Goal: Task Accomplishment & Management: Manage account settings

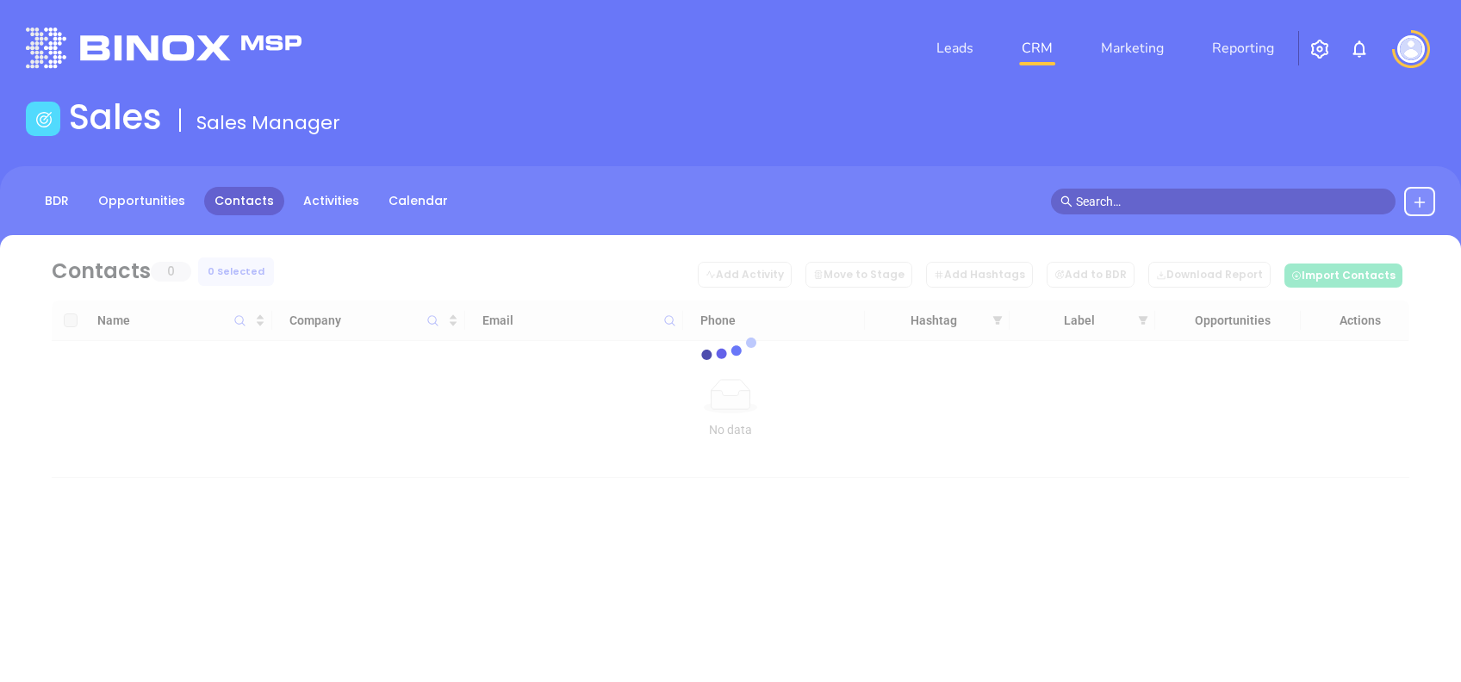
click at [268, 211] on div "BDR Opportunities Contacts Activities Calendar" at bounding box center [242, 201] width 432 height 29
click at [266, 210] on link "Contacts" at bounding box center [244, 201] width 80 height 28
click at [261, 207] on link "Contacts" at bounding box center [244, 201] width 80 height 28
drag, startPoint x: 252, startPoint y: 202, endPoint x: 241, endPoint y: 198, distance: 10.9
click at [243, 199] on link "Contacts" at bounding box center [244, 201] width 80 height 28
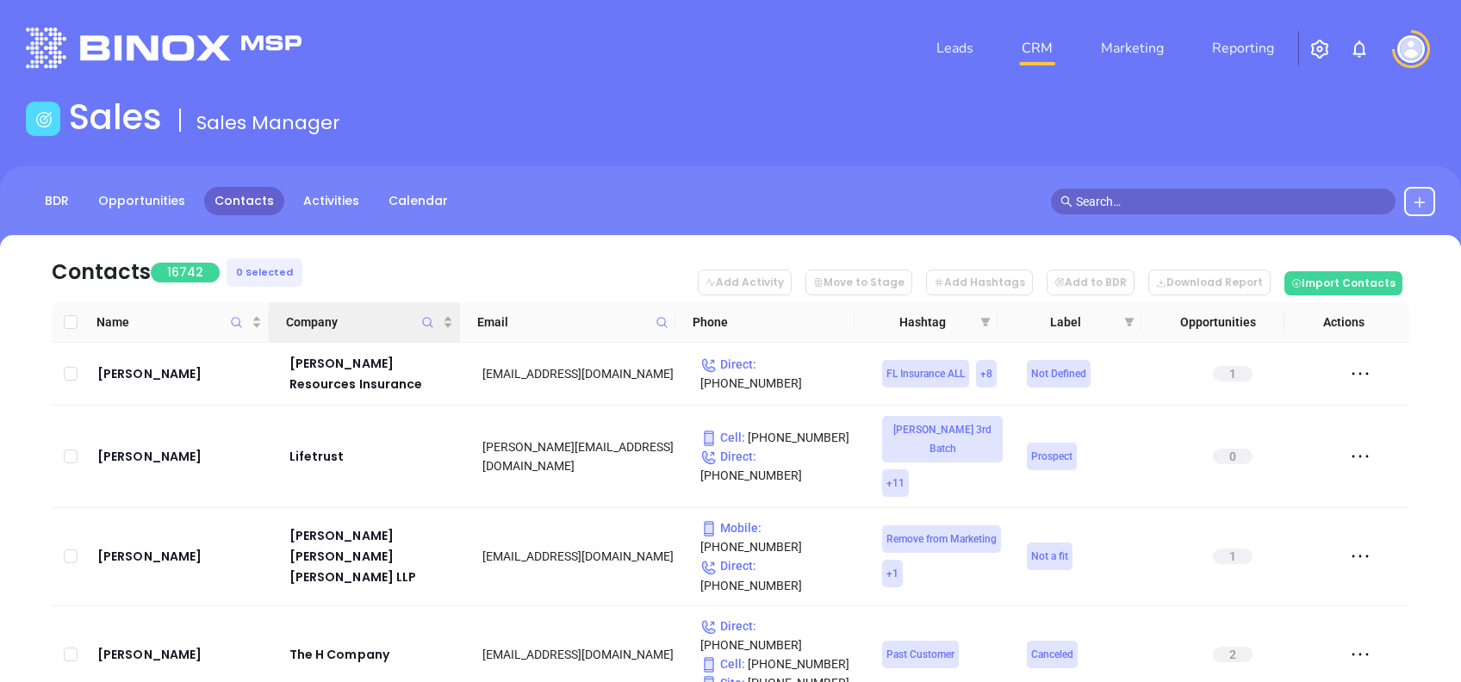
click at [429, 323] on icon "Company" at bounding box center [427, 322] width 13 height 13
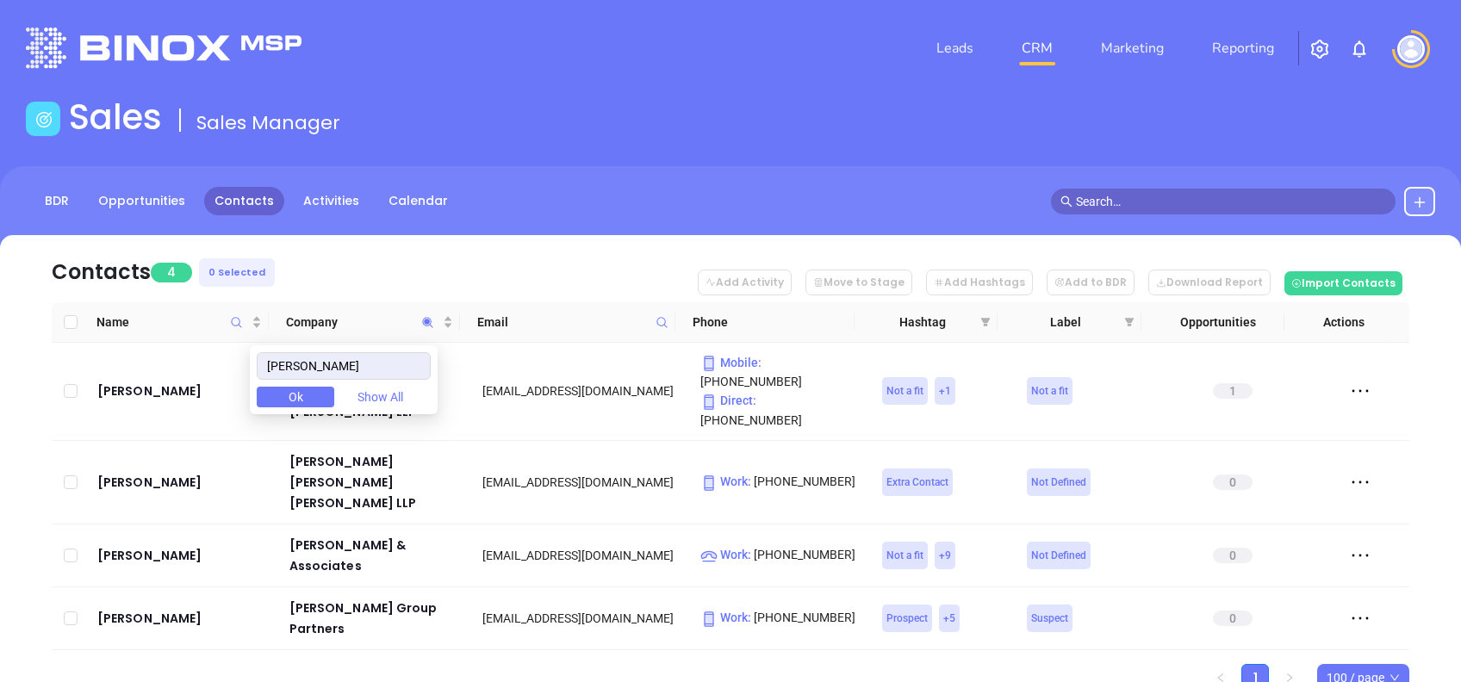
type input "seltzer"
click at [600, 664] on ul "1 100 / page" at bounding box center [731, 678] width 1358 height 28
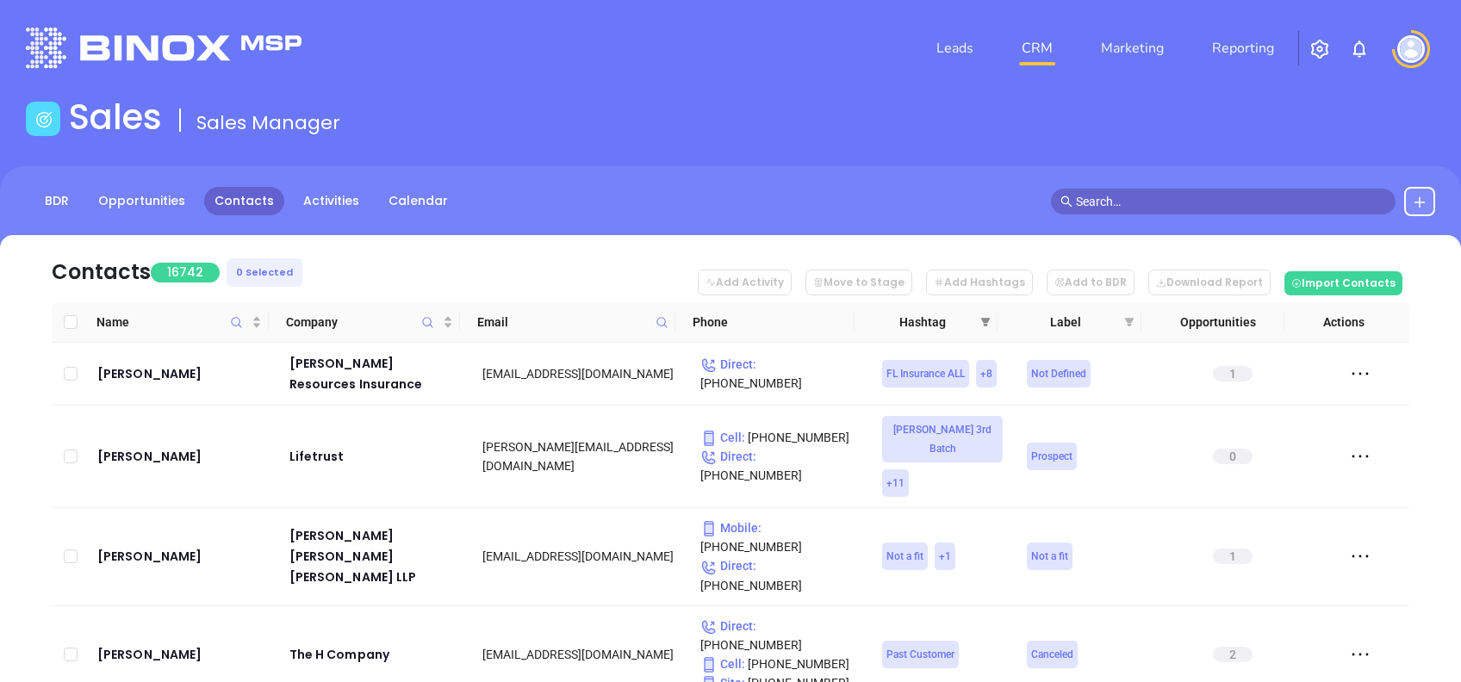
click at [986, 317] on icon "filter" at bounding box center [985, 322] width 10 height 10
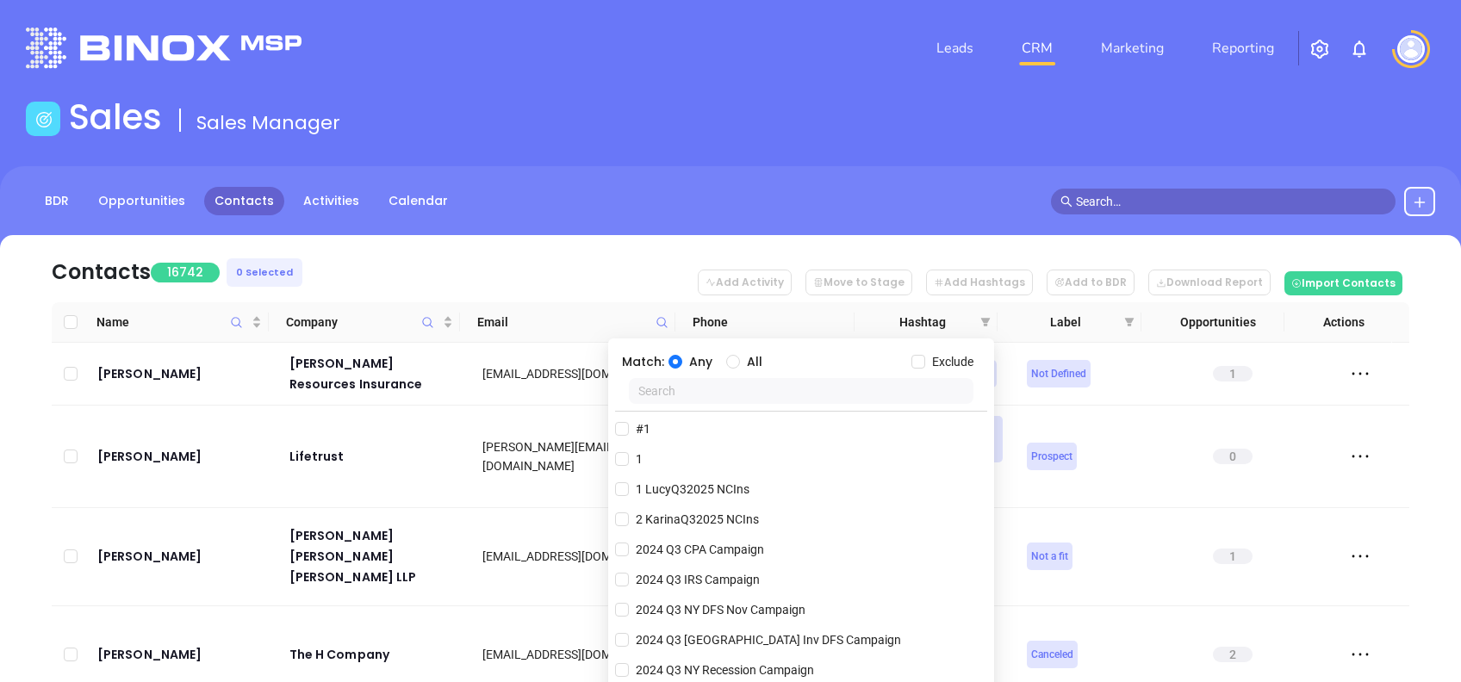
click at [801, 401] on input "text" at bounding box center [801, 391] width 345 height 26
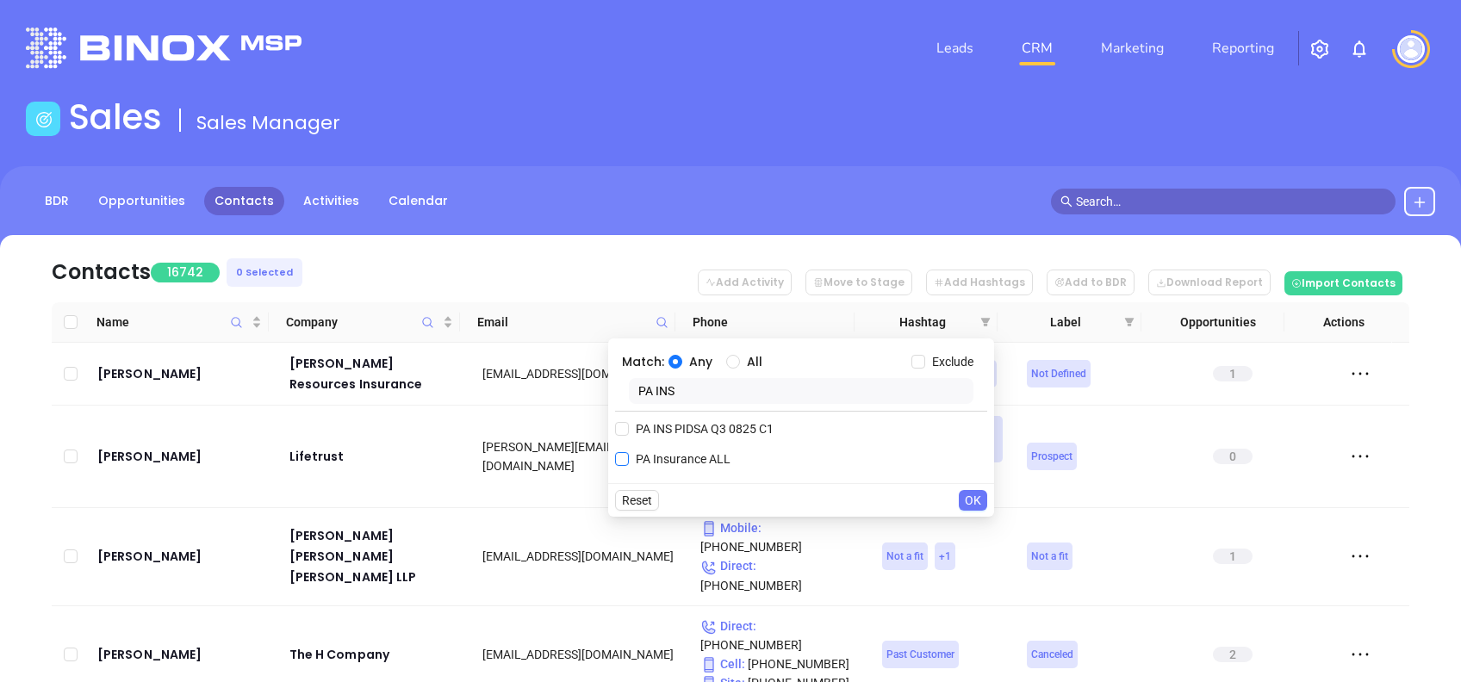
type input "PA INS"
click at [651, 459] on span "PA Insurance ALL" at bounding box center [683, 459] width 109 height 19
click at [629, 459] on input "PA Insurance ALL" at bounding box center [622, 459] width 14 height 14
checkbox input "true"
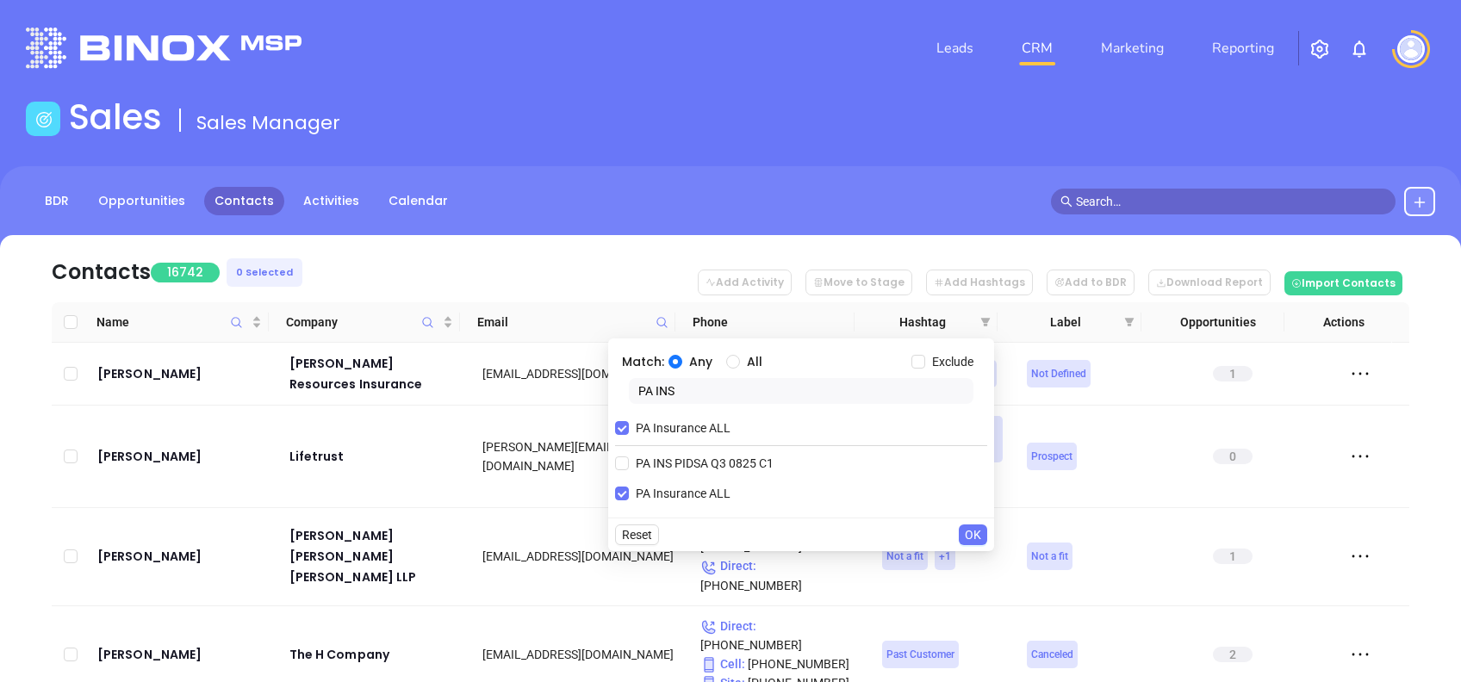
click at [965, 536] on span "OK" at bounding box center [973, 535] width 16 height 19
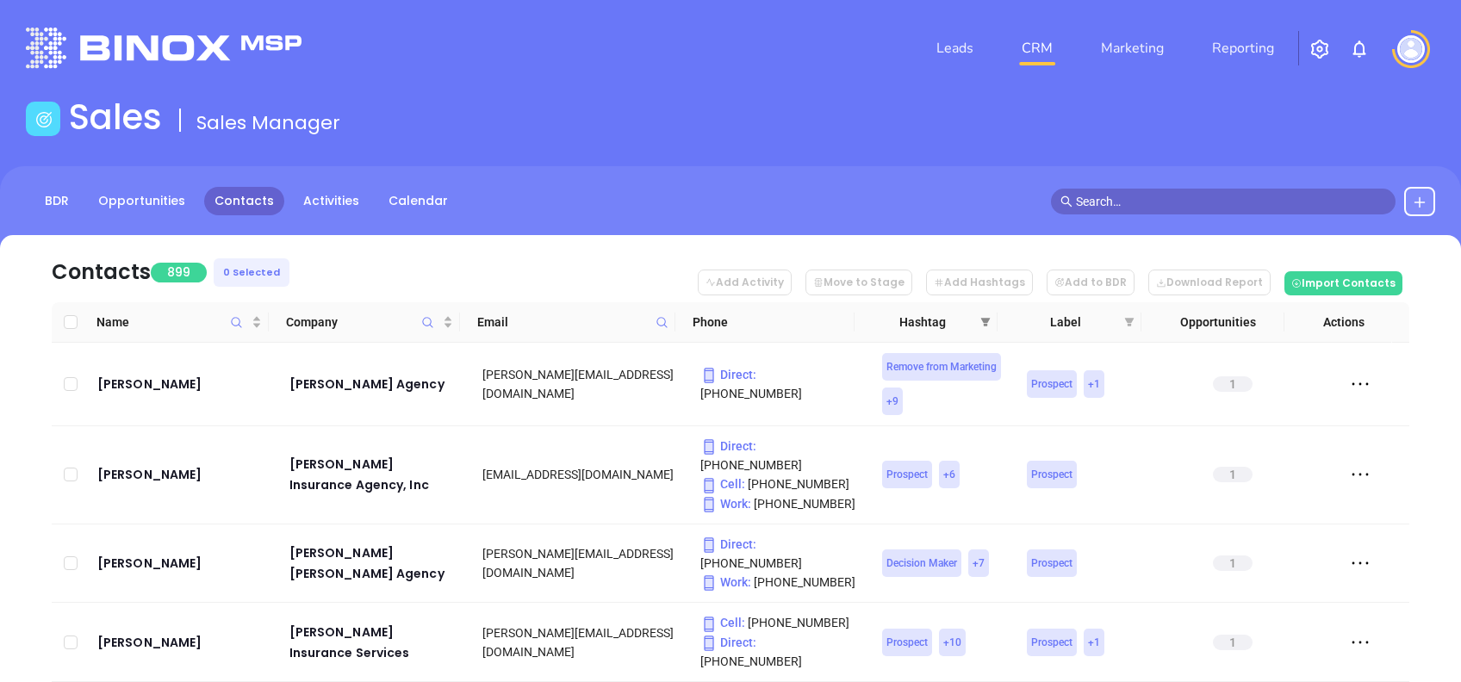
click at [992, 319] on span at bounding box center [985, 322] width 17 height 26
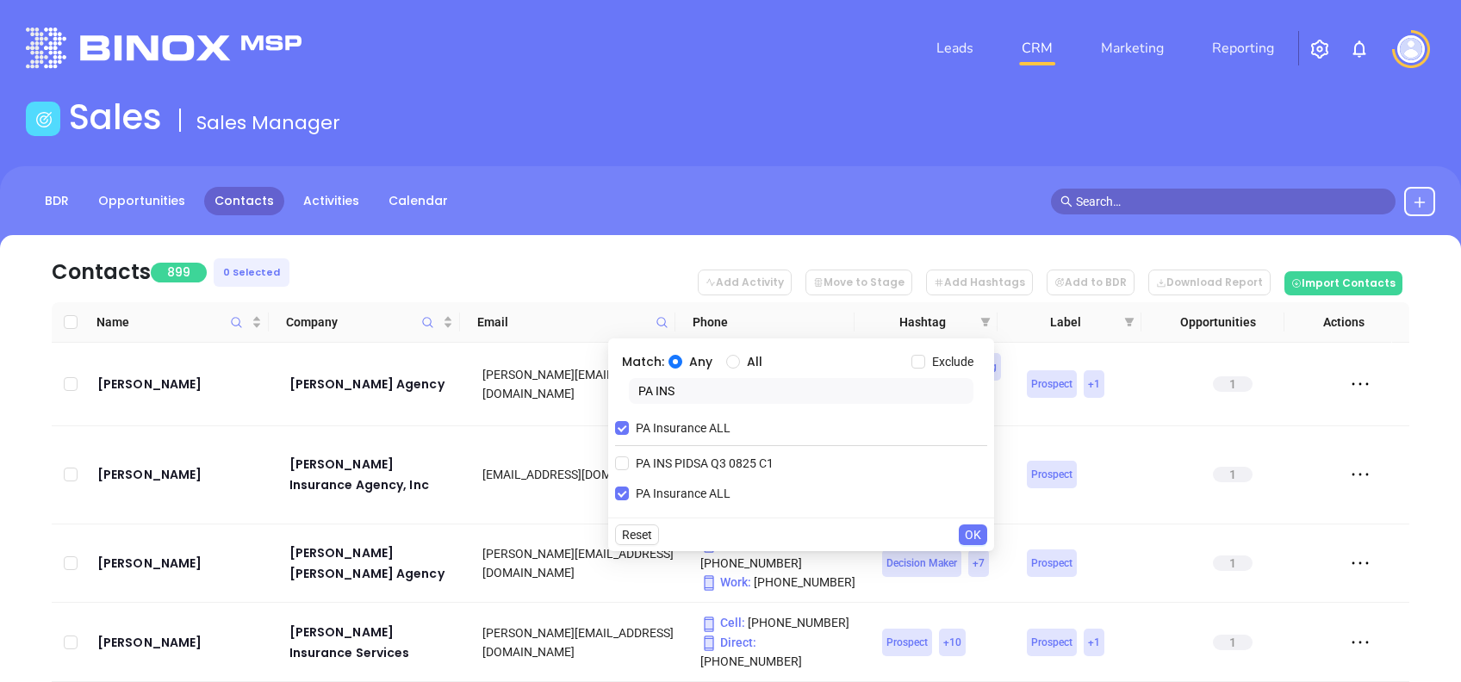
click at [723, 361] on div "Any All" at bounding box center [790, 361] width 243 height 19
click at [727, 360] on input "All" at bounding box center [733, 362] width 14 height 14
radio input "true"
drag, startPoint x: 674, startPoint y: 391, endPoint x: 547, endPoint y: 370, distance: 128.5
click at [548, 370] on body "Leads CRM Marketing Reporting Financial Leads Leads Sales Sales Manager BDR Opp…" at bounding box center [730, 341] width 1461 height 682
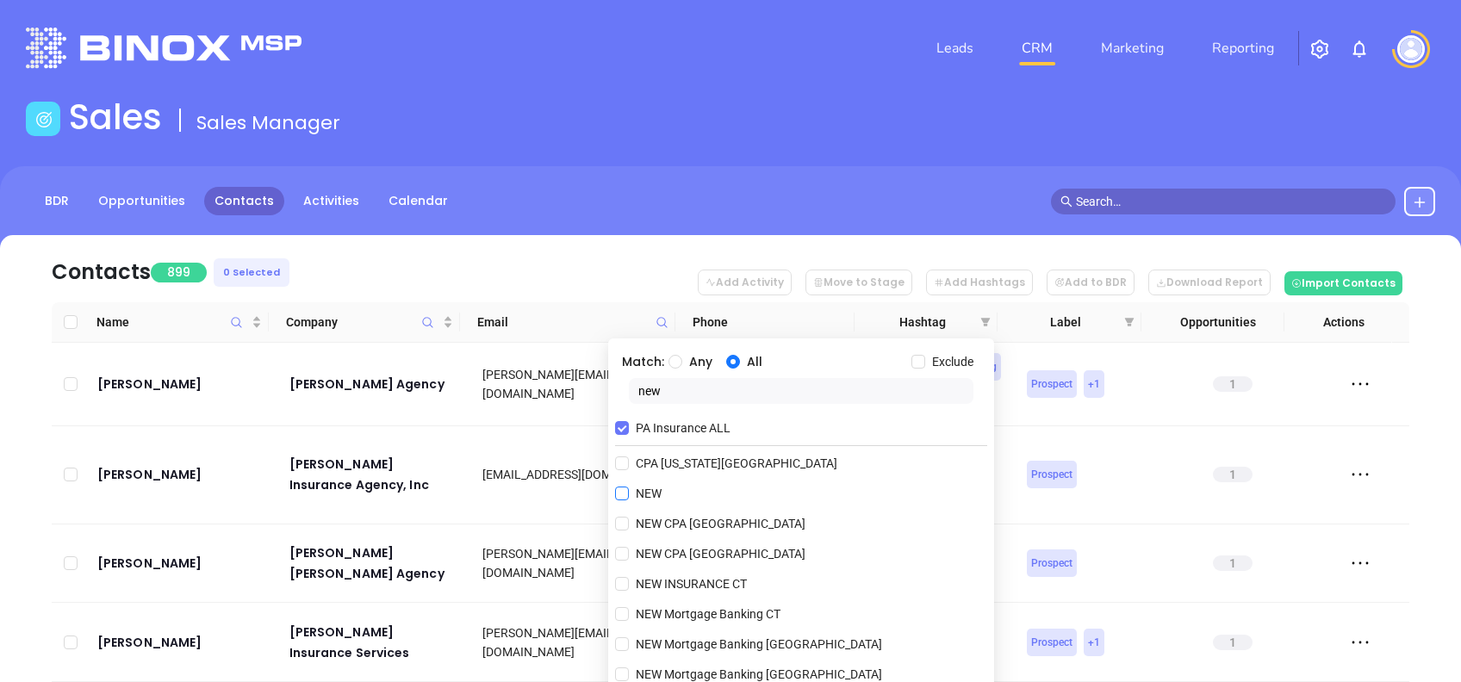
type input "new"
click at [642, 491] on span "NEW" at bounding box center [649, 493] width 40 height 19
click at [629, 491] on input "NEW" at bounding box center [622, 494] width 14 height 14
checkbox input "true"
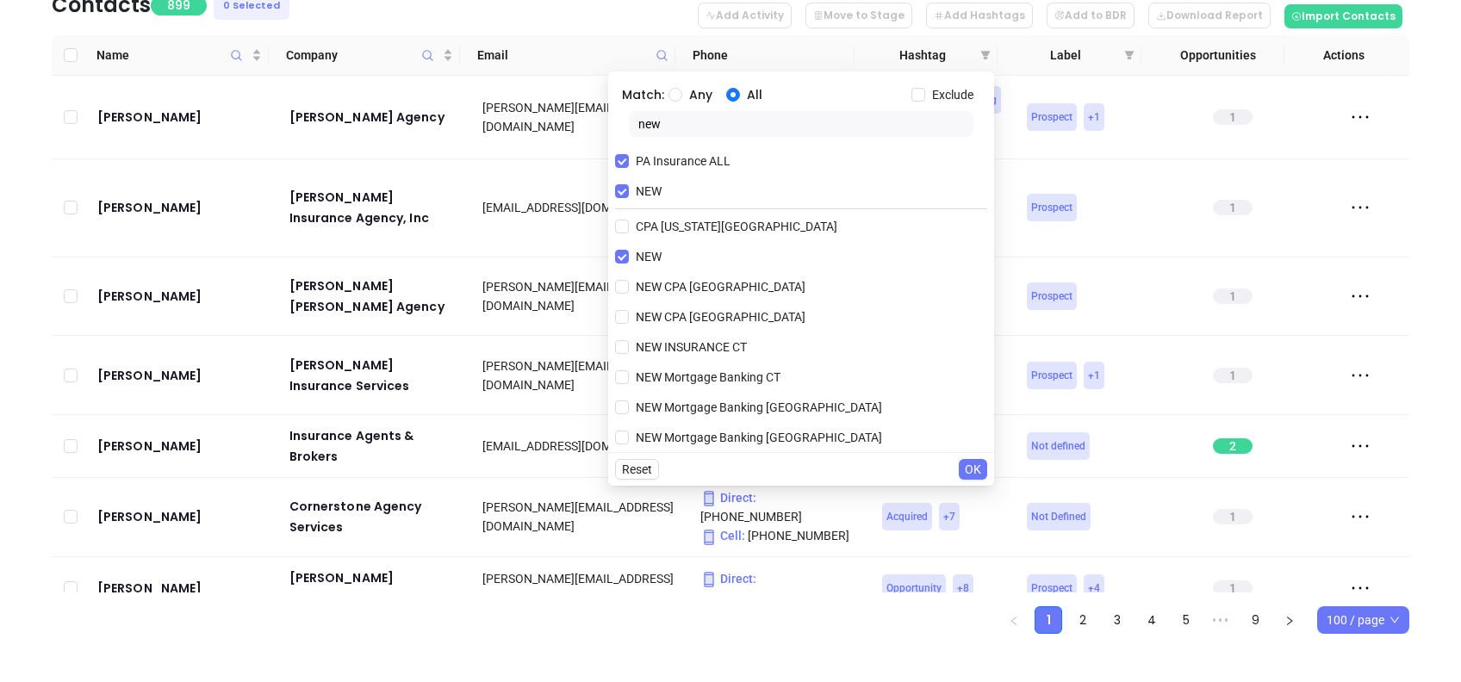
scroll to position [278, 0]
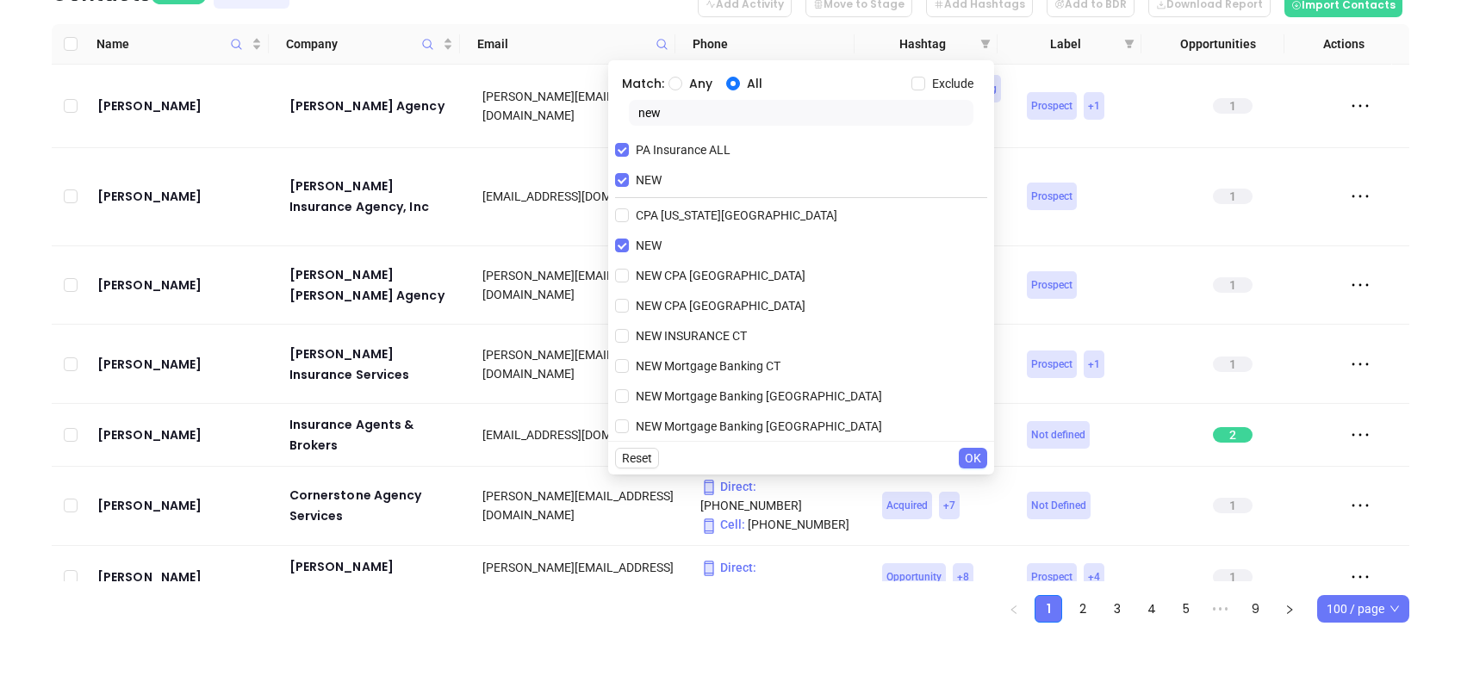
click at [967, 457] on span "OK" at bounding box center [973, 458] width 16 height 19
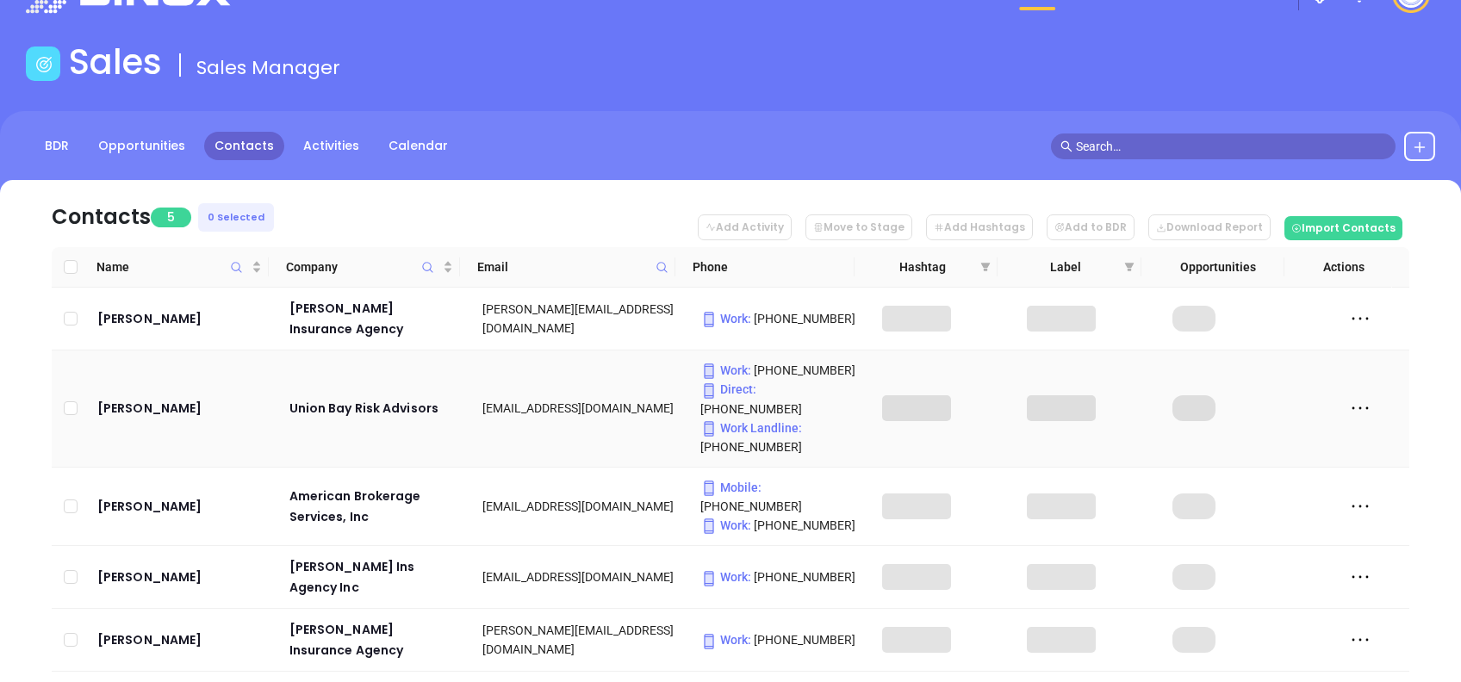
scroll to position [96, 0]
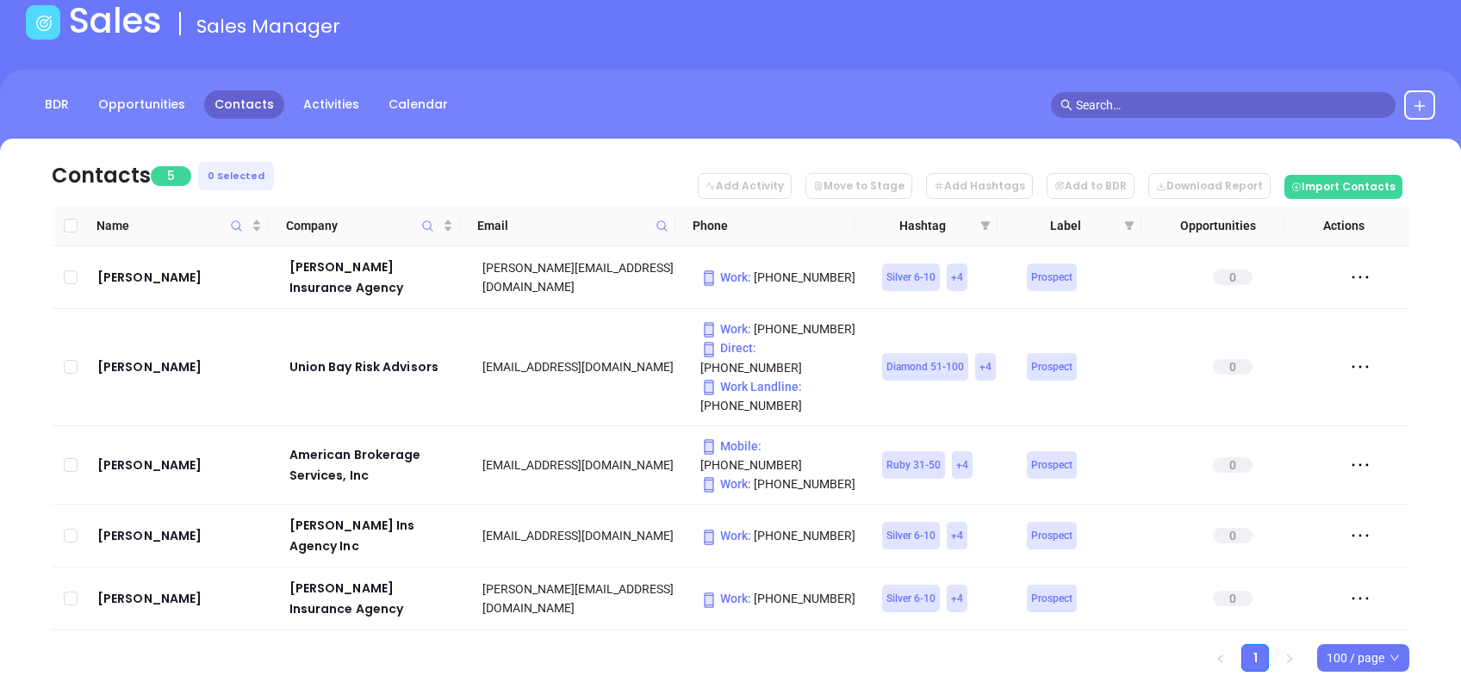
click at [995, 221] on th "Hashtag" at bounding box center [926, 226] width 143 height 40
drag, startPoint x: 995, startPoint y: 221, endPoint x: 986, endPoint y: 223, distance: 9.6
click at [986, 223] on icon "filter" at bounding box center [985, 225] width 9 height 9
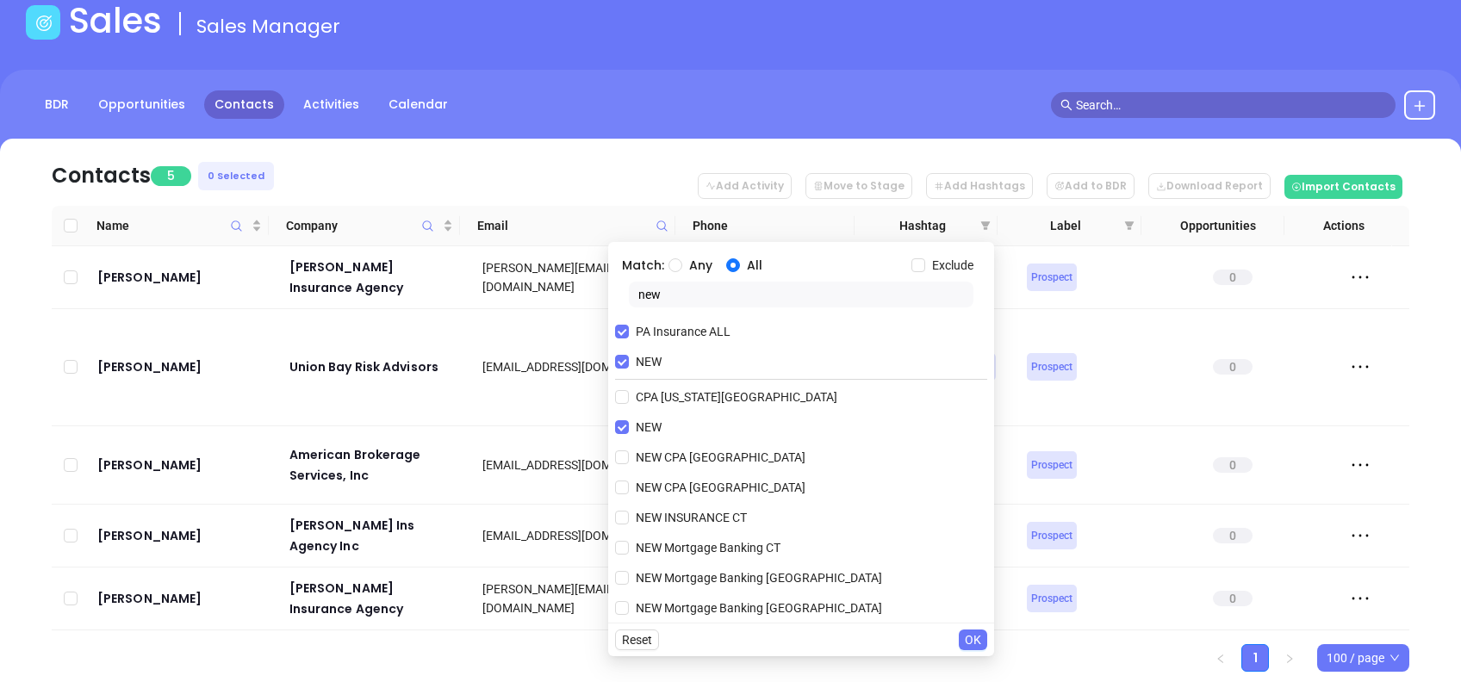
click at [462, 170] on nav "Contacts 5 0 Selected Add Activity Move to Stage Add Hashtags Add to BDR Downlo…" at bounding box center [731, 172] width 1358 height 67
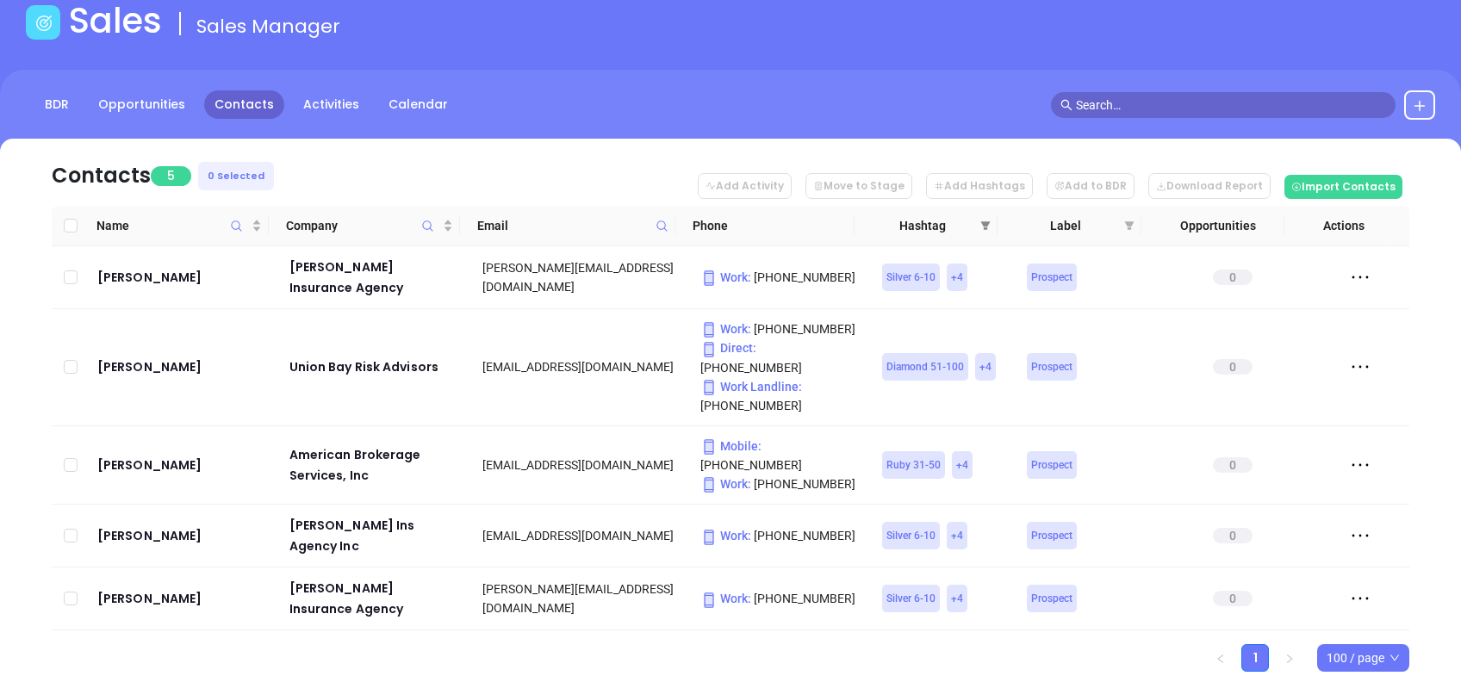
click at [992, 221] on span at bounding box center [985, 226] width 17 height 26
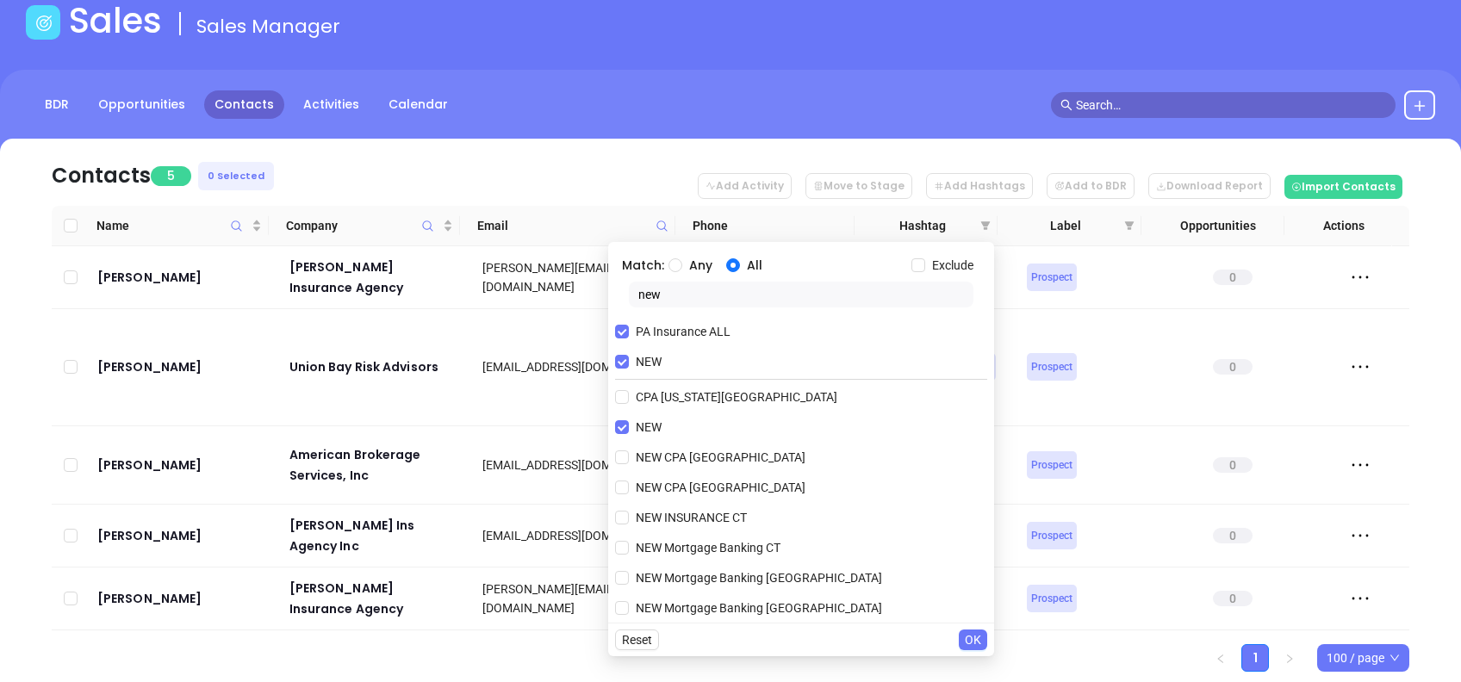
click at [972, 638] on span "OK" at bounding box center [973, 640] width 16 height 19
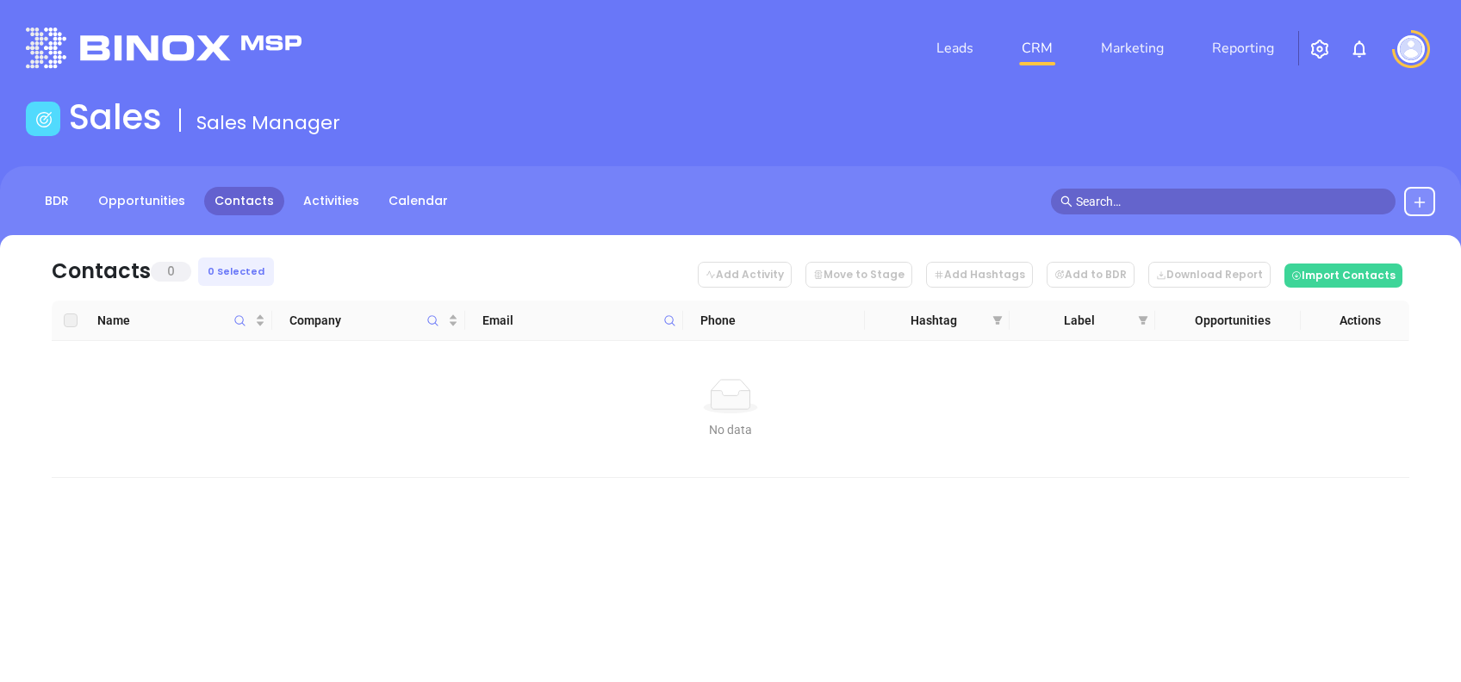
scroll to position [0, 0]
click at [234, 193] on link "Contacts" at bounding box center [244, 201] width 80 height 28
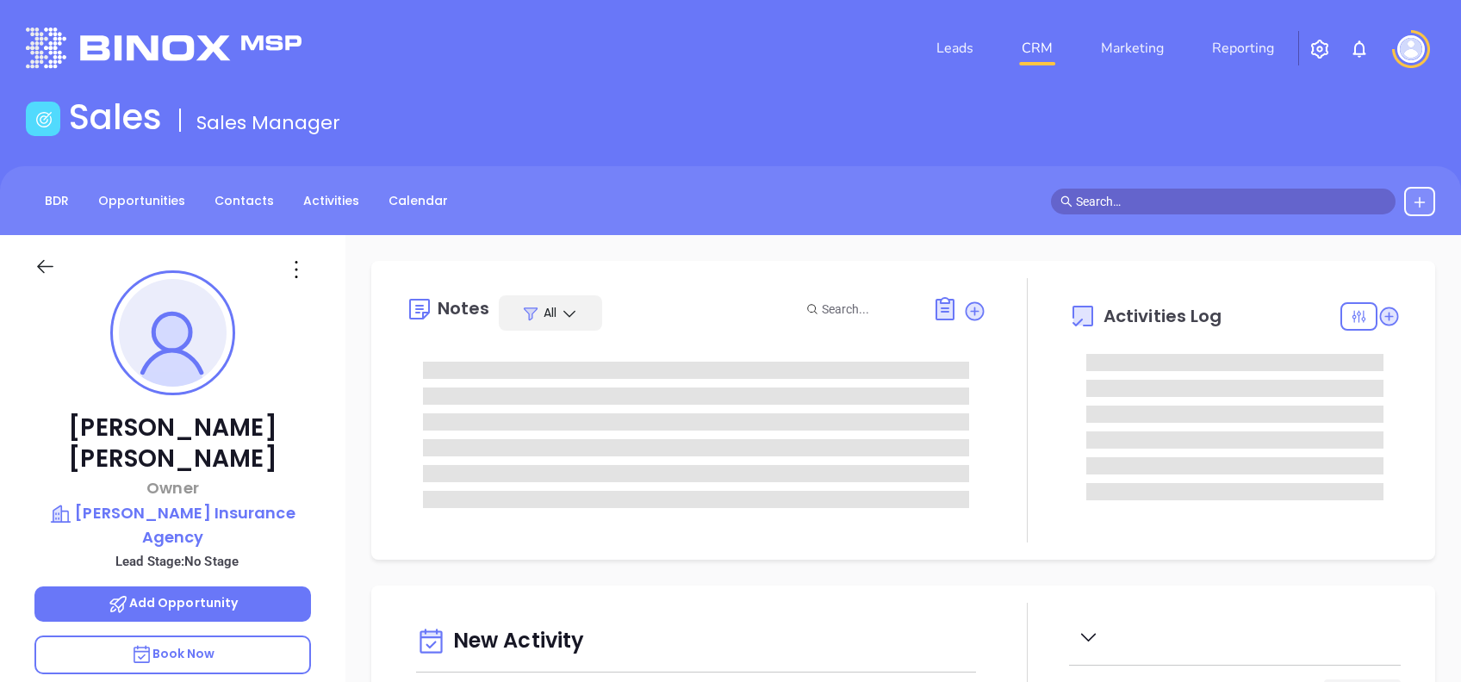
type input "[PERSON_NAME]"
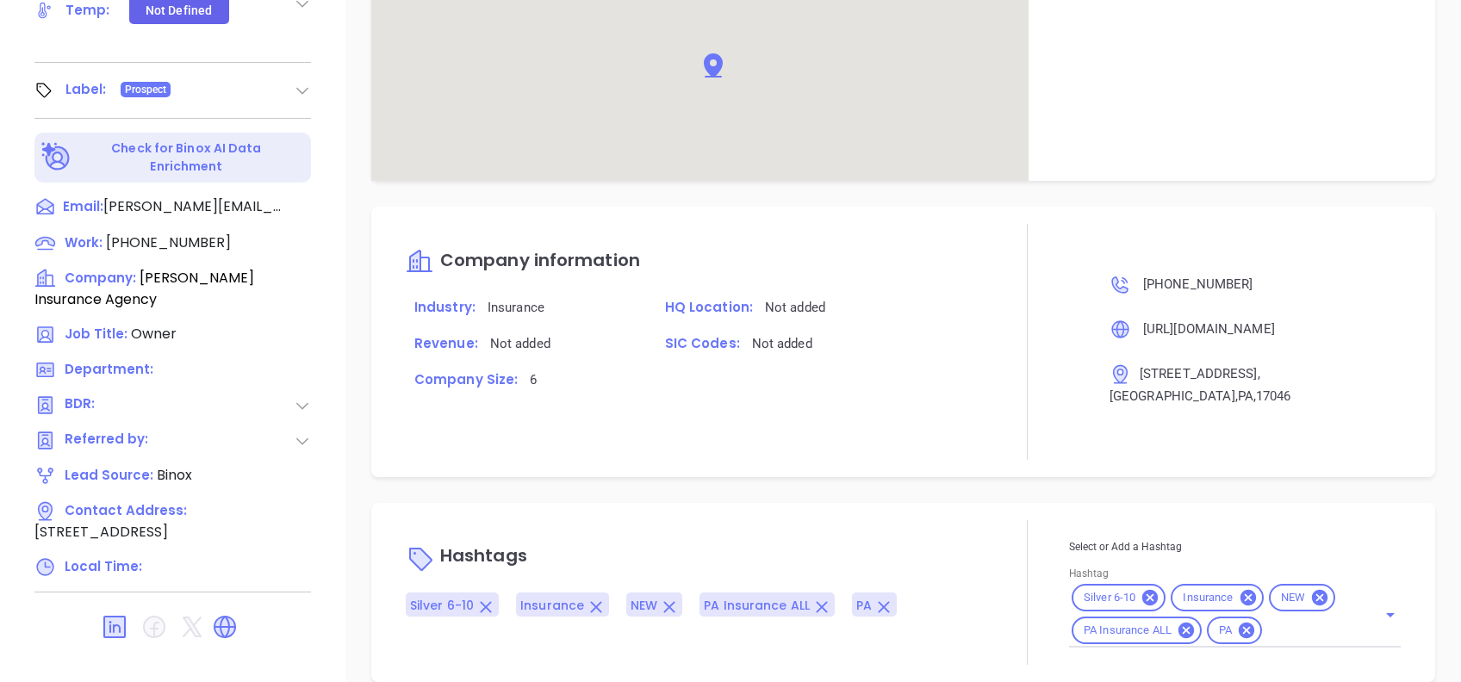
scroll to position [851, 0]
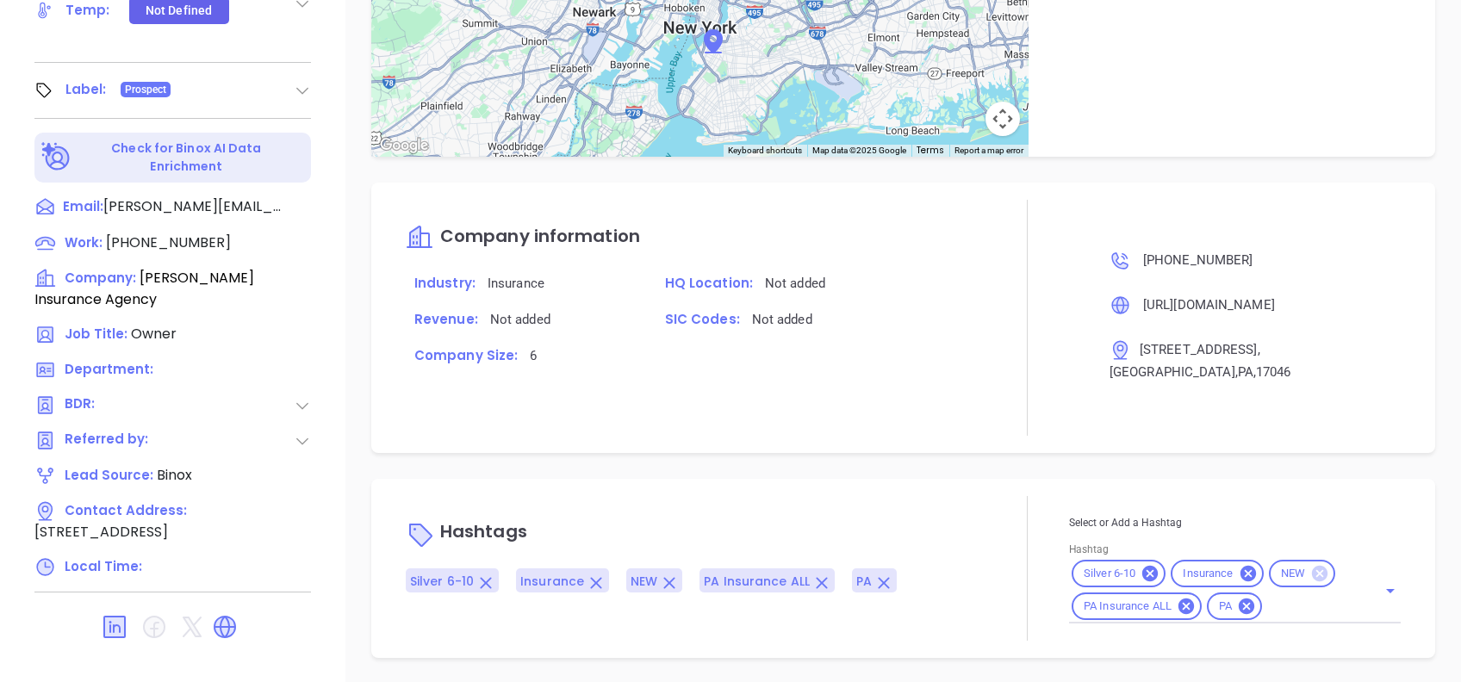
click at [1312, 575] on icon at bounding box center [1320, 574] width 16 height 16
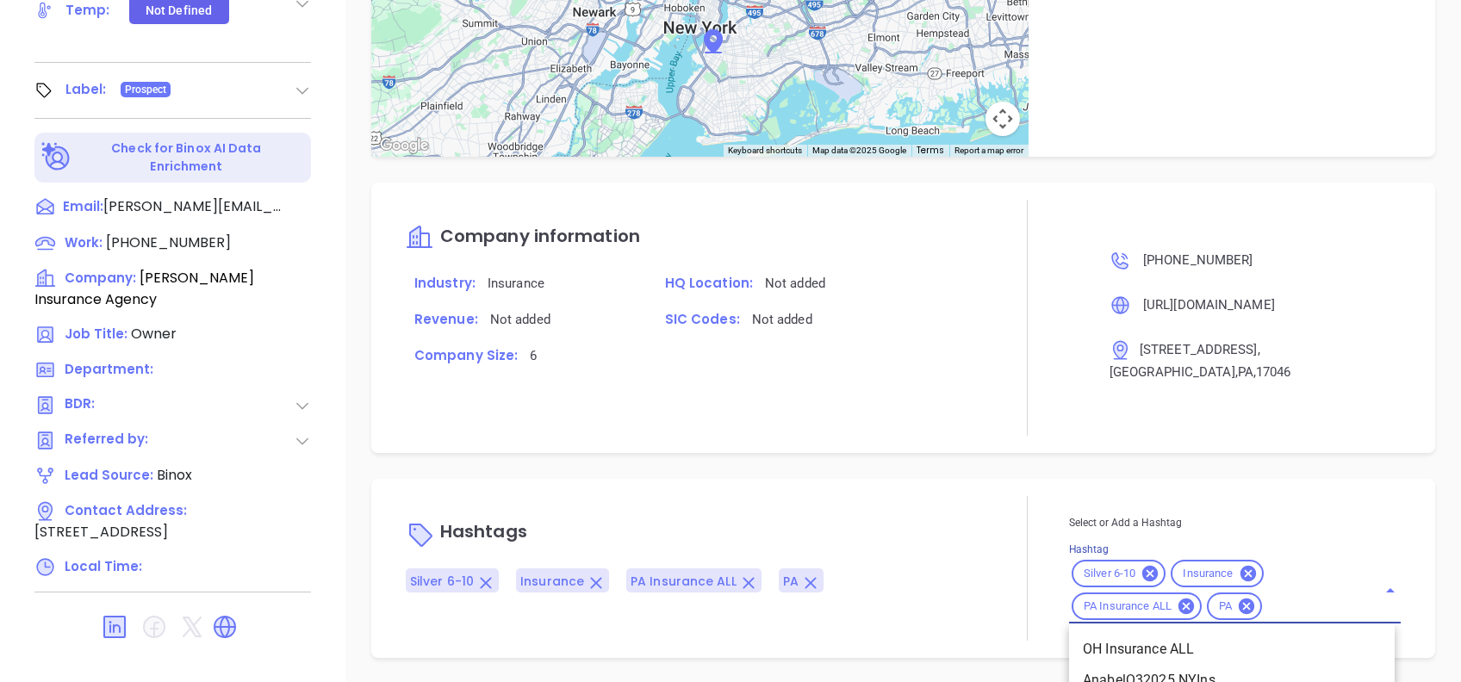
click at [1291, 597] on input "Hashtag" at bounding box center [1309, 607] width 88 height 22
type input "pros"
drag, startPoint x: 1139, startPoint y: 645, endPoint x: 1104, endPoint y: 613, distance: 46.9
click at [1139, 648] on li "Prospect" at bounding box center [1232, 649] width 326 height 31
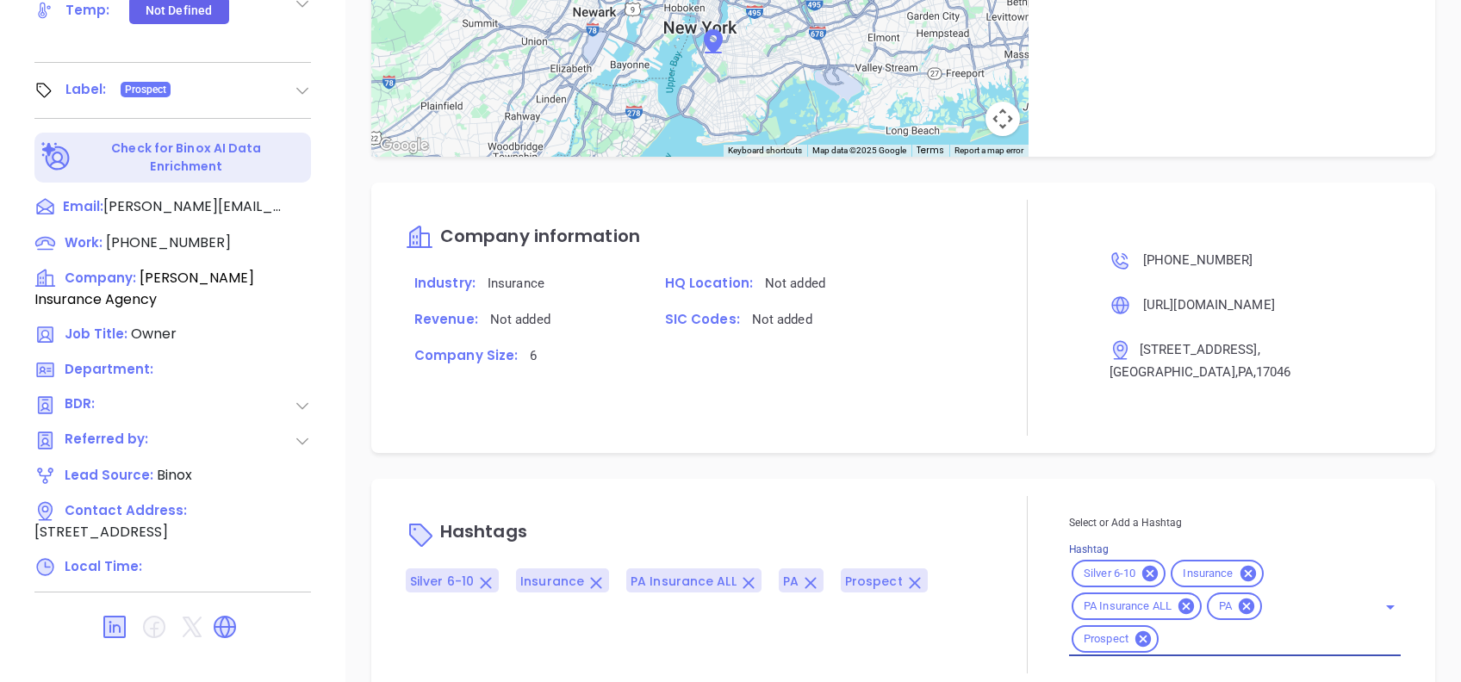
click at [1011, 526] on div at bounding box center [1027, 584] width 83 height 177
click at [960, 502] on div "Hashtags Silver 6-10 Insurance PA Insurance ALL PA Prospect" at bounding box center [696, 584] width 581 height 177
click at [933, 455] on div "Notes All Alejandra Lara | Jul 11, 2025 12:35 PM Jul 11, 2025 by Alejandra Lara…" at bounding box center [903, 80] width 1116 height 1206
click at [887, 476] on div "Notes All Alejandra Lara | Jul 11, 2025 12:35 PM Jul 11, 2025 by Alejandra Lara…" at bounding box center [903, 80] width 1116 height 1206
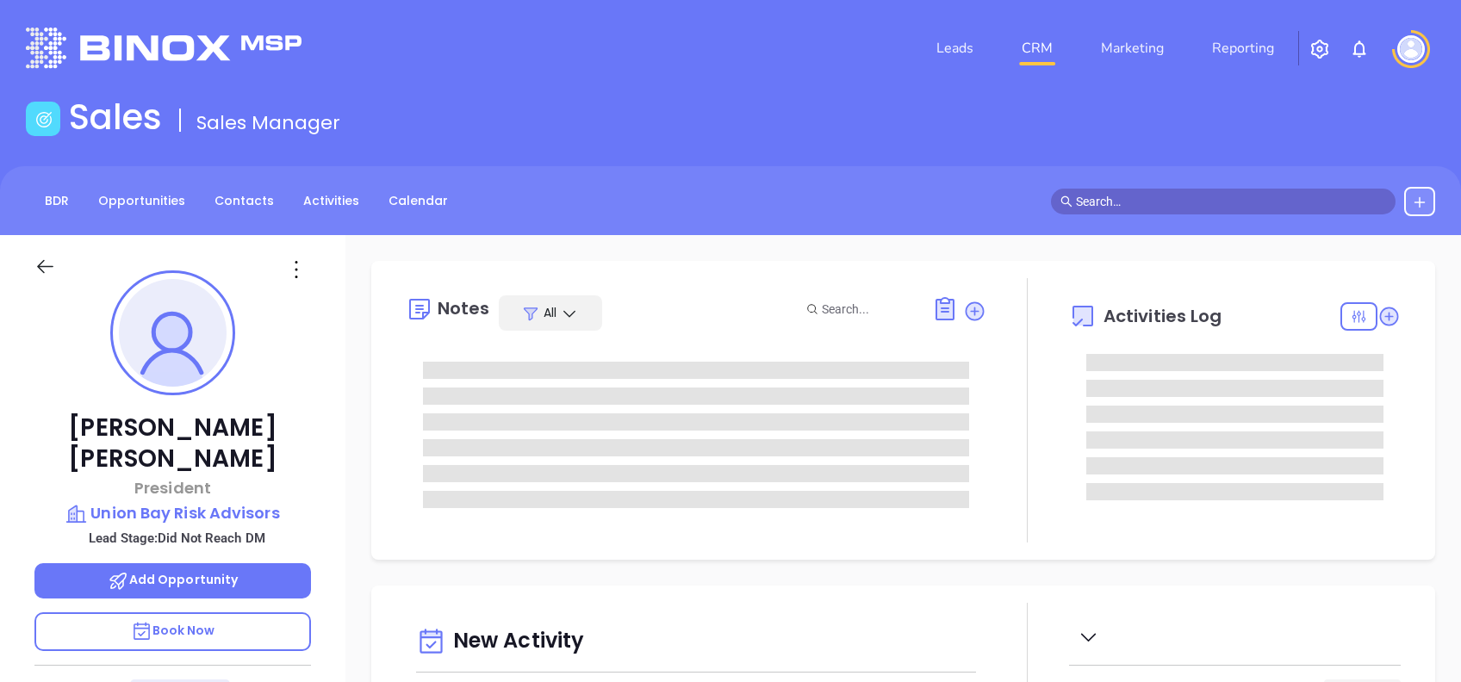
type input "[DATE]"
type input "[PERSON_NAME]"
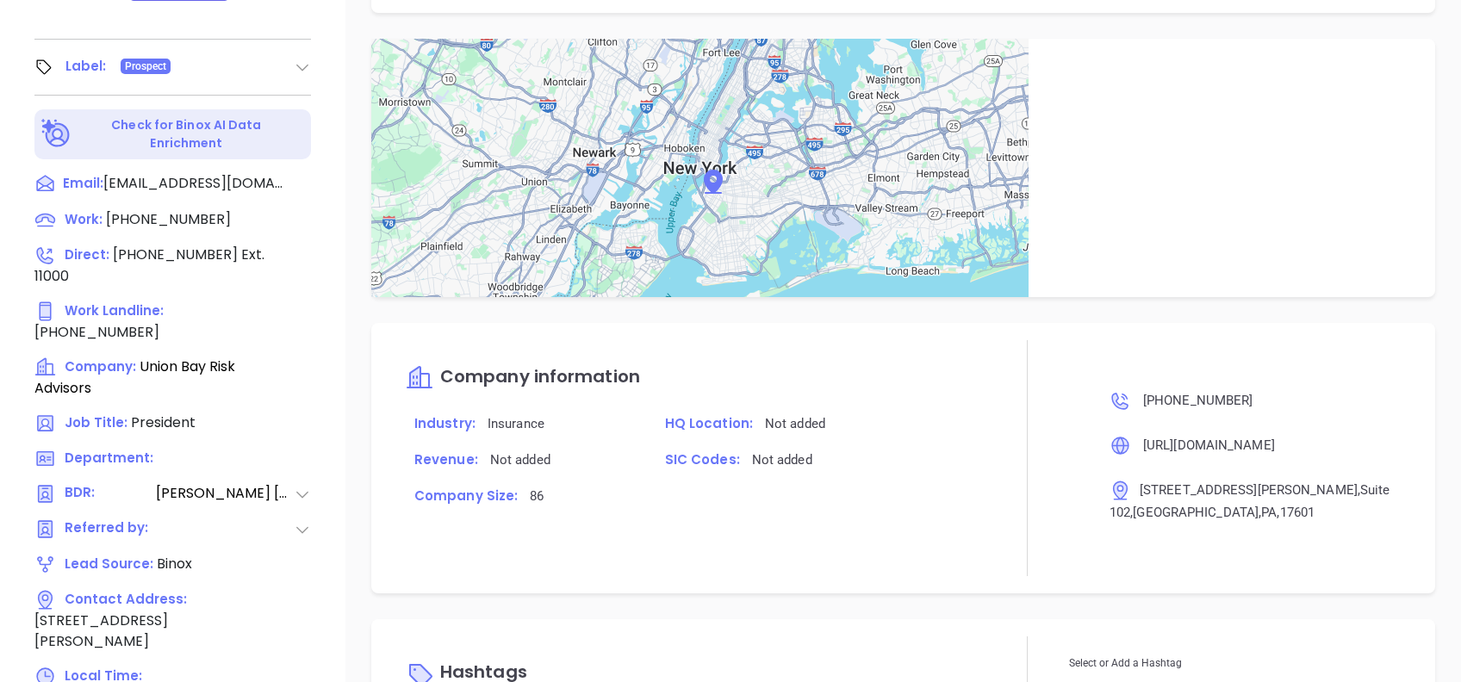
scroll to position [1090, 0]
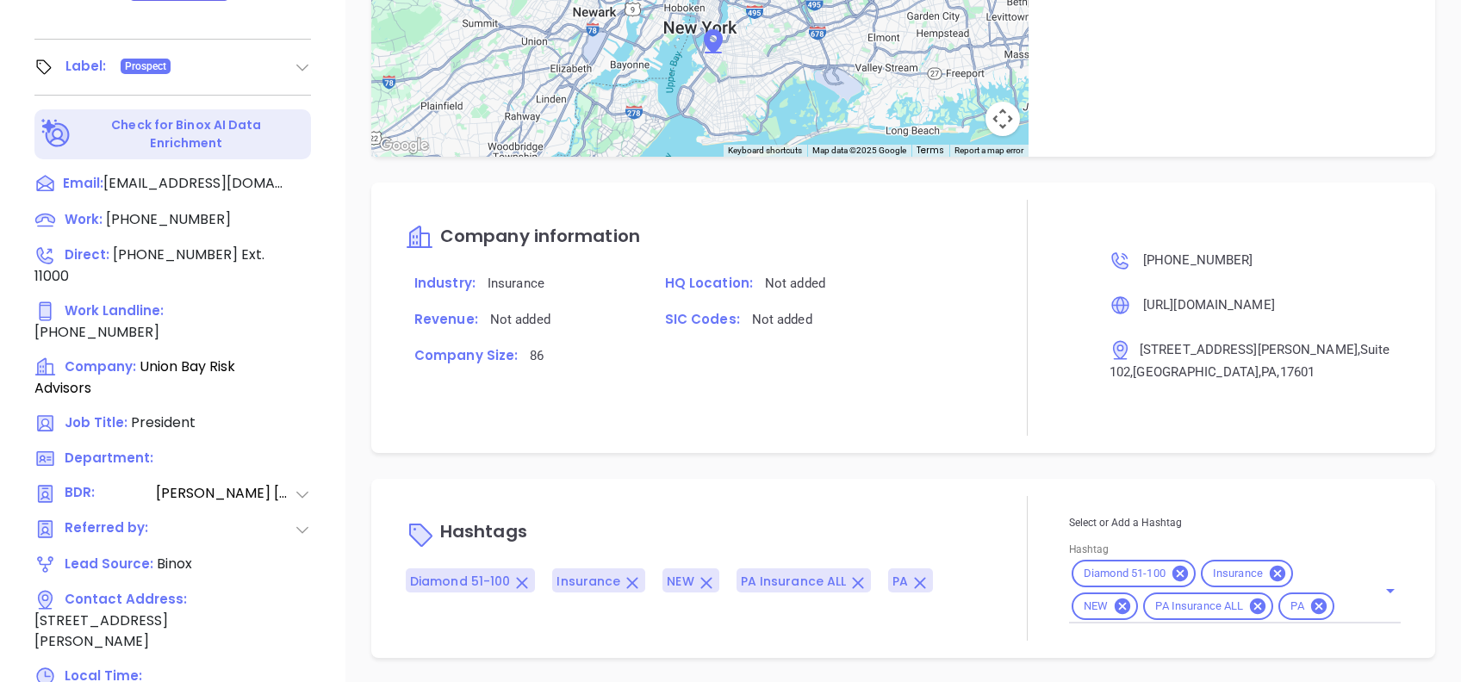
click at [1115, 604] on icon at bounding box center [1123, 607] width 16 height 16
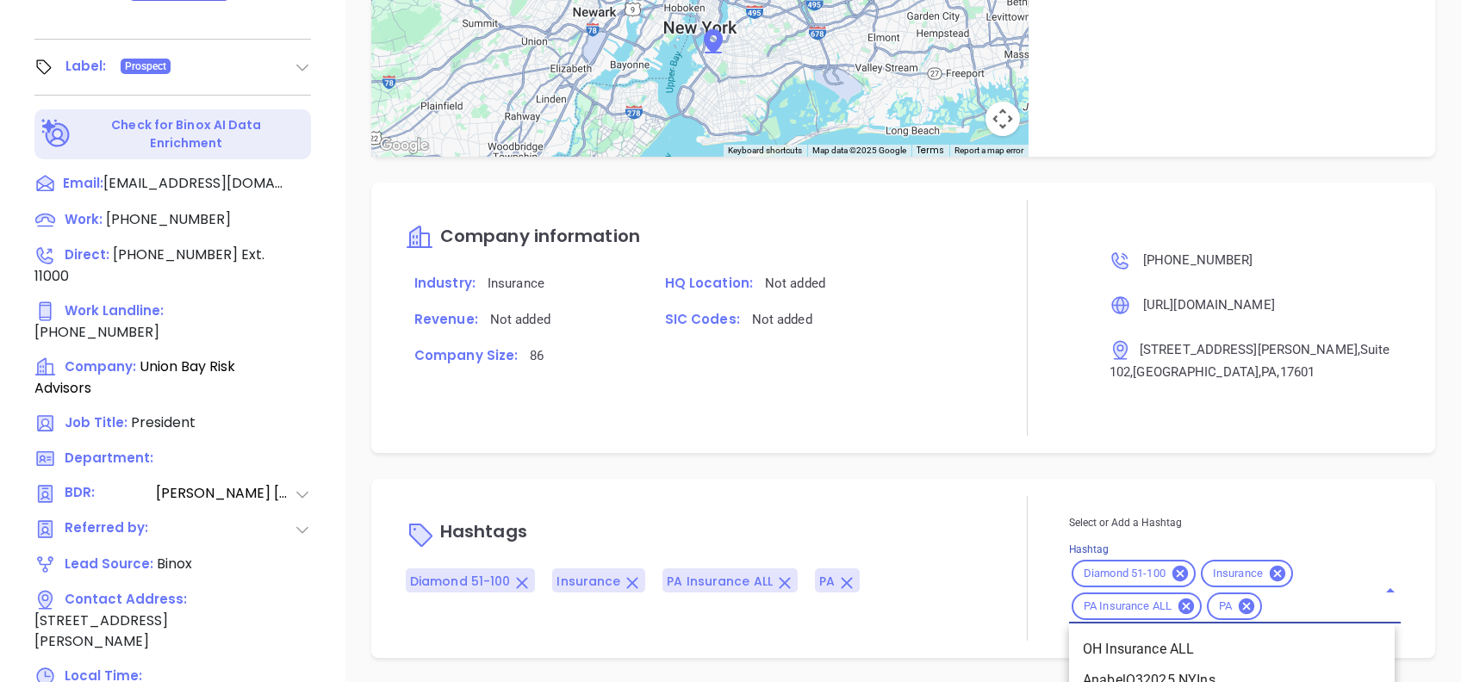
click at [1301, 600] on input "Hashtag" at bounding box center [1309, 607] width 88 height 22
type input "pros"
click at [1186, 648] on li "Prospect" at bounding box center [1232, 649] width 326 height 31
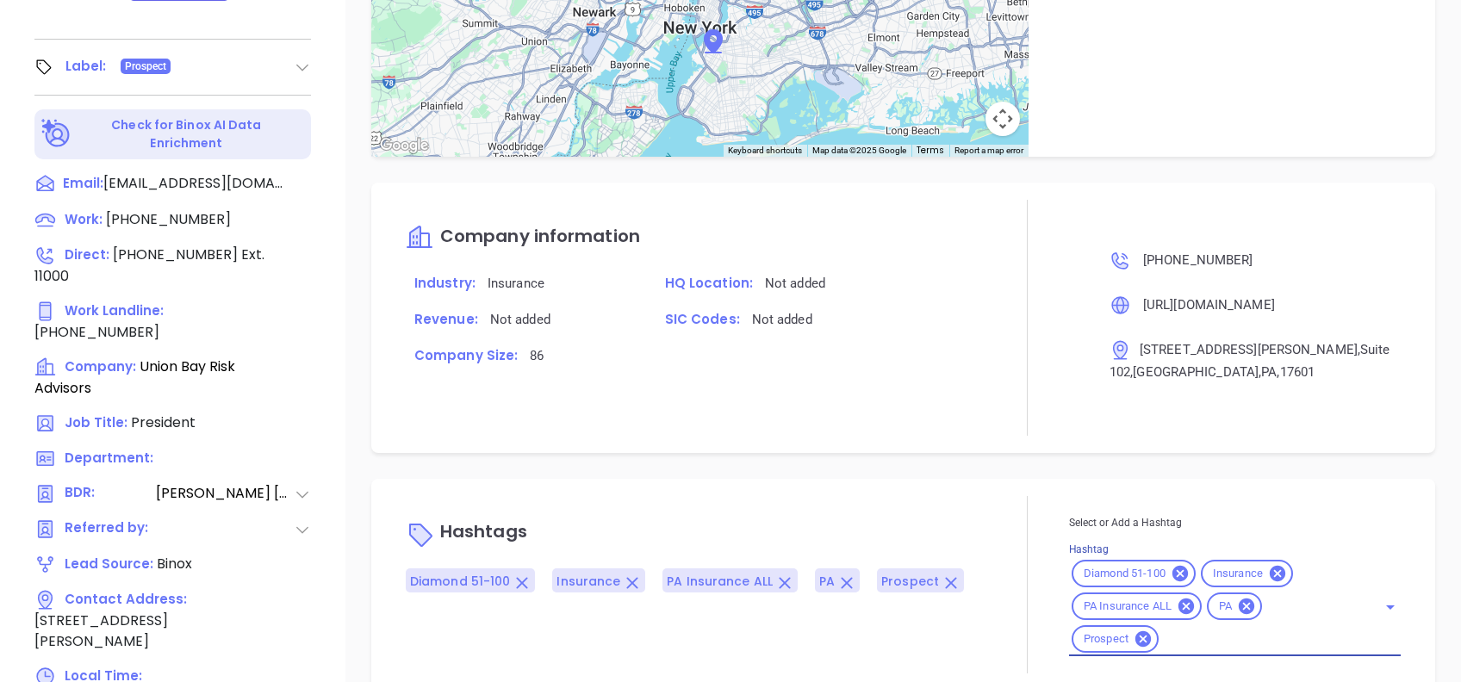
click at [989, 461] on div "Notes All Binox AI Insights ● Vicky Mendoza | Sep 9, 2025 05:28 PM Beta Summary…" at bounding box center [903, 80] width 1116 height 1206
click at [999, 479] on div "Hashtags Diamond 51-100 Insurance PA Insurance ALL PA Prospect Select or Add a …" at bounding box center [903, 585] width 1064 height 212
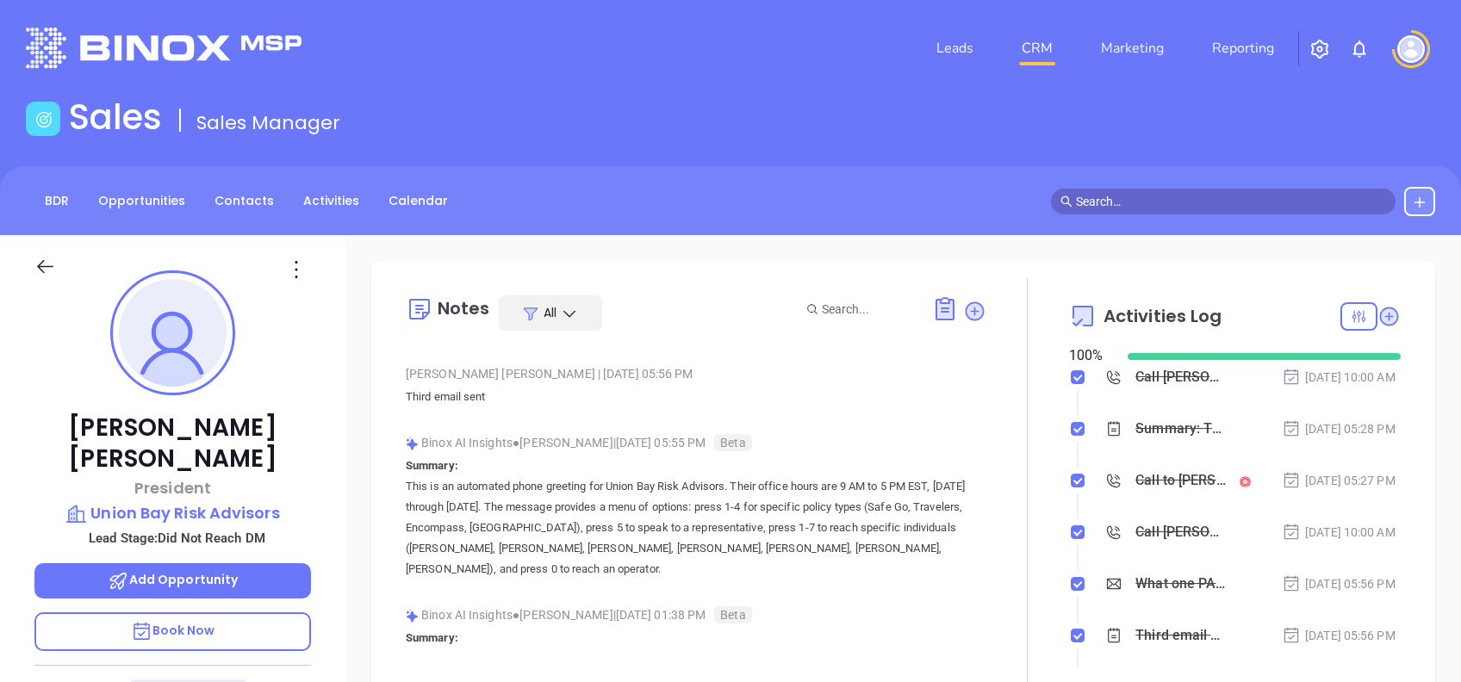
scroll to position [0, 0]
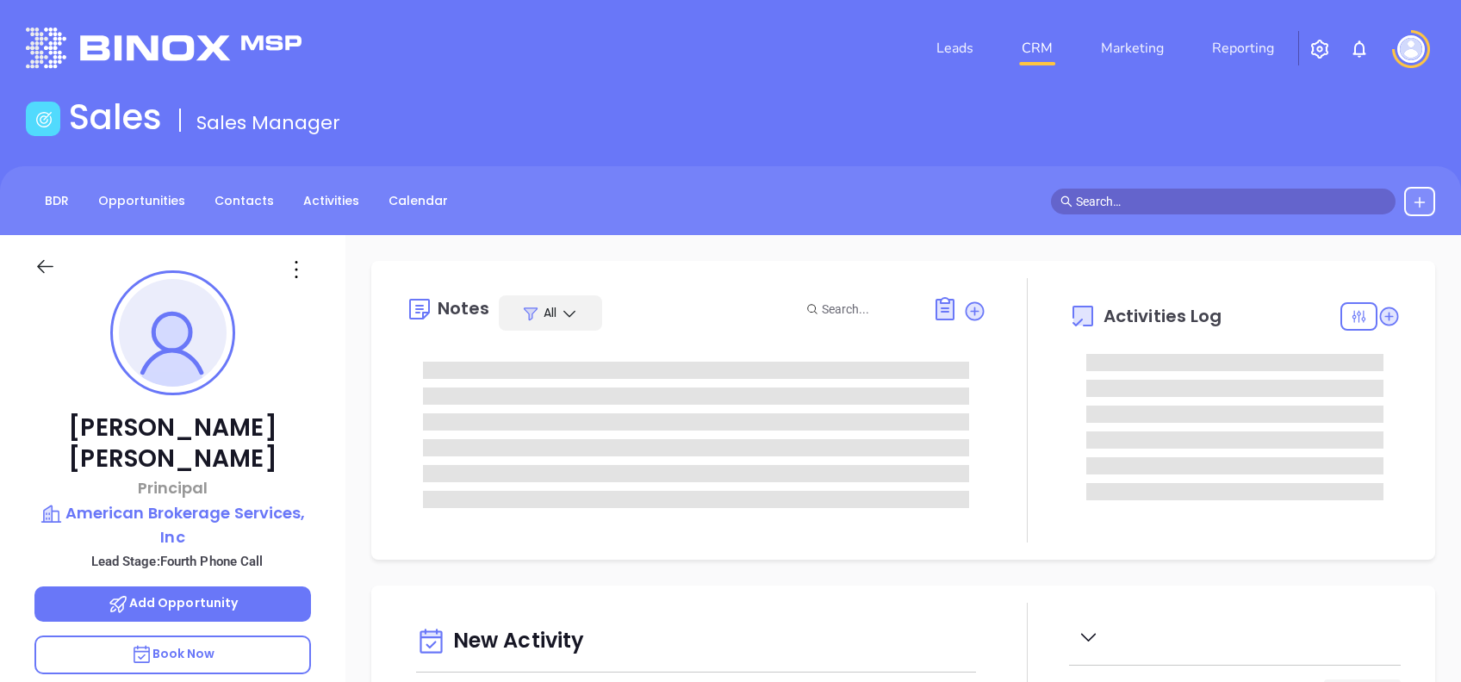
type input "[DATE]"
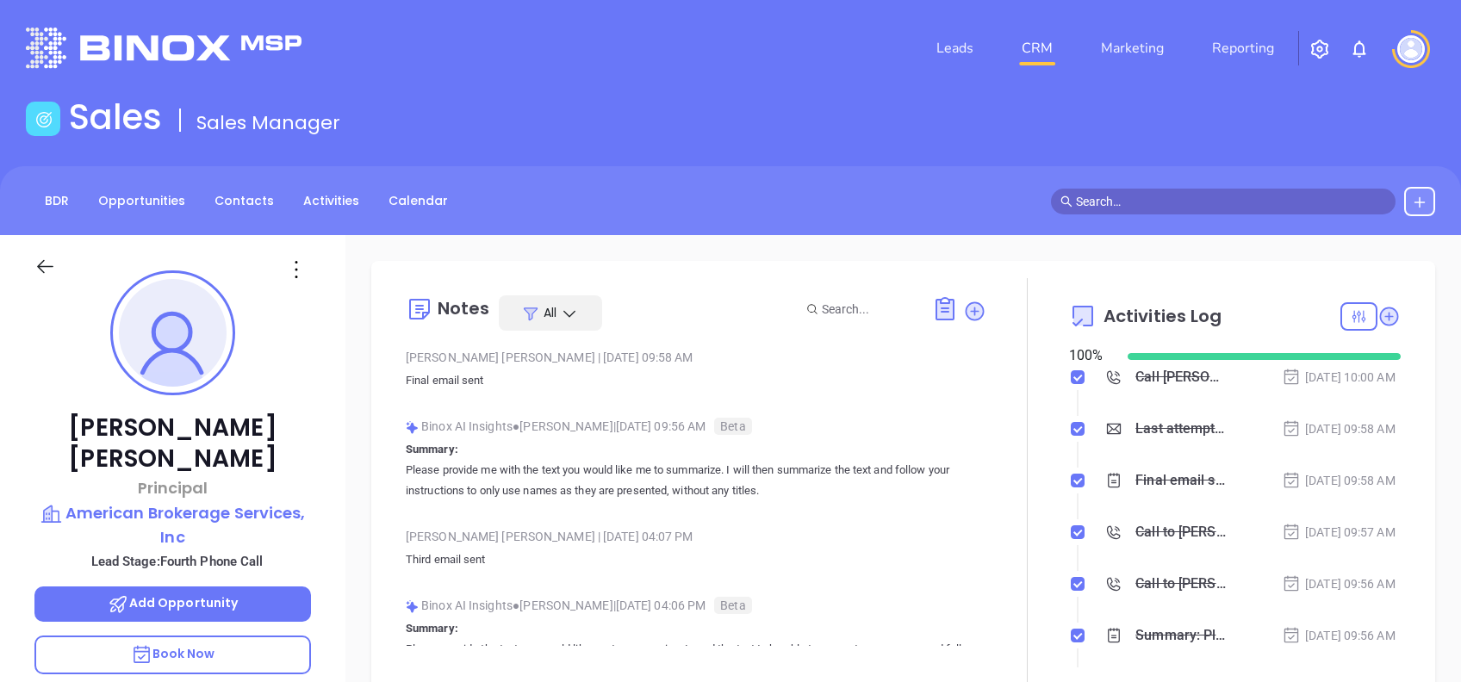
type input "[PERSON_NAME]"
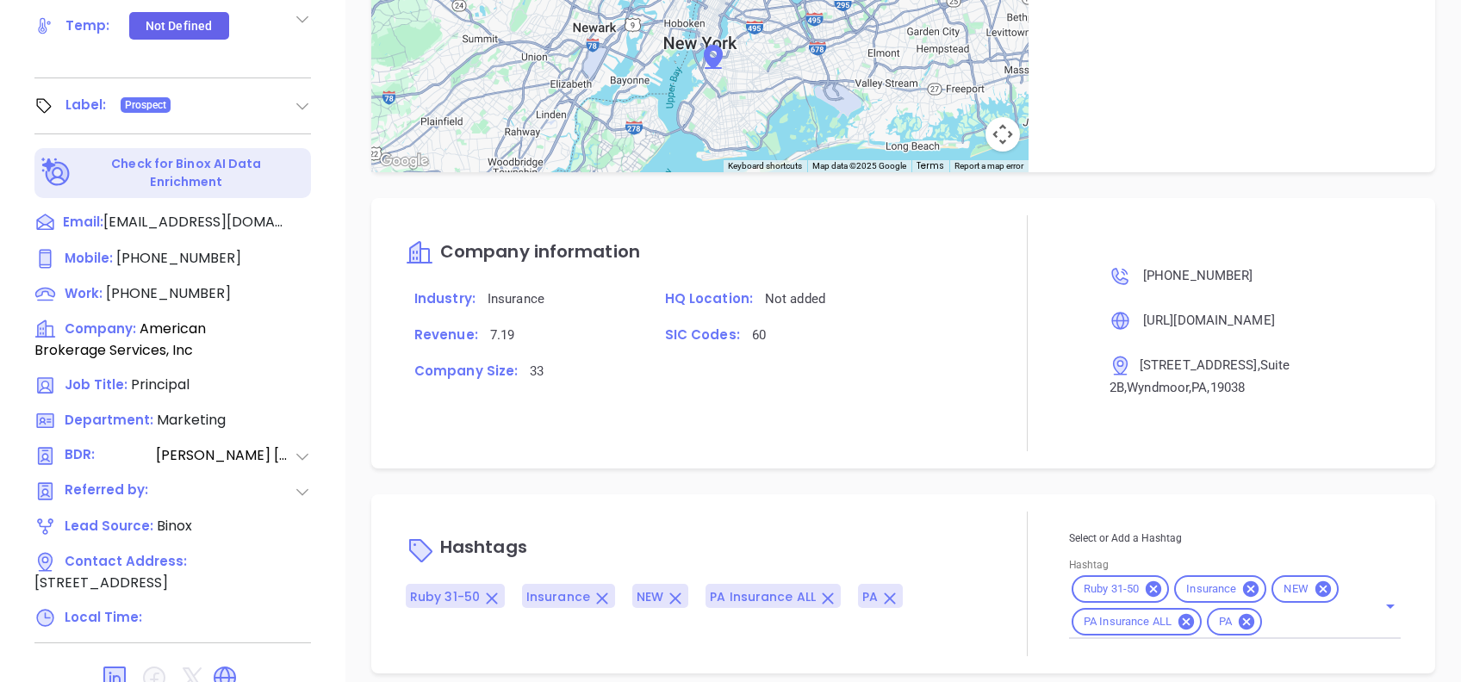
scroll to position [758, 0]
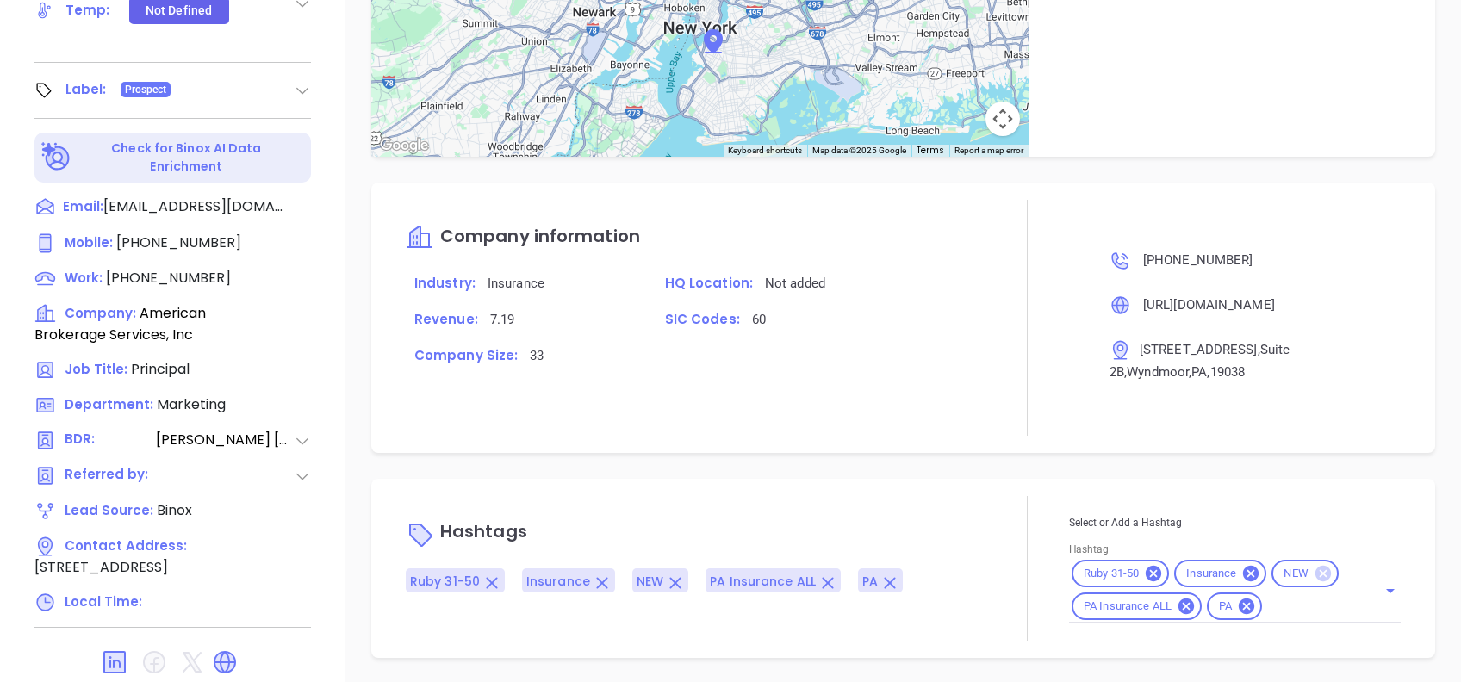
click at [1316, 569] on icon at bounding box center [1324, 574] width 16 height 16
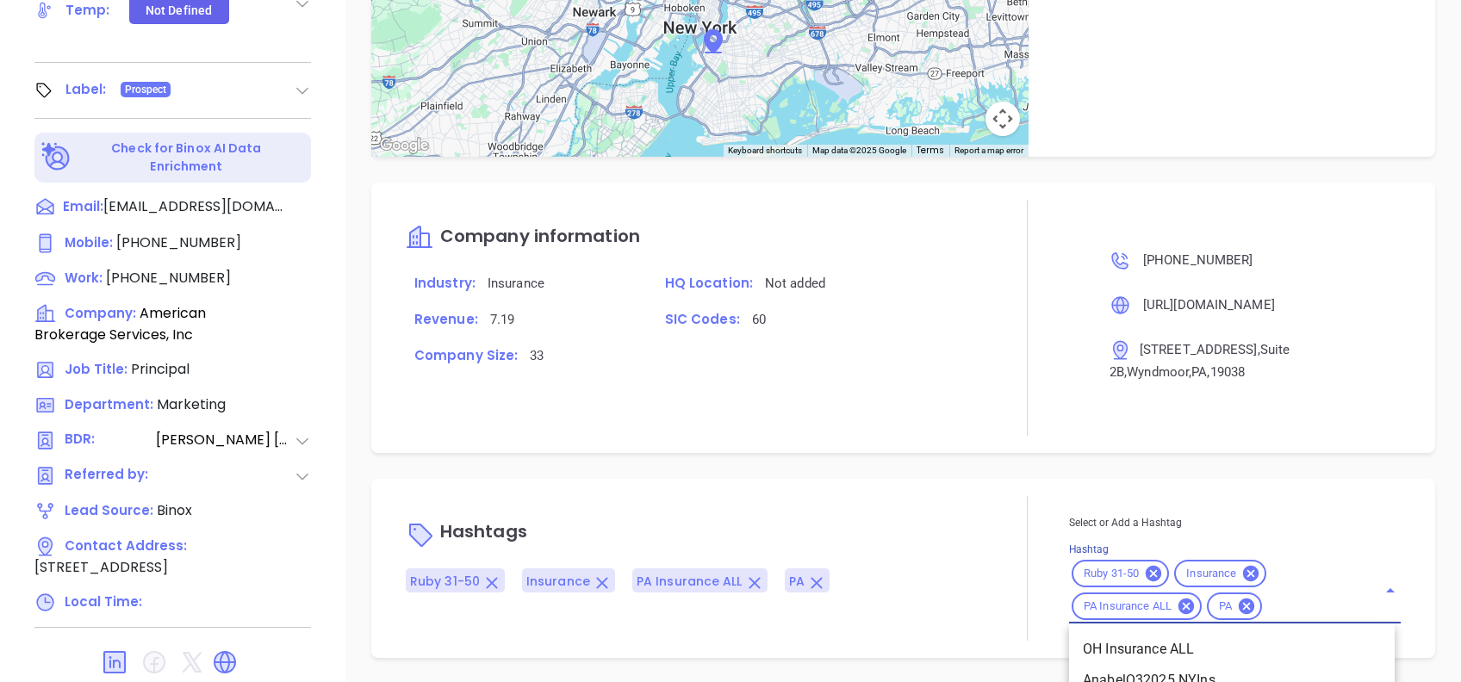
click at [1302, 596] on input "Hashtag" at bounding box center [1309, 607] width 88 height 22
type input "prospe"
drag, startPoint x: 1267, startPoint y: 636, endPoint x: 1213, endPoint y: 600, distance: 65.2
click at [1267, 638] on li "Prospect" at bounding box center [1232, 649] width 326 height 31
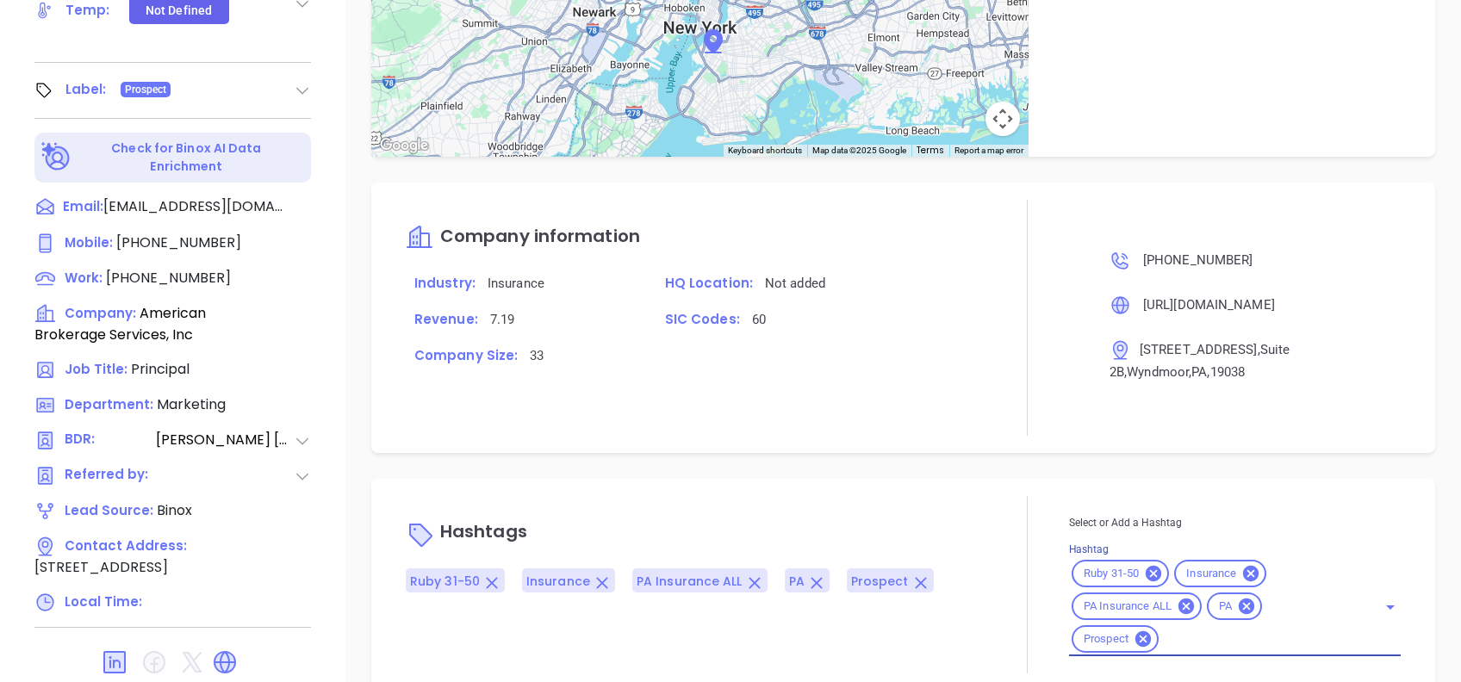
click at [1003, 471] on div "Notes All Vicky Mendoza | Sep 5, 2025 09:58 AM Final email sent Binox AI Insigh…" at bounding box center [903, 80] width 1116 height 1206
click at [1003, 469] on div "Notes All Vicky Mendoza | Sep 5, 2025 09:58 AM Final email sent Binox AI Insigh…" at bounding box center [903, 80] width 1116 height 1206
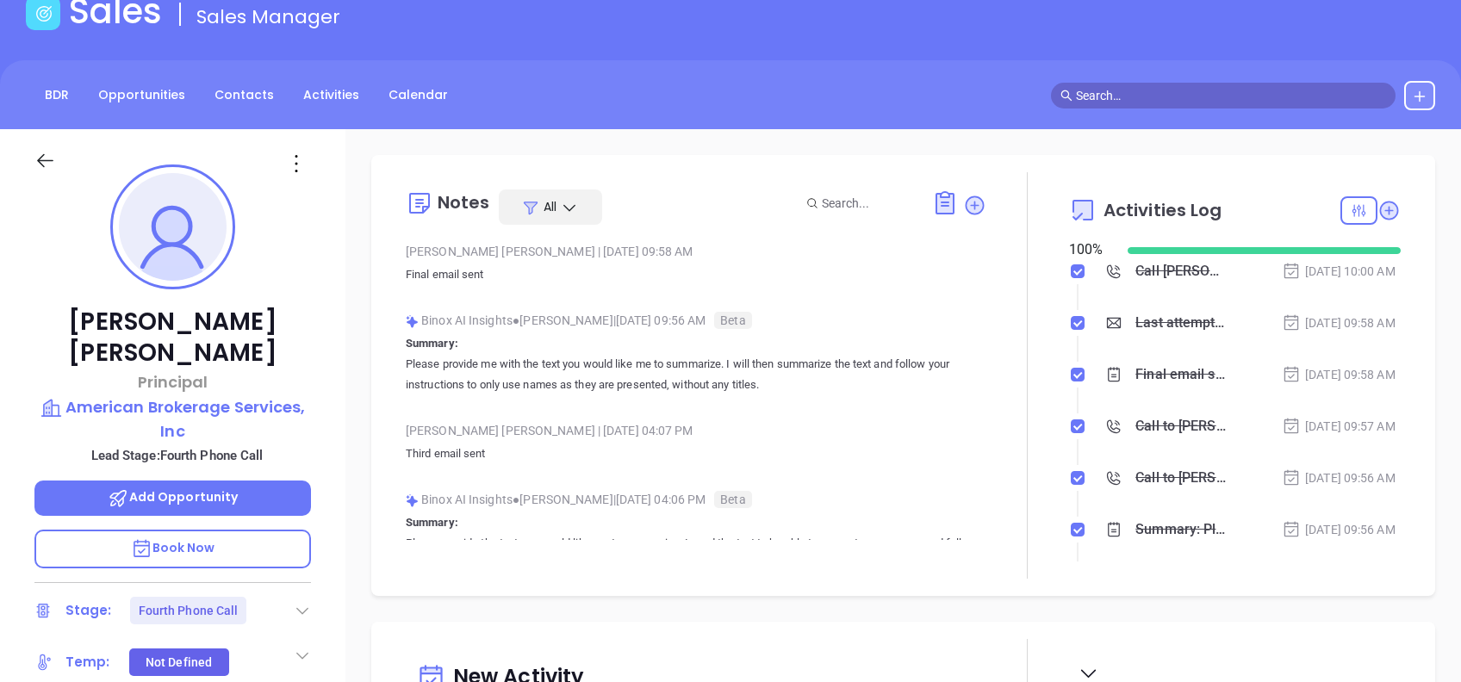
scroll to position [0, 0]
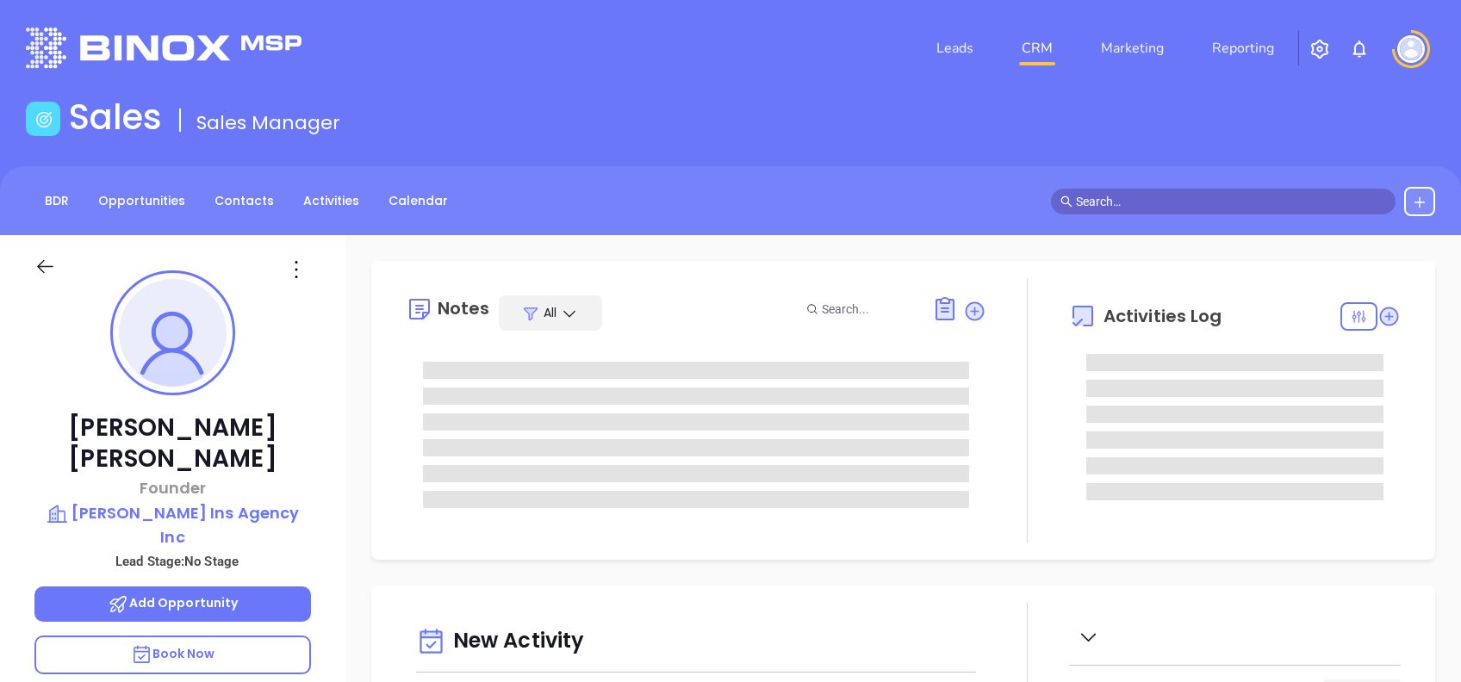
type input "[DATE]"
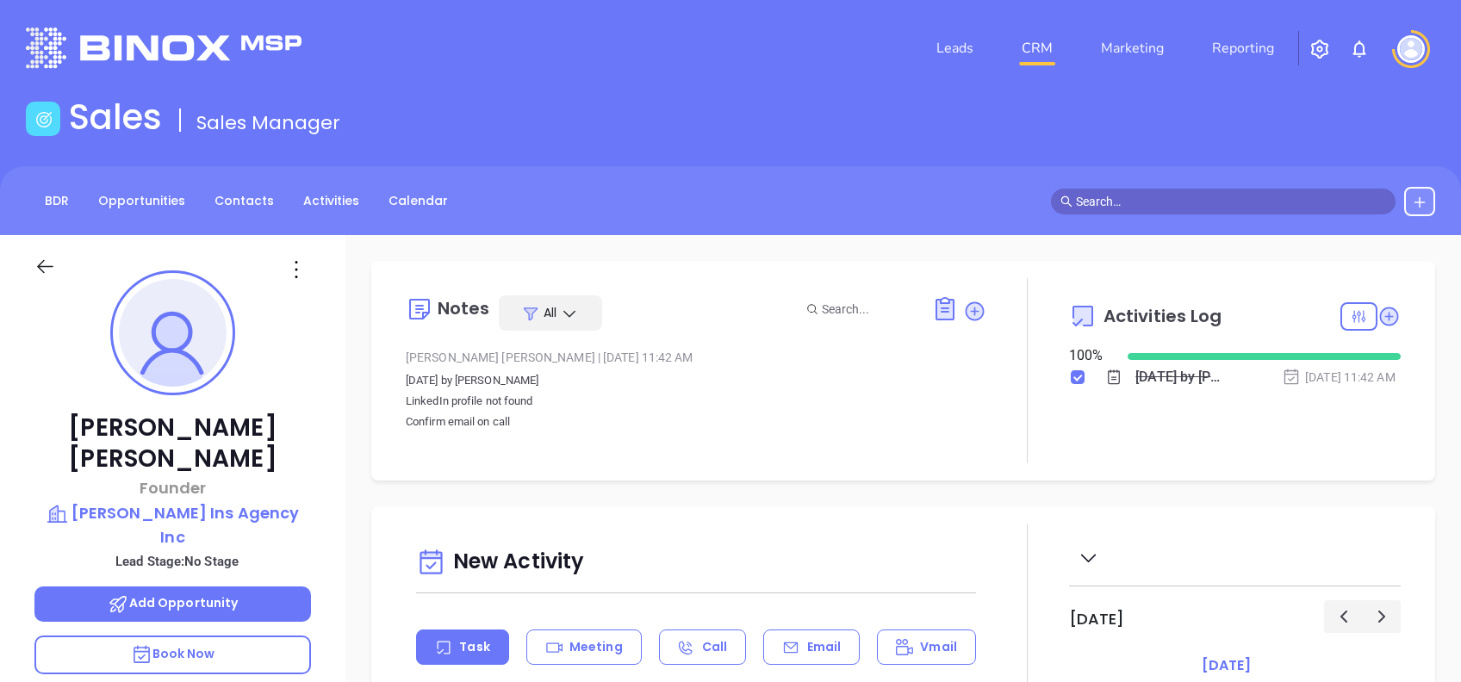
type input "[PERSON_NAME]"
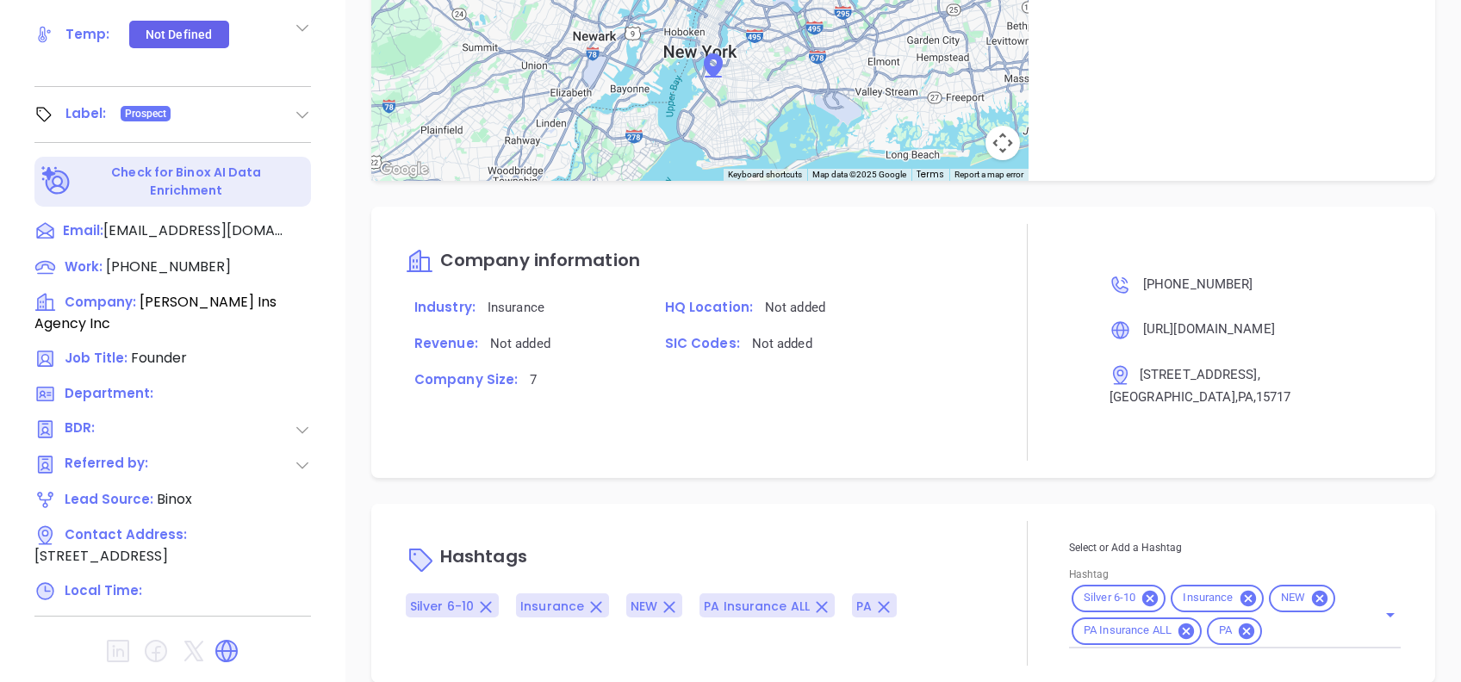
scroll to position [758, 0]
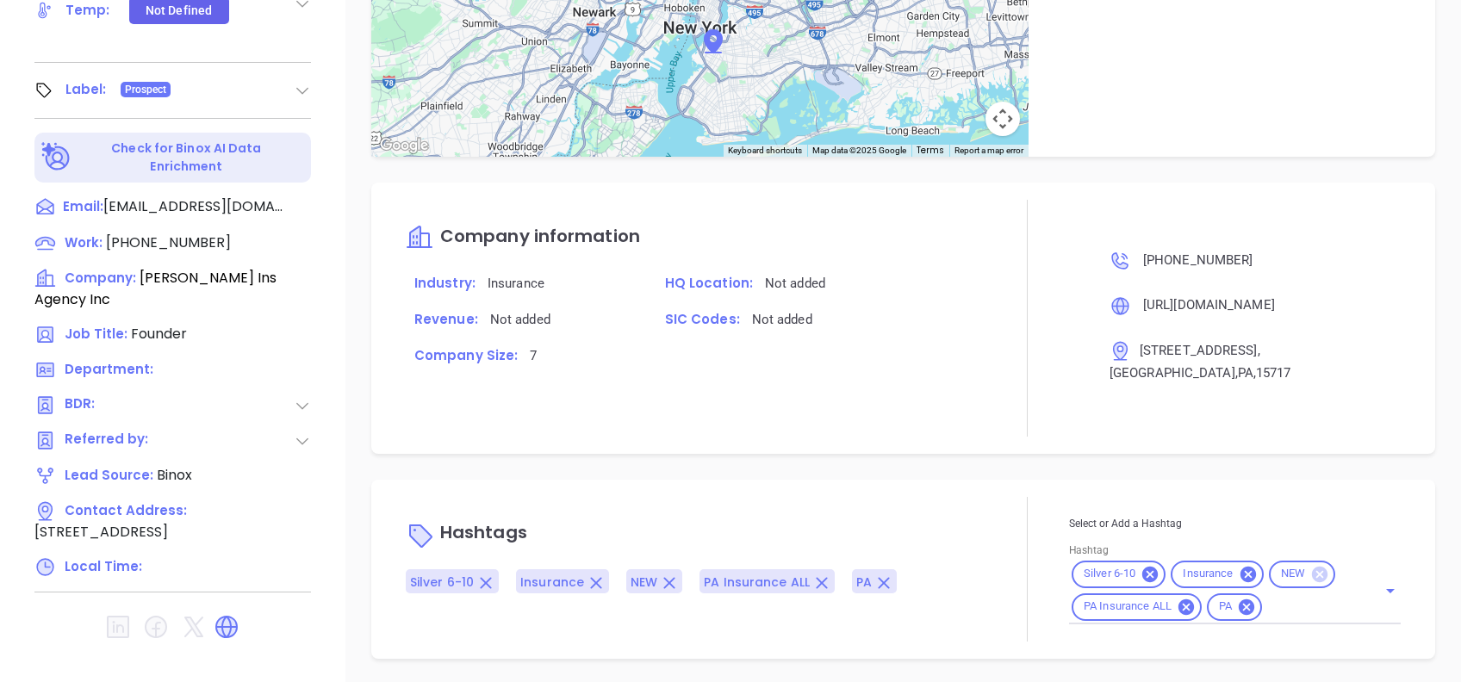
click at [1312, 566] on icon at bounding box center [1320, 574] width 16 height 16
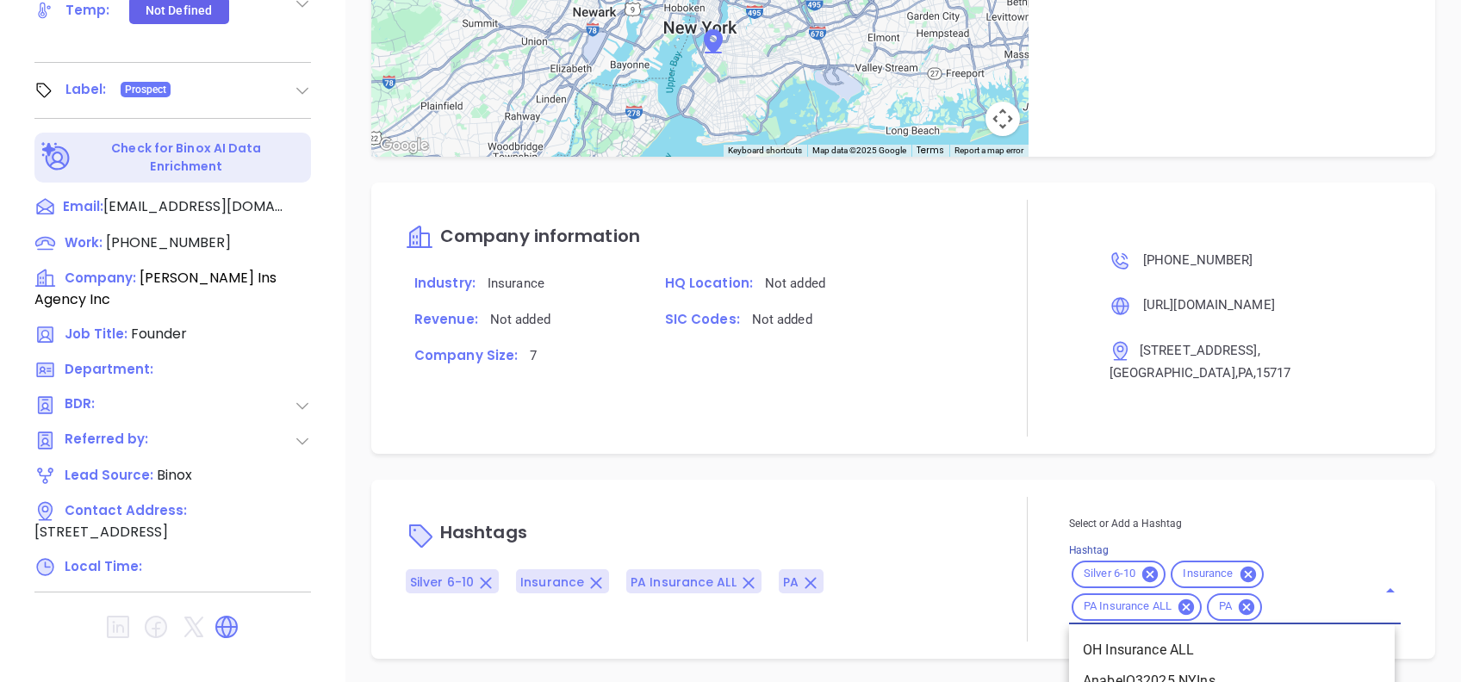
click at [1297, 599] on input "Hashtag" at bounding box center [1309, 607] width 88 height 22
type input "prosp"
click at [1287, 644] on li "Prospect" at bounding box center [1232, 650] width 326 height 31
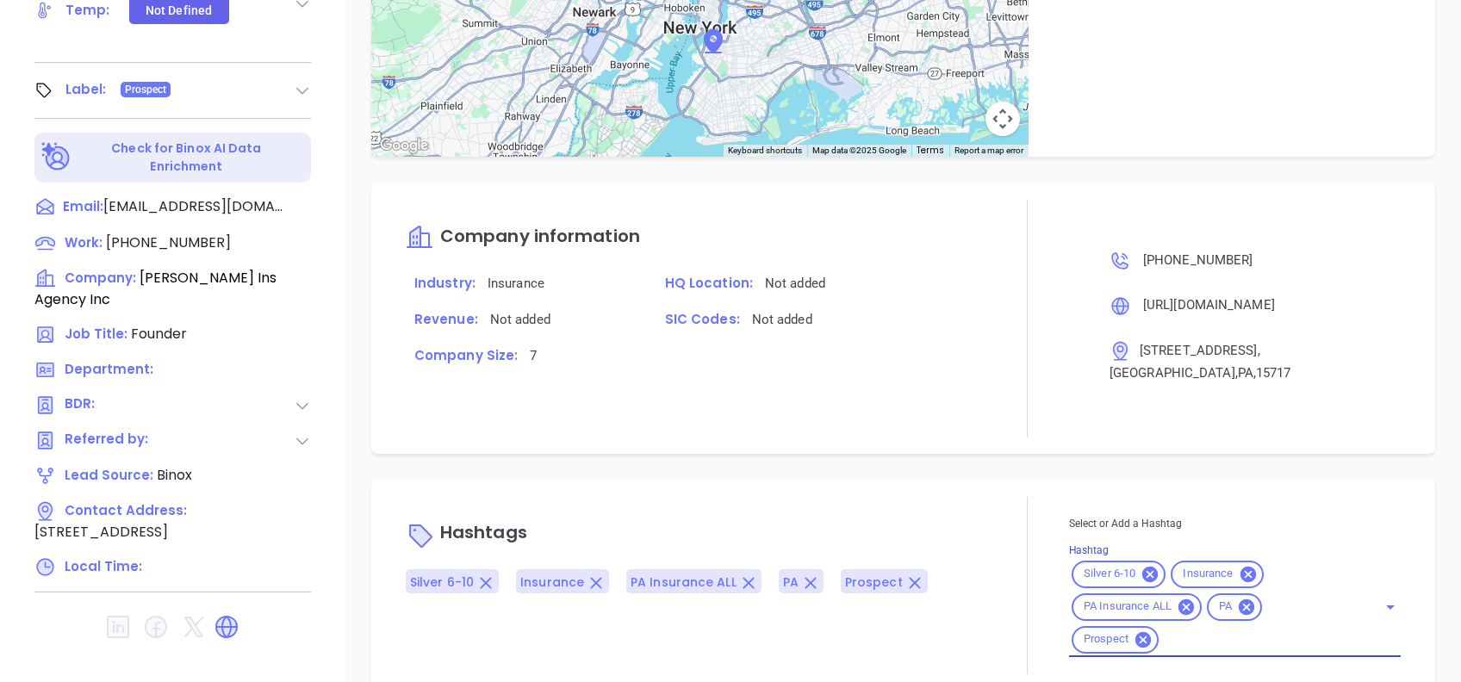
click at [986, 406] on div at bounding box center [1027, 318] width 83 height 236
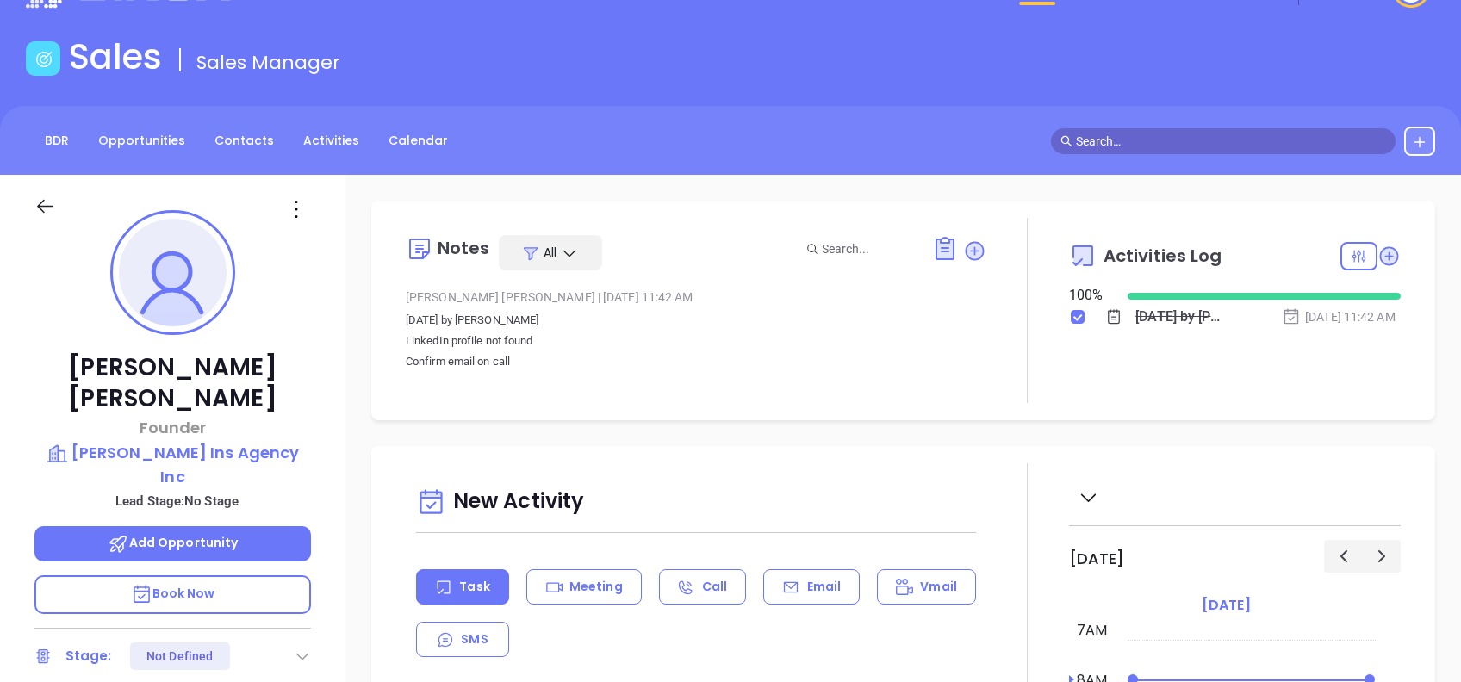
scroll to position [0, 0]
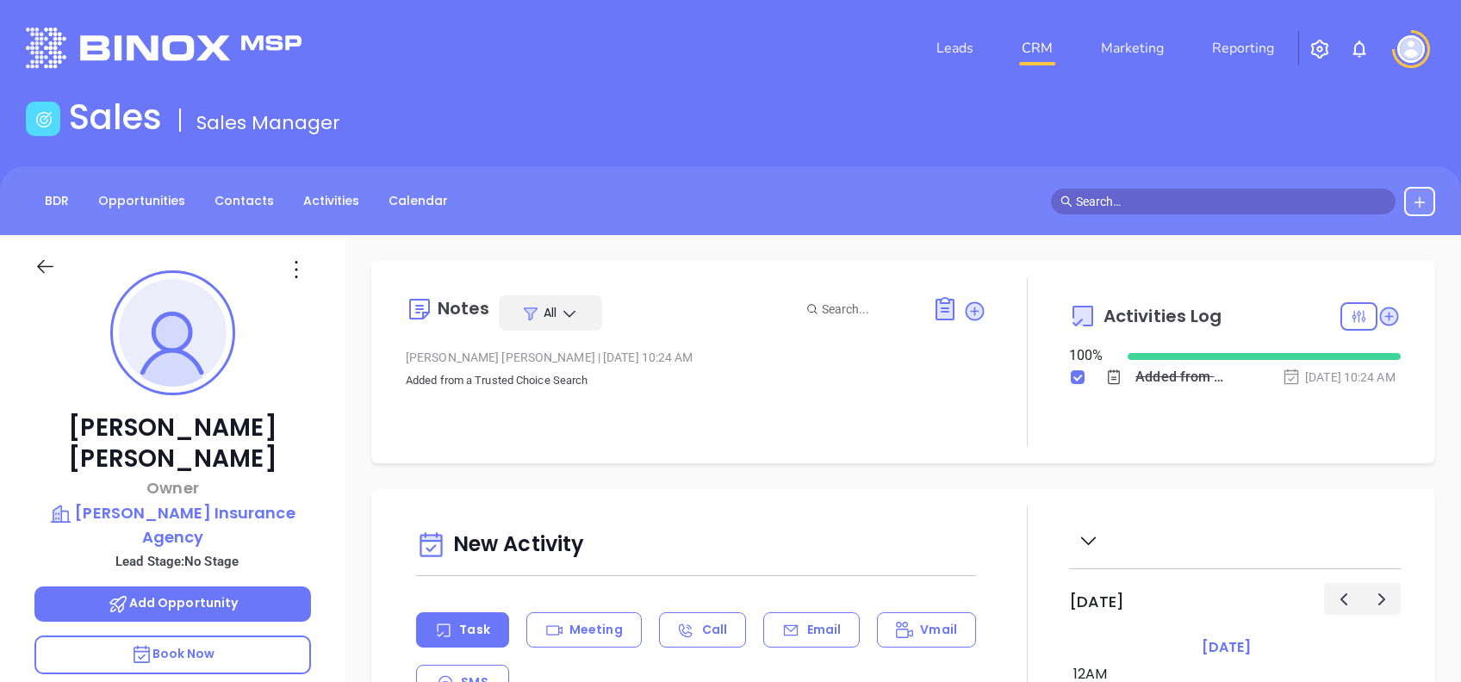
type input "[PERSON_NAME]"
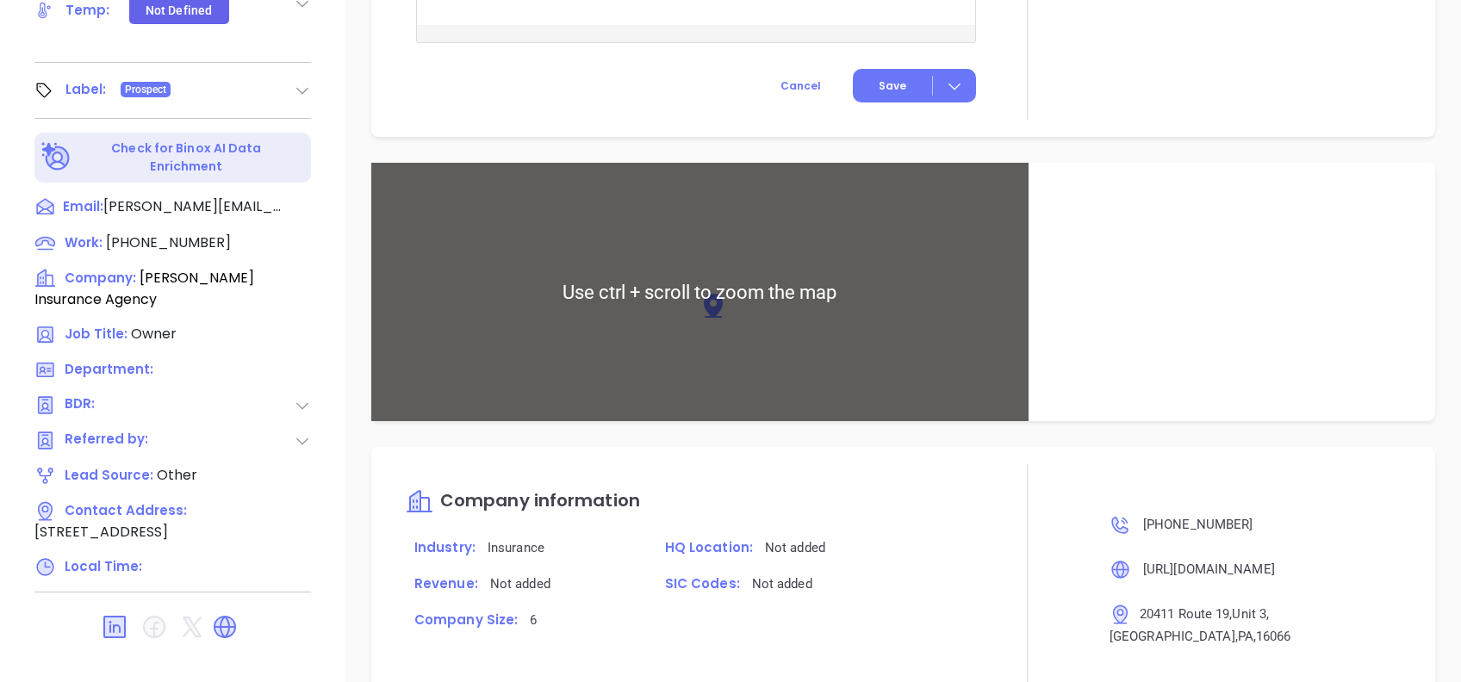
scroll to position [851, 0]
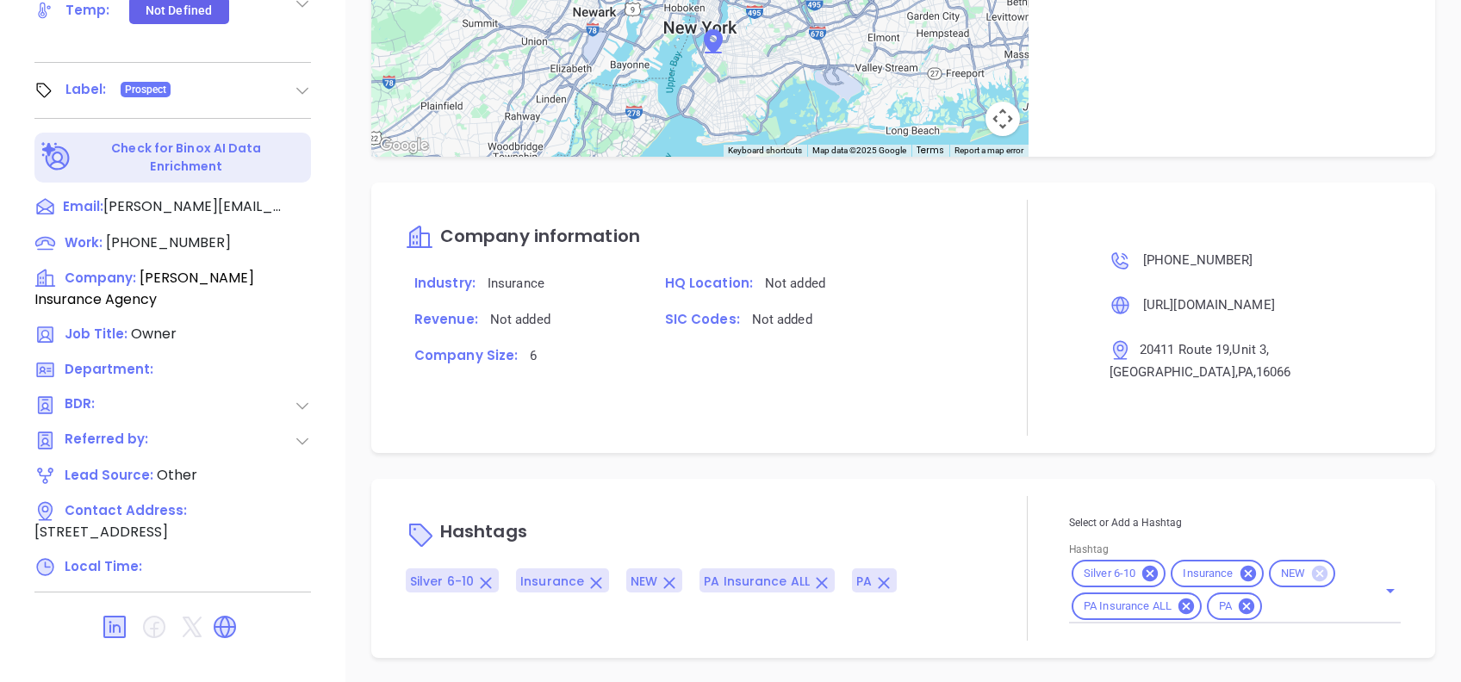
click at [1312, 578] on icon at bounding box center [1320, 574] width 16 height 16
click at [1316, 601] on input "Hashtag" at bounding box center [1309, 607] width 88 height 22
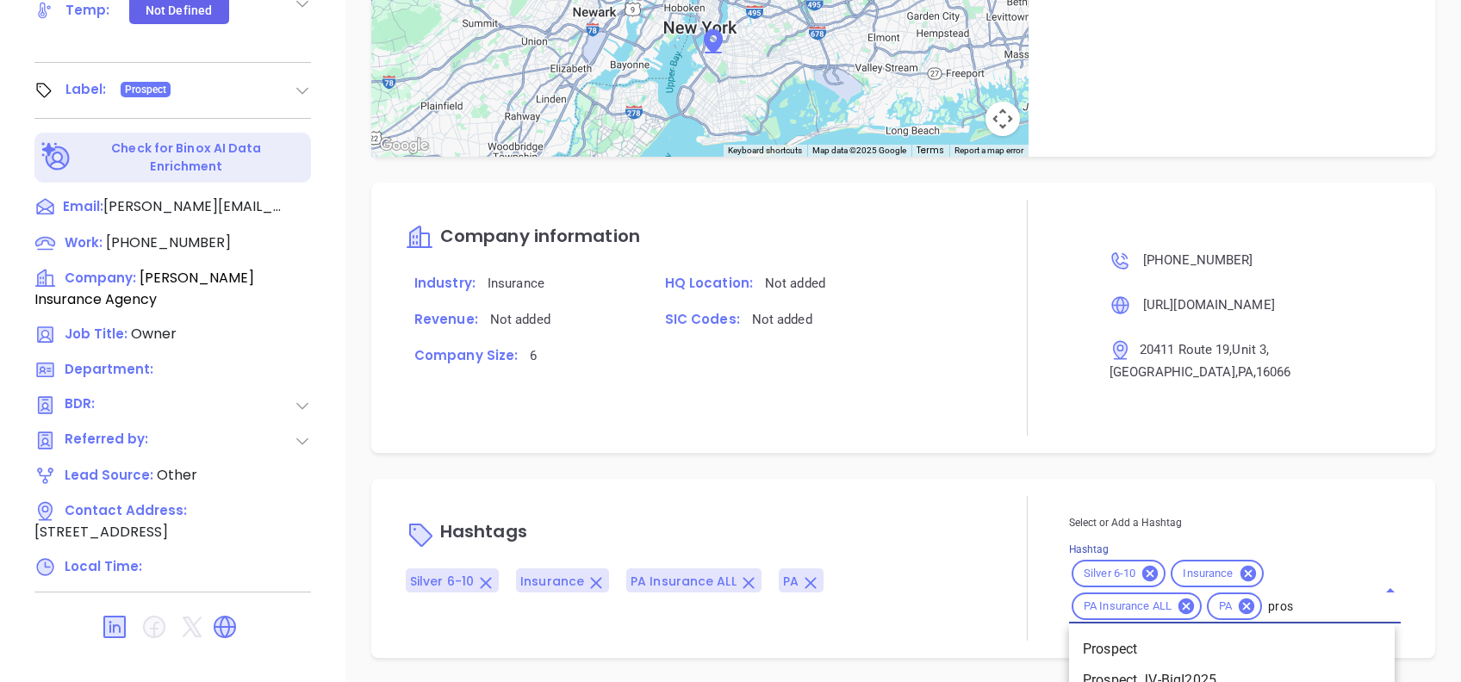
type input "prosp"
click at [1238, 639] on li "Prospect" at bounding box center [1232, 649] width 326 height 31
click at [1027, 462] on div "Notes All Alejandra Lara | Jul 15, 2025 10:24 AM Added from a Trusted Choice Se…" at bounding box center [903, 80] width 1116 height 1206
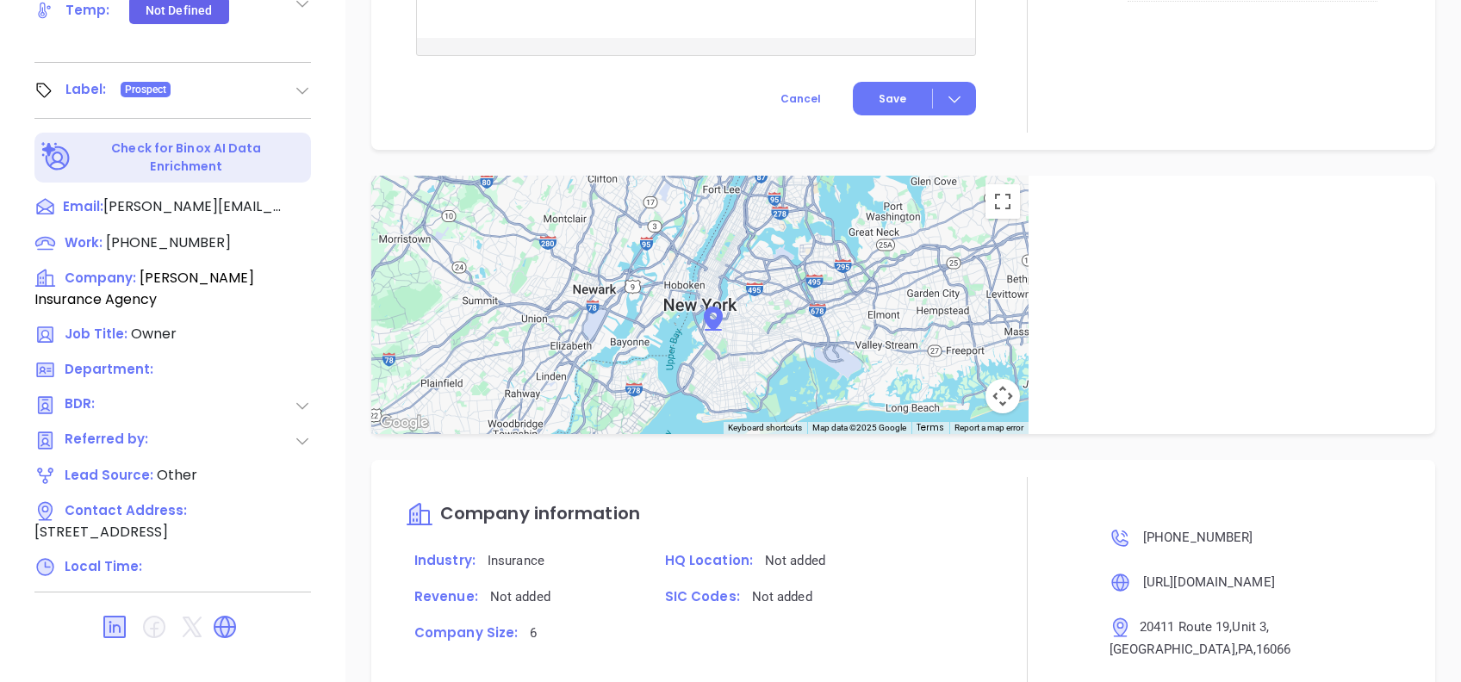
scroll to position [884, 0]
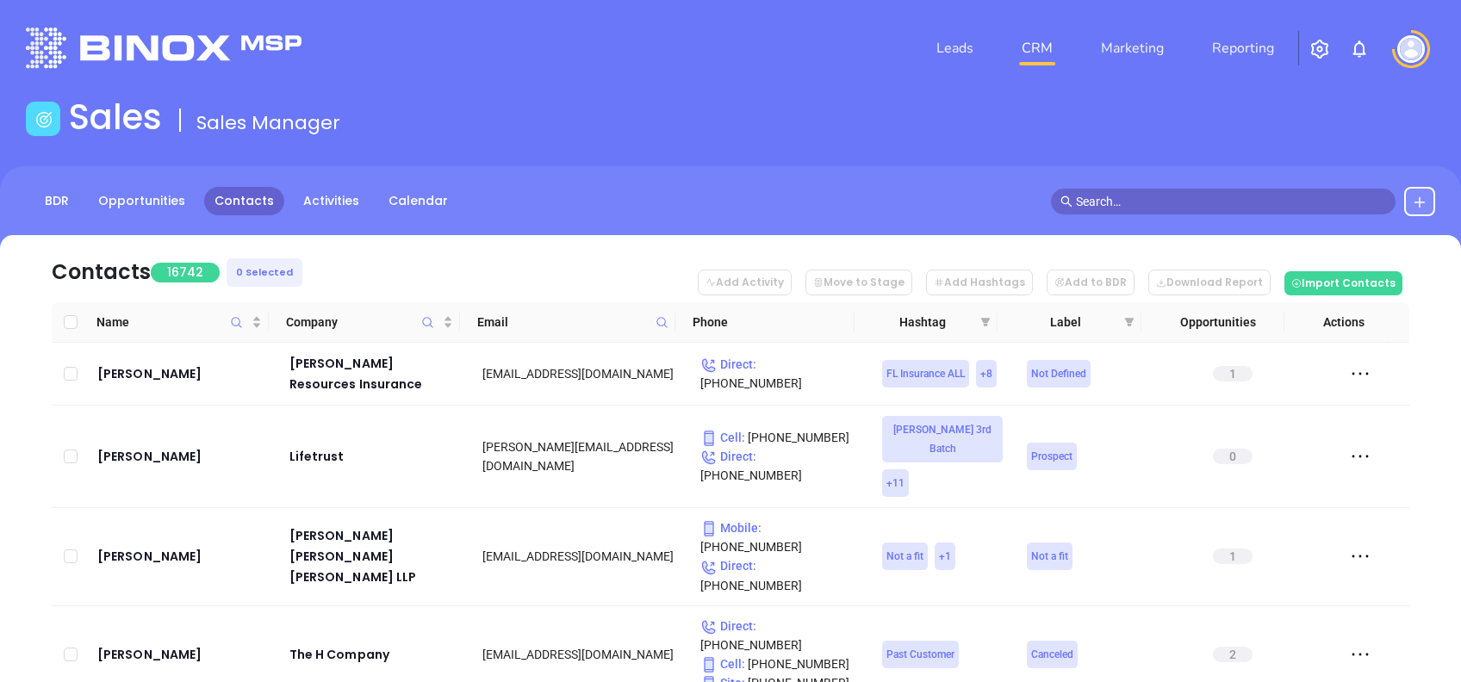
click at [662, 312] on span at bounding box center [662, 322] width 20 height 26
paste input "seltzergrouppartners.com"
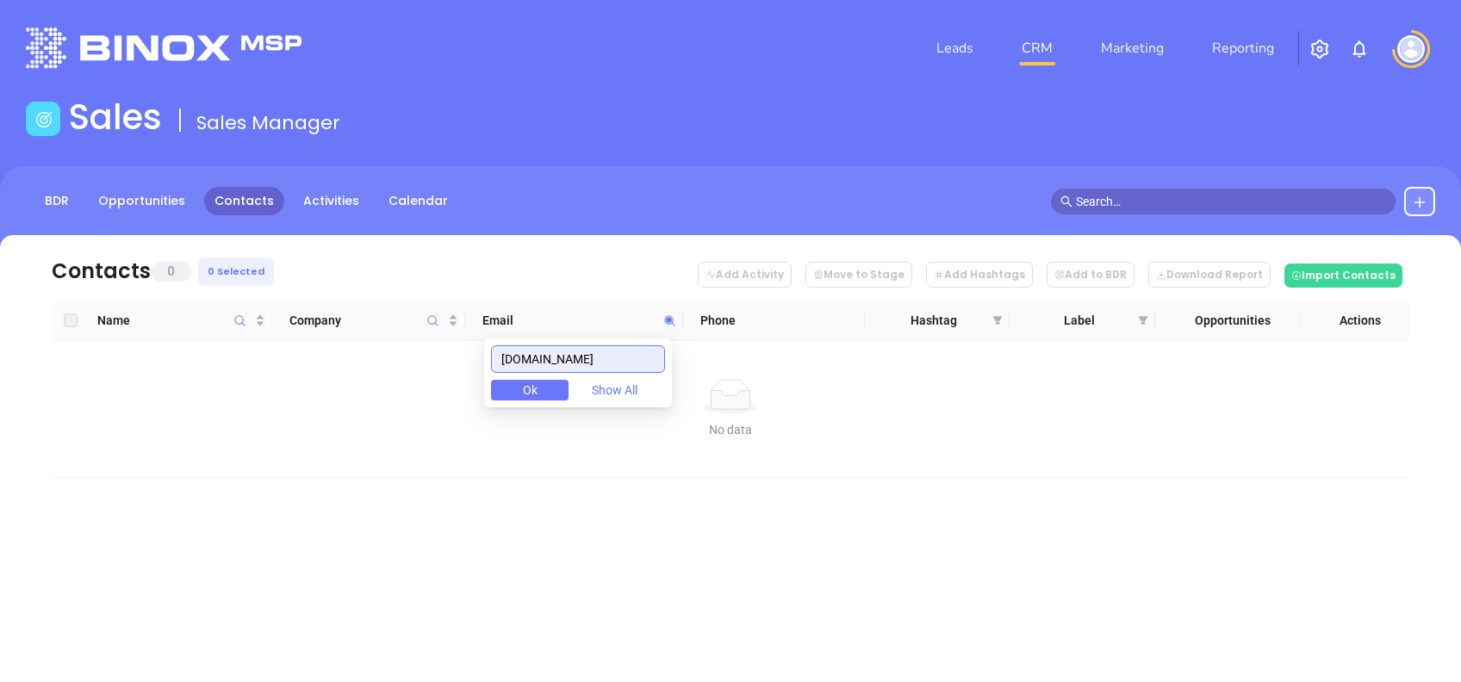
type input "seltzergrouppartners.com"
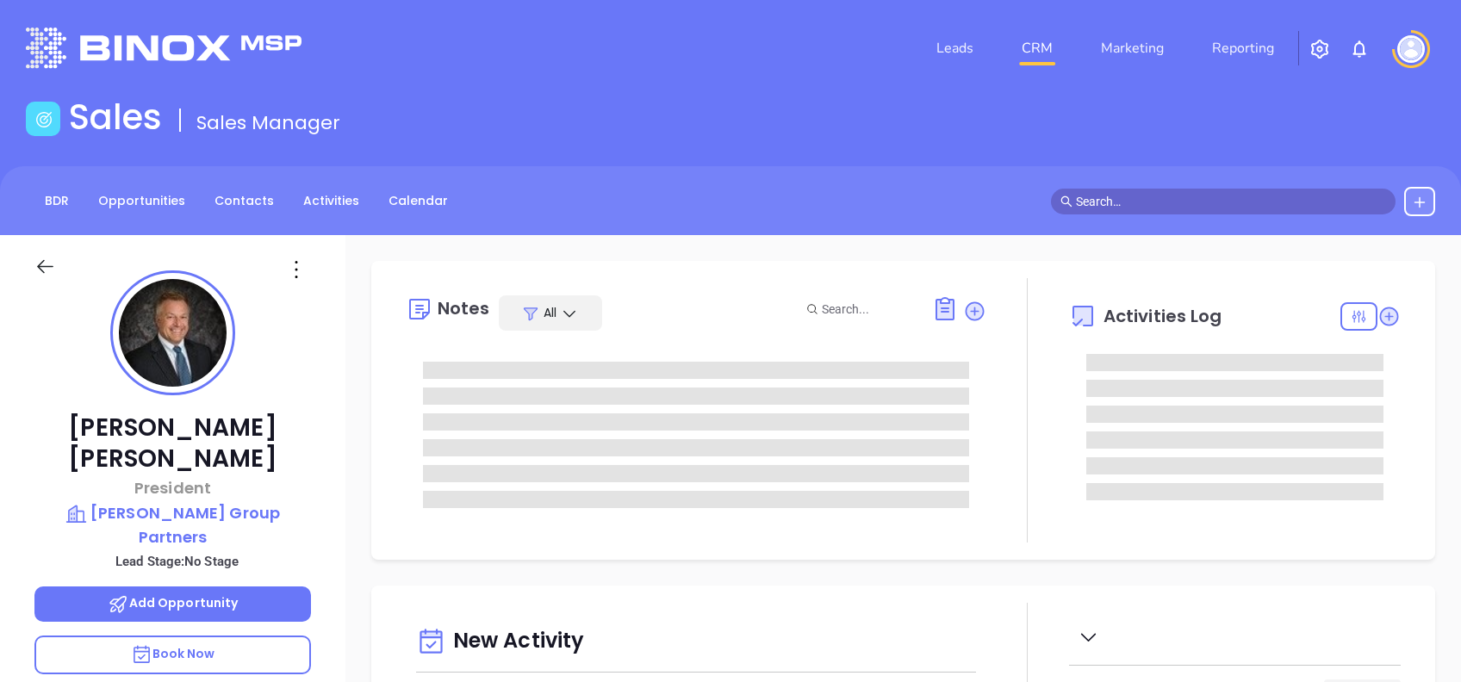
type input "[DATE]"
type input "[PERSON_NAME]"
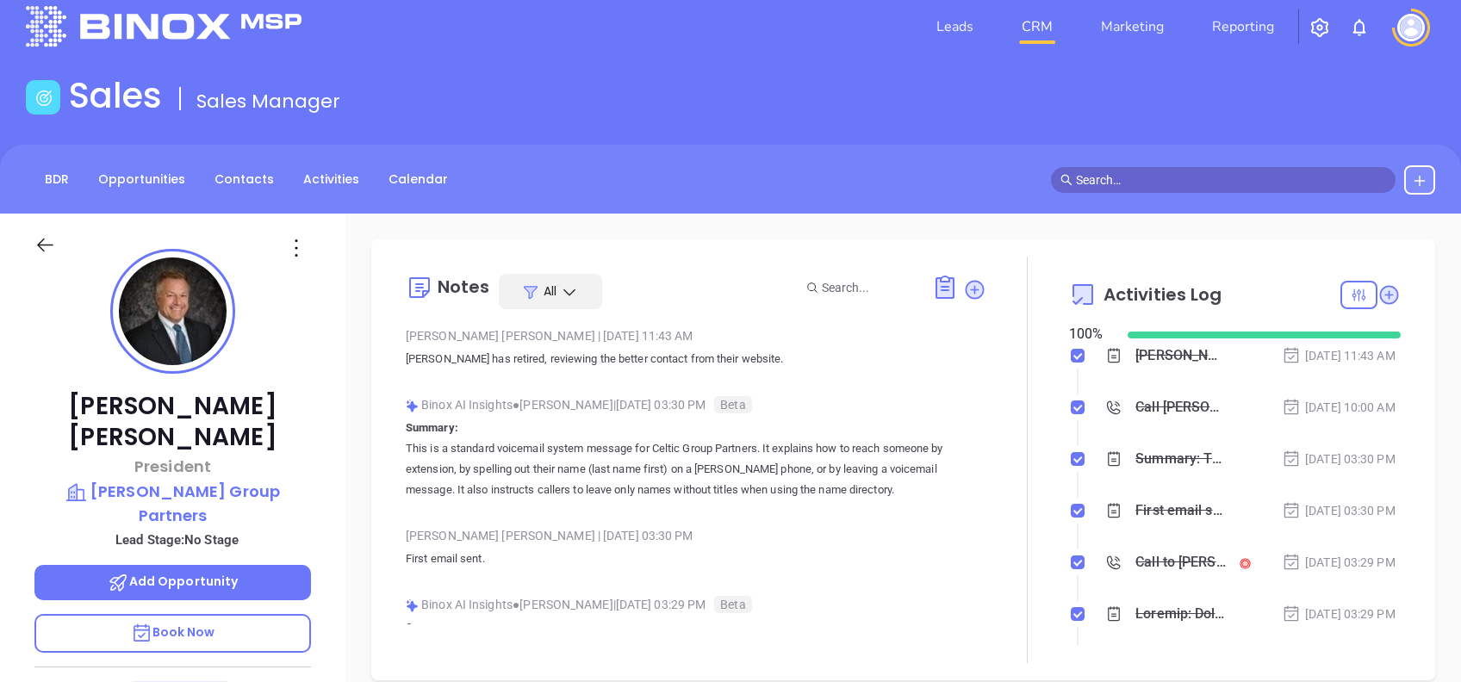
scroll to position [0, 0]
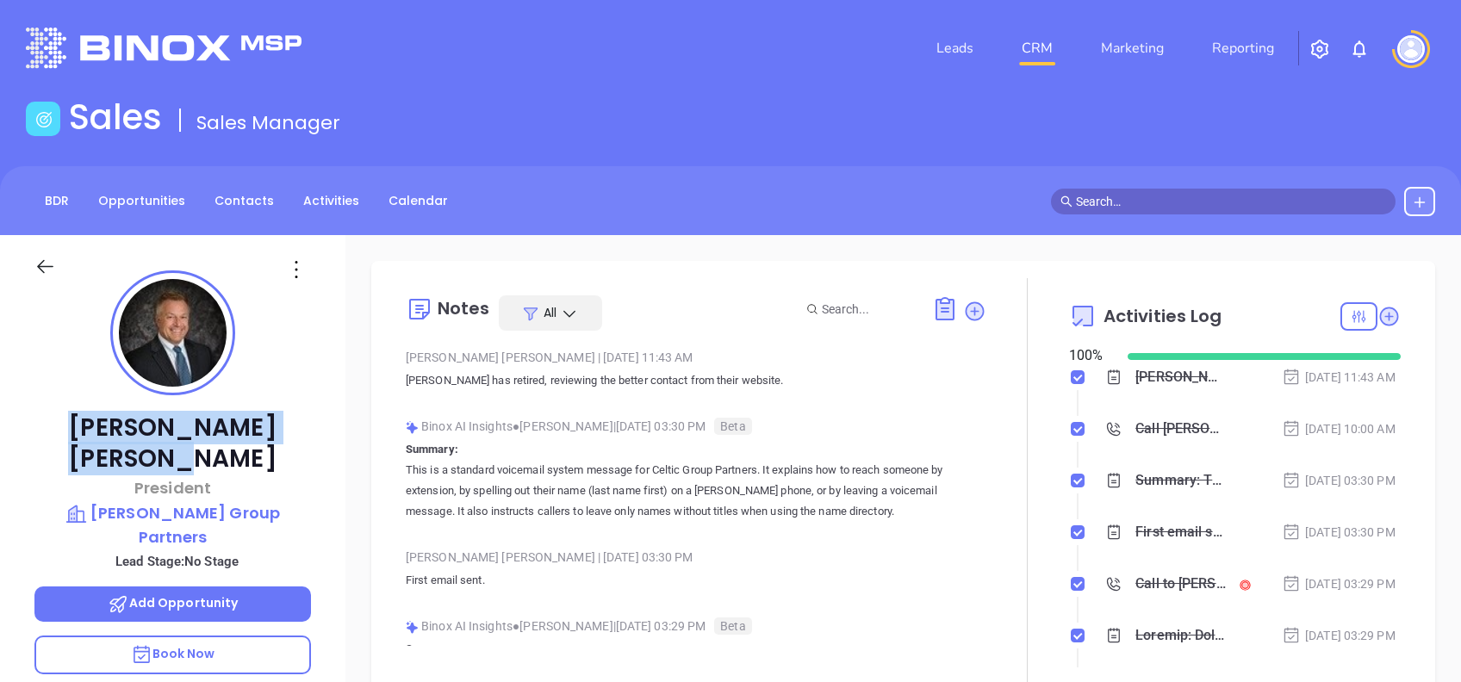
drag, startPoint x: 271, startPoint y: 426, endPoint x: 82, endPoint y: 420, distance: 188.8
click at [82, 420] on p "Steve Stramara" at bounding box center [172, 444] width 277 height 62
copy p "Steve Stramara"
click at [334, 380] on div "Steve Stramara President Seltzer Group Partners Lead Stage: No Stage Add Opport…" at bounding box center [172, 661] width 345 height 853
drag, startPoint x: 284, startPoint y: 439, endPoint x: 82, endPoint y: 418, distance: 203.5
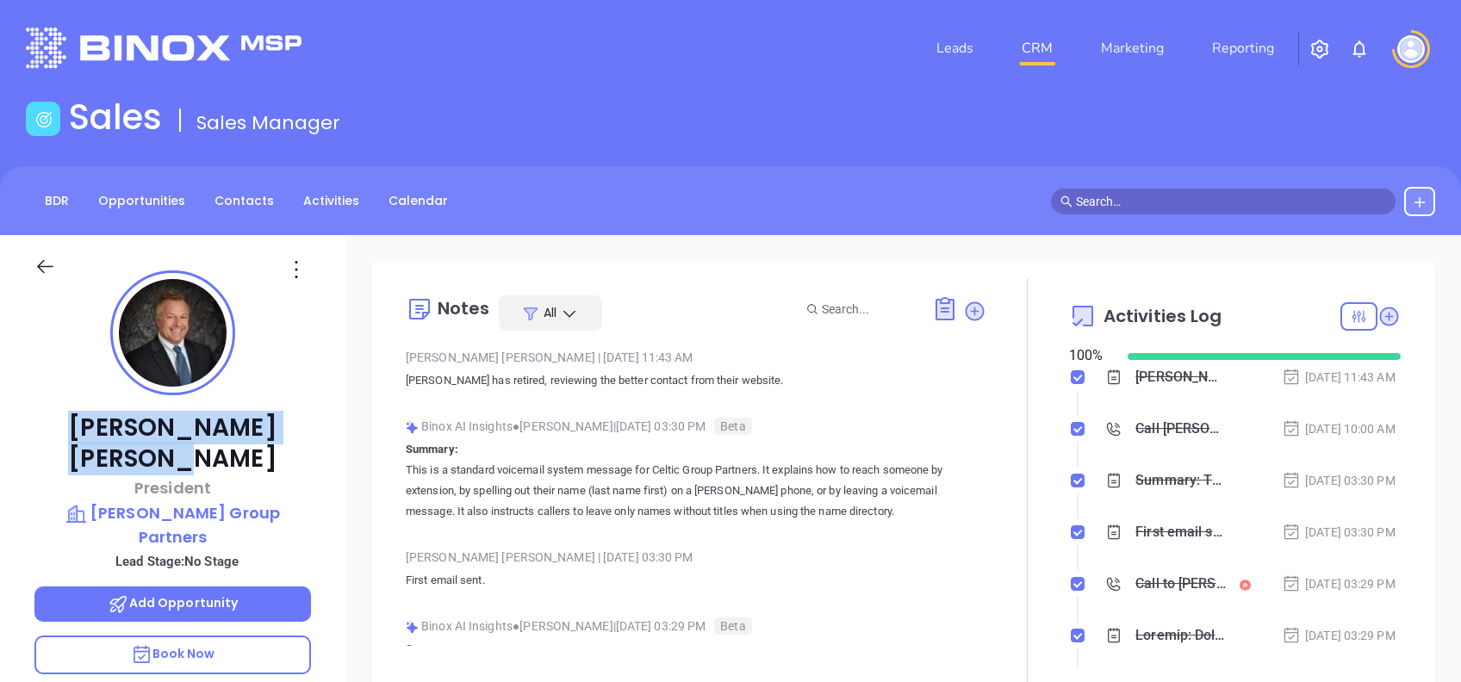
click at [82, 418] on p "Steve Stramara" at bounding box center [172, 444] width 277 height 62
copy p "Steve Stramara"
click at [329, 360] on div "Steve Stramara President Seltzer Group Partners Lead Stage: No Stage Add Opport…" at bounding box center [172, 661] width 345 height 853
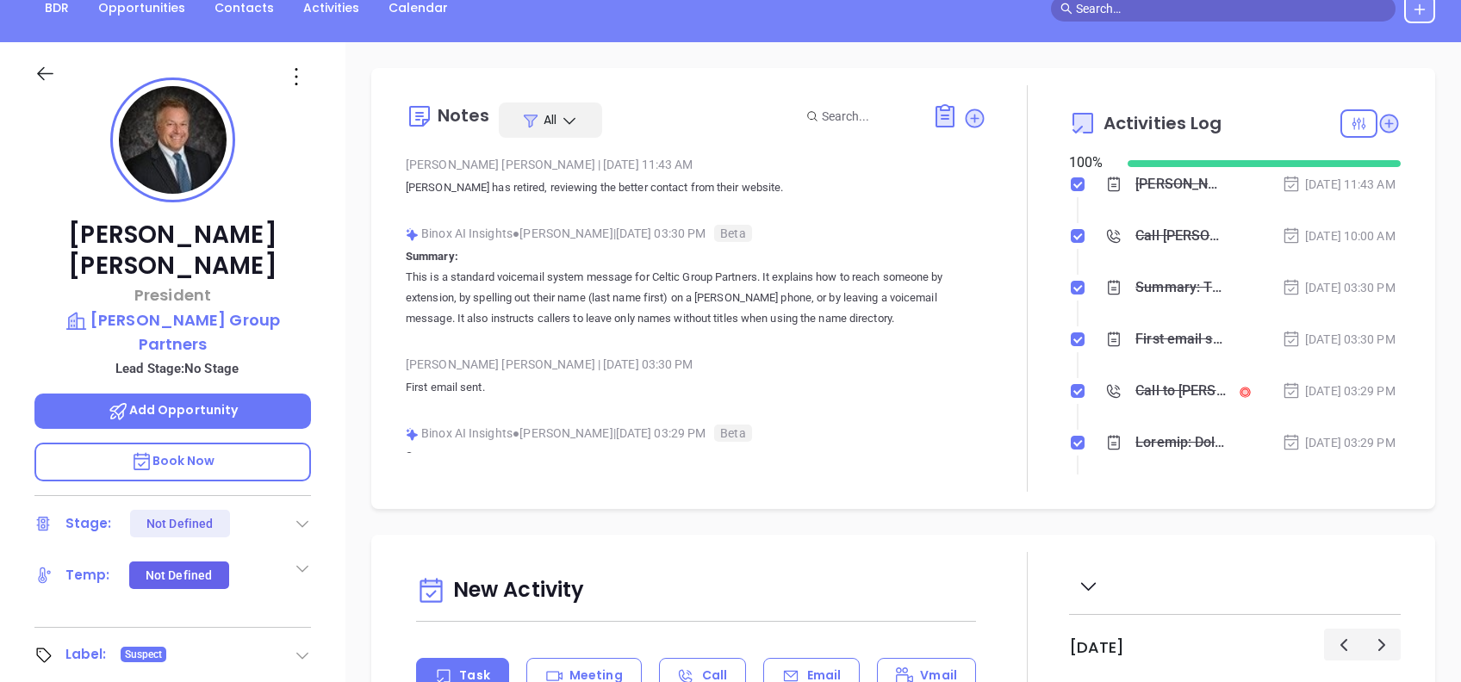
scroll to position [229, 0]
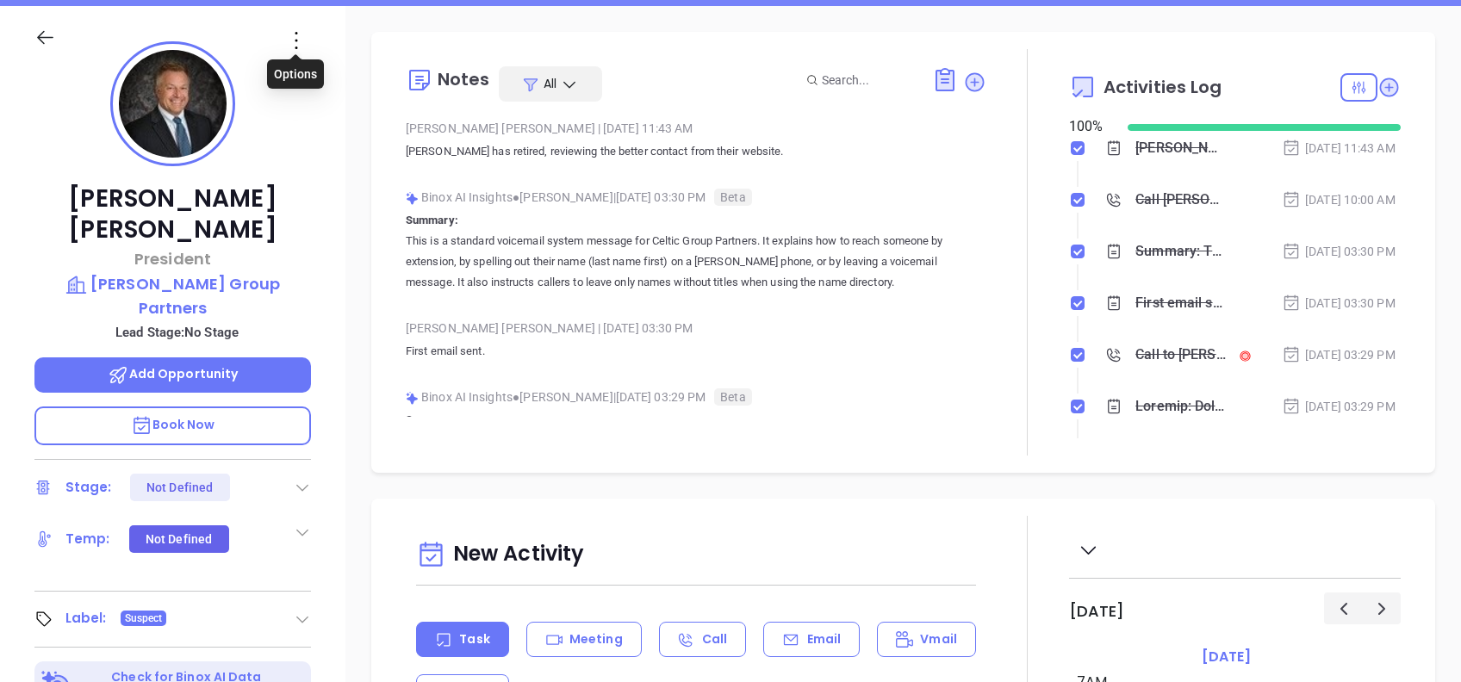
click at [291, 29] on icon at bounding box center [297, 41] width 28 height 28
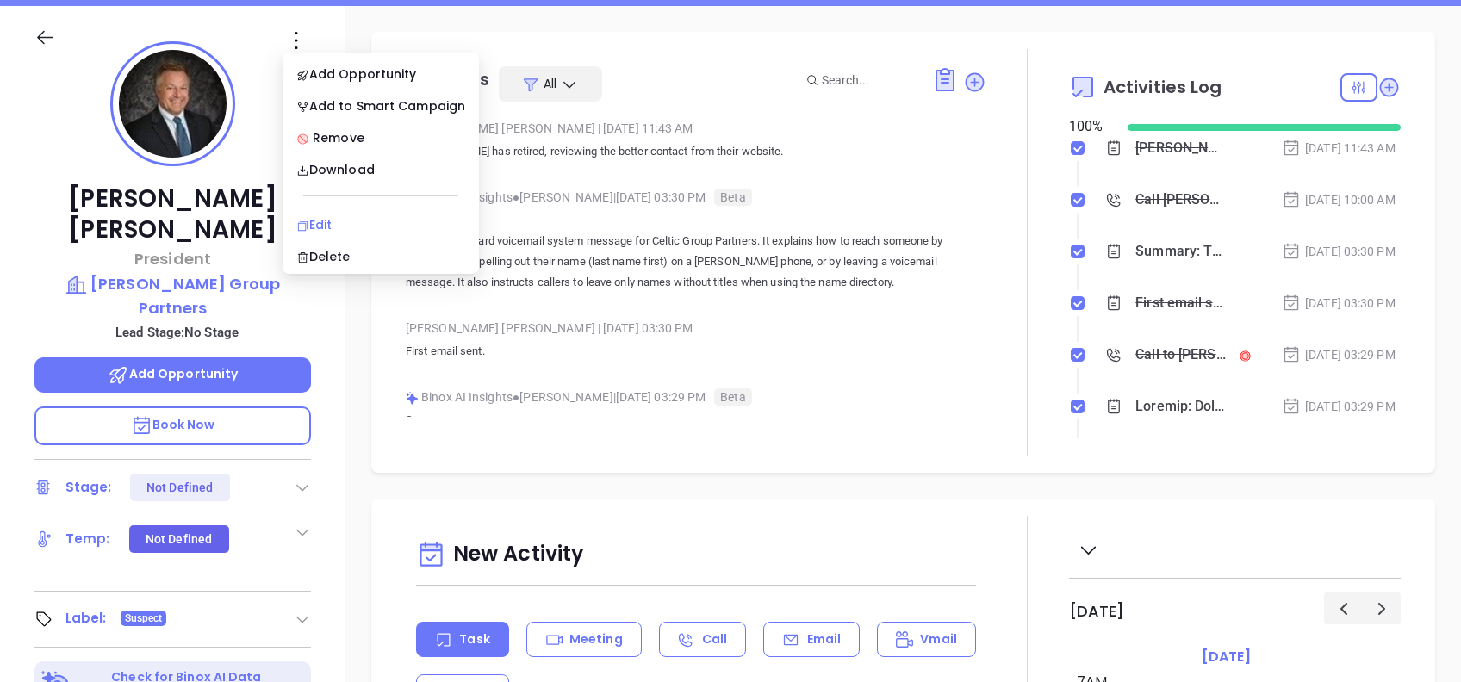
click at [317, 207] on li "Edit" at bounding box center [381, 225] width 190 height 36
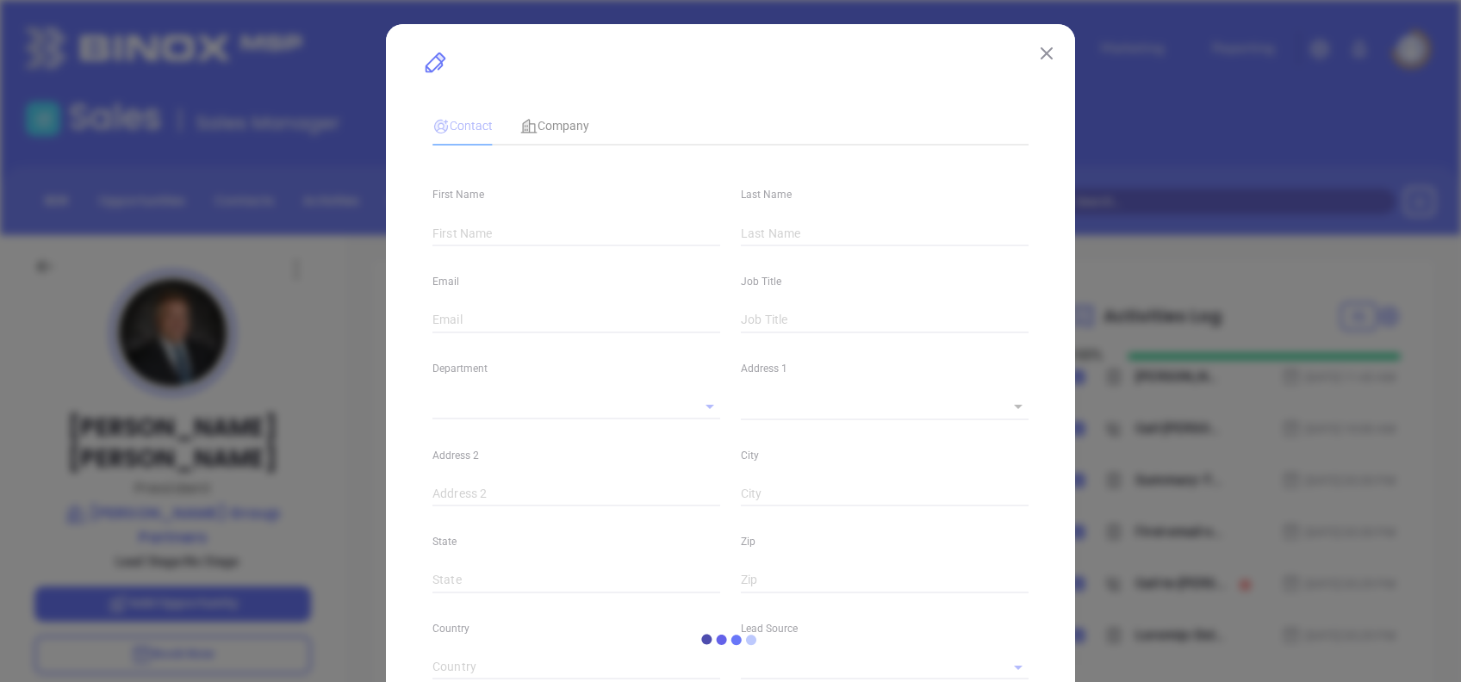
type input "Steve"
type input "Stramara"
type input "sstramara@seltzergrp.com"
type input "President"
type input "1"
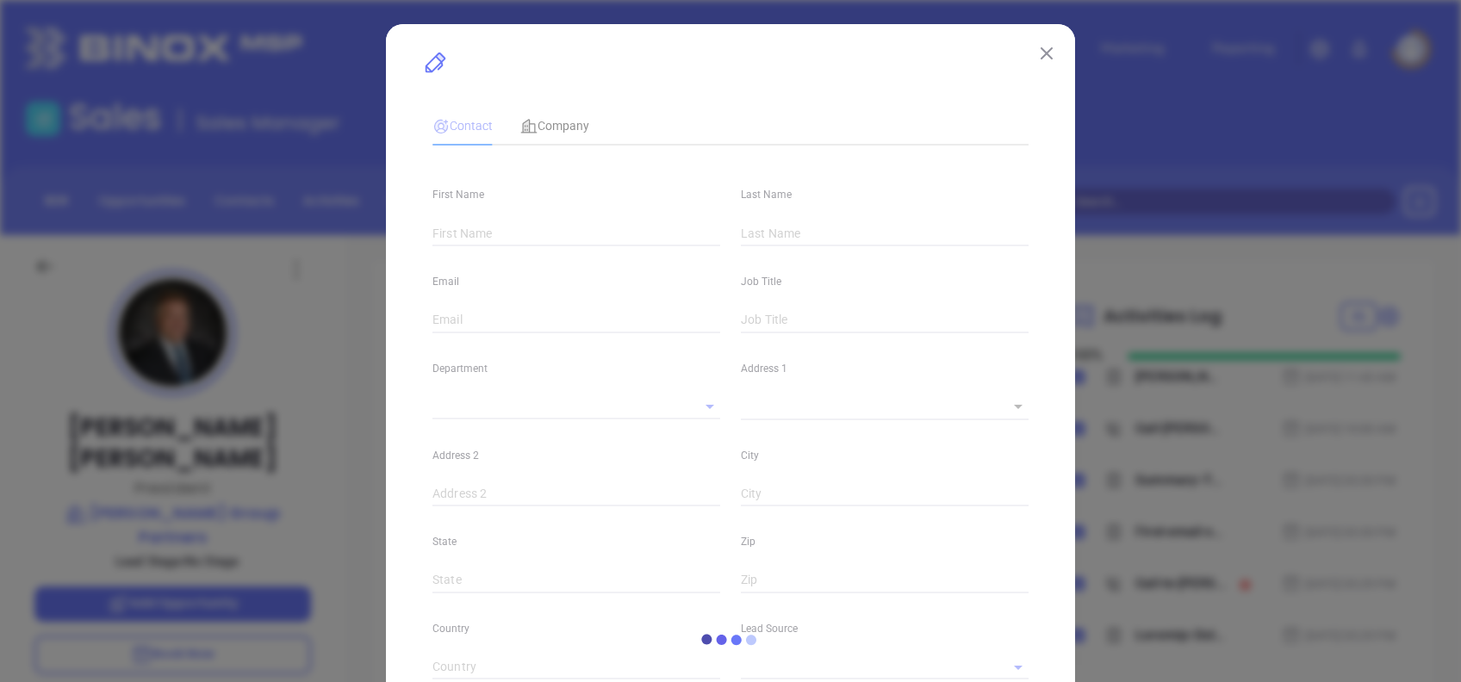
type input "www.linkedin.com/in/steve-stramara-2b8ba01b"
type input "Marketing"
type input "Other"
type input "Vicky Mendoza"
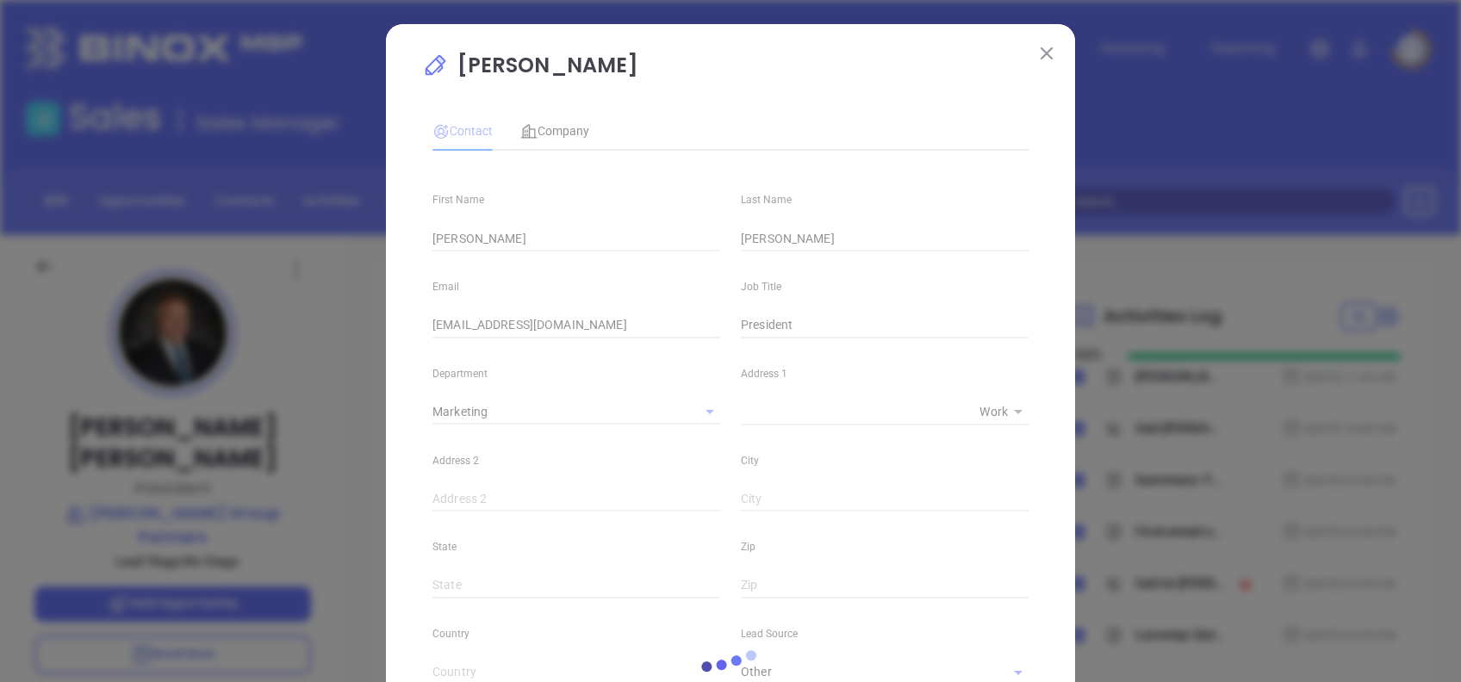
type input "(888) 366-1000"
type input "1"
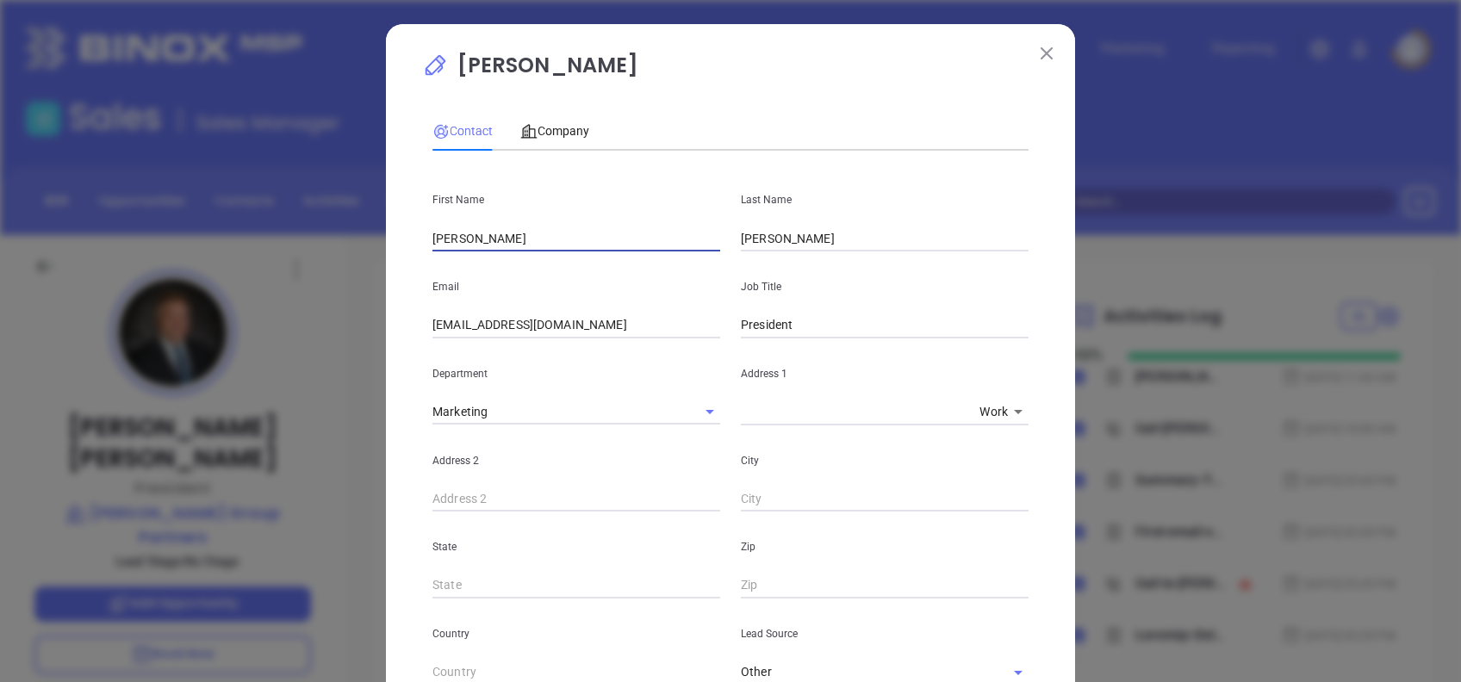
drag, startPoint x: 458, startPoint y: 232, endPoint x: 379, endPoint y: 214, distance: 81.3
click at [386, 214] on div "Steve Stramara Contact Company First Name Steve Last Name Stramara Email sstram…" at bounding box center [730, 648] width 689 height 1249
paste input "John Campomizzi"
drag, startPoint x: 534, startPoint y: 240, endPoint x: 455, endPoint y: 262, distance: 82.1
click at [455, 262] on div "First Name John Campomizzi Last Name Stramara Email sstramara@seltzergrp.com Jo…" at bounding box center [730, 666] width 596 height 1003
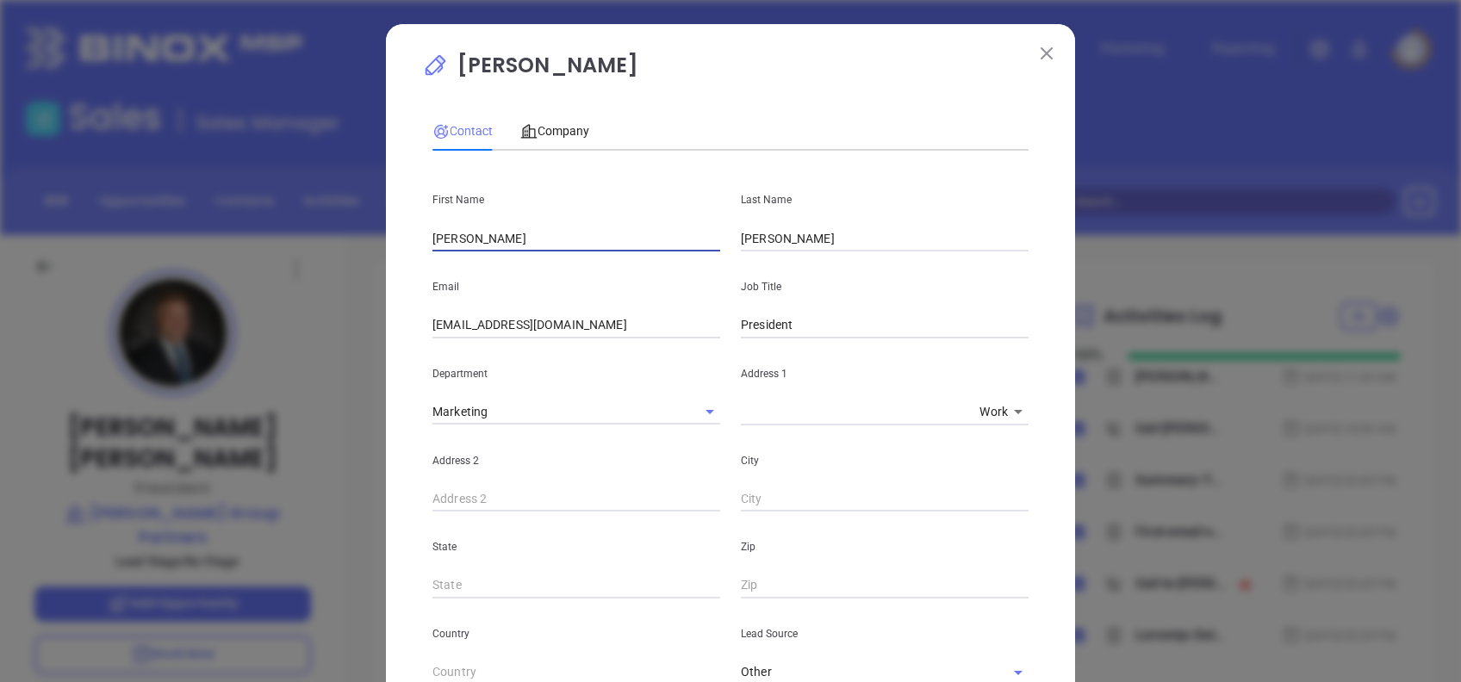
type input "John"
drag, startPoint x: 808, startPoint y: 236, endPoint x: 627, endPoint y: 223, distance: 181.4
click at [627, 223] on div "First Name John Last Name Stramara" at bounding box center [730, 208] width 617 height 87
paste input "Campomizzi"
type input "Campomizzi"
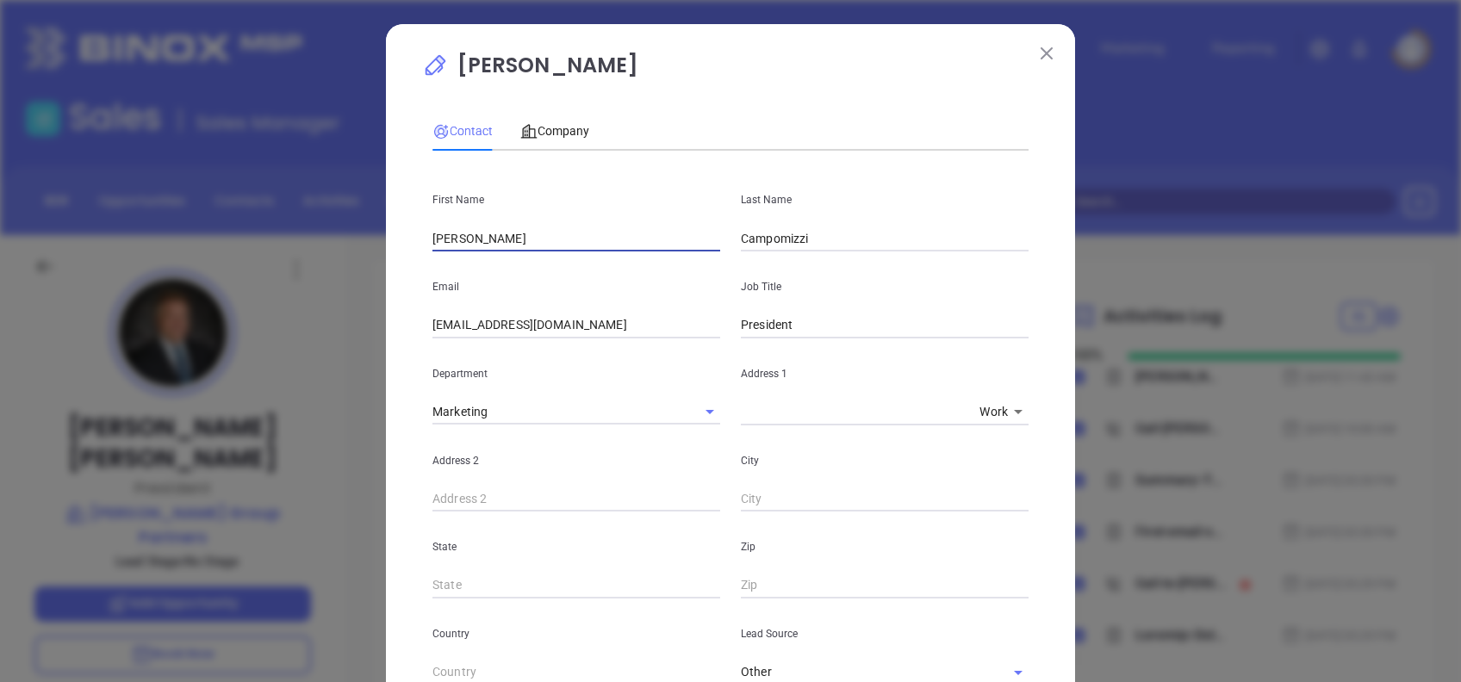
click at [456, 240] on input "John" at bounding box center [576, 239] width 288 height 26
type input "John"
click at [627, 320] on input "sstramara@seltzergrp.com" at bounding box center [576, 326] width 288 height 26
paste input "jcampomizzi"
type input "jcampomizzi@seltzergrp.com"
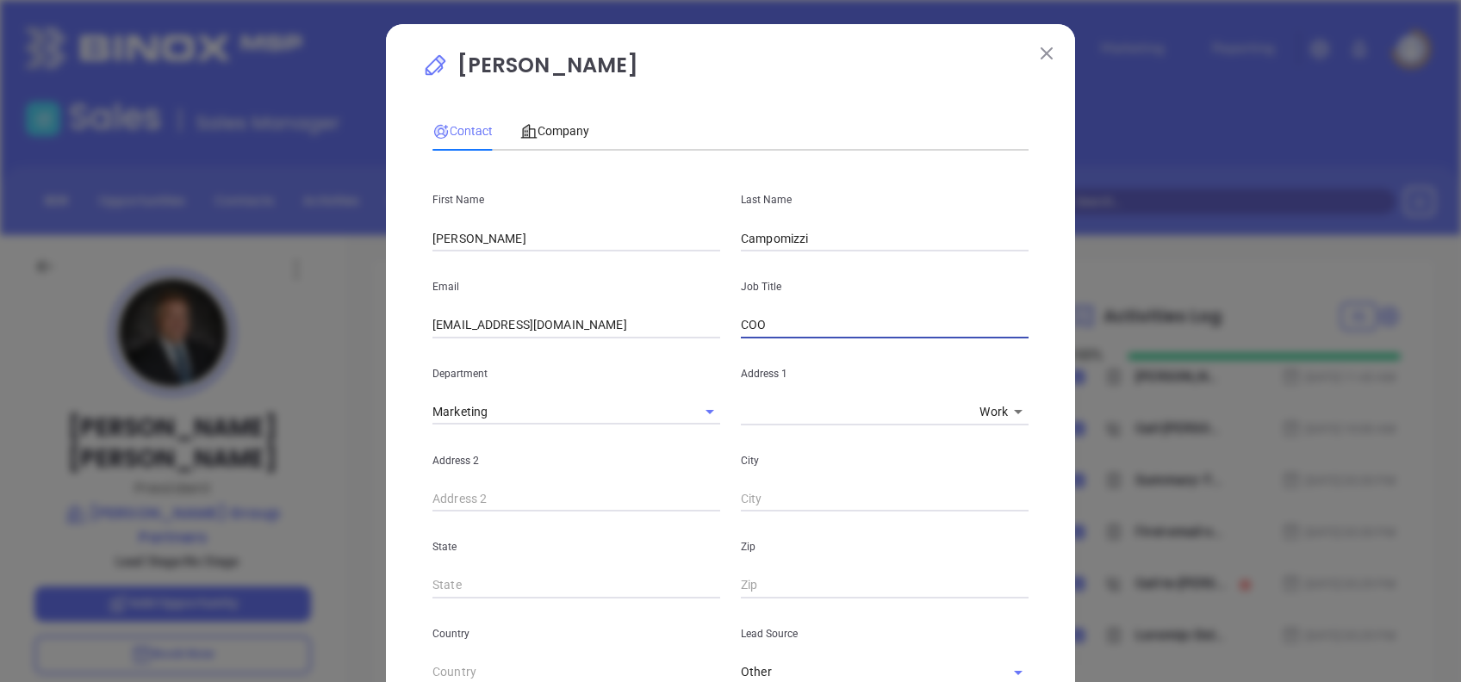
type input "COO"
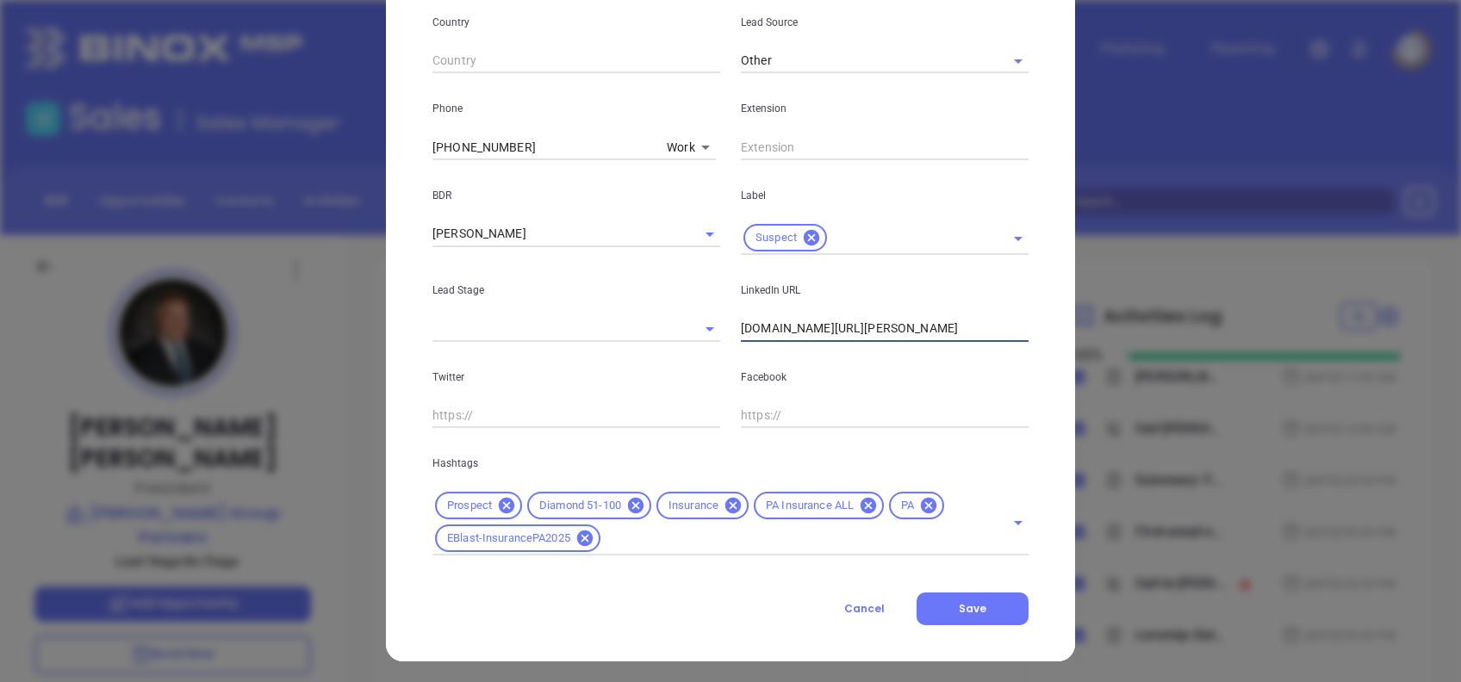
scroll to position [615, 0]
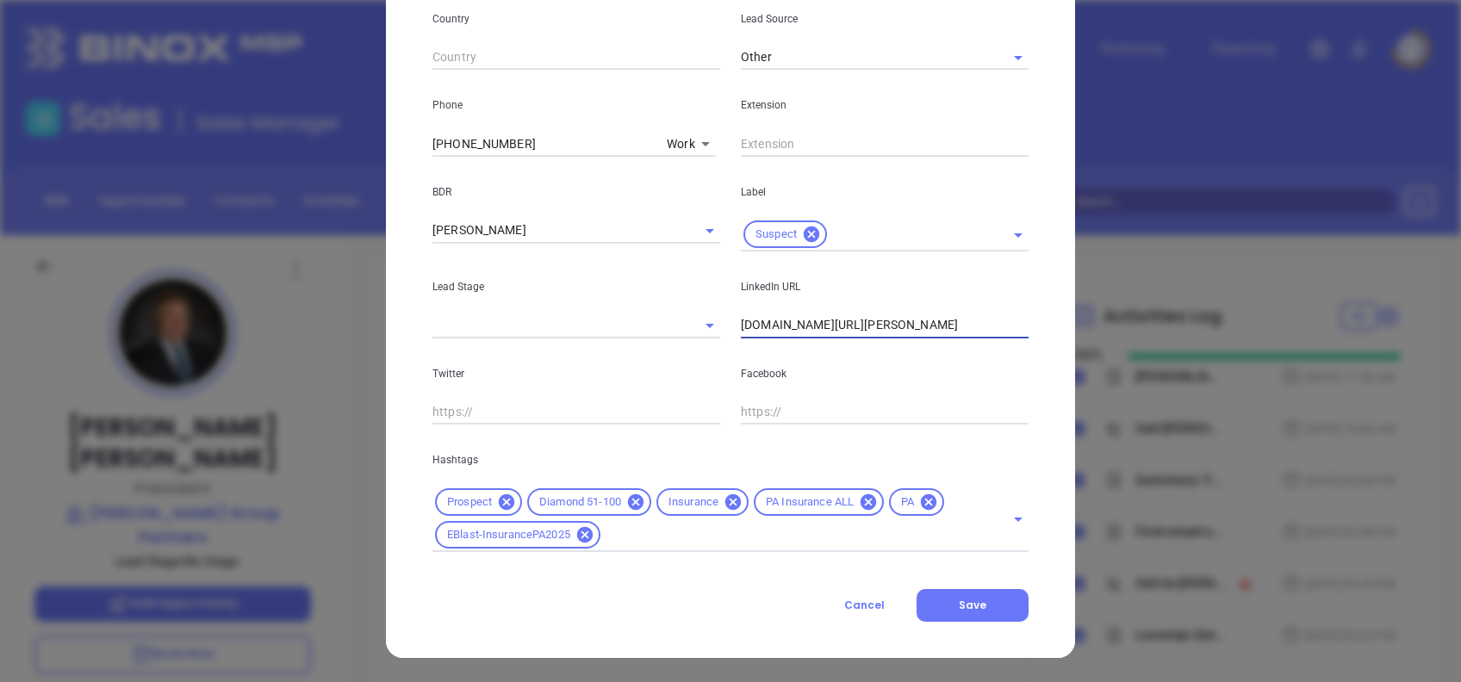
click at [954, 334] on input "www.linkedin.com/in/steve-stramara-2b8ba01b" at bounding box center [885, 326] width 288 height 26
paste input "johntcampomizzi/"
type input "www.linkedin.com/in/johntcampomizzi/"
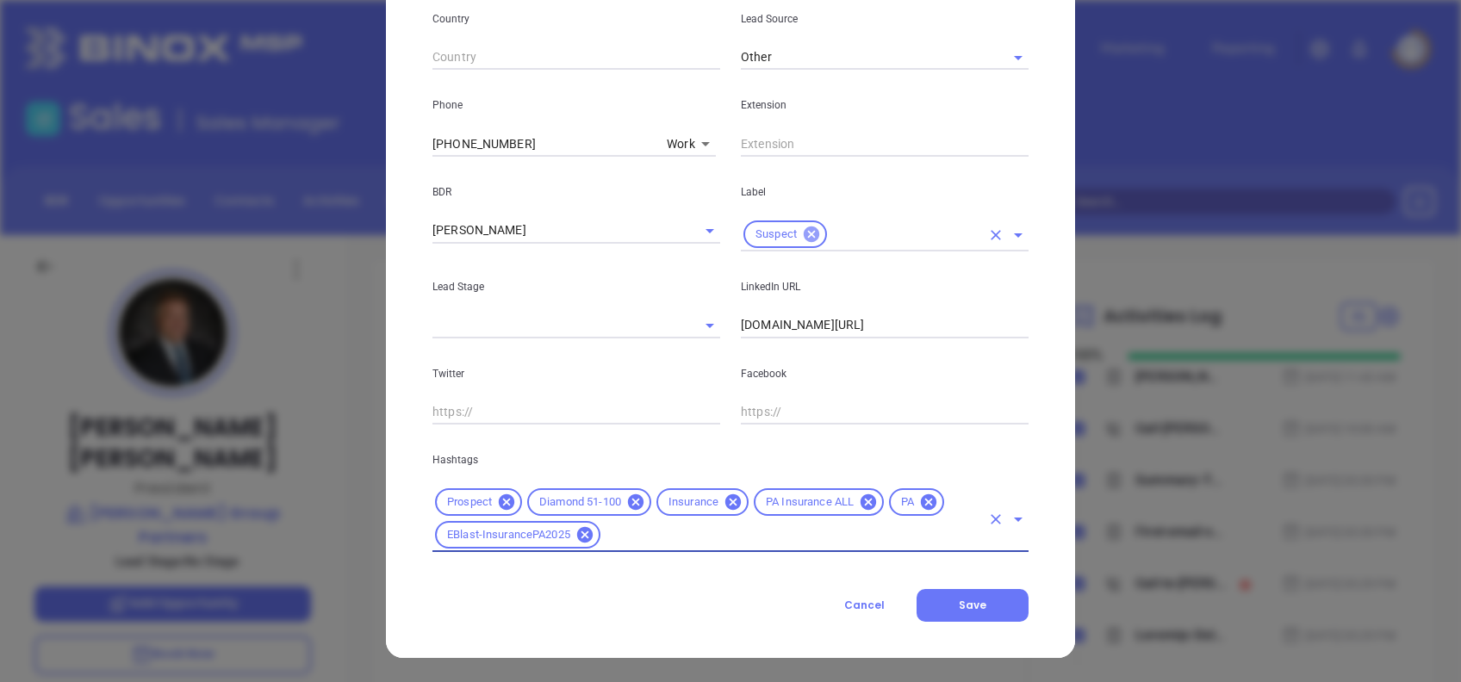
click at [802, 225] on icon at bounding box center [811, 234] width 19 height 19
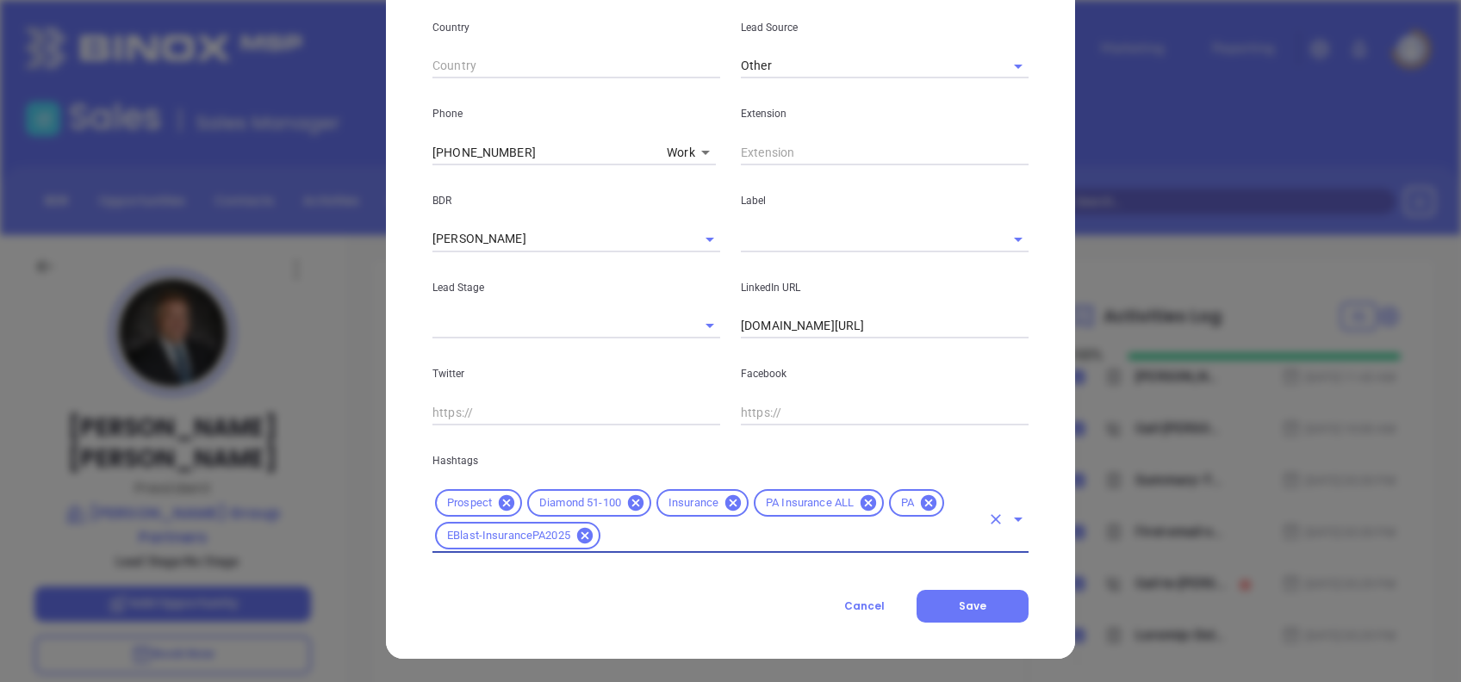
click at [818, 234] on input "text" at bounding box center [861, 239] width 240 height 25
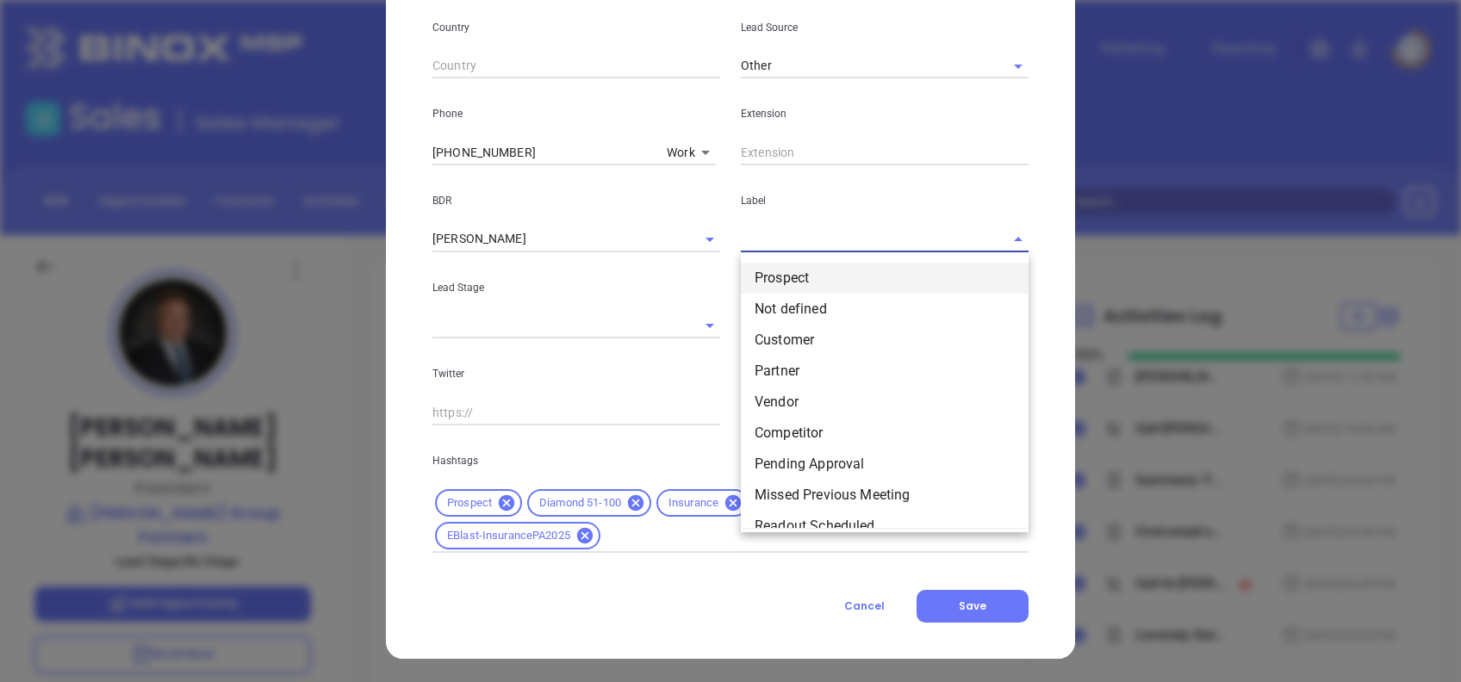
click at [823, 268] on li "Prospect" at bounding box center [885, 278] width 288 height 31
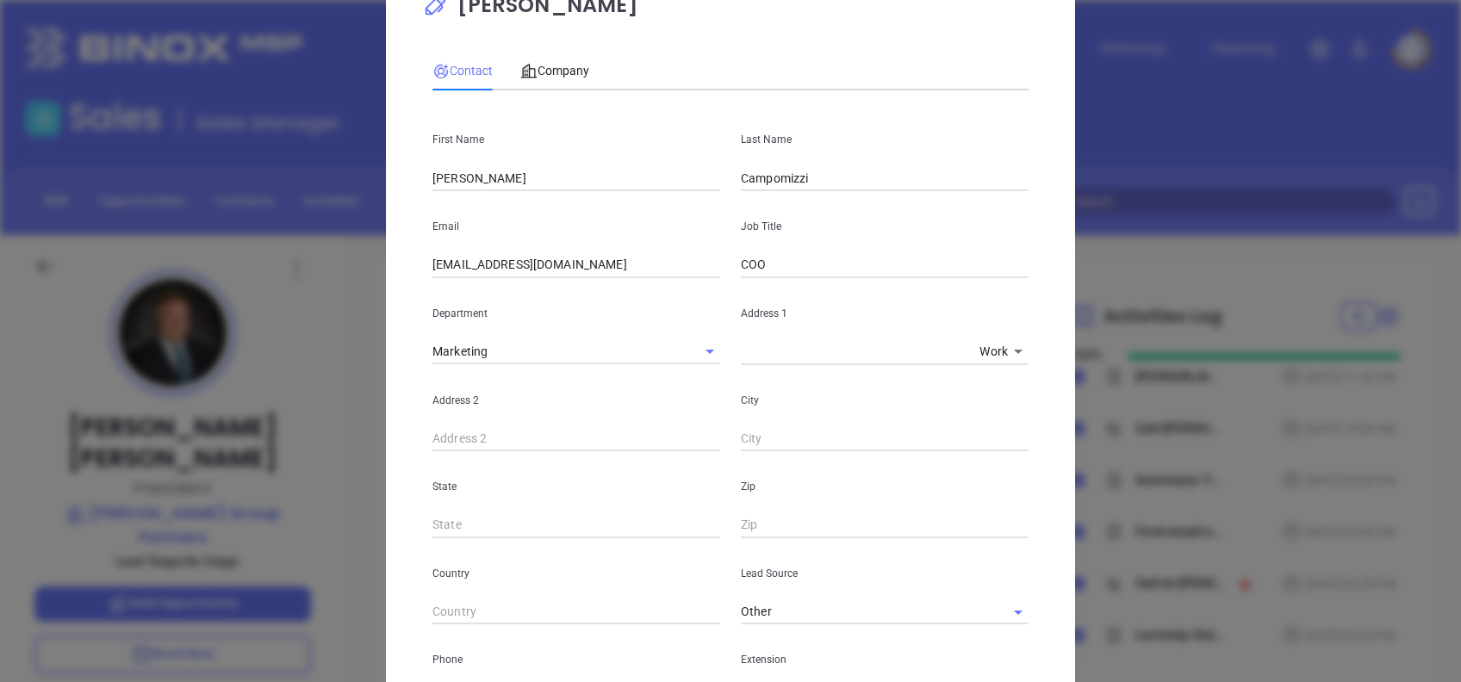
scroll to position [0, 0]
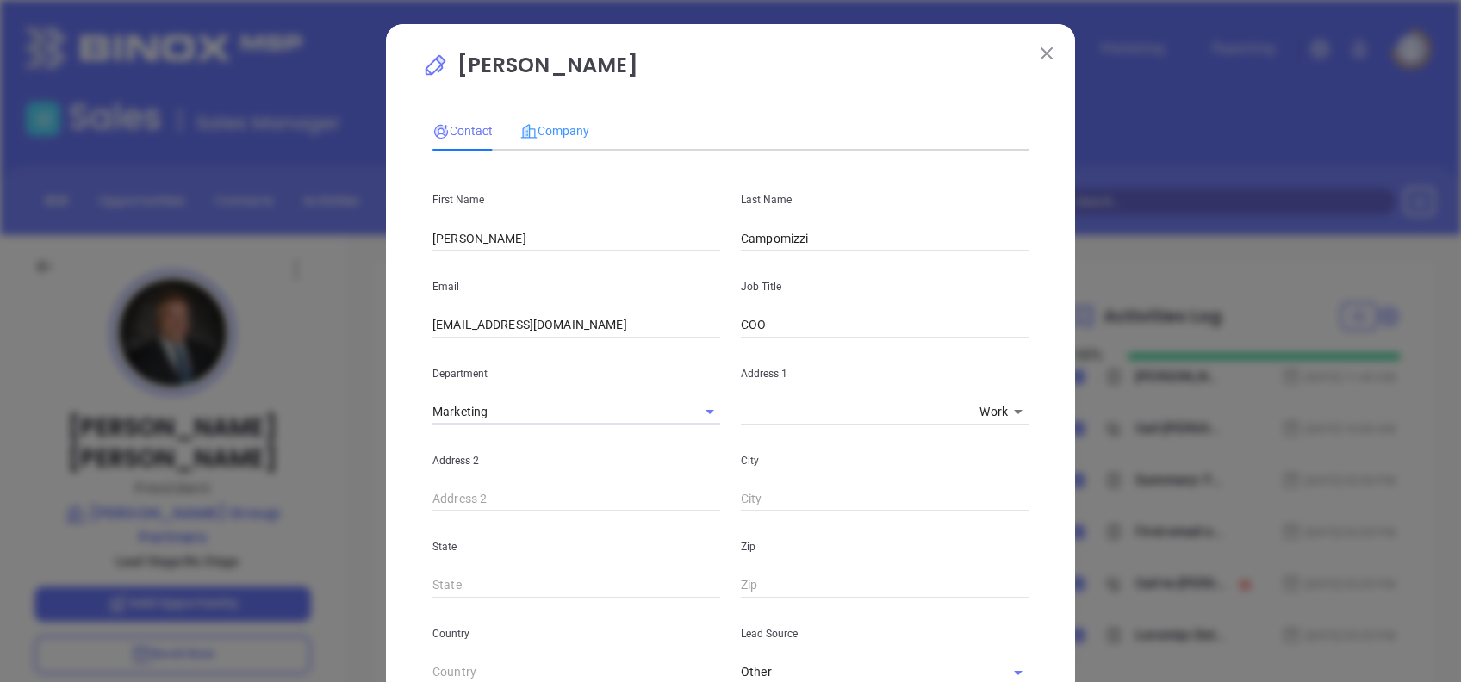
click at [552, 151] on div "Company" at bounding box center [554, 131] width 69 height 40
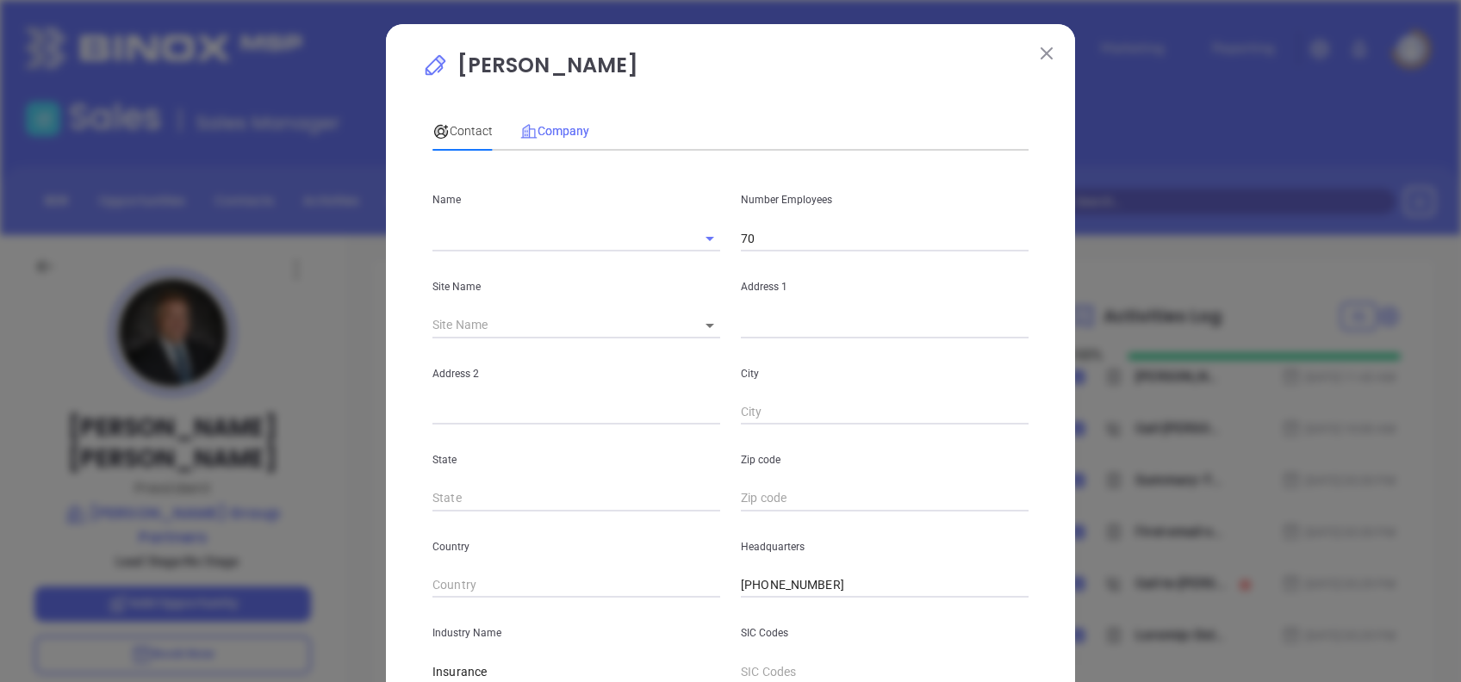
type input "Seltzer Group Partners"
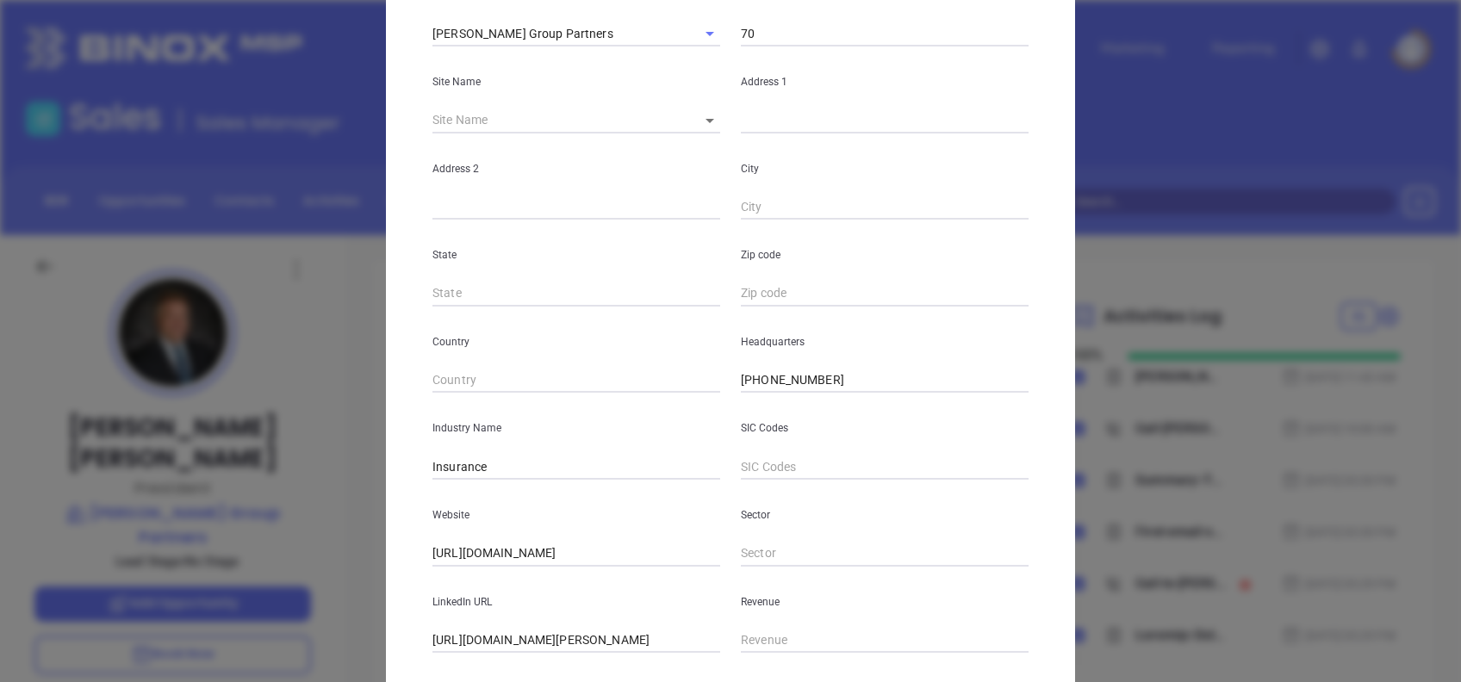
scroll to position [306, 0]
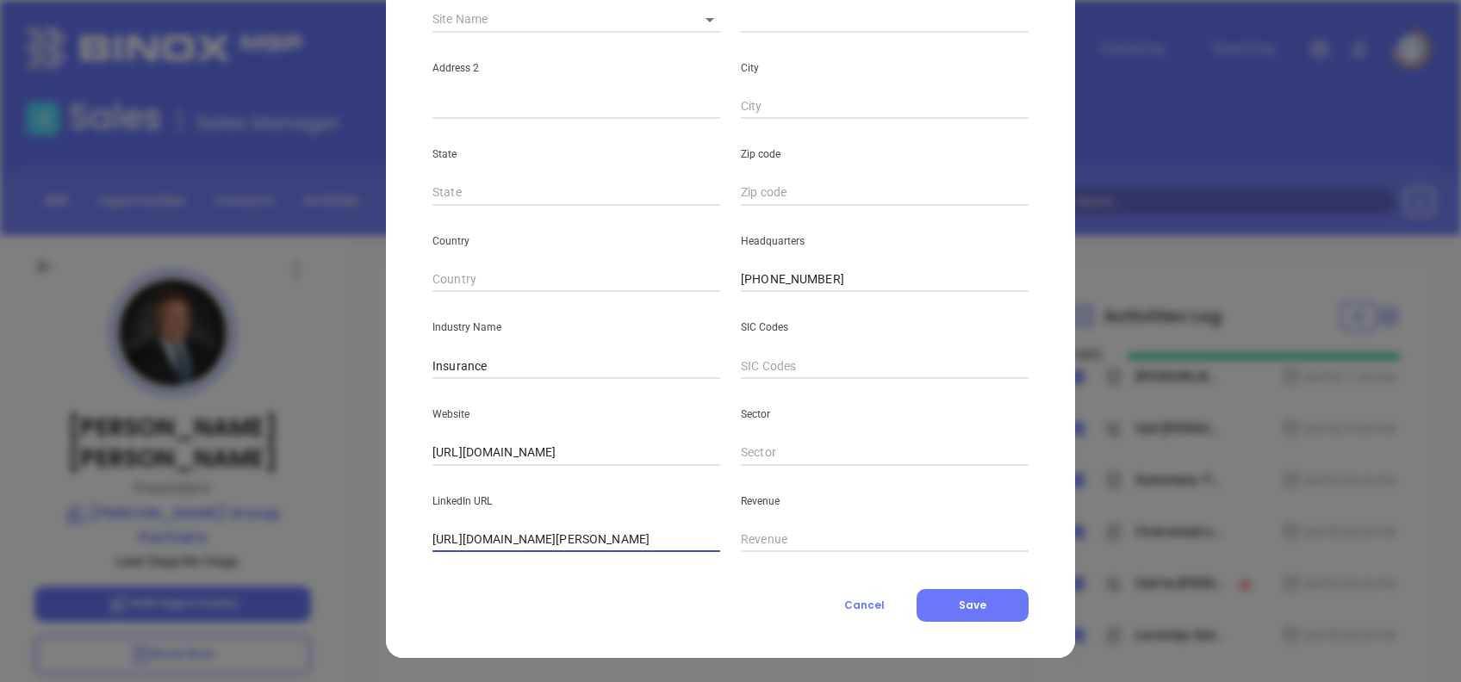
drag, startPoint x: 467, startPoint y: 538, endPoint x: 310, endPoint y: 544, distance: 156.9
click at [313, 542] on div "Steve Stramara Contact Company First Name John Last Name Campomizzi Email jcamp…" at bounding box center [730, 341] width 1461 height 682
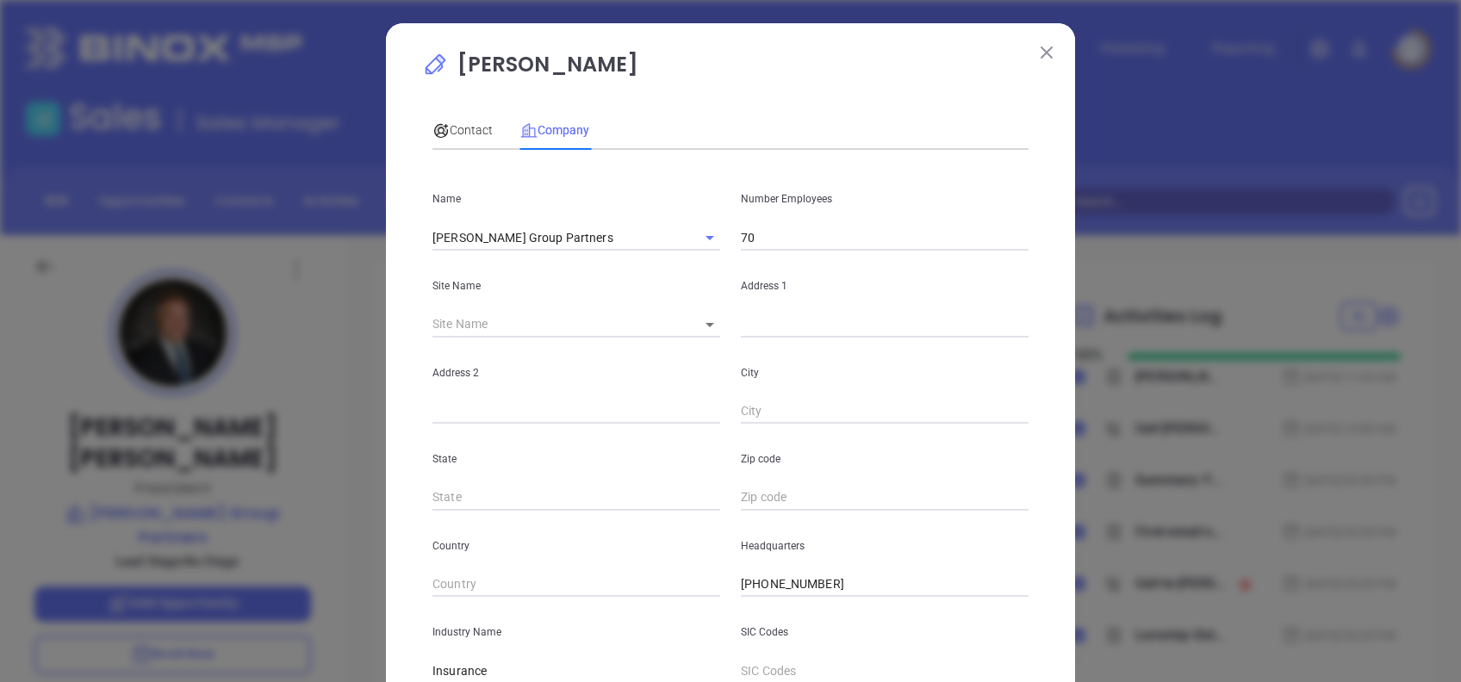
scroll to position [0, 0]
type input "www.linkedin.com/company/seltzer-group-partners/"
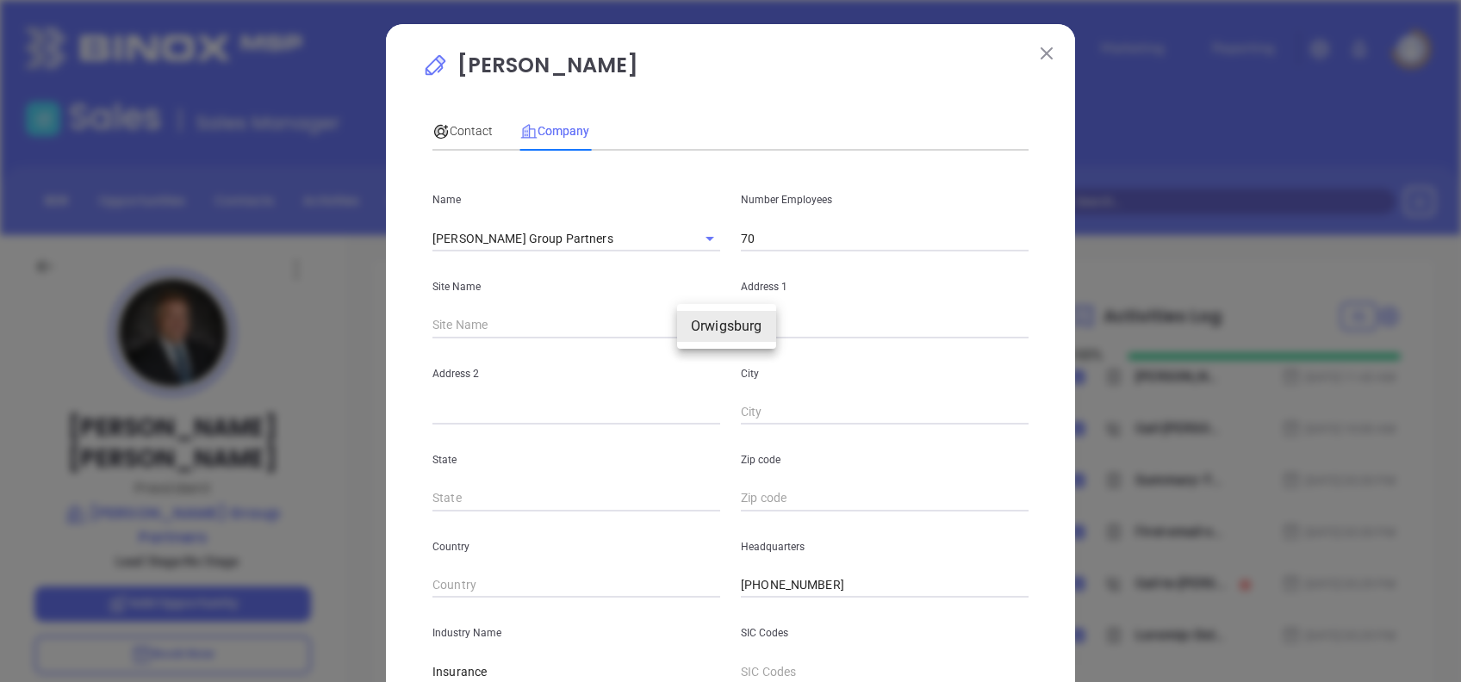
click at [696, 332] on body "Leads CRM Marketing Reporting Financial Leads Leads Sales Sales Manager BDR Opp…" at bounding box center [730, 341] width 1461 height 682
click at [703, 330] on li "Orwigsburg" at bounding box center [726, 326] width 99 height 31
type input "Orwigsburg"
type input "81467"
type input "610 Route 61"
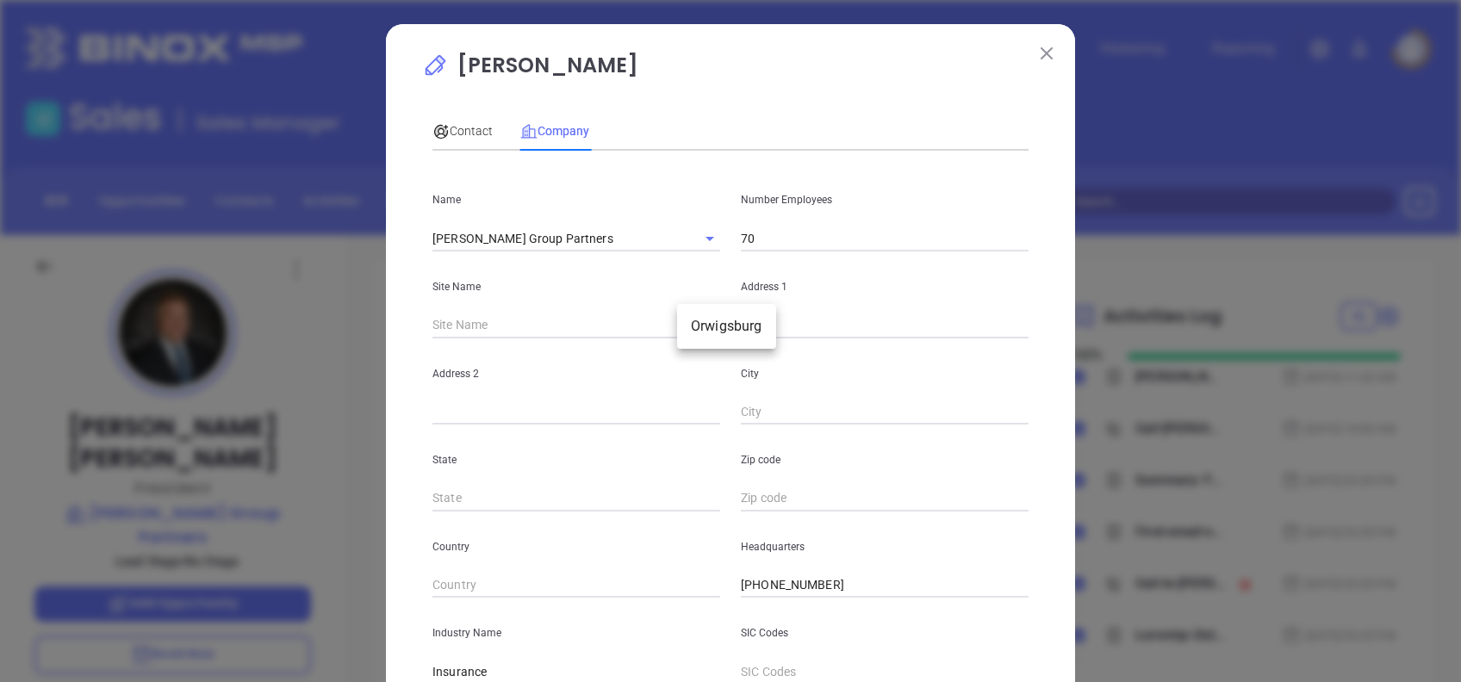
type input "Orwigsburg"
type input "PA"
type input "17961"
click at [464, 140] on div "Contact" at bounding box center [462, 131] width 60 height 40
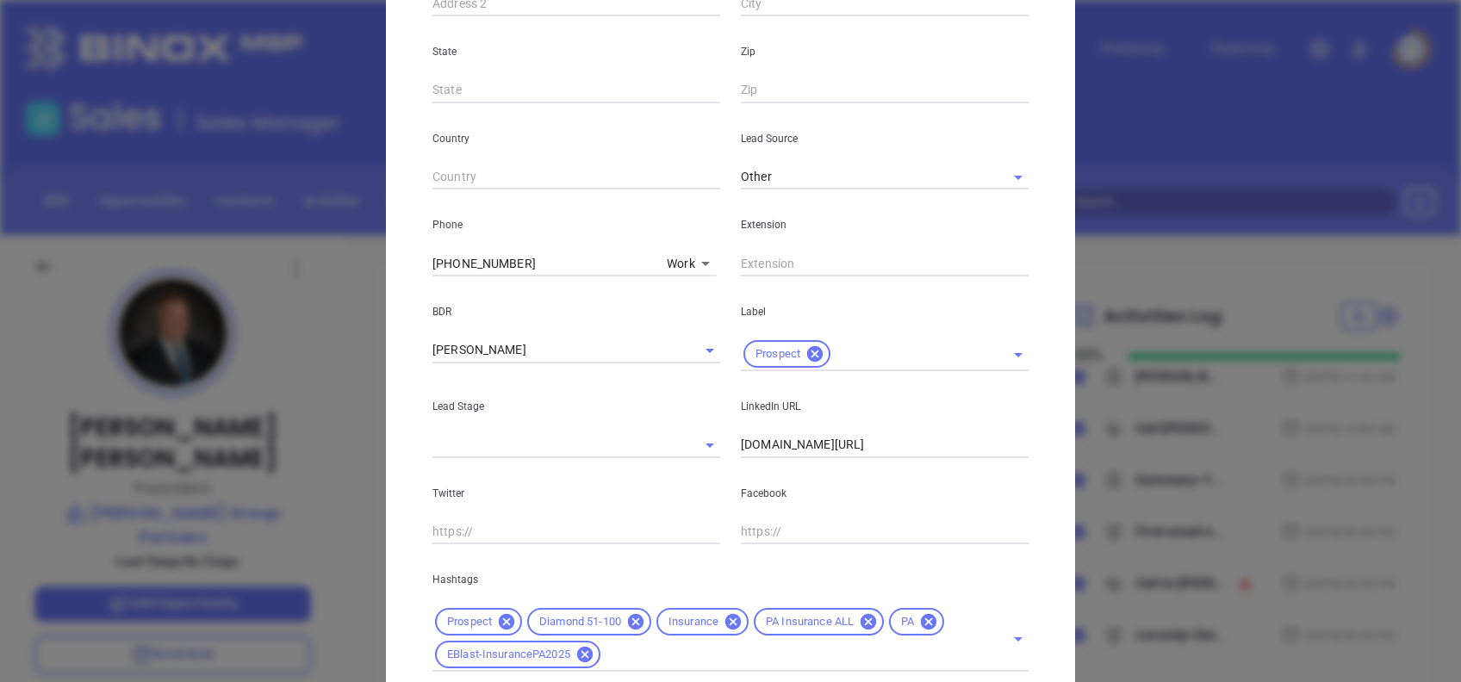
scroll to position [459, 0]
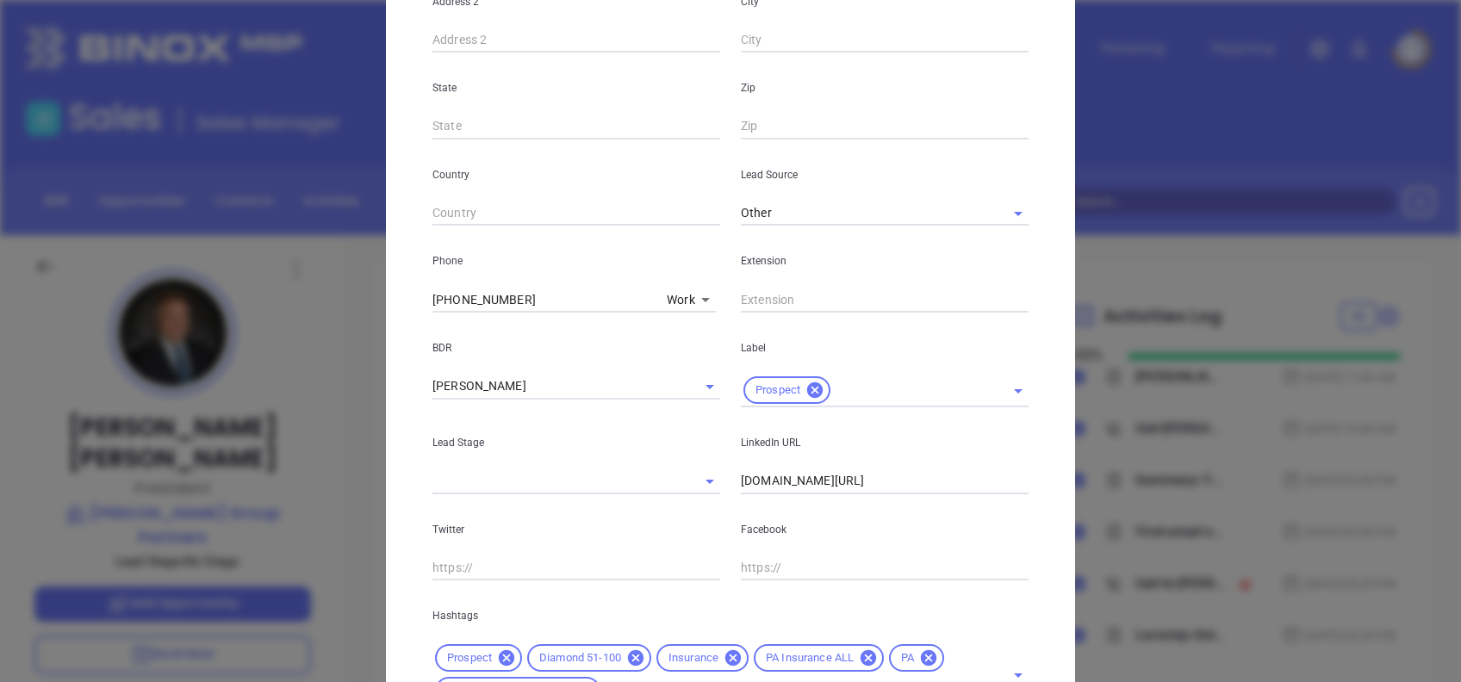
click at [732, 296] on div "Extension" at bounding box center [885, 269] width 308 height 87
drag, startPoint x: 732, startPoint y: 296, endPoint x: 751, endPoint y: 308, distance: 22.5
click at [741, 296] on input "text" at bounding box center [885, 300] width 288 height 26
type input "230"
click at [1052, 316] on div "Steve Stramara Contact Company First Name John Last Name Campomizzi Email jcamp…" at bounding box center [730, 189] width 689 height 1249
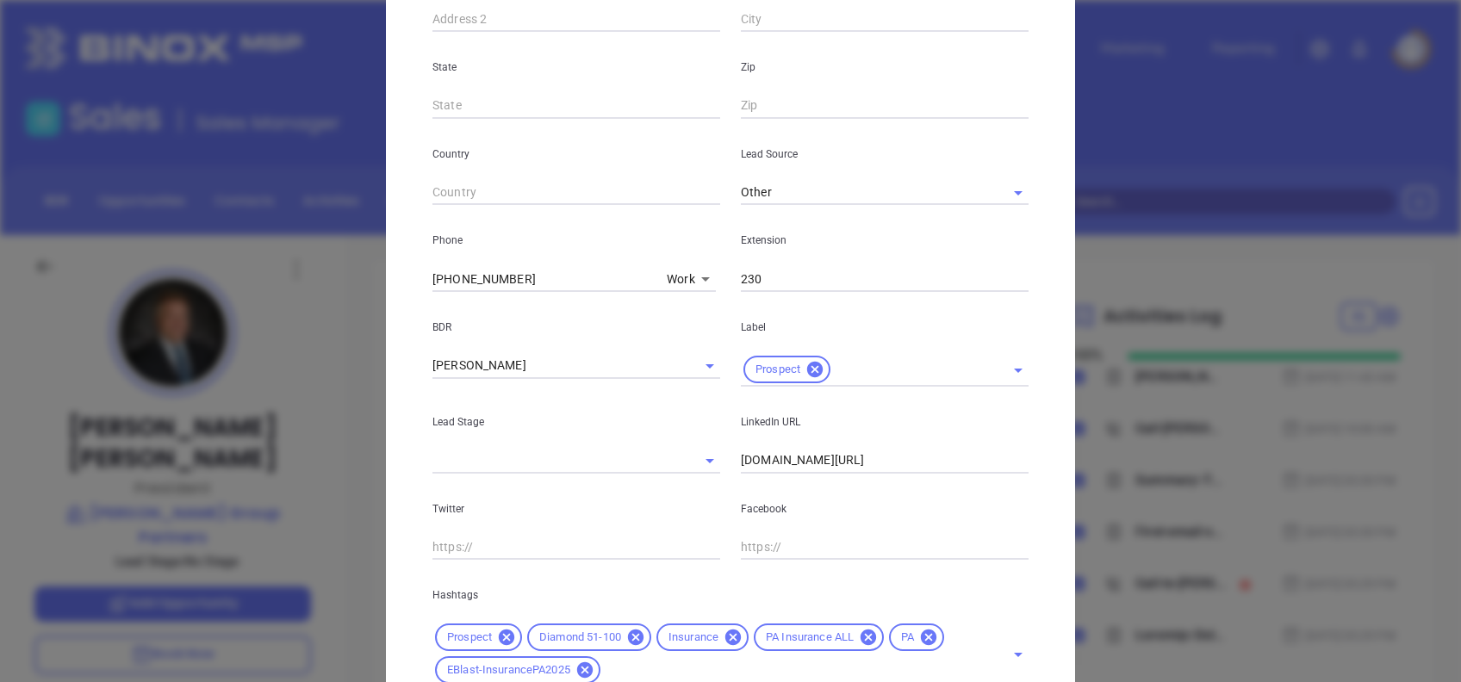
scroll to position [615, 0]
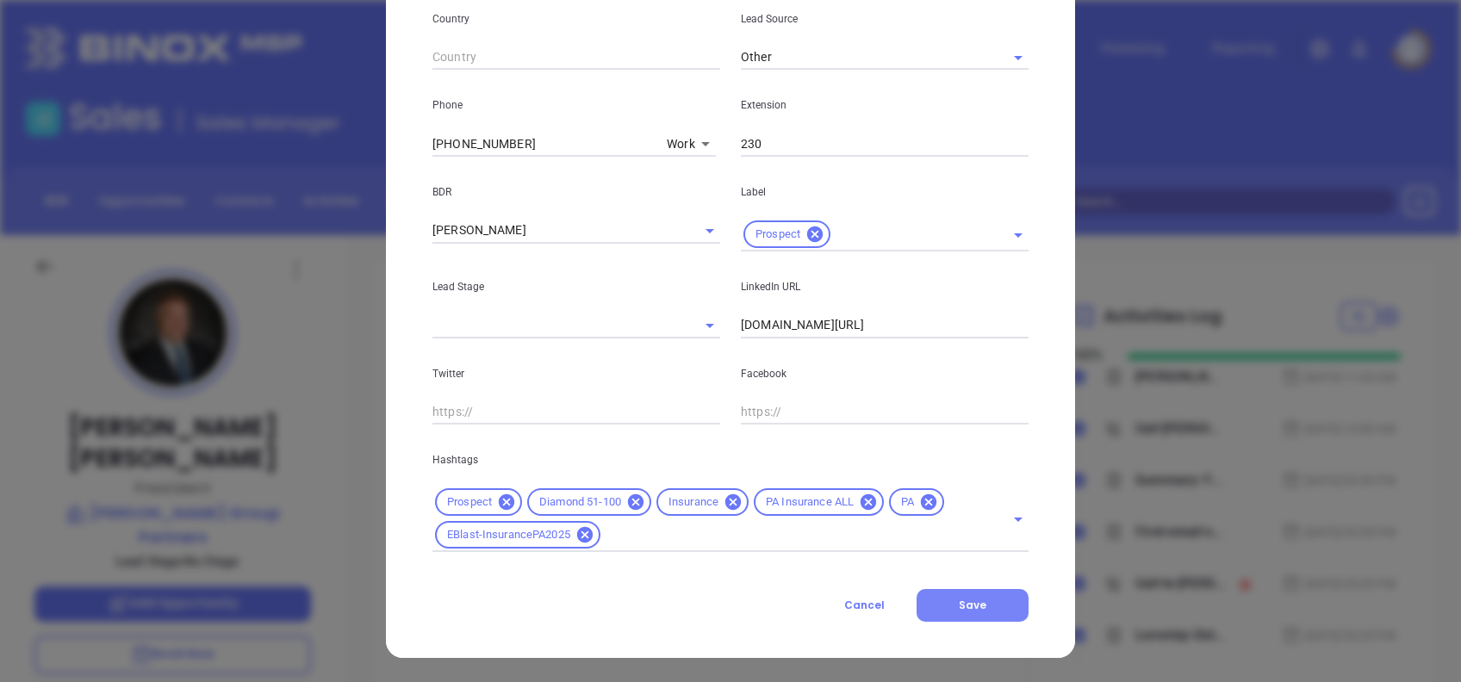
click at [959, 612] on span "Save" at bounding box center [973, 605] width 28 height 15
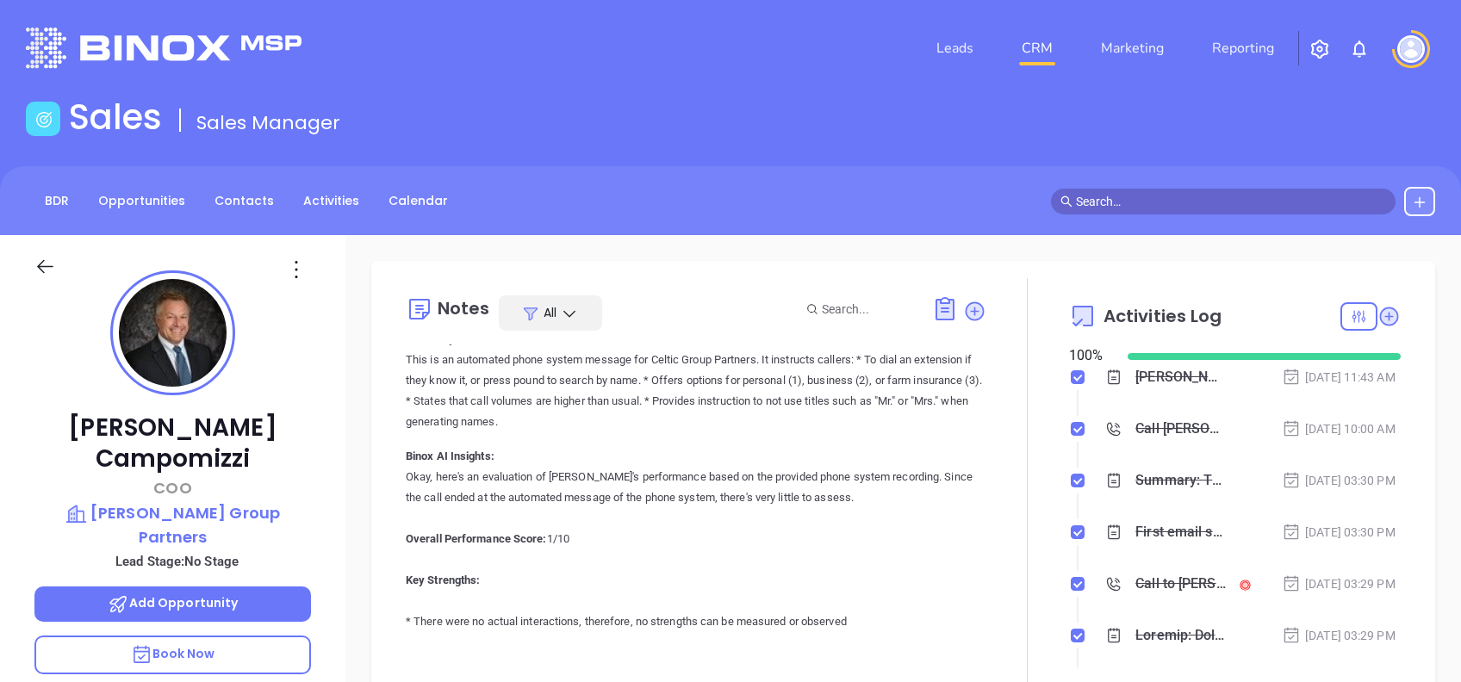
scroll to position [0, 0]
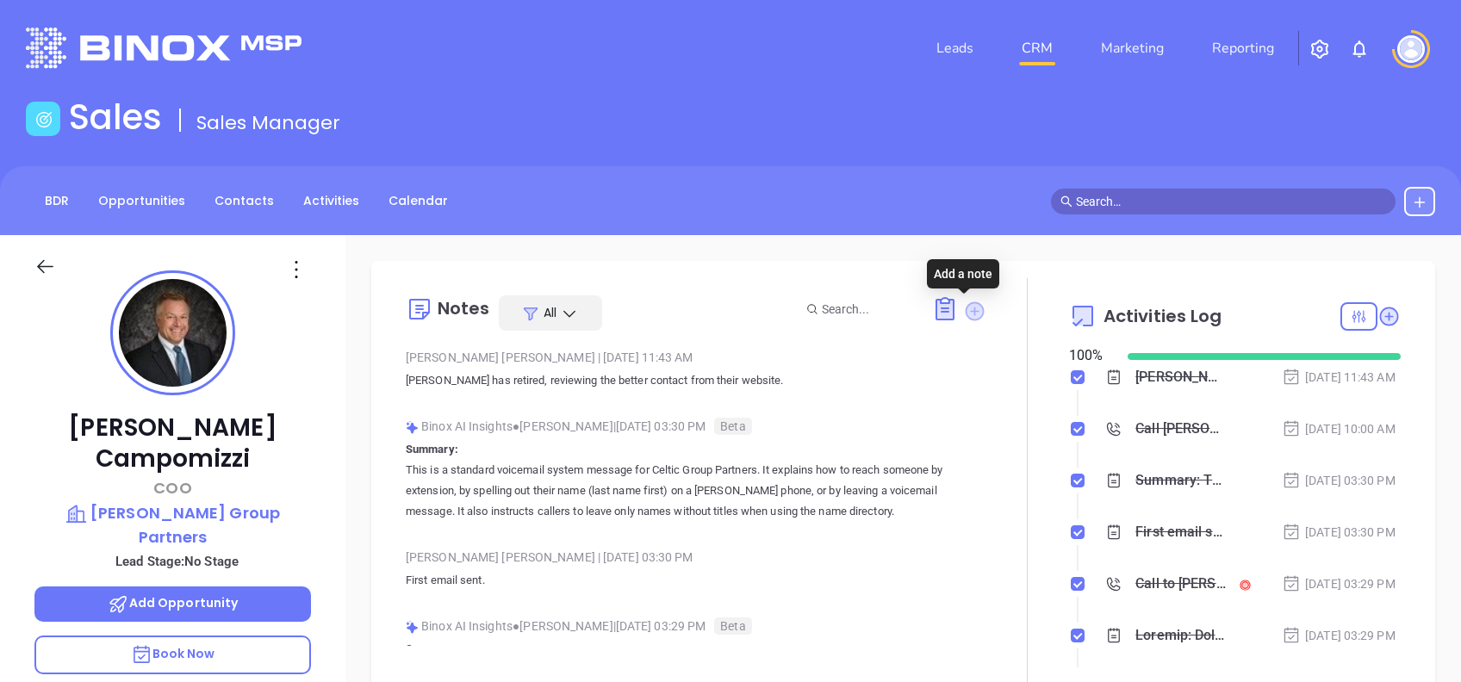
click at [966, 301] on icon at bounding box center [974, 311] width 23 height 23
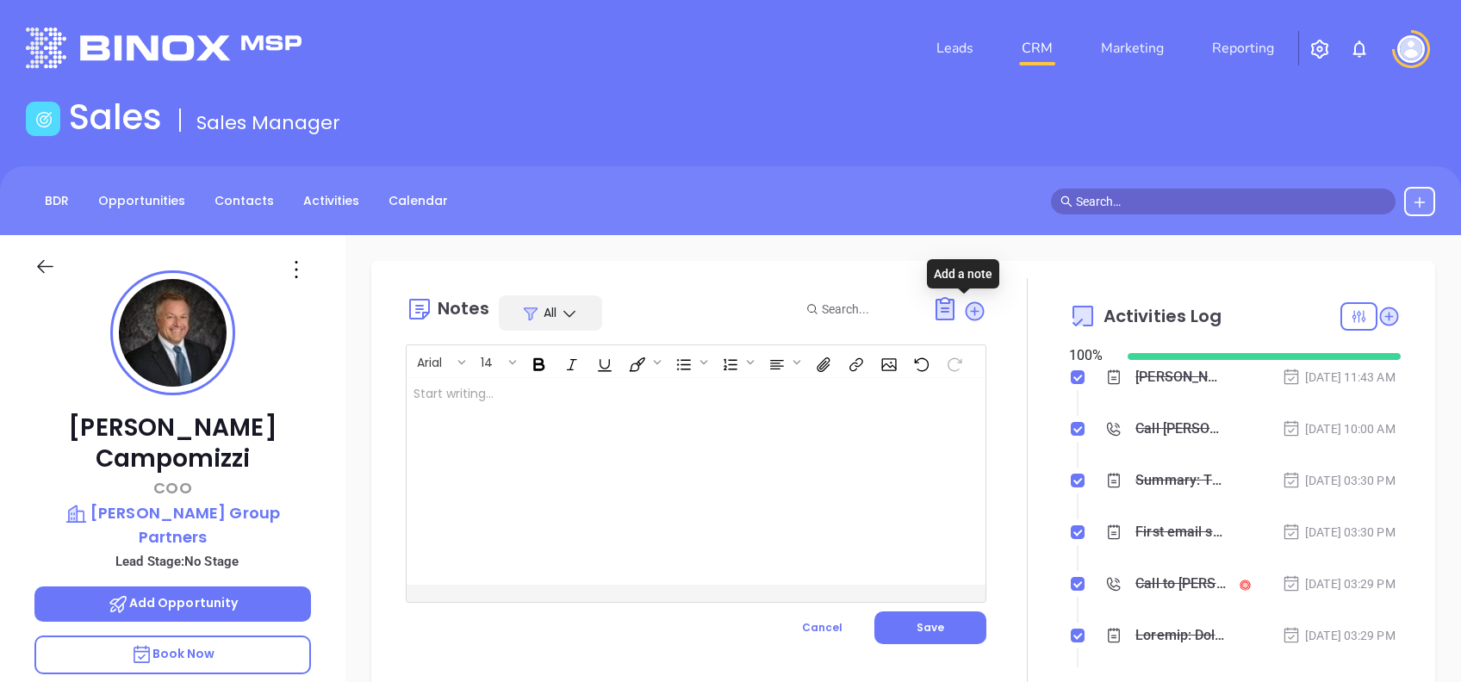
click at [699, 467] on div at bounding box center [676, 481] width 538 height 207
click at [638, 424] on div "Steve ﻿" at bounding box center [676, 481] width 538 height 207
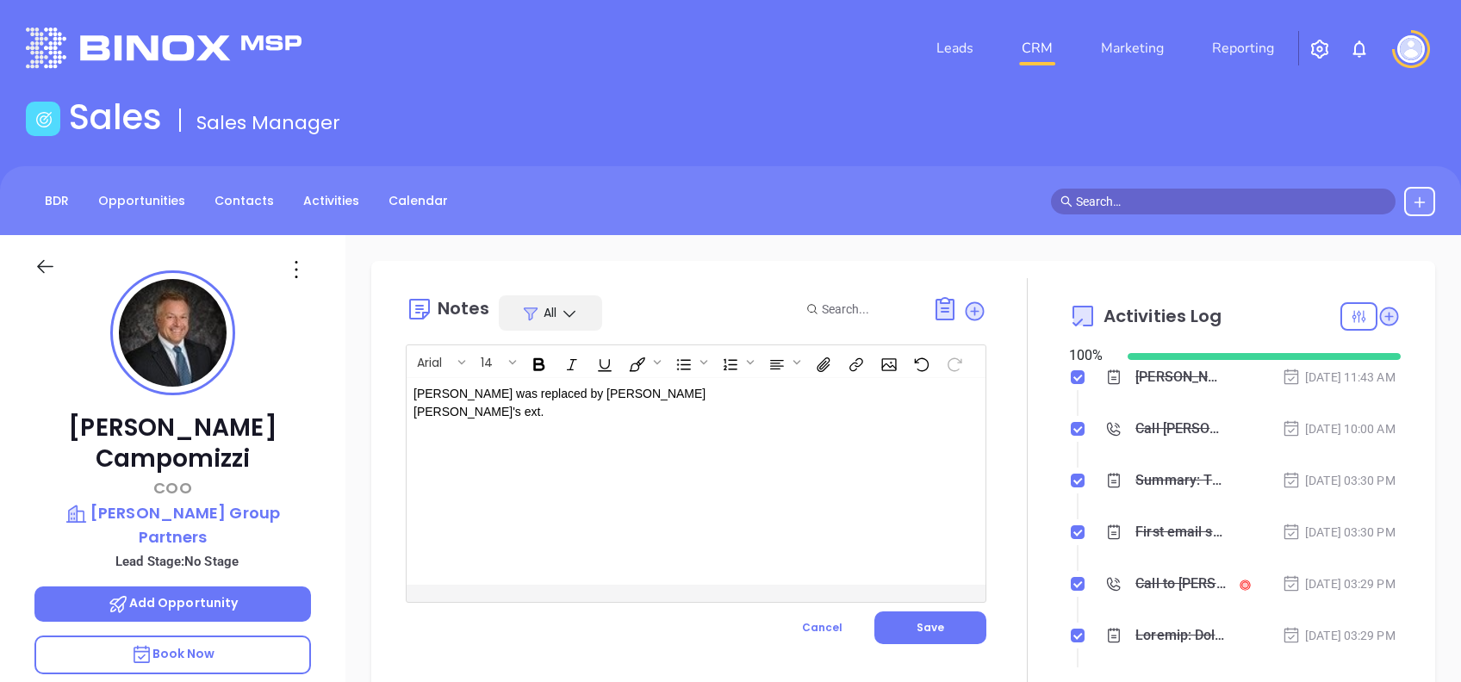
click at [576, 400] on p "Steve Stramara was replaced by John Campomizzi John's ext." at bounding box center [676, 403] width 525 height 36
click at [510, 400] on p "Steve Stramara was replaced by John Campomizzi John's ext." at bounding box center [676, 403] width 525 height 36
click at [493, 411] on p "Steve Stramara was replaced by John Campomizzi John's ext." at bounding box center [676, 403] width 525 height 36
click at [414, 392] on p "Steve Stramara was replaced by John Campomizzi John's ext. 230" at bounding box center [676, 403] width 525 height 36
click at [917, 620] on span "Save" at bounding box center [931, 627] width 28 height 15
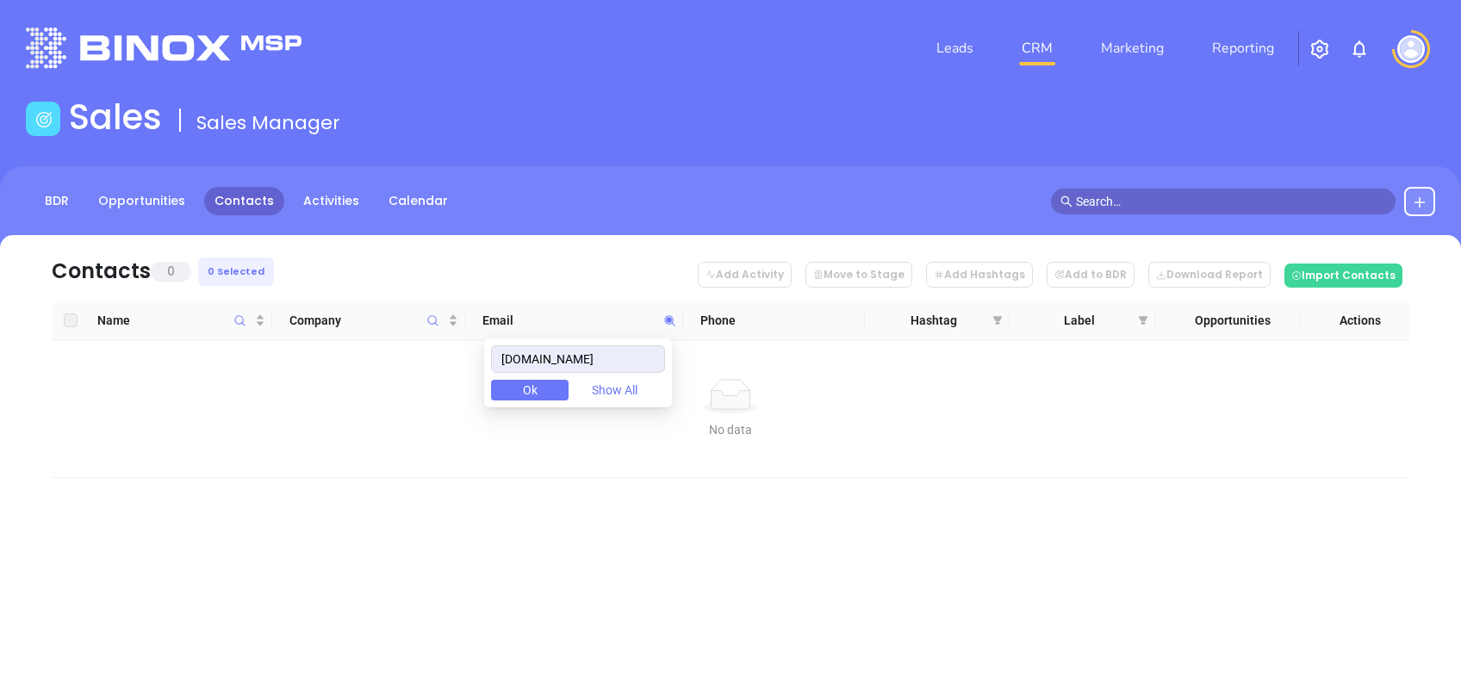
drag, startPoint x: 657, startPoint y: 359, endPoint x: 443, endPoint y: 352, distance: 214.7
click at [444, 352] on body "Leads CRM Marketing Reporting Financial Leads Leads Sales Sales Manager BDR Opp…" at bounding box center [730, 341] width 1461 height 682
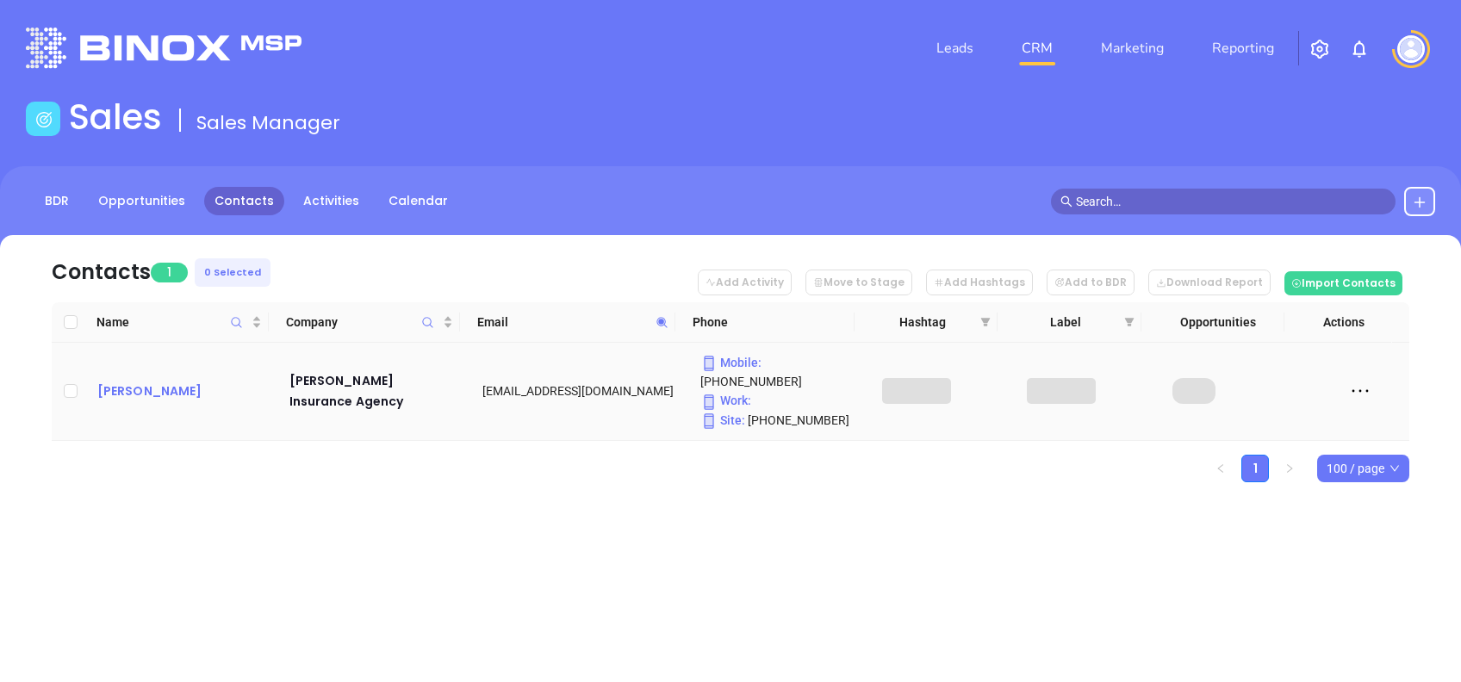
drag, startPoint x: 137, startPoint y: 370, endPoint x: 116, endPoint y: 380, distance: 23.1
click at [656, 323] on icon at bounding box center [662, 322] width 13 height 13
paste input "2riversins"
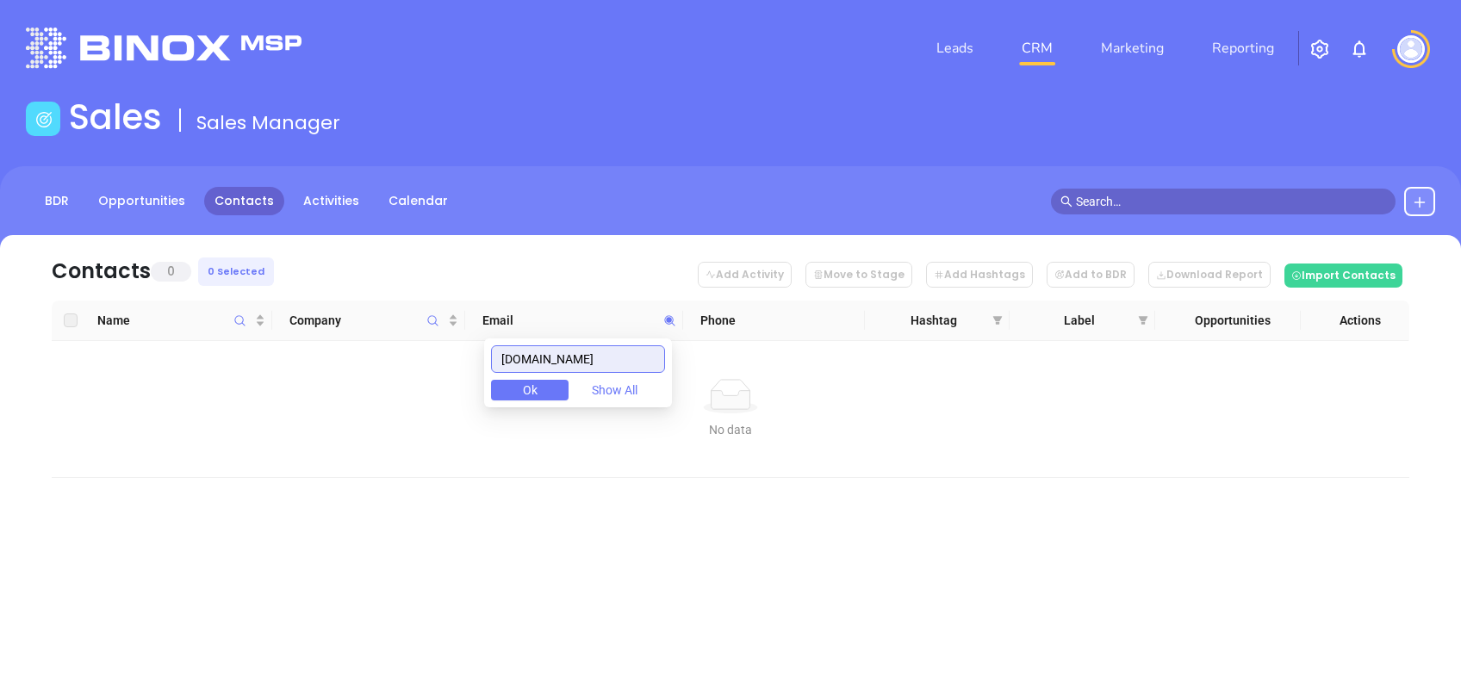
drag, startPoint x: 619, startPoint y: 347, endPoint x: 368, endPoint y: 361, distance: 251.9
click at [371, 361] on body "Leads CRM Marketing Reporting Financial Leads Leads Sales Sales Manager BDR Opp…" at bounding box center [730, 341] width 1461 height 682
paste input "gannonassociate"
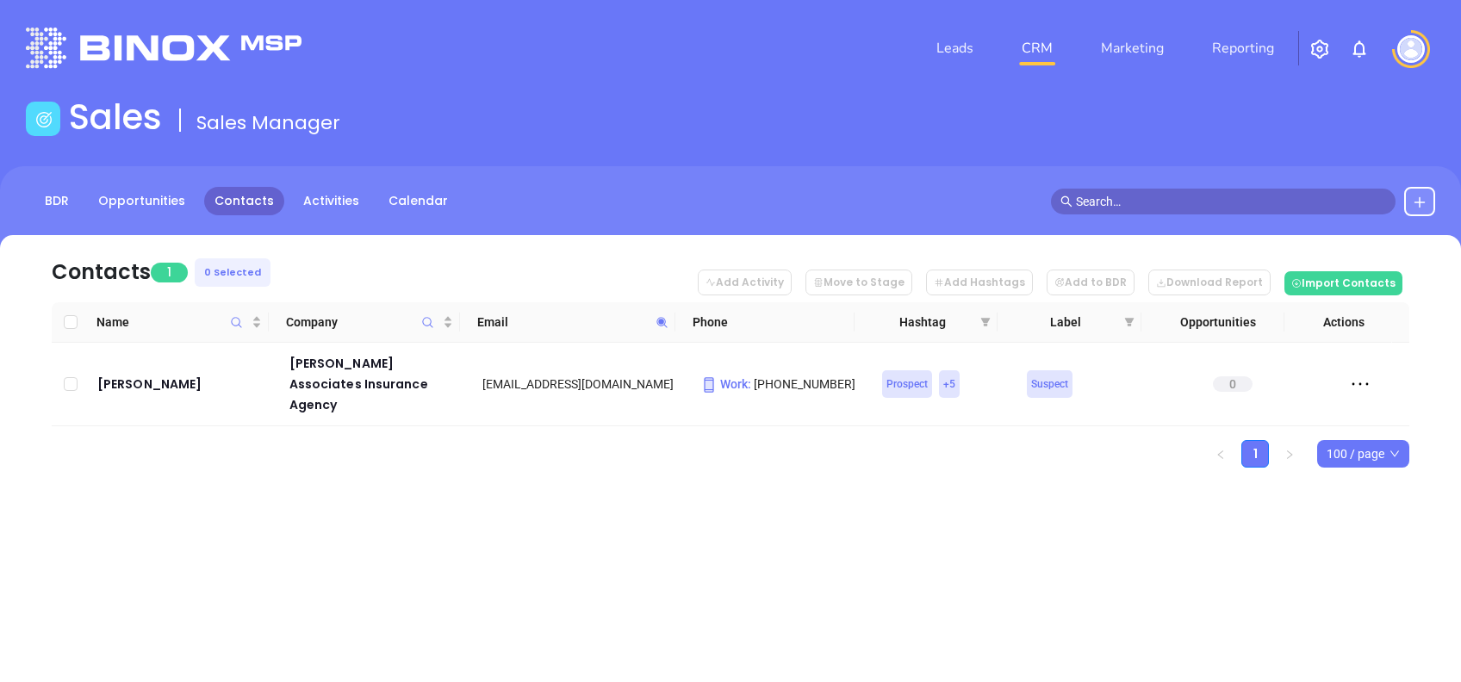
click at [659, 327] on icon at bounding box center [662, 322] width 13 height 13
paste input "[DOMAIN_NAME]"
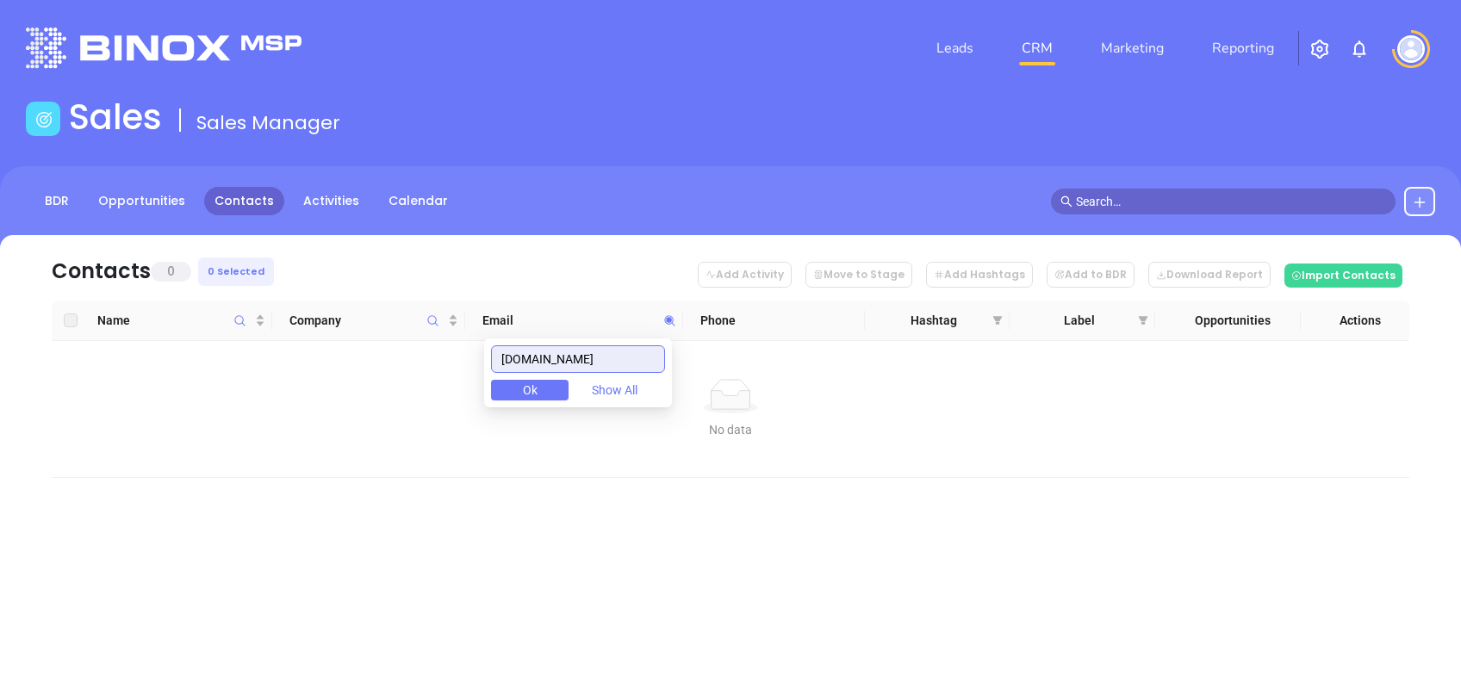
drag, startPoint x: 638, startPoint y: 359, endPoint x: 474, endPoint y: 381, distance: 165.1
click at [476, 382] on body "Leads CRM Marketing Reporting Financial Leads Leads Sales Sales Manager BDR Opp…" at bounding box center [730, 341] width 1461 height 682
paste input "[DOMAIN_NAME]"
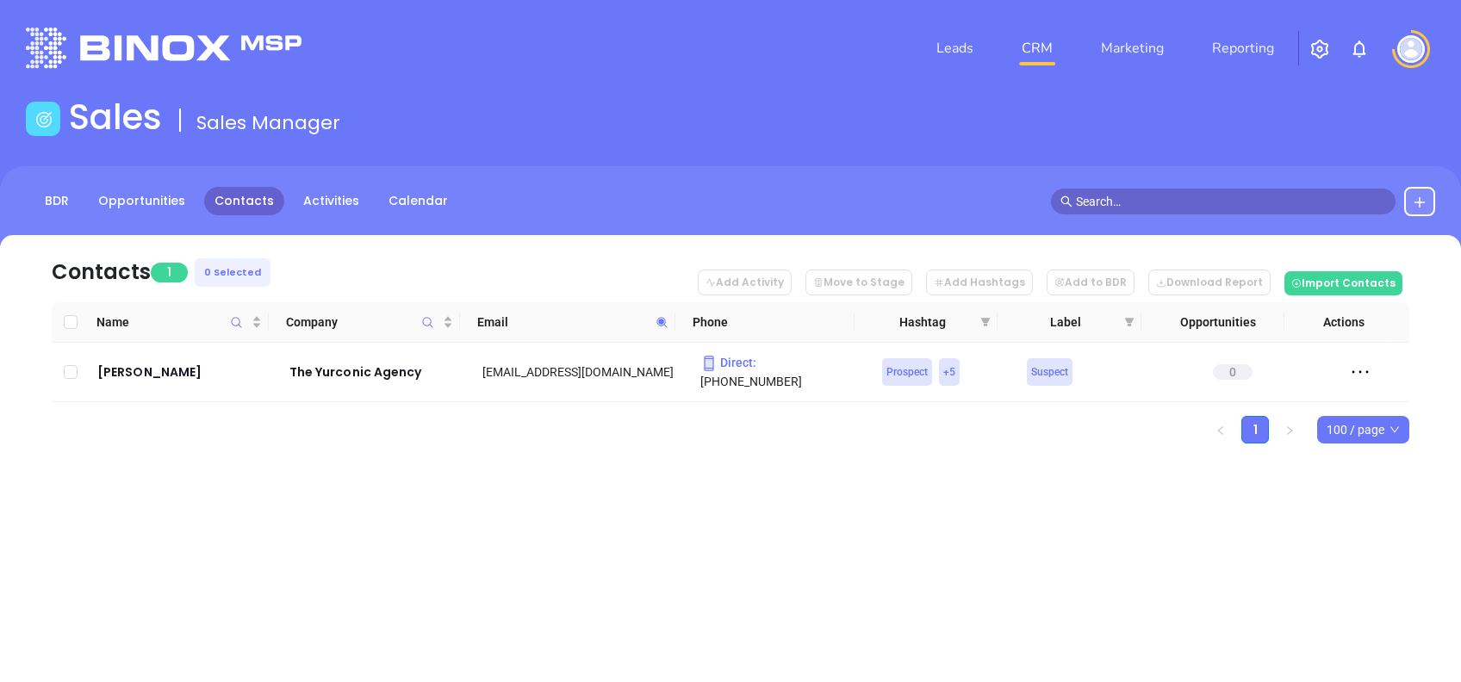
click at [672, 315] on th "Email" at bounding box center [567, 322] width 215 height 40
click at [659, 322] on icon at bounding box center [661, 322] width 10 height 10
paste input "cmstauffer"
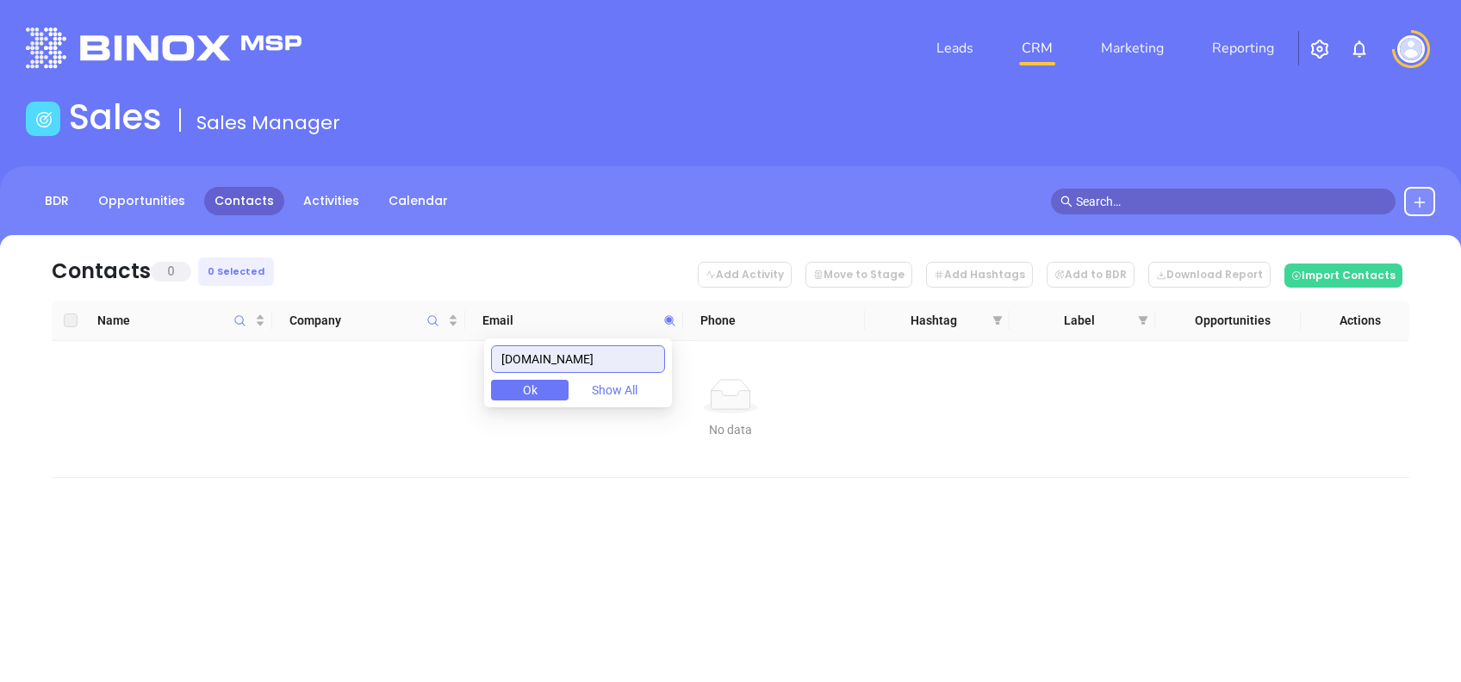
drag, startPoint x: 522, startPoint y: 372, endPoint x: 399, endPoint y: 369, distance: 123.2
click at [431, 370] on body "Leads CRM Marketing Reporting Financial Leads Leads Sales Sales Manager BDR Opp…" at bounding box center [730, 341] width 1461 height 682
paste input "myersbenn"
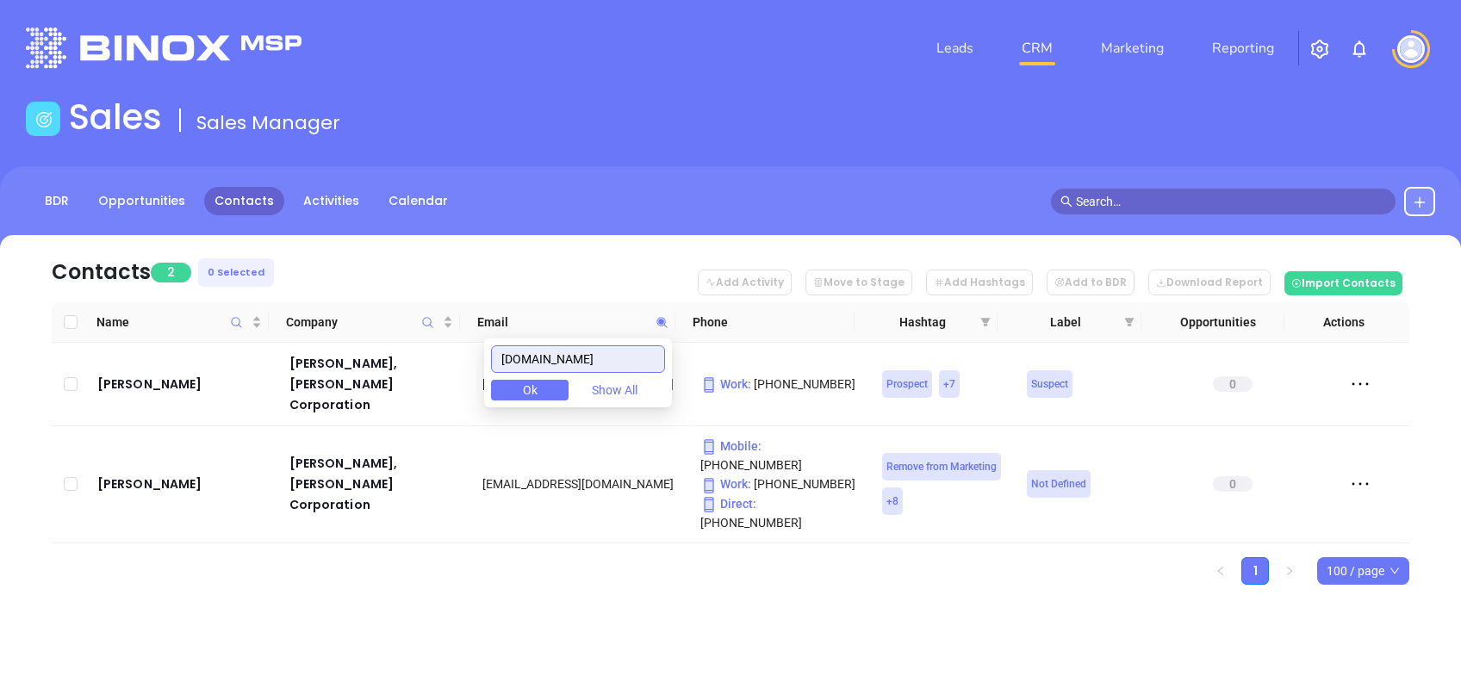
type input "[DOMAIN_NAME]"
click at [479, 557] on ul "1 100 / page" at bounding box center [731, 571] width 1358 height 28
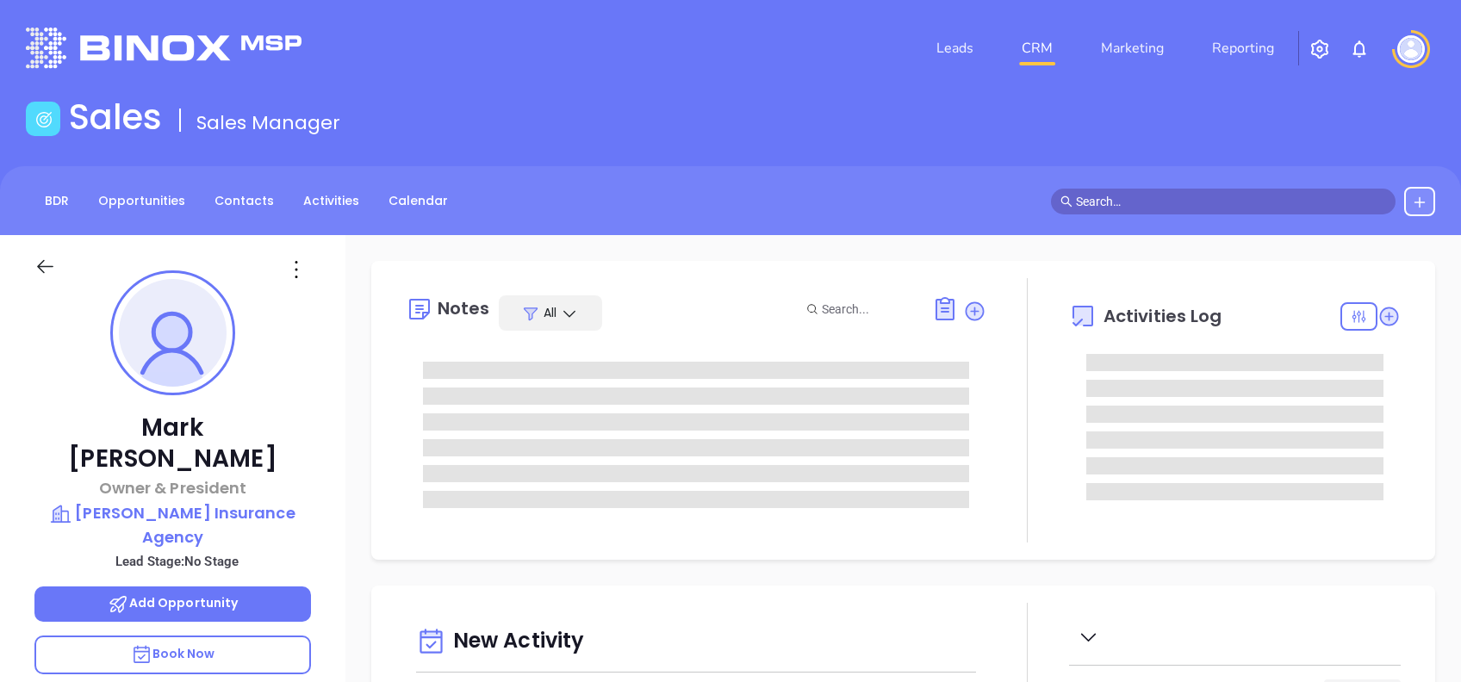
type input "[DATE]"
type input "[PERSON_NAME]"
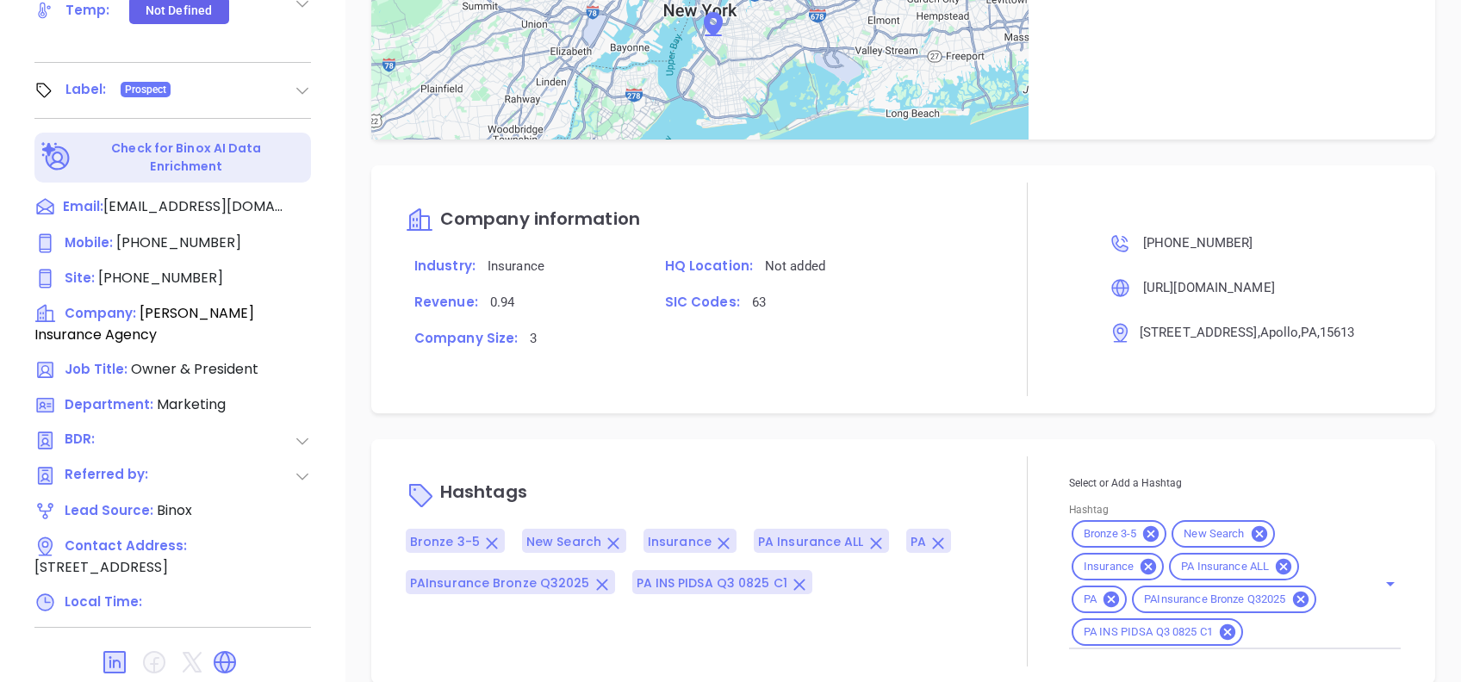
scroll to position [917, 0]
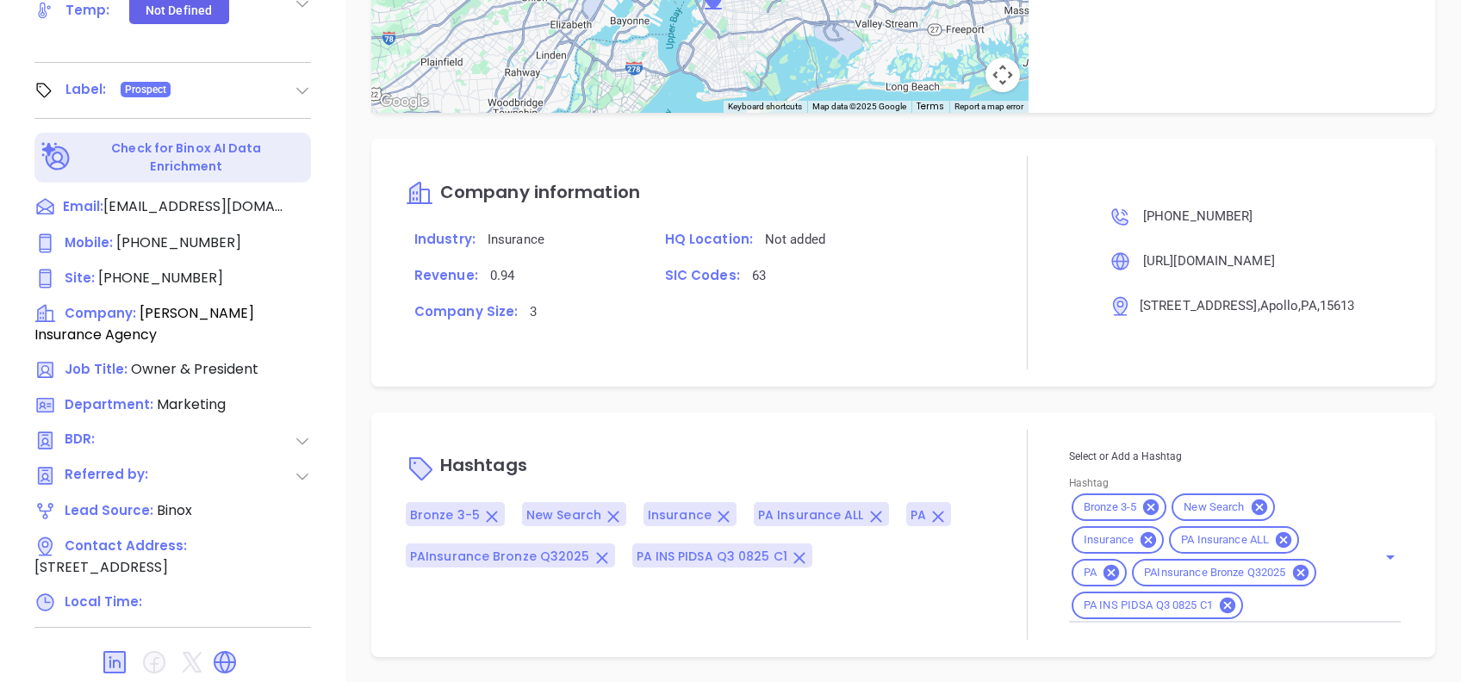
click at [1262, 610] on input "Hashtag" at bounding box center [1299, 606] width 107 height 22
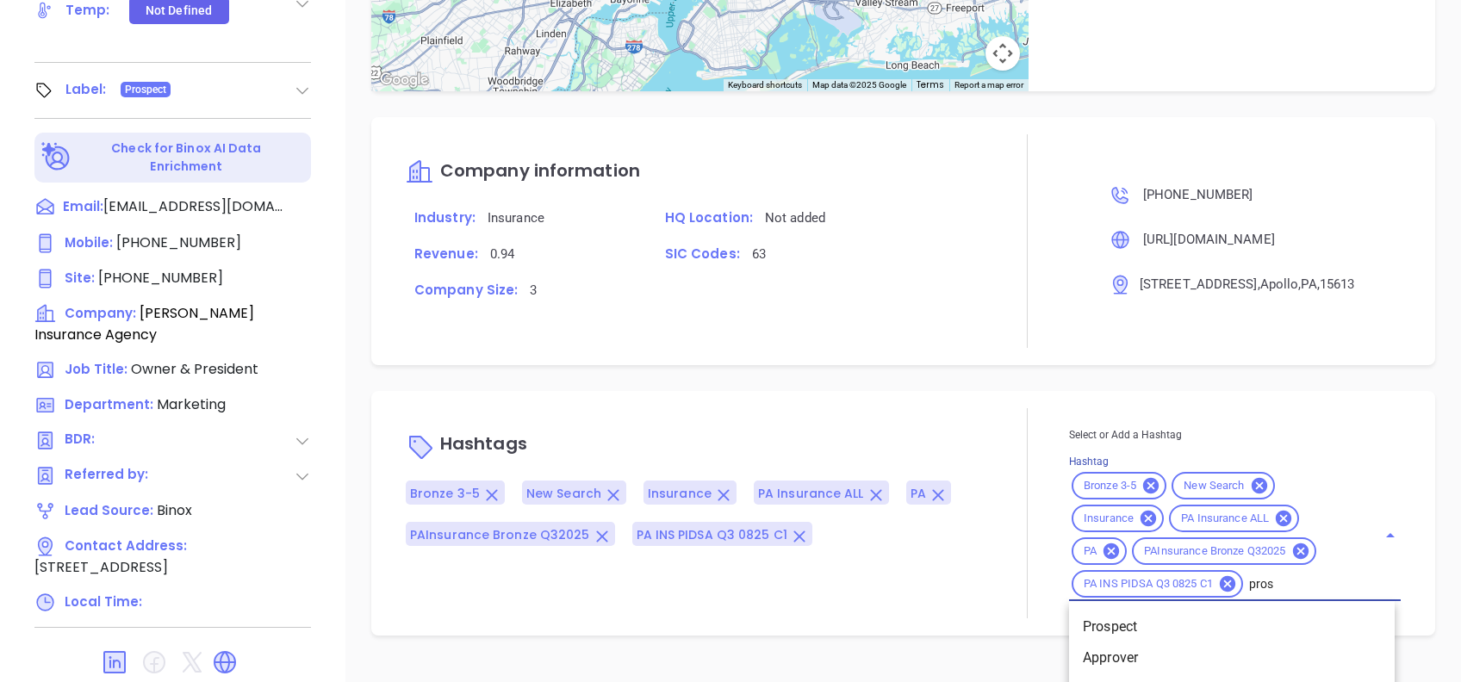
type input "prosp"
click at [1261, 642] on li "Prospect" at bounding box center [1232, 627] width 326 height 31
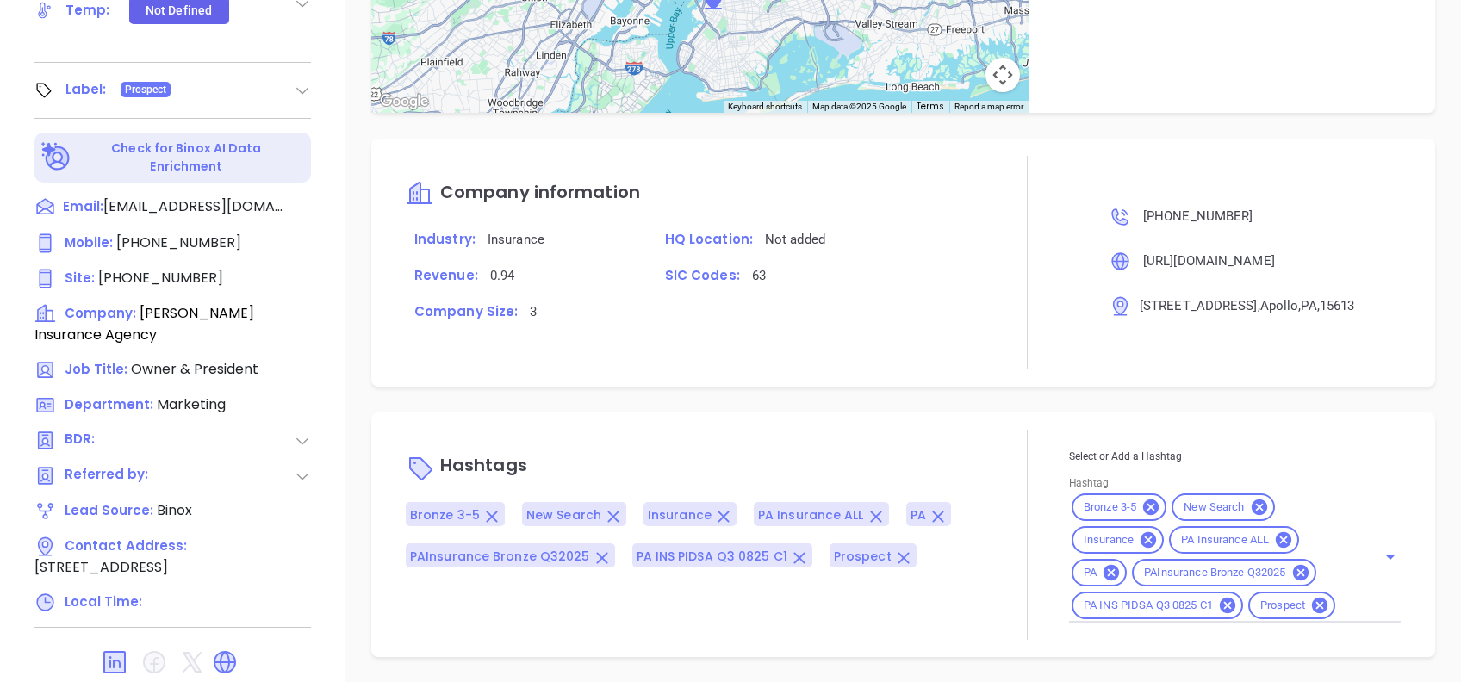
click at [594, 401] on div "Notes All [PERSON_NAME] | [DATE] 12:46 PM Rescrub task Activities Log 100 % Res…" at bounding box center [903, 80] width 1116 height 1206
click at [877, 432] on div "Hashtags Bronze 3-5 New Search Insurance PA Insurance ALL PA PAInsurance Bronze…" at bounding box center [696, 535] width 581 height 210
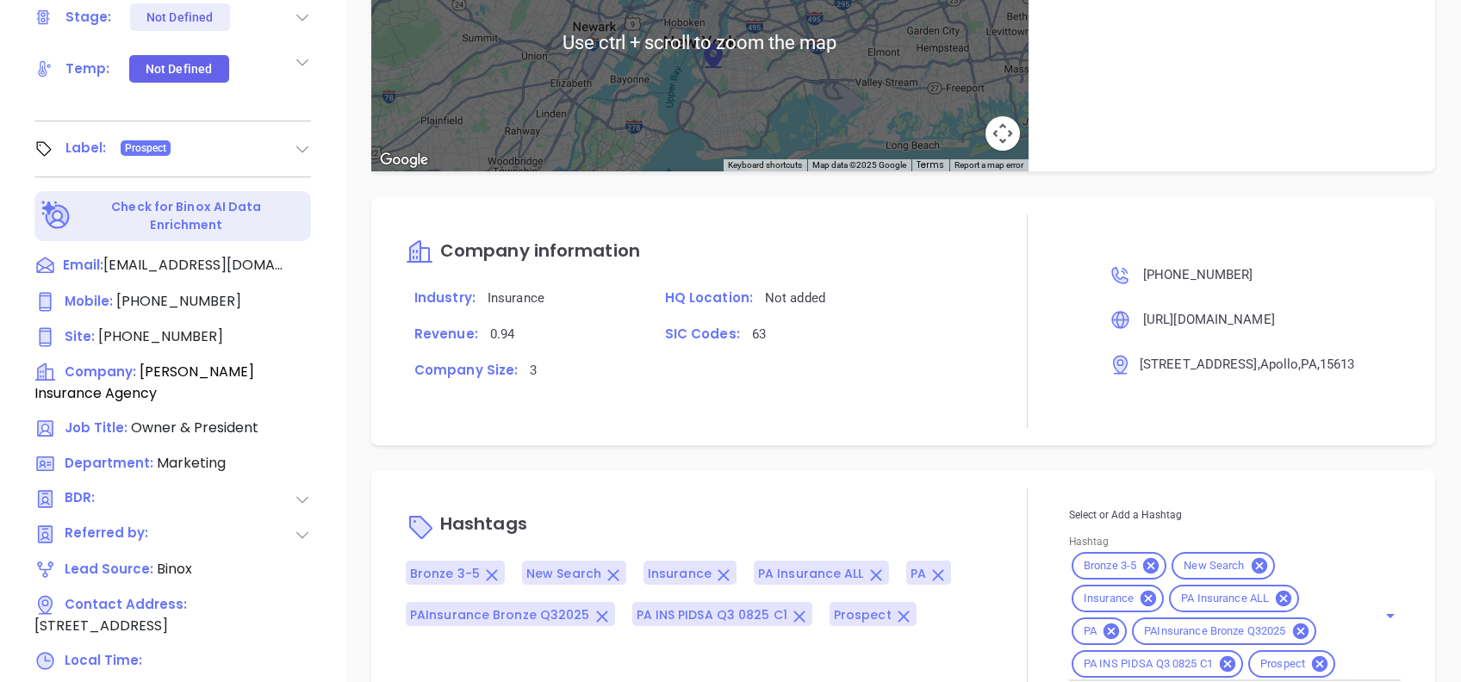
scroll to position [758, 0]
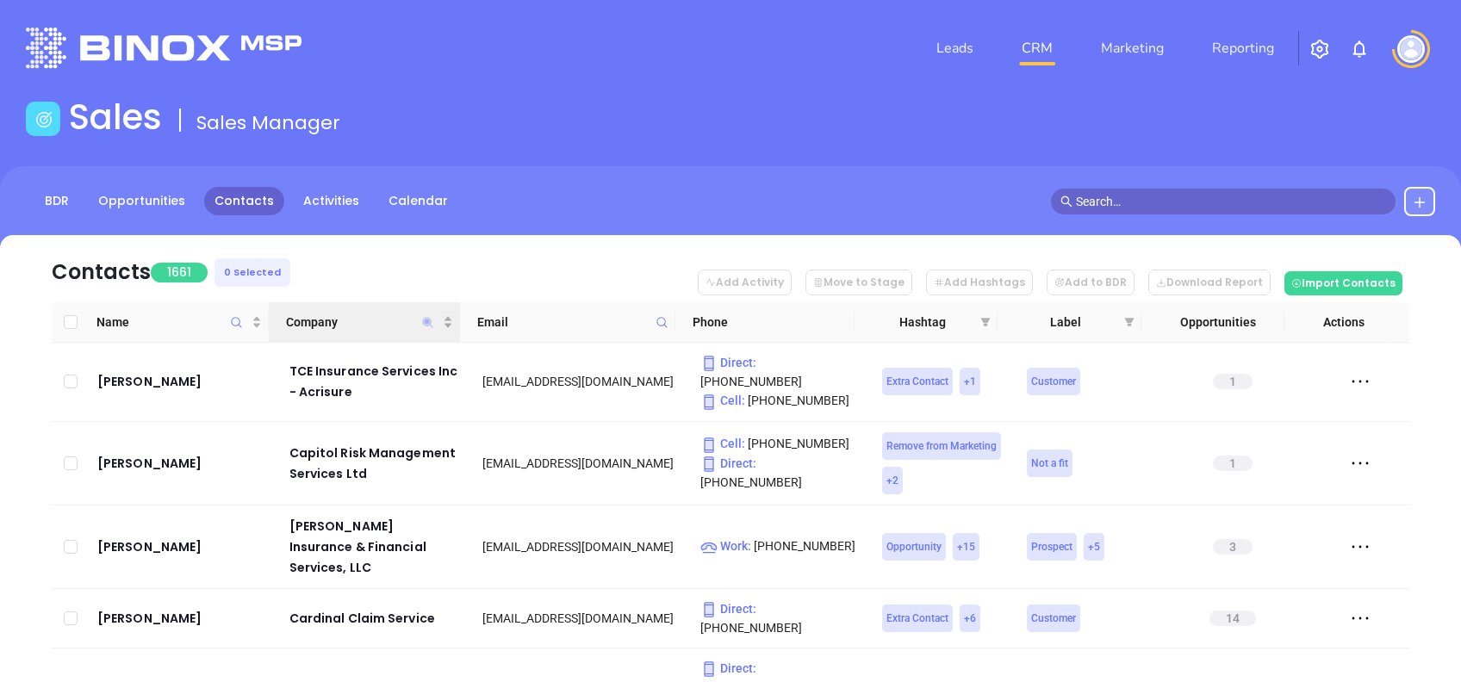
click at [427, 320] on icon "Company" at bounding box center [428, 322] width 10 height 10
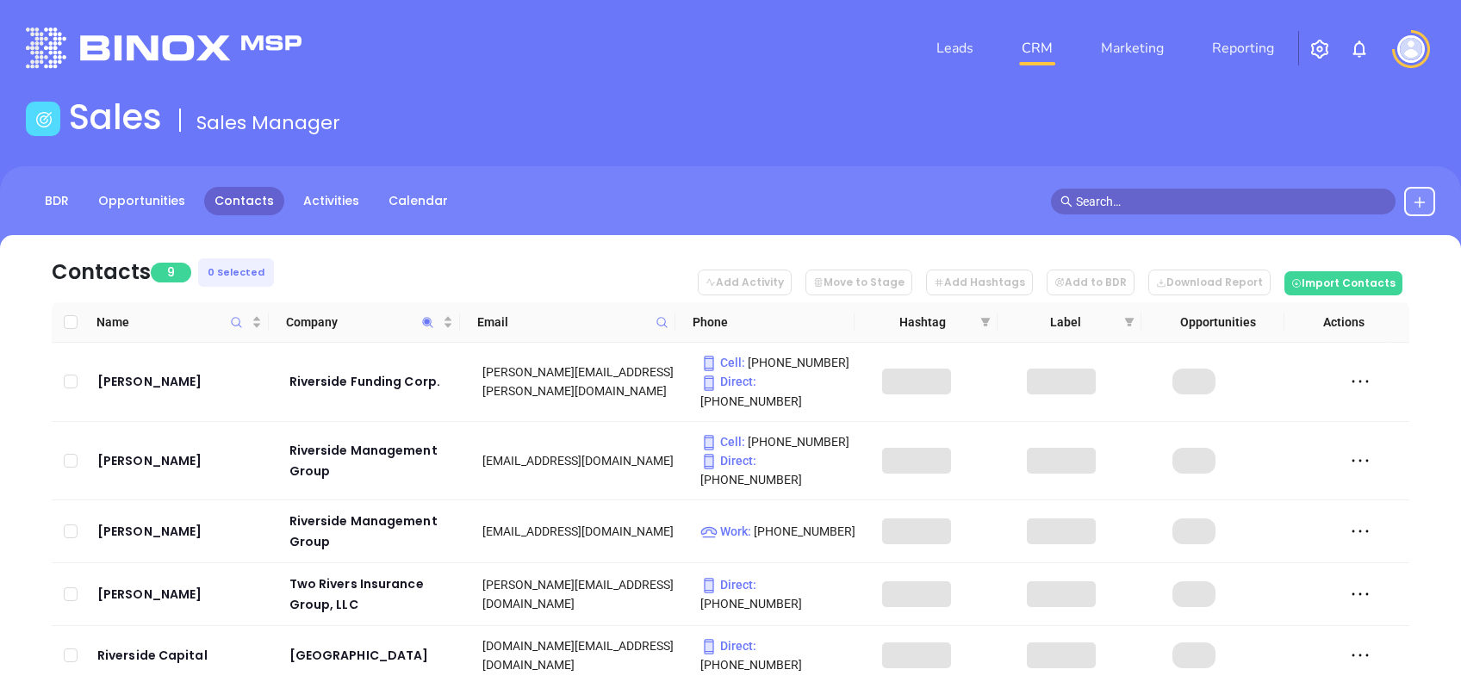
click at [441, 256] on nav "Contacts 9 0 Selected Add Activity Move to Stage Add Hashtags Add to BDR Downlo…" at bounding box center [731, 268] width 1358 height 67
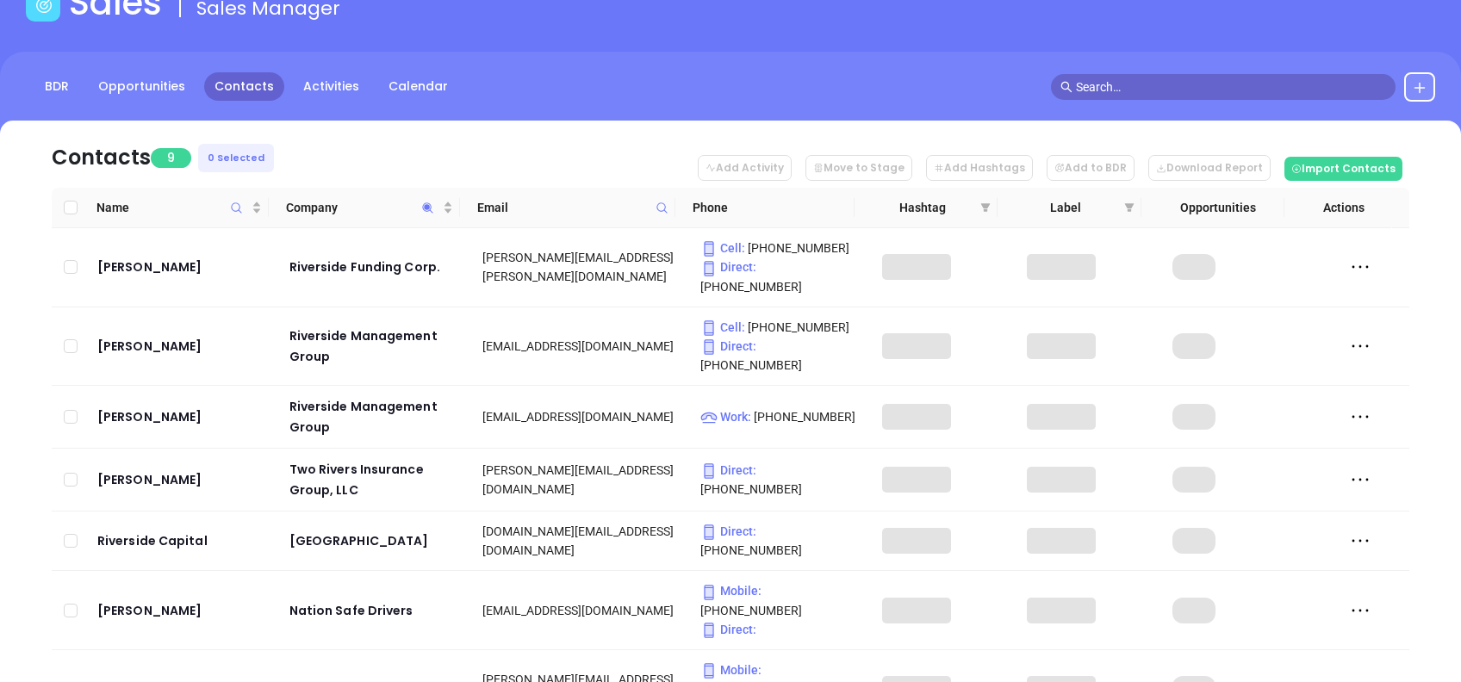
scroll to position [229, 0]
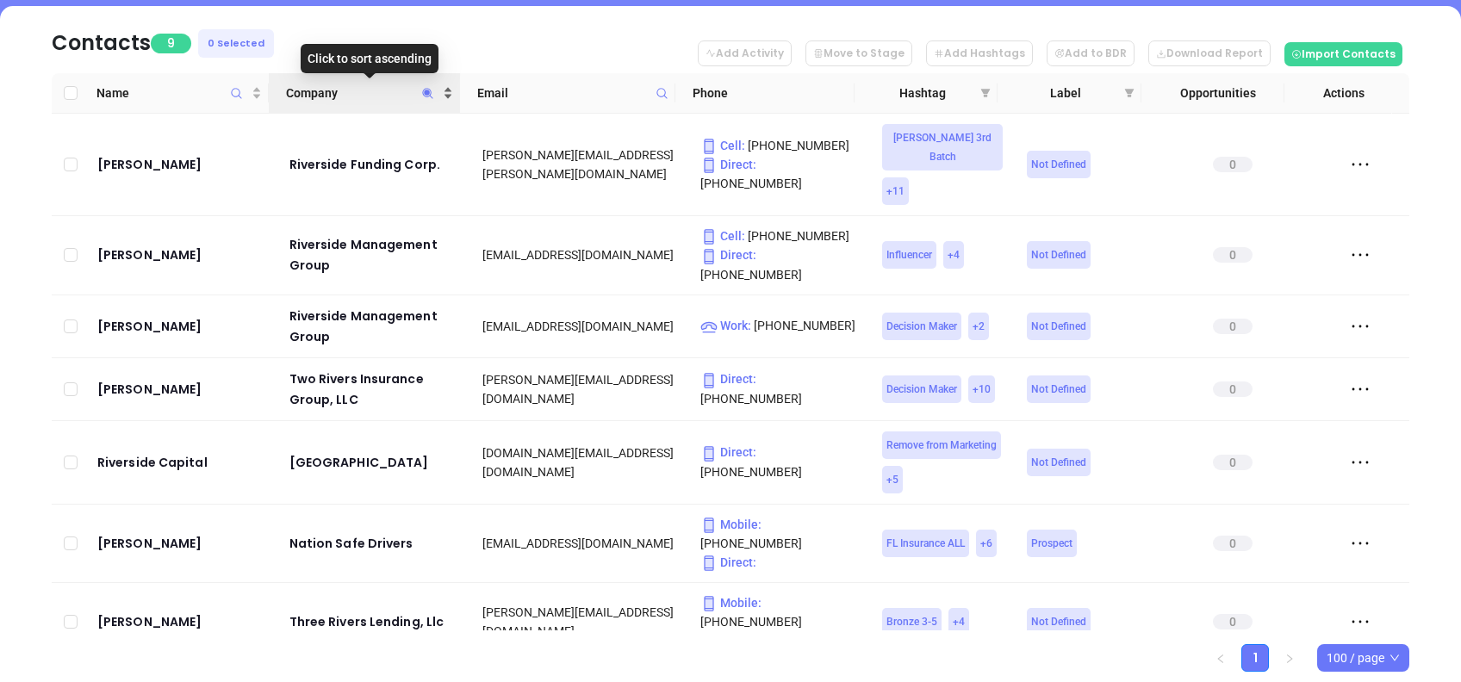
click at [355, 84] on span "Company" at bounding box center [362, 93] width 153 height 19
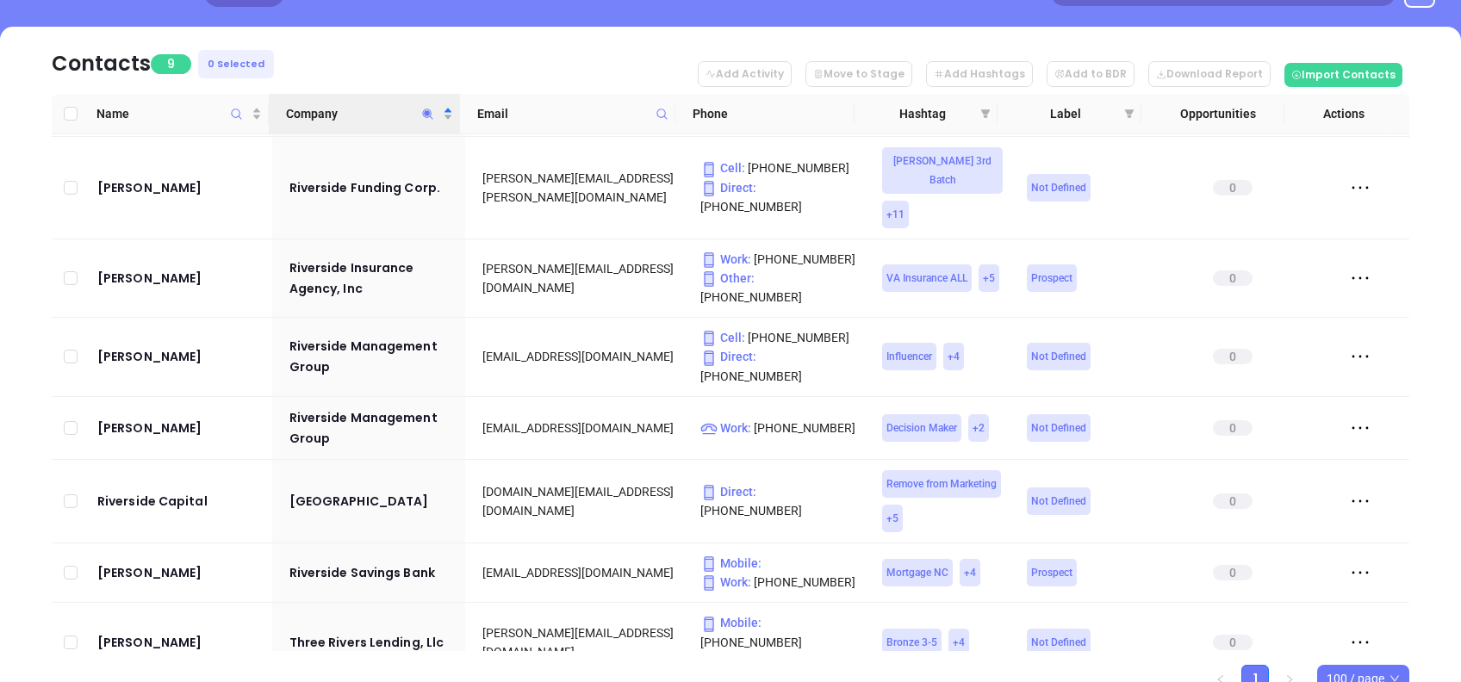
scroll to position [278, 0]
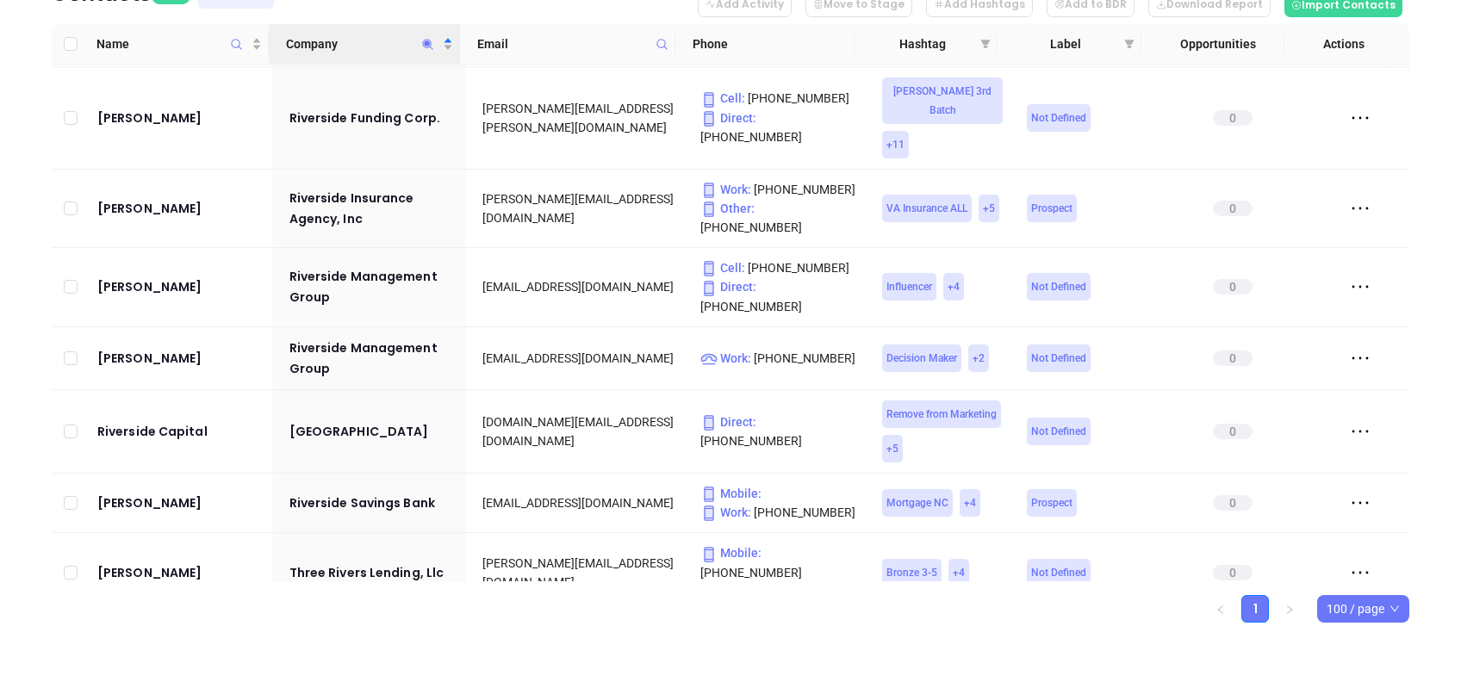
click at [420, 40] on span "Company" at bounding box center [428, 44] width 20 height 40
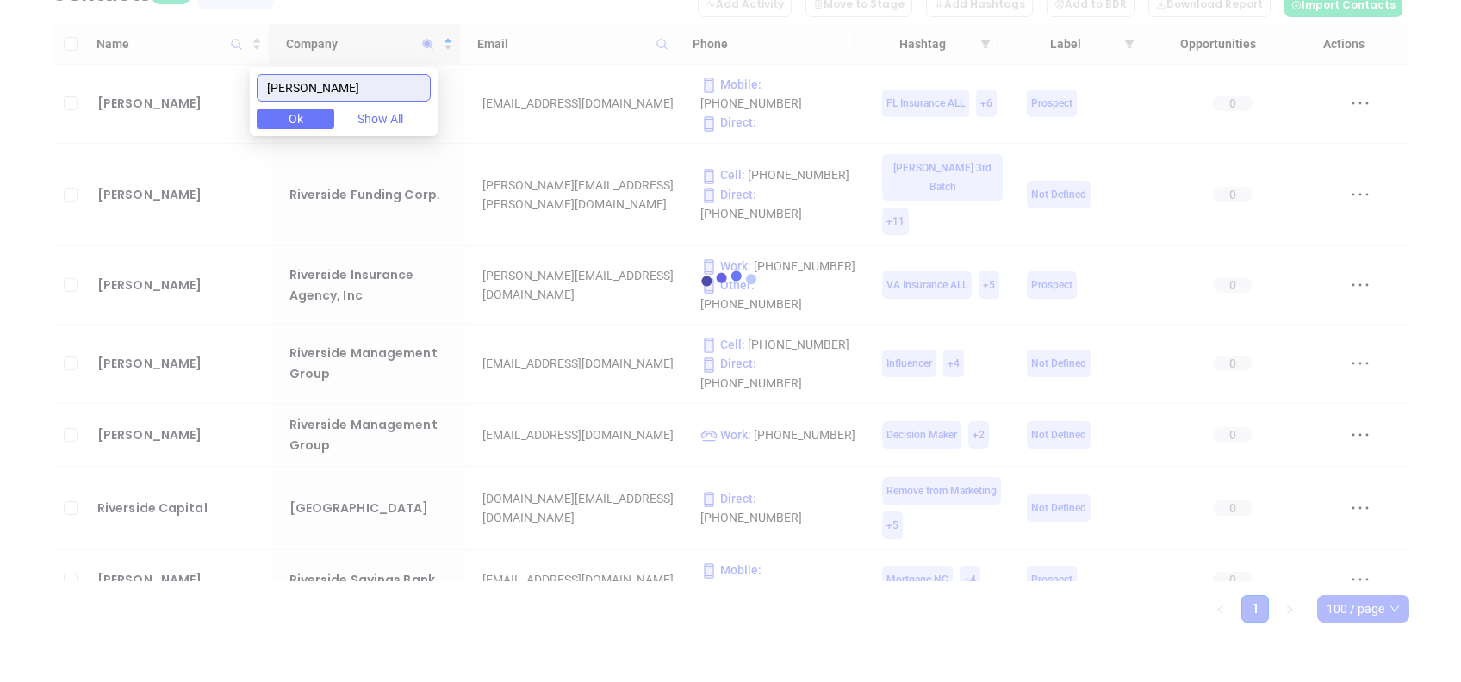
scroll to position [215, 0]
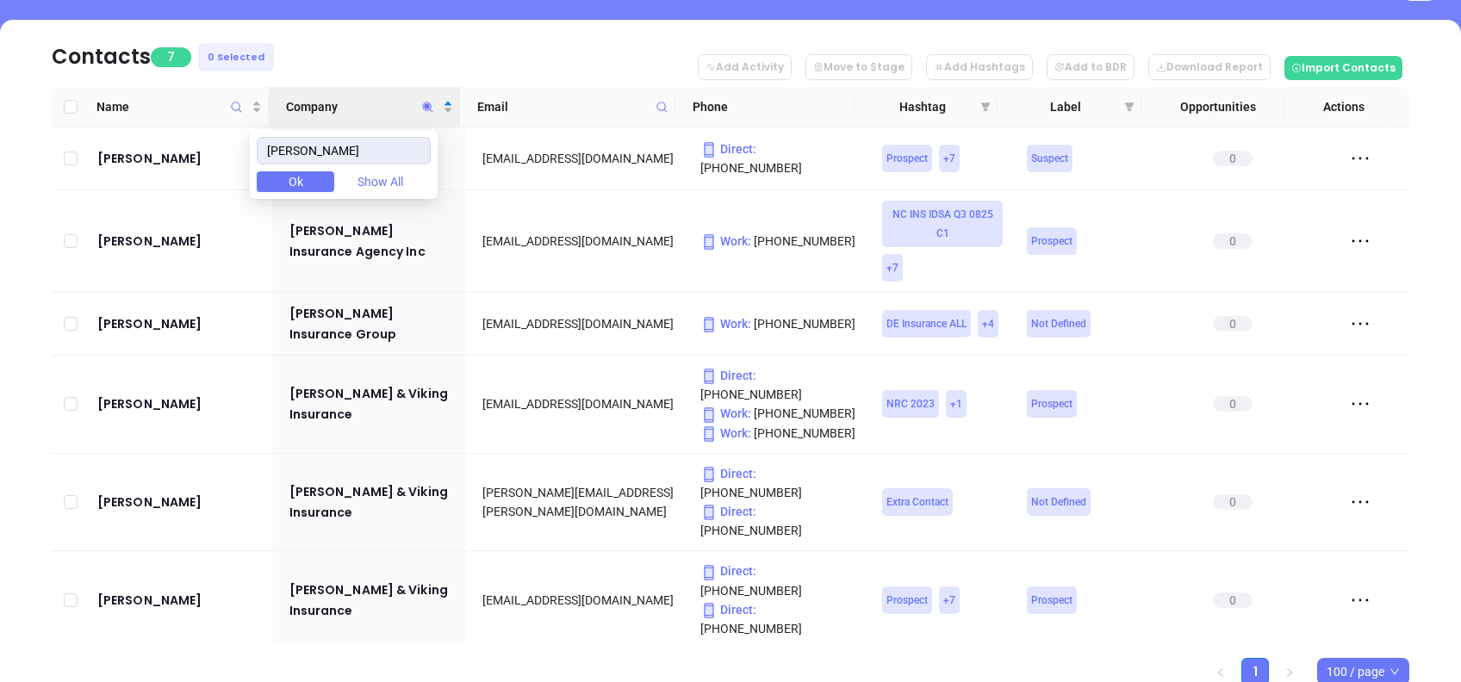
click at [352, 28] on nav "Contacts 7 0 Selected Add Activity Move to Stage Add Hashtags Add to BDR Downlo…" at bounding box center [731, 53] width 1358 height 67
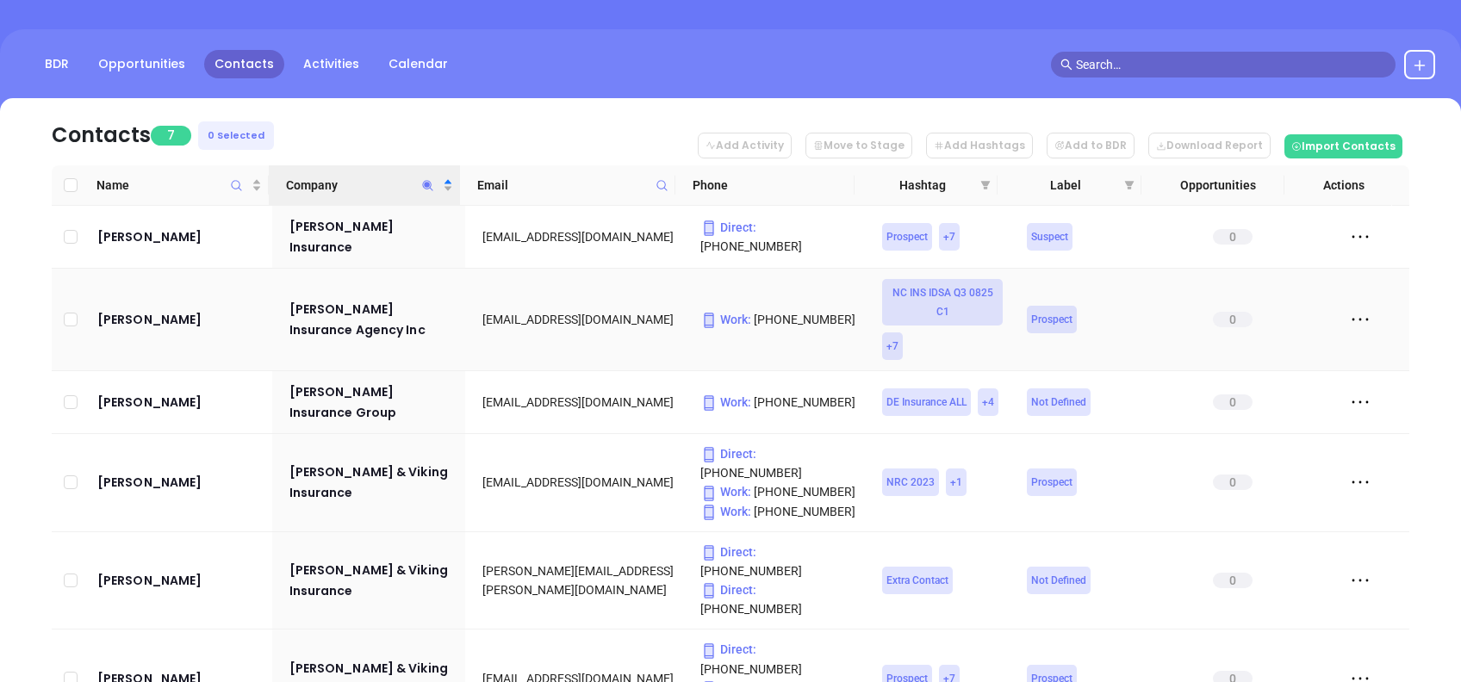
scroll to position [101, 0]
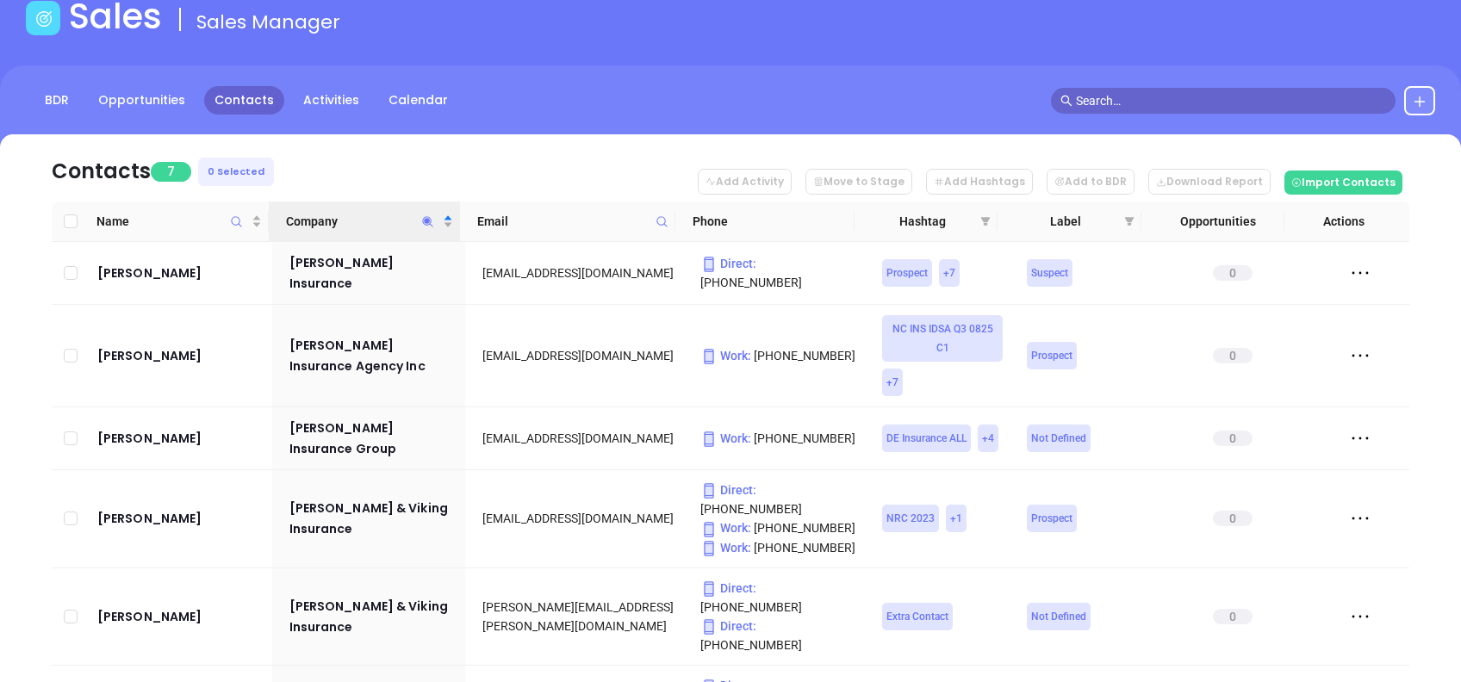
click at [425, 222] on icon "Company" at bounding box center [427, 221] width 13 height 13
paste input "Guthrie"
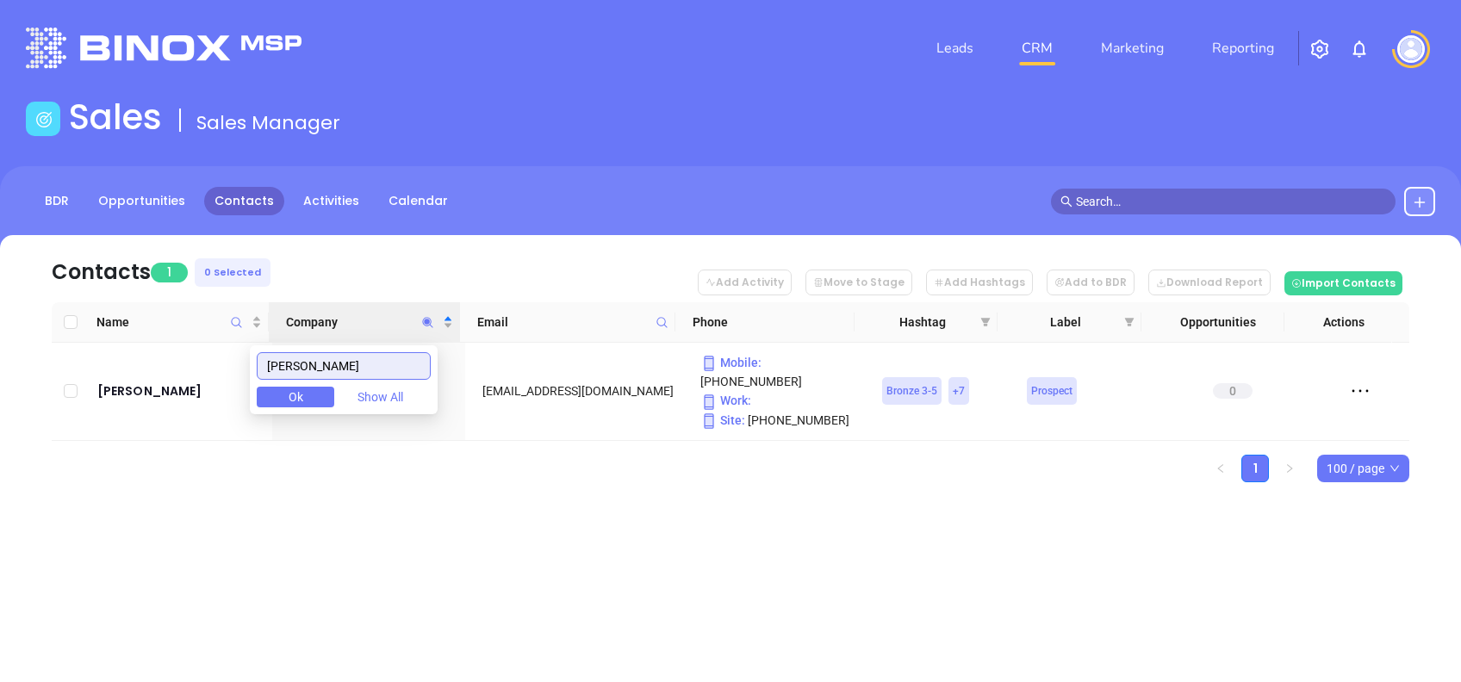
scroll to position [0, 0]
click at [404, 504] on div "Contacts 1 0 Selected Add Activity Move to Stage Add Hashtags Add to BDR Downlo…" at bounding box center [730, 389] width 1461 height 308
click at [432, 325] on icon "Company" at bounding box center [427, 322] width 13 height 13
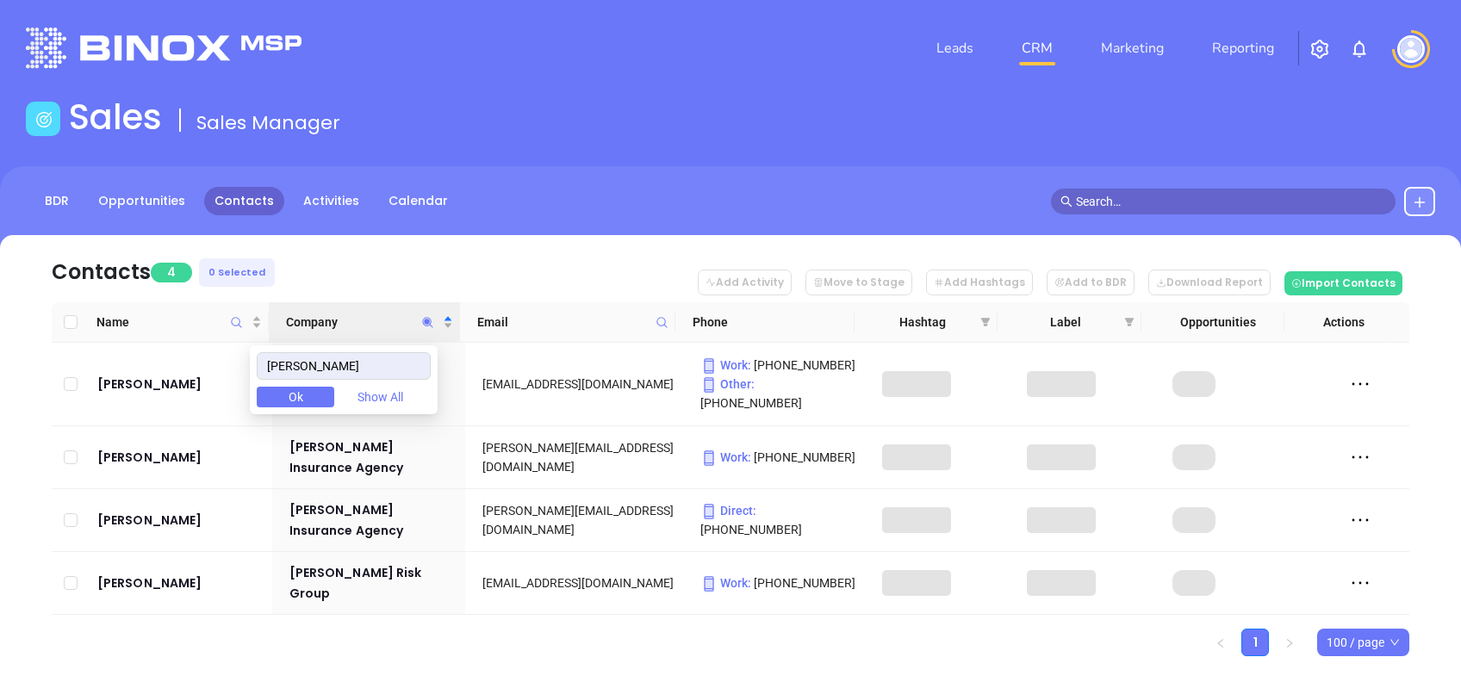
click at [572, 621] on div "Contacts 4 0 Selected Add Activity Move to Stage Add Hashtags Add to BDR Downlo…" at bounding box center [730, 476] width 1461 height 482
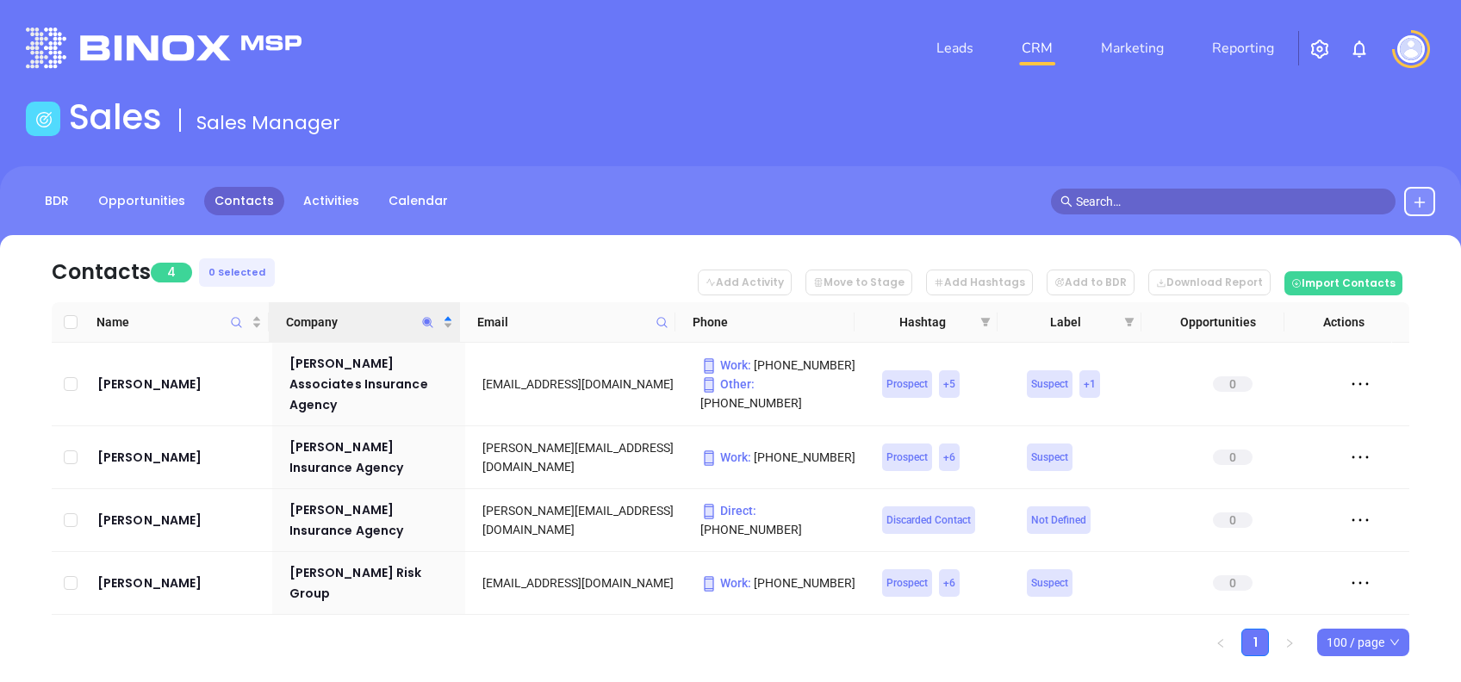
click at [432, 317] on icon "Company" at bounding box center [427, 322] width 13 height 13
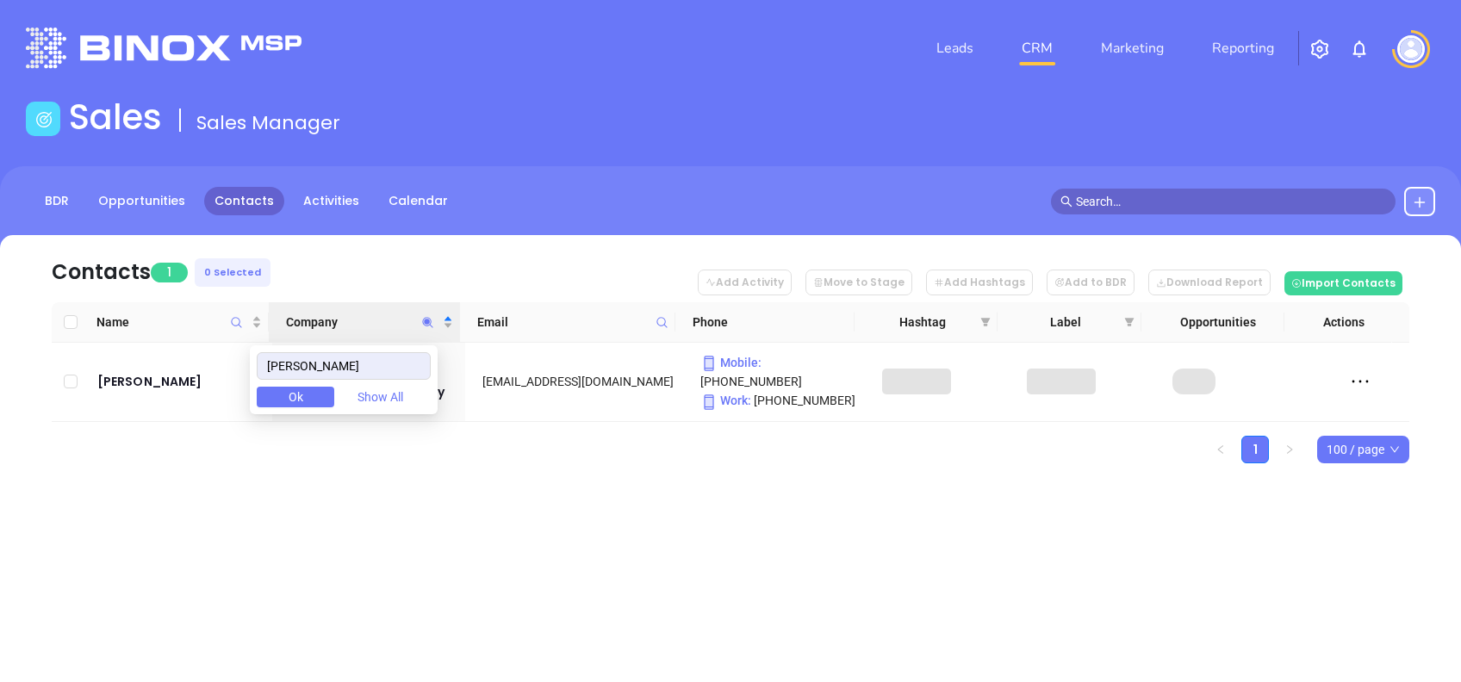
click at [512, 502] on div "Contacts 1 0 Selected Add Activity Move to Stage Add Hashtags Add to BDR Downlo…" at bounding box center [730, 379] width 1461 height 289
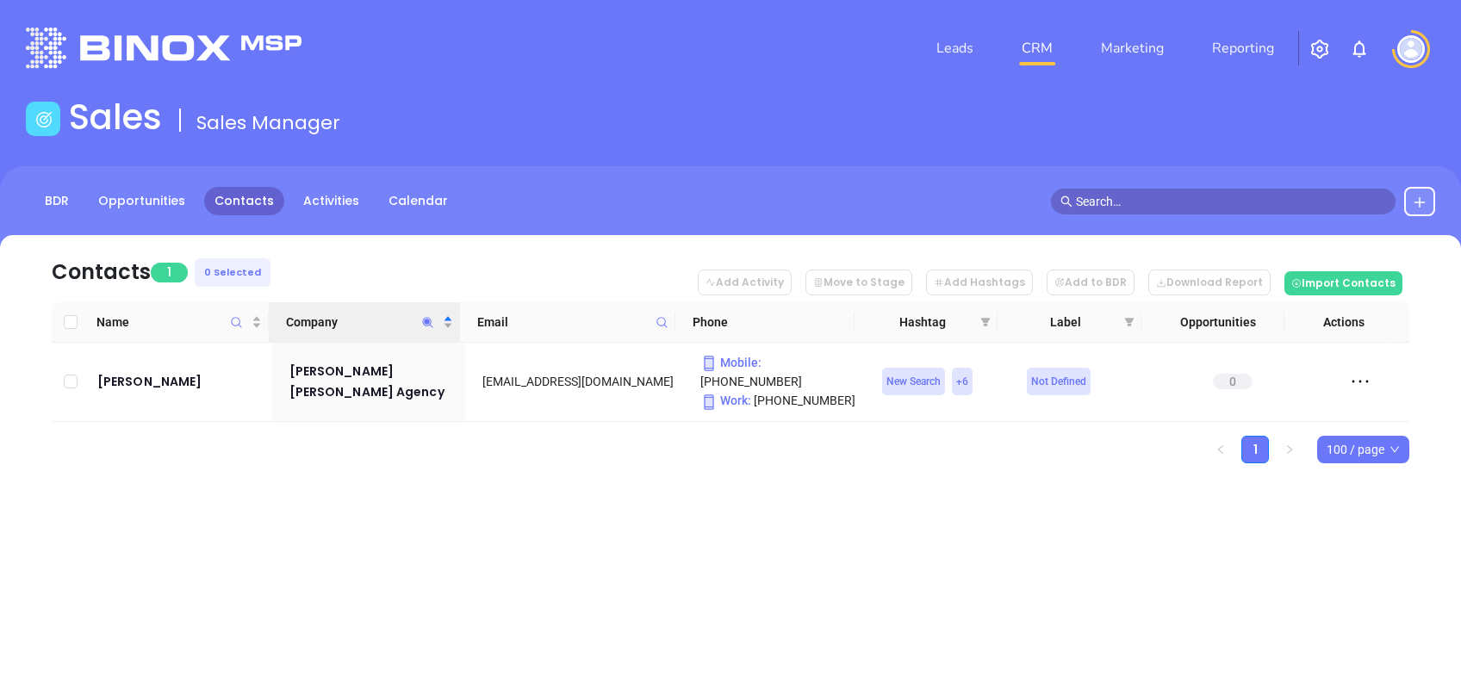
click at [424, 320] on icon "Company" at bounding box center [427, 322] width 13 height 13
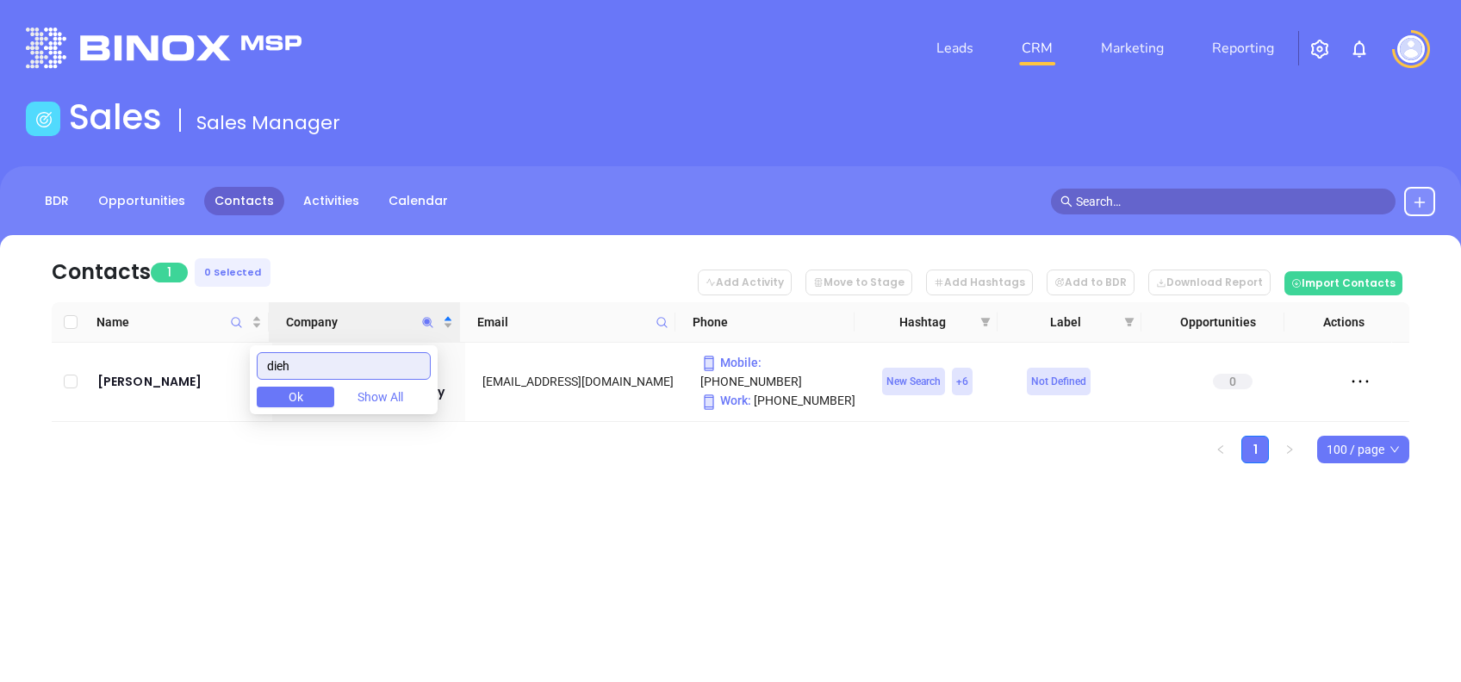
type input "diehl"
click at [572, 533] on div "Leads CRM Marketing Reporting Financial Leads Leads Sales Sales Manager BDR Opp…" at bounding box center [730, 341] width 1461 height 682
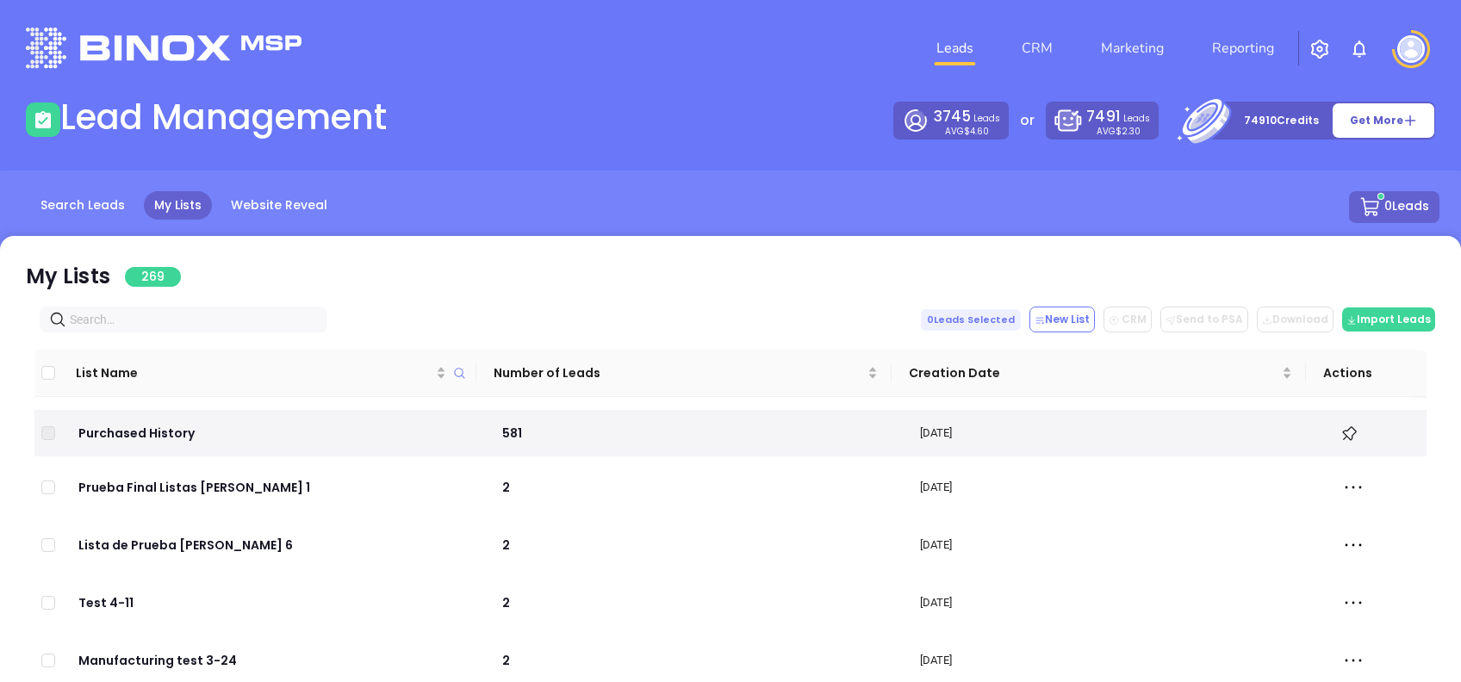
click at [151, 308] on span at bounding box center [184, 320] width 288 height 26
click at [157, 316] on input "text" at bounding box center [187, 319] width 234 height 19
paste input "2riversins.com"
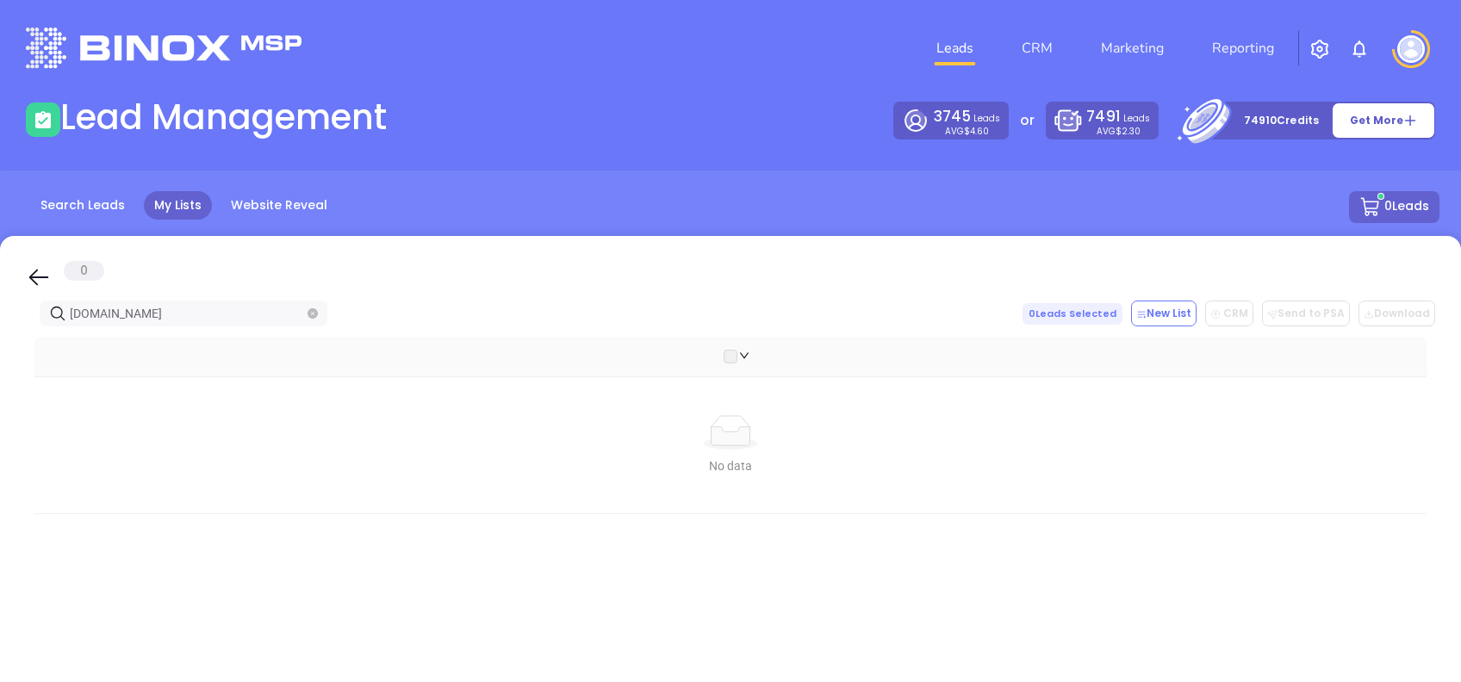
type input "2riversins.com"
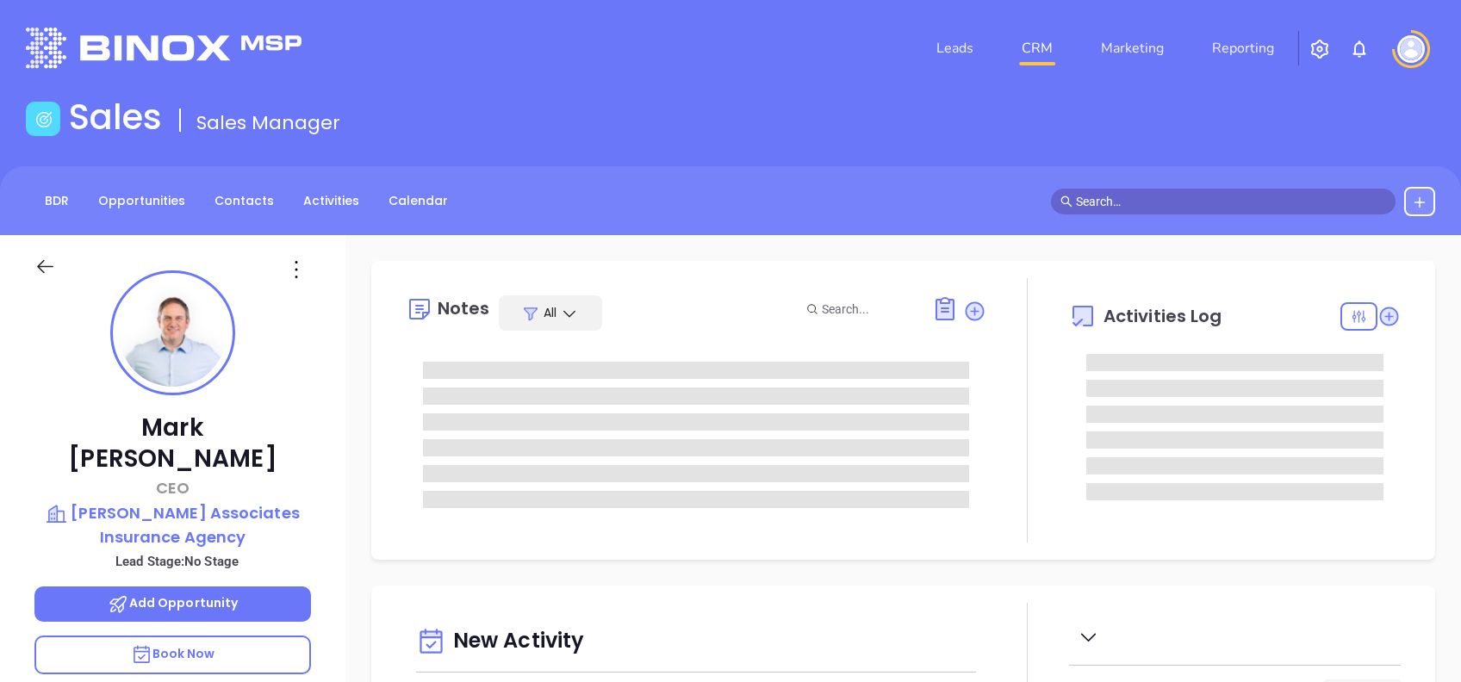
type input "[DATE]"
type input "[PERSON_NAME]"
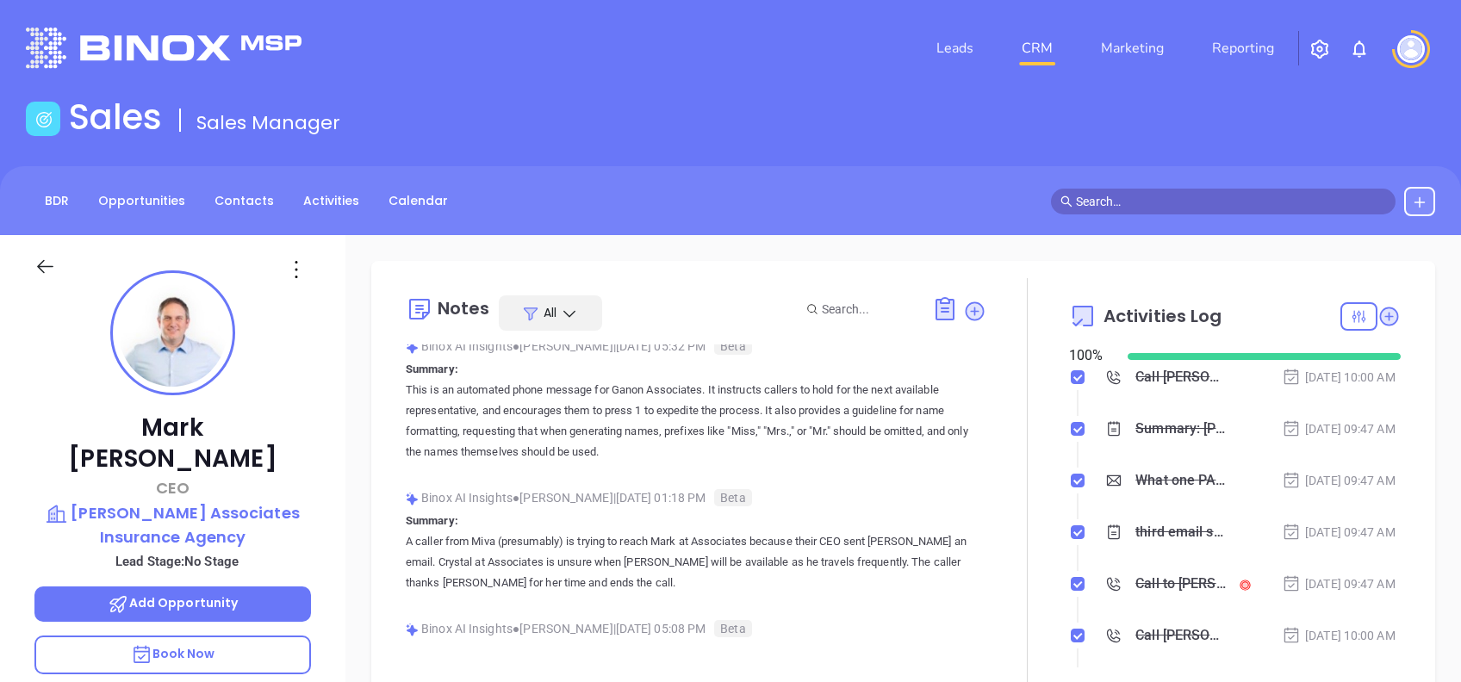
scroll to position [0, 0]
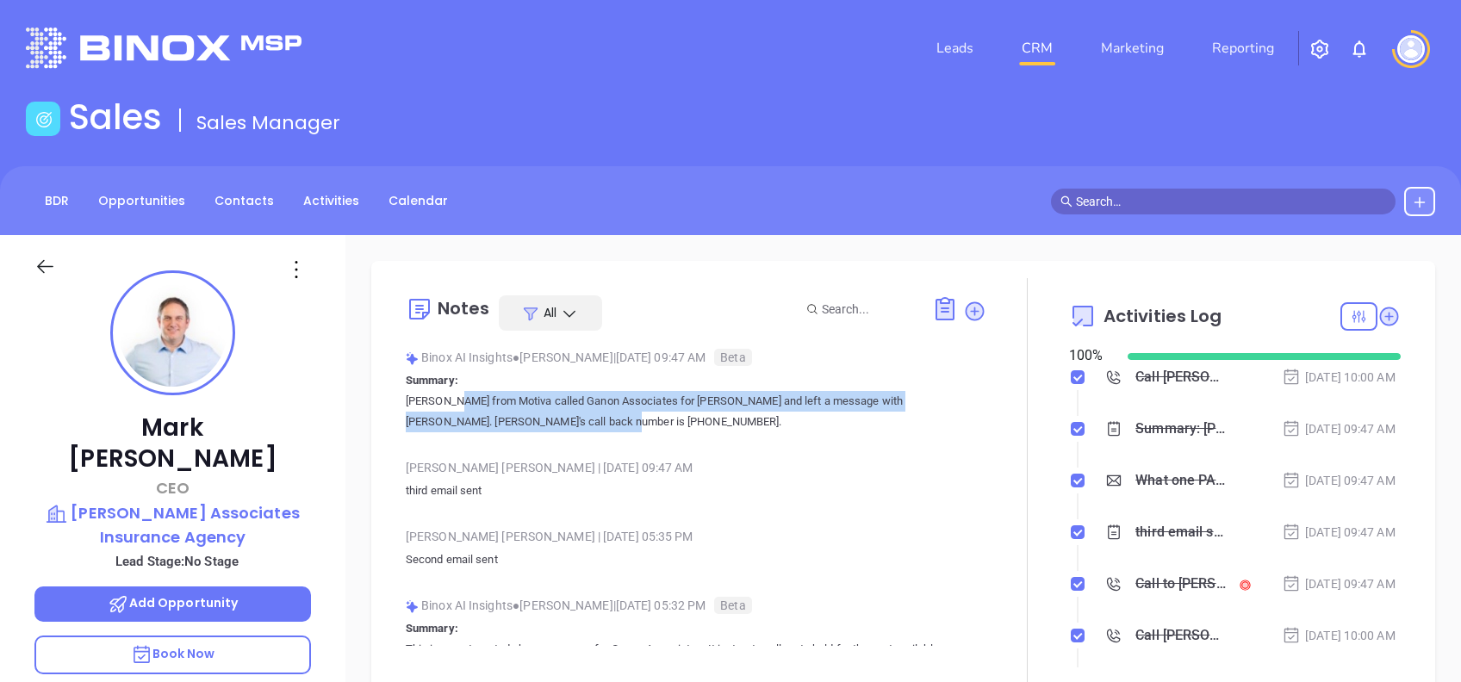
drag, startPoint x: 406, startPoint y: 396, endPoint x: 544, endPoint y: 420, distance: 139.8
click at [544, 420] on p "[PERSON_NAME] from Motiva called Ganon Associates for [PERSON_NAME] and left a …" at bounding box center [696, 411] width 581 height 41
copy p "[PERSON_NAME] from Motiva called Ganon Associates for [PERSON_NAME] and left a …"
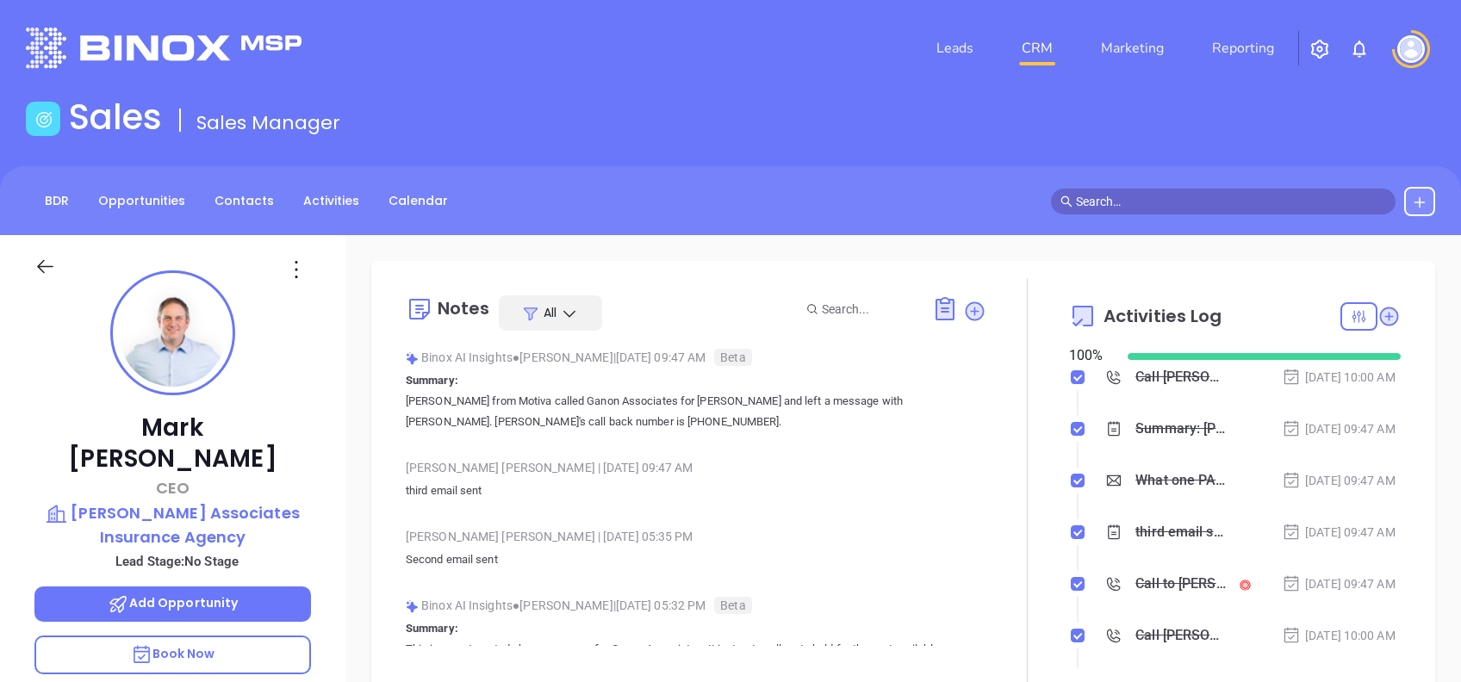
click at [310, 377] on div "[PERSON_NAME] CEO [PERSON_NAME] Associates Insurance Agency Lead Stage: No Stag…" at bounding box center [172, 661] width 345 height 853
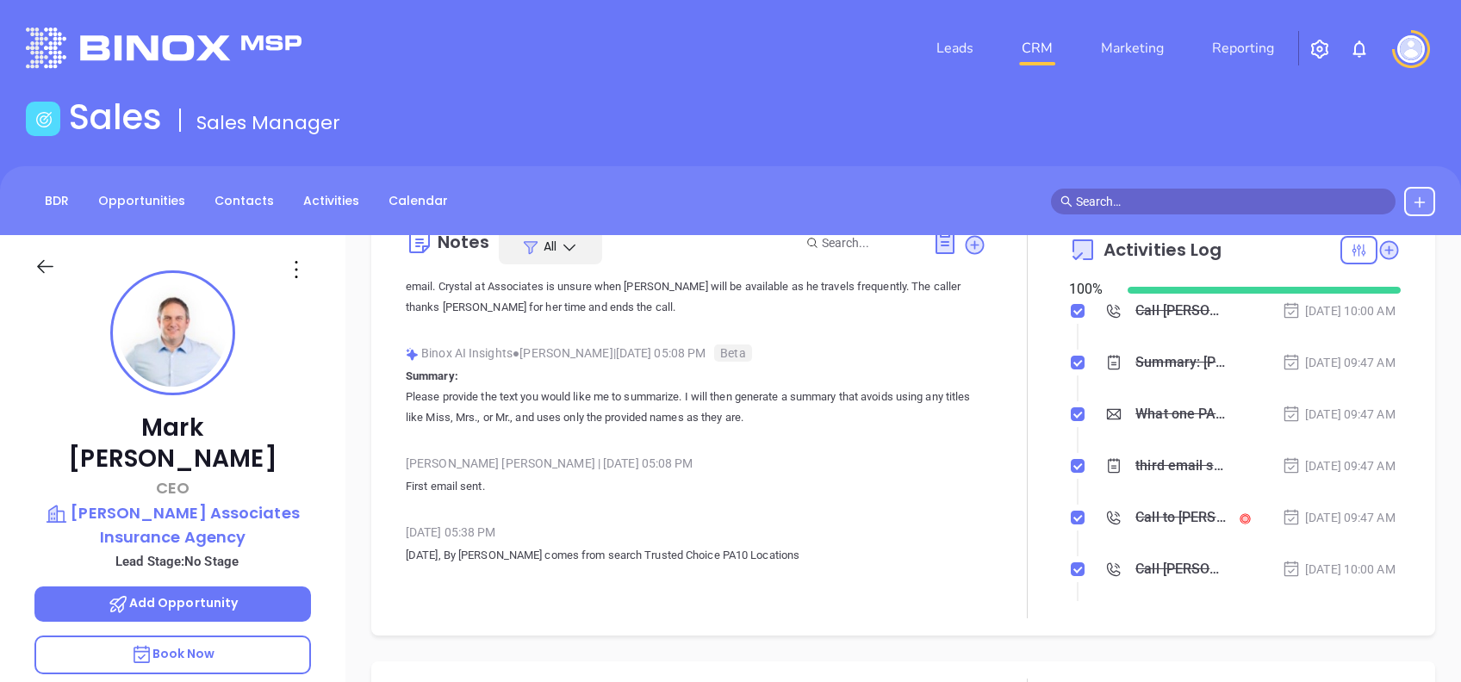
scroll to position [353, 0]
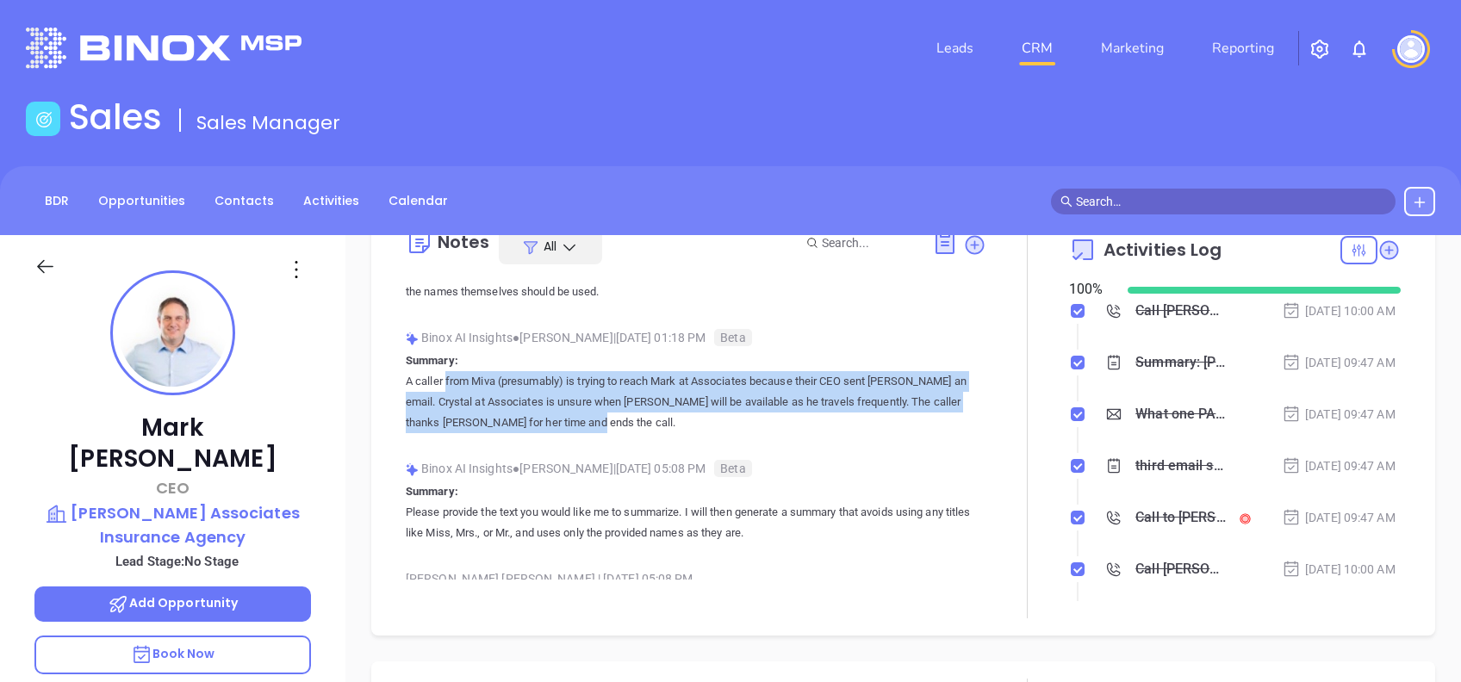
drag, startPoint x: 558, startPoint y: 422, endPoint x: 379, endPoint y: 372, distance: 186.0
click at [379, 372] on div "Notes All Binox AI Insights ● [PERSON_NAME] | [DATE] 09:47 AM Beta Summary: [PE…" at bounding box center [903, 415] width 1064 height 441
copy p "A caller from Miva (presumably) is trying to reach Mark at Associates because t…"
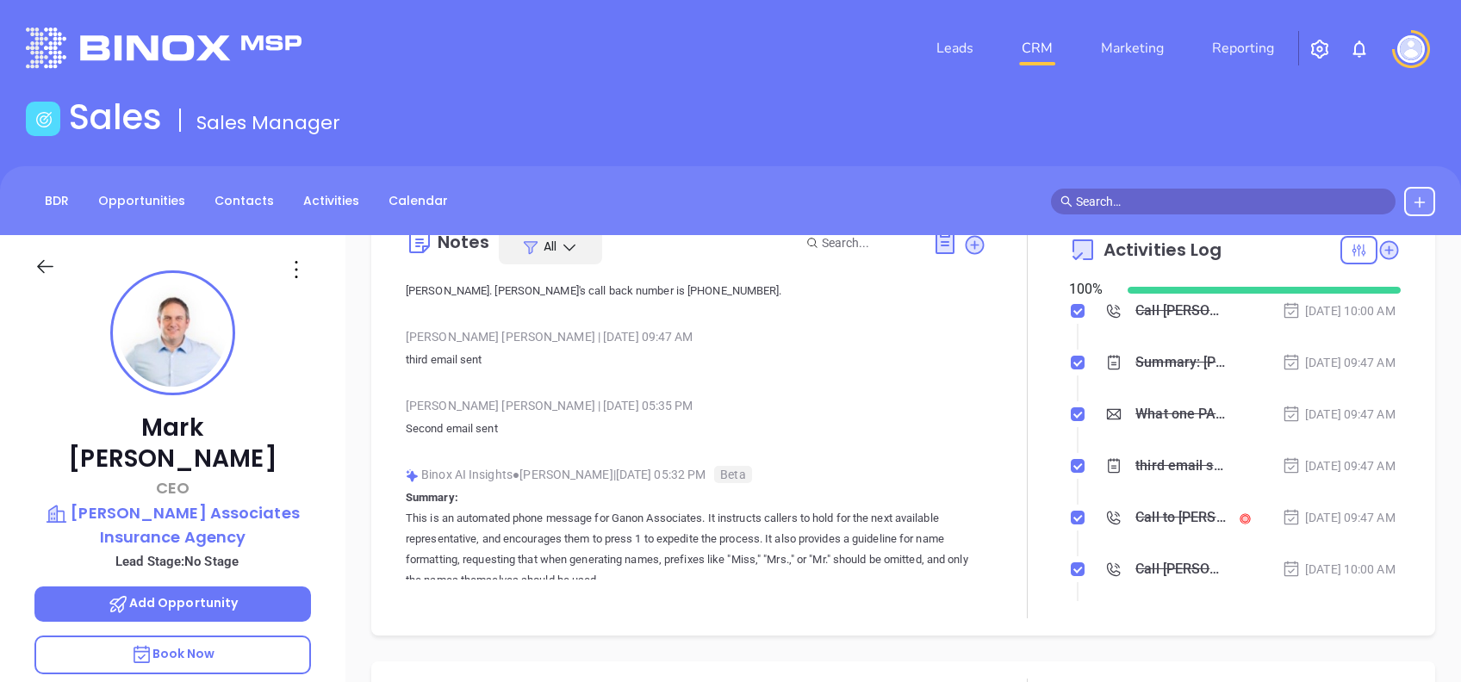
scroll to position [115, 0]
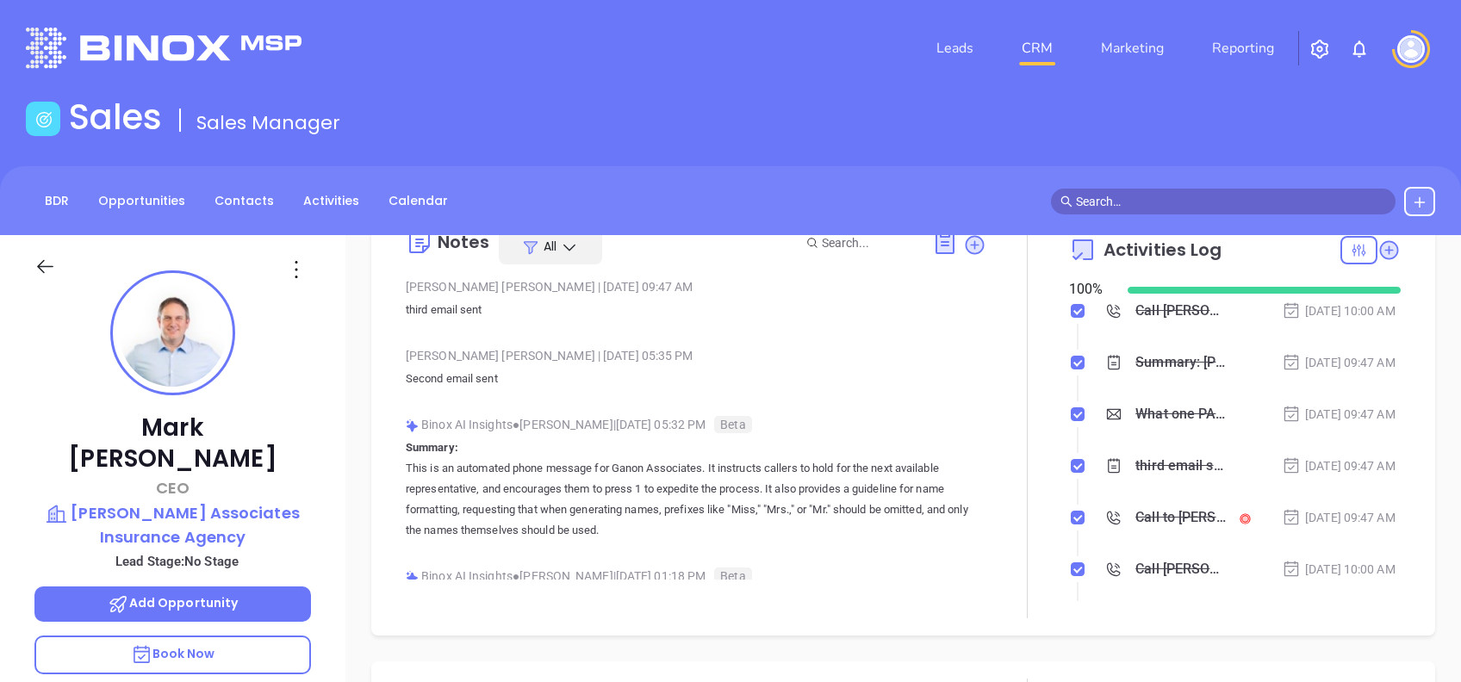
drag, startPoint x: 630, startPoint y: 530, endPoint x: 400, endPoint y: 476, distance: 236.3
click at [400, 476] on div "Notes All Binox AI Insights ● [PERSON_NAME] | [DATE] 09:47 AM Beta Summary: [PE…" at bounding box center [904, 415] width 1030 height 407
copy p "This is an automated phone message for Ganon Associates. It instructs callers t…"
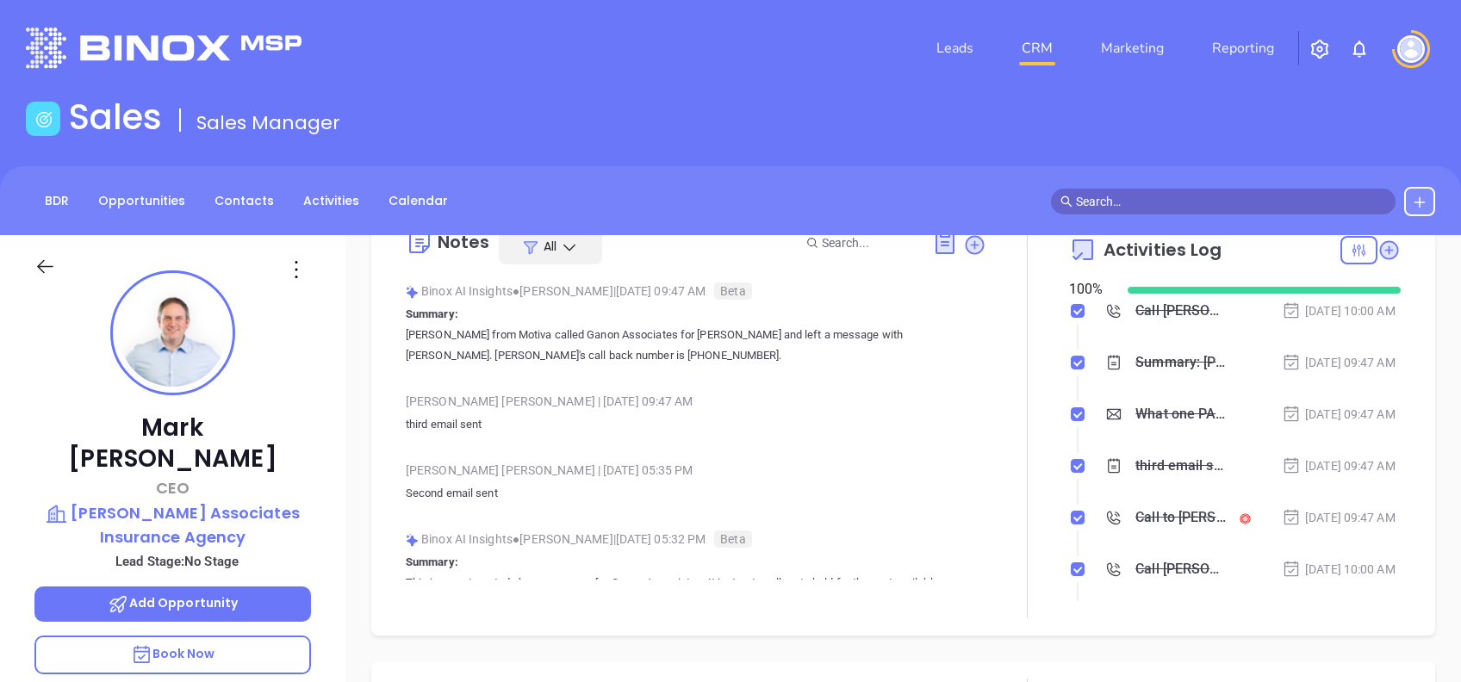
scroll to position [0, 0]
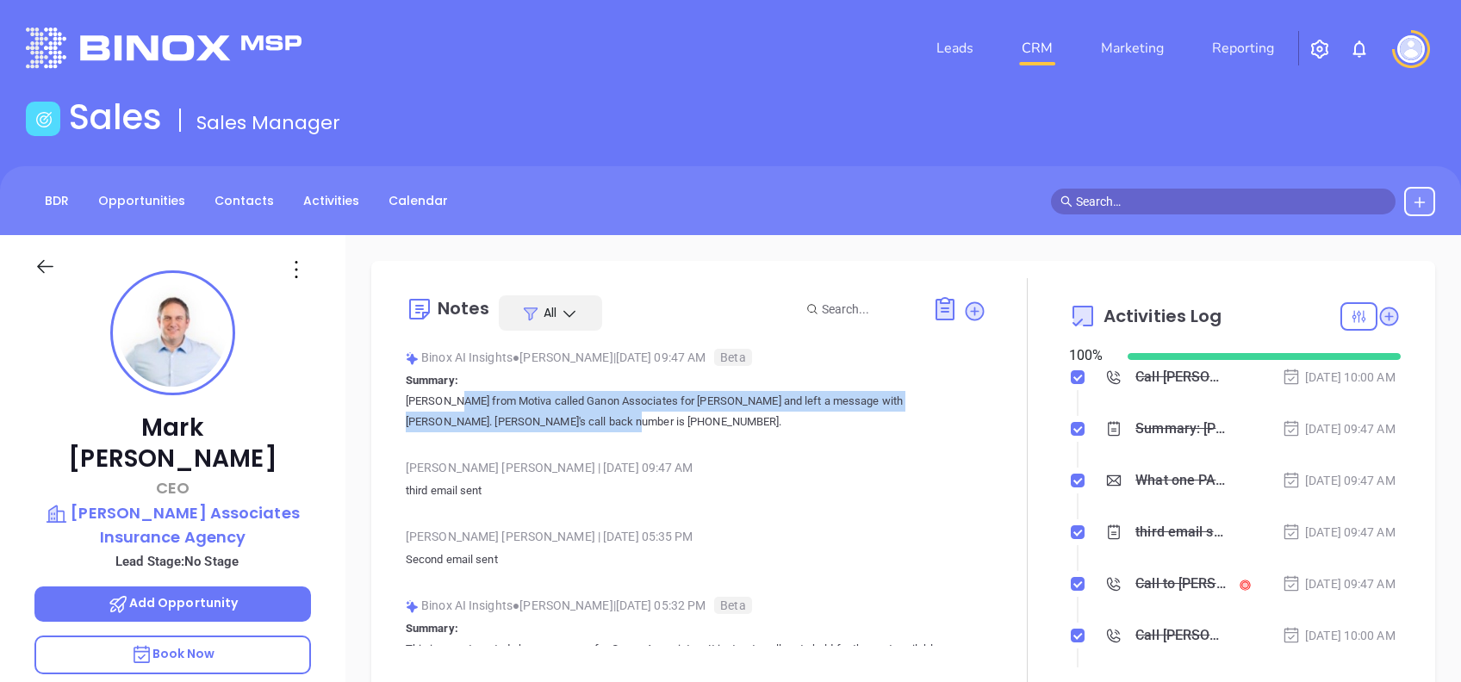
drag, startPoint x: 535, startPoint y: 424, endPoint x: 407, endPoint y: 393, distance: 132.1
click at [407, 393] on p "[PERSON_NAME] from Motiva called Ganon Associates for [PERSON_NAME] and left a …" at bounding box center [696, 411] width 581 height 41
copy p "[PERSON_NAME] from Motiva called Ganon Associates for [PERSON_NAME] and left a …"
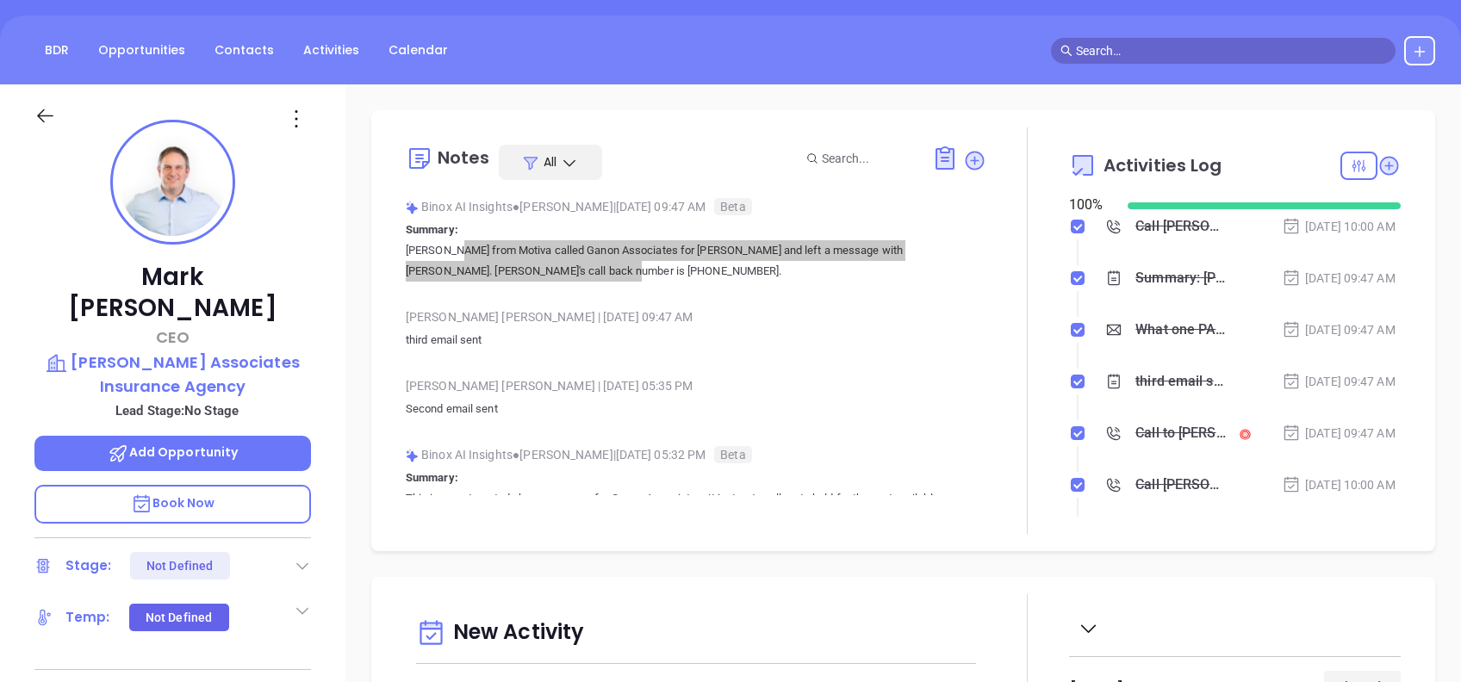
scroll to position [115, 0]
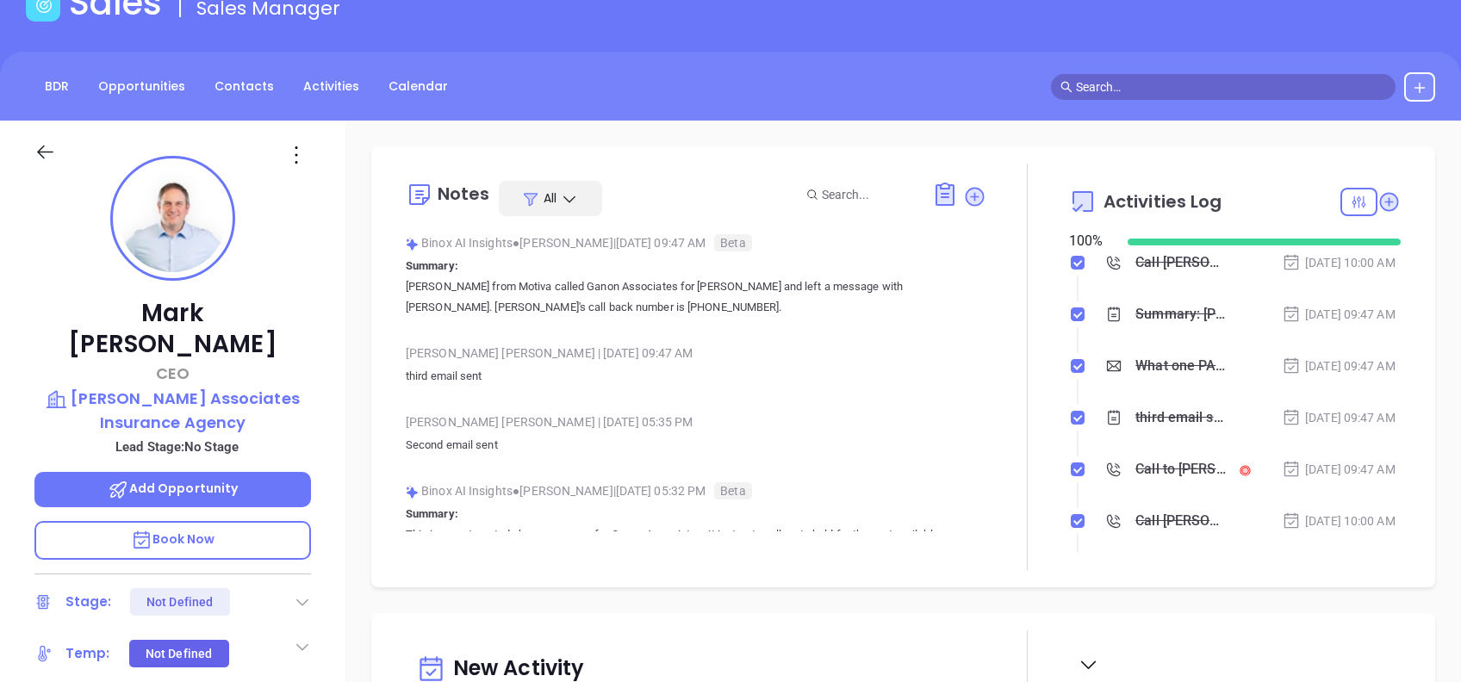
drag, startPoint x: 342, startPoint y: 302, endPoint x: 418, endPoint y: 306, distance: 75.9
click at [343, 302] on div "[PERSON_NAME] CEO [PERSON_NAME] Associates Insurance Agency Lead Stage: No Stag…" at bounding box center [172, 547] width 345 height 853
drag, startPoint x: 527, startPoint y: 304, endPoint x: 459, endPoint y: 309, distance: 68.3
click at [459, 309] on p "[PERSON_NAME] from Motiva called Ganon Associates for [PERSON_NAME] and left a …" at bounding box center [696, 297] width 581 height 41
copy p "[PHONE_NUMBER]"
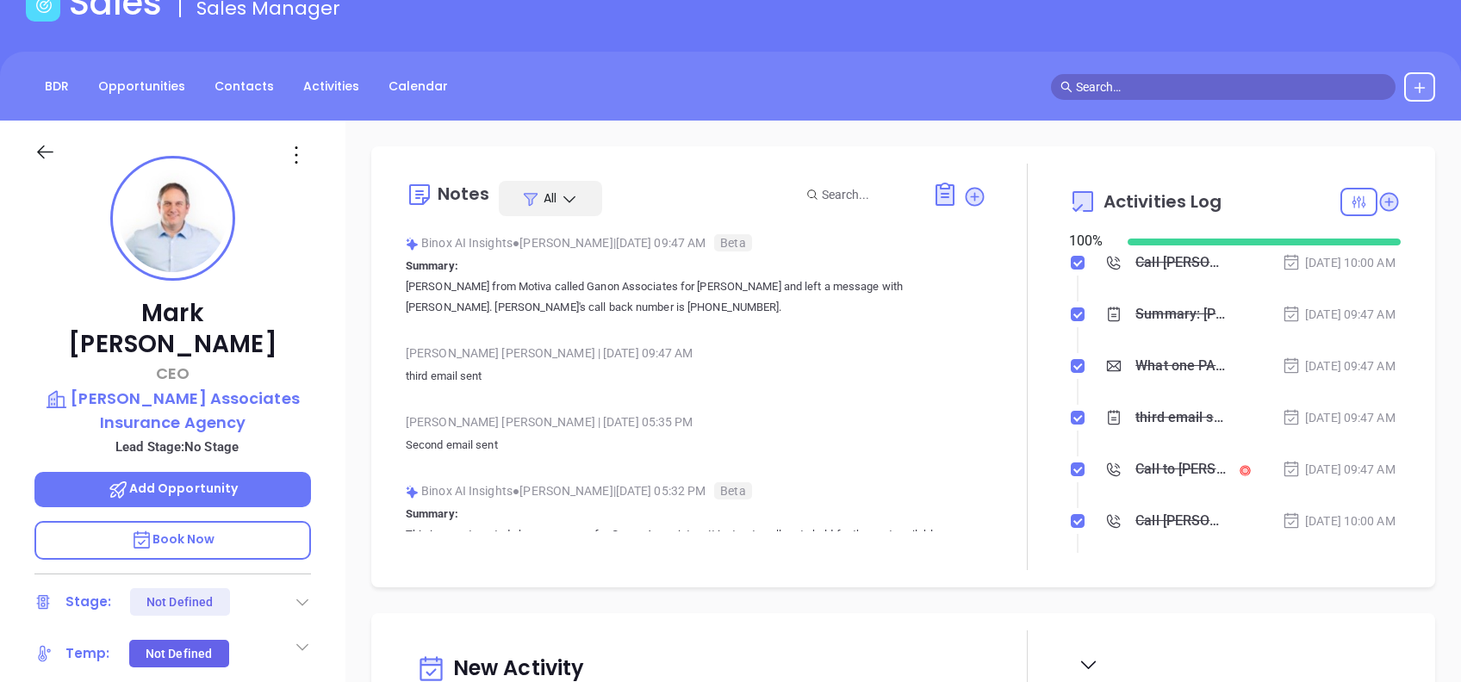
drag, startPoint x: 459, startPoint y: 309, endPoint x: 296, endPoint y: 156, distance: 223.7
click at [296, 152] on icon at bounding box center [297, 155] width 28 height 28
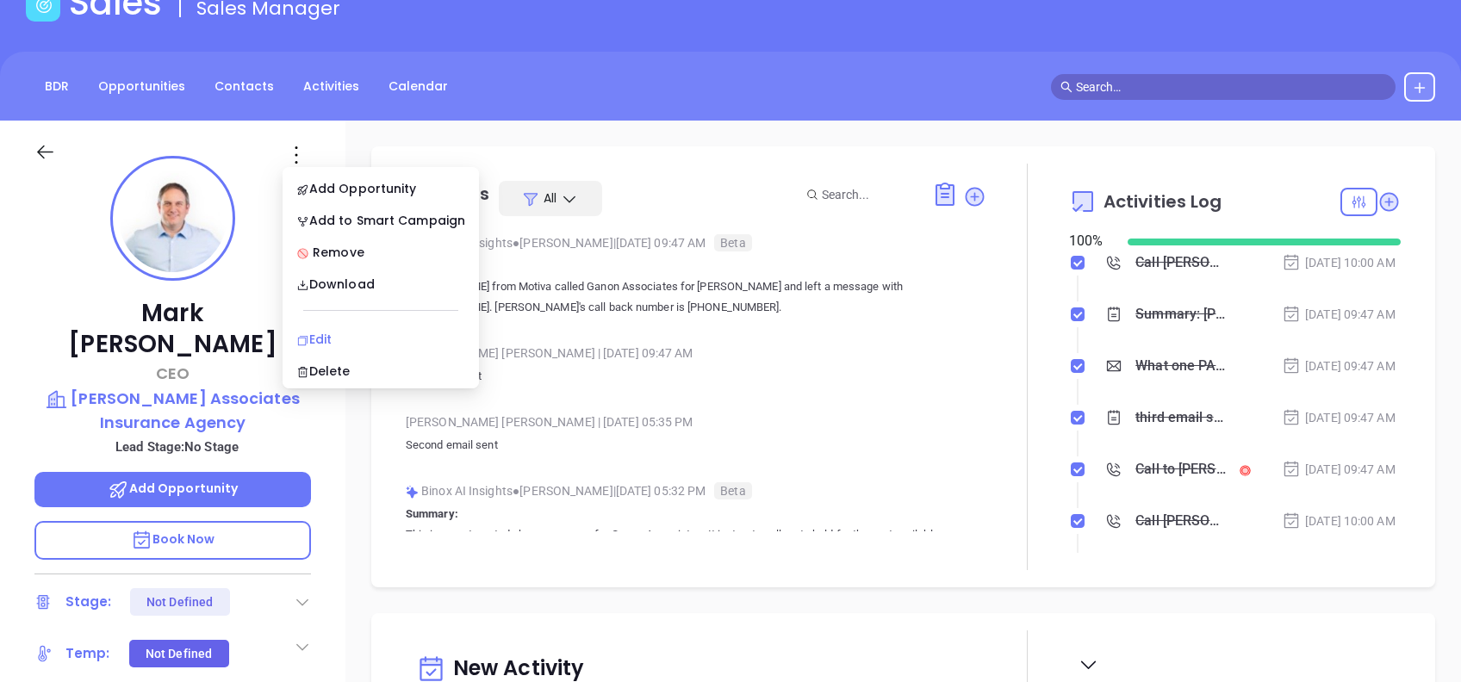
click at [327, 333] on div "Edit" at bounding box center [380, 339] width 169 height 19
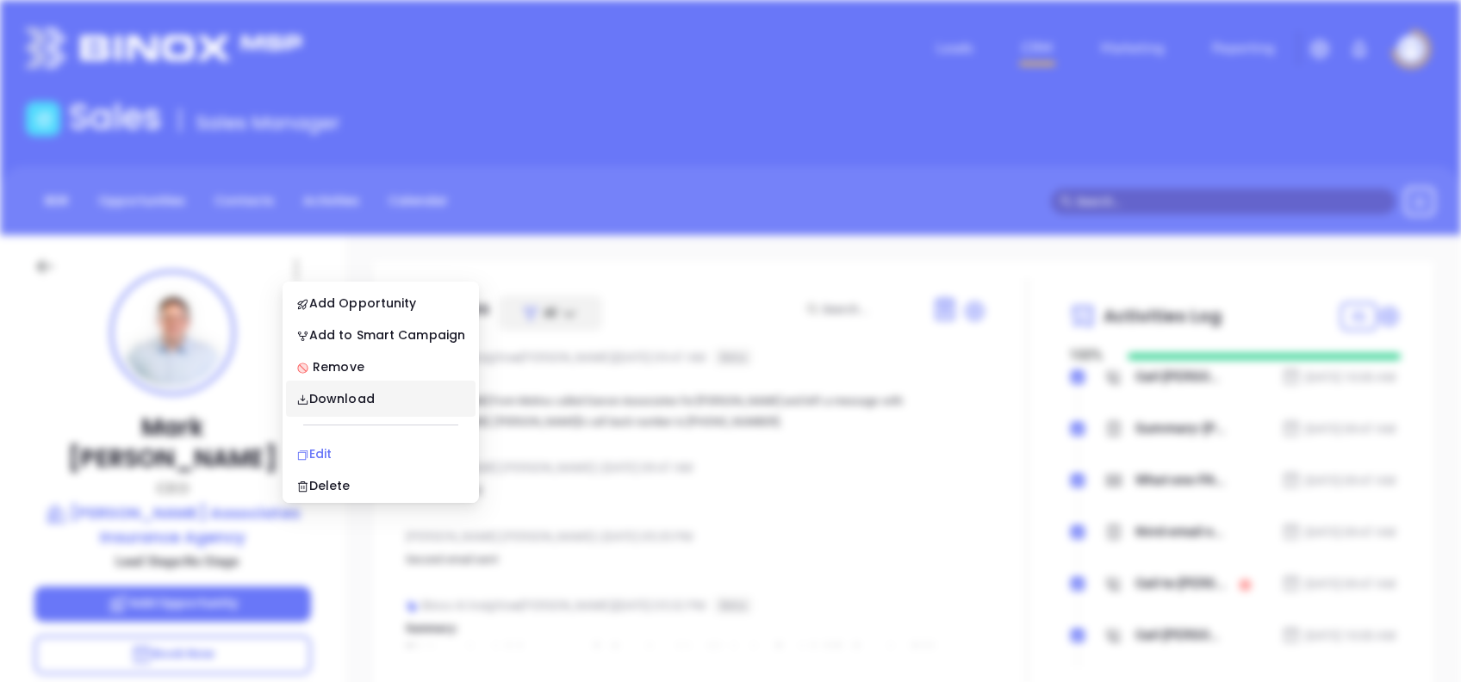
scroll to position [0, 0]
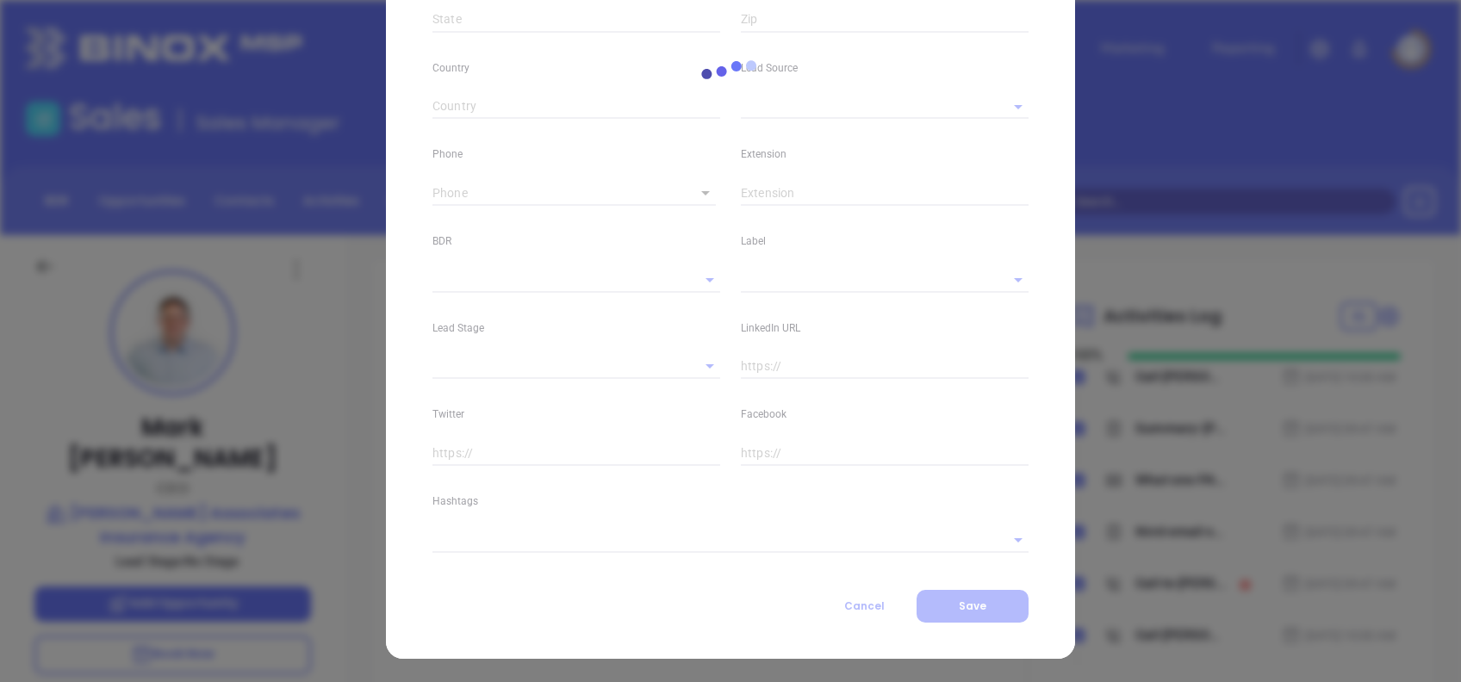
type input "Mark"
type input "[PERSON_NAME]"
type input "[EMAIL_ADDRESS][DOMAIN_NAME]"
type input "CEO"
type input "1"
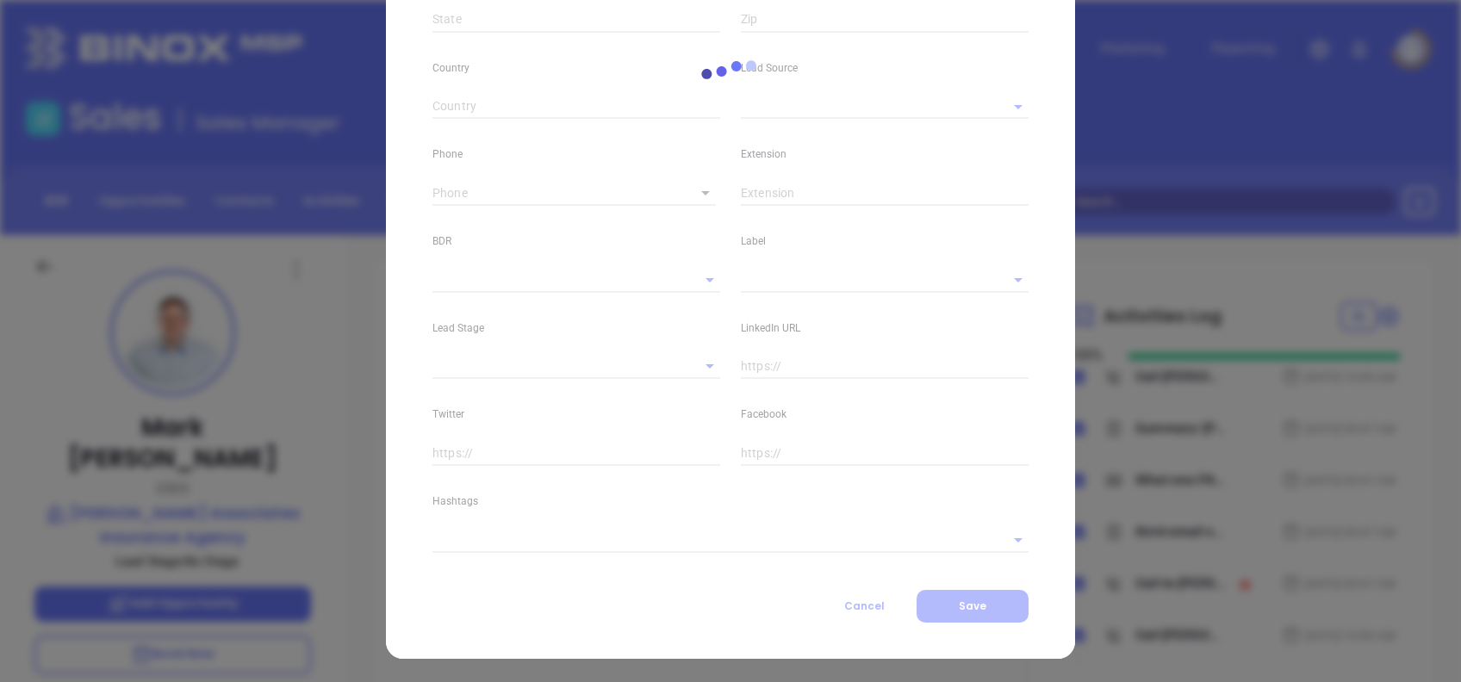
type input "[DOMAIN_NAME][URL]"
type input "Marketing"
type input "Other"
type input "[PERSON_NAME]"
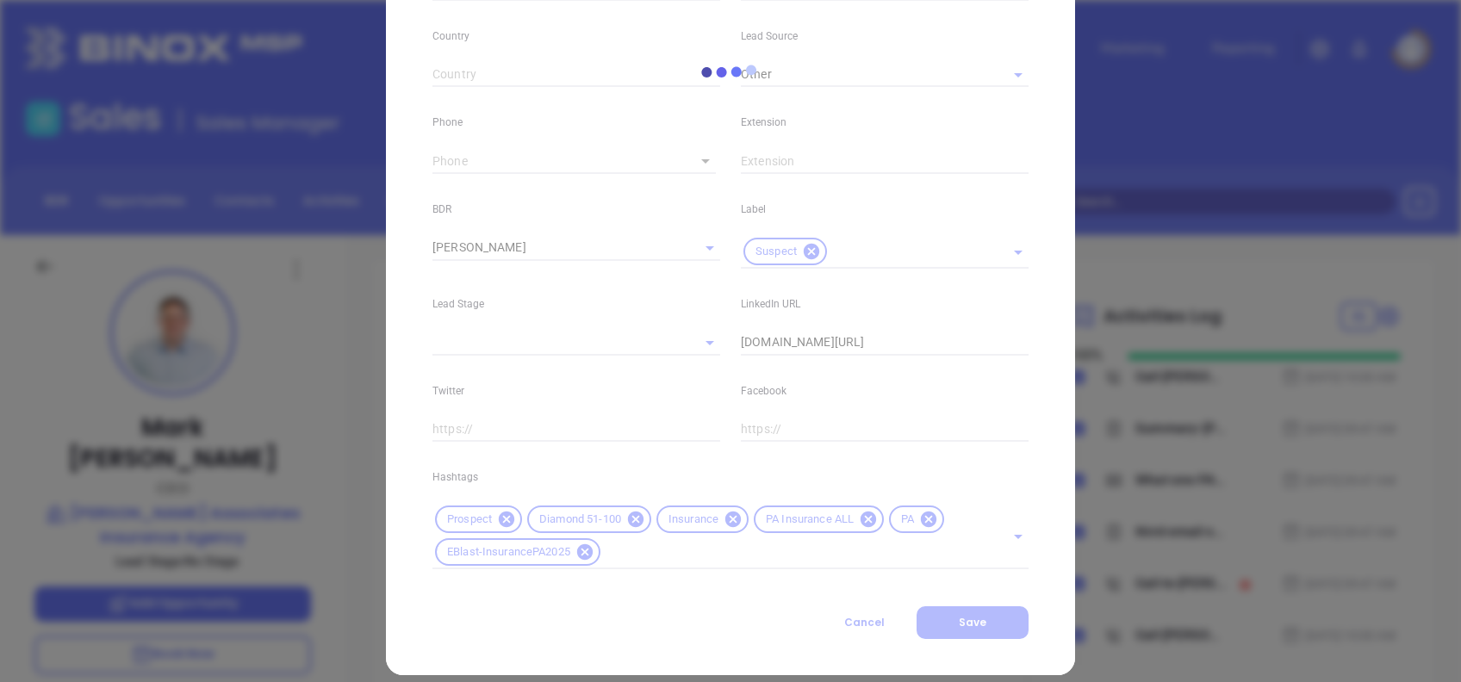
scroll to position [615, 0]
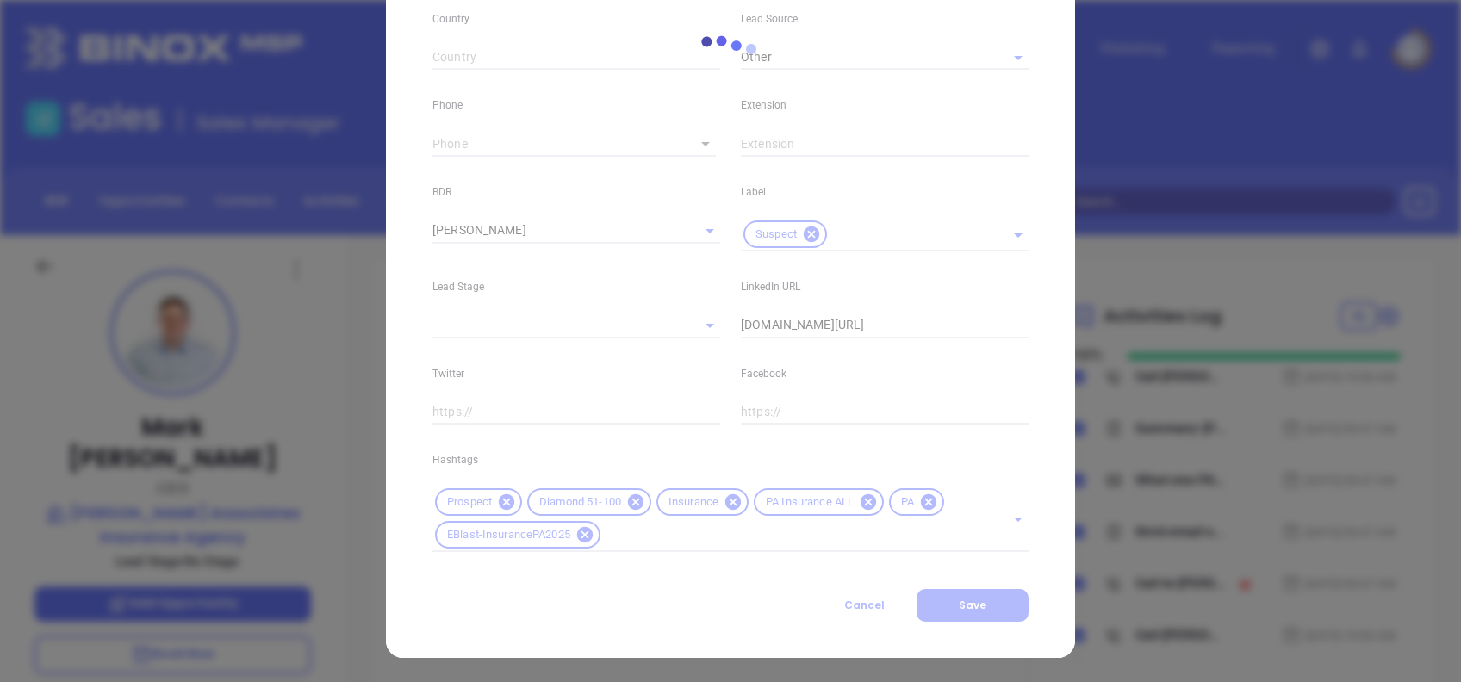
type input "[PHONE_NUMBER]"
type input "1"
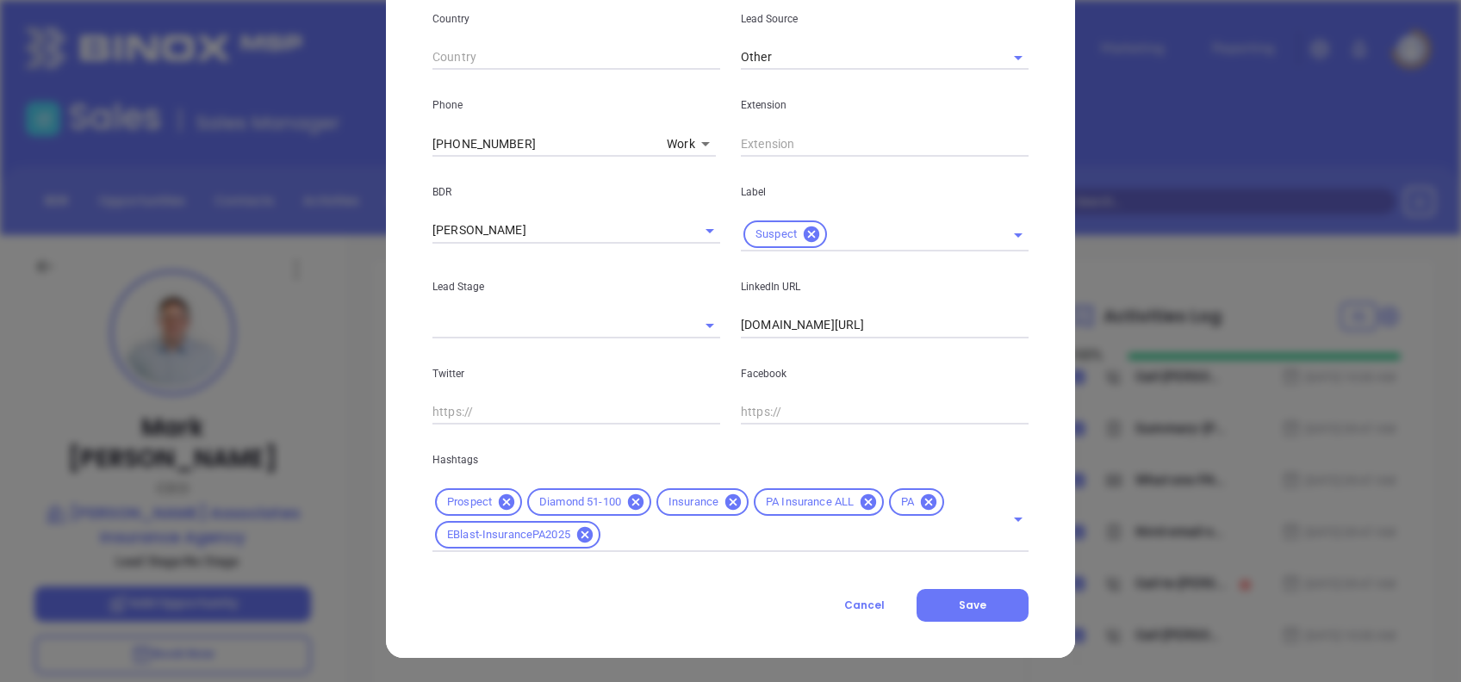
click at [671, 146] on body "Leads CRM Marketing Reporting Financial Leads Leads Sales Sales Manager BDR Opp…" at bounding box center [730, 341] width 1461 height 682
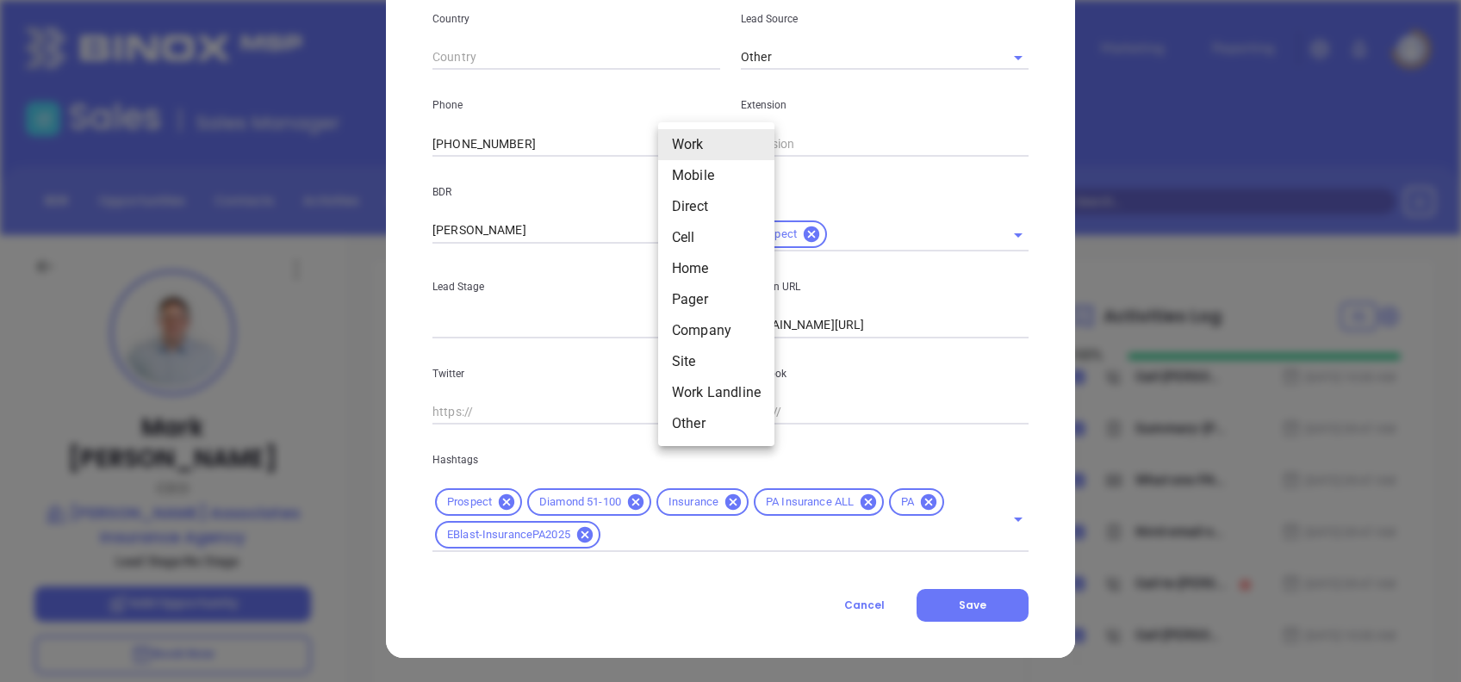
click at [717, 424] on li "Other" at bounding box center [716, 423] width 116 height 31
type input "13"
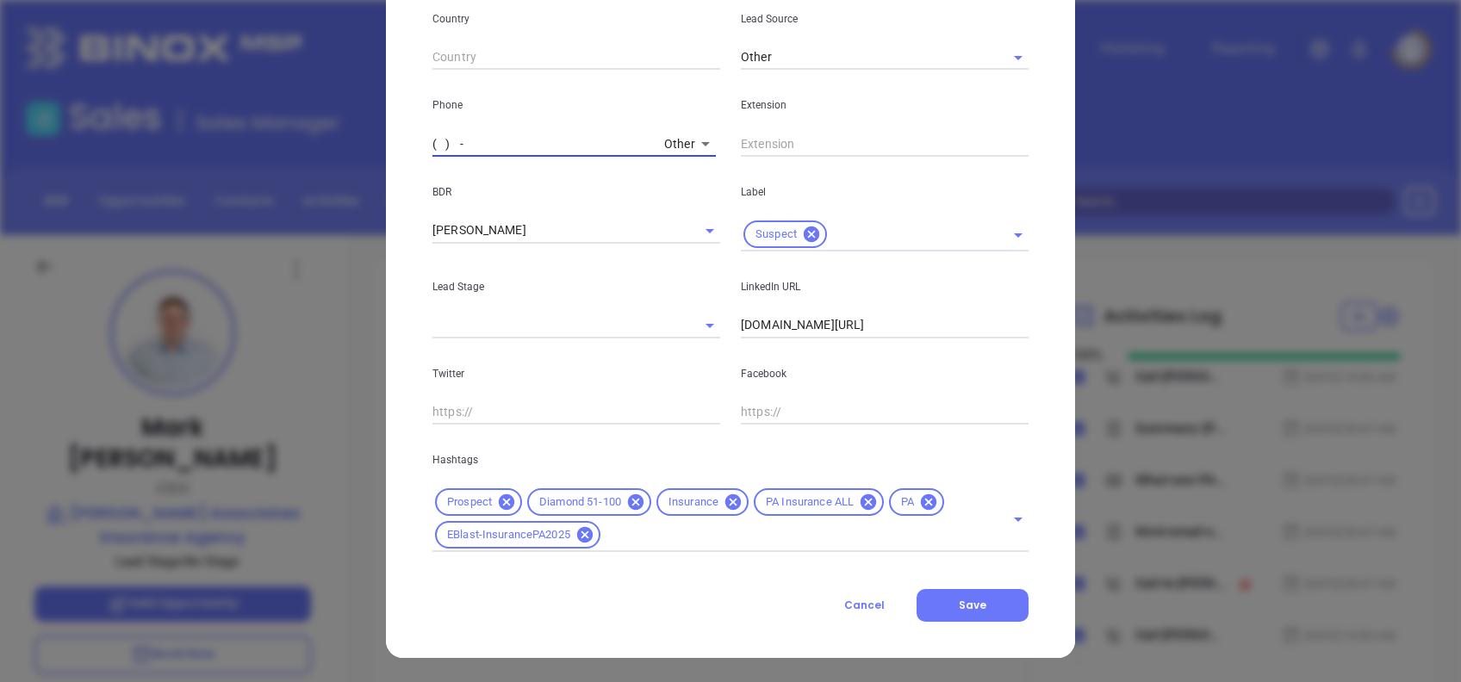
click at [432, 138] on input "( ) -" at bounding box center [544, 144] width 225 height 26
paste input "570) 373-9880"
type input "(570) 373-9880"
click at [972, 611] on span "Save" at bounding box center [973, 605] width 28 height 15
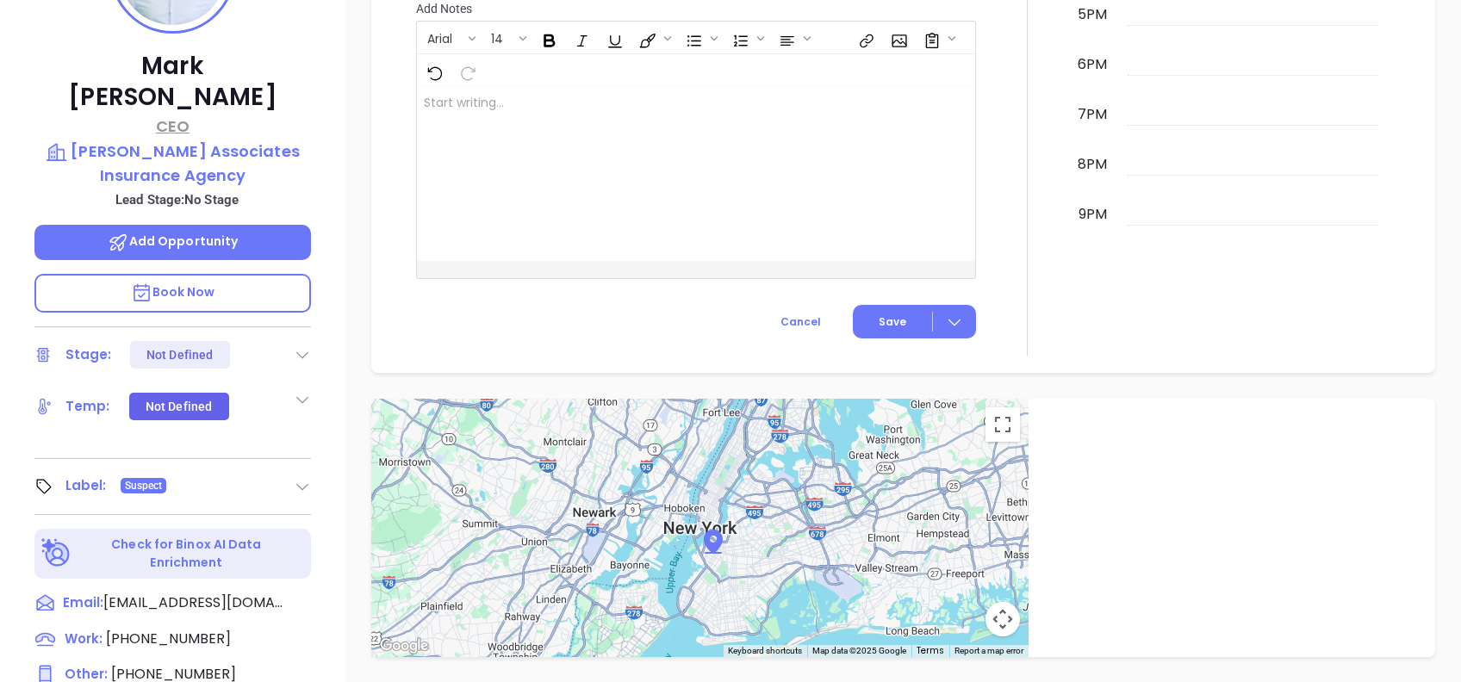
scroll to position [184, 0]
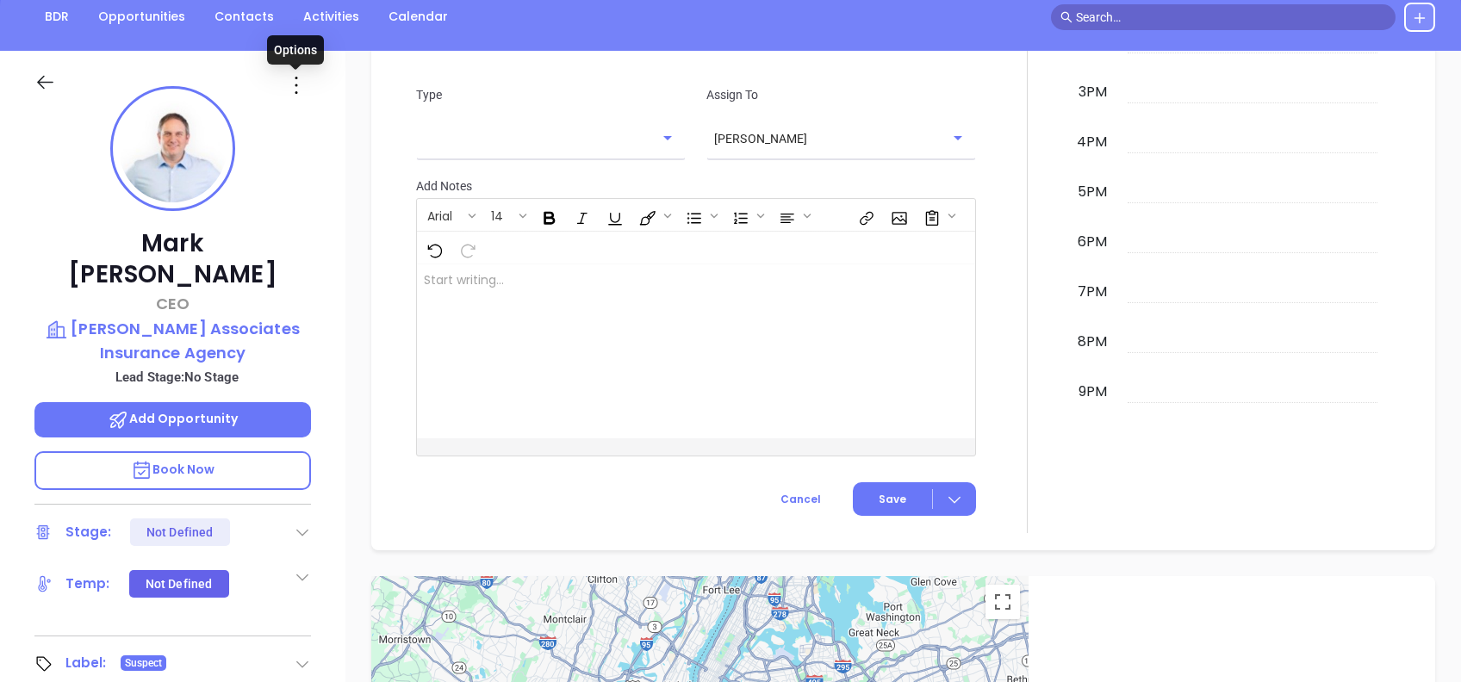
drag, startPoint x: 292, startPoint y: 84, endPoint x: 314, endPoint y: 143, distance: 63.5
click at [291, 84] on icon at bounding box center [297, 86] width 28 height 28
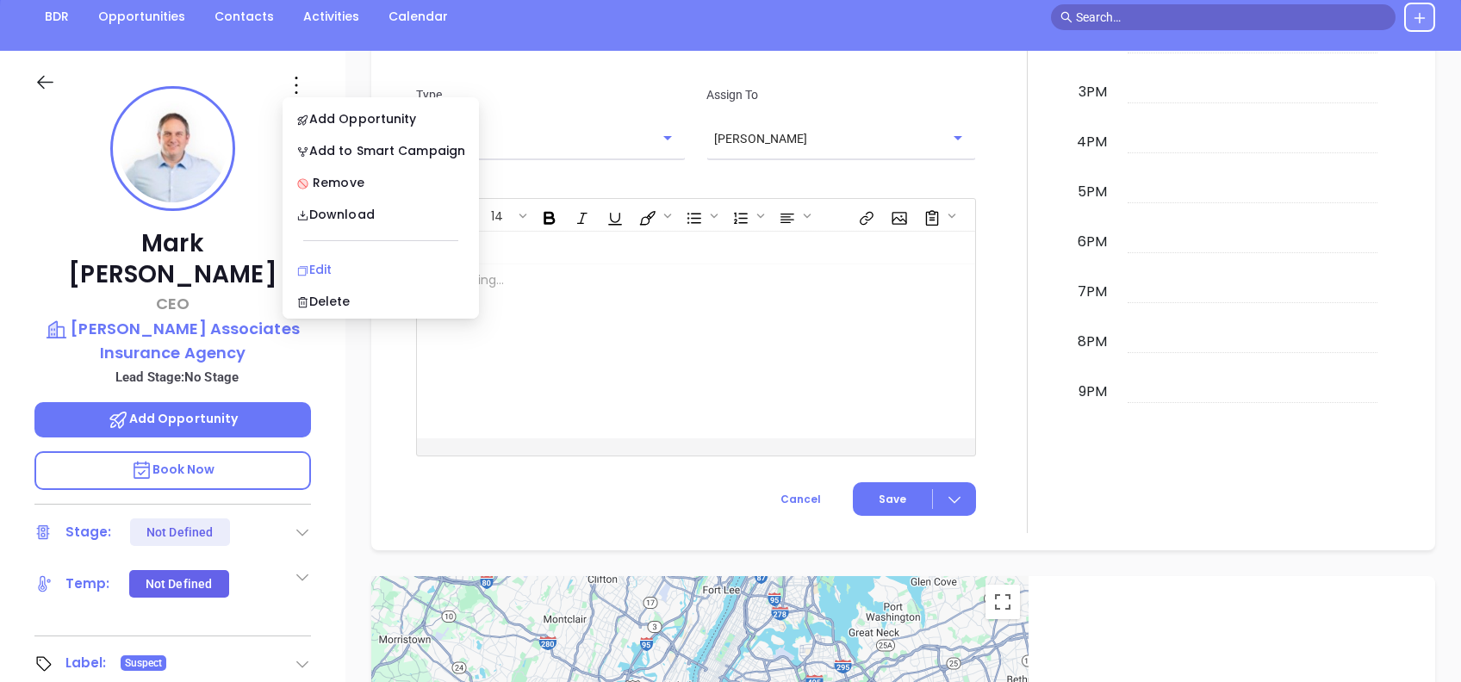
click at [389, 263] on div "Edit" at bounding box center [380, 269] width 169 height 19
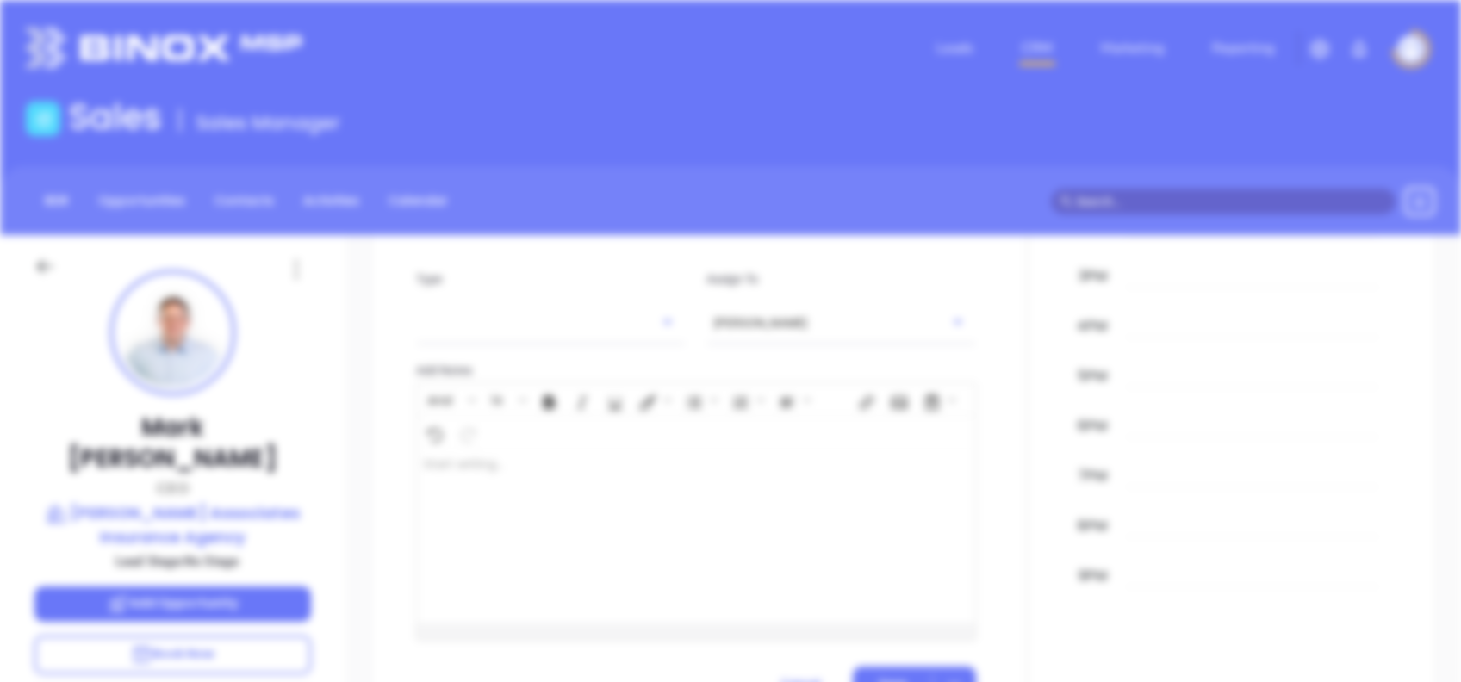
scroll to position [0, 0]
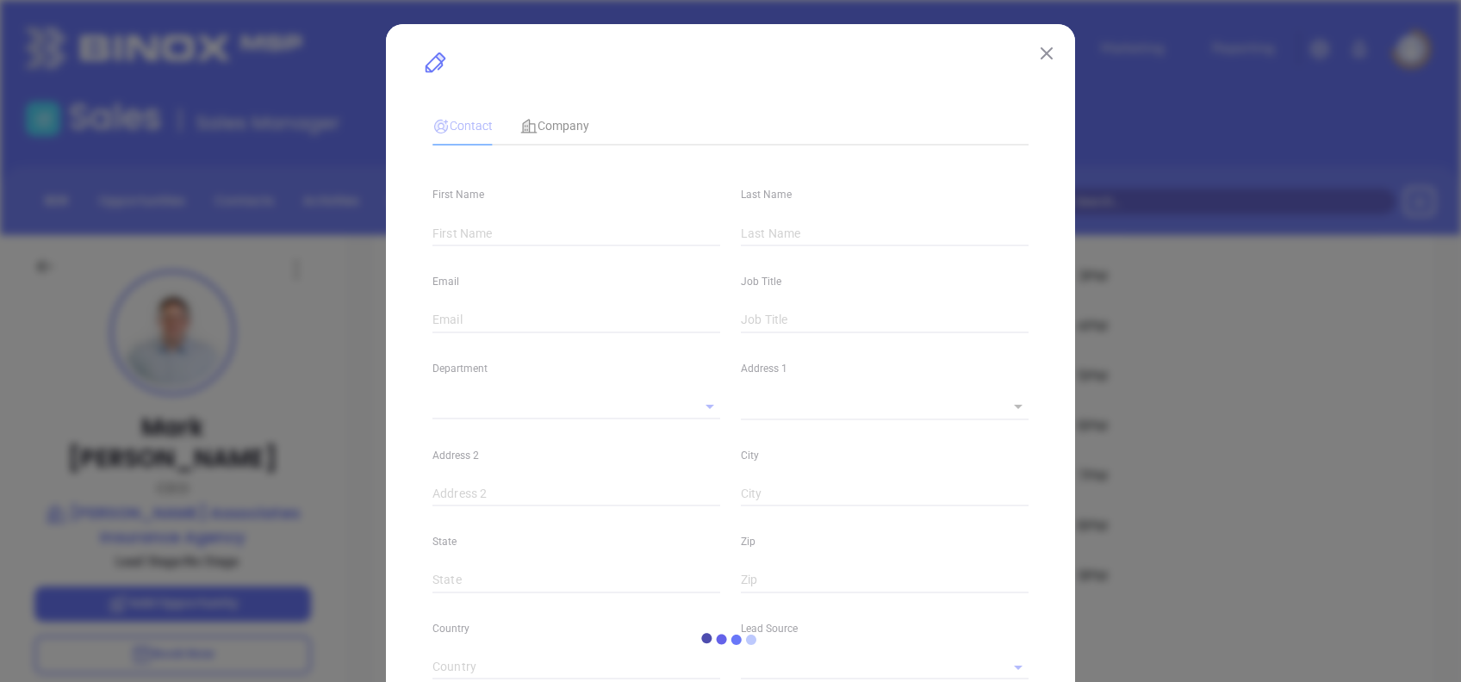
type input "Mark"
type input "Gannon"
type input "markg@gannonassociates.com"
type input "CEO"
type input "1"
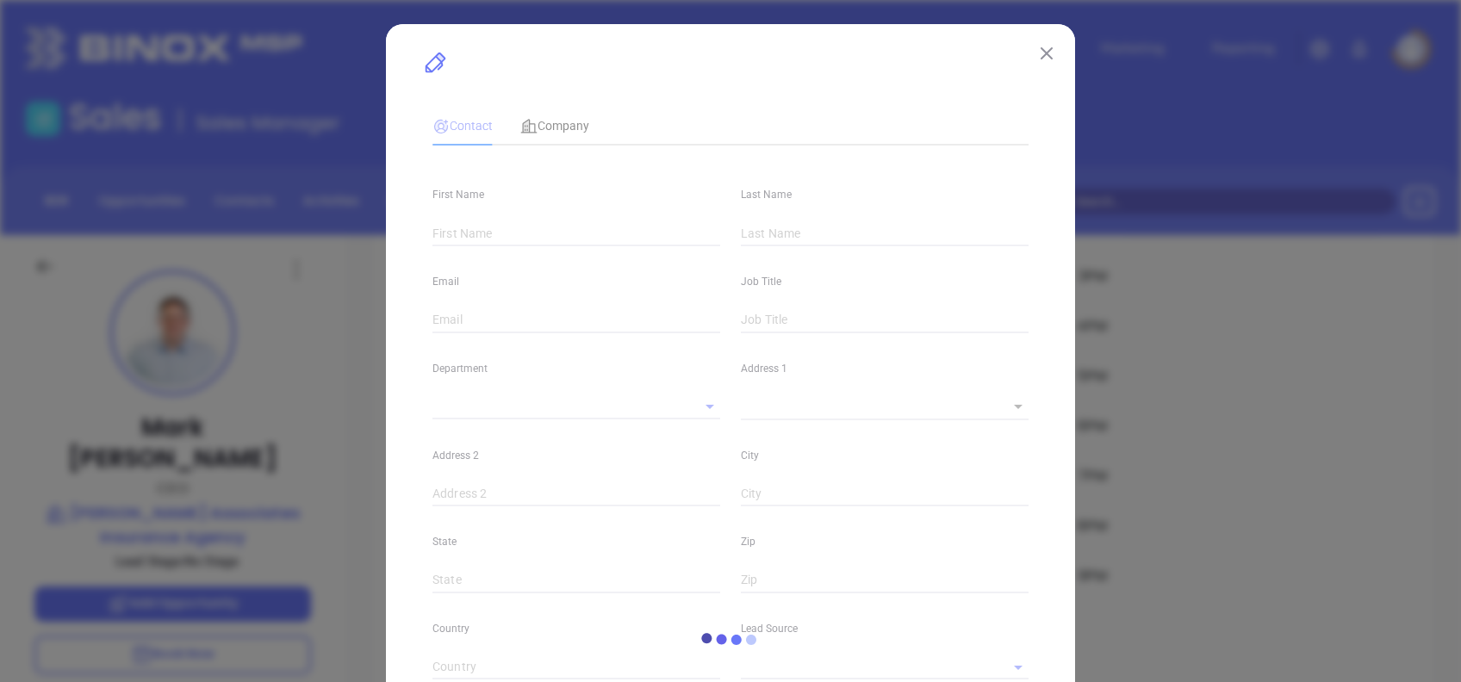
type input "www.linkedin.com/in/mark-gannon-04903b9"
type input "Marketing"
type input "Other"
type input "[PERSON_NAME]"
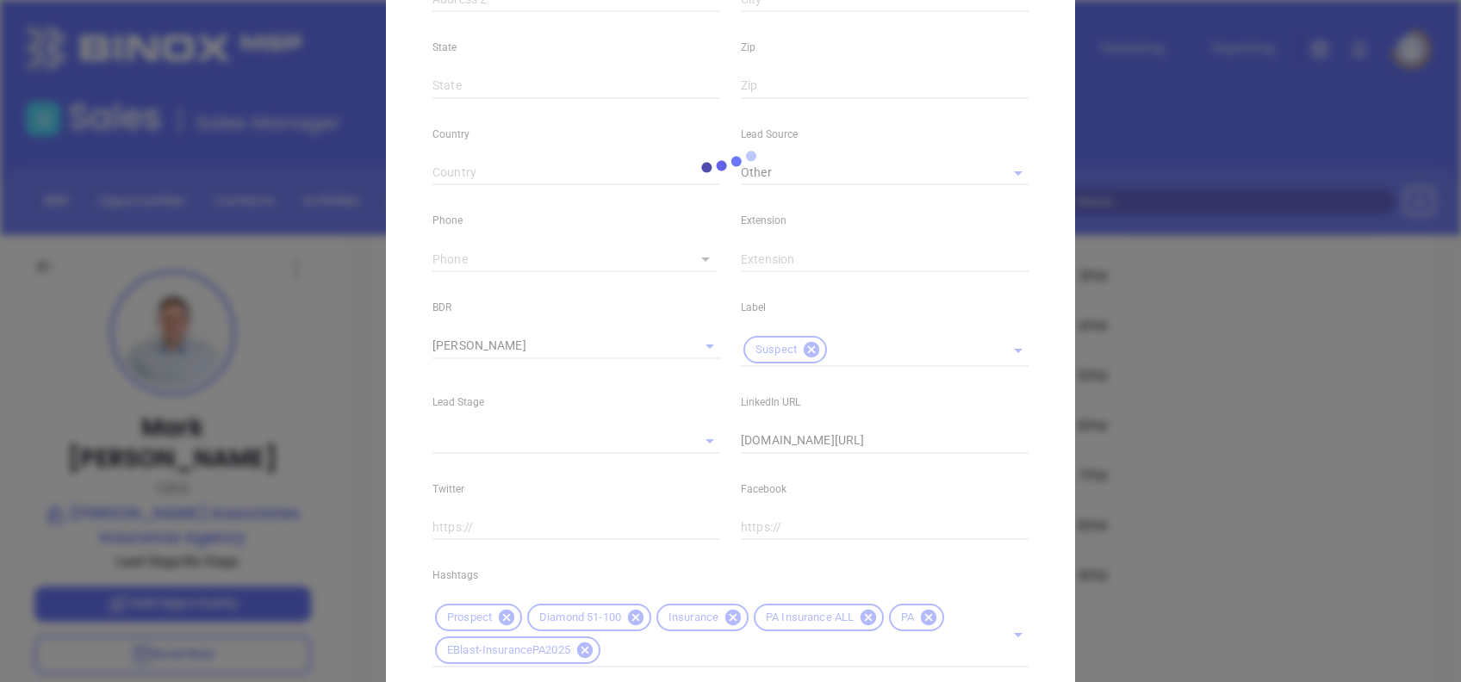
type input "(570) 265-3197"
type input "1"
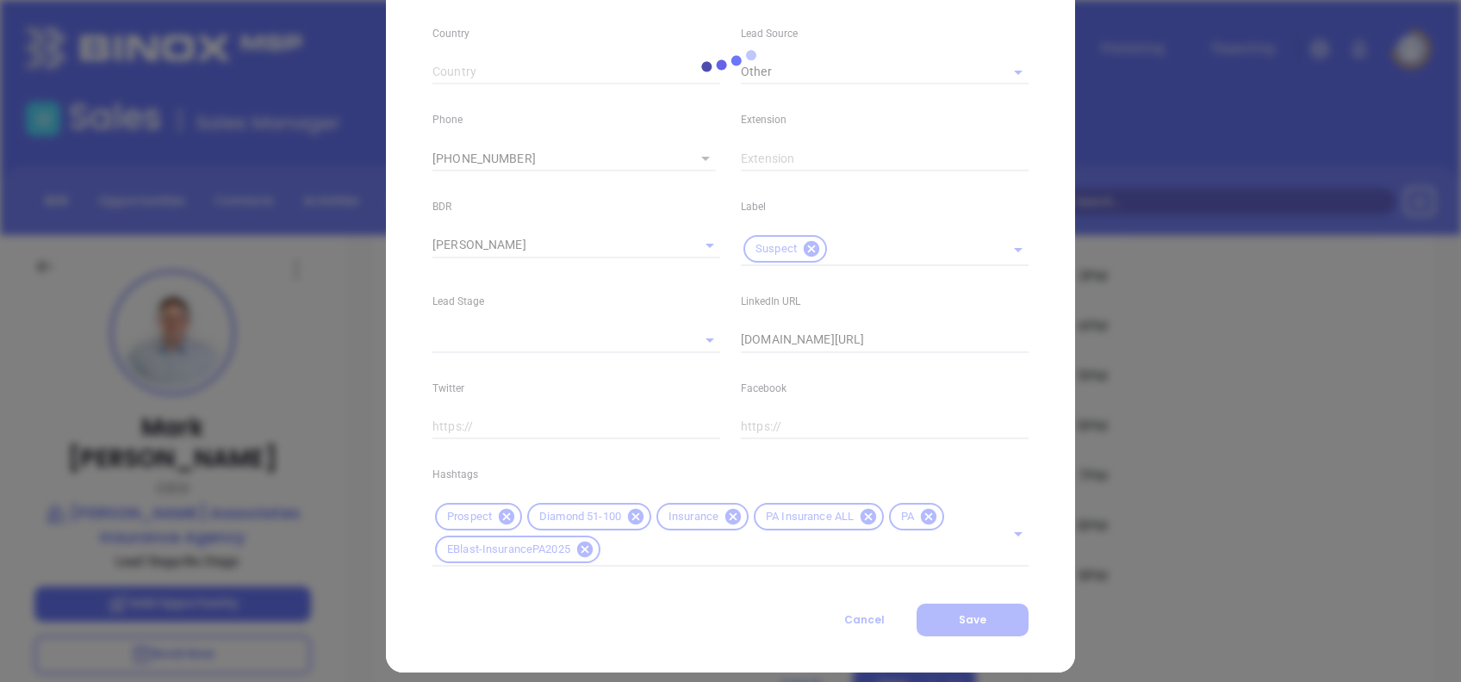
scroll to position [615, 0]
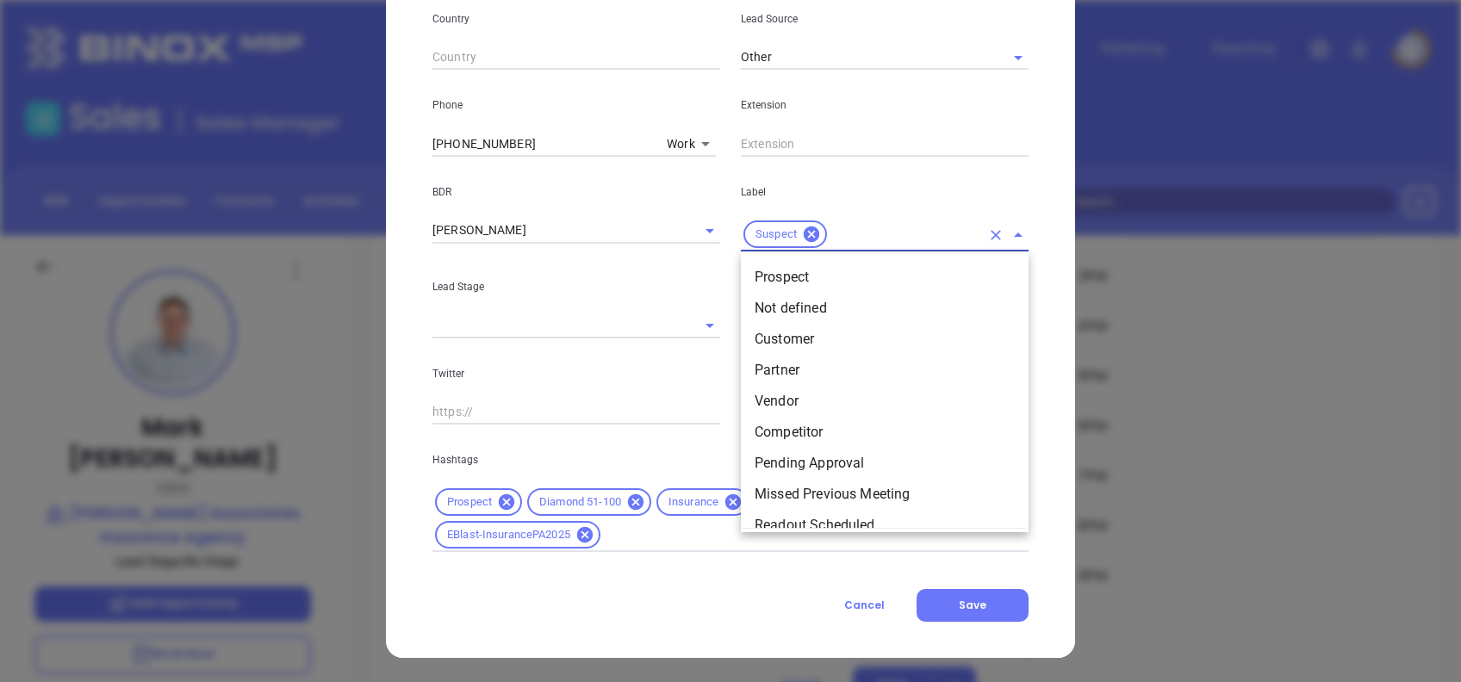
click at [879, 228] on input "text" at bounding box center [905, 235] width 151 height 22
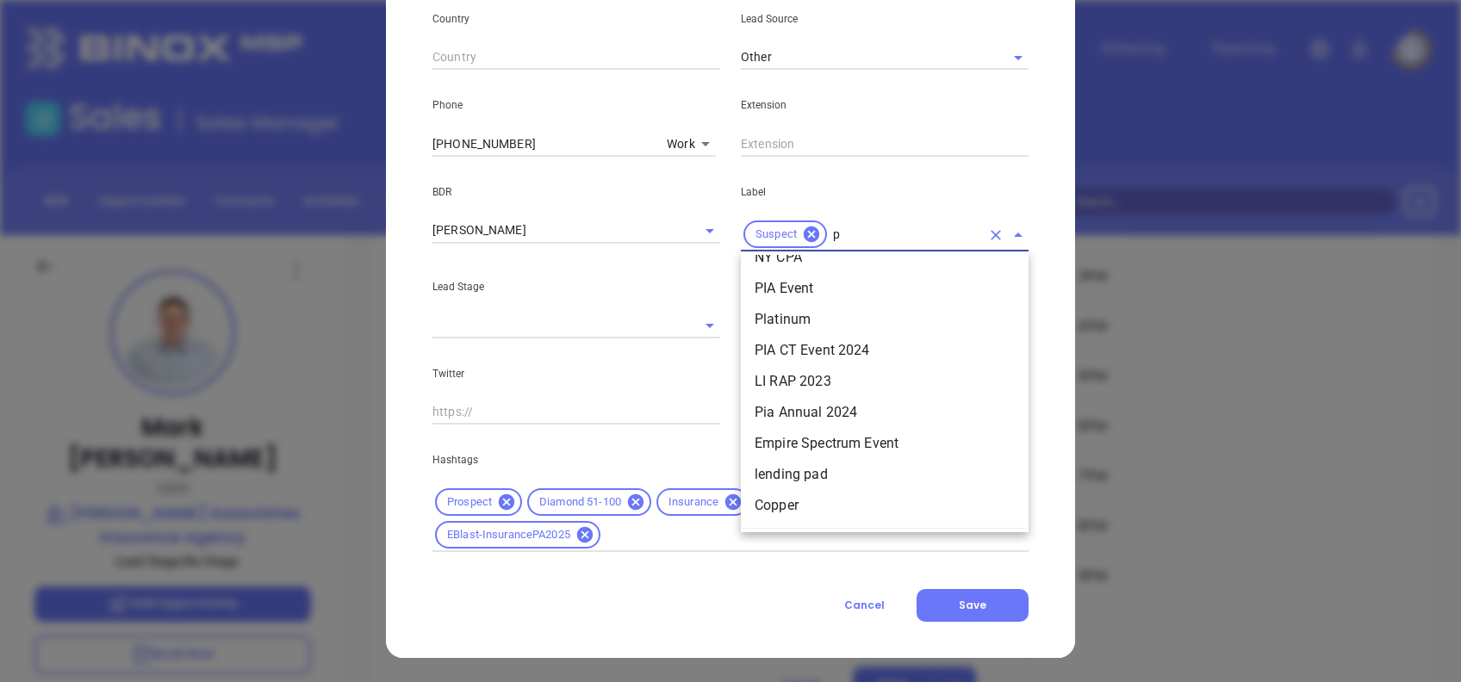
scroll to position [0, 0]
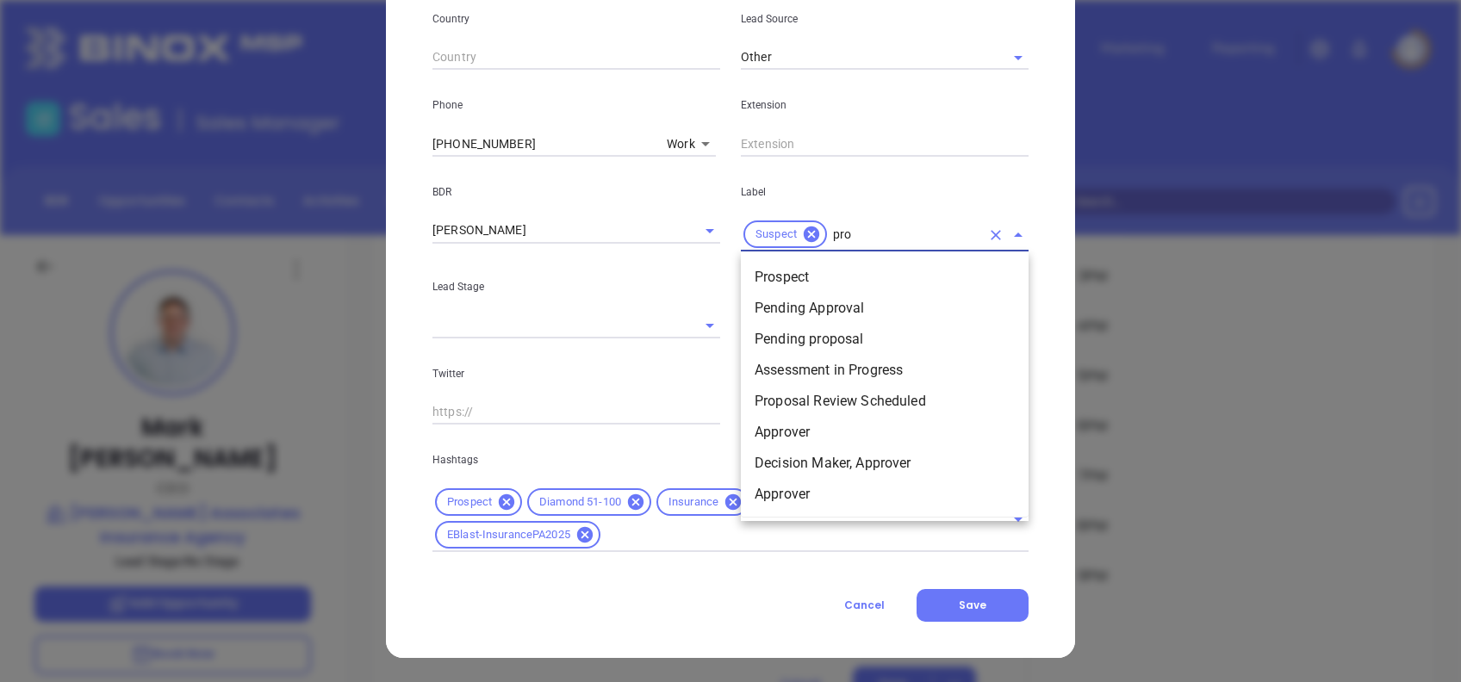
type input "pros"
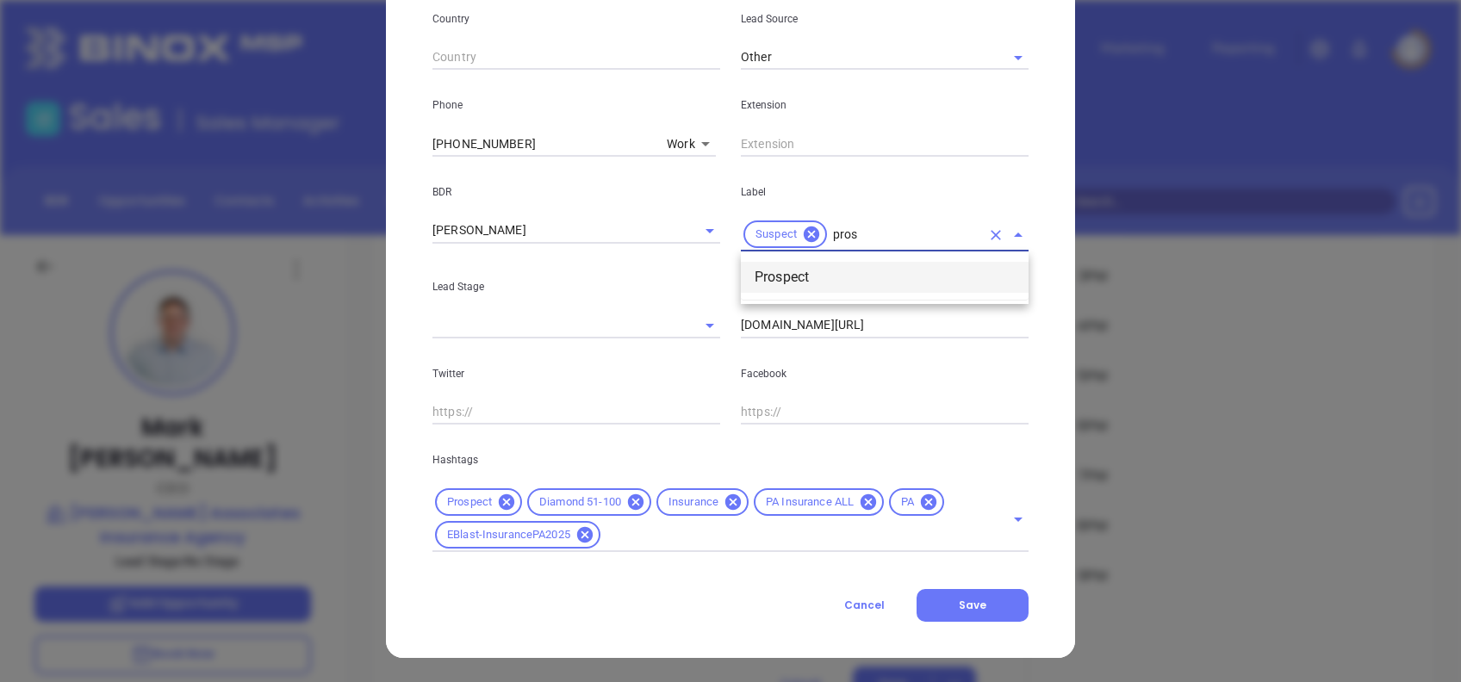
click at [838, 286] on li "Prospect" at bounding box center [885, 277] width 288 height 31
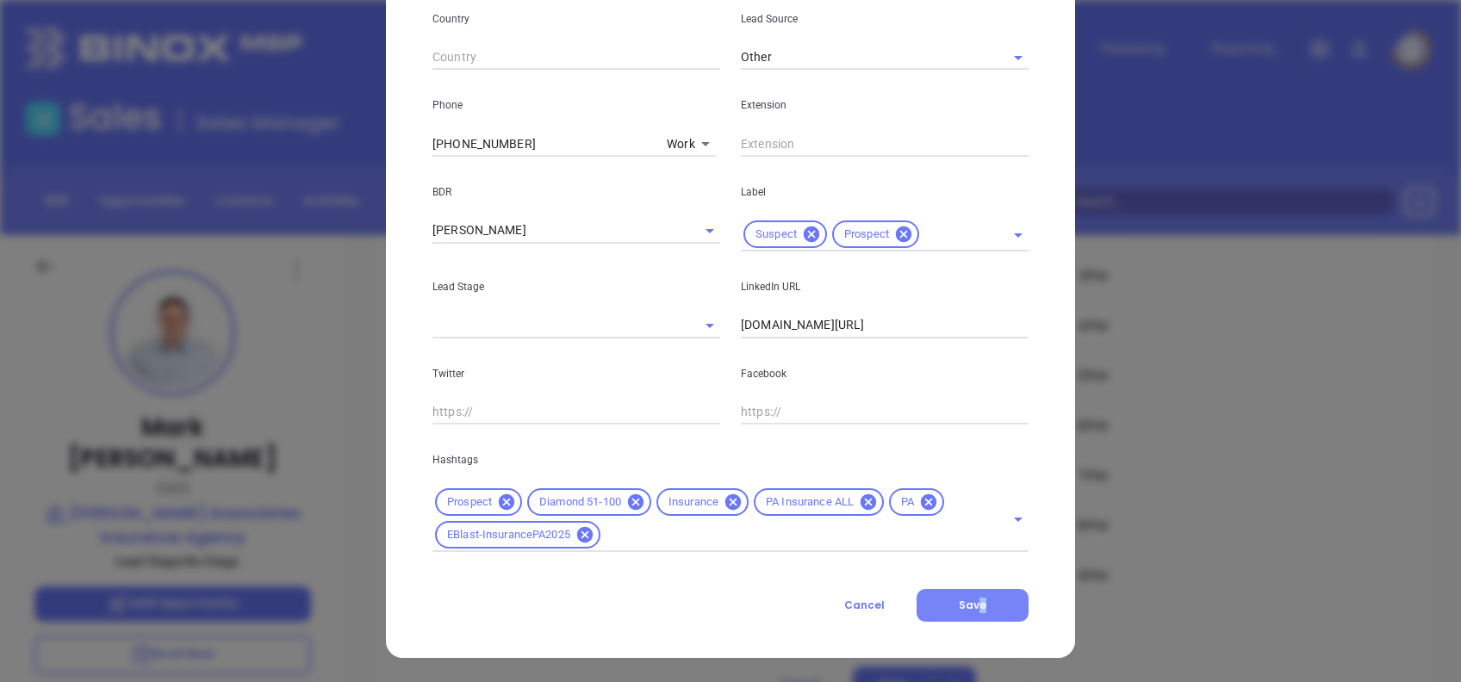
click at [973, 594] on div "Contact Company First Name Mark Last Name Gannon Email markg@gannonassociates.c…" at bounding box center [730, 54] width 596 height 1135
click at [975, 600] on span "Save" at bounding box center [973, 605] width 28 height 15
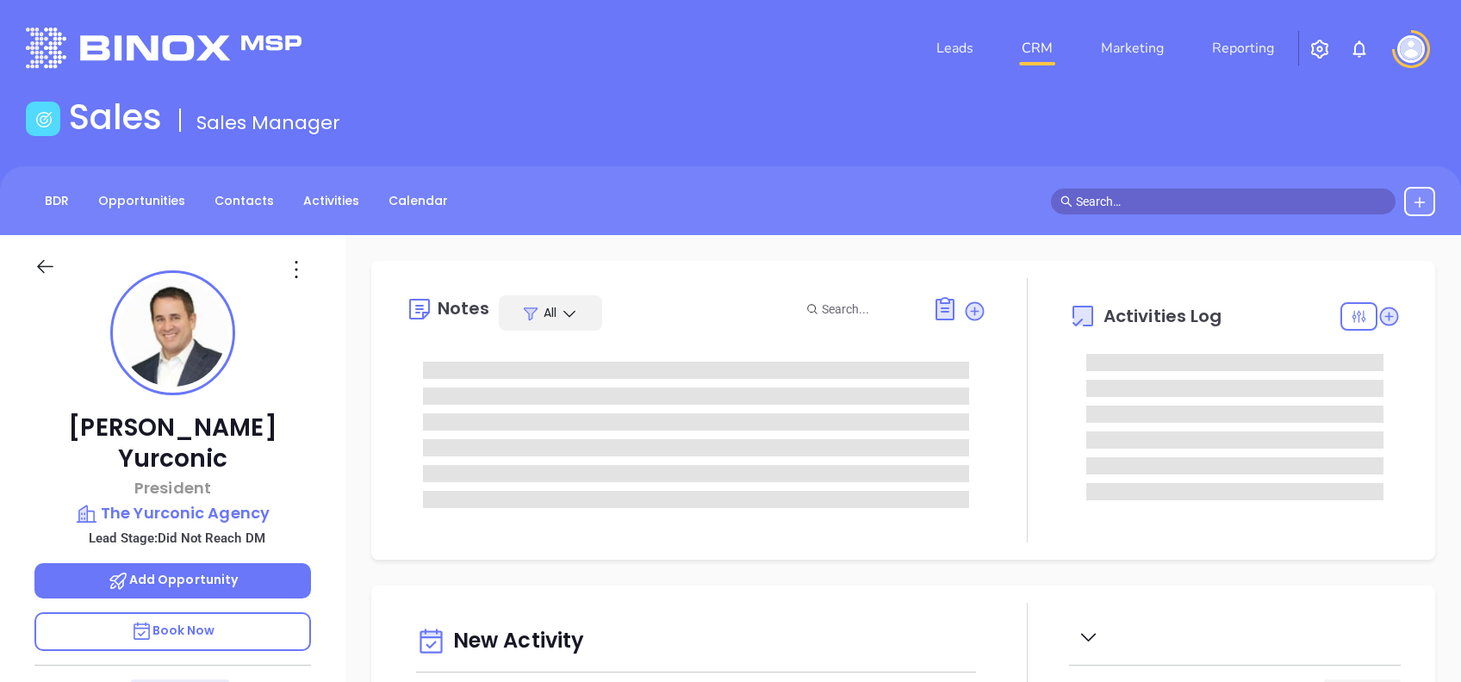
type input "[DATE]"
type input "[PERSON_NAME]"
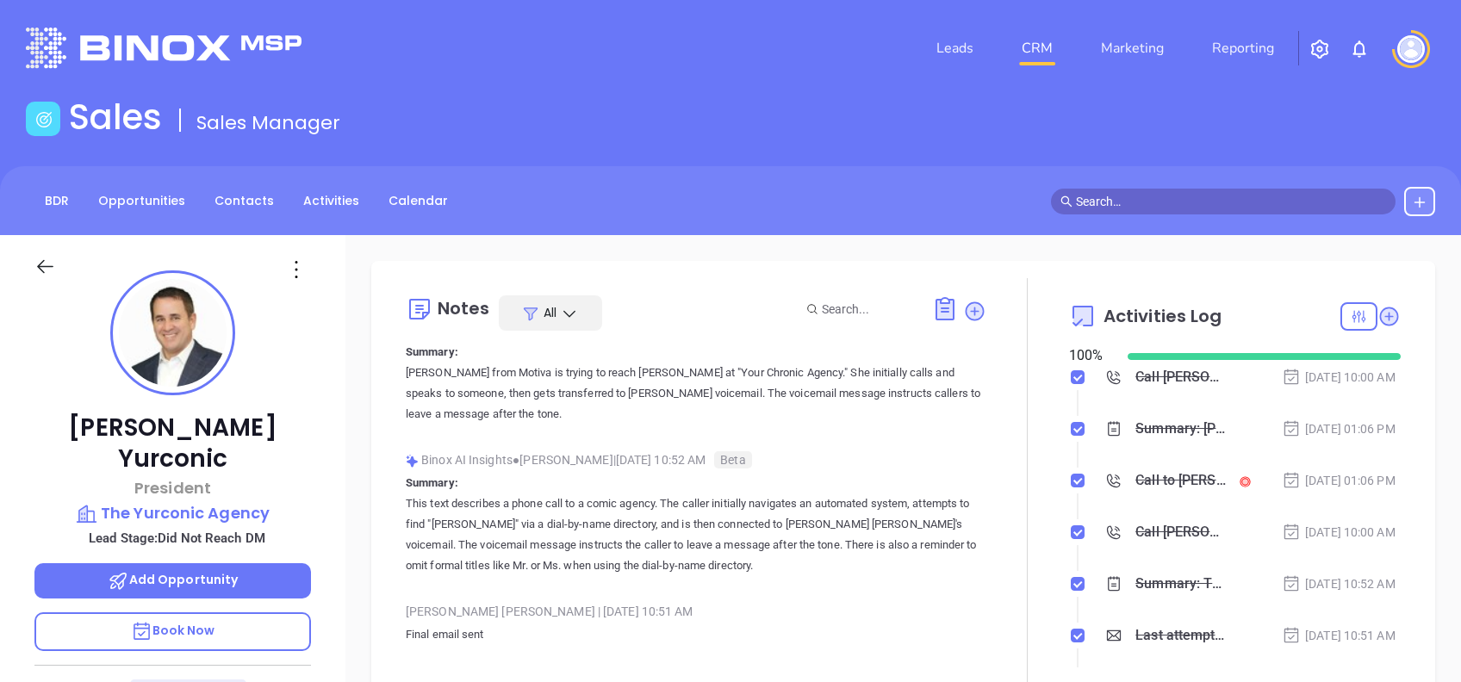
scroll to position [0, 0]
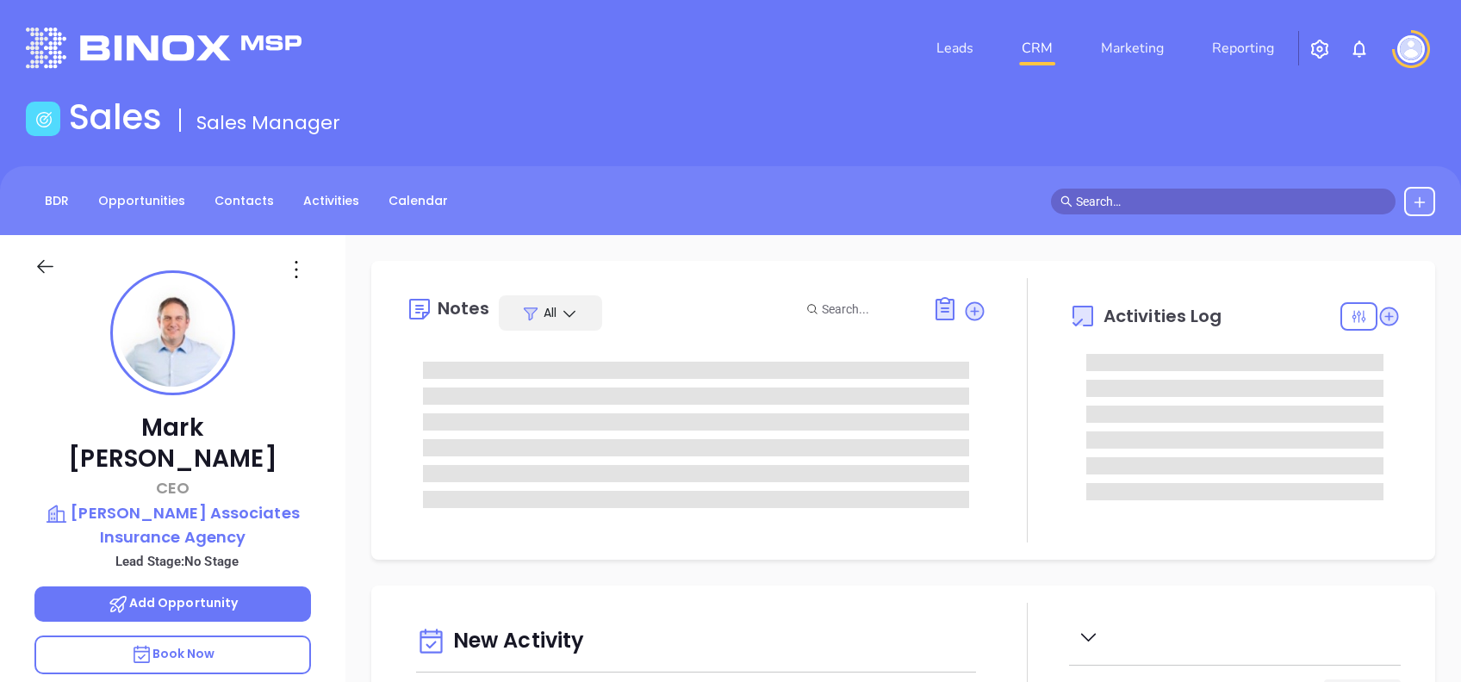
type input "[DATE]"
type input "[PERSON_NAME]"
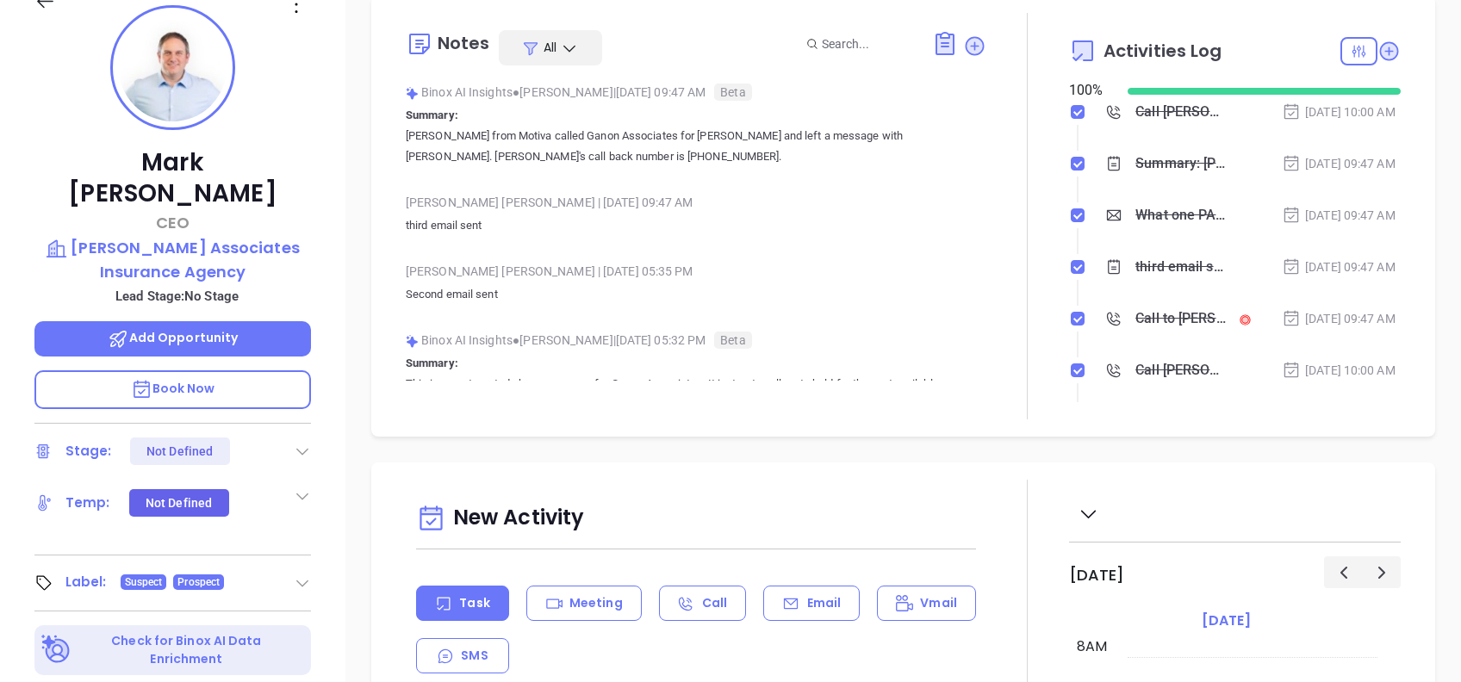
scroll to position [229, 0]
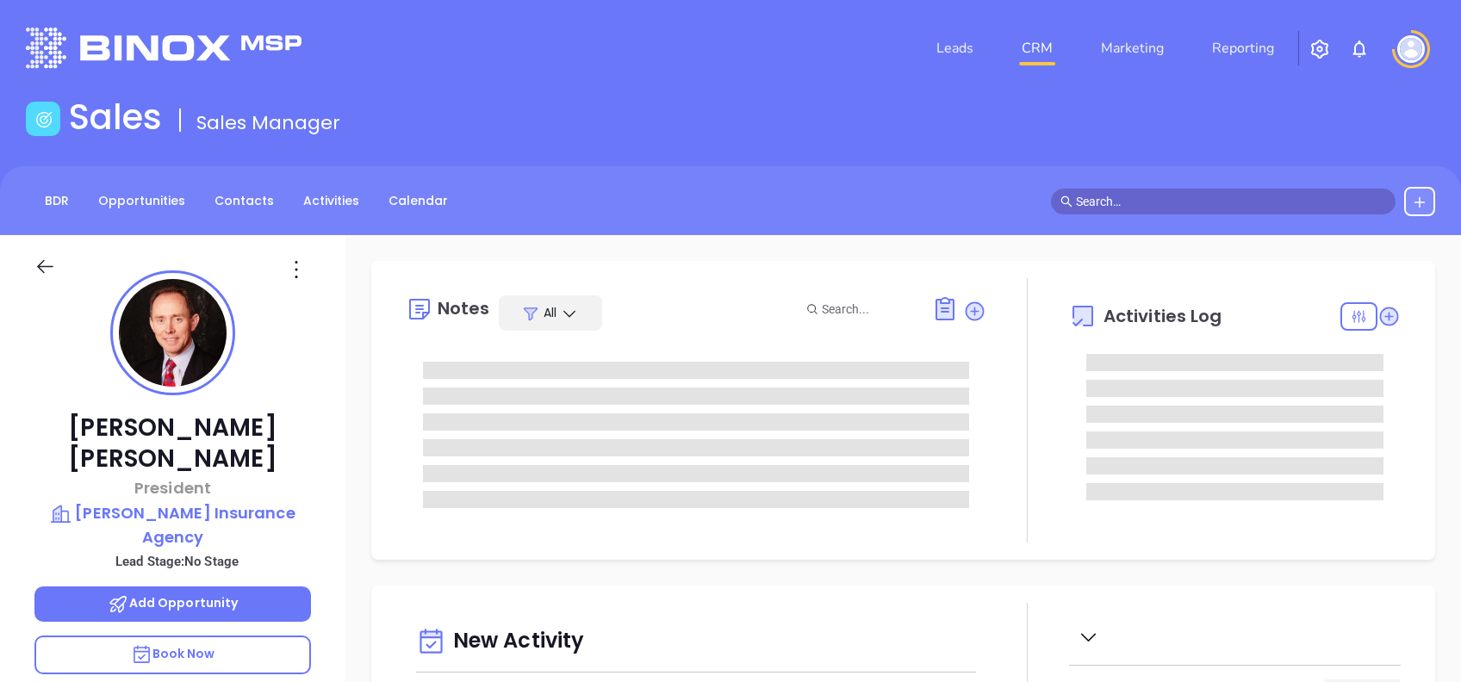
type input "[PERSON_NAME]"
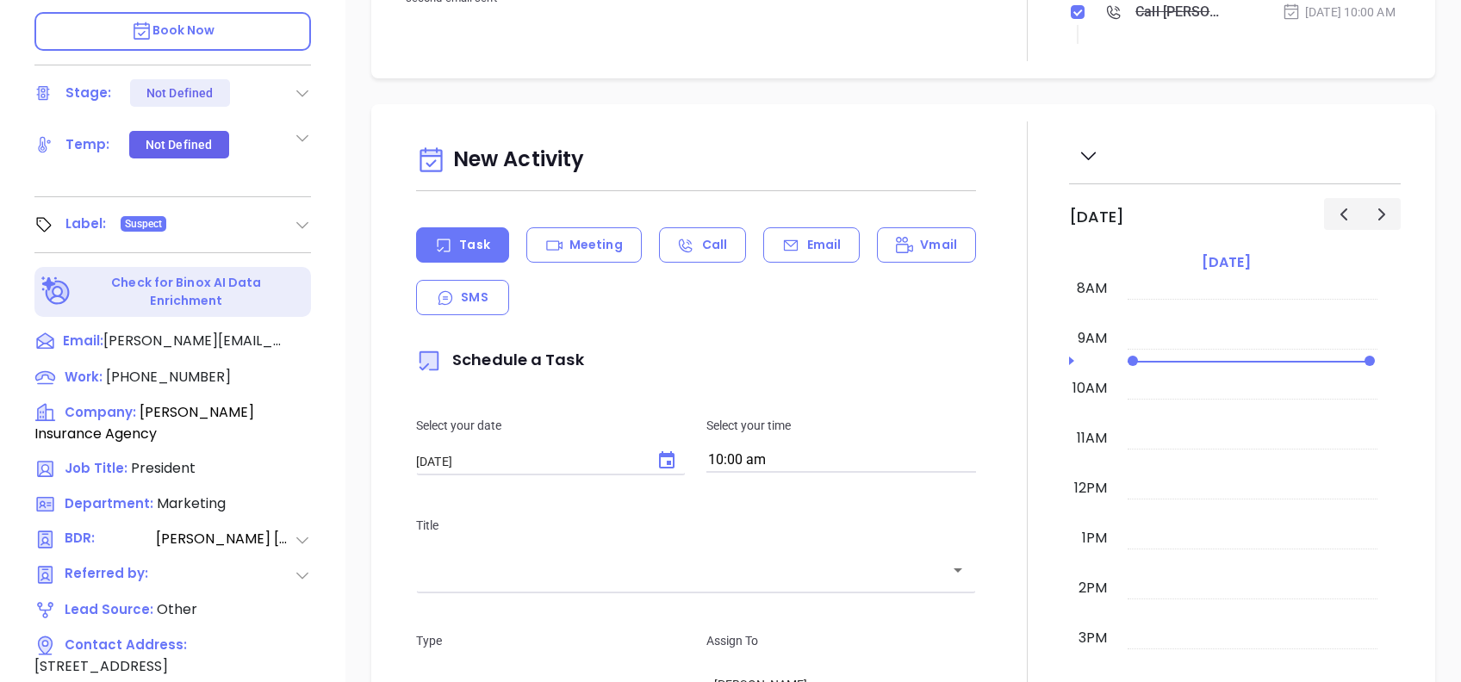
scroll to position [758, 0]
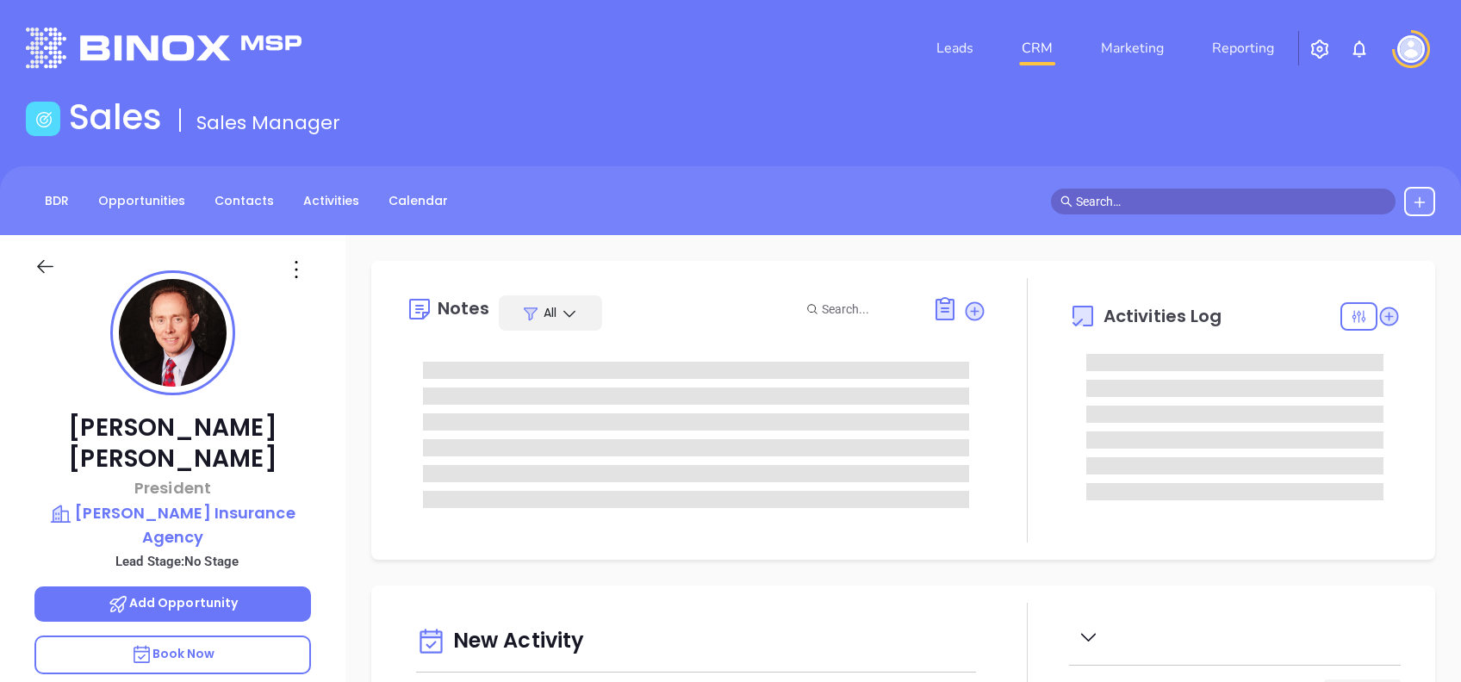
type input "[DATE]"
type input "[PERSON_NAME]"
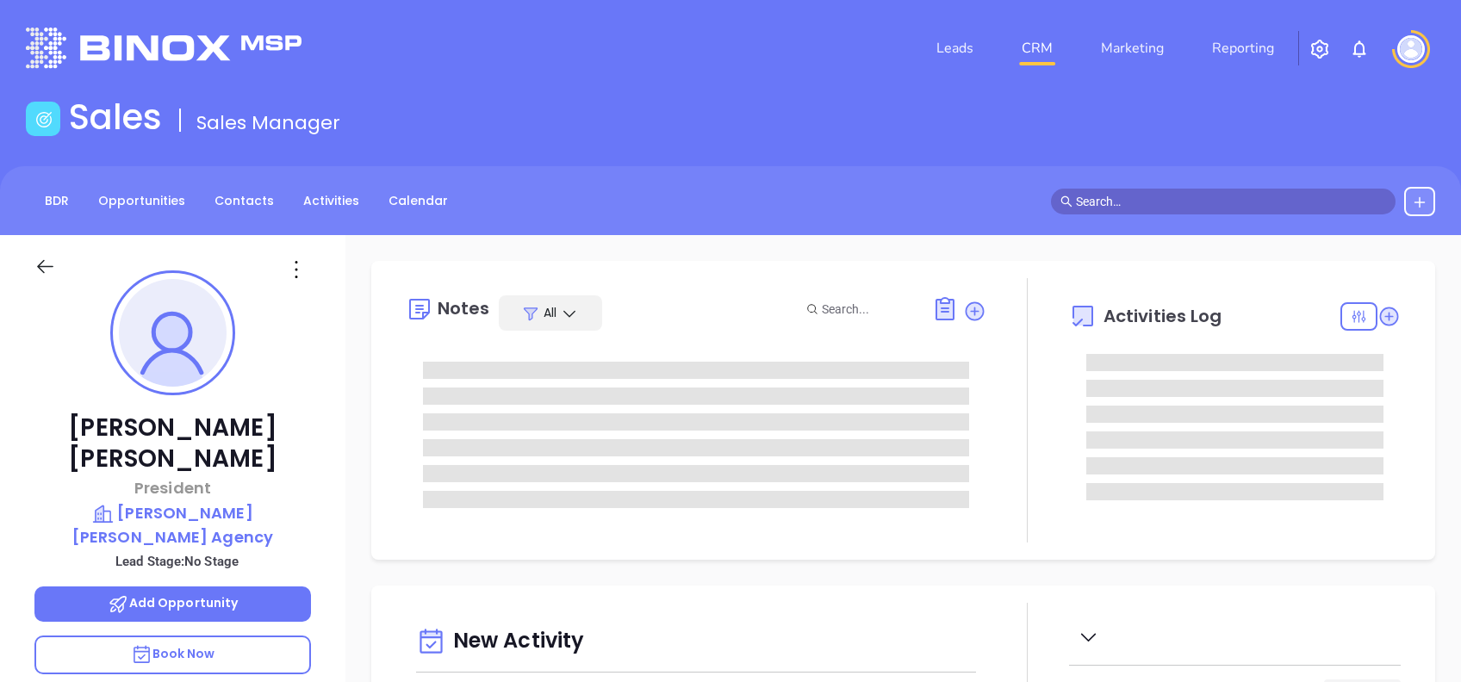
type input "[DATE]"
type input "[PERSON_NAME]"
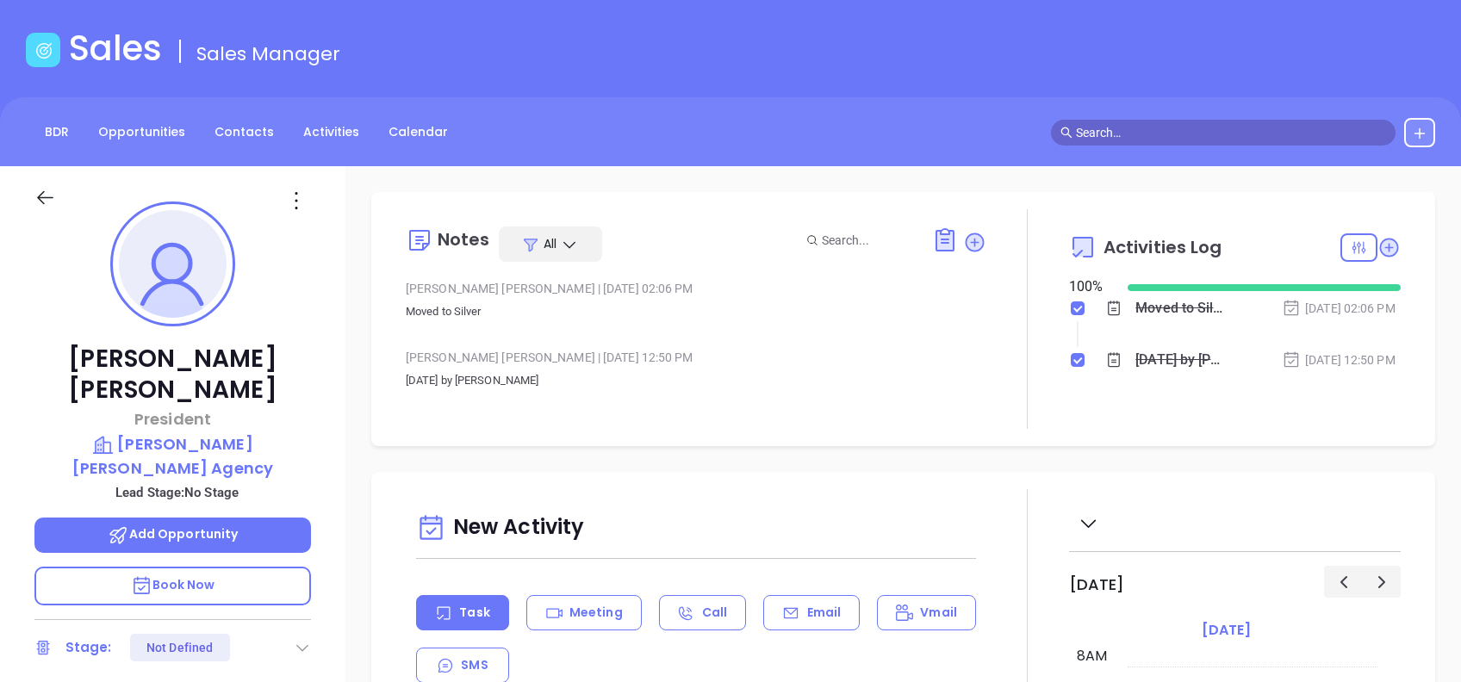
scroll to position [0, 0]
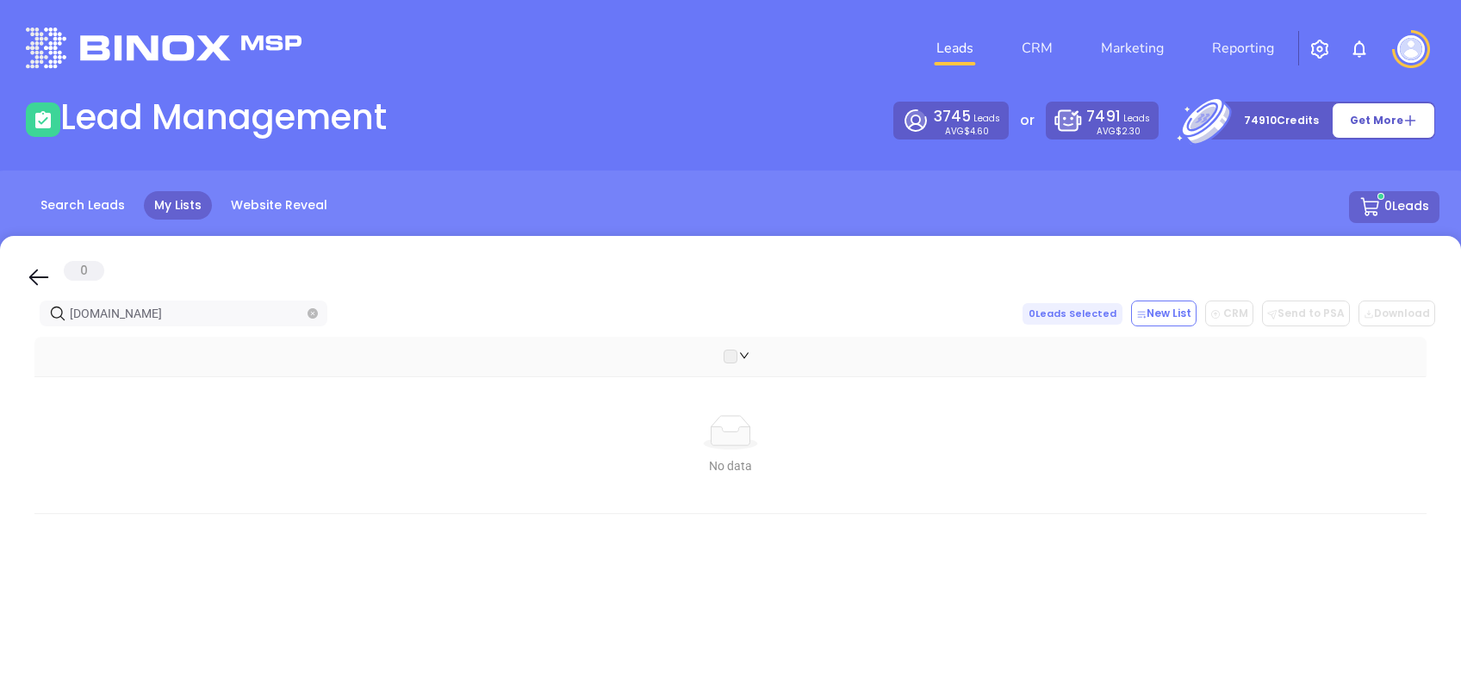
drag, startPoint x: 34, startPoint y: 279, endPoint x: 169, endPoint y: 316, distance: 140.2
click at [34, 278] on icon at bounding box center [39, 277] width 26 height 26
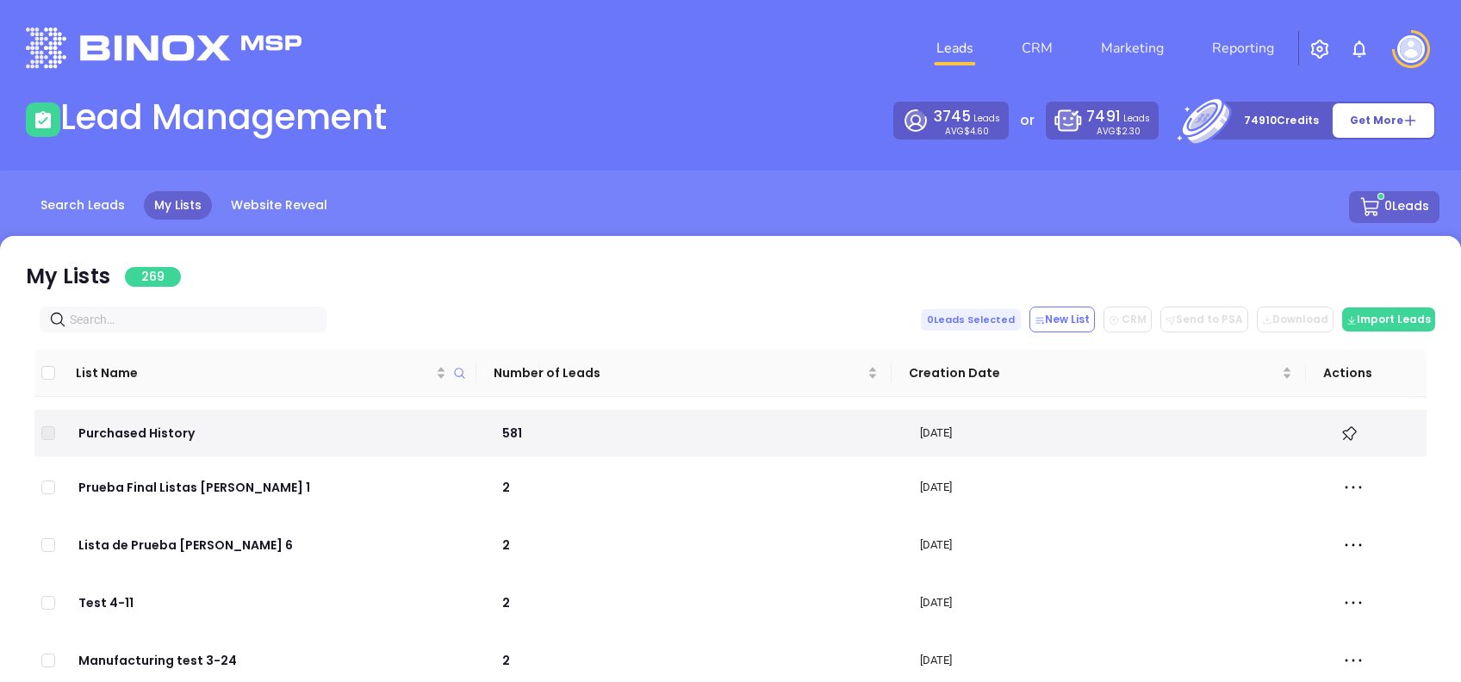
click at [169, 316] on input "text" at bounding box center [187, 319] width 234 height 19
paste input "https://meixelldiehl.com/"
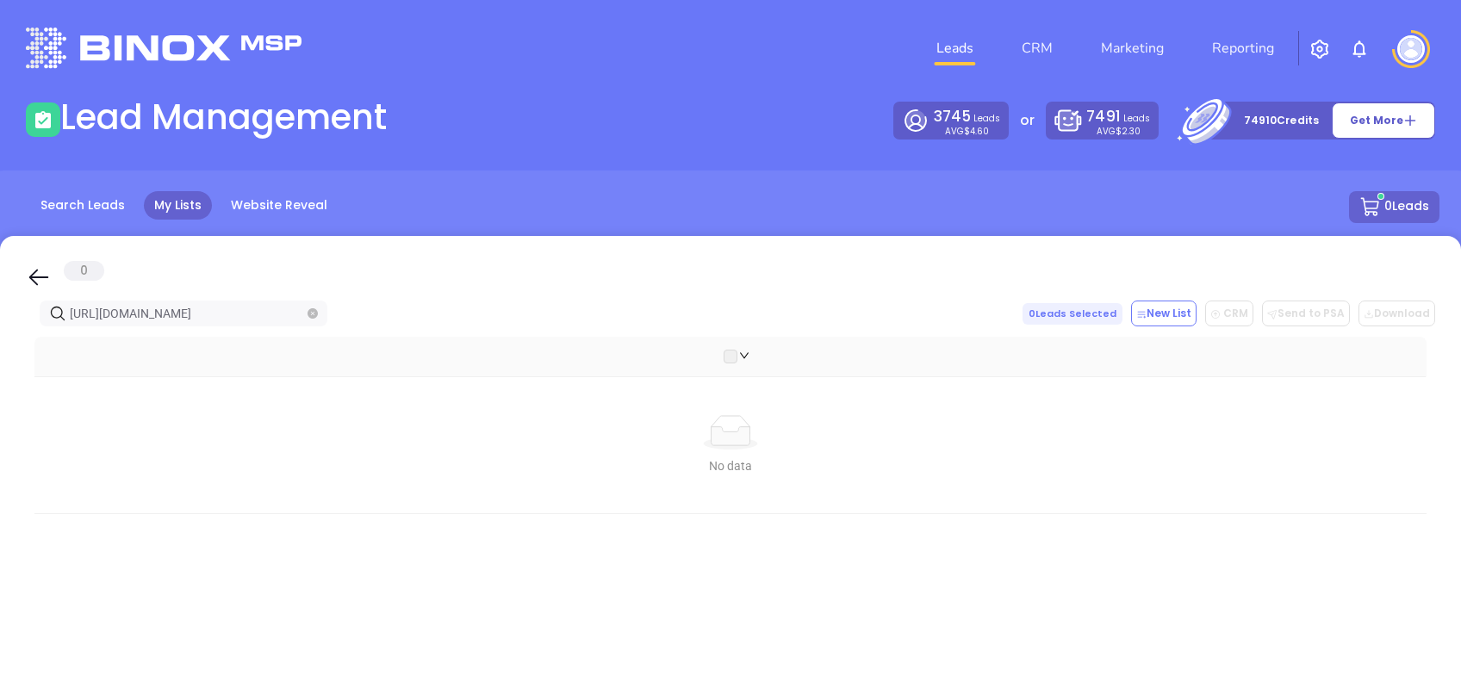
type input "https://meixelldiehl.com/"
click at [28, 267] on icon at bounding box center [39, 277] width 26 height 26
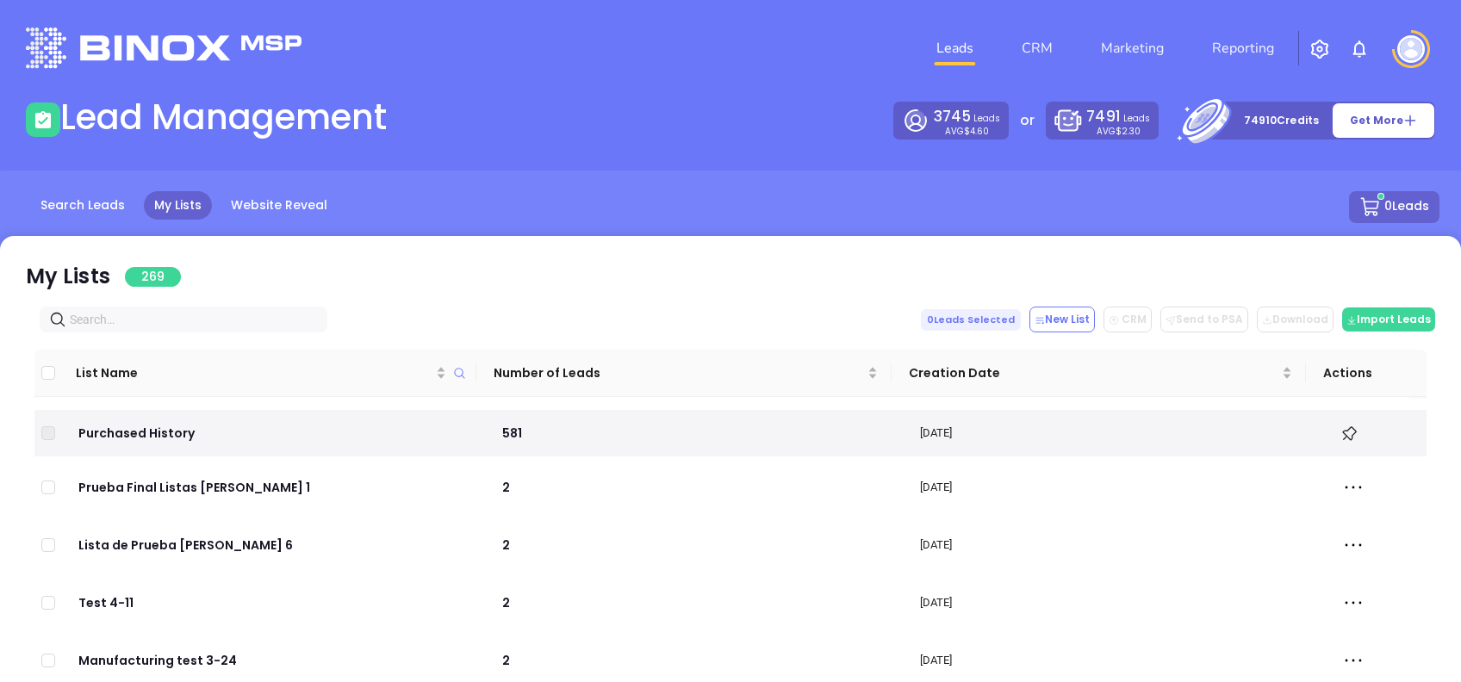
click at [126, 325] on input "text" at bounding box center [187, 319] width 234 height 19
paste input "cmstauffer.com"
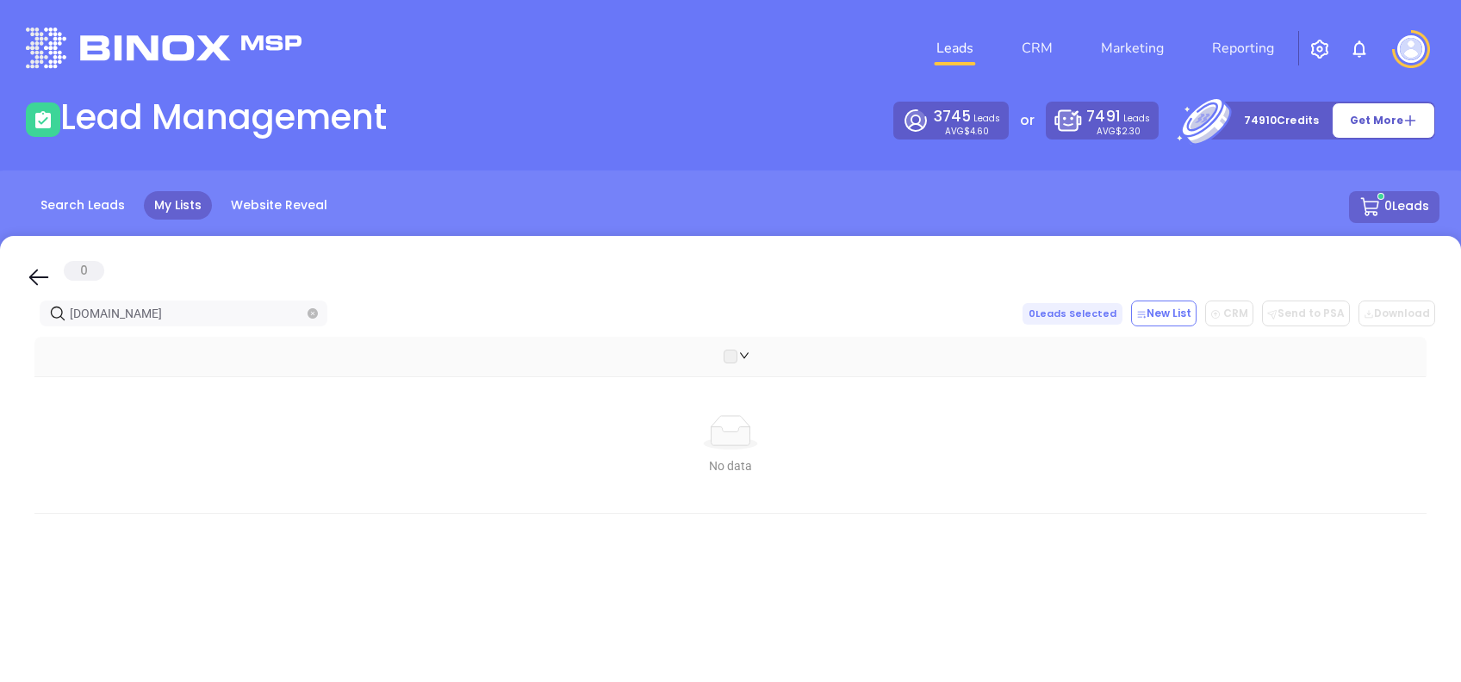
type input "cmstauffer.com"
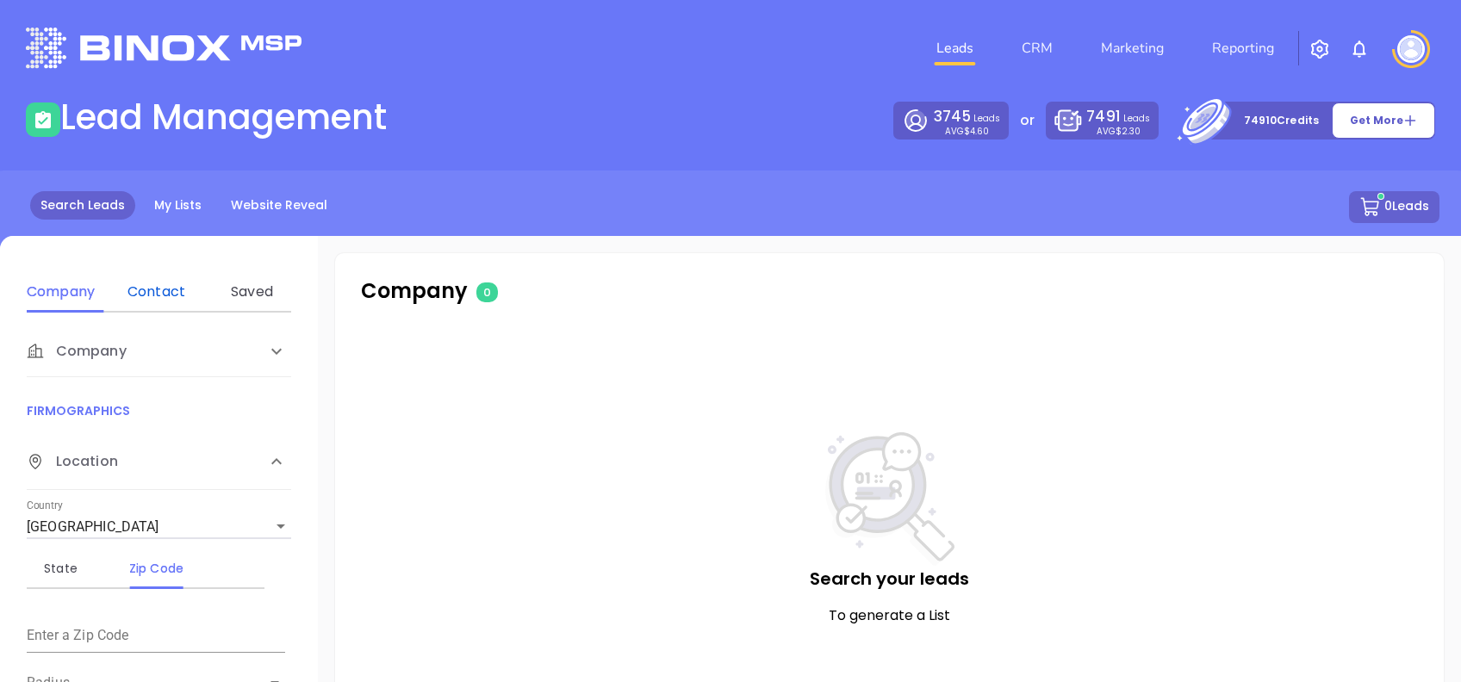
click at [174, 292] on div "Contact" at bounding box center [156, 292] width 68 height 21
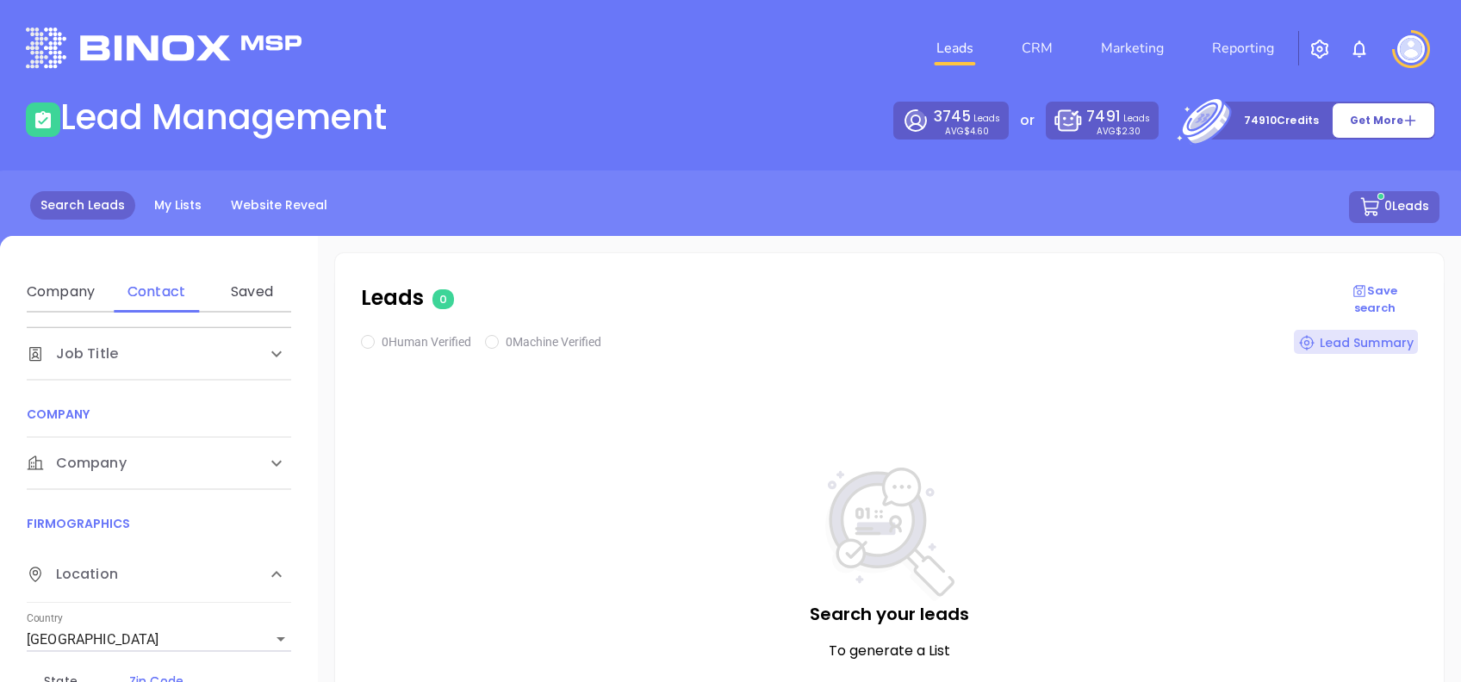
scroll to position [229, 0]
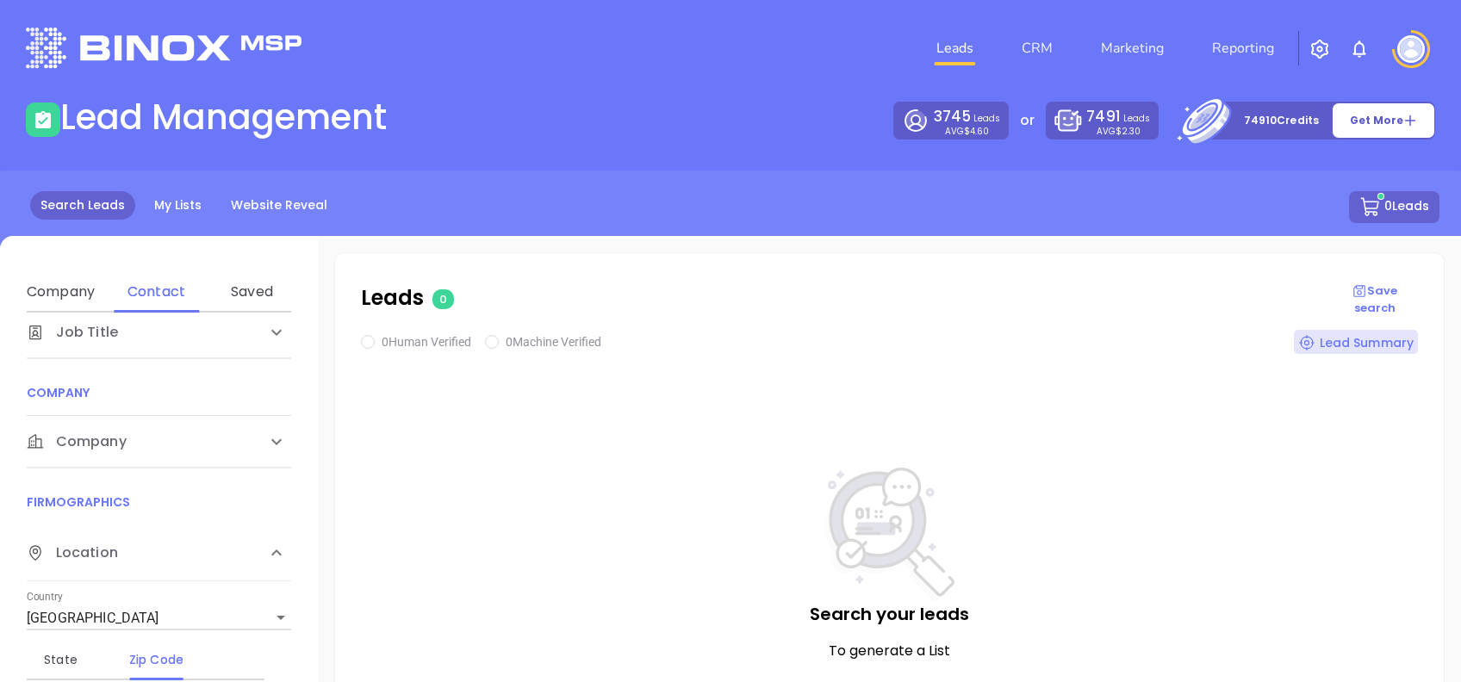
click at [141, 432] on div "Company" at bounding box center [141, 442] width 229 height 21
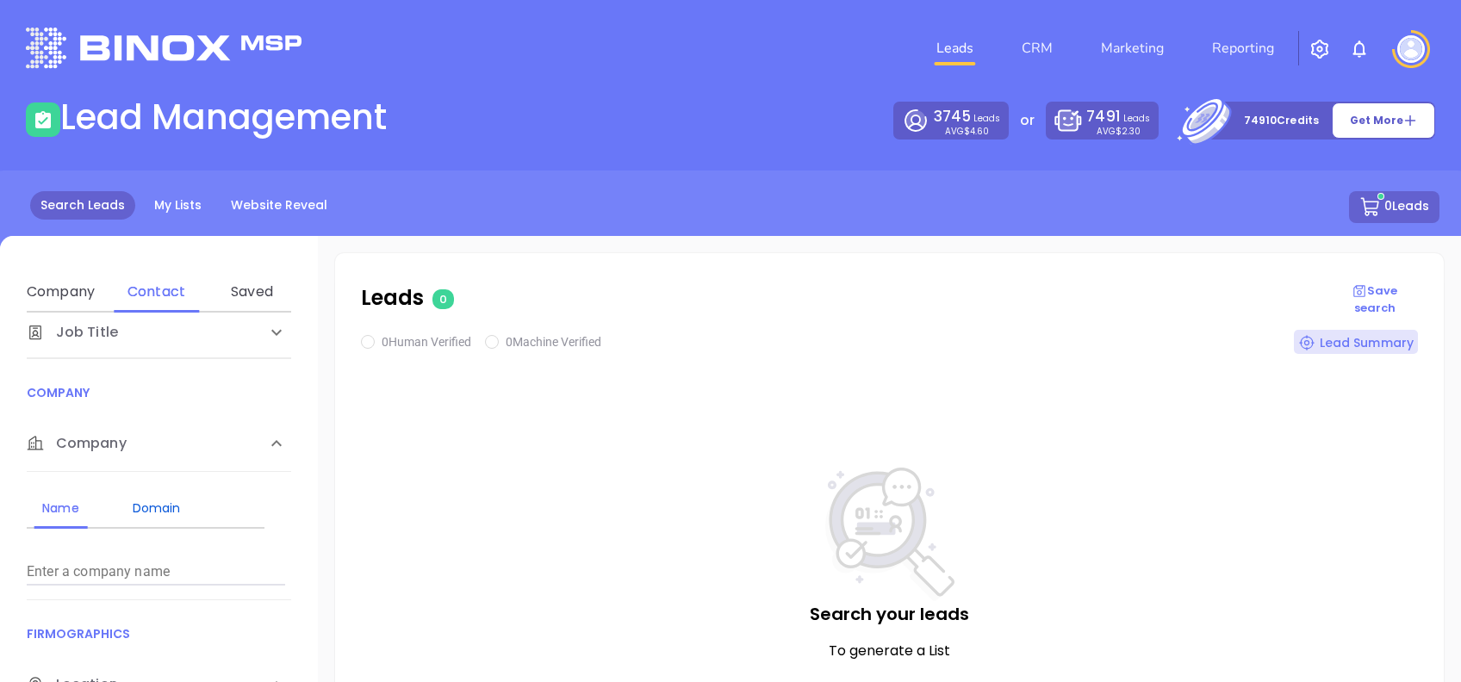
click at [182, 511] on div "Domain" at bounding box center [156, 508] width 68 height 21
click at [183, 575] on input "Enter a company name" at bounding box center [156, 572] width 258 height 28
paste input "[DOMAIN_NAME]"
type input "[DOMAIN_NAME]"
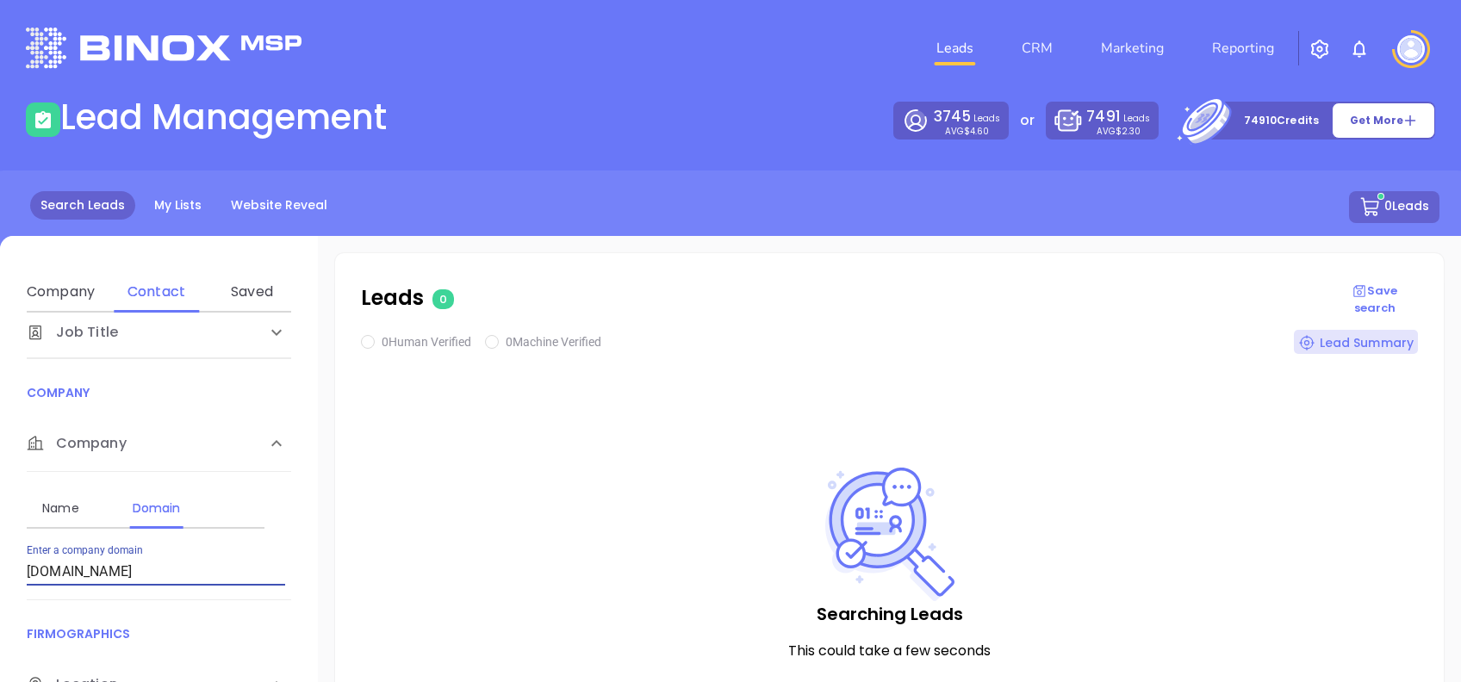
checkbox input "true"
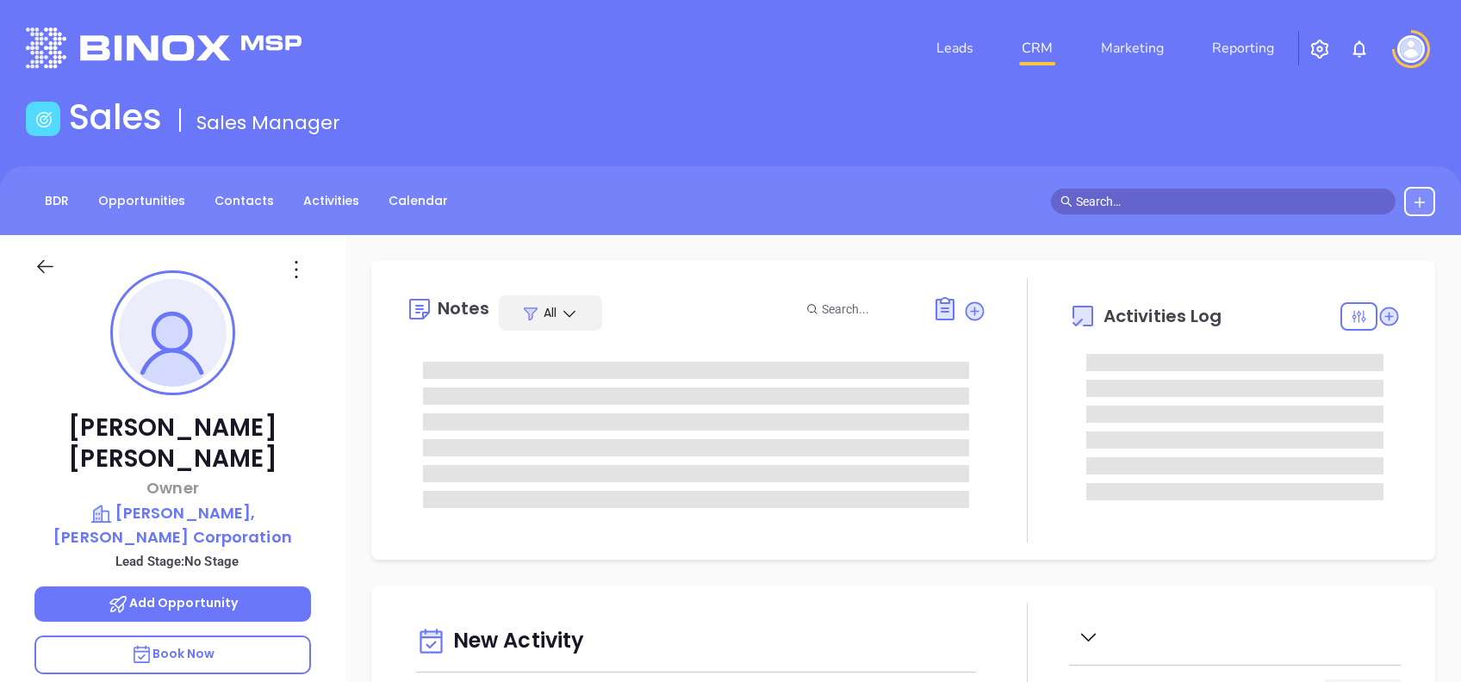
type input "[PERSON_NAME]"
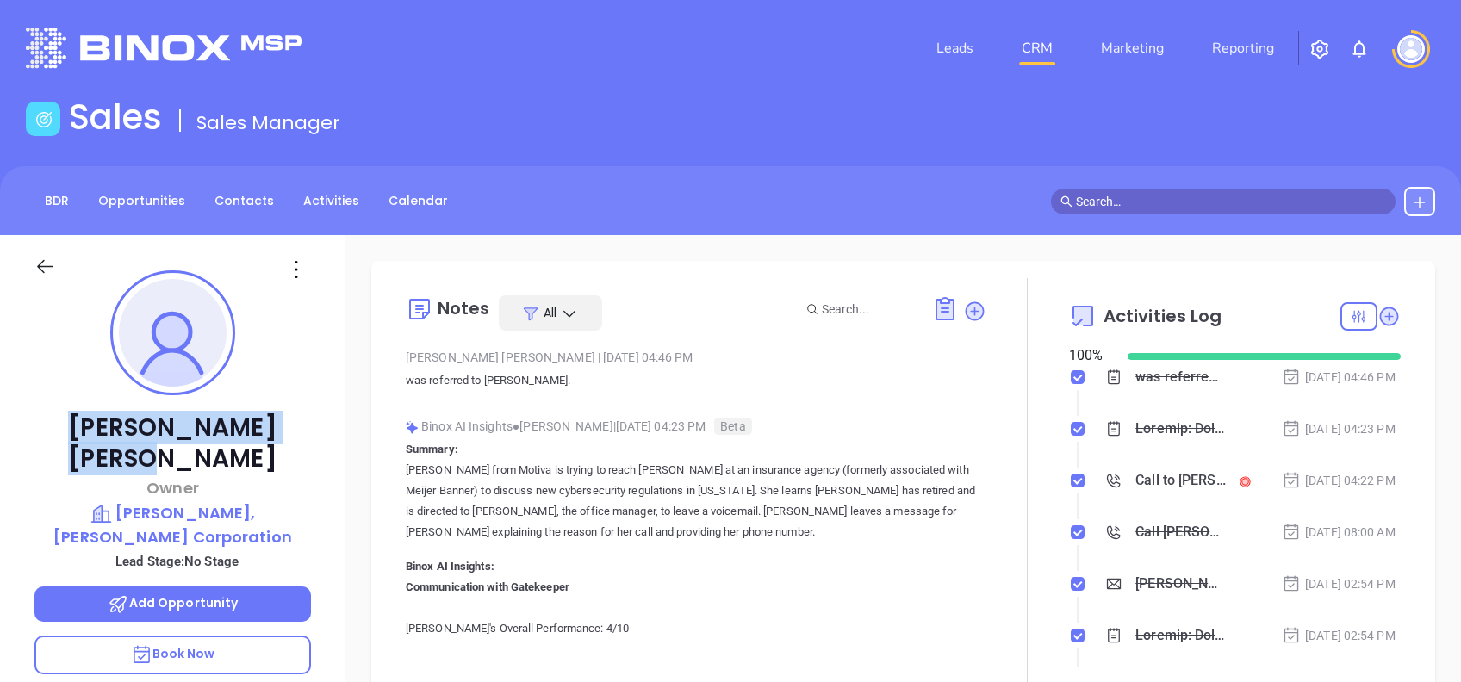
drag, startPoint x: 271, startPoint y: 416, endPoint x: 86, endPoint y: 418, distance: 185.2
click at [86, 418] on p "[PERSON_NAME]" at bounding box center [172, 444] width 277 height 62
copy p "[PERSON_NAME]"
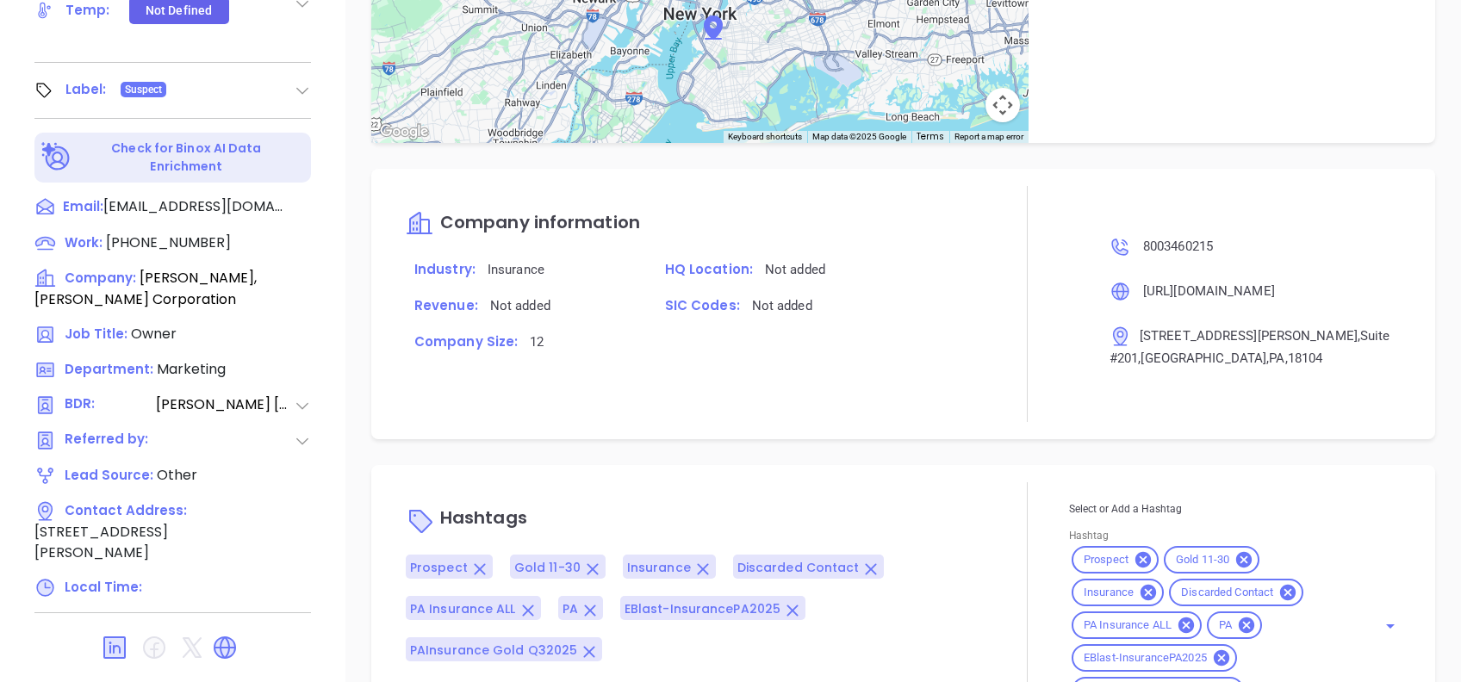
scroll to position [1188, 0]
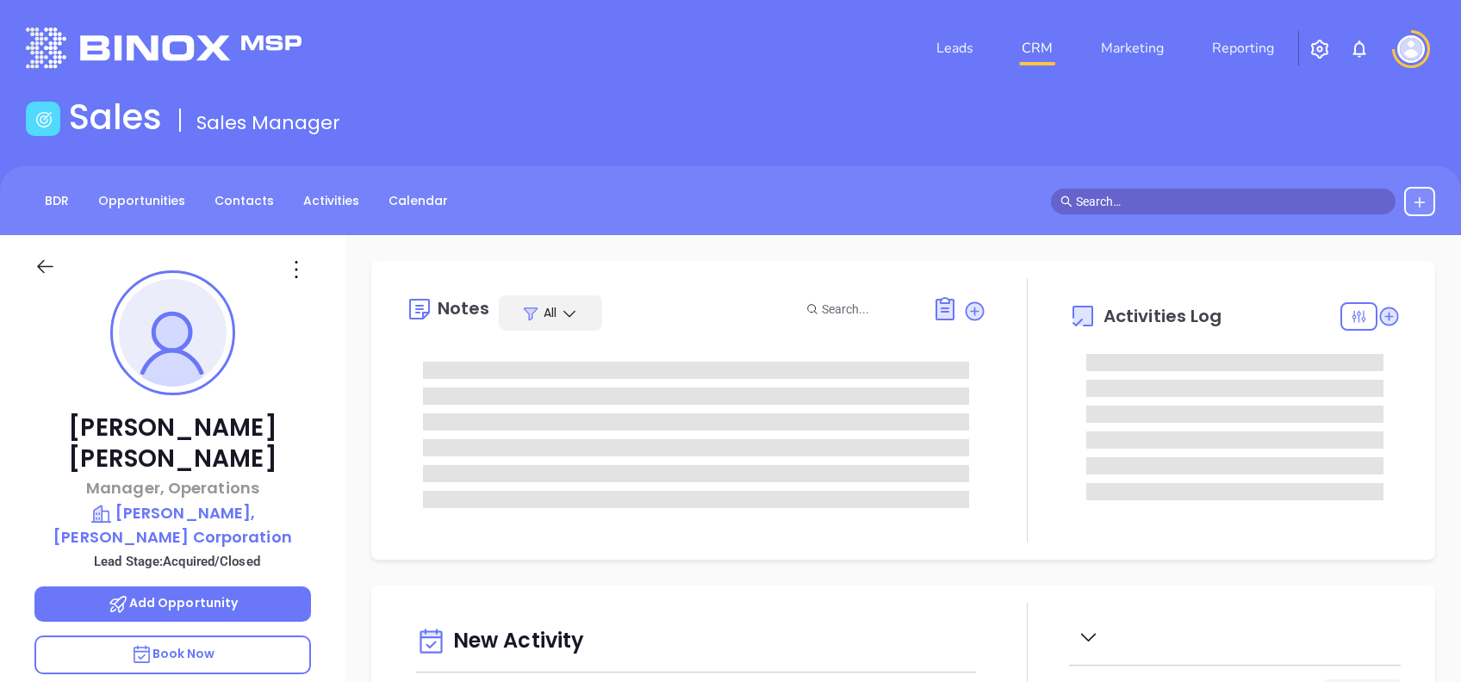
type input "[DATE]"
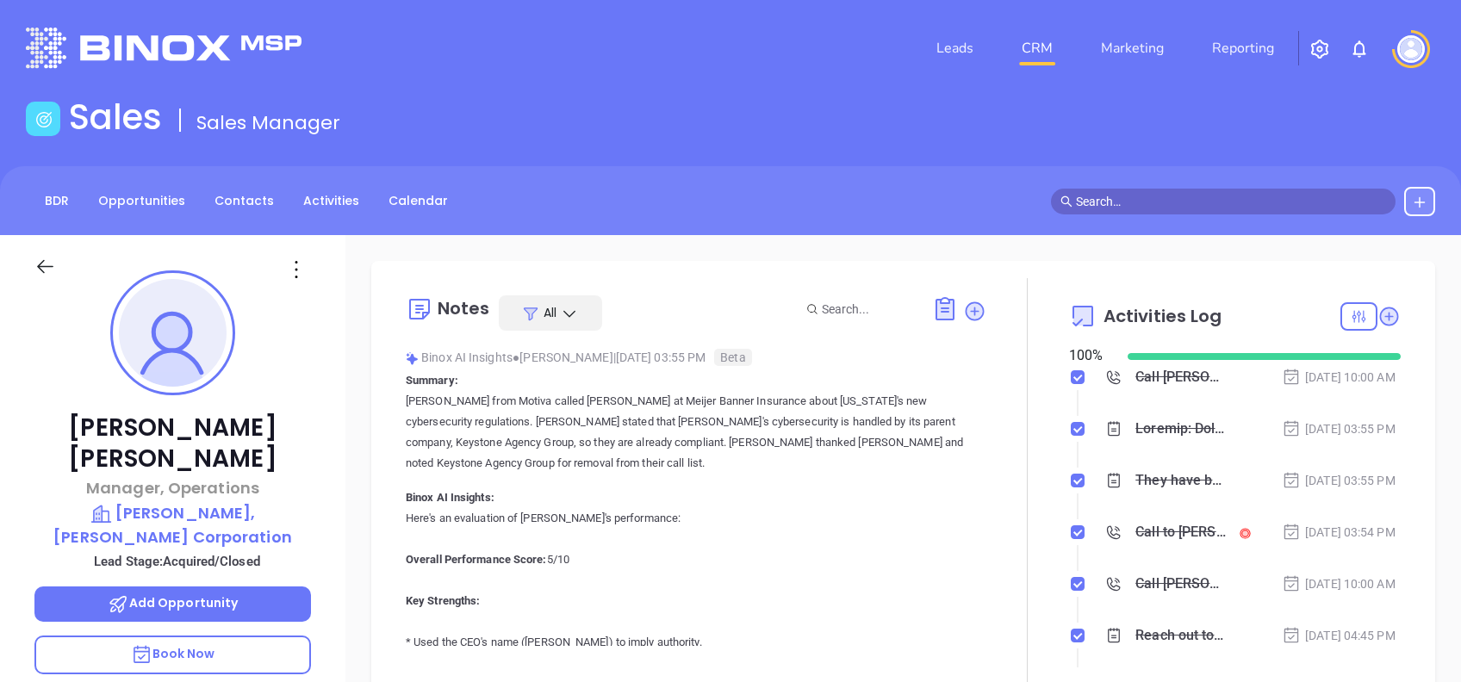
type input "[PERSON_NAME]"
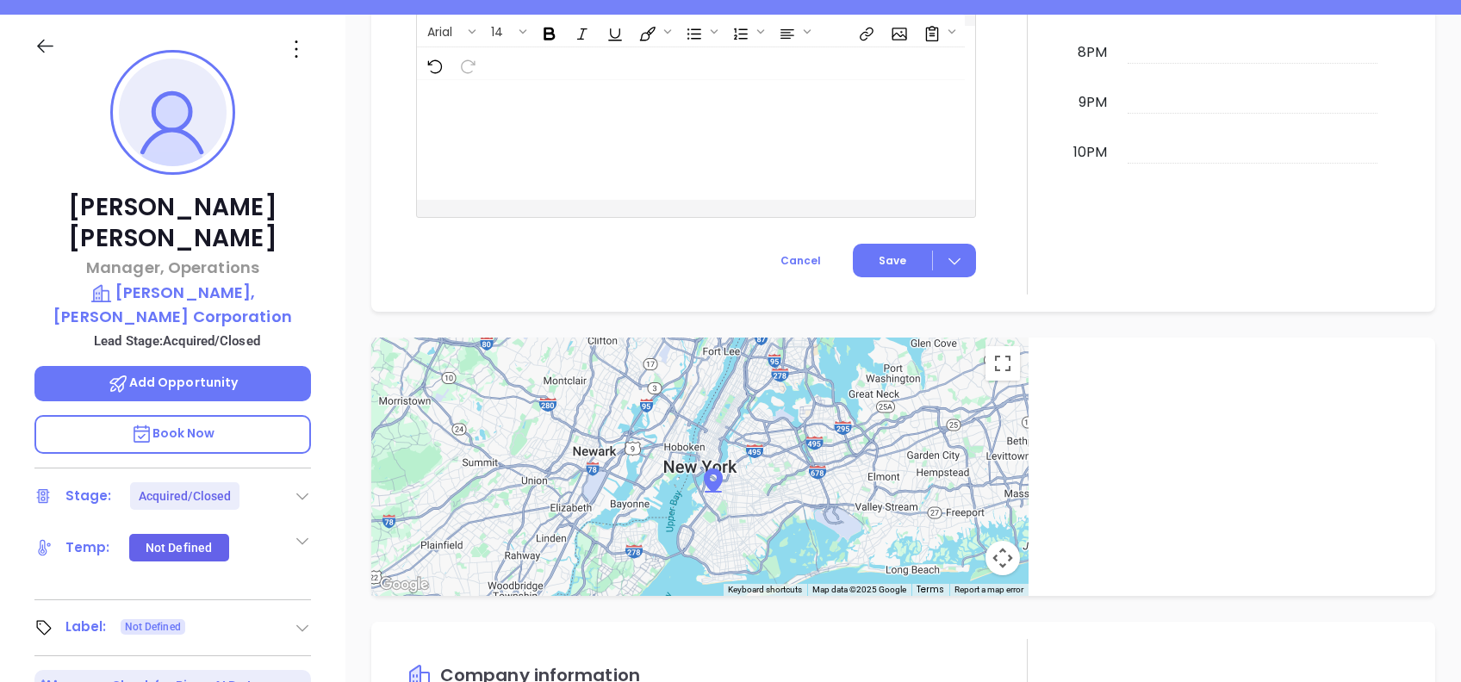
scroll to position [184, 0]
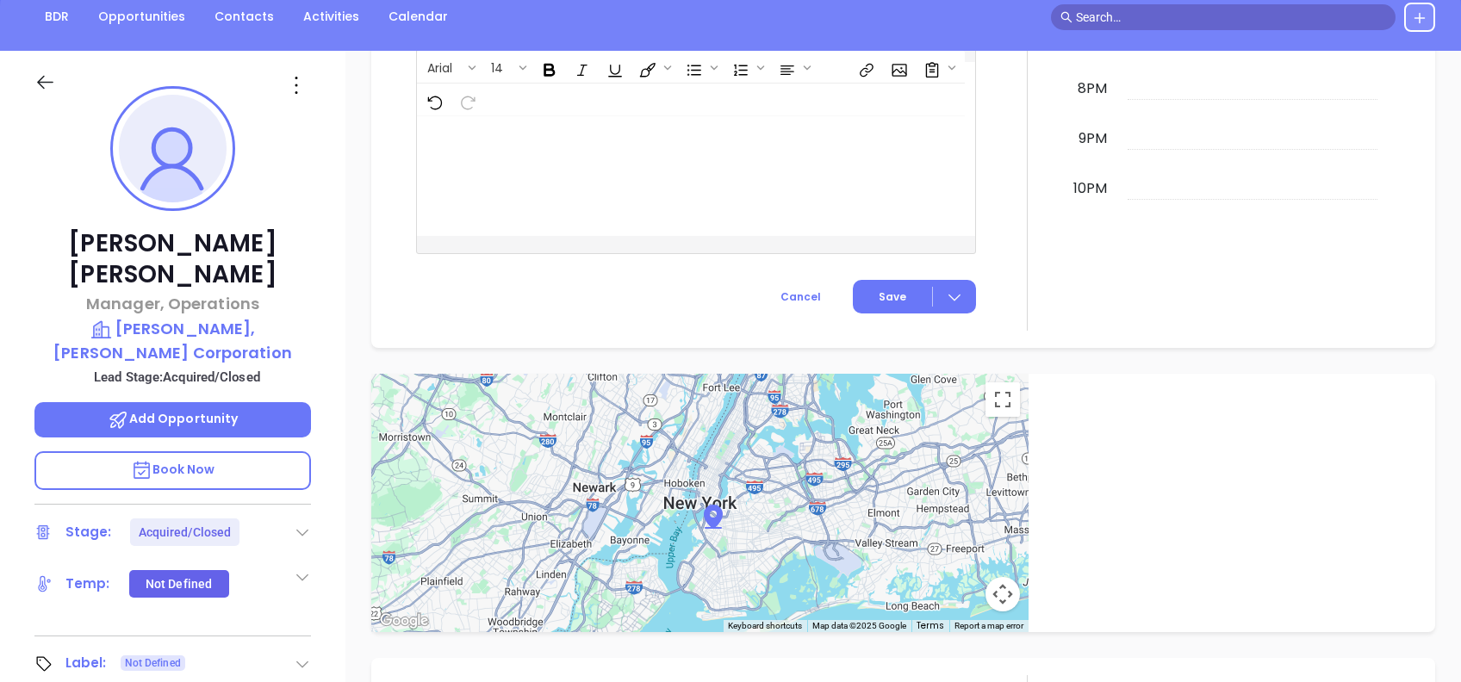
click at [793, 4] on div "BDR Opportunities Contacts Activities Calendar" at bounding box center [730, 17] width 1461 height 29
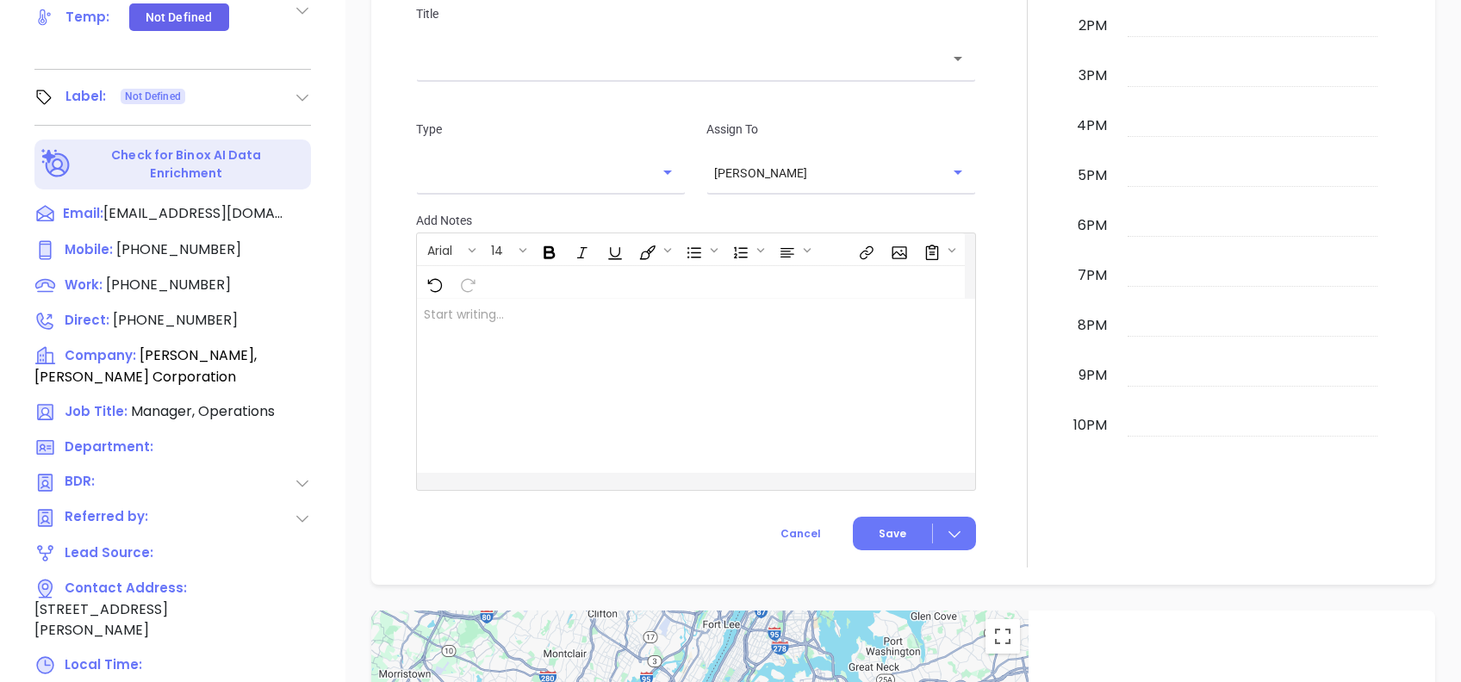
scroll to position [69, 0]
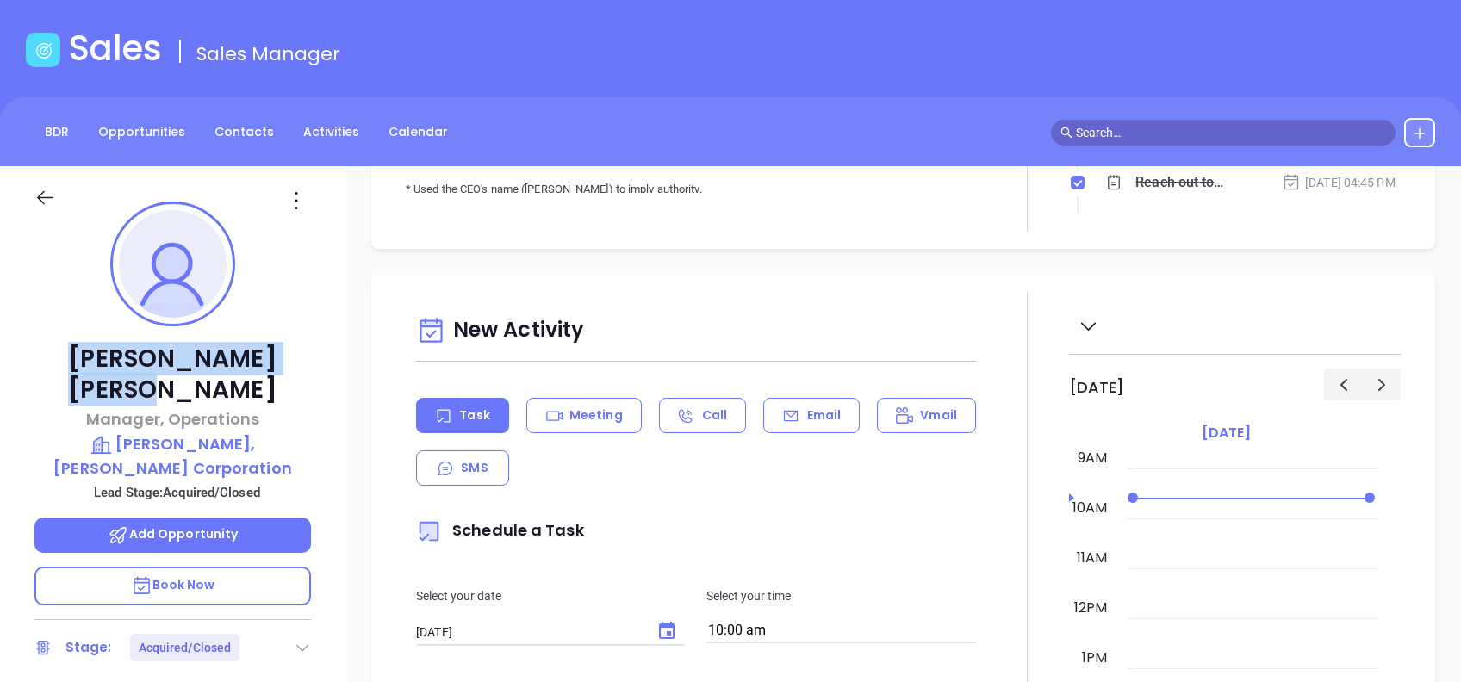
drag, startPoint x: 273, startPoint y: 352, endPoint x: 89, endPoint y: 345, distance: 184.5
click at [89, 345] on p "[PERSON_NAME]" at bounding box center [172, 375] width 277 height 62
copy p "[PERSON_NAME]"
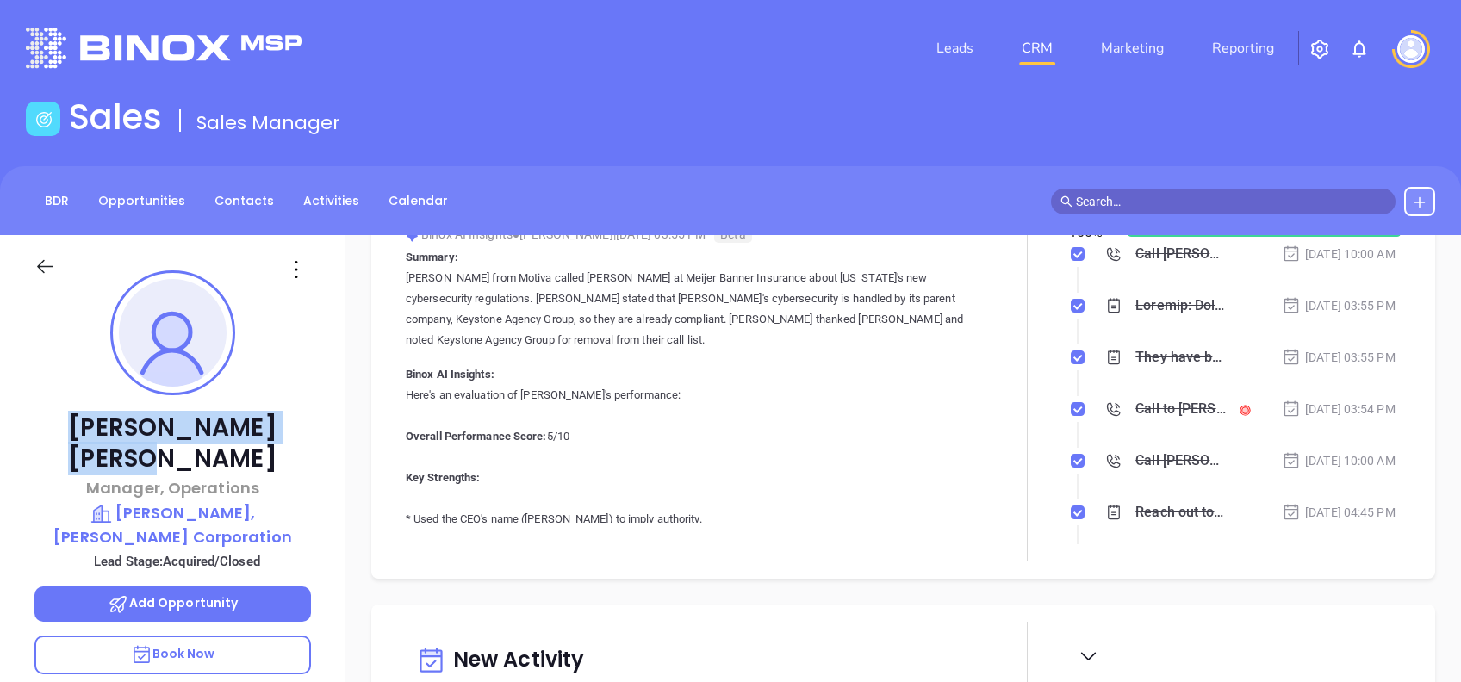
scroll to position [0, 0]
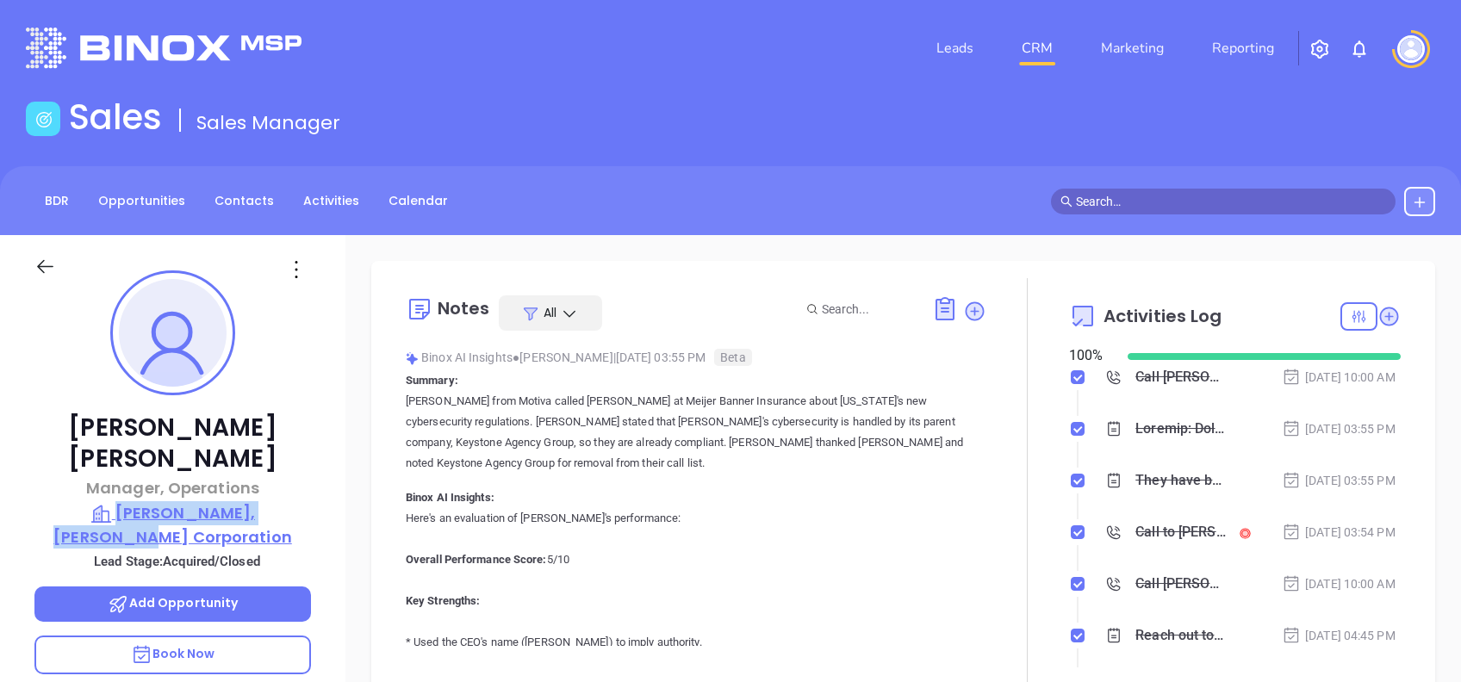
drag, startPoint x: 342, startPoint y: 482, endPoint x: 78, endPoint y: 477, distance: 263.7
click at [78, 477] on div "[PERSON_NAME] Manager, Operations [PERSON_NAME], [PERSON_NAME] Corporation Lead…" at bounding box center [172, 661] width 345 height 853
copy p "[PERSON_NAME], [PERSON_NAME] Corporation"
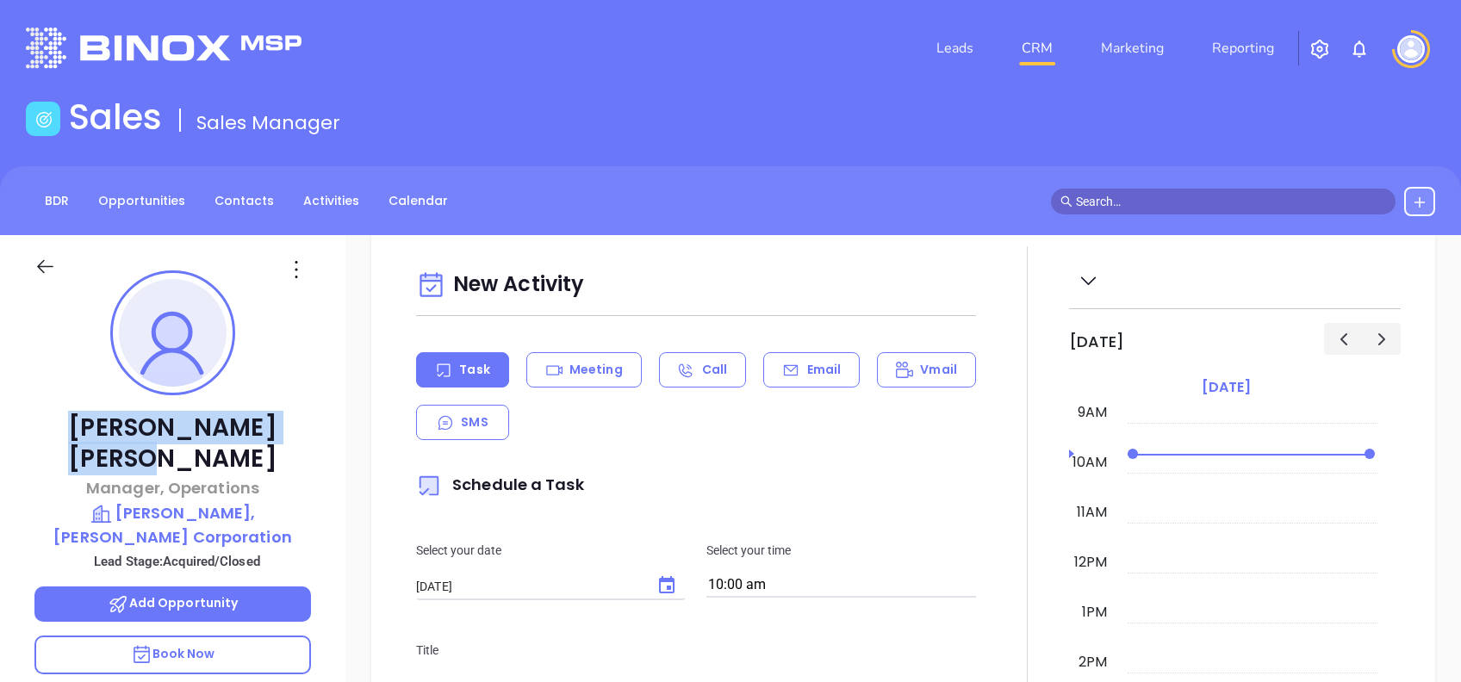
drag, startPoint x: 264, startPoint y: 423, endPoint x: 59, endPoint y: 407, distance: 205.7
click at [59, 407] on div "Megan Dooley Manager, Operations Myers, Benner Corporation Lead Stage: Acquired…" at bounding box center [172, 661] width 345 height 853
copy p "Megan Dooley"
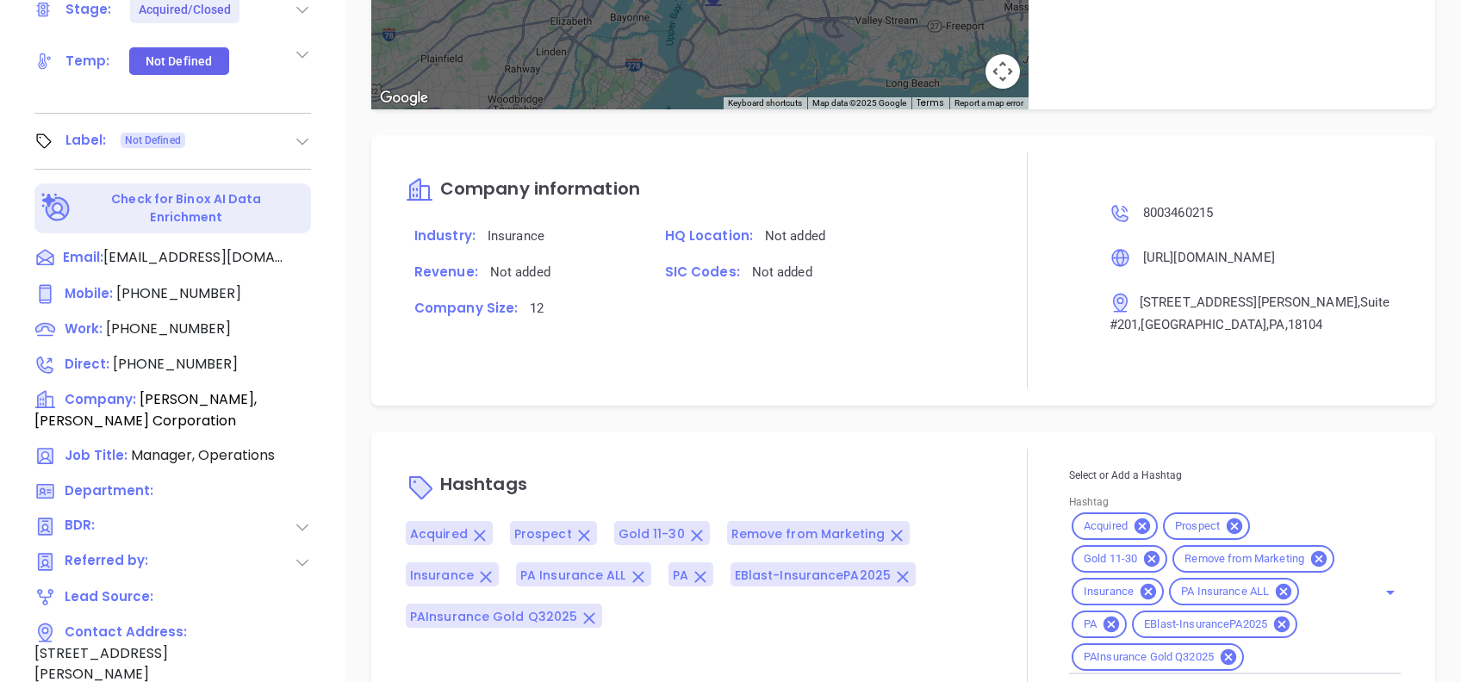
scroll to position [758, 0]
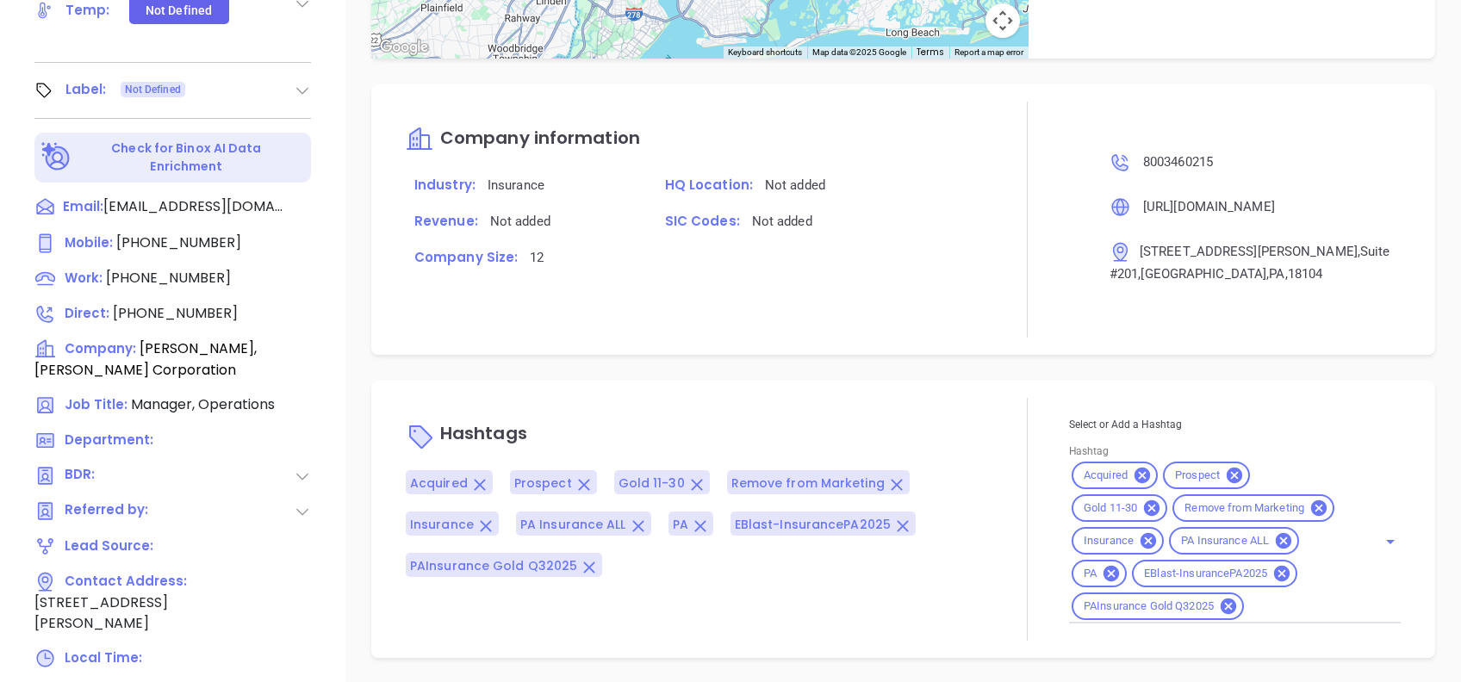
click at [958, 374] on div "Notes All Binox AI Insights ● Vicky Mendoza | Aug 8, 2025 03:55 PM Beta Summary…" at bounding box center [903, 80] width 1116 height 1206
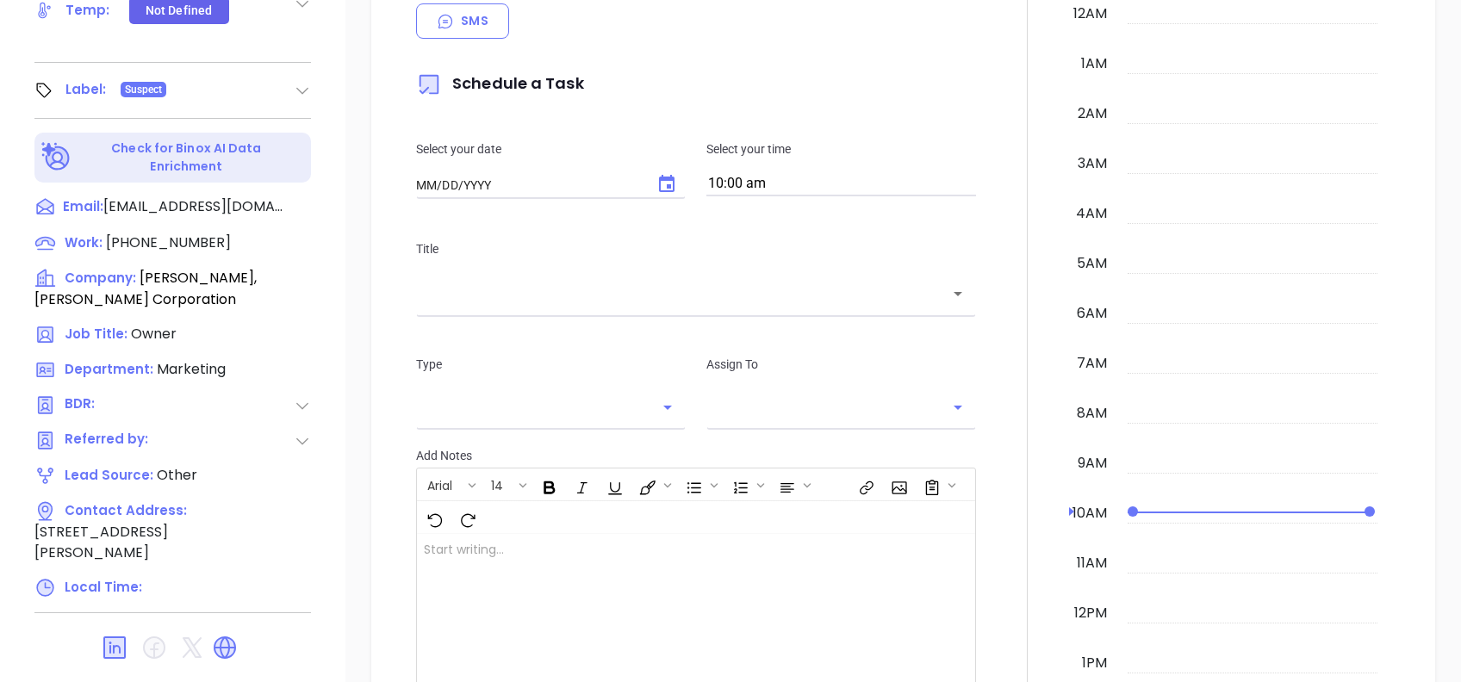
type input "10:00 am"
type input "[DATE]"
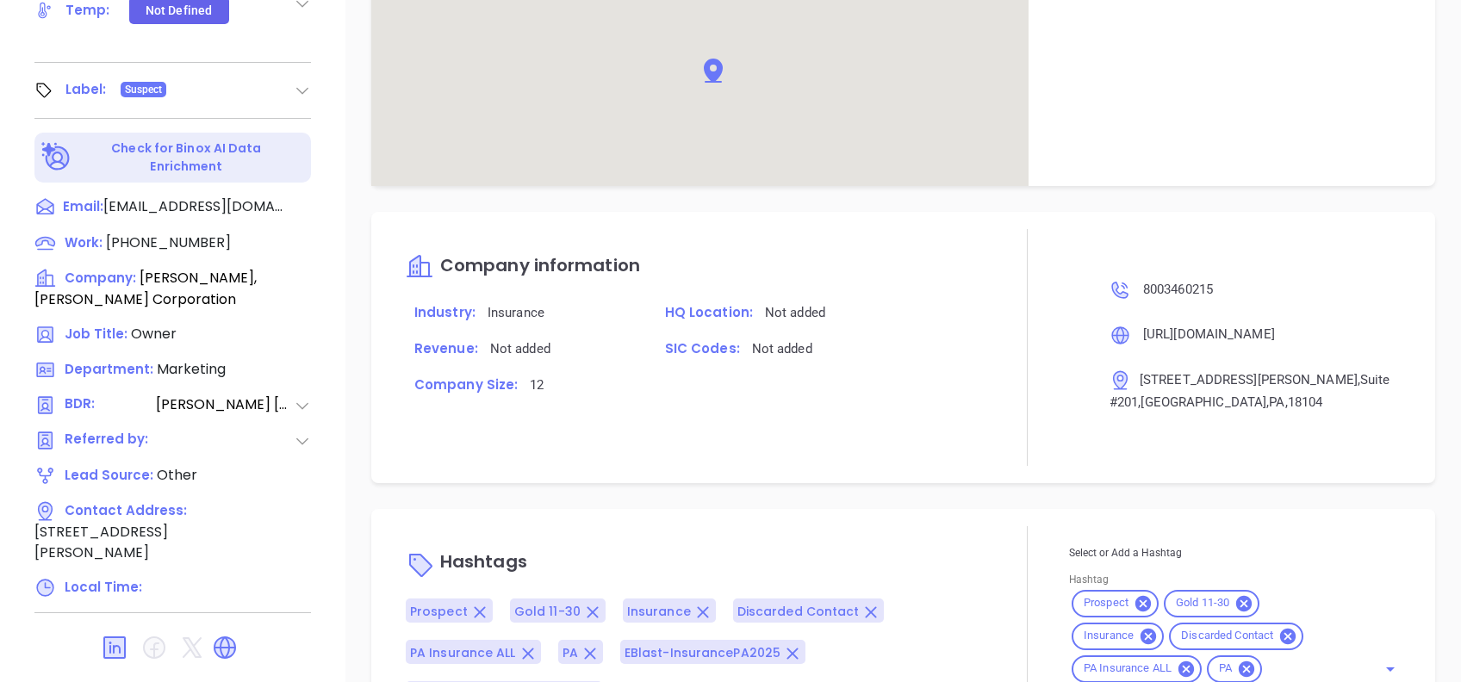
scroll to position [1046, 0]
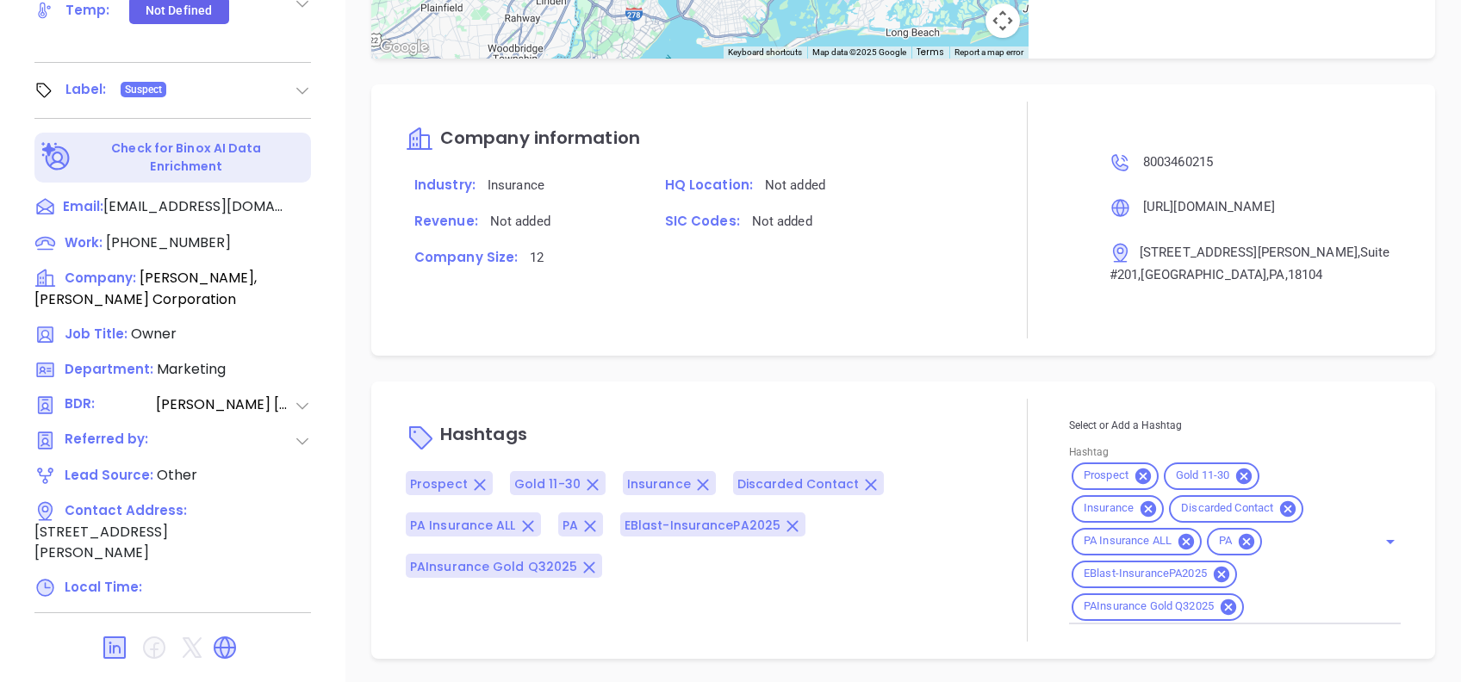
type input "[PERSON_NAME]"
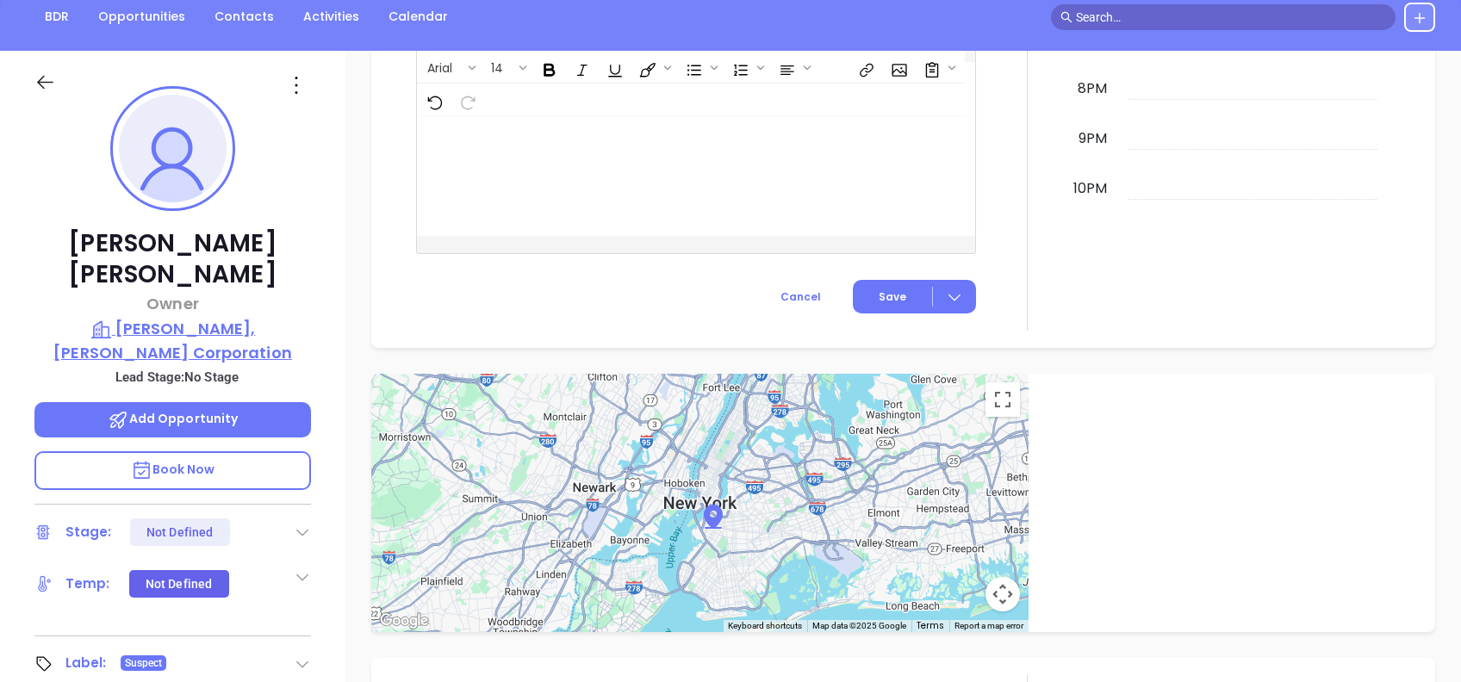
drag, startPoint x: 248, startPoint y: 284, endPoint x: 168, endPoint y: 303, distance: 82.3
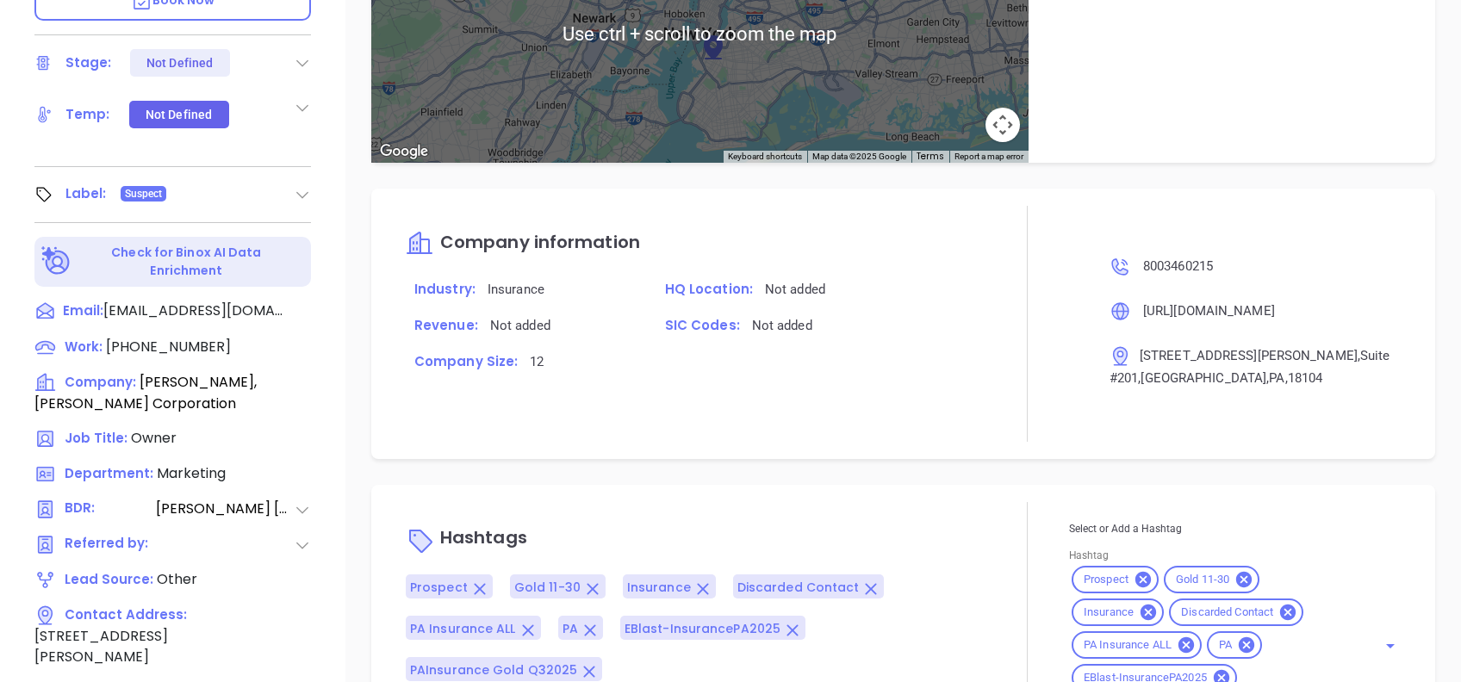
scroll to position [758, 0]
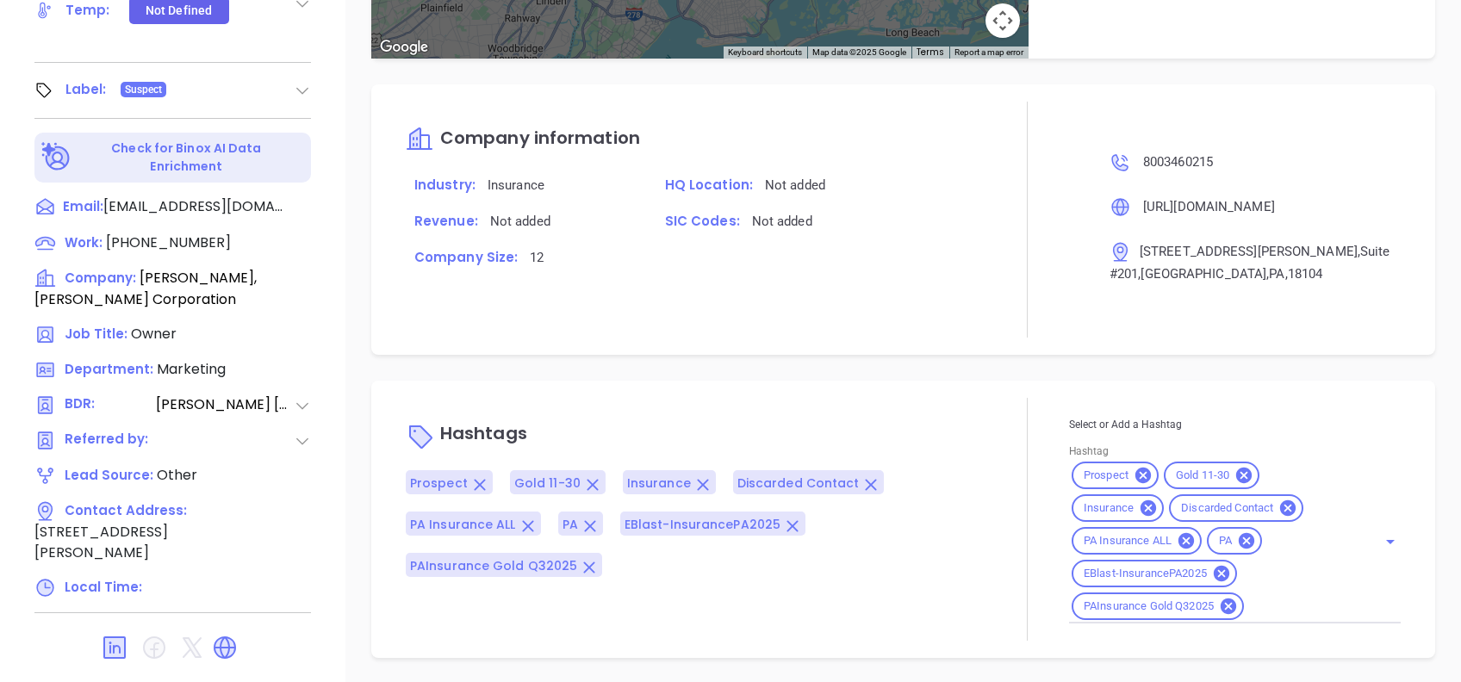
click at [1254, 602] on input "Hashtag" at bounding box center [1300, 607] width 106 height 22
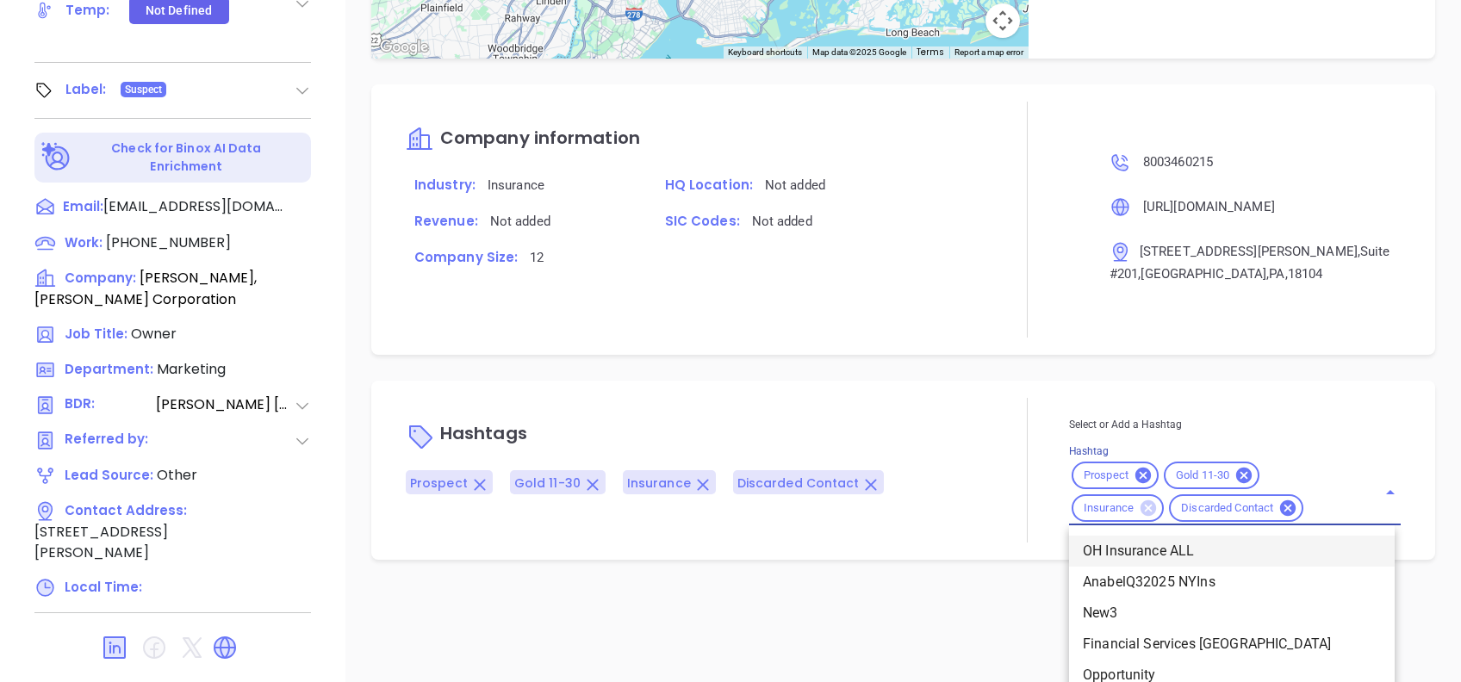
click at [1141, 506] on icon at bounding box center [1149, 509] width 16 height 16
click at [1138, 470] on icon at bounding box center [1143, 476] width 16 height 16
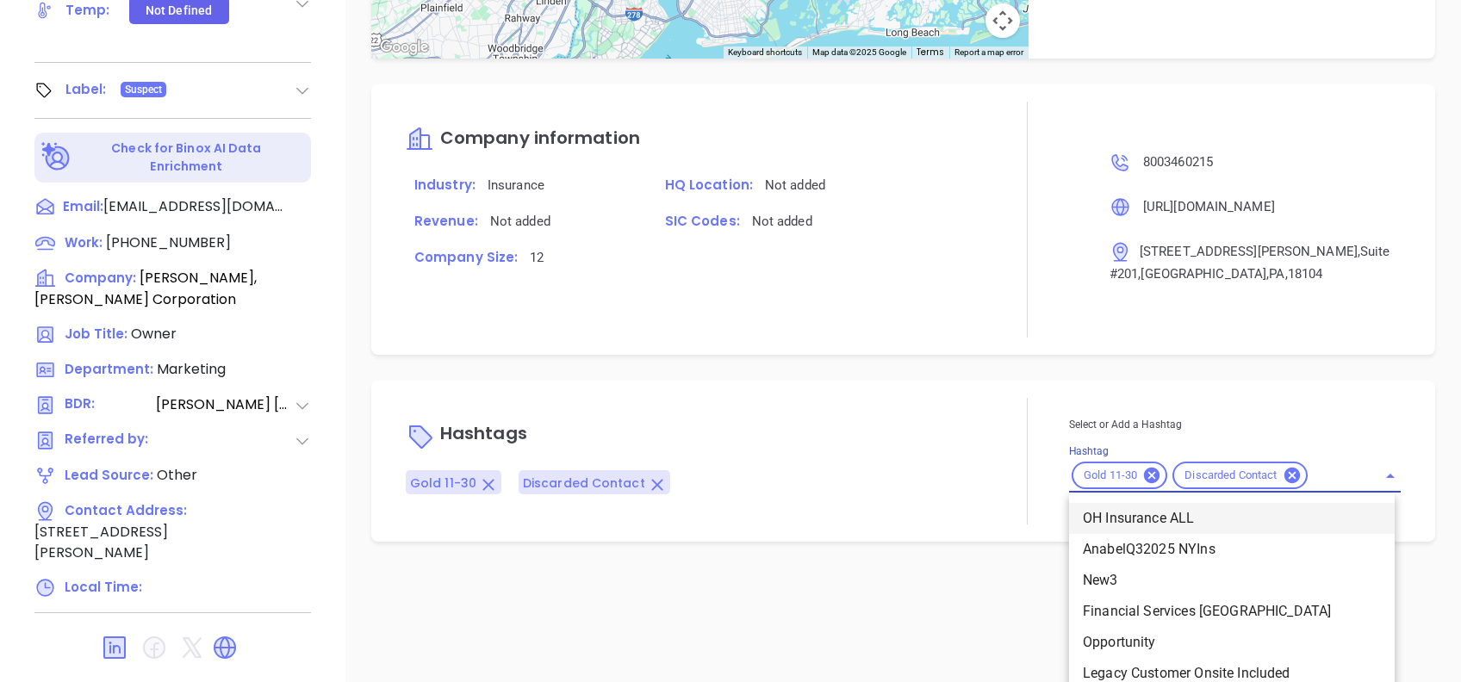
click at [1144, 471] on icon at bounding box center [1152, 476] width 16 height 16
click at [977, 404] on div "Notes All Vicky Mendoza | Aug 5, 2025 04:46 PM was referred to Megan Dooley. Bi…" at bounding box center [903, 80] width 1116 height 1206
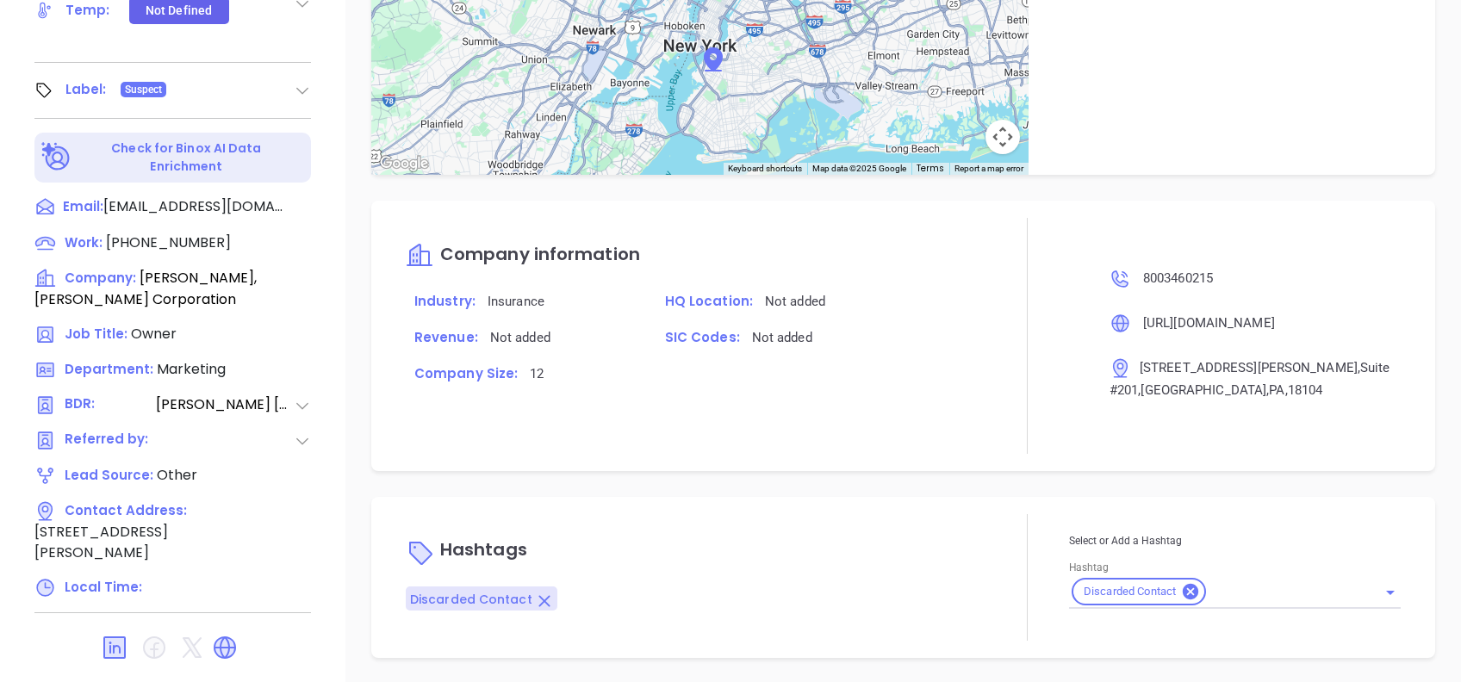
click at [754, 489] on div "Notes All [PERSON_NAME] | [DATE] 04:46 PM was referred to [PERSON_NAME]. Binox …" at bounding box center [903, 80] width 1116 height 1206
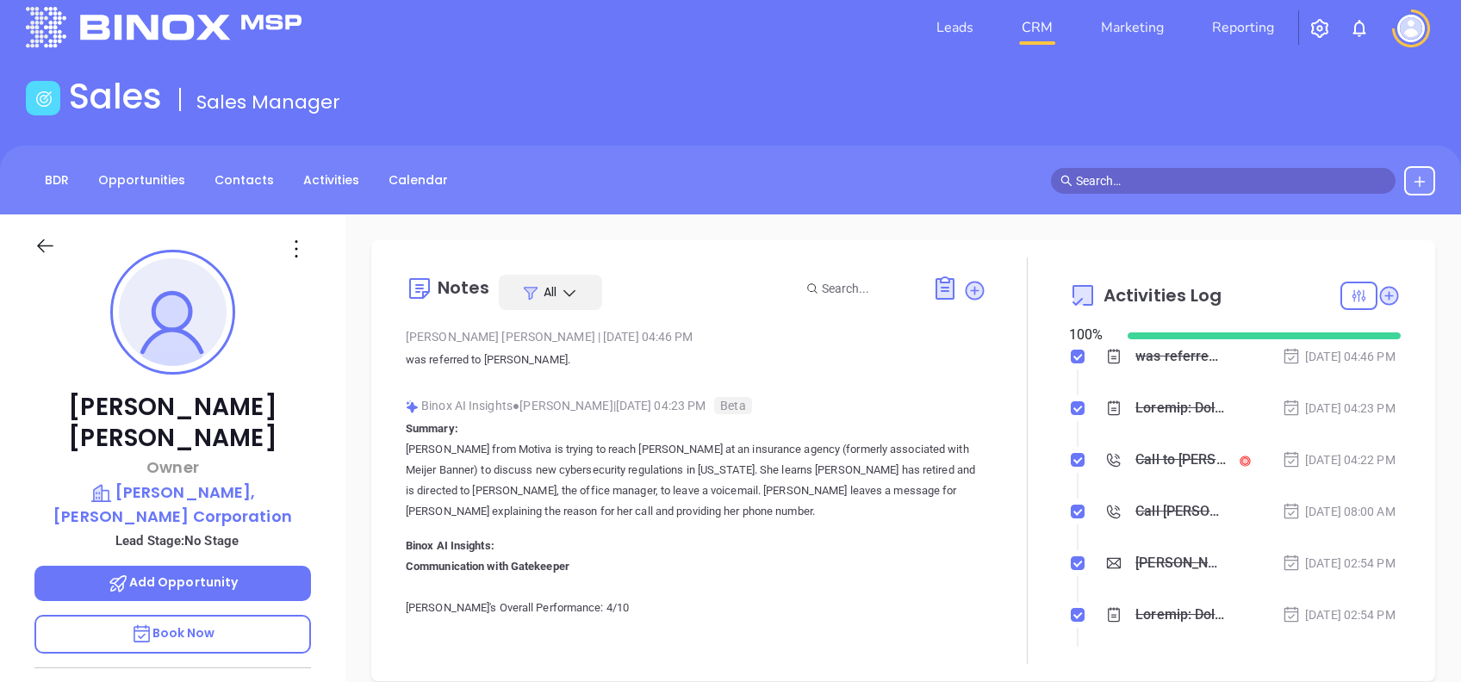
scroll to position [0, 0]
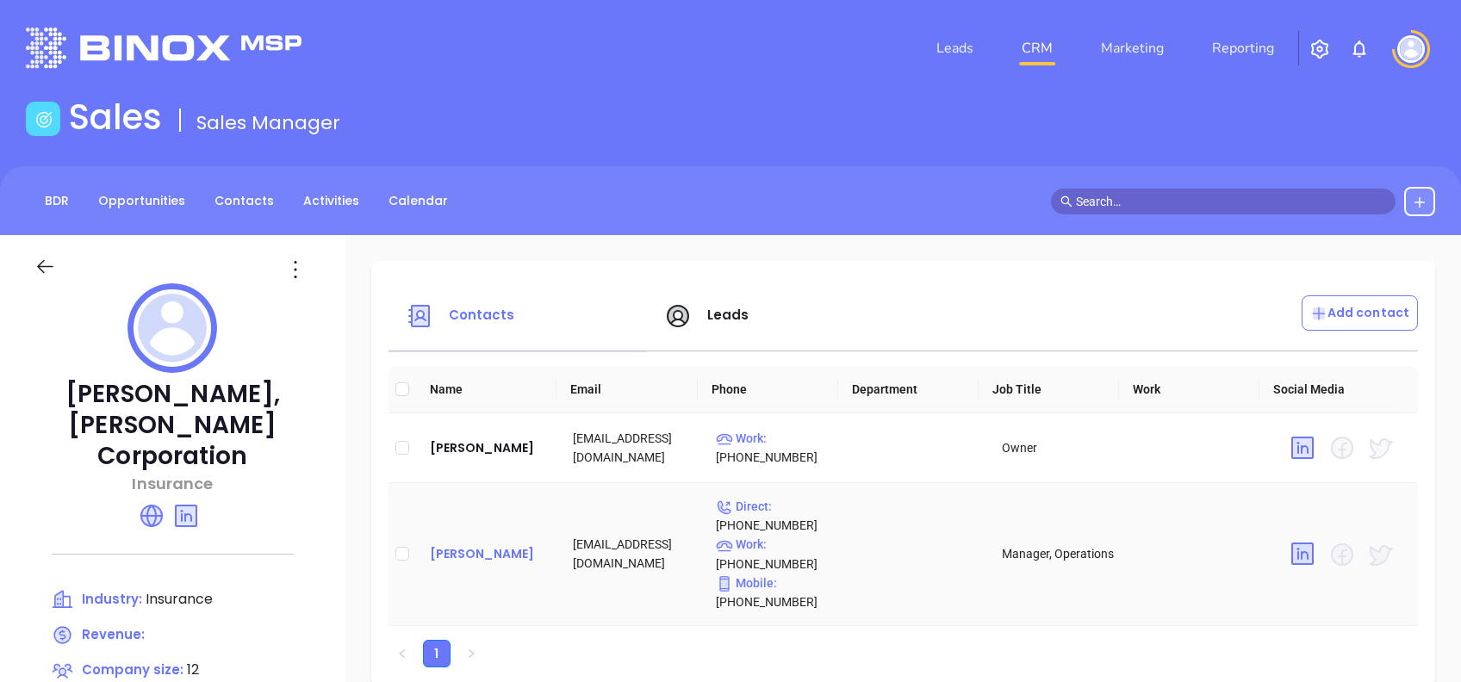
click at [502, 557] on div "[PERSON_NAME]" at bounding box center [487, 554] width 115 height 21
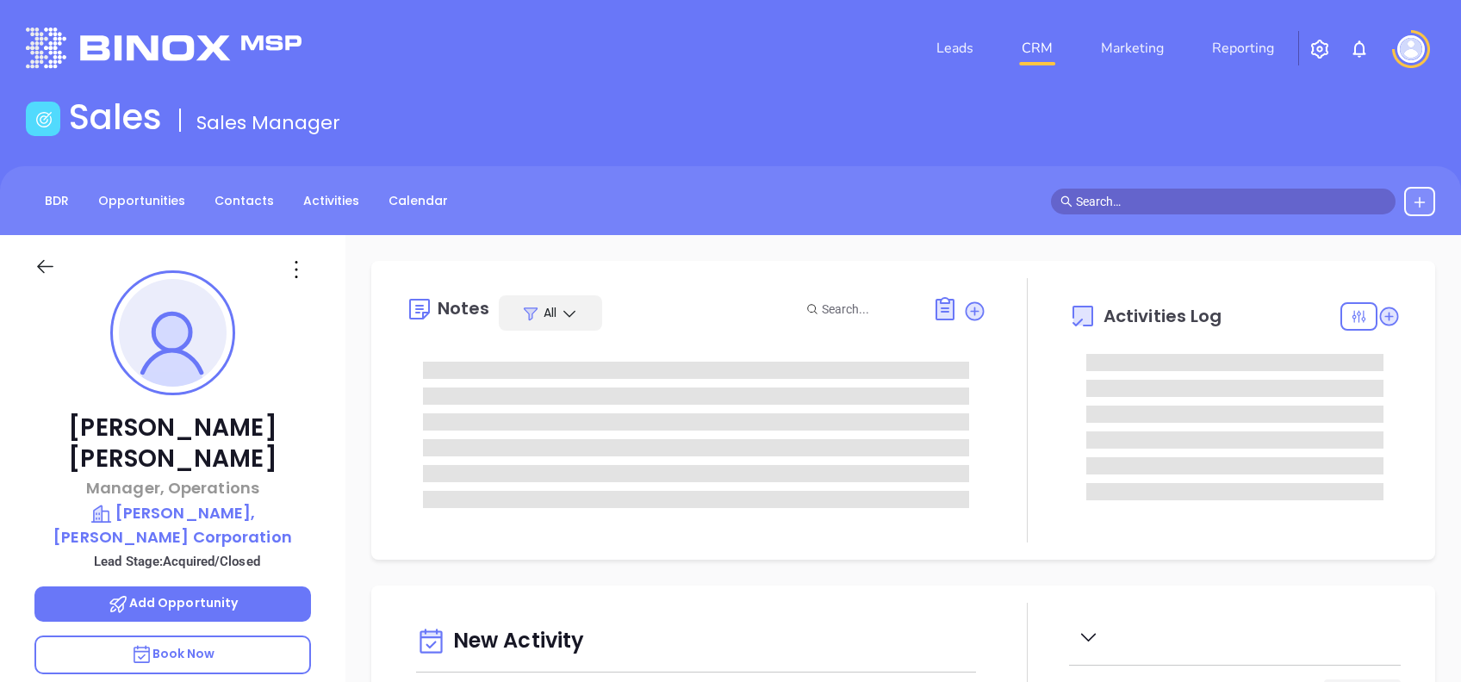
type input "[DATE]"
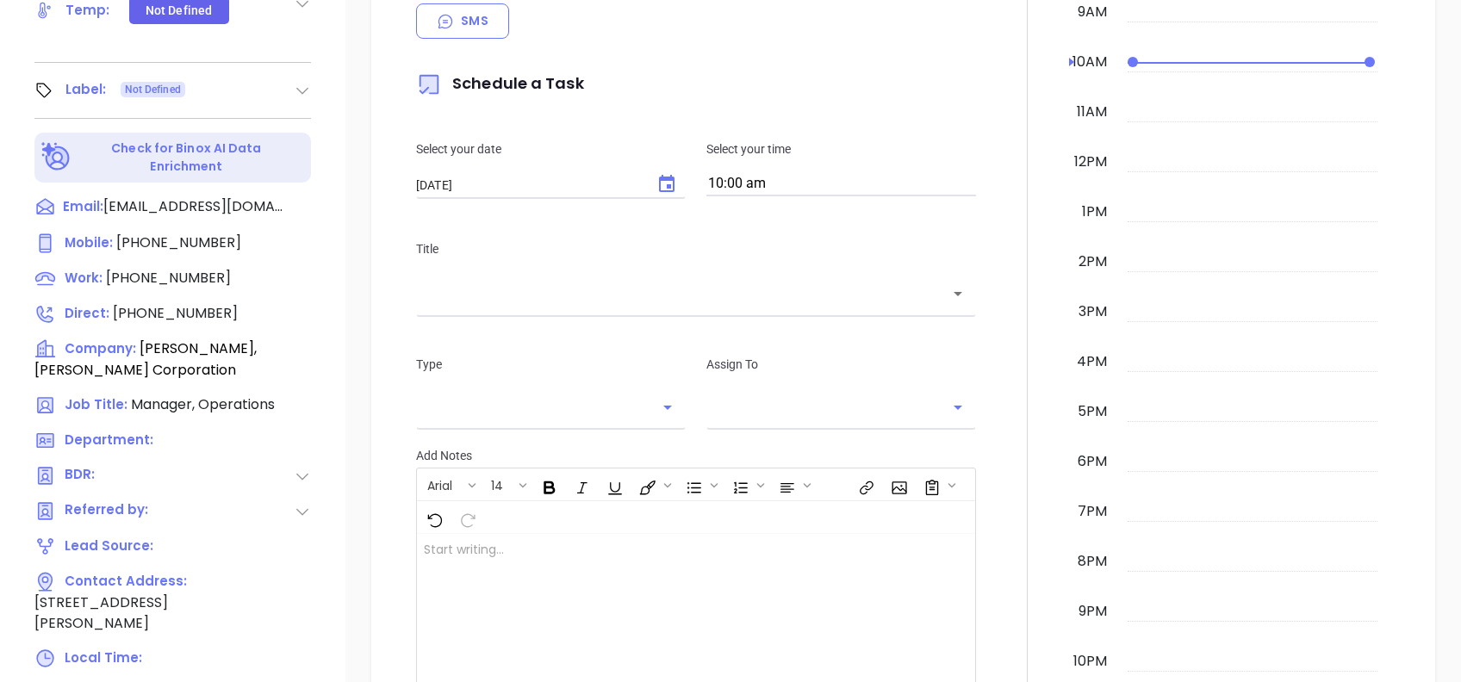
type input "[PERSON_NAME]"
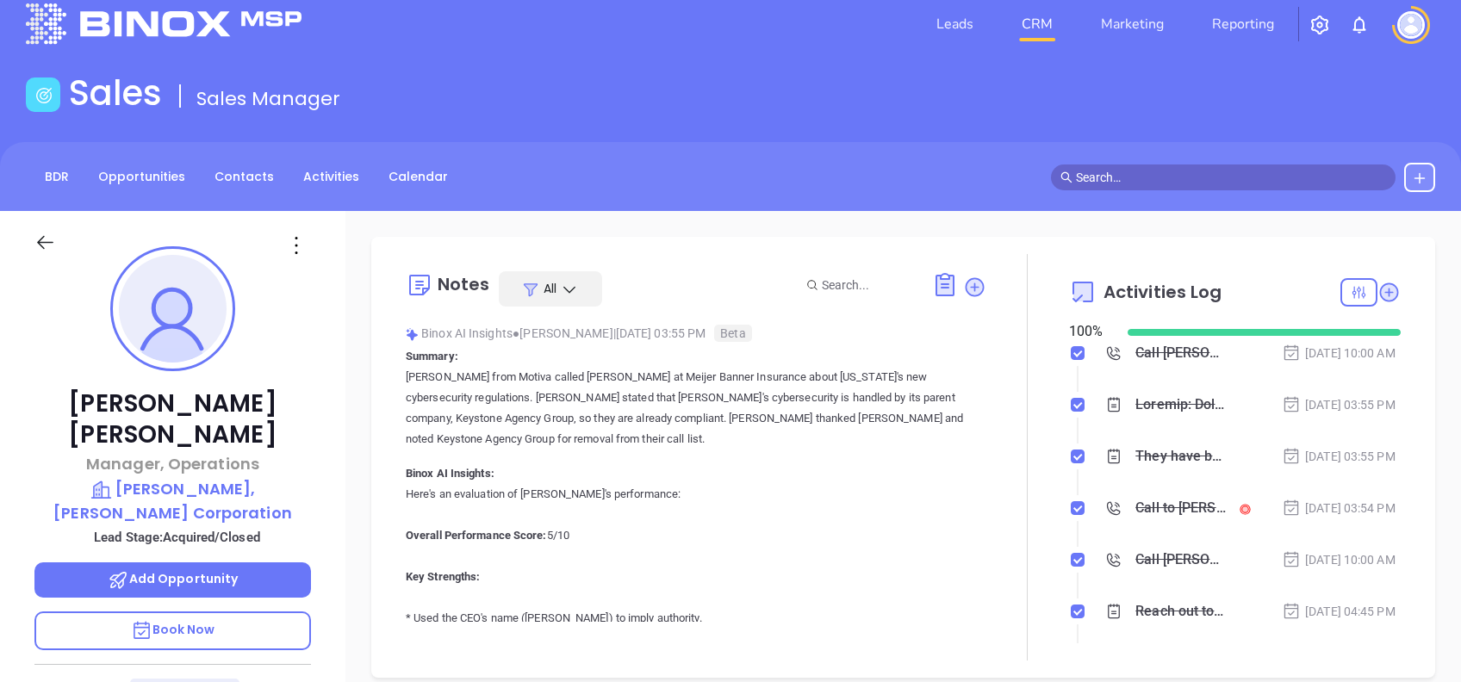
scroll to position [0, 0]
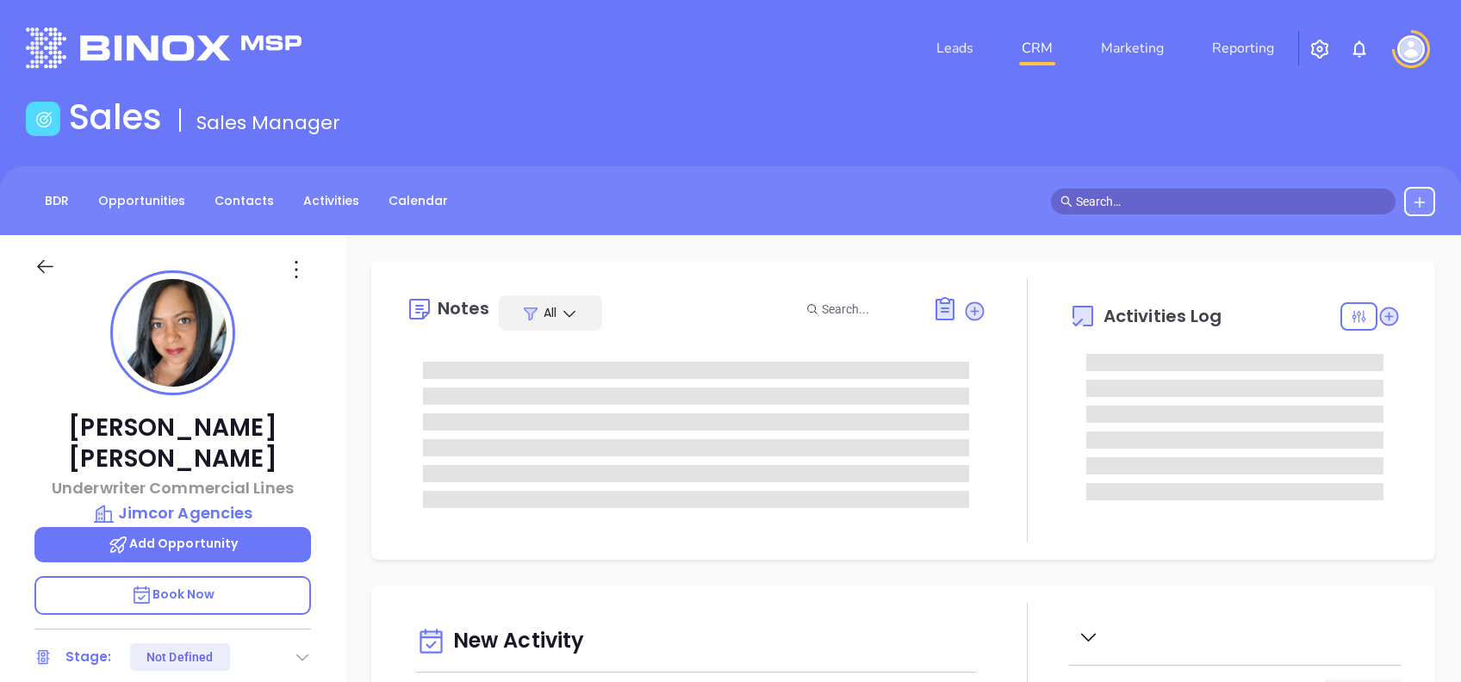
type input "[DATE]"
type input "[PERSON_NAME]"
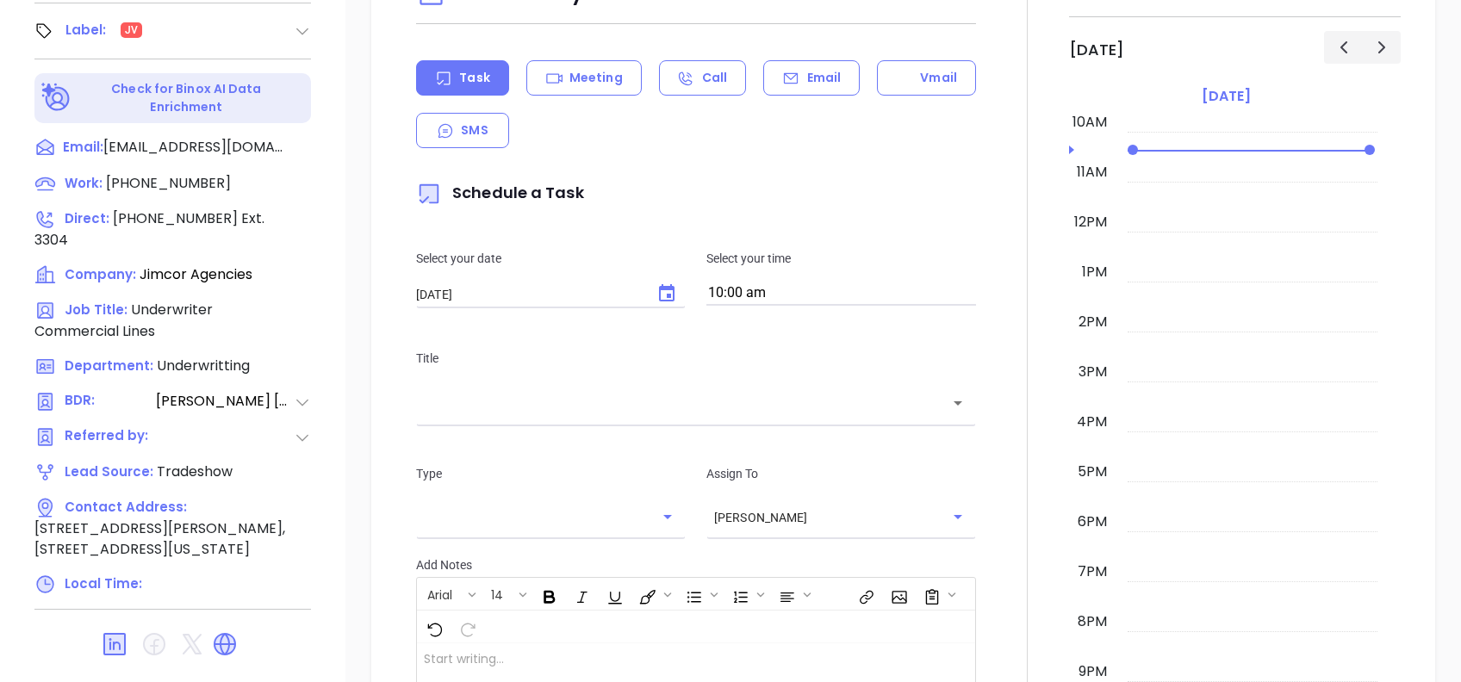
scroll to position [117, 0]
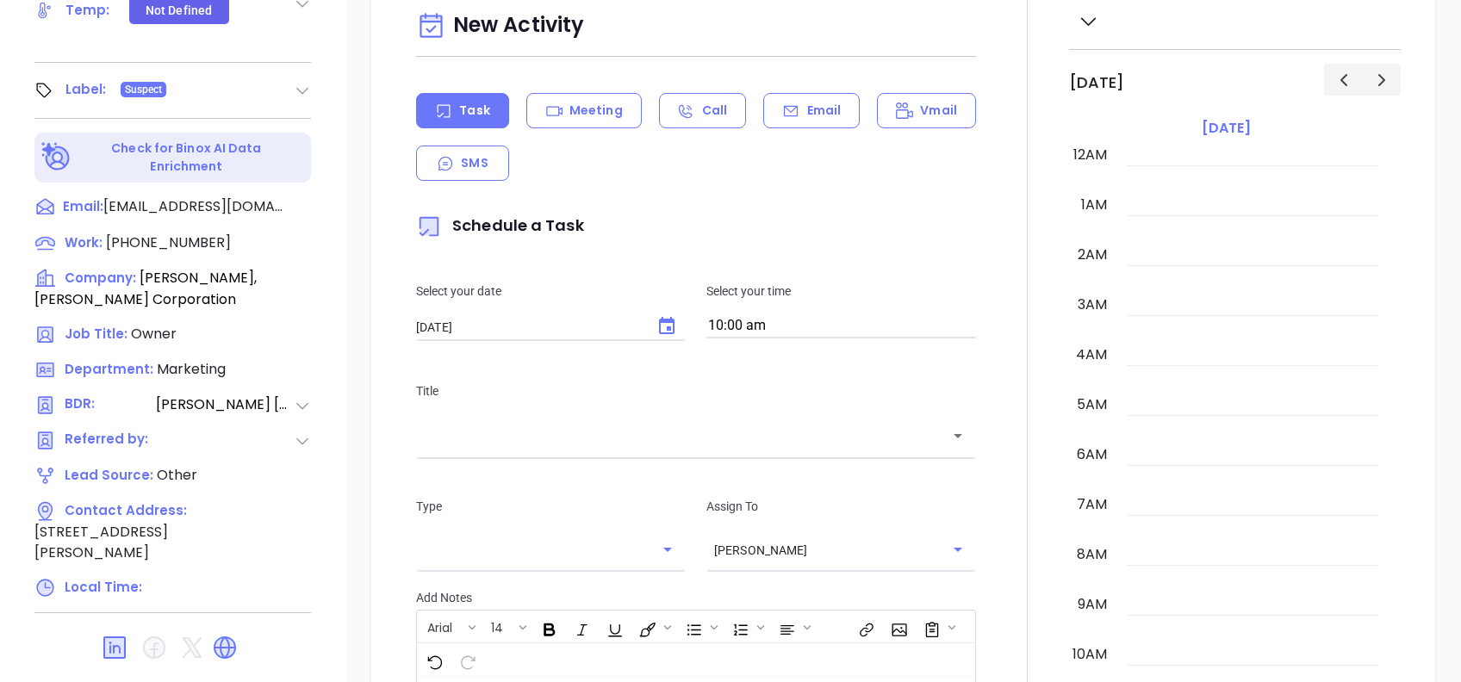
scroll to position [451, 0]
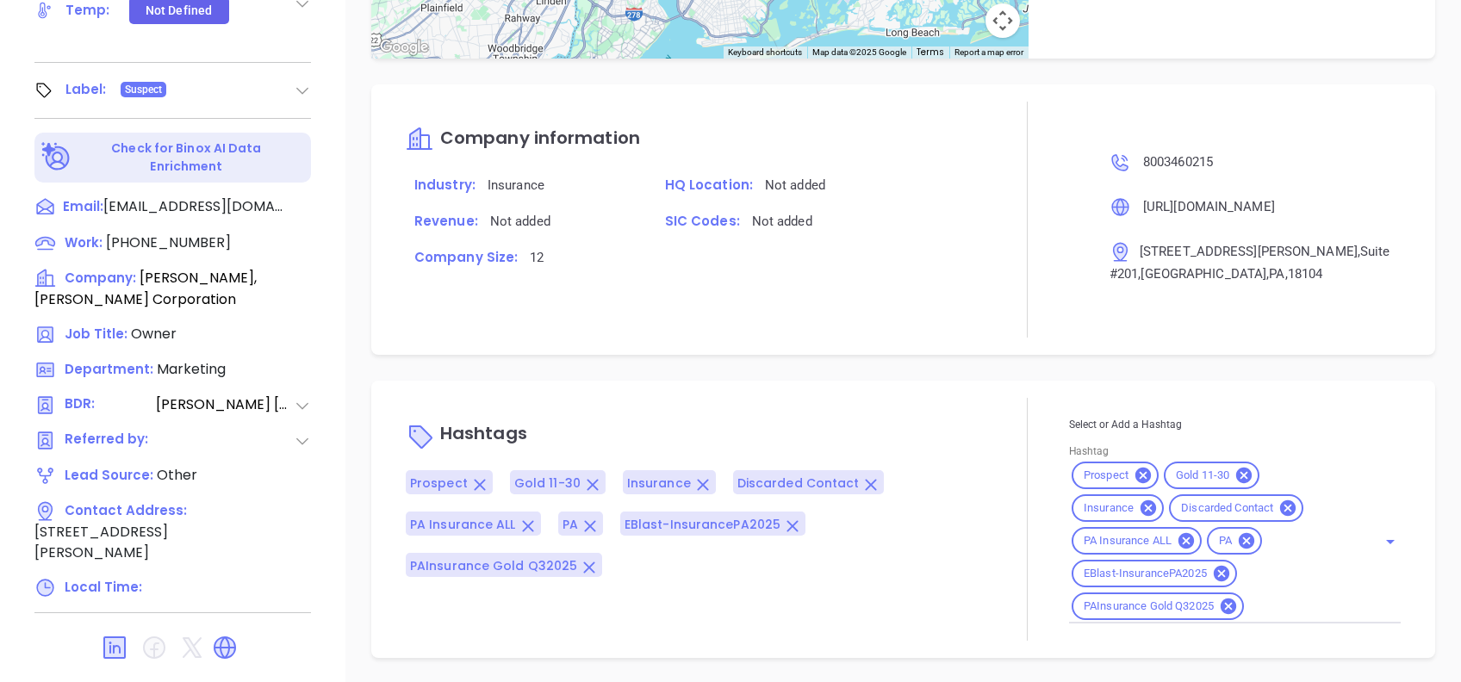
click at [348, 167] on div "Notes All [PERSON_NAME] | [DATE] 04:46 PM was referred to [PERSON_NAME]. Binox …" at bounding box center [903, 80] width 1116 height 1206
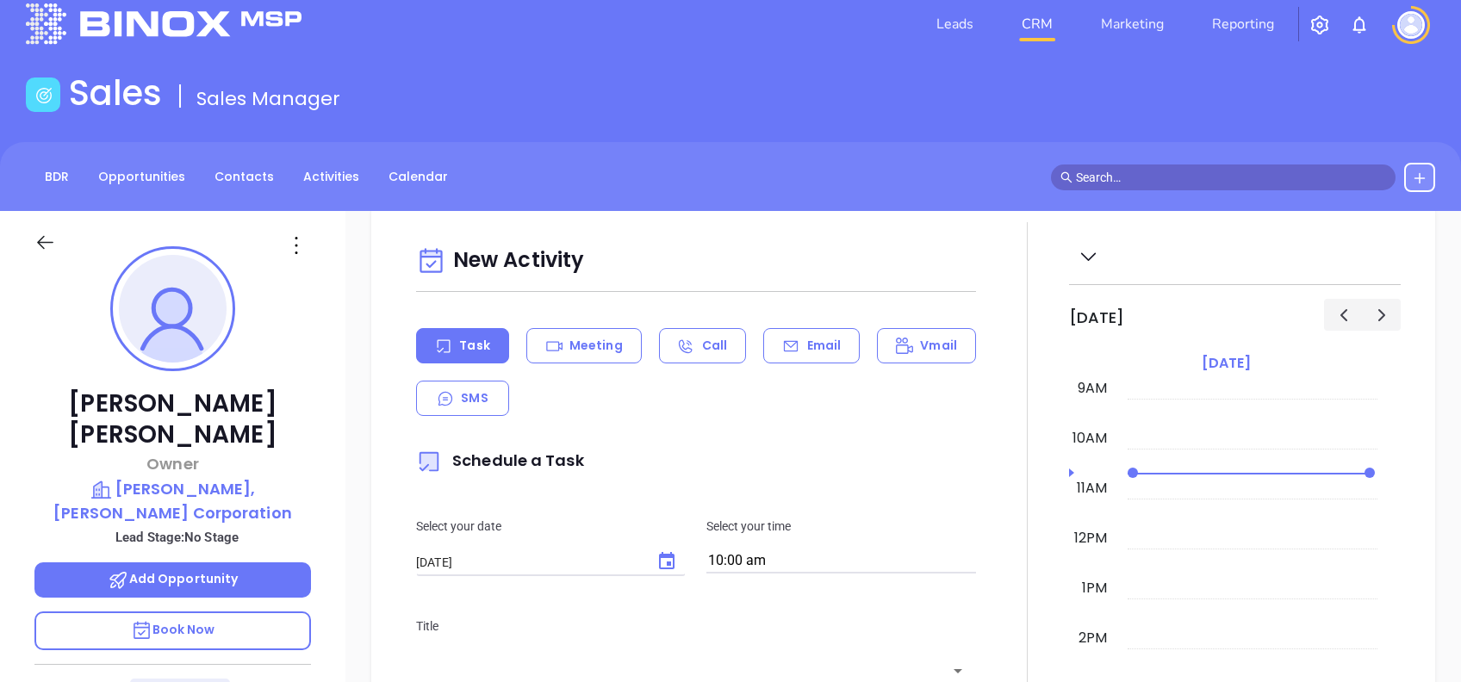
scroll to position [0, 0]
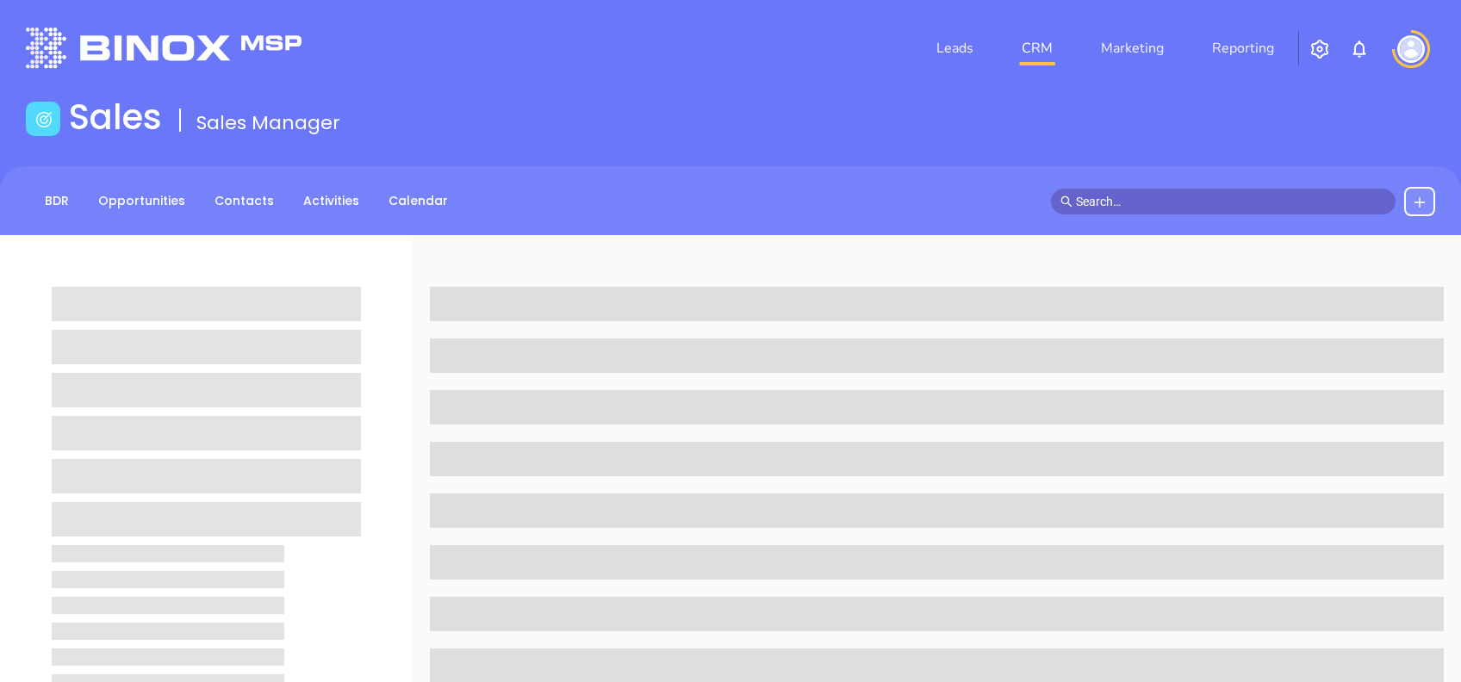
scroll to position [758, 0]
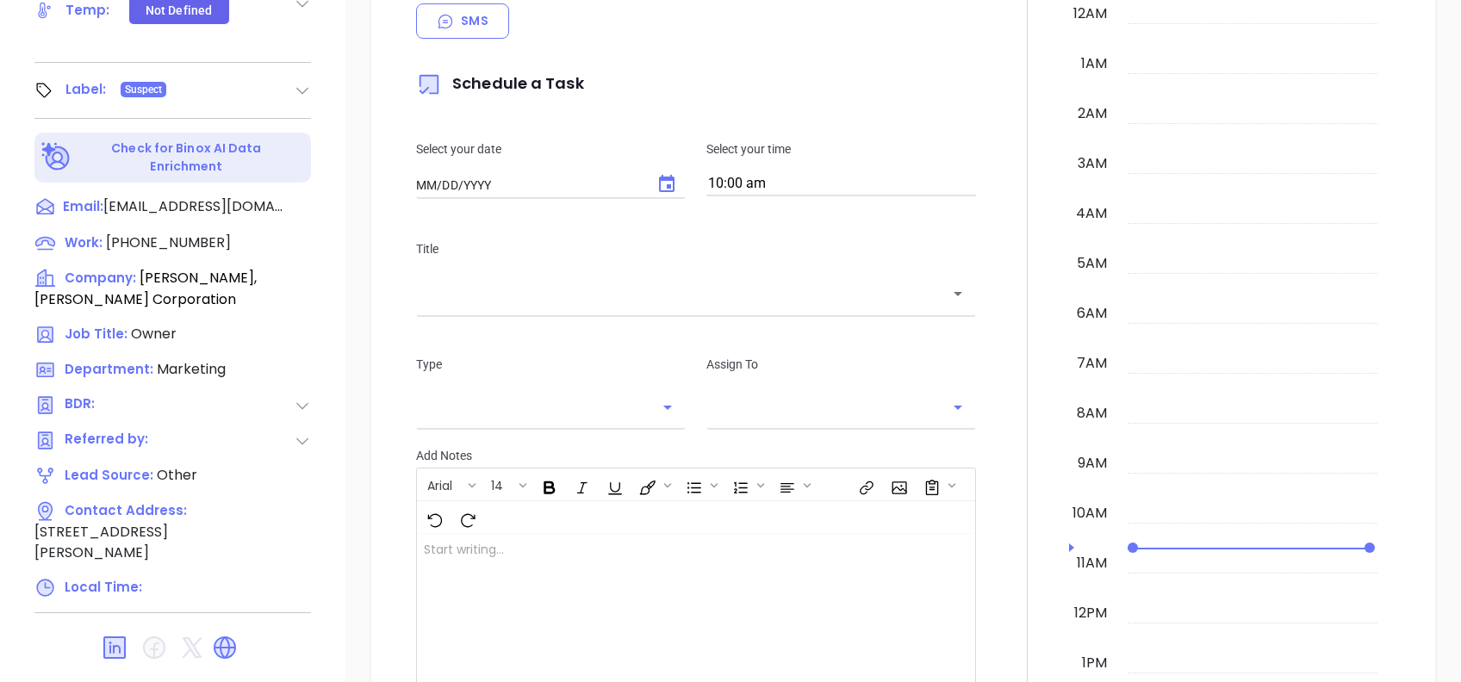
type input "[DATE]"
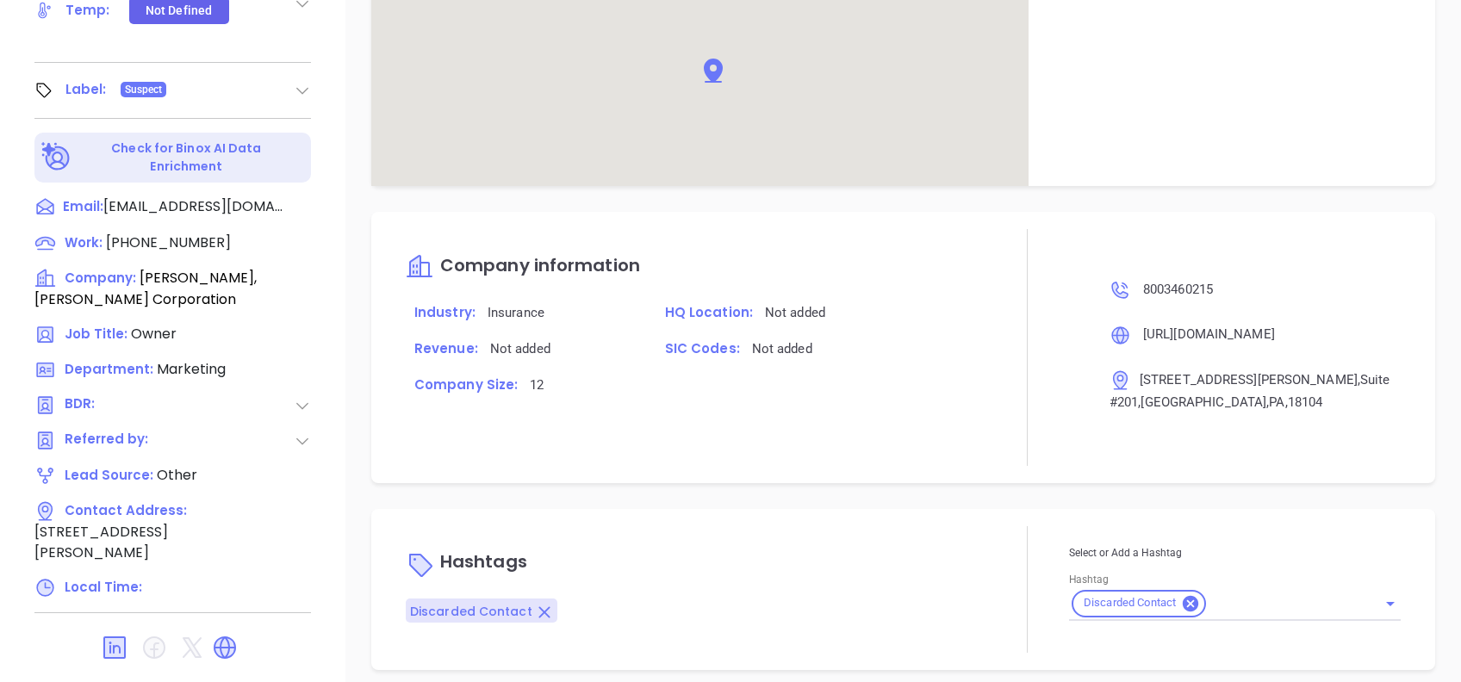
type input "[PERSON_NAME]"
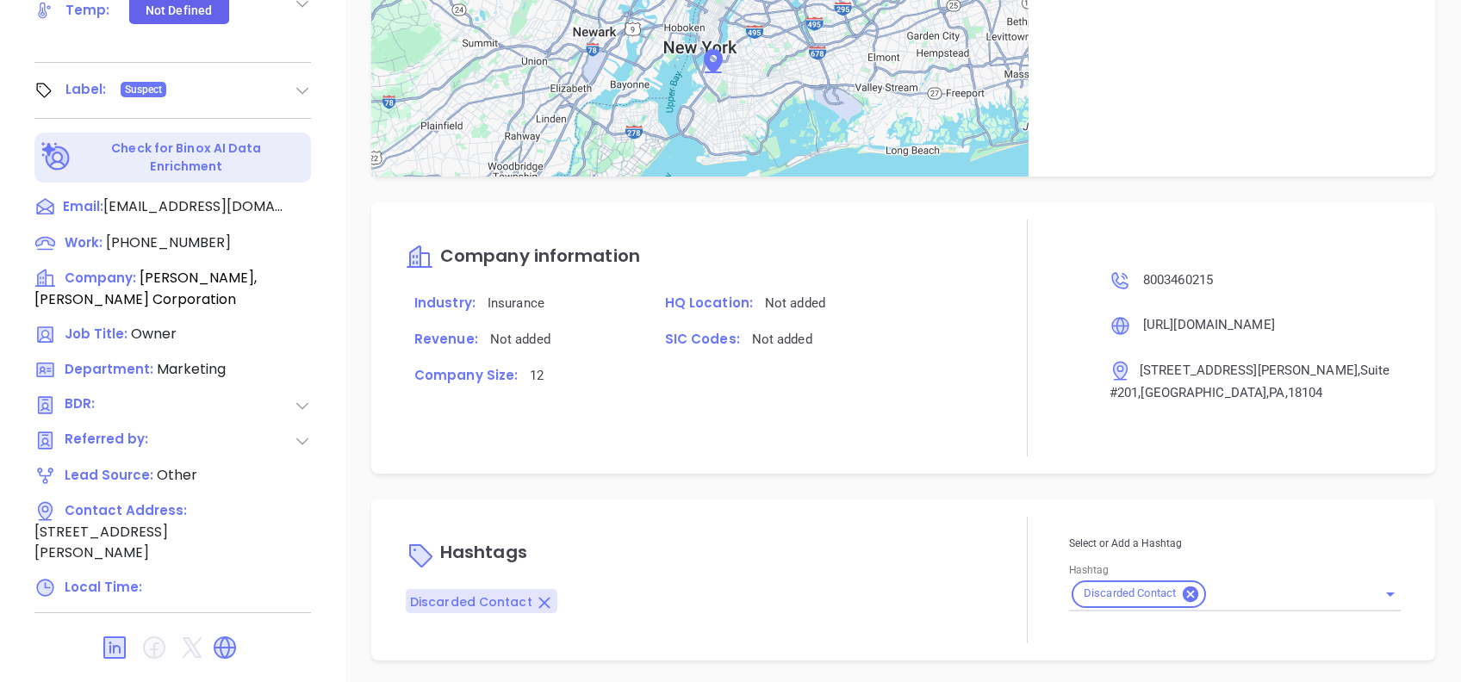
scroll to position [930, 0]
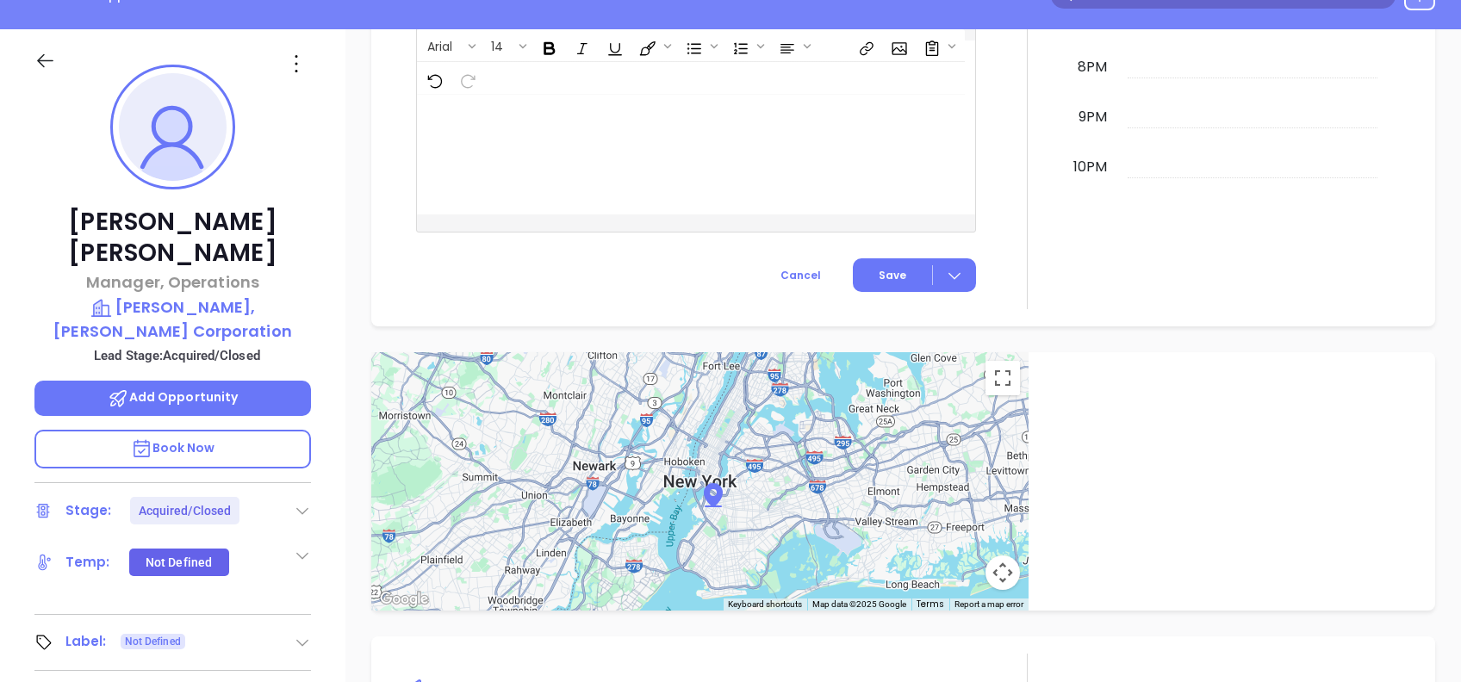
scroll to position [184, 0]
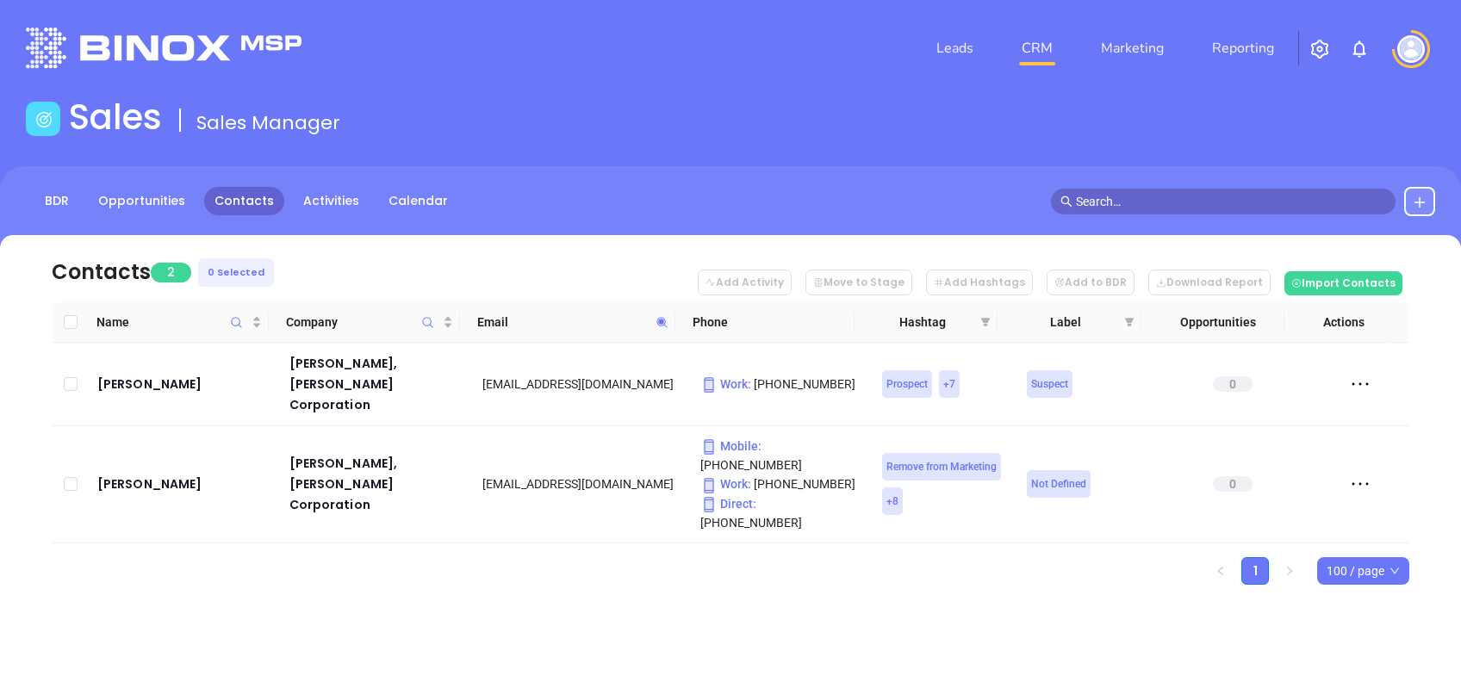
click at [664, 327] on icon at bounding box center [662, 322] width 13 height 13
paste input "lehighunderwriters"
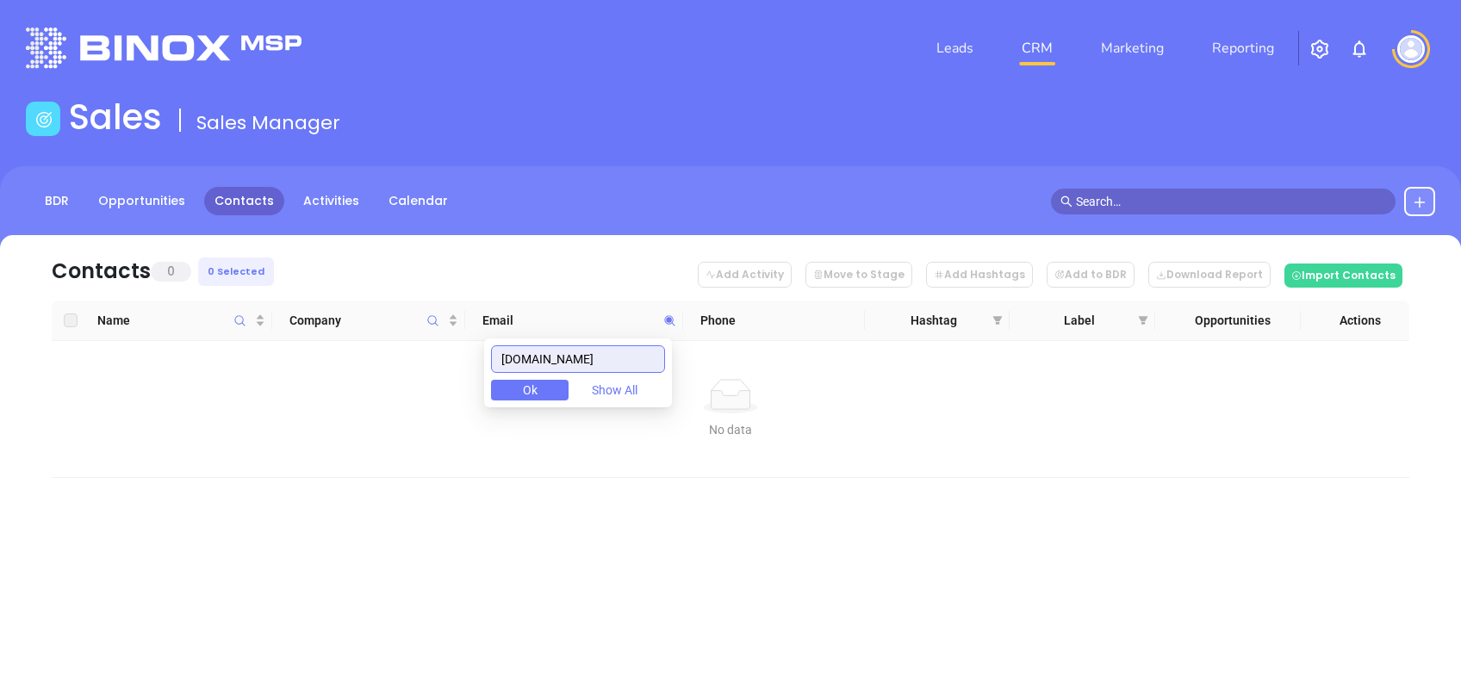
drag, startPoint x: 643, startPoint y: 352, endPoint x: 413, endPoint y: 379, distance: 231.6
click at [413, 379] on body "Leads CRM Marketing Reporting Financial Leads Leads Sales Sales Manager BDR Opp…" at bounding box center [730, 341] width 1461 height 682
paste input "miersinsurance"
type input "miersinsurance.com"
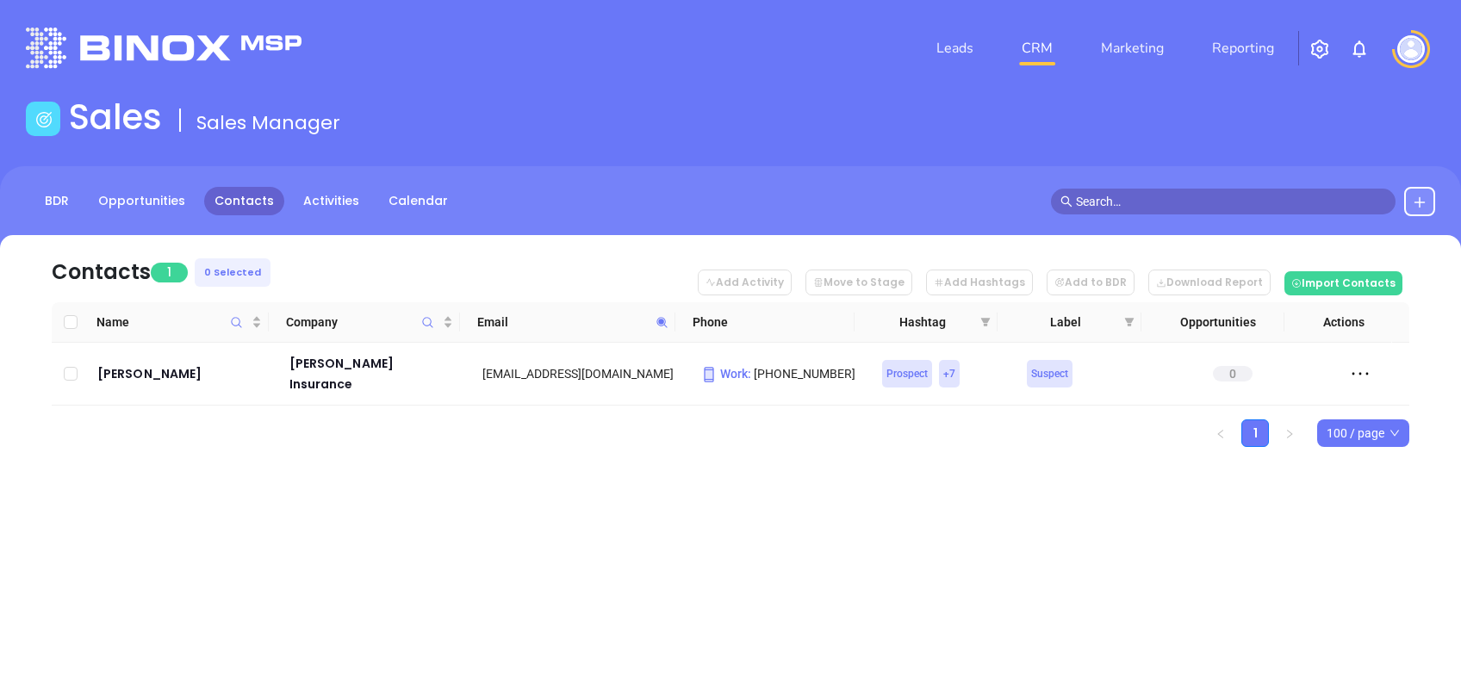
click at [801, 570] on div "Leads CRM Marketing Reporting Financial Leads Leads Sales Sales Manager BDR Opp…" at bounding box center [730, 341] width 1461 height 682
click at [665, 324] on icon at bounding box center [662, 322] width 13 height 13
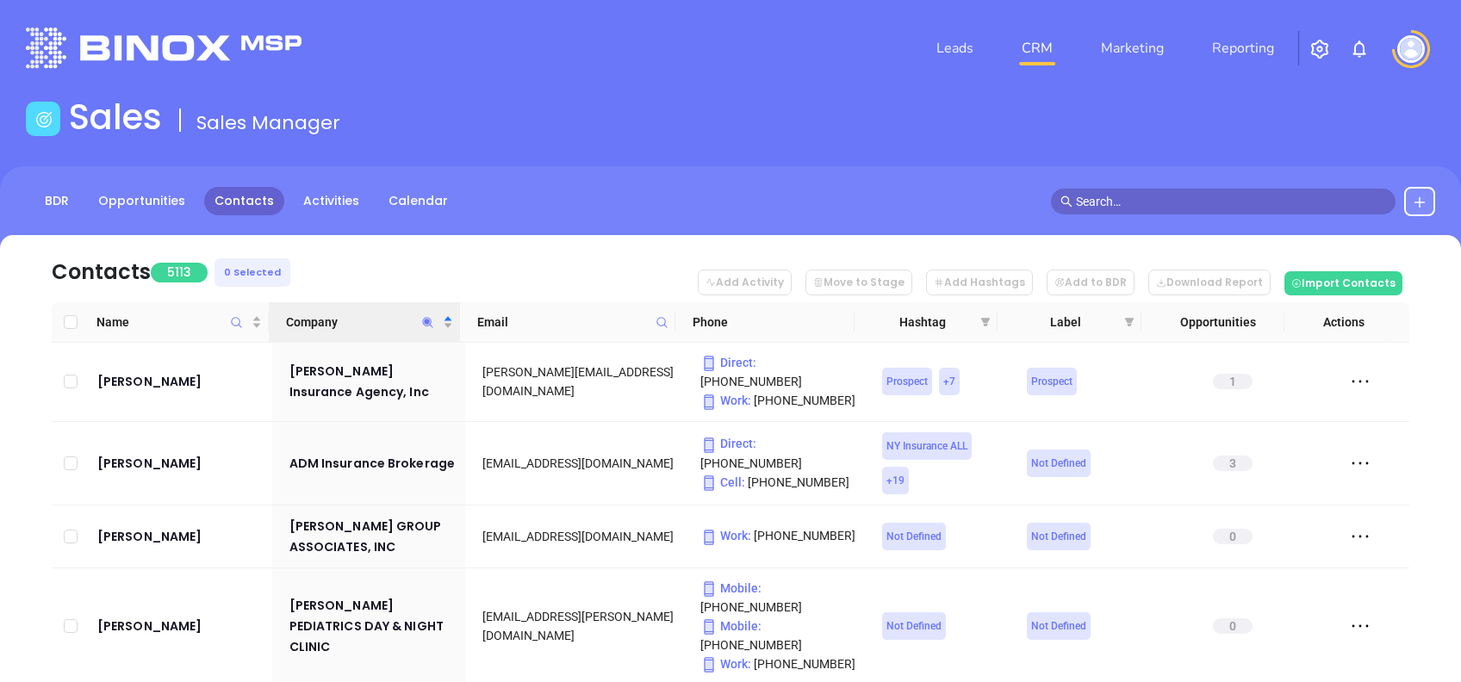
click at [426, 316] on icon "Company" at bounding box center [427, 322] width 13 height 13
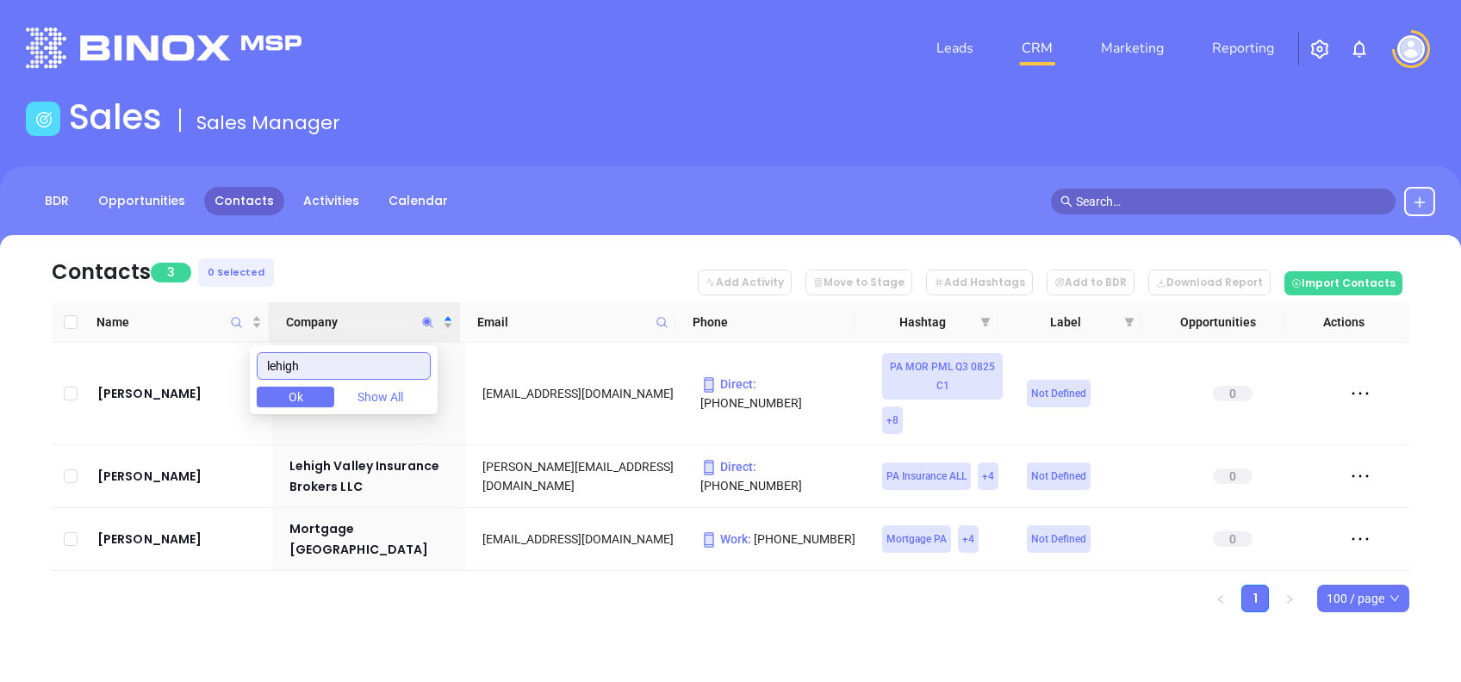
type input "lehigh"
click at [485, 245] on nav "Contacts 3 0 Selected Add Activity Move to Stage Add Hashtags Add to BDR Downlo…" at bounding box center [731, 268] width 1358 height 67
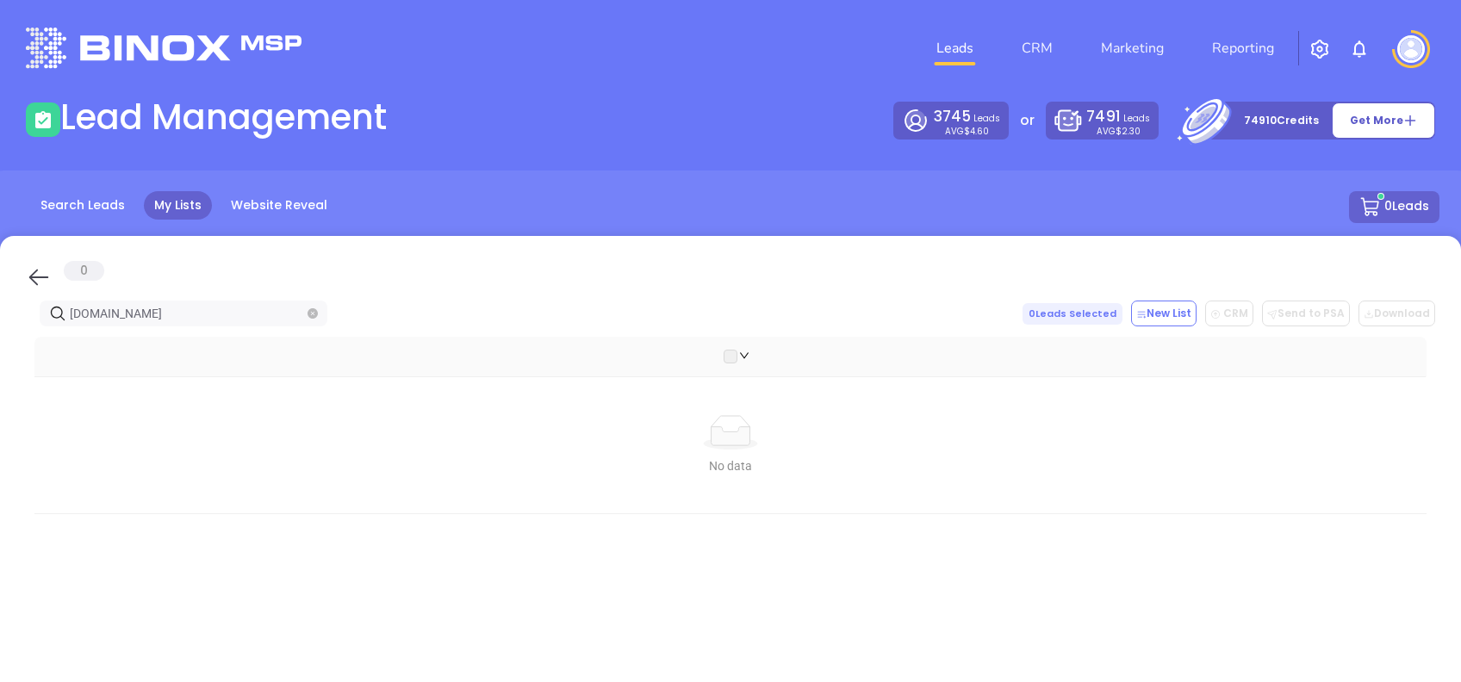
click at [34, 279] on icon at bounding box center [39, 277] width 26 height 26
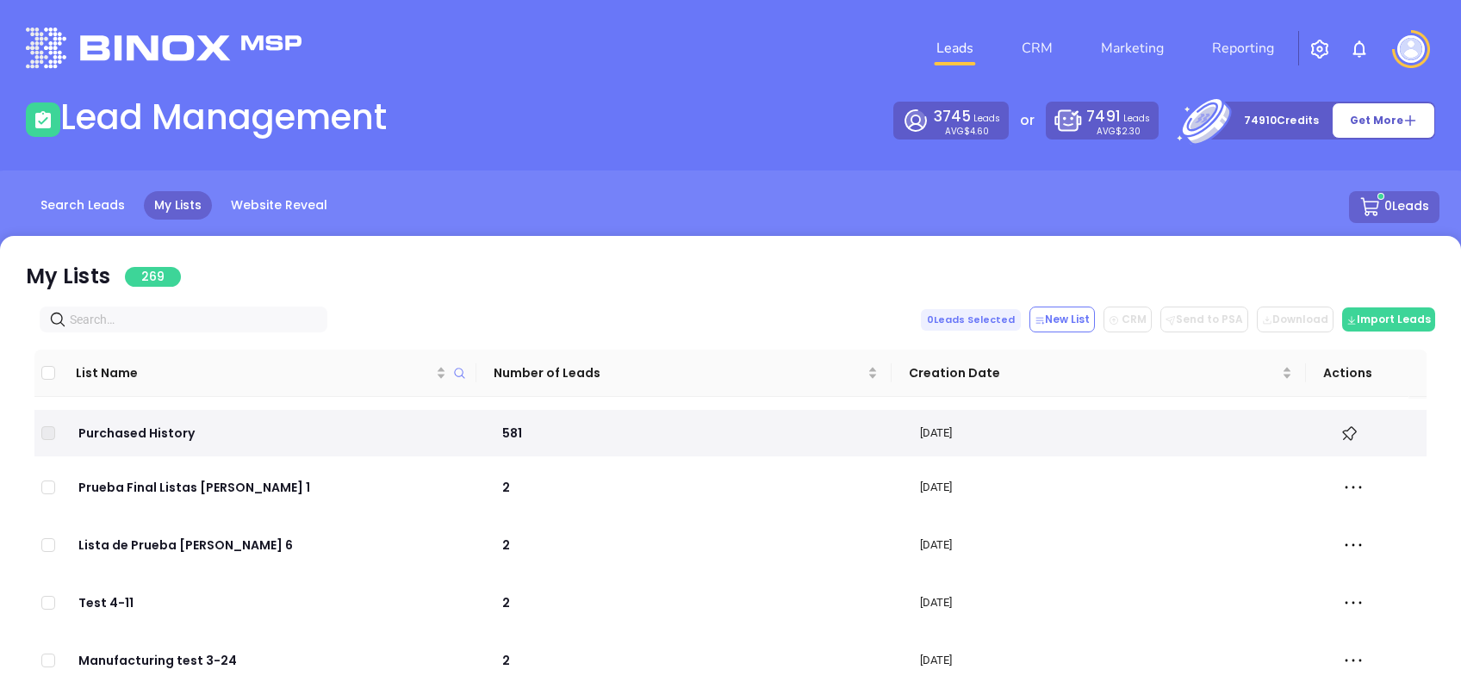
click at [134, 308] on span at bounding box center [184, 320] width 288 height 26
paste input "lehighunderwriters.com"
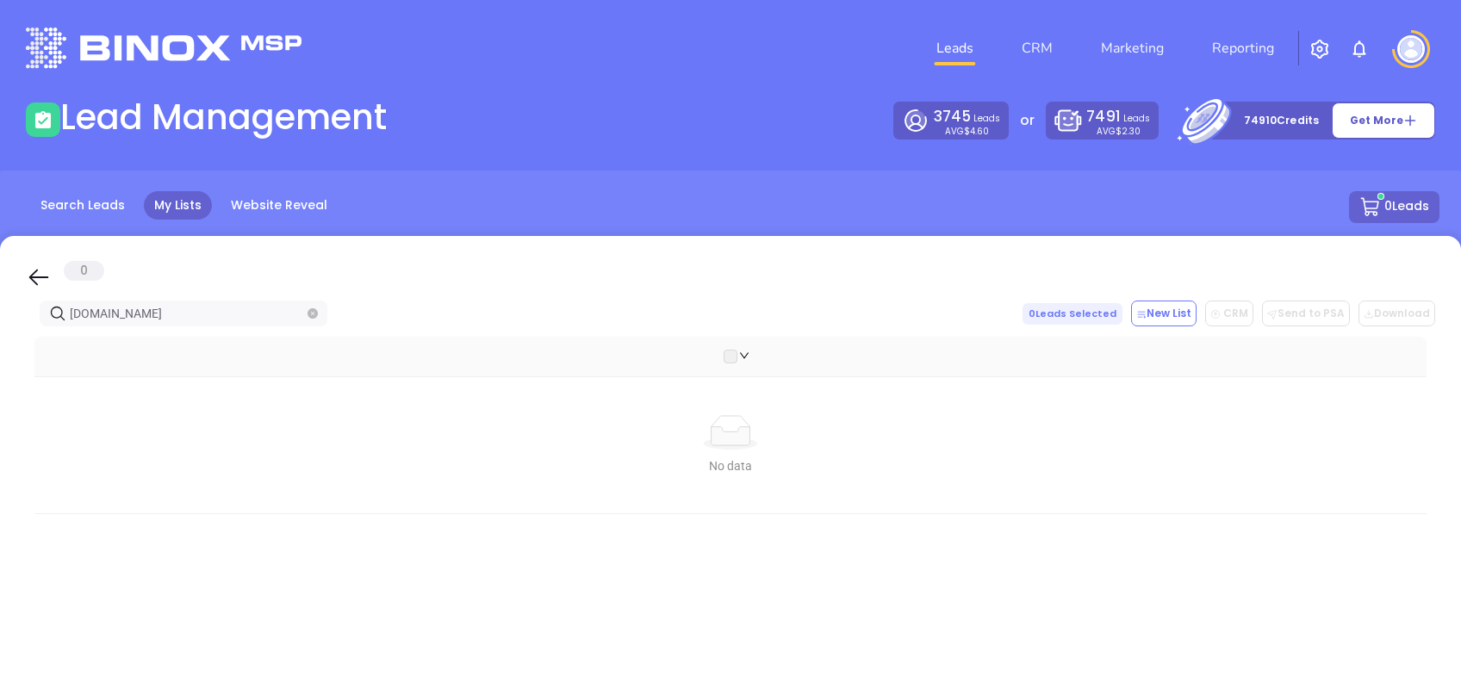
type input "lehighunderwriters.com"
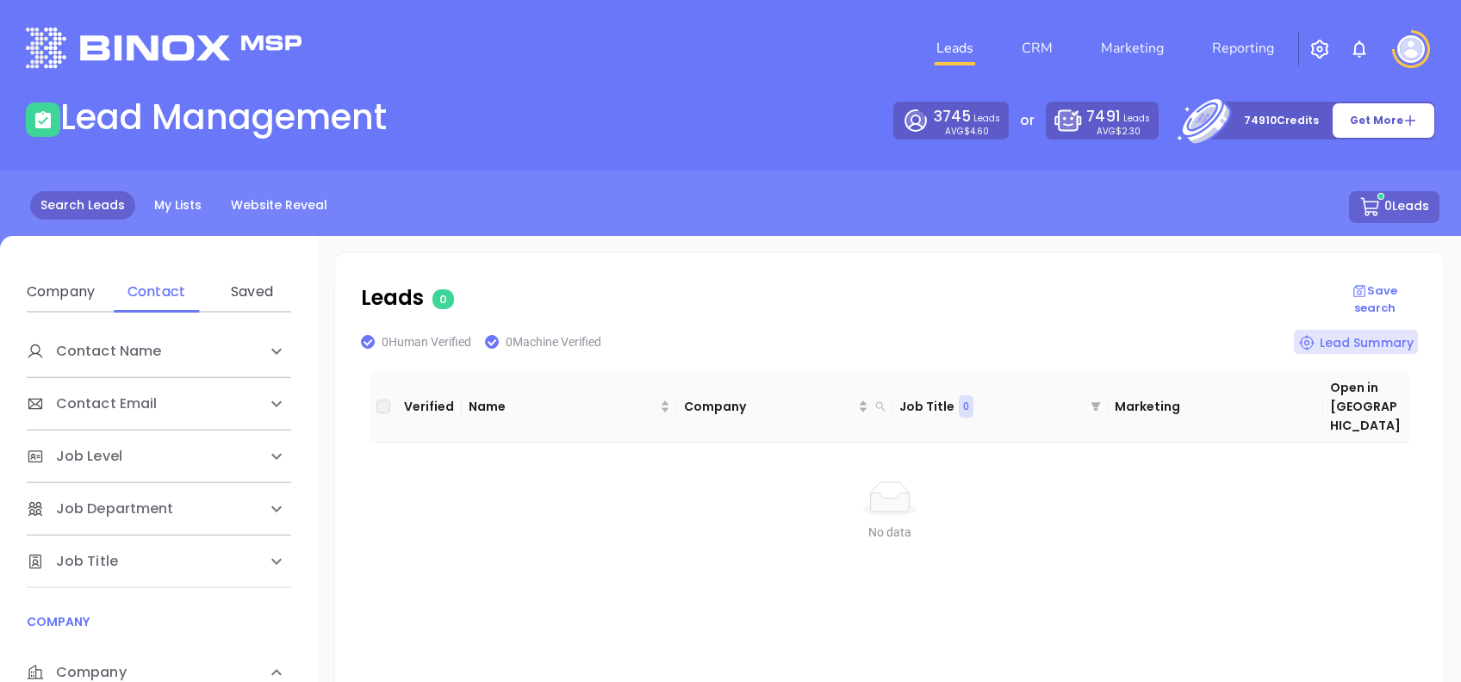
scroll to position [229, 0]
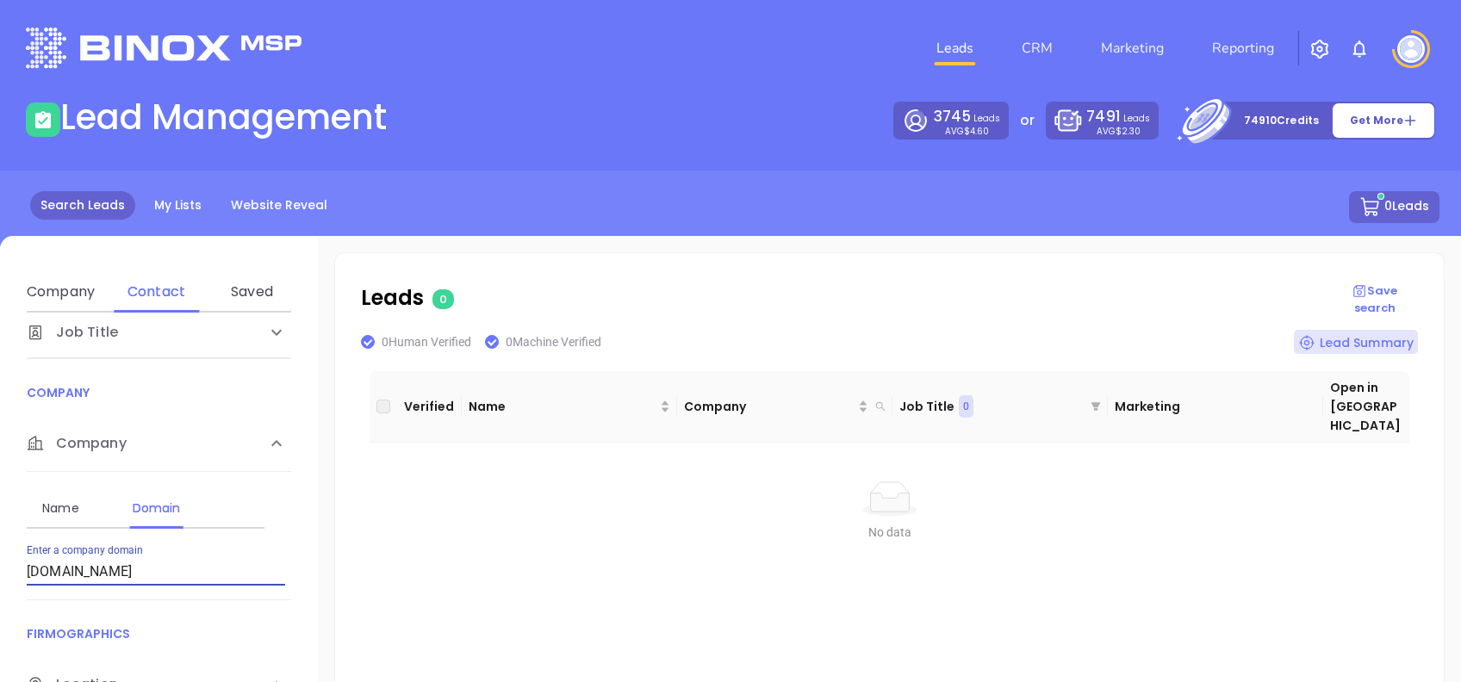
drag, startPoint x: 151, startPoint y: 567, endPoint x: 0, endPoint y: 569, distance: 150.8
click at [0, 569] on html "Leads CRM Marketing Reporting Financial Leads Leads Lead Management 3745 Leads …" at bounding box center [730, 341] width 1461 height 682
type input "lehighunderwriters.com"
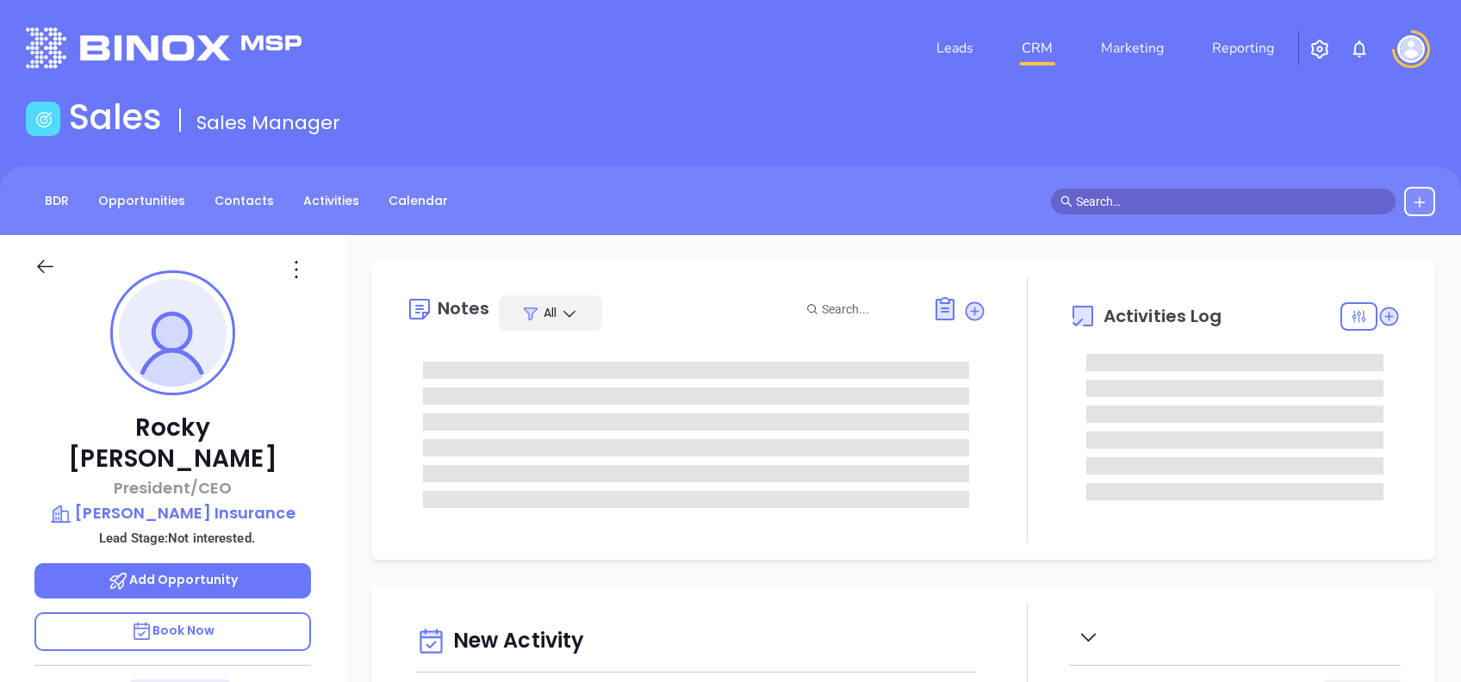
type input "[DATE]"
type input "[PERSON_NAME]"
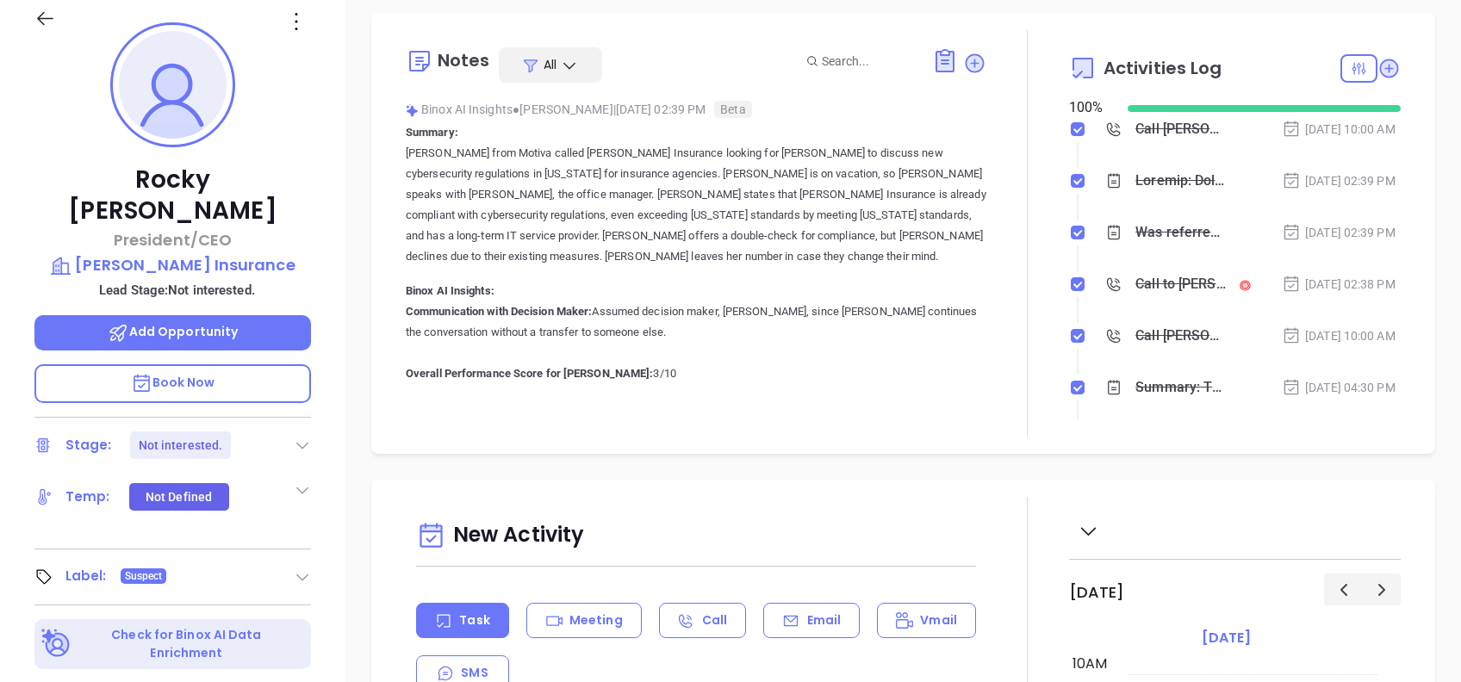
scroll to position [184, 0]
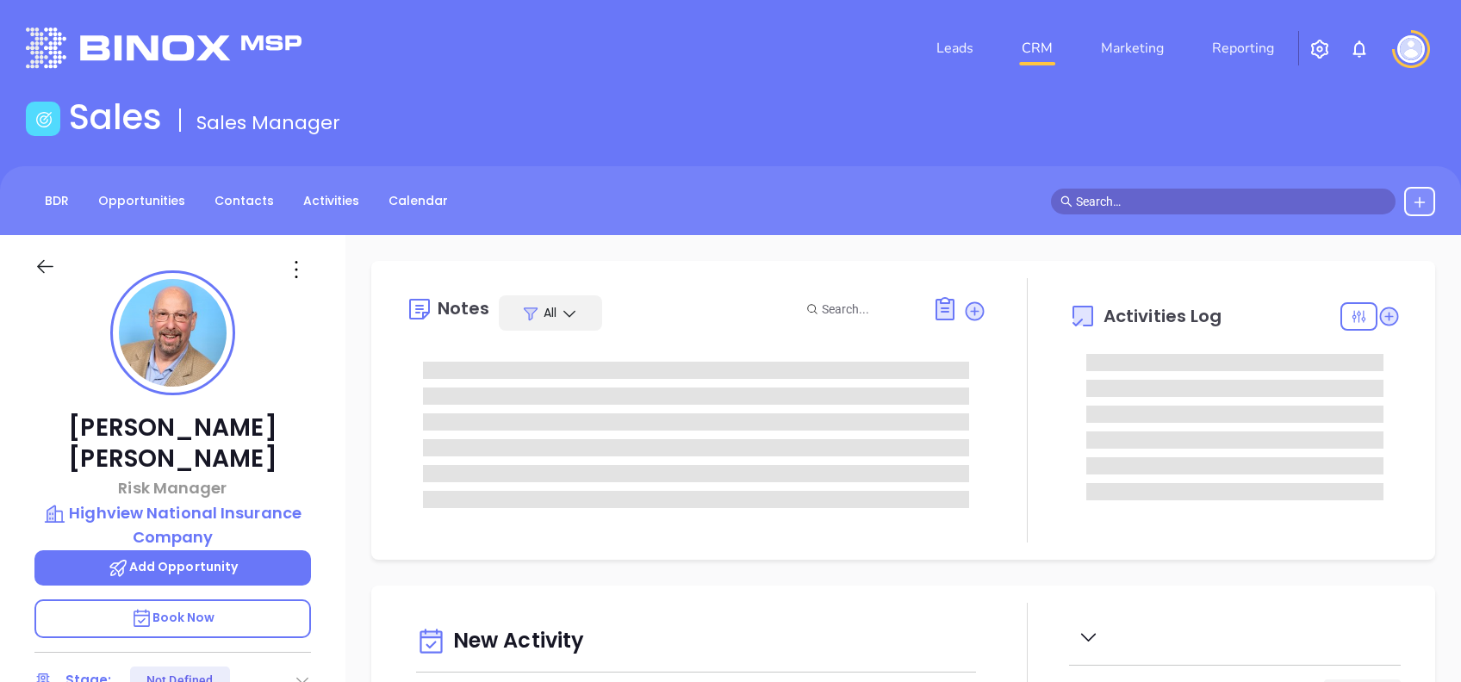
type input "[DATE]"
type input "[PERSON_NAME]"
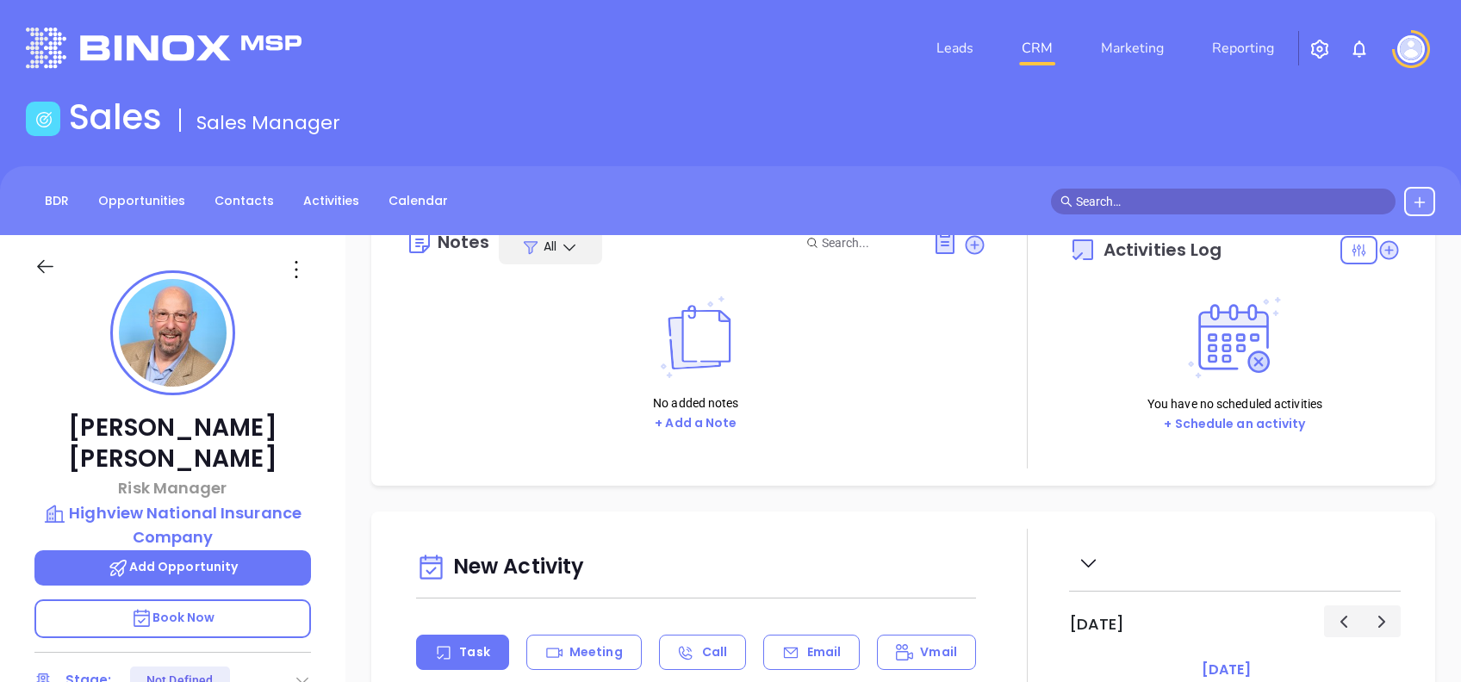
scroll to position [0, 0]
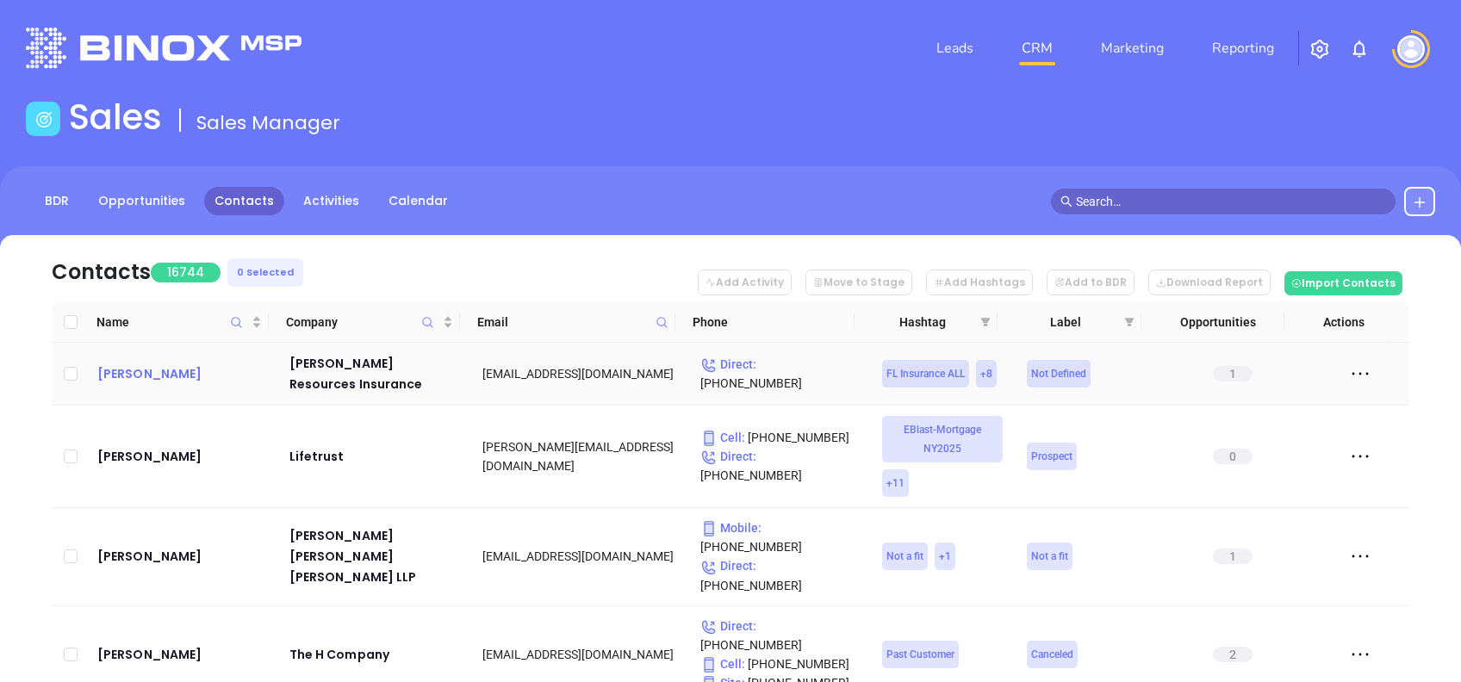
click at [140, 383] on div "[PERSON_NAME]" at bounding box center [181, 374] width 168 height 21
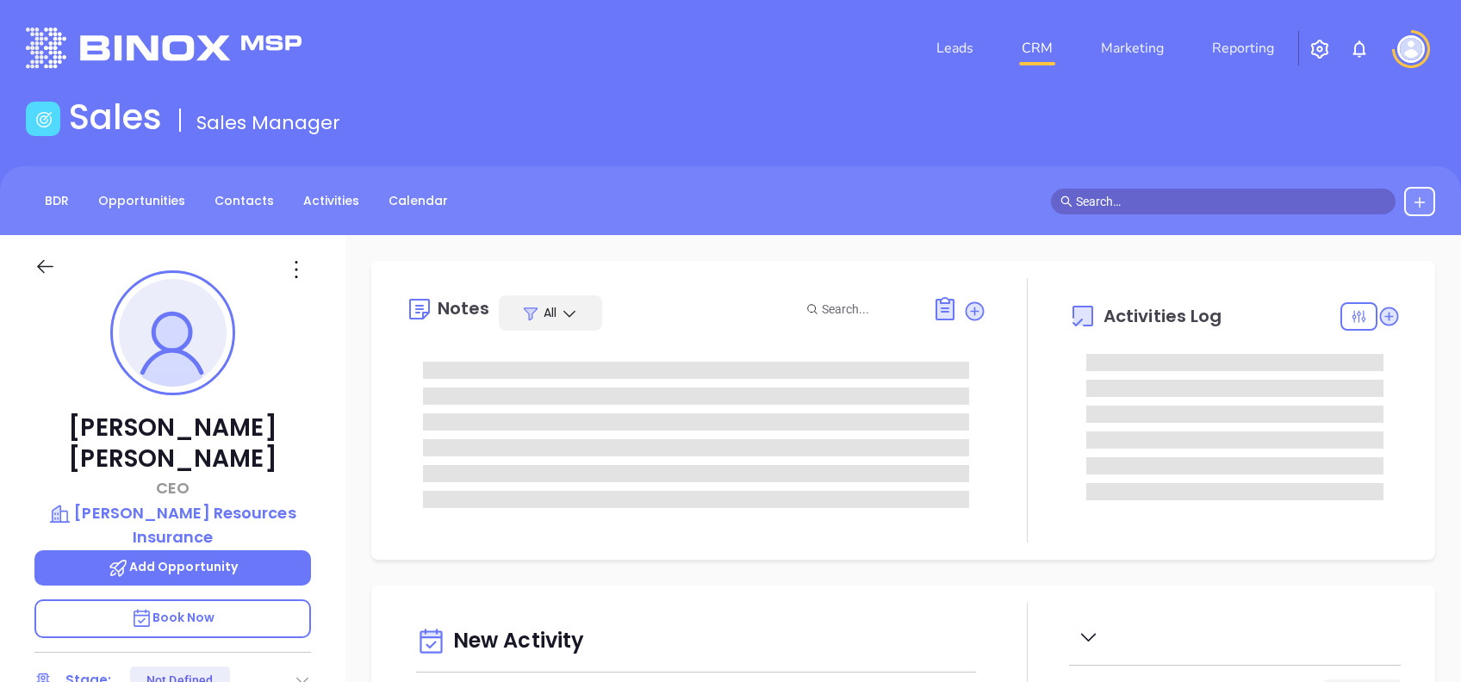
type input "[DATE]"
type input "[PERSON_NAME]"
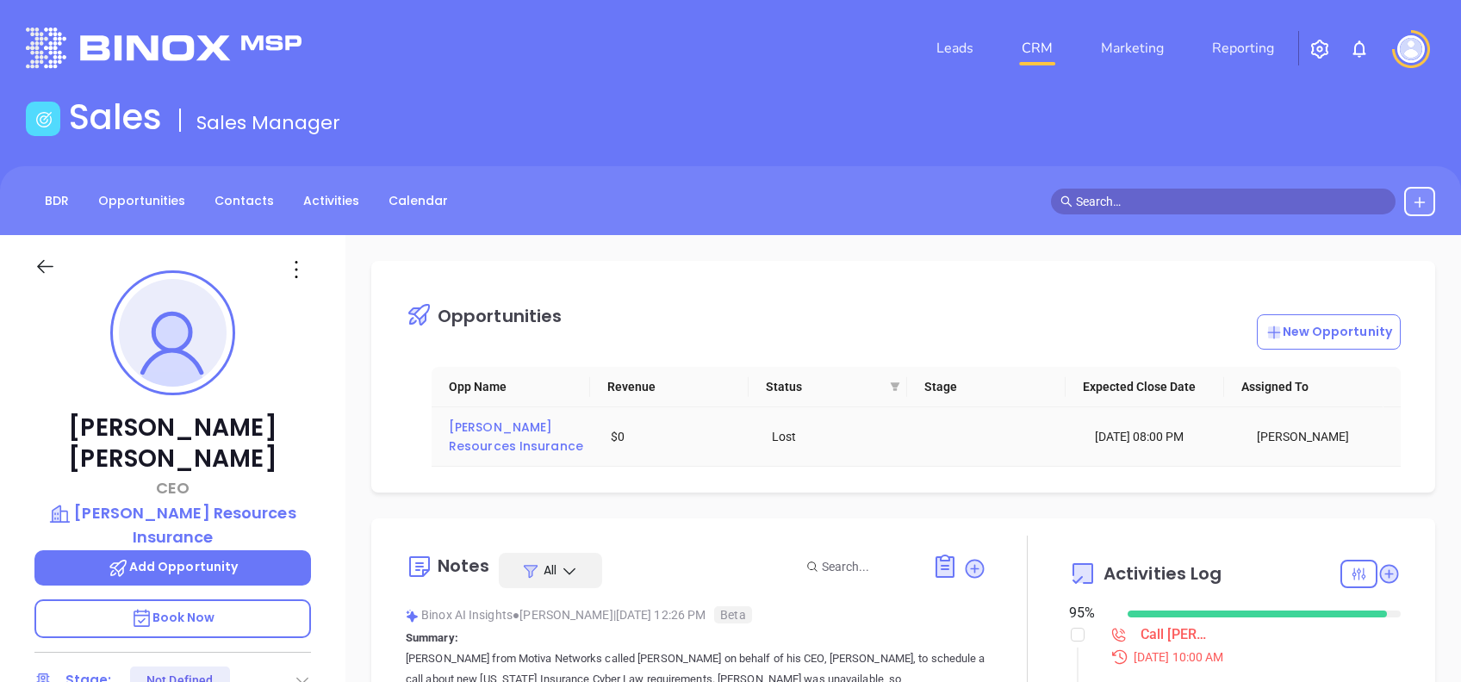
click at [501, 434] on span "[PERSON_NAME] Resources Insurance" at bounding box center [516, 437] width 134 height 36
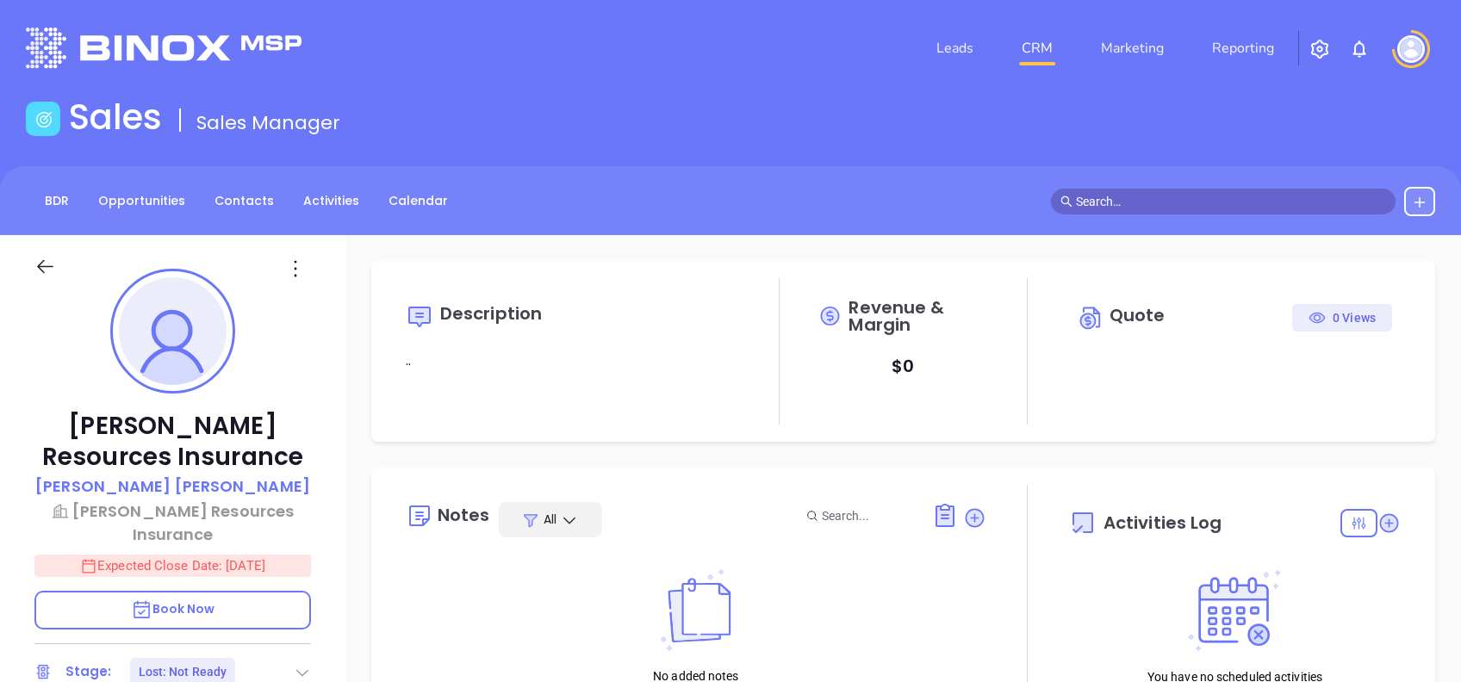
scroll to position [501, 0]
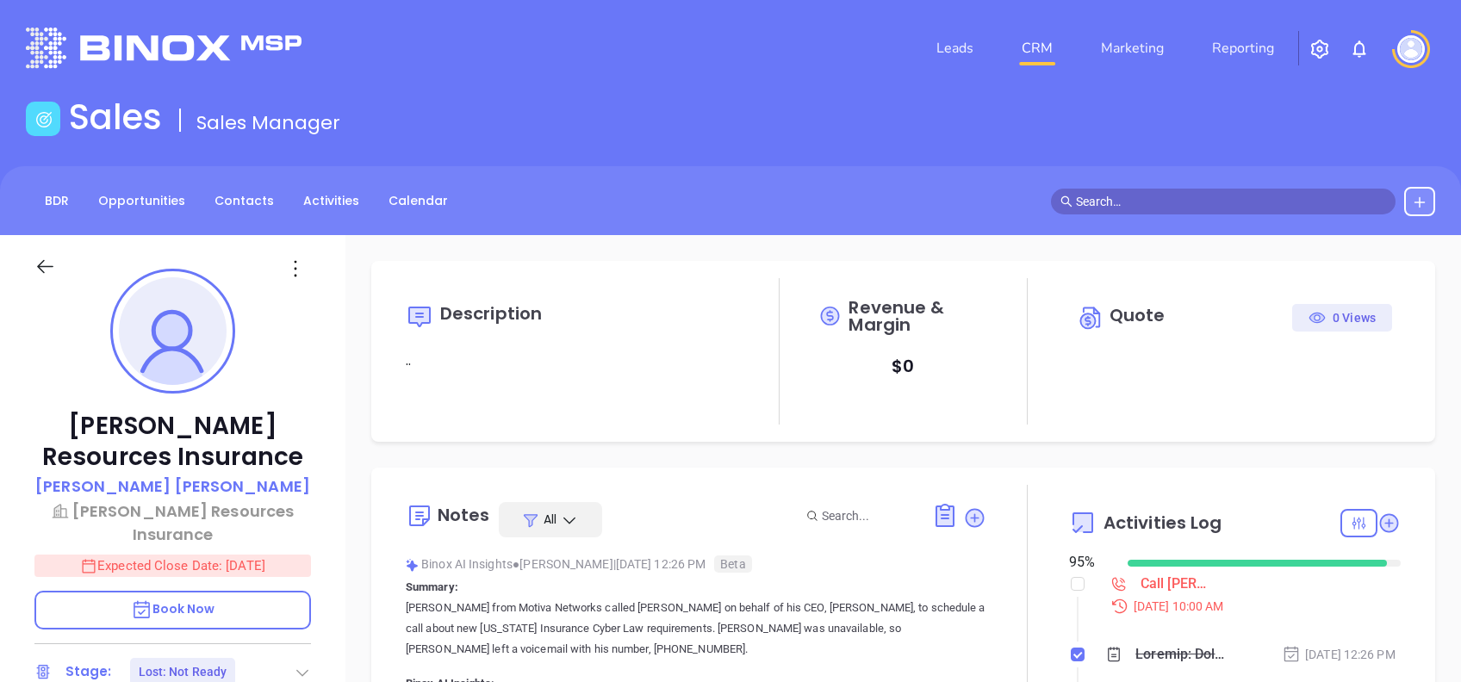
type input "[PERSON_NAME]"
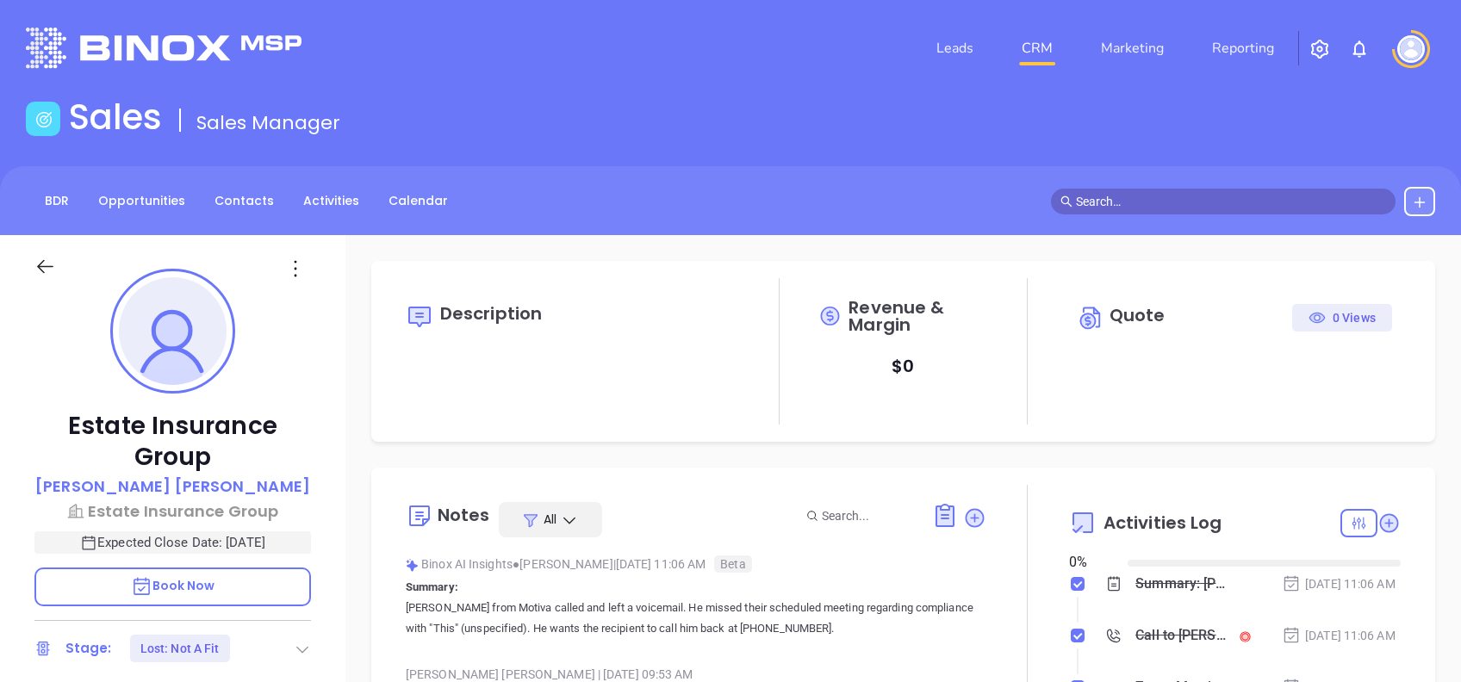
type input "[DATE]"
click at [216, 486] on p "Wilson Saravia" at bounding box center [172, 486] width 275 height 23
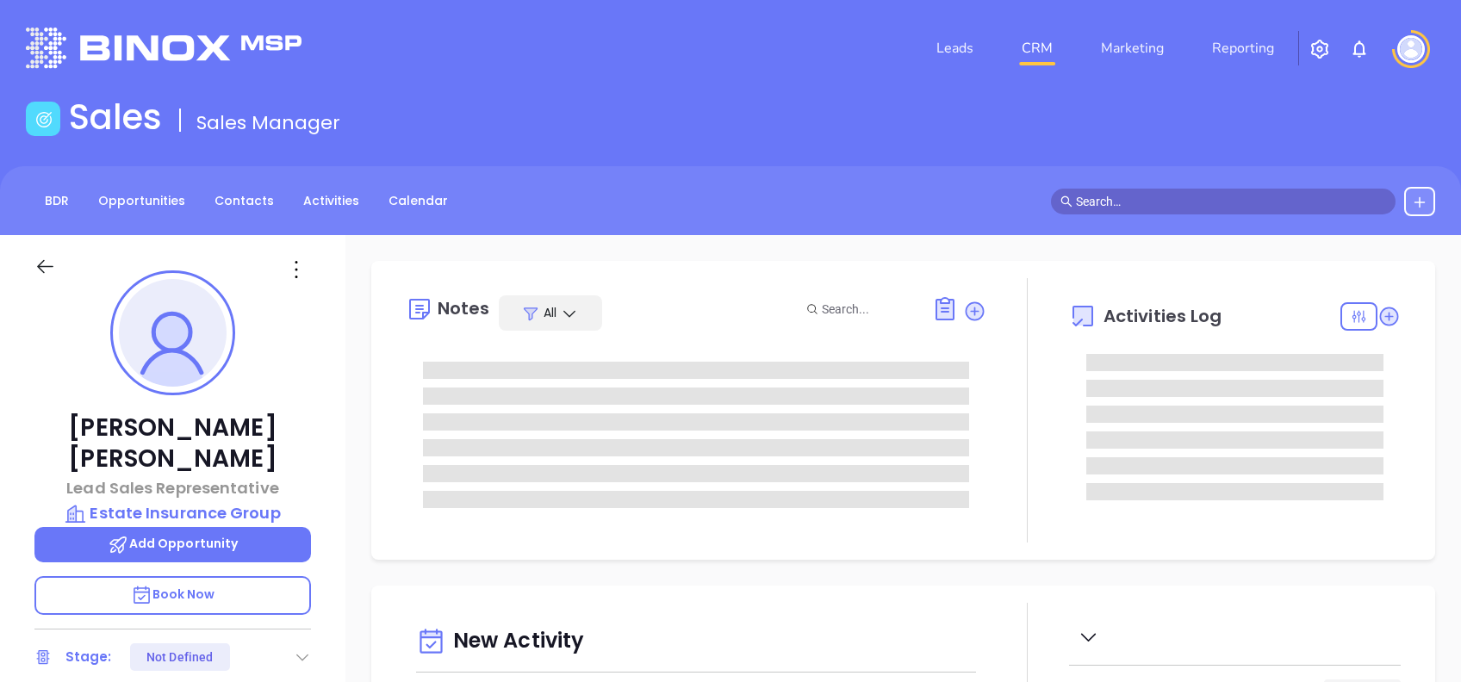
scroll to position [501, 0]
type input "Alejandra Lara"
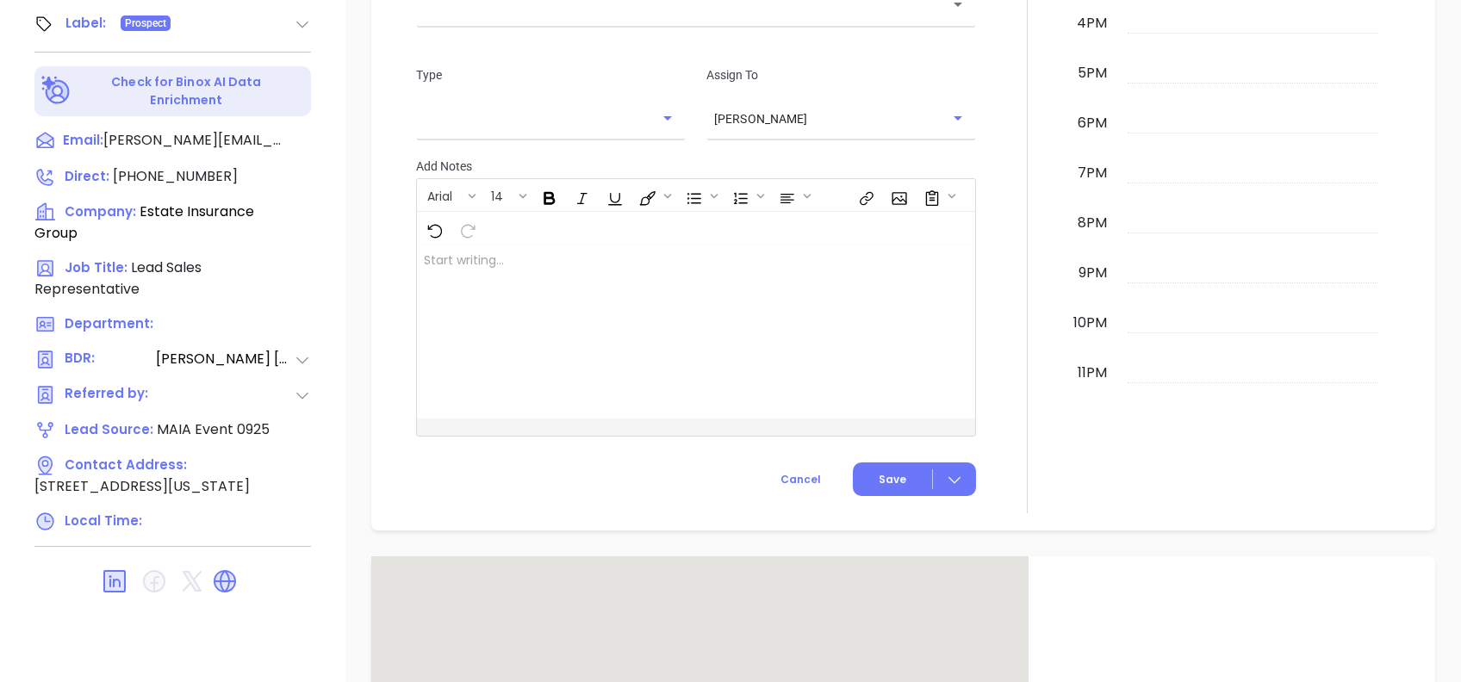
scroll to position [1447, 0]
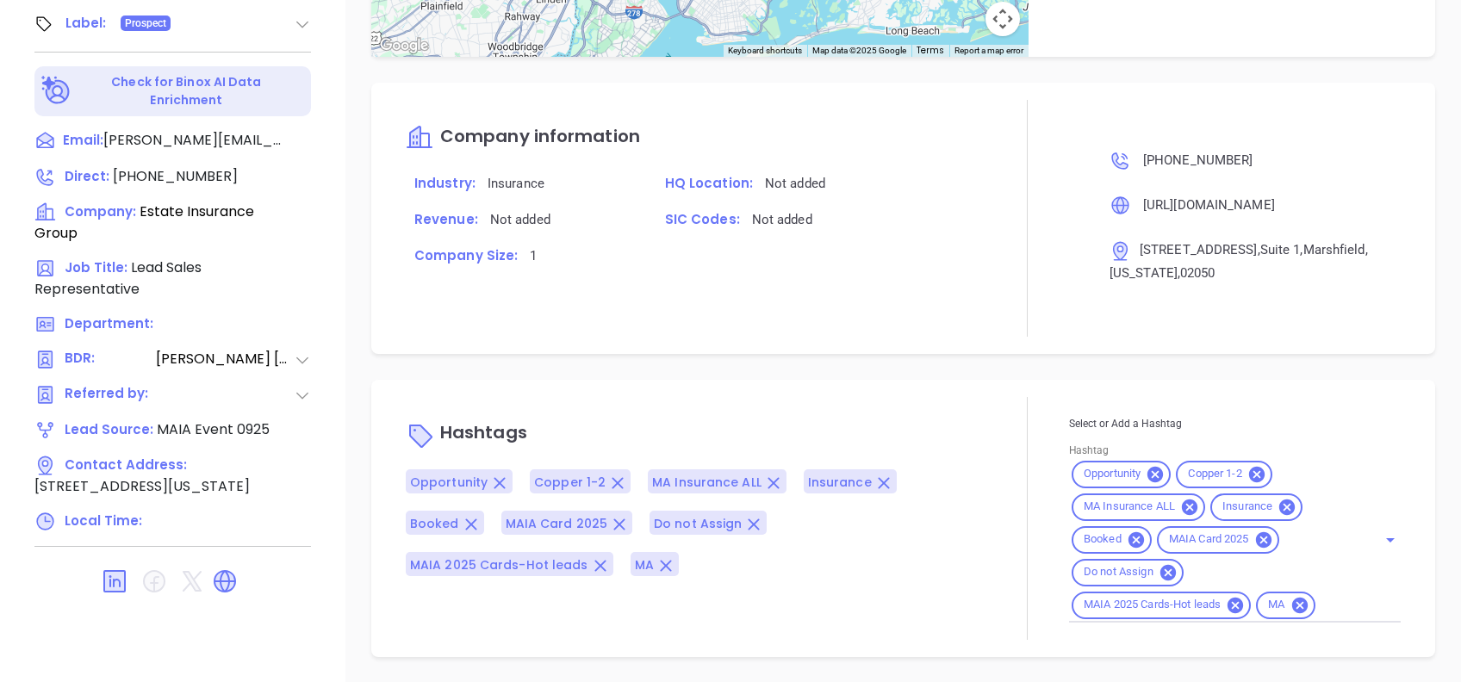
click at [785, 370] on div "Opportunities New Opportunity Opp Name Revenue Status Stage Expected Close Date…" at bounding box center [903, 80] width 1116 height 1206
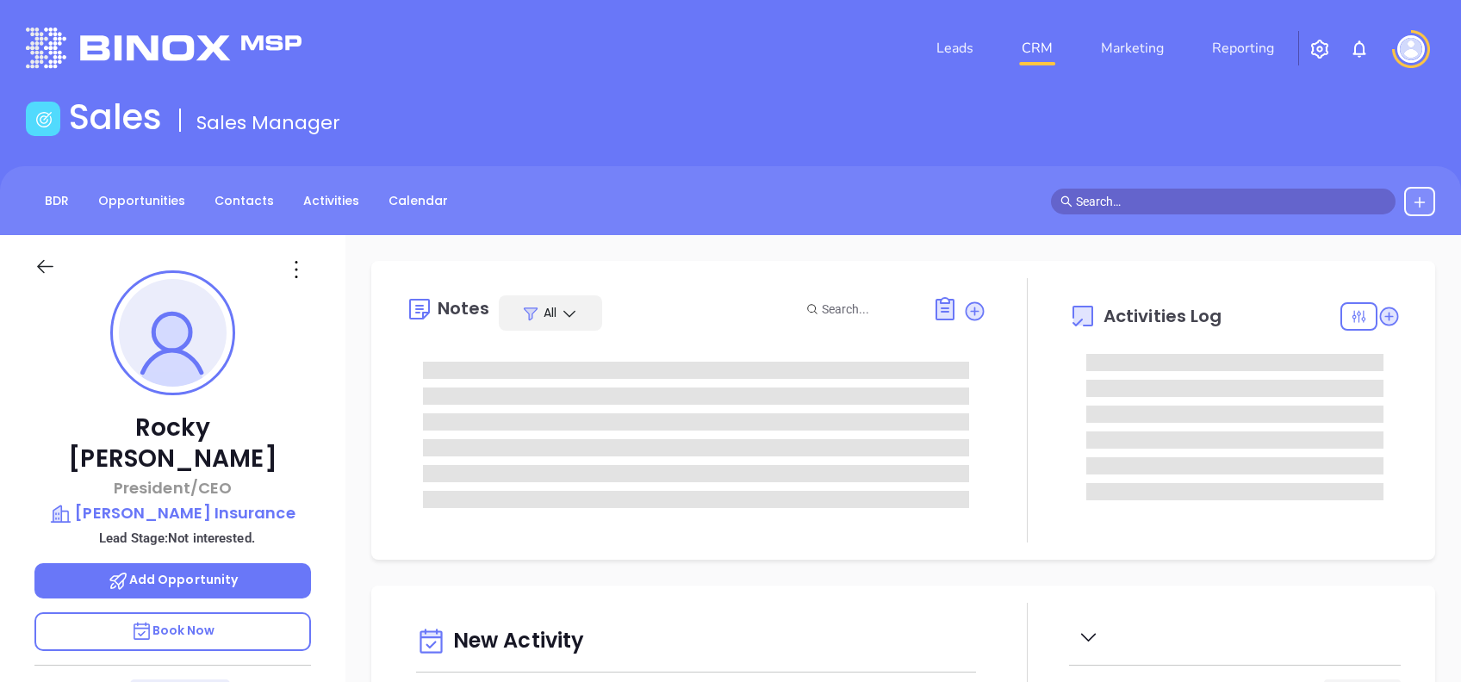
type input "[DATE]"
type input "[PERSON_NAME]"
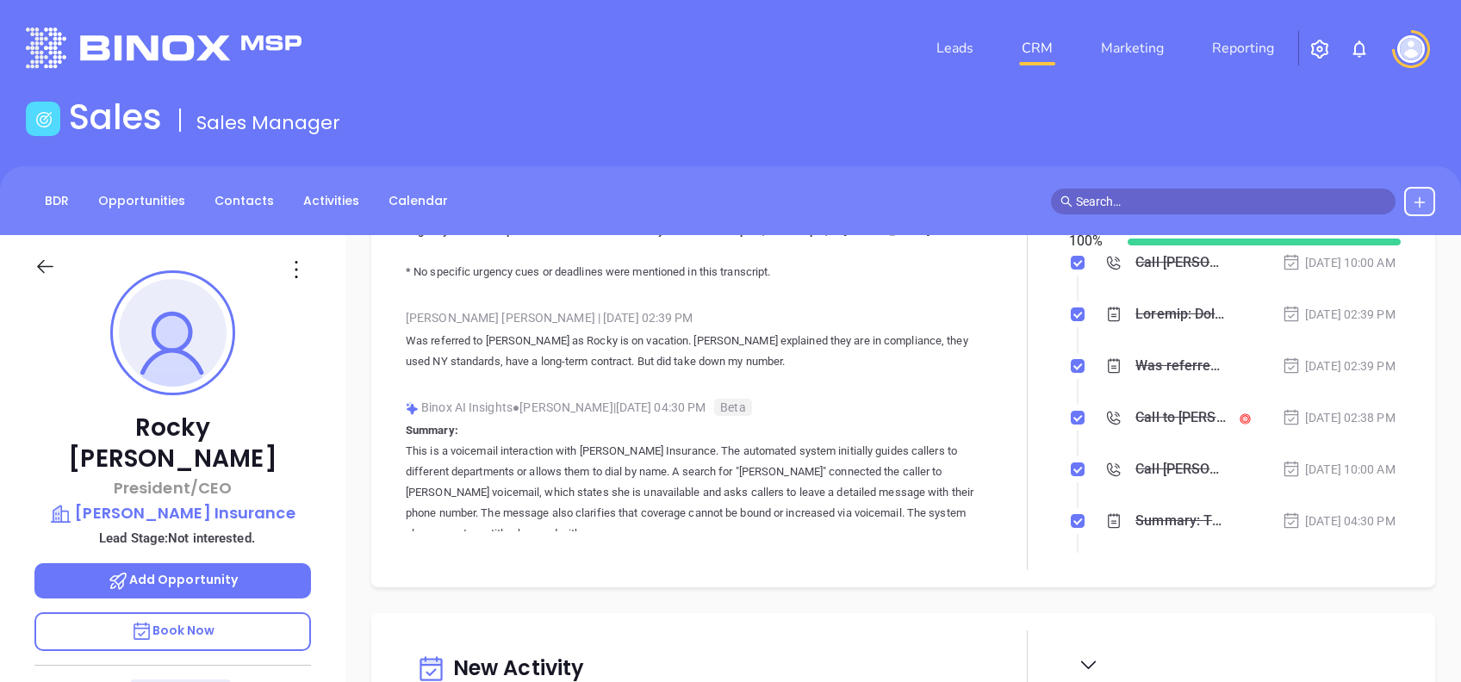
scroll to position [1527, 0]
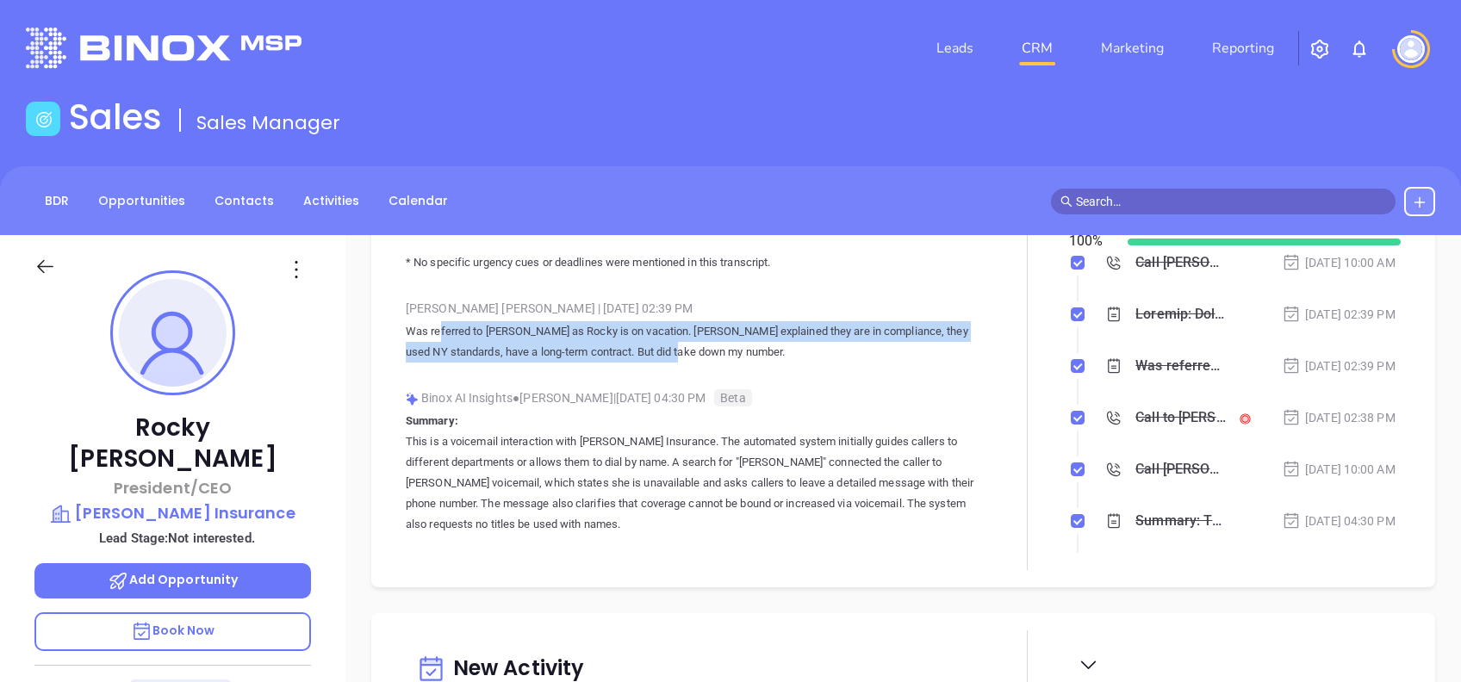
drag, startPoint x: 720, startPoint y: 365, endPoint x: 453, endPoint y: 343, distance: 268.0
click at [453, 343] on p "Was referred to Joane as Rocky is on vacation. Joane explained they are in comp…" at bounding box center [696, 341] width 581 height 41
drag, startPoint x: 738, startPoint y: 373, endPoint x: 407, endPoint y: 342, distance: 333.1
click at [407, 342] on p "Was referred to Joane as Rocky is on vacation. Joane explained they are in comp…" at bounding box center [696, 341] width 581 height 41
copy p "Was referred to Joane as Rocky is on vacation. Joane explained they are in comp…"
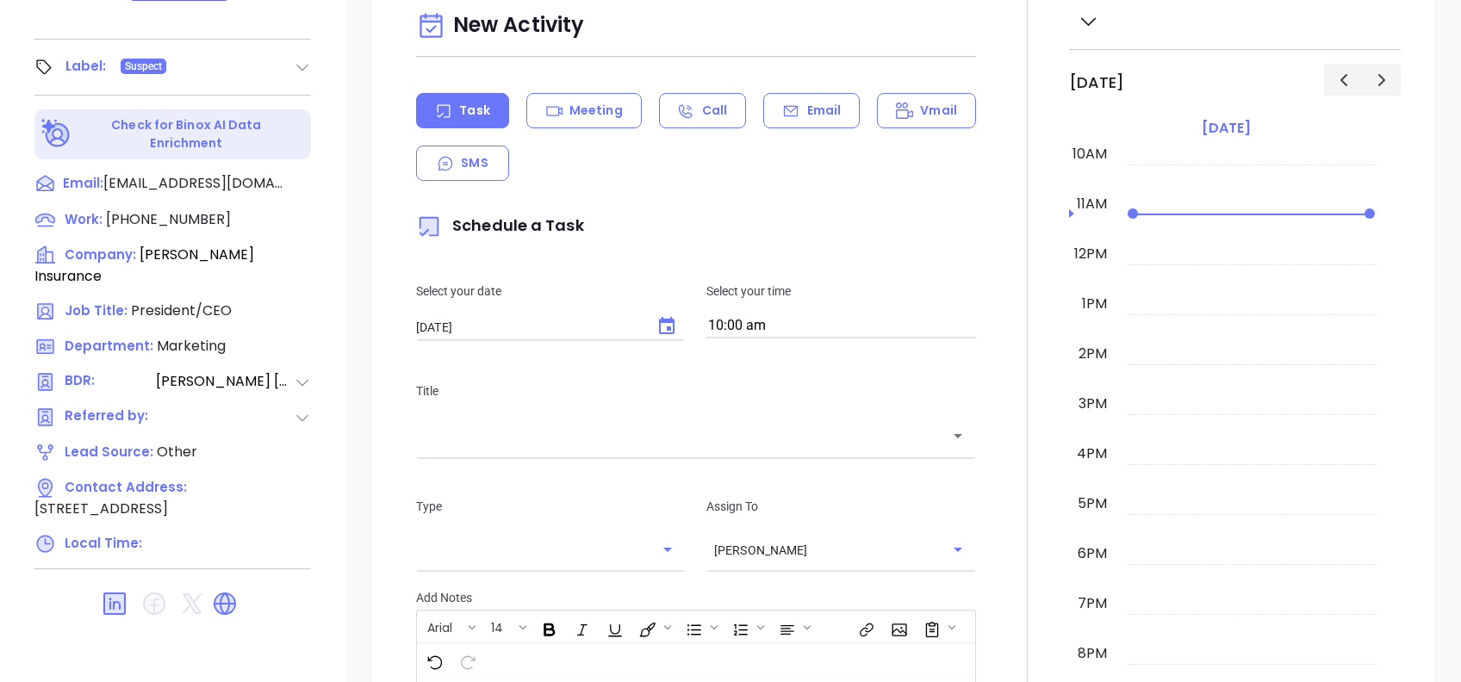
scroll to position [0, 0]
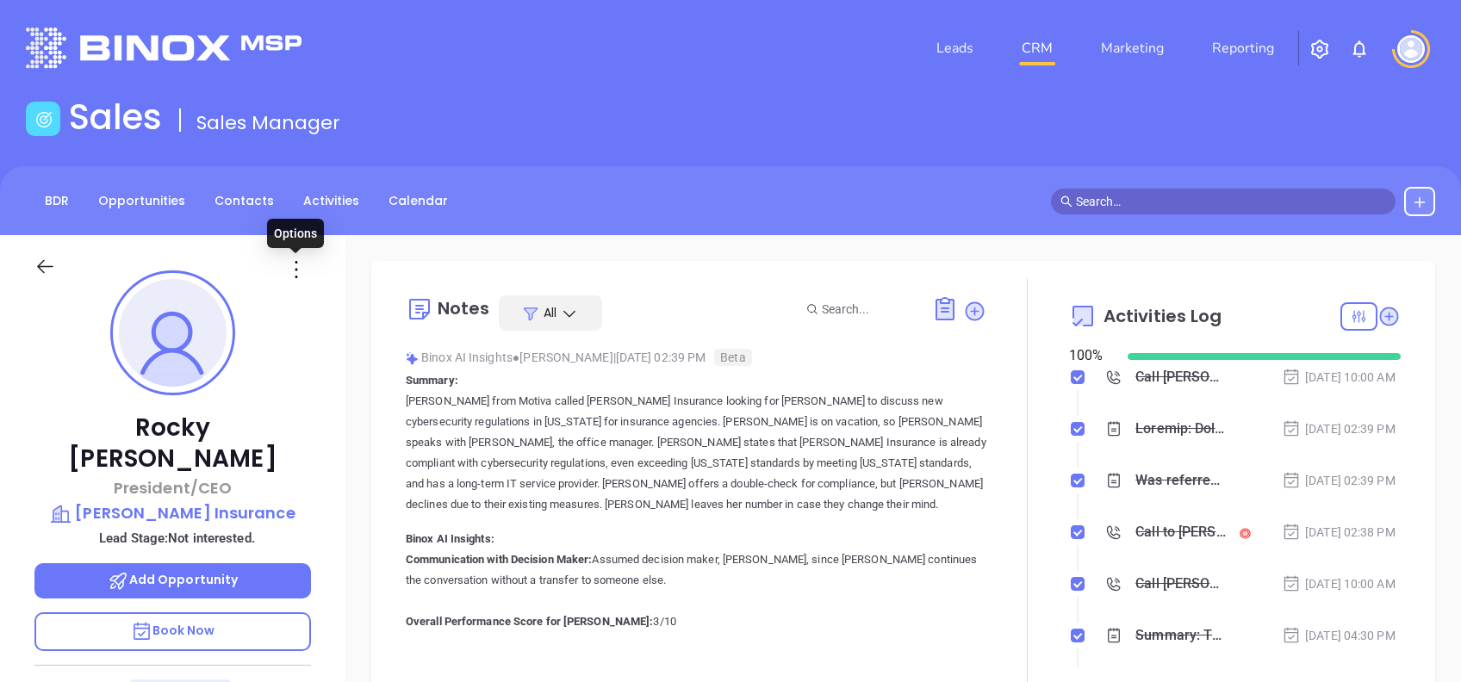
click at [299, 273] on icon at bounding box center [297, 270] width 28 height 28
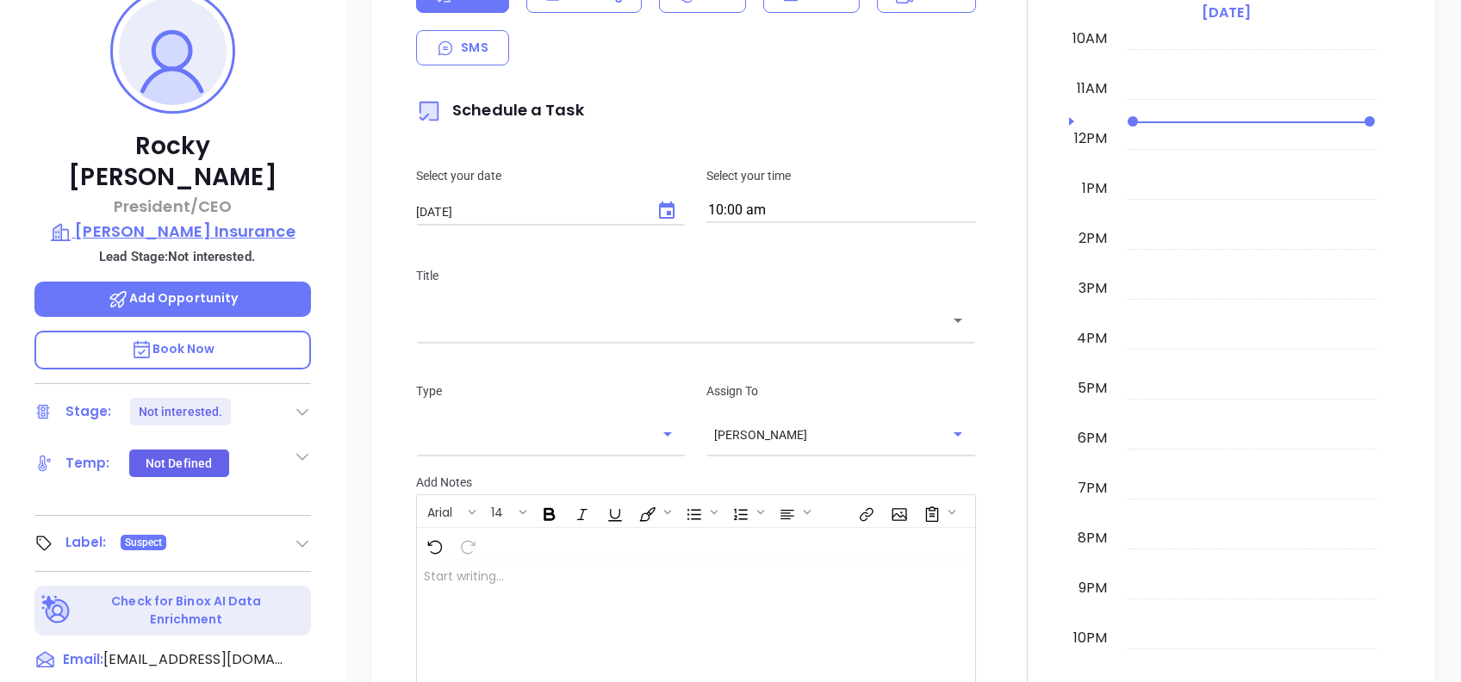
scroll to position [283, 0]
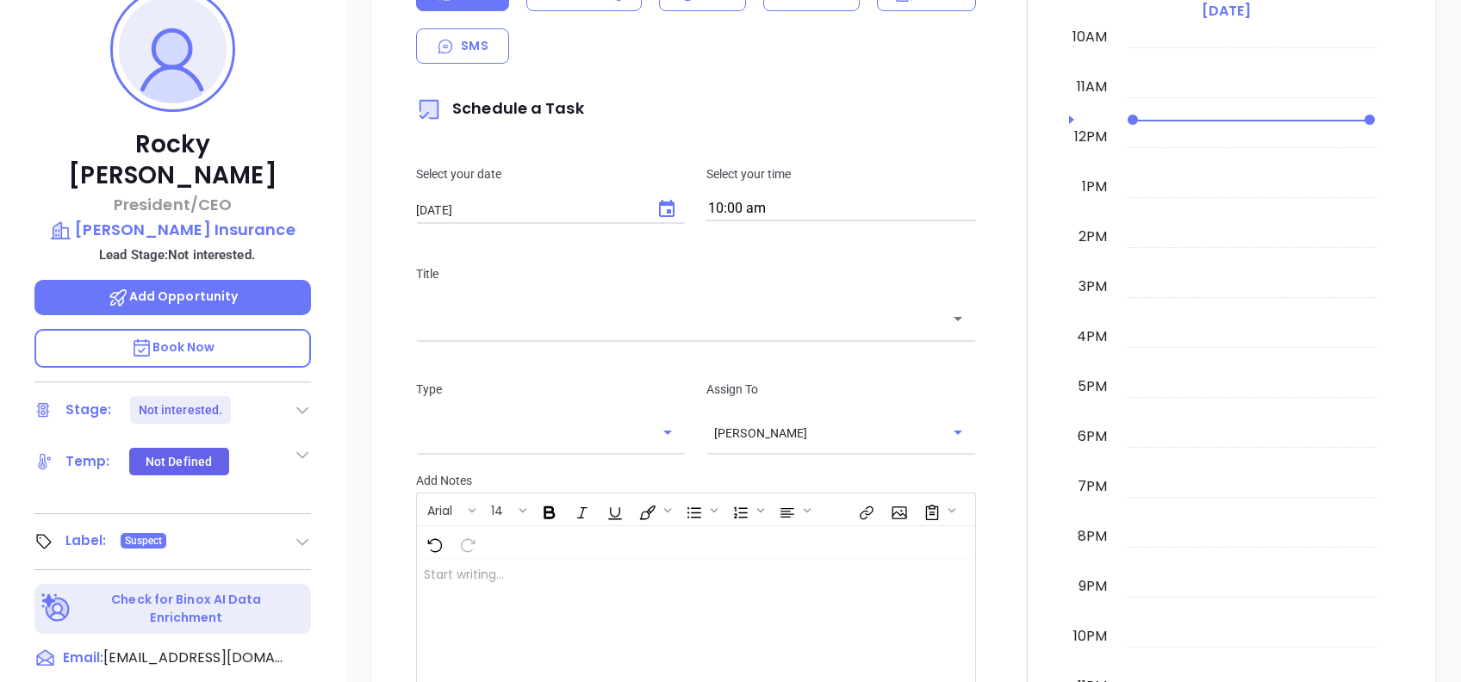
click at [302, 401] on icon at bounding box center [302, 409] width 17 height 17
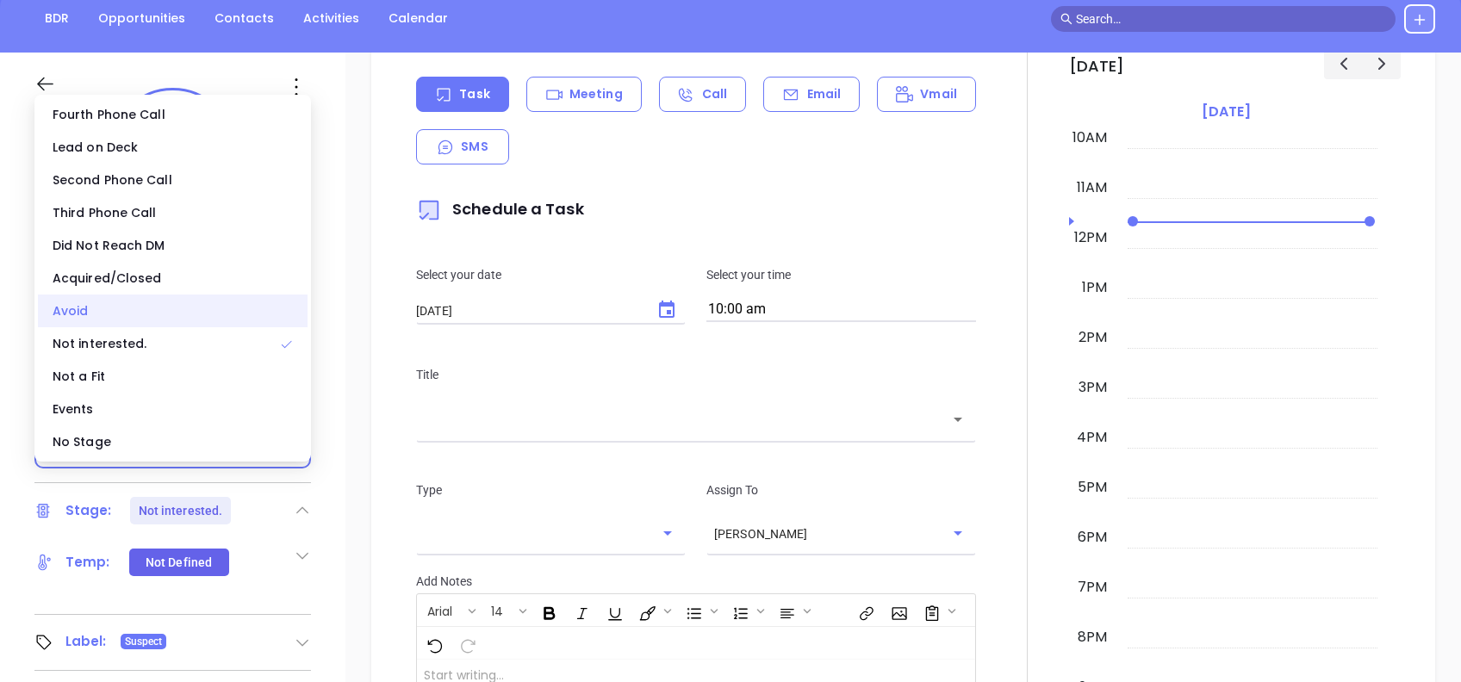
scroll to position [162, 0]
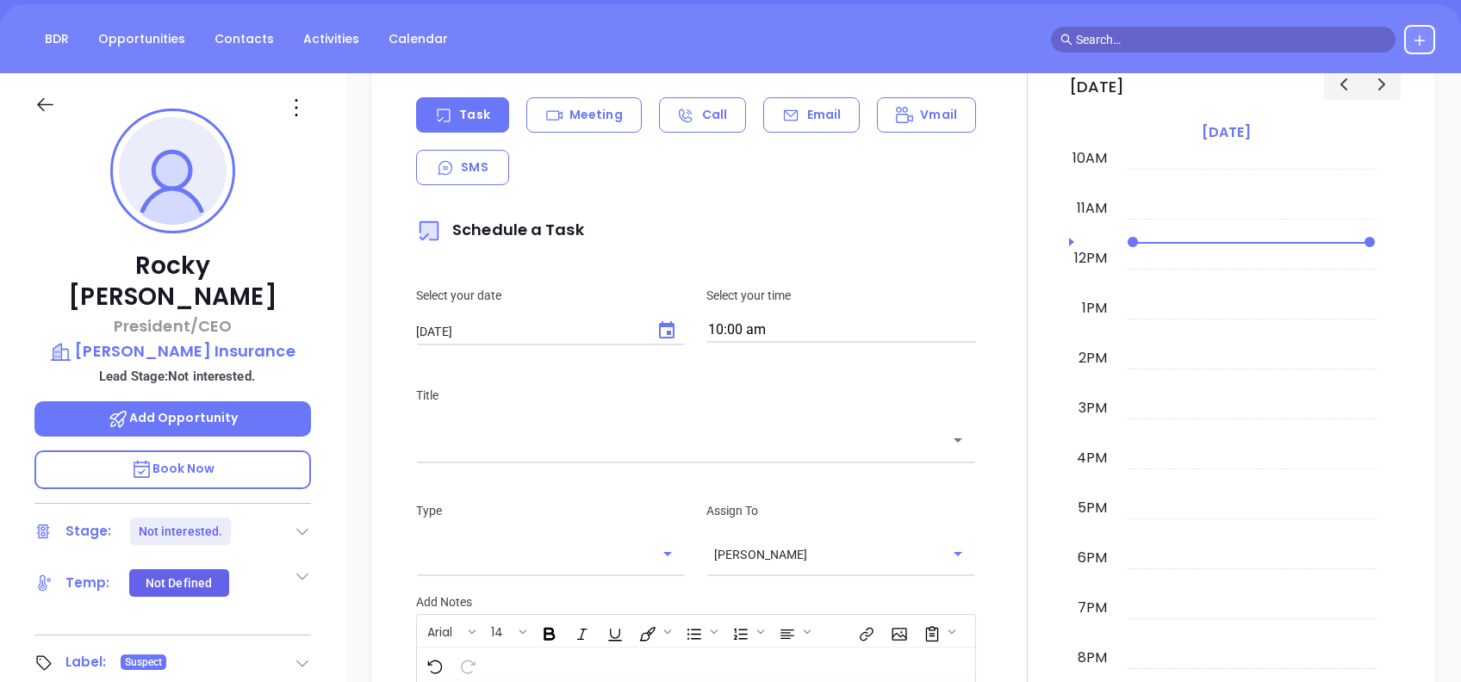
click at [318, 312] on div "Rocky Gencarelli President/CEO Miers Insurance Lead Stage: Not interested. Add …" at bounding box center [172, 499] width 345 height 853
click at [292, 96] on icon at bounding box center [297, 108] width 28 height 28
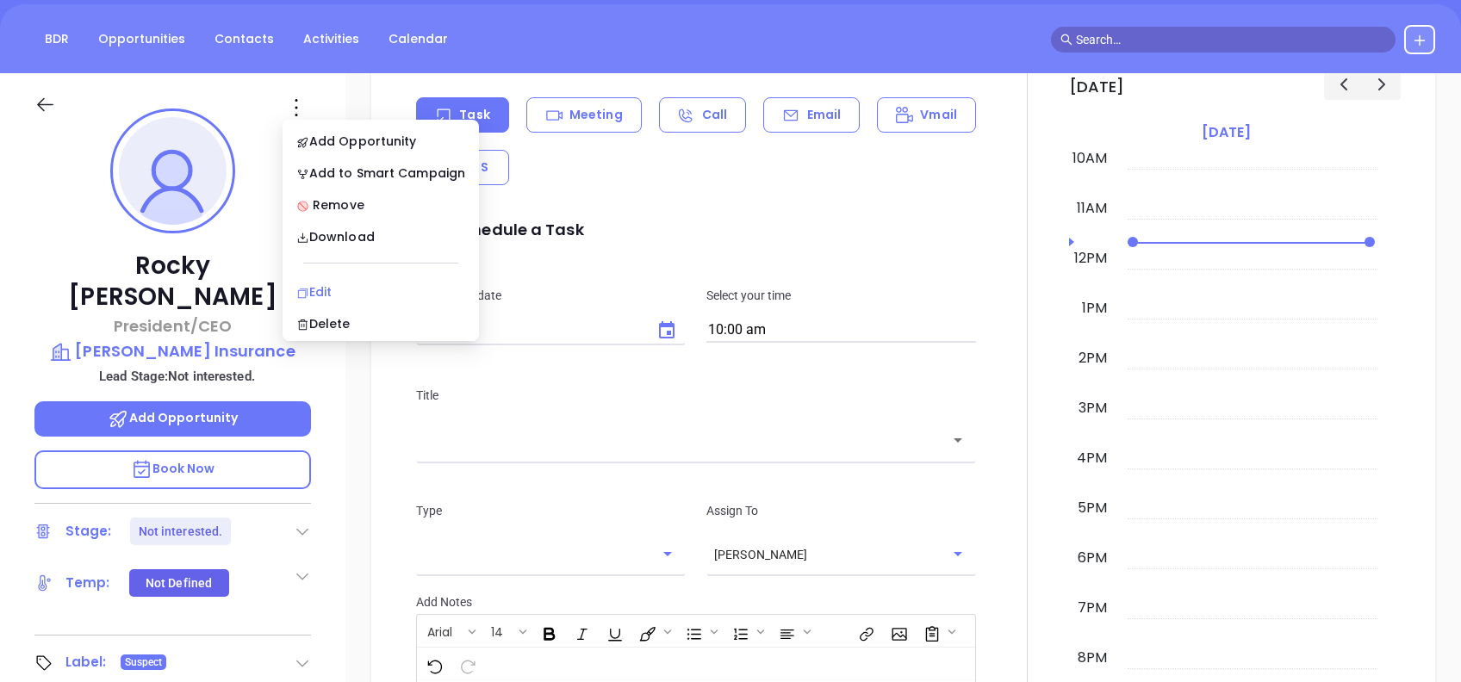
click at [394, 283] on div "Edit" at bounding box center [380, 292] width 169 height 19
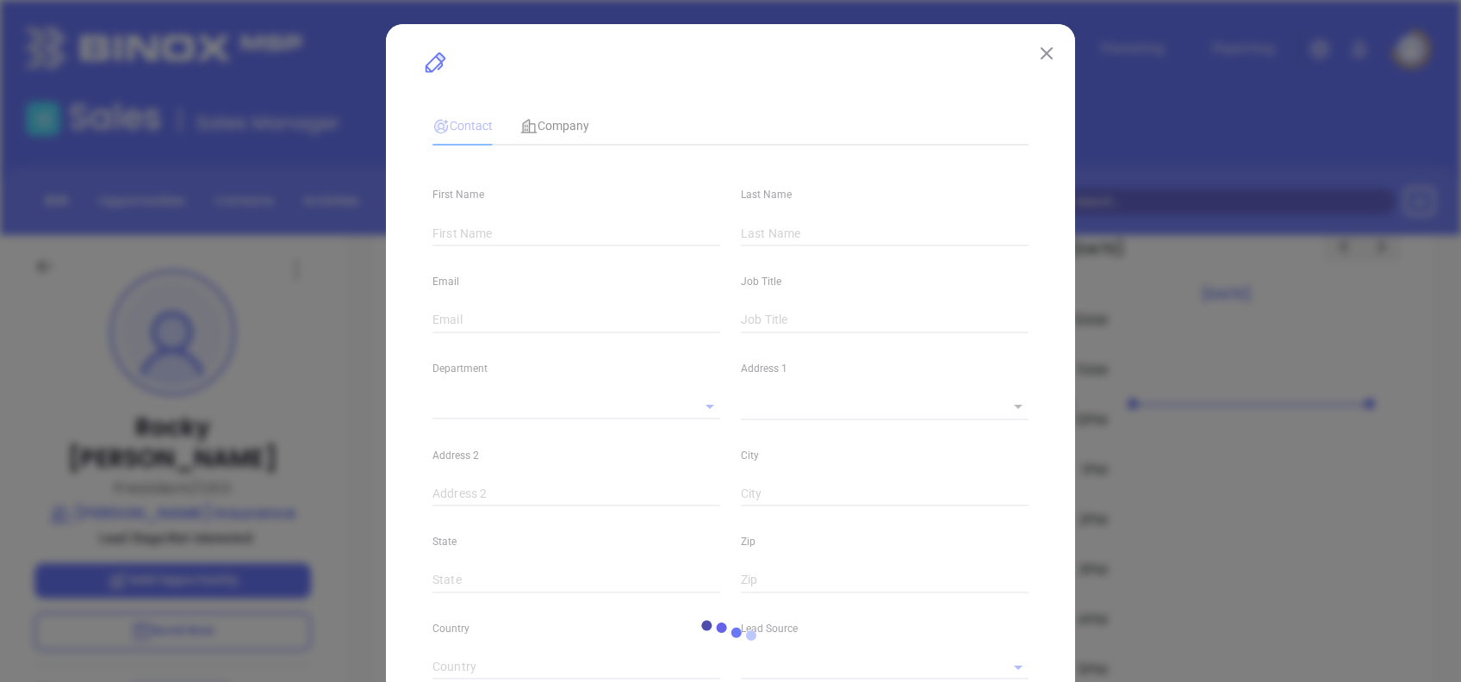
type input "Rocky"
type input "Gencarelli"
type input "rgencarelli@miersinsurance.com"
type input "President/CEO"
type input "1"
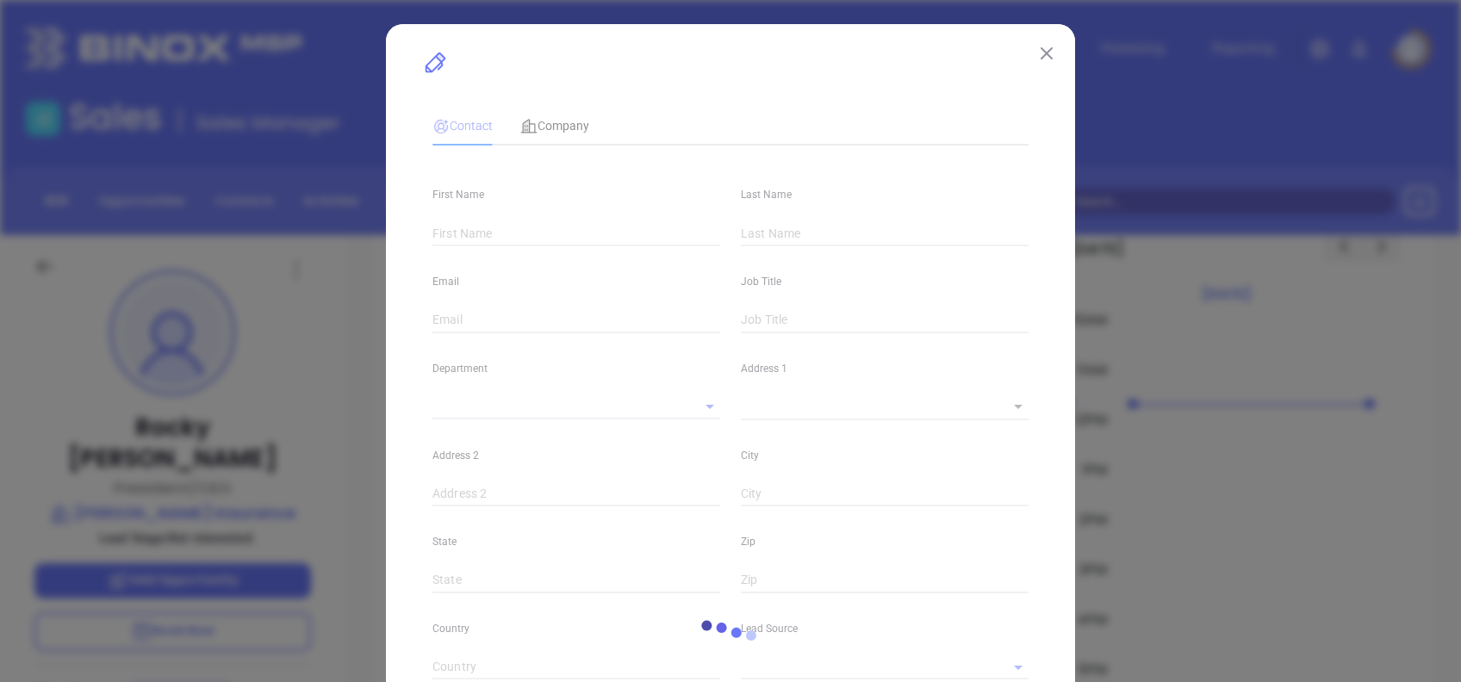
type input "www.linkedin.com/in/rocky-g-79992a5"
type input "Marketing"
type input "Other"
type input "[PERSON_NAME]"
type input "Not interested."
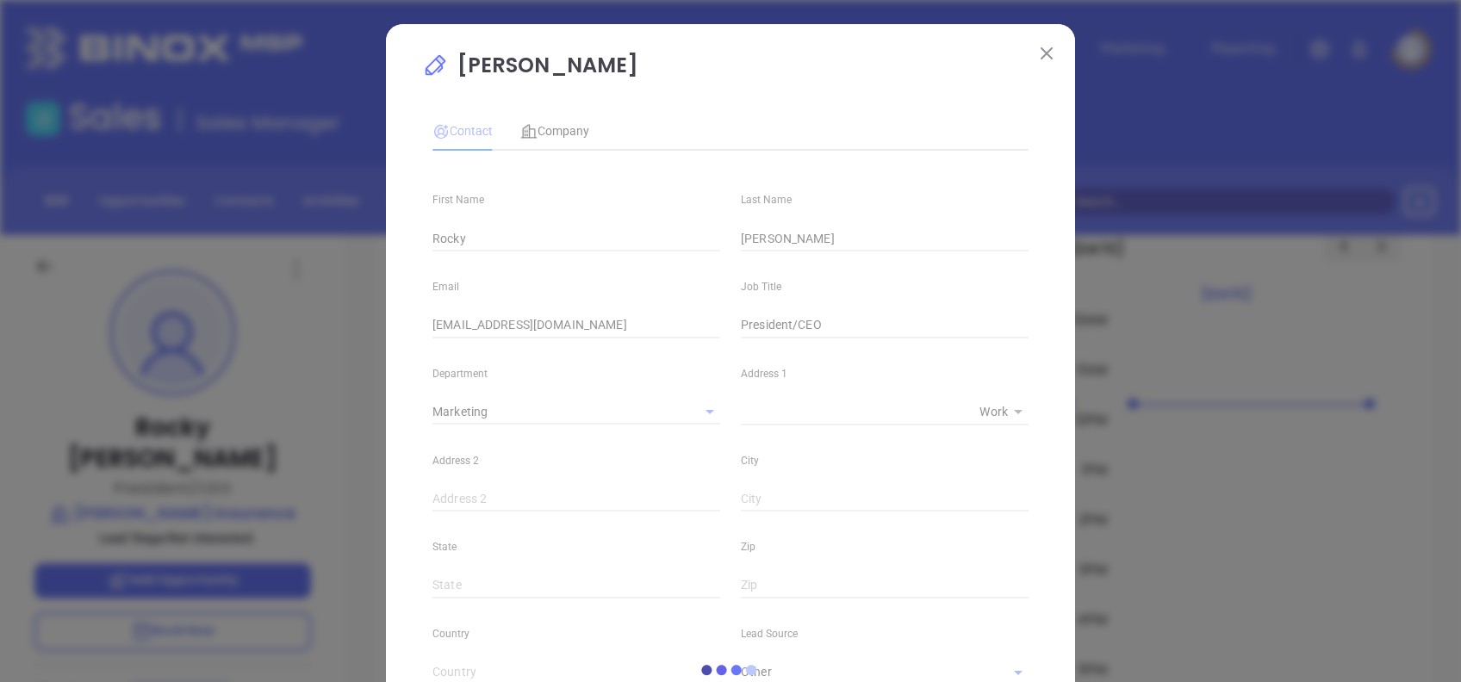
type input "(610) 797-7900"
type input "1"
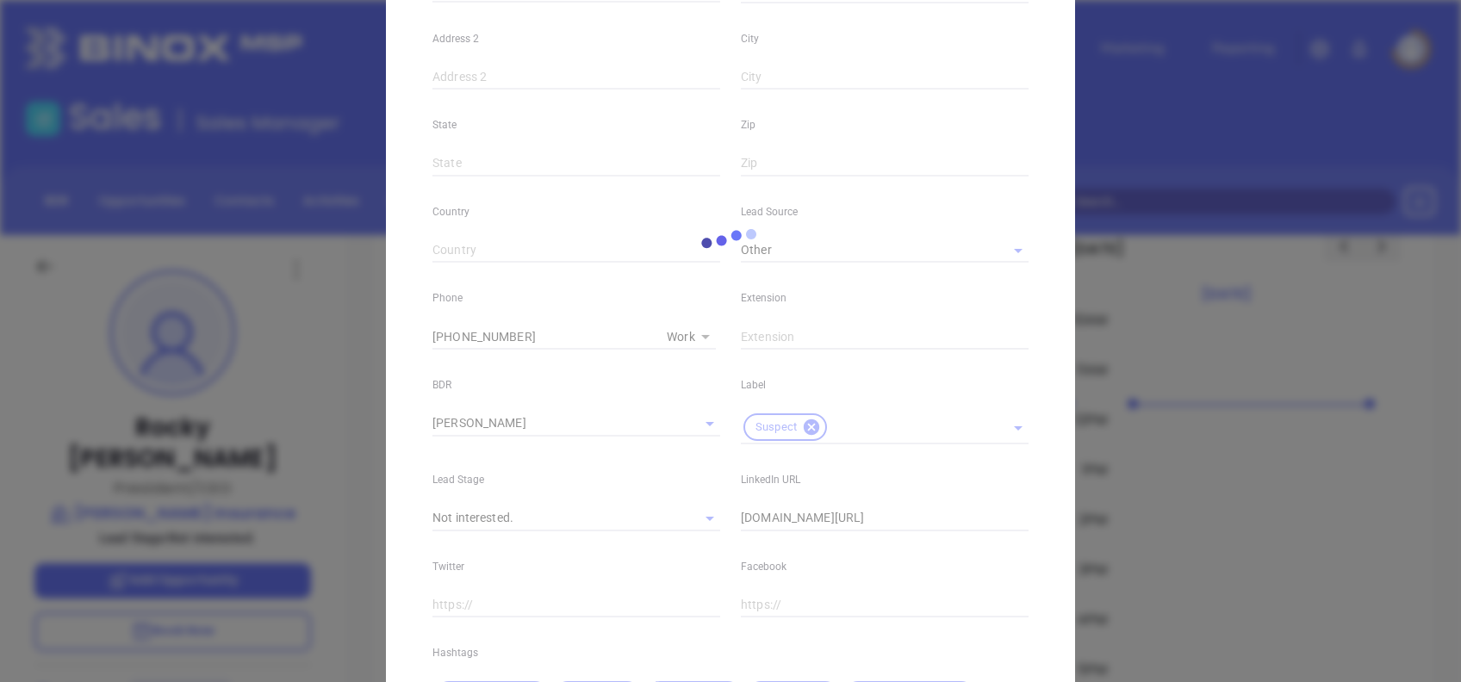
scroll to position [615, 0]
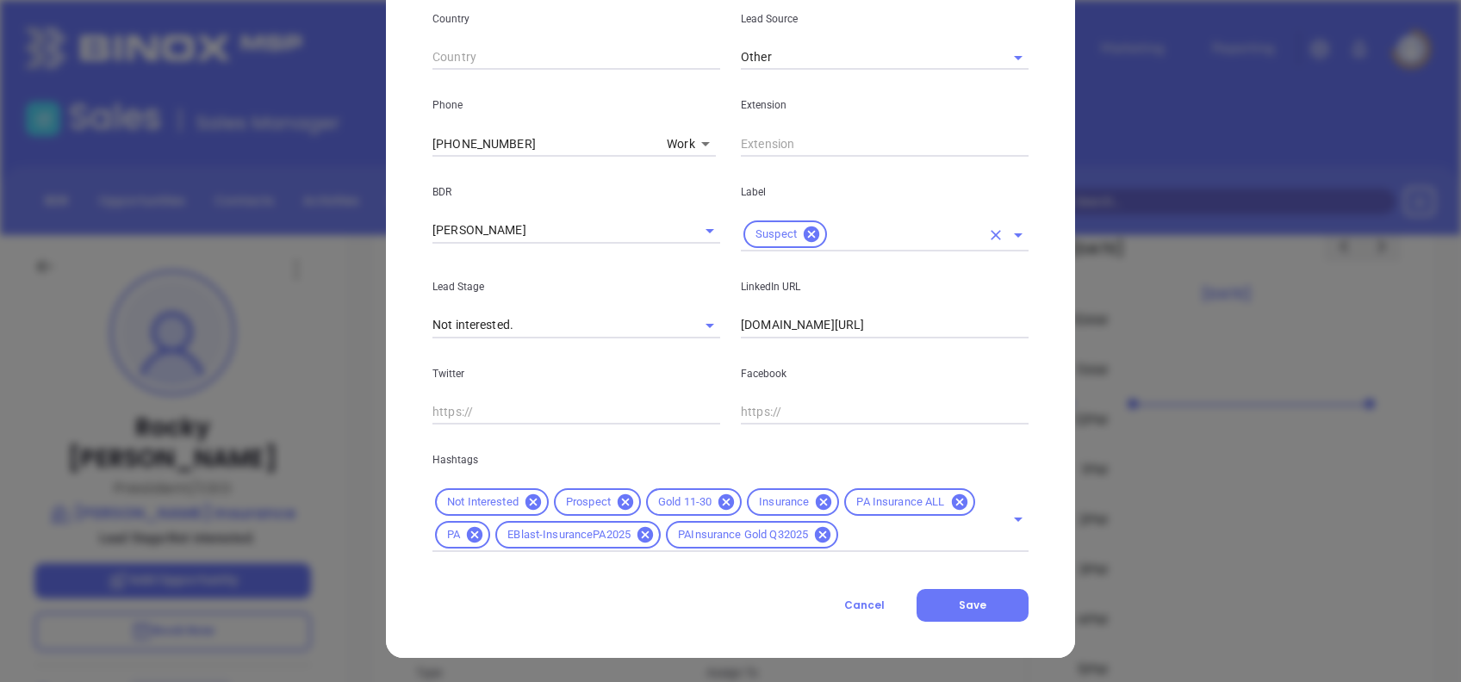
click at [843, 230] on input "text" at bounding box center [905, 235] width 151 height 22
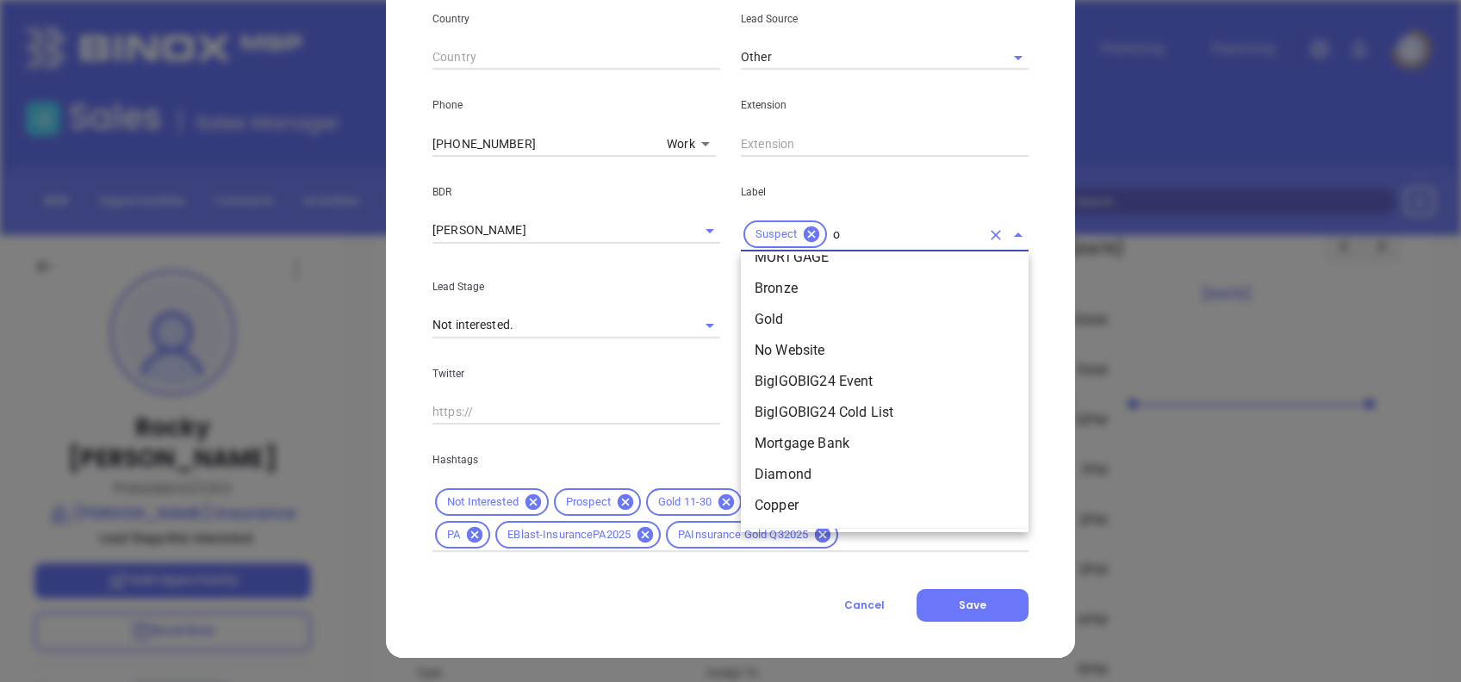
scroll to position [0, 0]
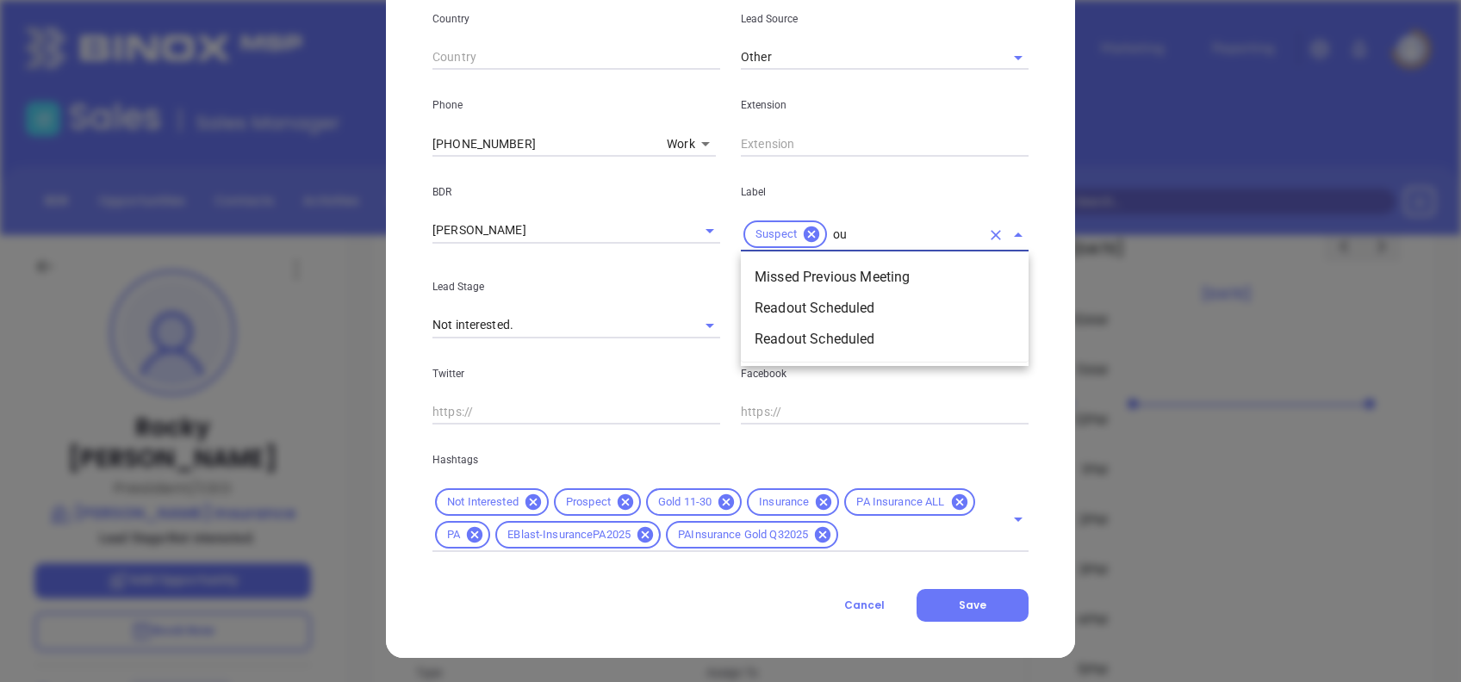
type input "o"
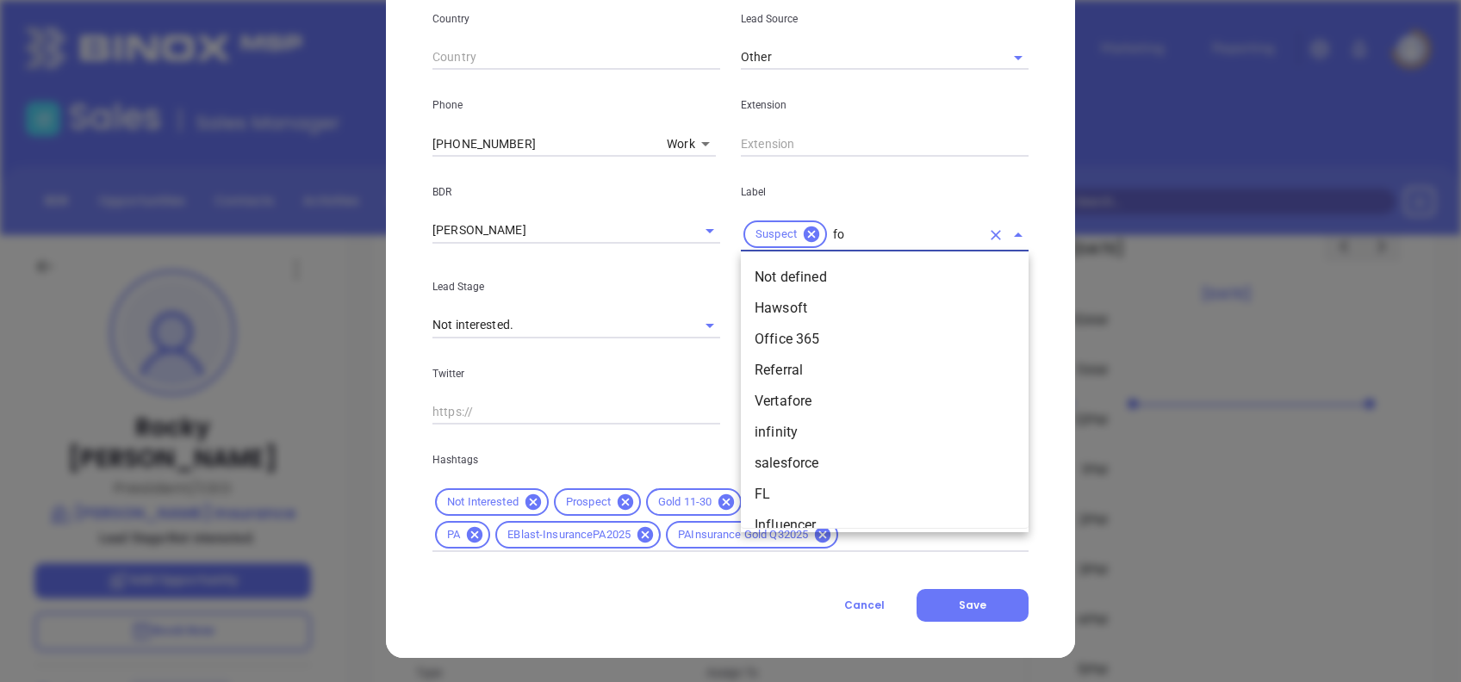
type input "f"
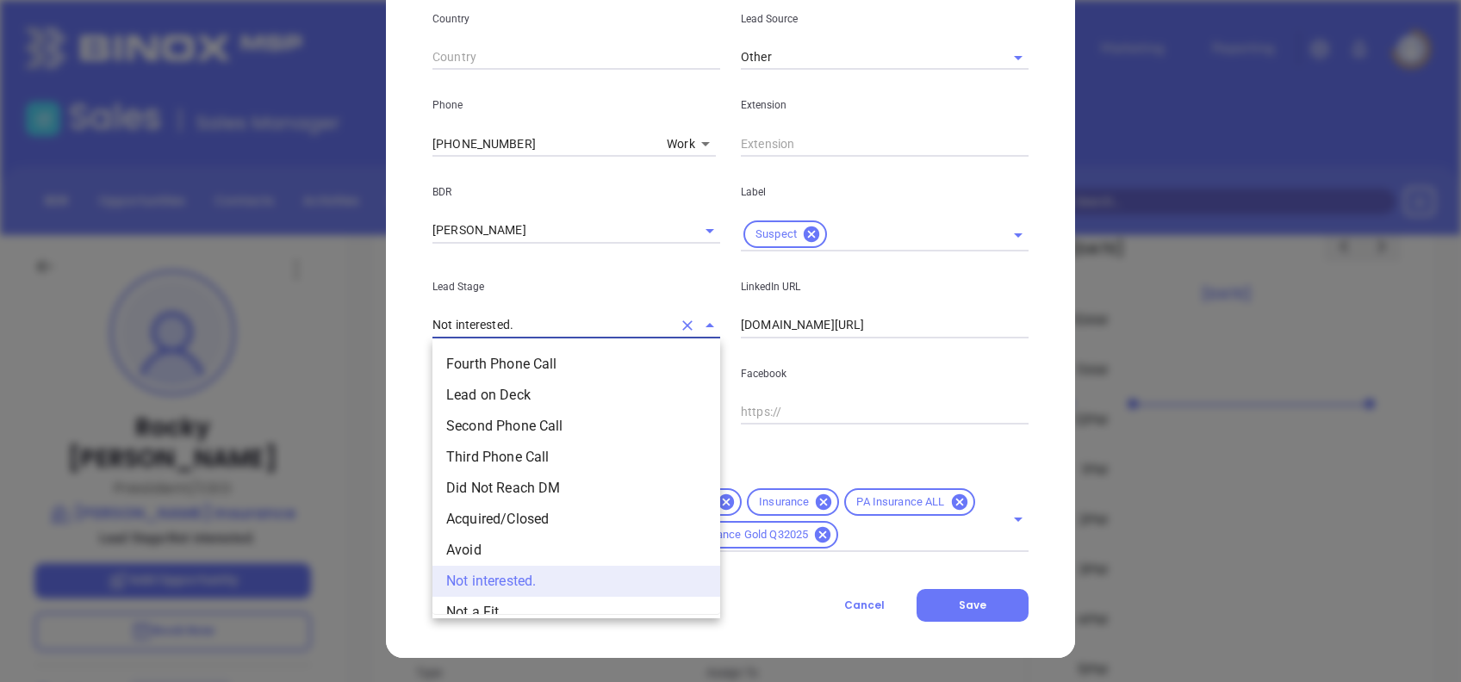
click at [576, 317] on input "Not interested." at bounding box center [552, 325] width 240 height 25
type input "f"
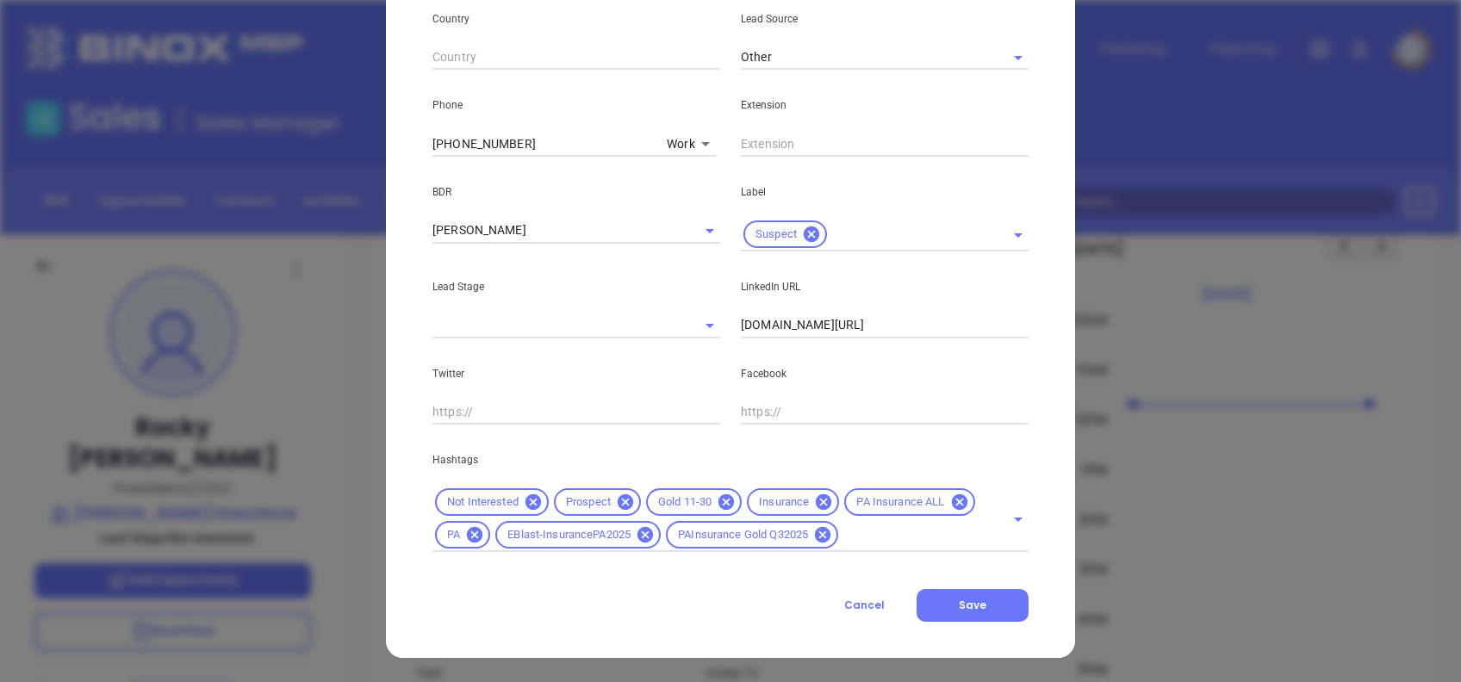
click at [1049, 374] on div "Rocky Gencarelli Contact Company First Name Rocky Last Name Gencarelli Email rg…" at bounding box center [730, 33] width 689 height 1249
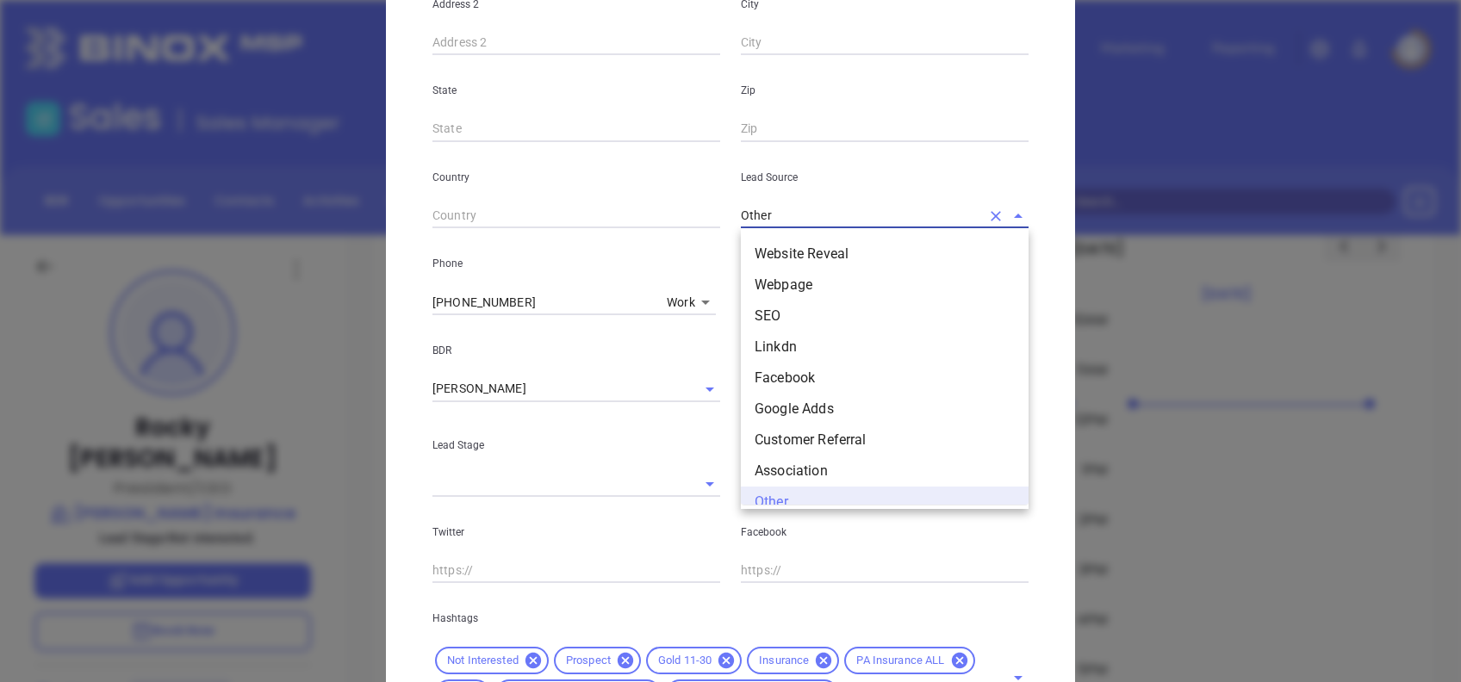
scroll to position [16, 0]
click at [802, 221] on input "Other" at bounding box center [861, 215] width 240 height 25
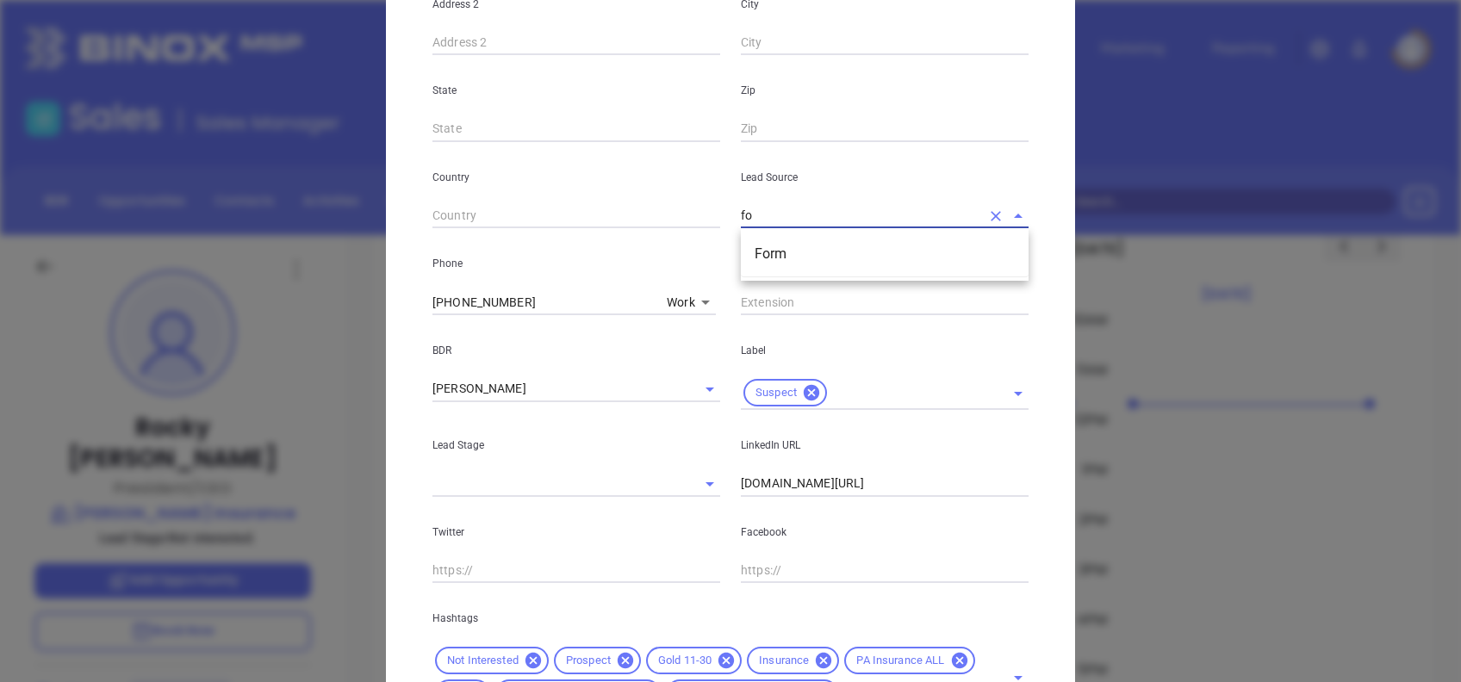
type input "f"
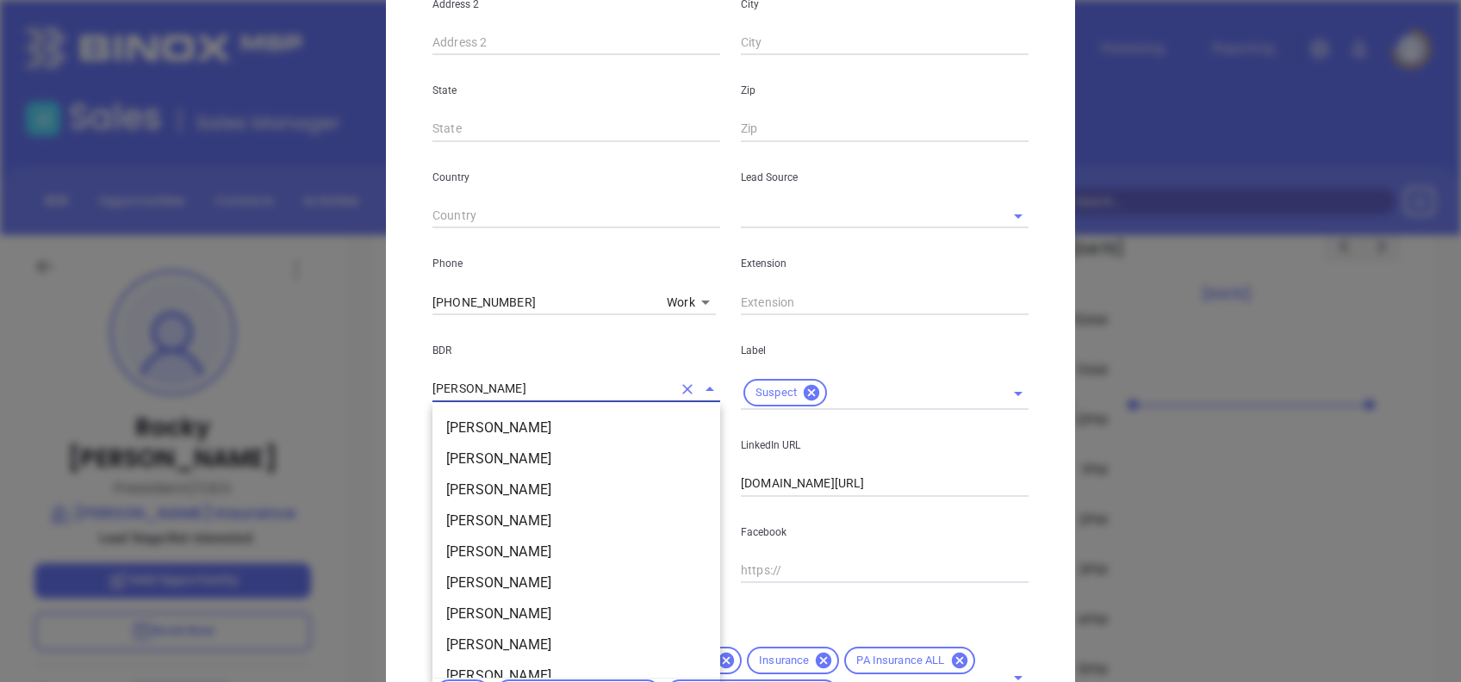
click at [548, 387] on input "[PERSON_NAME]" at bounding box center [552, 388] width 240 height 25
type input "f"
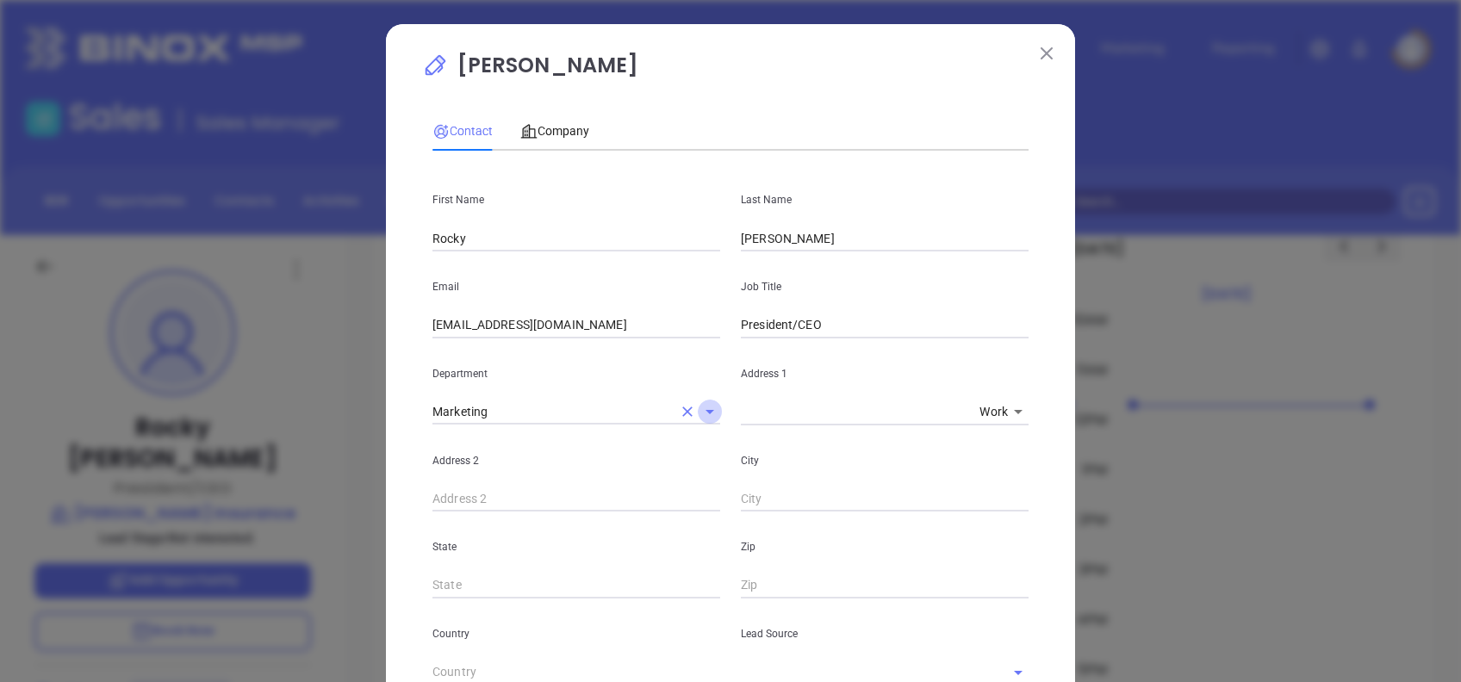
click at [702, 406] on icon "Open" at bounding box center [710, 411] width 21 height 21
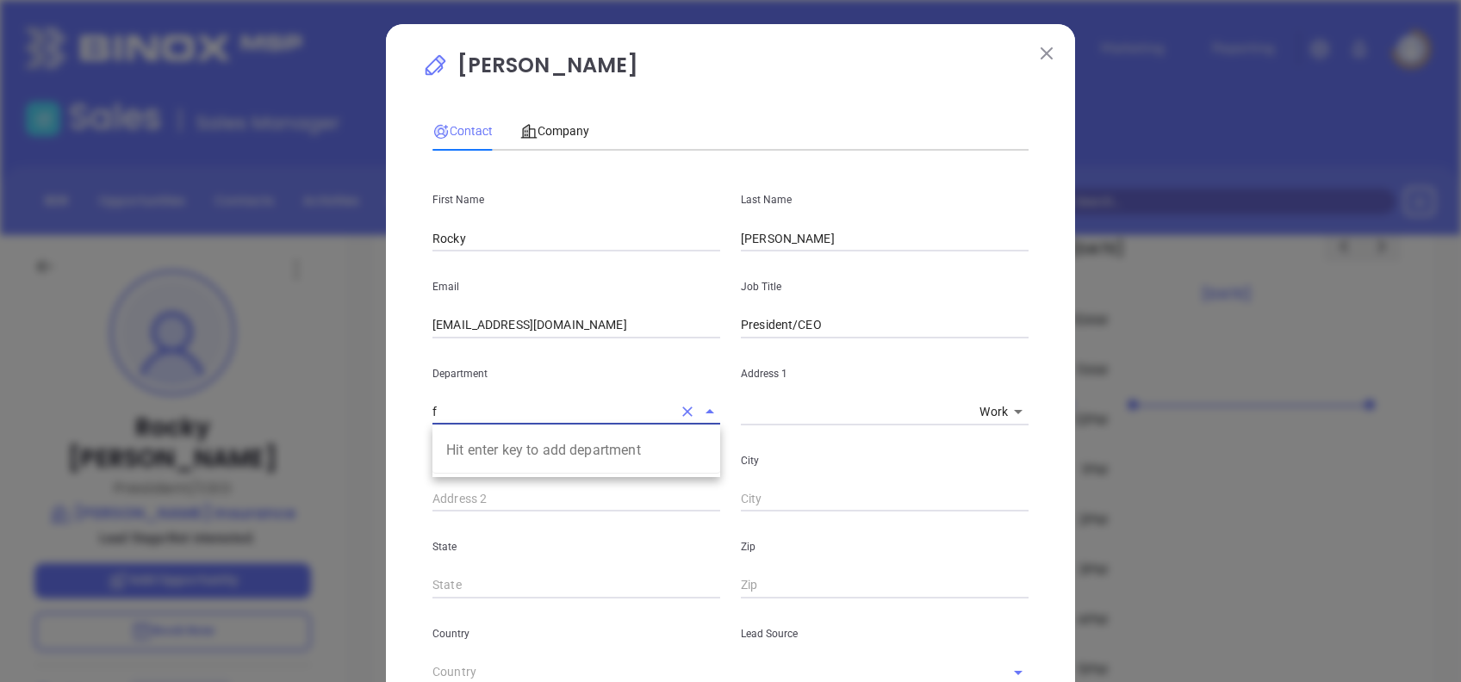
type input "Marketing"
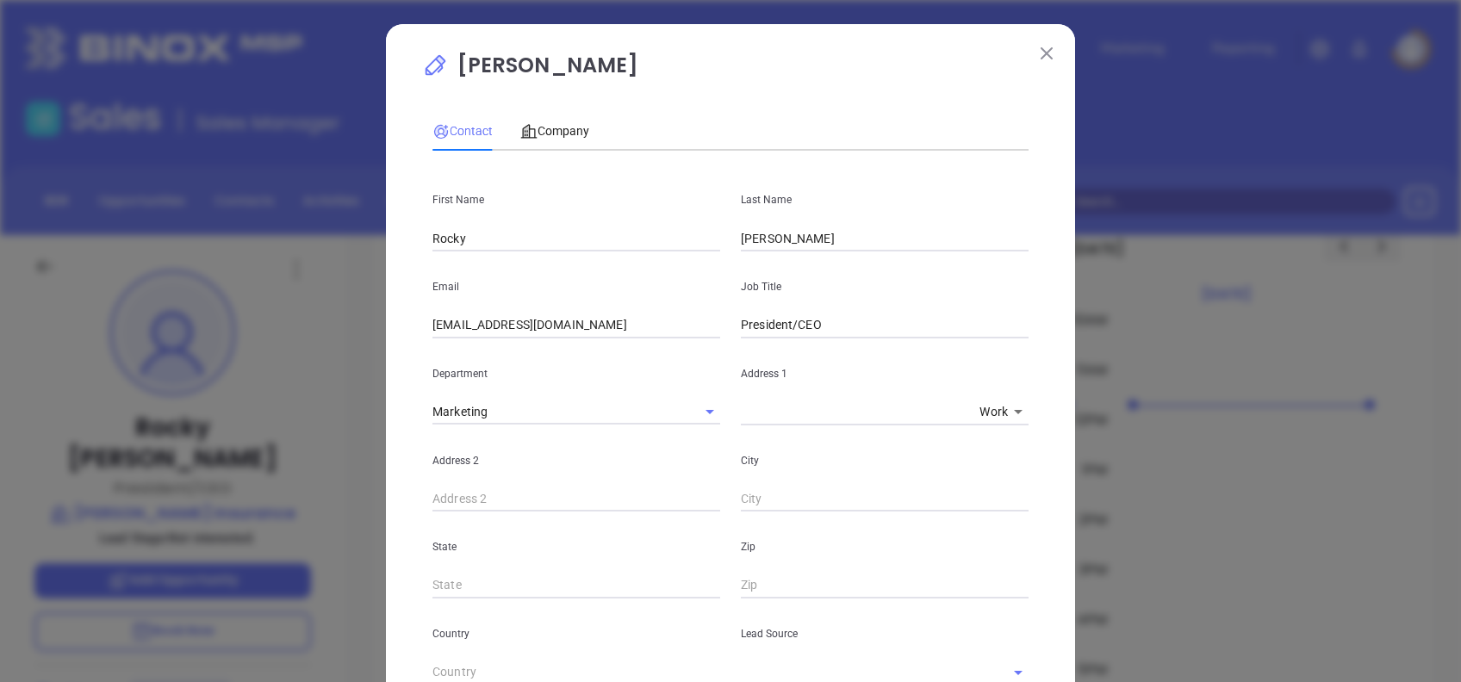
click at [1041, 59] on img at bounding box center [1047, 53] width 12 height 12
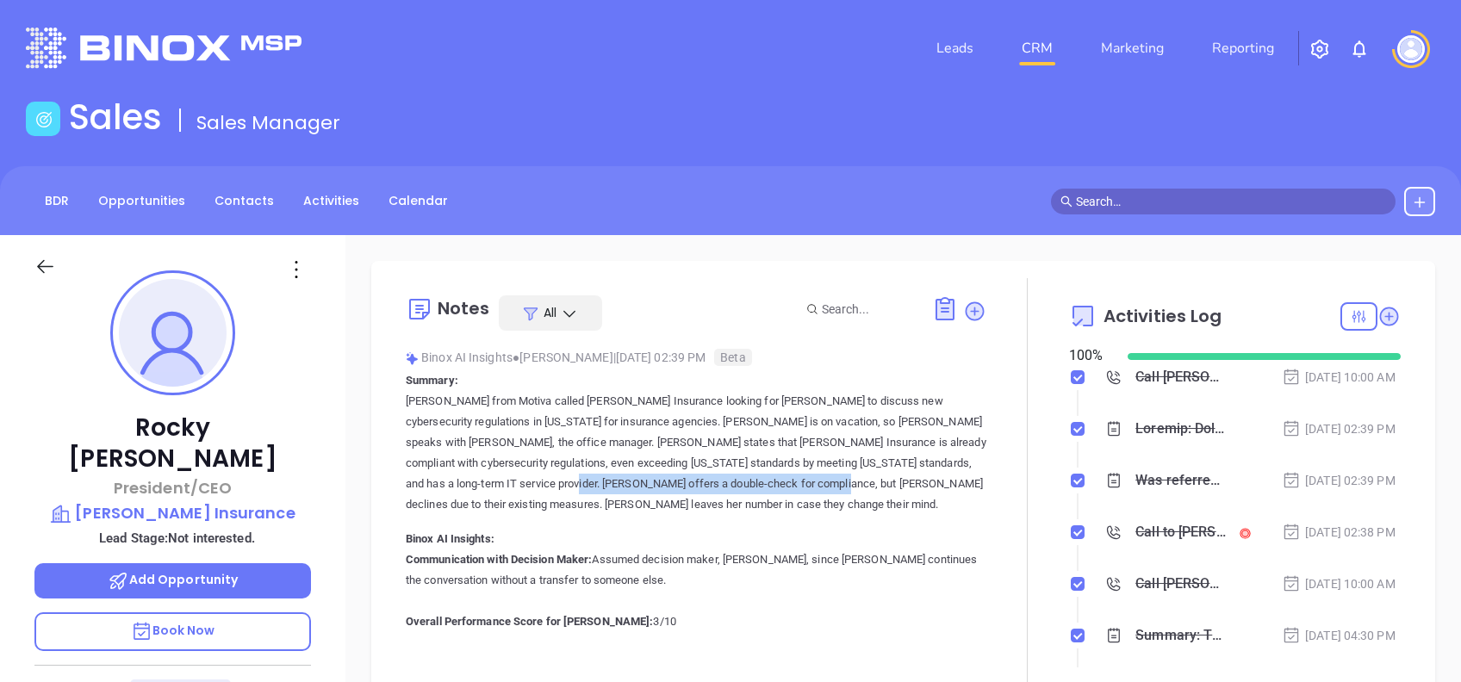
drag, startPoint x: 563, startPoint y: 483, endPoint x: 826, endPoint y: 487, distance: 262.8
click at [826, 487] on p "Vicky from Motiva called Meyers Insurance looking for Rocky to discuss new cybe…" at bounding box center [696, 453] width 581 height 124
copy p "but Joanne declines due to their existing measures."
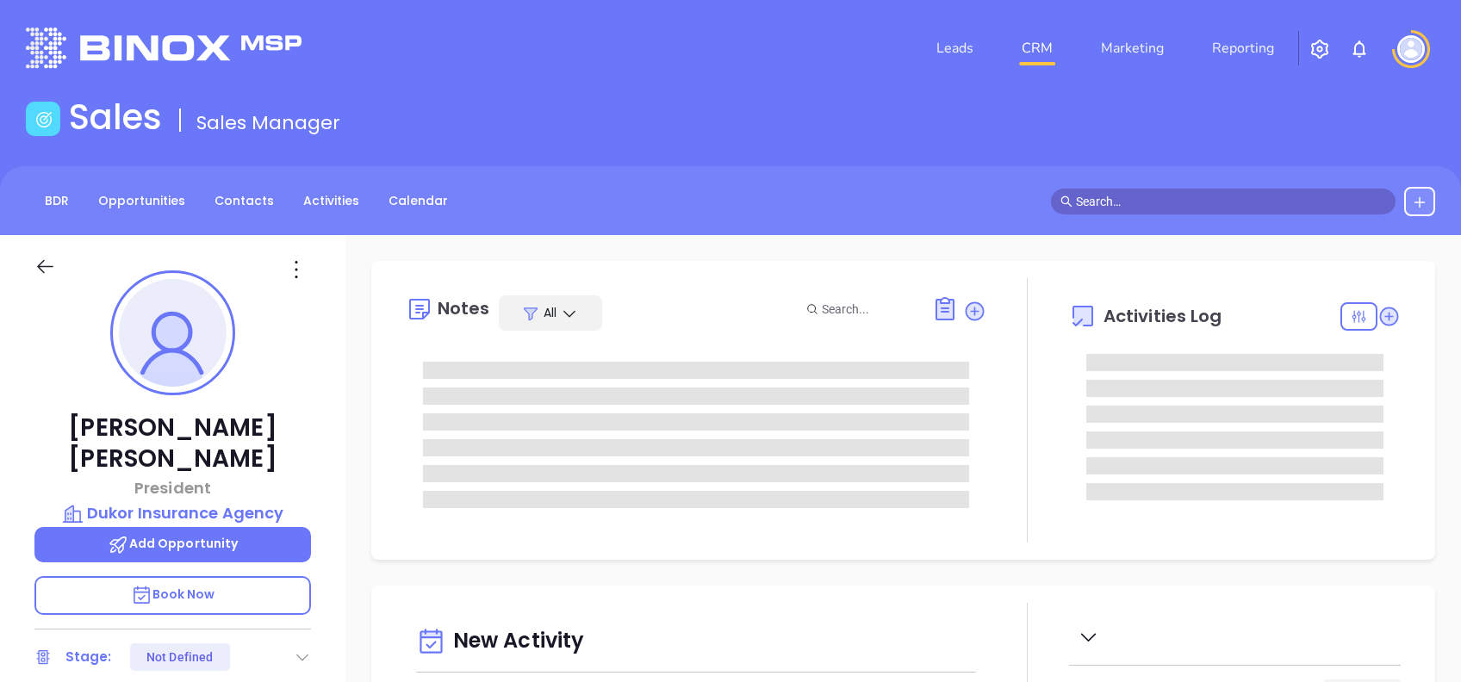
type input "[DATE]"
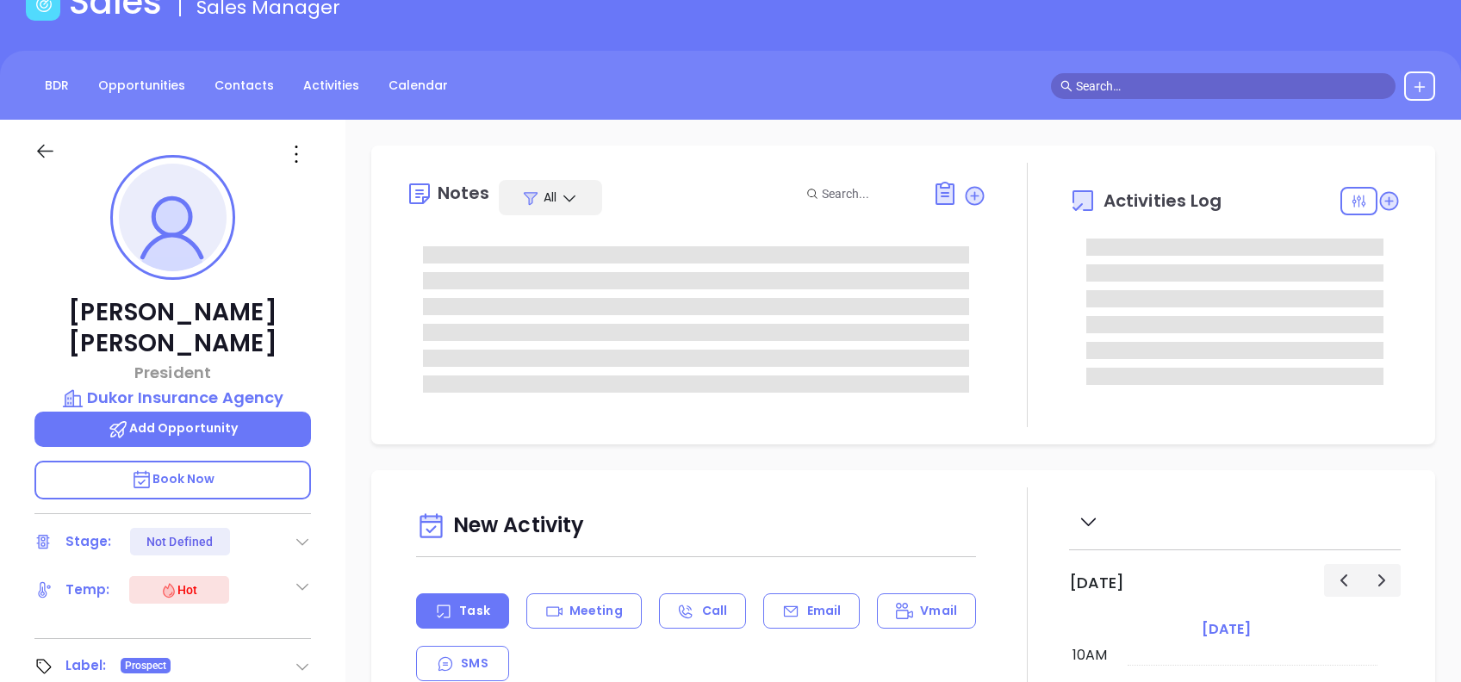
scroll to position [229, 0]
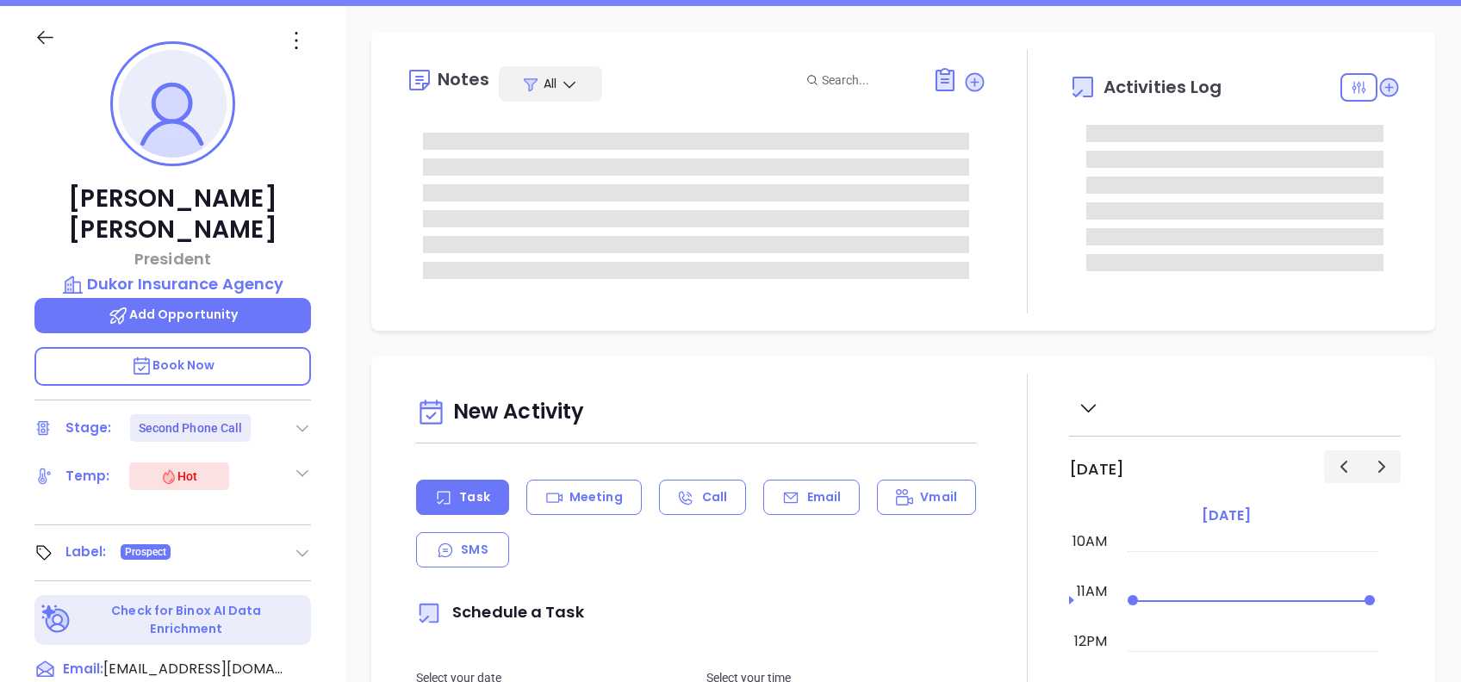
type input "[PERSON_NAME]"
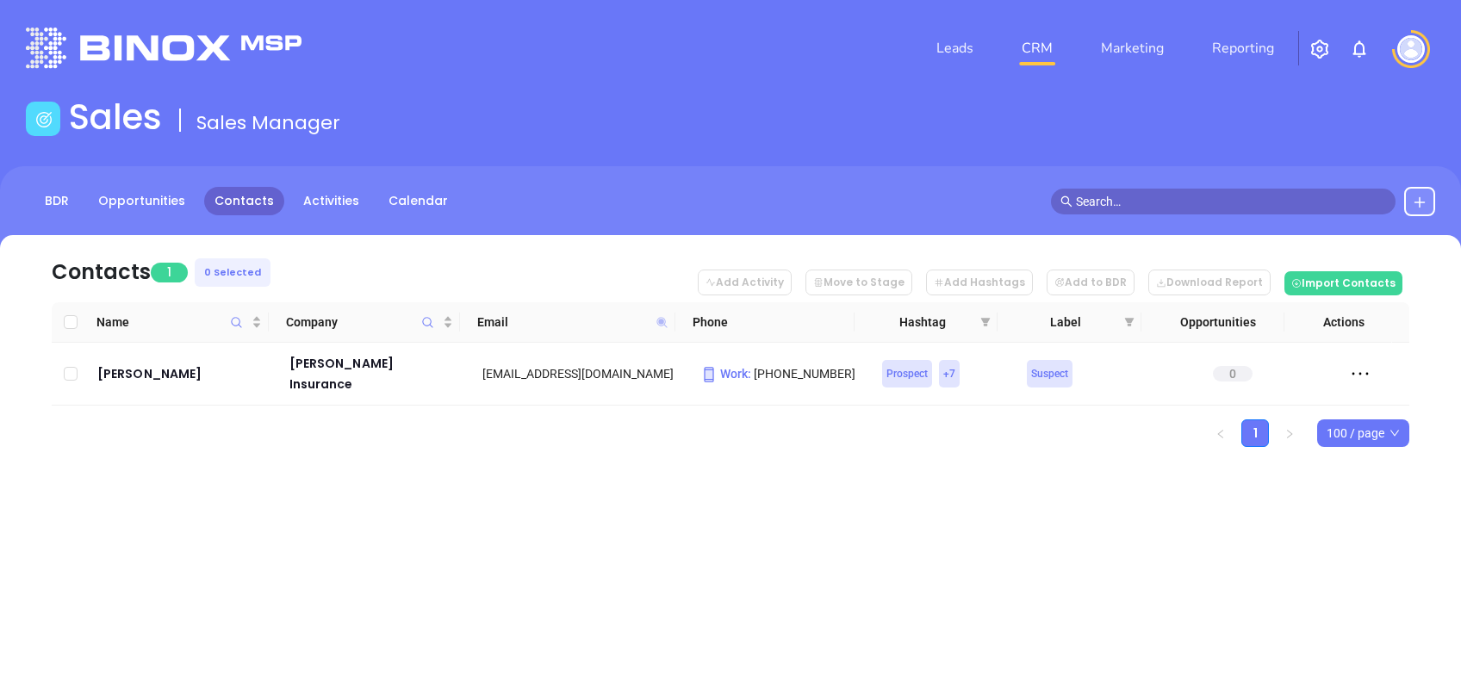
click at [664, 320] on icon at bounding box center [661, 322] width 10 height 10
paste input "arborinsurancegroup"
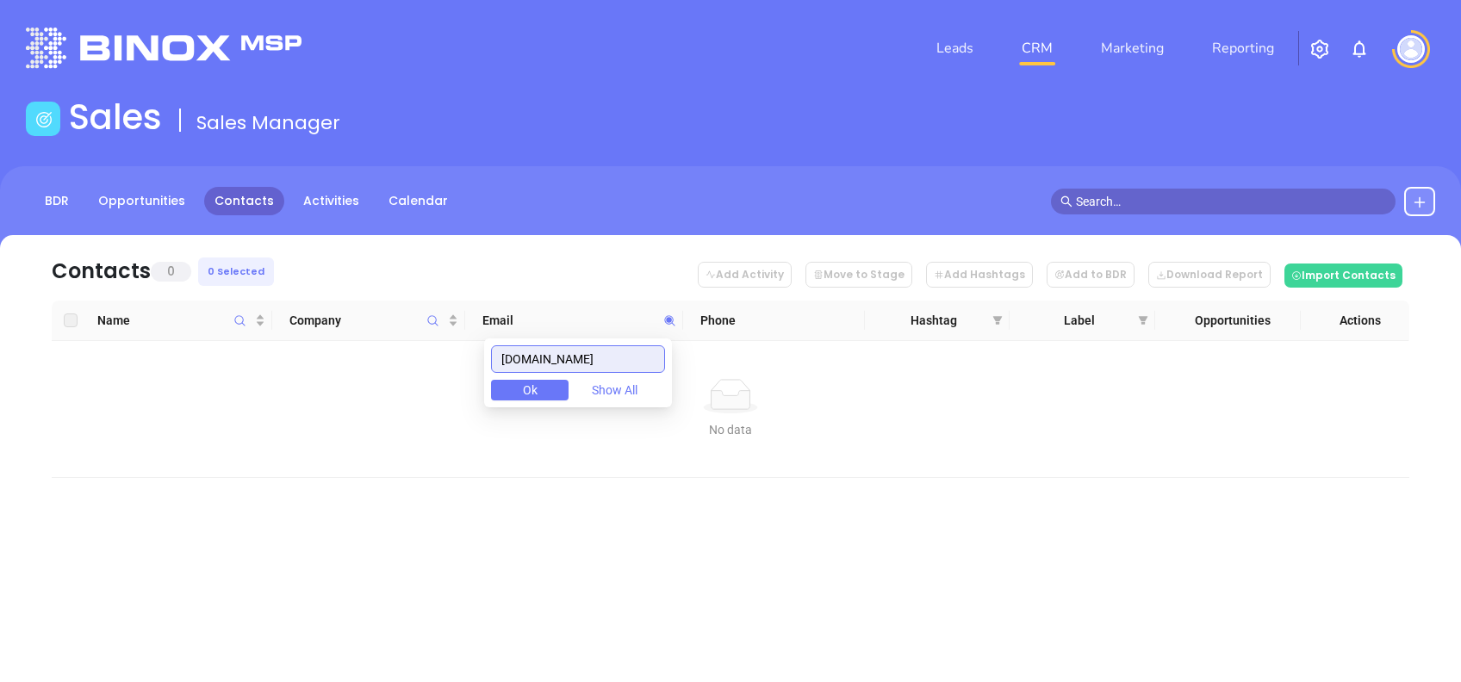
drag, startPoint x: 650, startPoint y: 360, endPoint x: 469, endPoint y: 365, distance: 181.9
click at [476, 368] on body "Leads CRM Marketing Reporting Financial Leads Leads Sales Sales Manager BDR Opp…" at bounding box center [730, 341] width 1461 height 682
paste input "piasiaa"
drag, startPoint x: 599, startPoint y: 363, endPoint x: 360, endPoint y: 328, distance: 241.1
click at [385, 331] on body "Leads CRM Marketing Reporting Financial Leads Leads Sales Sales Manager BDR Opp…" at bounding box center [730, 341] width 1461 height 682
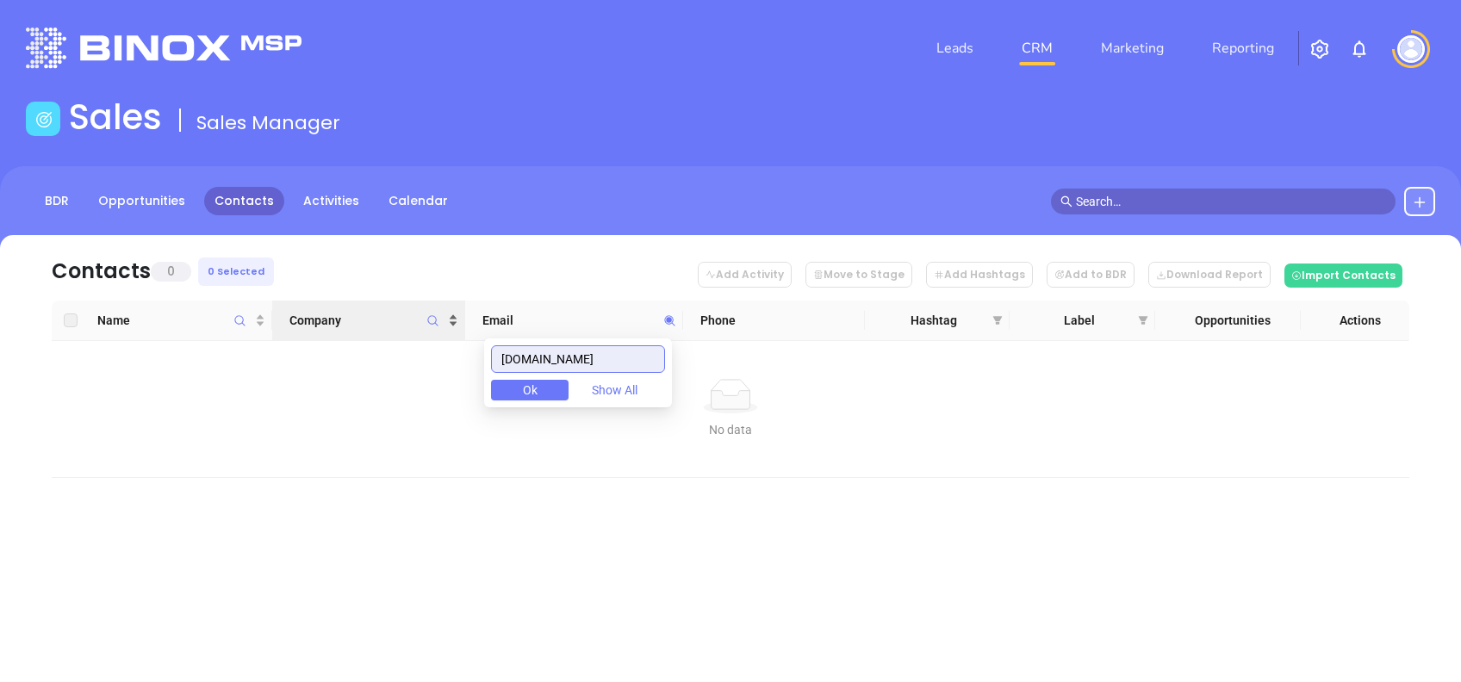
paste input "bleilerinsurance"
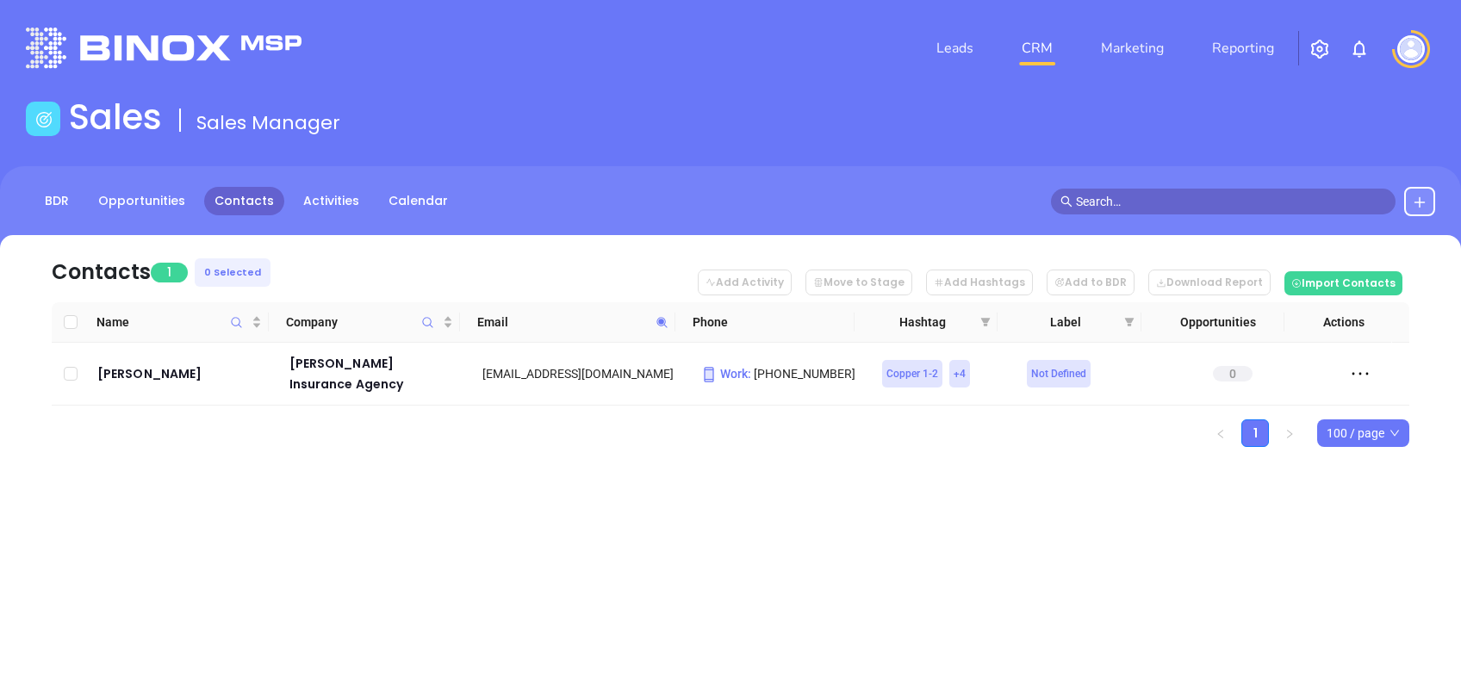
click at [664, 320] on icon at bounding box center [662, 322] width 13 height 13
paste input "ianwebbins"
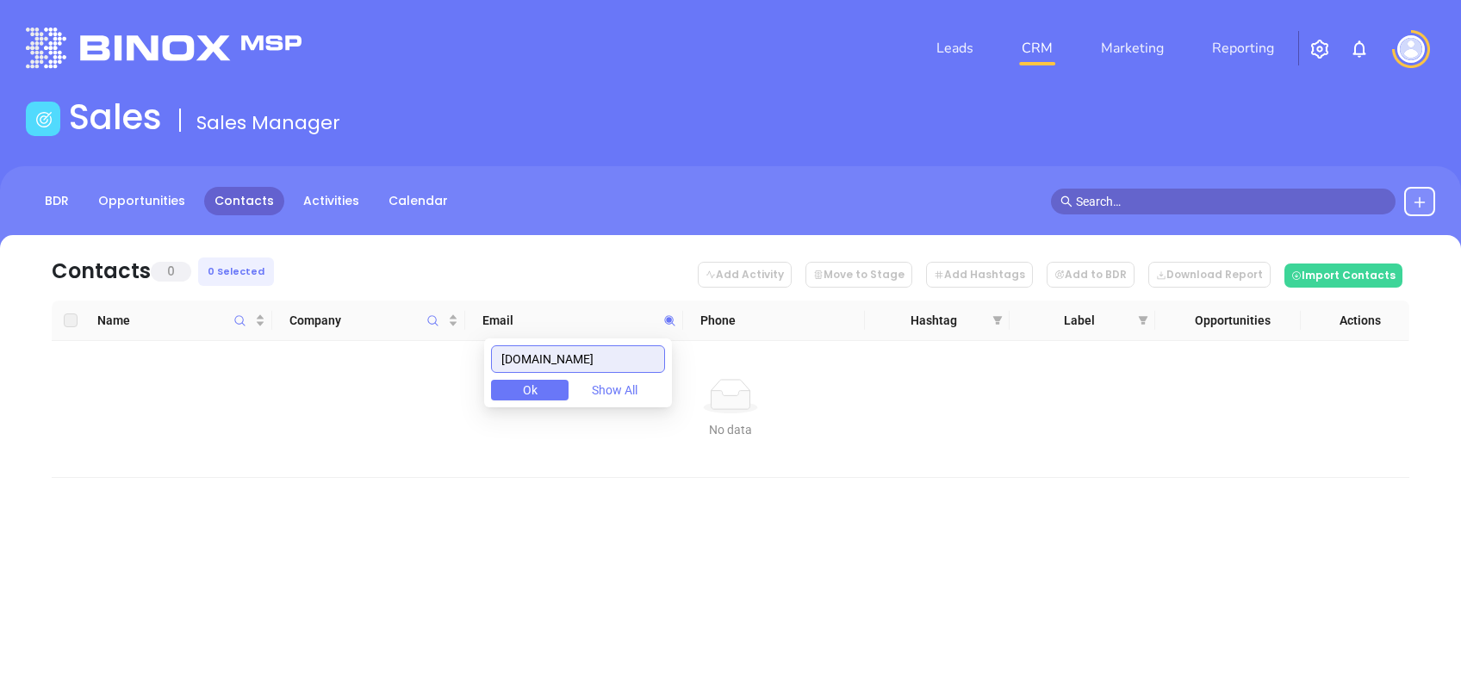
drag, startPoint x: 620, startPoint y: 359, endPoint x: 402, endPoint y: 351, distance: 218.1
click at [409, 351] on body "Leads CRM Marketing Reporting Financial Leads Leads Sales Sales Manager BDR Opp…" at bounding box center [730, 341] width 1461 height 682
paste input "choosecressman"
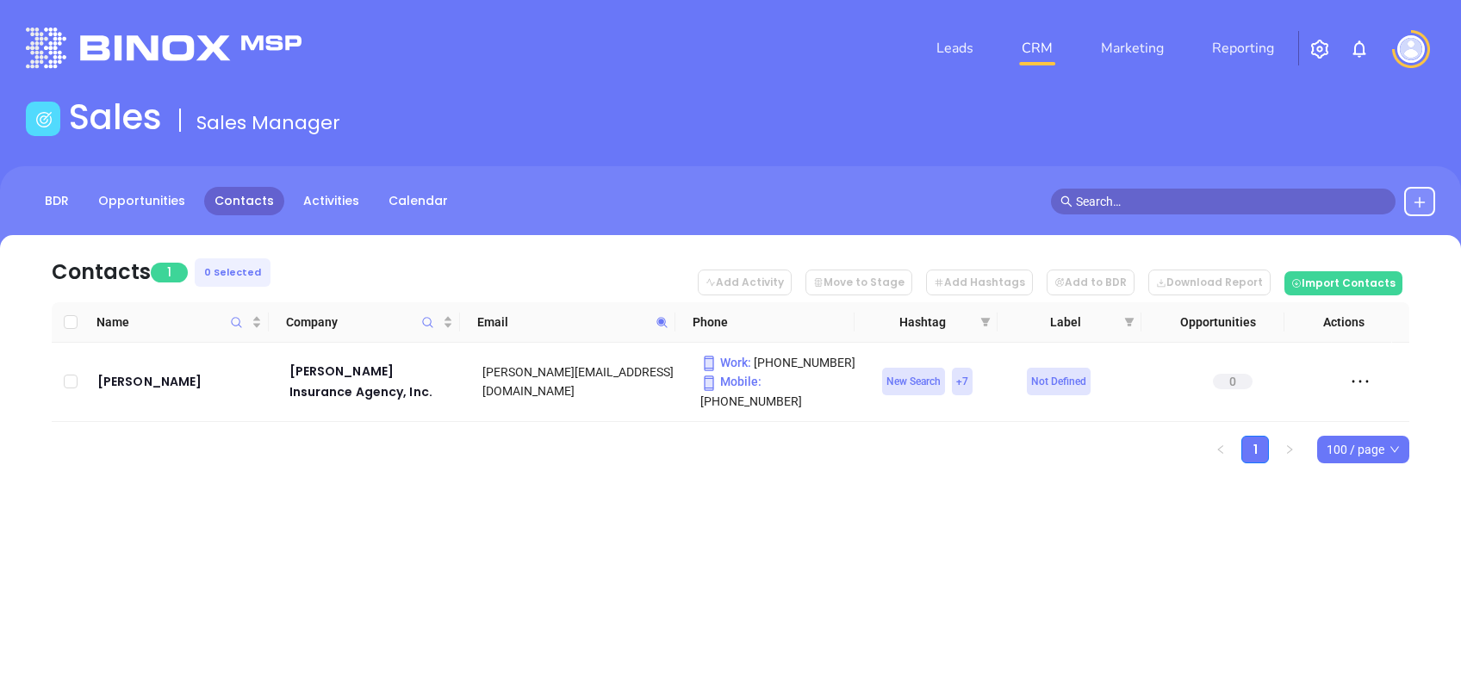
click at [666, 324] on icon at bounding box center [662, 322] width 13 height 13
paste input "ignoshinsurance"
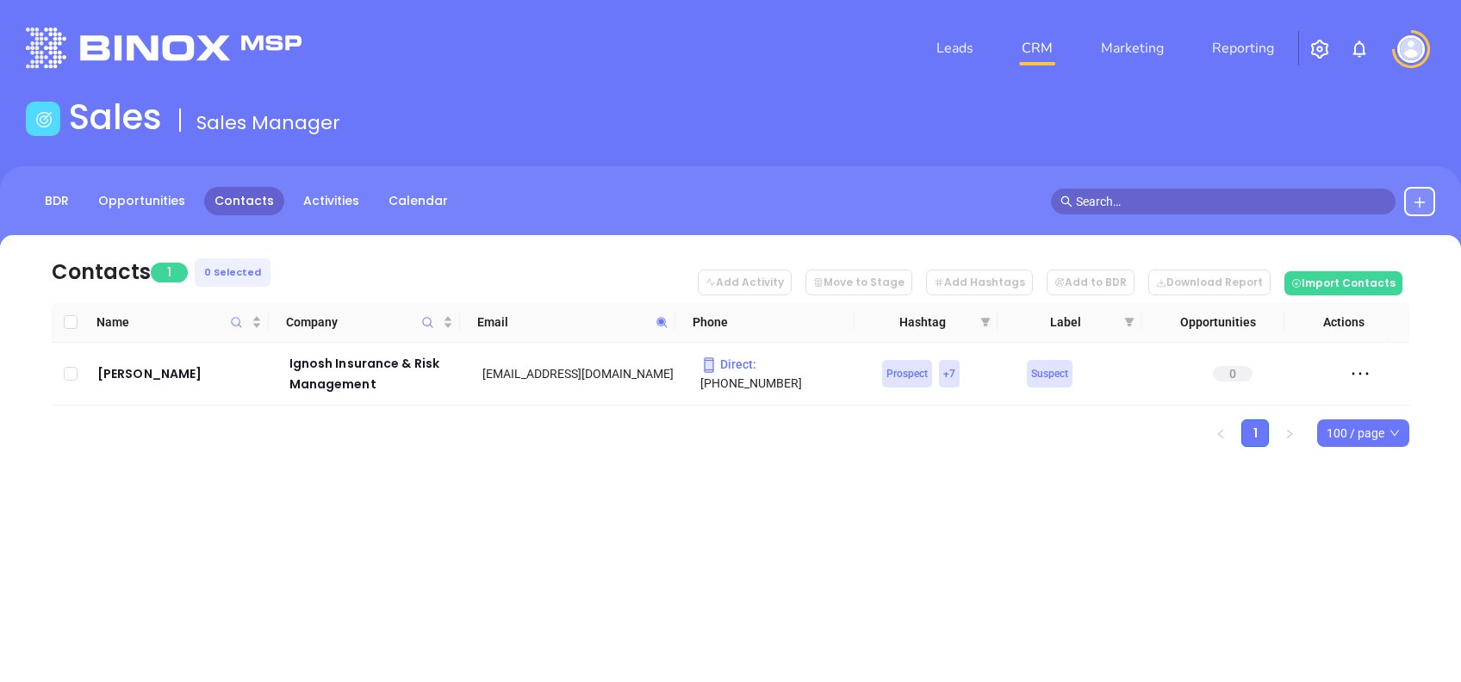
click at [662, 316] on icon at bounding box center [662, 322] width 13 height 13
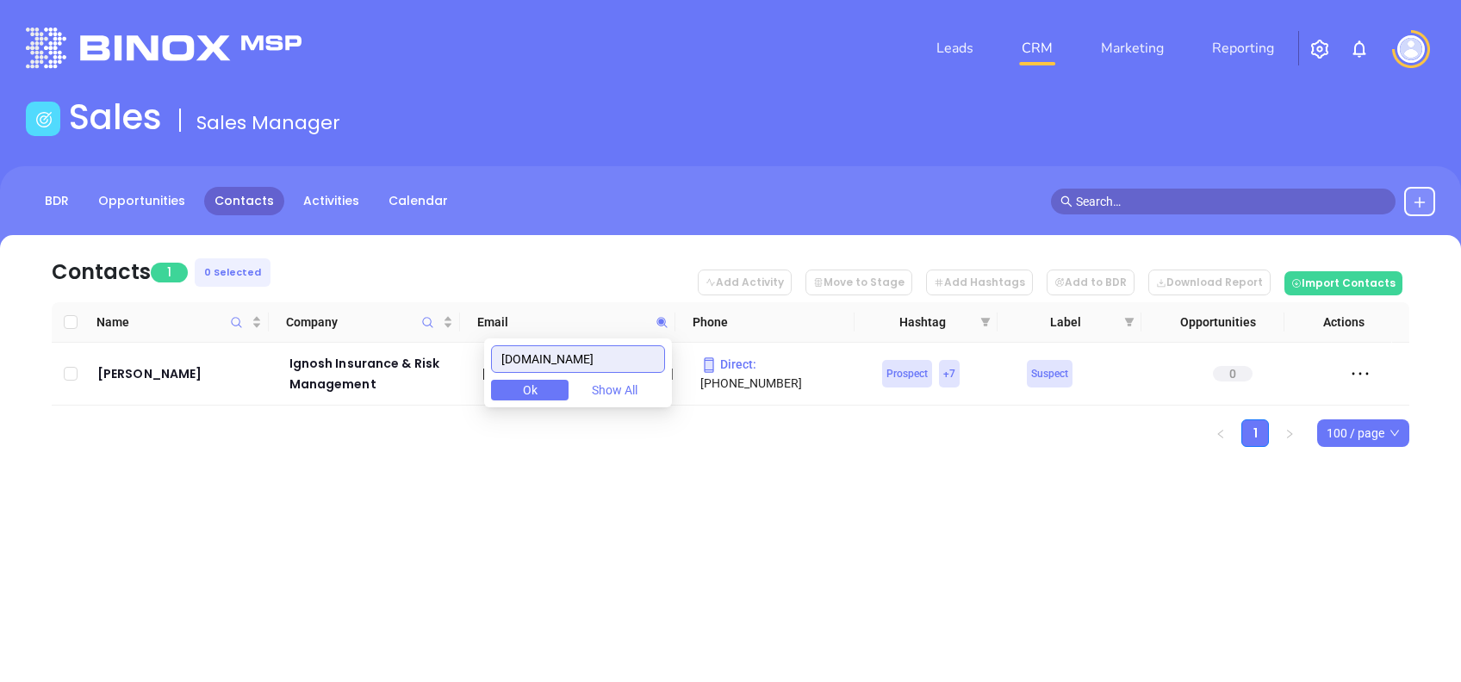
paste input "broskyins"
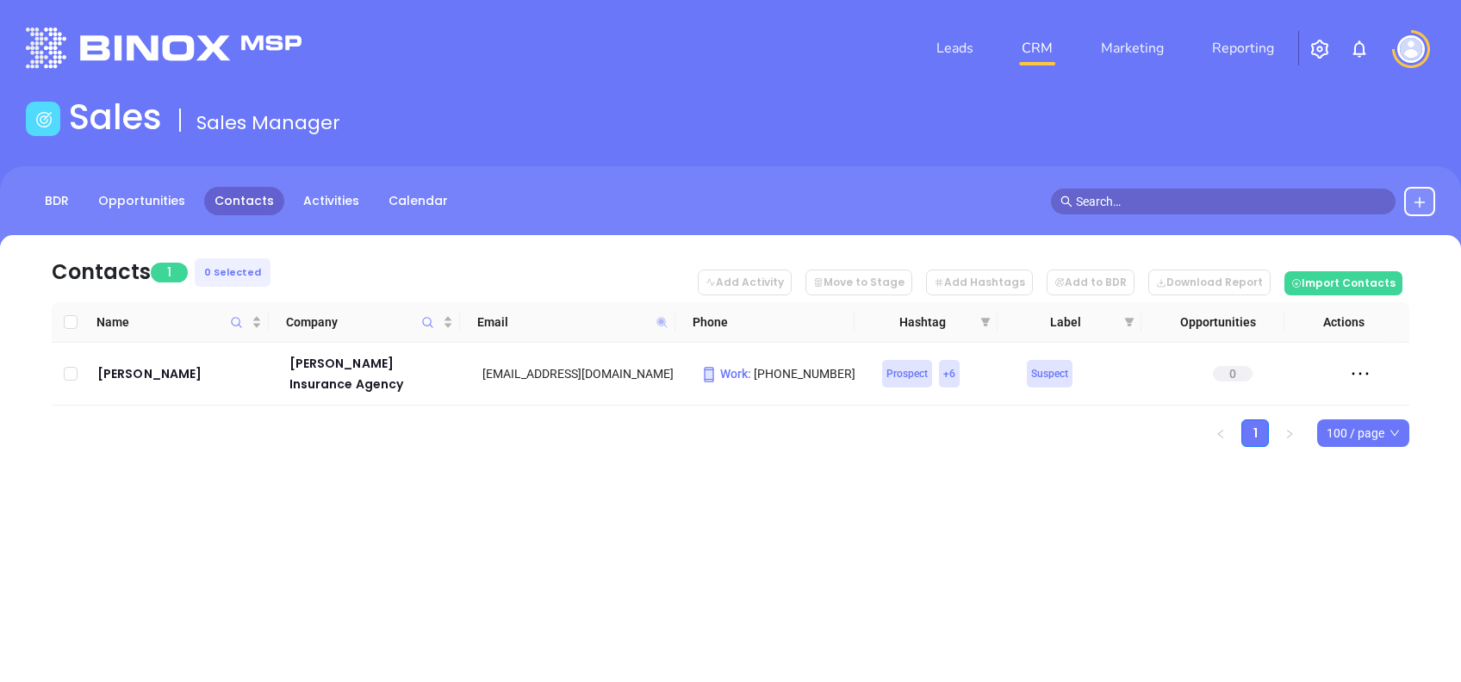
click at [661, 320] on icon at bounding box center [661, 322] width 10 height 10
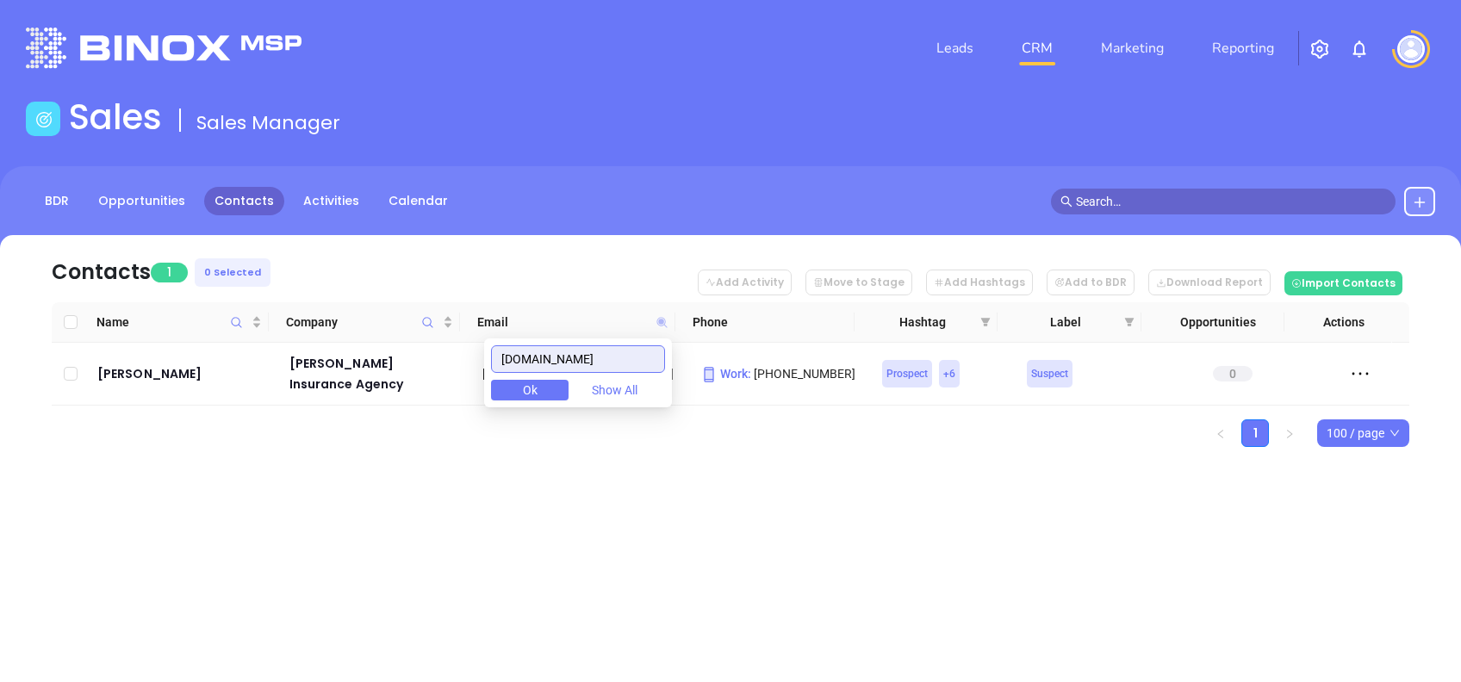
paste input "salemeinsurance"
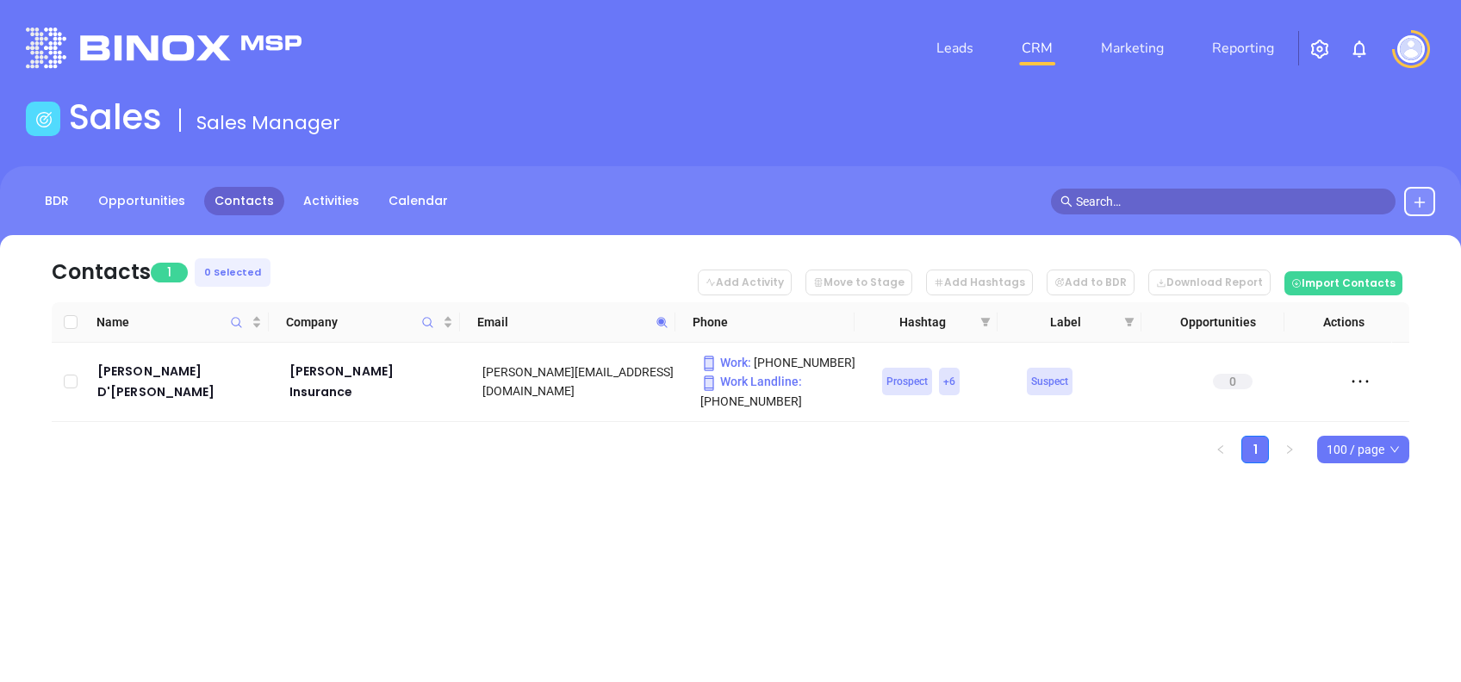
click at [653, 321] on span at bounding box center [662, 322] width 20 height 26
paste input "teetergroup"
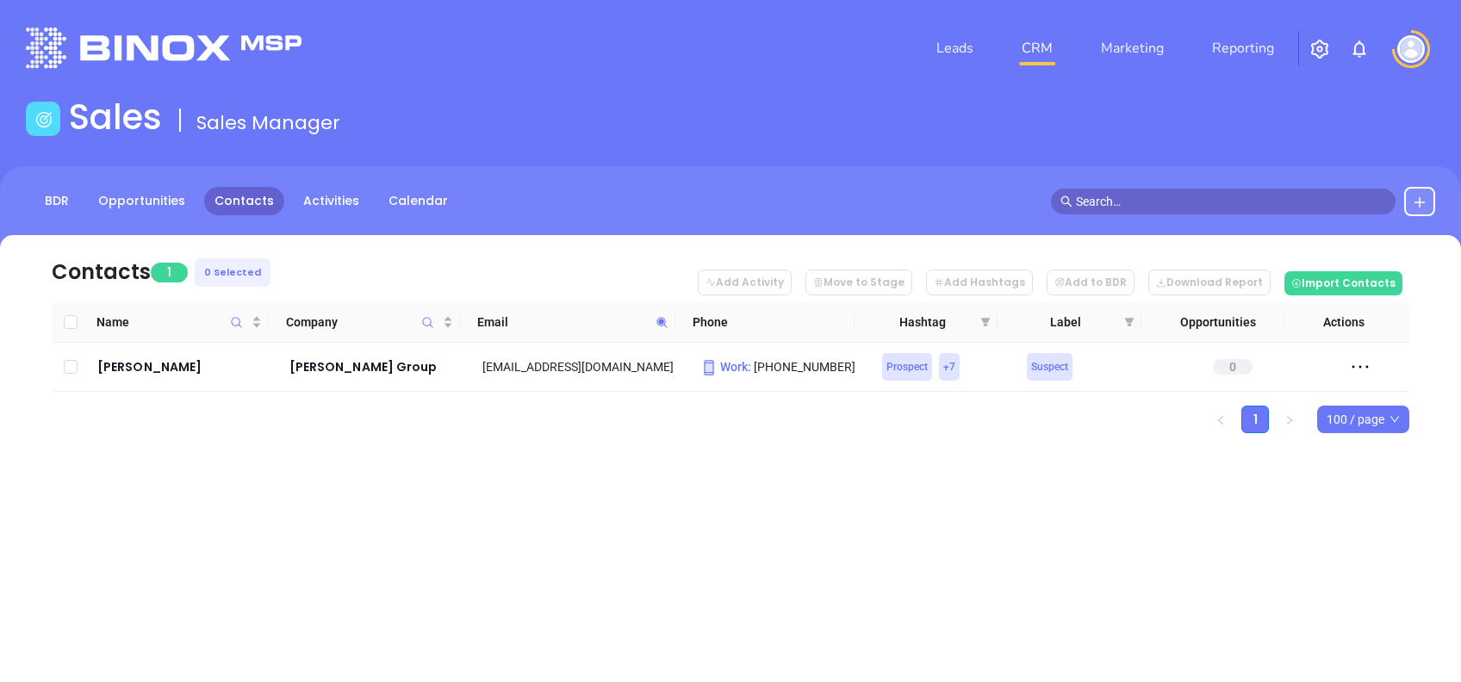
click at [660, 317] on icon at bounding box center [661, 322] width 10 height 10
paste input "mooneybrokers"
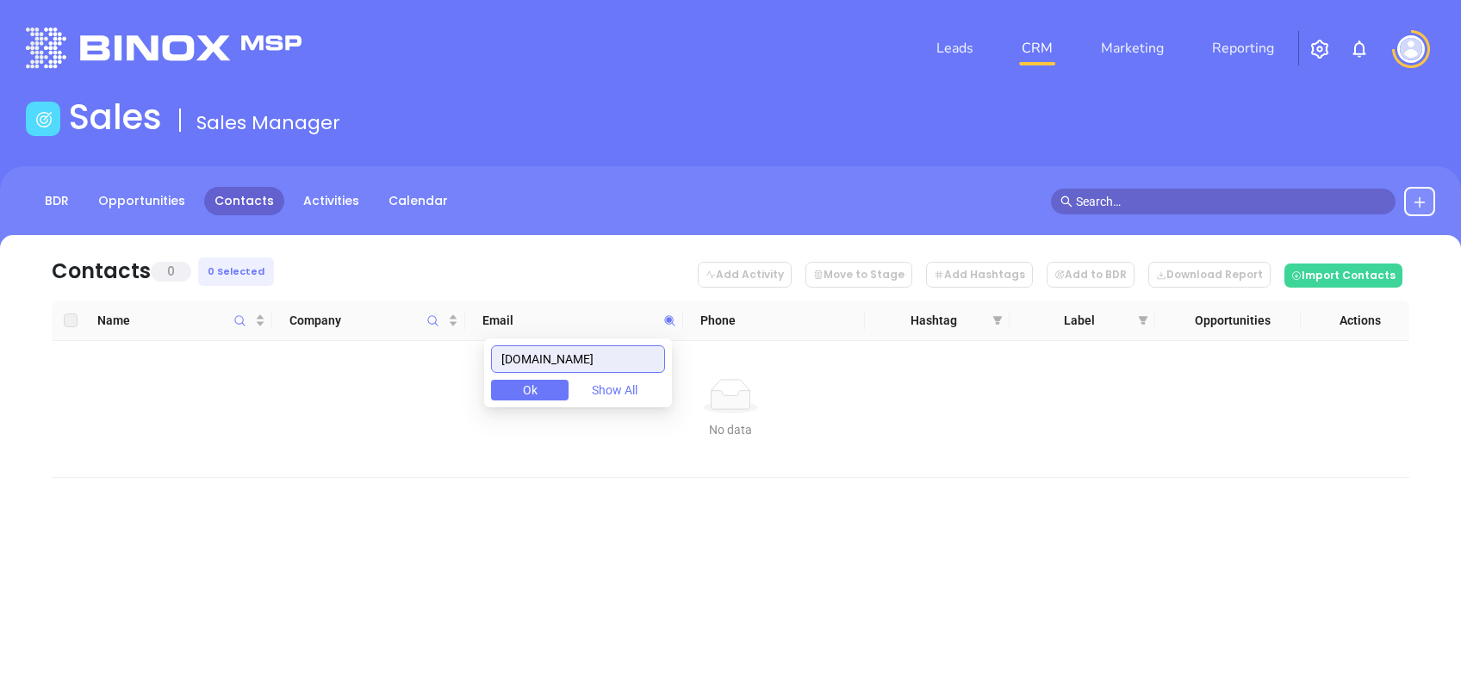
drag, startPoint x: 645, startPoint y: 358, endPoint x: 434, endPoint y: 365, distance: 211.2
click at [434, 365] on body "Leads CRM Marketing Reporting Financial Leads Leads Sales Sales Manager BDR Opp…" at bounding box center [730, 341] width 1461 height 682
paste input "emmanuelin"
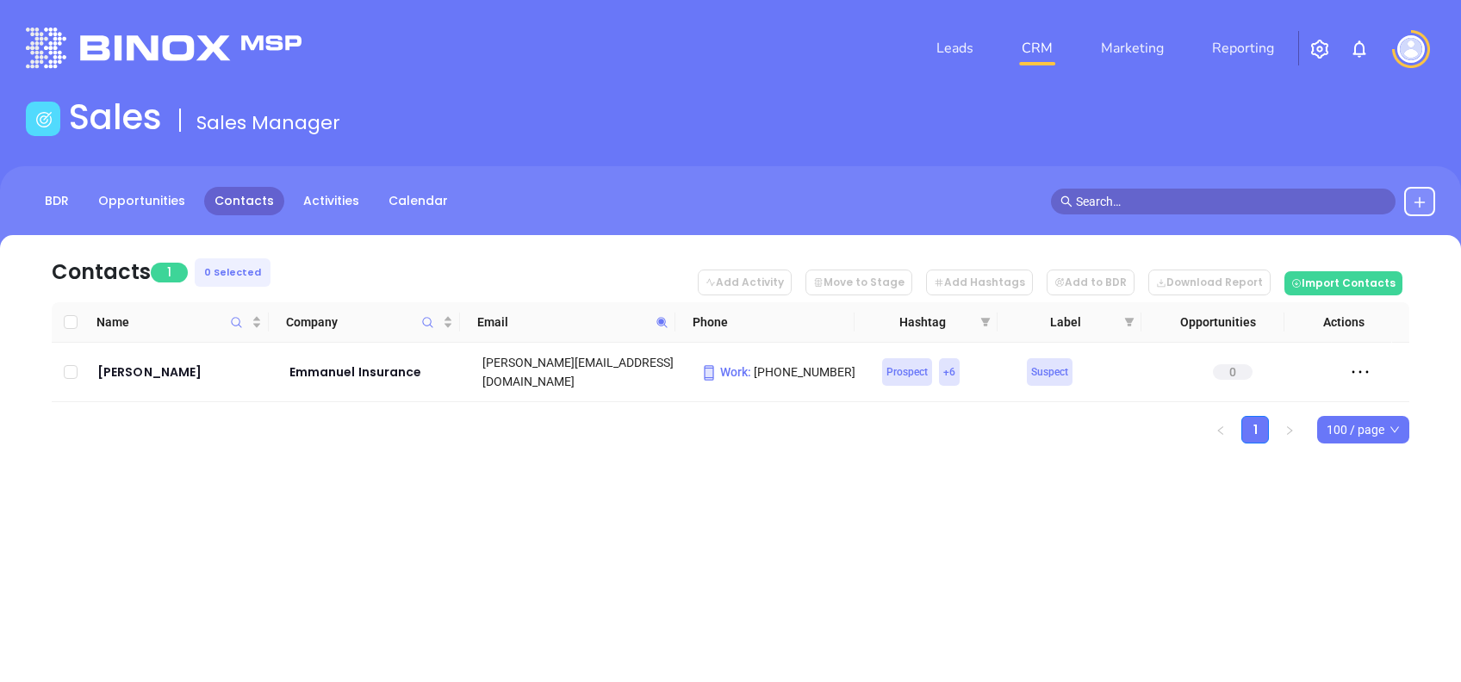
click at [667, 321] on icon at bounding box center [662, 322] width 13 height 13
paste input "imperialagency"
click at [663, 325] on icon at bounding box center [662, 322] width 13 height 13
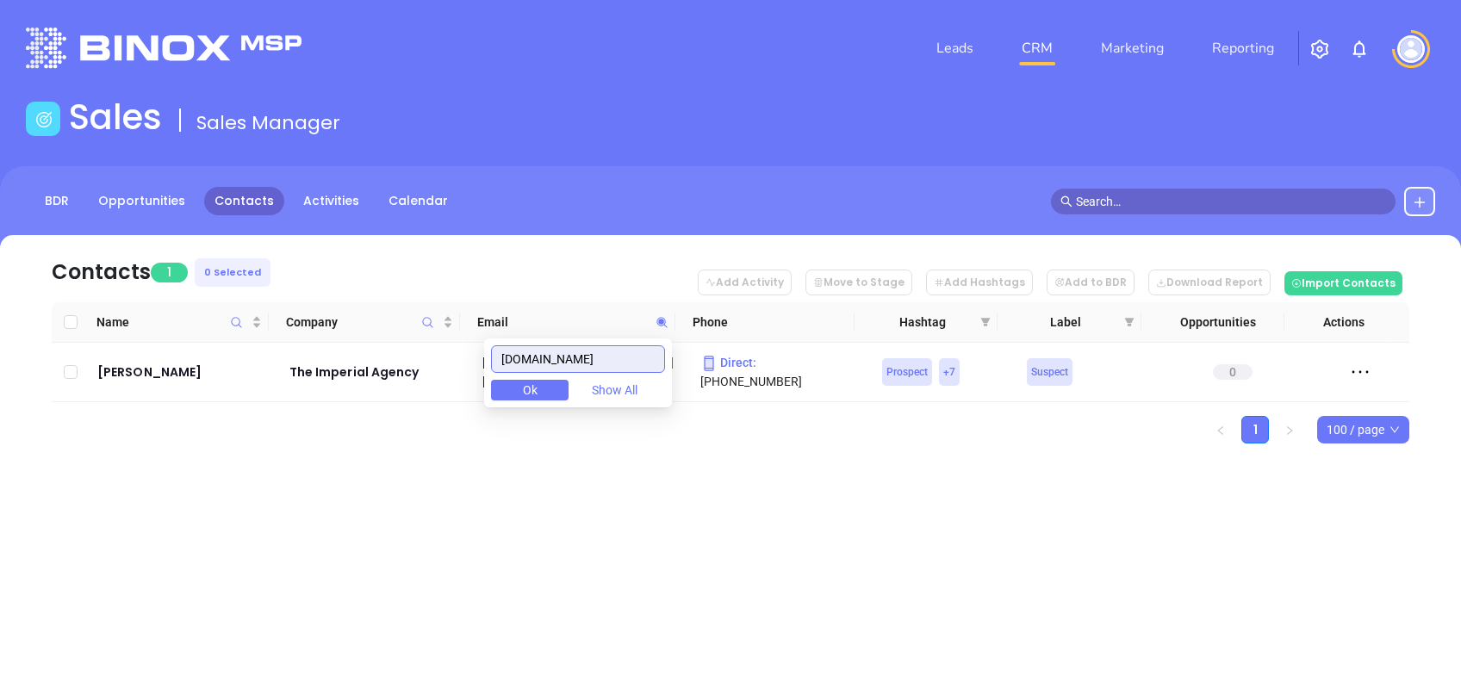
paste input "mttopins"
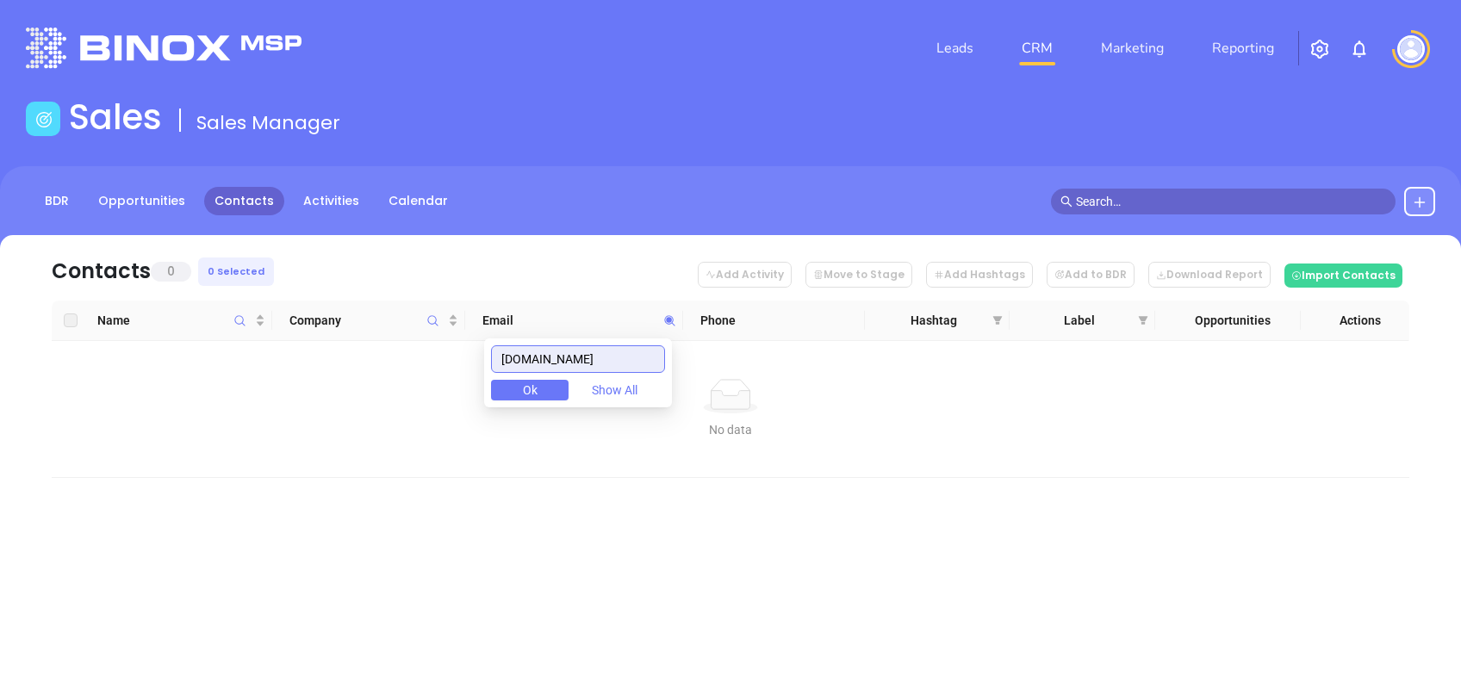
drag, startPoint x: 631, startPoint y: 358, endPoint x: 413, endPoint y: 346, distance: 218.3
click at [424, 351] on body "Leads CRM Marketing Reporting Financial Leads Leads Sales Sales Manager BDR Opp…" at bounding box center [730, 341] width 1461 height 682
paste input "ickesoffice"
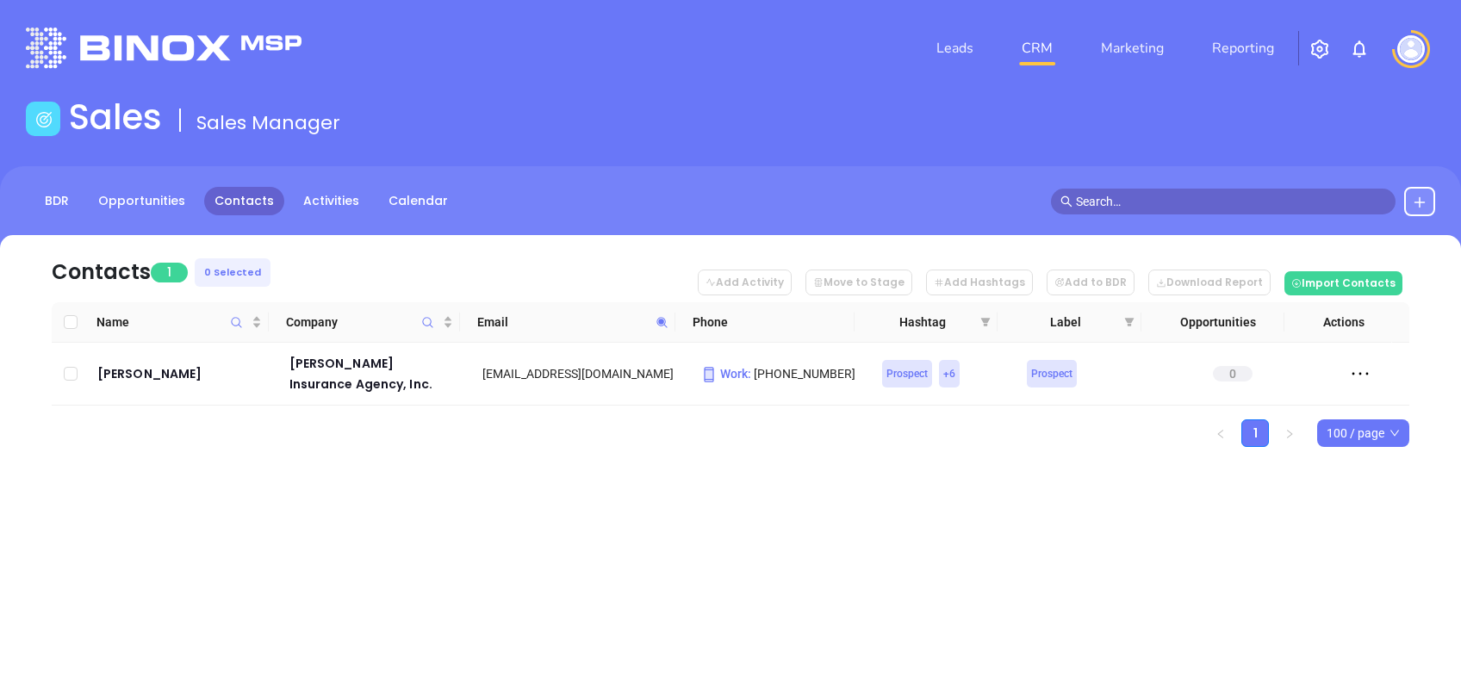
click at [659, 310] on span at bounding box center [662, 322] width 20 height 26
paste input "levyagency"
click at [659, 319] on icon at bounding box center [661, 322] width 10 height 10
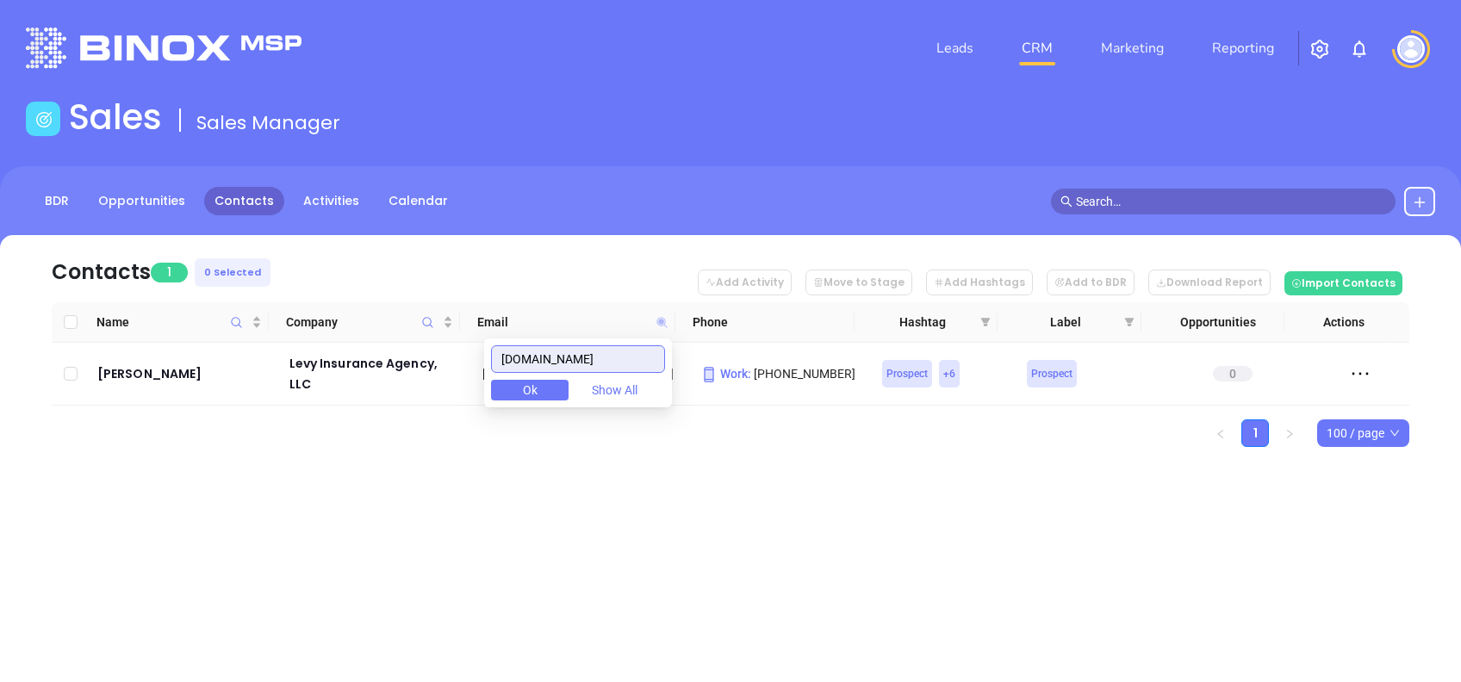
paste input "bradleyins"
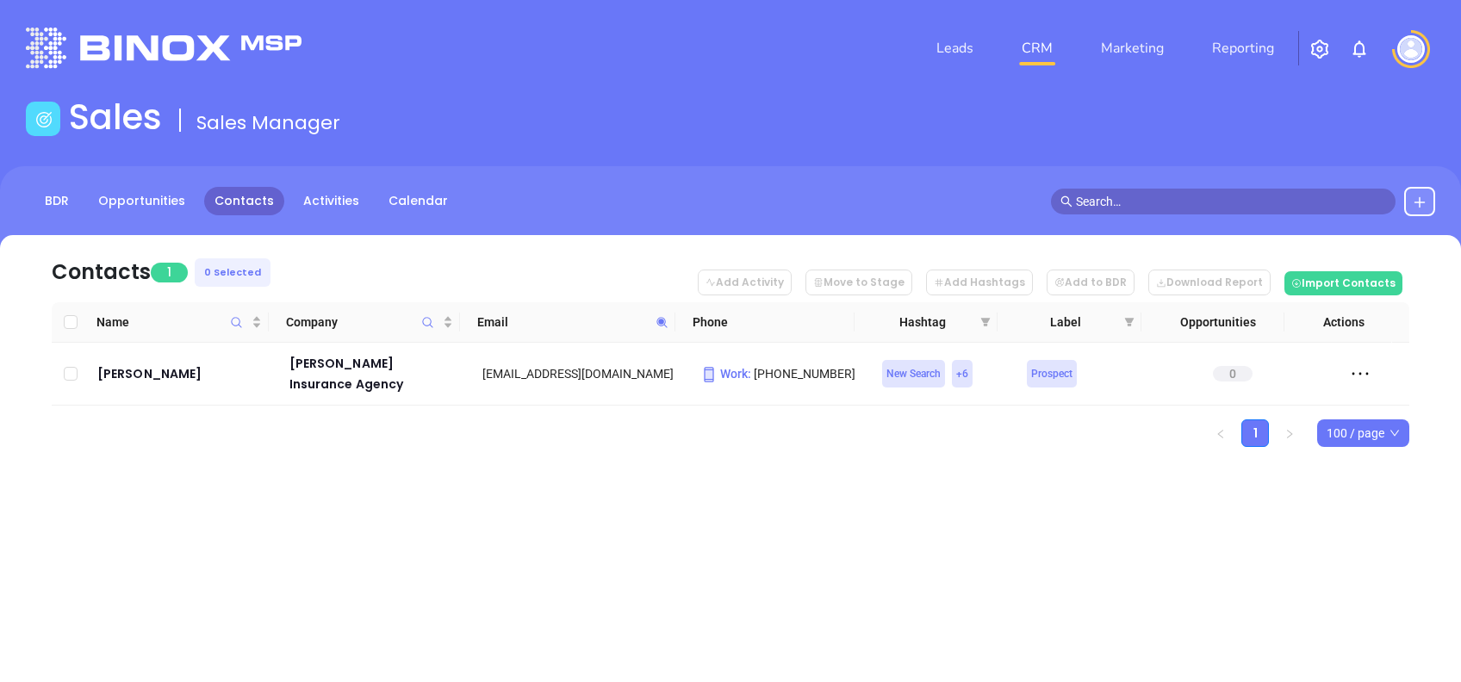
click at [663, 324] on icon at bounding box center [662, 322] width 13 height 13
paste input "abanotar"
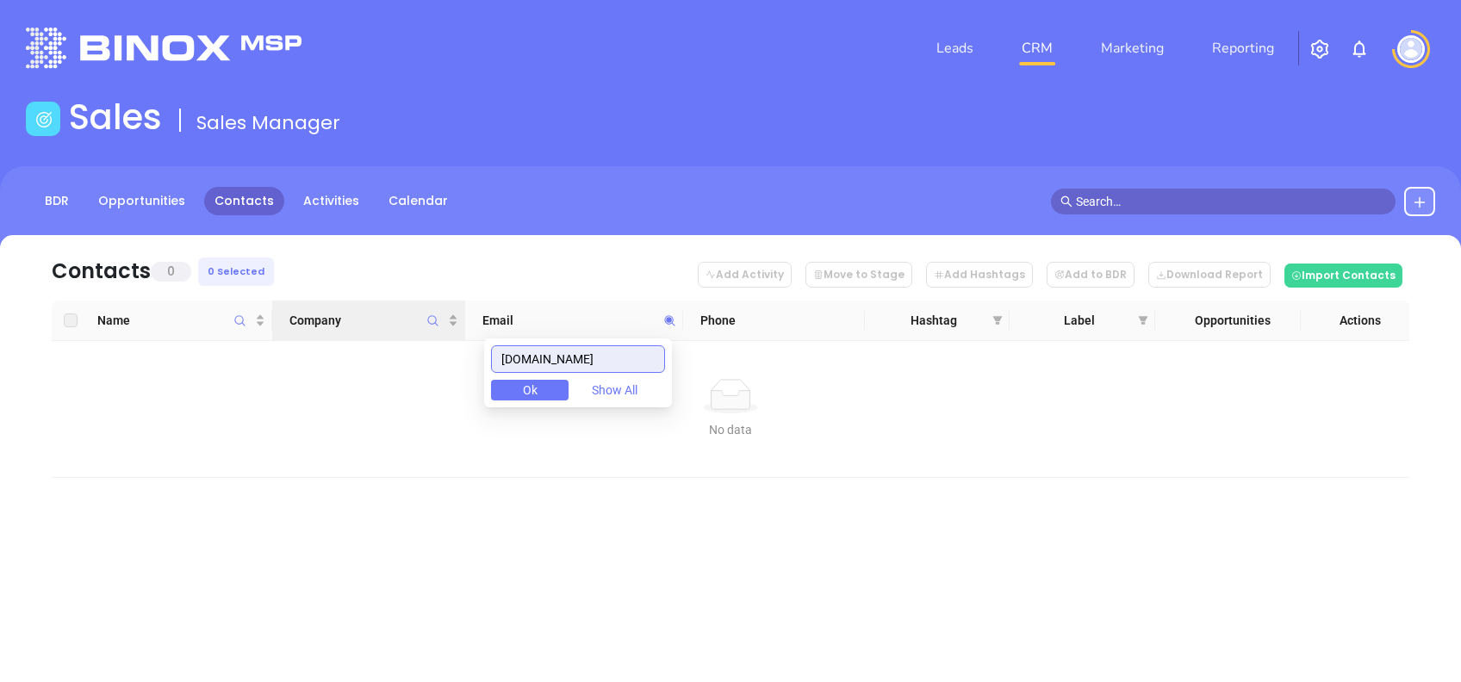
drag, startPoint x: 495, startPoint y: 355, endPoint x: 377, endPoint y: 338, distance: 118.4
click at [377, 339] on body "Leads CRM Marketing Reporting Financial Leads Leads Sales Sales Manager BDR Opp…" at bounding box center [730, 341] width 1461 height 682
paste input "thestewardshipgroup.org"
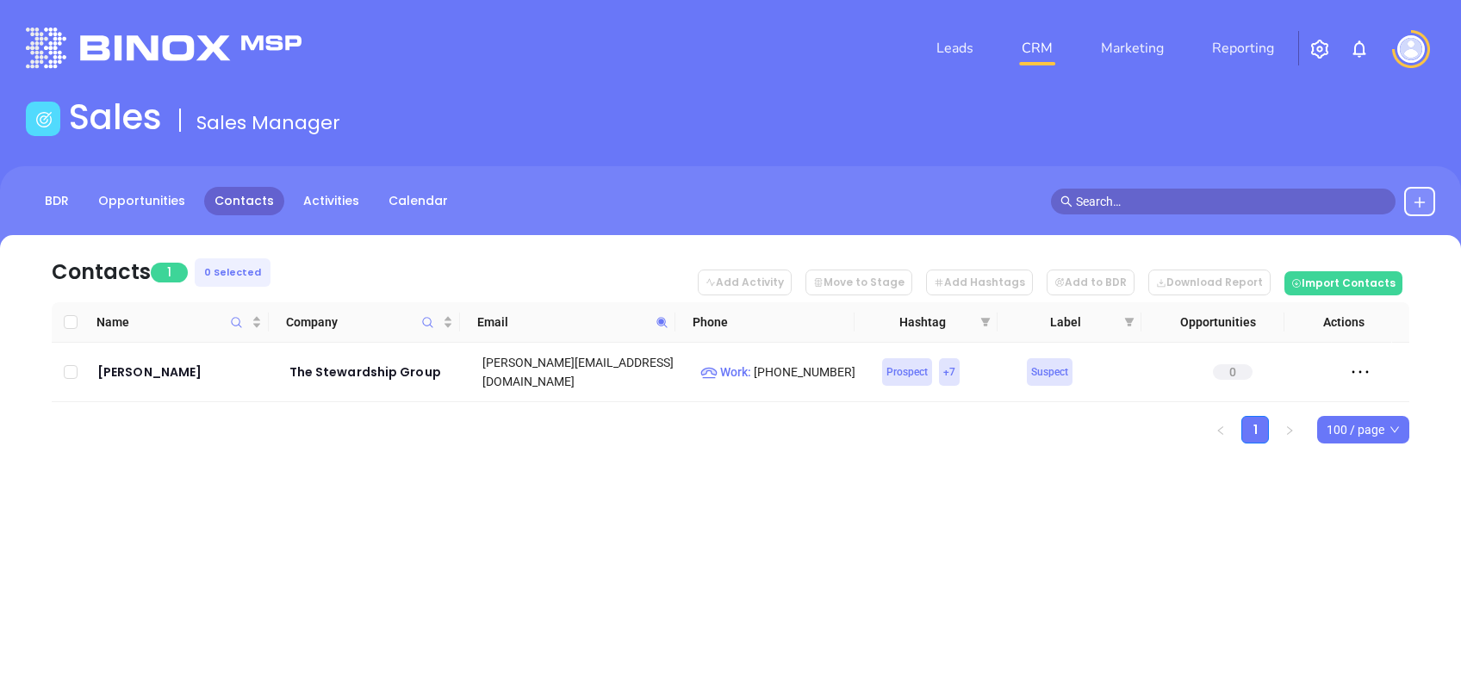
click at [666, 323] on icon at bounding box center [662, 322] width 13 height 13
paste input "billflinnagency.com"
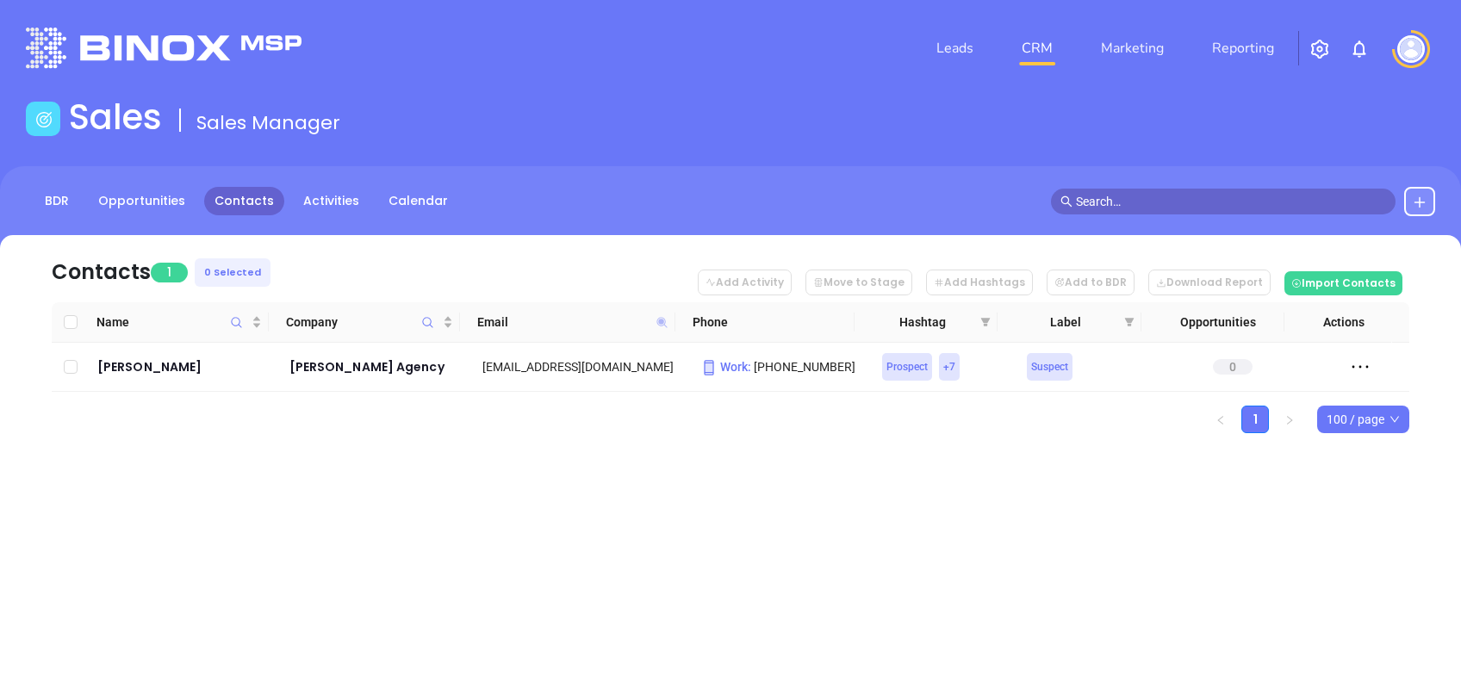
click at [660, 324] on icon at bounding box center [661, 322] width 10 height 10
paste input "driscollinsuranceservices"
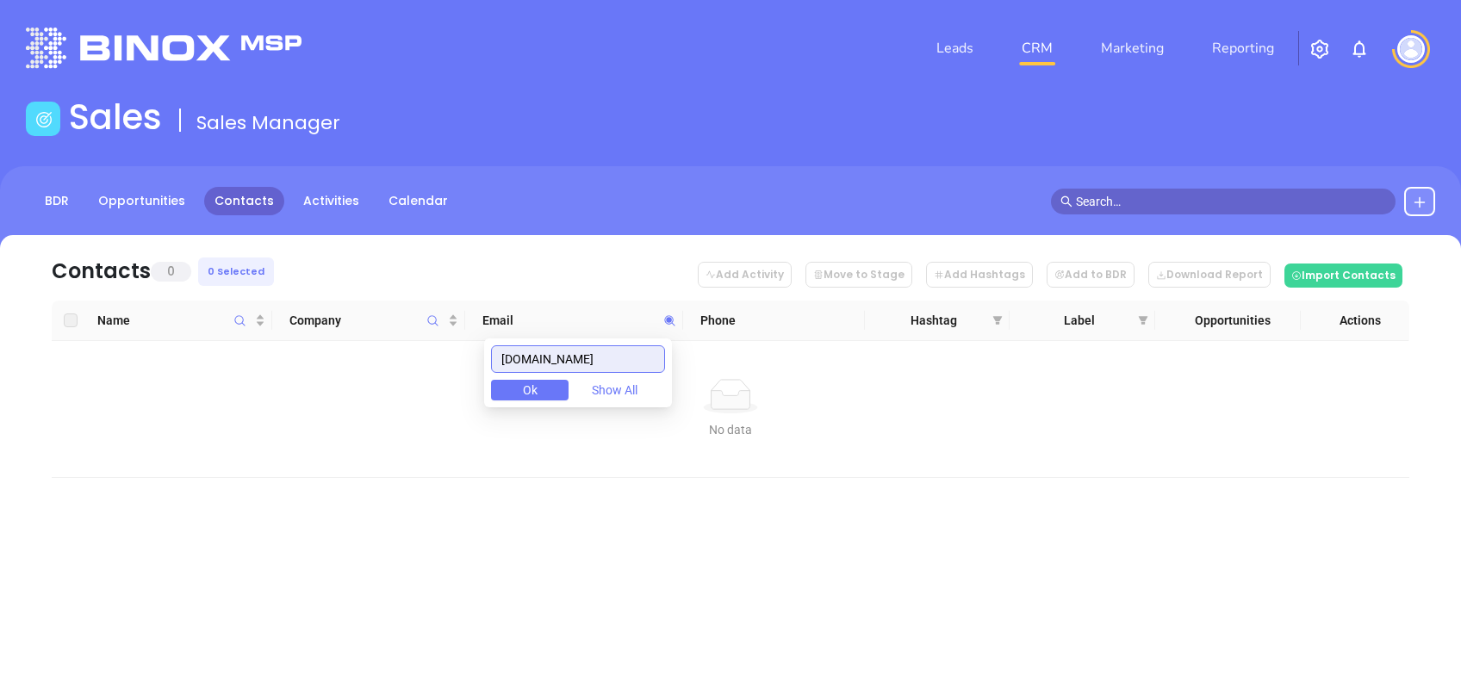
click at [613, 360] on input "driscollinsuranceservices.com" at bounding box center [578, 359] width 174 height 28
click at [613, 359] on input "driscollinsuranceservices.com" at bounding box center [578, 359] width 174 height 28
paste input "coveragenow"
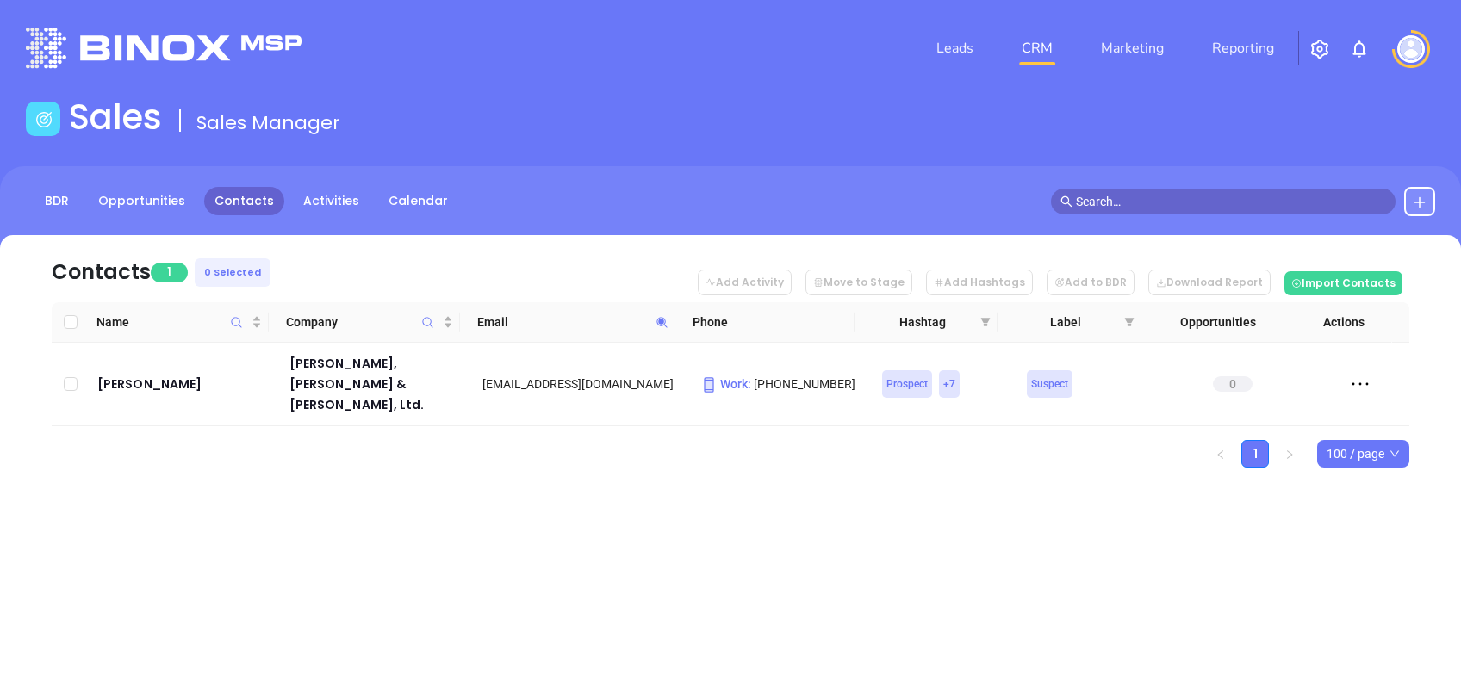
click at [655, 324] on span at bounding box center [662, 322] width 20 height 26
click at [675, 500] on div "Contacts 1 0 Selected Add Activity Move to Stage Add Hashtags Add to BDR Downlo…" at bounding box center [730, 381] width 1461 height 293
click at [656, 324] on icon at bounding box center [662, 322] width 13 height 13
paste input "richardburkettagency"
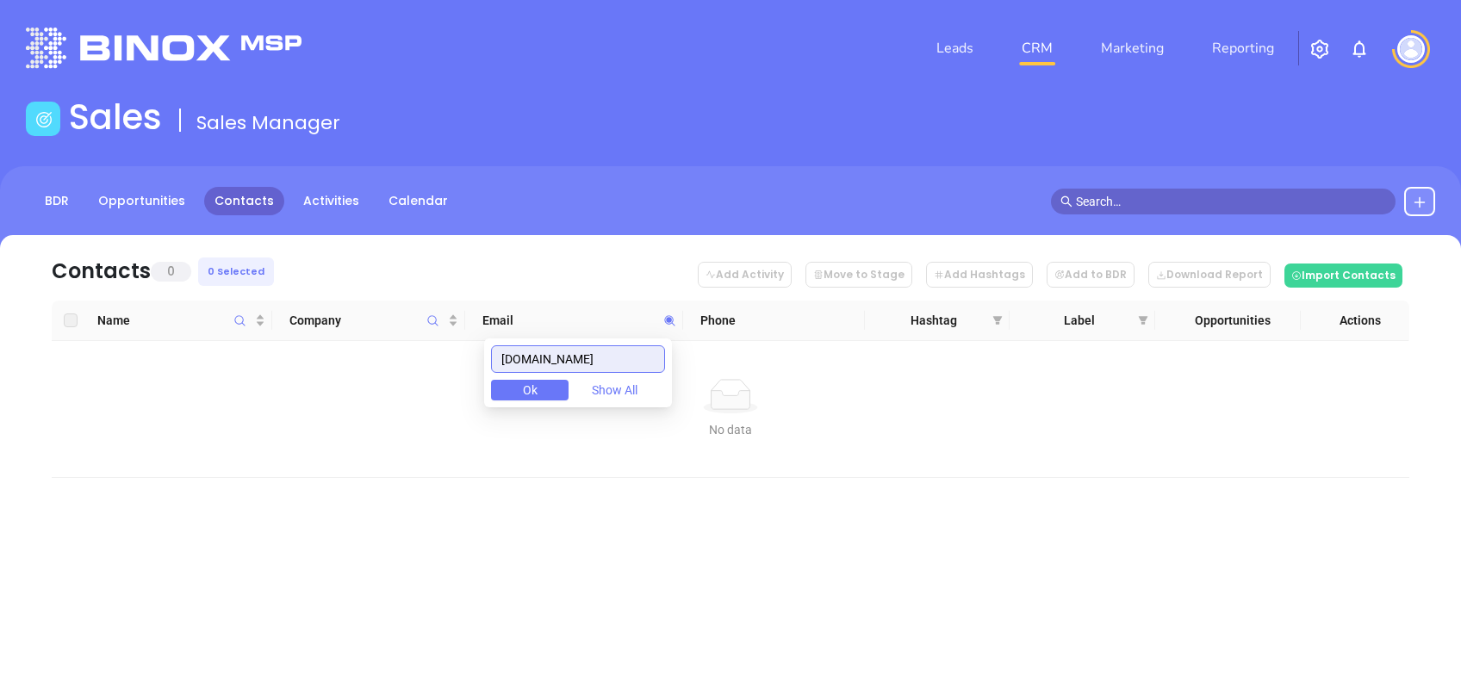
drag, startPoint x: 638, startPoint y: 352, endPoint x: 367, endPoint y: 352, distance: 270.5
click at [367, 352] on body "Leads CRM Marketing Reporting Financial Leads Leads Sales Sales Manager BDR Opp…" at bounding box center [730, 341] width 1461 height 682
paste input "body-borneman"
drag, startPoint x: 641, startPoint y: 356, endPoint x: 317, endPoint y: 386, distance: 325.3
click at [320, 386] on body "Leads CRM Marketing Reporting Financial Leads Leads Sales Sales Manager BDR Opp…" at bounding box center [730, 341] width 1461 height 682
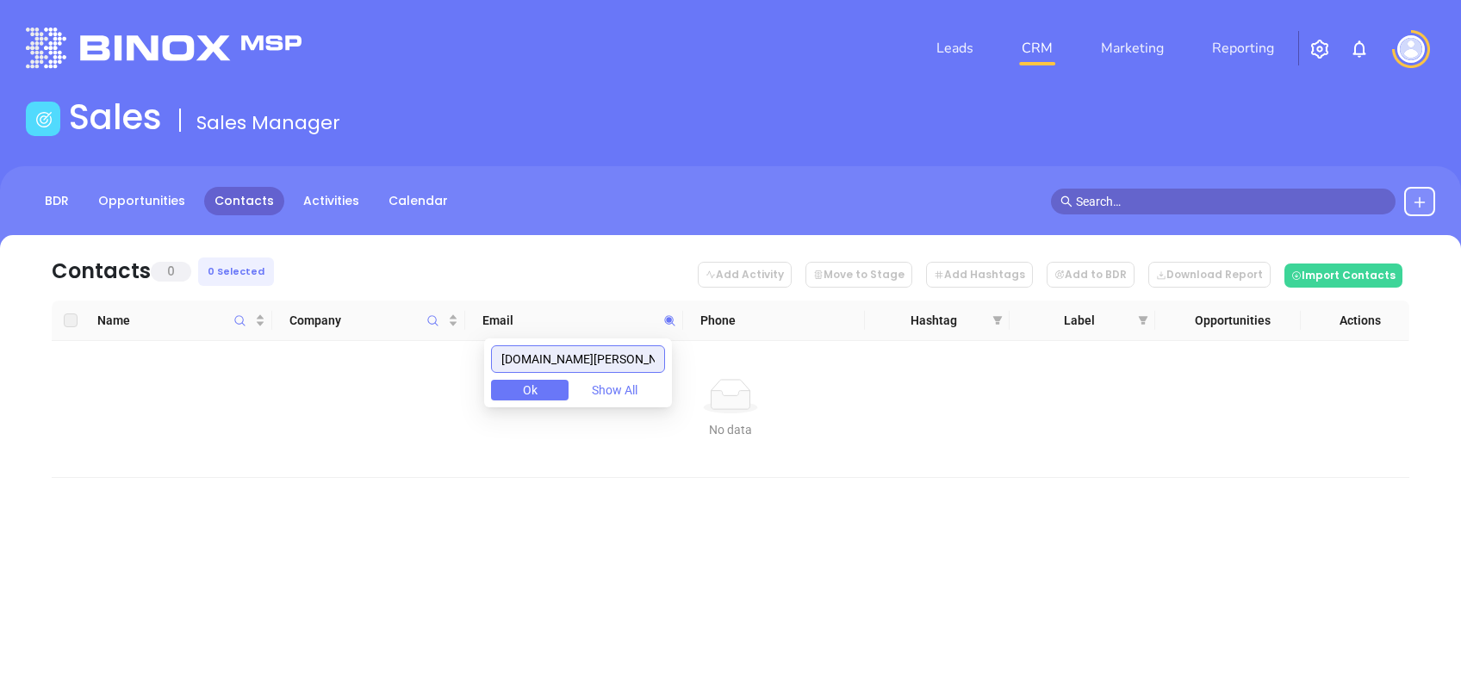
paste input "rumbach"
drag, startPoint x: 607, startPoint y: 350, endPoint x: 455, endPoint y: 331, distance: 153.7
click at [455, 331] on body "Leads CRM Marketing Reporting Financial Leads Leads Sales Sales Manager BDR Opp…" at bounding box center [730, 341] width 1461 height 682
paste input "stellwageninsurance"
drag, startPoint x: 644, startPoint y: 360, endPoint x: 310, endPoint y: 356, distance: 334.3
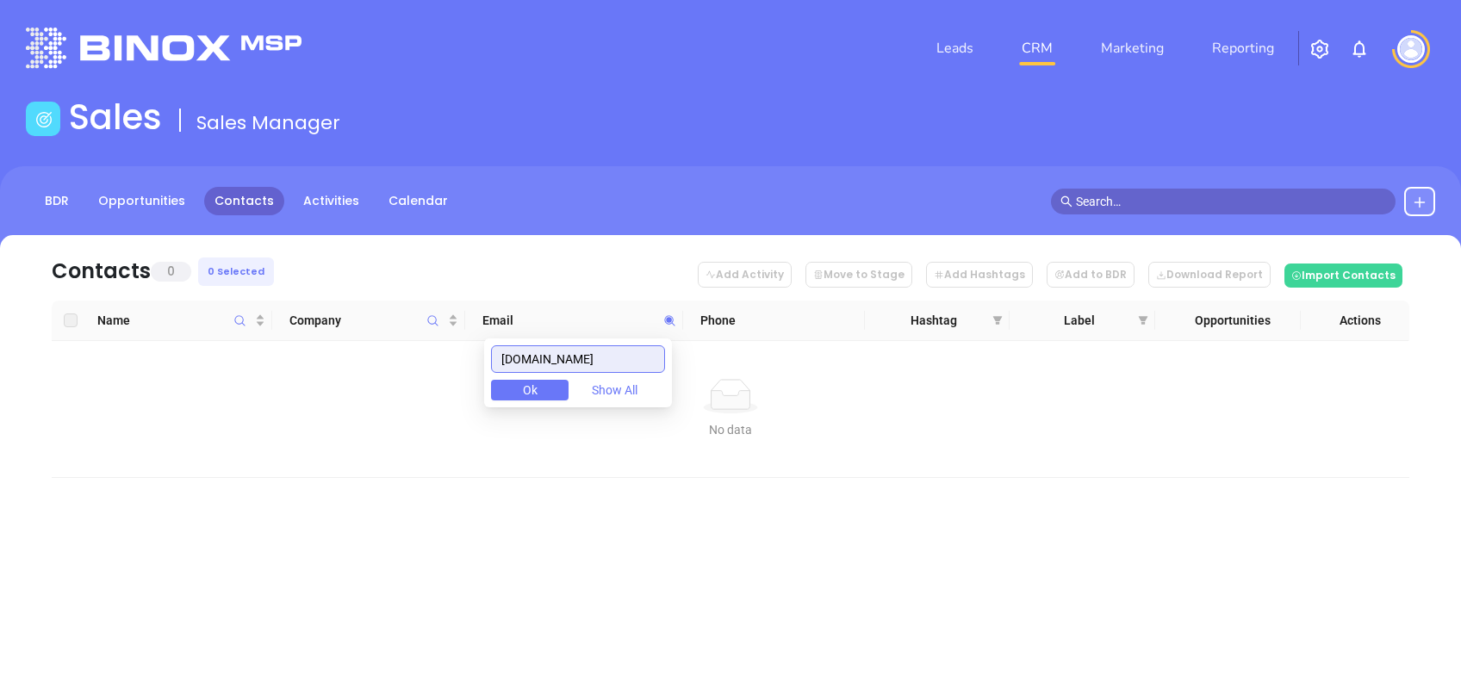
click at [310, 356] on body "Leads CRM Marketing Reporting Financial Leads Leads Sales Sales Manager BDR Opp…" at bounding box center [730, 341] width 1461 height 682
paste input "cantrillclarkhamilton"
drag, startPoint x: 655, startPoint y: 358, endPoint x: 350, endPoint y: 370, distance: 305.2
click at [365, 372] on body "Leads CRM Marketing Reporting Financial Leads Leads Sales Sales Manager BDR Opp…" at bounding box center [730, 341] width 1461 height 682
paste input "roskoagency"
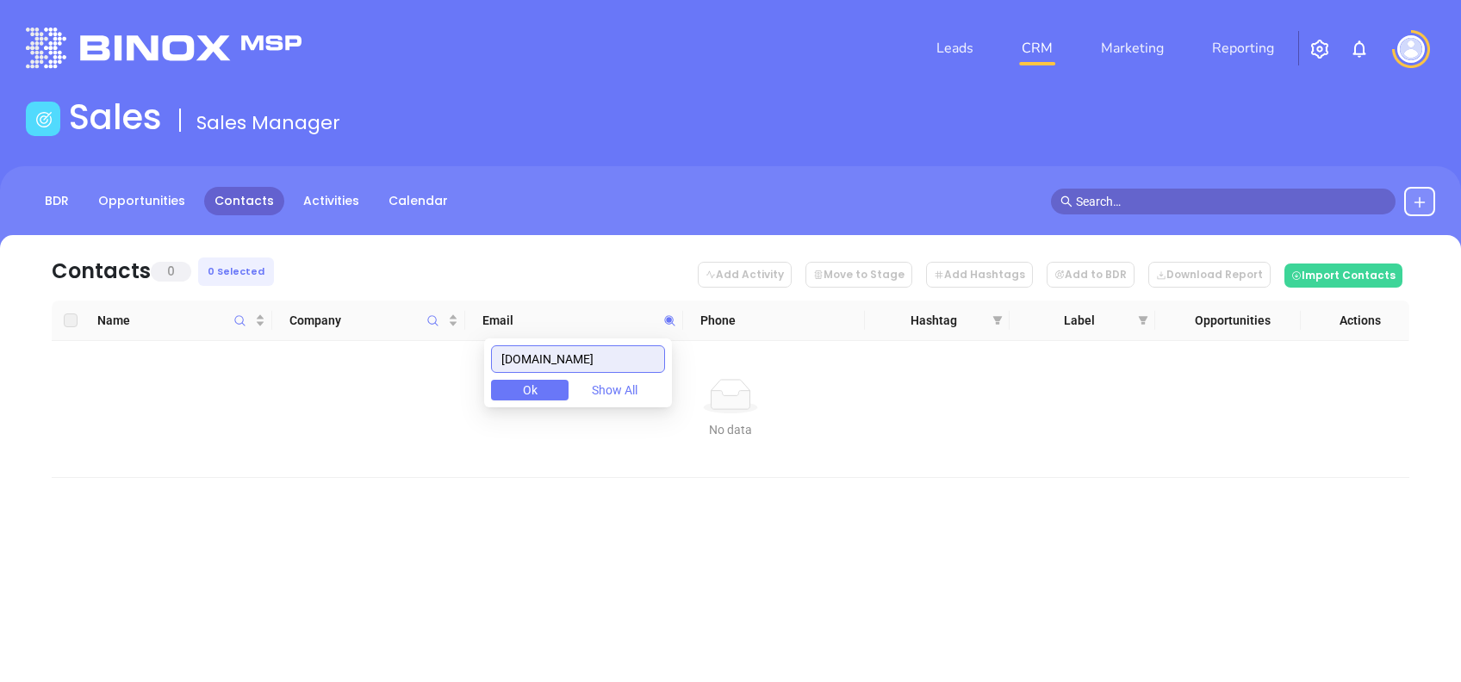
drag, startPoint x: 519, startPoint y: 352, endPoint x: 453, endPoint y: 340, distance: 67.3
click at [462, 343] on body "Leads CRM Marketing Reporting Financial Leads Leads Sales Sales Manager BDR Opp…" at bounding box center [730, 341] width 1461 height 682
paste input "bertsoninsurancegroup"
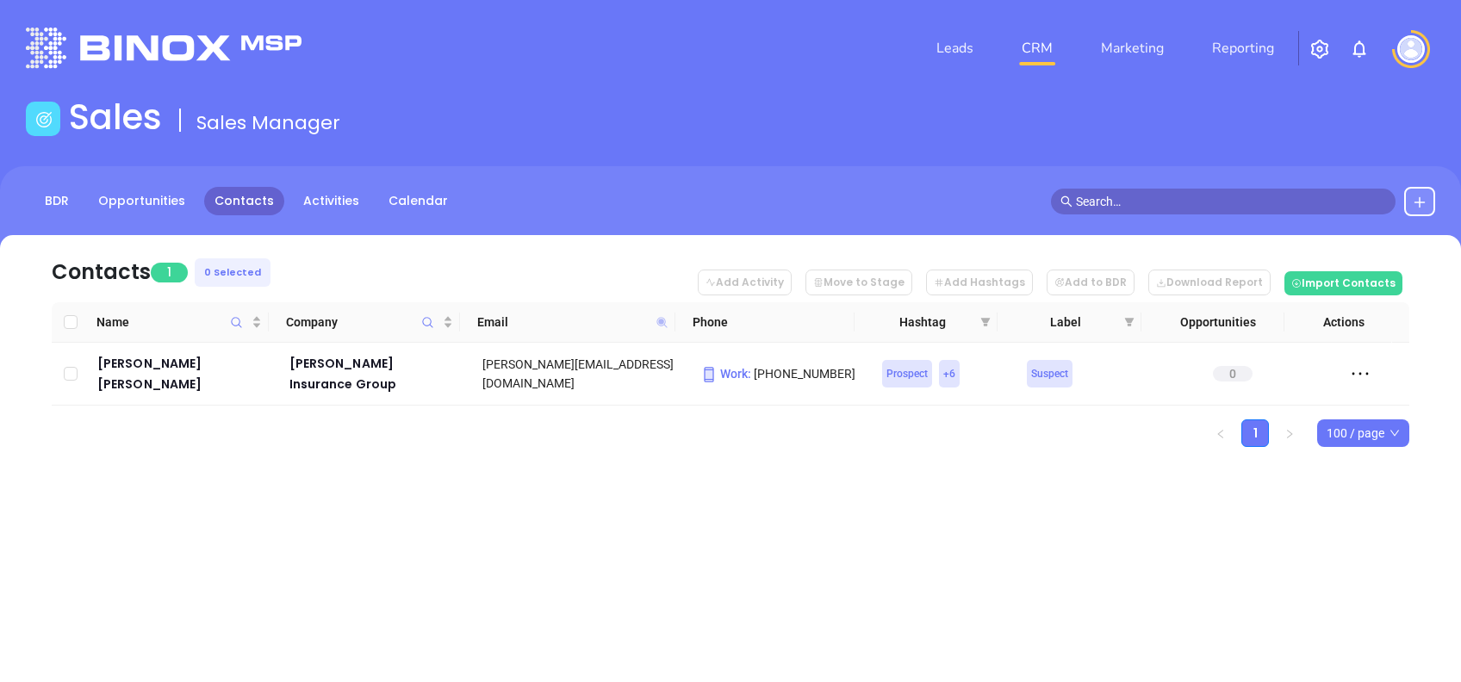
click at [661, 320] on icon at bounding box center [661, 322] width 10 height 10
paste input "lehighpartners"
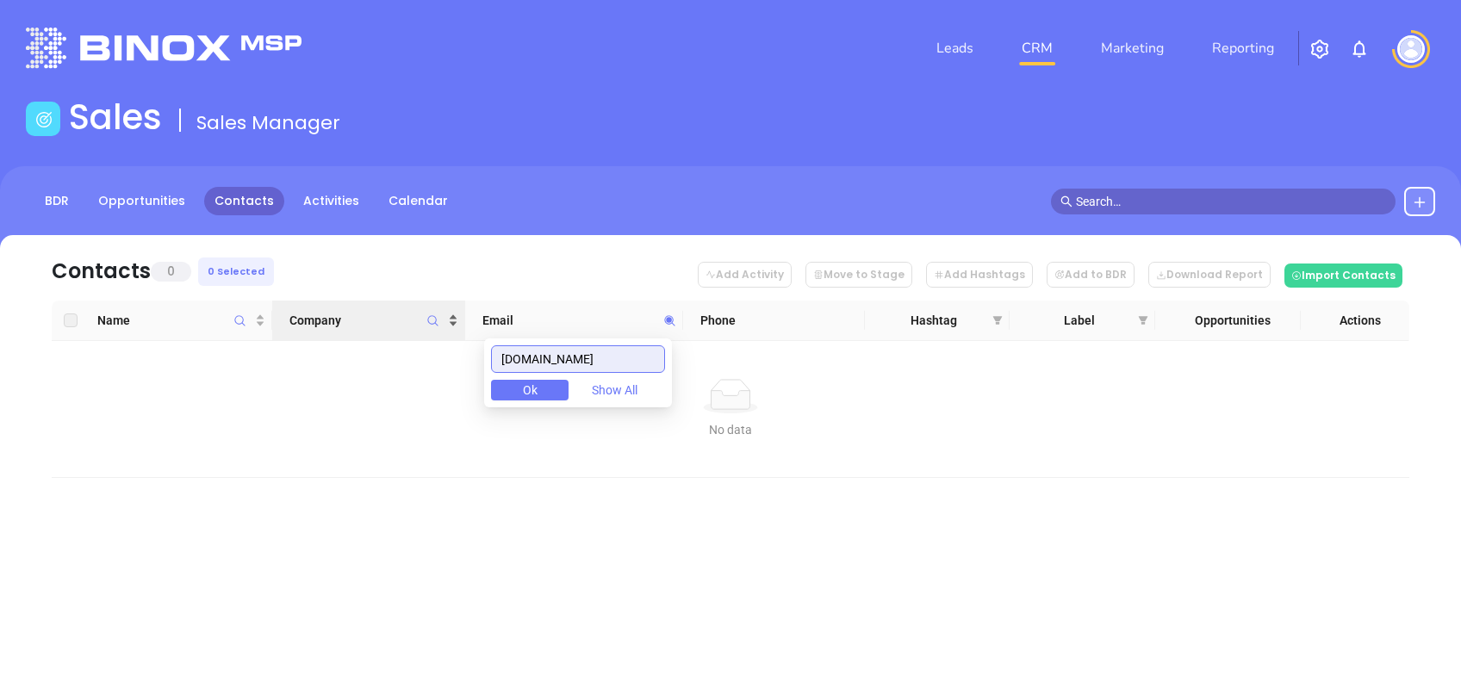
drag, startPoint x: 642, startPoint y: 359, endPoint x: 367, endPoint y: 318, distance: 277.9
click at [376, 319] on body "Leads CRM Marketing Reporting Financial Leads Leads Sales Sales Manager BDR Opp…" at bounding box center [730, 341] width 1461 height 682
paste input "sauconin"
drag, startPoint x: 616, startPoint y: 362, endPoint x: 375, endPoint y: 356, distance: 241.3
click at [415, 354] on body "Leads CRM Marketing Reporting Financial Leads Leads Sales Sales Manager BDR Opp…" at bounding box center [730, 341] width 1461 height 682
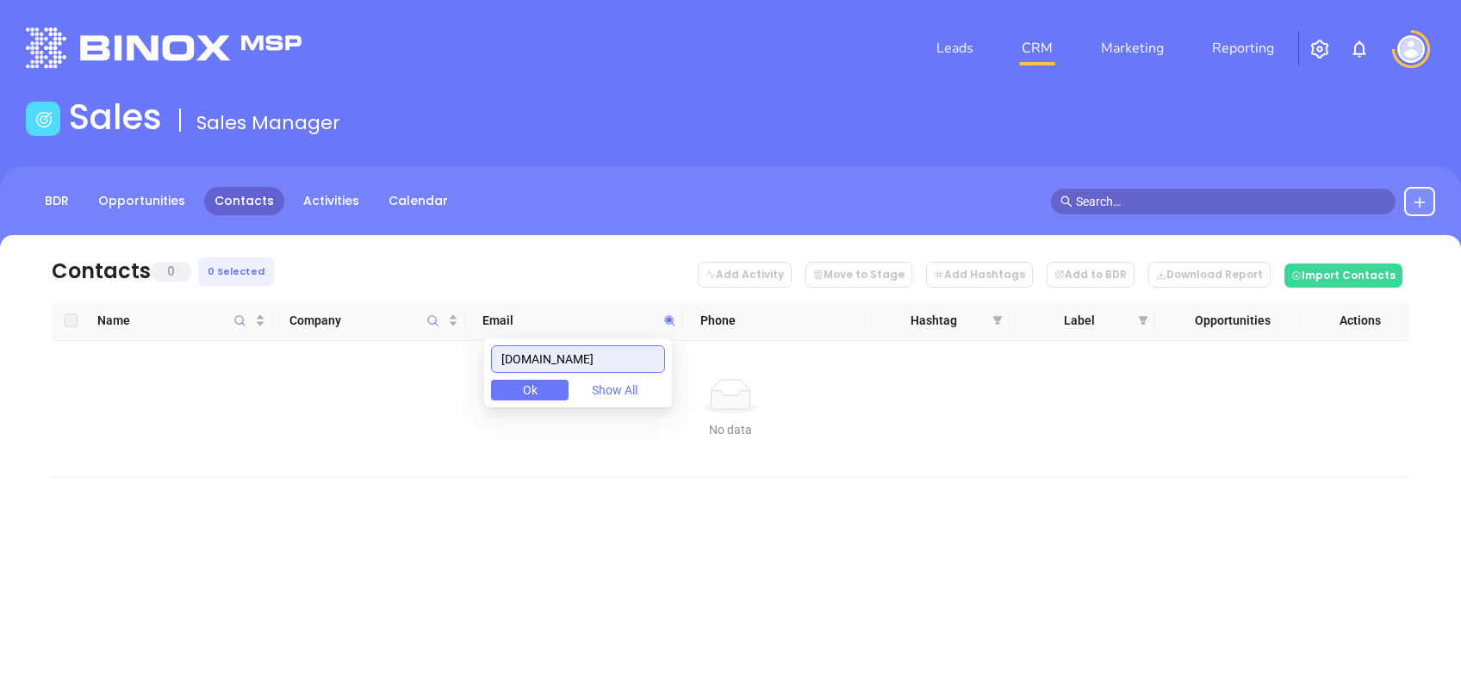
paste input "gcfkinsurance"
drag, startPoint x: 629, startPoint y: 352, endPoint x: 420, endPoint y: 347, distance: 209.4
click at [423, 349] on body "Leads CRM Marketing Reporting Financial Leads Leads Sales Sales Manager BDR Opp…" at bounding box center [730, 341] width 1461 height 682
paste input "ymiagency"
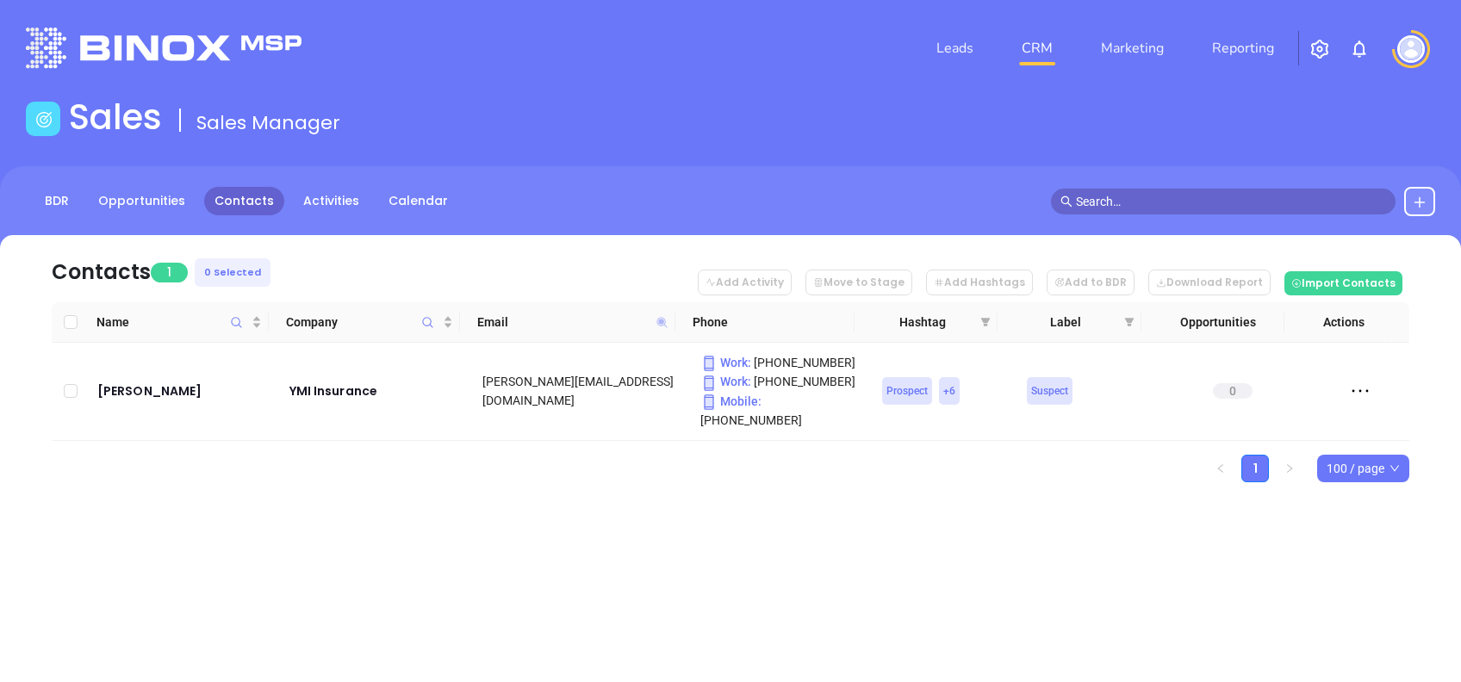
click at [665, 322] on icon at bounding box center [662, 322] width 13 height 13
paste input "garlandinsurance"
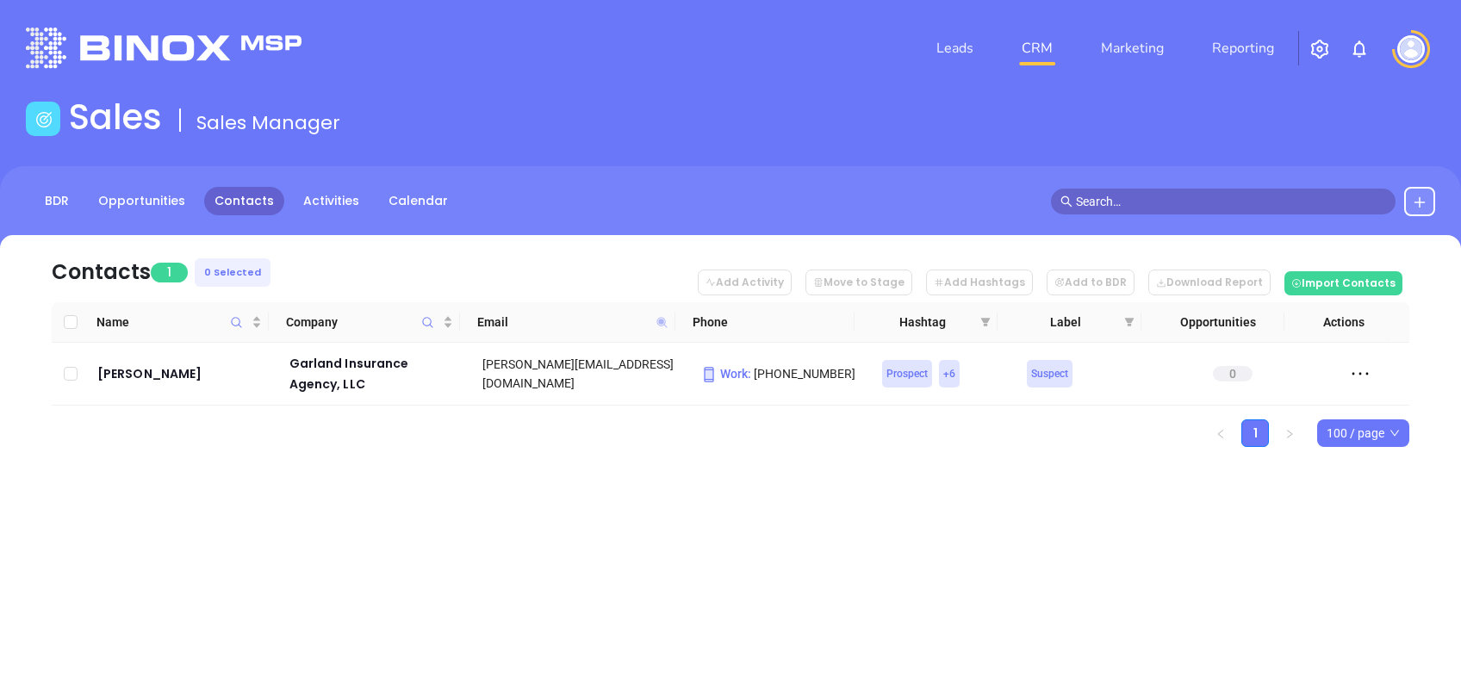
click at [662, 322] on icon at bounding box center [661, 322] width 10 height 10
paste input "snyderinsuranceag"
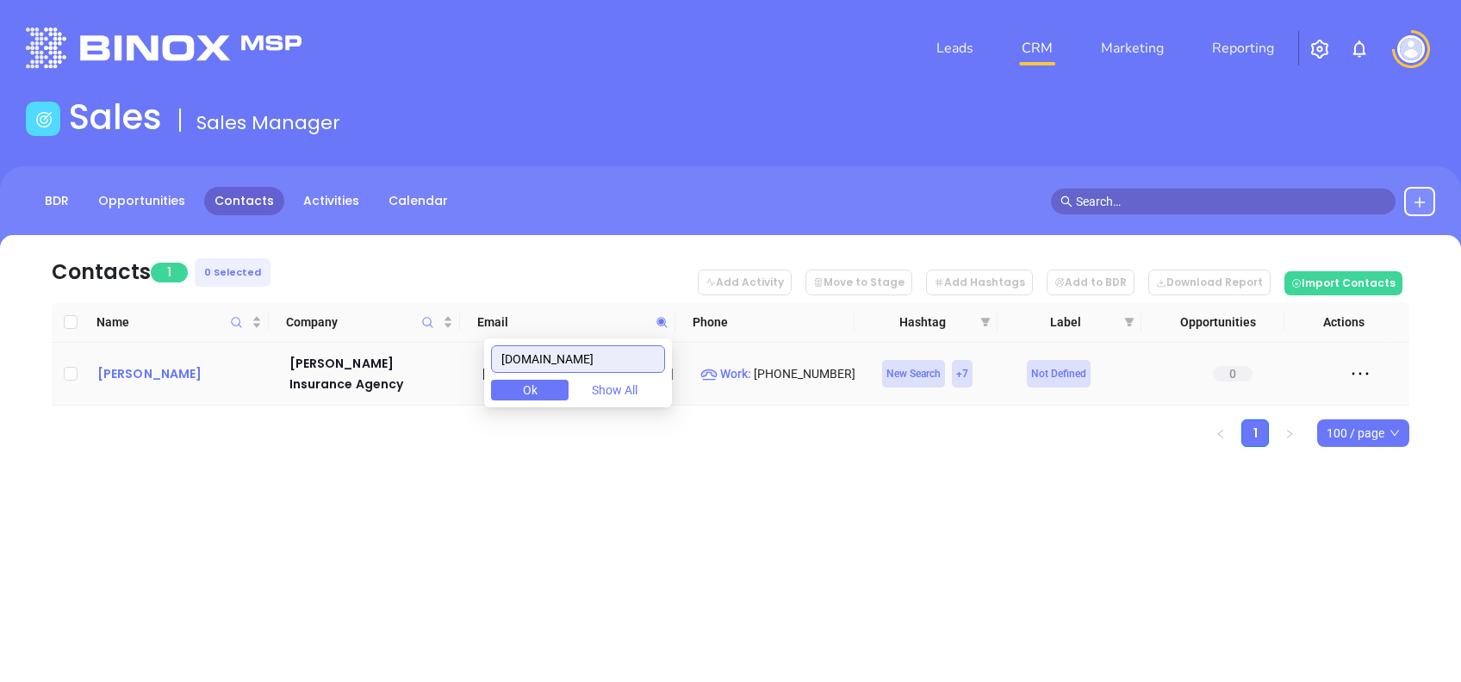
type input "snyderinsuranceagcy.com"
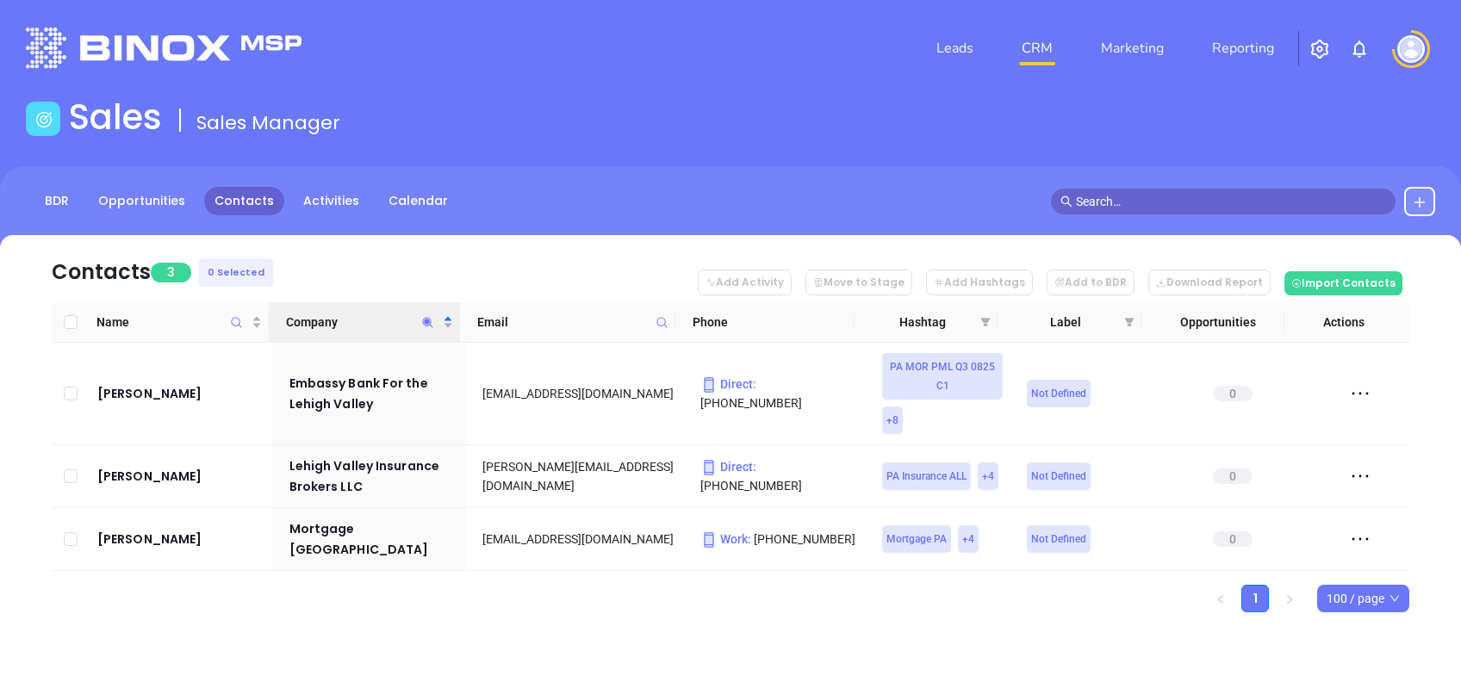
click at [426, 324] on icon "Company" at bounding box center [428, 322] width 10 height 10
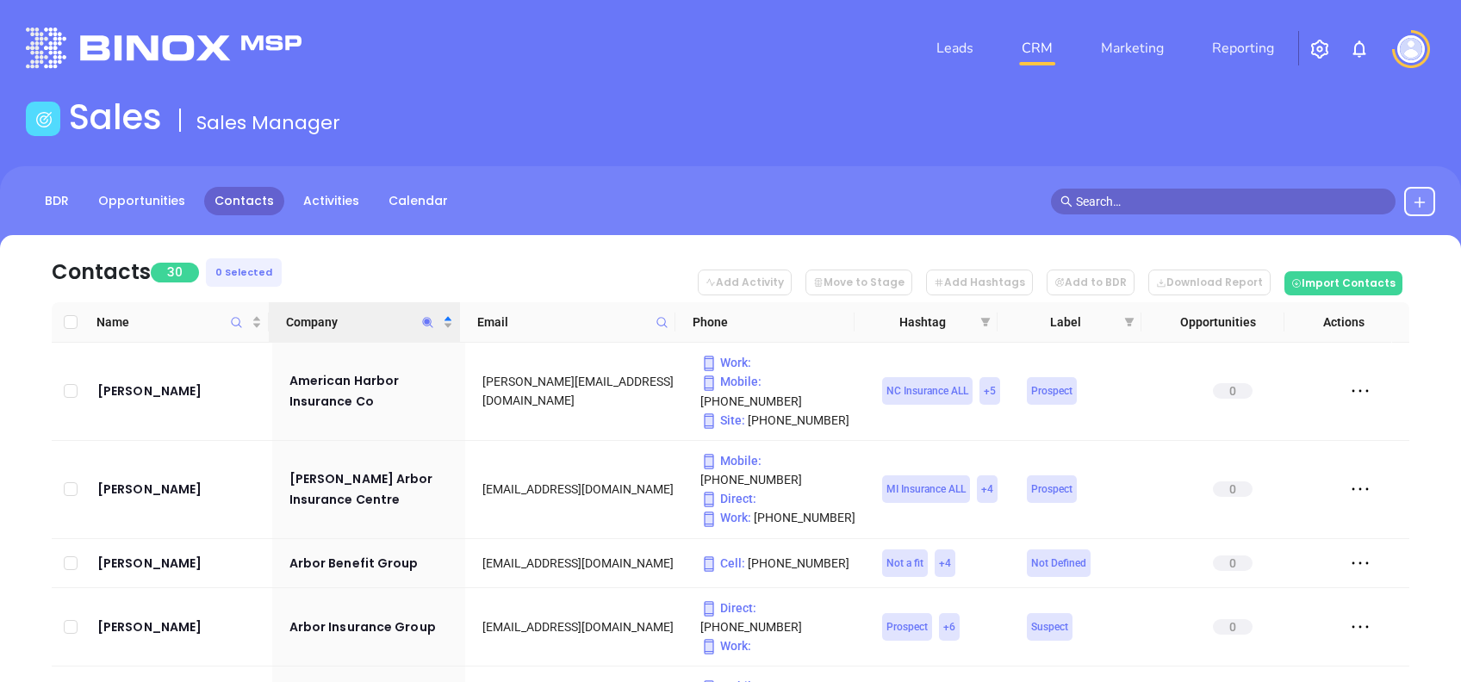
click at [458, 254] on nav "Contacts 30 0 Selected Add Activity Move to Stage Add Hashtags Add to BDR Downl…" at bounding box center [731, 268] width 1358 height 67
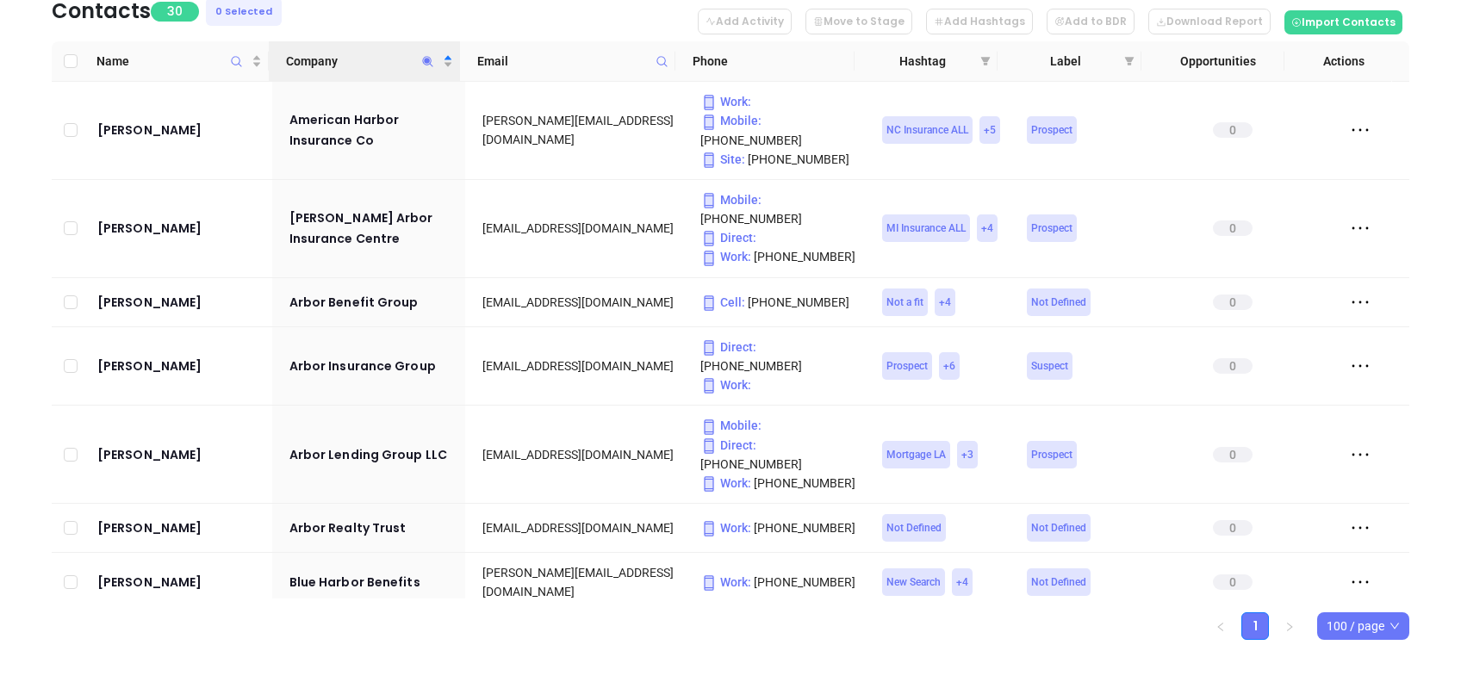
scroll to position [278, 0]
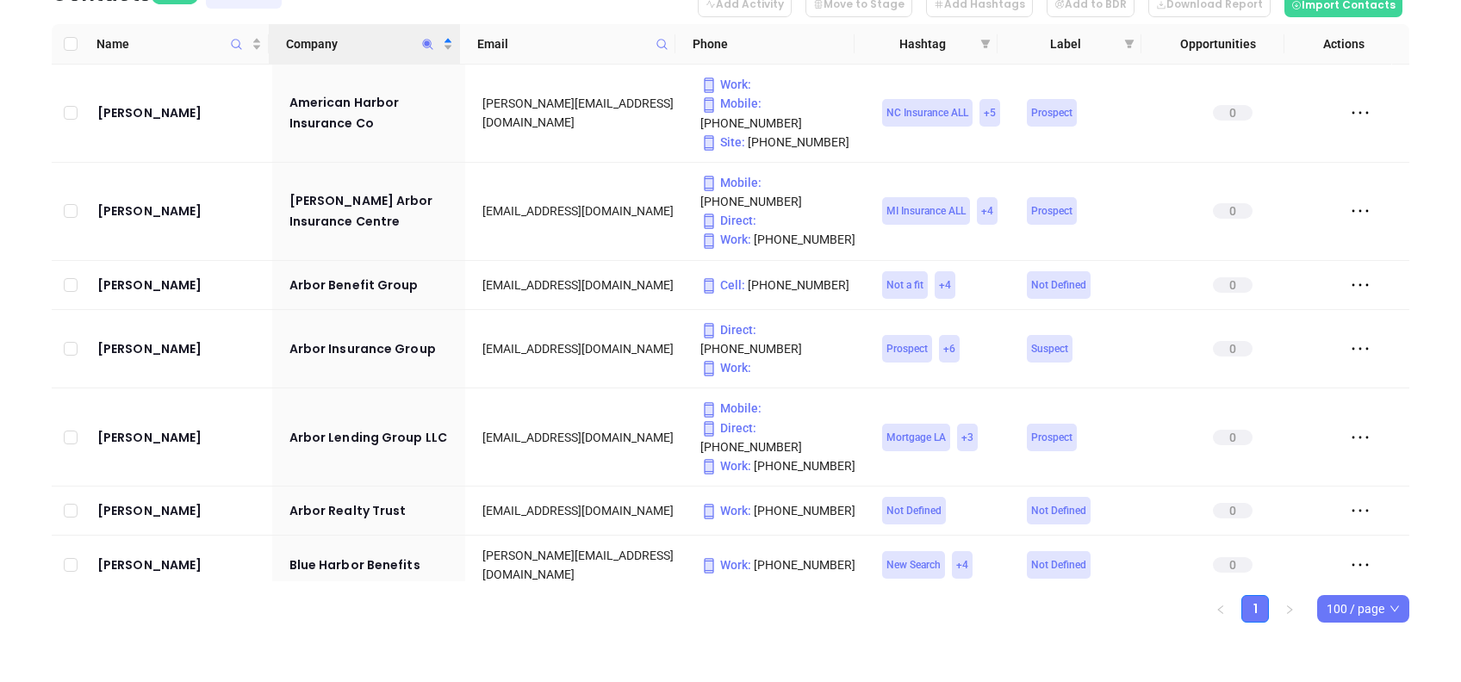
click at [426, 35] on span "Company" at bounding box center [428, 44] width 20 height 40
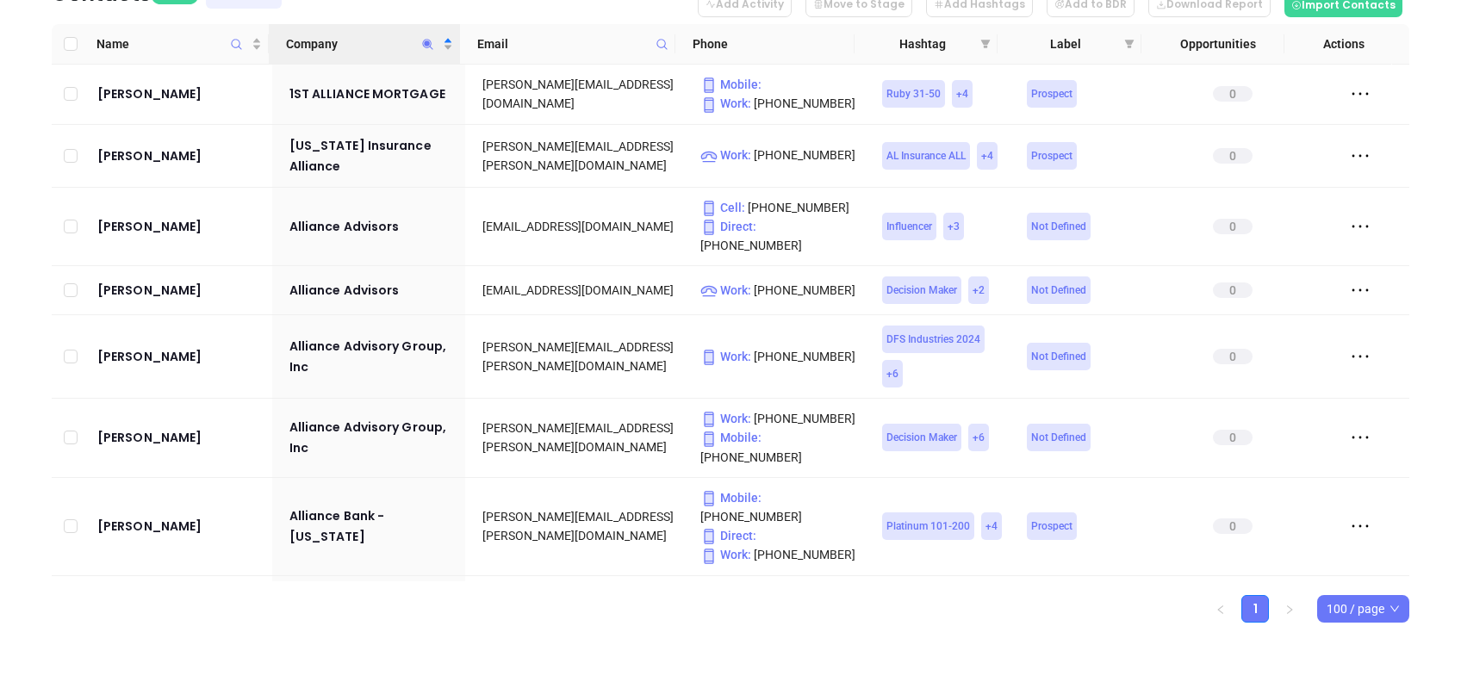
click at [0, 118] on html "Leads CRM Marketing Reporting Financial Leads Leads Sales Sales Manager BDR Opp…" at bounding box center [730, 63] width 1461 height 682
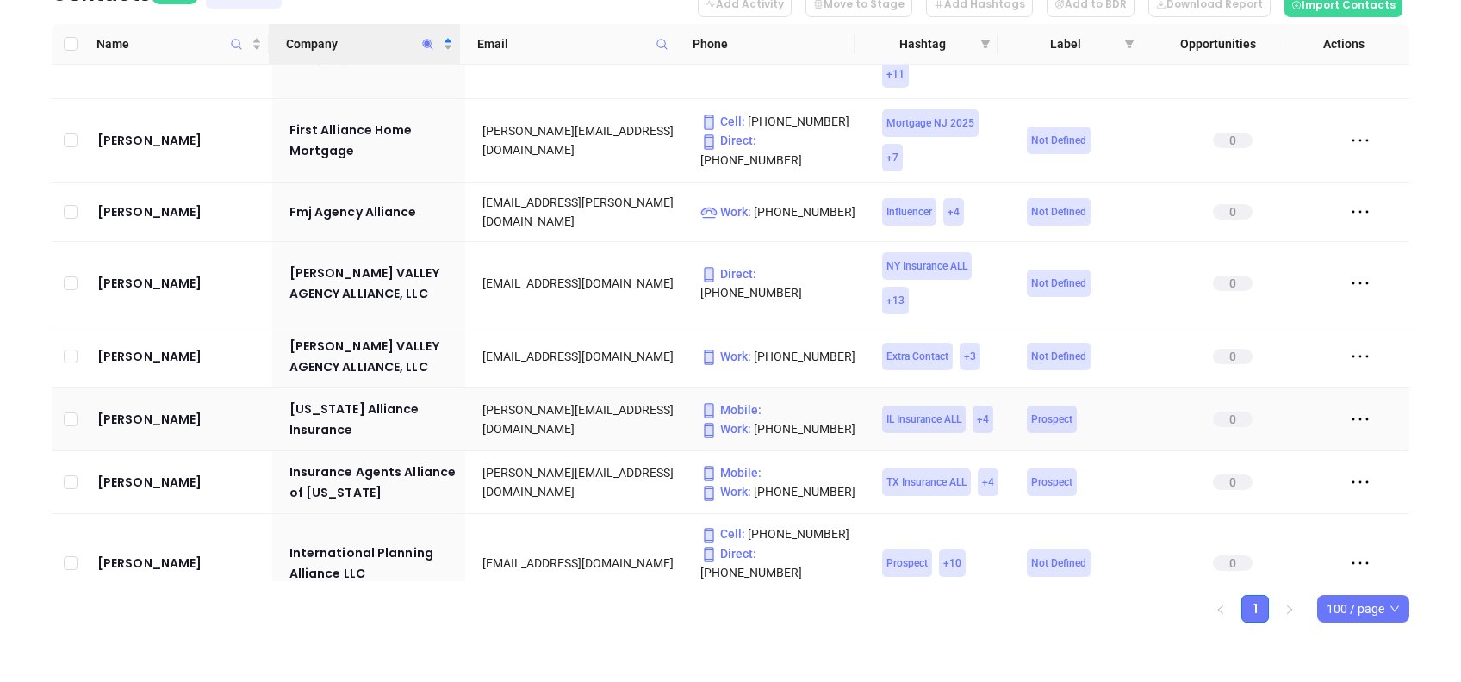
scroll to position [2527, 0]
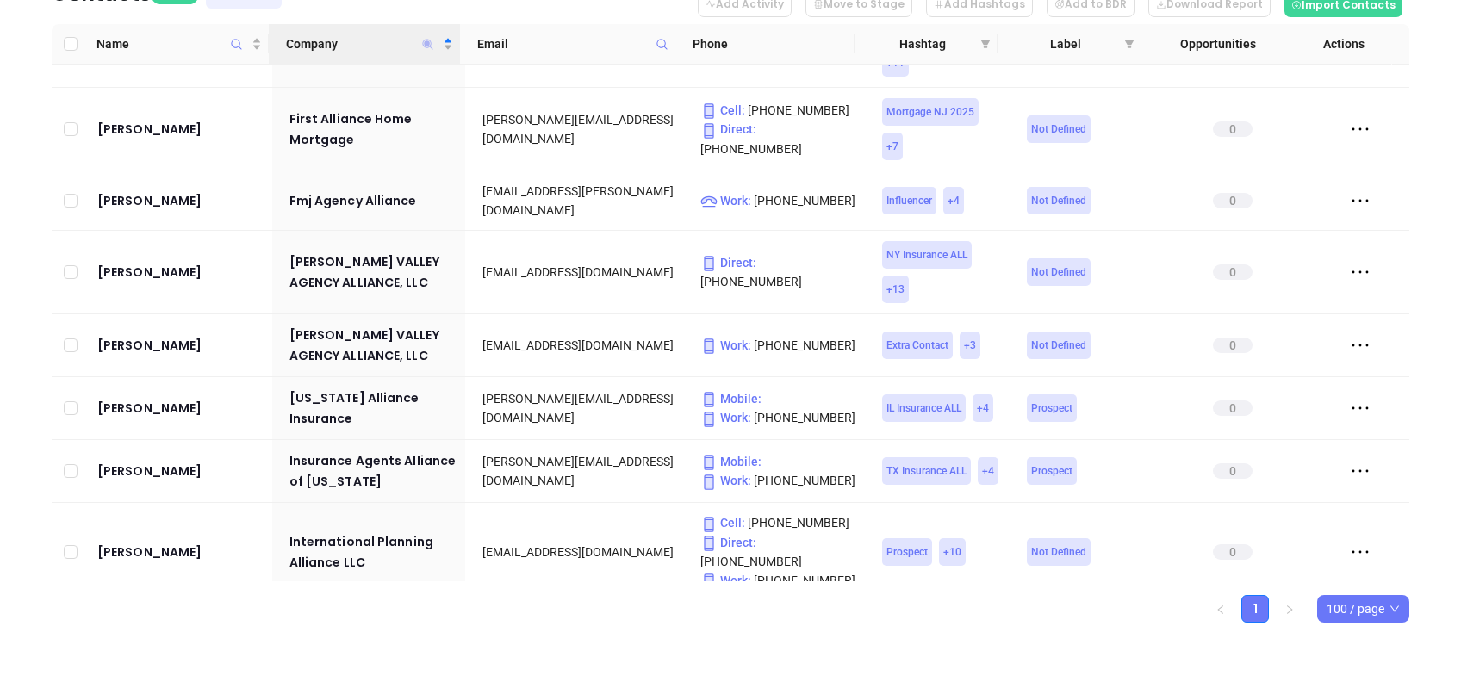
click at [429, 43] on icon "Company" at bounding box center [428, 44] width 10 height 10
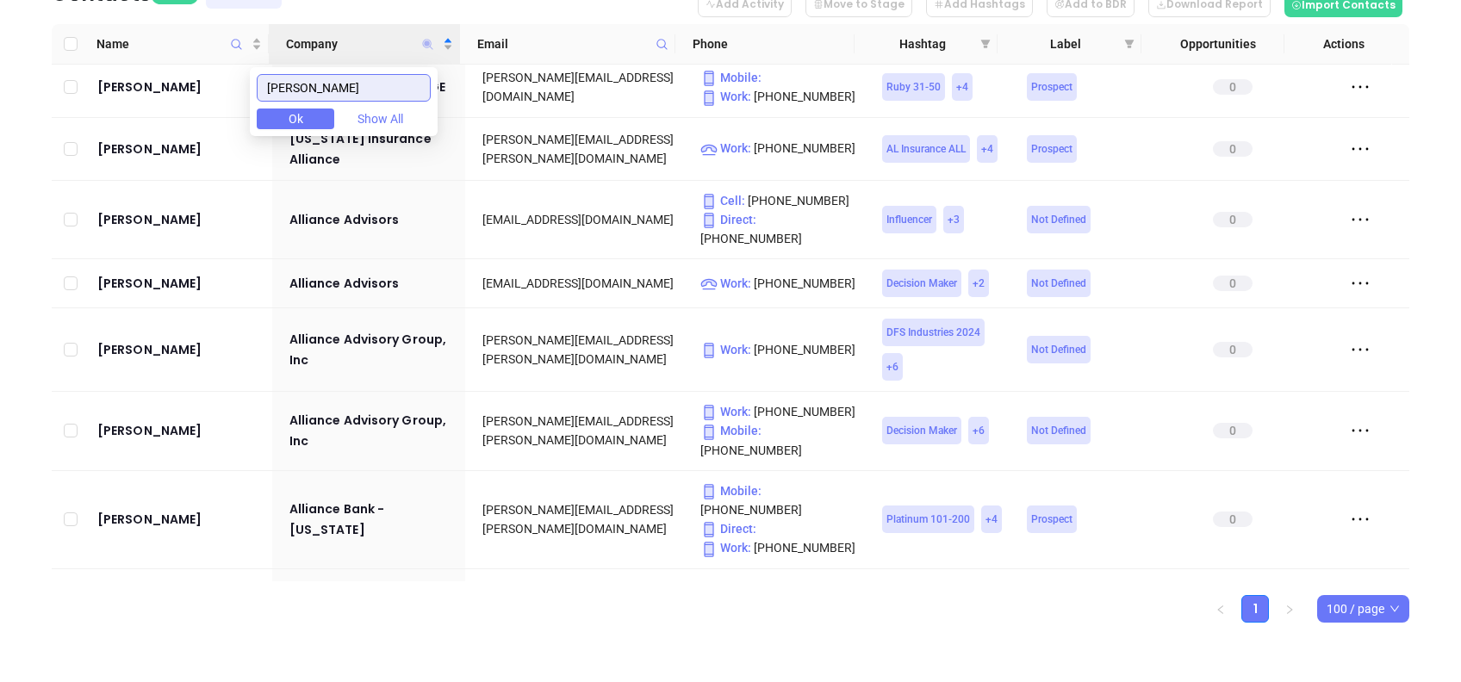
scroll to position [0, 0]
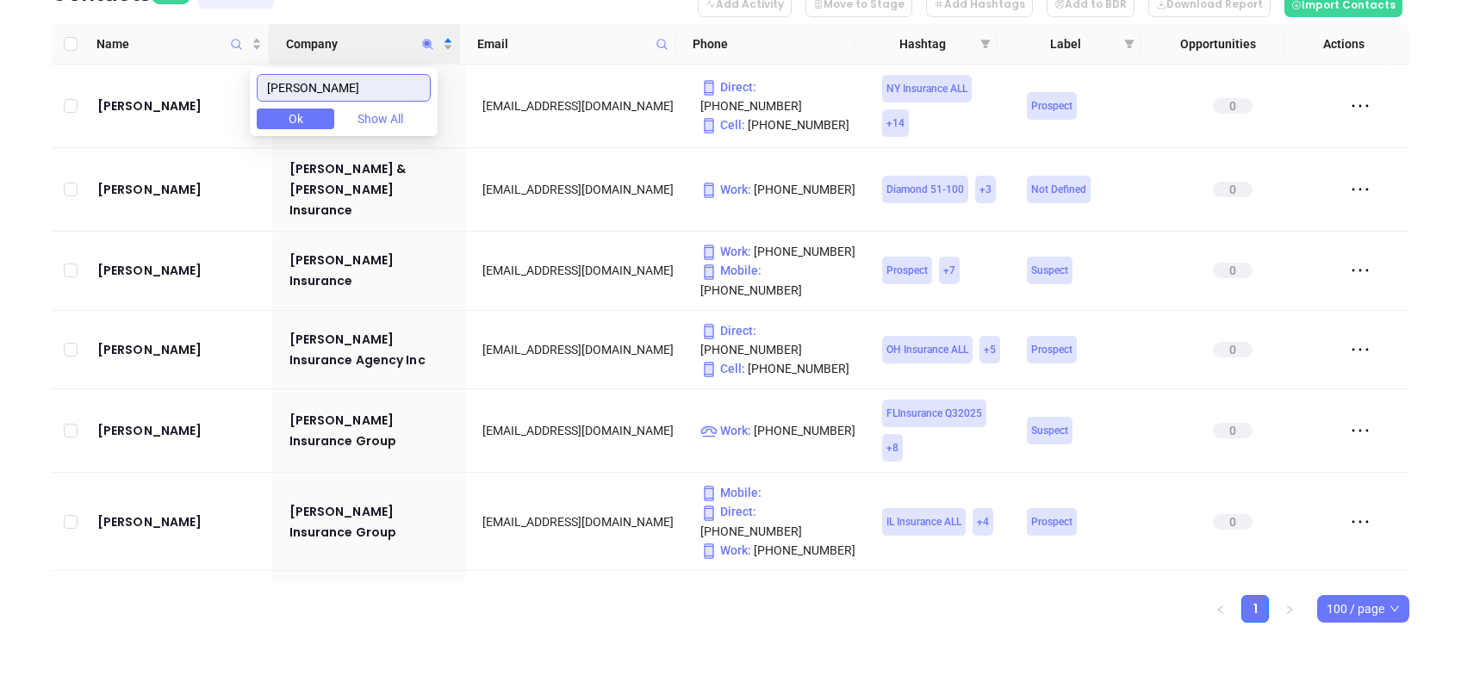
type input "[PERSON_NAME]"
click at [1, 190] on div "Contacts 9 0 Selected Add Activity Move to Stage Add Hashtags Add to BDR Downlo…" at bounding box center [730, 320] width 1461 height 726
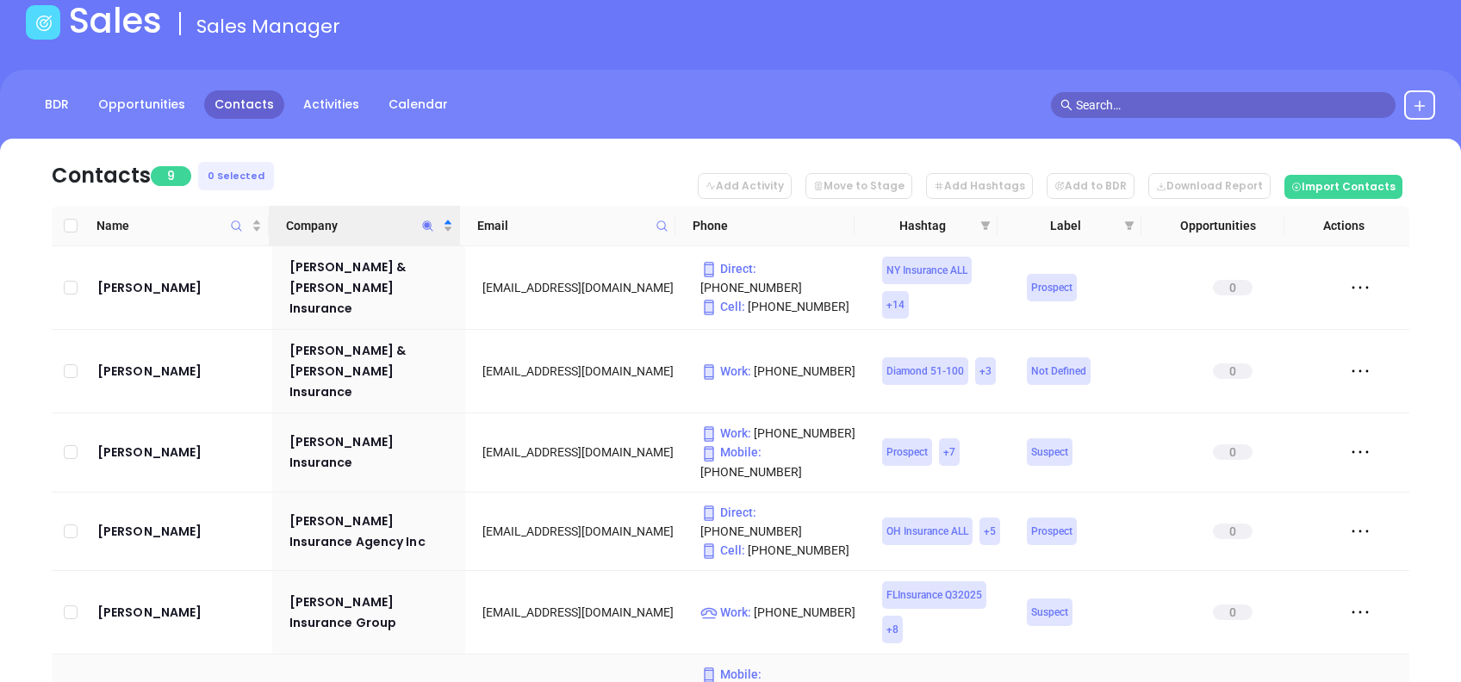
scroll to position [48, 0]
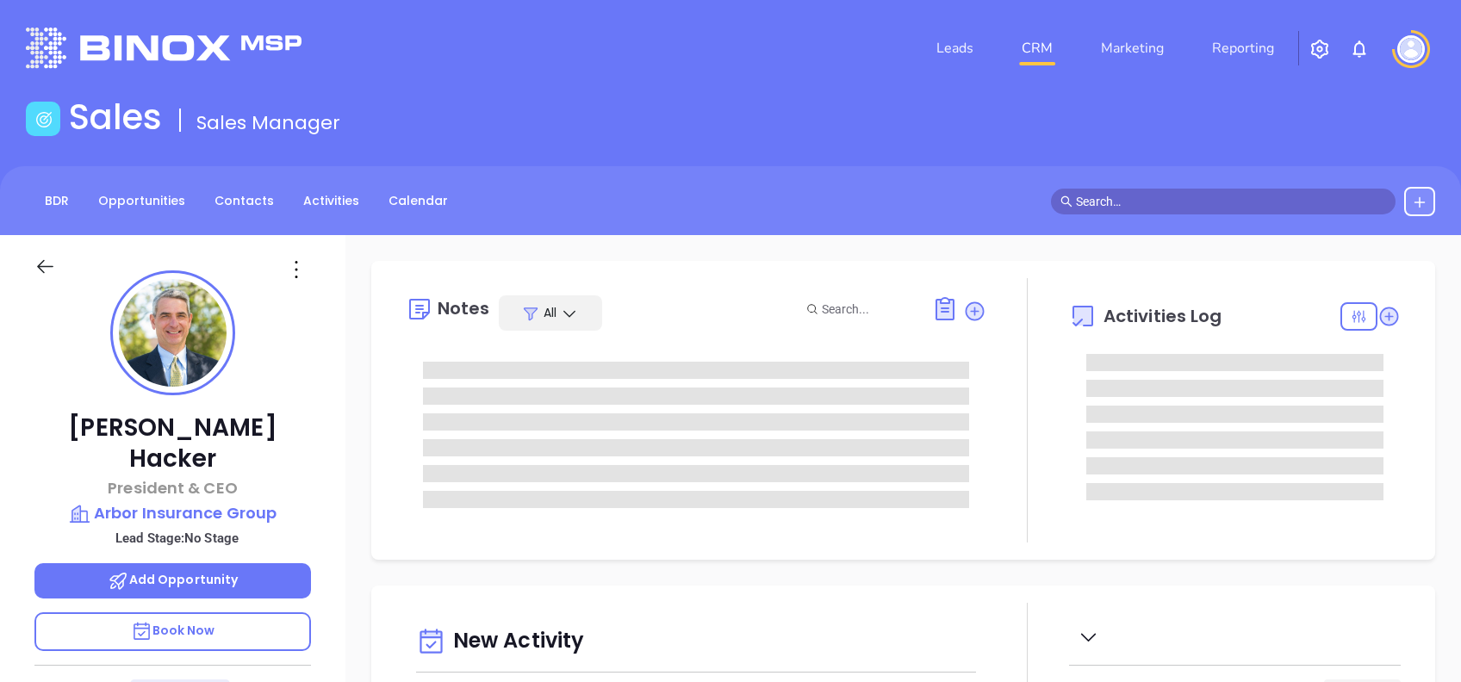
type input "[DATE]"
type input "[PERSON_NAME]"
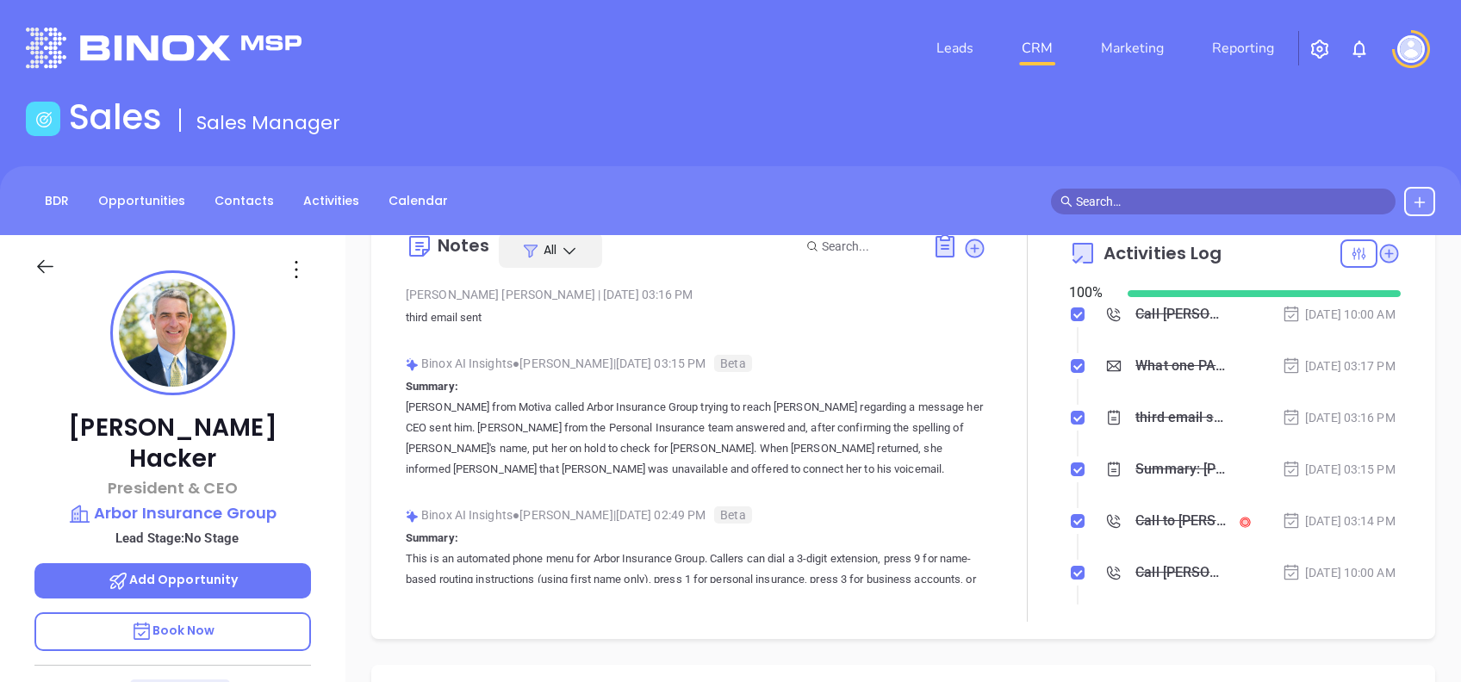
scroll to position [0, 0]
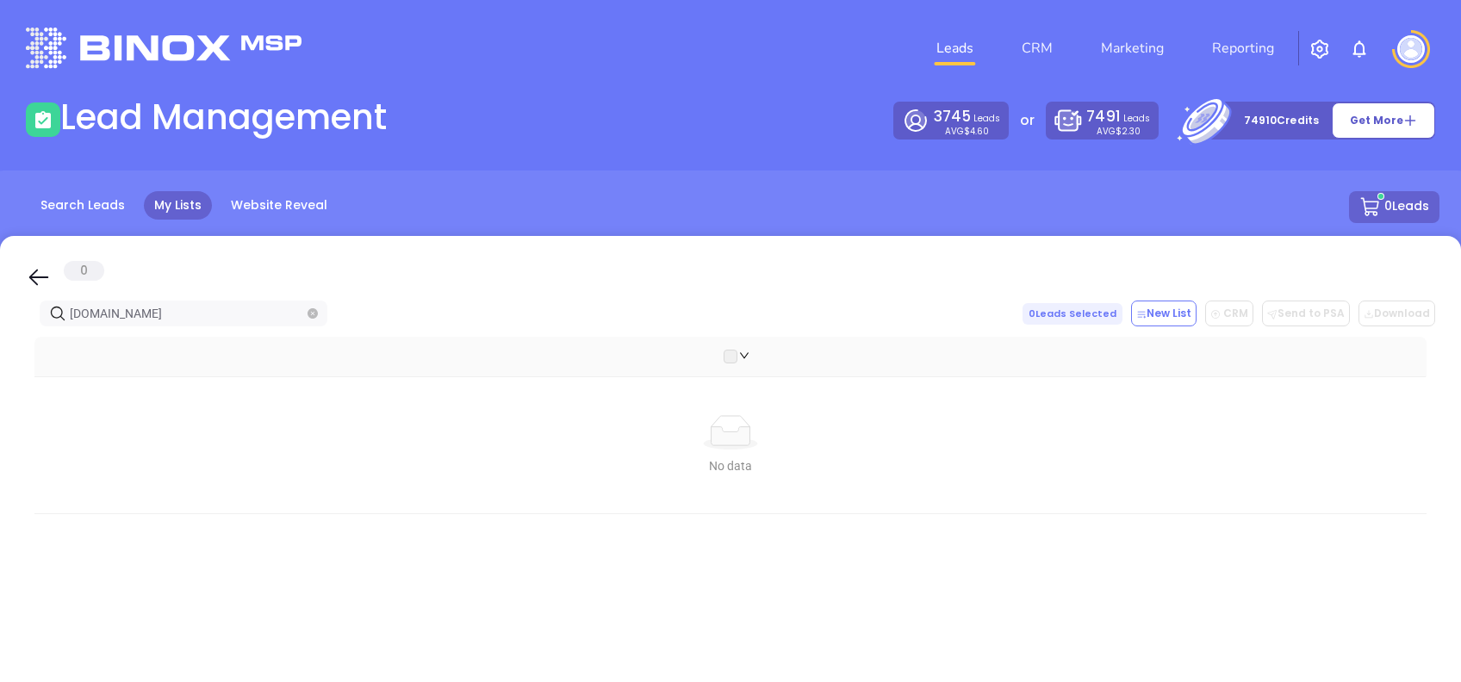
click at [36, 261] on div "0" at bounding box center [730, 275] width 1409 height 29
click at [47, 271] on icon at bounding box center [39, 277] width 26 height 26
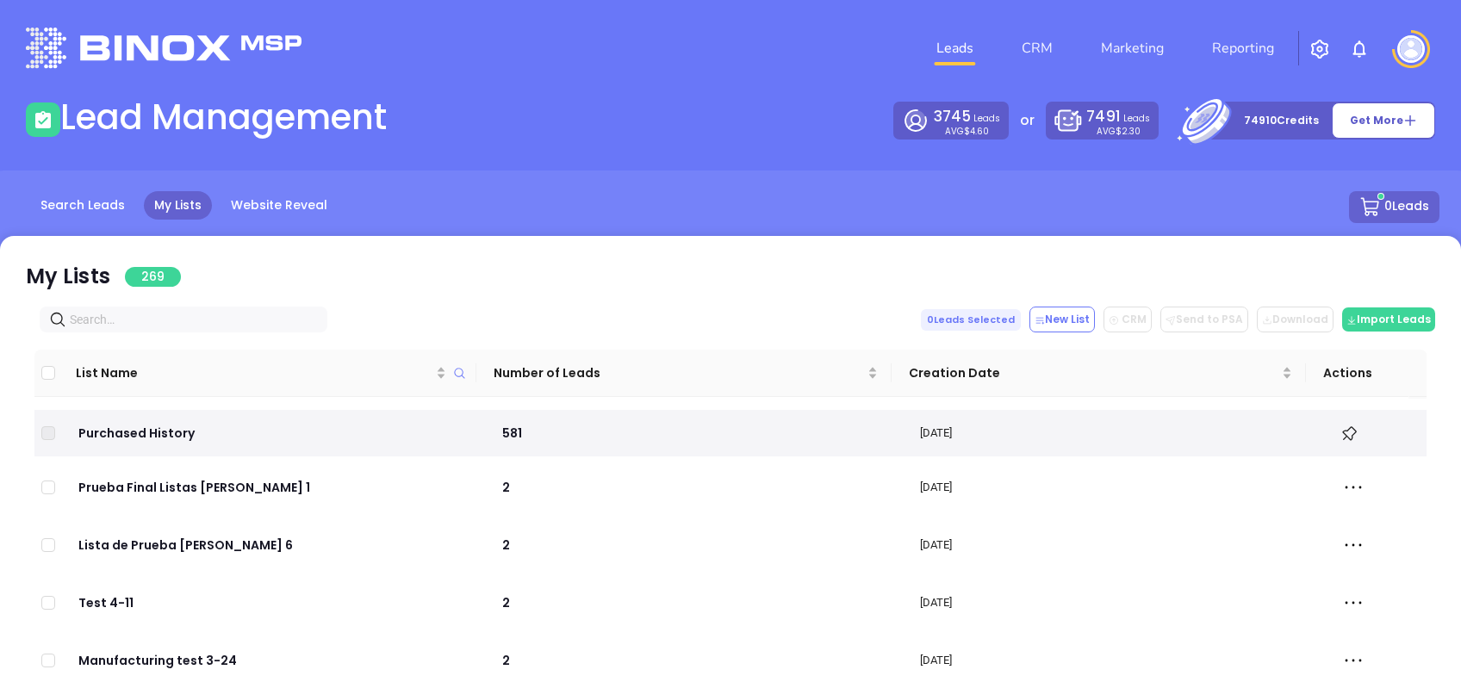
click at [144, 314] on input "text" at bounding box center [187, 319] width 234 height 19
paste input "piasiaa.com"
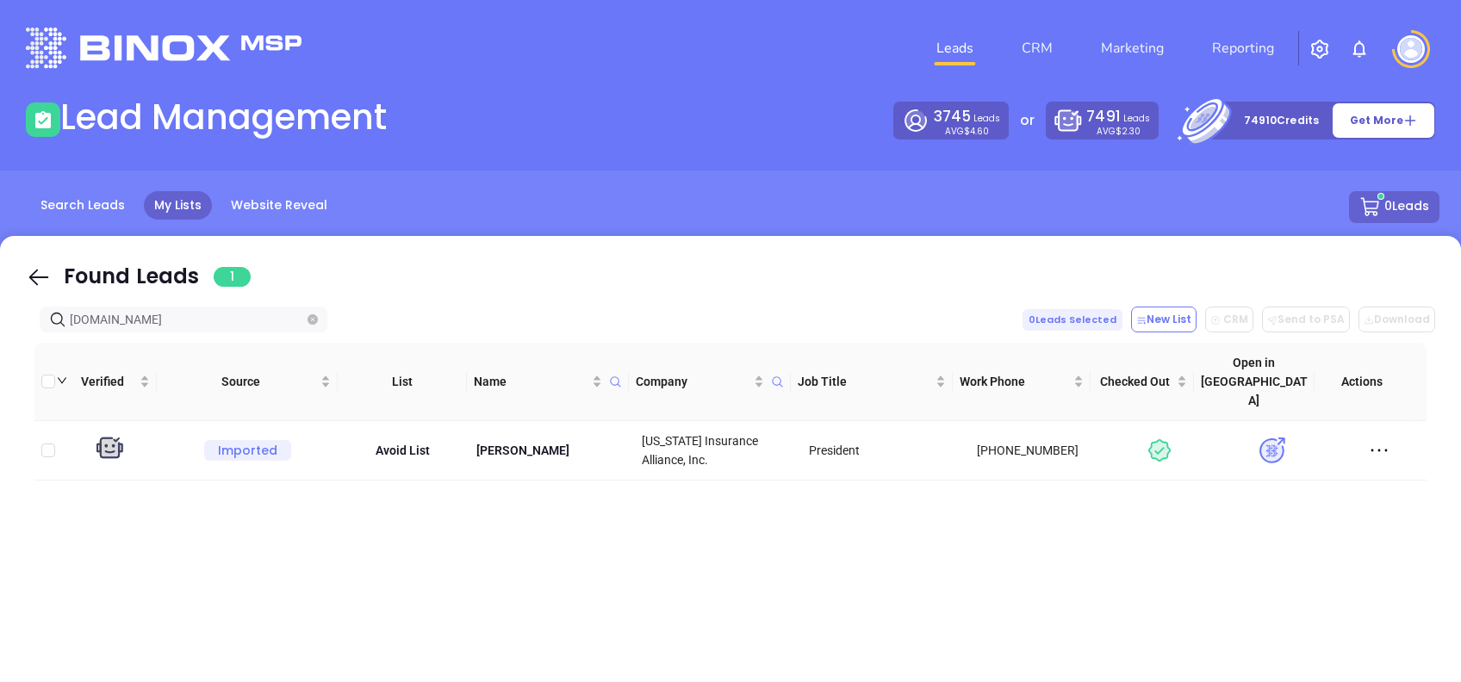
type input "piasiaa.com"
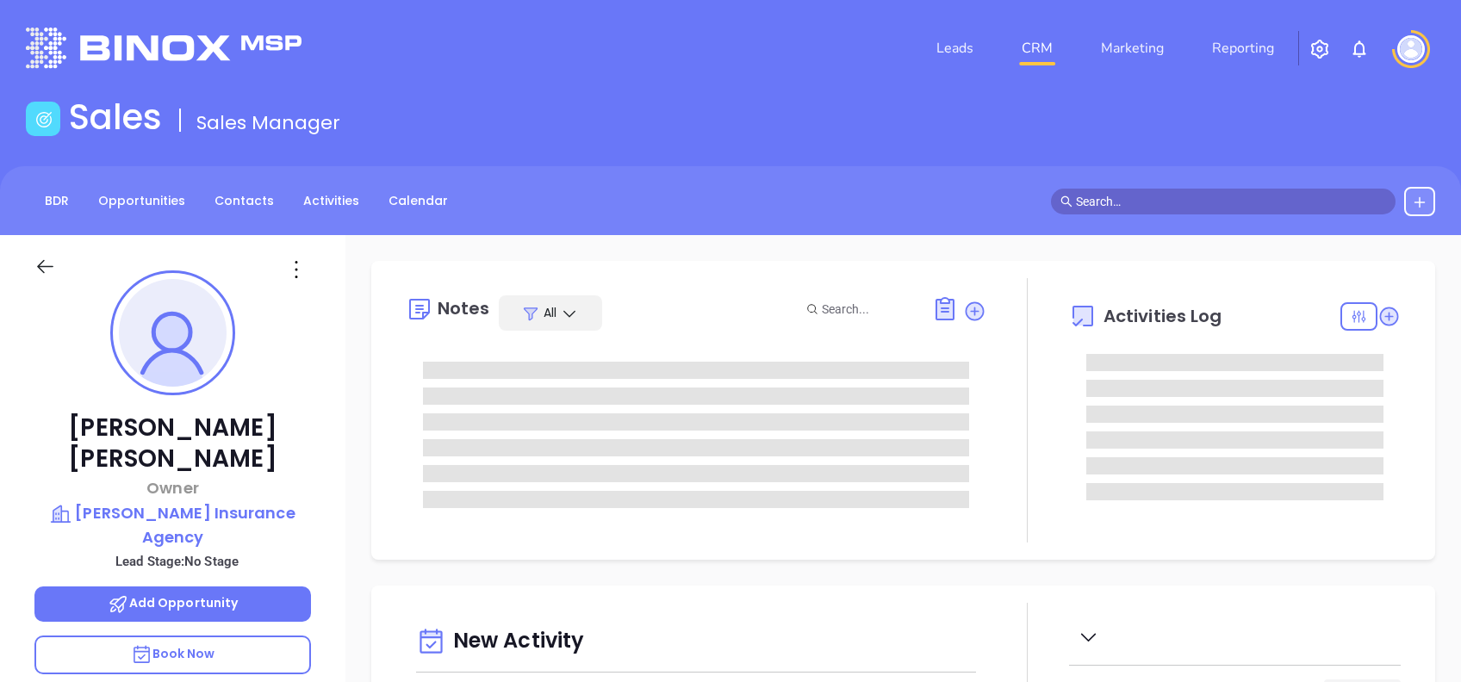
type input "[DATE]"
type input "[PERSON_NAME]"
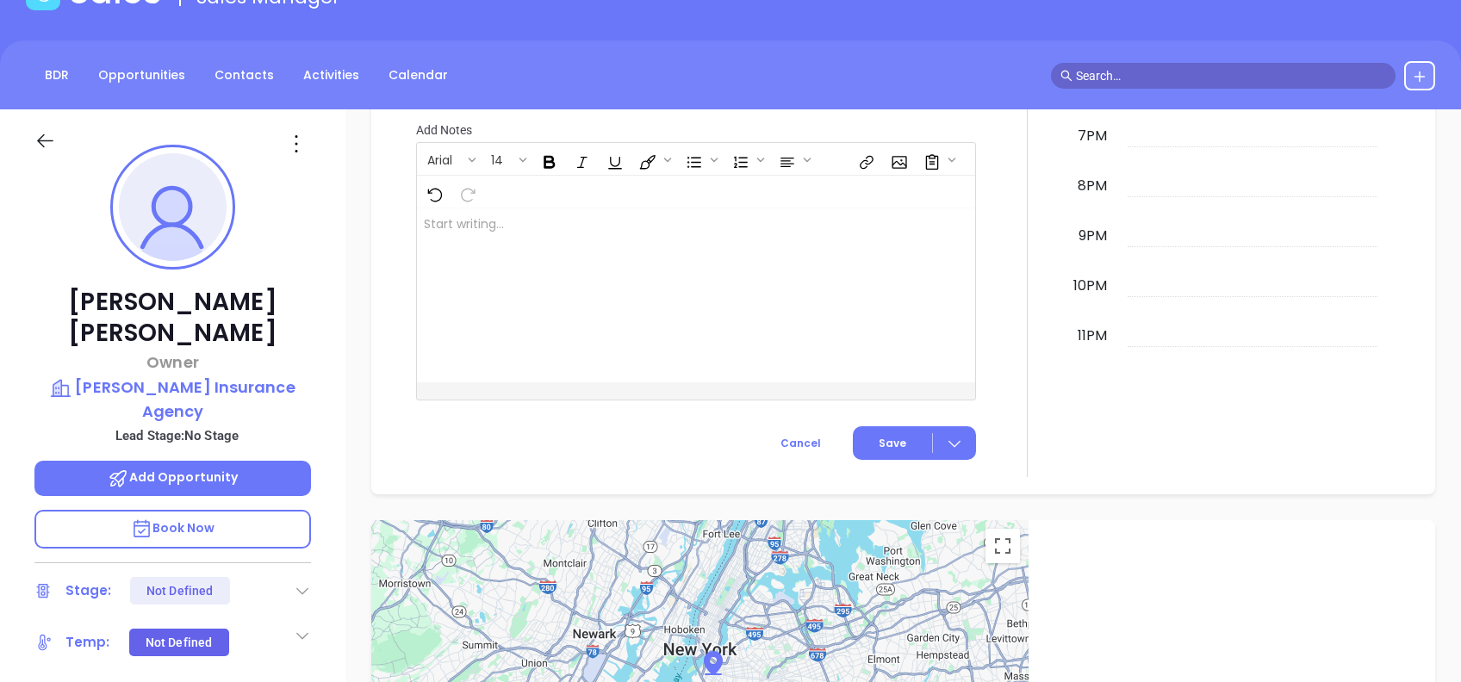
scroll to position [115, 0]
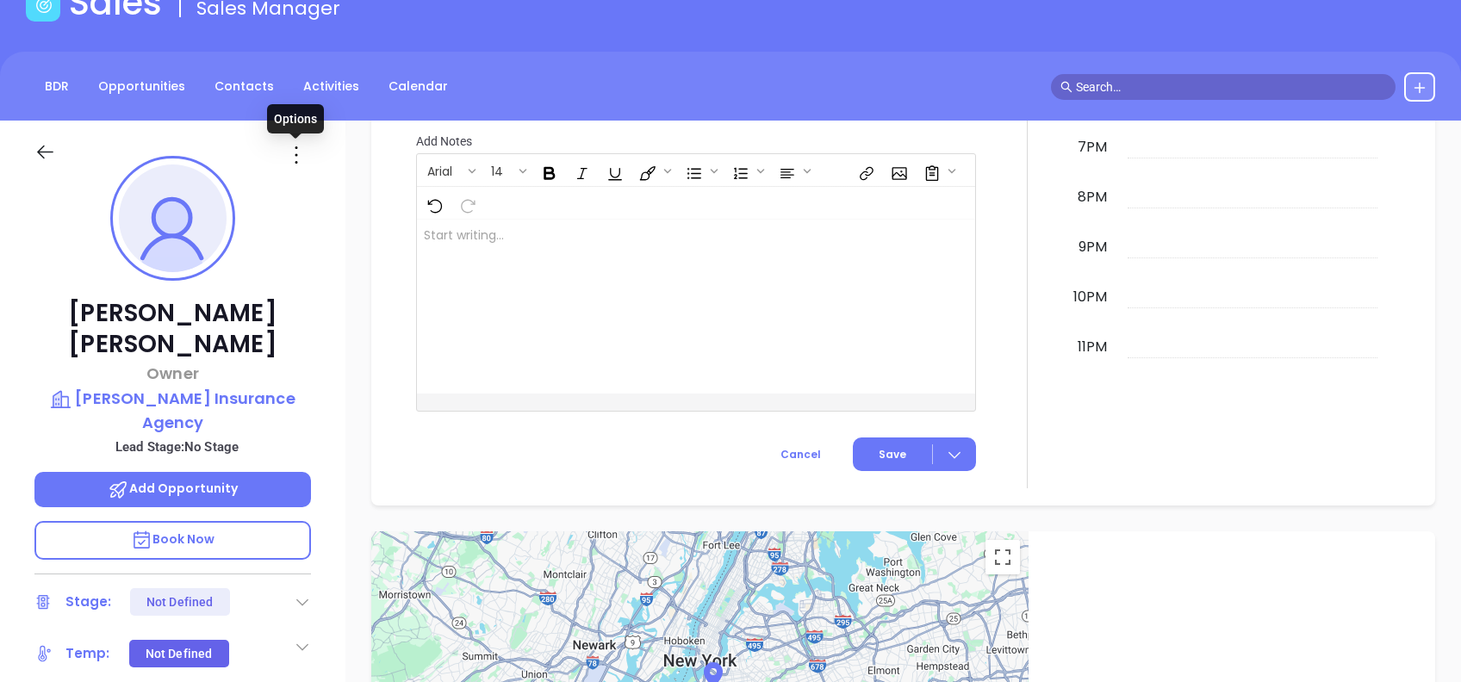
click at [284, 163] on icon at bounding box center [297, 155] width 28 height 28
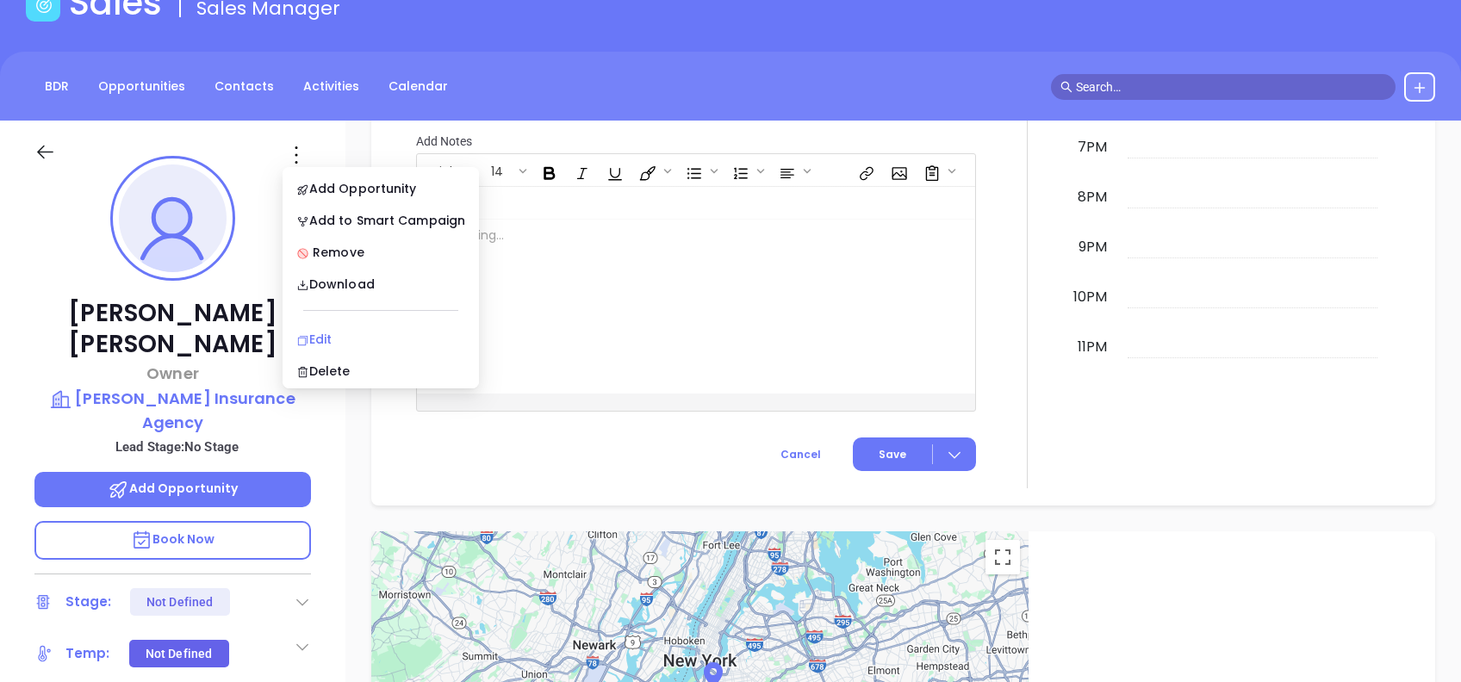
click at [347, 331] on div "Edit" at bounding box center [380, 339] width 169 height 19
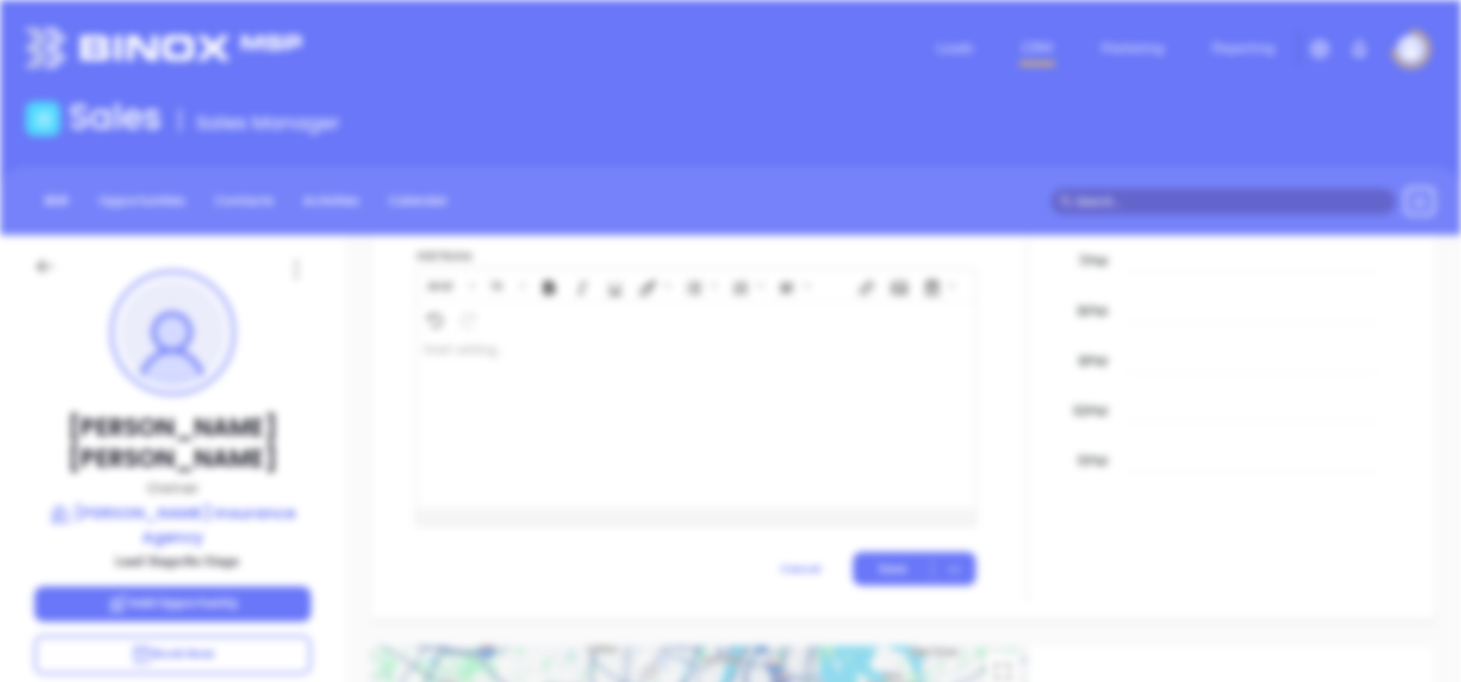
scroll to position [0, 0]
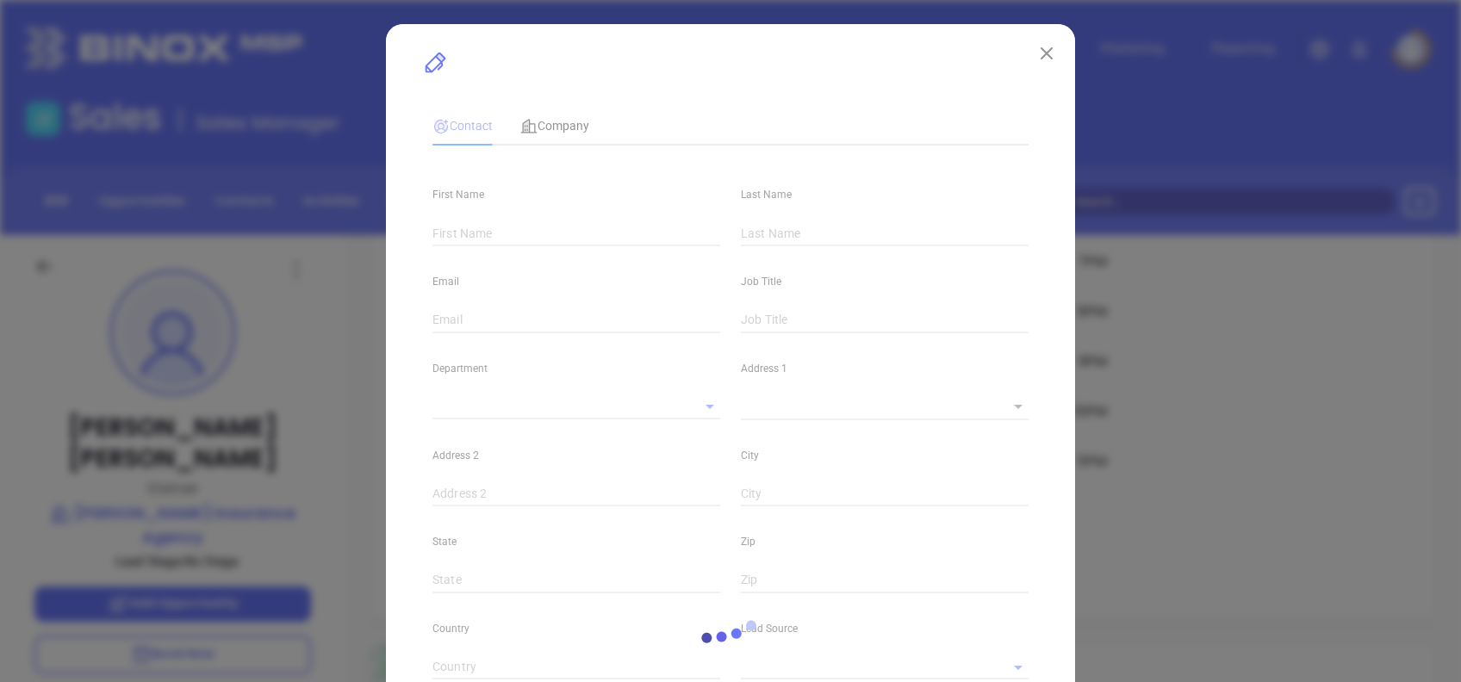
type input "[PERSON_NAME]"
type input "[EMAIL_ADDRESS][DOMAIN_NAME]"
type input "Owner"
type input "1"
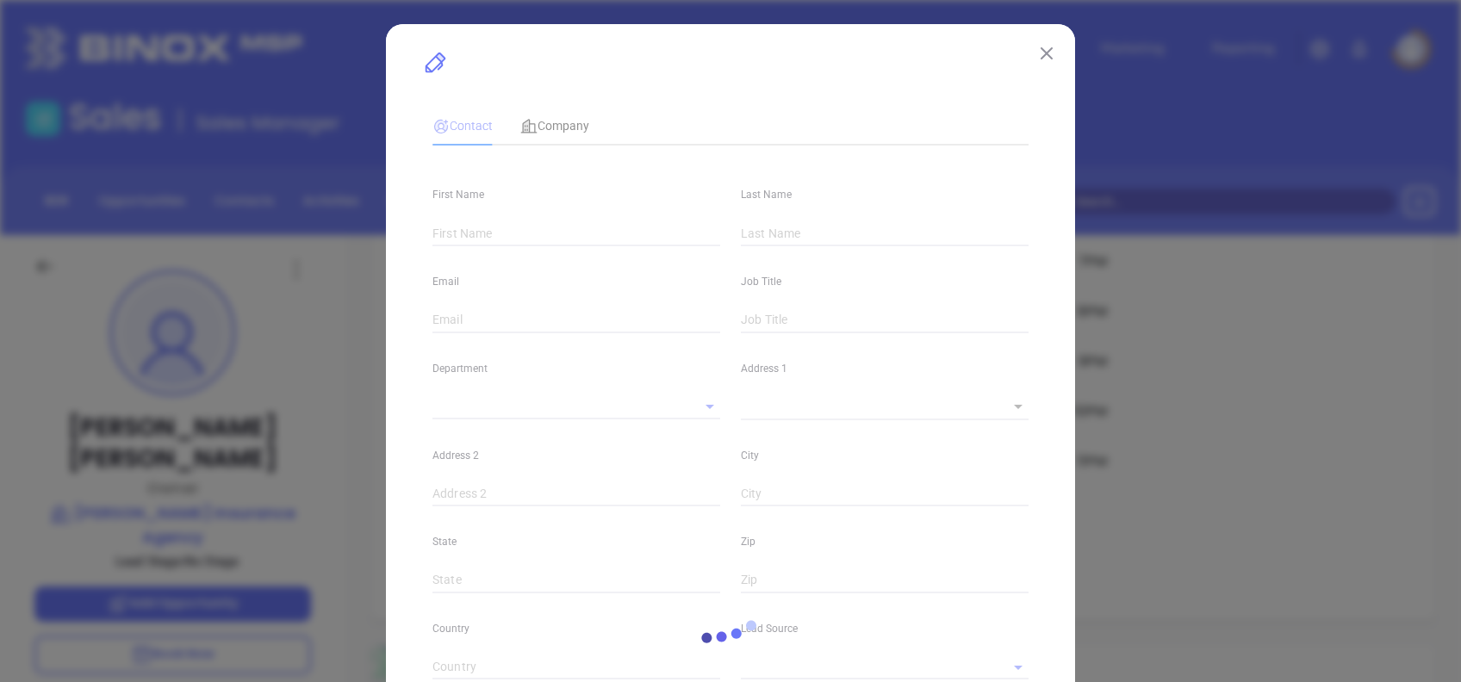
type input "www.linkedin.com/in/james-bleiler-b9a0118/"
type input "Marketing"
type input "Binox"
type input "undefined undefined"
type input "(610) 435-3802"
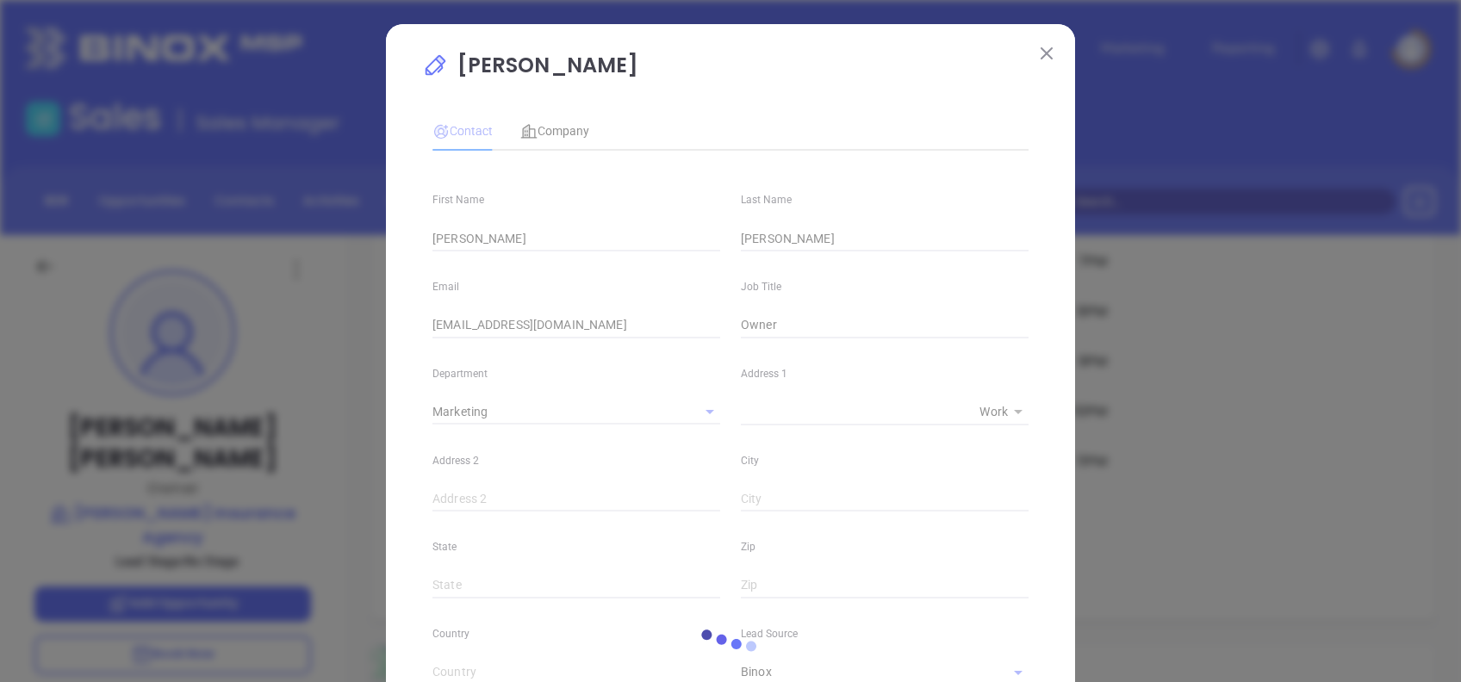
type input "1"
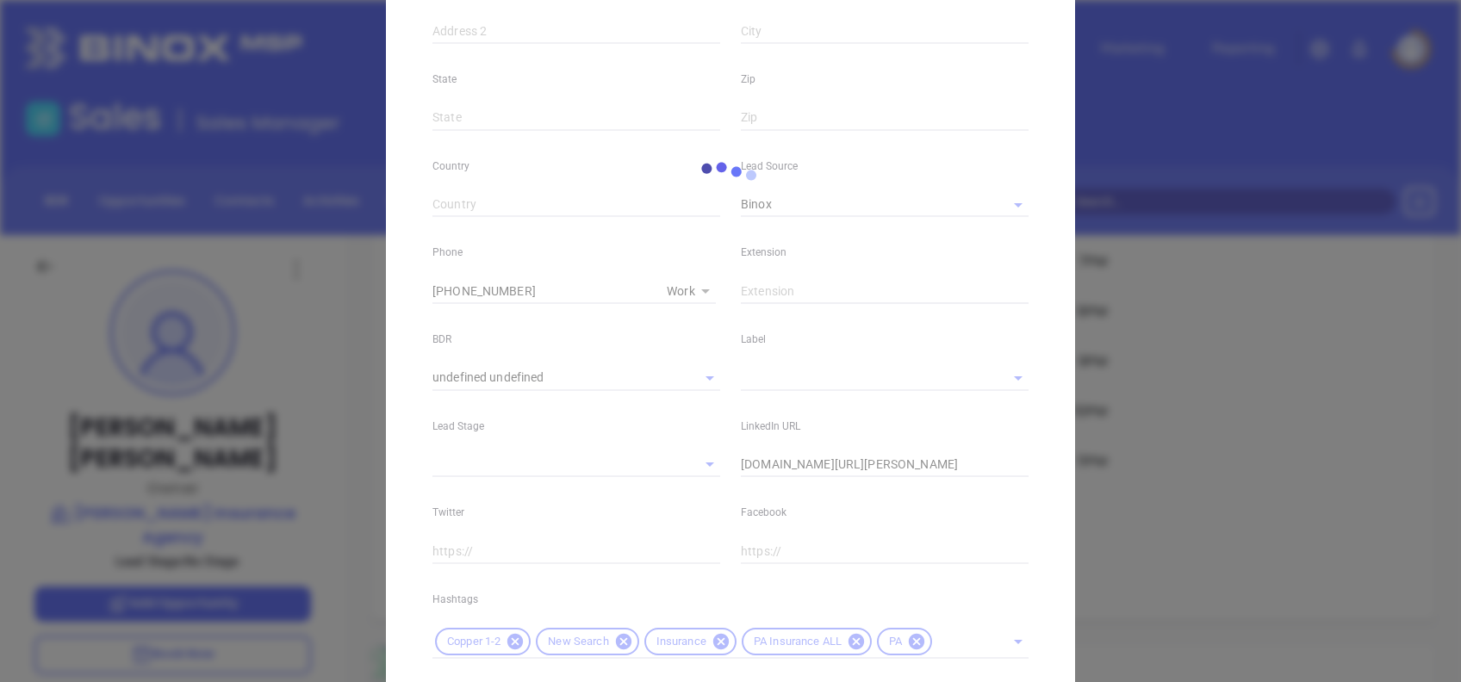
scroll to position [575, 0]
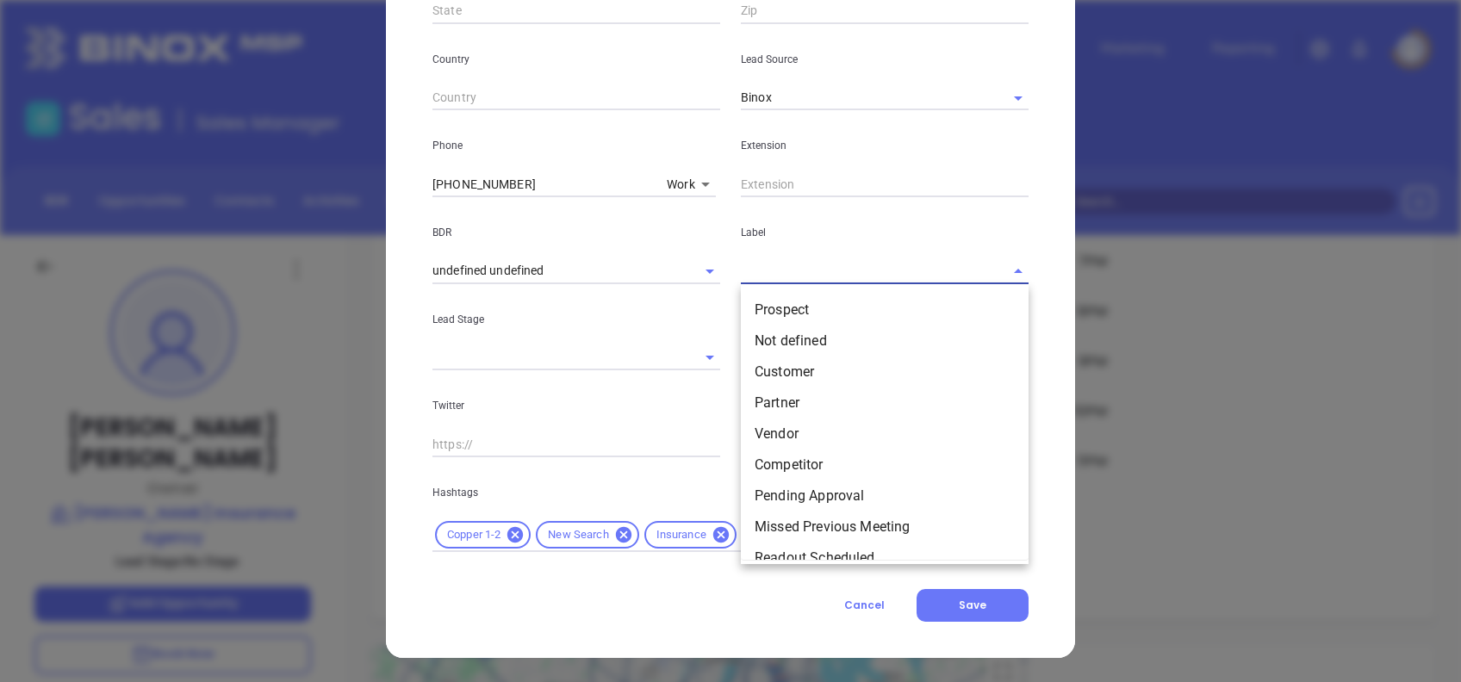
click at [779, 278] on input "text" at bounding box center [861, 270] width 240 height 25
click at [798, 306] on li "Prospect" at bounding box center [885, 310] width 288 height 31
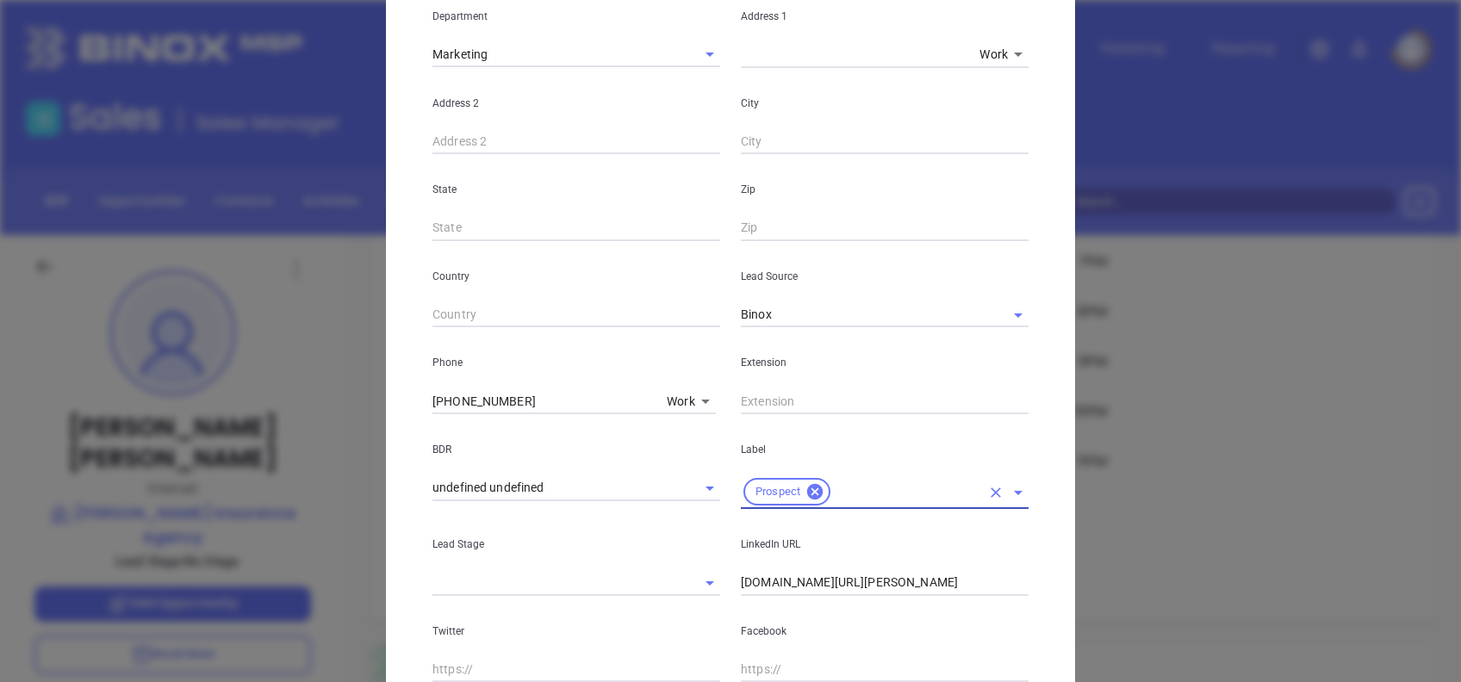
scroll to position [0, 0]
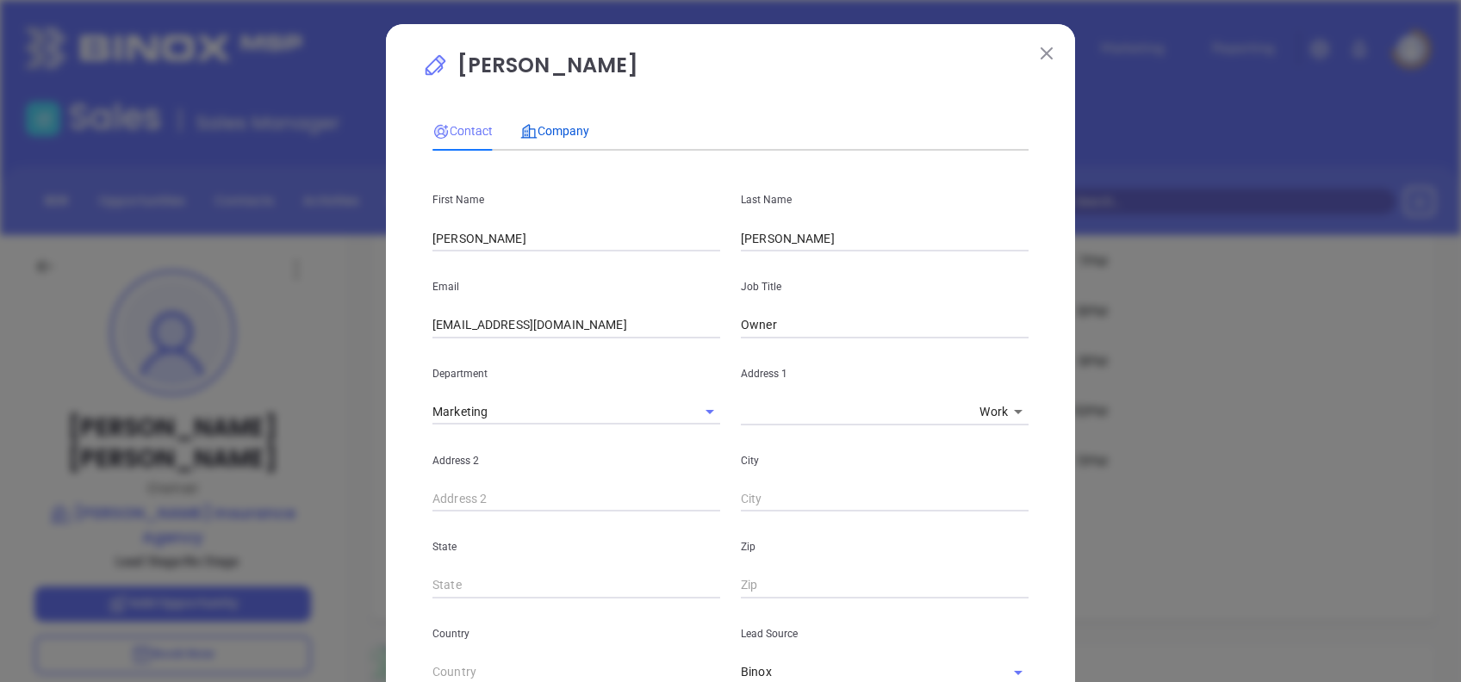
click at [522, 124] on span "Company" at bounding box center [554, 131] width 69 height 14
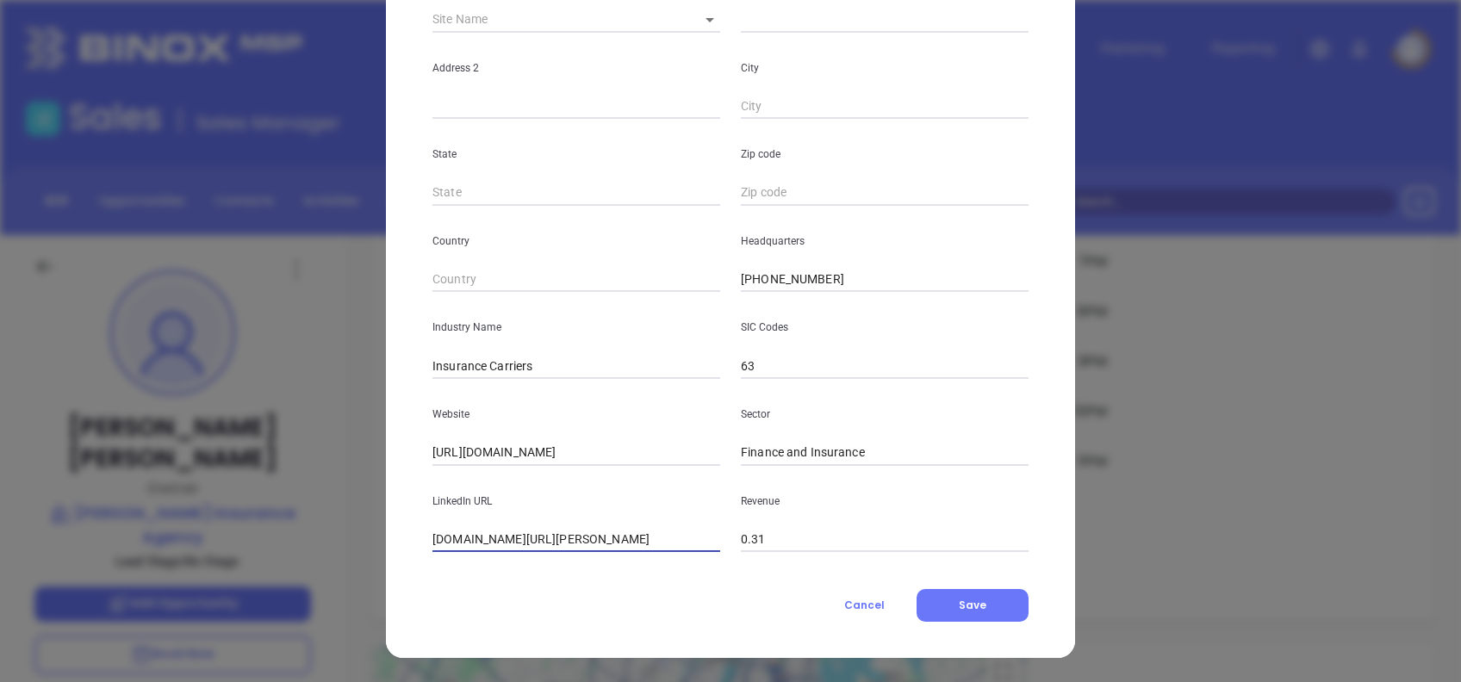
scroll to position [0, 9]
drag, startPoint x: 426, startPoint y: 532, endPoint x: 879, endPoint y: 516, distance: 452.6
click at [879, 516] on div "LinkedIn URL www.linkedin.com/company/bleiler-insurance-agency/ Revenue 0.31" at bounding box center [730, 509] width 617 height 87
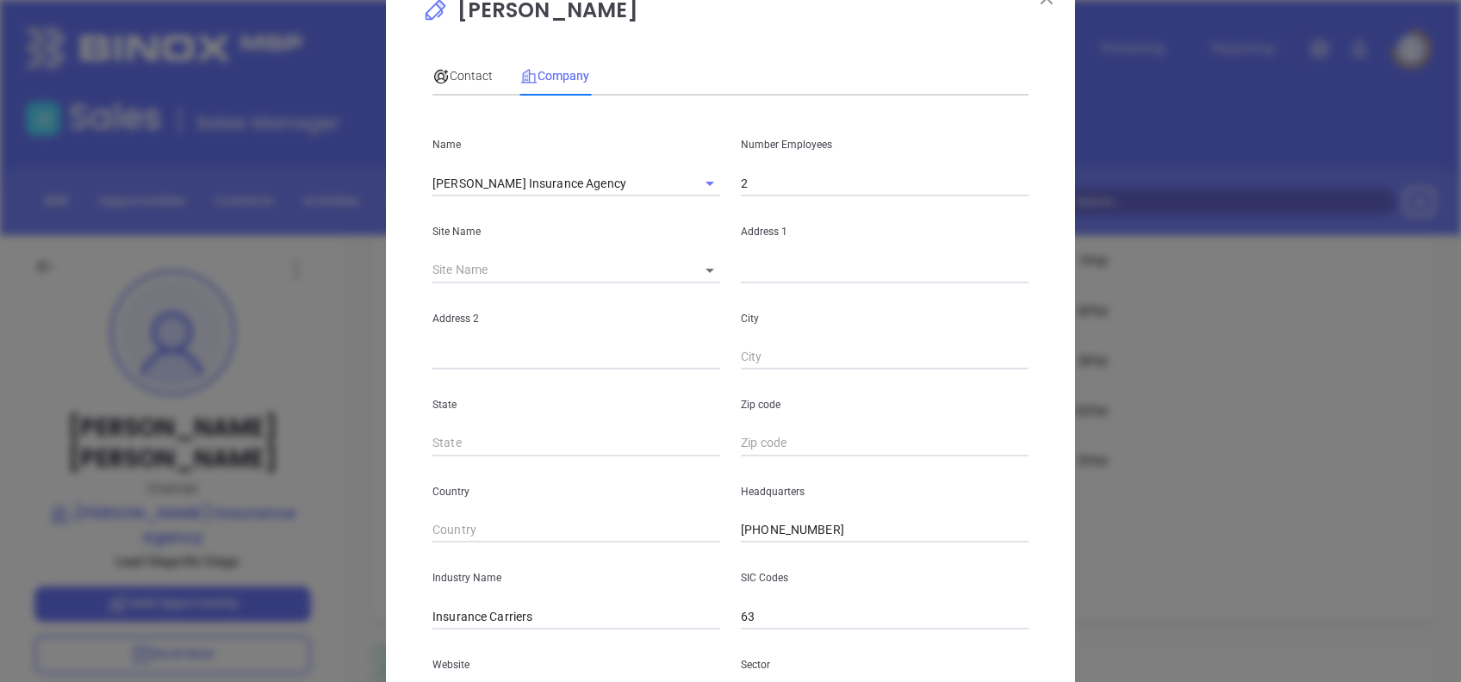
scroll to position [0, 0]
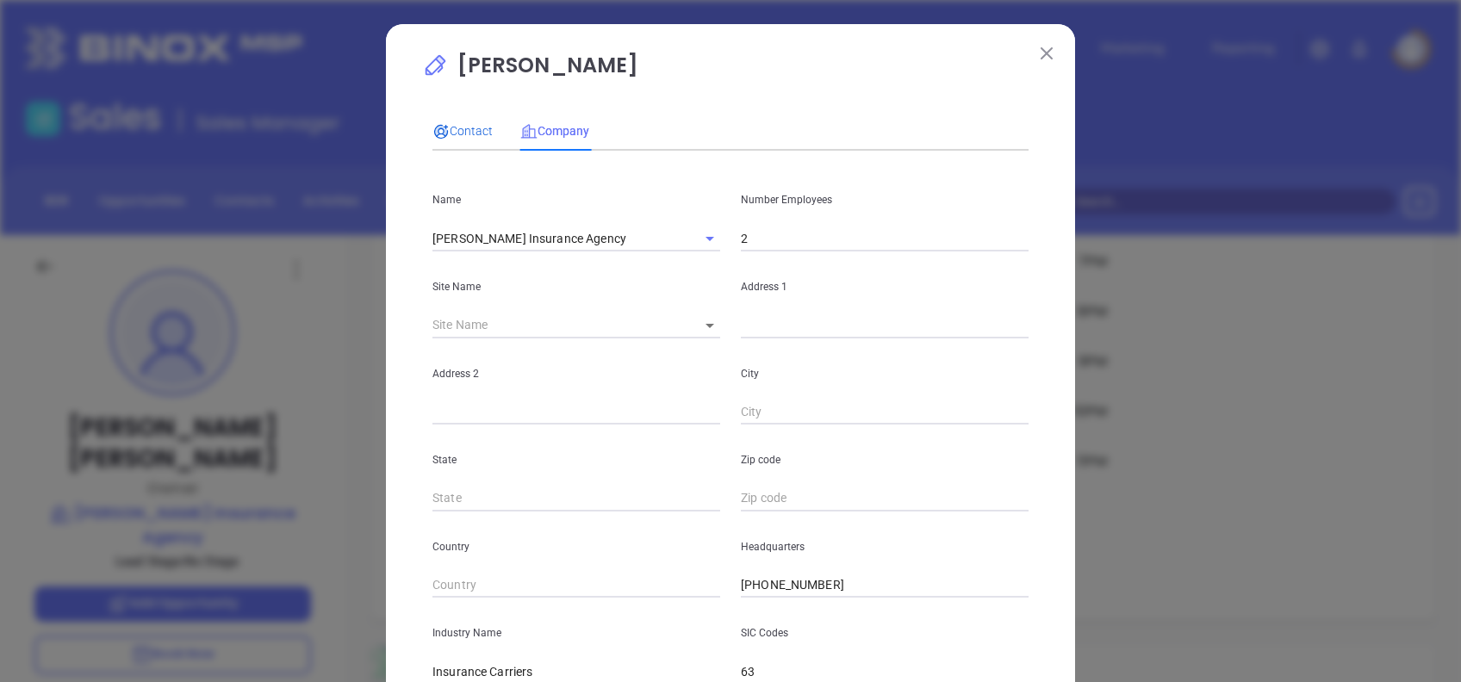
click at [442, 131] on span "Contact" at bounding box center [462, 131] width 60 height 14
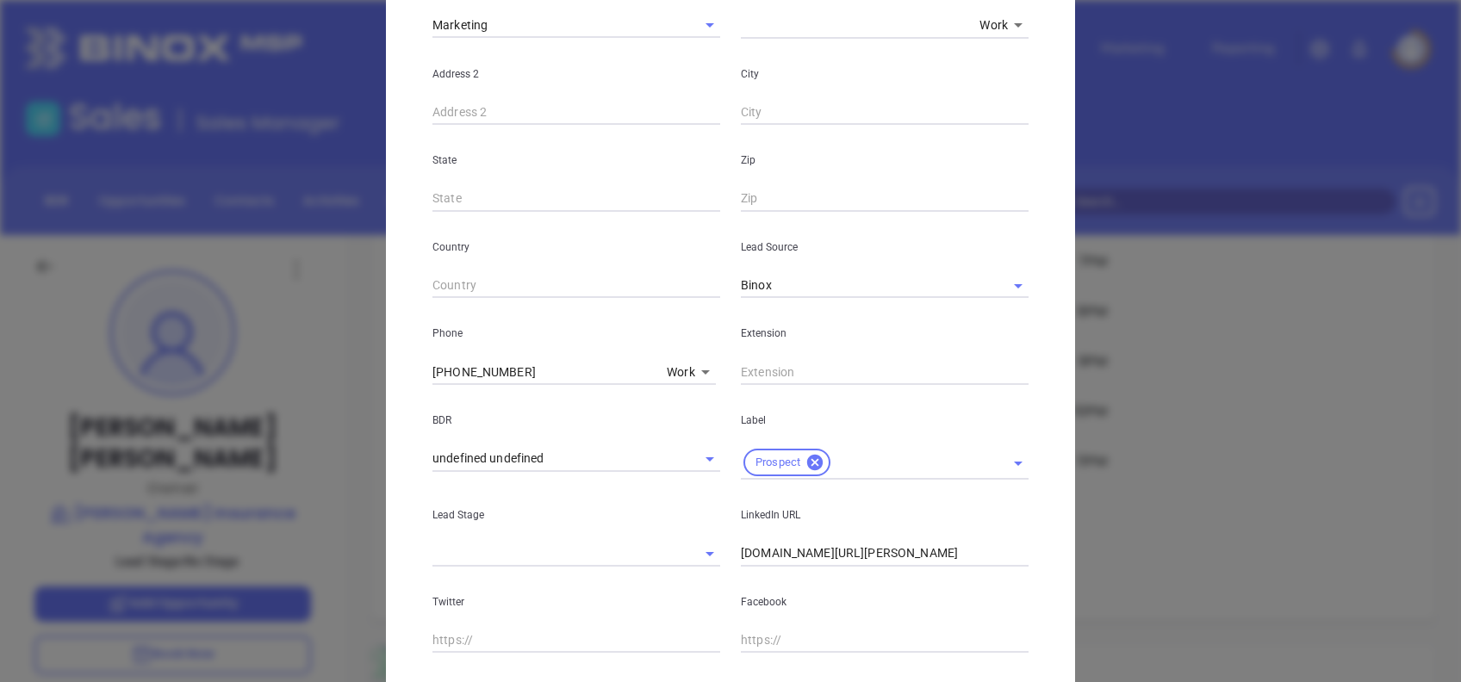
scroll to position [582, 0]
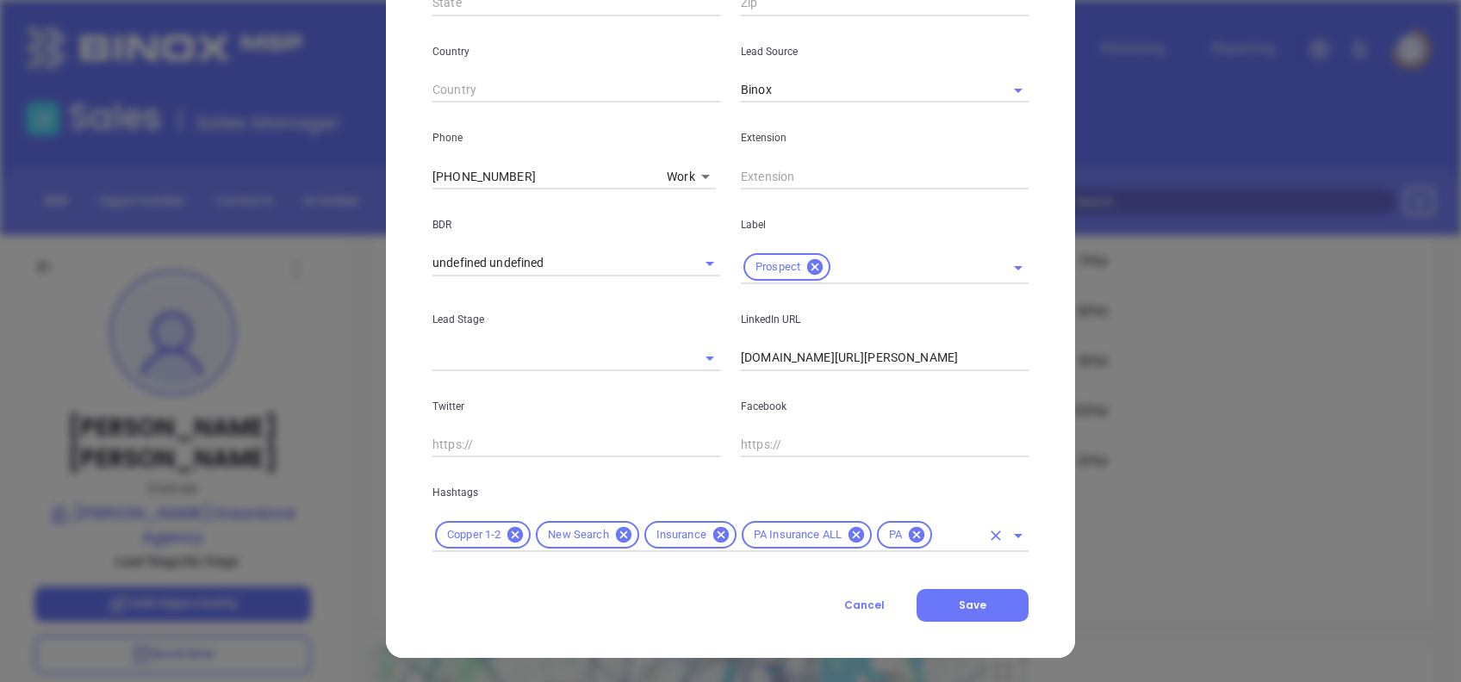
click at [937, 530] on input "text" at bounding box center [958, 536] width 46 height 22
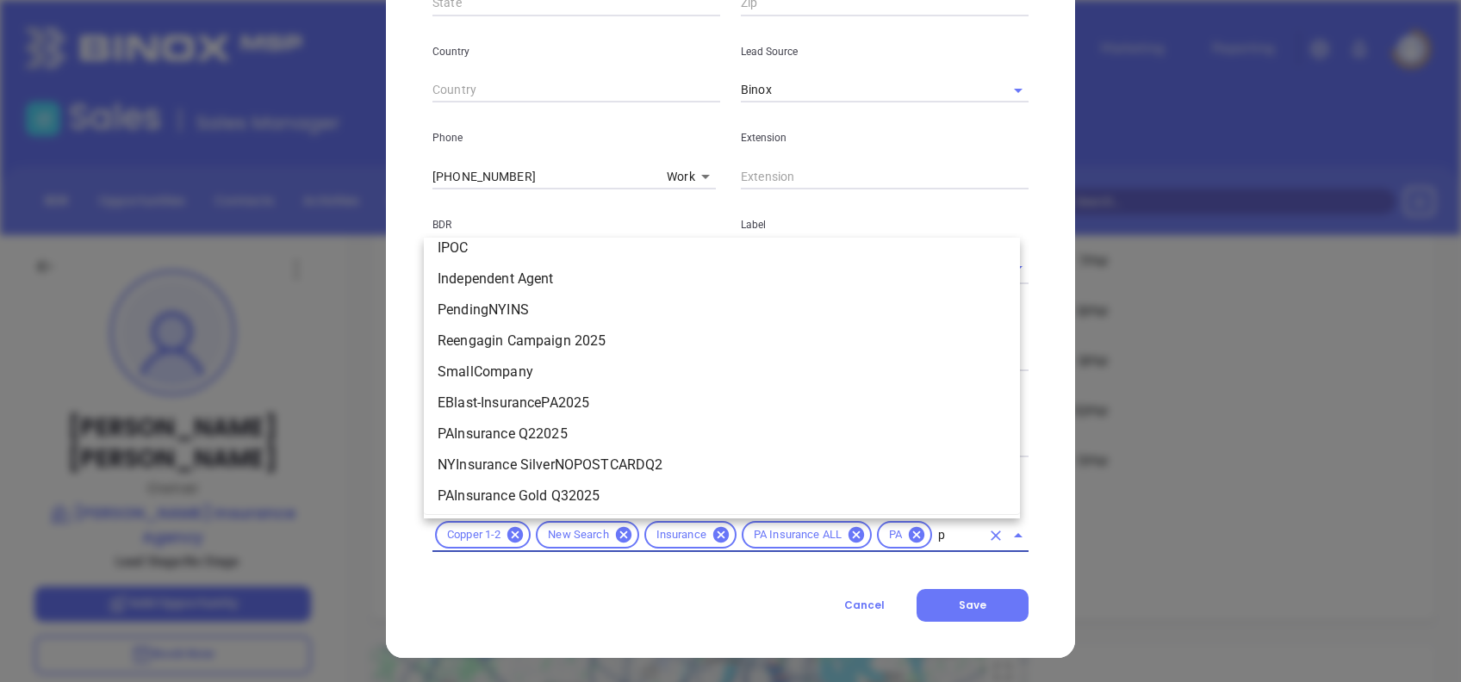
scroll to position [569, 0]
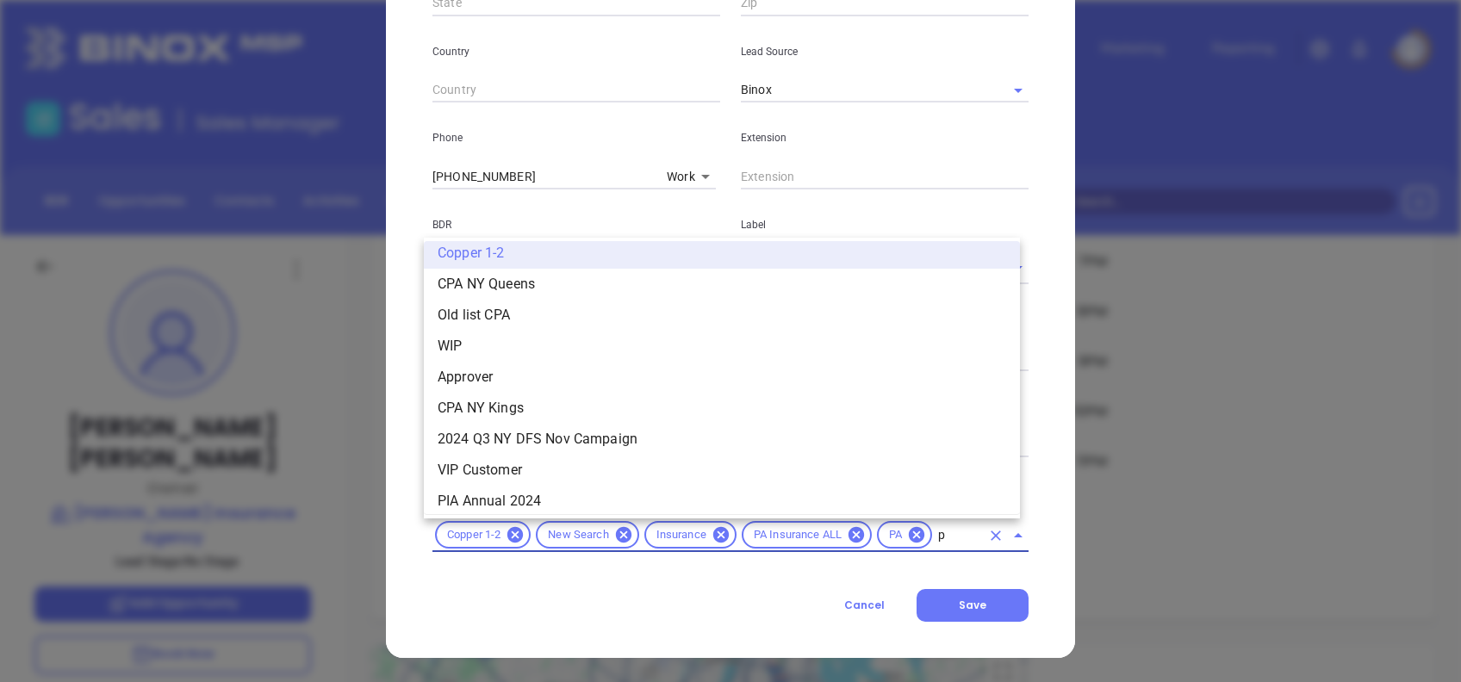
type input "pr"
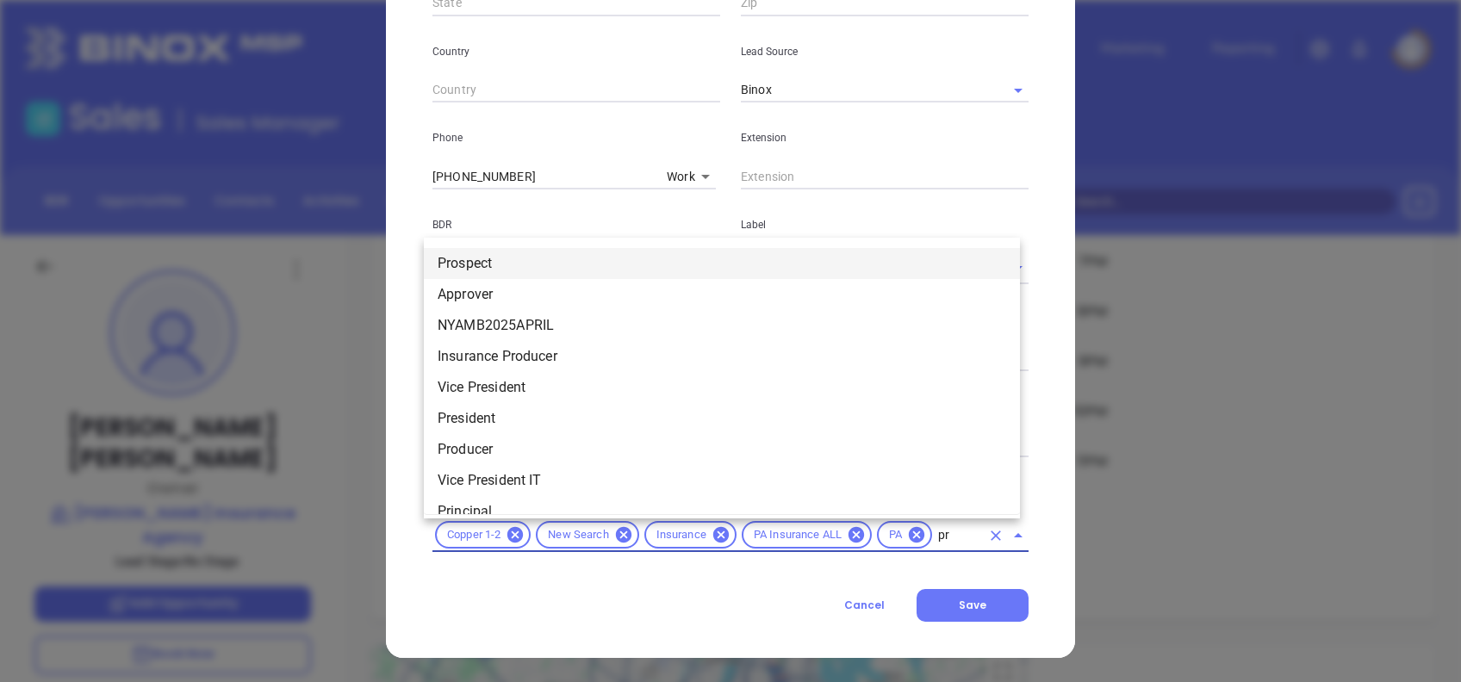
click at [485, 259] on li "Prospect" at bounding box center [722, 263] width 596 height 31
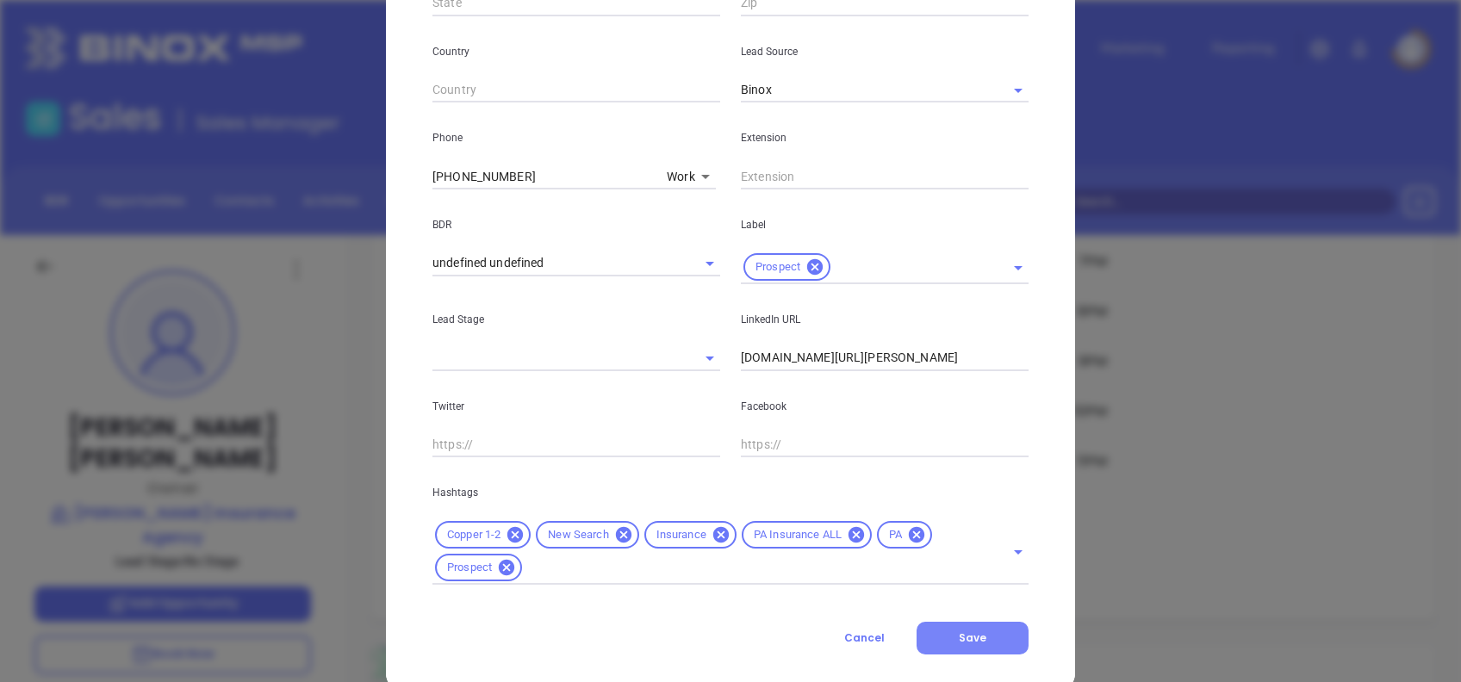
click at [940, 625] on button "Save" at bounding box center [973, 638] width 112 height 33
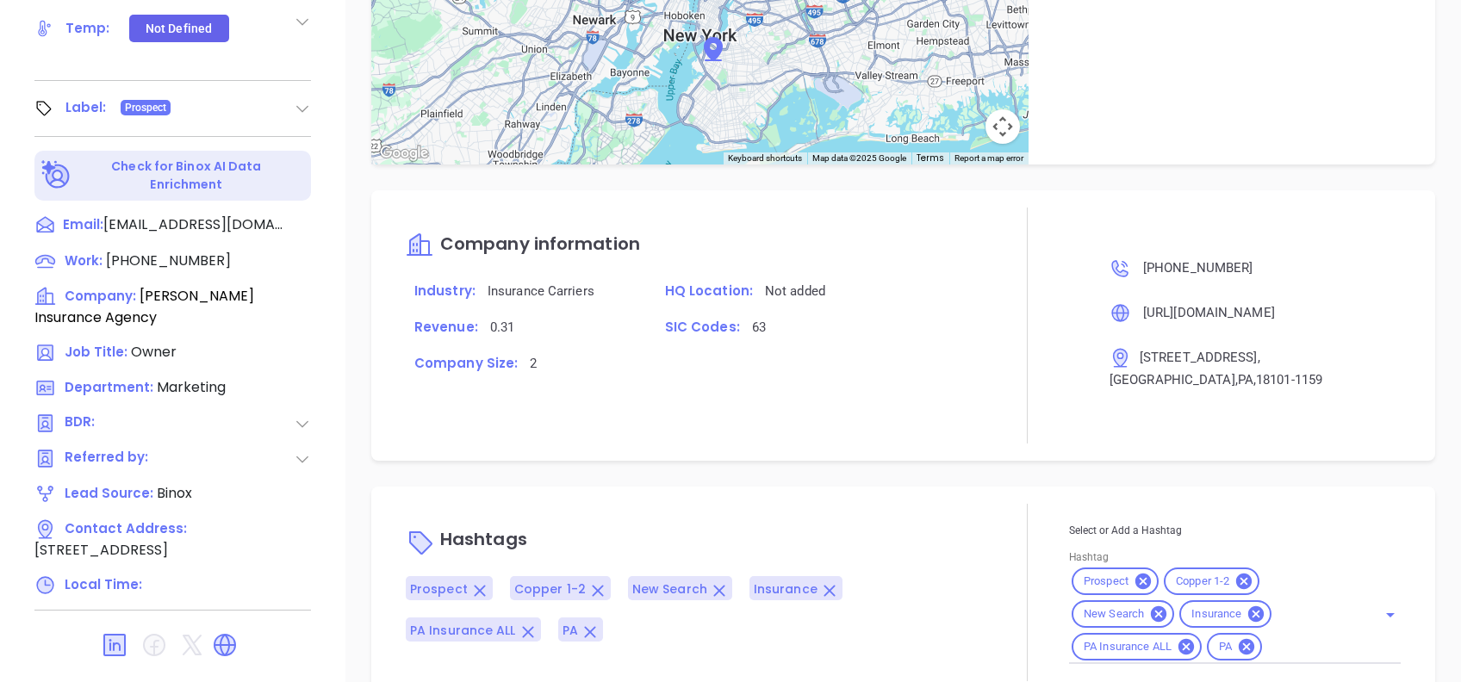
scroll to position [758, 0]
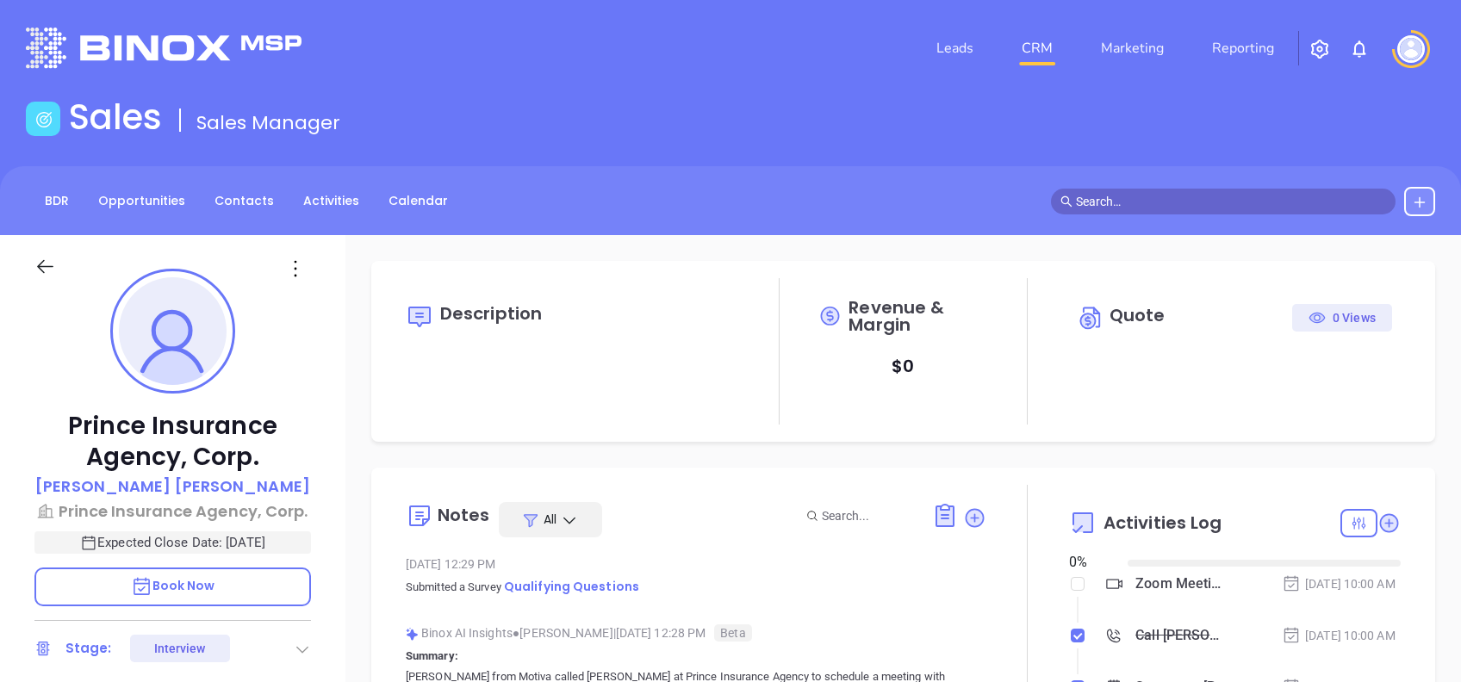
type input "[DATE]"
click at [221, 480] on p "[PERSON_NAME]" at bounding box center [172, 486] width 275 height 23
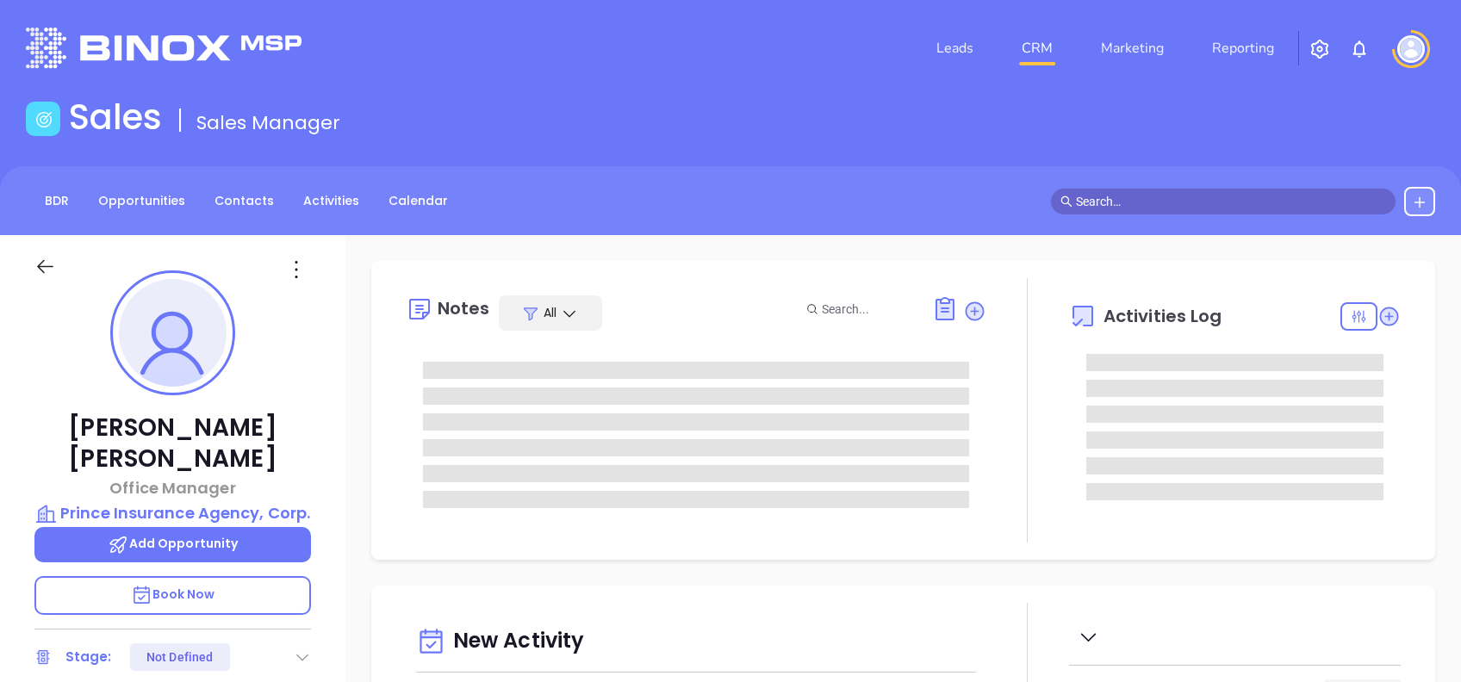
scroll to position [501, 0]
type input "[PERSON_NAME]"
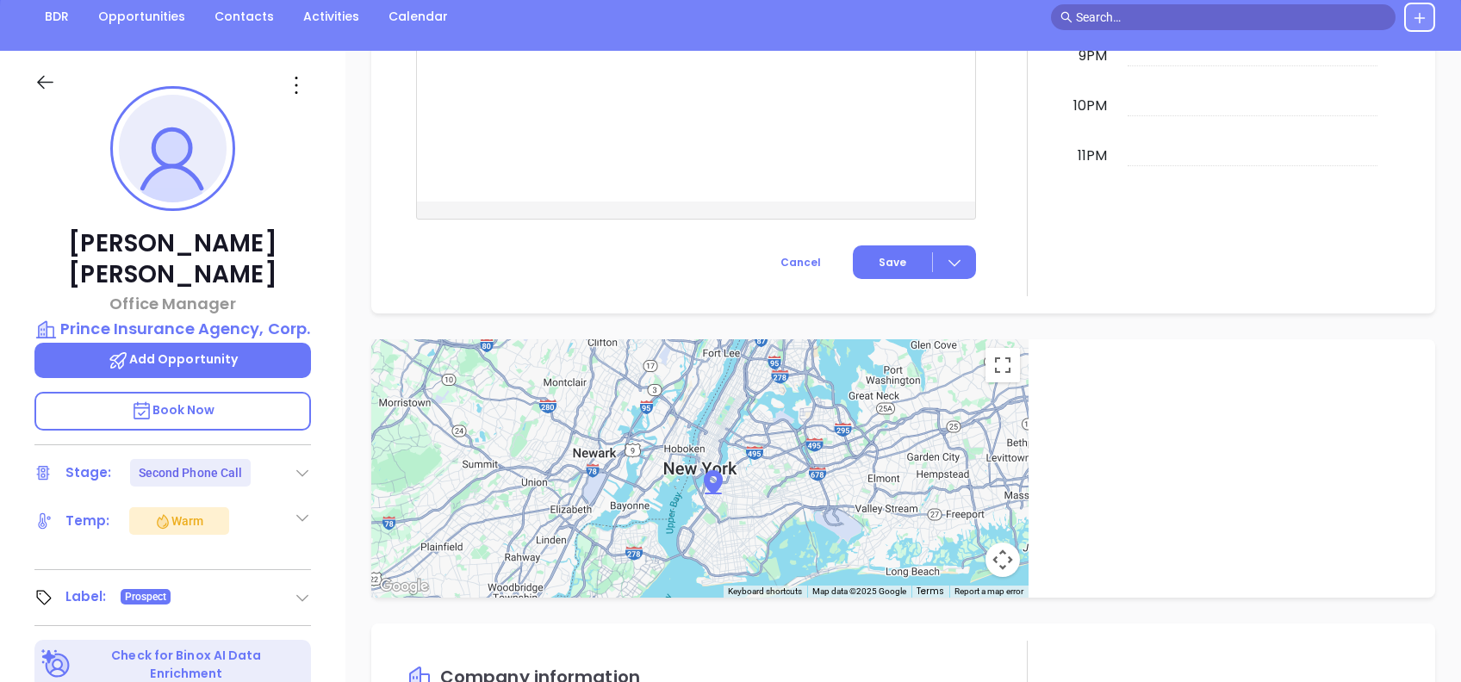
scroll to position [0, 0]
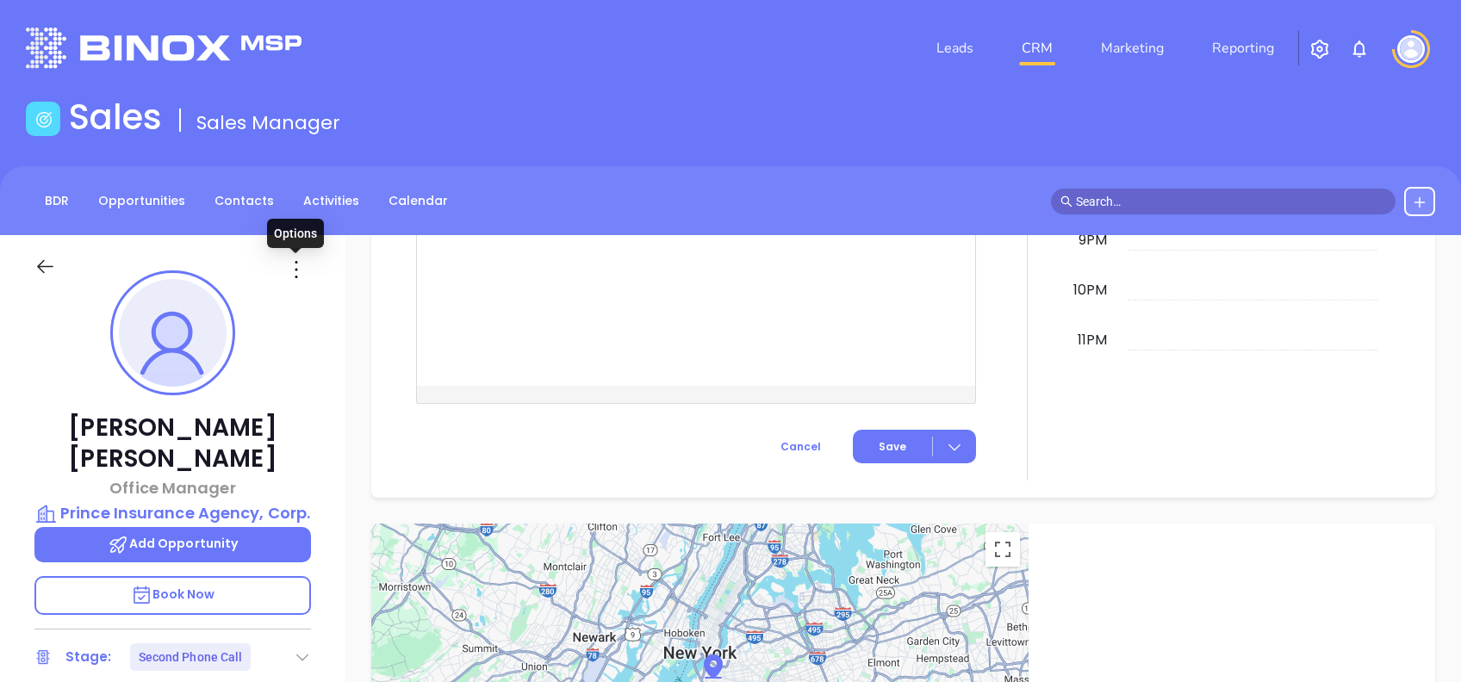
click at [294, 280] on icon at bounding box center [297, 270] width 28 height 28
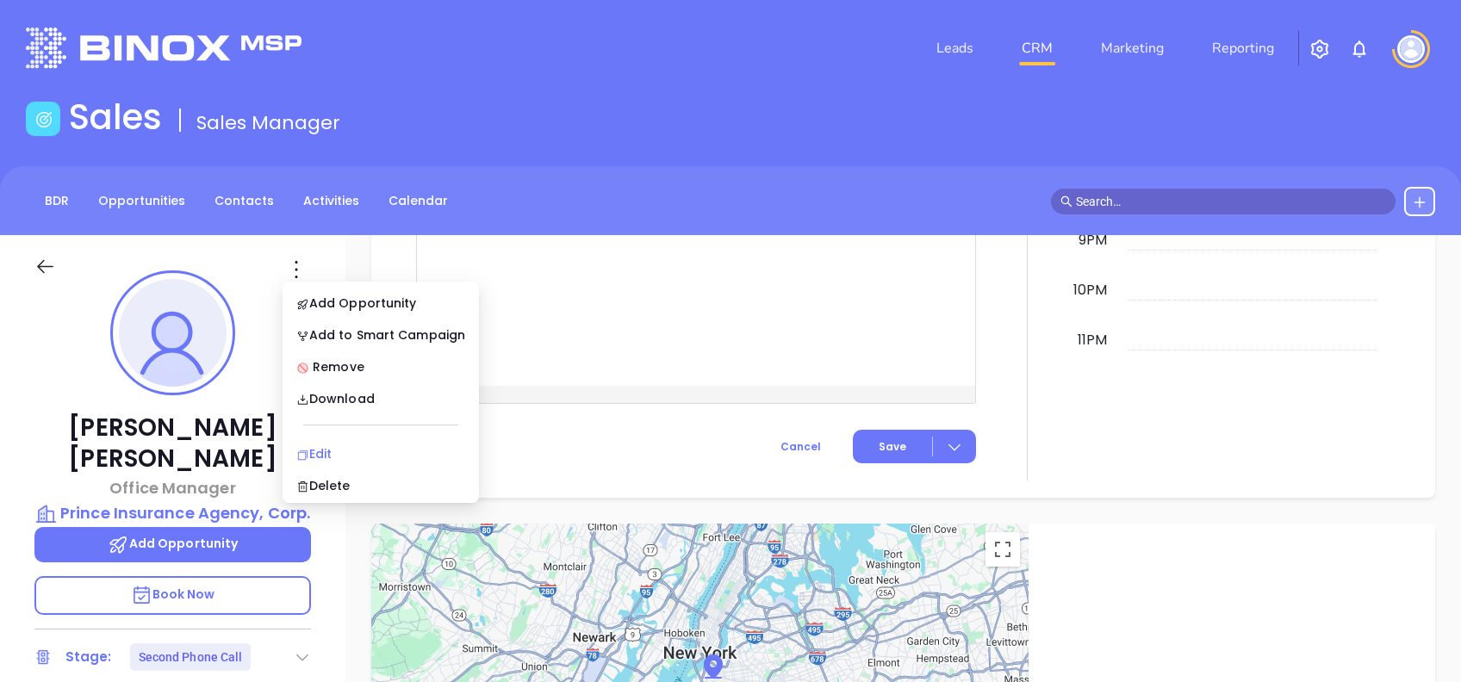
click at [368, 454] on div "Edit" at bounding box center [380, 454] width 169 height 19
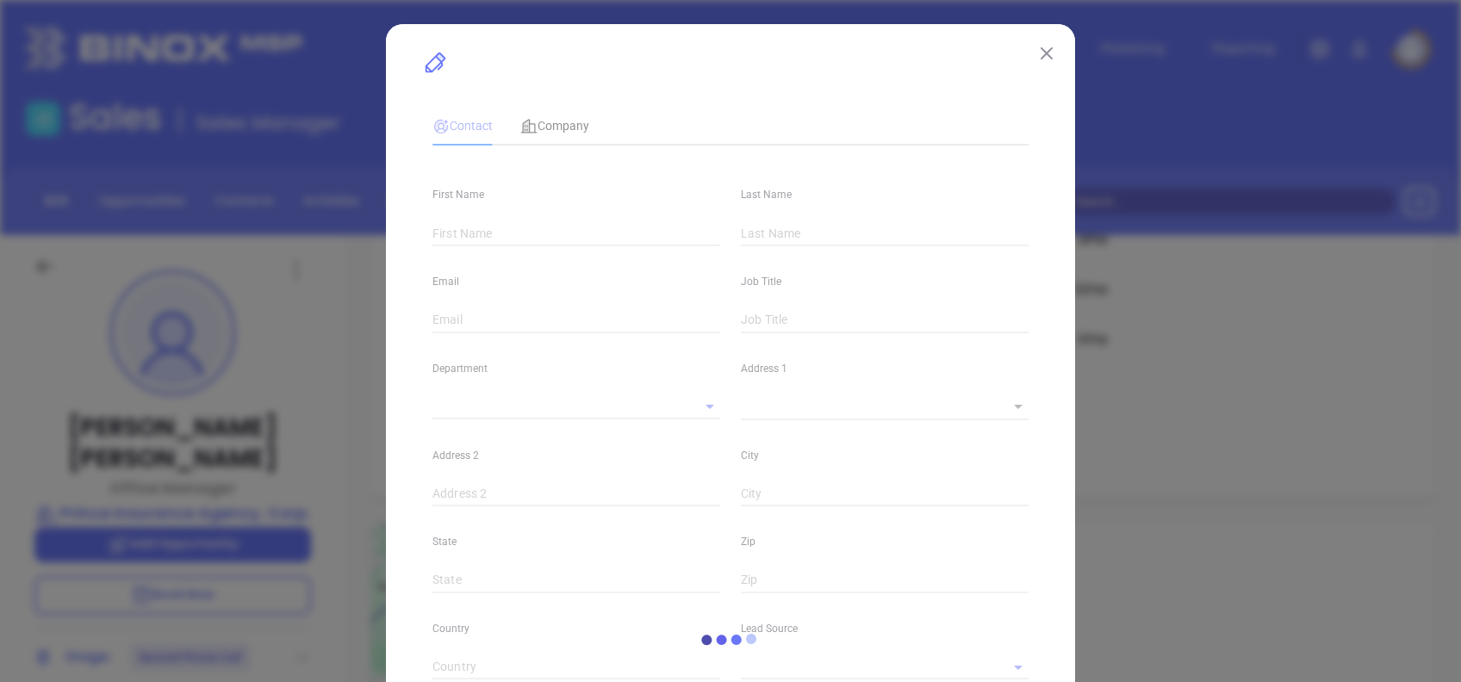
type input "[PERSON_NAME]"
type input "[PERSON_NAME][EMAIL_ADDRESS][DOMAIN_NAME]"
type input "Office Manager"
type textarea "[STREET_ADDRESS][US_STATE]"
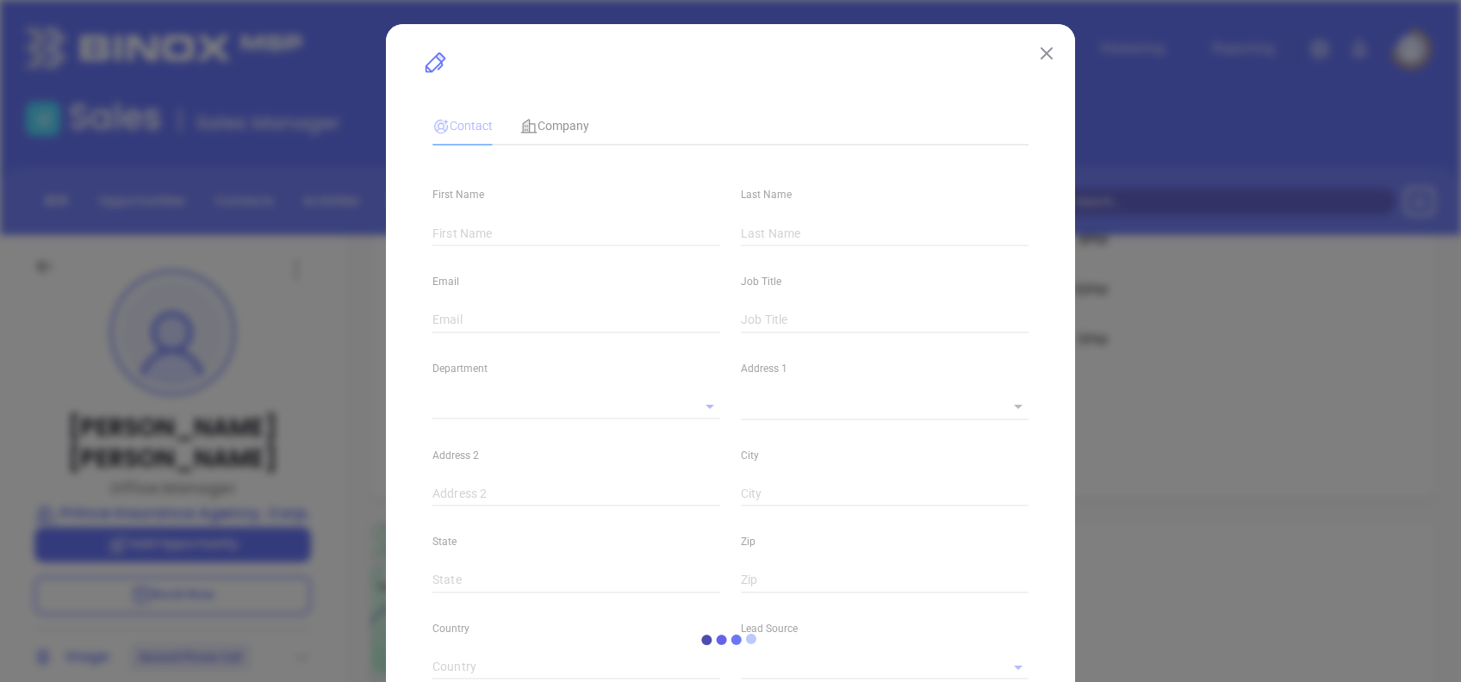
type input "1"
type input "[GEOGRAPHIC_DATA]"
type input "[US_STATE]"
type input "01930"
type input "[GEOGRAPHIC_DATA]"
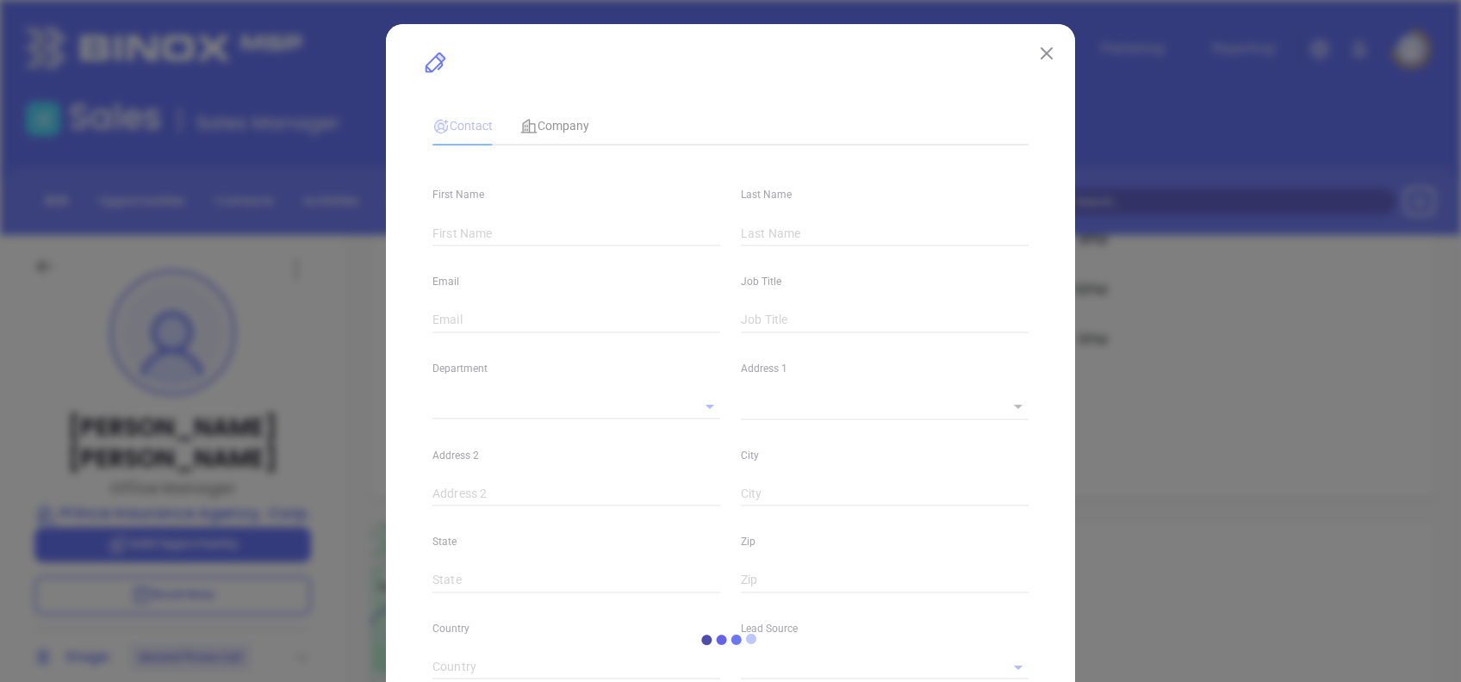
type input "[DOMAIN_NAME][URL][PERSON_NAME]"
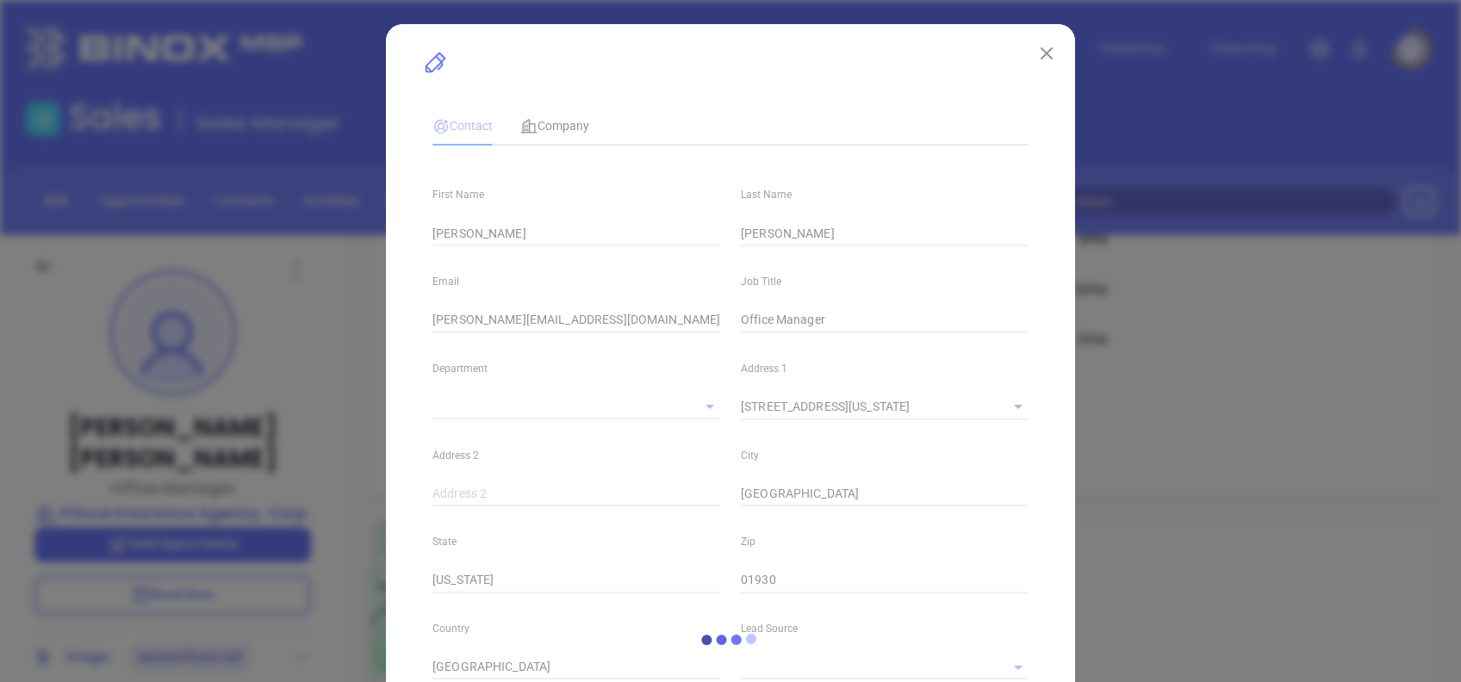
type input "MAIA Event 0925"
type input "[PERSON_NAME]"
type input "Second Phone Call"
type input "[PHONE_NUMBER]"
type input "1"
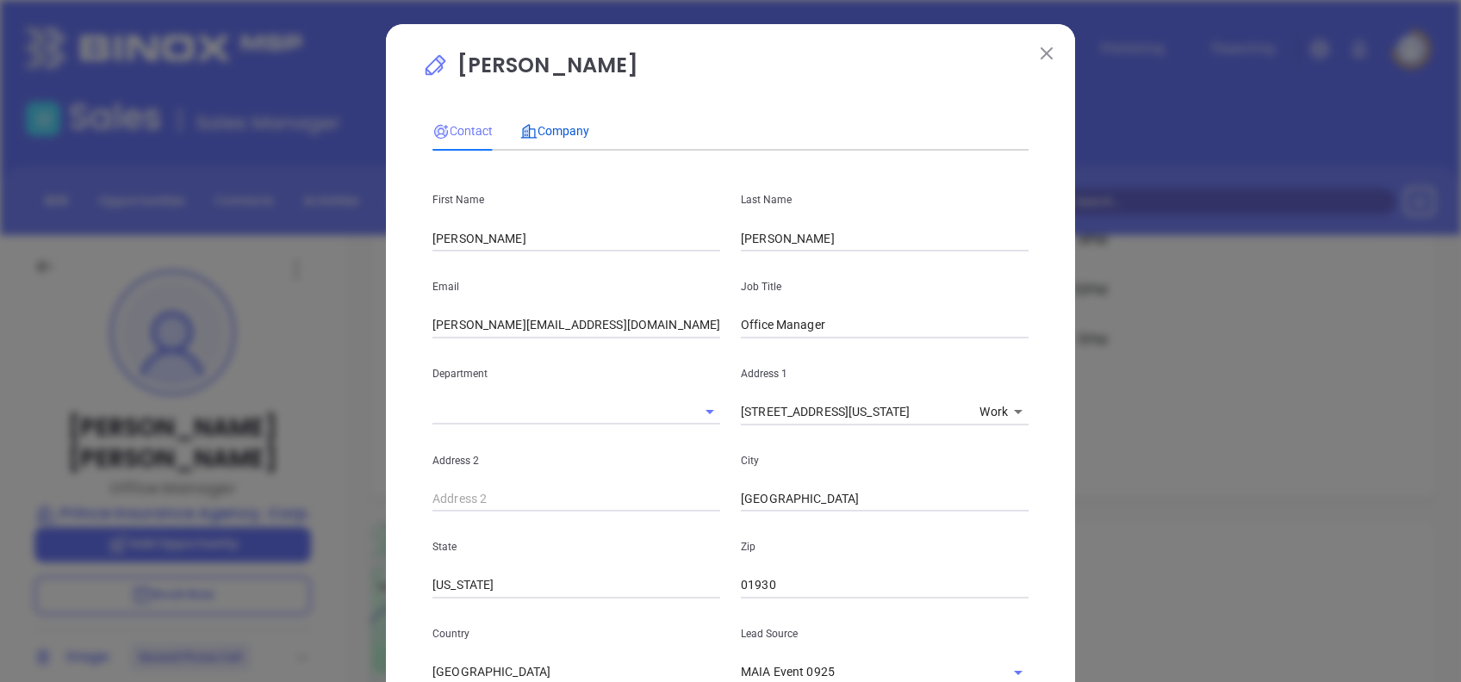
click at [547, 124] on span "Company" at bounding box center [554, 131] width 69 height 14
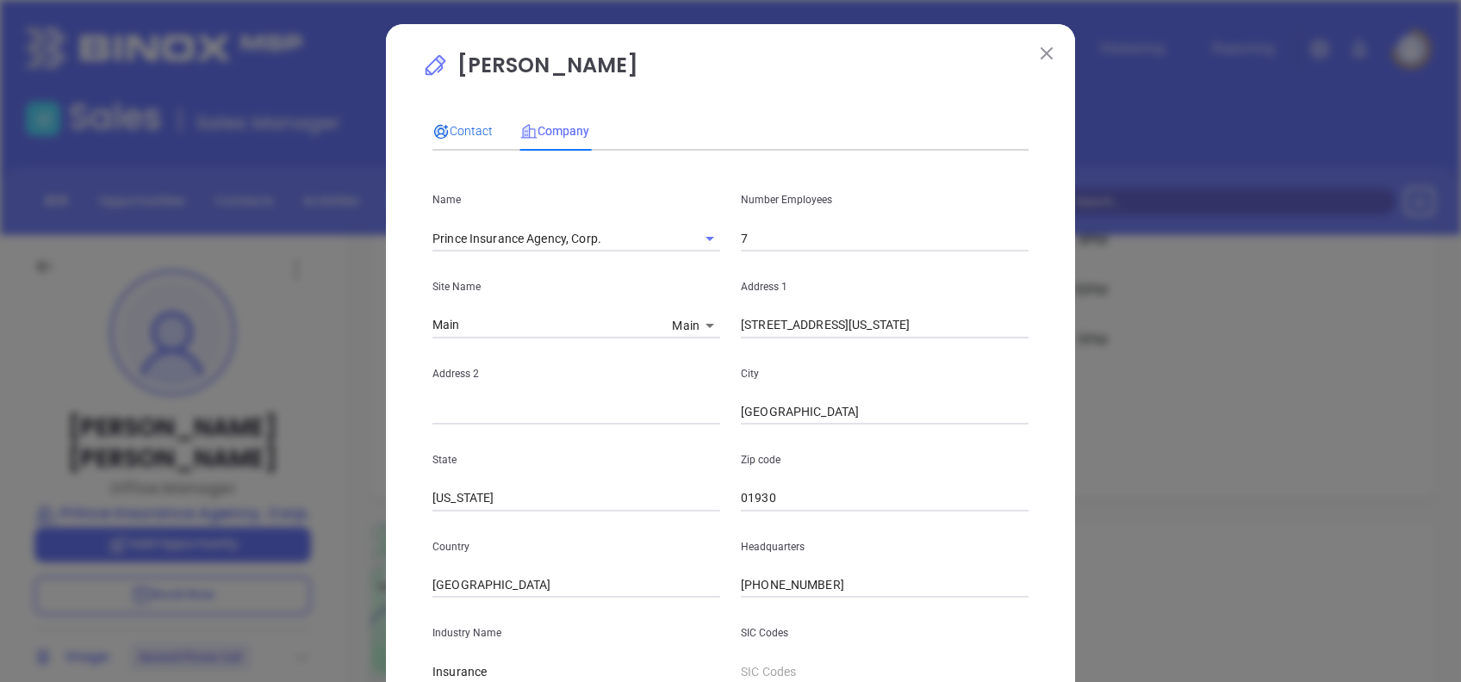
click at [441, 127] on span "Contact" at bounding box center [462, 131] width 60 height 14
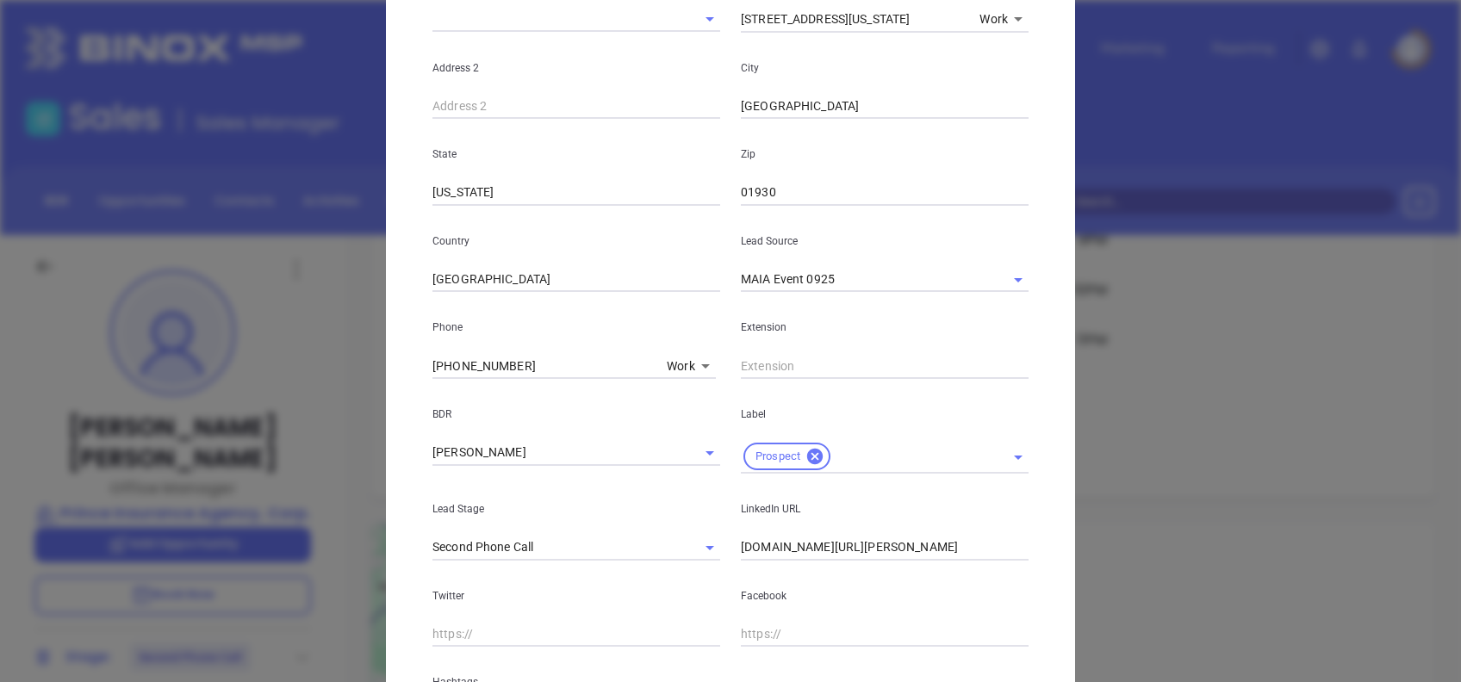
scroll to position [648, 0]
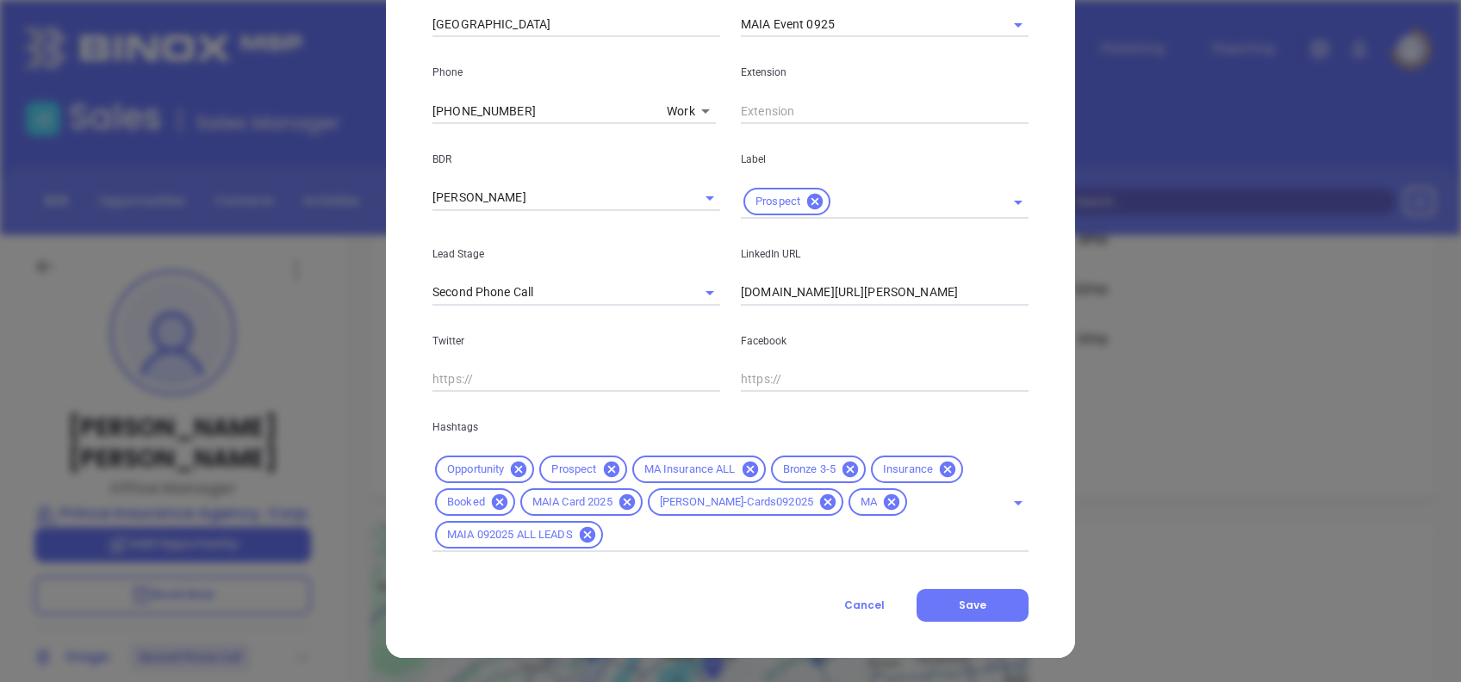
drag, startPoint x: 869, startPoint y: 601, endPoint x: 844, endPoint y: 597, distance: 25.4
click at [869, 602] on span "Cancel" at bounding box center [864, 605] width 40 height 15
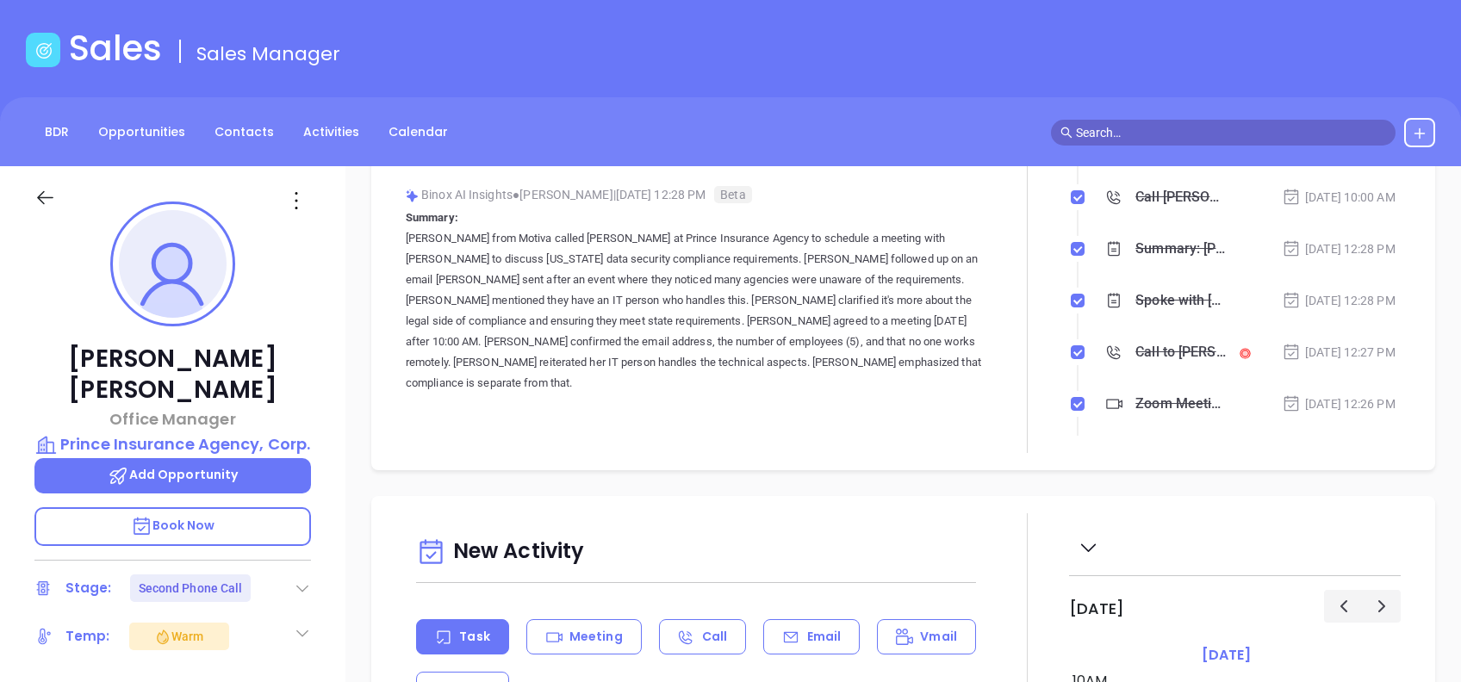
scroll to position [331, 0]
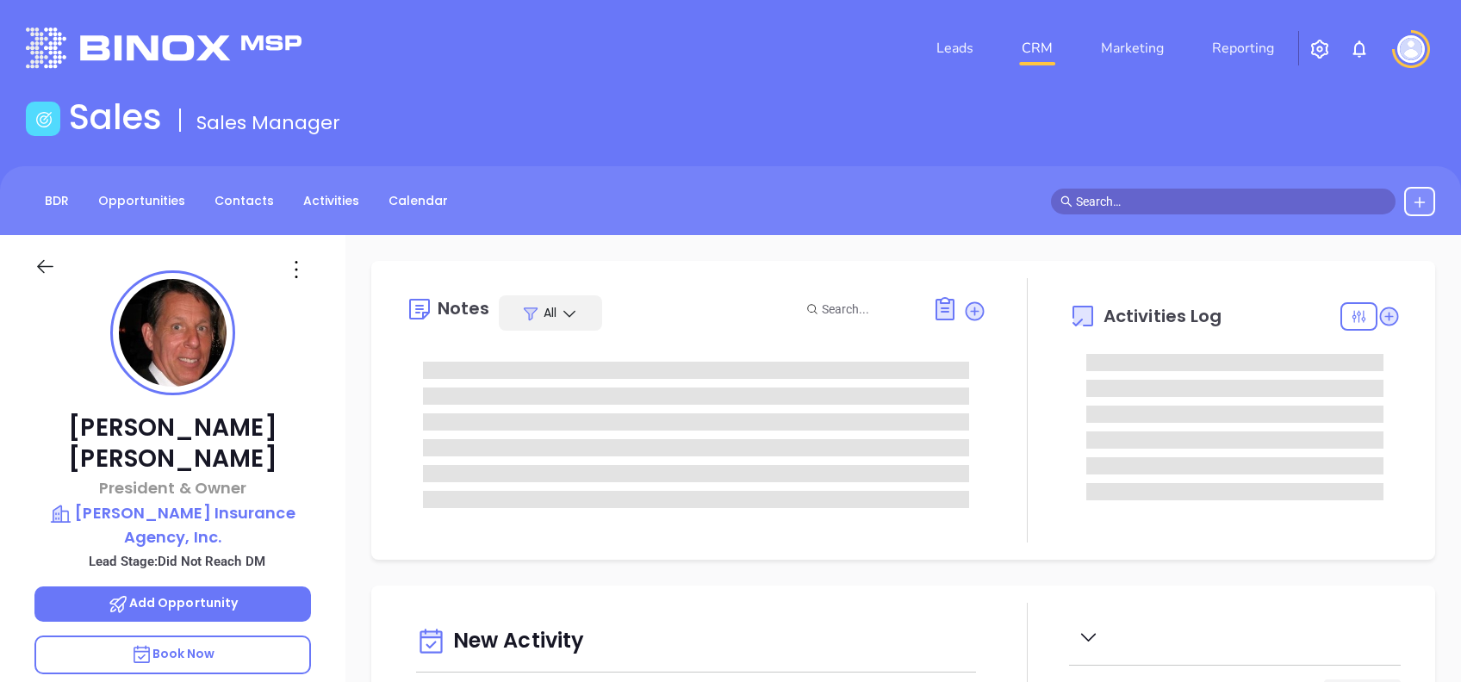
type input "[DATE]"
type input "[PERSON_NAME]"
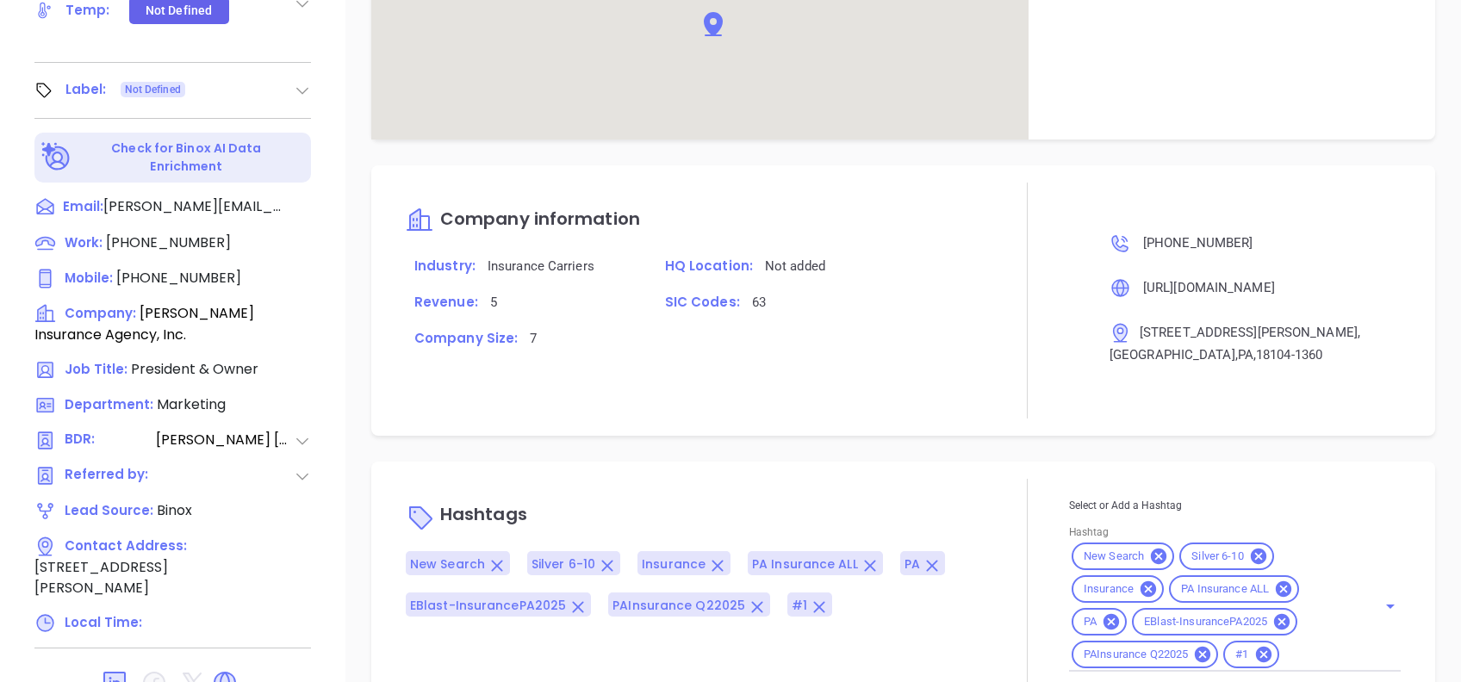
scroll to position [1155, 0]
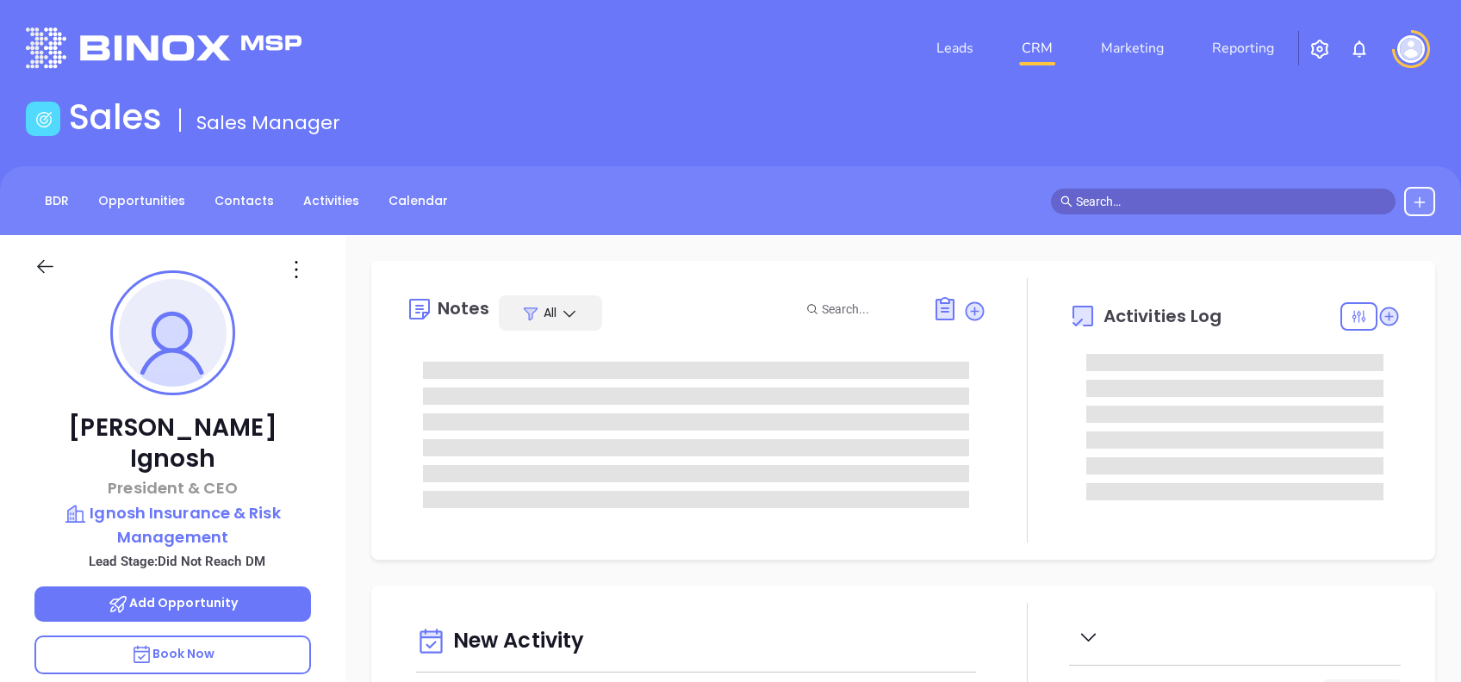
type input "[DATE]"
type input "[PERSON_NAME]"
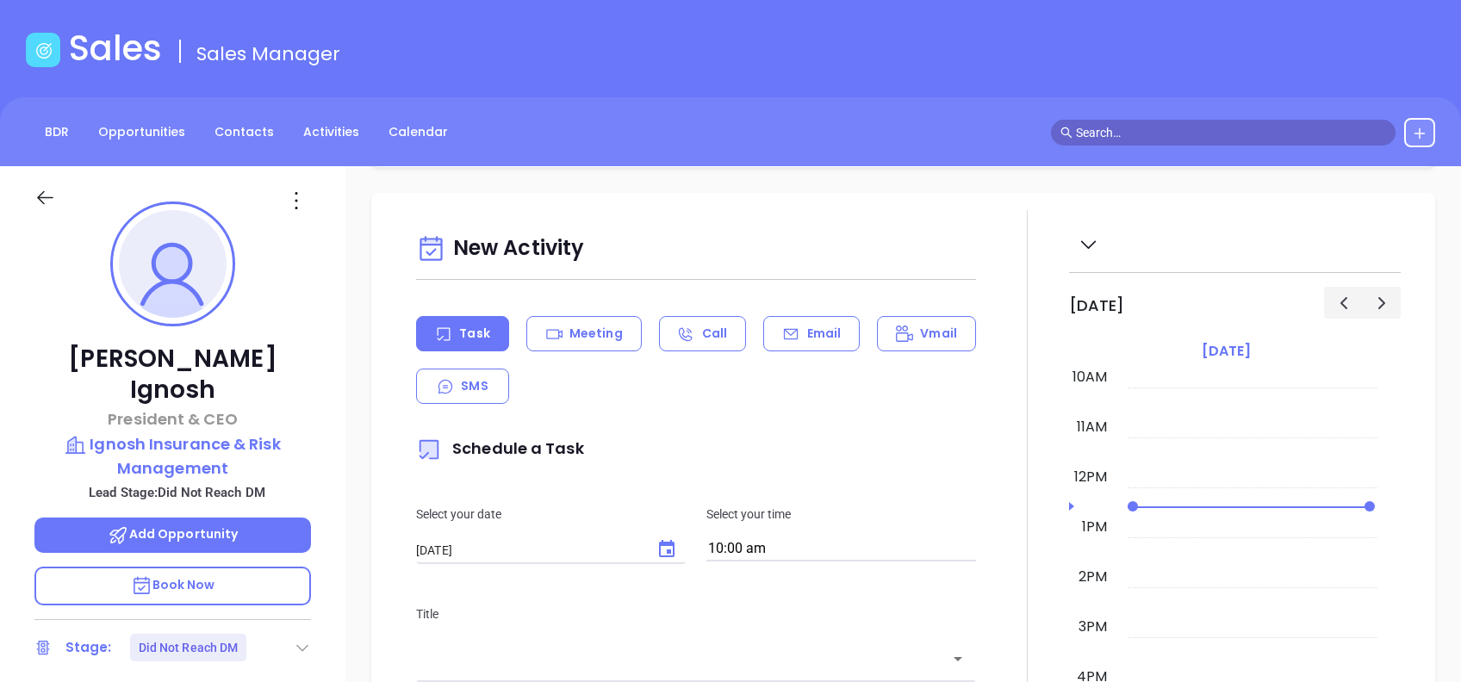
scroll to position [0, 0]
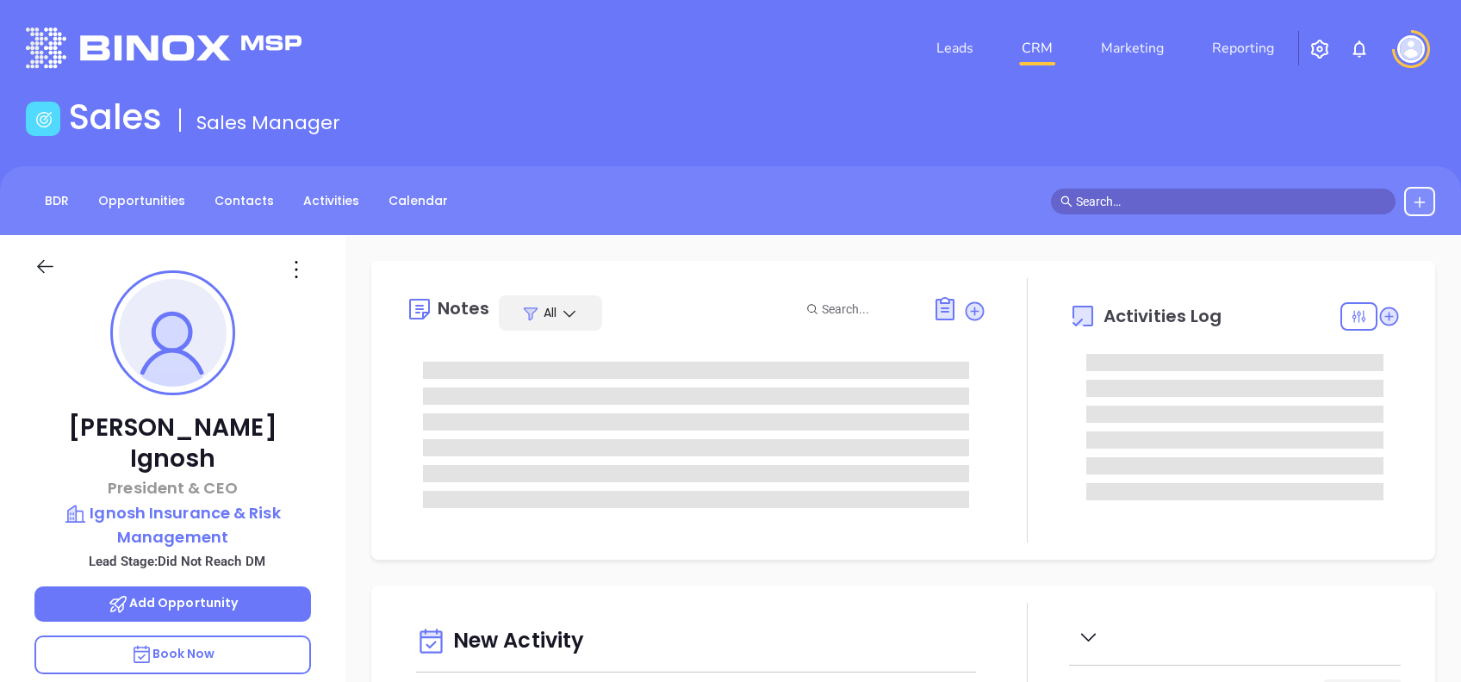
type input "[PERSON_NAME]"
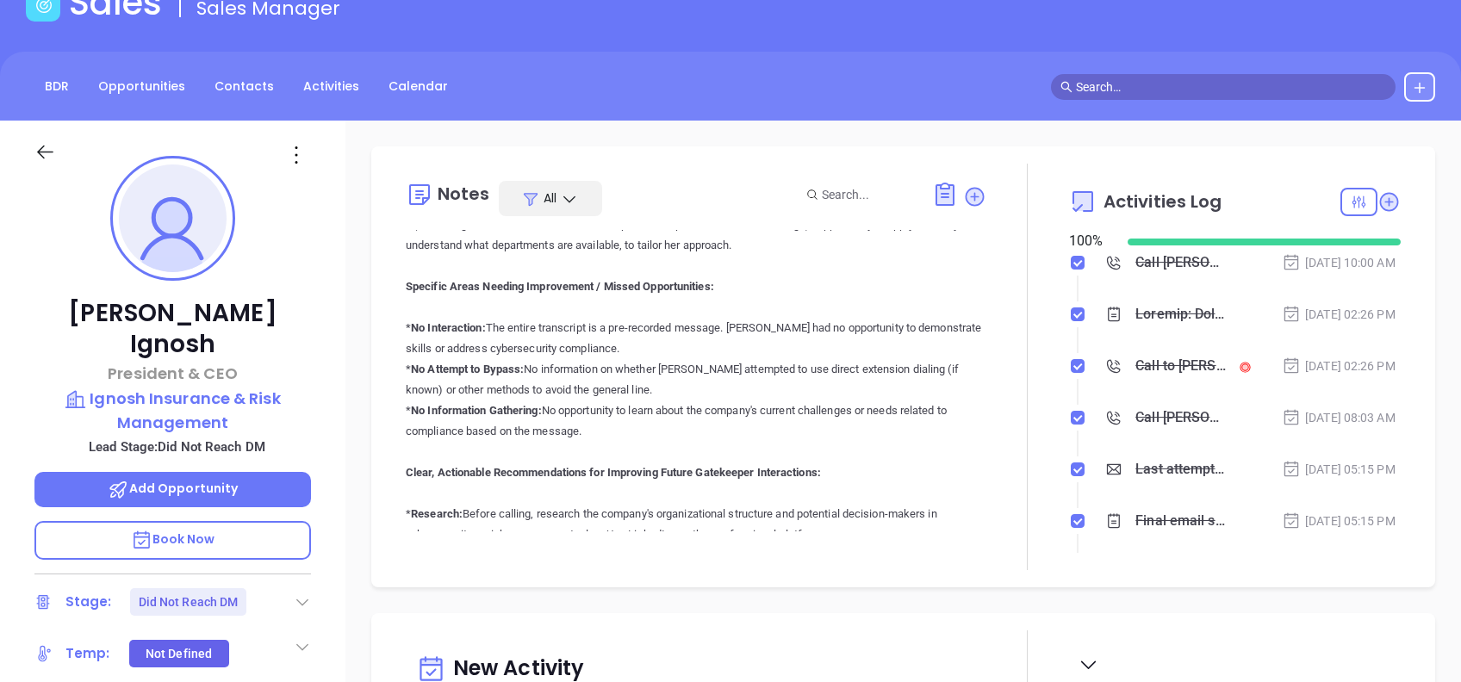
scroll to position [804, 0]
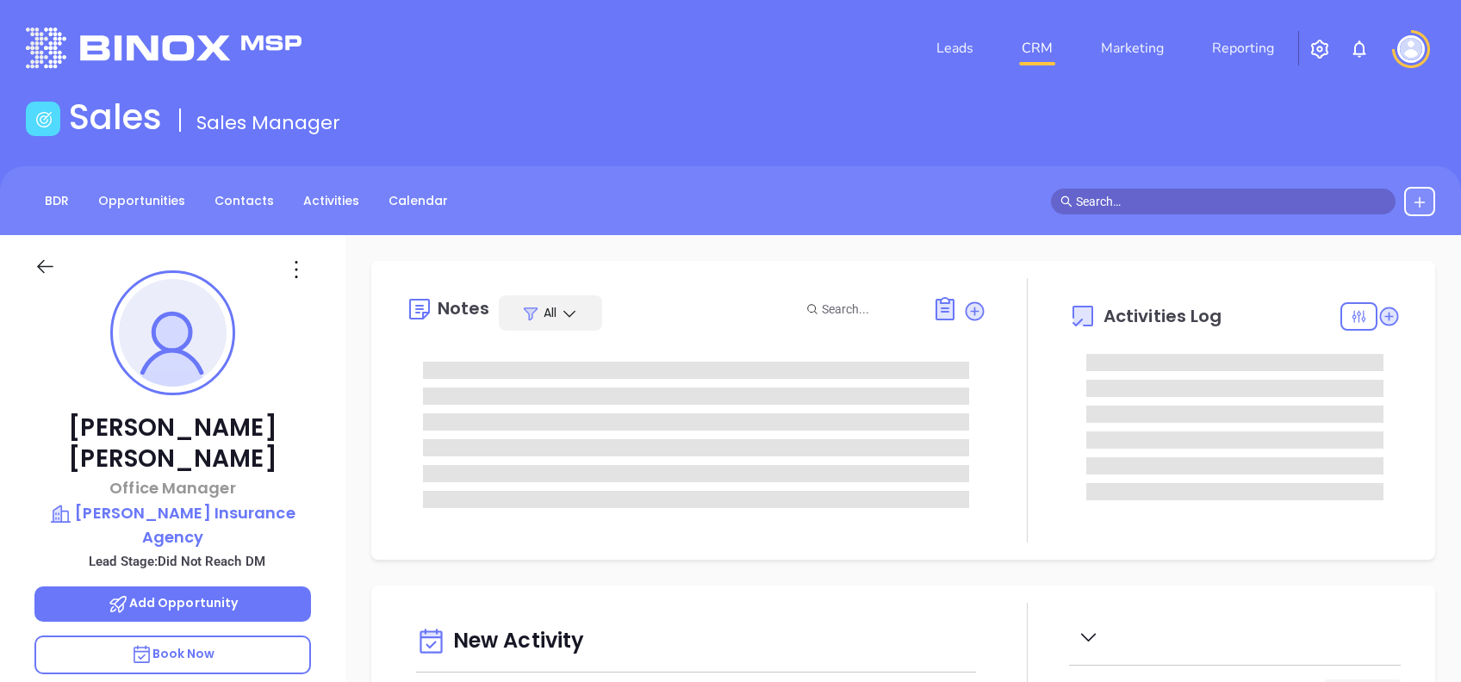
type input "[DATE]"
type input "[PERSON_NAME]"
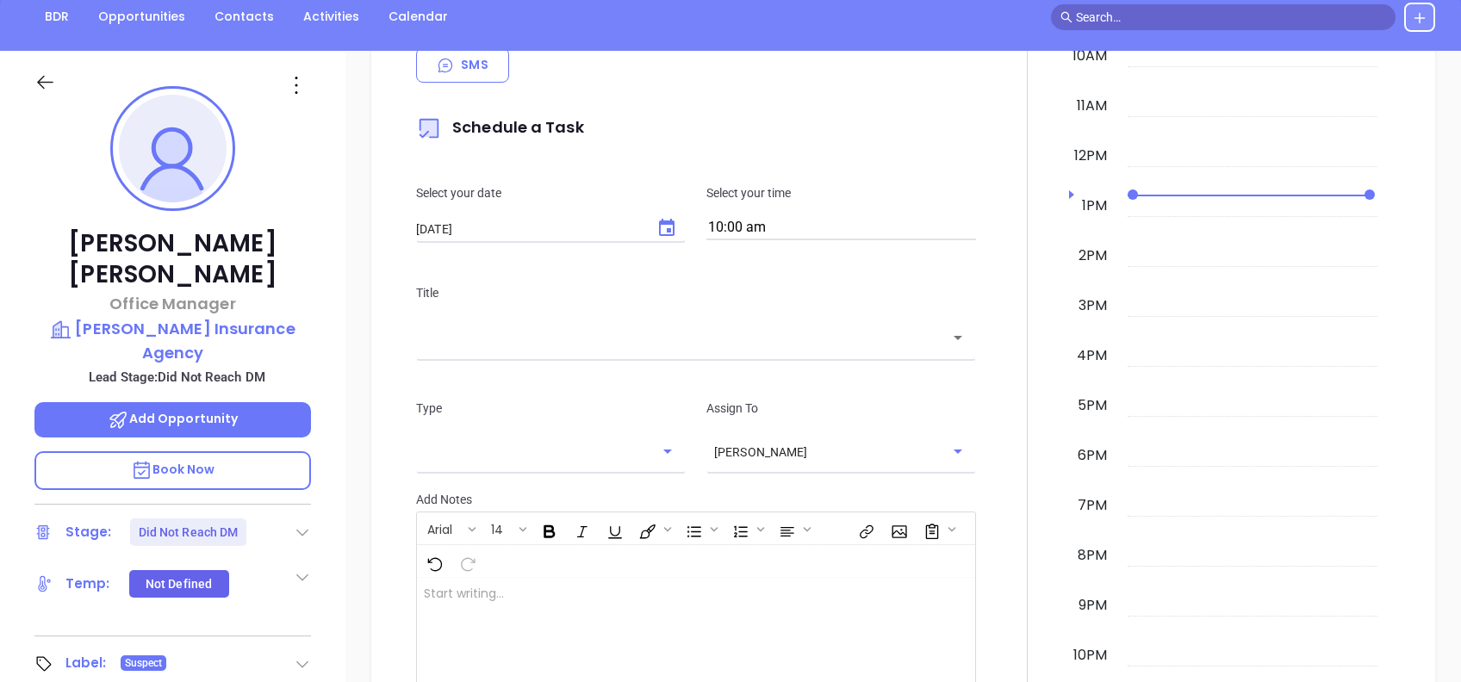
scroll to position [558, 0]
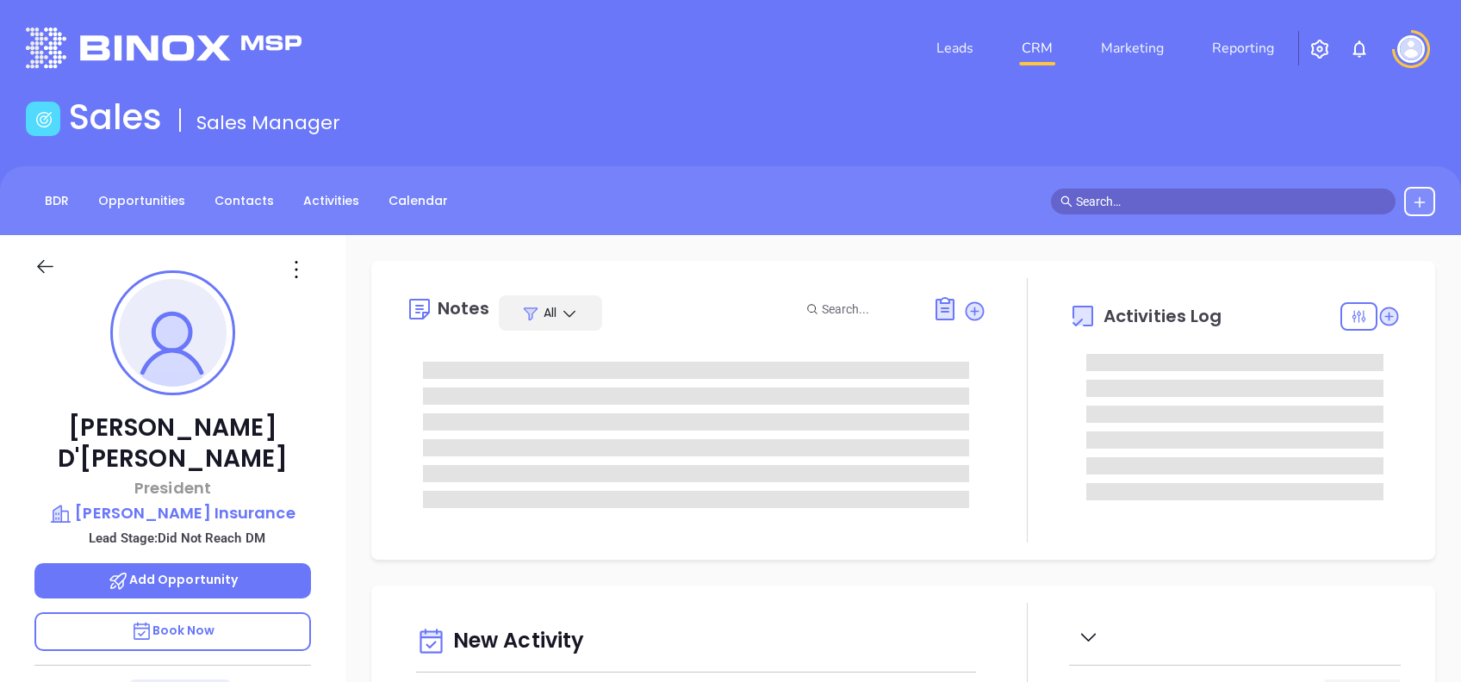
type input "[DATE]"
type input "[PERSON_NAME]"
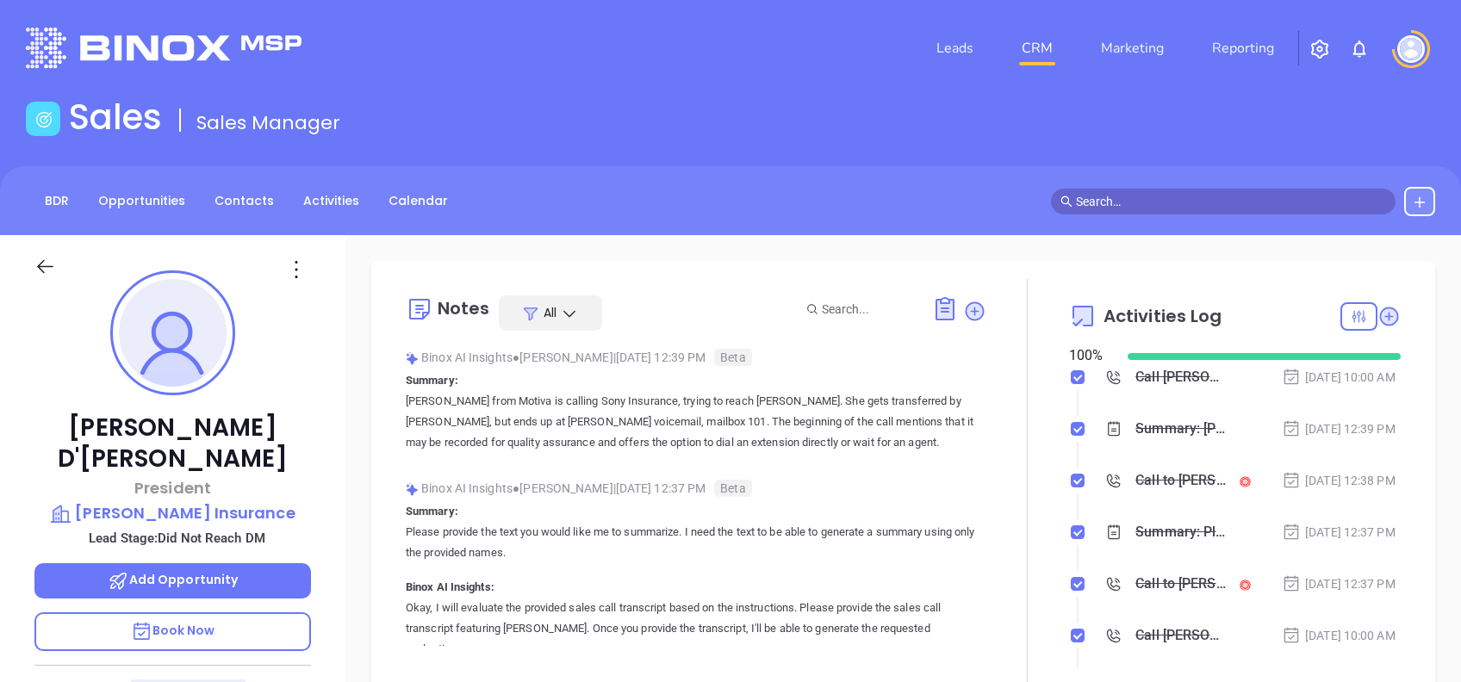
scroll to position [501, 0]
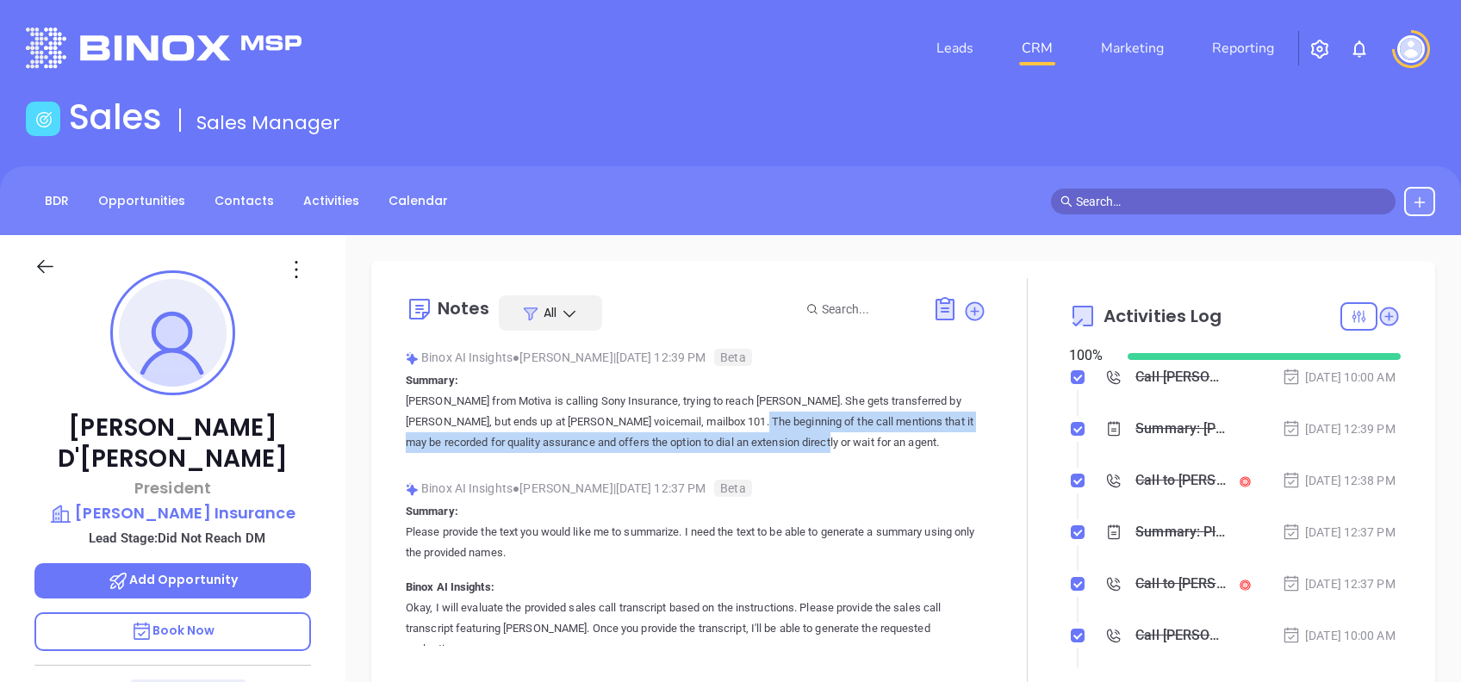
drag, startPoint x: 793, startPoint y: 443, endPoint x: 675, endPoint y: 430, distance: 118.7
click at [675, 430] on p "[PERSON_NAME] from Motiva is calling Sony Insurance, trying to reach [PERSON_NA…" at bounding box center [696, 422] width 581 height 62
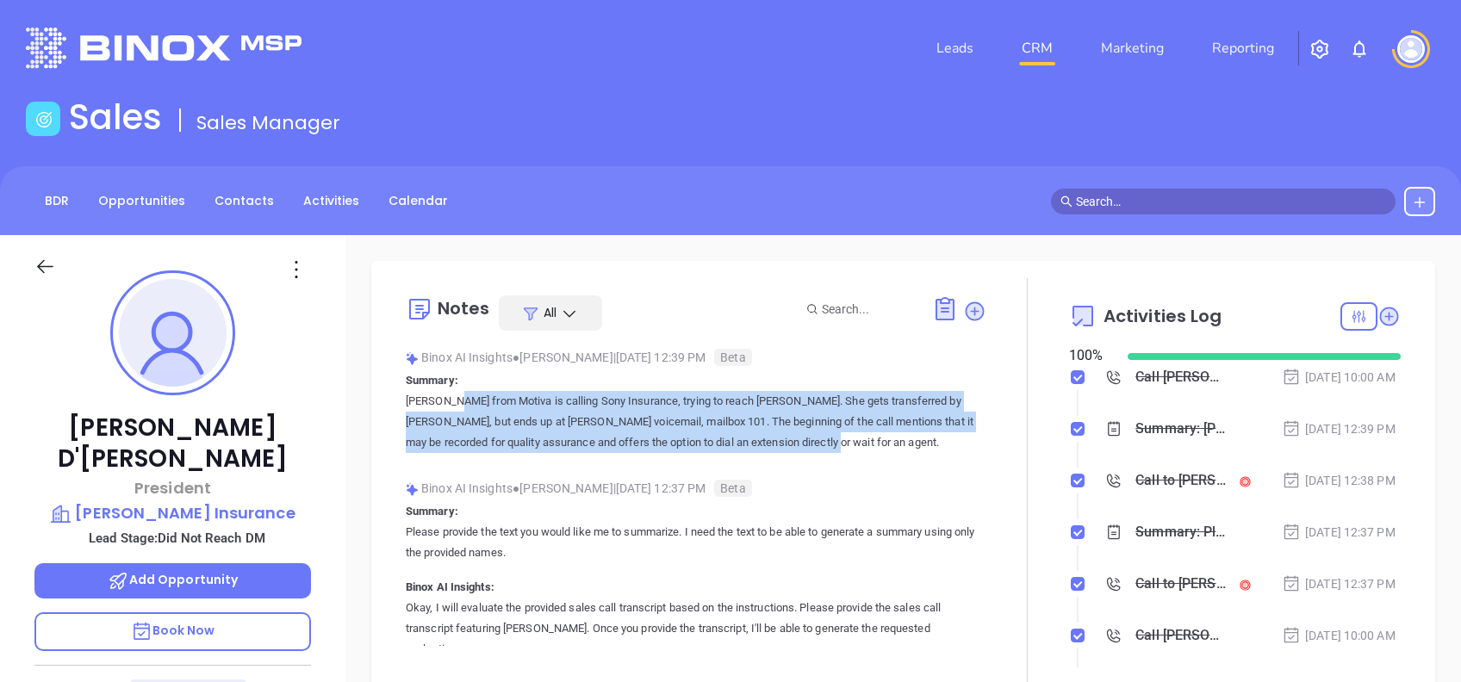
drag, startPoint x: 675, startPoint y: 430, endPoint x: 407, endPoint y: 396, distance: 270.0
click at [407, 396] on p "Vicky from Motiva is calling Sony Insurance, trying to reach Barry. She gets tr…" at bounding box center [696, 422] width 581 height 62
copy p "Vicky from Motiva is calling Sony Insurance, trying to reach Barry. She gets tr…"
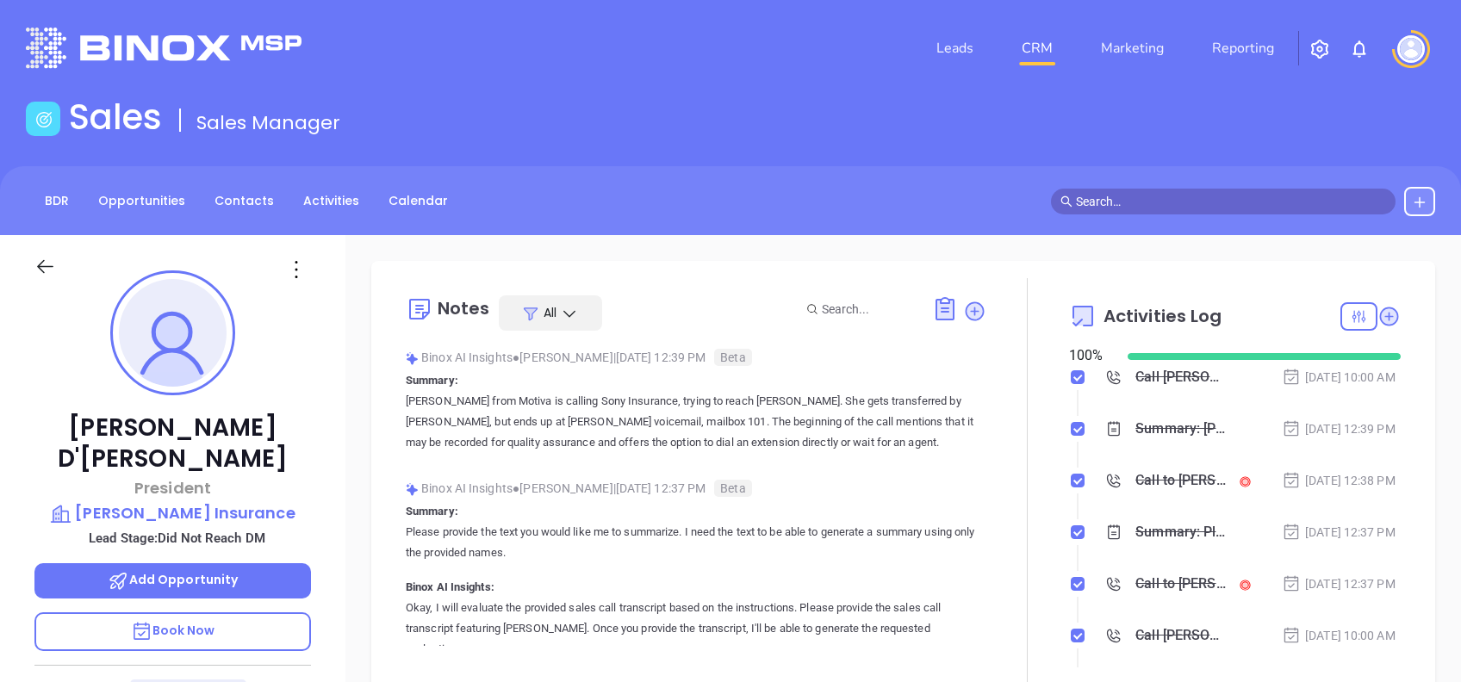
click at [341, 401] on div "Barry D'Andrea President Saleme Insurance Lead Stage: Did Not Reach DM Add Oppo…" at bounding box center [172, 661] width 345 height 853
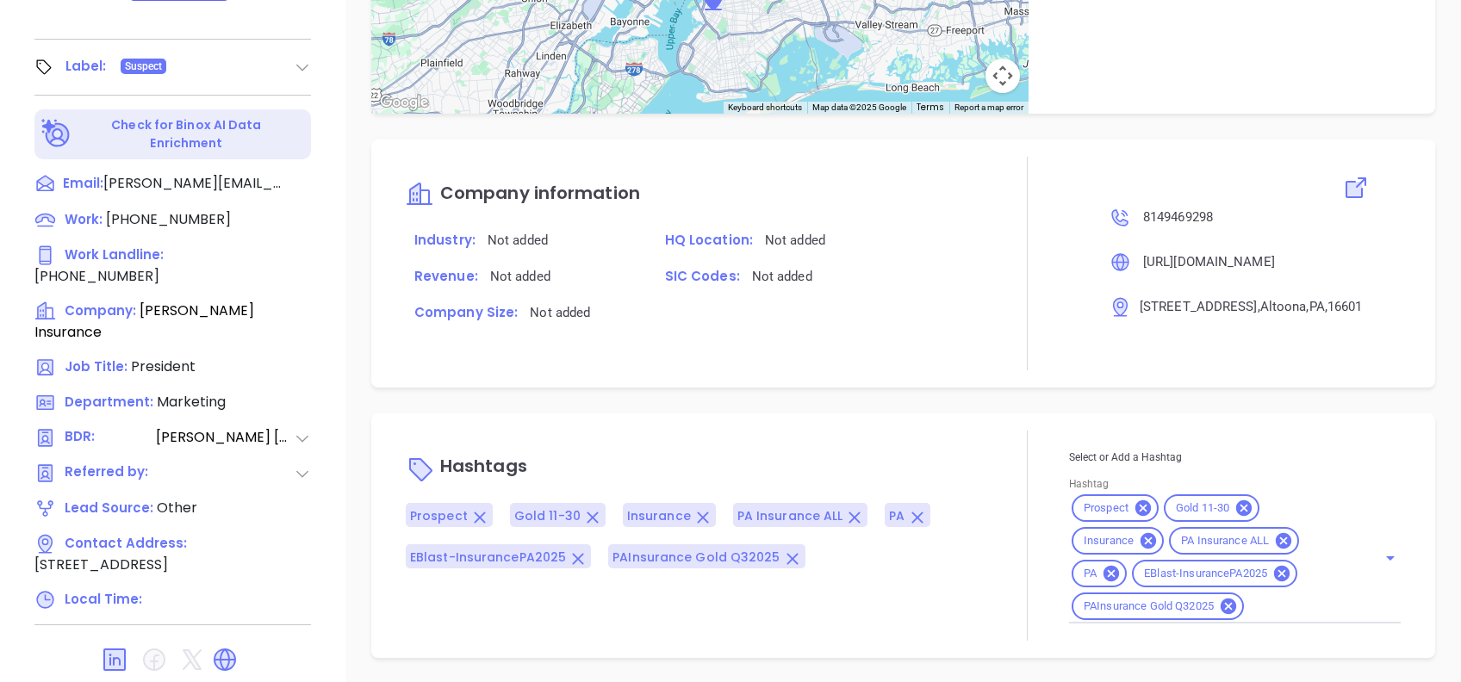
scroll to position [184, 0]
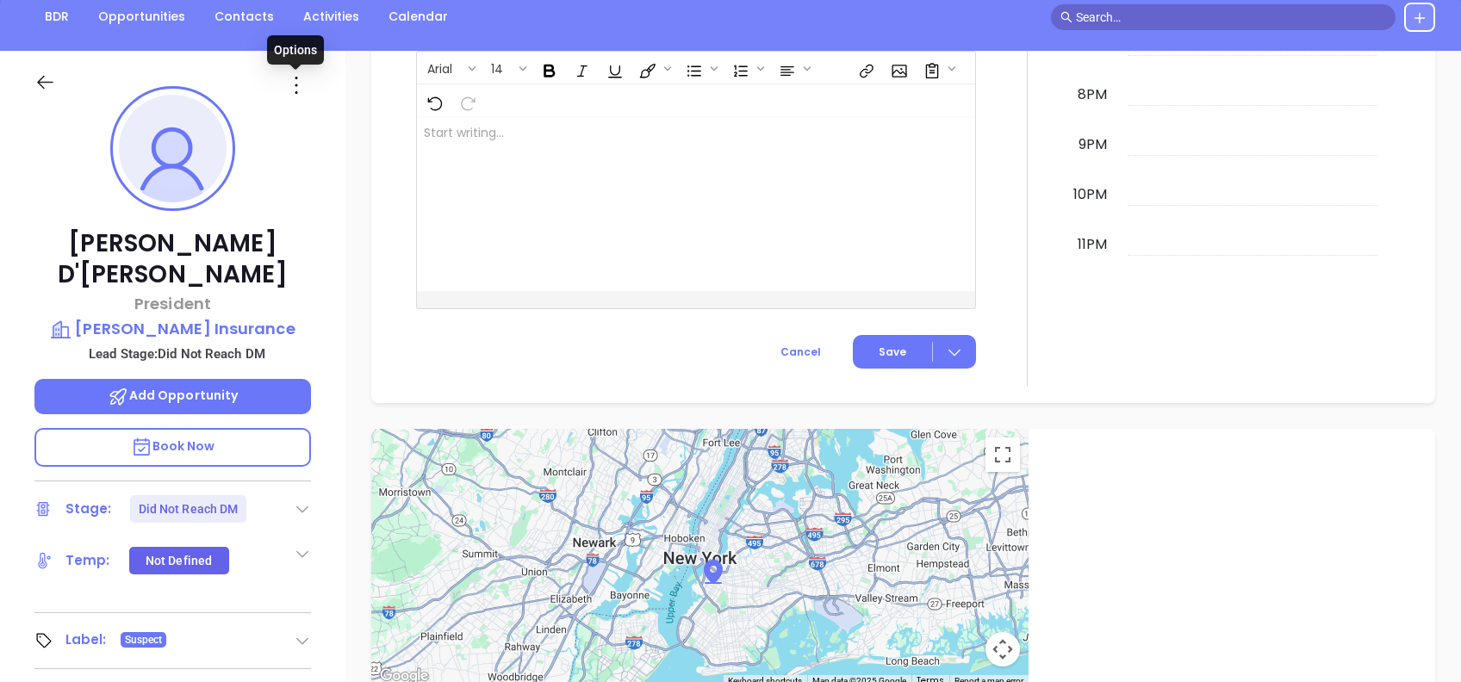
drag, startPoint x: 297, startPoint y: 76, endPoint x: 307, endPoint y: 89, distance: 16.0
click at [297, 76] on icon at bounding box center [297, 86] width 28 height 28
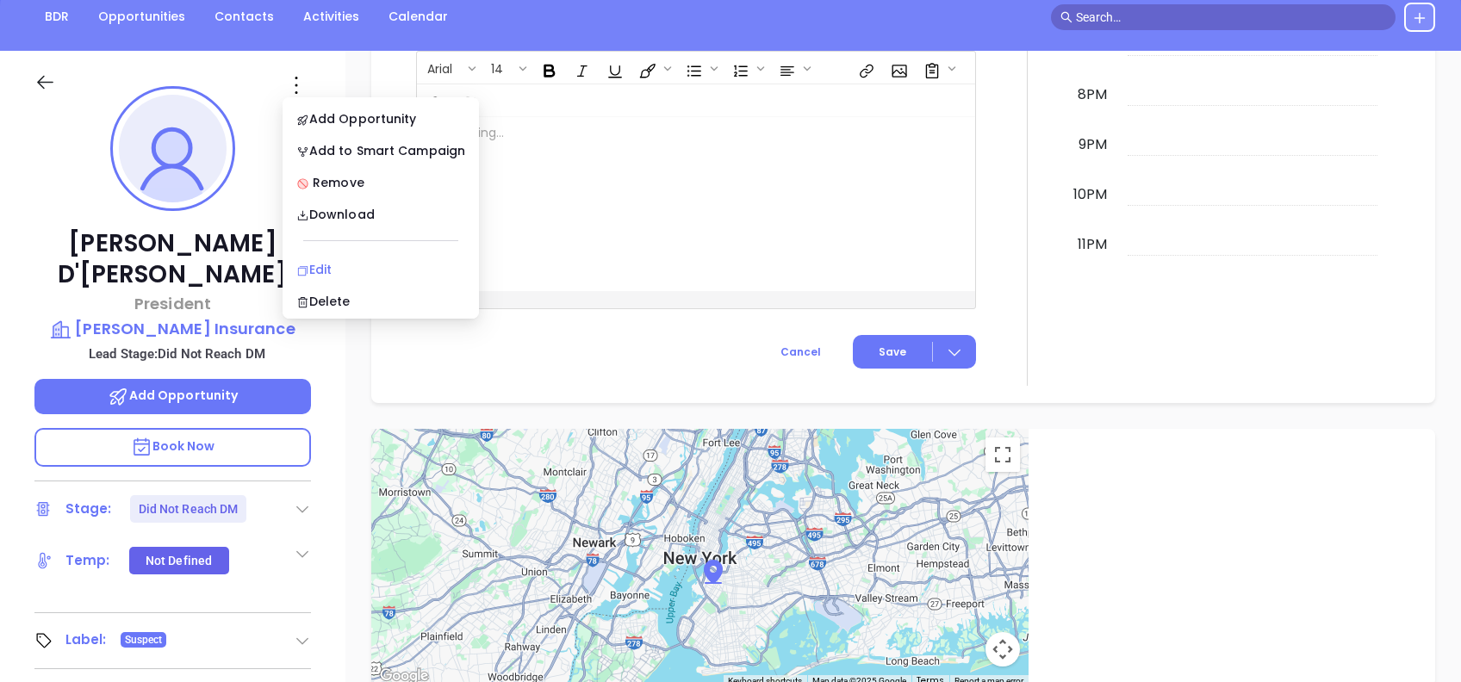
click at [358, 264] on div "Edit" at bounding box center [380, 269] width 169 height 19
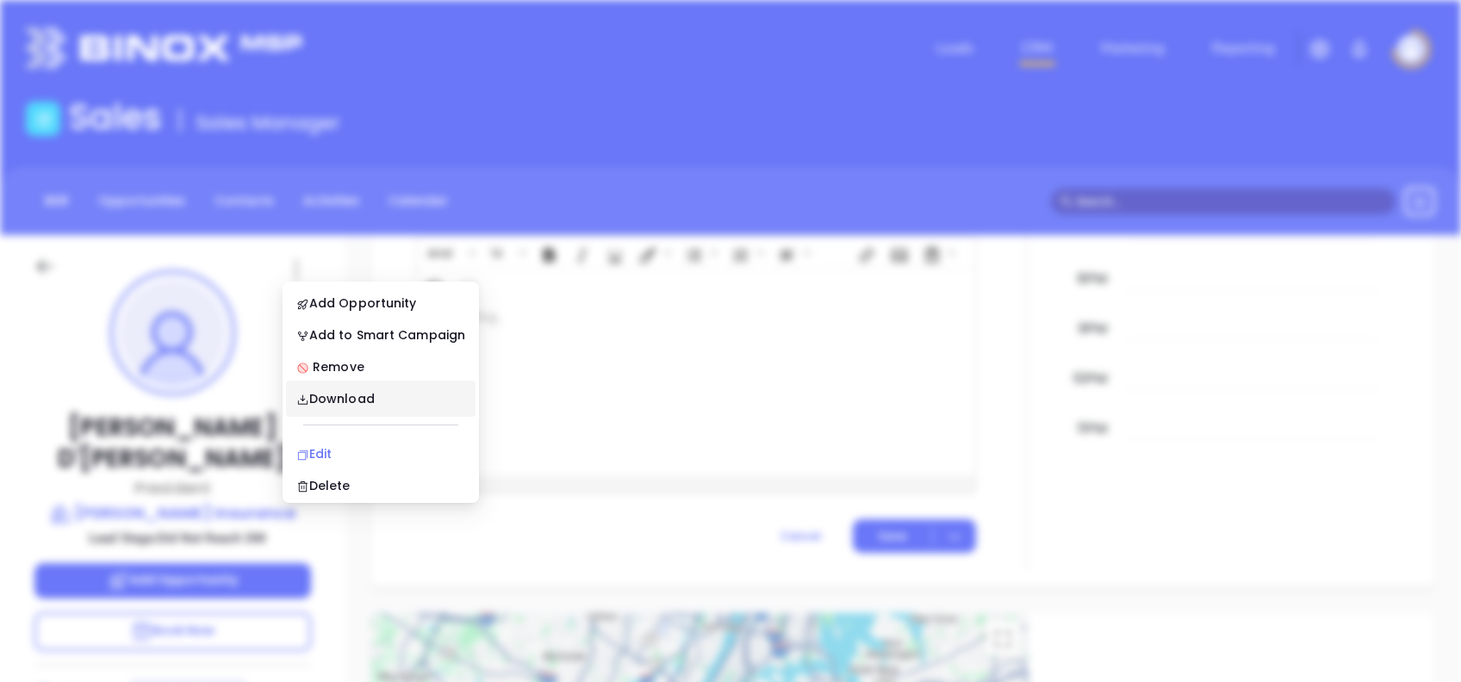
scroll to position [0, 0]
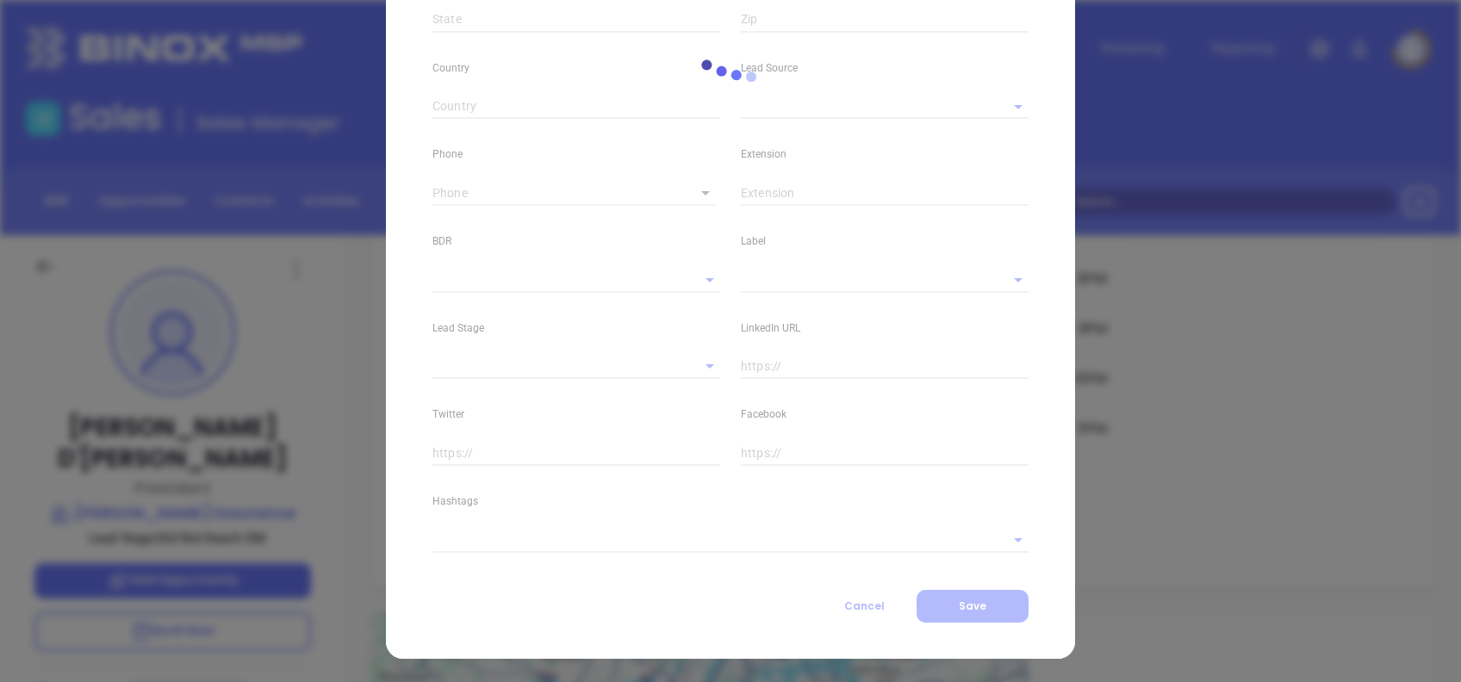
type input "Barry"
type input "D'Andrea"
type input "barry@salemeinsurance.com"
type input "President"
type input "1"
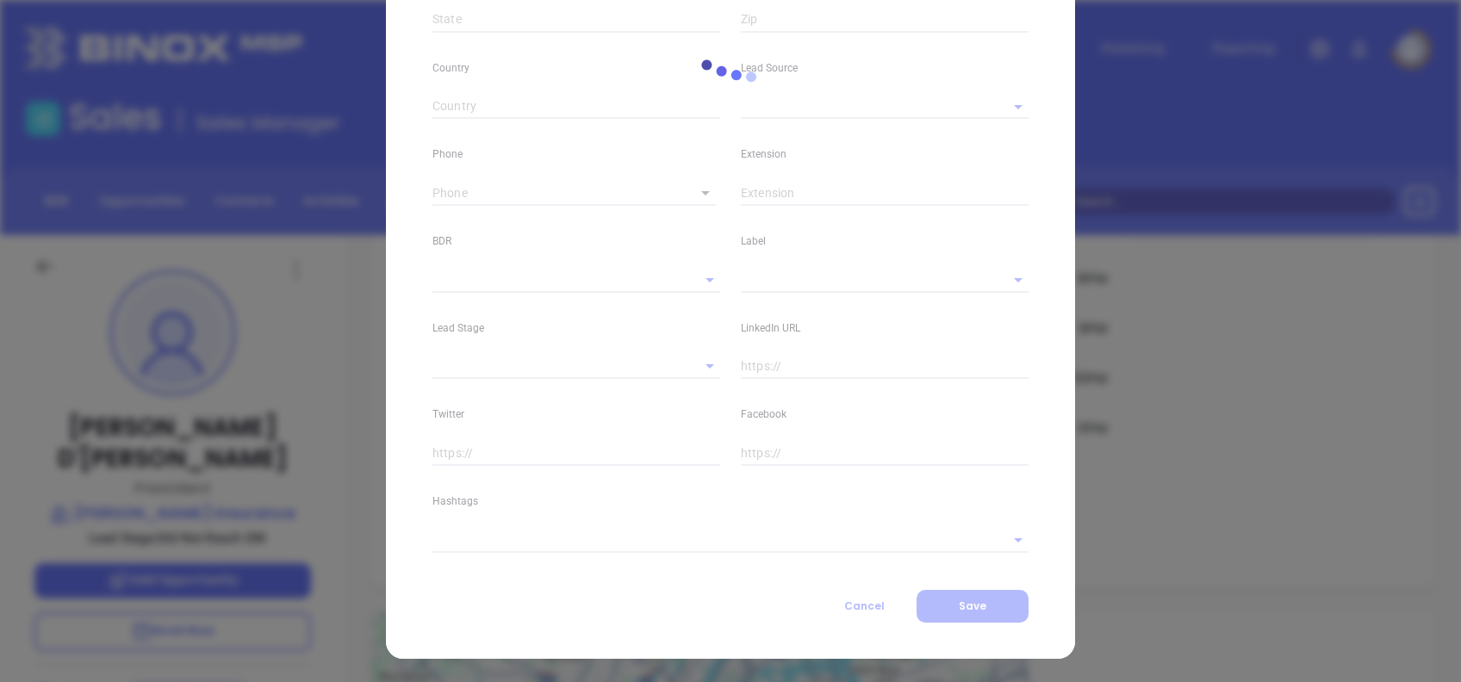
type input "www.linkedin.com/in/barrydandrea"
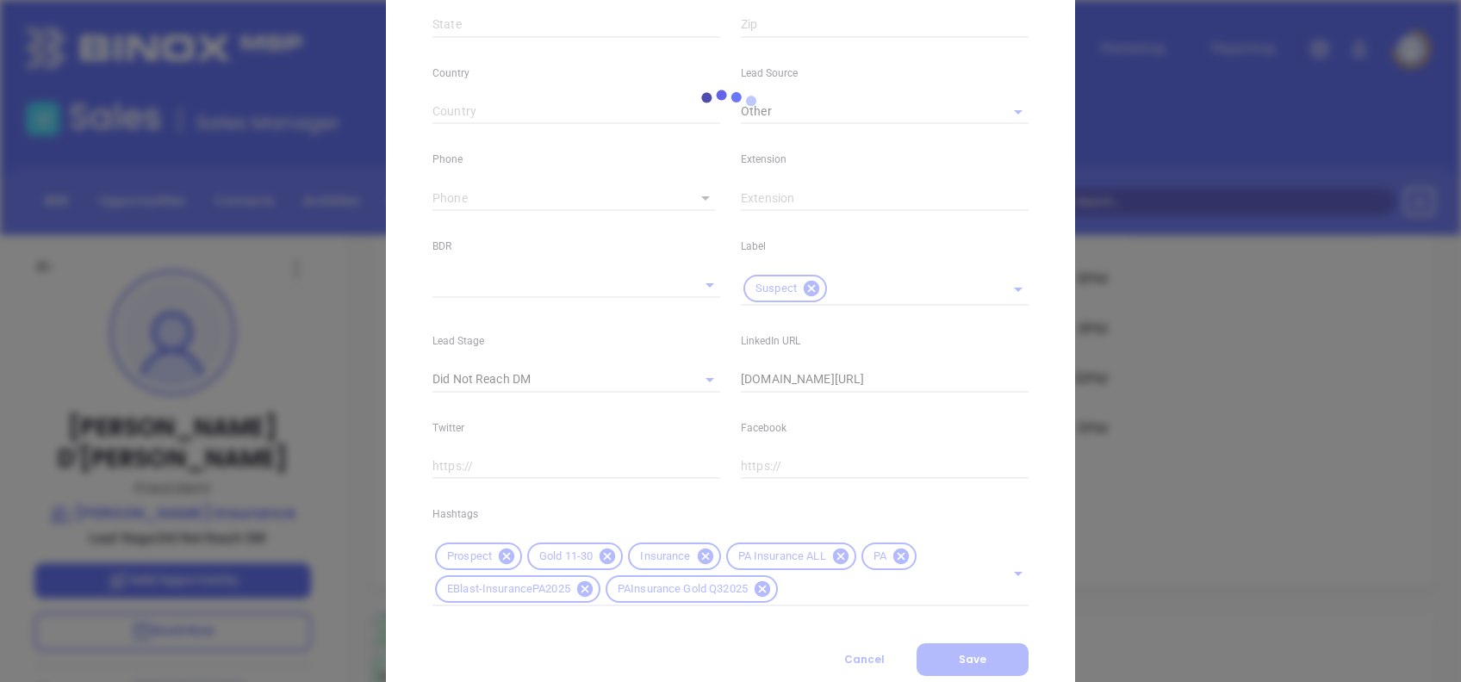
type input "Marketing"
type input "Other"
type input "[PERSON_NAME]"
type input "Did Not Reach DM"
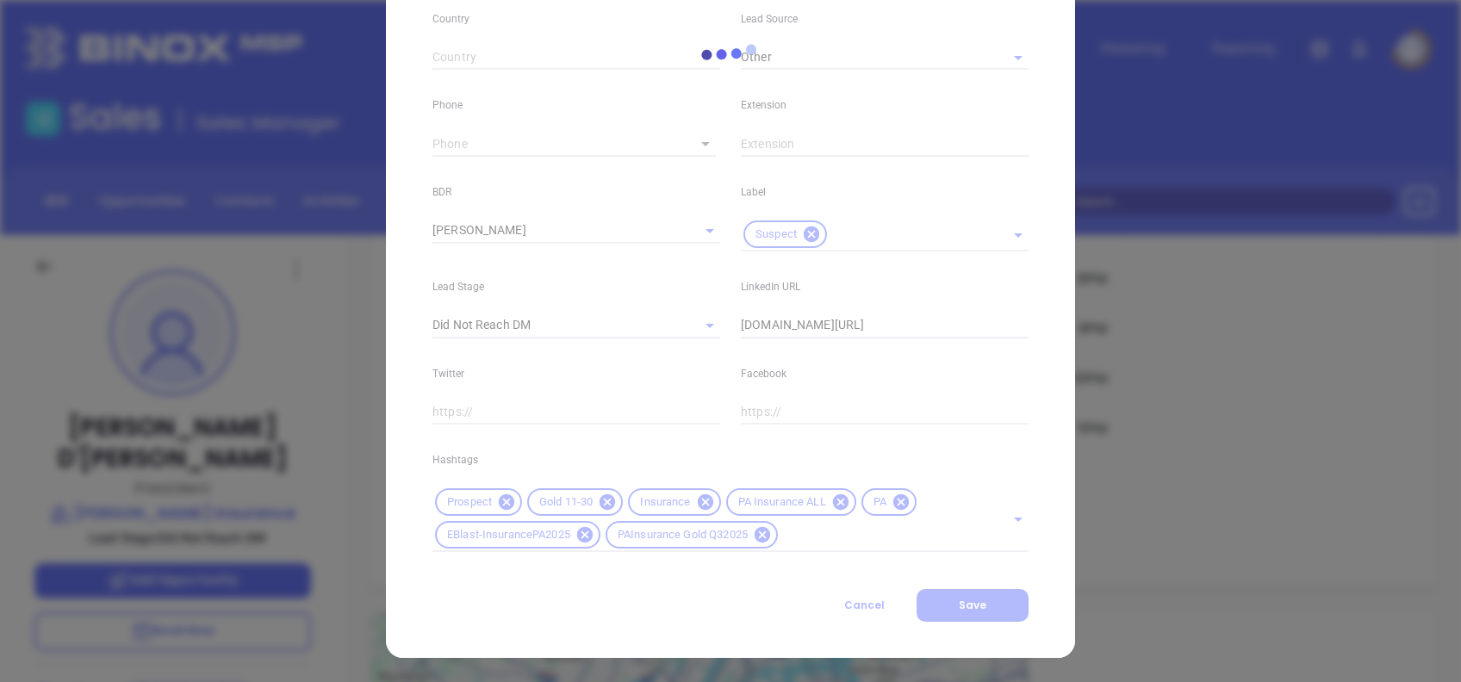
type input "(814) 946-9298"
type input "1"
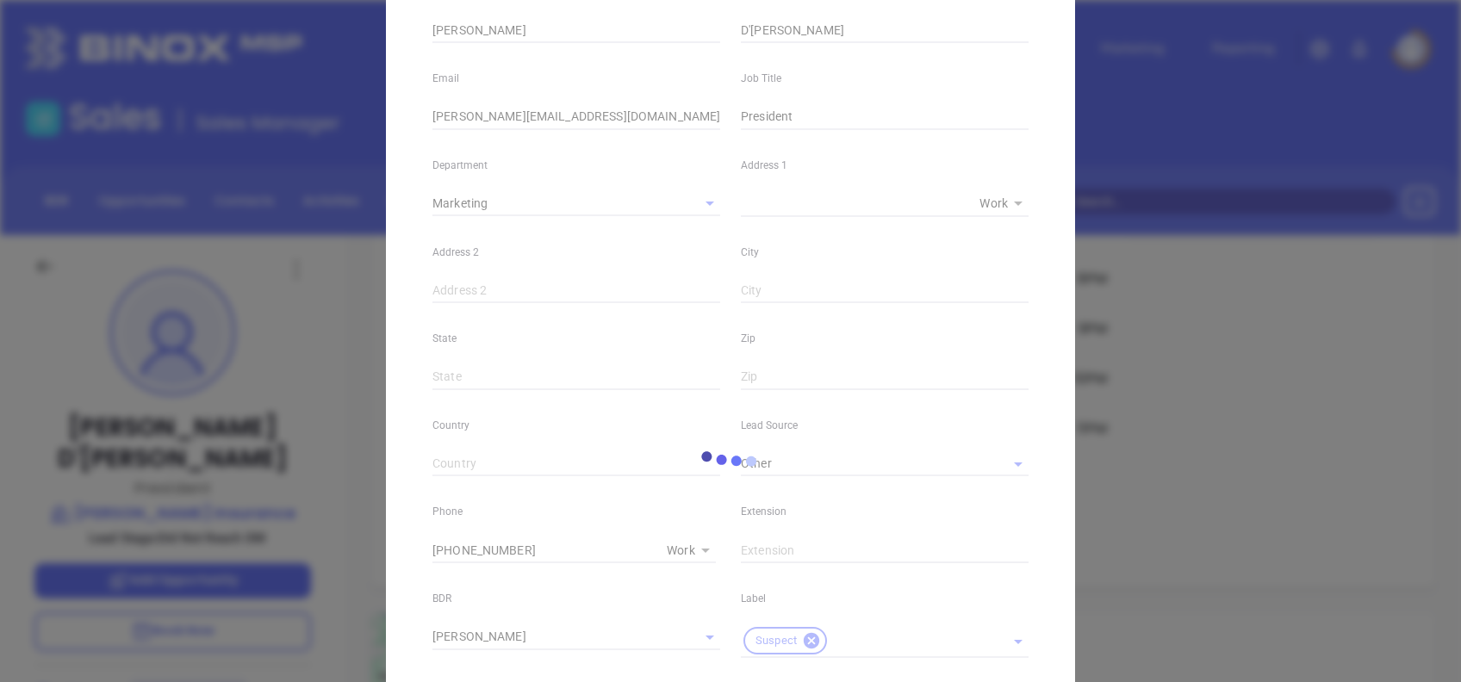
scroll to position [0, 0]
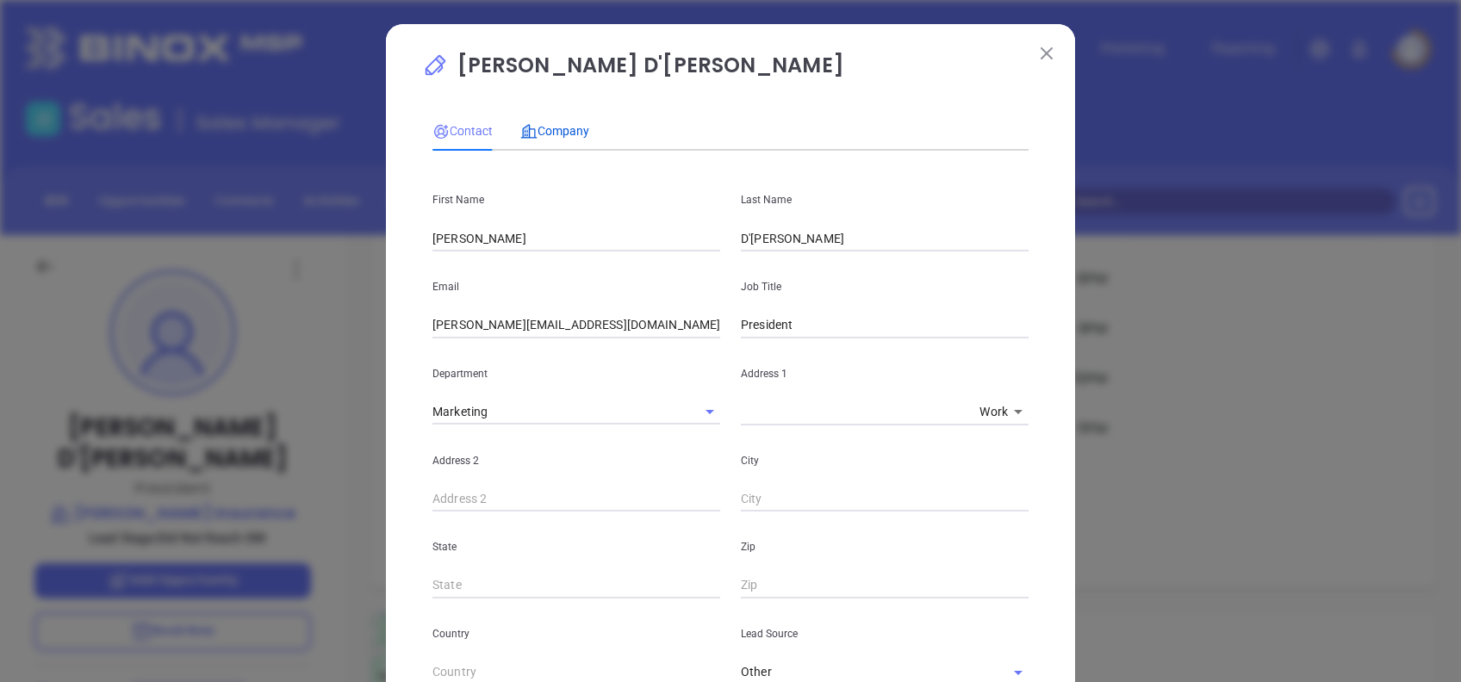
click at [549, 121] on div "Company" at bounding box center [554, 130] width 69 height 19
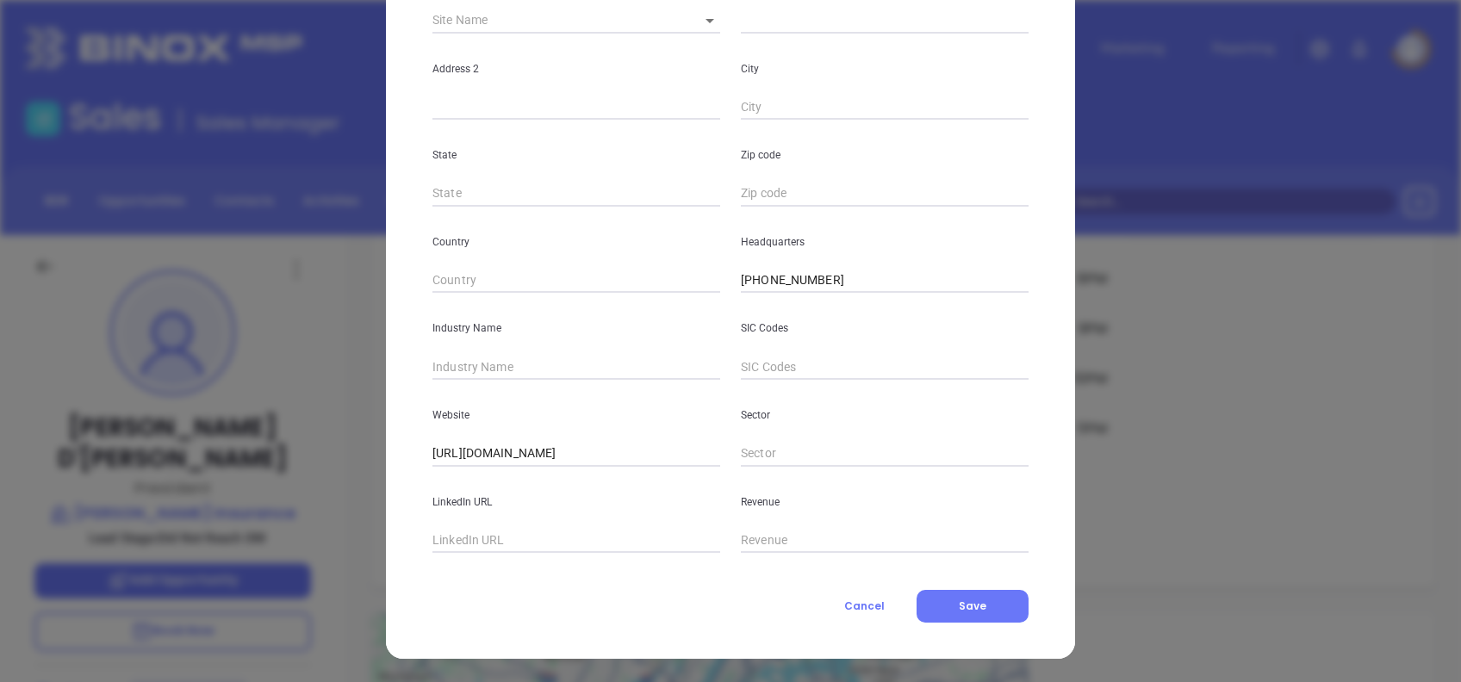
scroll to position [306, 0]
click at [539, 370] on input "text" at bounding box center [576, 366] width 288 height 26
type input "Insurance"
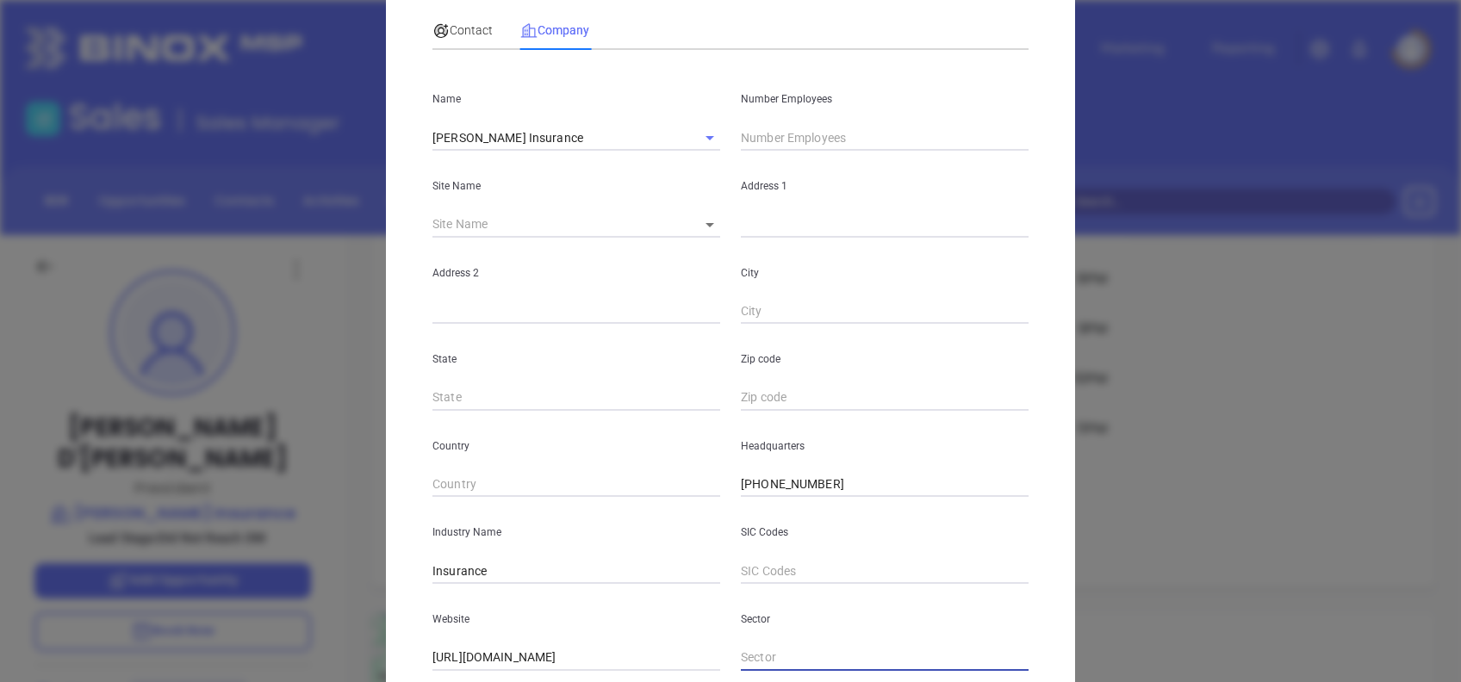
scroll to position [0, 0]
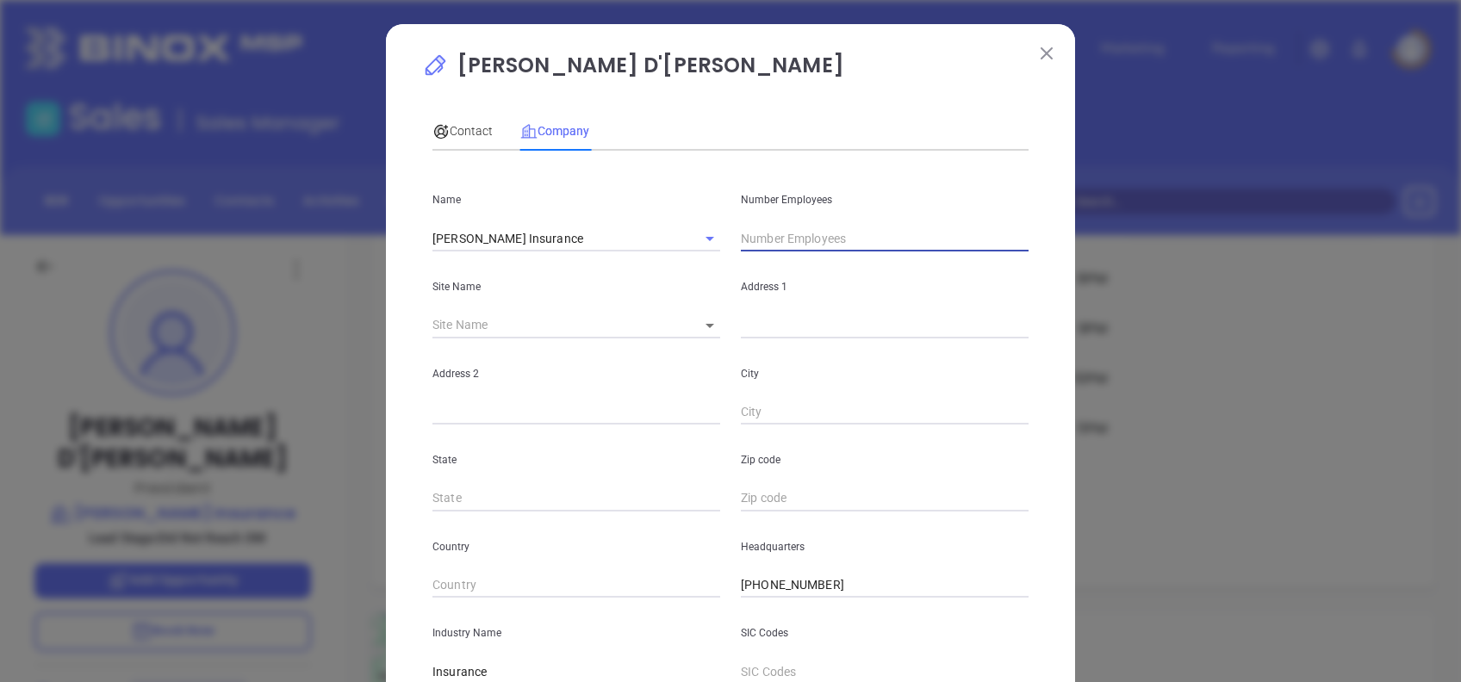
click at [767, 247] on input "text" at bounding box center [885, 239] width 288 height 26
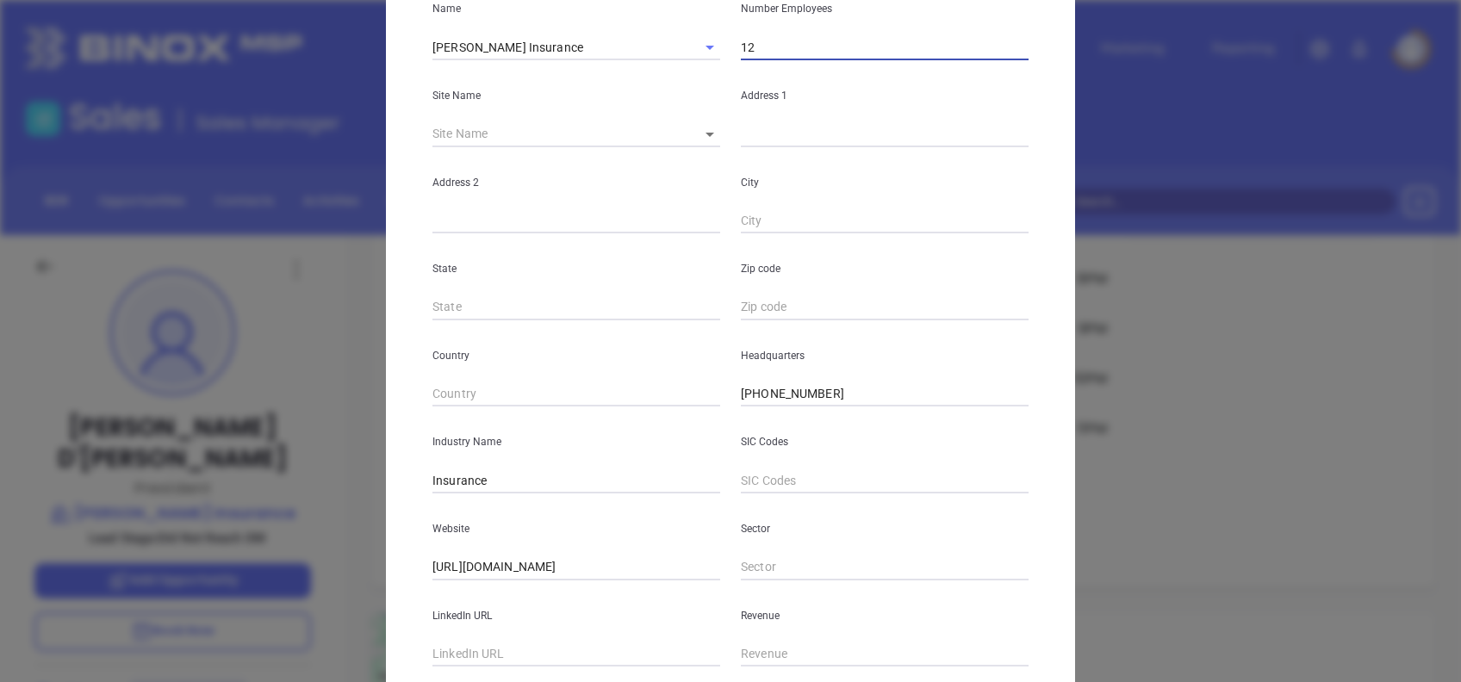
scroll to position [306, 0]
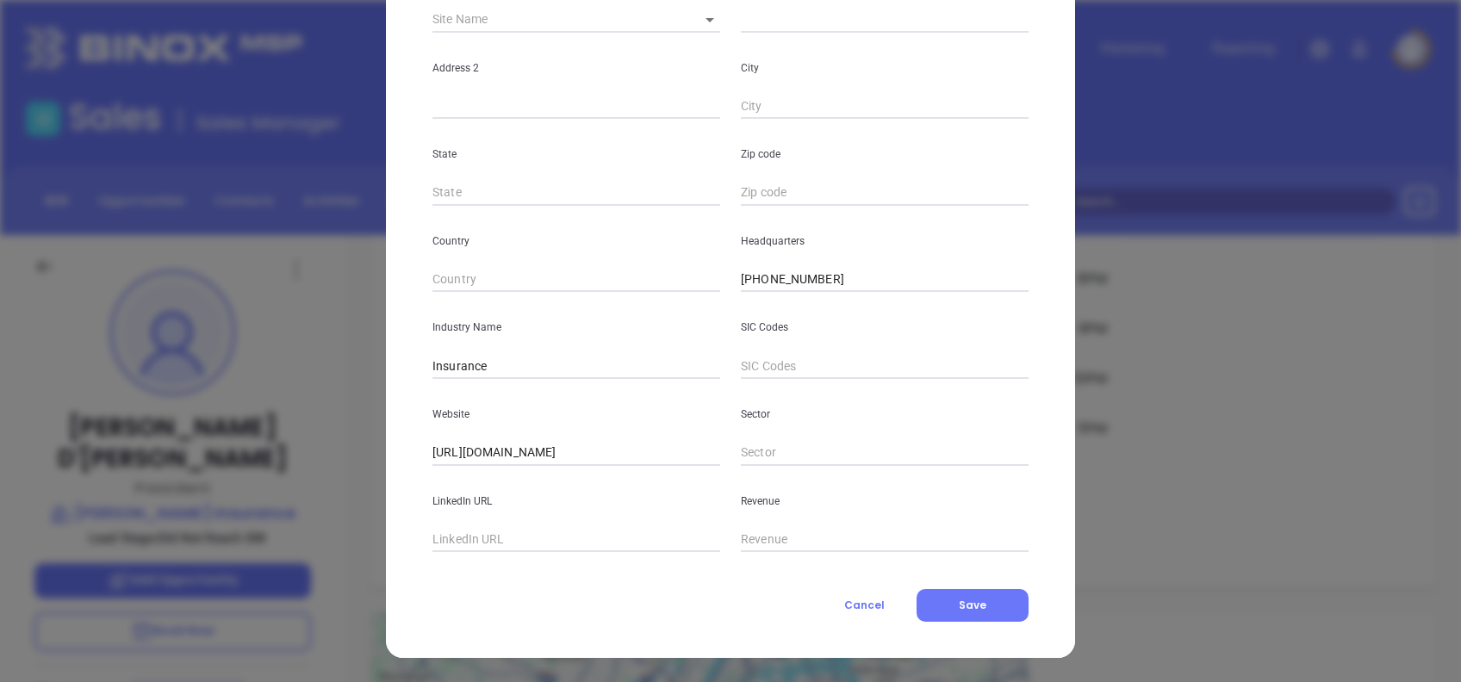
type input "12"
click at [526, 538] on input "text" at bounding box center [576, 540] width 288 height 26
click at [515, 546] on input "text" at bounding box center [576, 540] width 288 height 26
paste input "www.linkedin.com/company/saleme-insurance/"
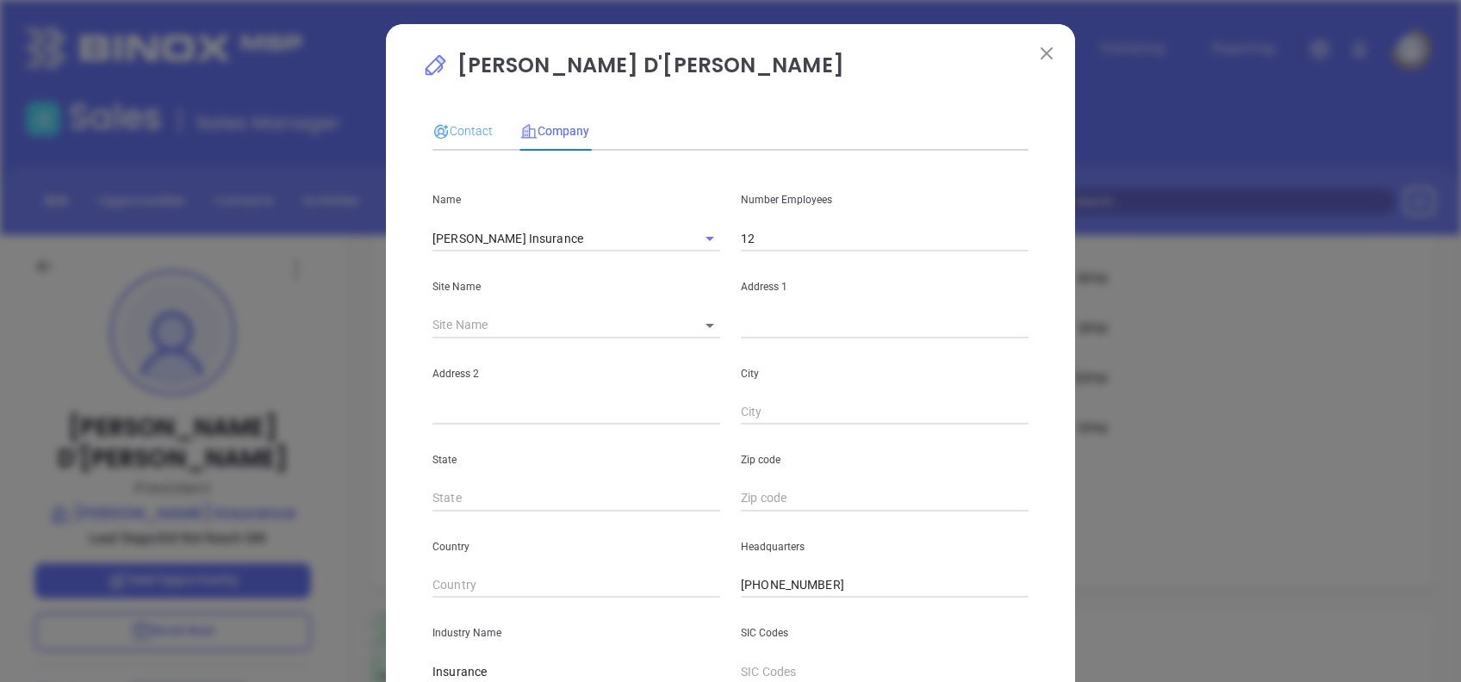
type input "www.linkedin.com/company/saleme-insurance/"
click at [455, 117] on div "Contact" at bounding box center [462, 131] width 60 height 40
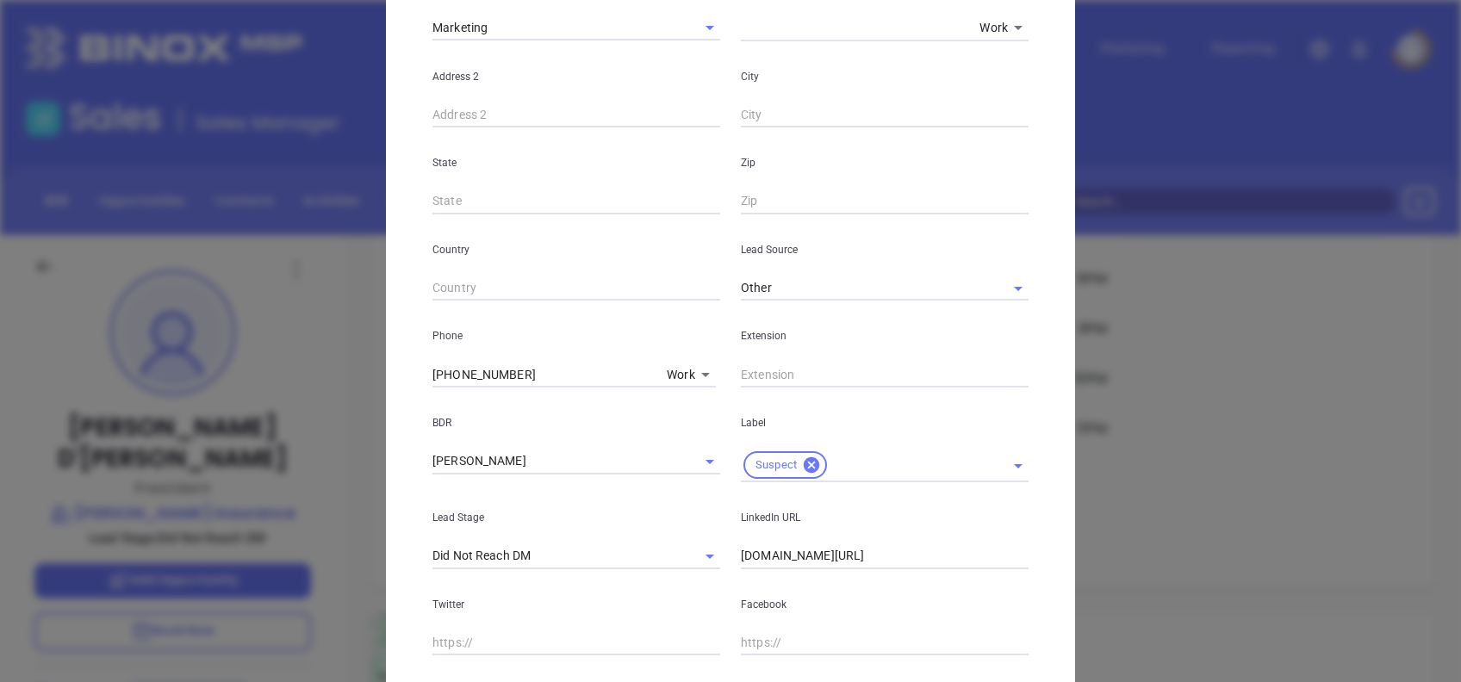
scroll to position [615, 0]
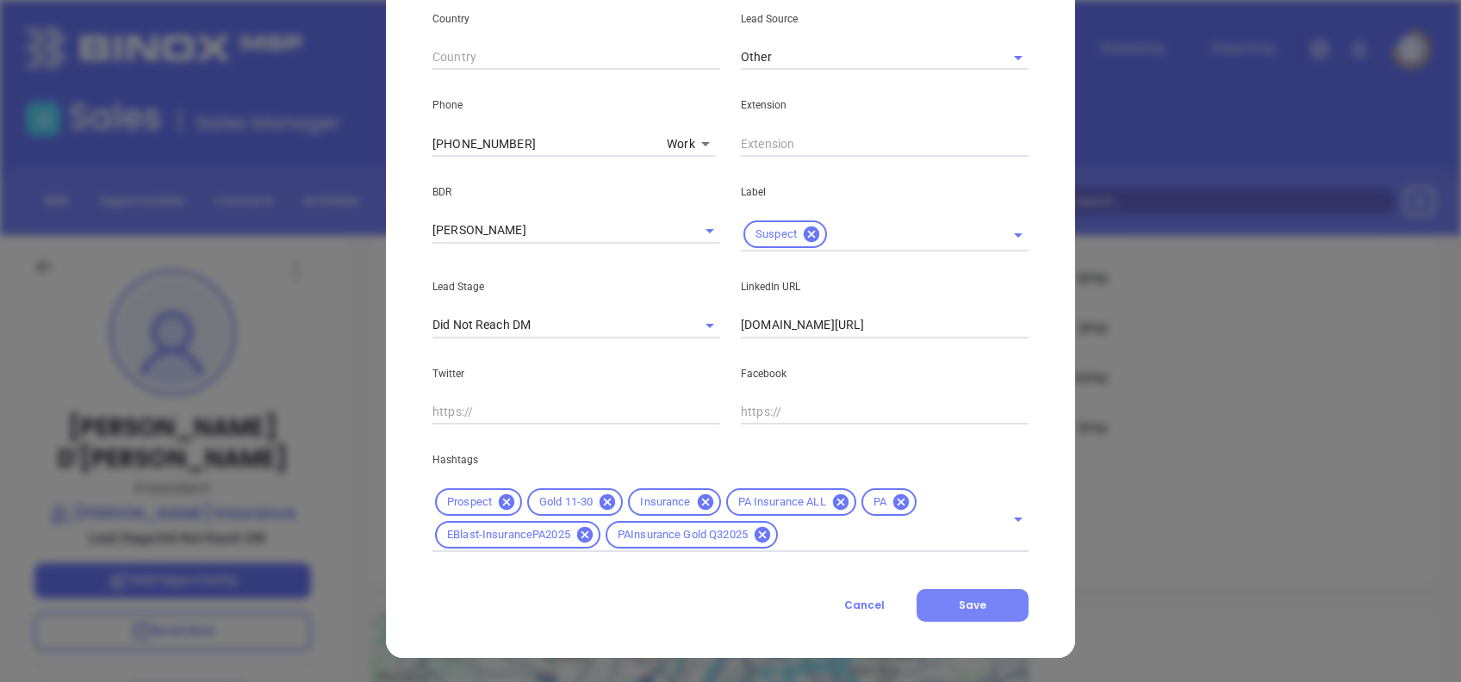
click at [1004, 608] on button "Save" at bounding box center [973, 605] width 112 height 33
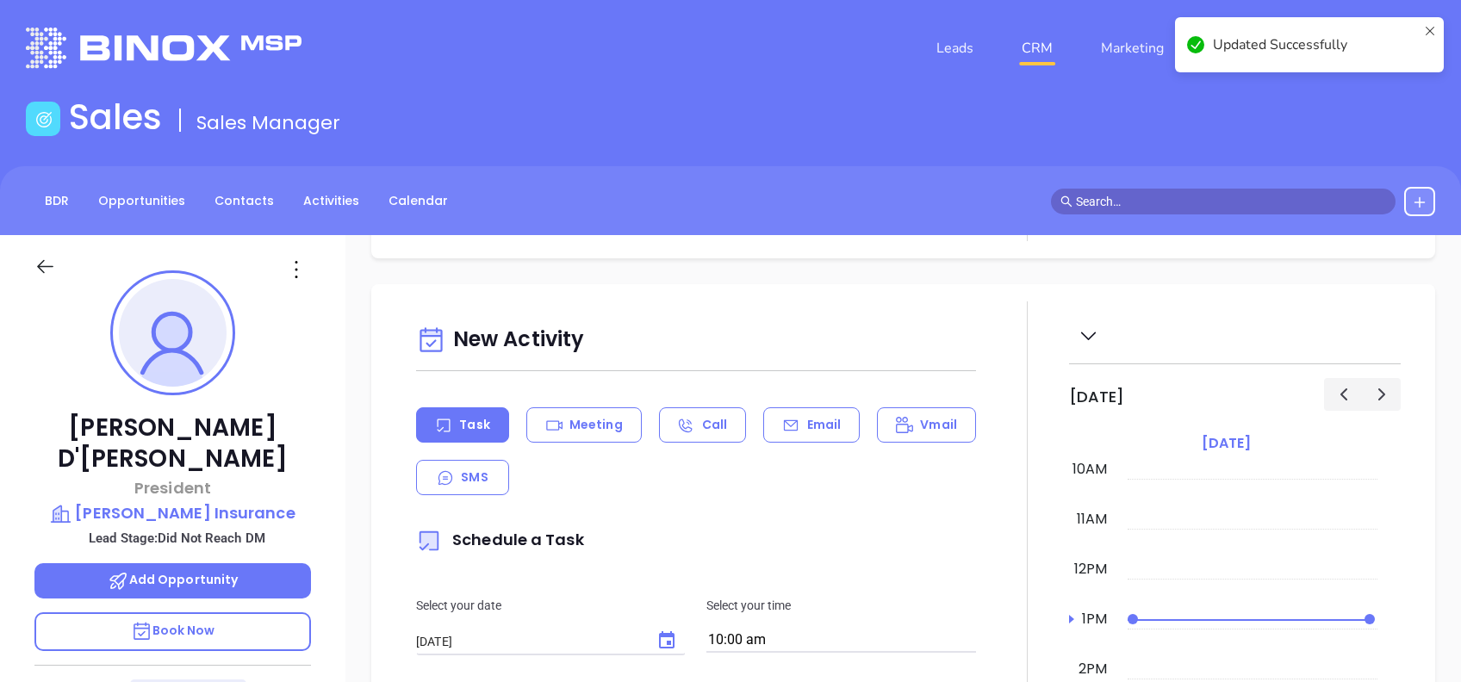
scroll to position [0, 0]
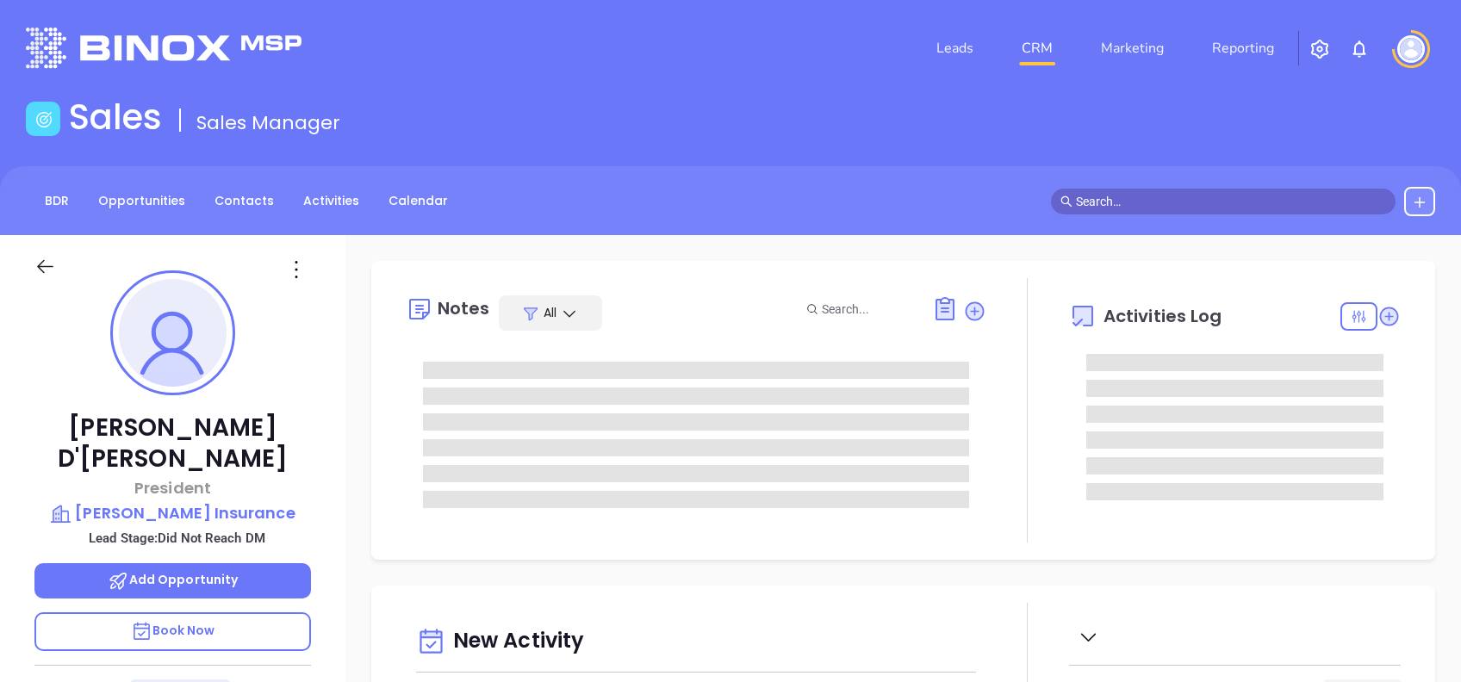
type input "[DATE]"
type input "[PERSON_NAME]"
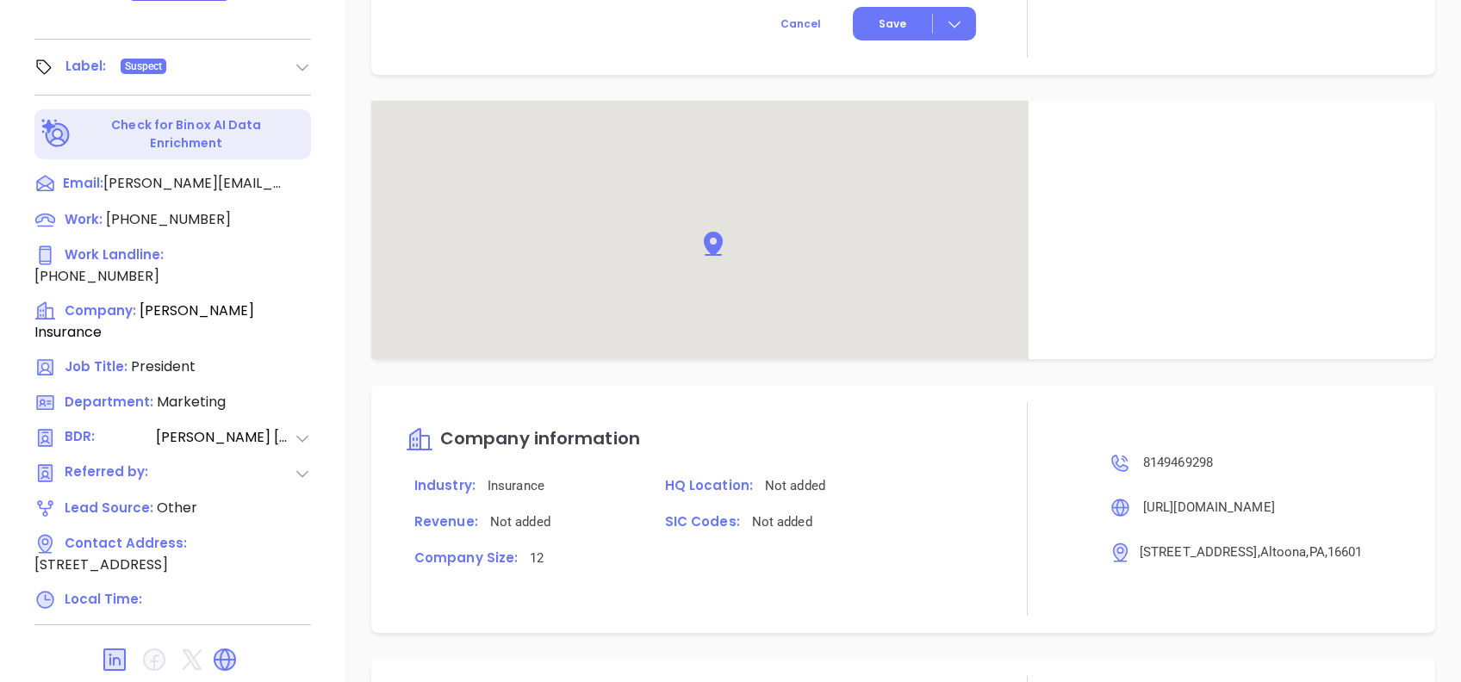
scroll to position [918, 0]
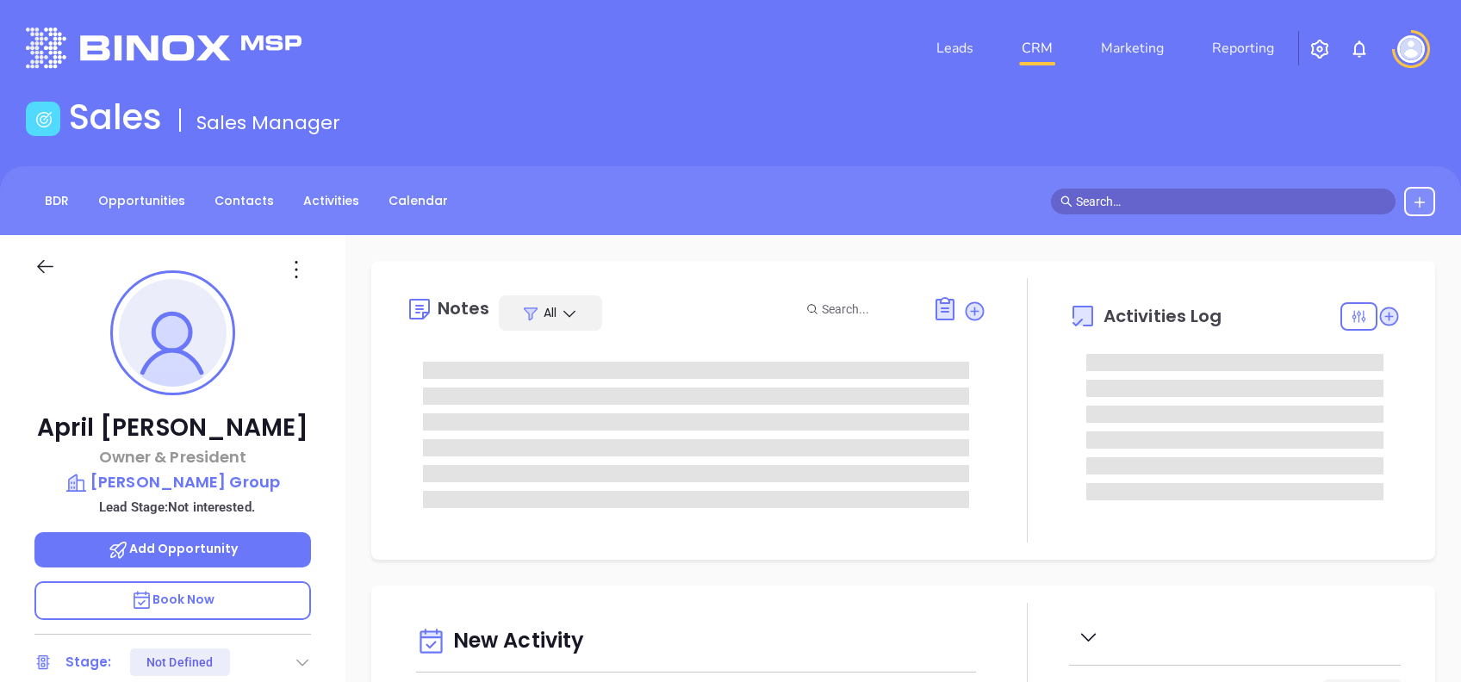
type input "[DATE]"
type input "[PERSON_NAME]"
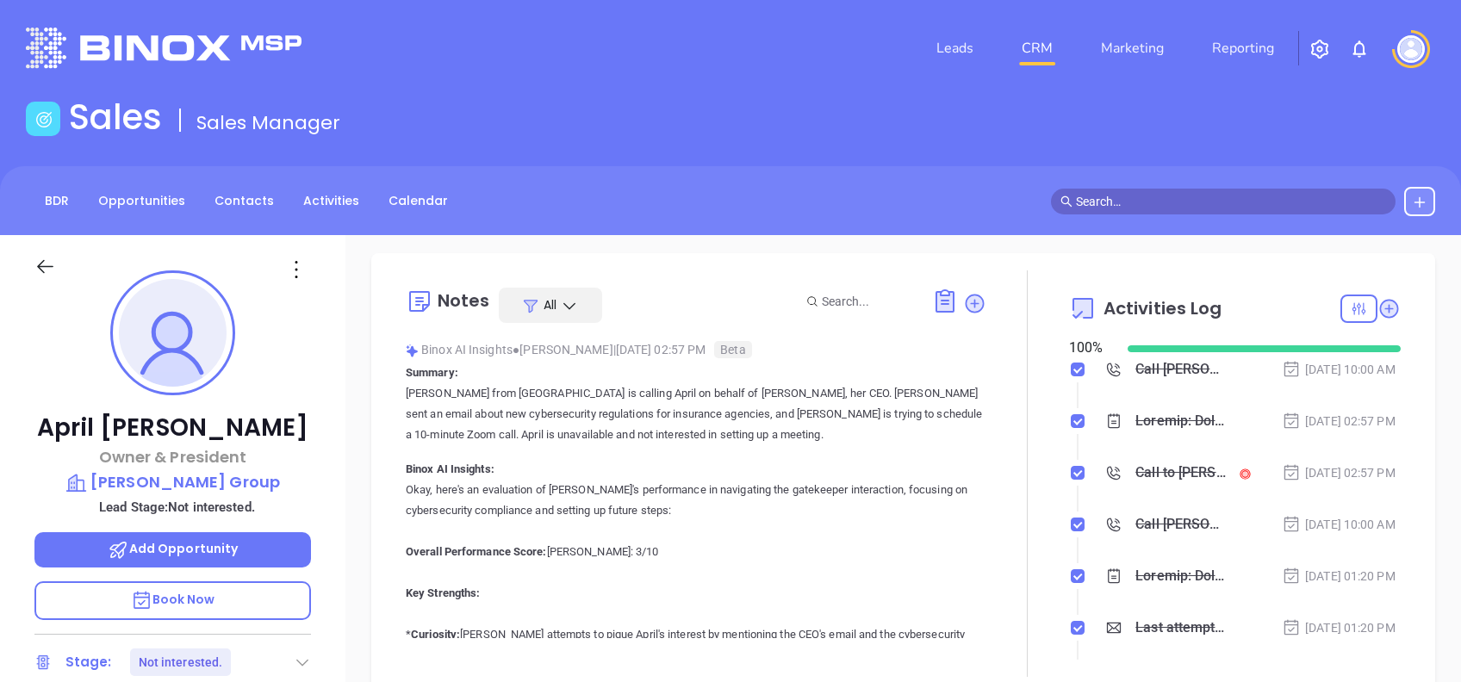
scroll to position [0, 0]
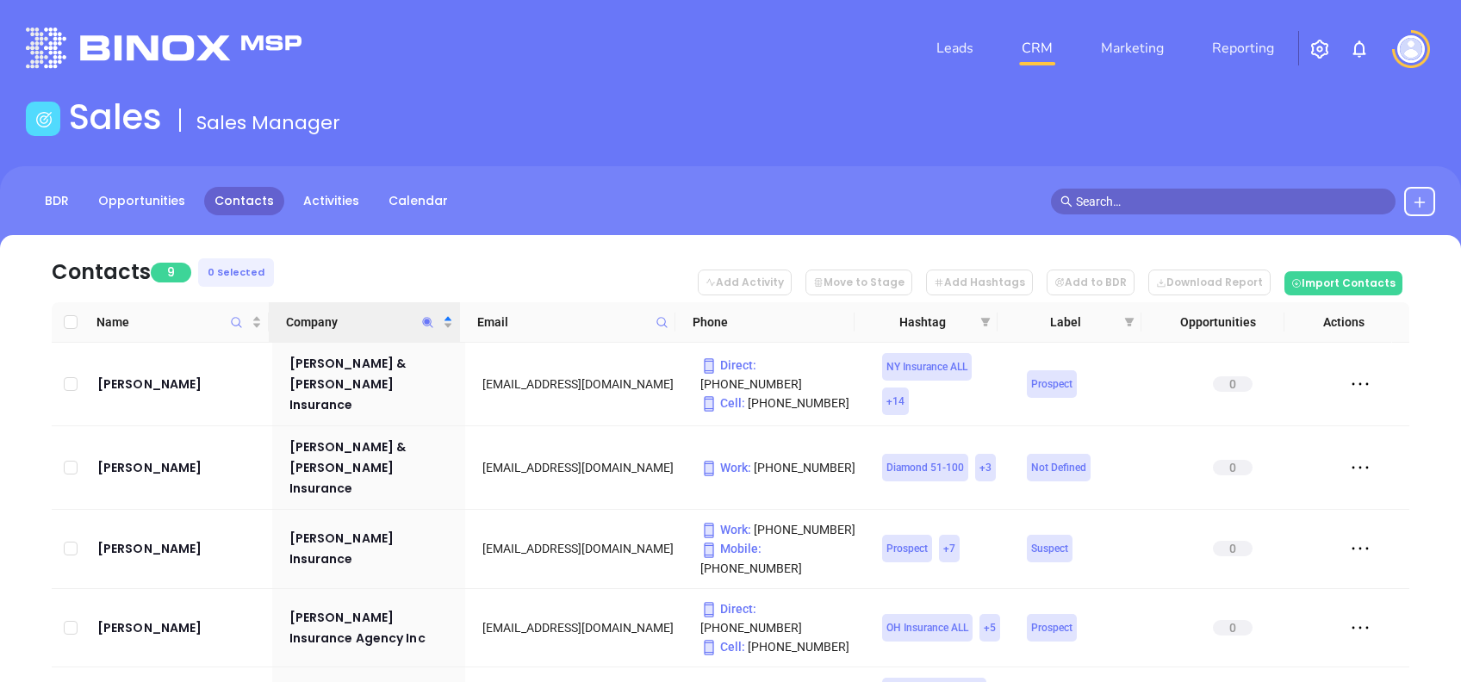
scroll to position [48, 0]
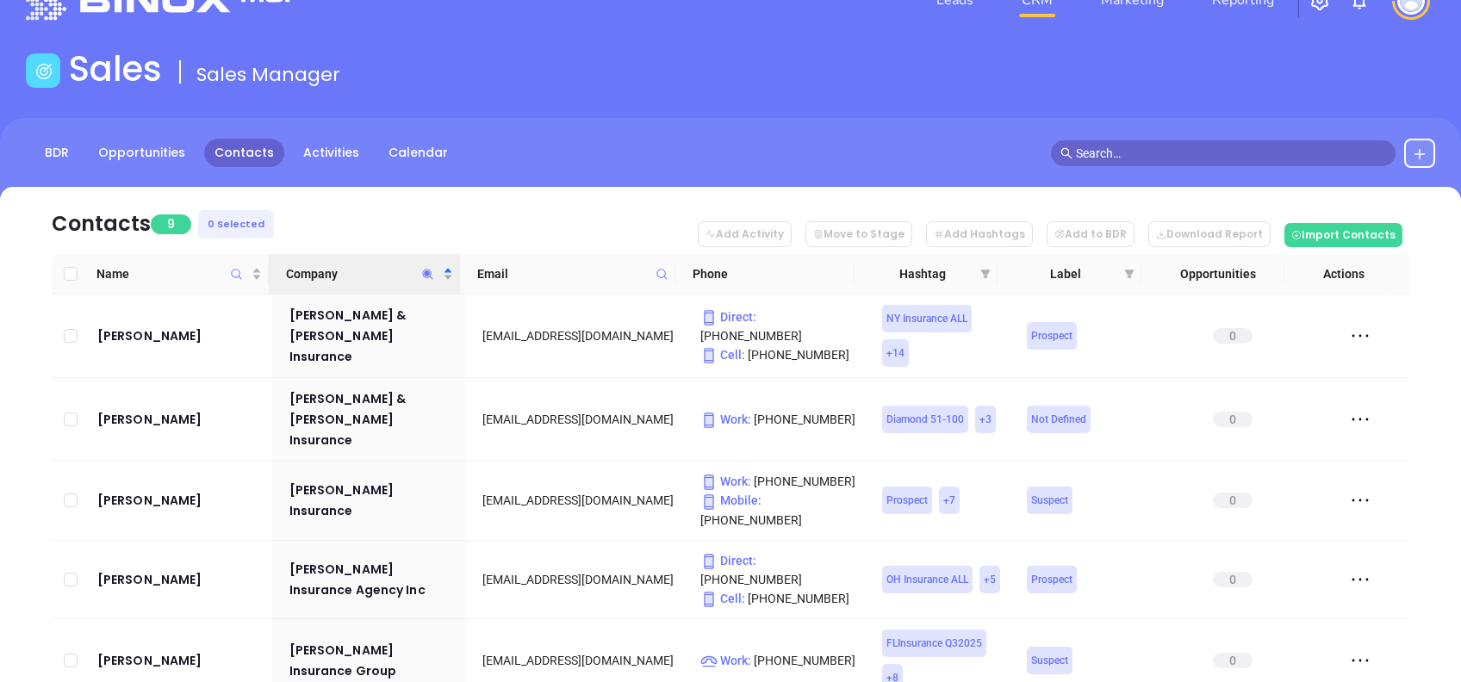
click at [427, 277] on icon "Company" at bounding box center [427, 274] width 13 height 13
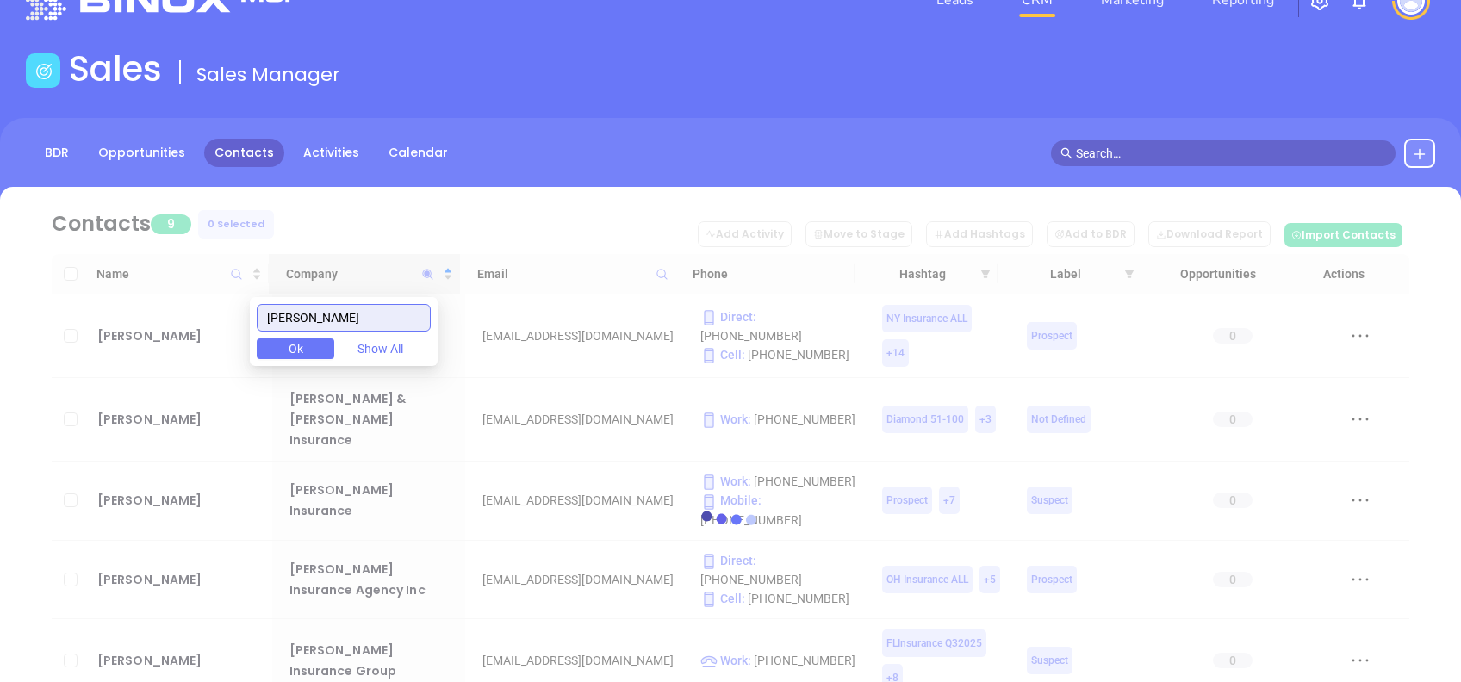
scroll to position [0, 0]
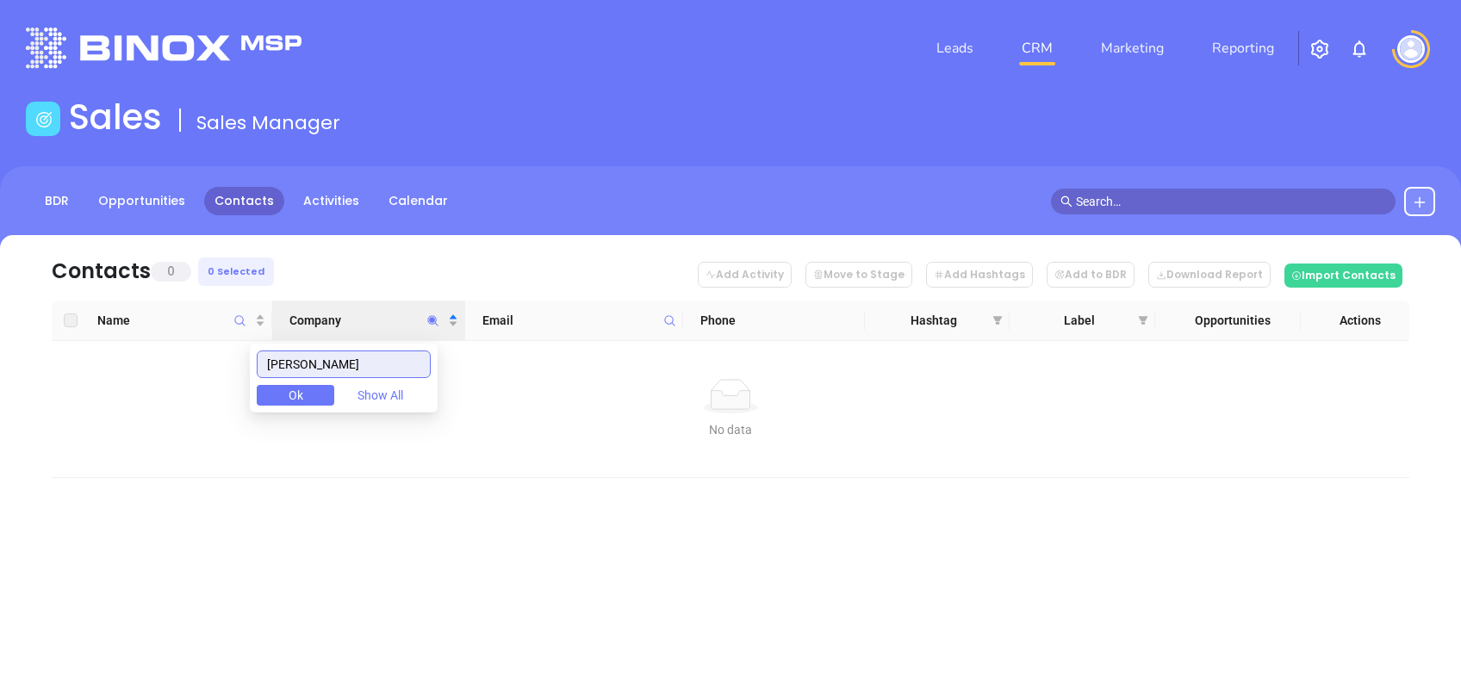
drag, startPoint x: 327, startPoint y: 372, endPoint x: 177, endPoint y: 341, distance: 153.1
click at [177, 341] on body "Leads CRM Marketing Reporting Financial Leads Leads Sales Sales Manager BDR Opp…" at bounding box center [730, 341] width 1461 height 682
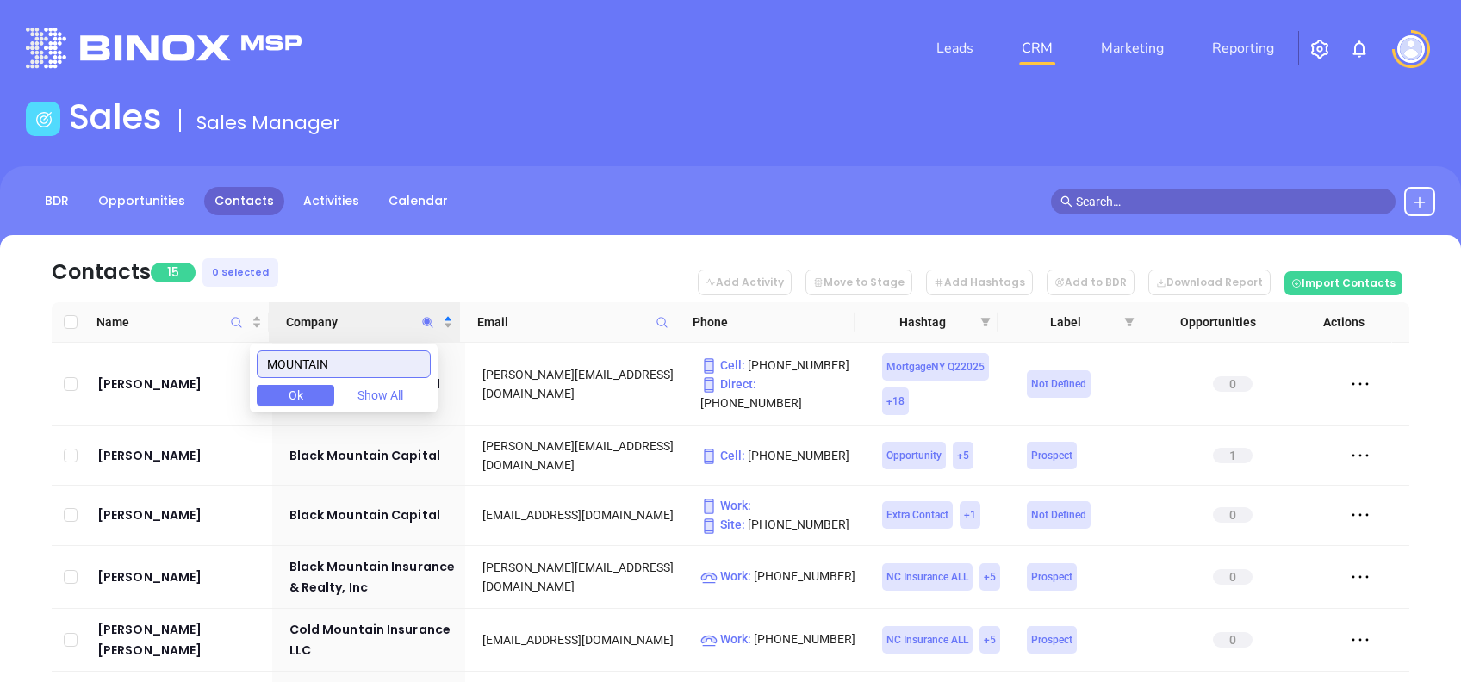
type input "MOUNTAIN"
click at [335, 271] on nav "Contacts 15 0 Selected Add Activity Move to Stage Add Hashtags Add to BDR Downl…" at bounding box center [731, 268] width 1358 height 67
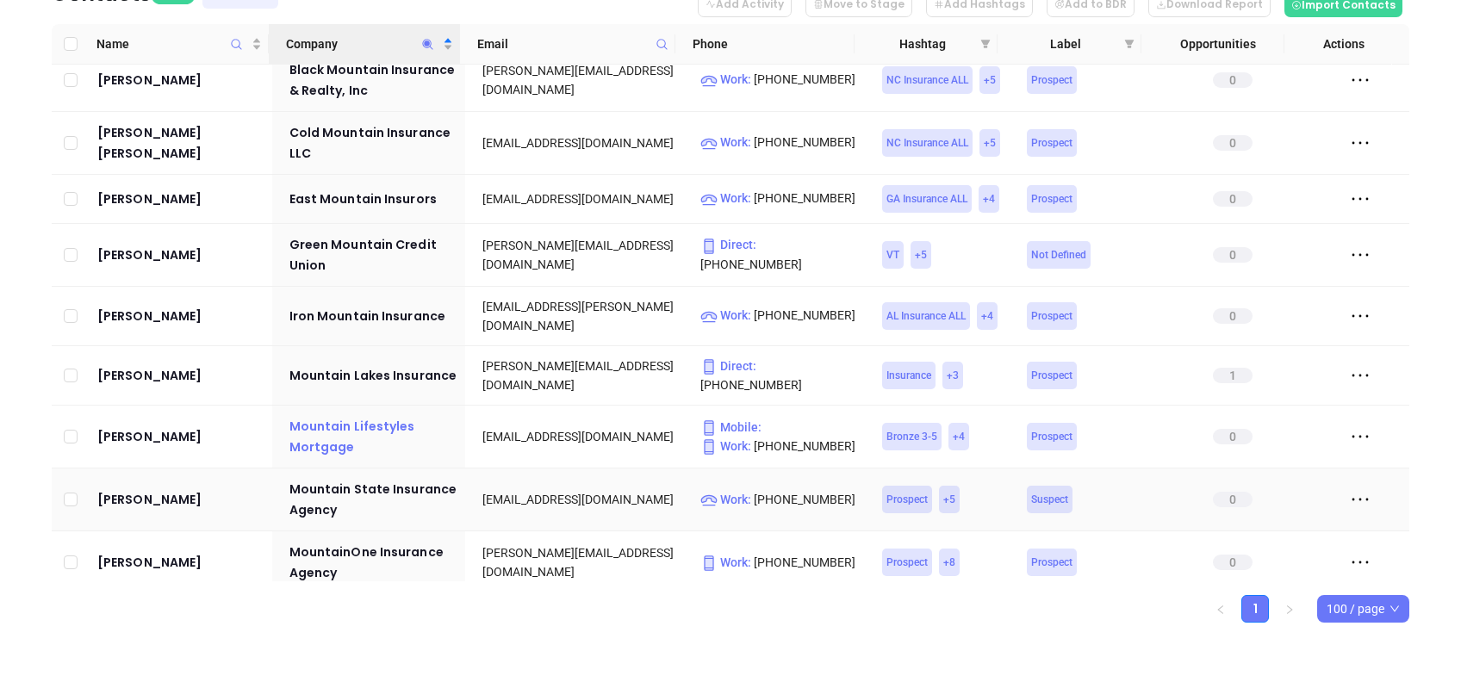
scroll to position [183, 0]
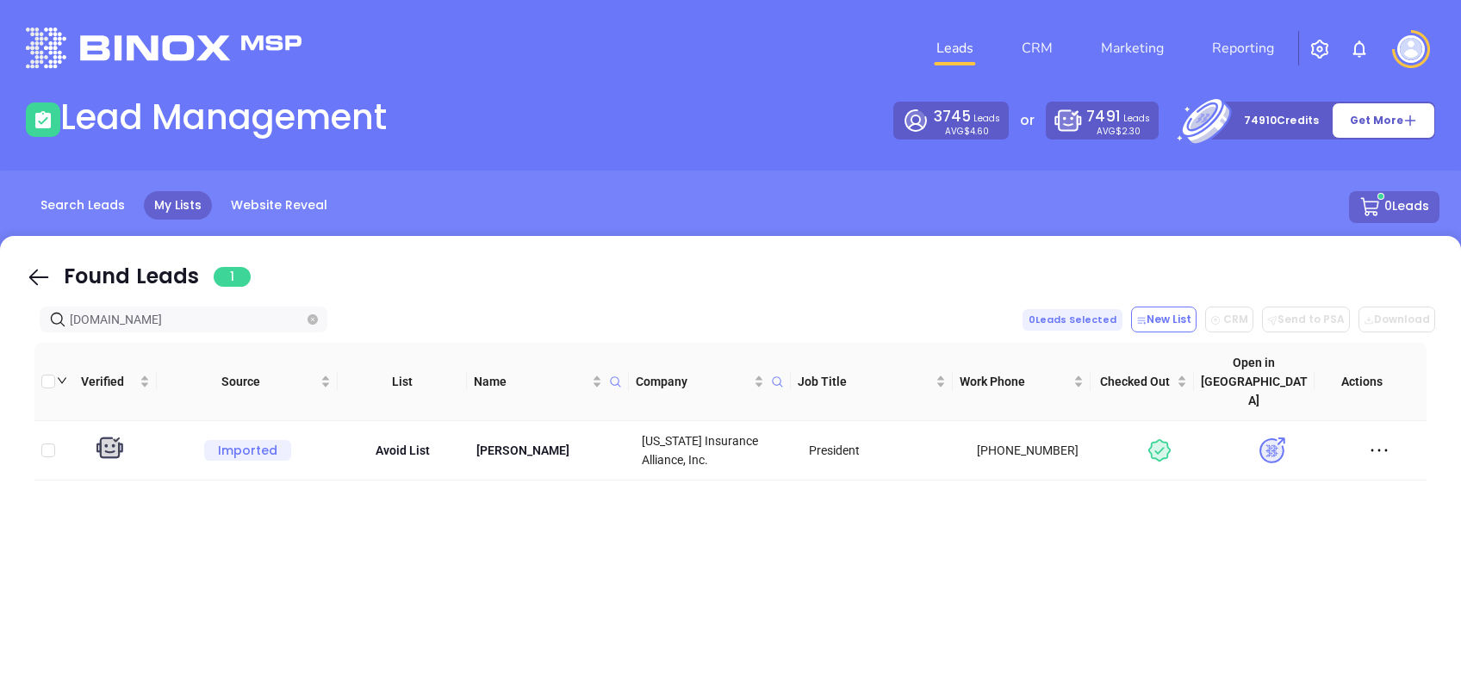
drag, startPoint x: 38, startPoint y: 276, endPoint x: 149, endPoint y: 318, distance: 118.9
click at [38, 276] on icon at bounding box center [39, 277] width 26 height 26
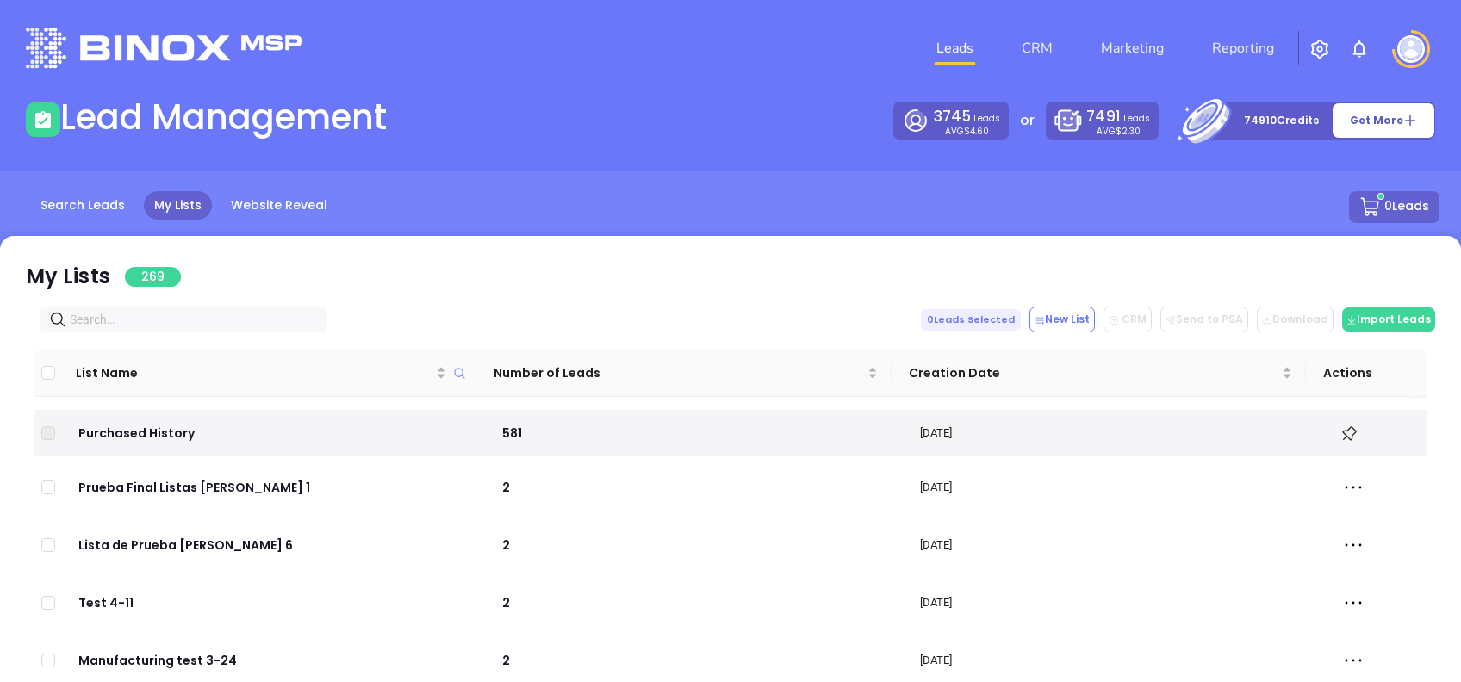
click at [163, 318] on input "text" at bounding box center [187, 319] width 234 height 19
paste input "[DOMAIN_NAME]"
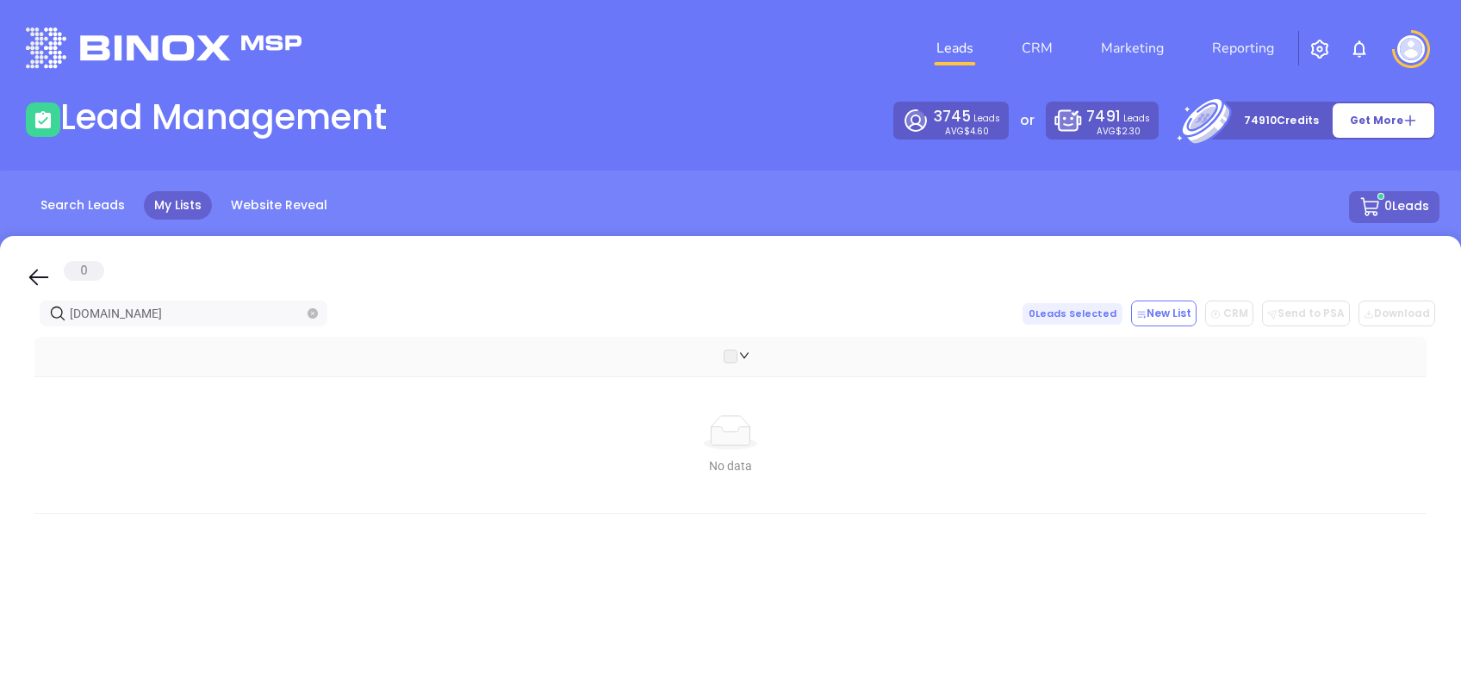
type input "[DOMAIN_NAME]"
click at [35, 277] on icon at bounding box center [39, 278] width 20 height 16
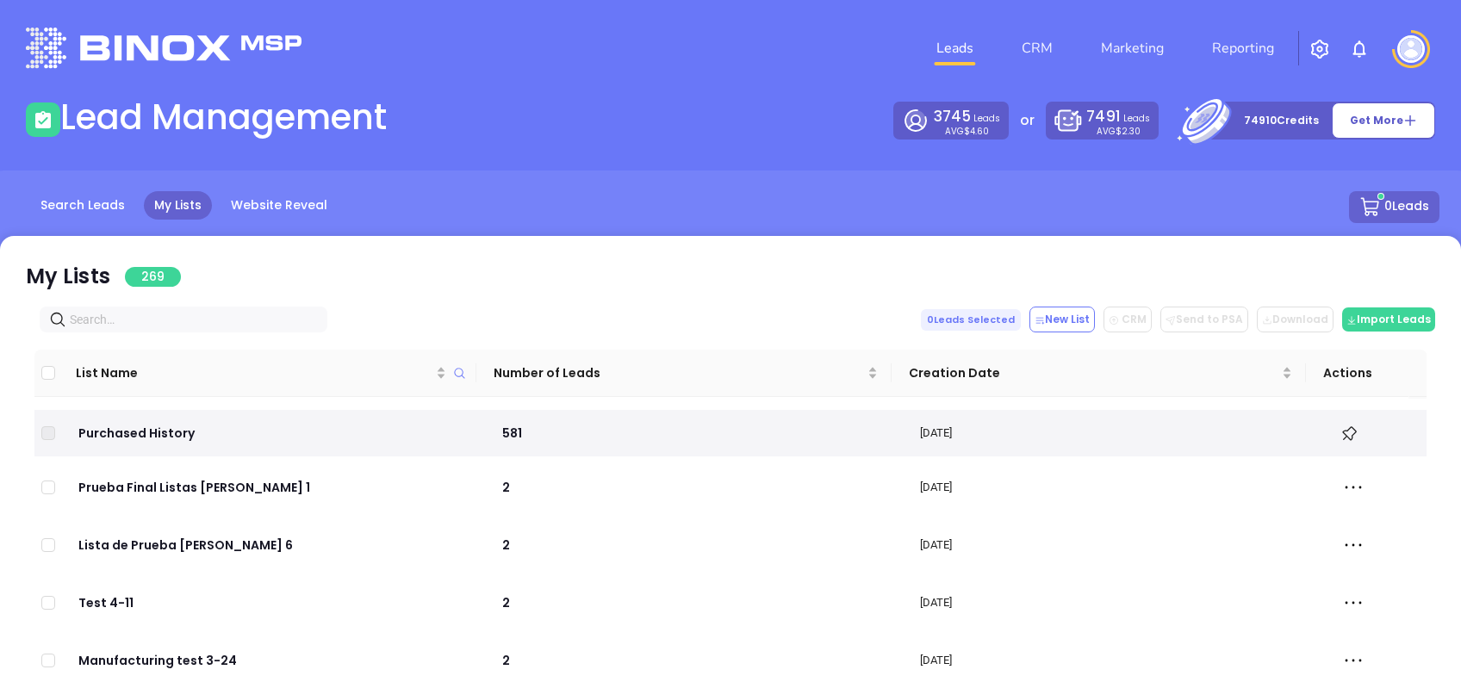
click at [169, 321] on input "text" at bounding box center [187, 319] width 234 height 19
paste input "[DOMAIN_NAME]"
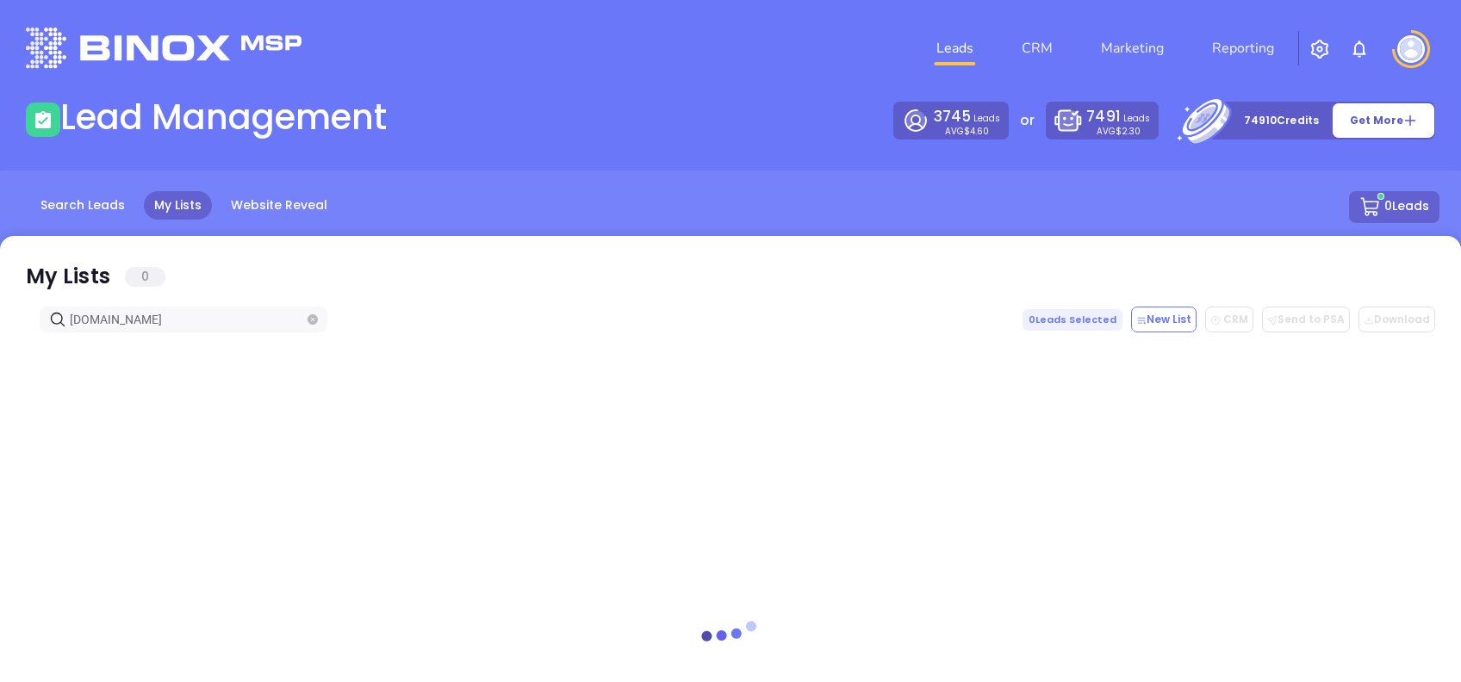
type input "[DOMAIN_NAME]"
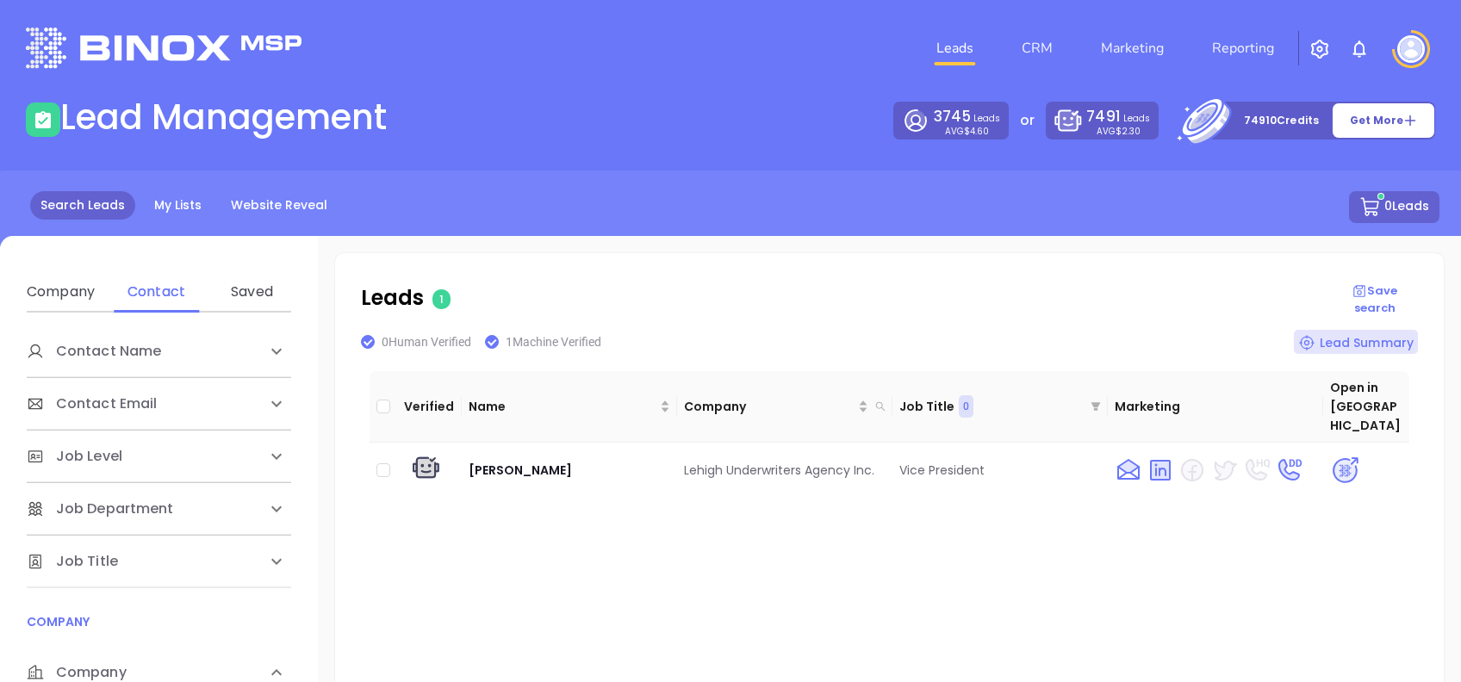
scroll to position [229, 0]
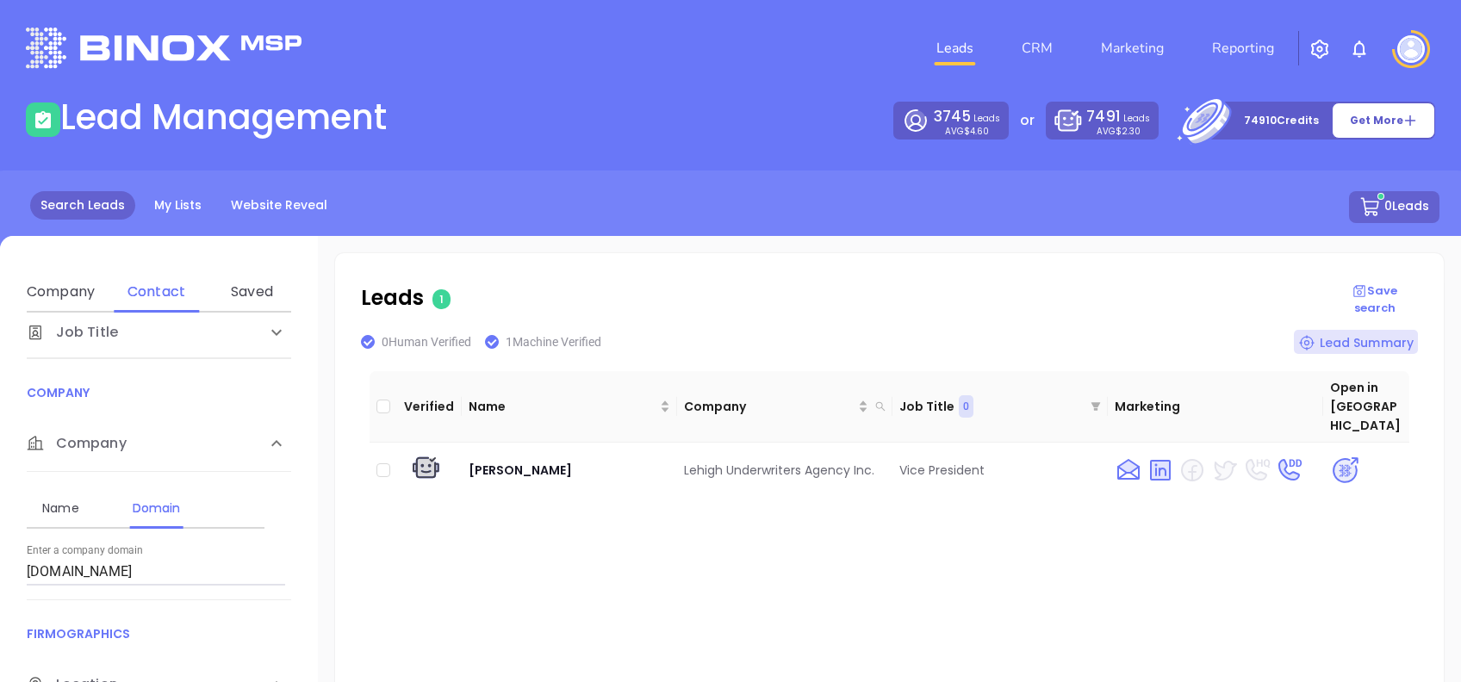
drag, startPoint x: 186, startPoint y: 589, endPoint x: 152, endPoint y: 585, distance: 34.7
click at [152, 585] on div "Name Domain Enter a company name Enter a company domain [DOMAIN_NAME]" at bounding box center [159, 536] width 264 height 128
drag, startPoint x: 200, startPoint y: 563, endPoint x: 0, endPoint y: 546, distance: 200.6
click at [3, 546] on div "Contact Name First Name Last Name Contact Email Work or Personal Email Job Leve…" at bounding box center [159, 584] width 318 height 543
paste input "mooneybrok"
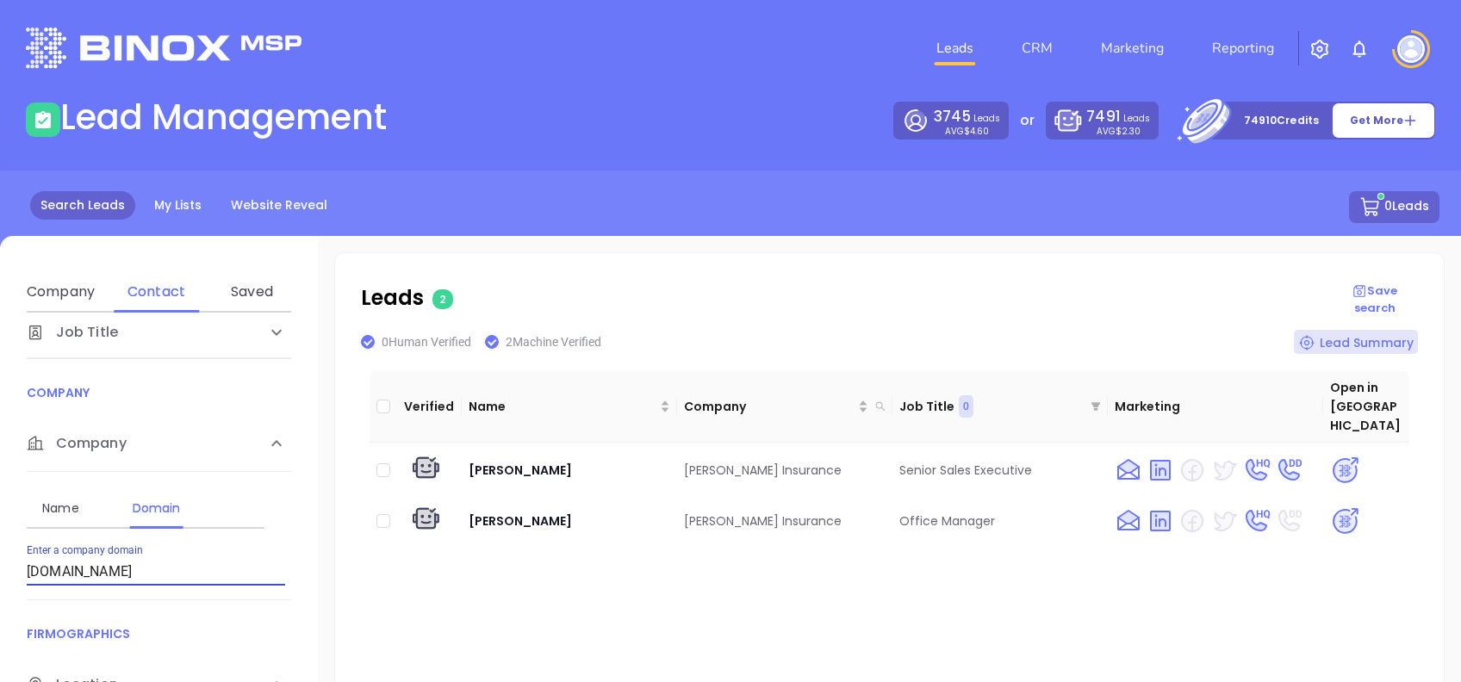
drag, startPoint x: 190, startPoint y: 563, endPoint x: 72, endPoint y: 565, distance: 118.0
click at [72, 565] on input "[DOMAIN_NAME]" at bounding box center [156, 572] width 258 height 28
type input "m"
paste input "[DOMAIN_NAME]"
type input "[DOMAIN_NAME]"
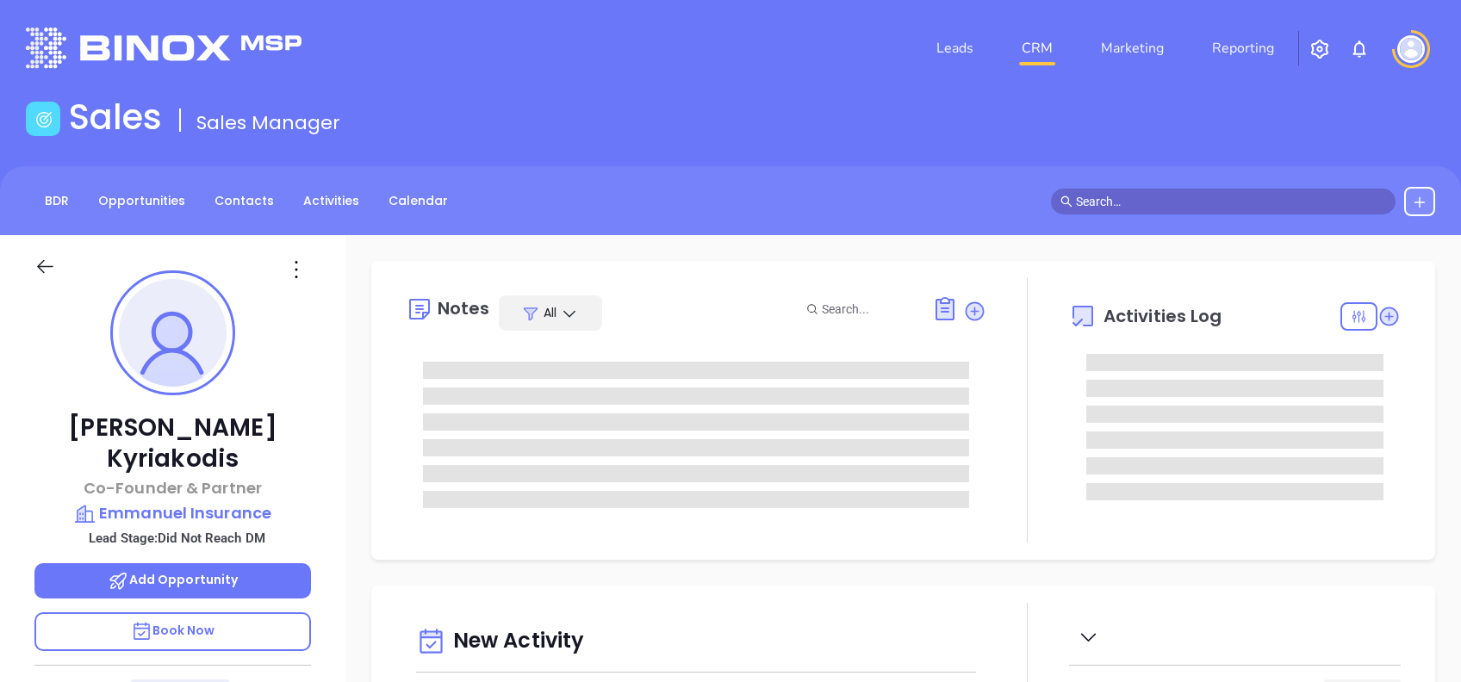
type input "[DATE]"
type input "[PERSON_NAME]"
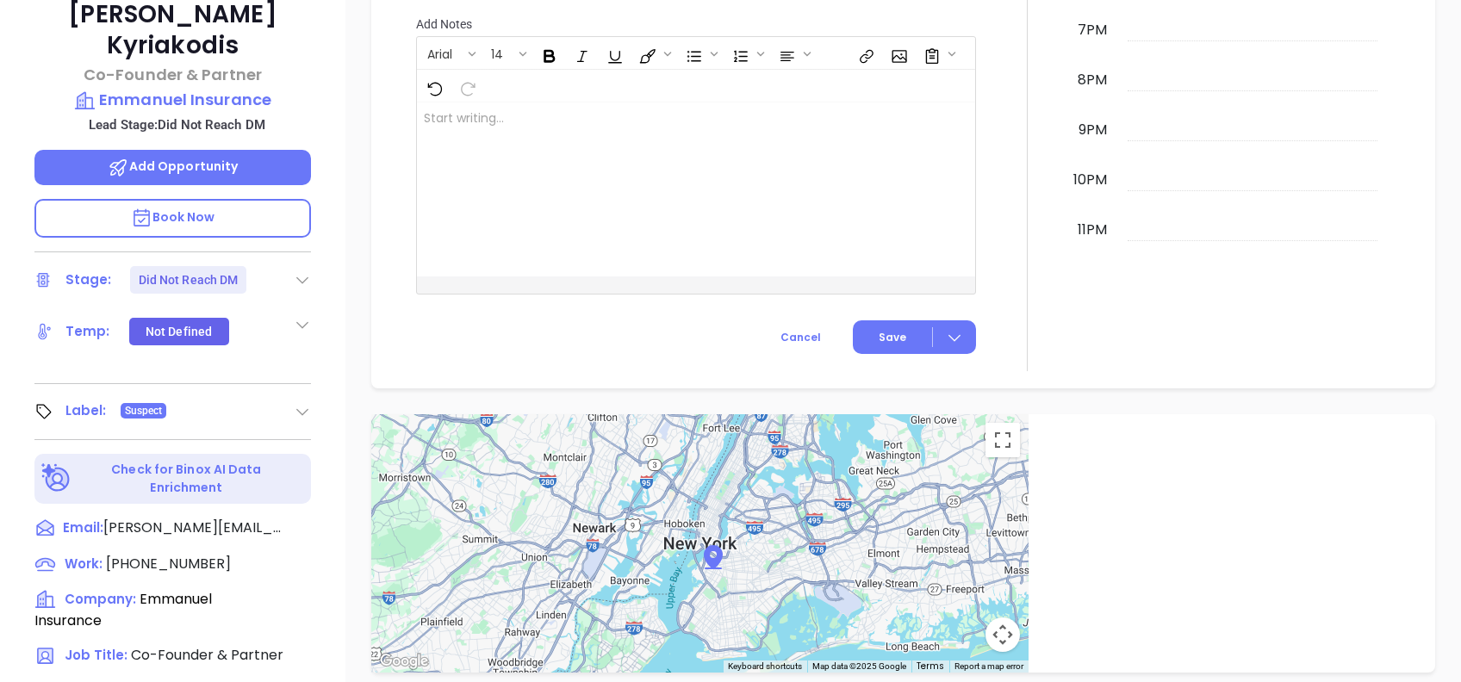
scroll to position [184, 0]
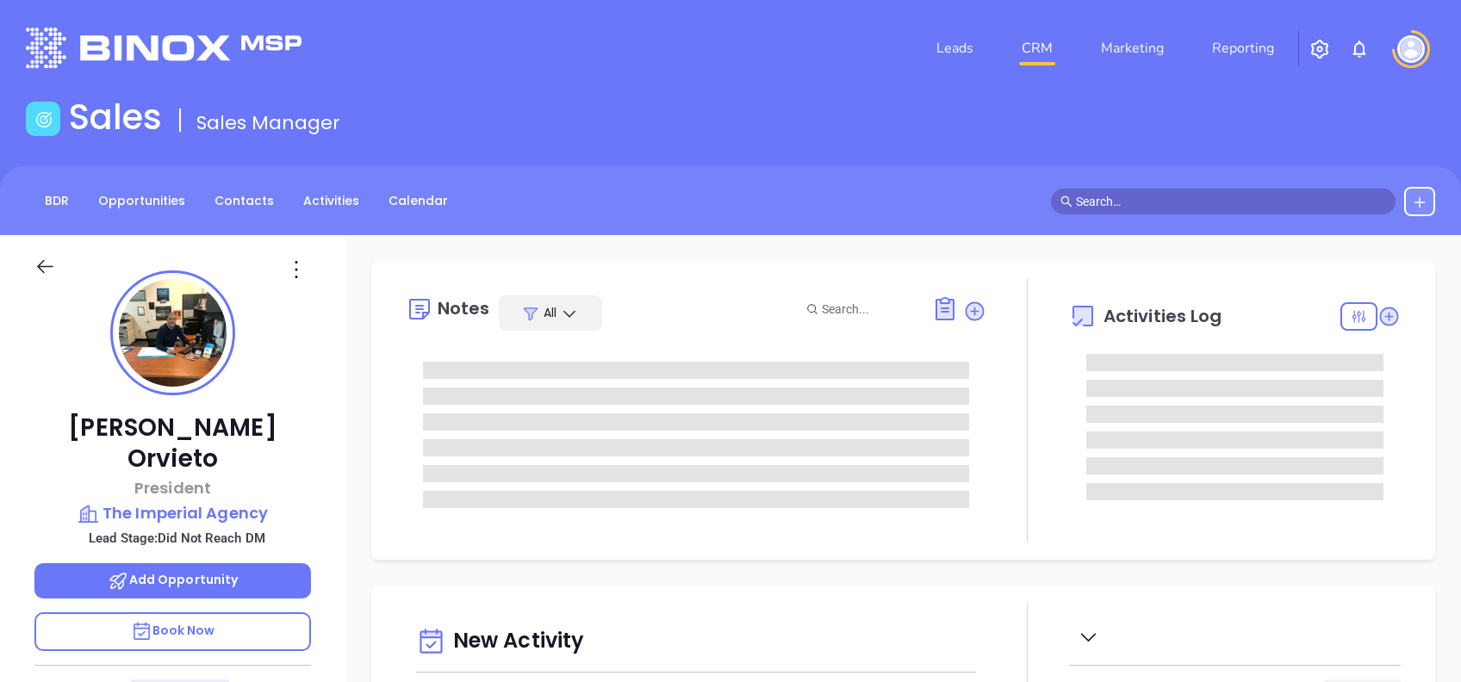
type input "[DATE]"
type input "[PERSON_NAME]"
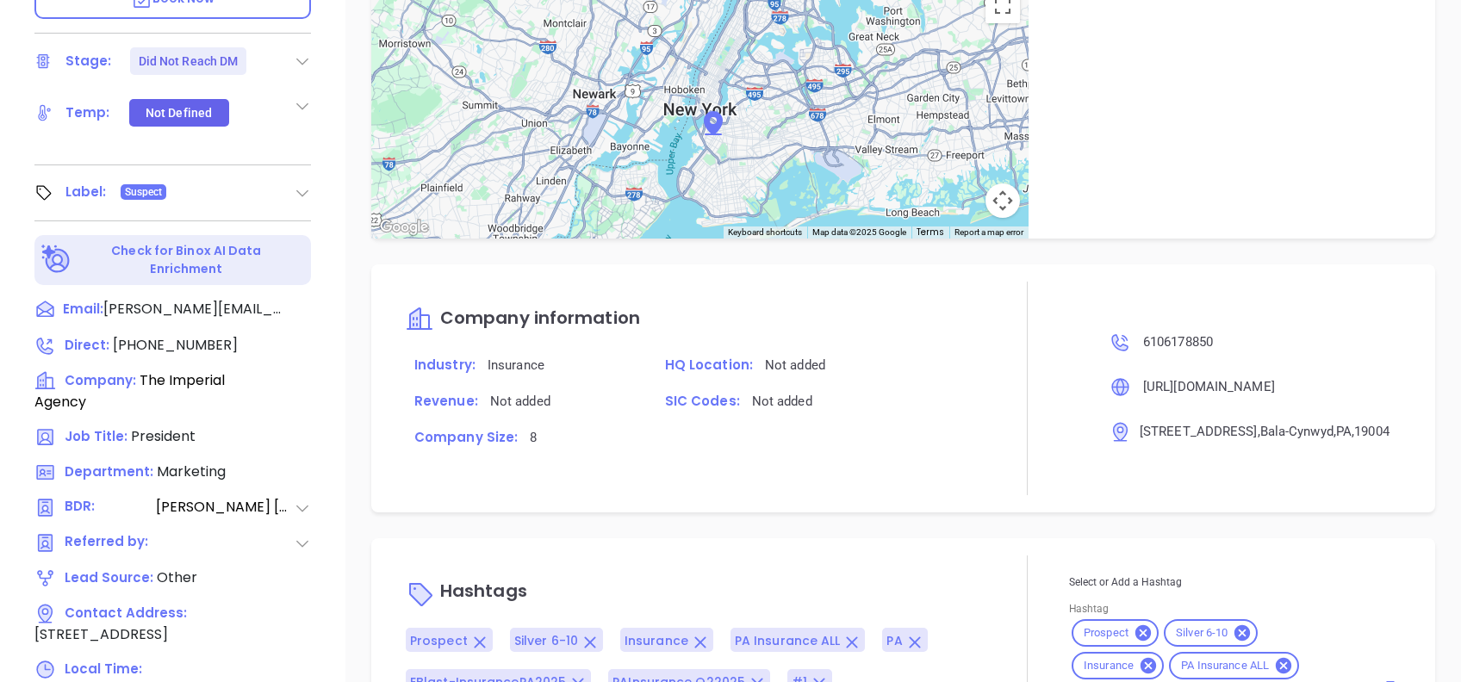
scroll to position [758, 0]
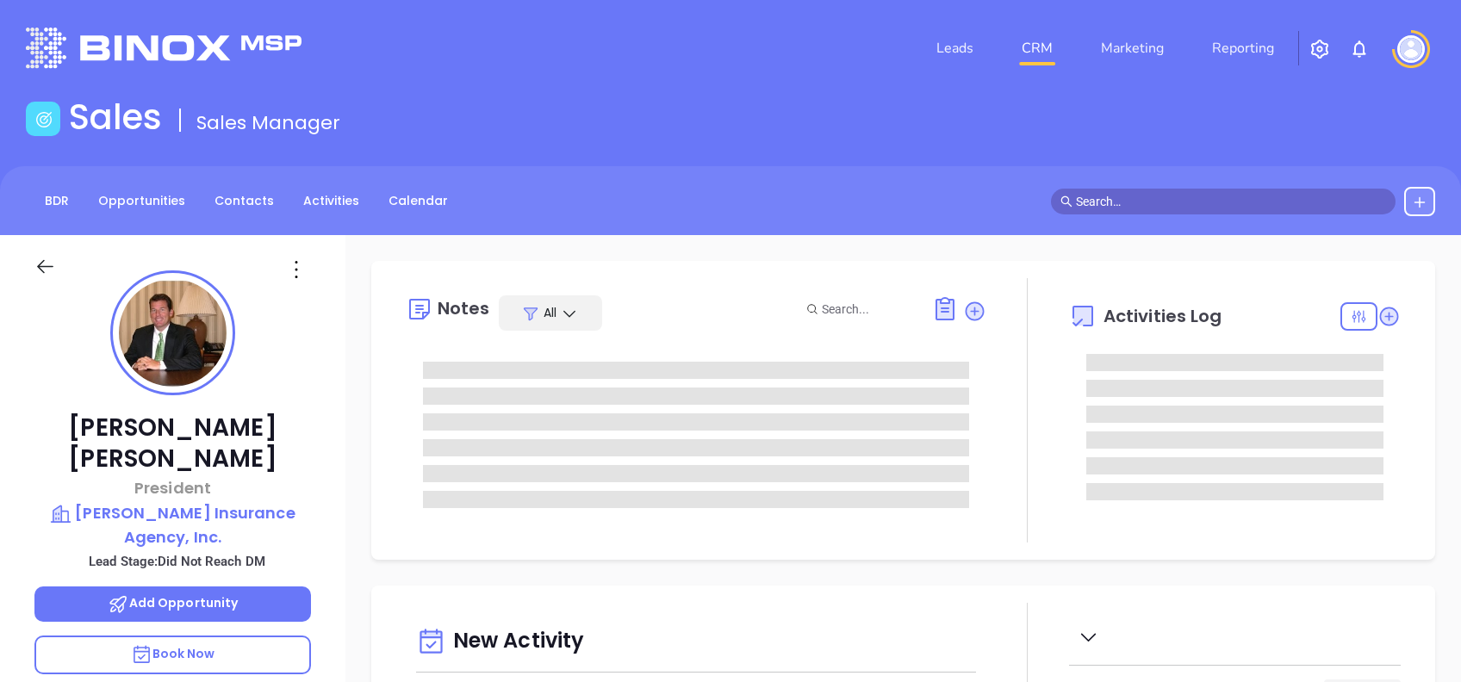
type input "[DATE]"
type input "[PERSON_NAME]"
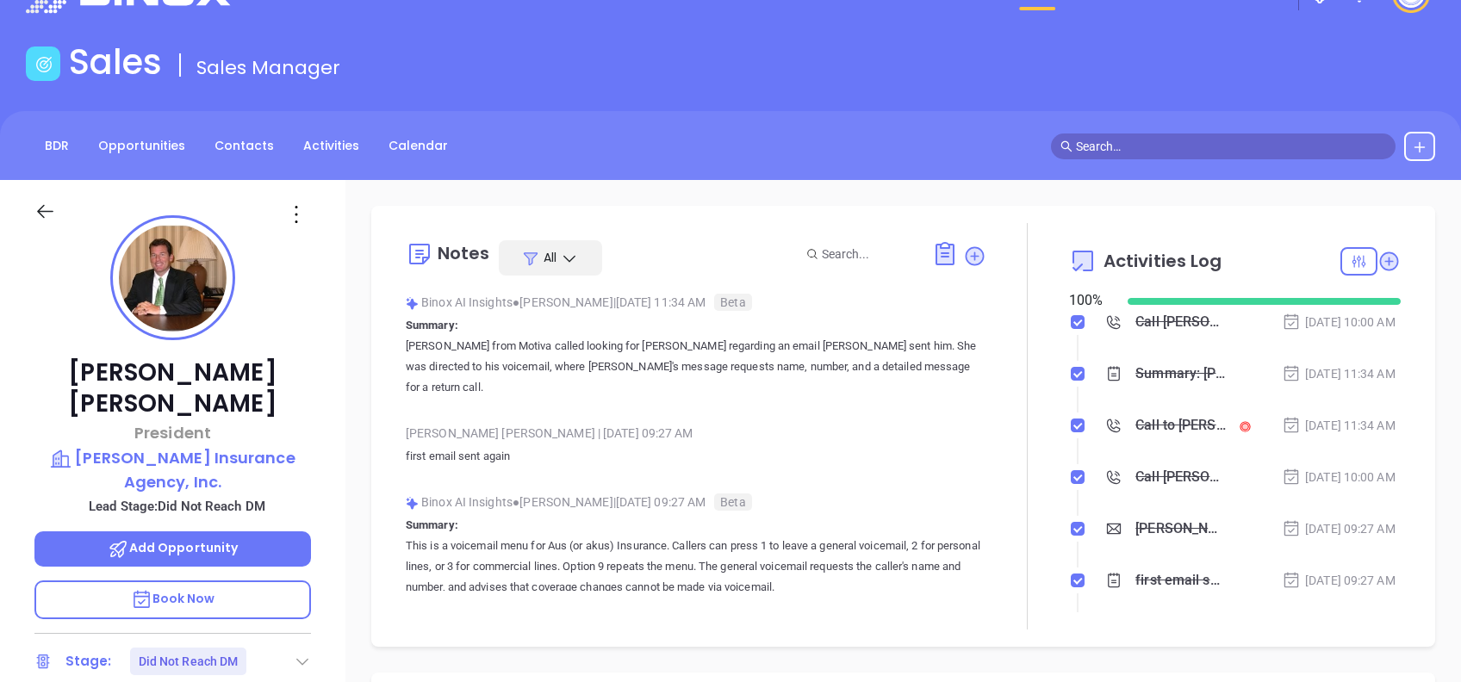
scroll to position [0, 0]
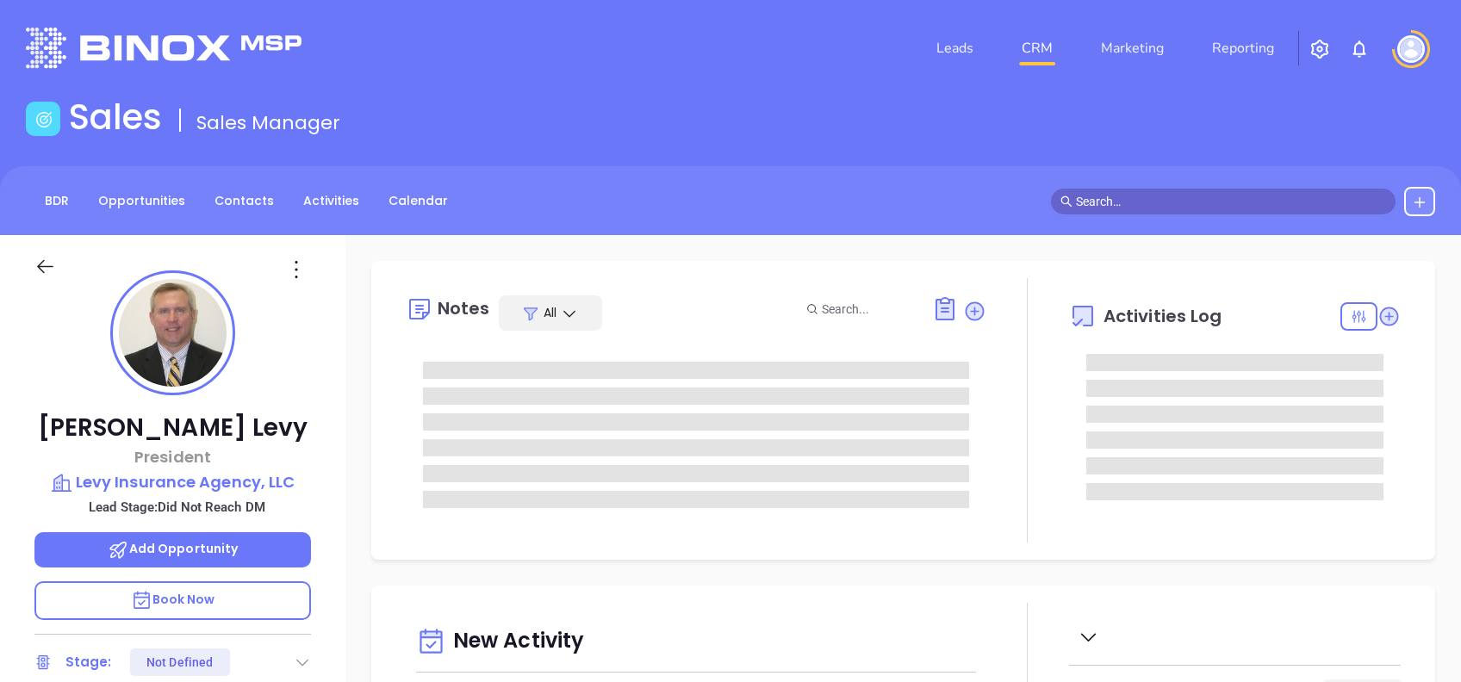
type input "[DATE]"
type input "[PERSON_NAME]"
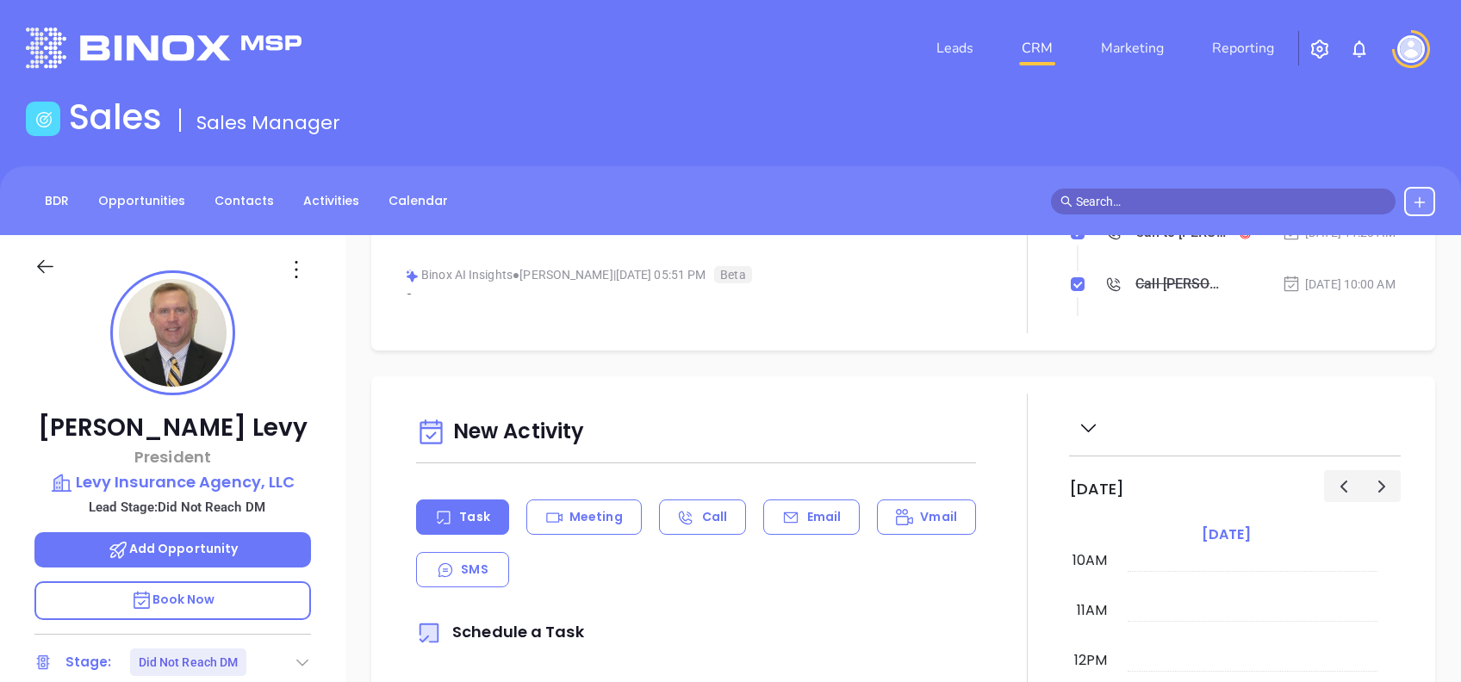
scroll to position [0, 0]
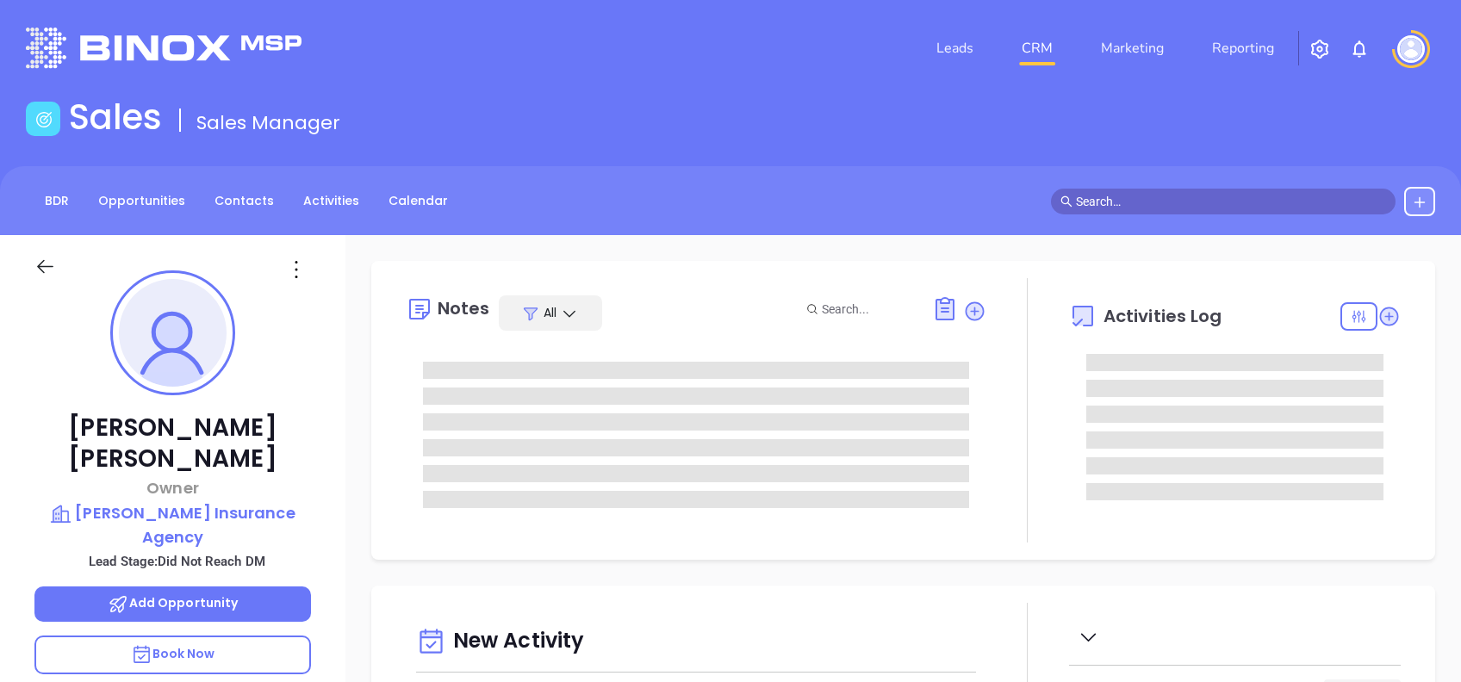
type input "[DATE]"
type input "[PERSON_NAME]"
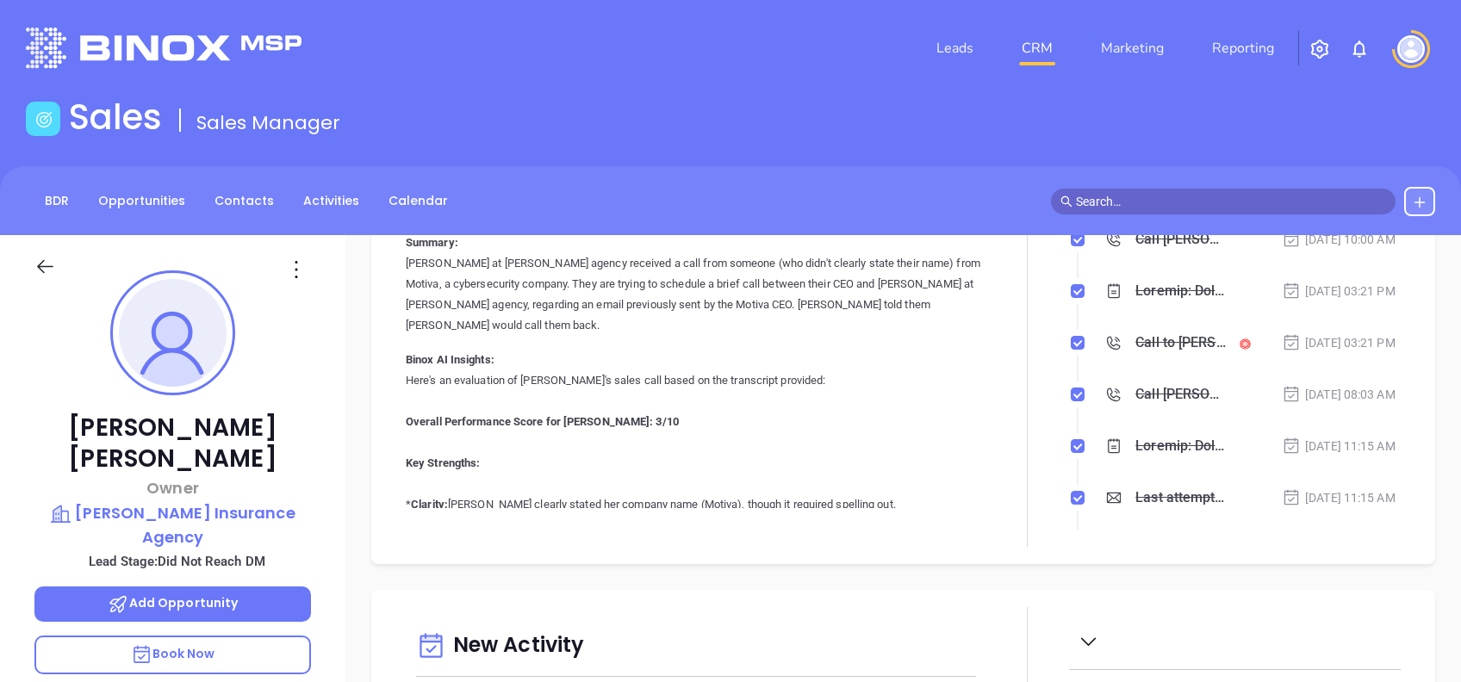
scroll to position [0, 0]
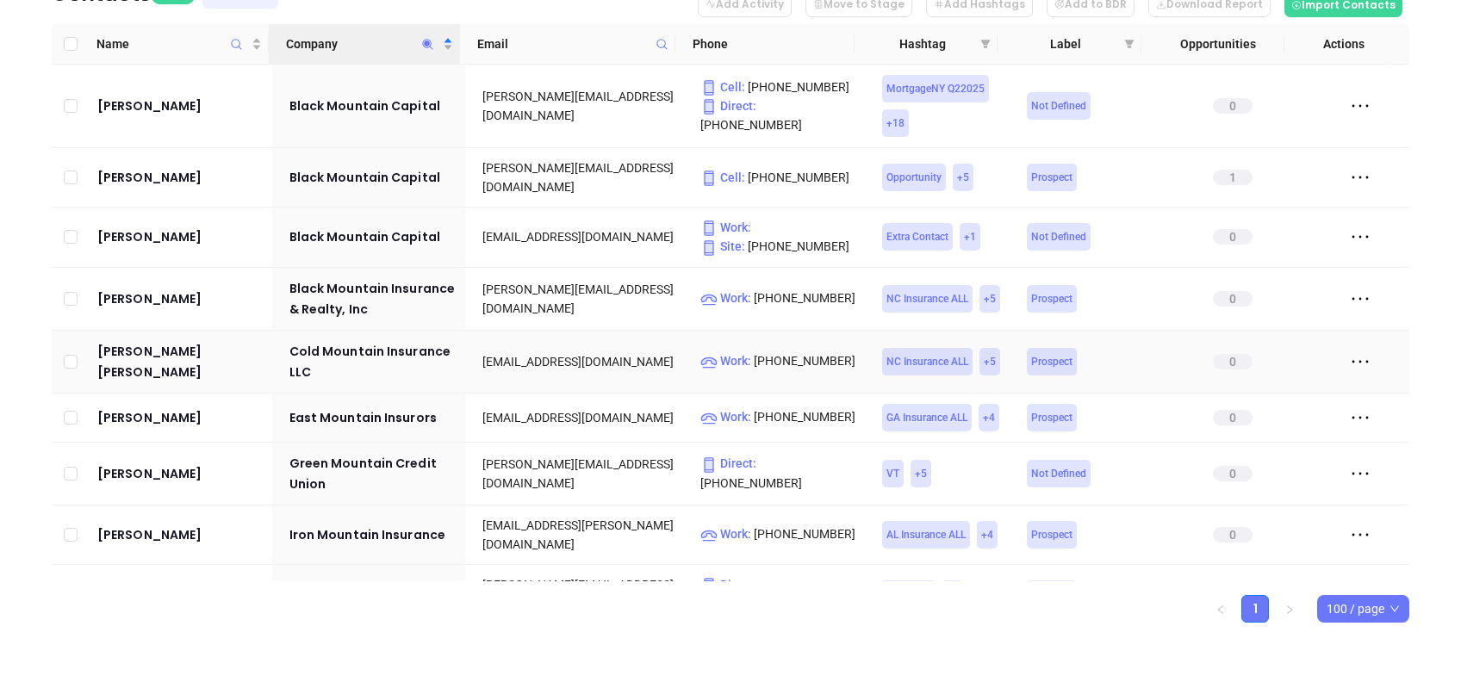
scroll to position [183, 0]
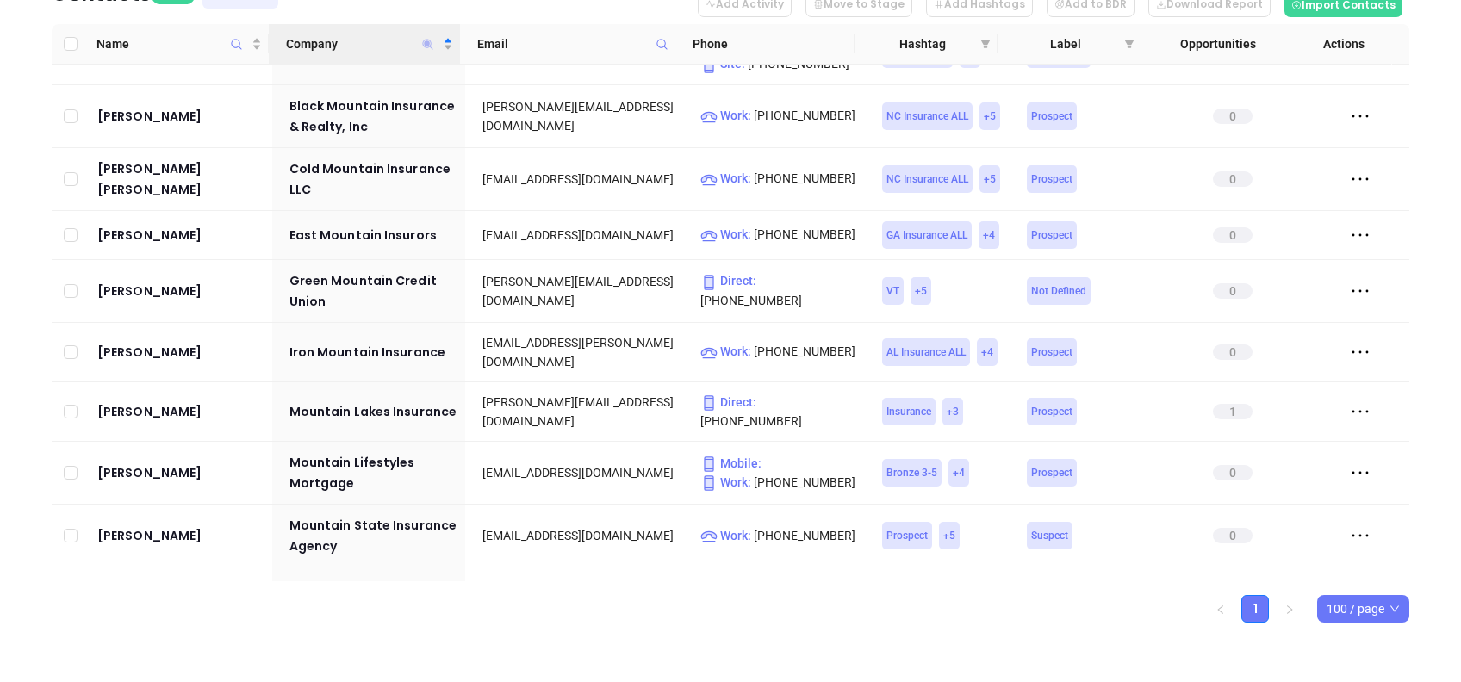
click at [429, 43] on icon "Company" at bounding box center [428, 44] width 10 height 10
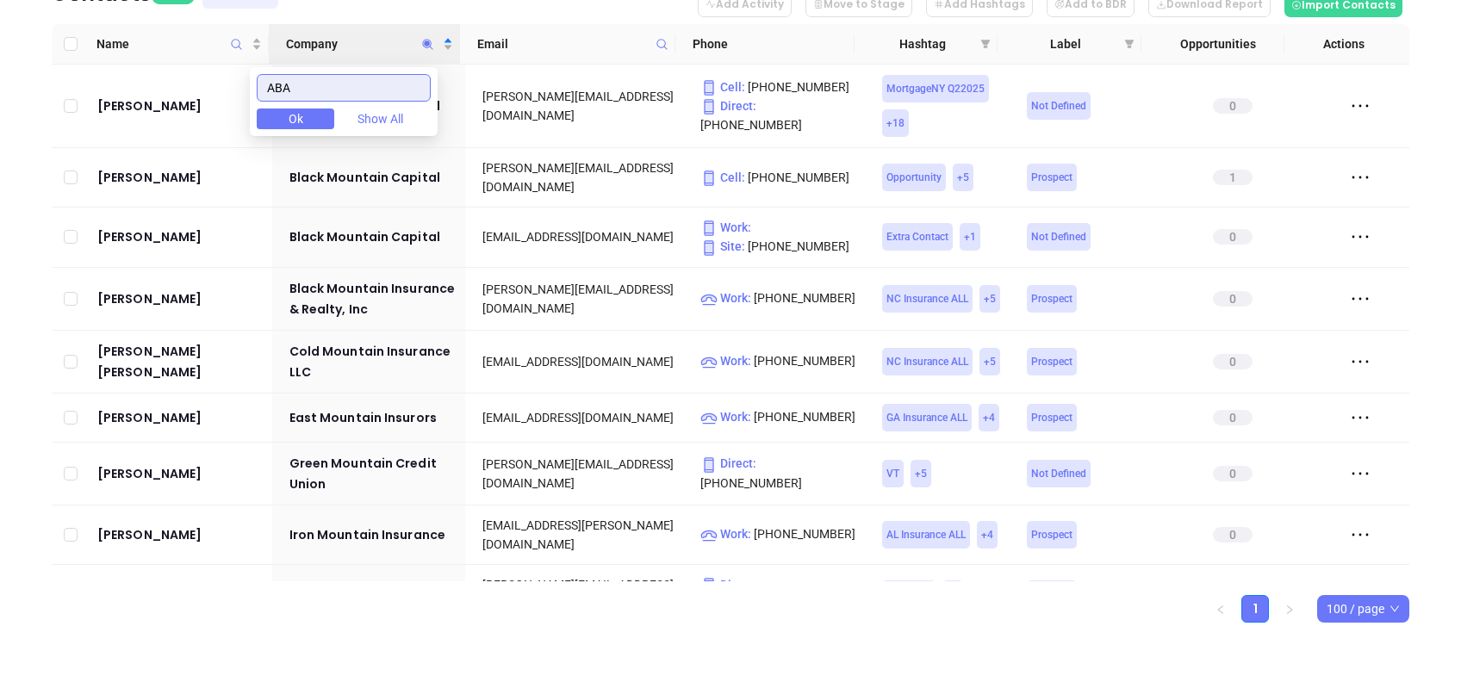
scroll to position [0, 0]
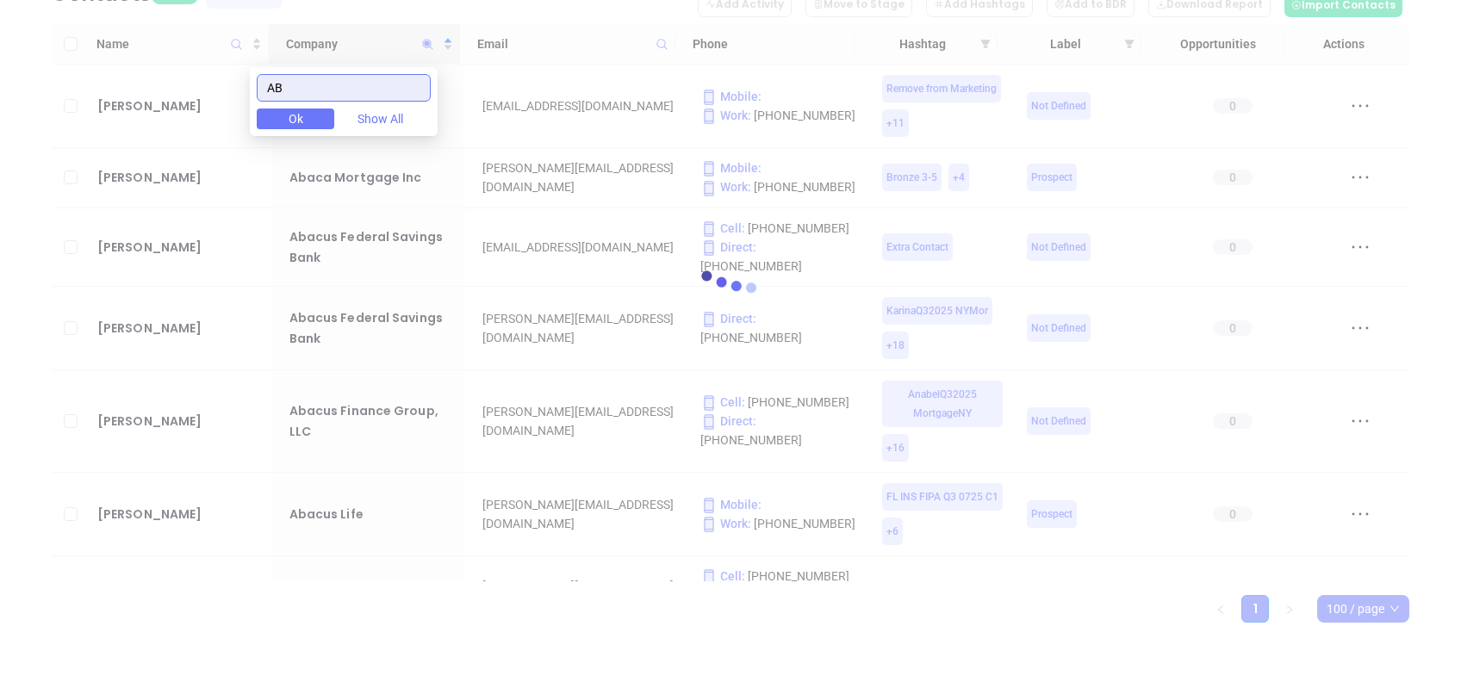
type input "A"
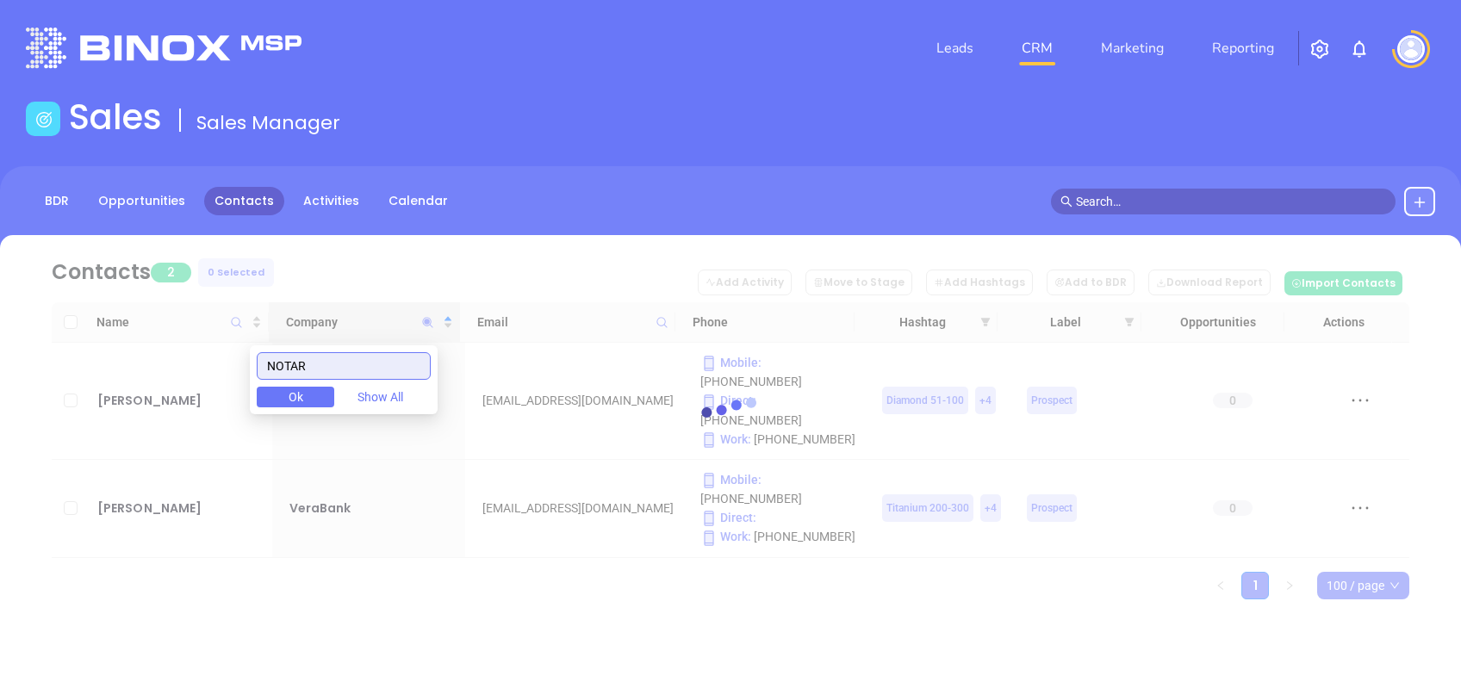
type input "NOTARY"
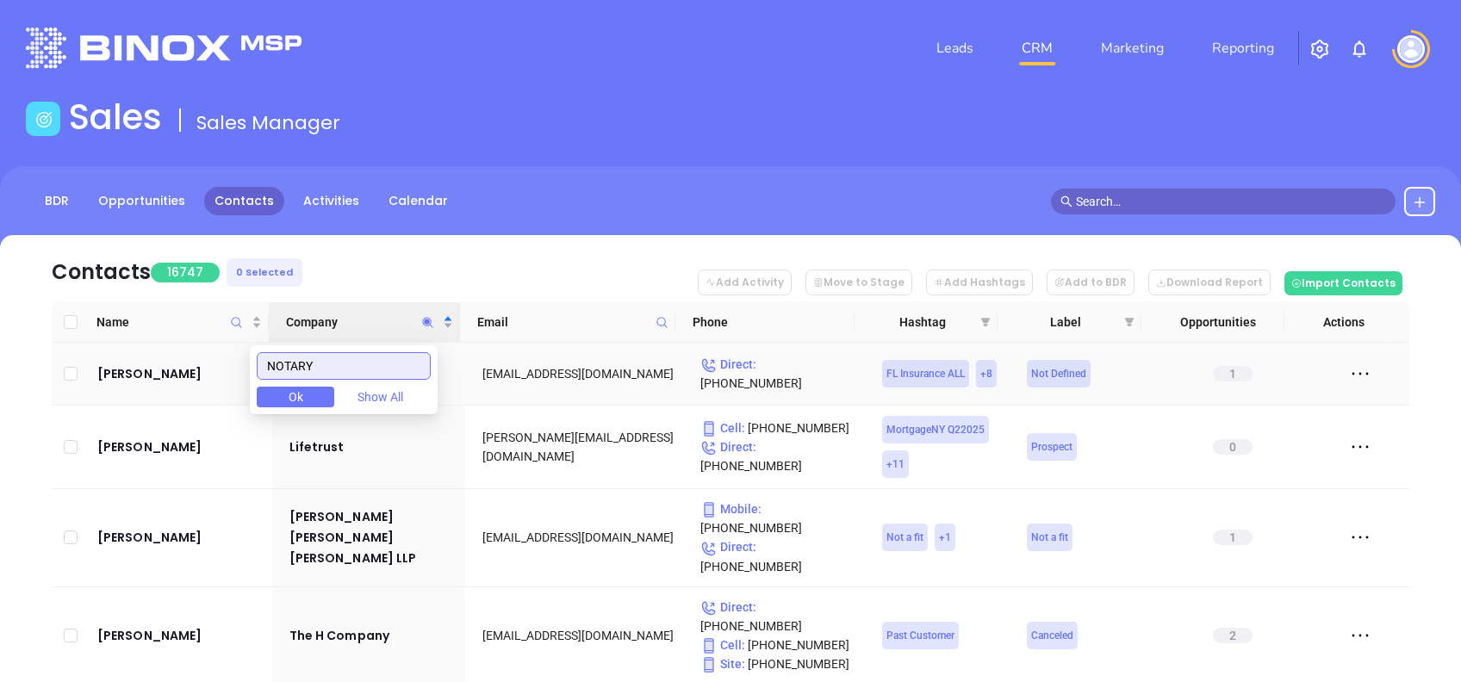
drag, startPoint x: 403, startPoint y: 367, endPoint x: 69, endPoint y: 358, distance: 334.4
click at [69, 358] on body "Leads CRM Marketing Reporting Financial Leads Leads Sales Sales Manager BDR Opp…" at bounding box center [730, 341] width 1461 height 682
paste input "NOTARY"
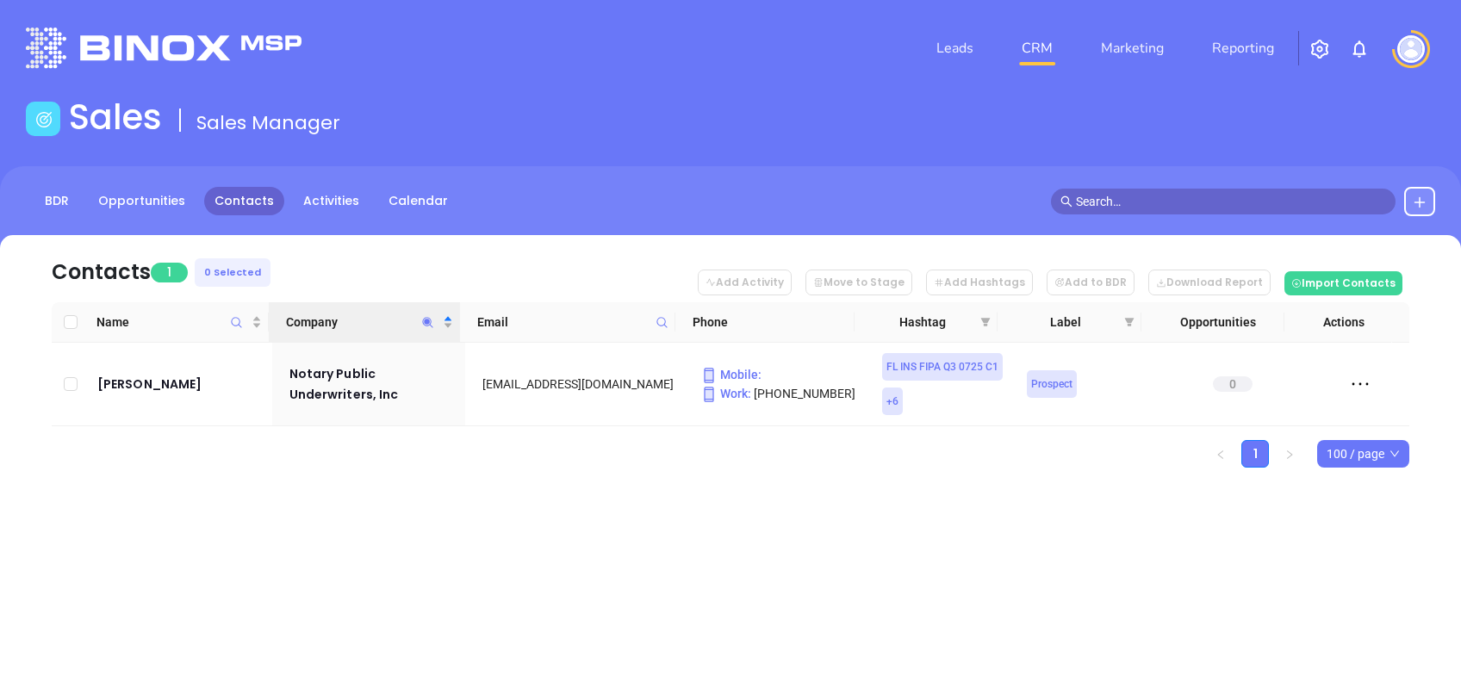
click at [339, 563] on div "Leads CRM Marketing Reporting Financial Leads Leads Sales Sales Manager BDR Opp…" at bounding box center [730, 341] width 1461 height 682
click at [426, 320] on icon "Company" at bounding box center [428, 322] width 10 height 10
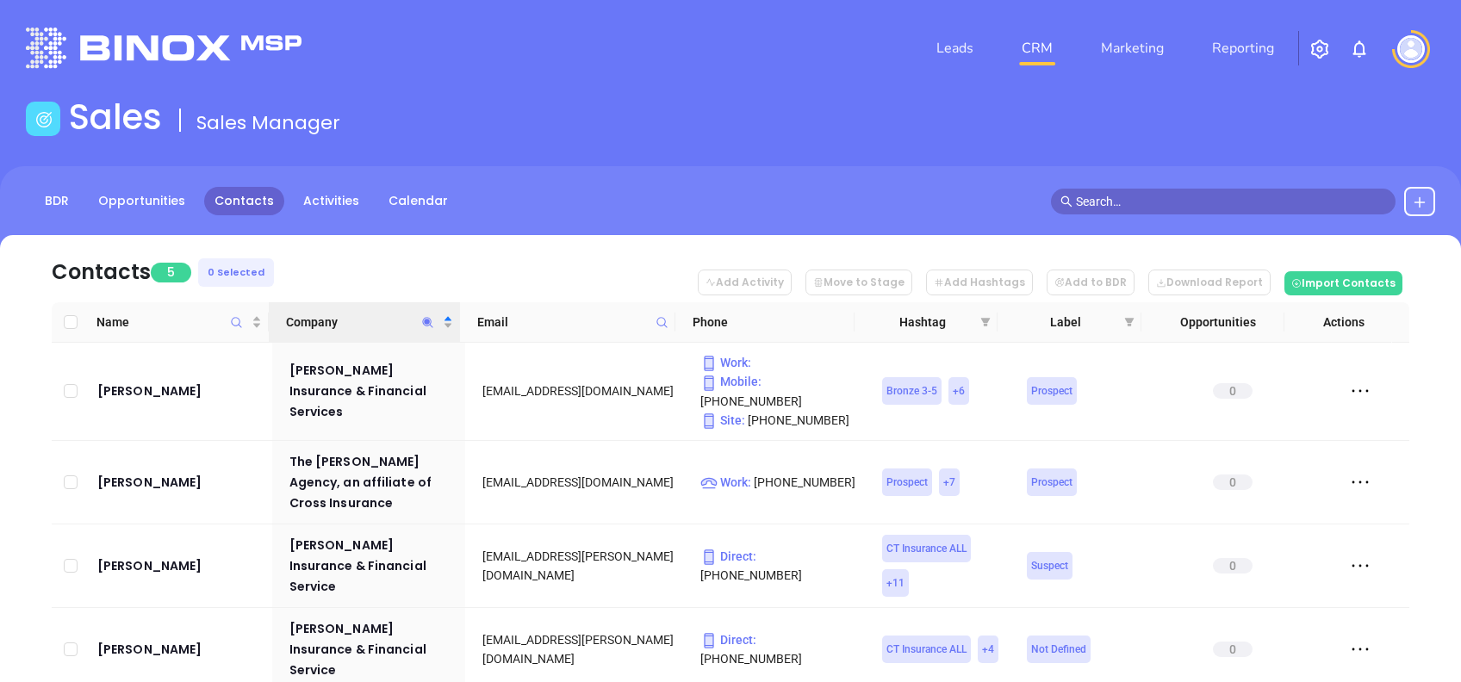
click at [542, 279] on nav "Contacts 5 0 Selected Add Activity Move to Stage Add Hashtags Add to BDR Downlo…" at bounding box center [731, 268] width 1358 height 67
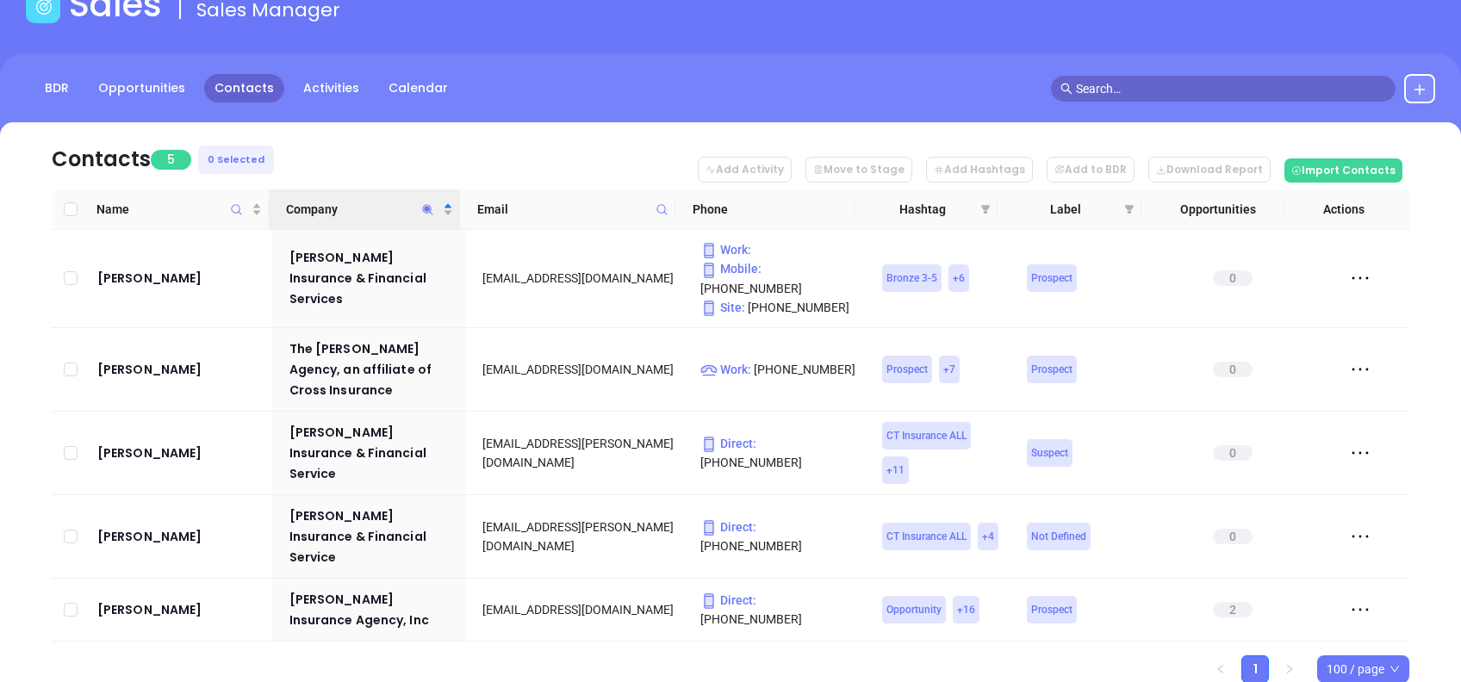
click at [429, 212] on icon "Company" at bounding box center [427, 209] width 13 height 13
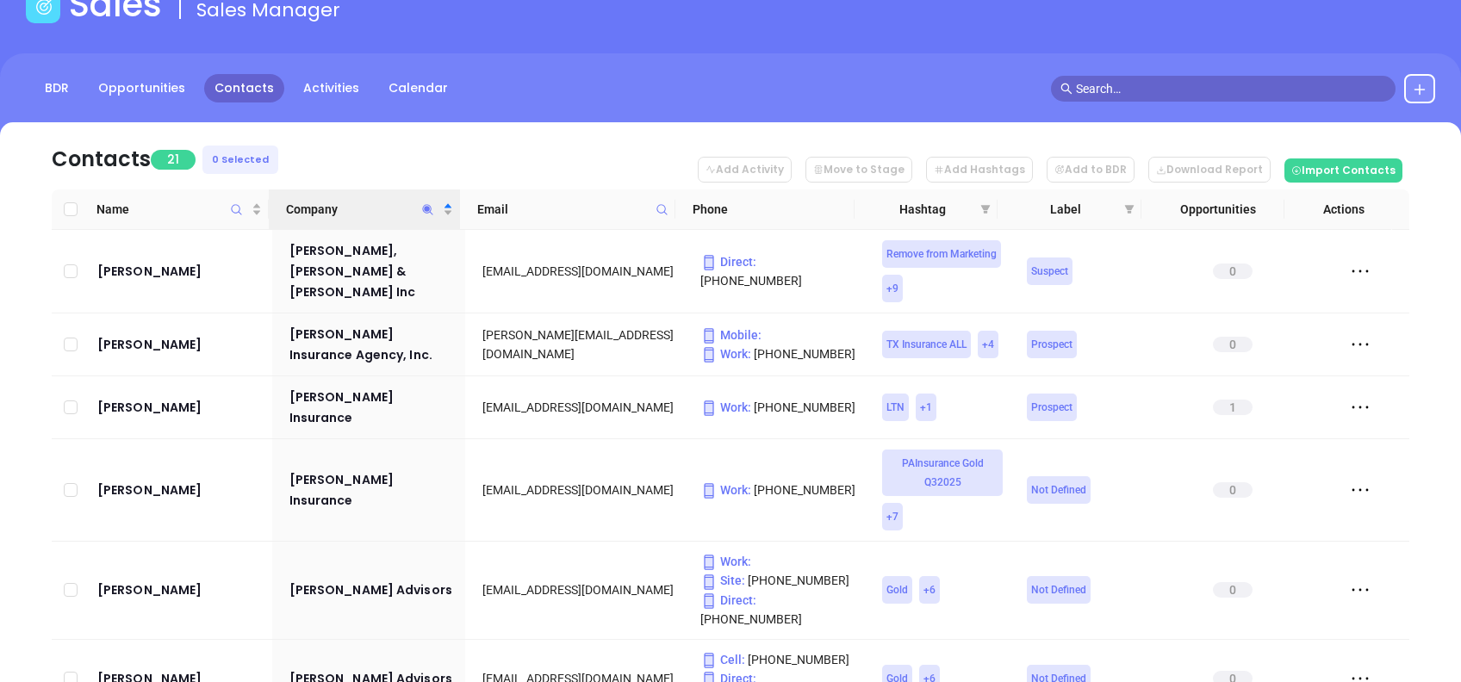
click at [585, 166] on nav "Contacts 21 0 Selected Add Activity Move to Stage Add Hashtags Add to BDR Downl…" at bounding box center [731, 155] width 1358 height 67
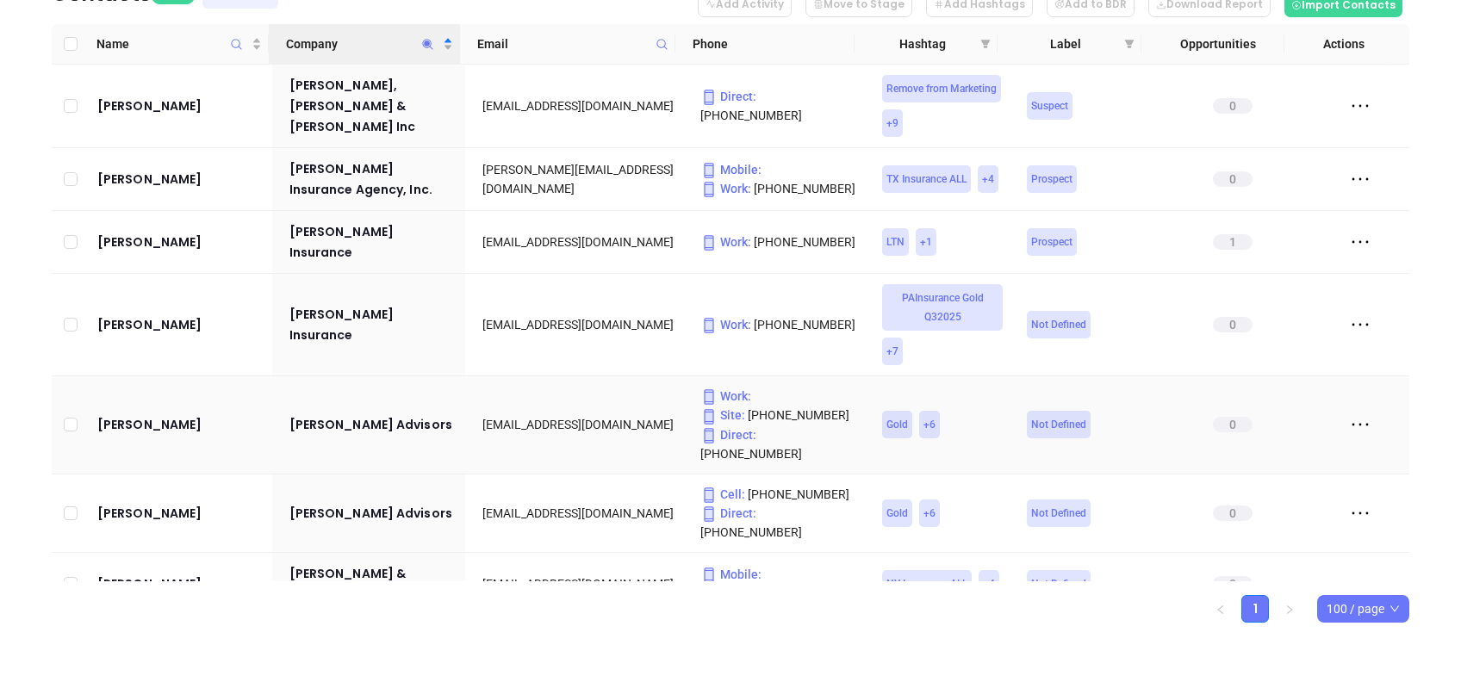
scroll to position [115, 0]
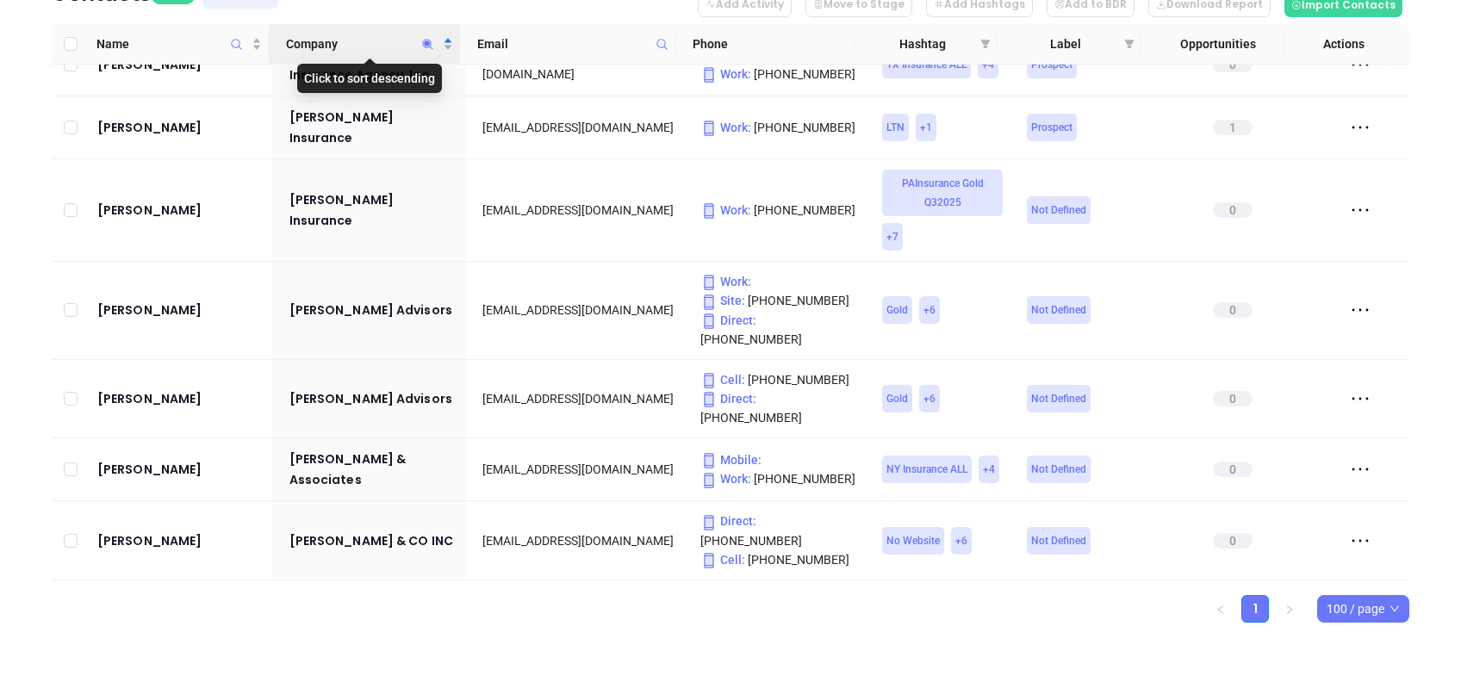
click at [423, 38] on icon "Company" at bounding box center [427, 44] width 13 height 13
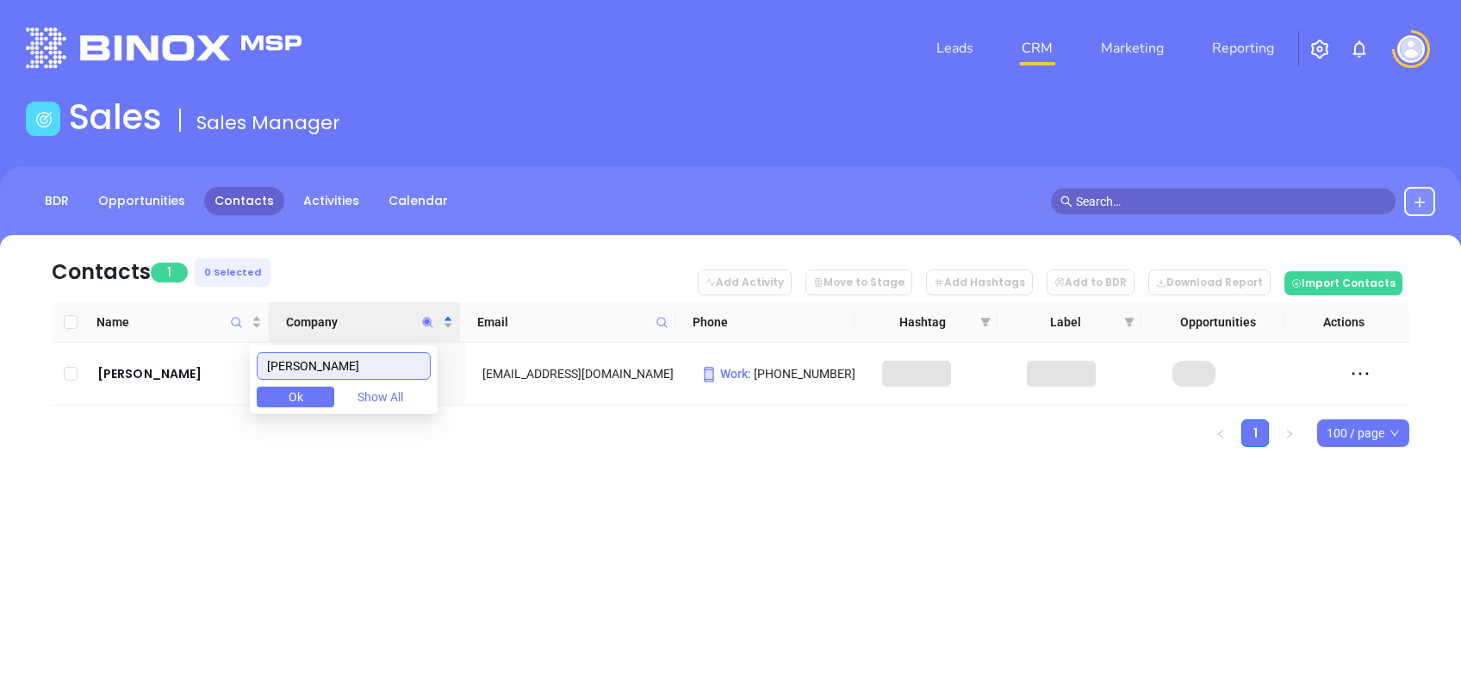
scroll to position [0, 0]
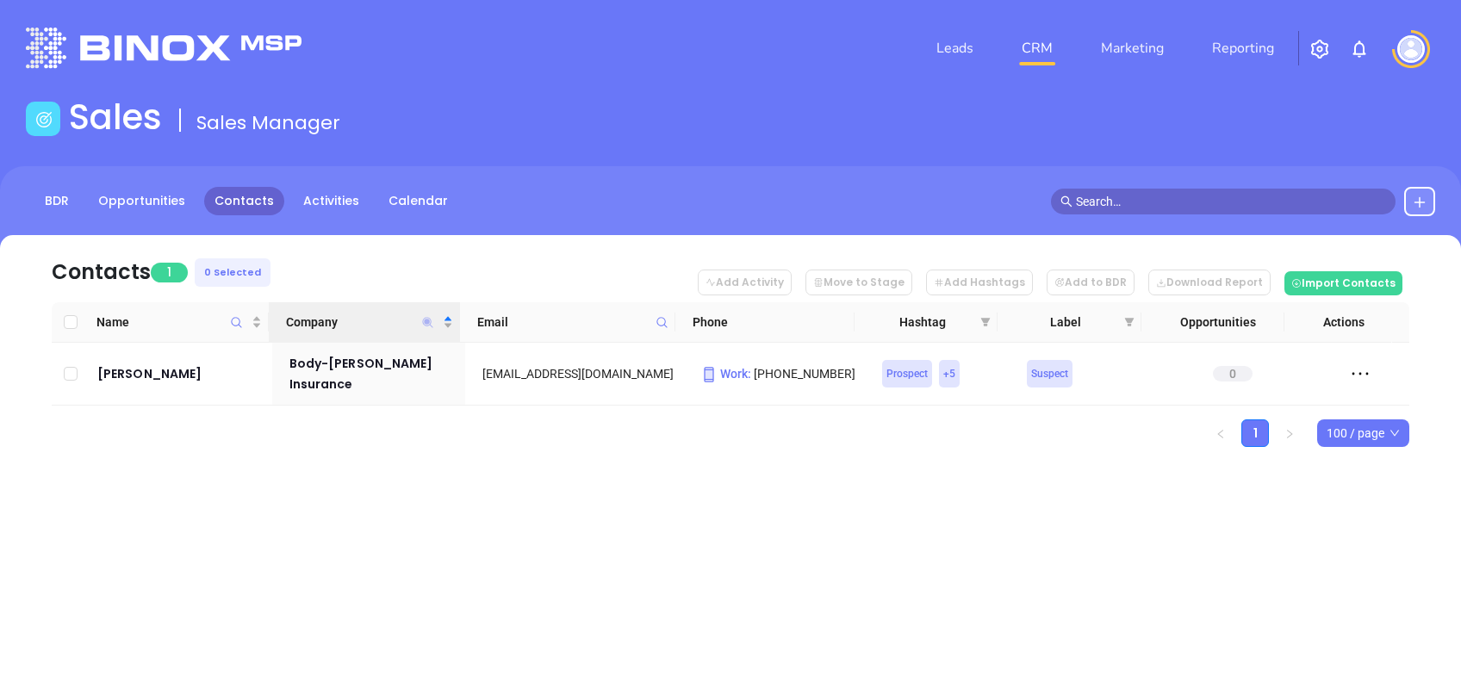
click at [425, 320] on icon "Company" at bounding box center [428, 322] width 10 height 10
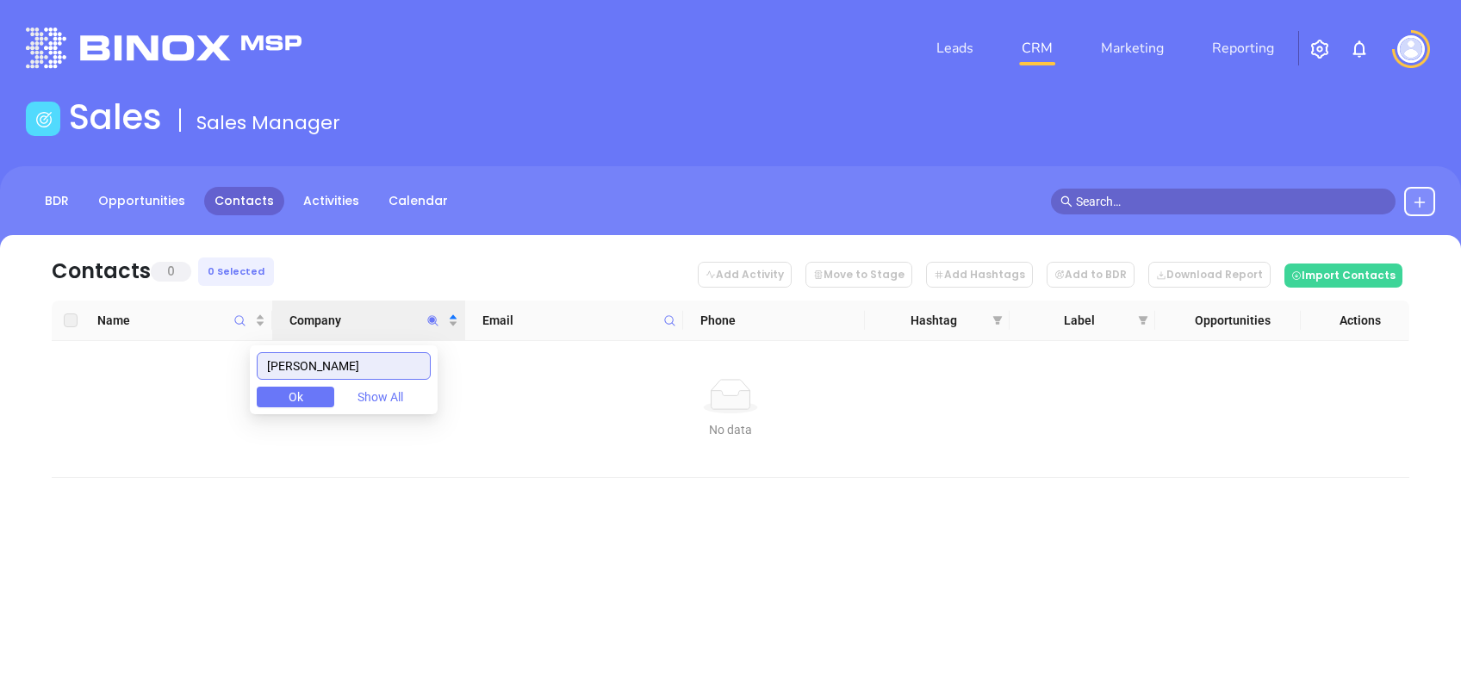
drag, startPoint x: 367, startPoint y: 354, endPoint x: 255, endPoint y: 379, distance: 114.8
click at [255, 379] on body "Leads CRM Marketing Reporting Financial Leads Leads Sales Sales Manager BDR Opp…" at bounding box center [730, 341] width 1461 height 682
drag, startPoint x: 264, startPoint y: 361, endPoint x: 145, endPoint y: 369, distance: 119.1
click at [145, 366] on body "Leads CRM Marketing Reporting Financial Leads Leads Sales Sales Manager BDR Opp…" at bounding box center [730, 341] width 1461 height 682
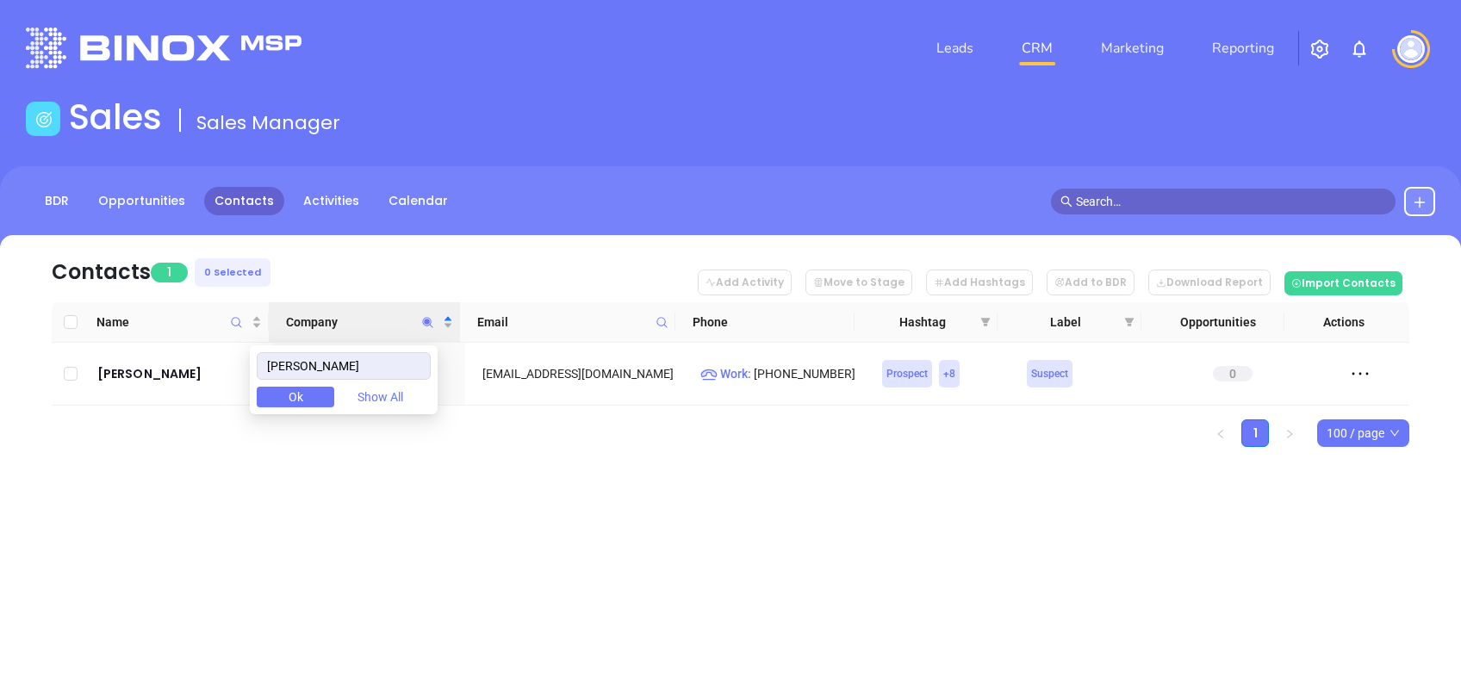
click at [420, 514] on div "Leads CRM Marketing Reporting Financial Leads Leads Sales Sales Manager BDR Opp…" at bounding box center [730, 341] width 1461 height 682
click at [426, 322] on icon "Company" at bounding box center [427, 322] width 13 height 13
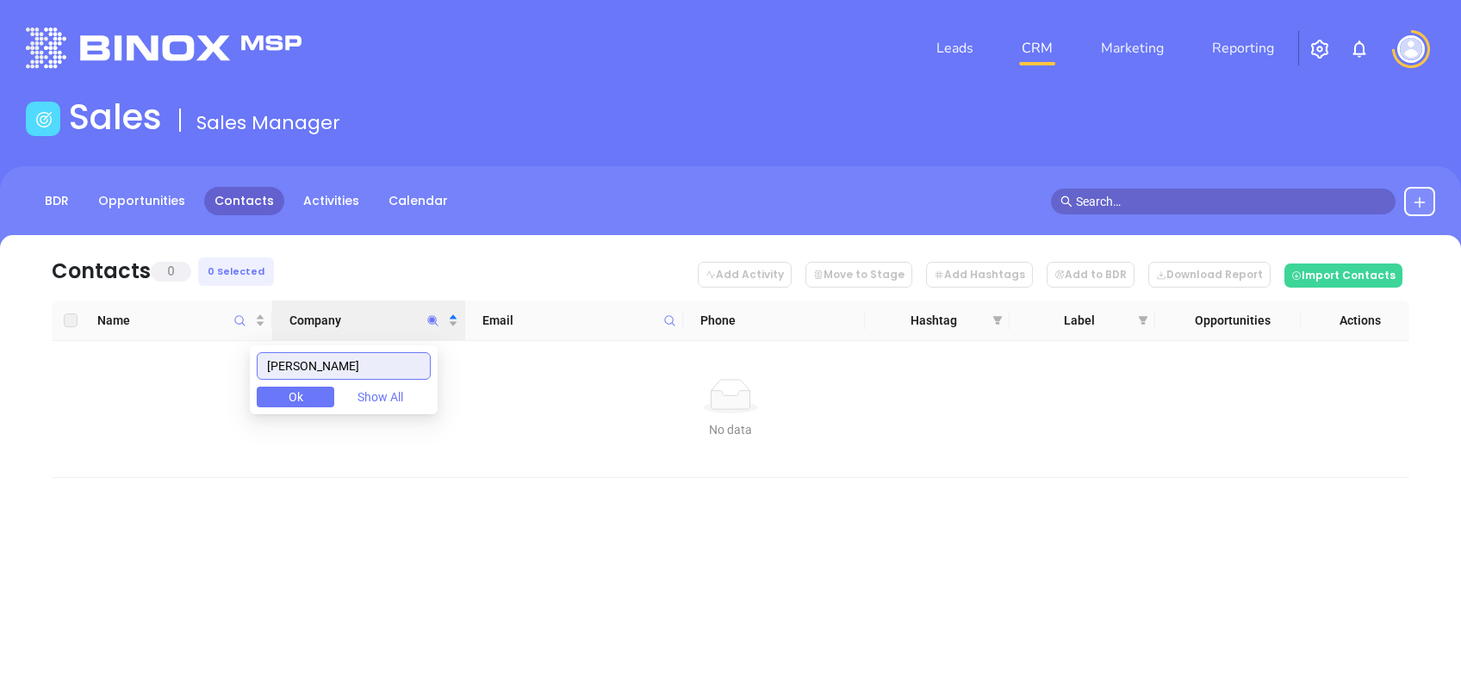
drag, startPoint x: 302, startPoint y: 365, endPoint x: 133, endPoint y: 345, distance: 171.0
click at [133, 341] on body "Leads CRM Marketing Reporting Financial Leads Leads Sales Sales Manager BDR Opp…" at bounding box center [730, 341] width 1461 height 682
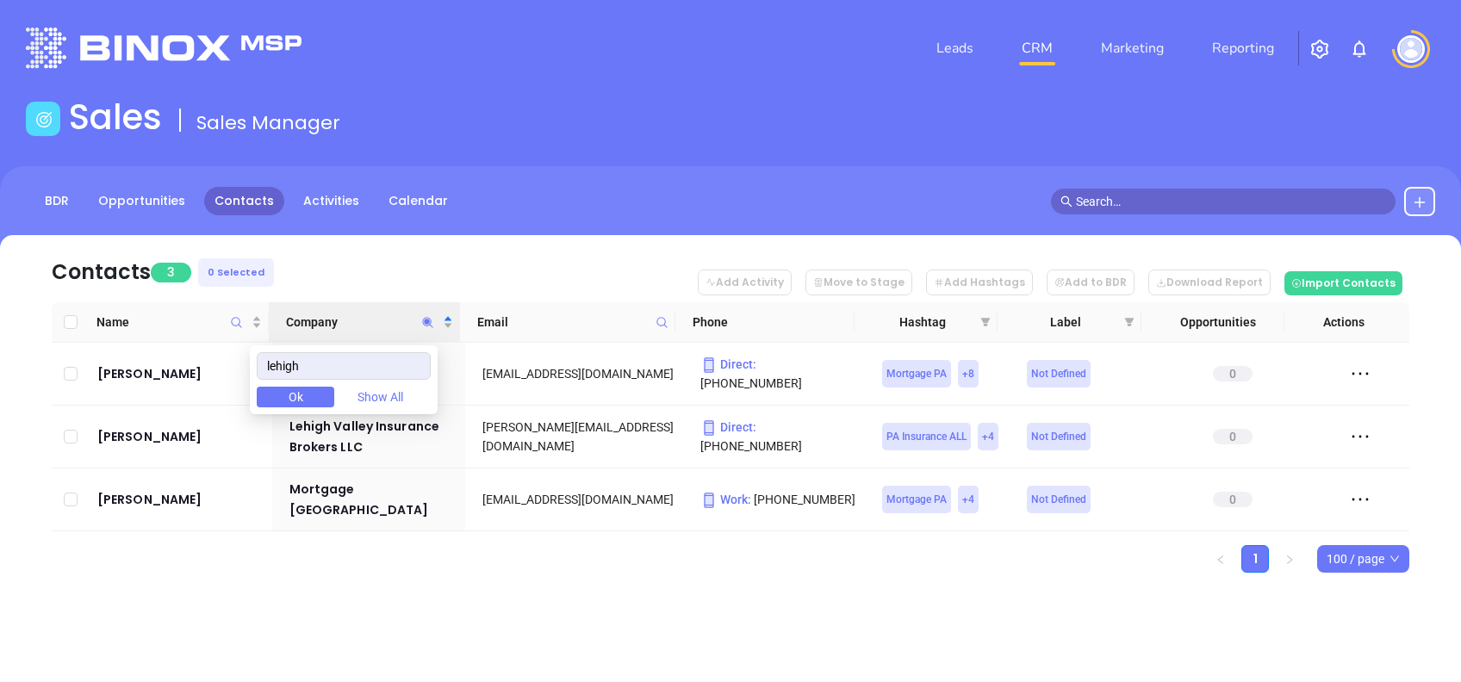
click at [518, 580] on div "Contacts 3 0 Selected Add Activity Move to Stage Add Hashtags Add to BDR Downlo…" at bounding box center [730, 434] width 1461 height 398
click at [426, 319] on icon "Company" at bounding box center [428, 322] width 10 height 10
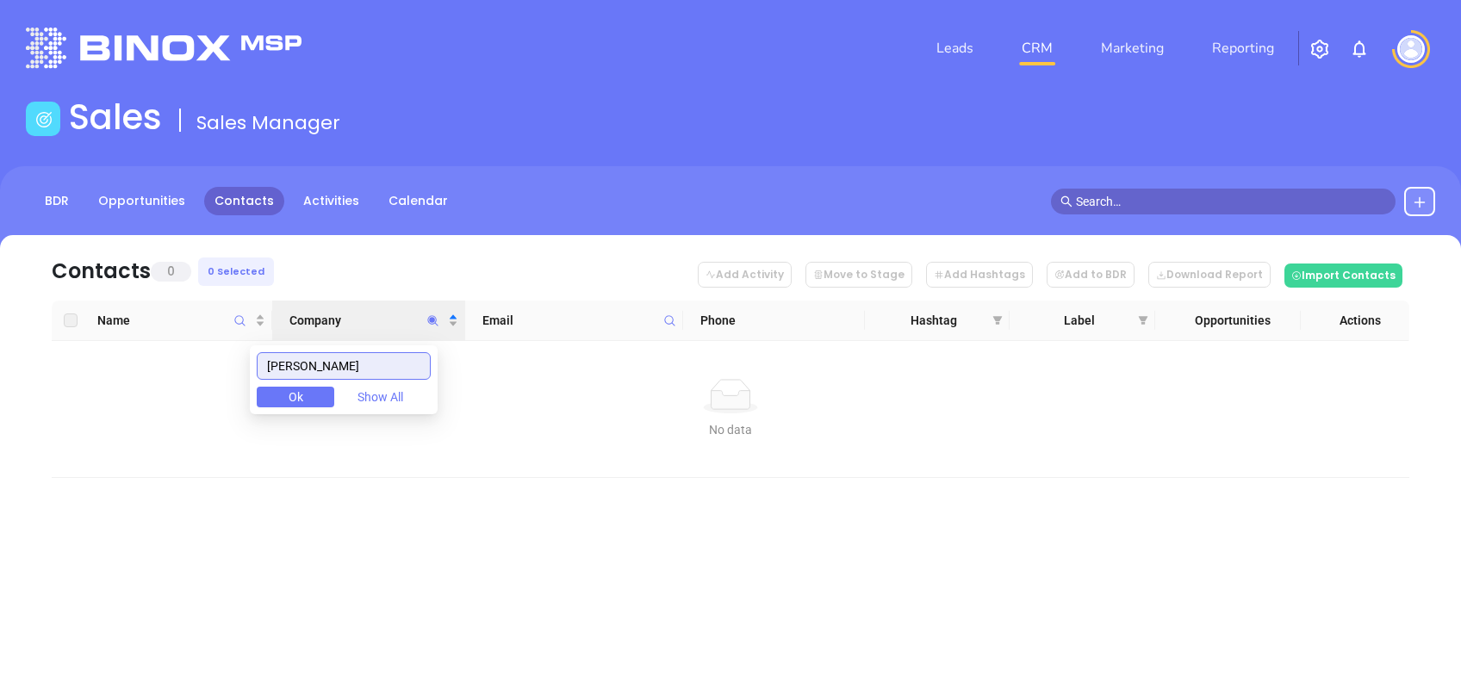
drag, startPoint x: 357, startPoint y: 376, endPoint x: 211, endPoint y: 365, distance: 146.0
click at [211, 365] on body "Leads CRM Marketing Reporting Financial Leads Leads Sales Sales Manager BDR Opp…" at bounding box center [730, 341] width 1461 height 682
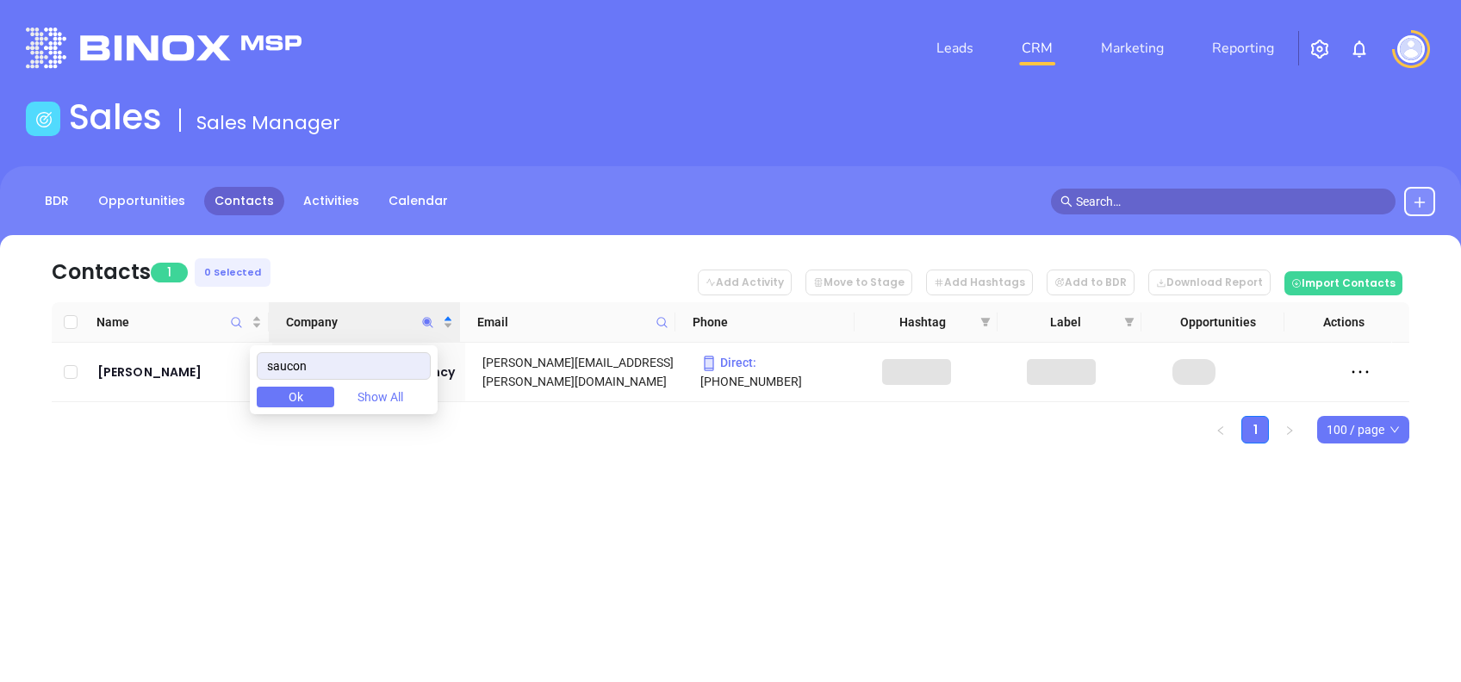
click at [432, 518] on div "Leads CRM Marketing Reporting Financial Leads Leads Sales Sales Manager BDR Opp…" at bounding box center [730, 341] width 1461 height 682
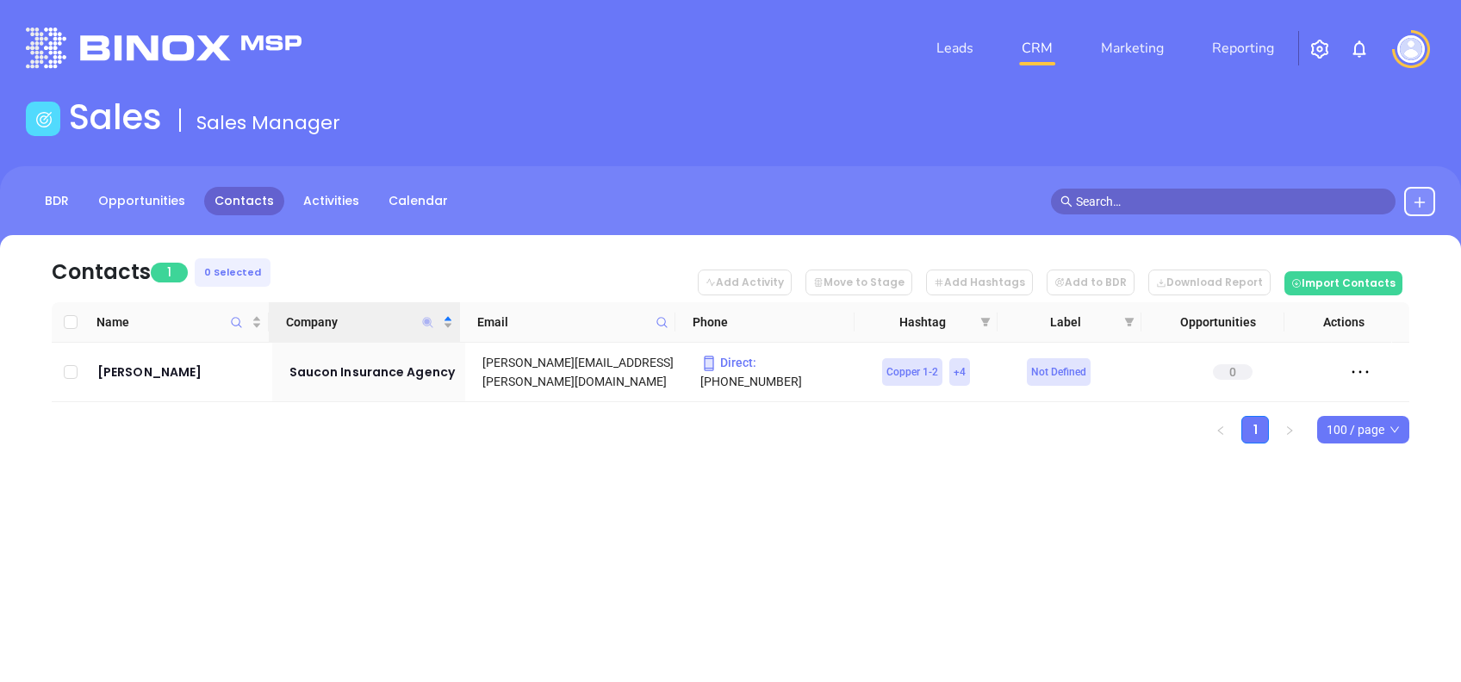
click at [426, 323] on icon "Company" at bounding box center [428, 322] width 10 height 10
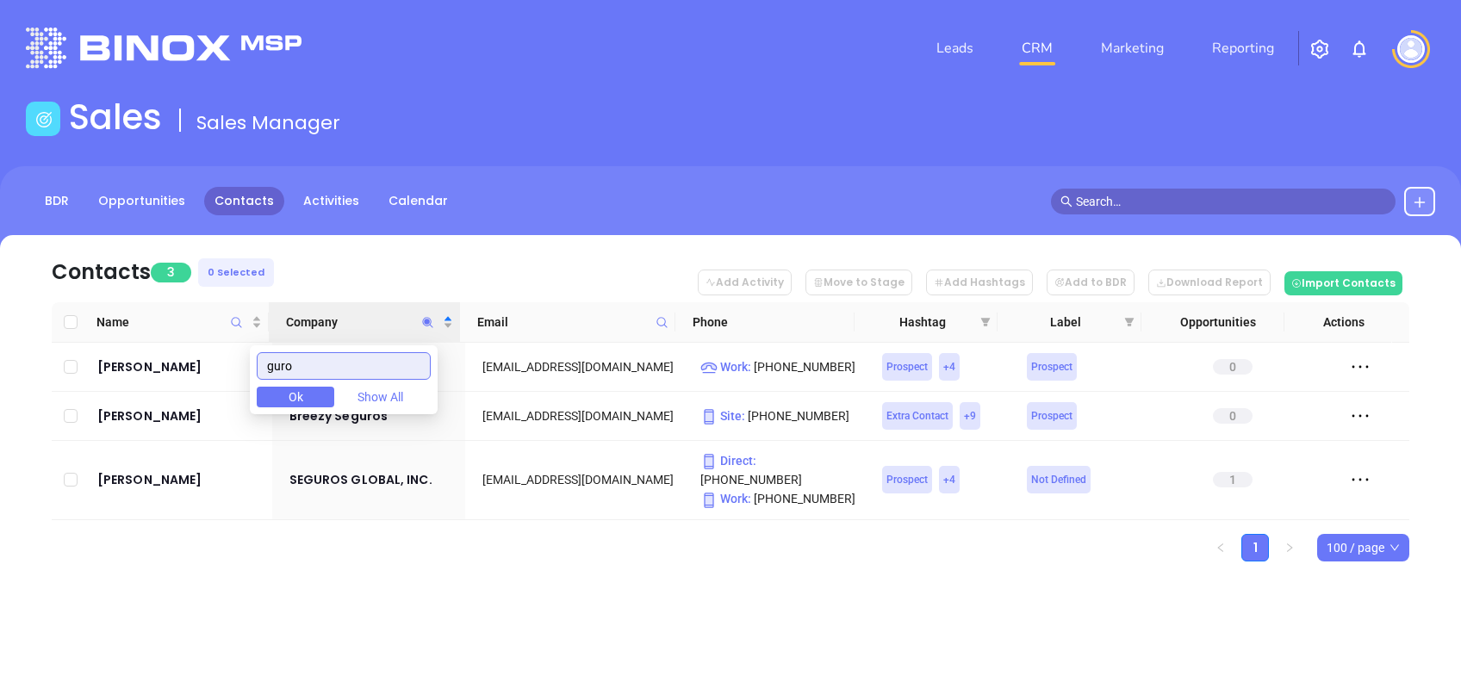
type input "guro"
click at [460, 246] on nav "Contacts 3 0 Selected Add Activity Move to Stage Add Hashtags Add to BDR Downlo…" at bounding box center [731, 268] width 1358 height 67
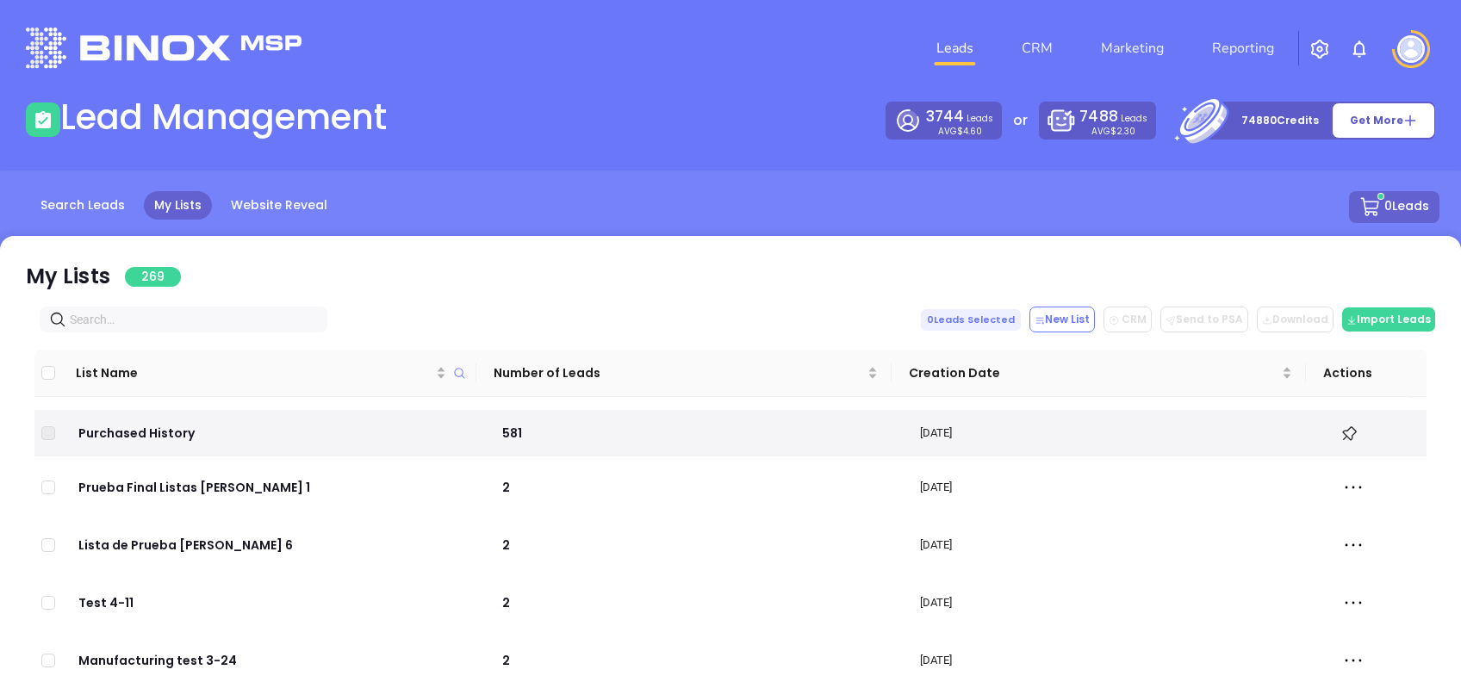
click at [210, 308] on span at bounding box center [184, 320] width 288 height 26
click at [217, 317] on span at bounding box center [184, 320] width 288 height 26
paste input "NOTARY"
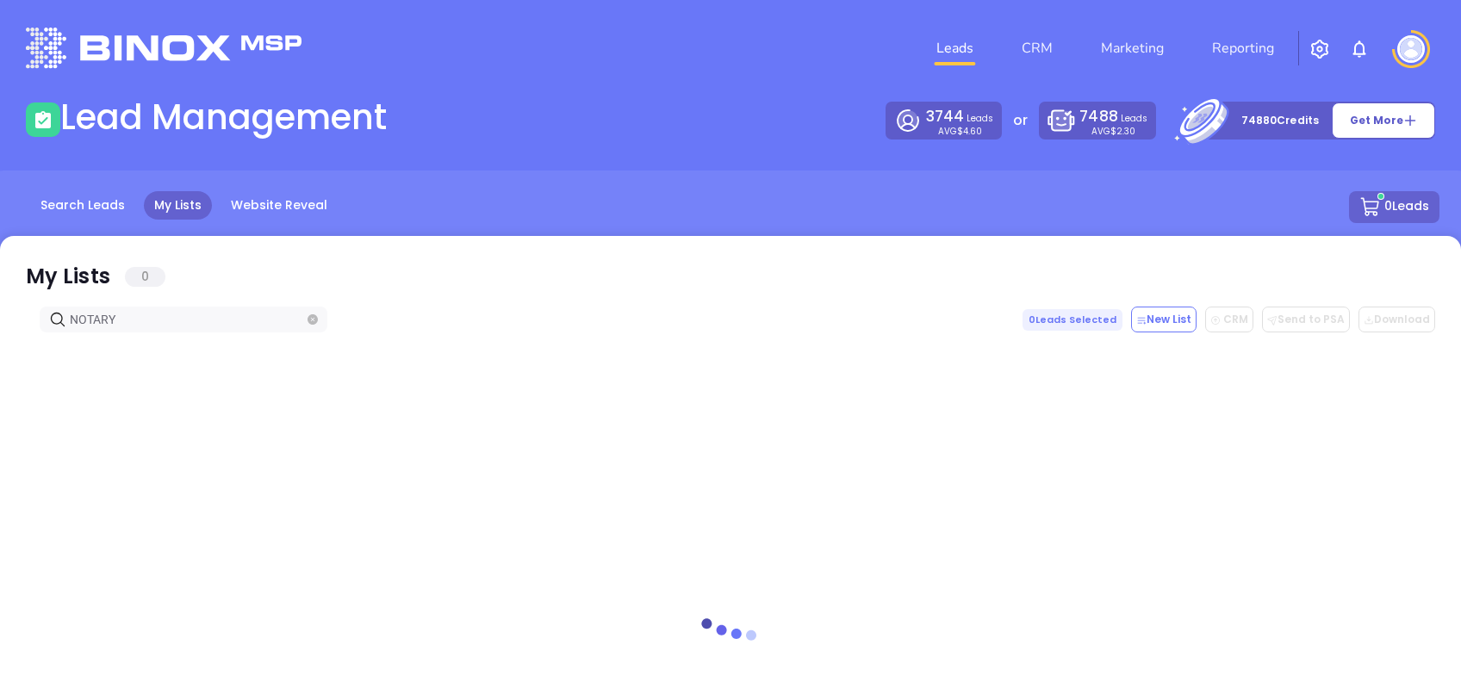
type input "NOTARY"
drag, startPoint x: 46, startPoint y: 273, endPoint x: 174, endPoint y: 314, distance: 134.6
click at [46, 274] on icon at bounding box center [39, 277] width 26 height 26
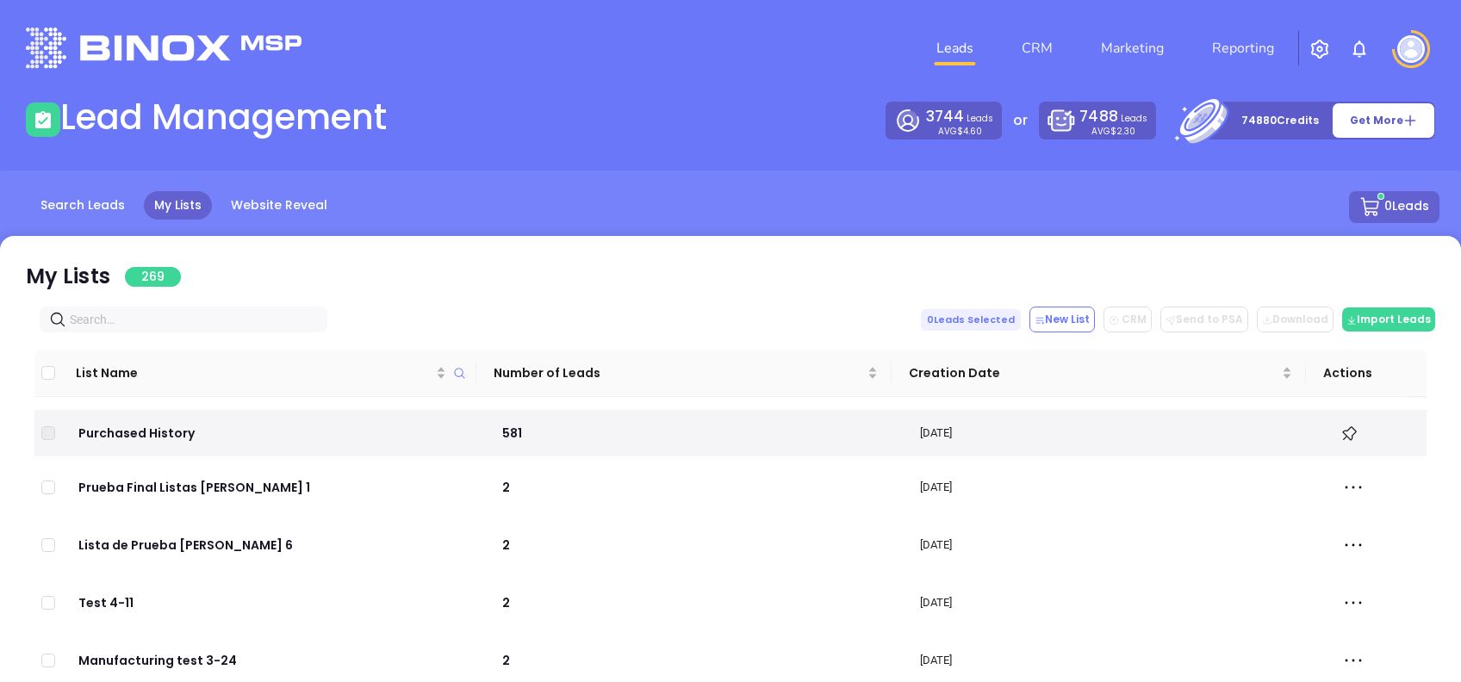
click at [175, 311] on input "text" at bounding box center [187, 319] width 234 height 19
paste input "abanotary.com"
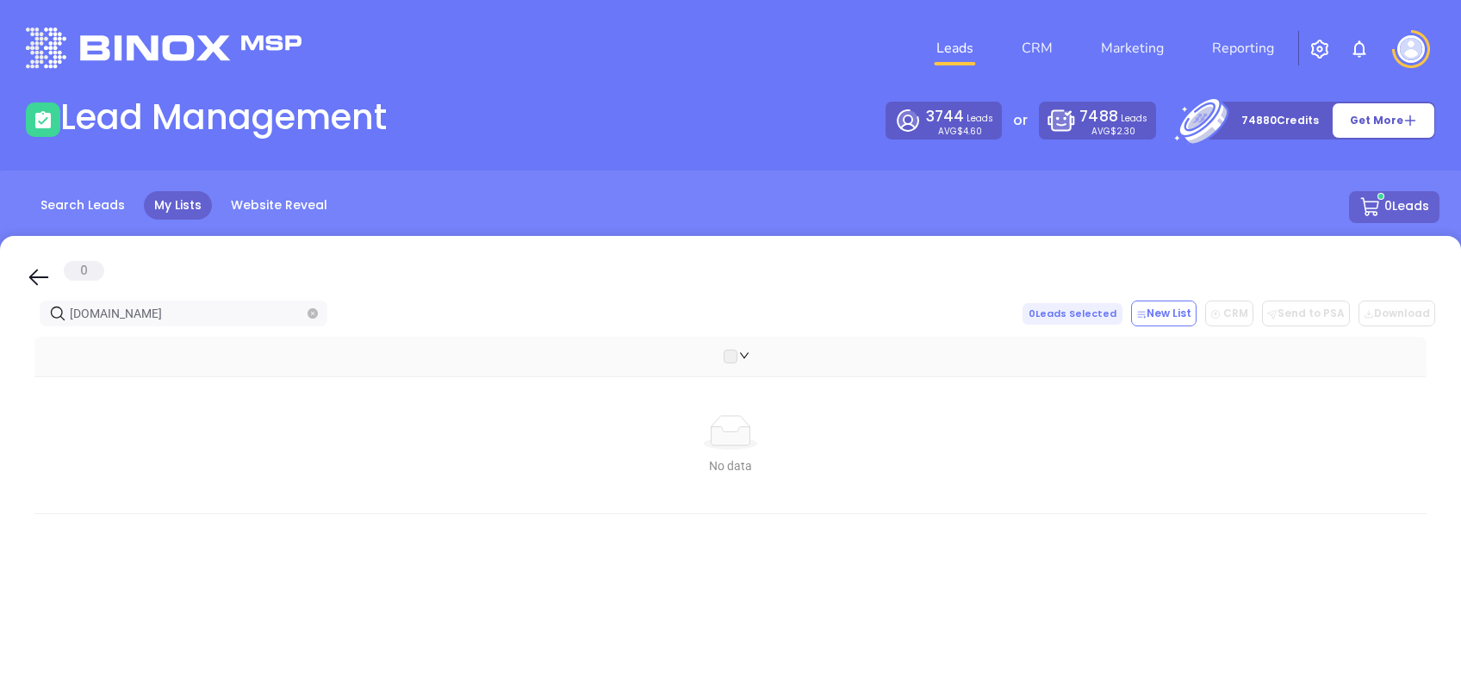
type input "abanotary.com"
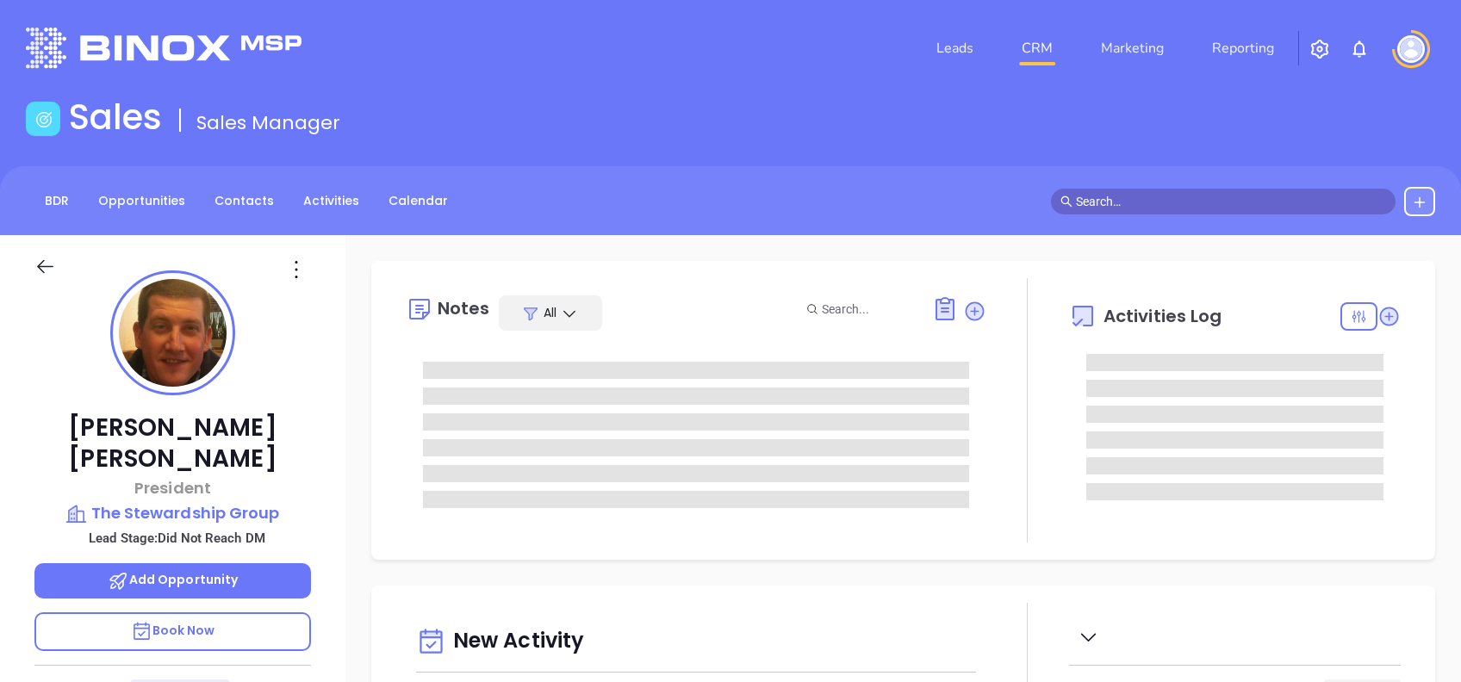
type input "[DATE]"
type input "[PERSON_NAME]"
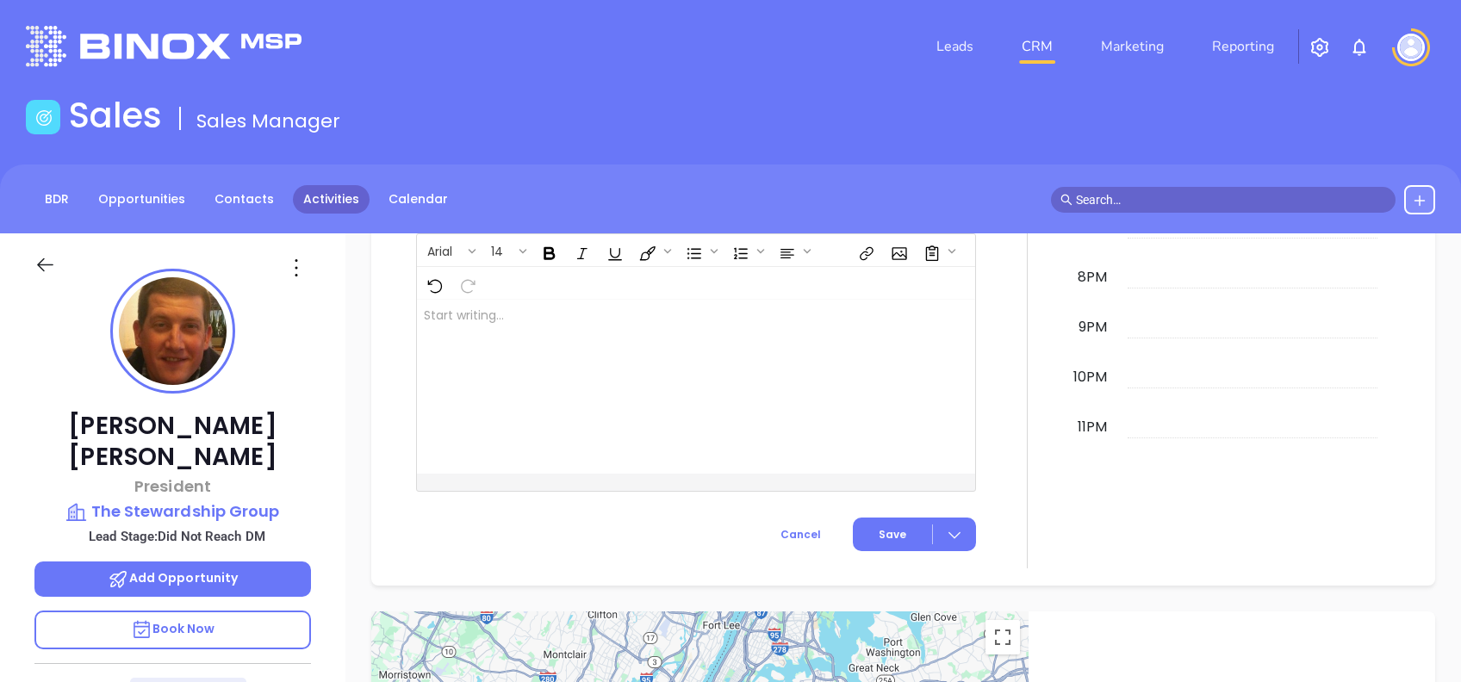
scroll to position [0, 0]
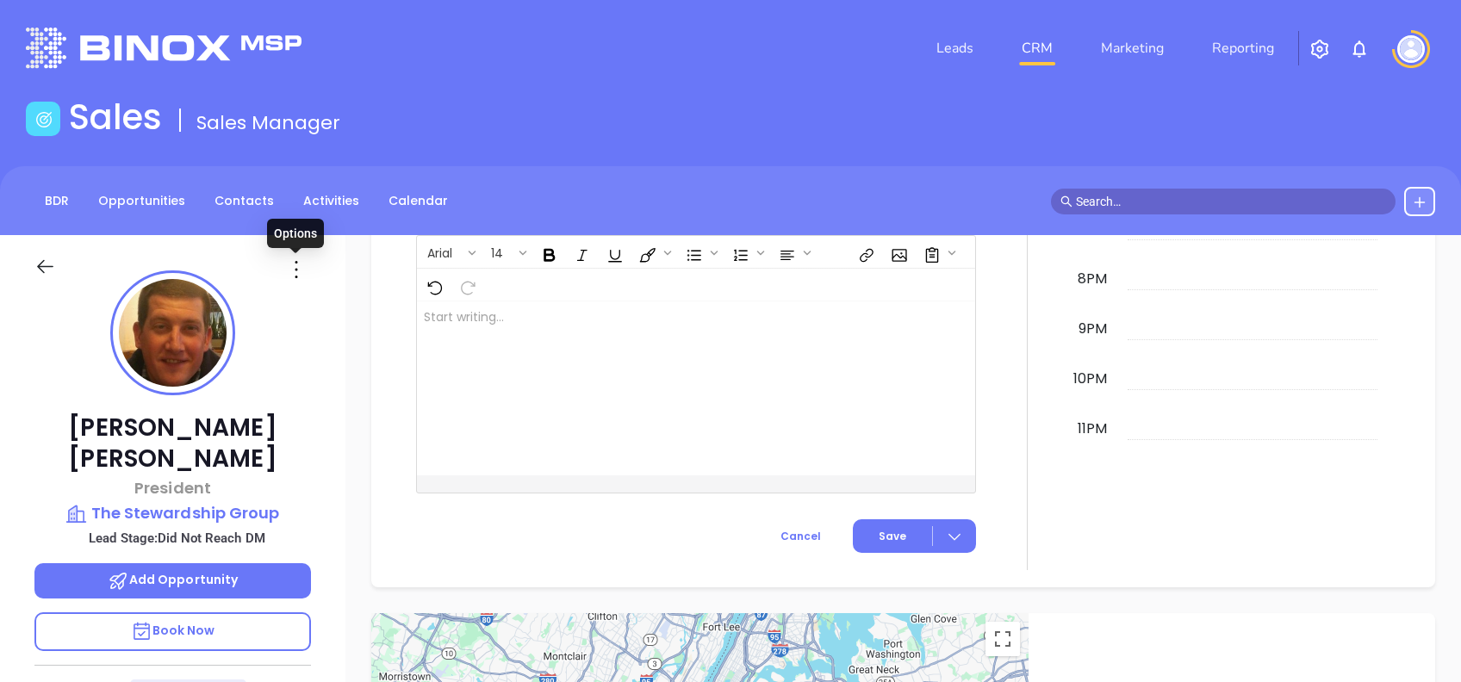
click at [289, 273] on icon at bounding box center [297, 270] width 28 height 28
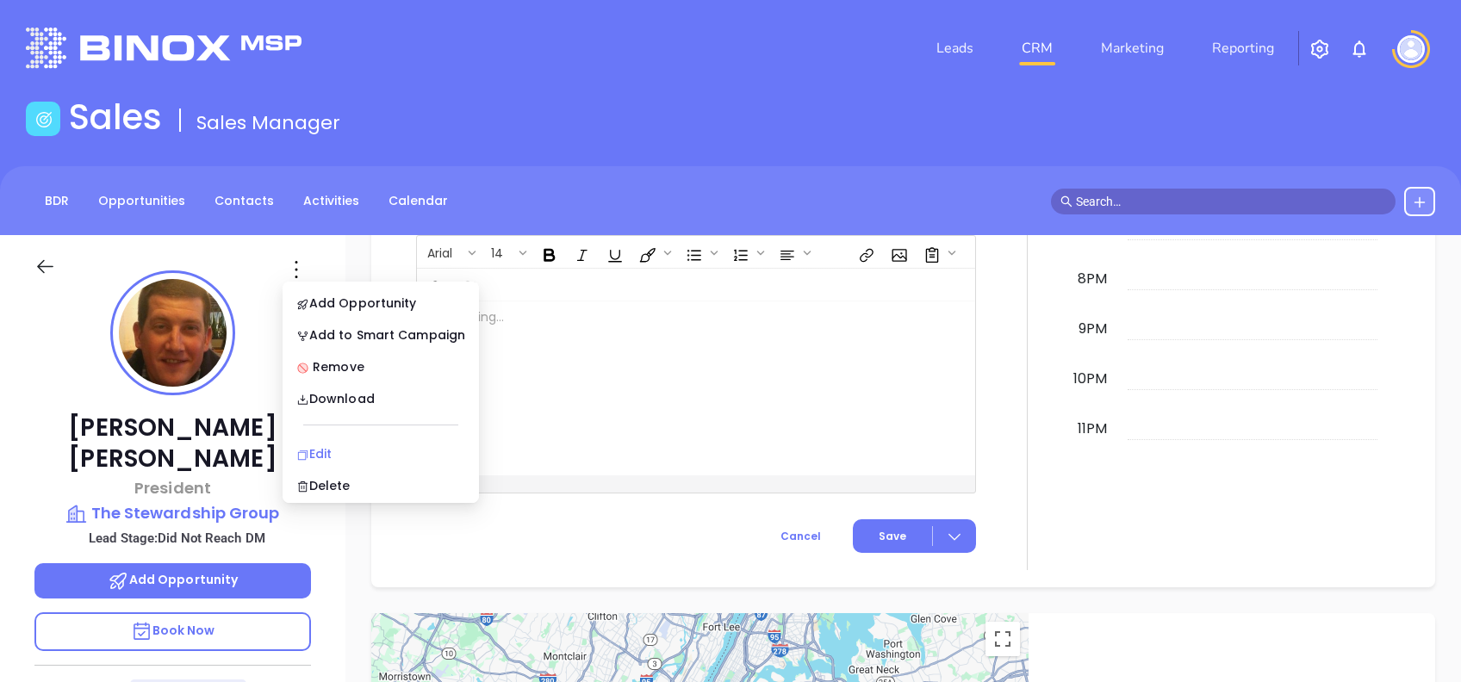
click at [413, 448] on div "Edit" at bounding box center [380, 454] width 169 height 19
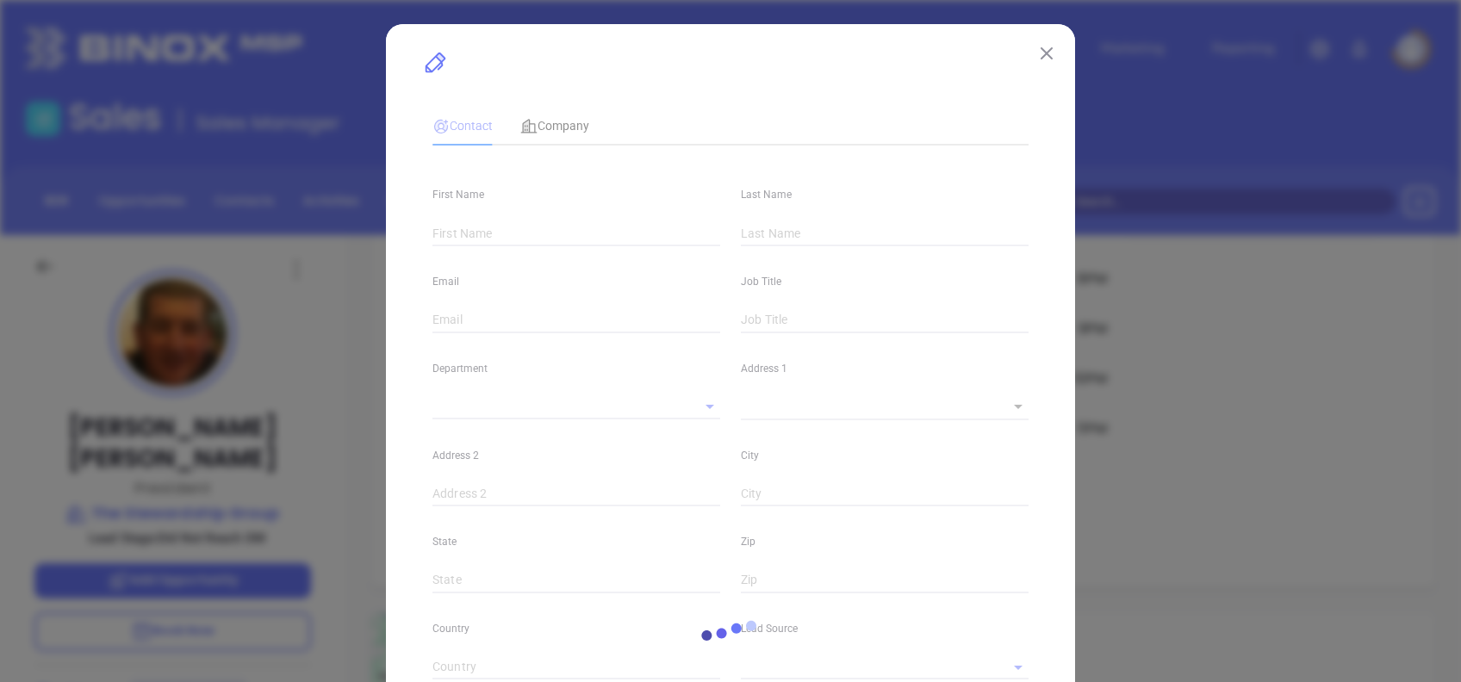
type input "[PERSON_NAME]"
type input "[PERSON_NAME][EMAIL_ADDRESS][DOMAIN_NAME]"
type input "President"
type input "1"
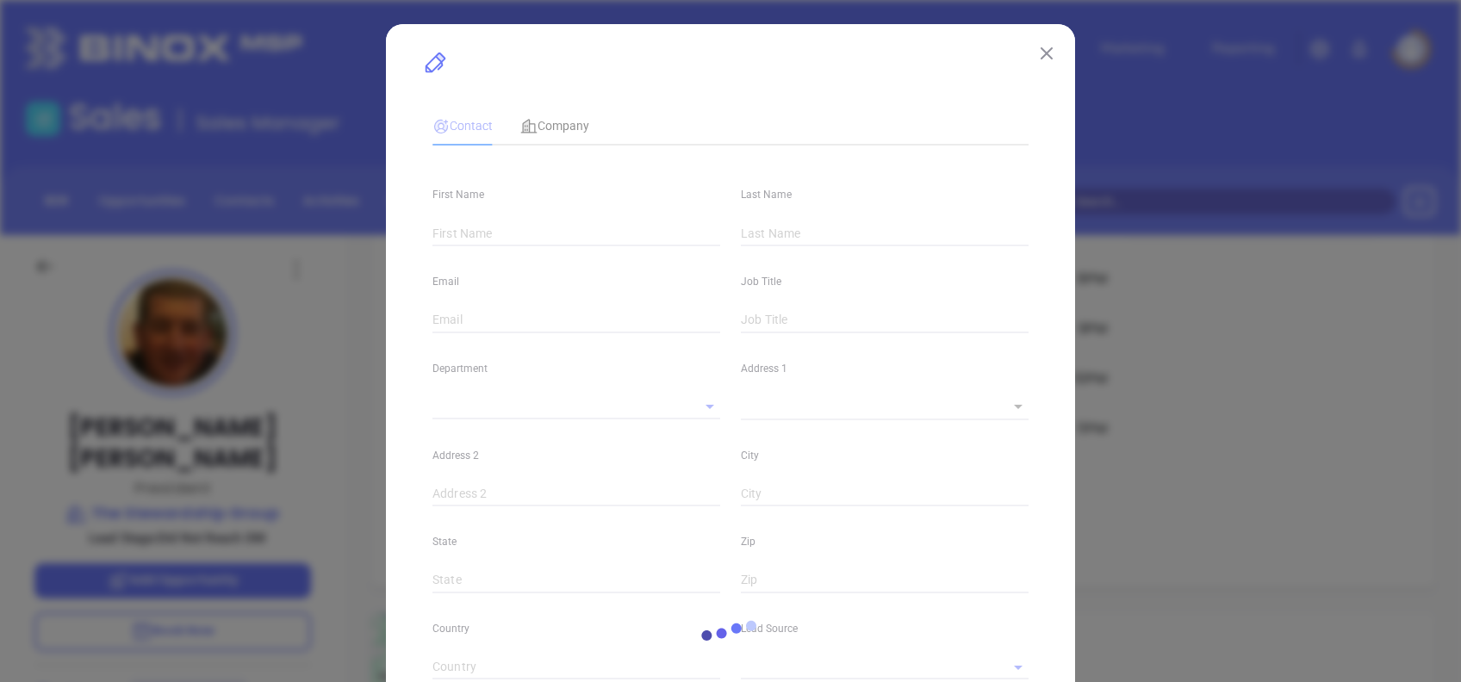
type input "[DOMAIN_NAME][URL][PERSON_NAME]"
type input "Marketing"
type input "Other"
type input "[PERSON_NAME]"
type input "Did Not Reach DM"
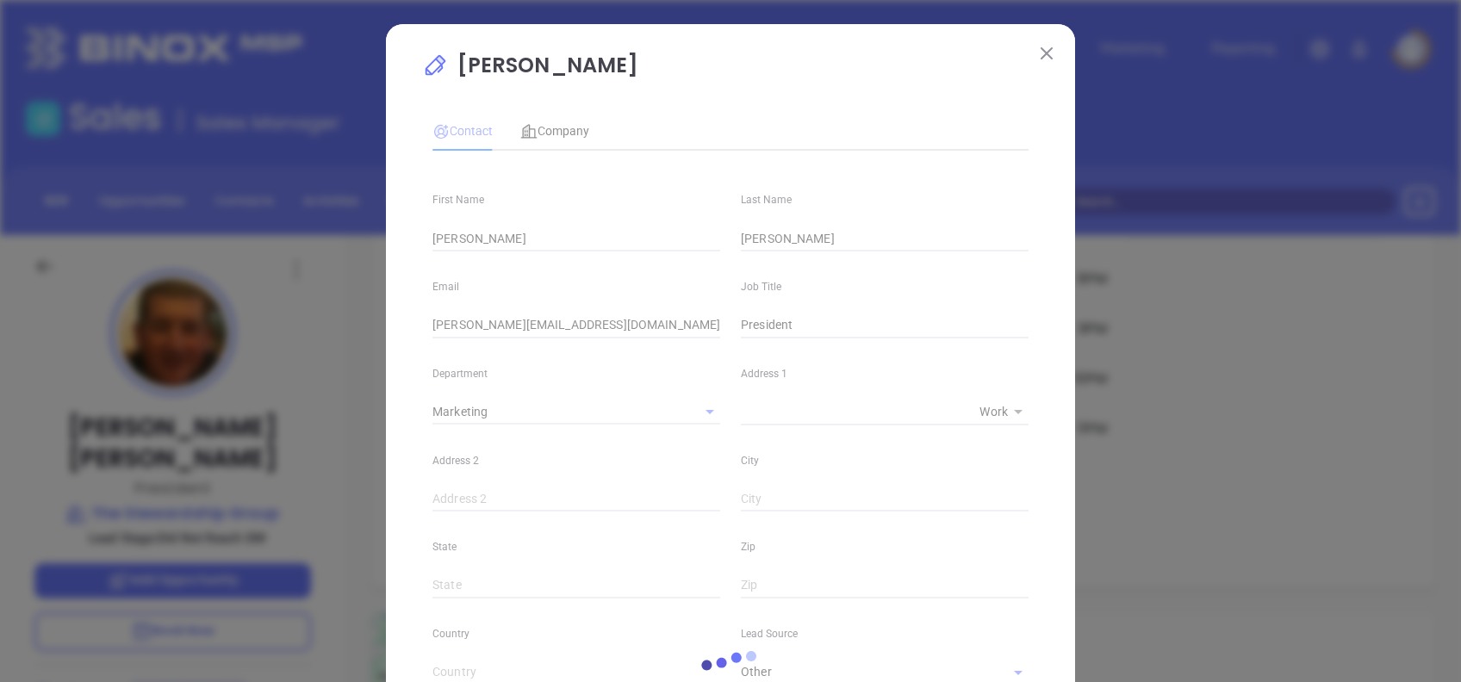
type input "[PHONE_NUMBER]"
type input "1"
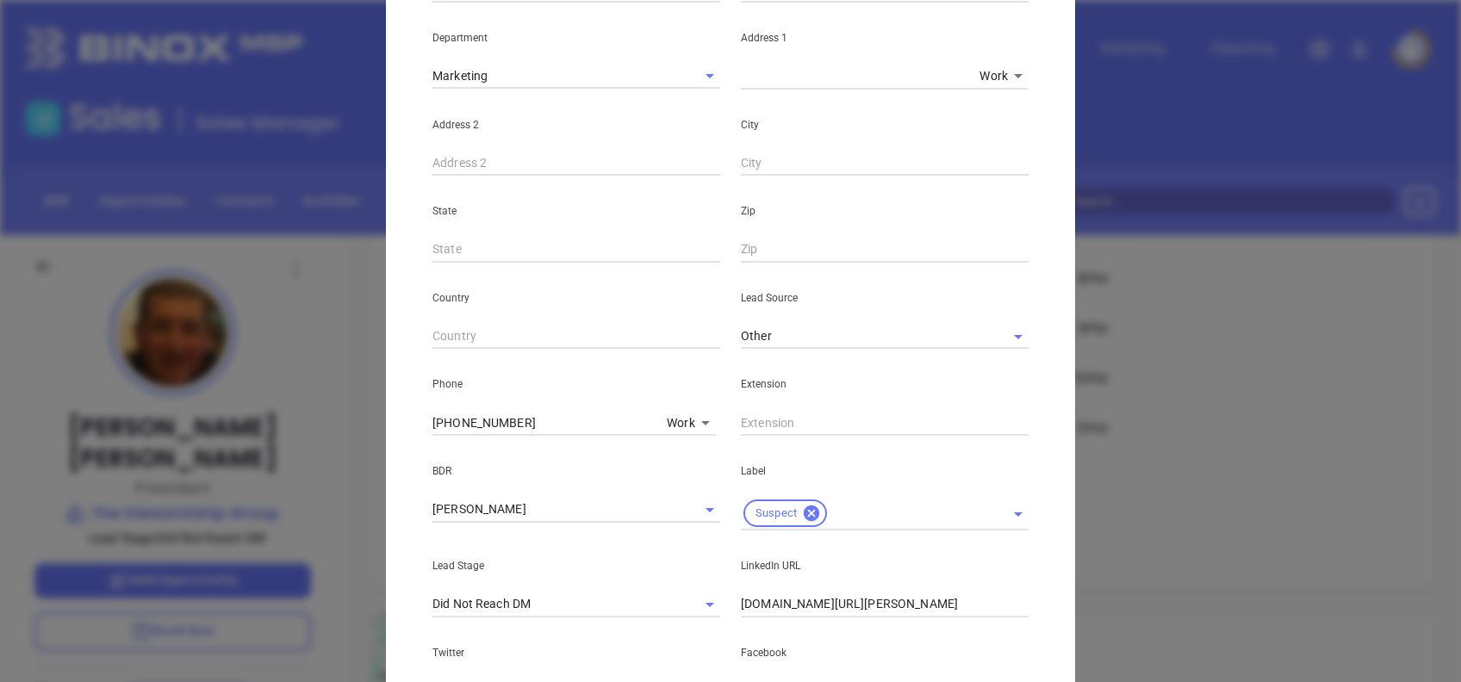
scroll to position [615, 0]
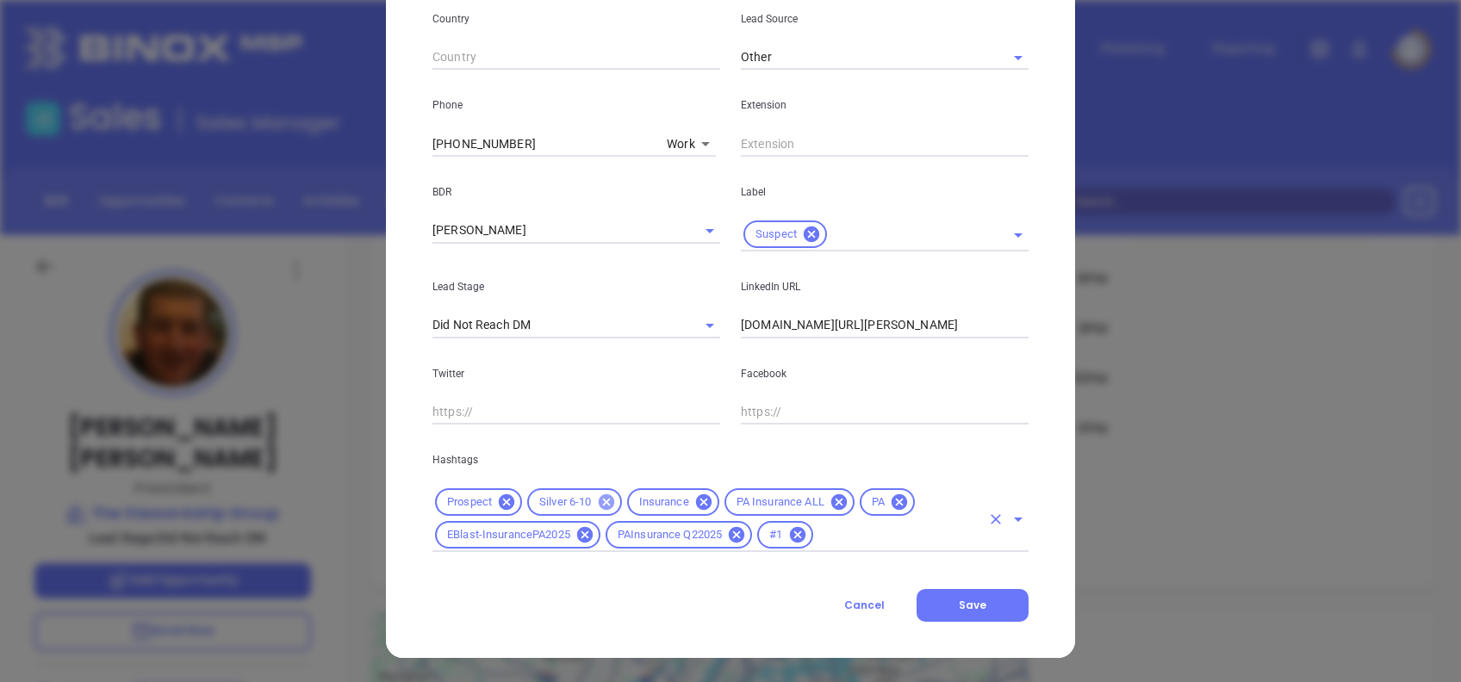
click at [601, 494] on icon at bounding box center [606, 502] width 19 height 19
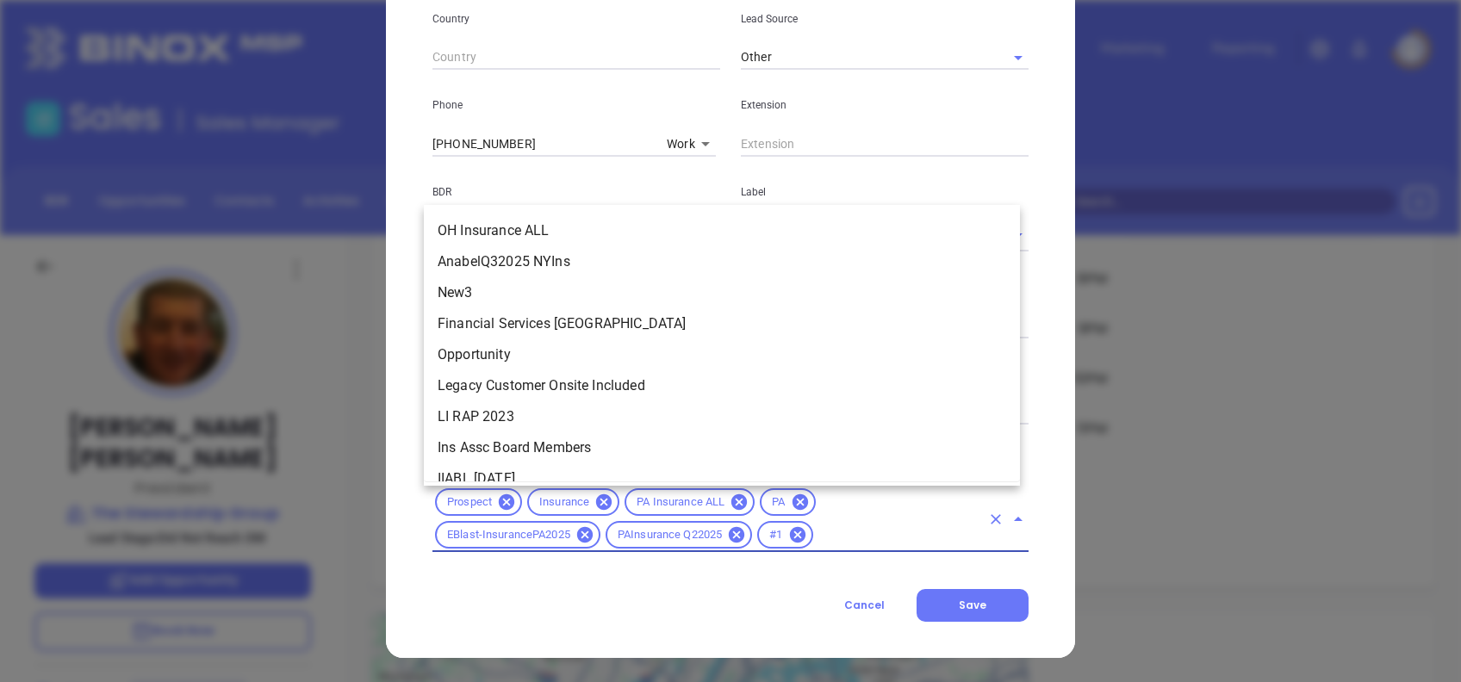
click at [862, 538] on input "text" at bounding box center [898, 536] width 165 height 22
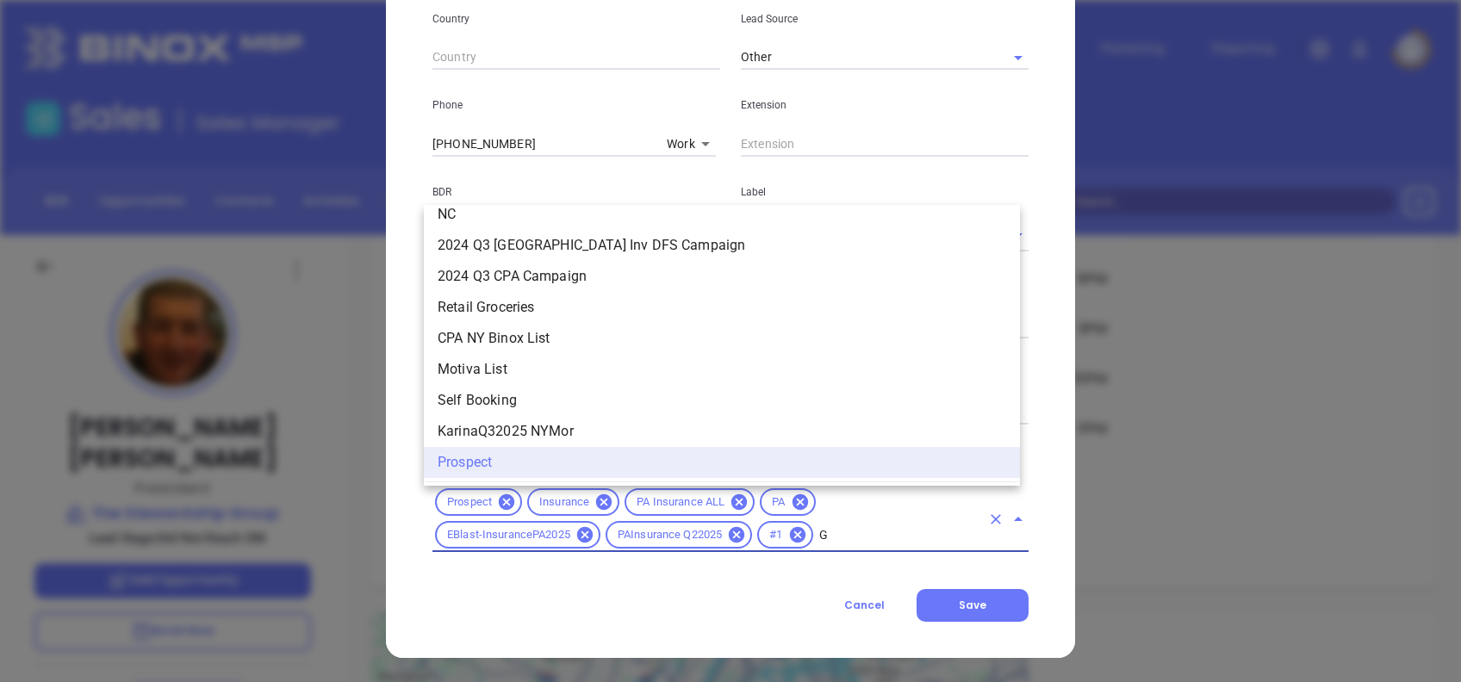
scroll to position [0, 0]
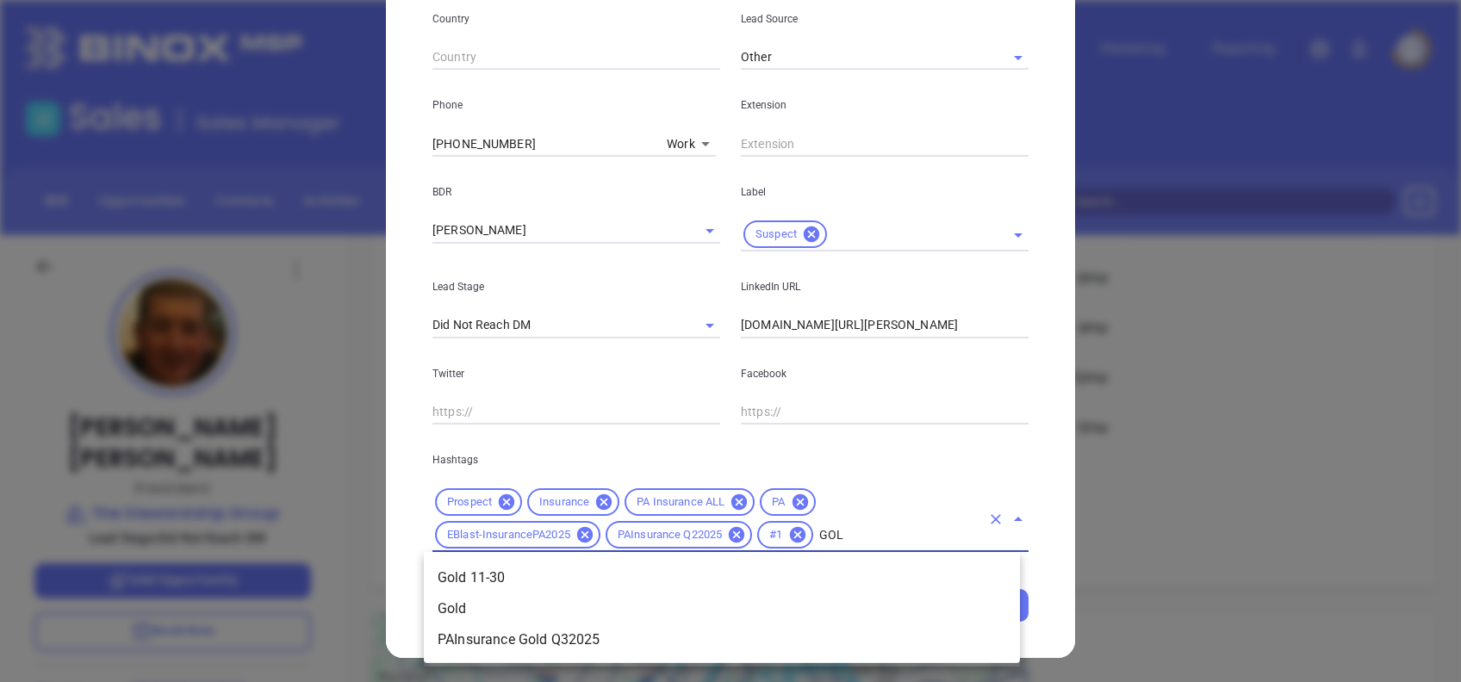
type input "GOLD"
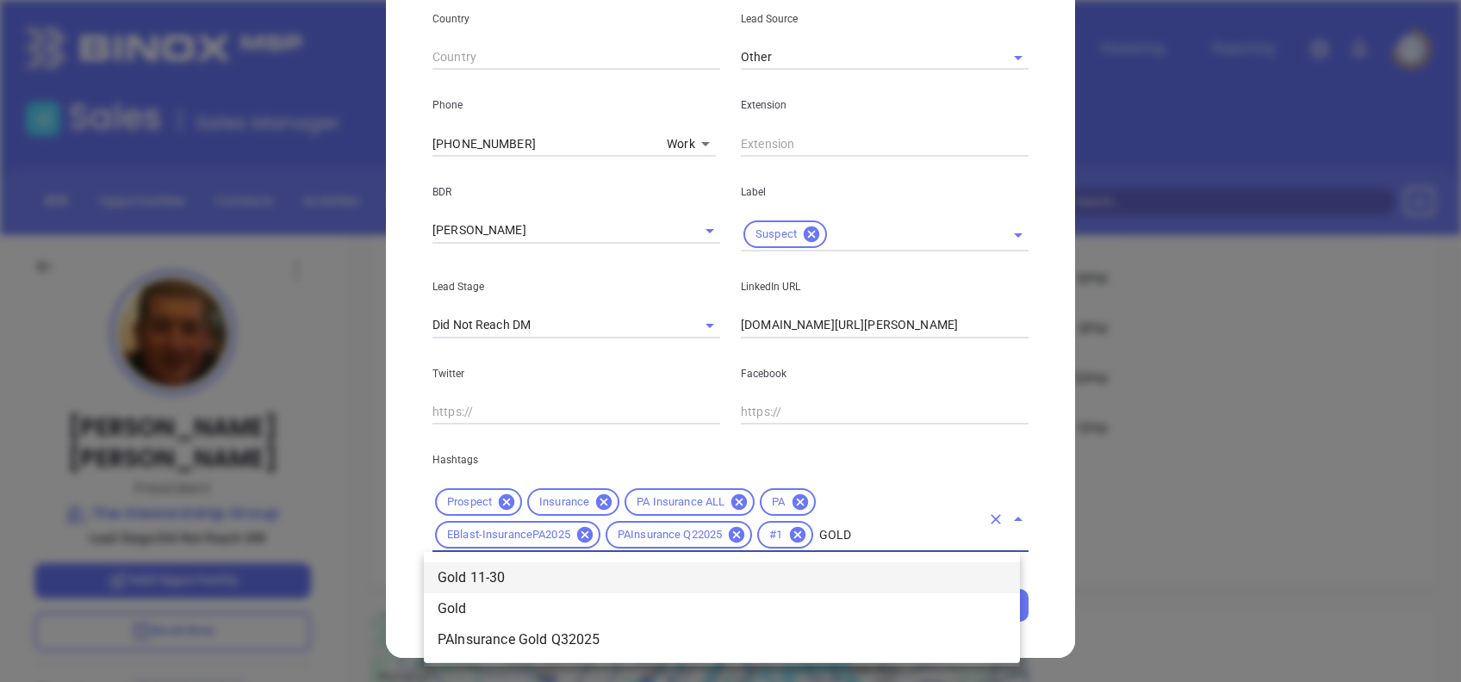
click at [823, 575] on li "Gold 11-30" at bounding box center [722, 578] width 596 height 31
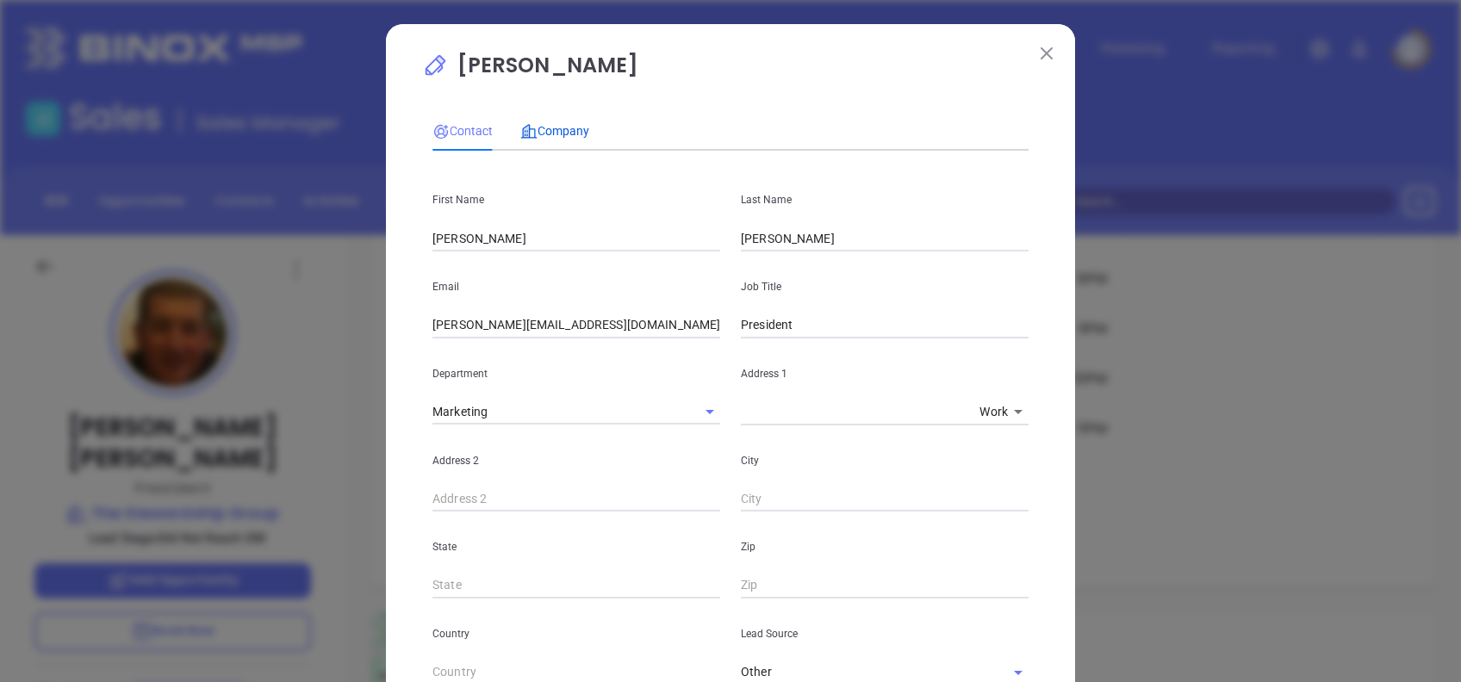
click at [548, 121] on div "Company" at bounding box center [554, 130] width 69 height 19
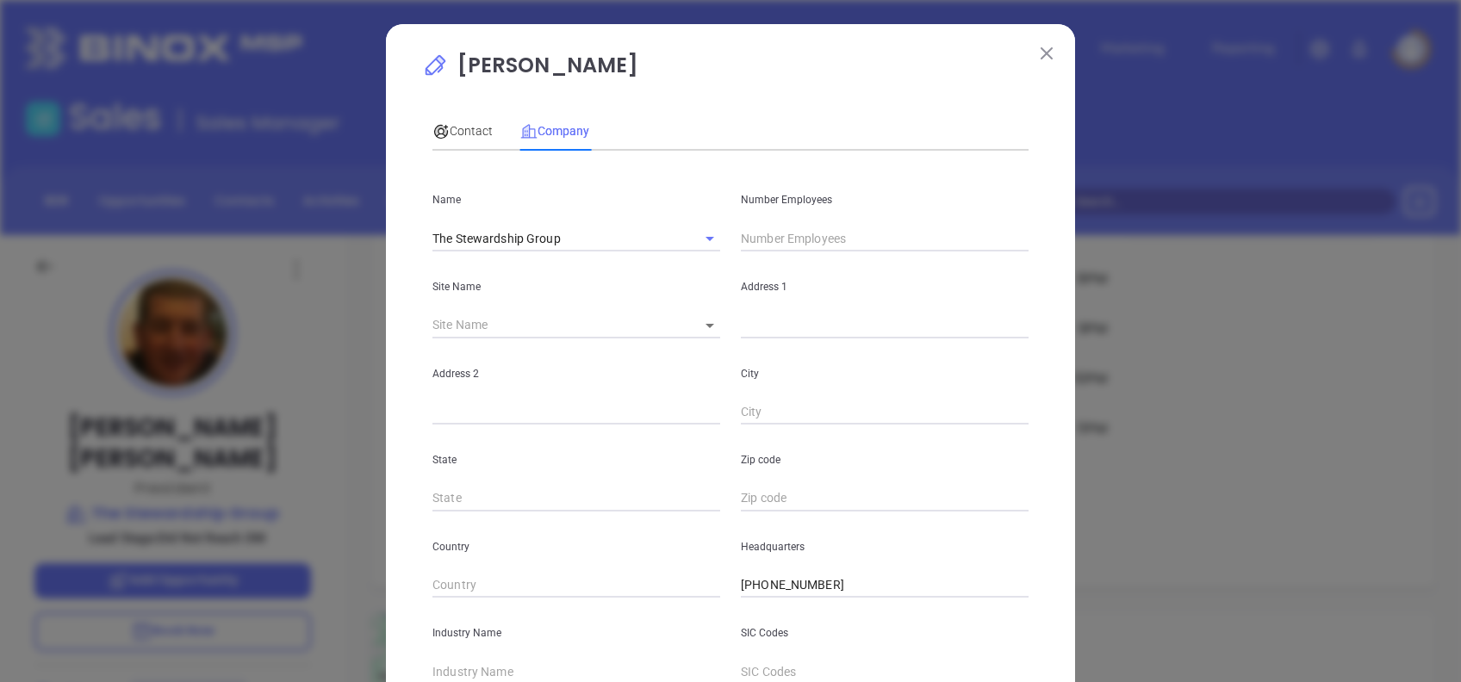
click at [784, 246] on input "text" at bounding box center [885, 239] width 288 height 26
type input "11"
drag, startPoint x: 718, startPoint y: 119, endPoint x: 650, endPoint y: 283, distance: 177.7
click at [718, 120] on div "Contact Company" at bounding box center [730, 131] width 596 height 40
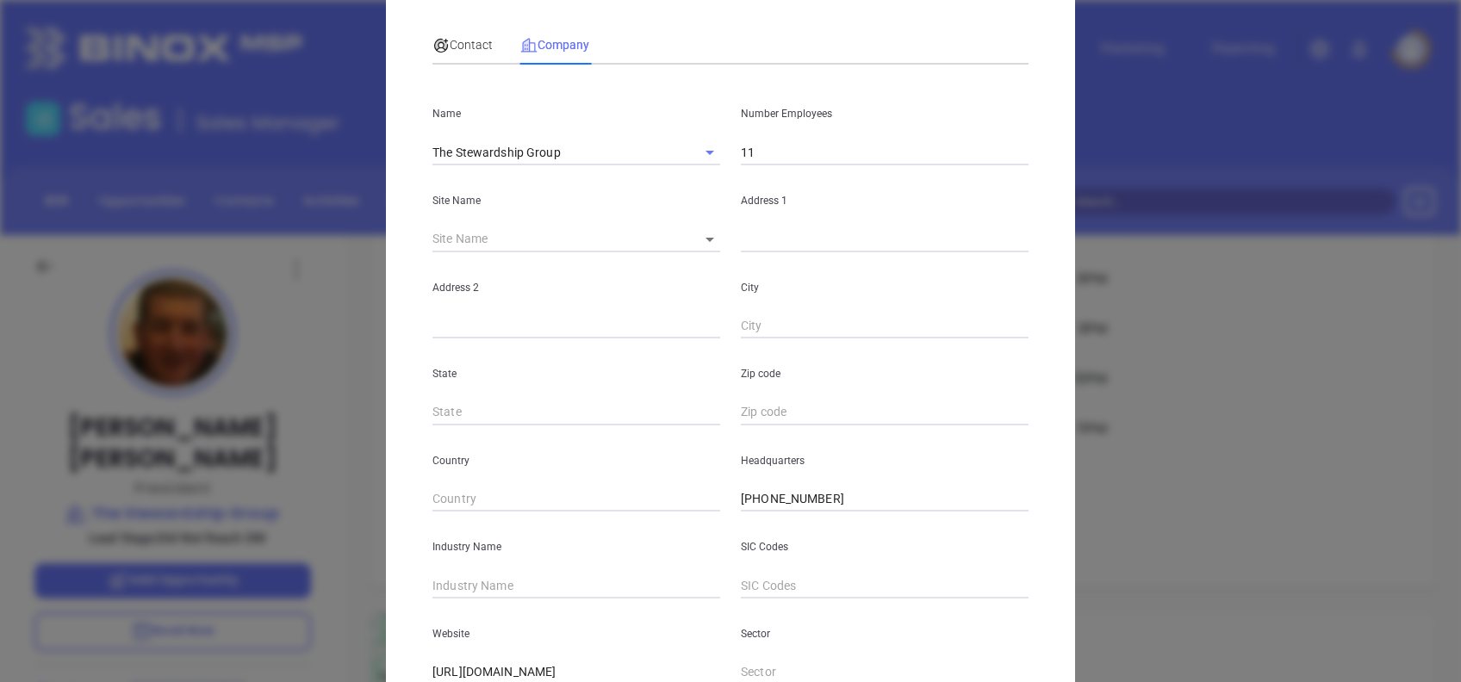
scroll to position [306, 0]
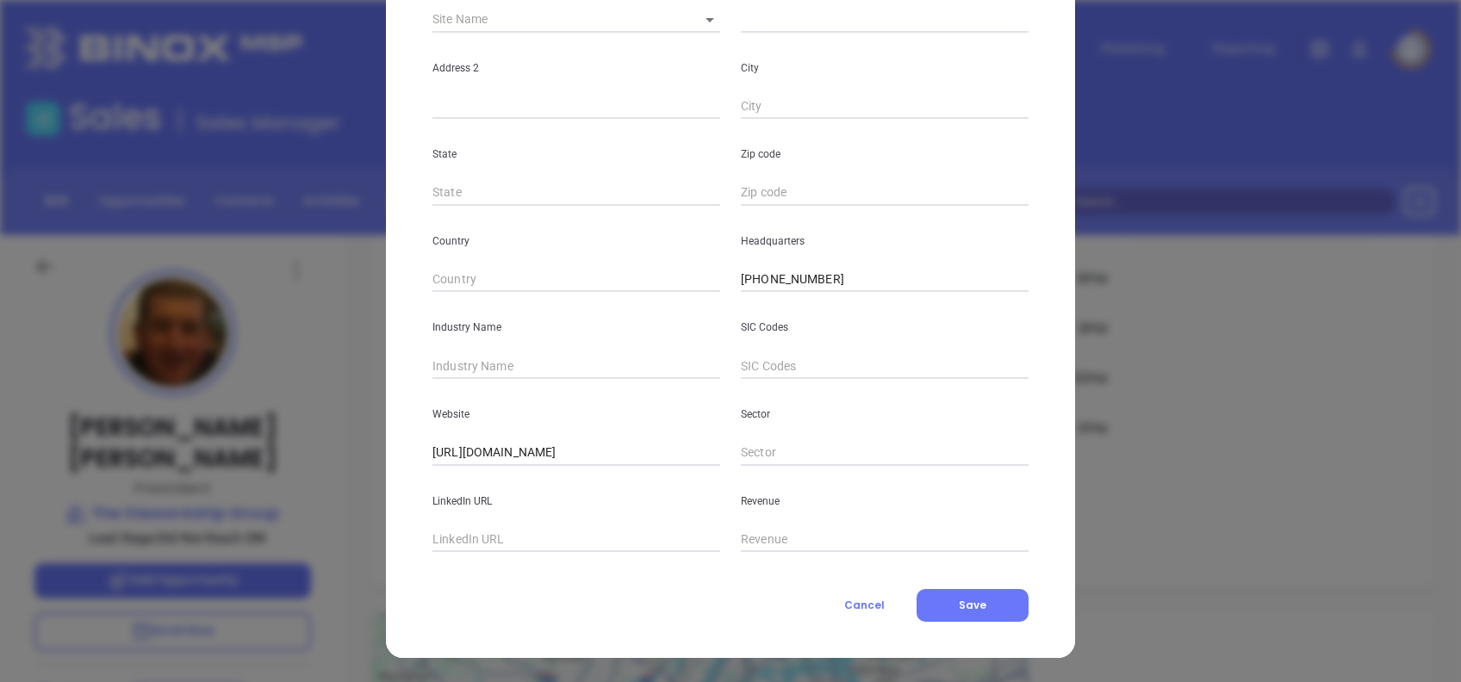
click at [557, 379] on div "Website https://thestewardshipgroup.org/" at bounding box center [576, 422] width 308 height 87
click at [552, 366] on input "text" at bounding box center [576, 366] width 288 height 26
type input "Insurance"
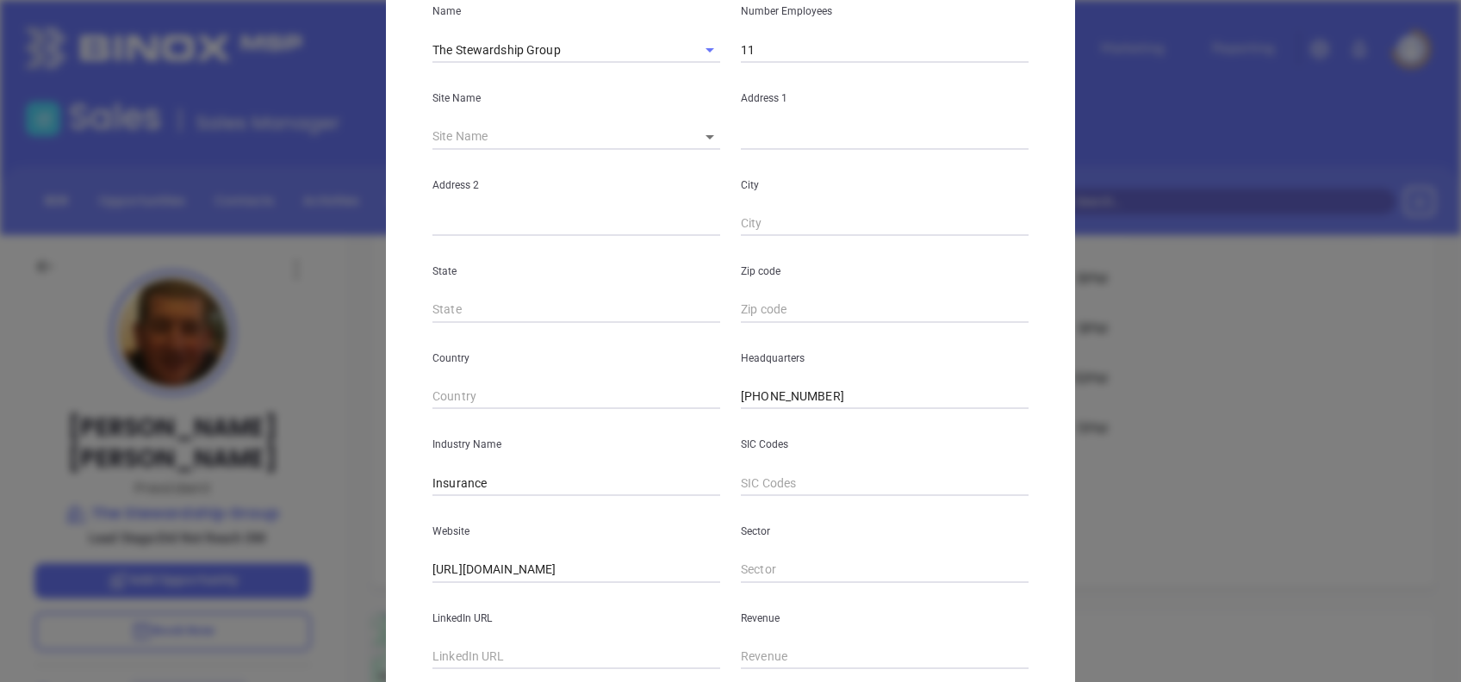
scroll to position [0, 0]
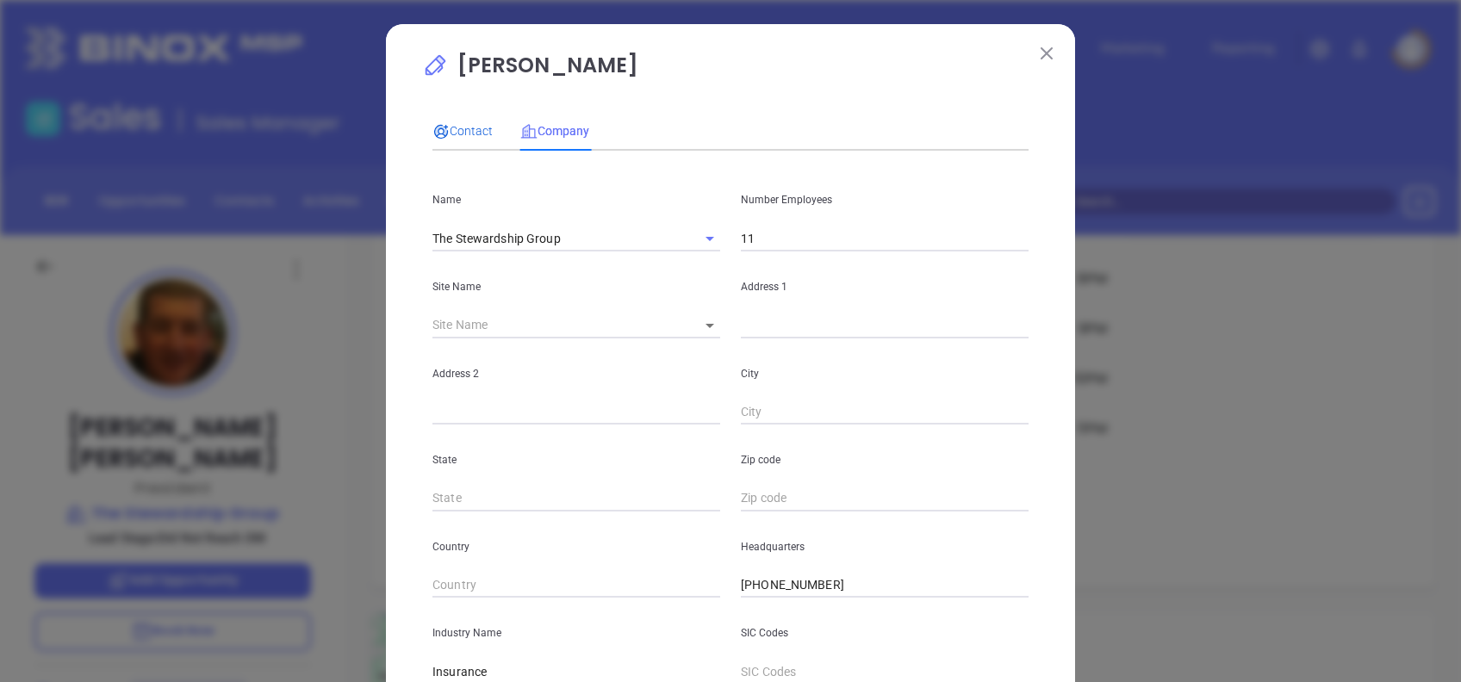
click at [455, 131] on span "Contact" at bounding box center [462, 131] width 60 height 14
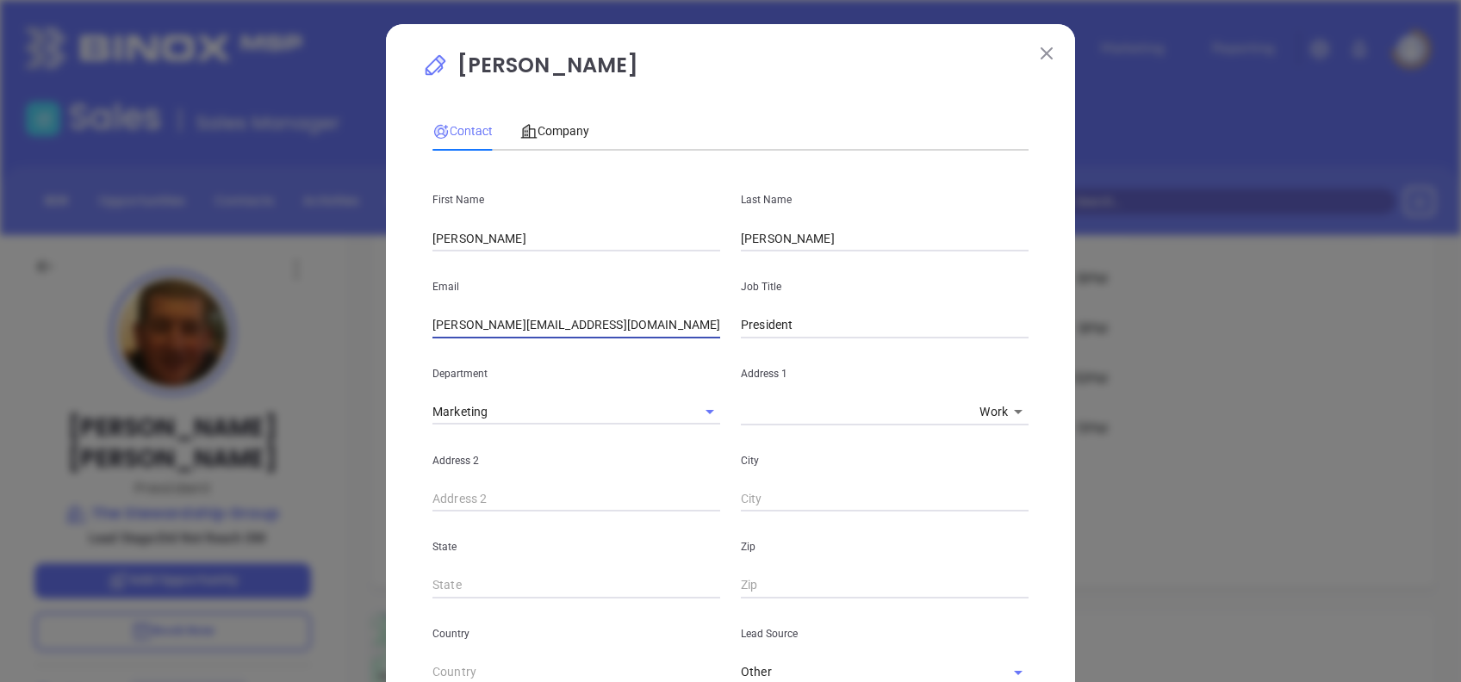
drag, startPoint x: 613, startPoint y: 327, endPoint x: 215, endPoint y: 294, distance: 398.5
click at [221, 296] on div "Larry Kauffman Contact Company First Name Larry Last Name Kauffman Email larry@…" at bounding box center [730, 341] width 1461 height 682
paste input "stewardship.group"
type input "larry@stewardship.group"
click at [787, 81] on p "Larry Kauffman" at bounding box center [730, 70] width 617 height 40
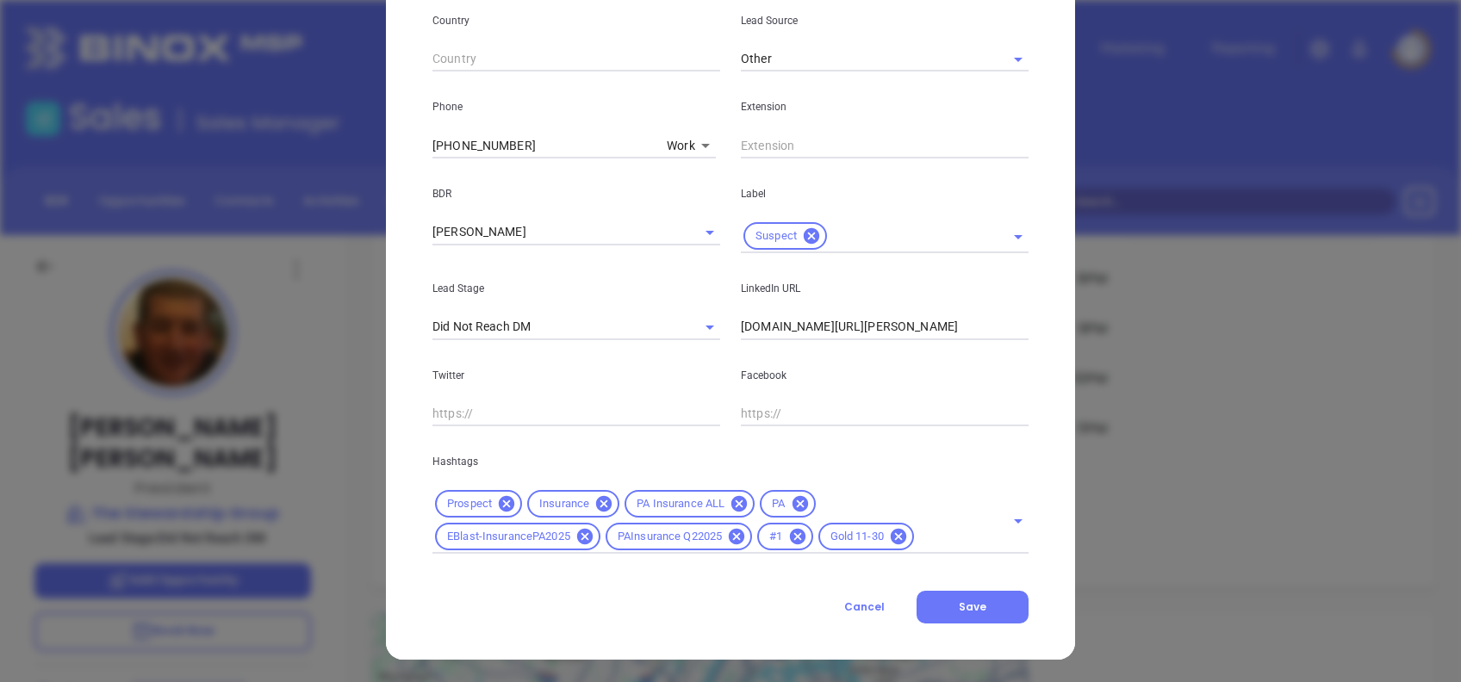
scroll to position [615, 0]
click at [984, 603] on button "Save" at bounding box center [973, 605] width 112 height 33
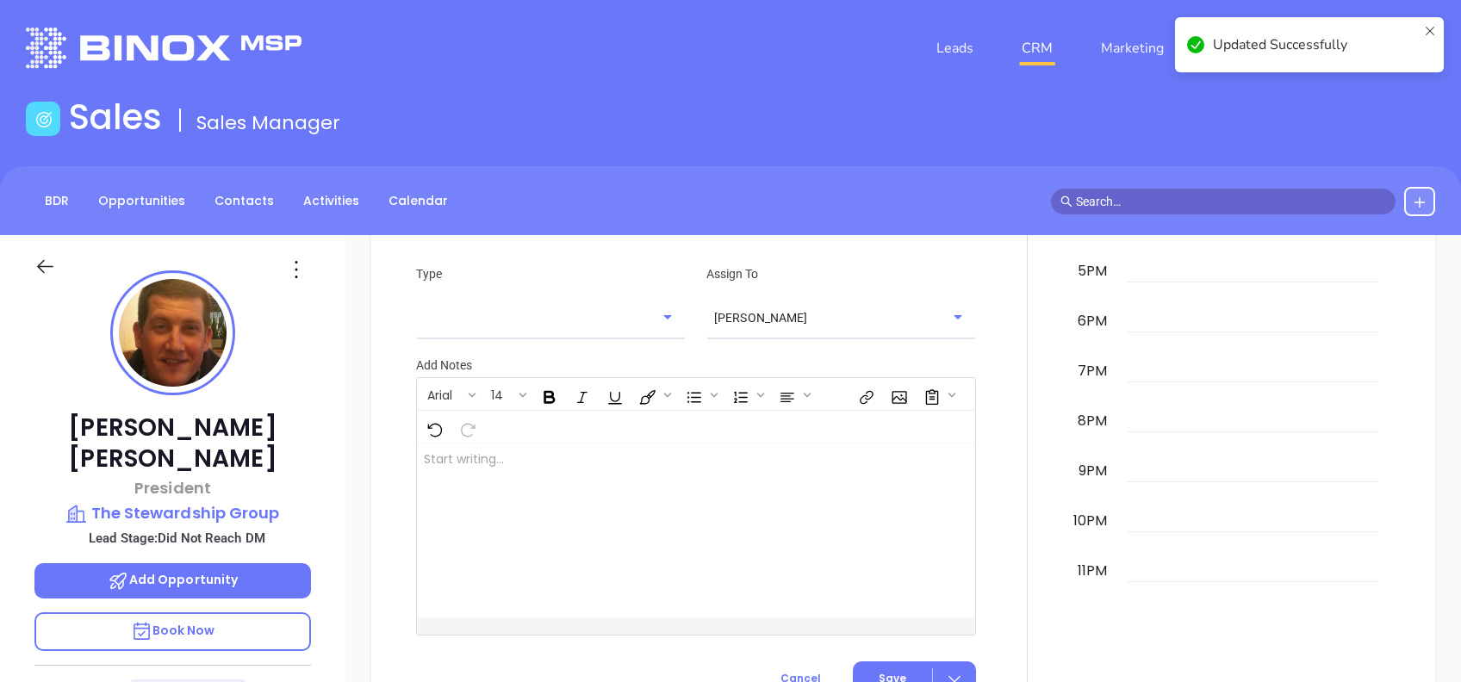
scroll to position [1133, 0]
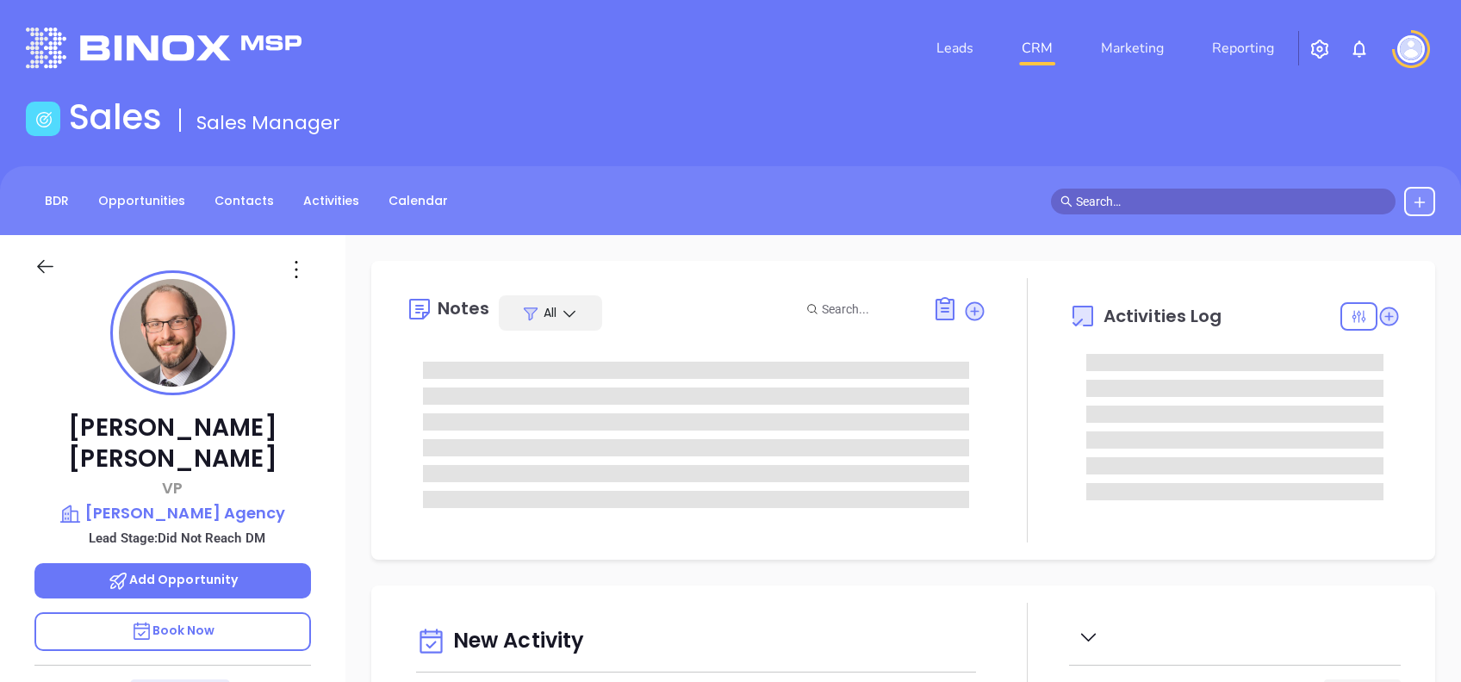
type input "[DATE]"
type input "[PERSON_NAME]"
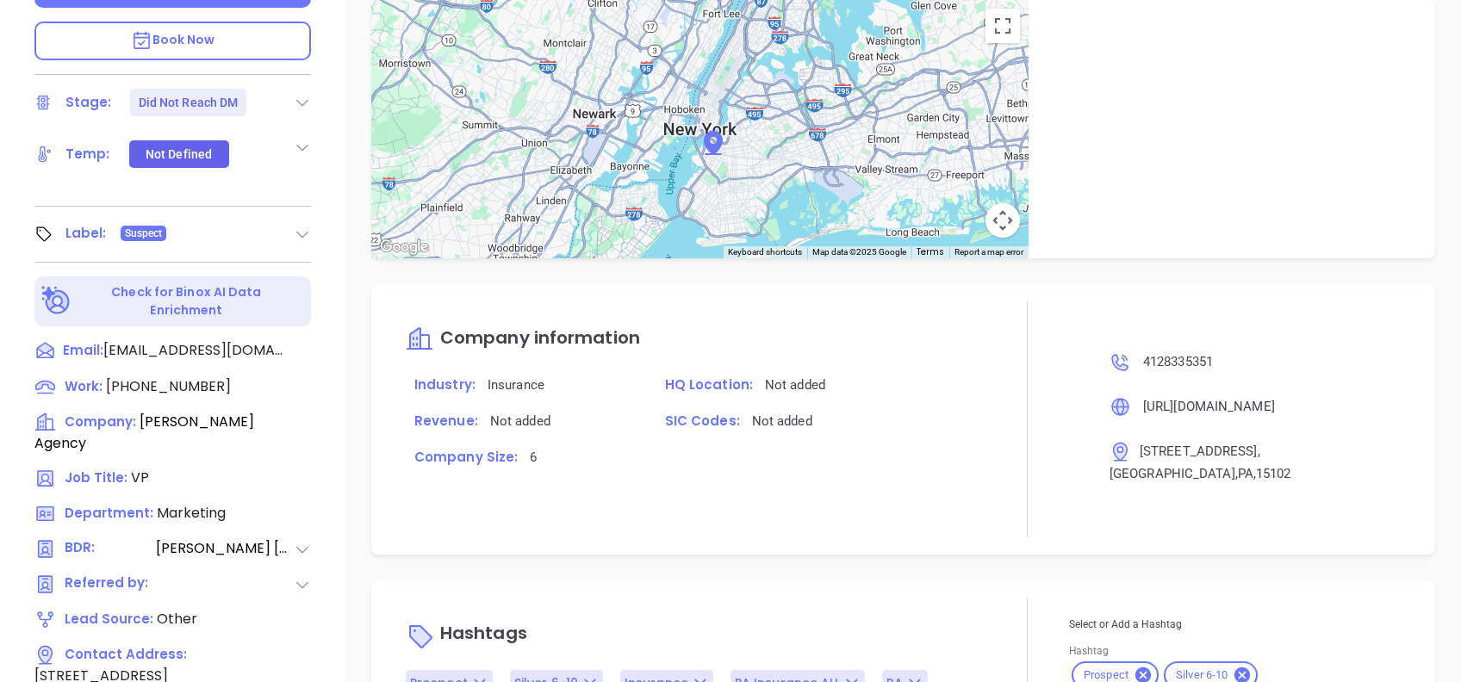
scroll to position [758, 0]
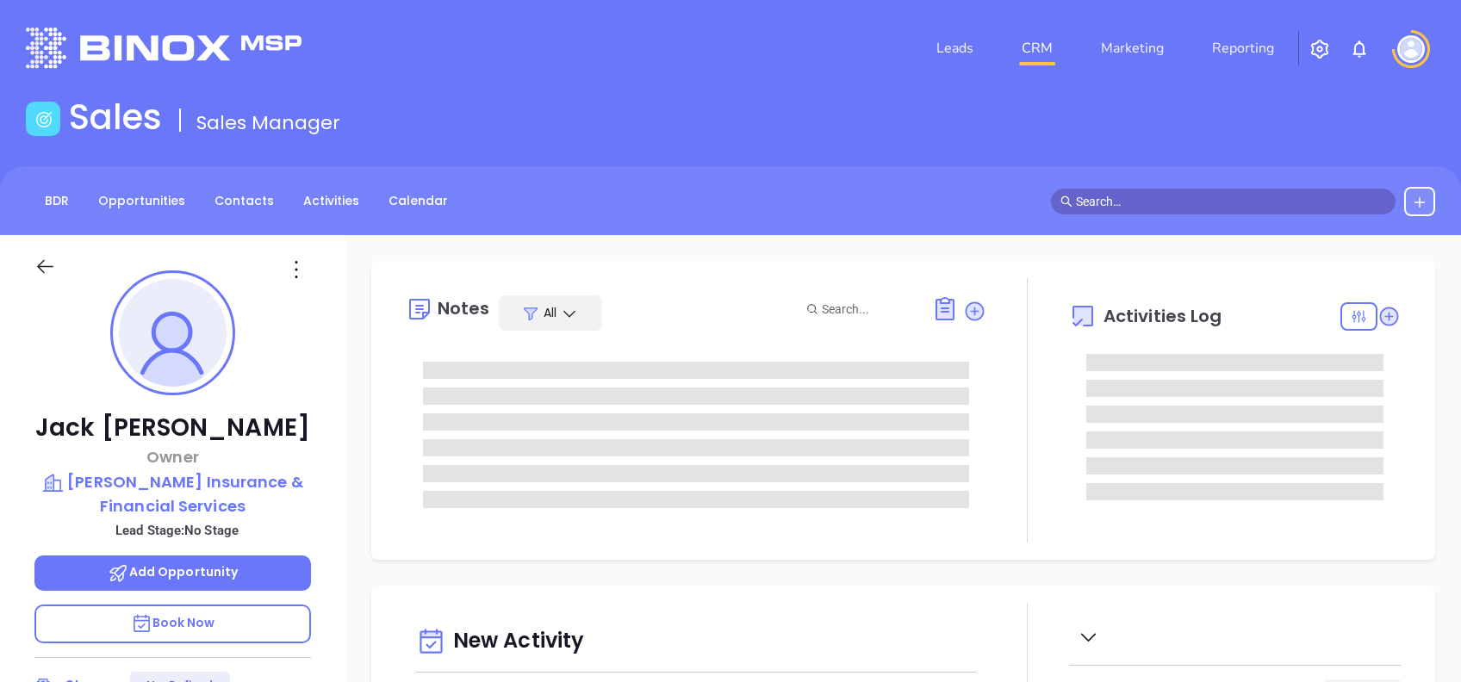
type input "10/03/2025"
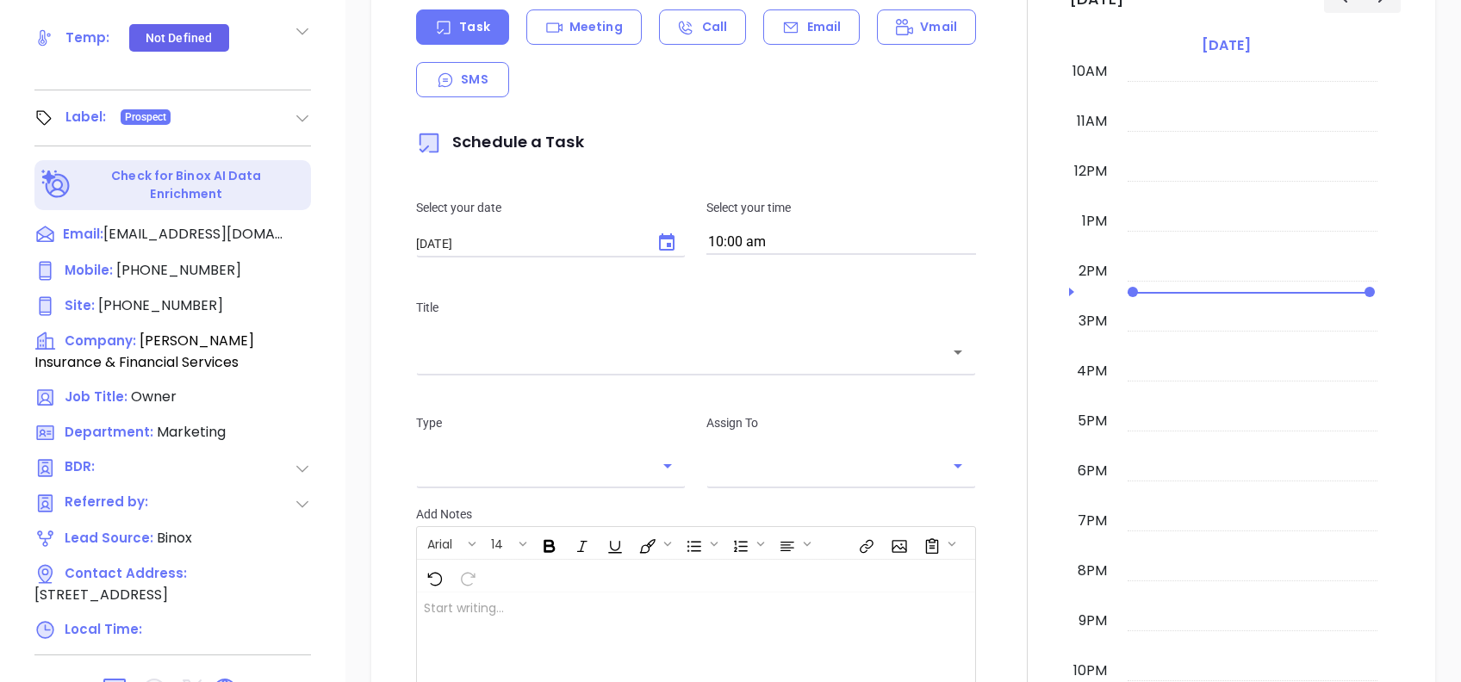
scroll to position [758, 0]
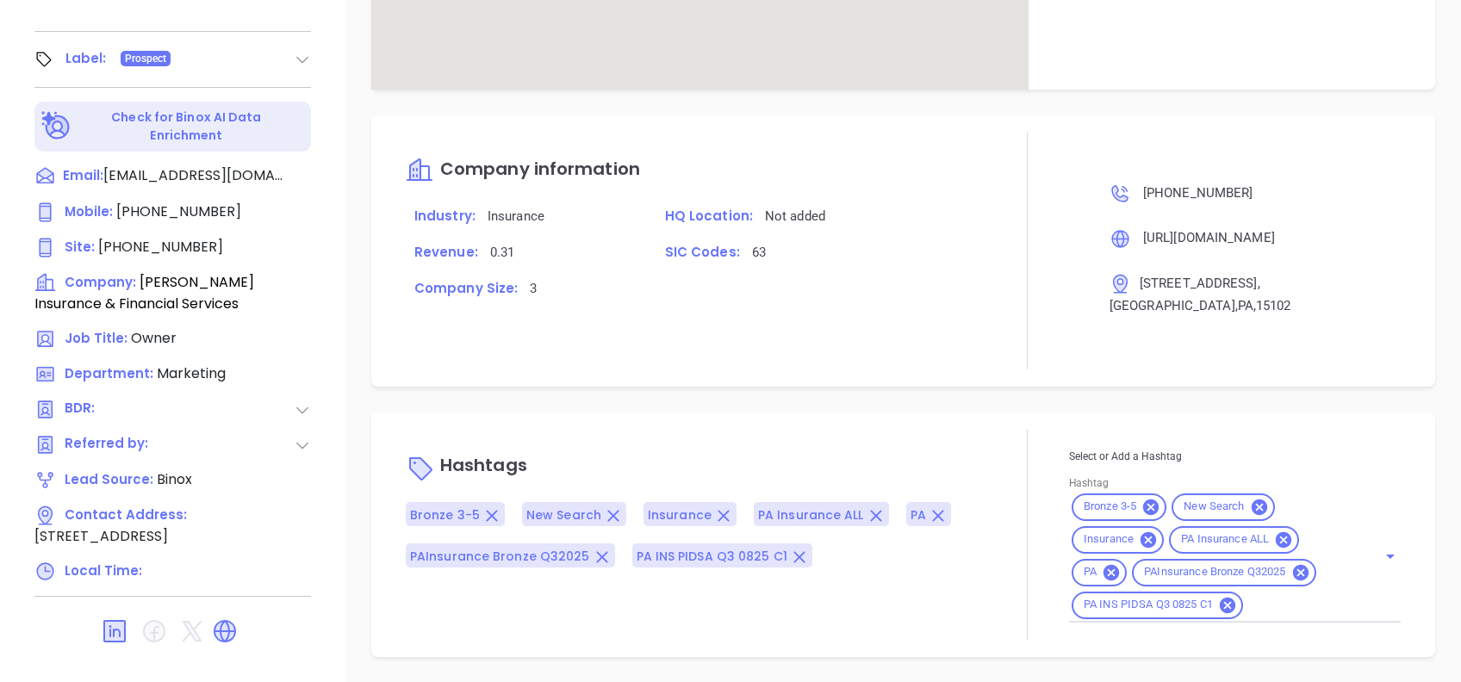
type input "Alejandra Lara"
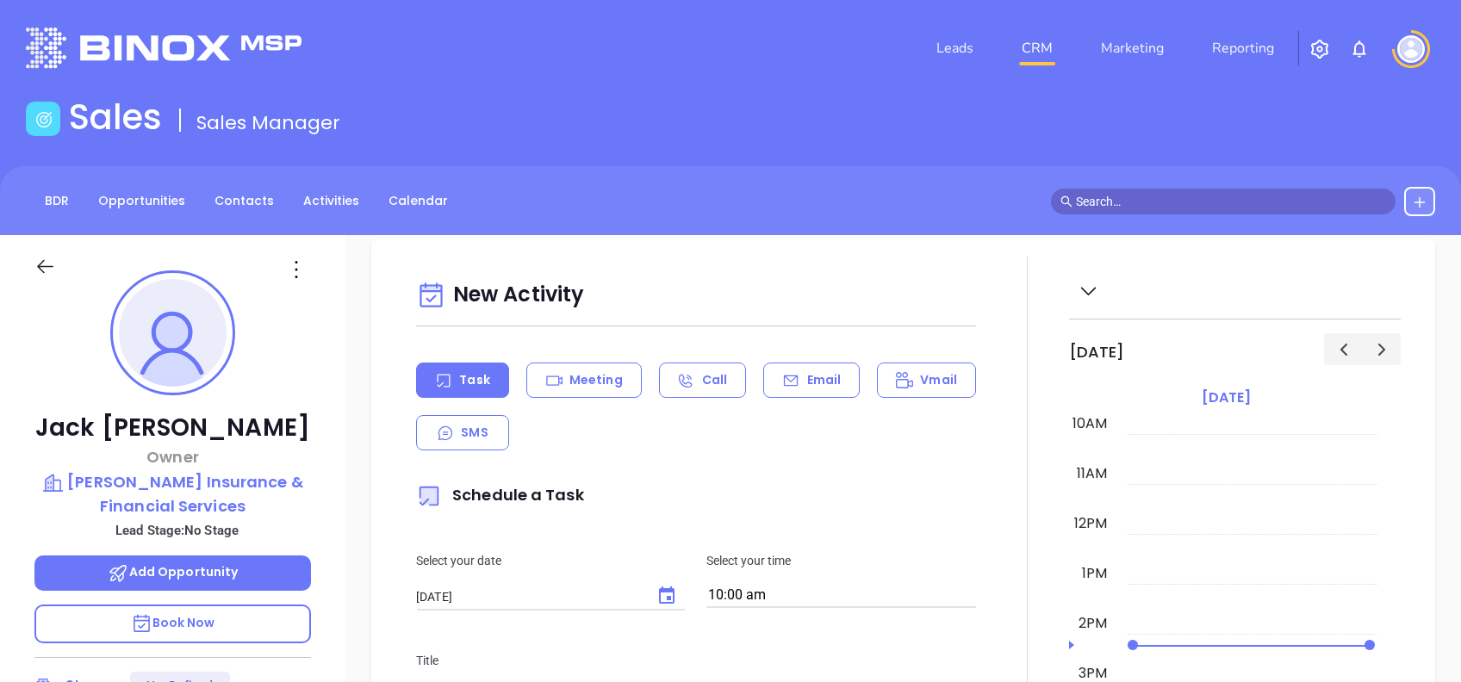
scroll to position [0, 0]
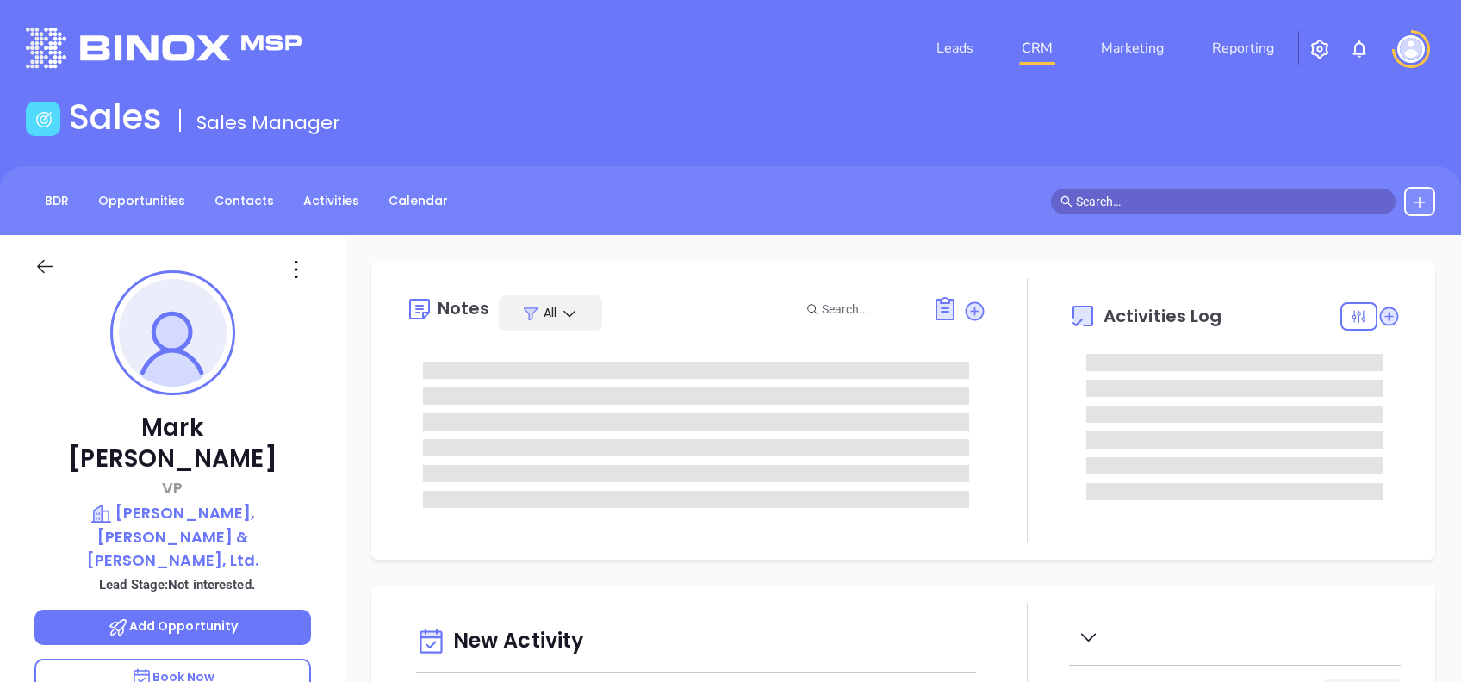
type input "[DATE]"
type input "[PERSON_NAME]"
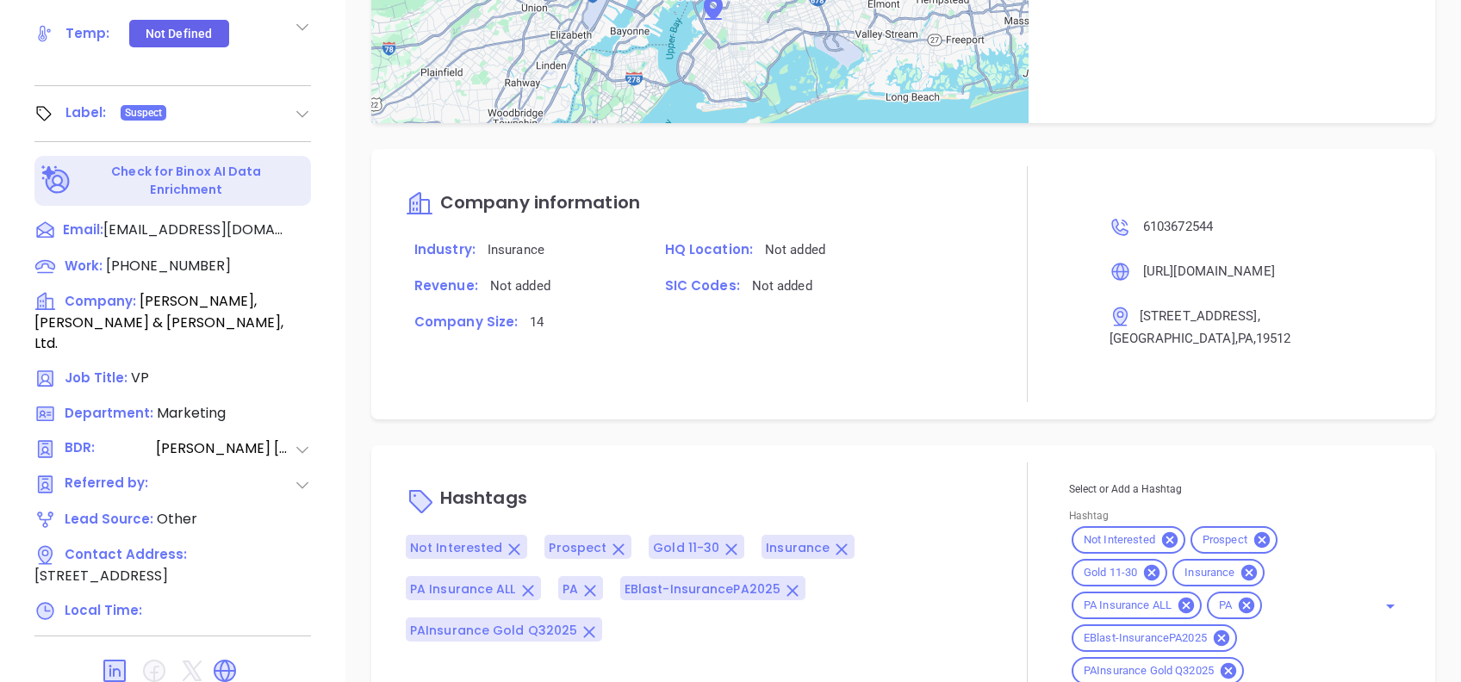
scroll to position [1188, 0]
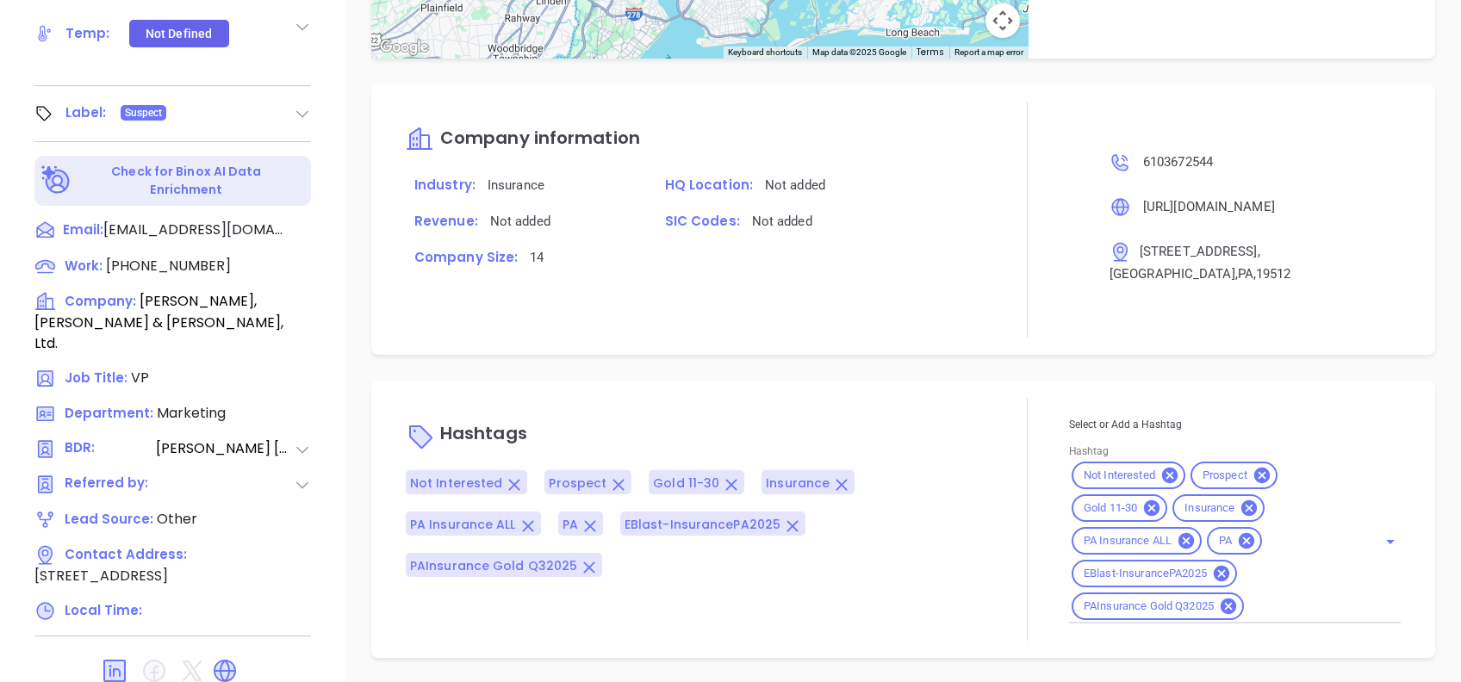
click at [750, 358] on div "Notes All Binox AI Insights ● Vicky Mendoza | Aug 20, 2025 12:08 PM Beta Summar…" at bounding box center [903, 80] width 1116 height 1206
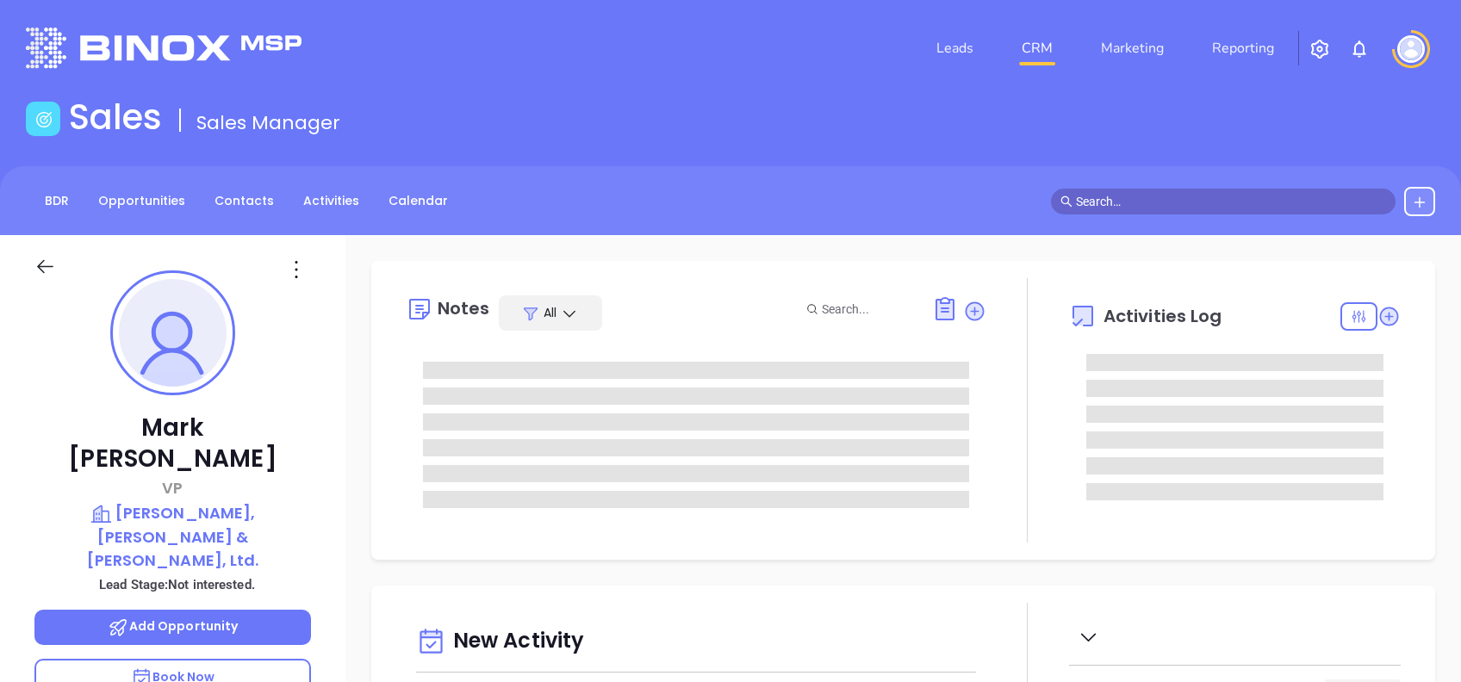
type input "[DATE]"
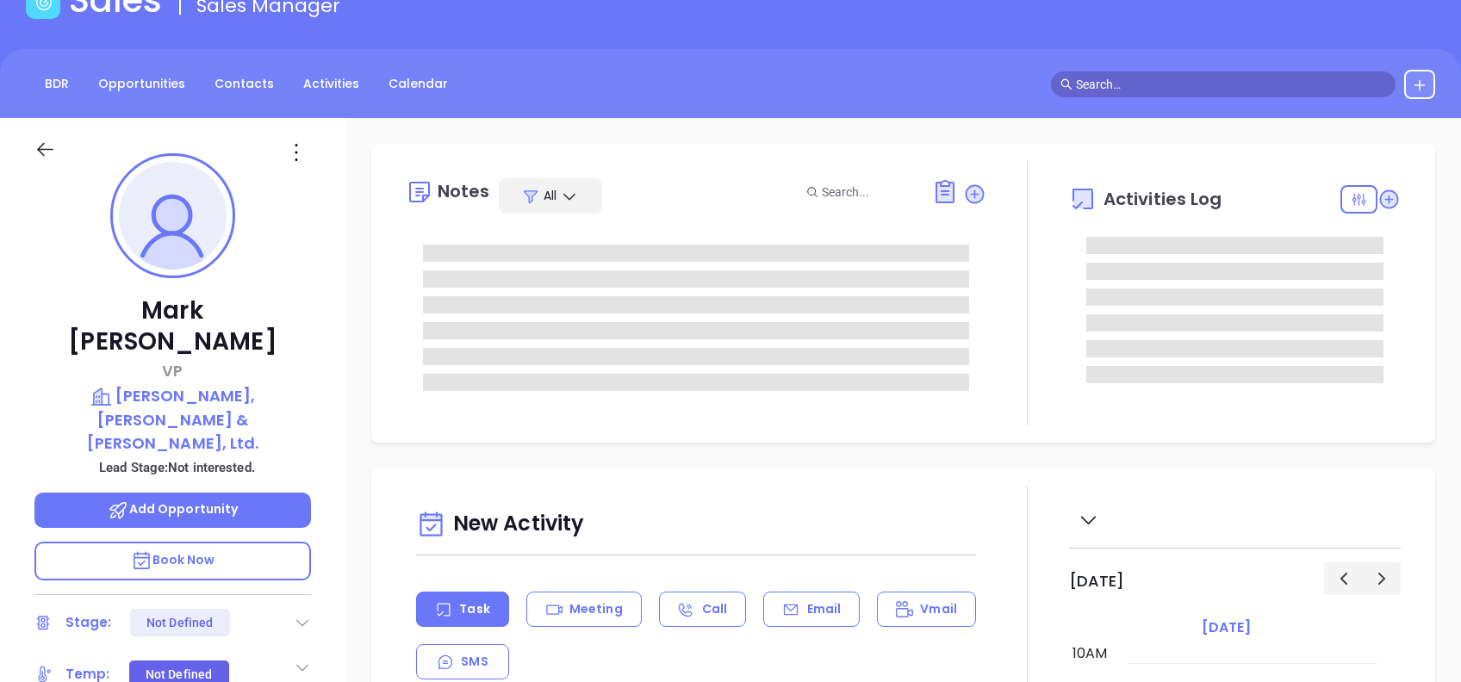
scroll to position [229, 0]
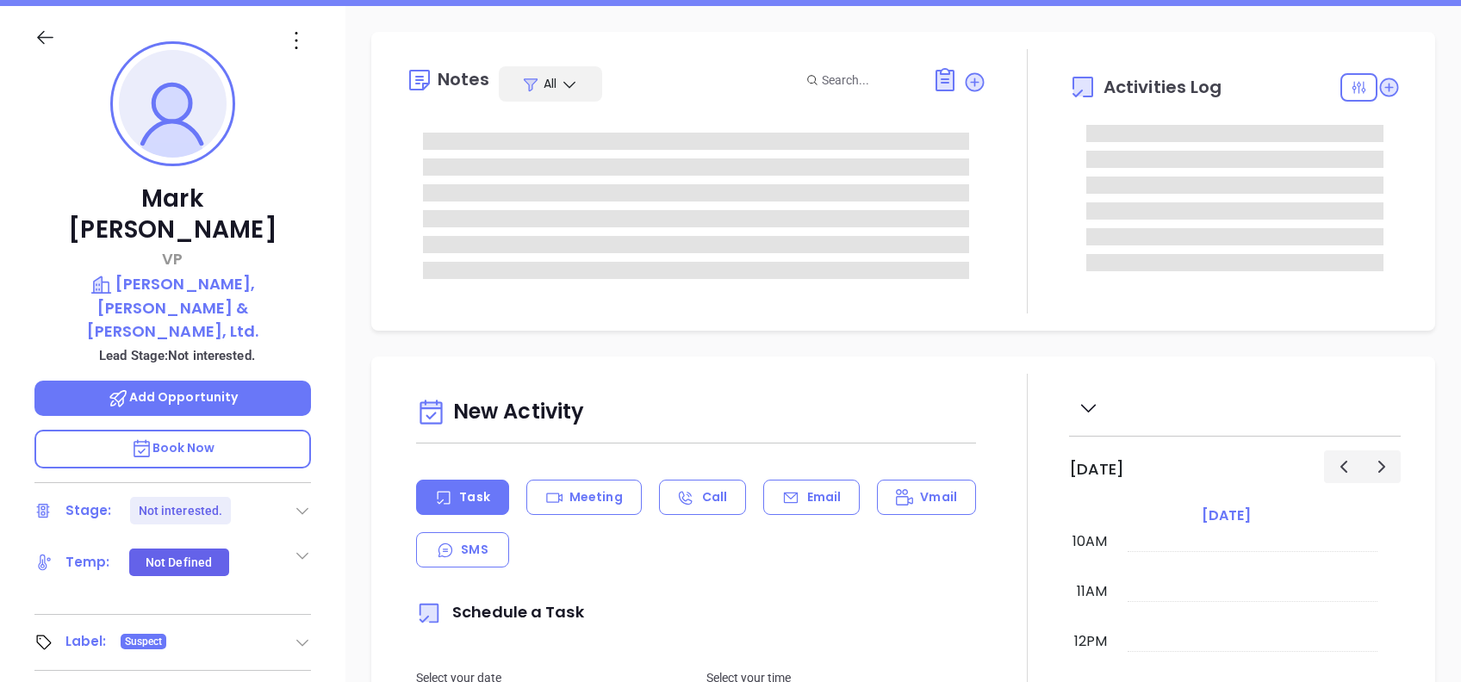
type input "[PERSON_NAME]"
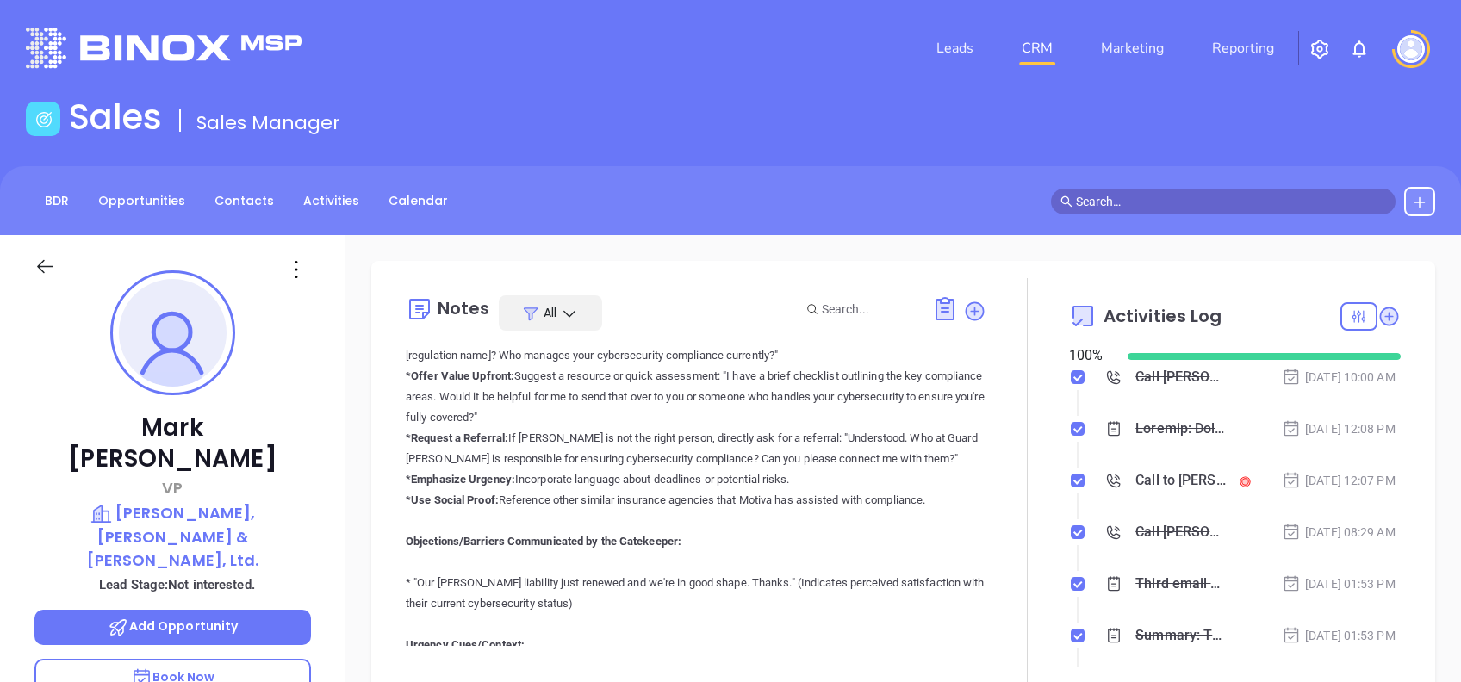
scroll to position [732, 0]
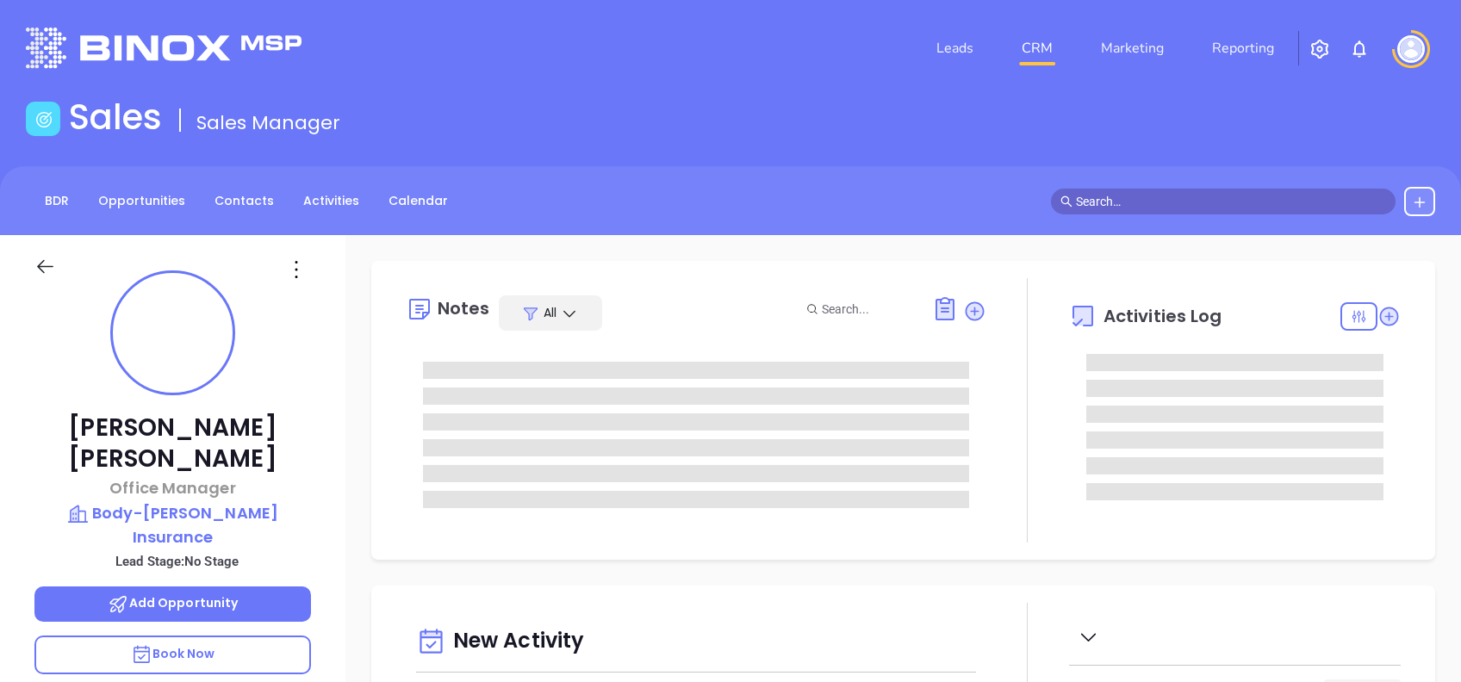
type input "10/03/2025"
type input "Alejandra Lara"
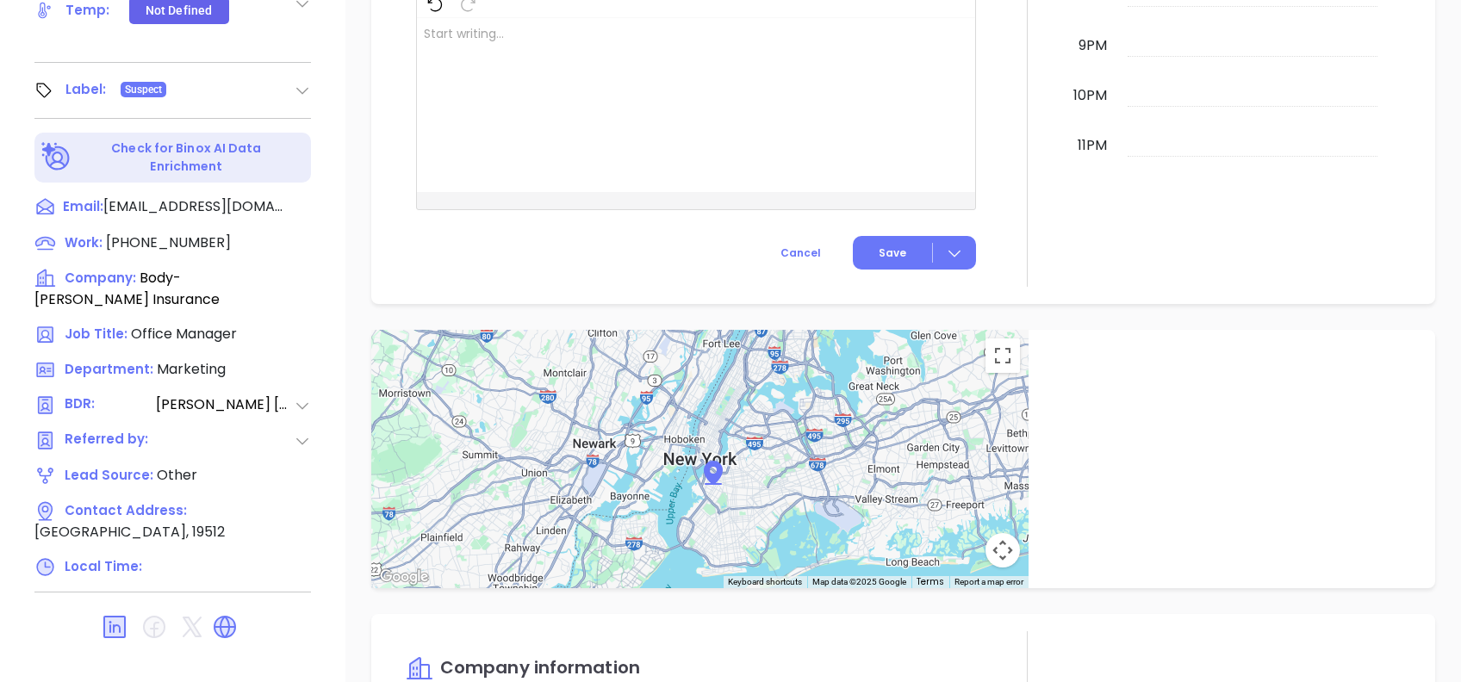
scroll to position [229, 0]
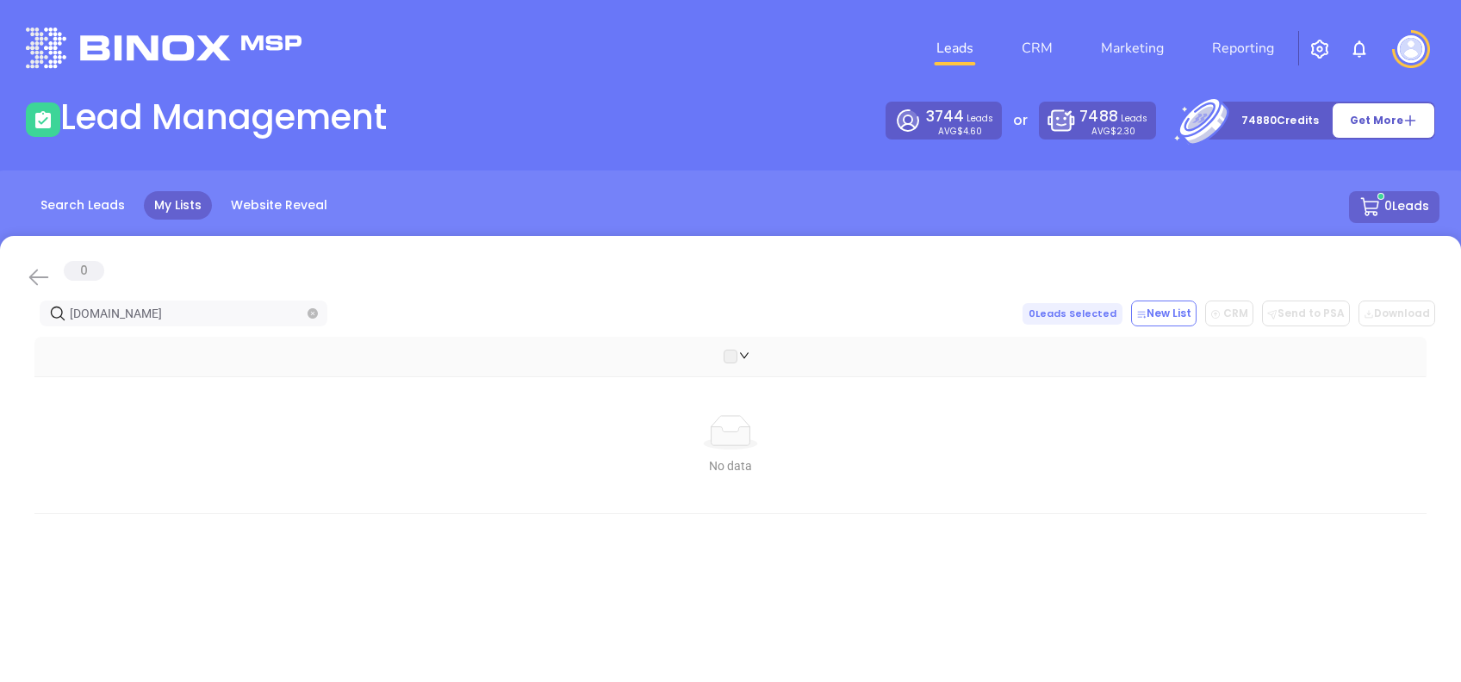
click at [31, 279] on icon at bounding box center [39, 278] width 20 height 16
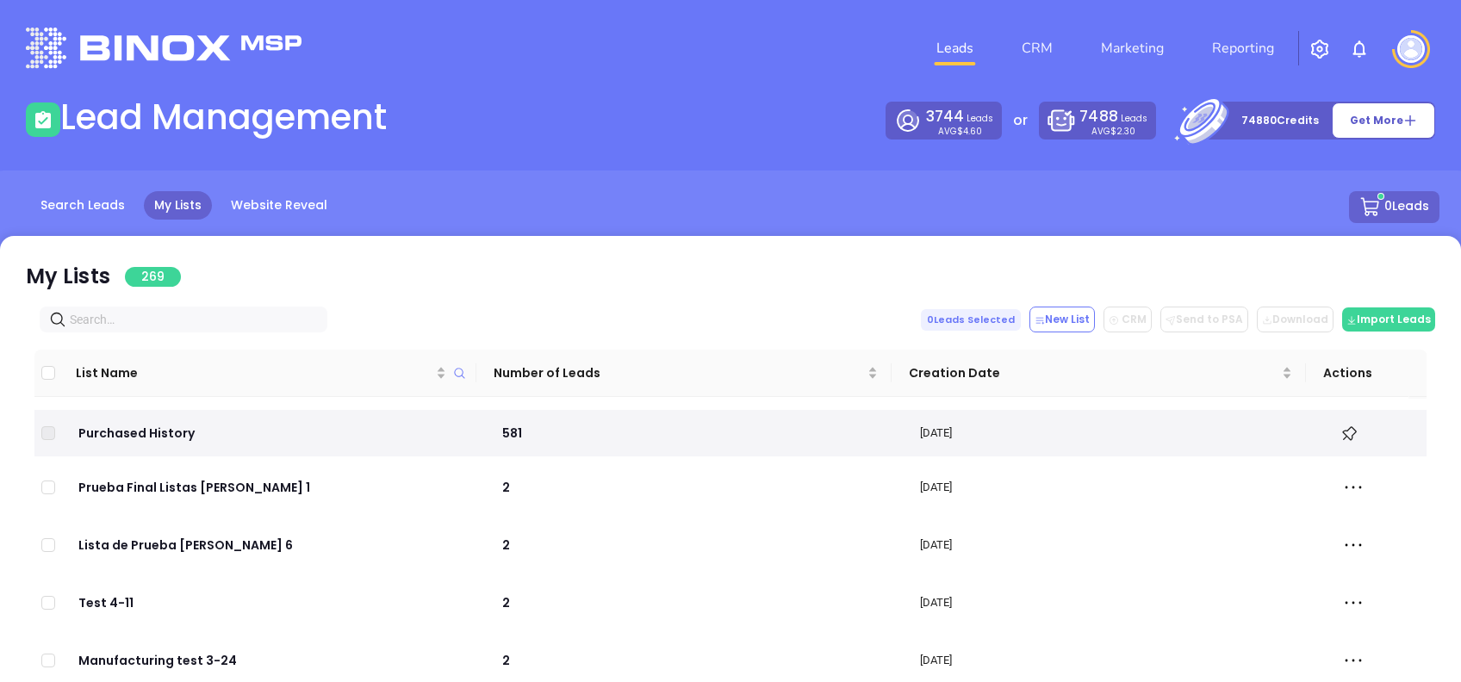
click at [146, 322] on input "text" at bounding box center [187, 319] width 234 height 19
paste input "[DOMAIN_NAME]"
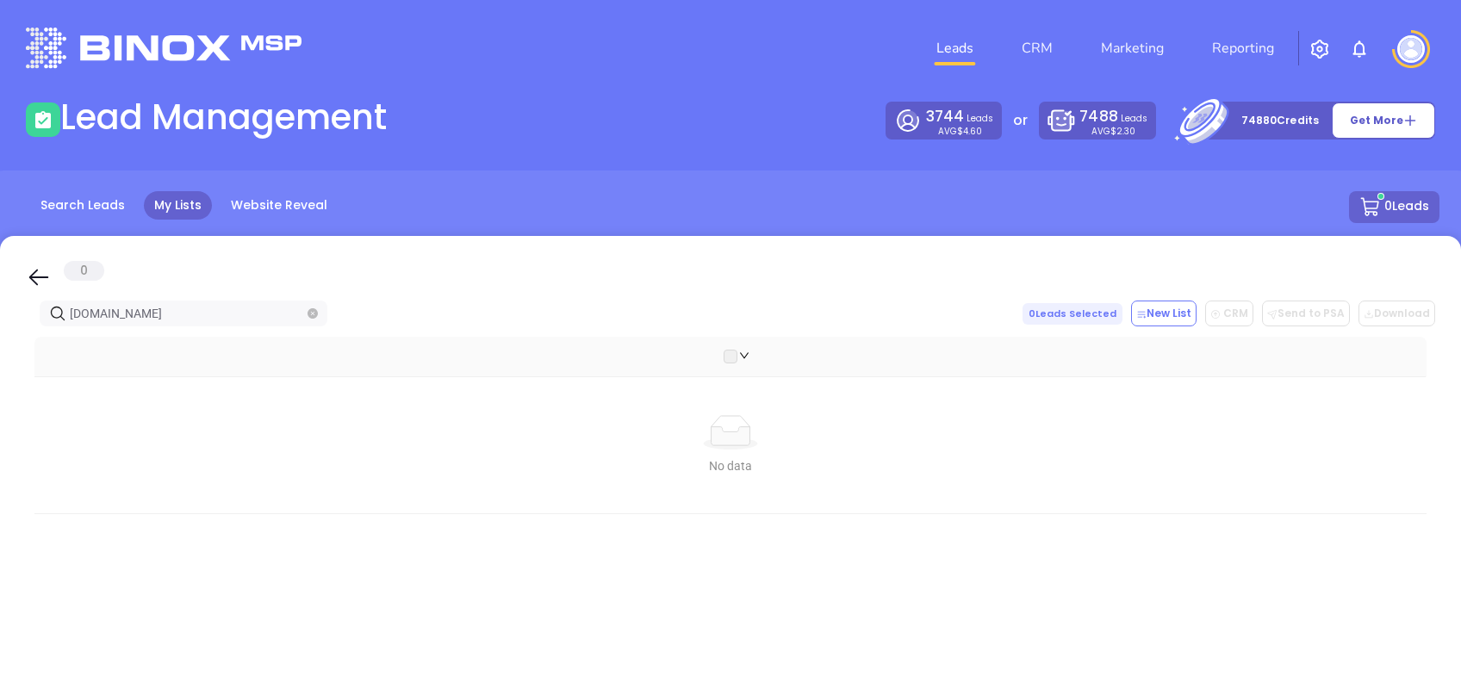
type input "[DOMAIN_NAME]"
click at [29, 277] on icon at bounding box center [39, 278] width 20 height 16
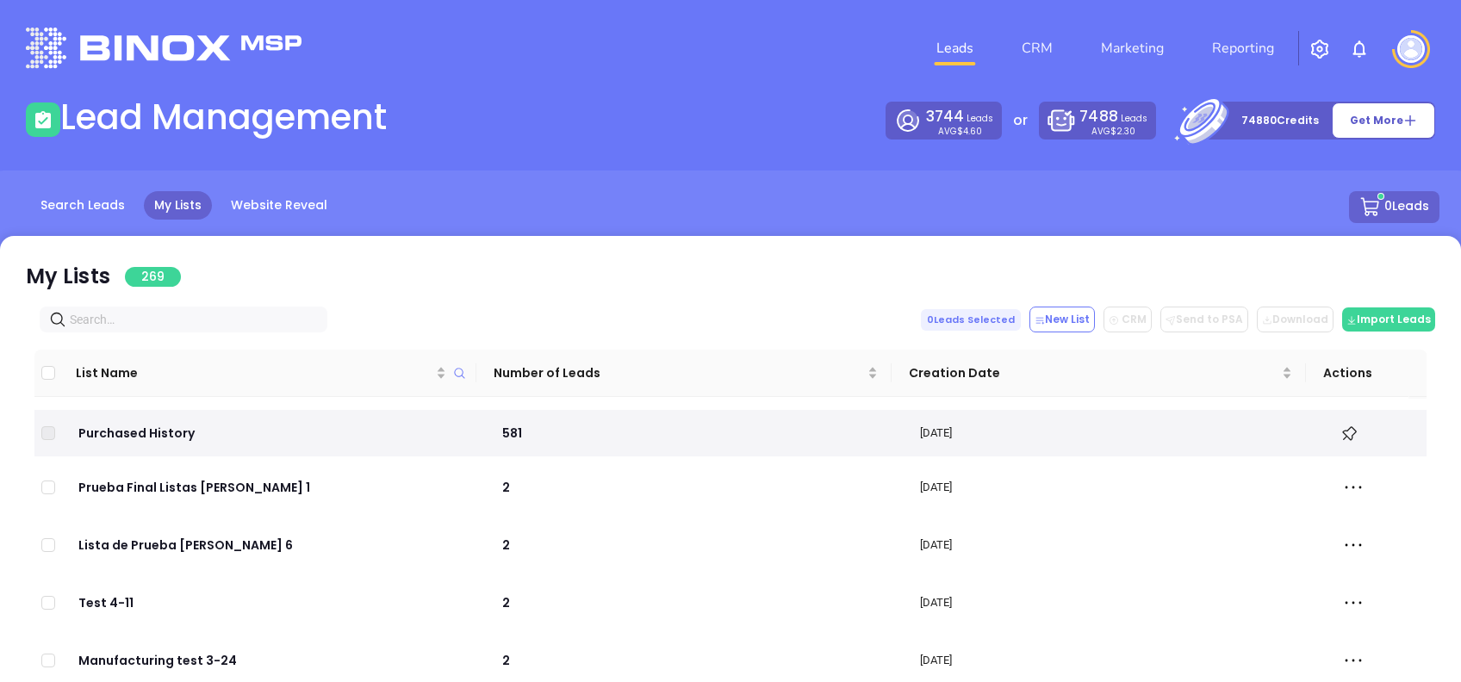
click at [160, 315] on input "text" at bounding box center [187, 319] width 234 height 19
paste input "[DOMAIN_NAME]"
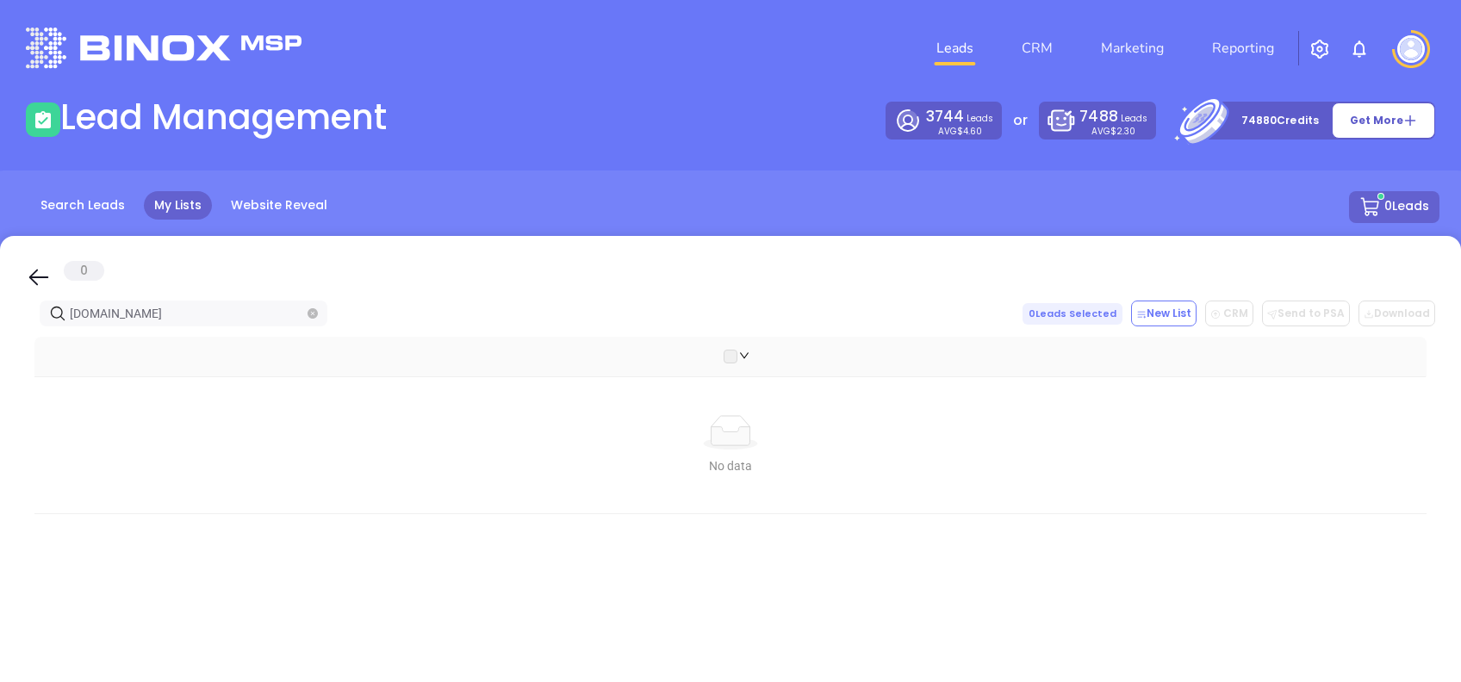
type input "[DOMAIN_NAME]"
click at [22, 276] on div "0 [DOMAIN_NAME] 0 Leads Selected New List CRM Send to PSA Download Download2 No…" at bounding box center [730, 580] width 1461 height 689
click at [32, 274] on icon at bounding box center [39, 277] width 26 height 26
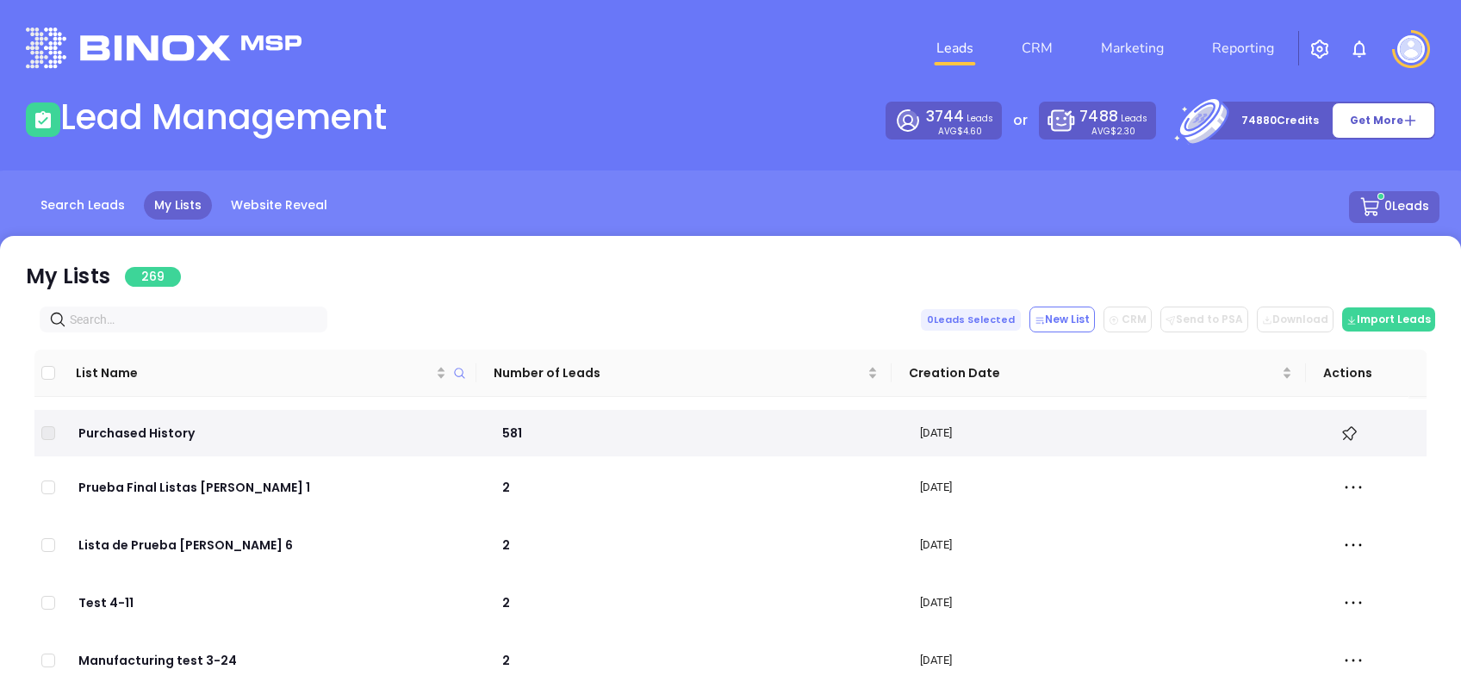
click at [179, 310] on input "text" at bounding box center [187, 319] width 234 height 19
paste input "[DOMAIN_NAME]"
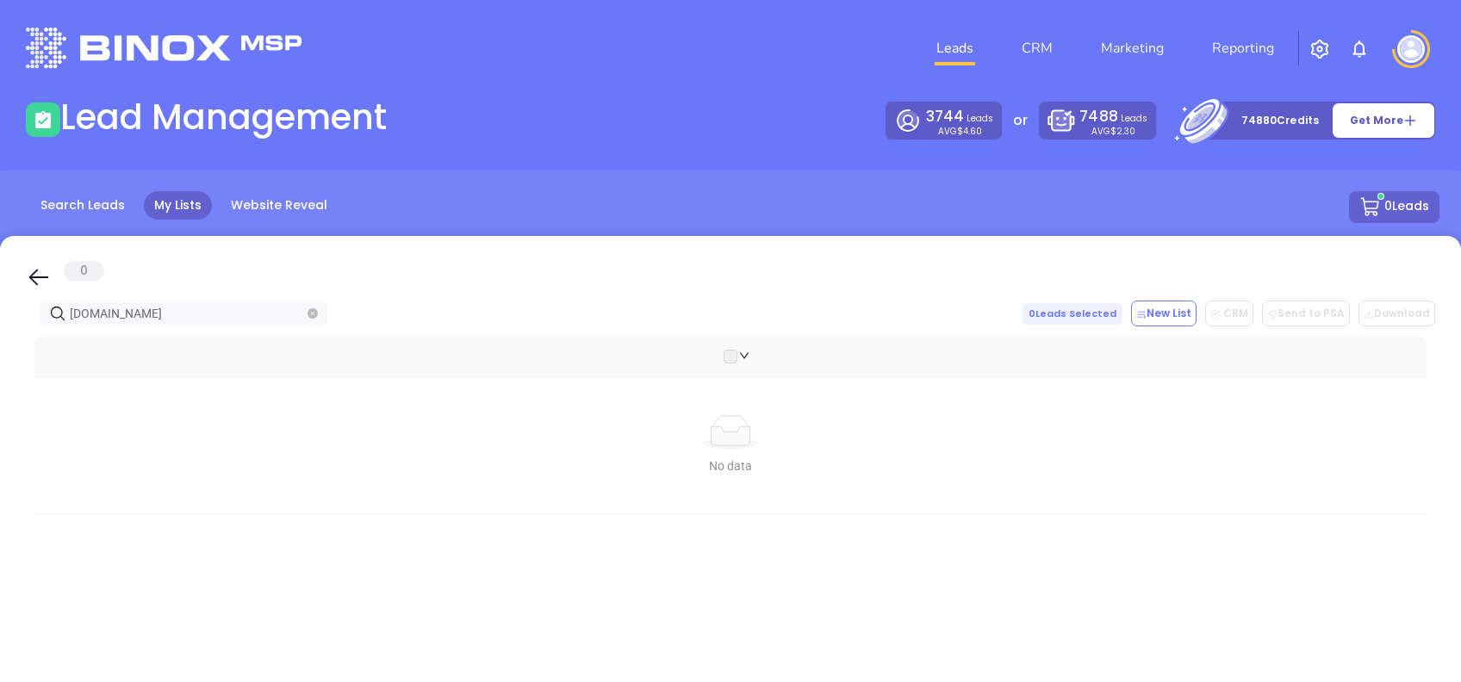
type input "[DOMAIN_NAME]"
click at [34, 276] on icon at bounding box center [39, 277] width 26 height 26
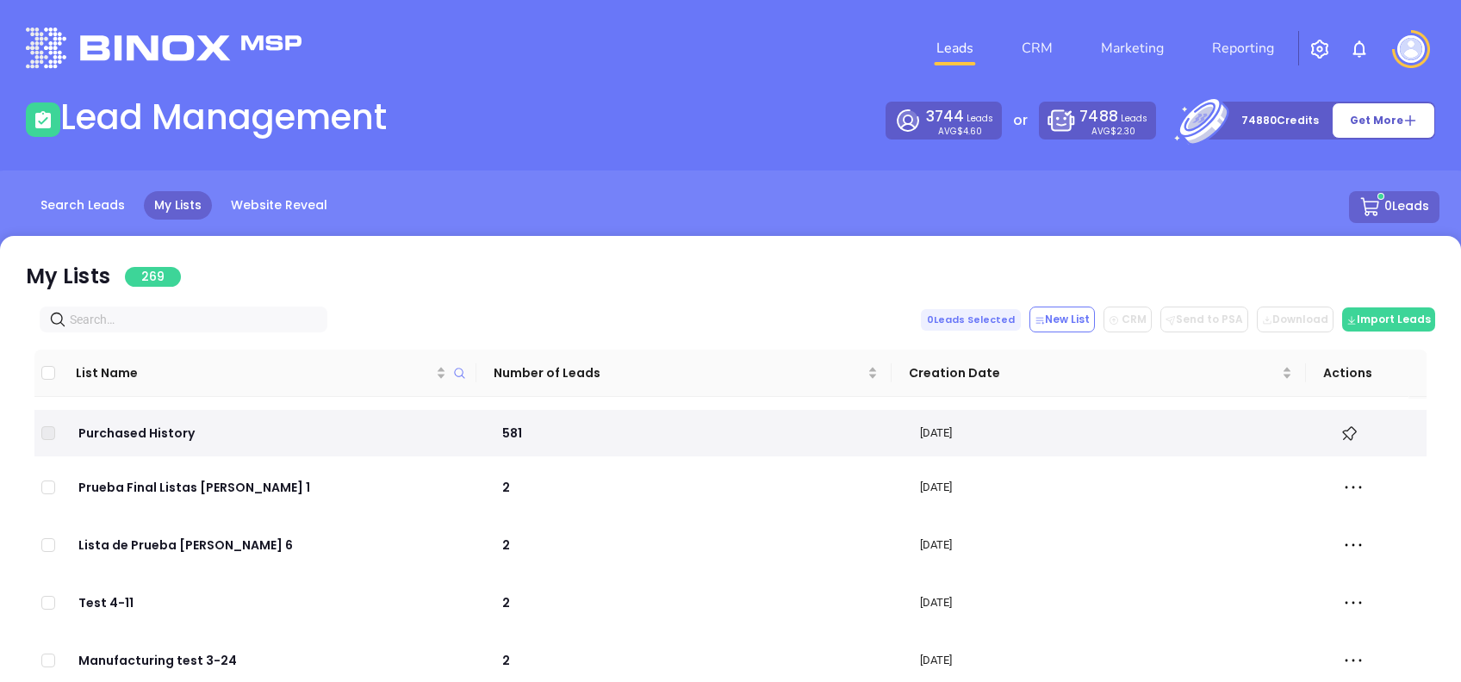
click at [135, 320] on input "text" at bounding box center [187, 319] width 234 height 19
paste input "[DOMAIN_NAME]"
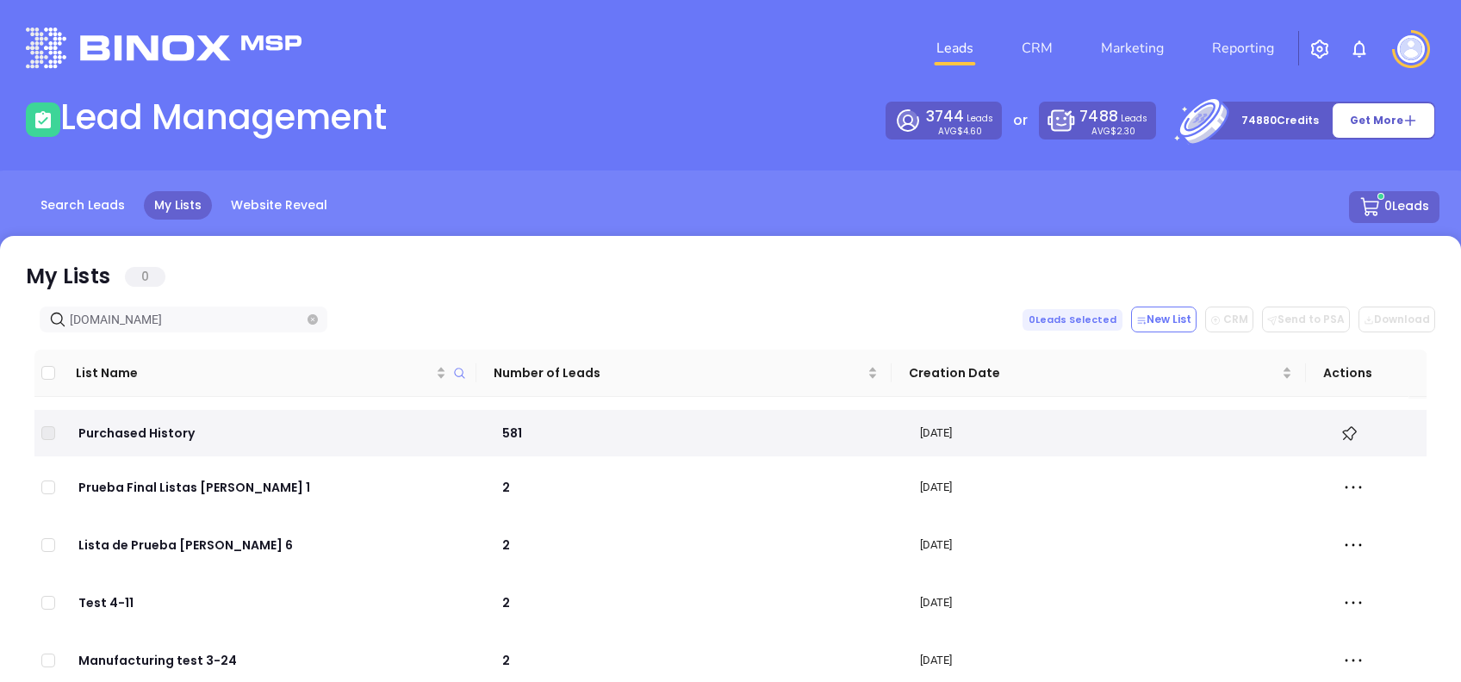
type input "lehighpartners.com"
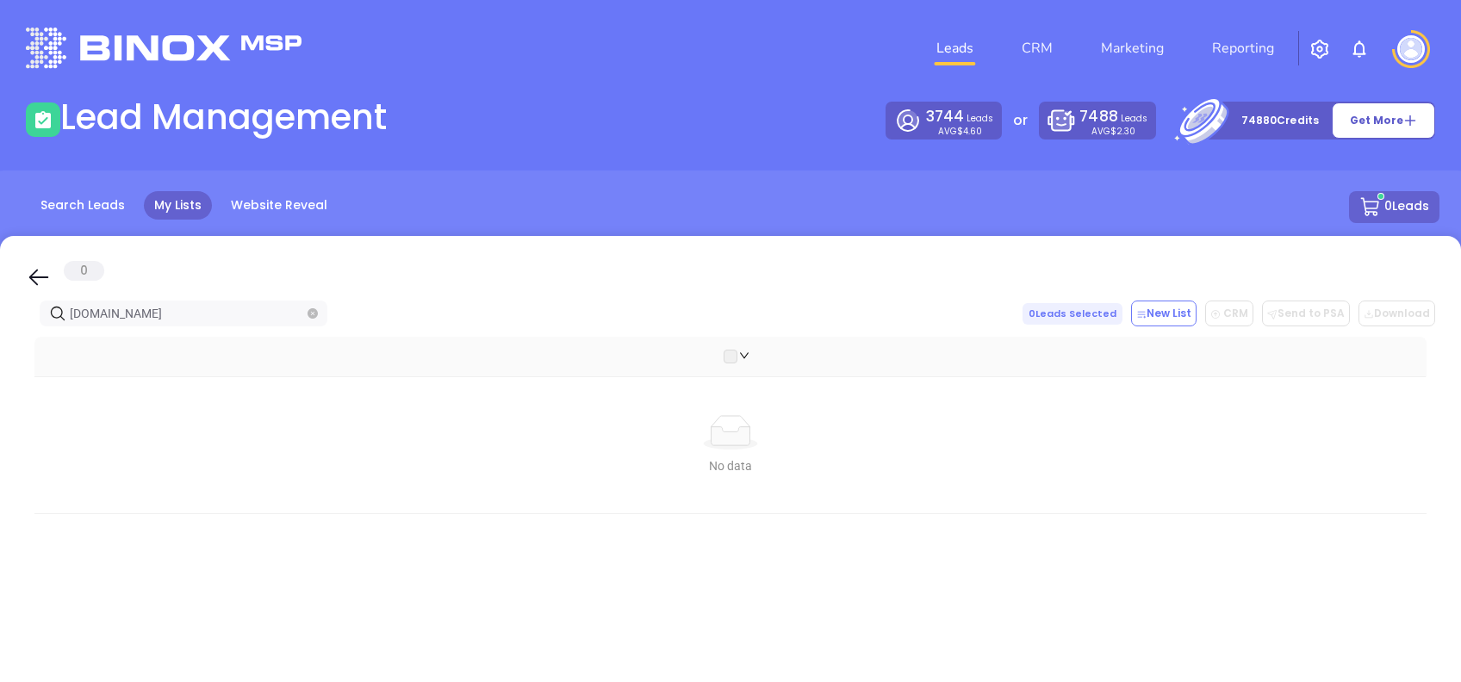
click at [30, 270] on icon at bounding box center [39, 277] width 26 height 26
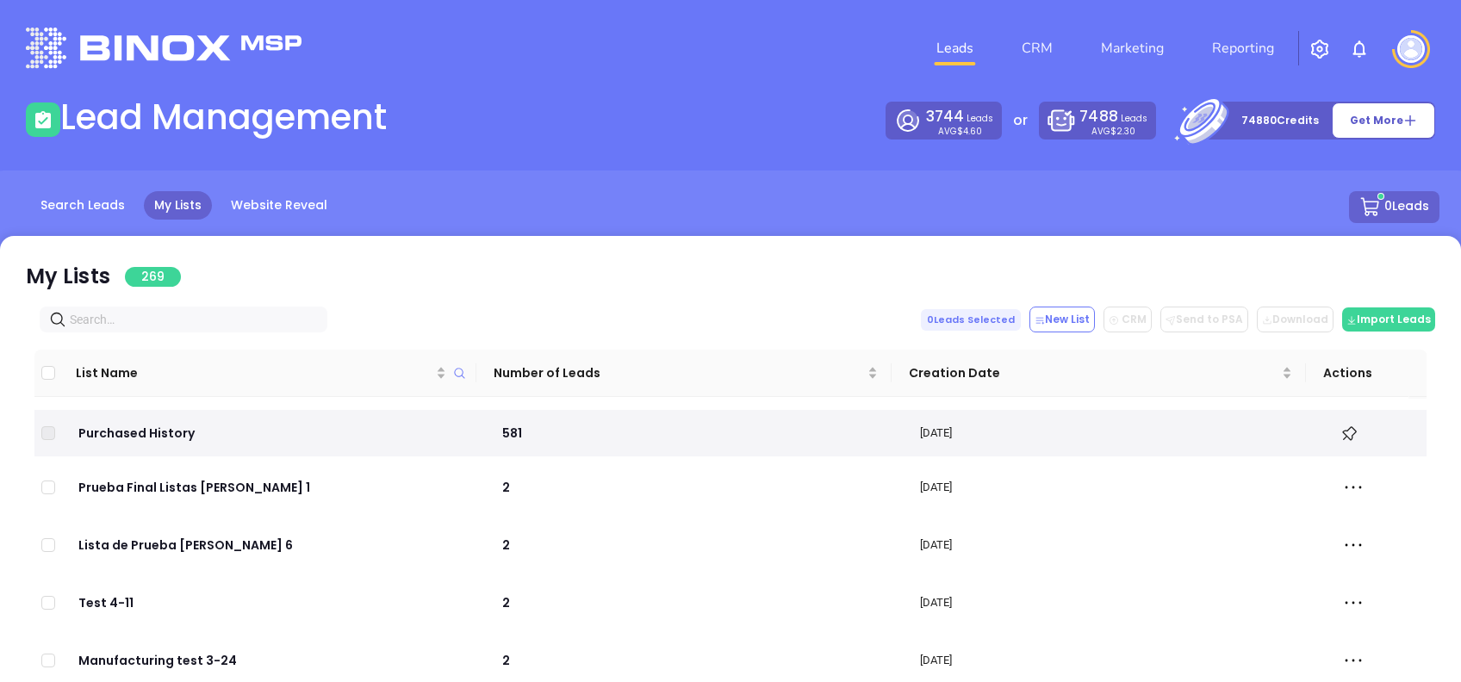
click at [152, 313] on input "text" at bounding box center [187, 319] width 234 height 19
paste input "gcfkinsurance.com"
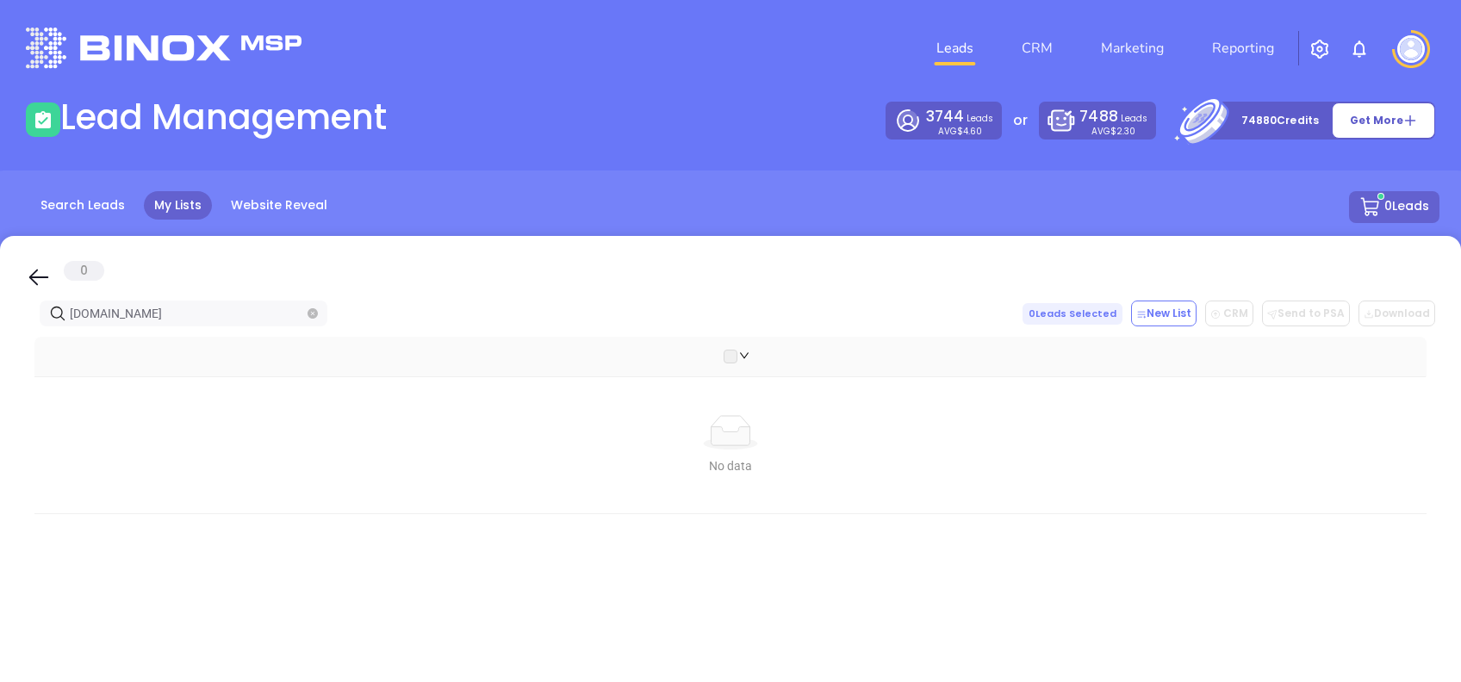
type input "gcfkinsurance.com"
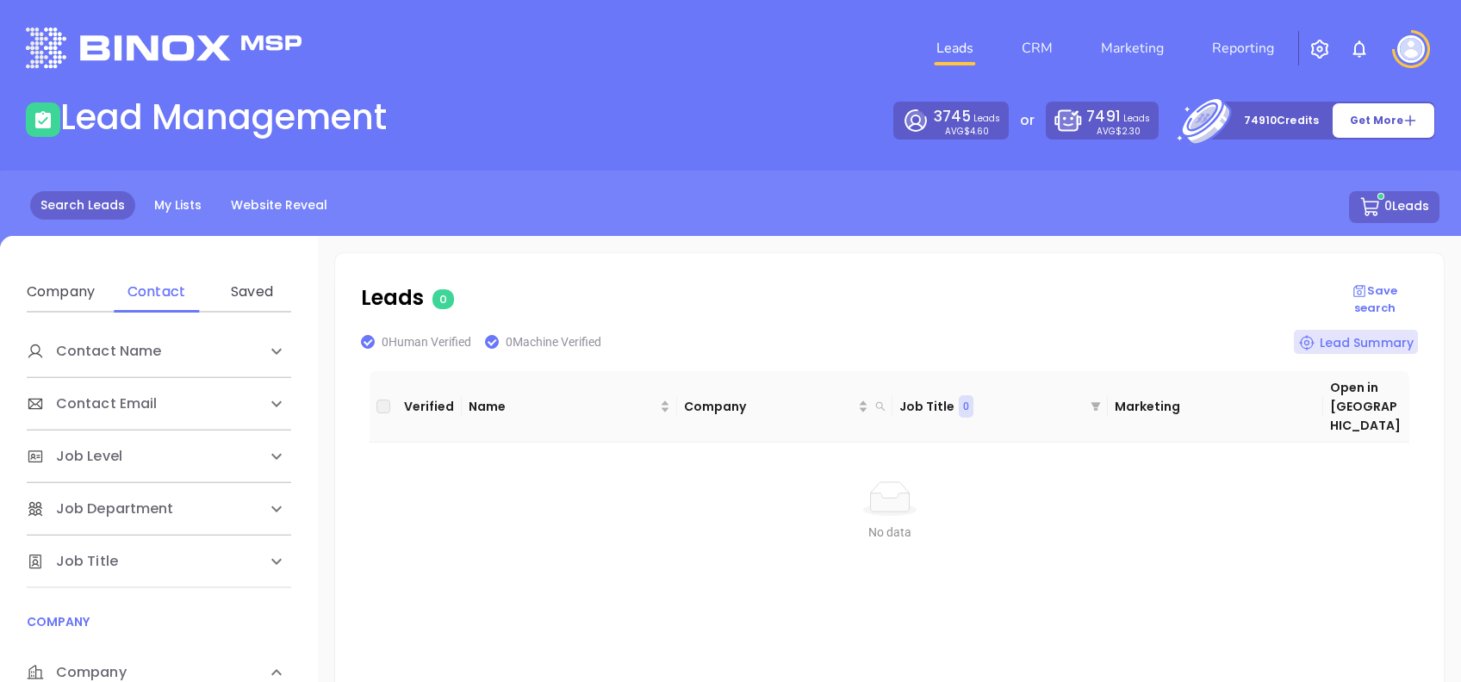
scroll to position [229, 0]
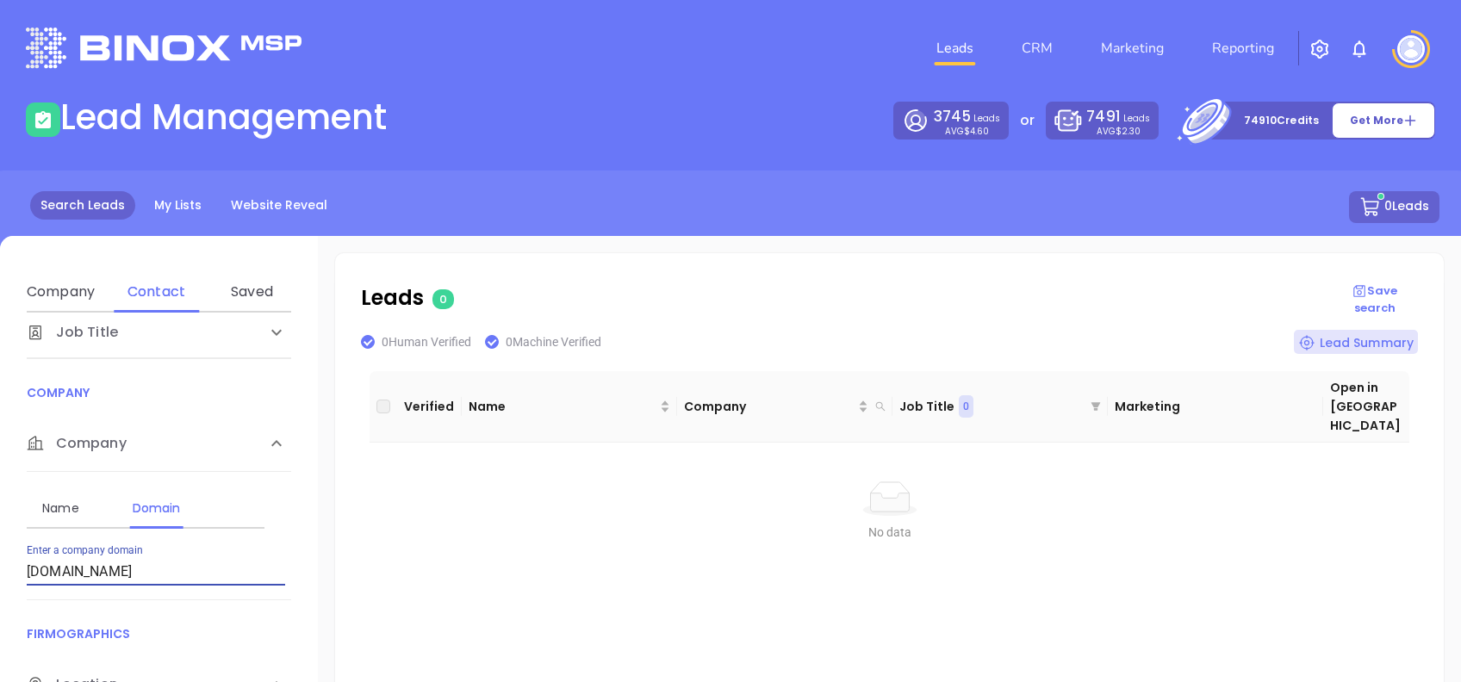
click at [221, 563] on input "[DOMAIN_NAME]" at bounding box center [156, 572] width 258 height 28
drag, startPoint x: 166, startPoint y: 587, endPoint x: 0, endPoint y: 556, distance: 169.1
click at [0, 557] on html "Leads CRM Marketing Reporting Financial Leads Leads Lead Management 3745 Leads …" at bounding box center [730, 341] width 1461 height 682
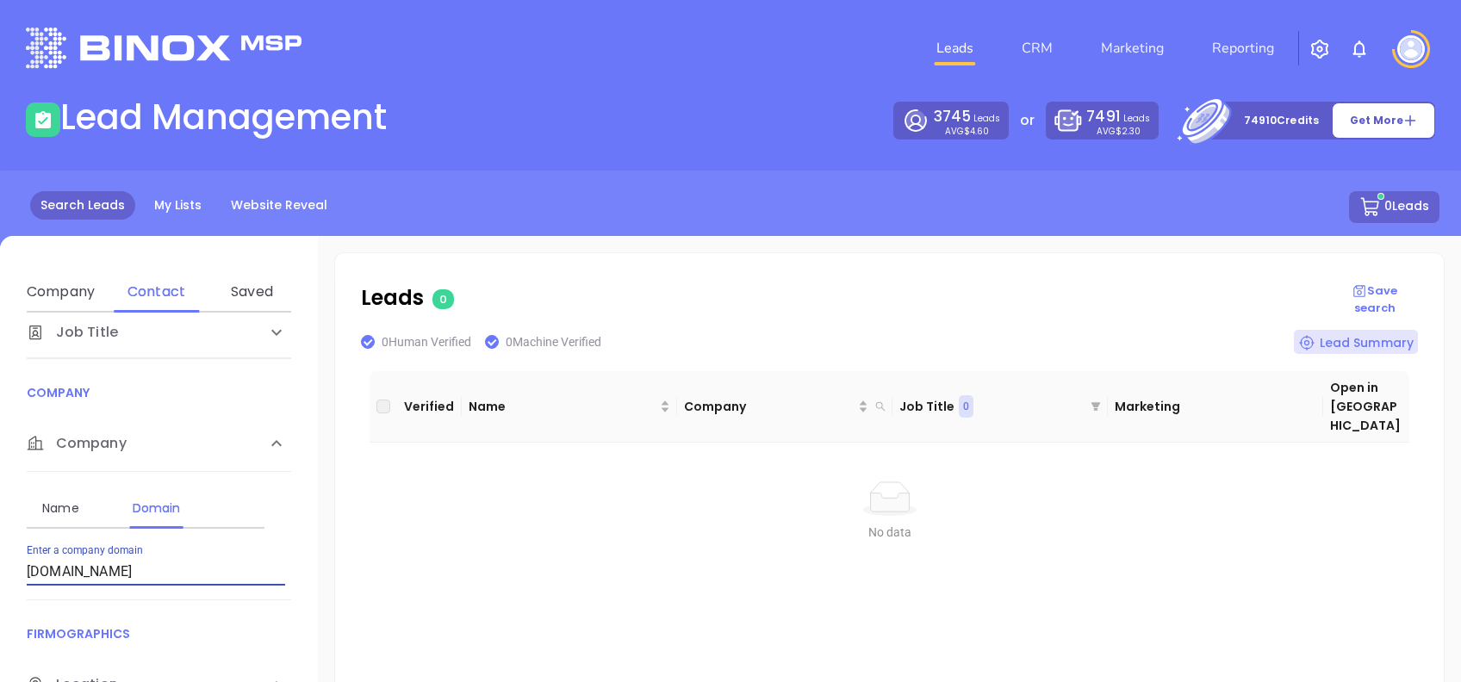
paste input "roskoagency"
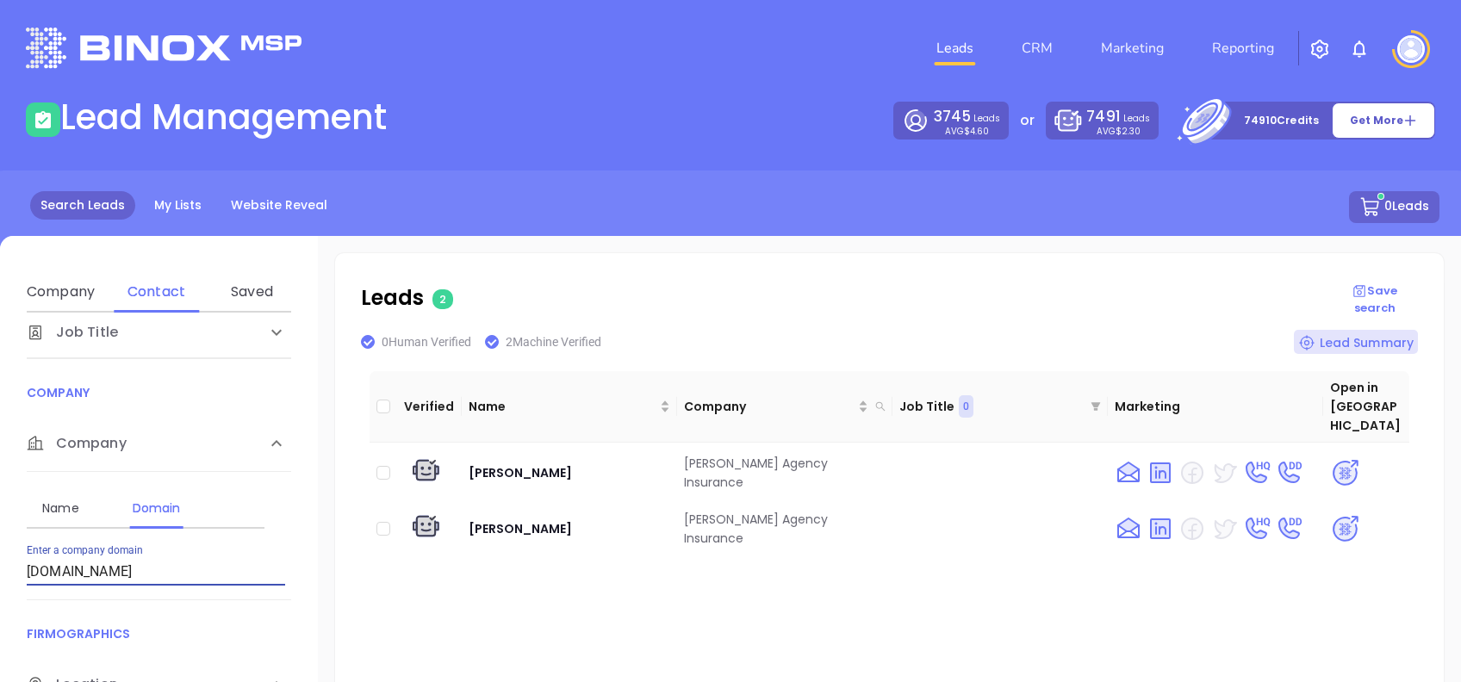
drag, startPoint x: 180, startPoint y: 570, endPoint x: 0, endPoint y: 560, distance: 180.4
click at [0, 560] on html "Leads CRM Marketing Reporting Financial Leads Leads Lead Management 3745 Leads …" at bounding box center [730, 341] width 1461 height 682
paste input "lehighpartners"
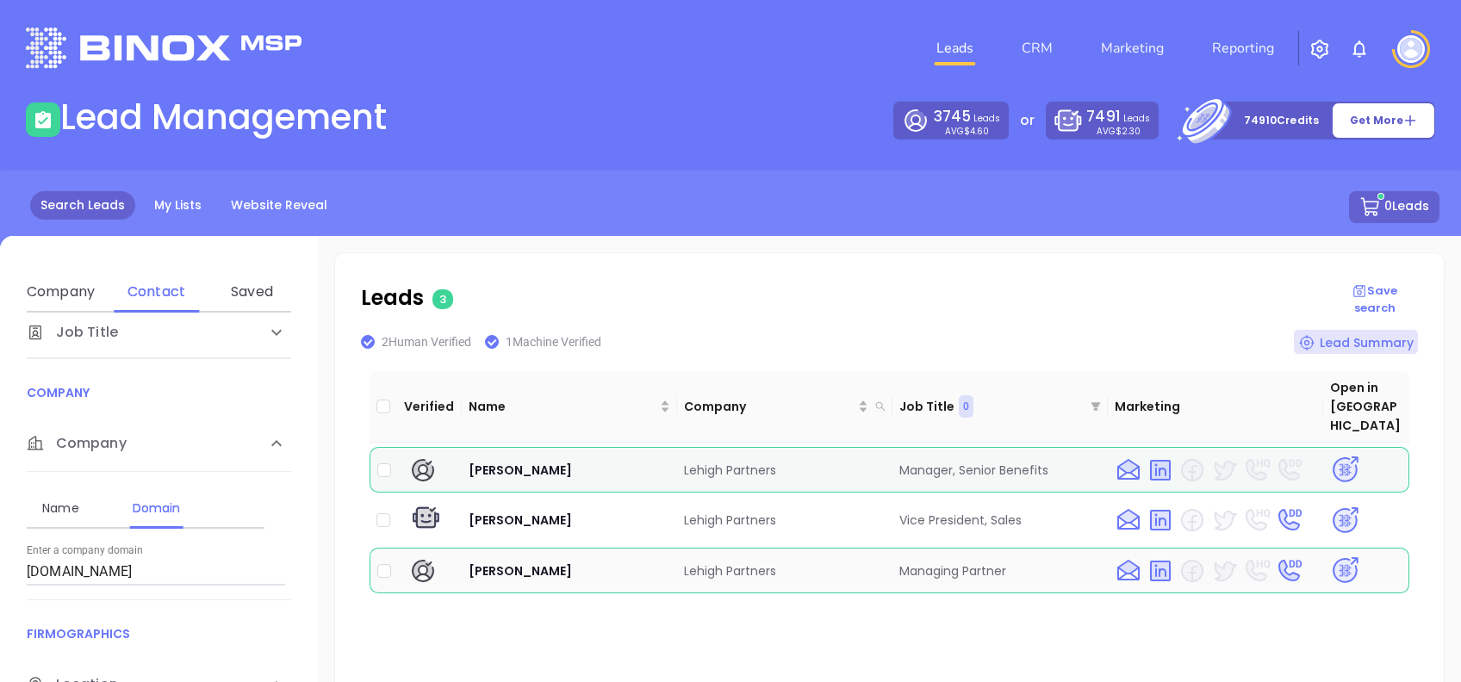
click at [1330, 556] on img at bounding box center [1345, 571] width 30 height 30
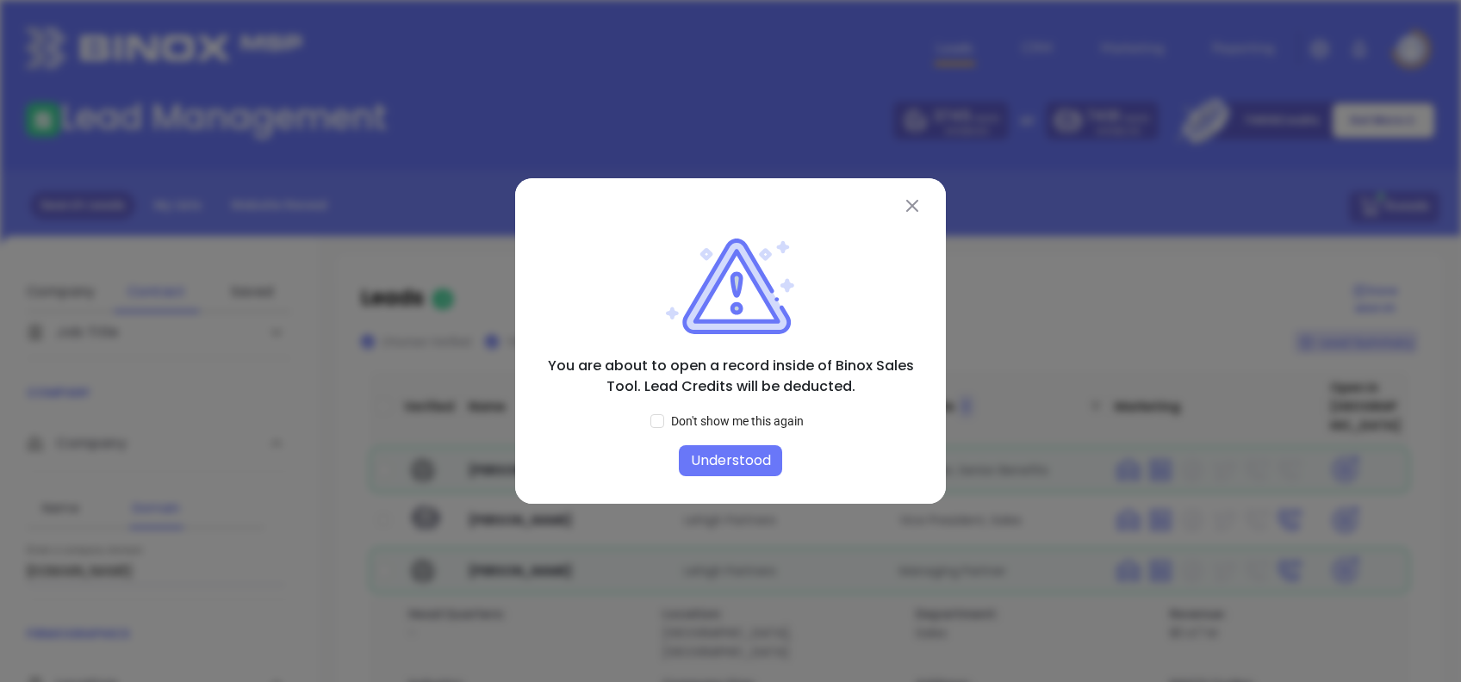
click at [732, 455] on button "Understood" at bounding box center [730, 460] width 103 height 31
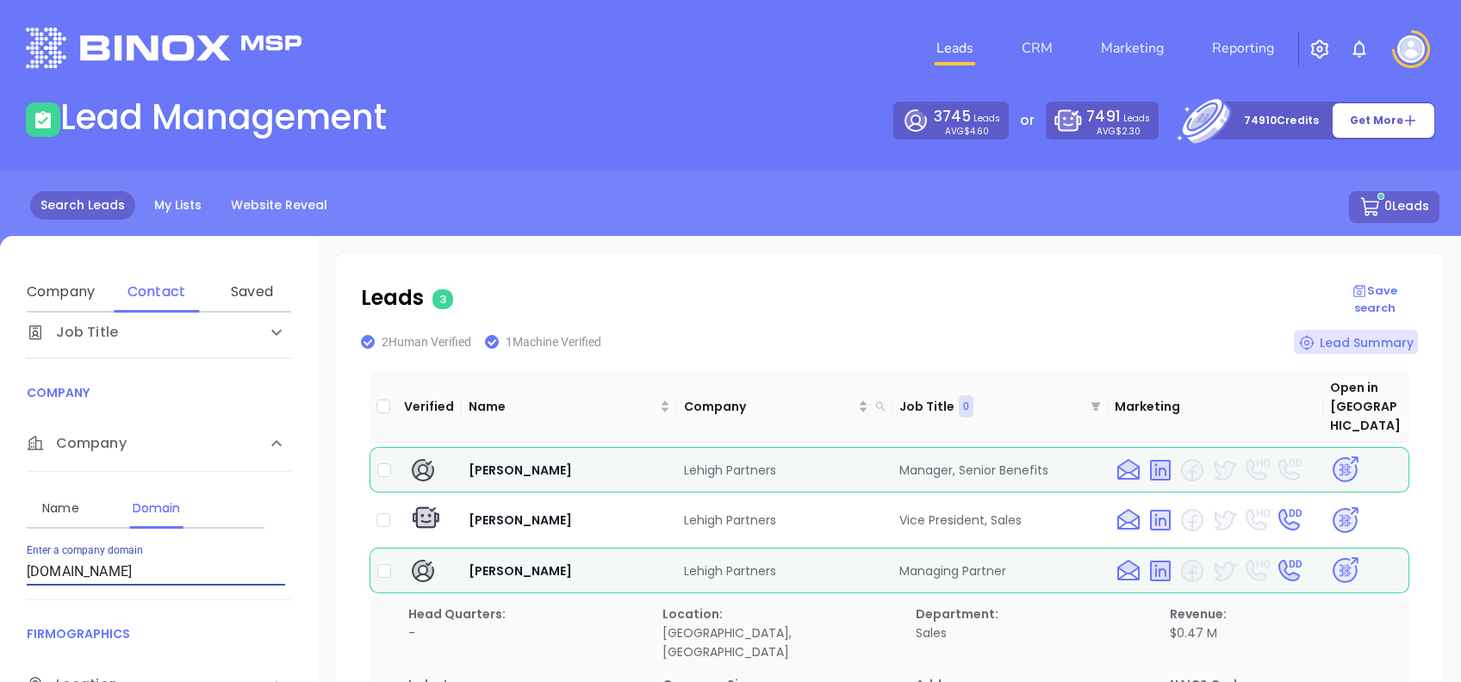
drag, startPoint x: 190, startPoint y: 571, endPoint x: 0, endPoint y: 607, distance: 193.6
click at [0, 589] on html "Leads CRM Marketing Reporting Financial Leads Leads Lead Management 3745 Leads …" at bounding box center [730, 341] width 1461 height 682
paste input "gcfkinsurance"
type input "gcfkinsurance.com"
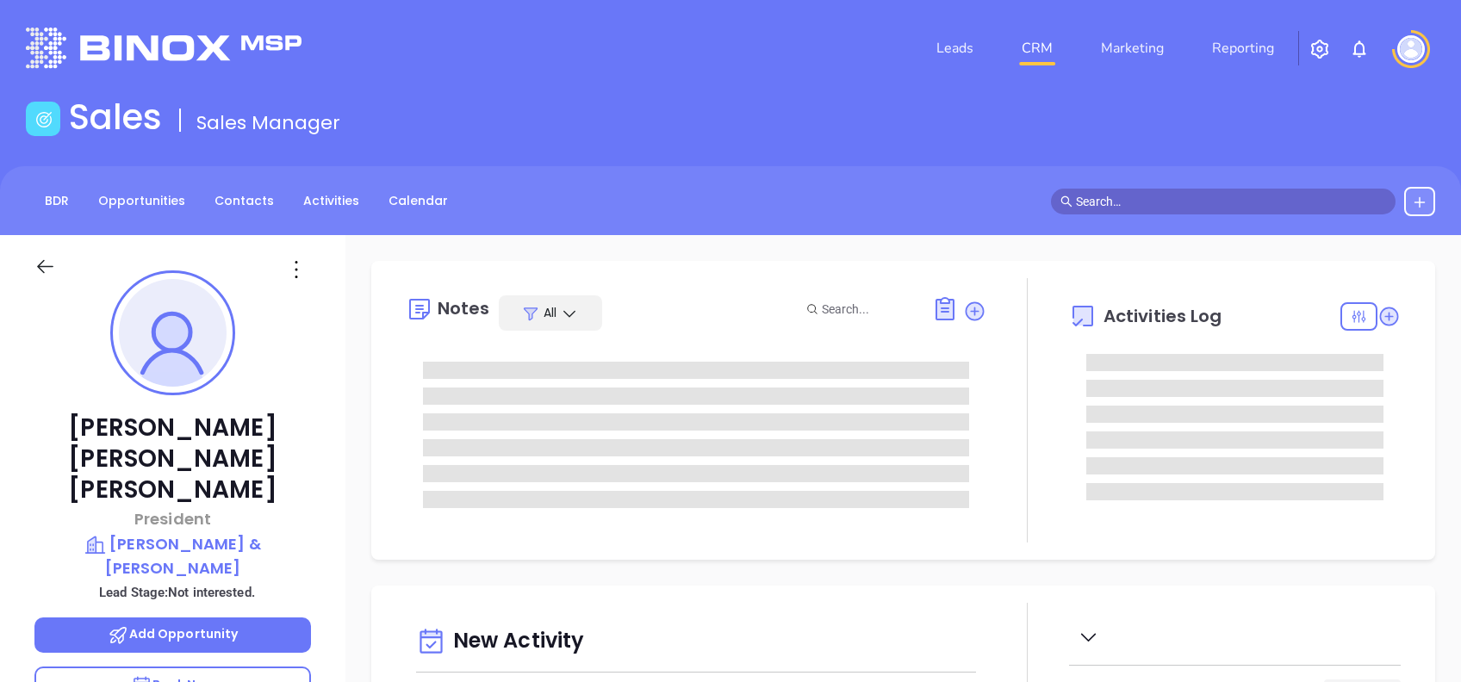
type input "[DATE]"
type input "[PERSON_NAME]"
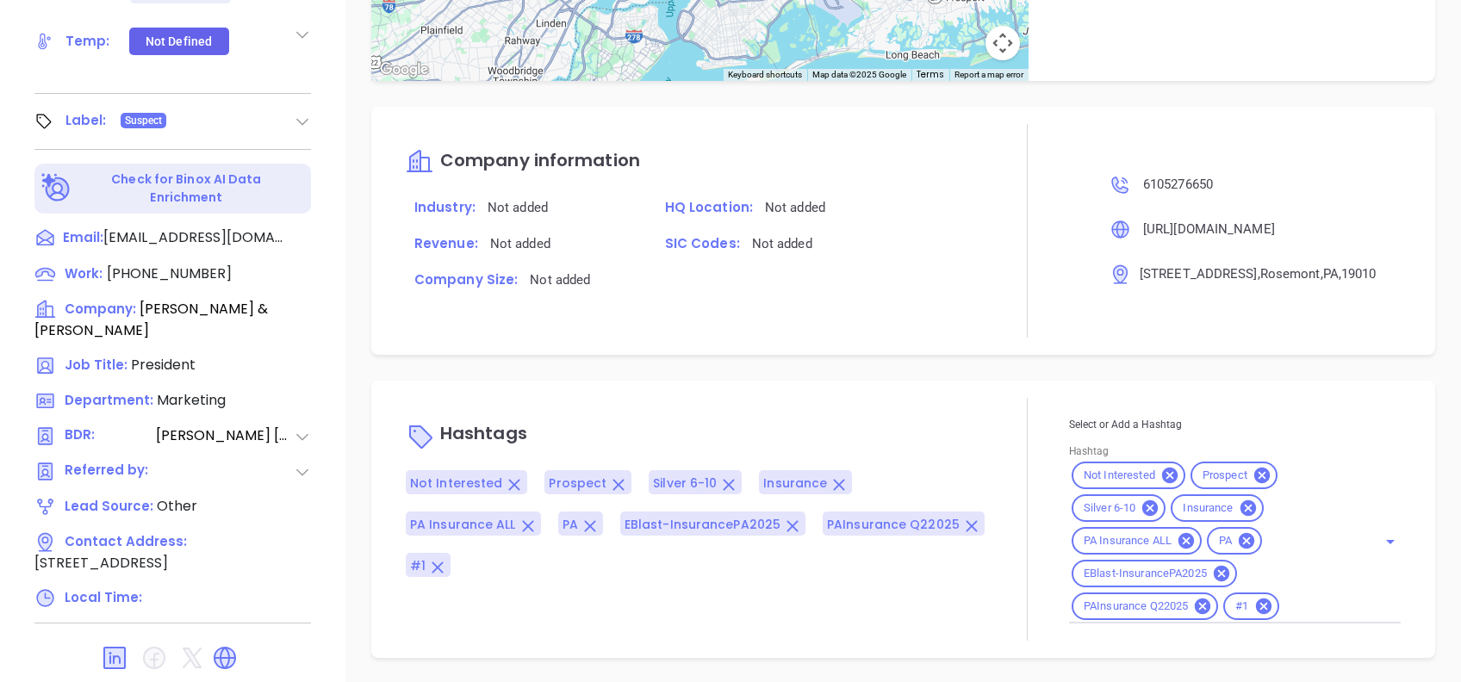
scroll to position [184, 0]
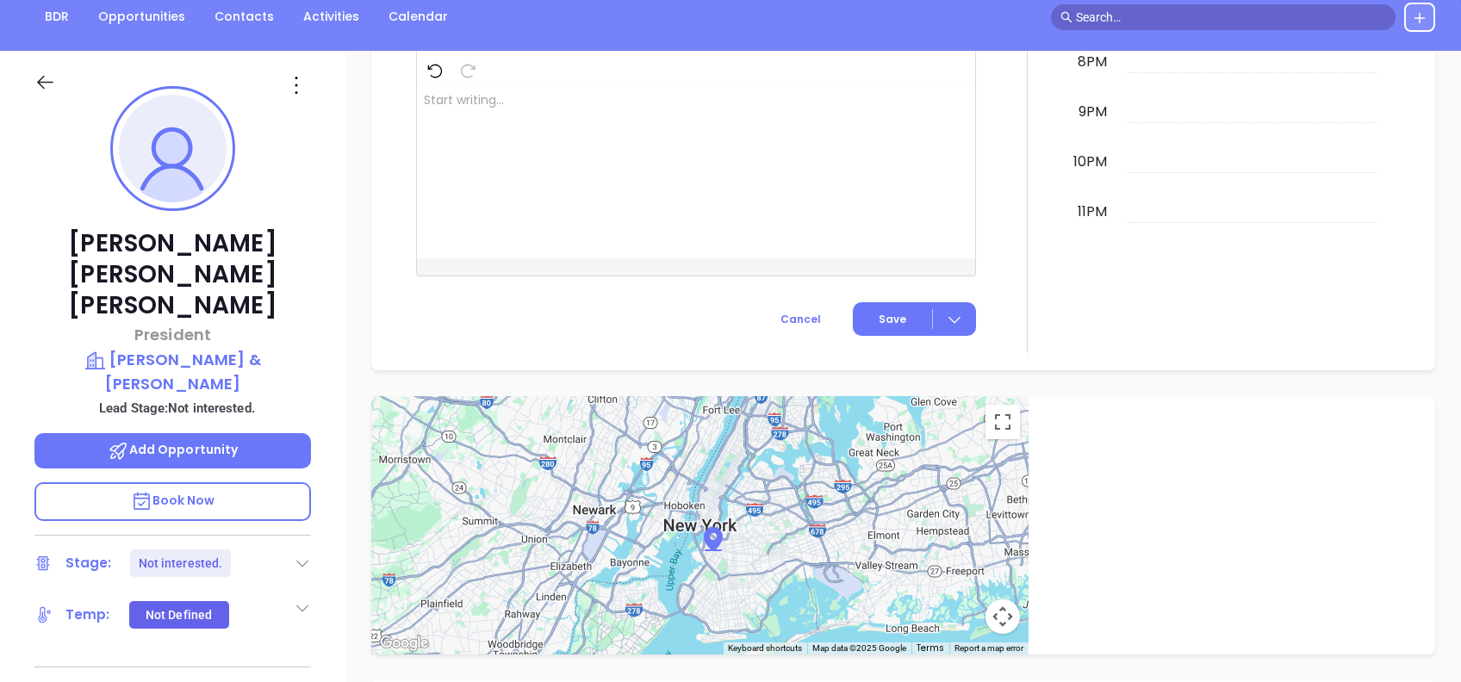
click at [289, 86] on icon at bounding box center [297, 86] width 28 height 28
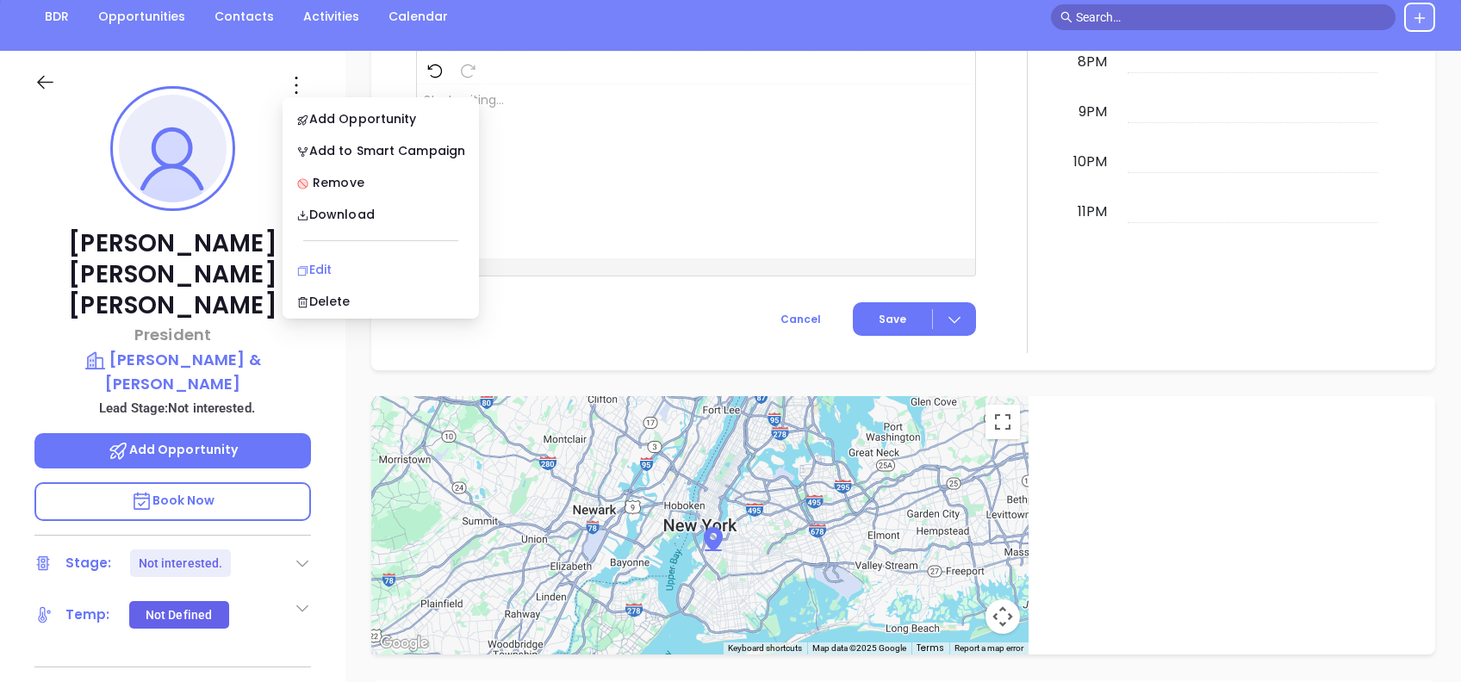
click at [339, 264] on div "Edit" at bounding box center [380, 269] width 169 height 19
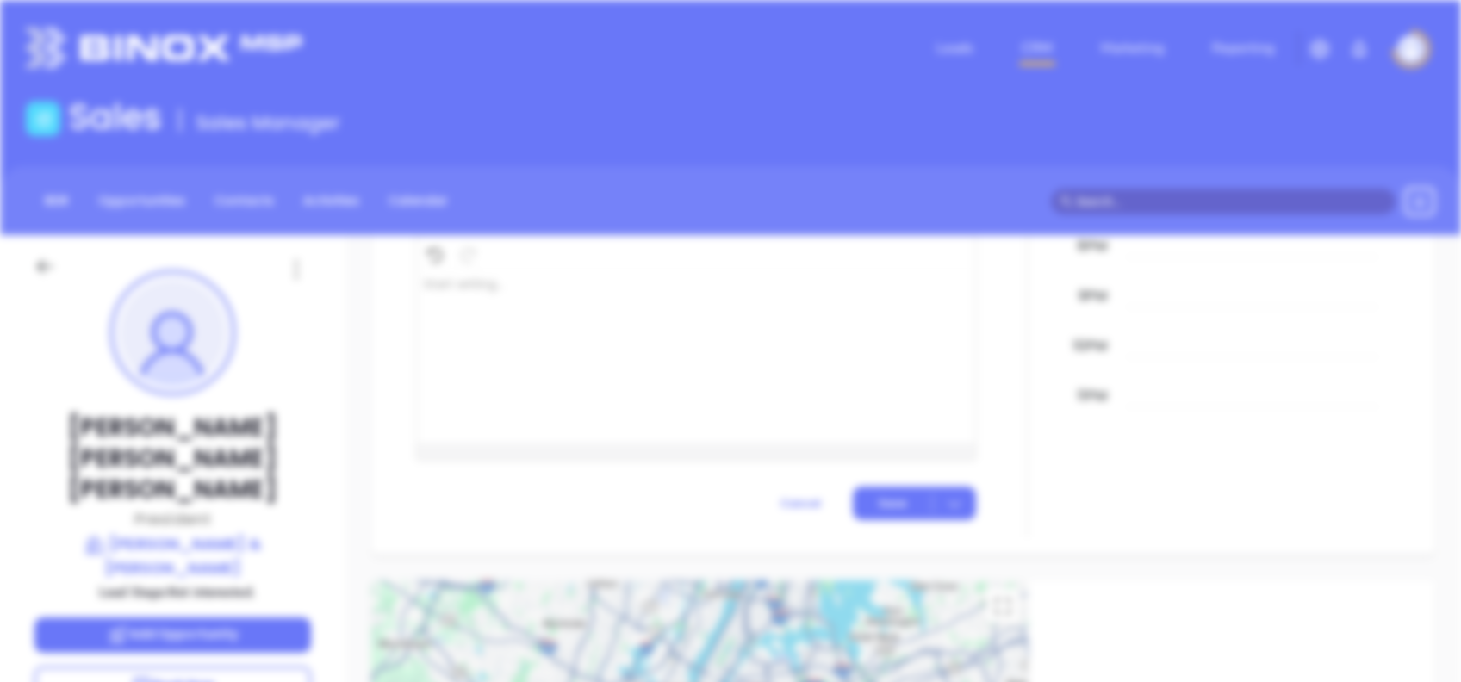
scroll to position [0, 0]
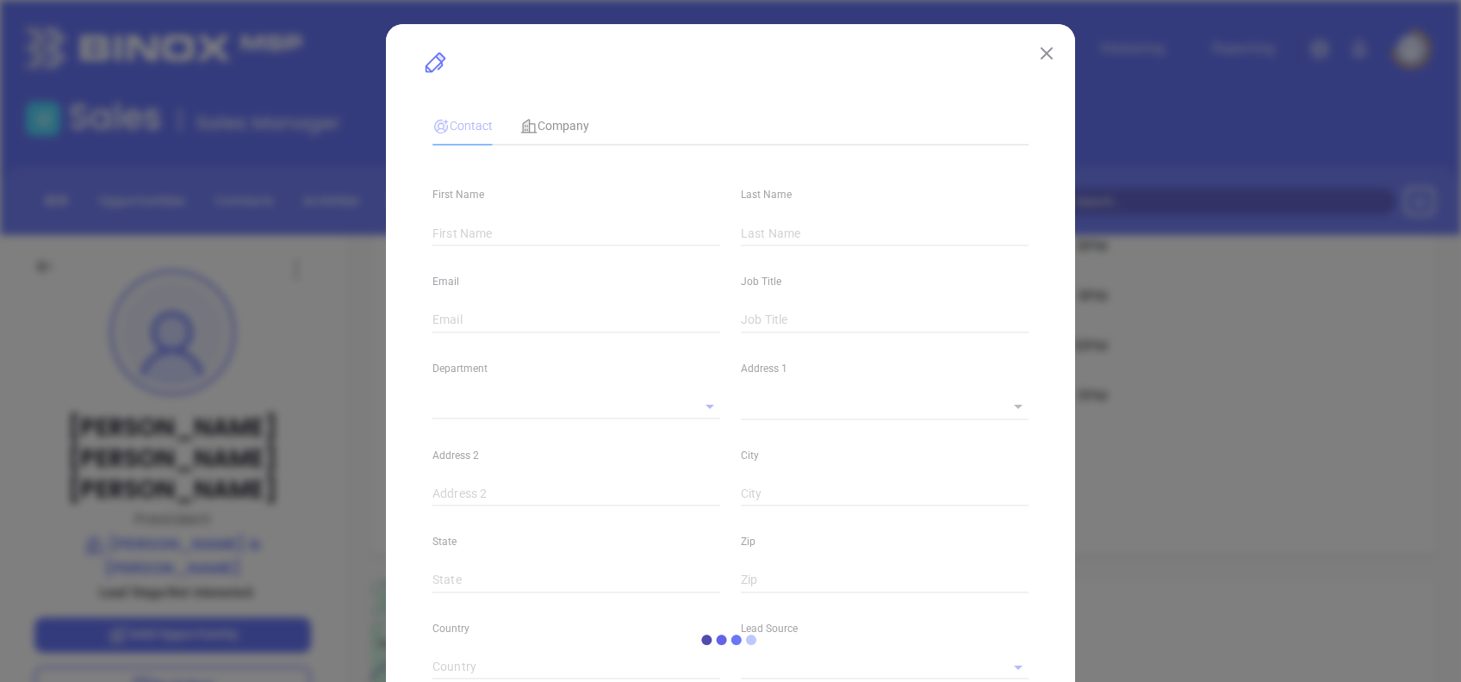
type input "Mary Jo"
type input "Hamilton"
type input "mhamilton@cantrillclark.com"
type input "President"
type input "1"
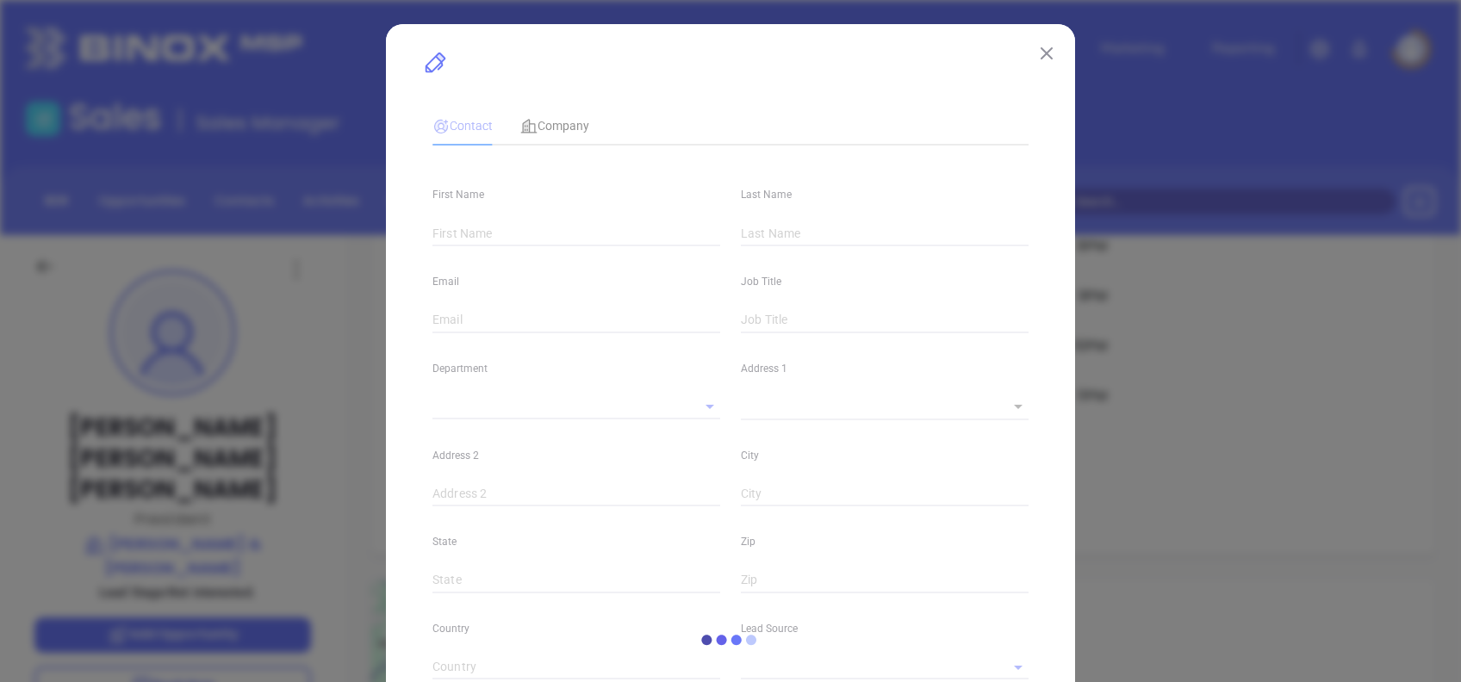
type input "www.linkedin.com/in/mary-jo-hamilton-309377174"
type input "Marketing"
type input "Other"
type input "Vicky Mendoza"
type input "Not interested."
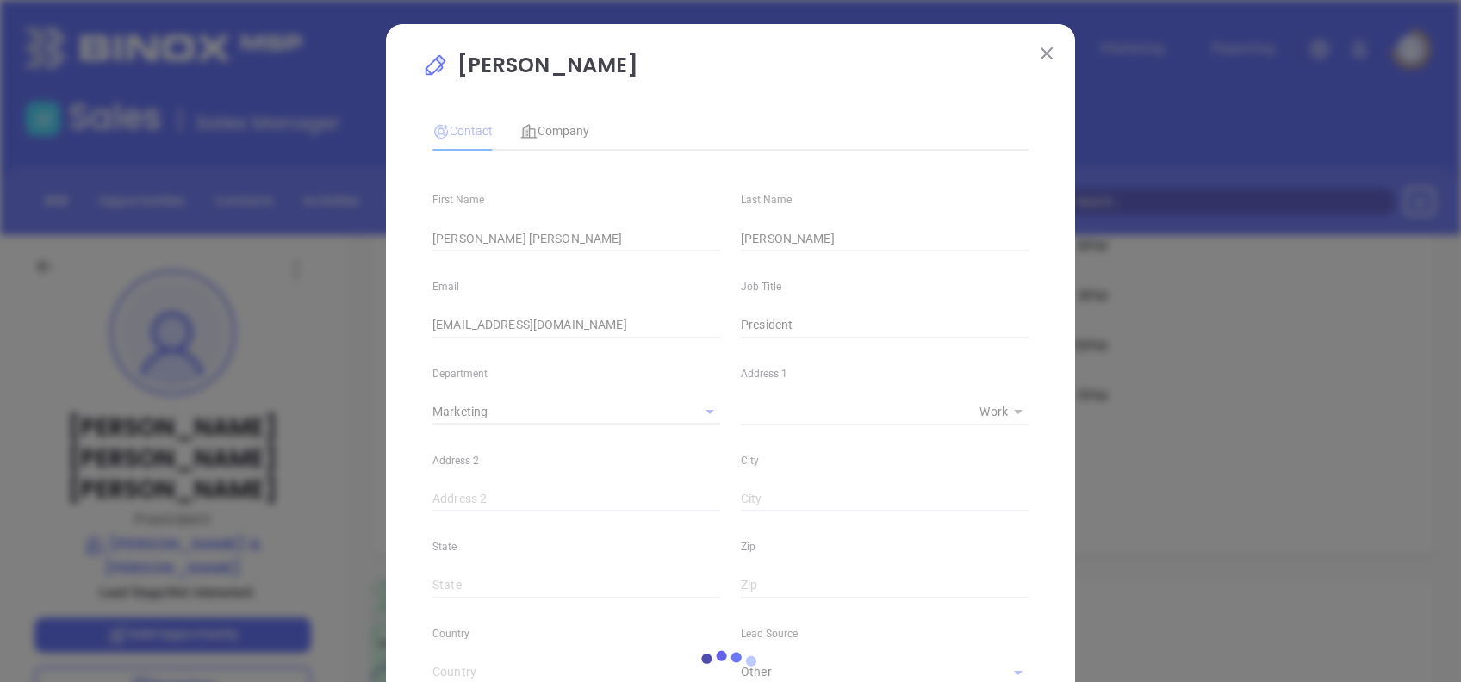
type input "(610) 527-6650"
type input "1"
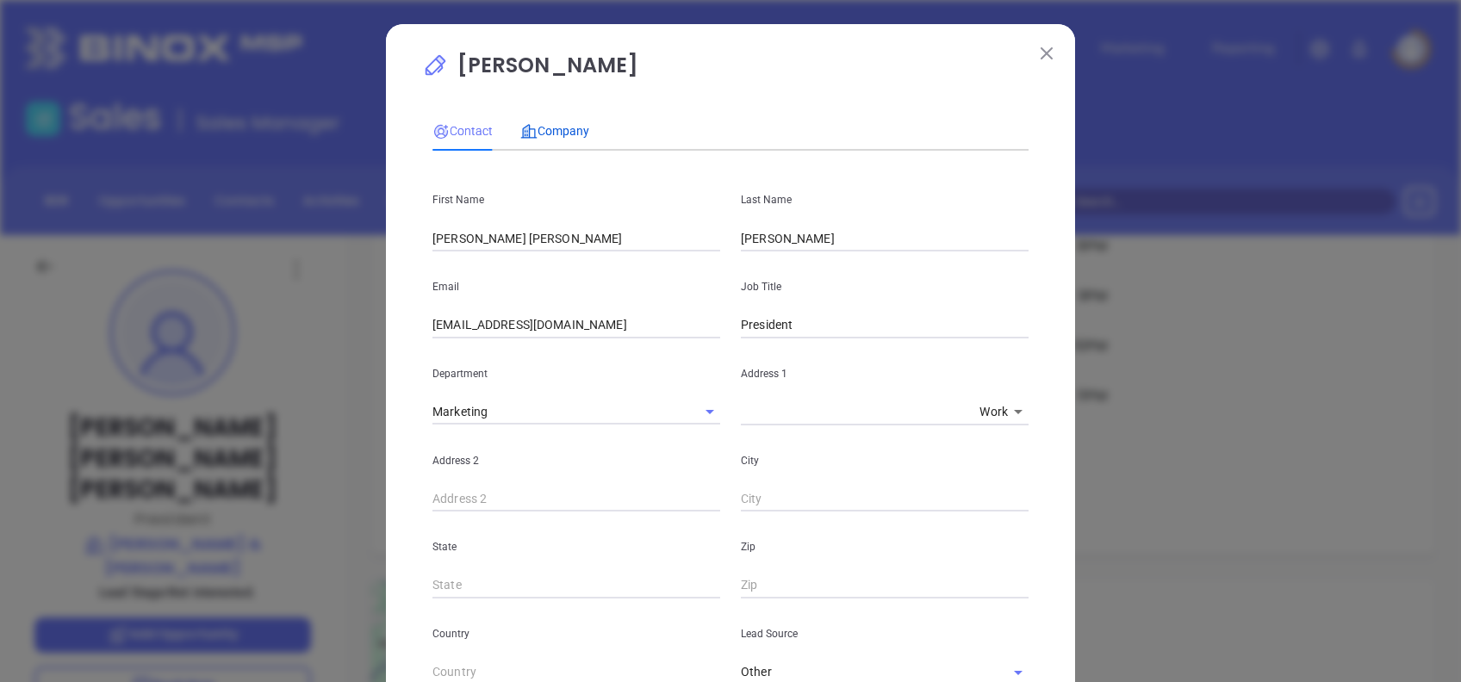
click at [565, 125] on span "Company" at bounding box center [554, 131] width 69 height 14
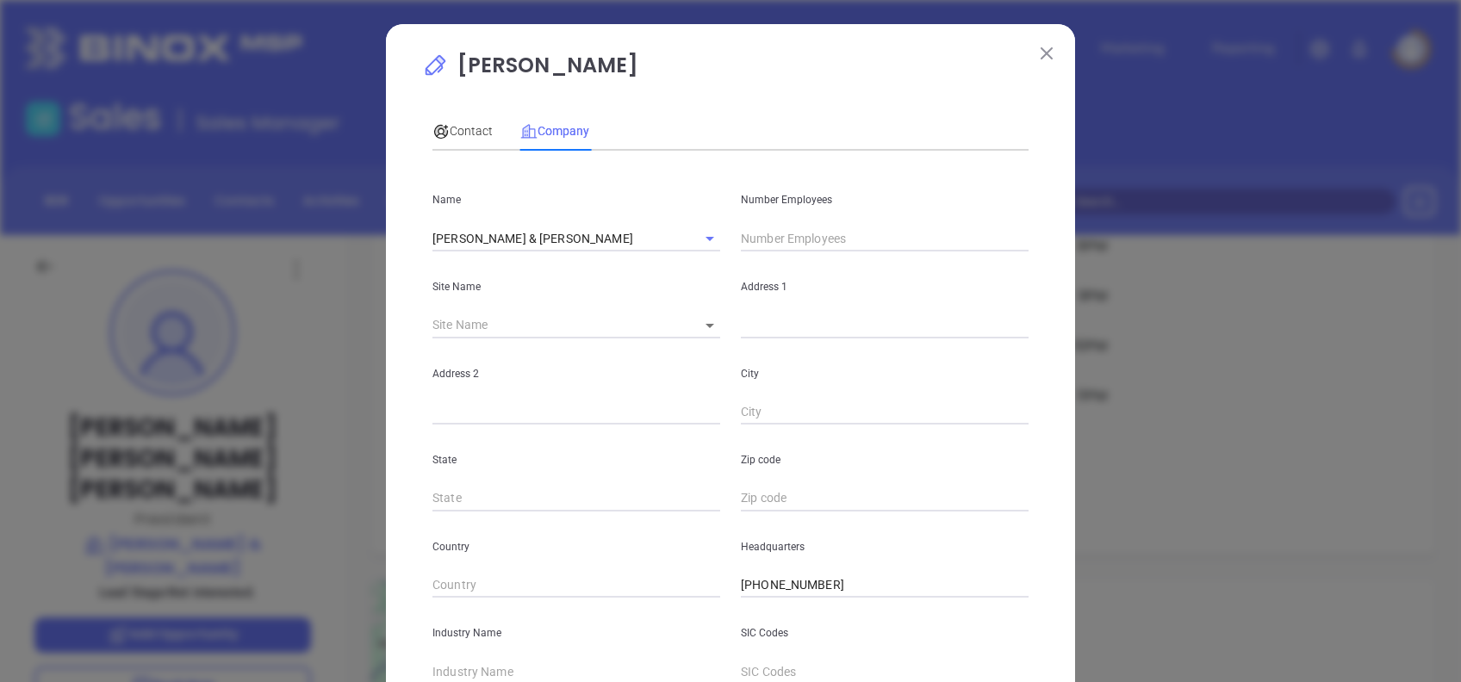
click at [741, 232] on input "text" at bounding box center [885, 239] width 288 height 26
type input "7"
click at [464, 127] on span "Contact" at bounding box center [462, 131] width 60 height 14
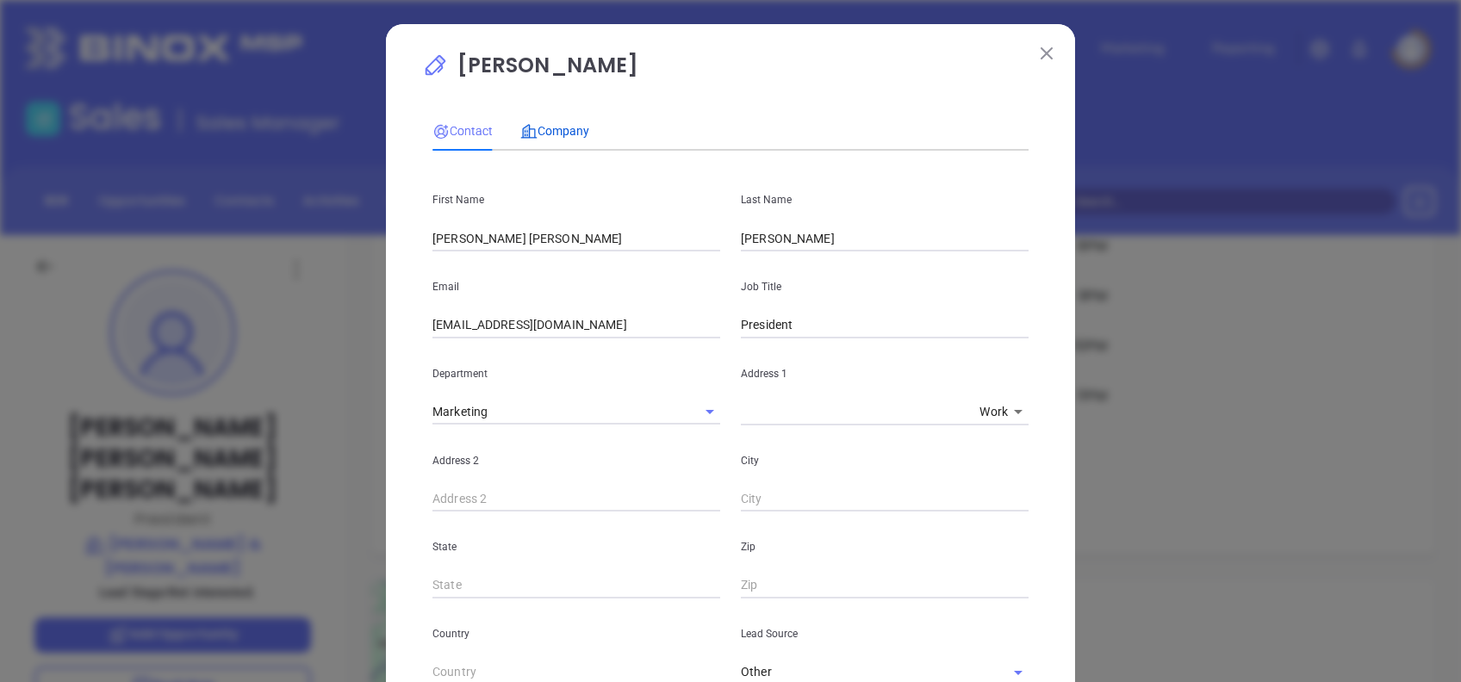
click at [575, 124] on span "Company" at bounding box center [554, 131] width 69 height 14
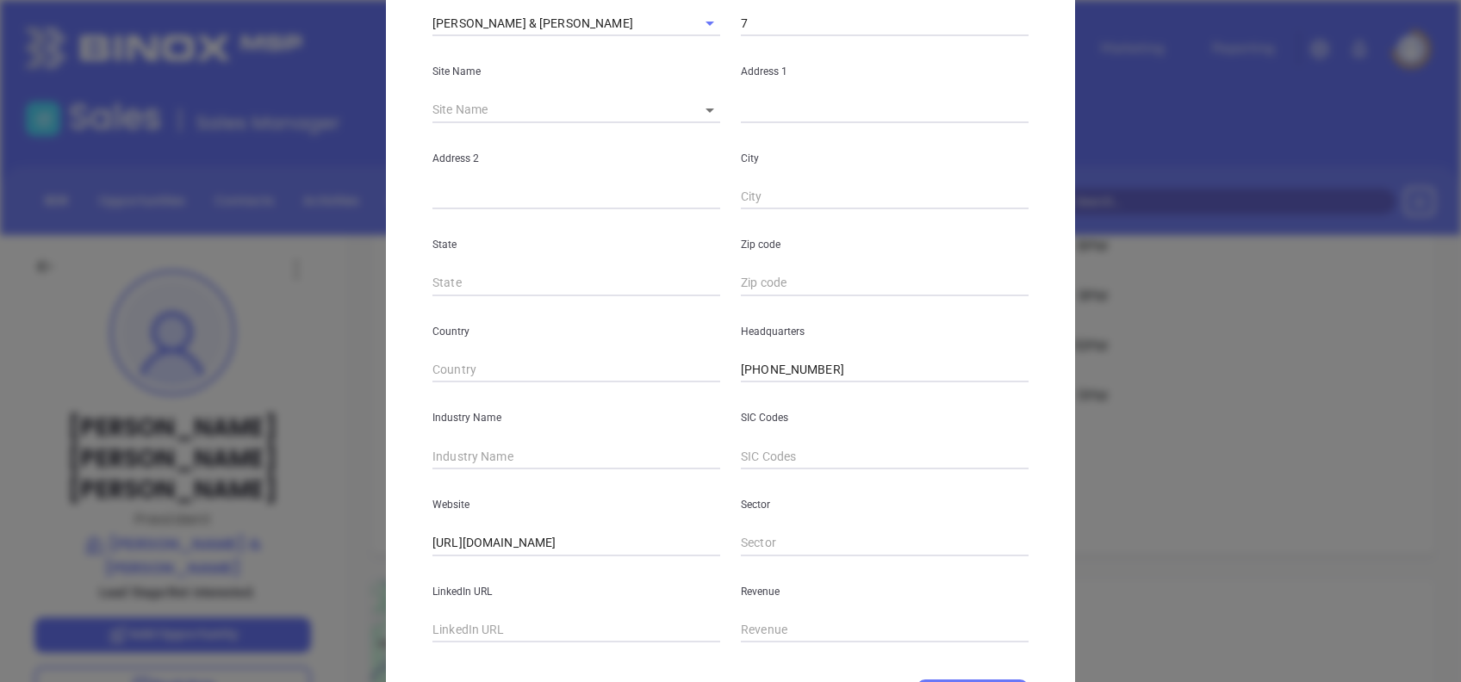
scroll to position [306, 0]
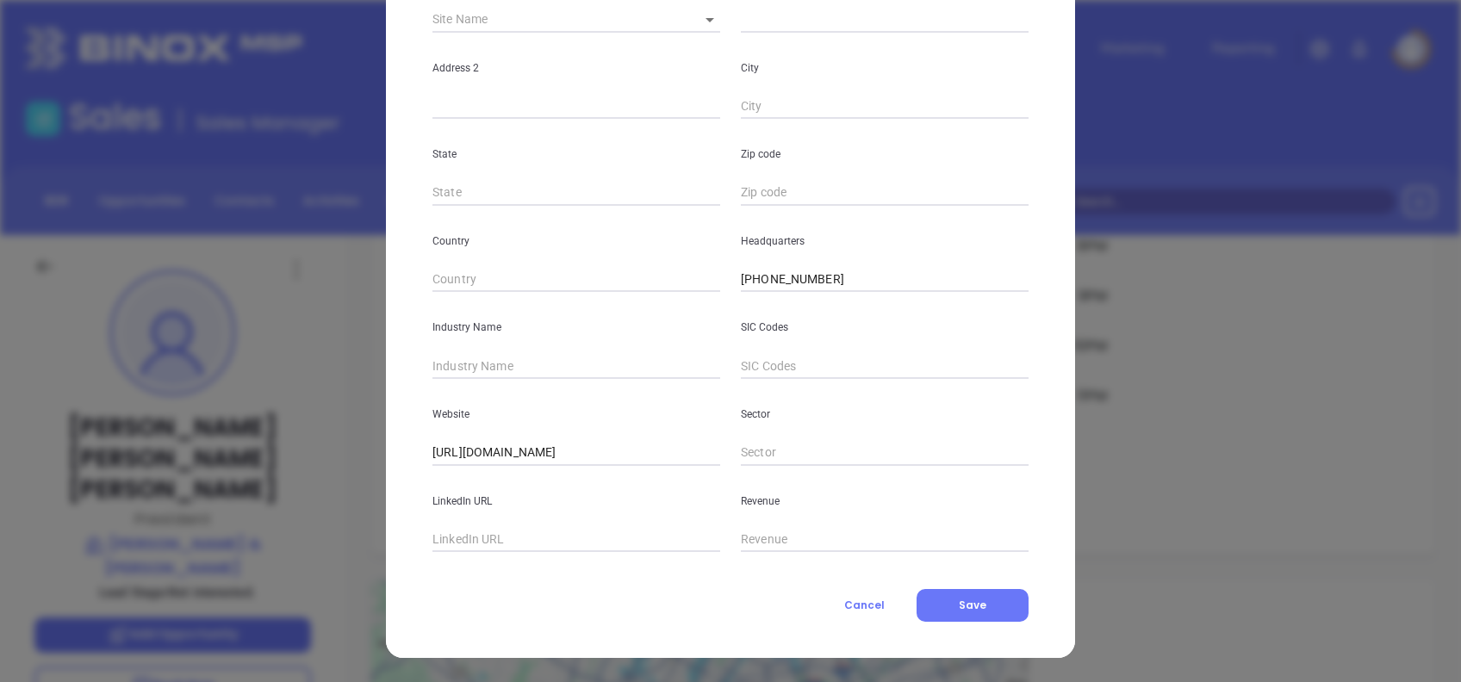
click at [591, 369] on input "text" at bounding box center [576, 366] width 288 height 26
type input "Insurance"
click at [983, 600] on button "Save" at bounding box center [973, 605] width 112 height 33
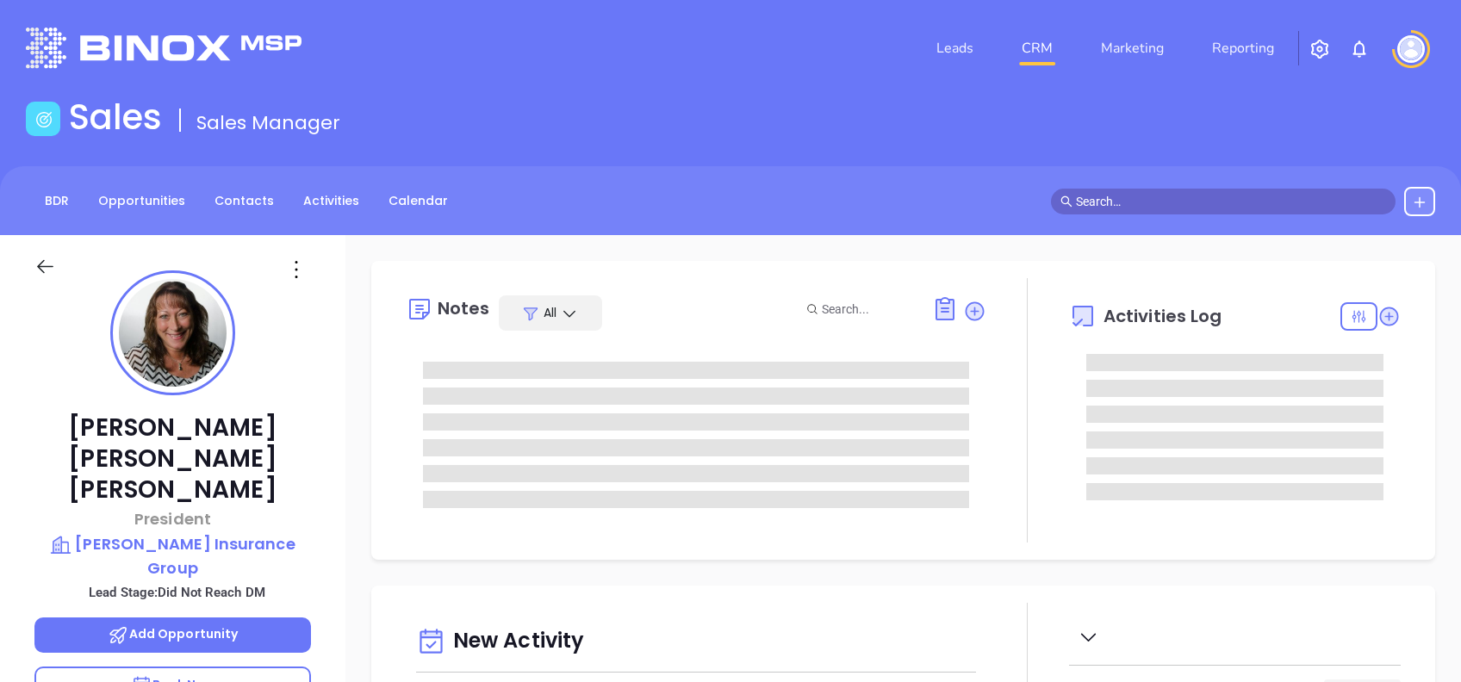
type input "[DATE]"
type input "[PERSON_NAME]"
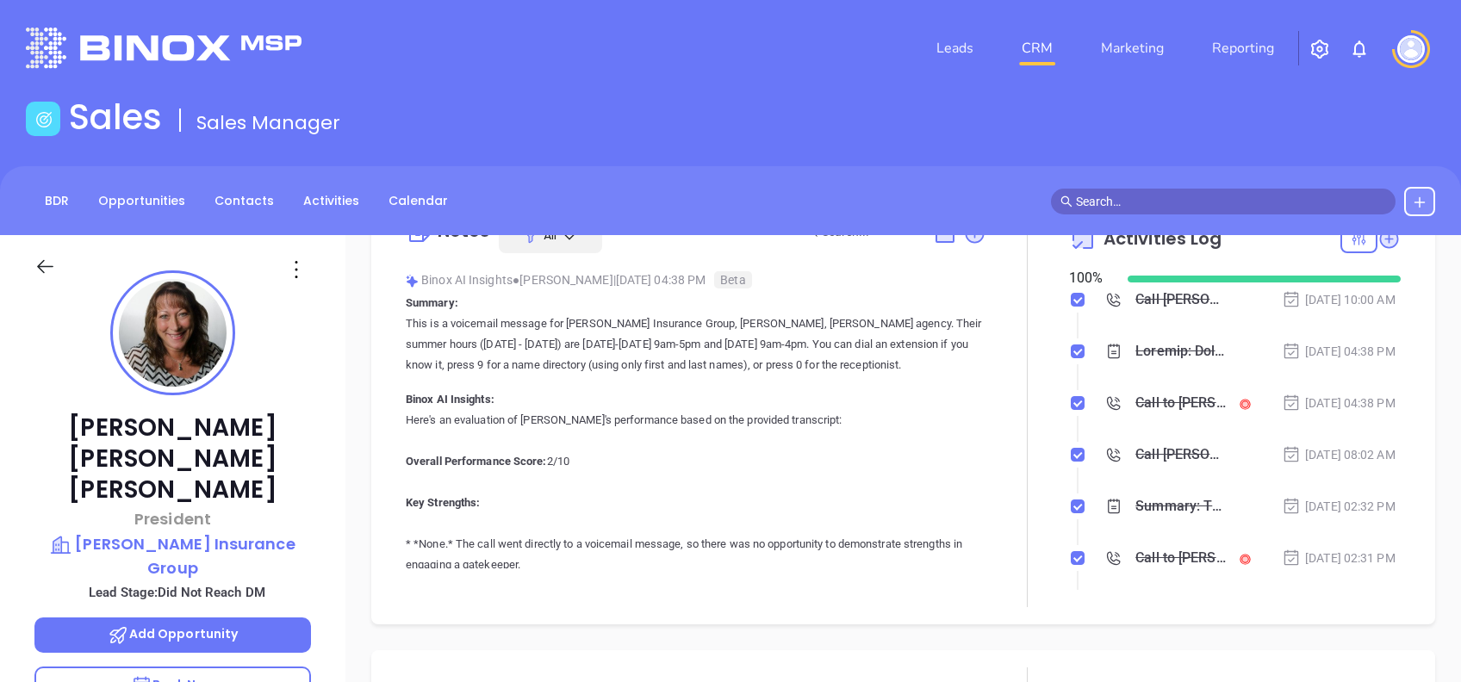
scroll to position [0, 0]
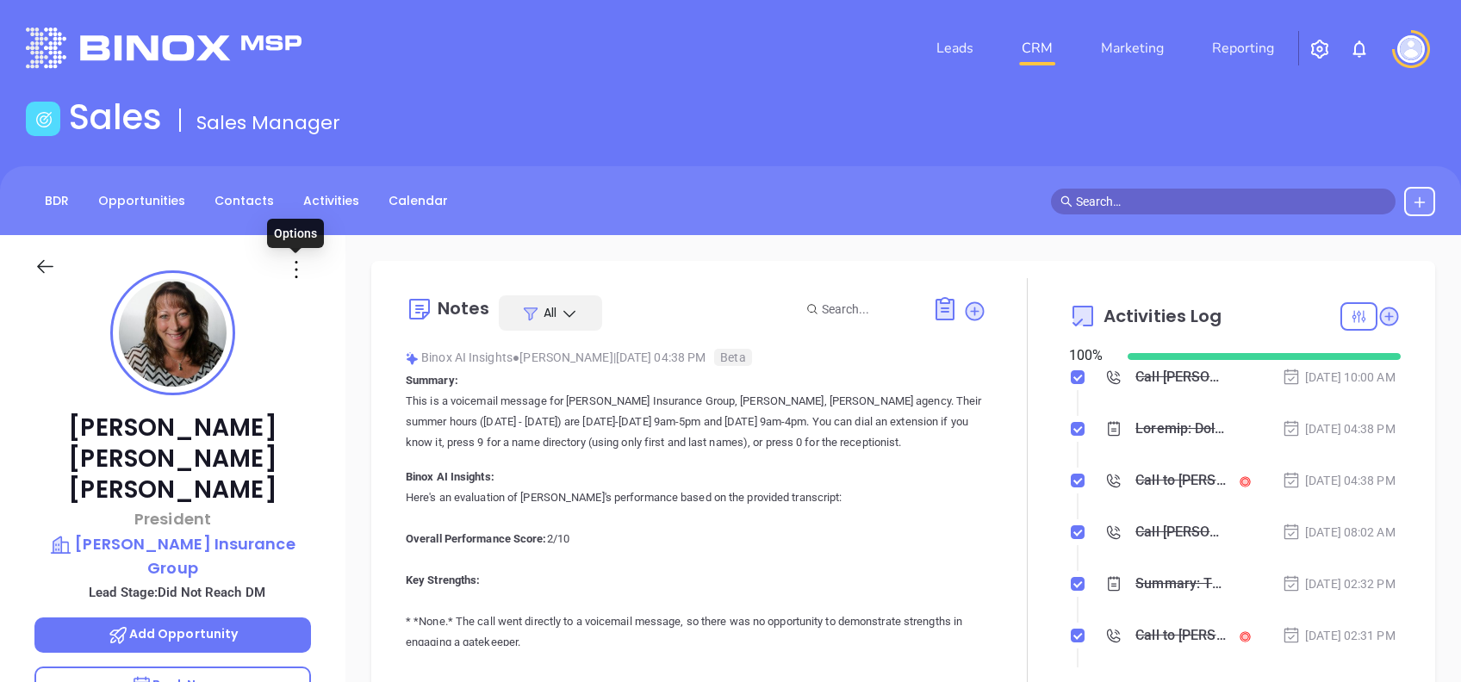
click at [300, 268] on icon at bounding box center [297, 270] width 28 height 28
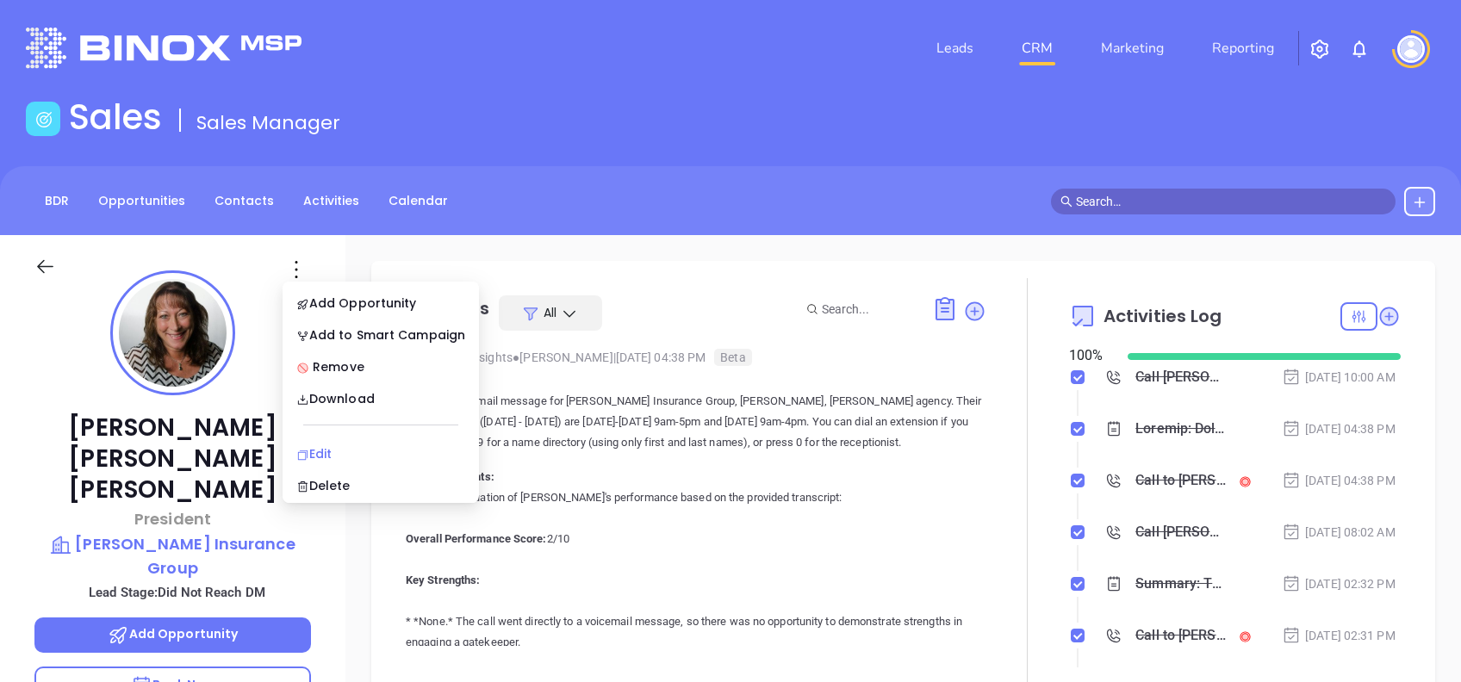
click at [365, 441] on li "Edit" at bounding box center [381, 454] width 190 height 36
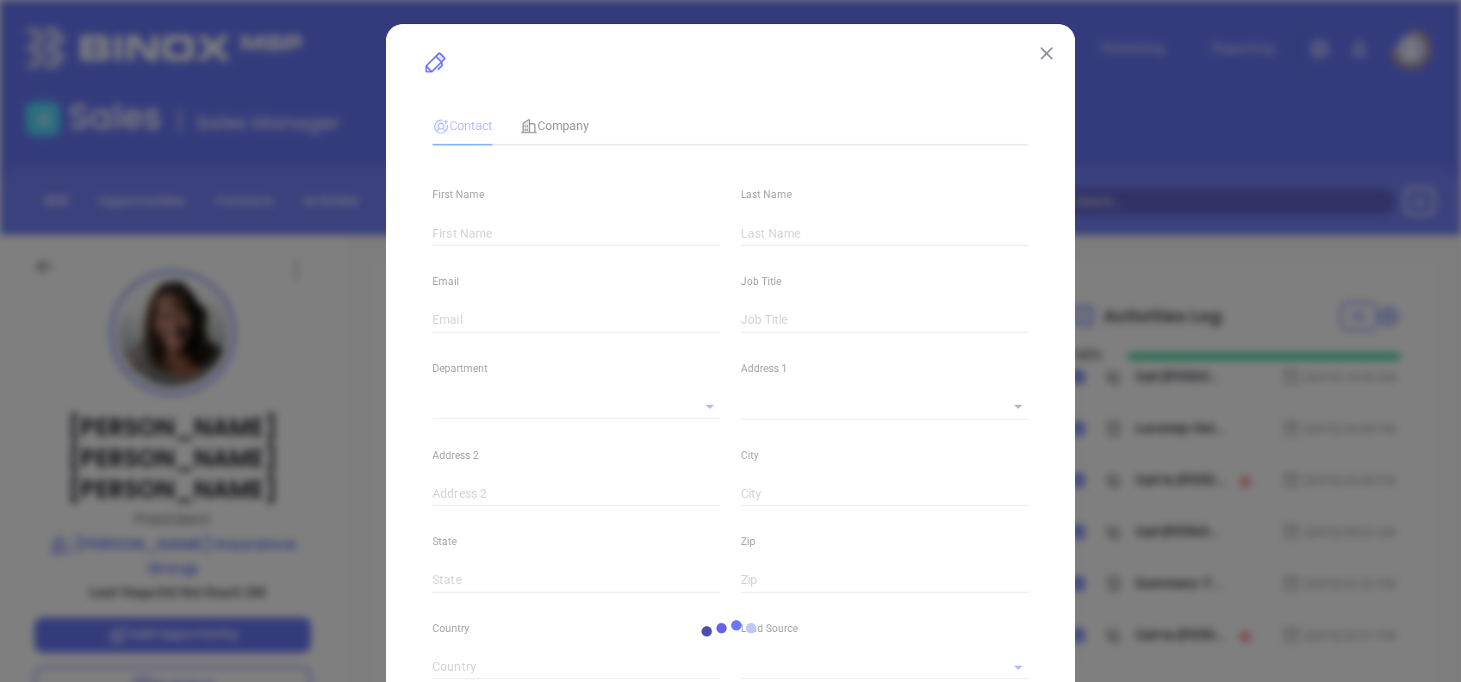
type input "[PERSON_NAME]"
type input "[PERSON_NAME] [PERSON_NAME]"
type input "cindy@robertsoninsurancegroup.com"
type input "President"
type input "1"
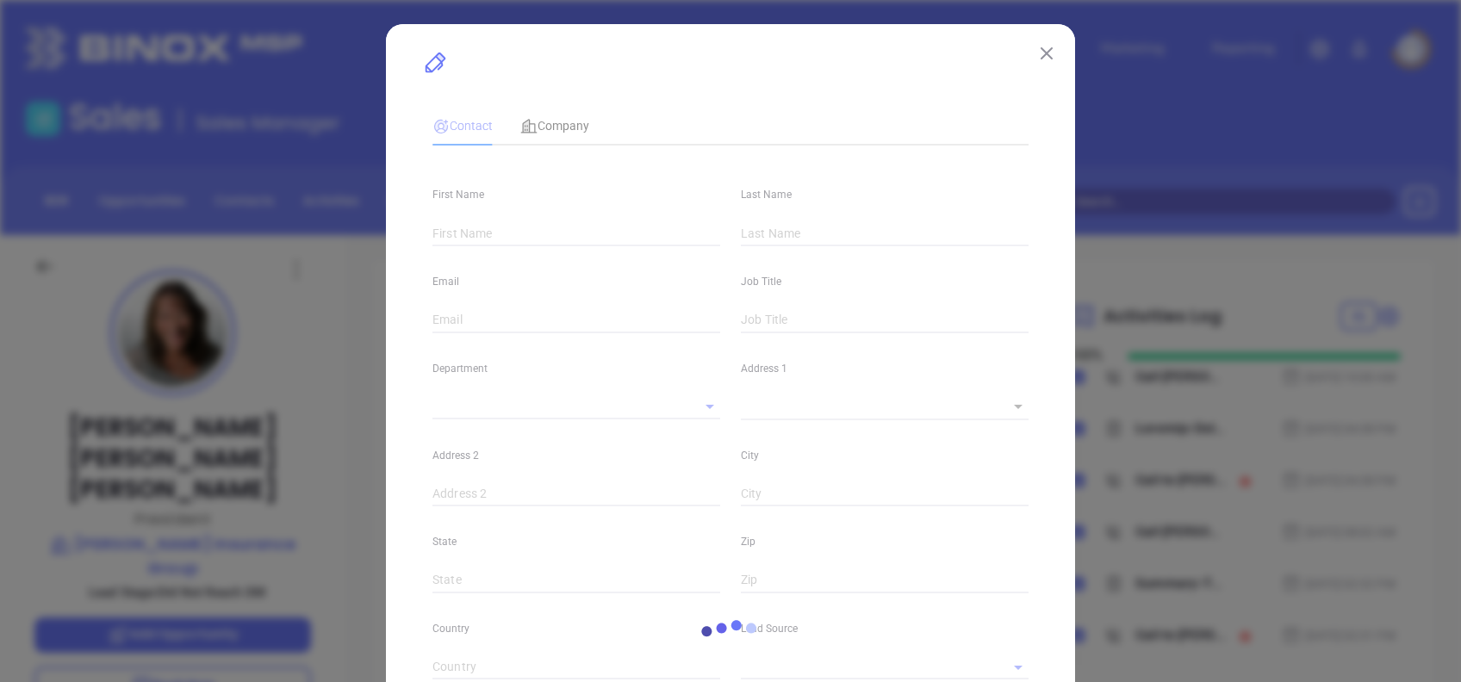
type input "www.linkedin.com/in/cindyhaelig"
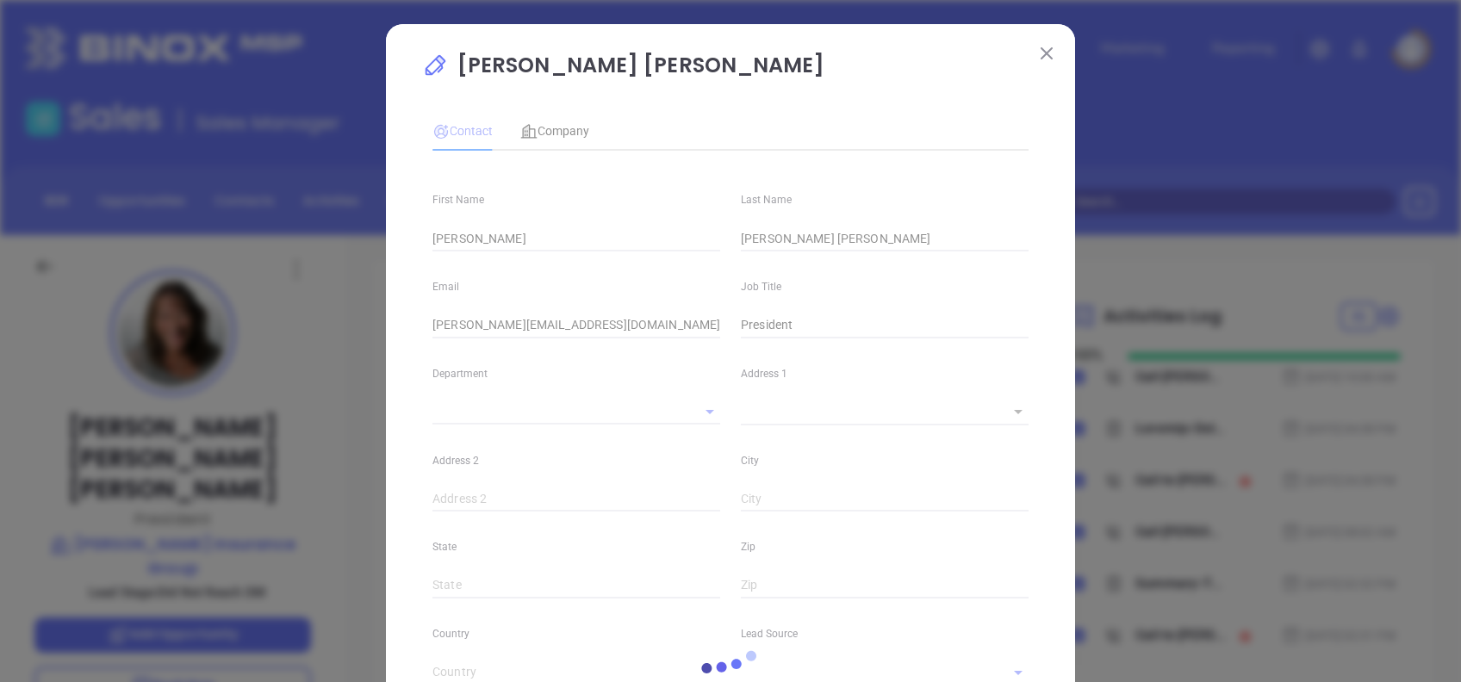
type input "Marketing"
type input "Other"
type input "Vicky Mendoza"
type input "Did Not Reach DM"
type input "(610) 866-2400"
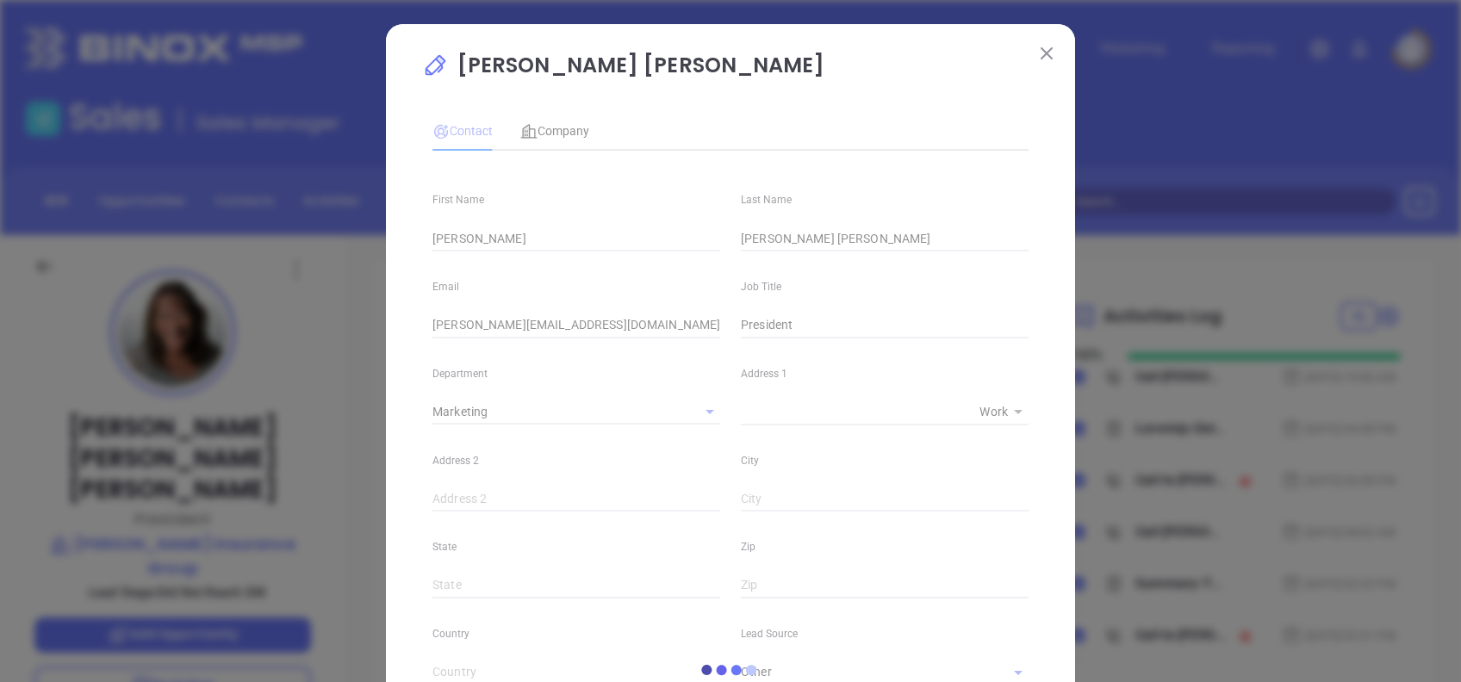
type input "1"
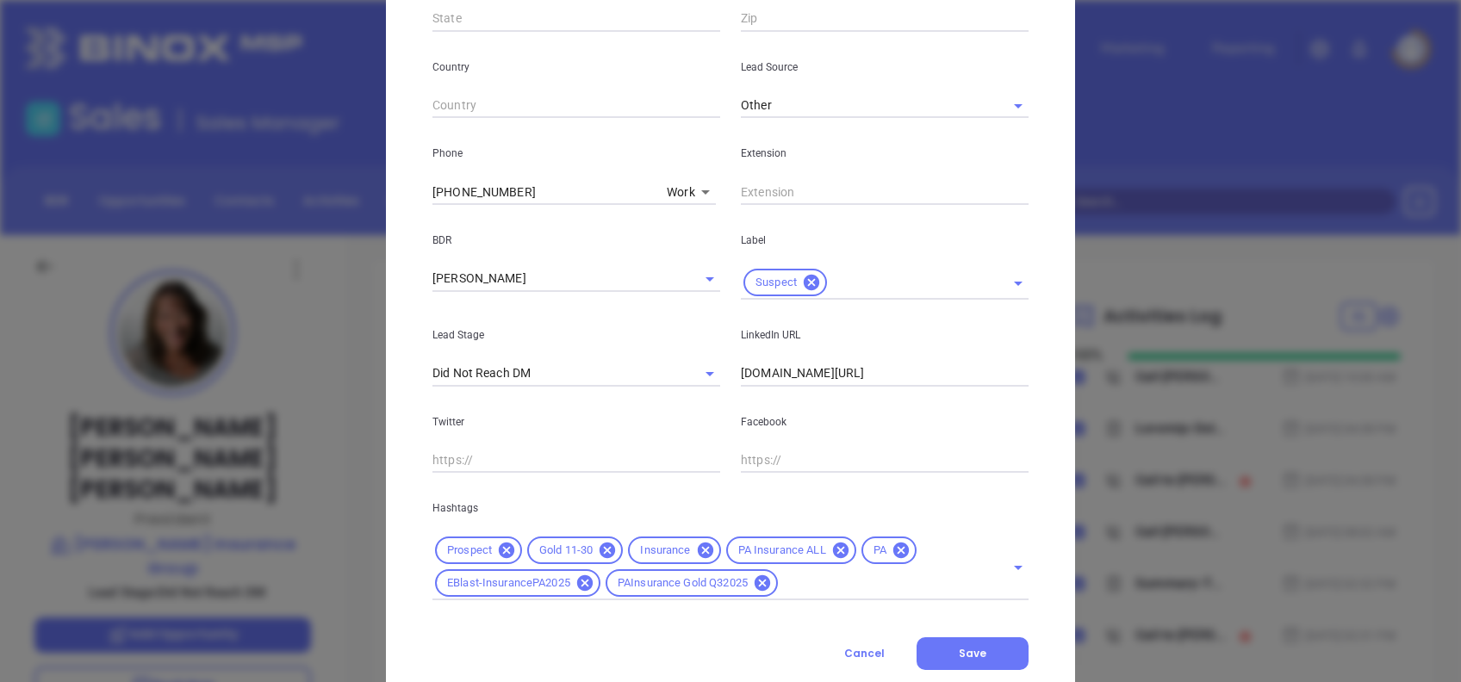
scroll to position [615, 0]
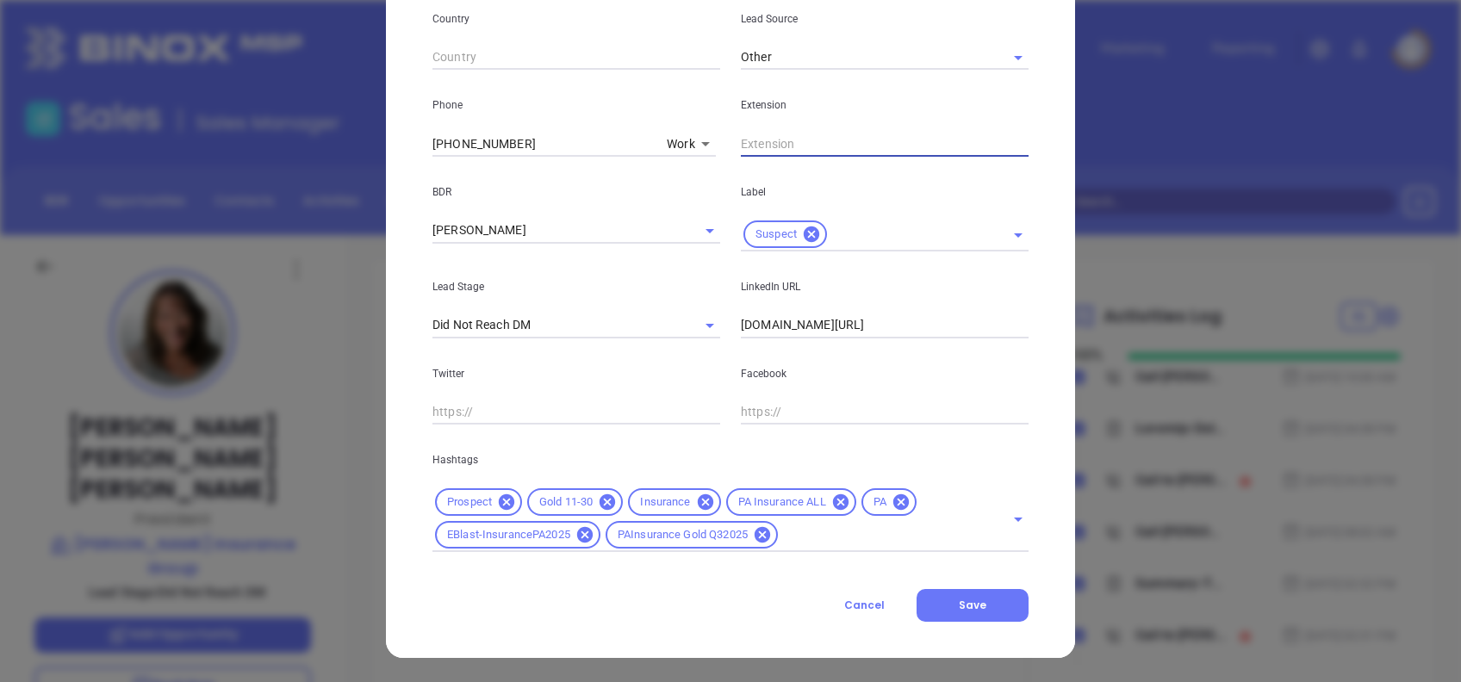
click at [760, 138] on input "text" at bounding box center [885, 144] width 288 height 26
type input "304"
click at [969, 608] on span "Save" at bounding box center [973, 605] width 28 height 15
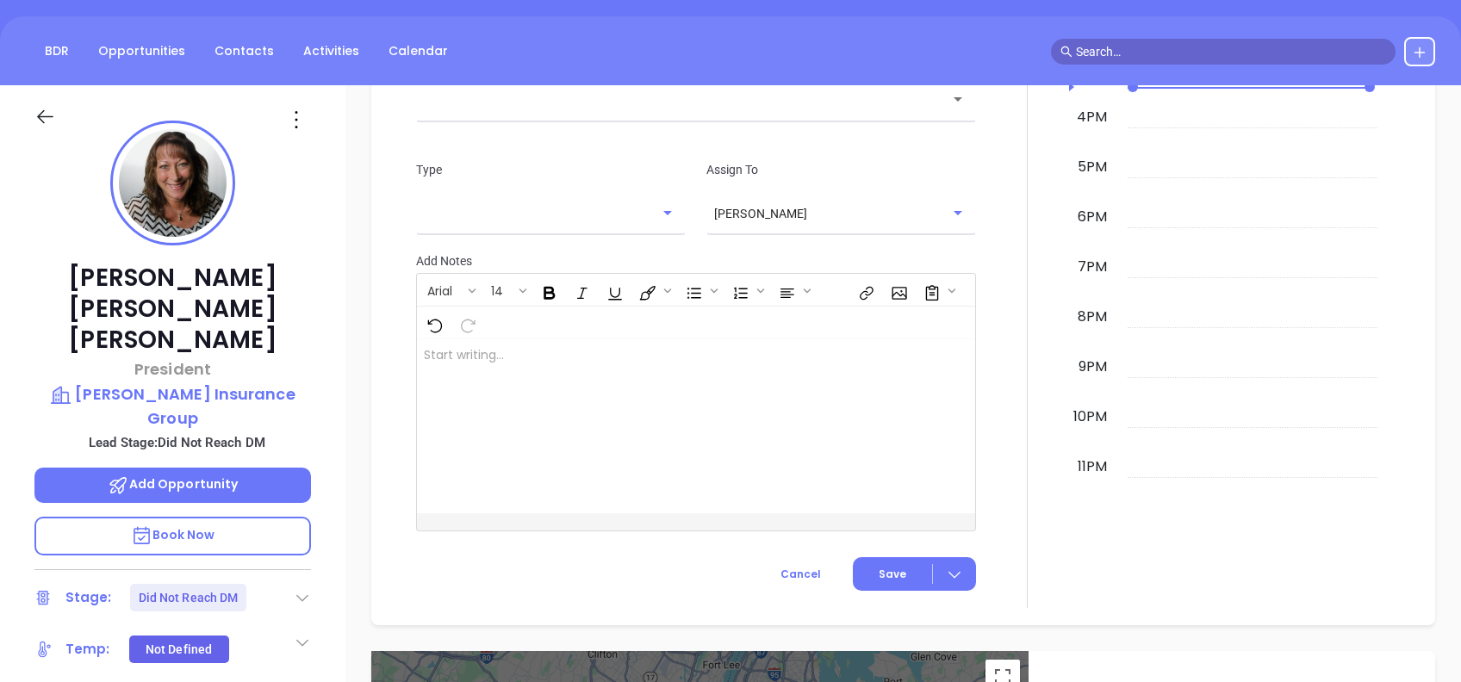
scroll to position [0, 0]
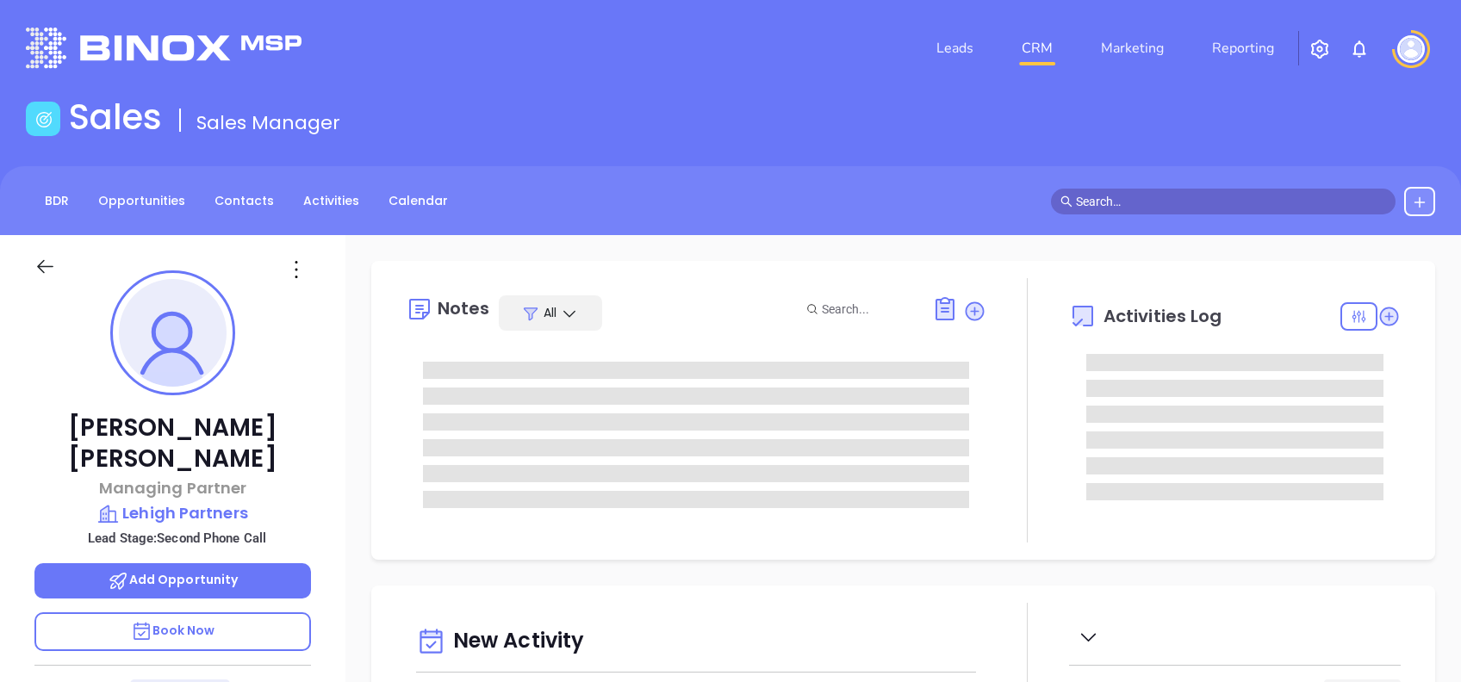
type input "[DATE]"
type input "[PERSON_NAME]"
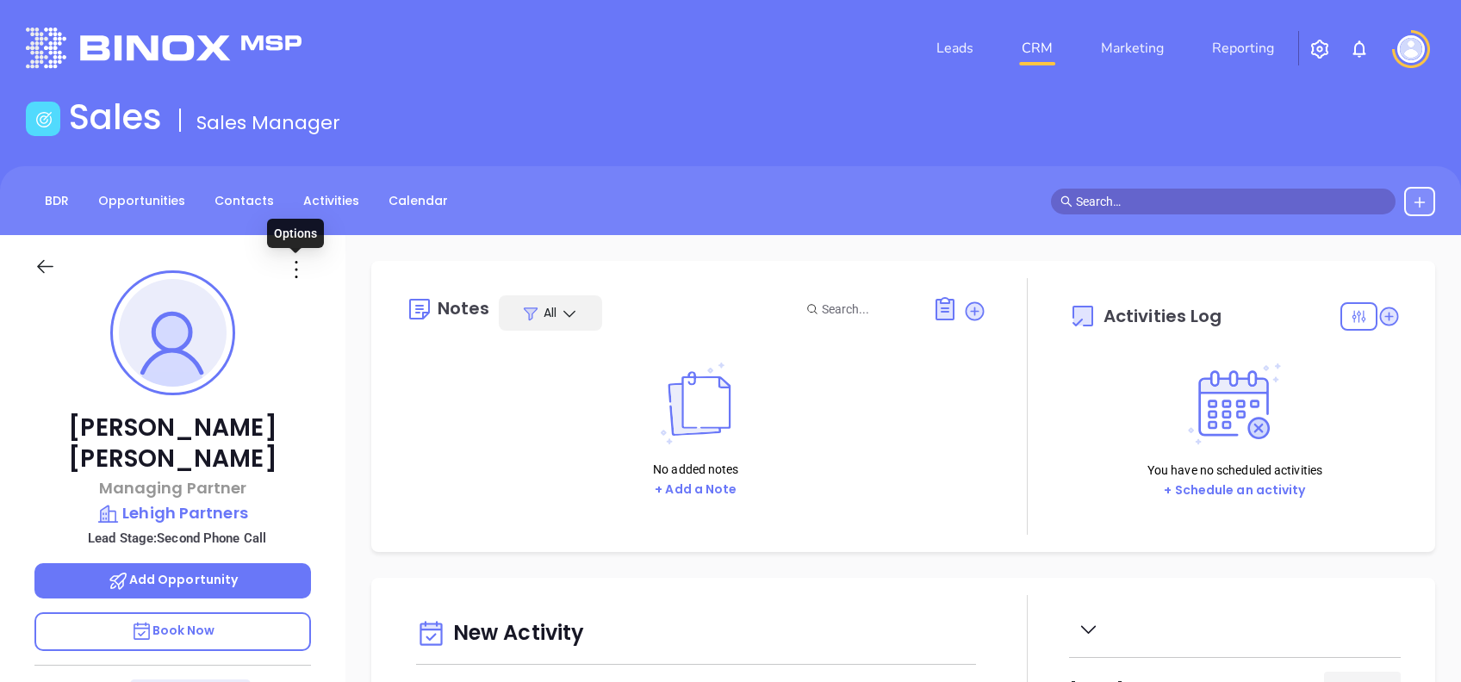
drag, startPoint x: 295, startPoint y: 262, endPoint x: 295, endPoint y: 279, distance: 17.2
click at [295, 264] on icon at bounding box center [297, 270] width 28 height 28
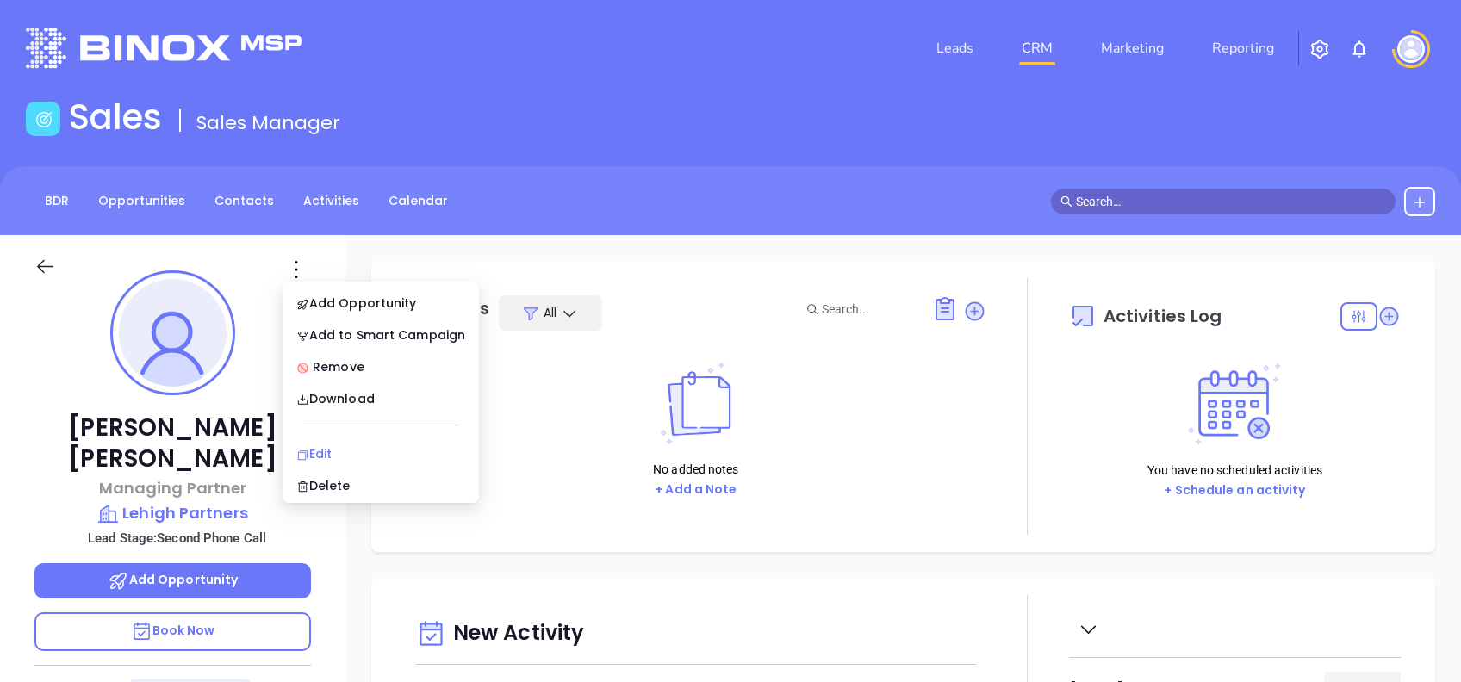
click at [328, 442] on li "Edit" at bounding box center [381, 454] width 190 height 36
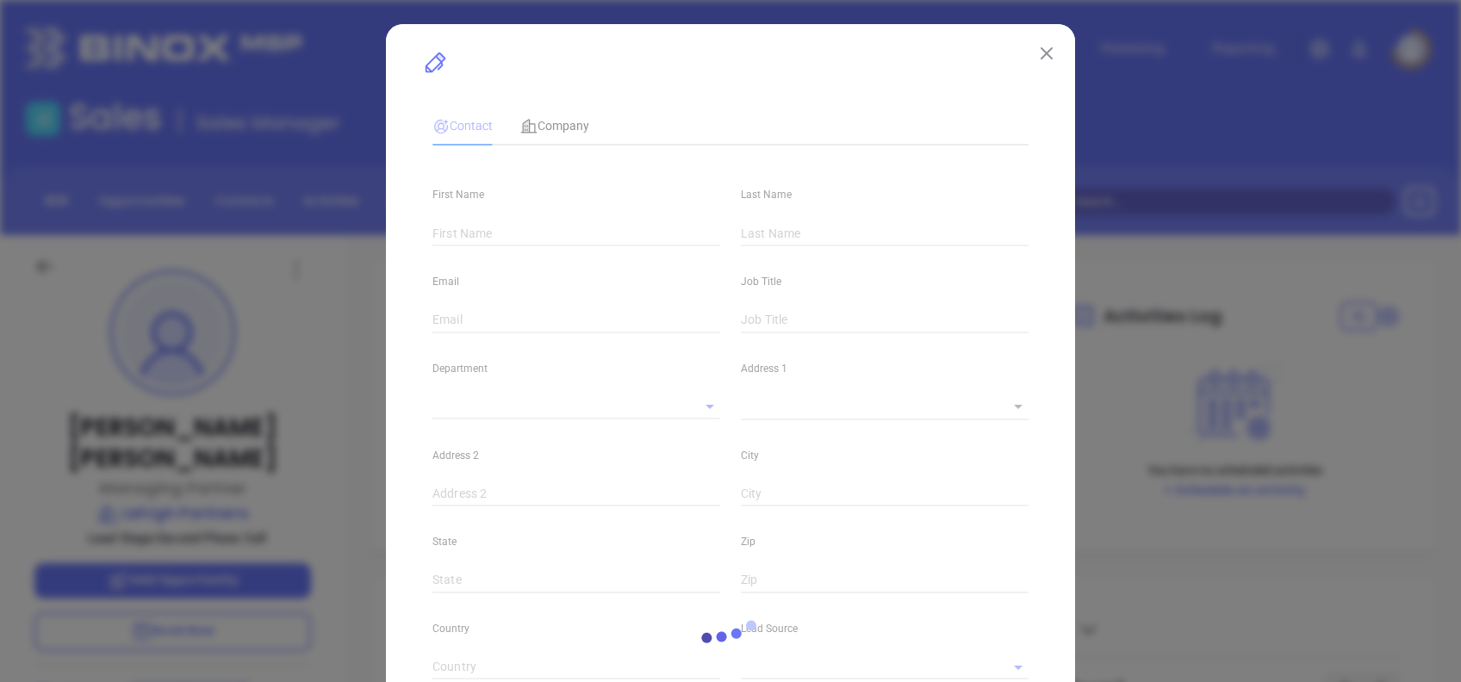
type input "Ryan"
type input "Daubert"
type input "ryan.daubert@lehighpartners.com"
type input "Managing Partner"
type input "1"
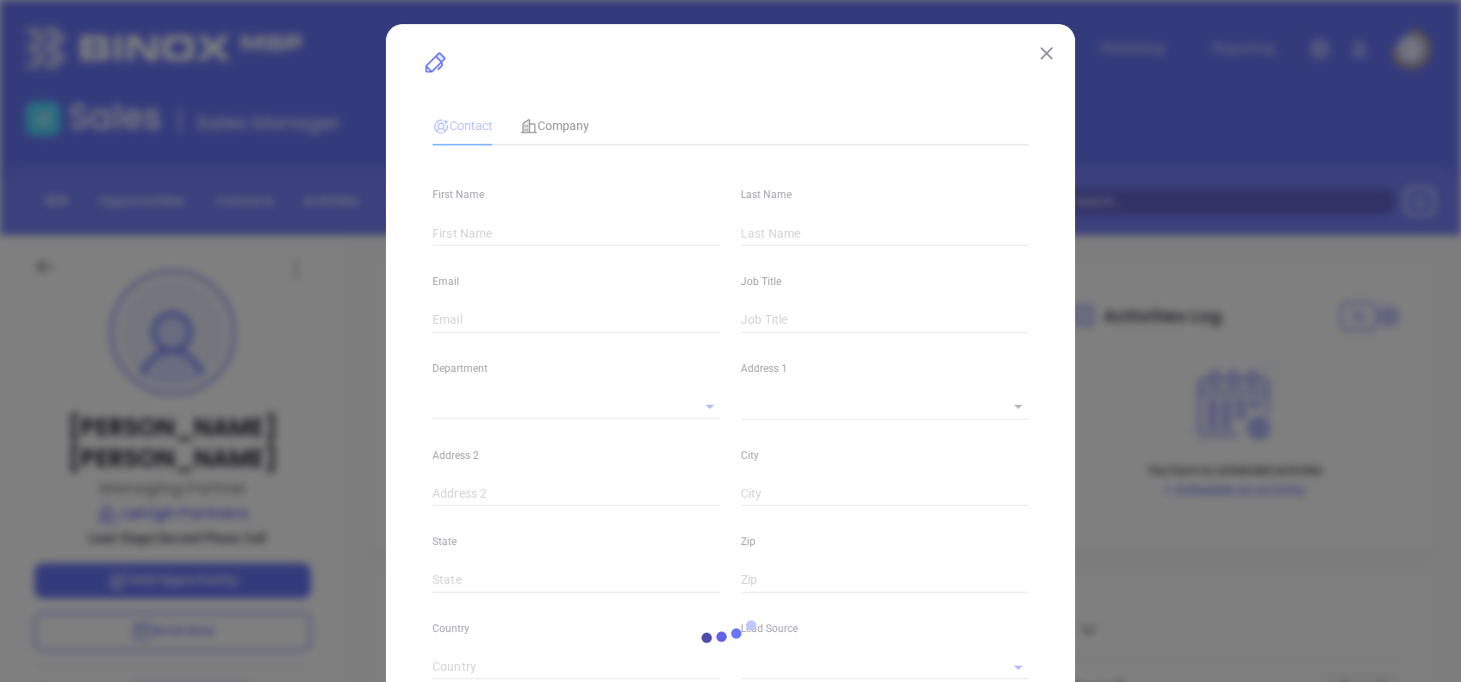
type input "linkedin.com/in/ryan-daubert"
type input "Marketing"
type input "Website Reveal"
type input "undefined undefined"
type input "Second Phone Call"
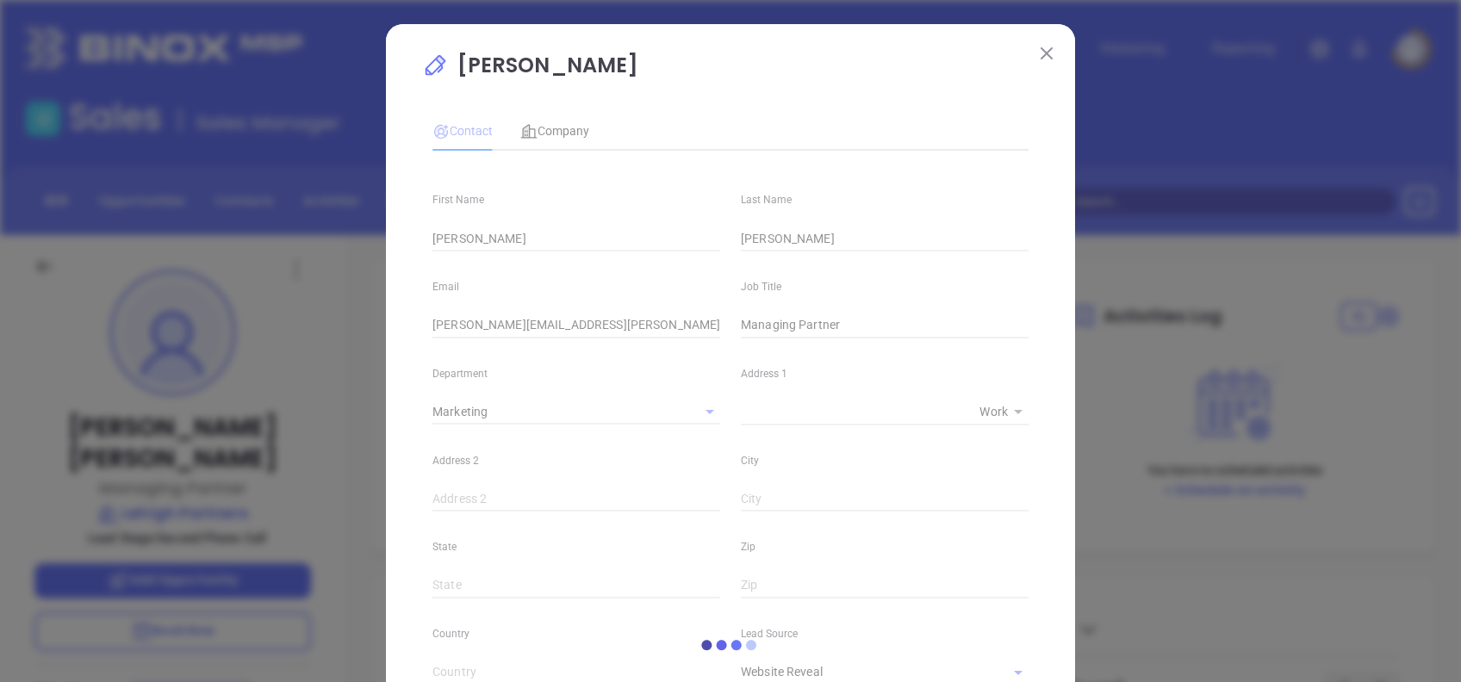
type input "1"
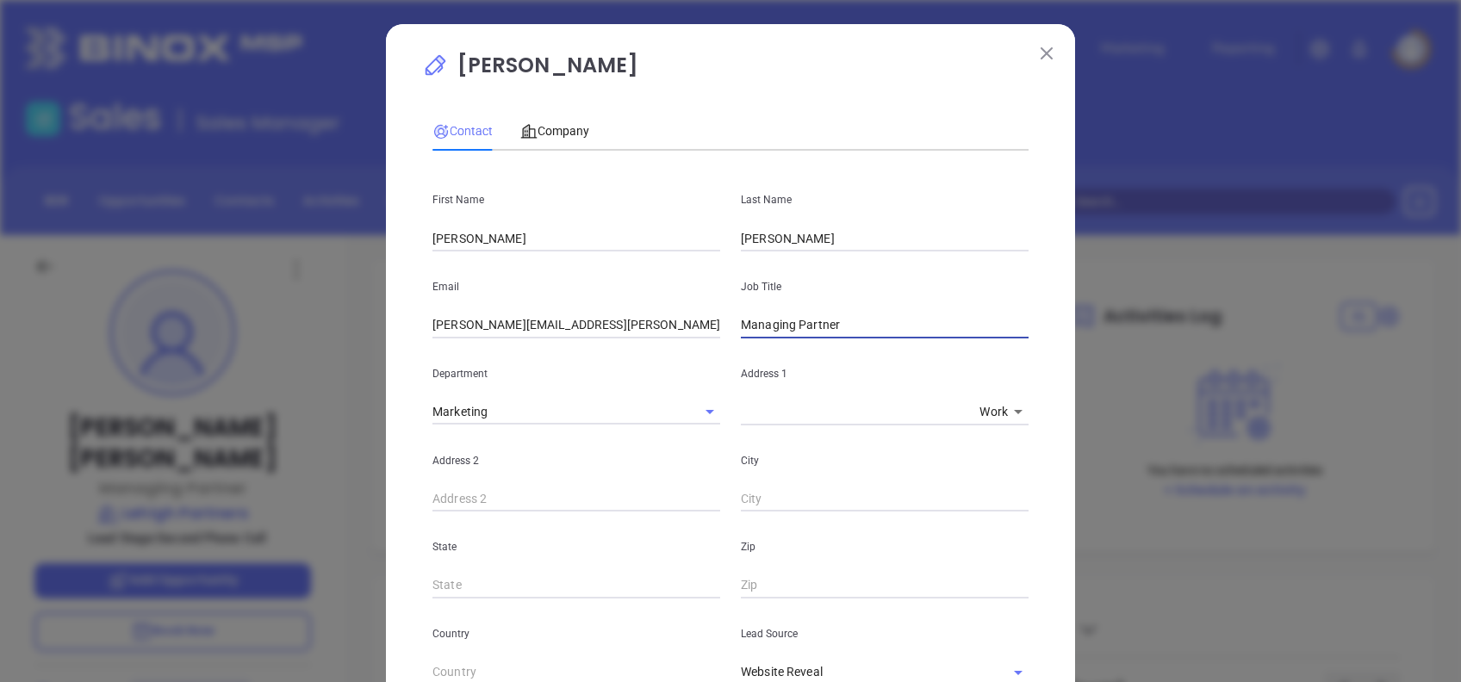
drag, startPoint x: 851, startPoint y: 320, endPoint x: 700, endPoint y: 324, distance: 150.8
click at [700, 323] on div "Email ryan.daubert@lehighpartners.com Job Title Managing Partner" at bounding box center [730, 295] width 617 height 87
type input "Agency Owner"
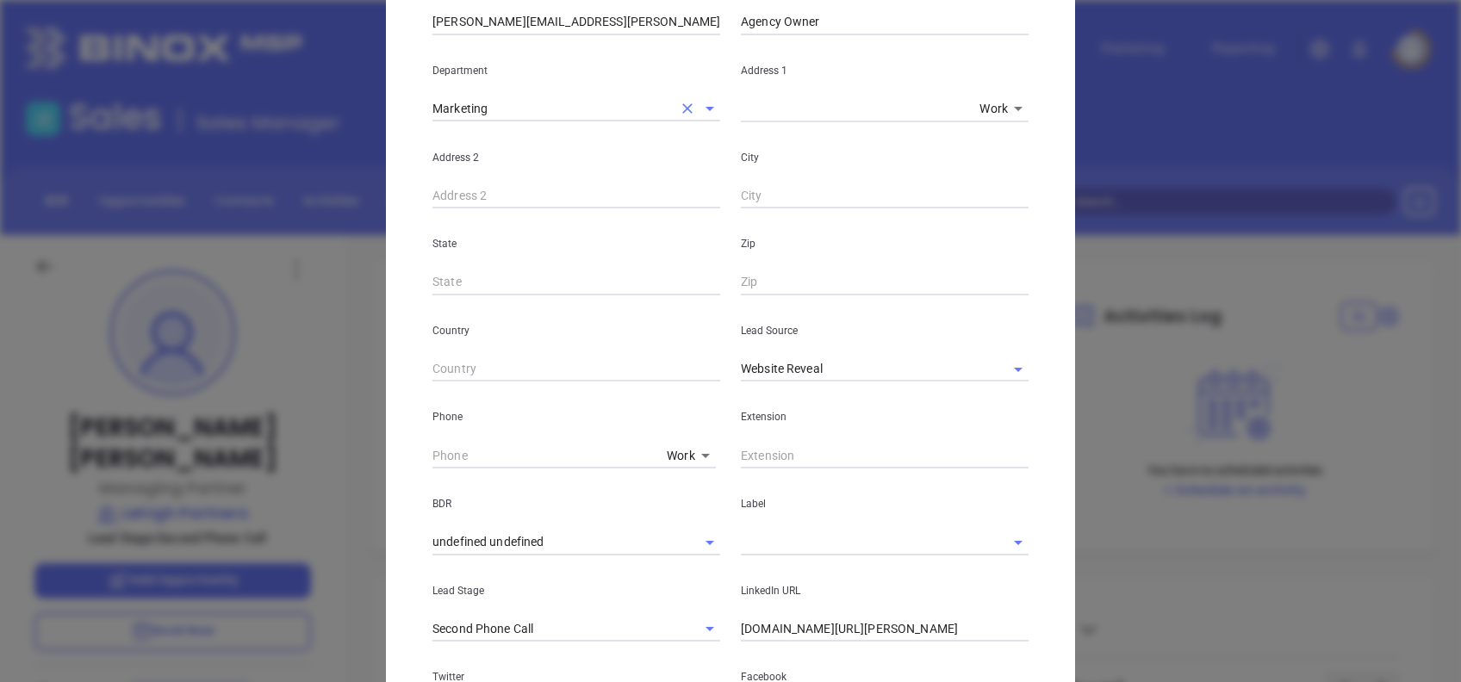
scroll to position [345, 0]
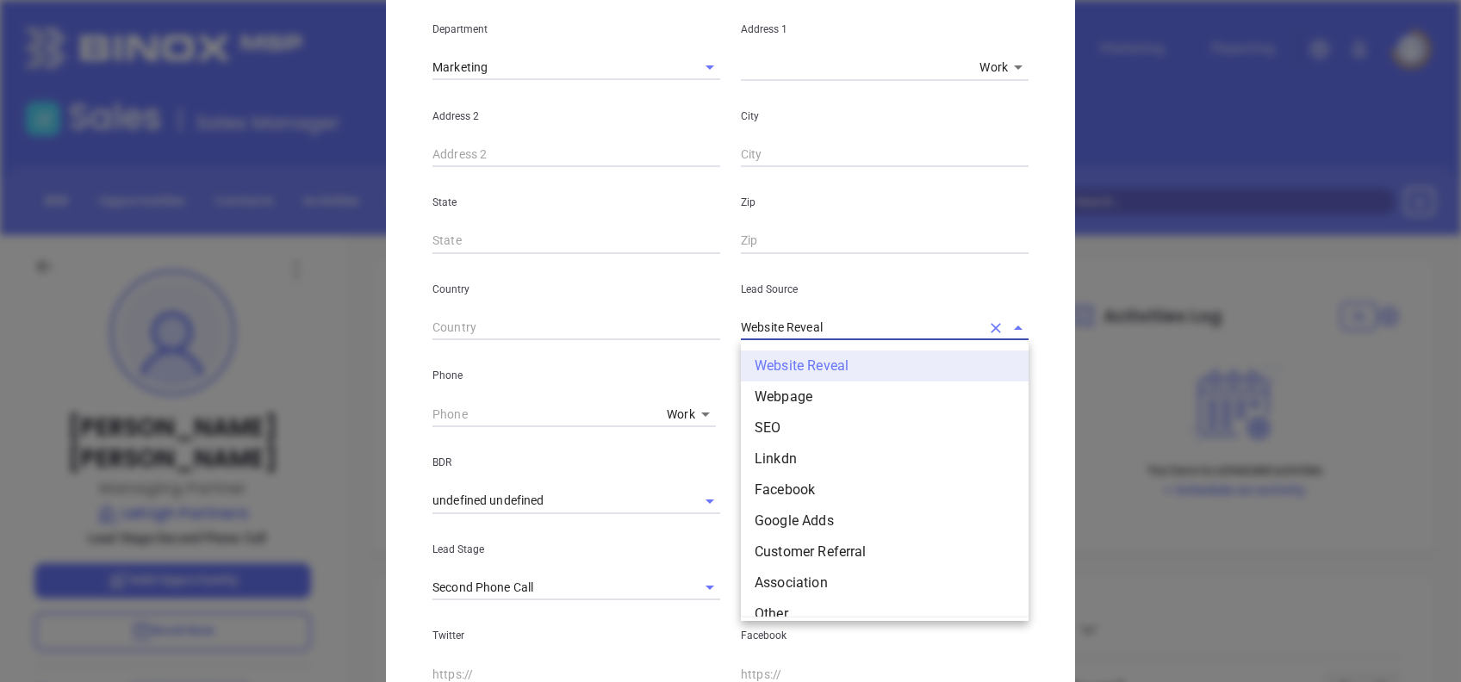
drag, startPoint x: 851, startPoint y: 338, endPoint x: 711, endPoint y: 339, distance: 140.4
click at [711, 339] on div "Country Lead Source Website Reveal Website Reveal Webpage SEO Linkdn Facebook G…" at bounding box center [730, 297] width 617 height 87
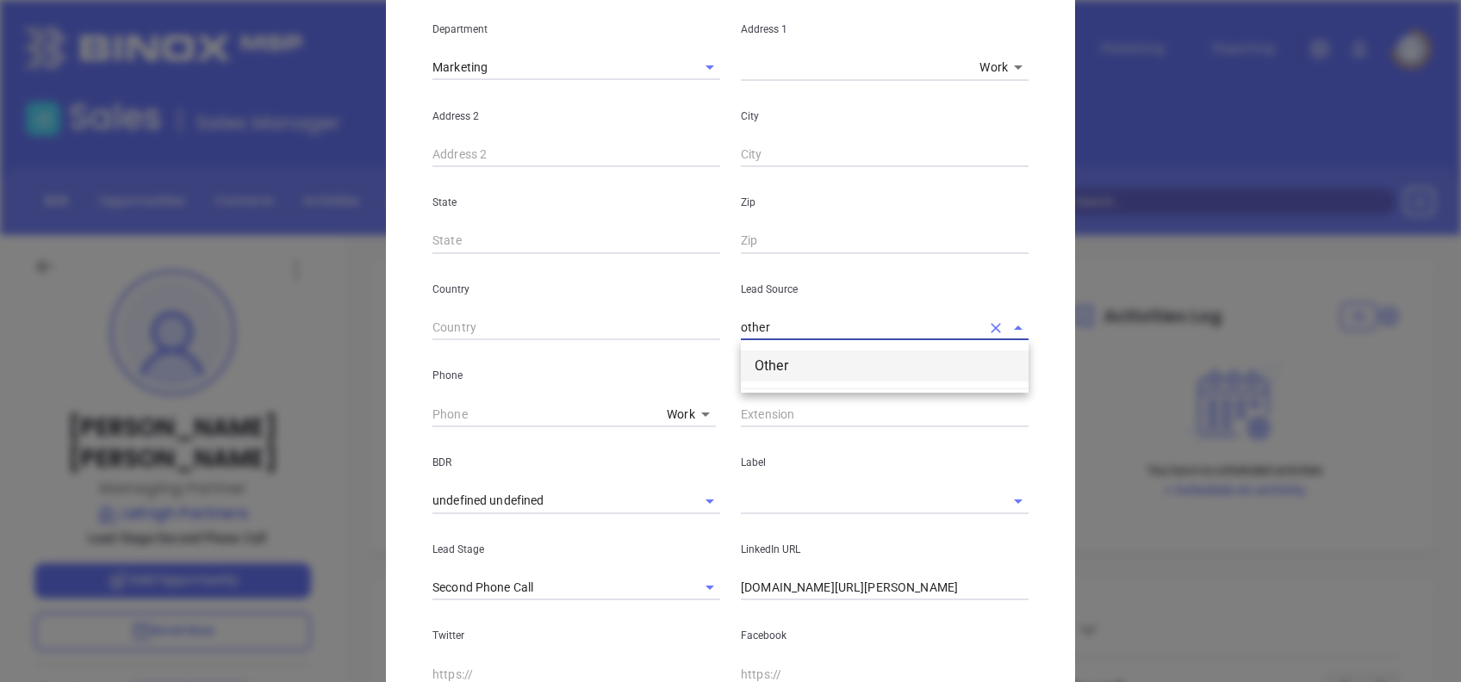
click at [778, 355] on li "Other" at bounding box center [885, 366] width 288 height 31
type input "Other"
type input "( ) -"
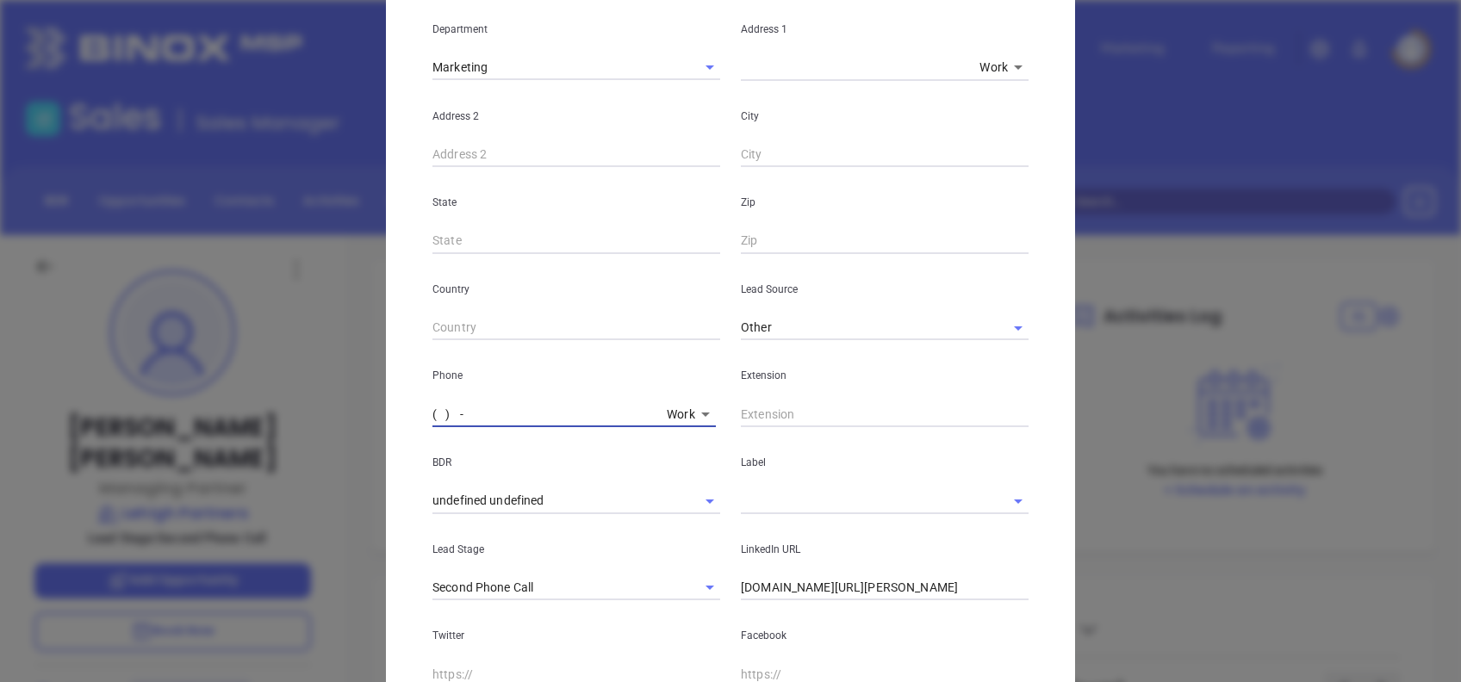
click at [432, 404] on input "( ) -" at bounding box center [545, 414] width 227 height 26
type input "(610) 440-1524"
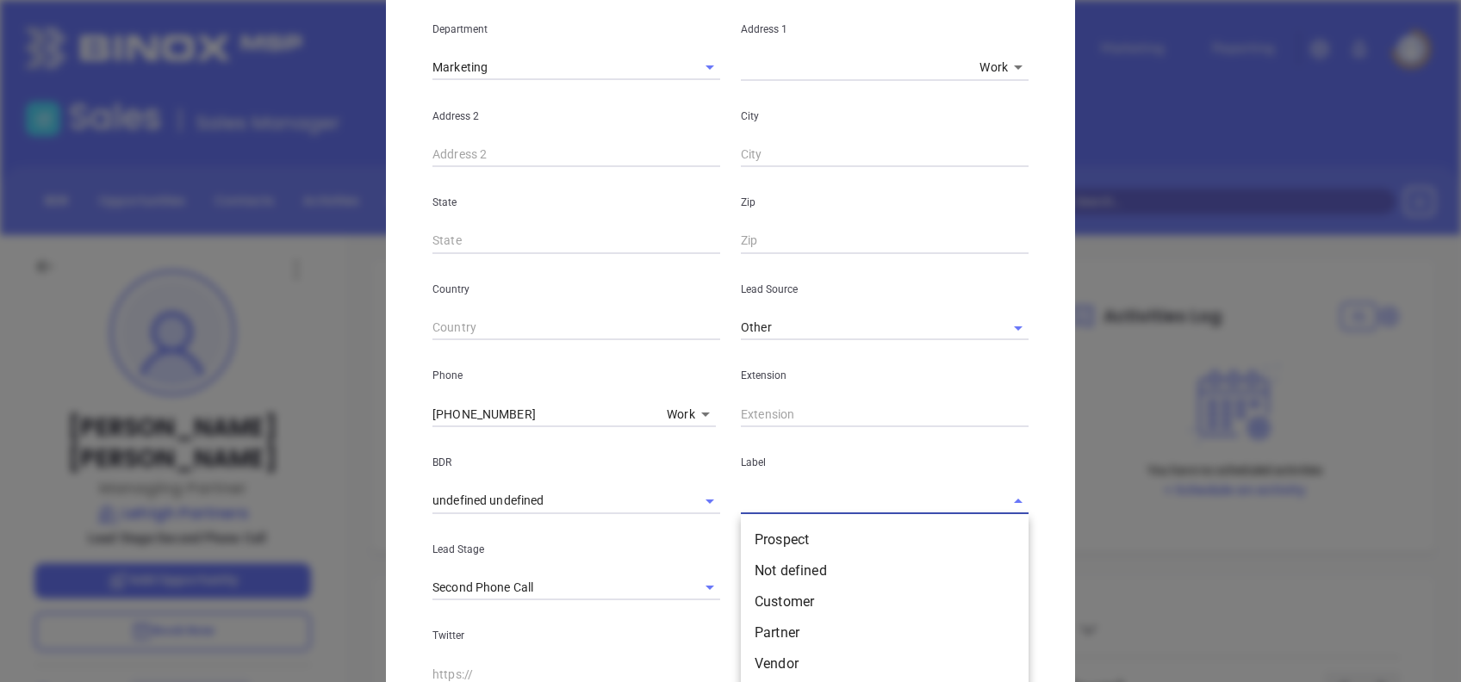
click at [824, 510] on input "text" at bounding box center [861, 500] width 240 height 25
click at [841, 535] on li "Prospect" at bounding box center [885, 540] width 288 height 31
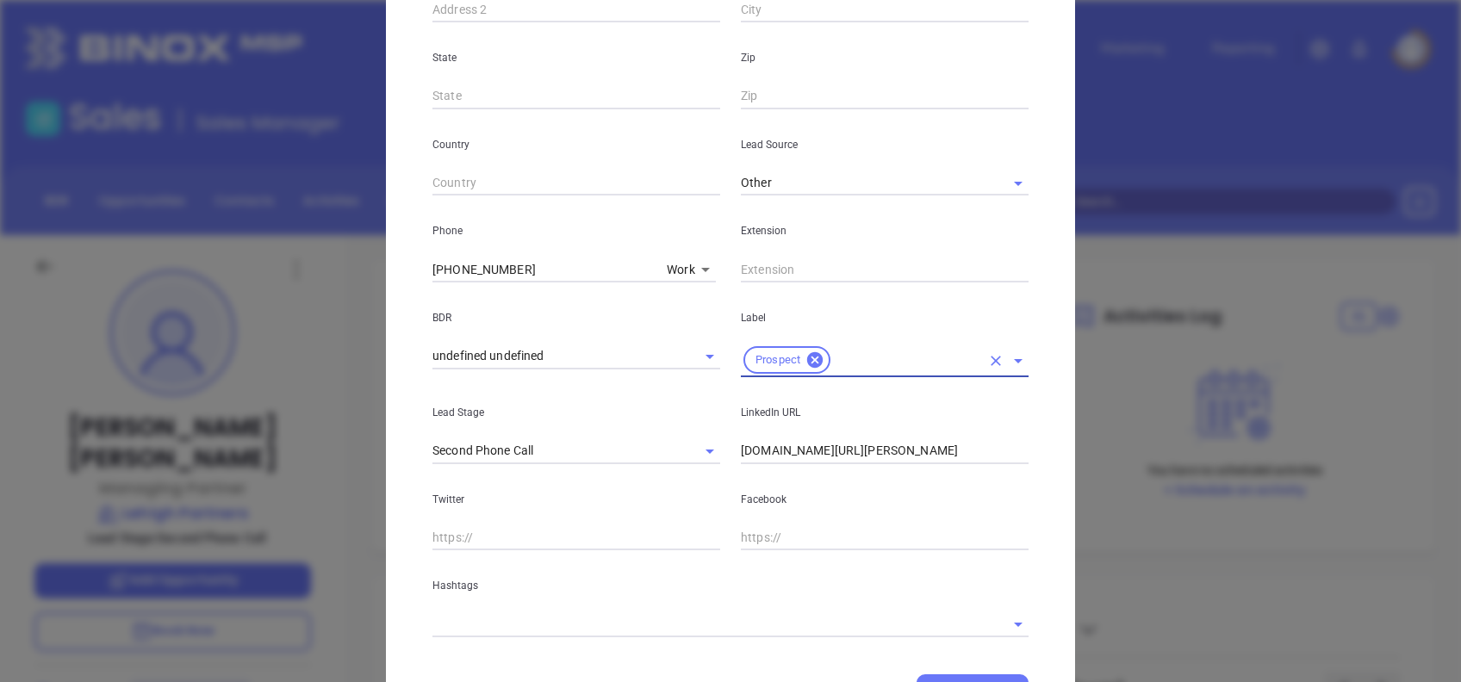
scroll to position [575, 0]
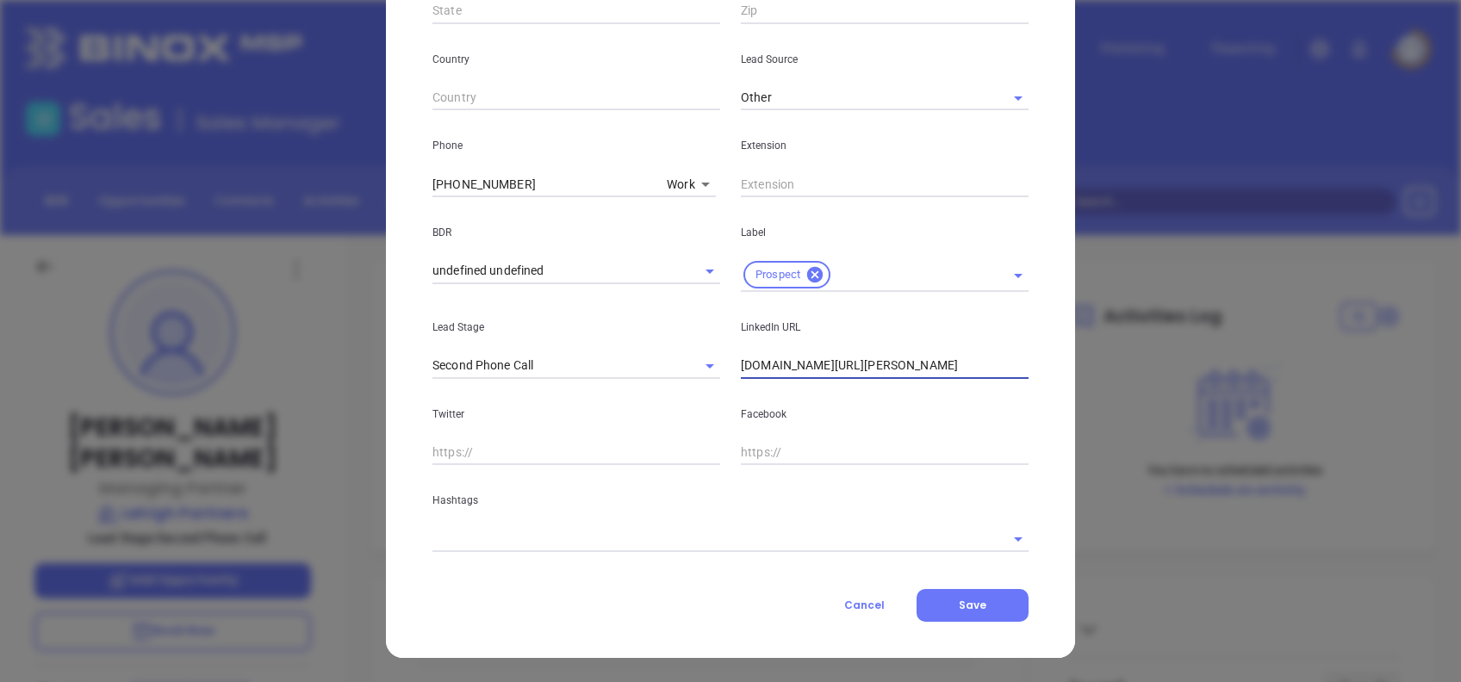
paste input "www.linkedin.com/in/ryan-daubert/"
type input "www.linkedin.com/in/ryan-daubert/"
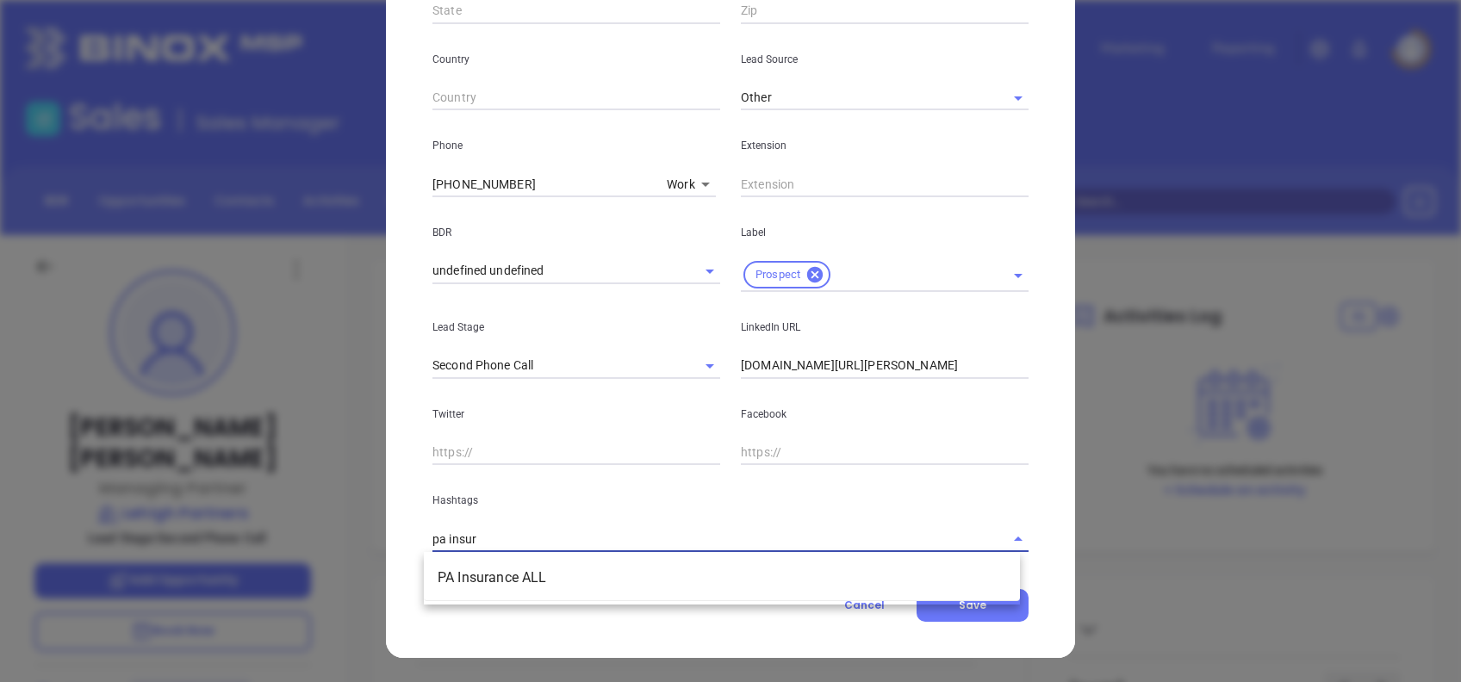
type input "pa insura"
click at [737, 568] on li "PA Insurance ALL" at bounding box center [722, 578] width 596 height 31
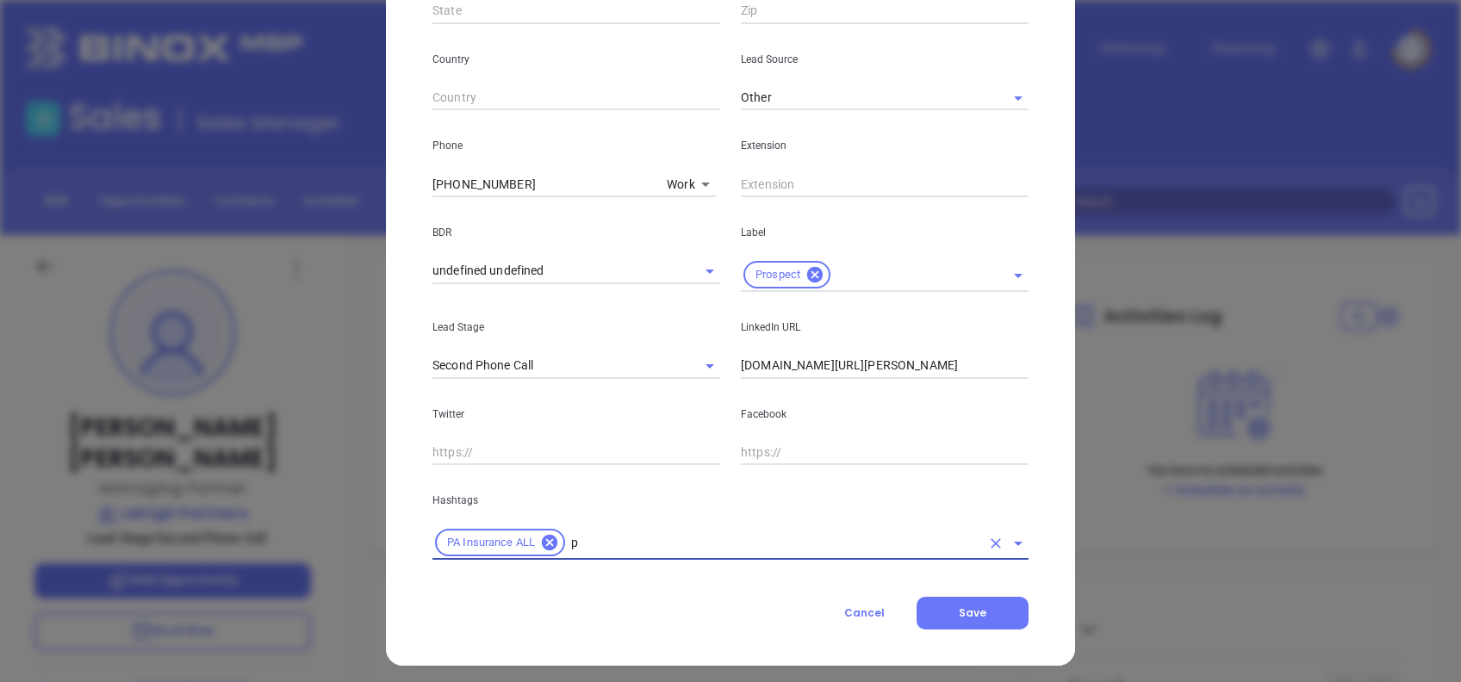
type input "pa"
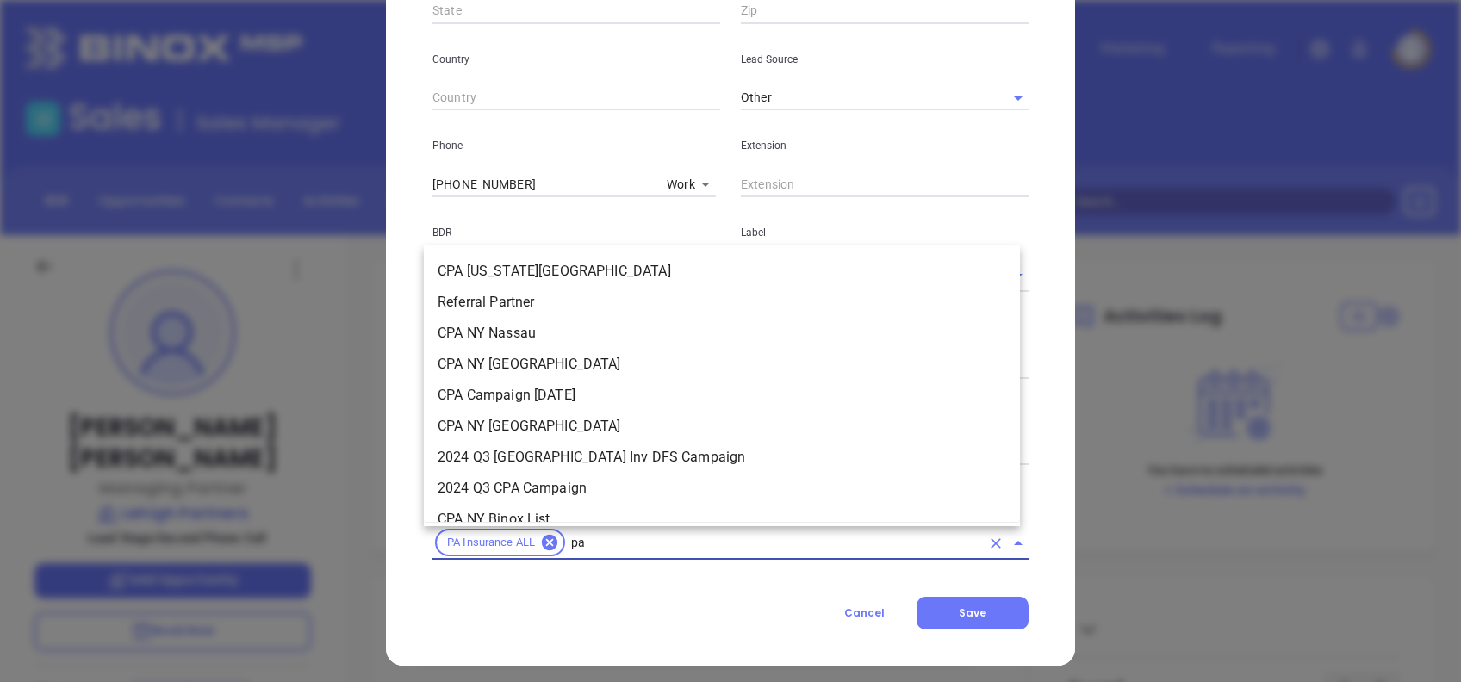
scroll to position [972, 0]
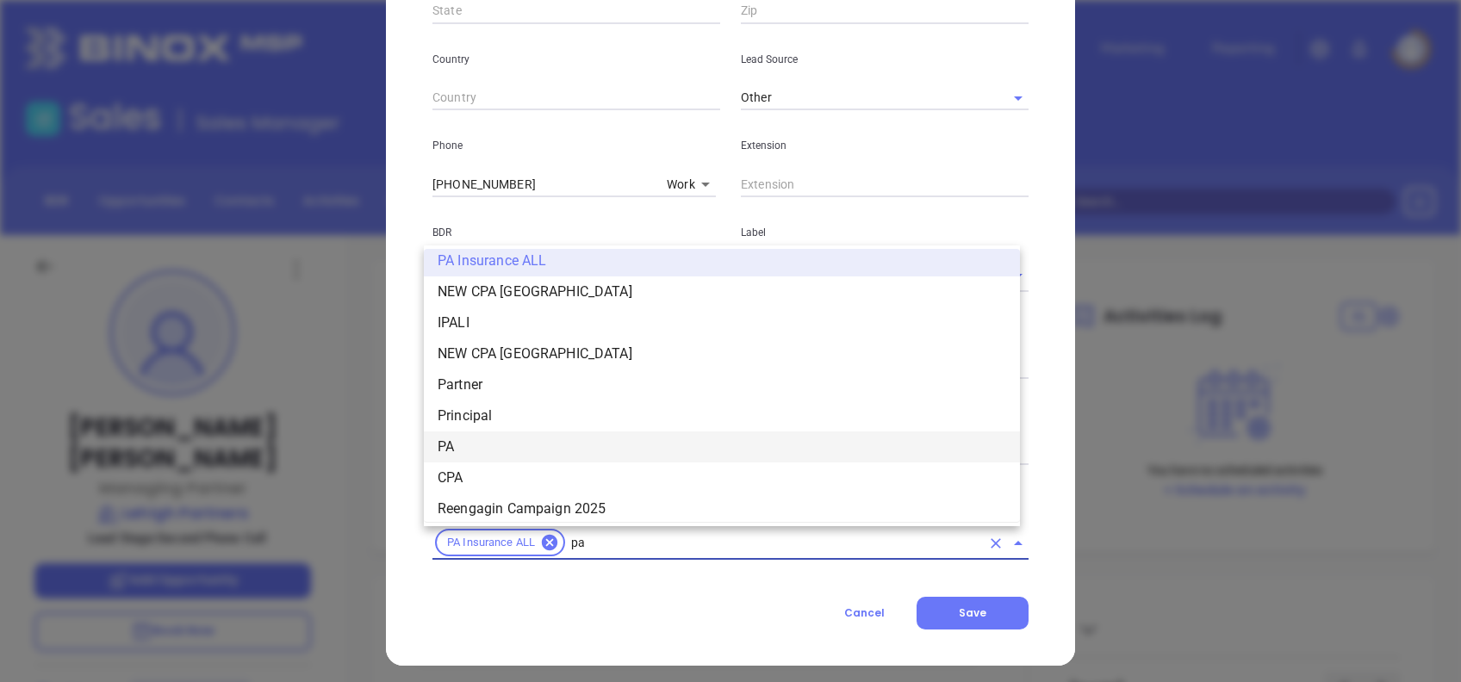
click at [474, 443] on li "PA" at bounding box center [722, 447] width 596 height 31
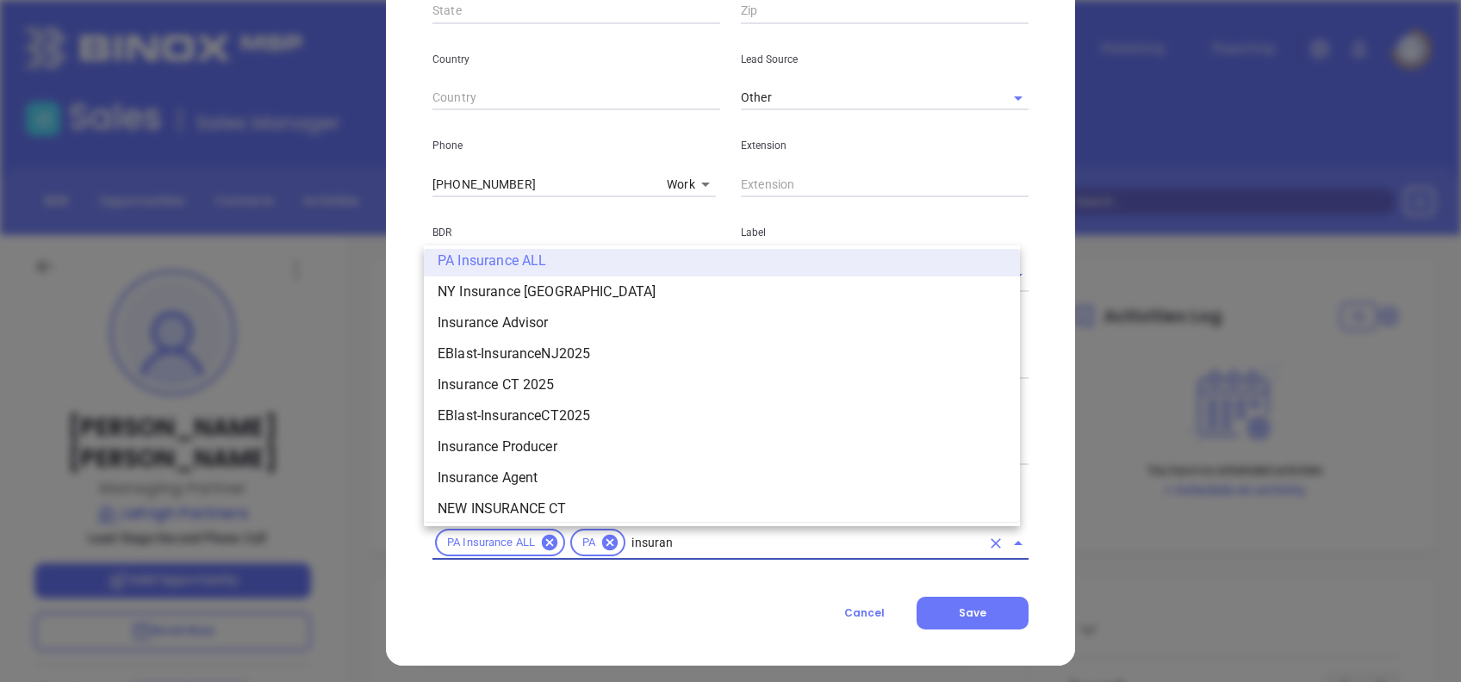
scroll to position [1158, 0]
type input "insurance"
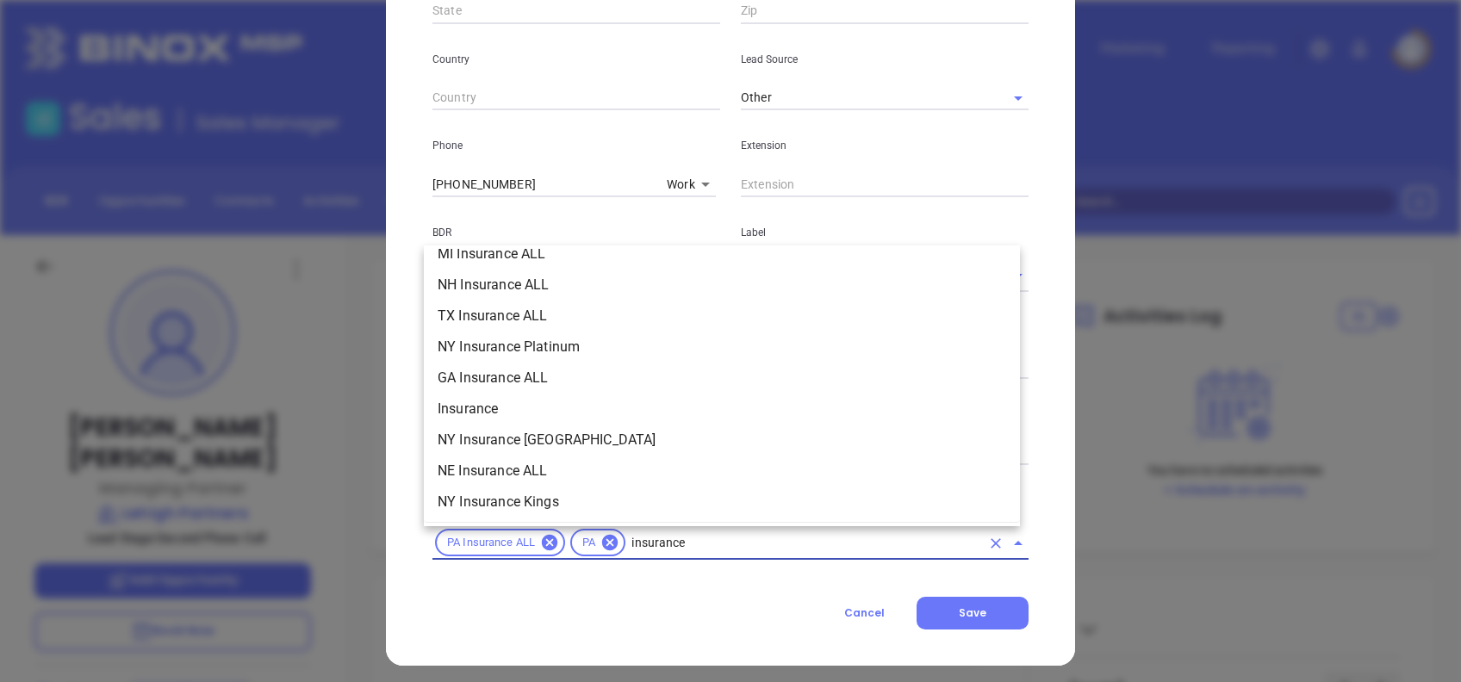
scroll to position [689, 0]
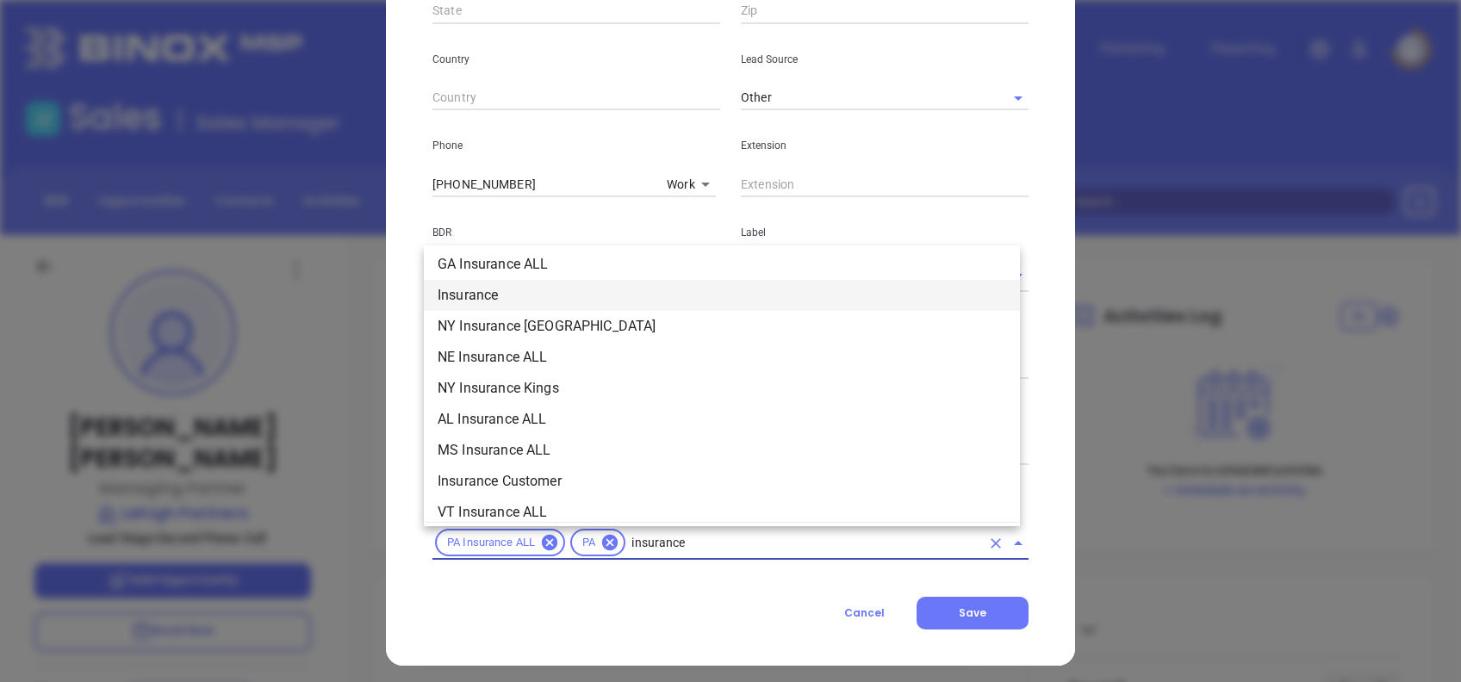
click at [507, 299] on li "Insurance" at bounding box center [722, 295] width 596 height 31
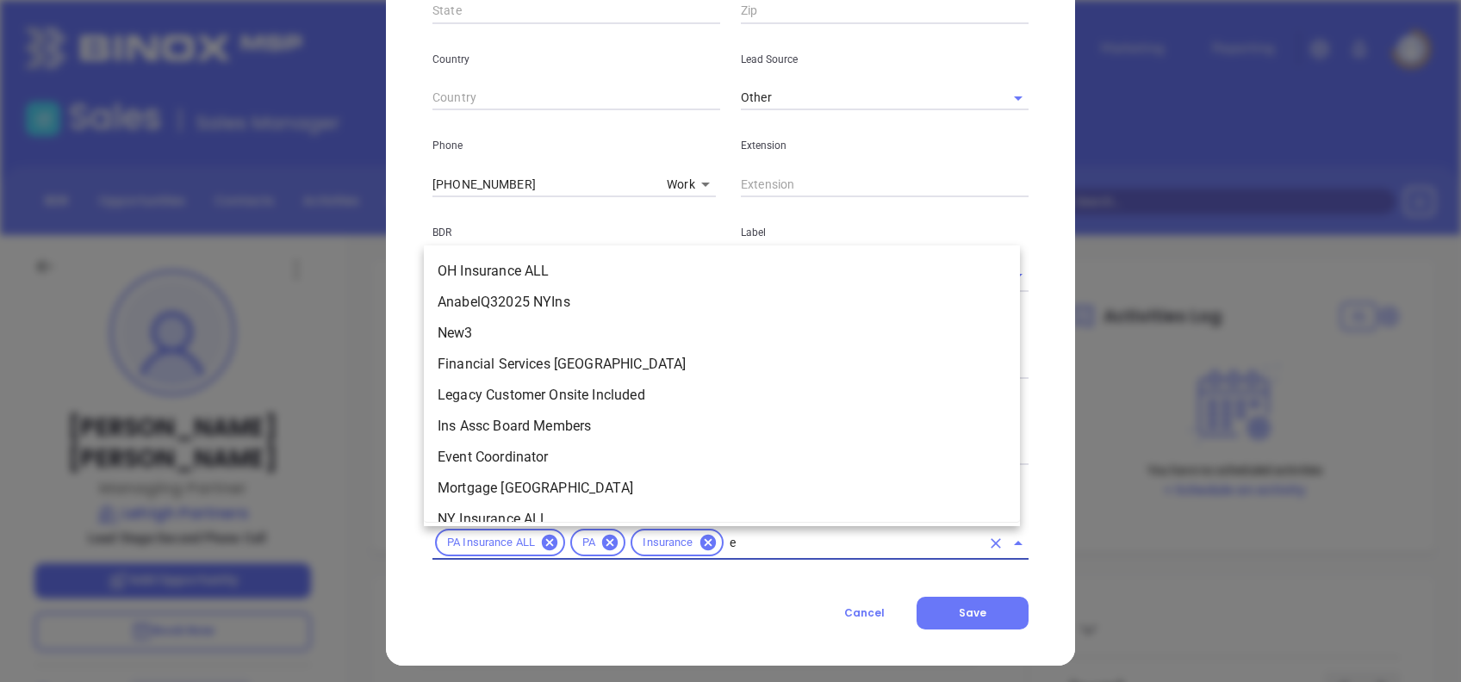
scroll to position [0, 0]
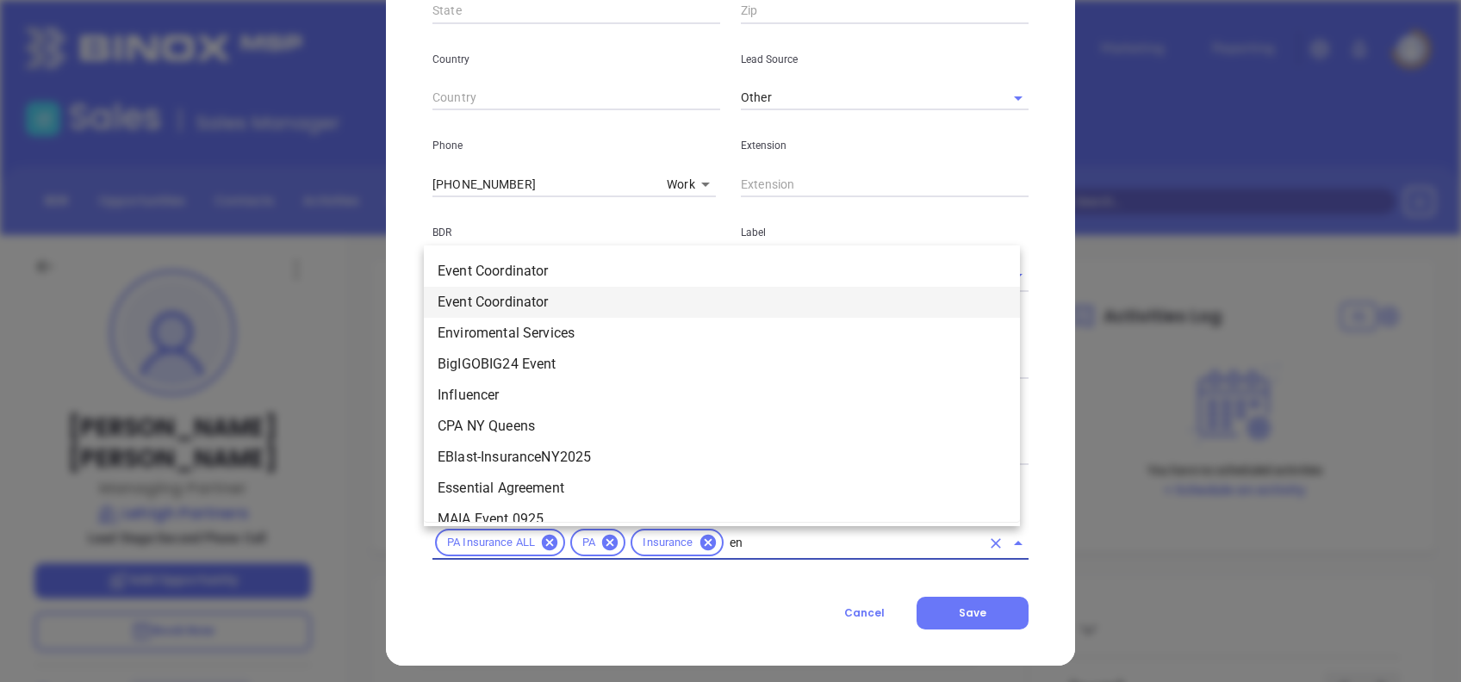
type input "e"
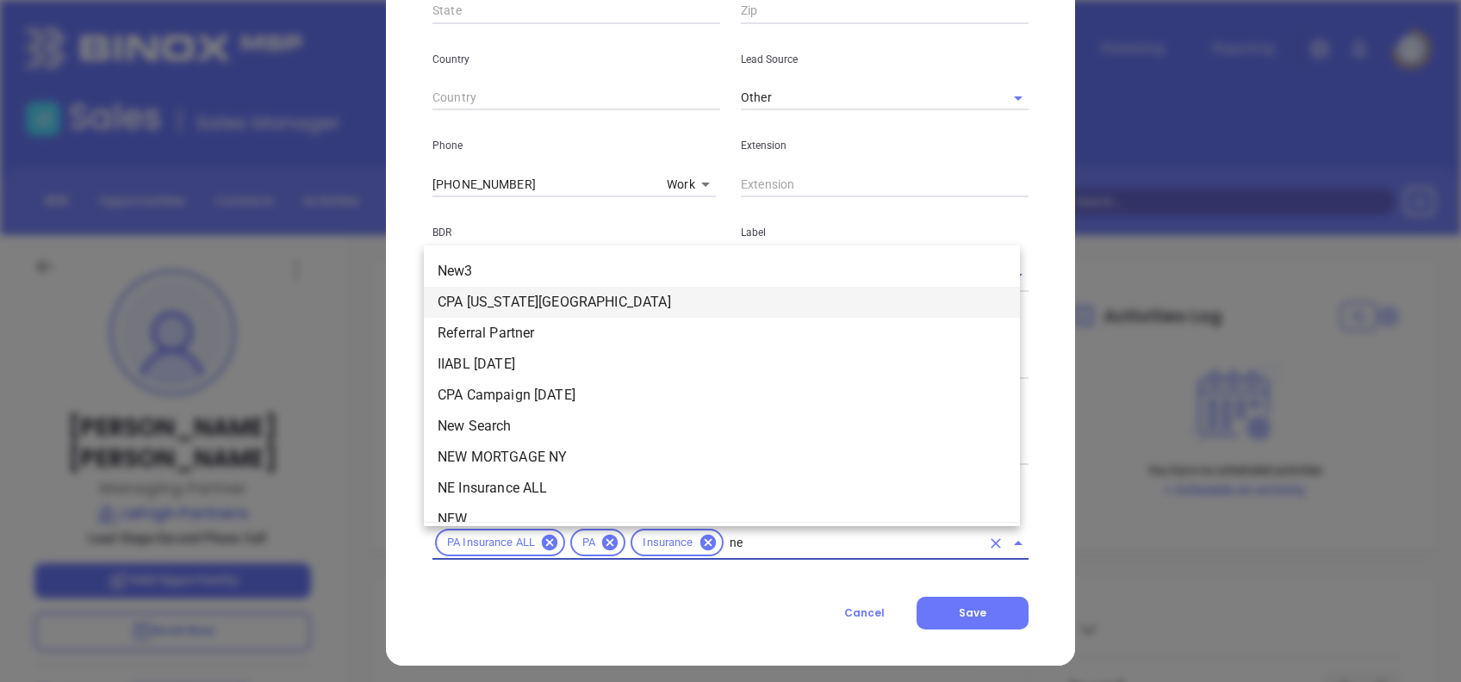
type input "new"
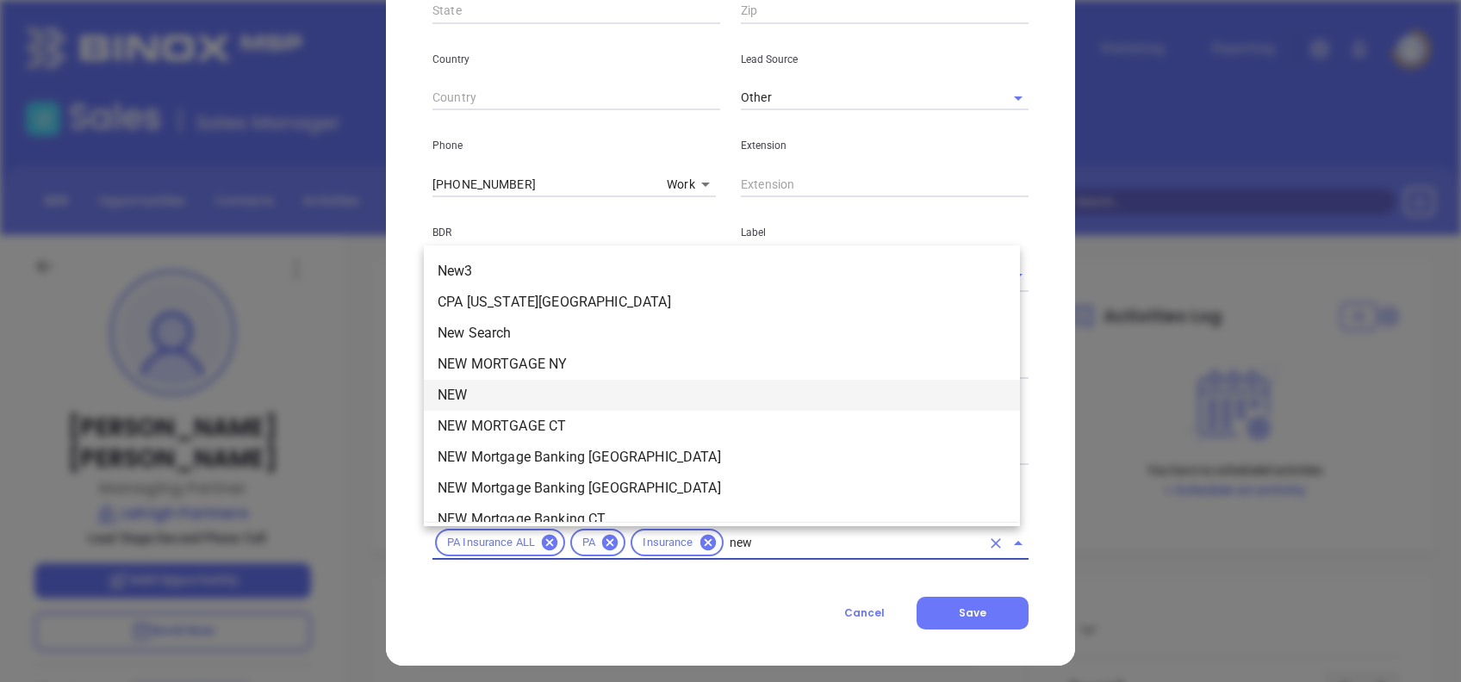
click at [513, 389] on li "NEW" at bounding box center [722, 395] width 596 height 31
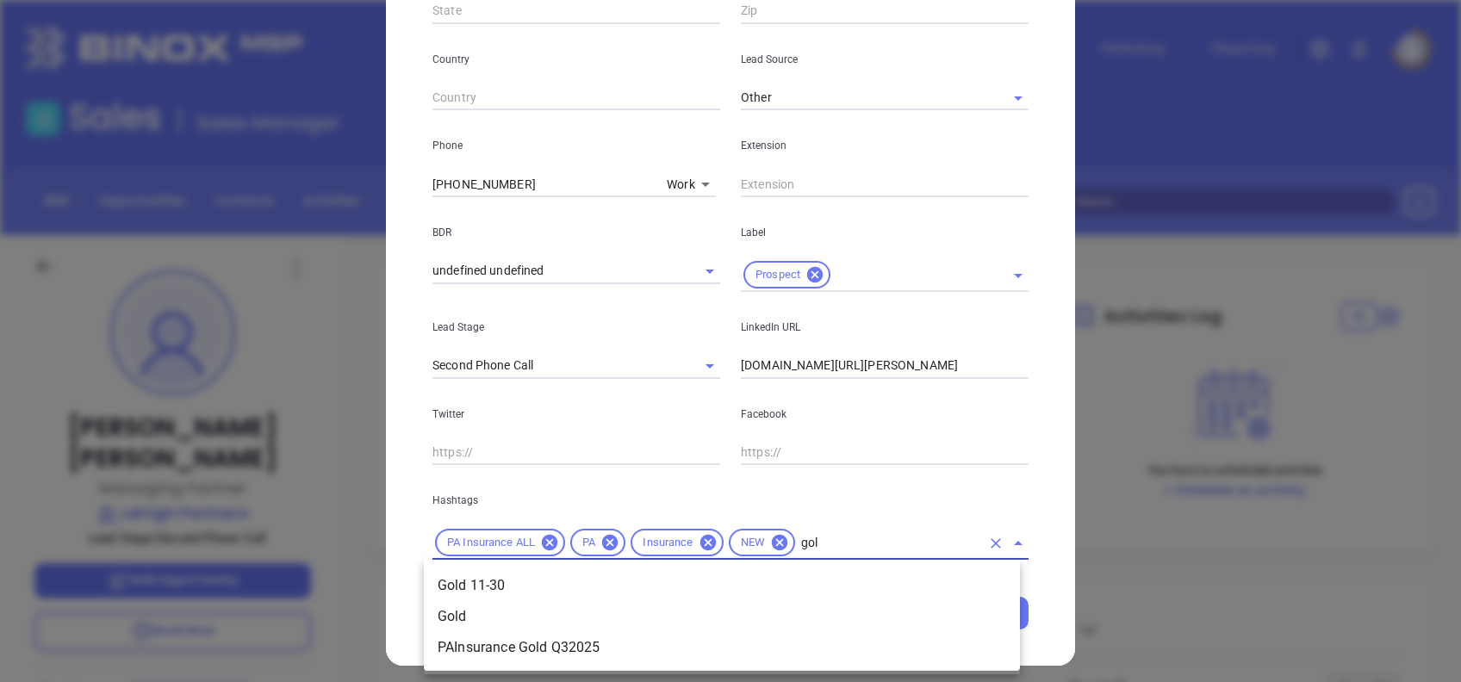
type input "gold"
click at [772, 564] on ul "Gold 11-30 Gold PAInsurance Gold Q32025" at bounding box center [722, 616] width 596 height 107
click at [775, 574] on li "Gold 11-30" at bounding box center [722, 585] width 596 height 31
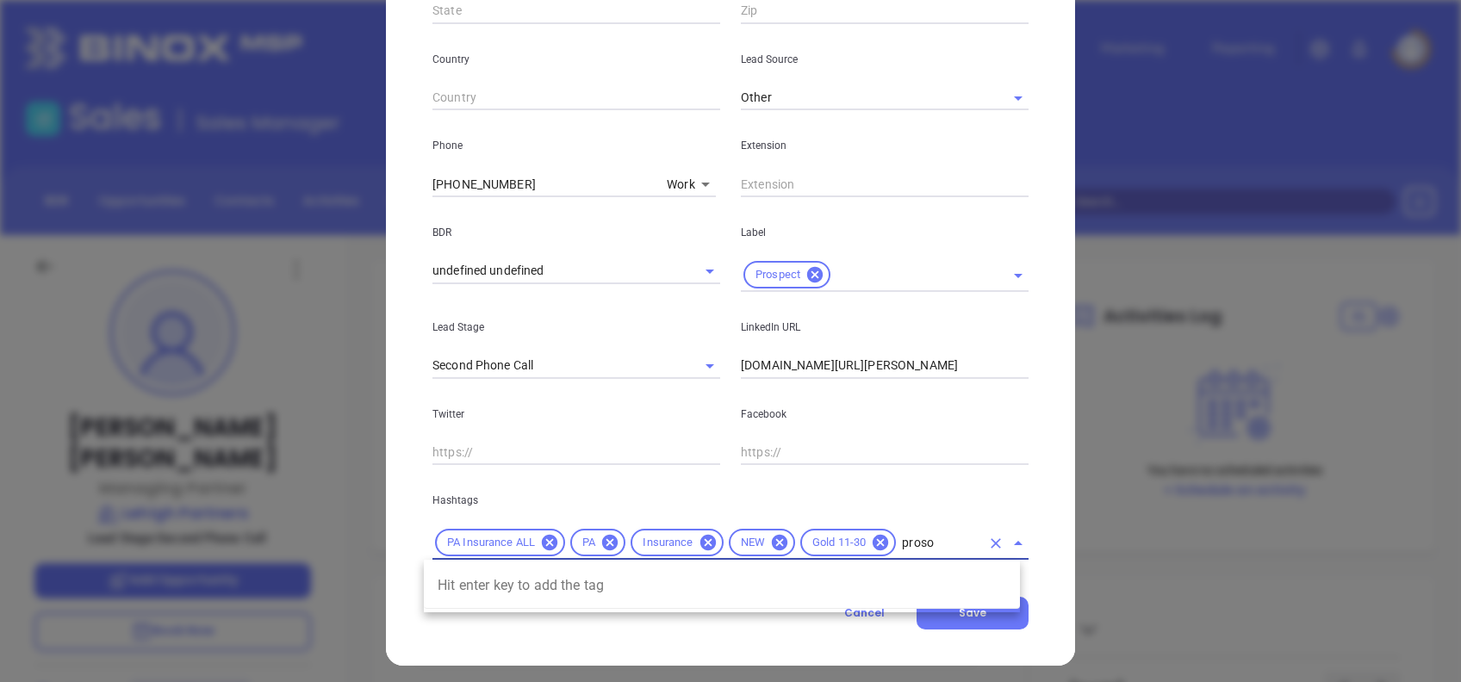
type input "pros"
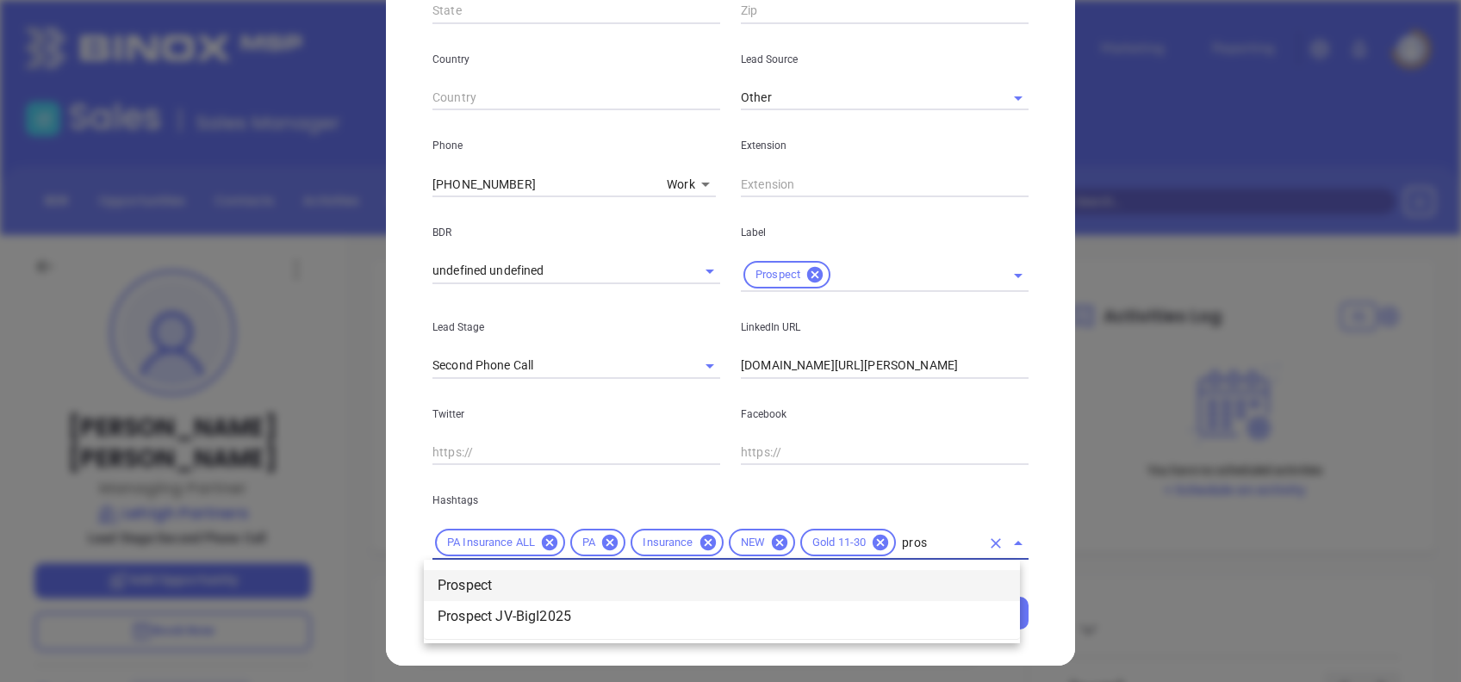
click at [775, 575] on li "Prospect" at bounding box center [722, 585] width 596 height 31
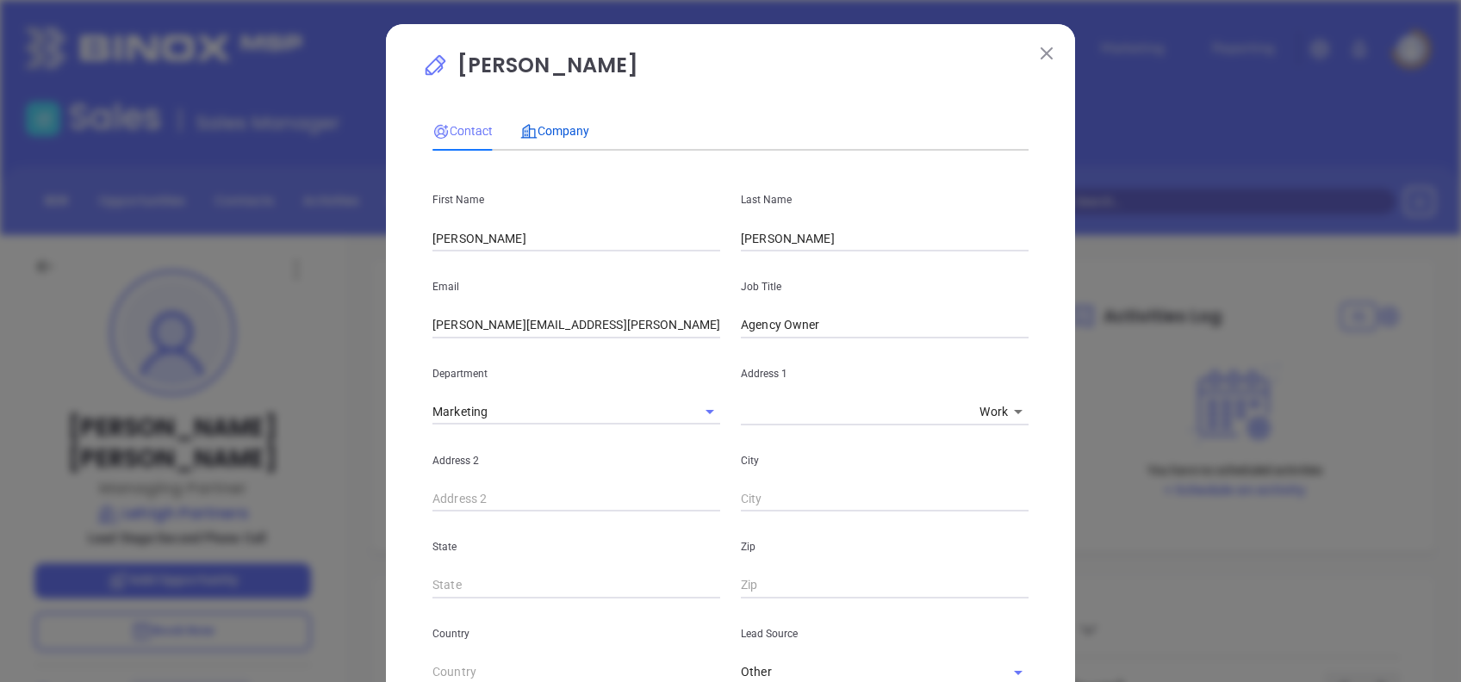
click at [550, 127] on span "Company" at bounding box center [554, 131] width 69 height 14
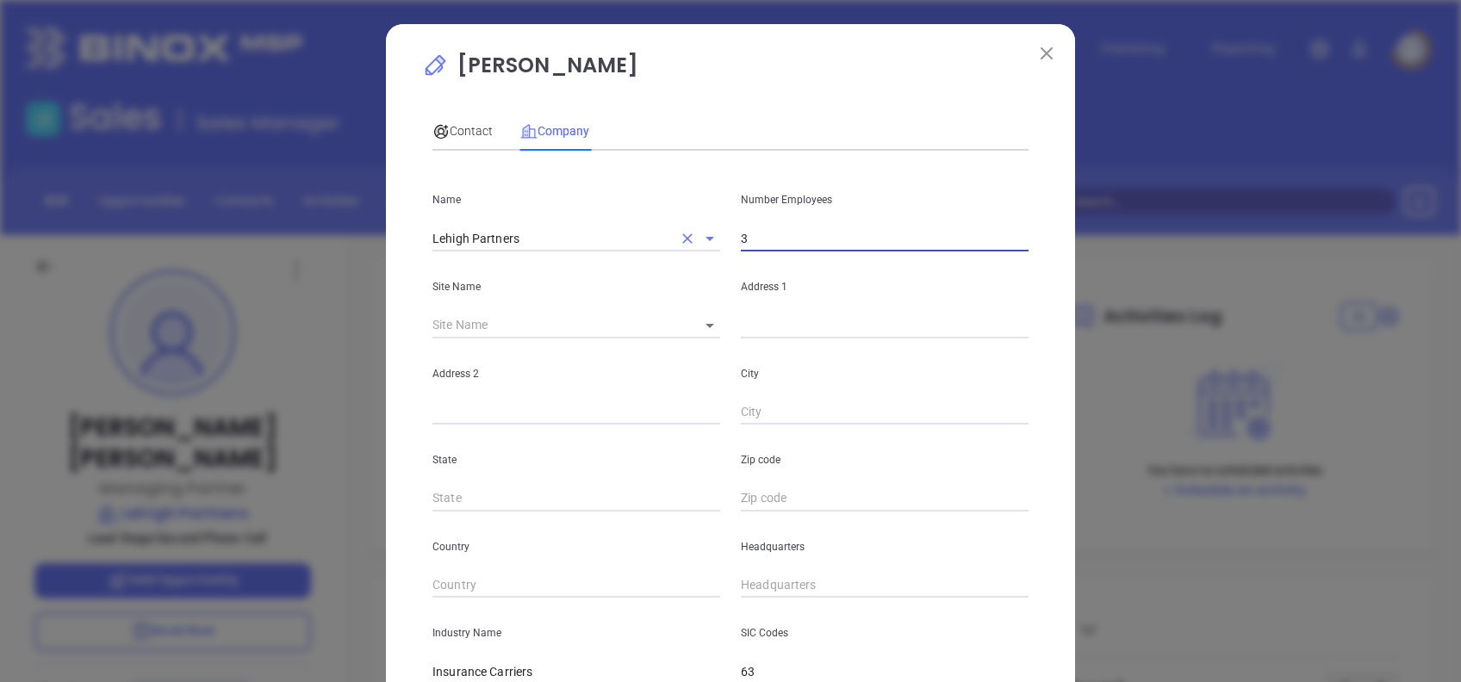
drag, startPoint x: 752, startPoint y: 248, endPoint x: 685, endPoint y: 250, distance: 67.2
click at [685, 250] on div "Name Lehigh Partners Number Employees 3" at bounding box center [730, 208] width 617 height 87
type input "24"
click at [779, 40] on div "Ryan Daubert Contact Company First Name Ryan Last Name Daubert Email ryan.daube…" at bounding box center [730, 494] width 689 height 940
click at [706, 311] on div "Site Name ​" at bounding box center [576, 295] width 308 height 87
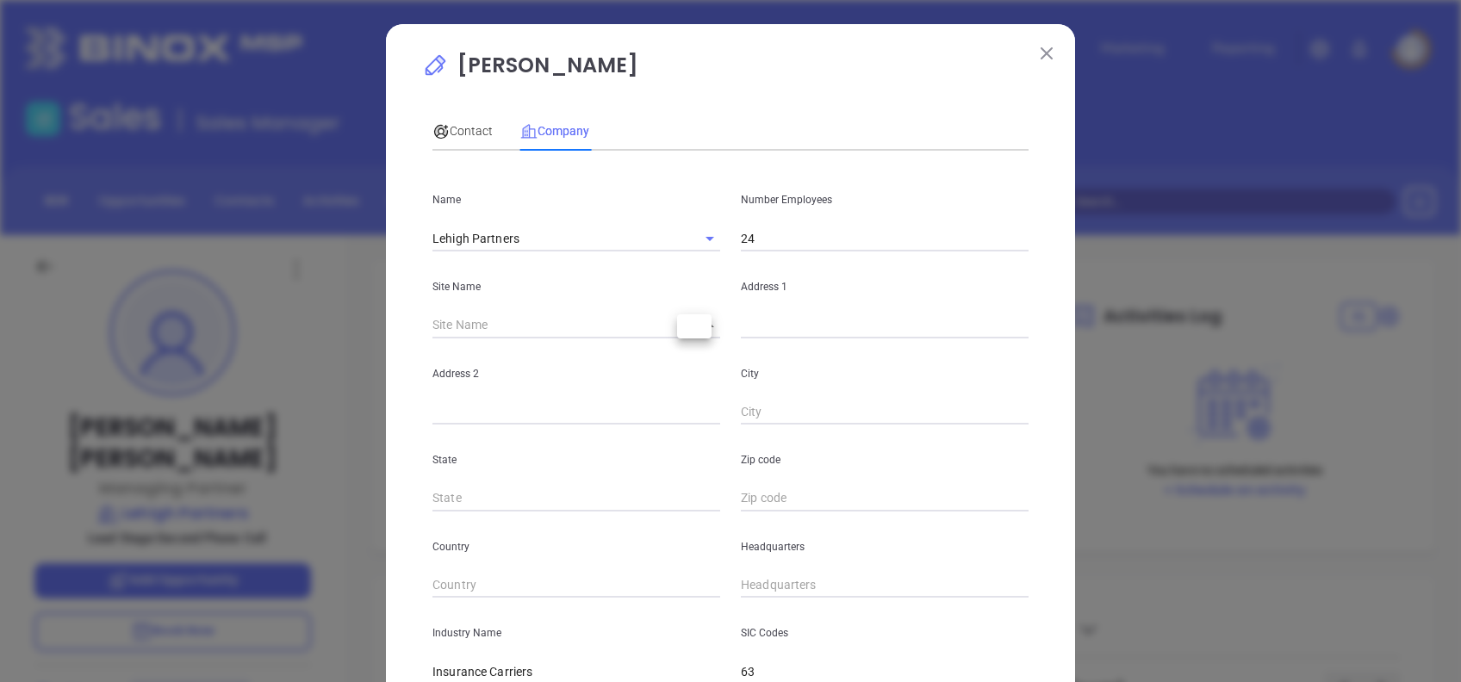
click at [706, 320] on body "Leads CRM Marketing Reporting Financial Leads Leads Sales Sales Manager BDR Opp…" at bounding box center [730, 341] width 1461 height 682
click at [710, 325] on li at bounding box center [694, 326] width 34 height 10
type input "126970"
type input "US"
click at [781, 329] on input "text" at bounding box center [885, 326] width 288 height 26
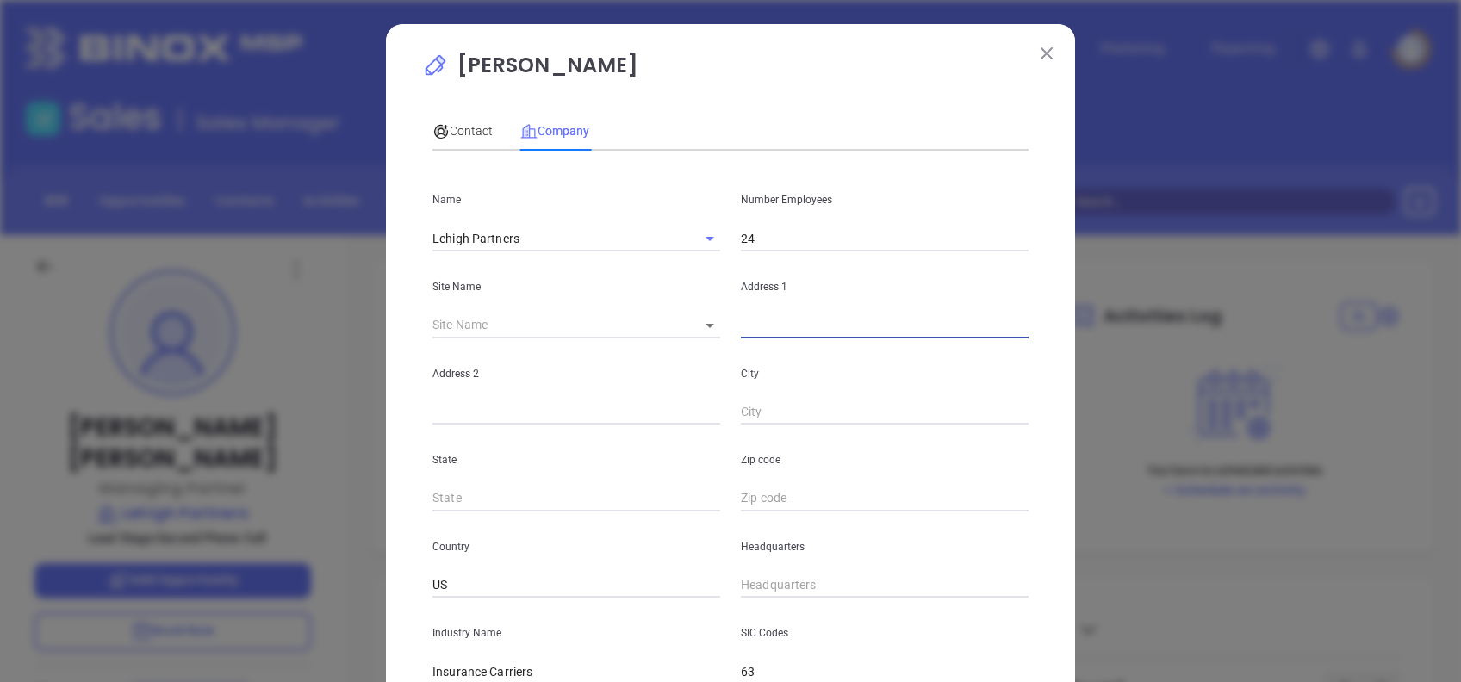
paste input "700 Evans Street, Bethlehem, PA 18015"
drag, startPoint x: 943, startPoint y: 324, endPoint x: 912, endPoint y: 335, distance: 33.0
click at [912, 335] on input "700 Evans Street, Bethlehem, PA 18015" at bounding box center [885, 326] width 288 height 26
type input "700 Evans Street, Bethlehem, PA"
click at [743, 508] on input "text" at bounding box center [885, 499] width 288 height 26
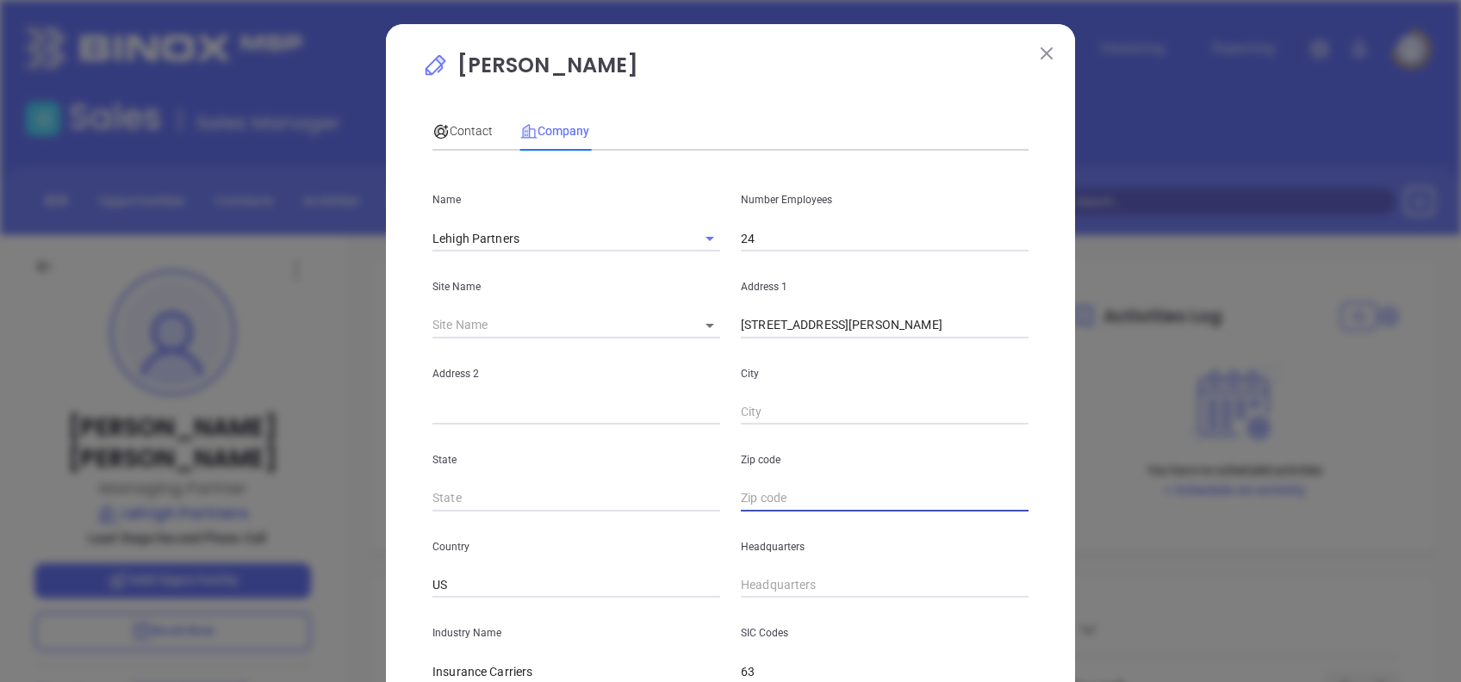
paste input "18015"
type input "18015"
drag, startPoint x: 942, startPoint y: 331, endPoint x: 887, endPoint y: 345, distance: 56.8
click at [887, 345] on div "Name Lehigh Partners Number Employees 24 Site Name ​ 126970 Address 1 700 Evans…" at bounding box center [730, 512] width 596 height 694
type input "700 Evans Street,"
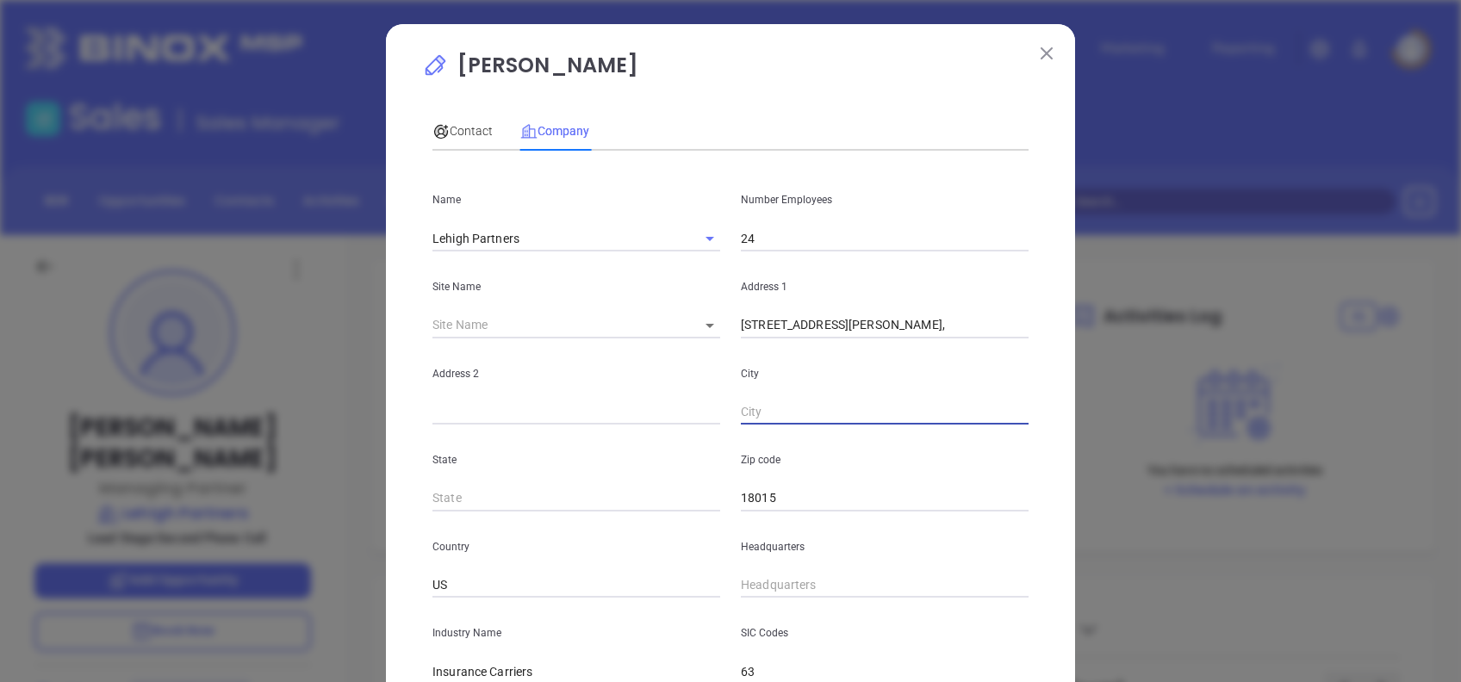
click at [794, 410] on input "text" at bounding box center [885, 413] width 288 height 26
paste input "[GEOGRAPHIC_DATA]"
type input "[GEOGRAPHIC_DATA]"
click at [874, 324] on input "700 Evans Street," at bounding box center [885, 326] width 288 height 26
type input "700 Evans Street"
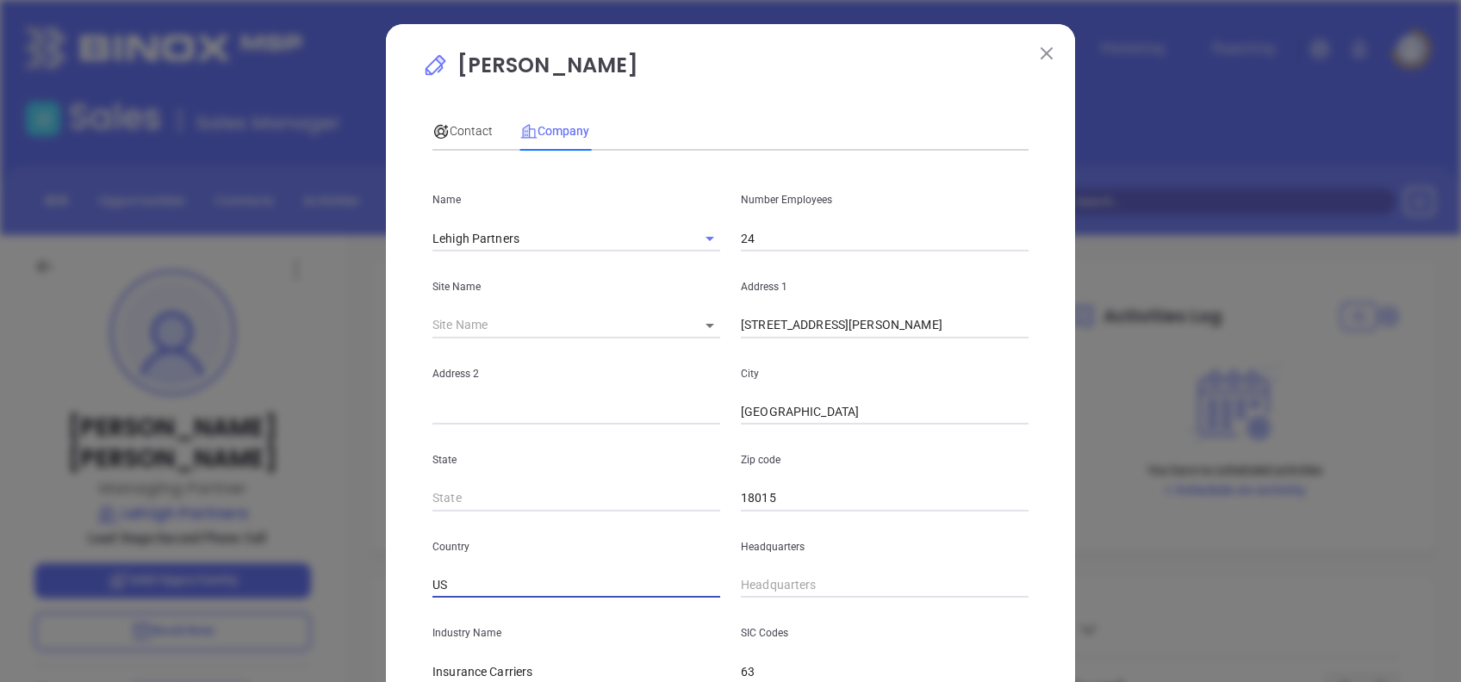
type input "( ) -"
click at [741, 586] on input "( ) -" at bounding box center [885, 586] width 288 height 26
paste input "610) 440-1524"
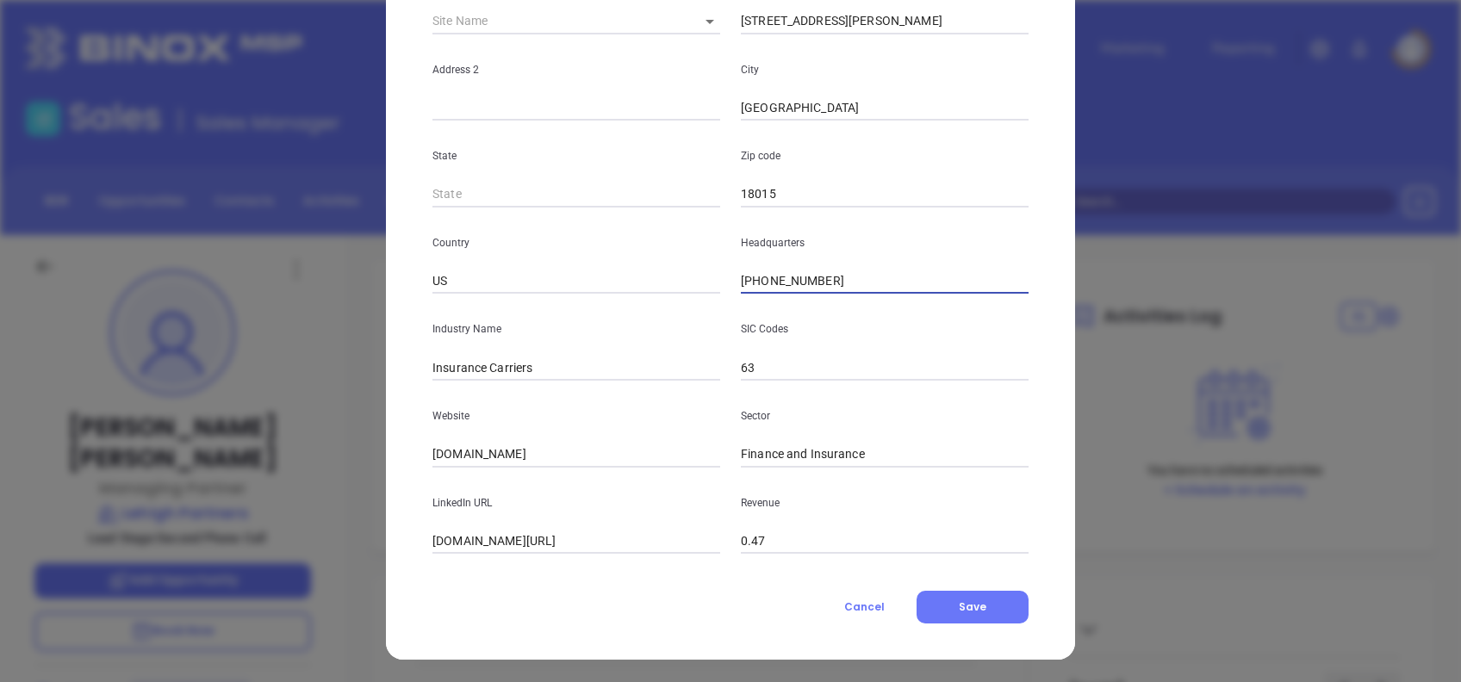
scroll to position [306, 0]
type input "(610) 440-1524"
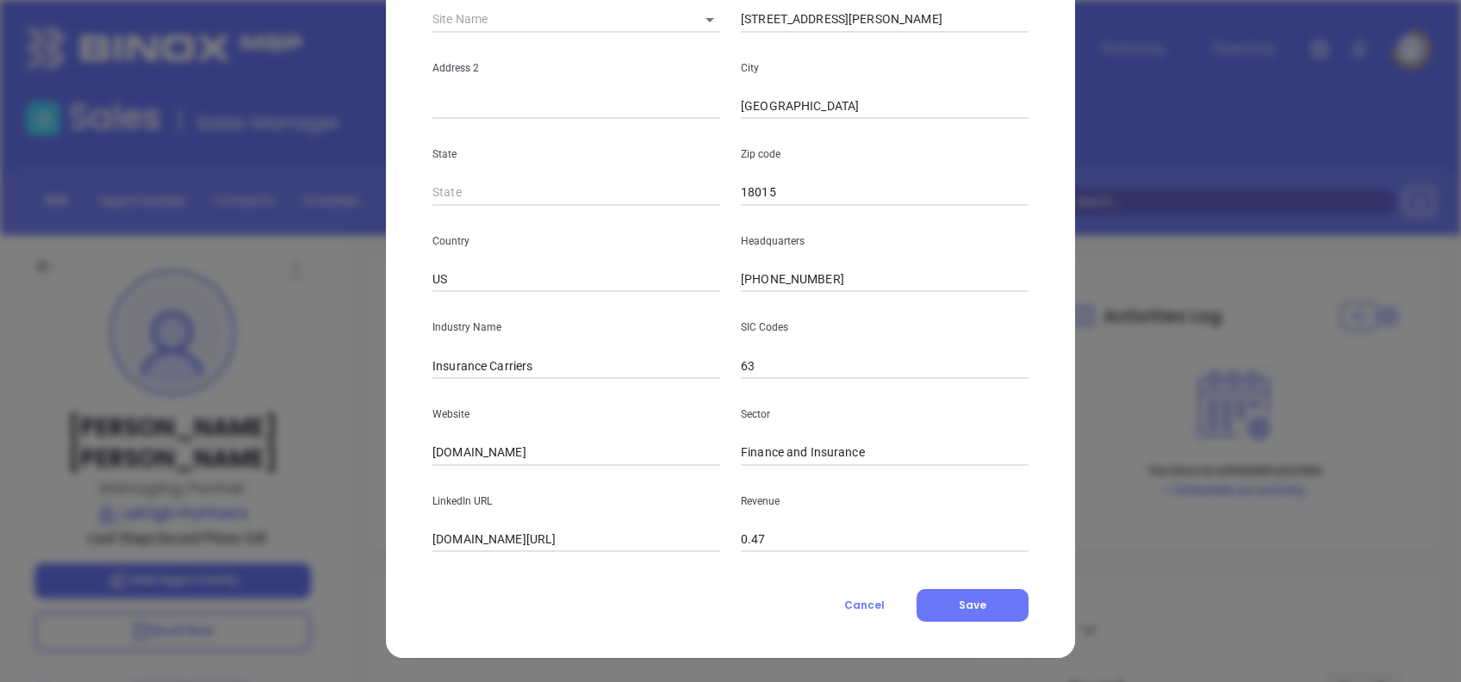
click at [592, 453] on input "lehighpartners.com" at bounding box center [576, 453] width 288 height 26
paste input "https://www.lehighpartners.com/"
type input "https://www.lehighpartners.com/"
click at [657, 531] on input "linkedin.com/company/lehigh-partners" at bounding box center [576, 540] width 288 height 26
paste input "www.linkedin.com/company/lehigh-partners/"
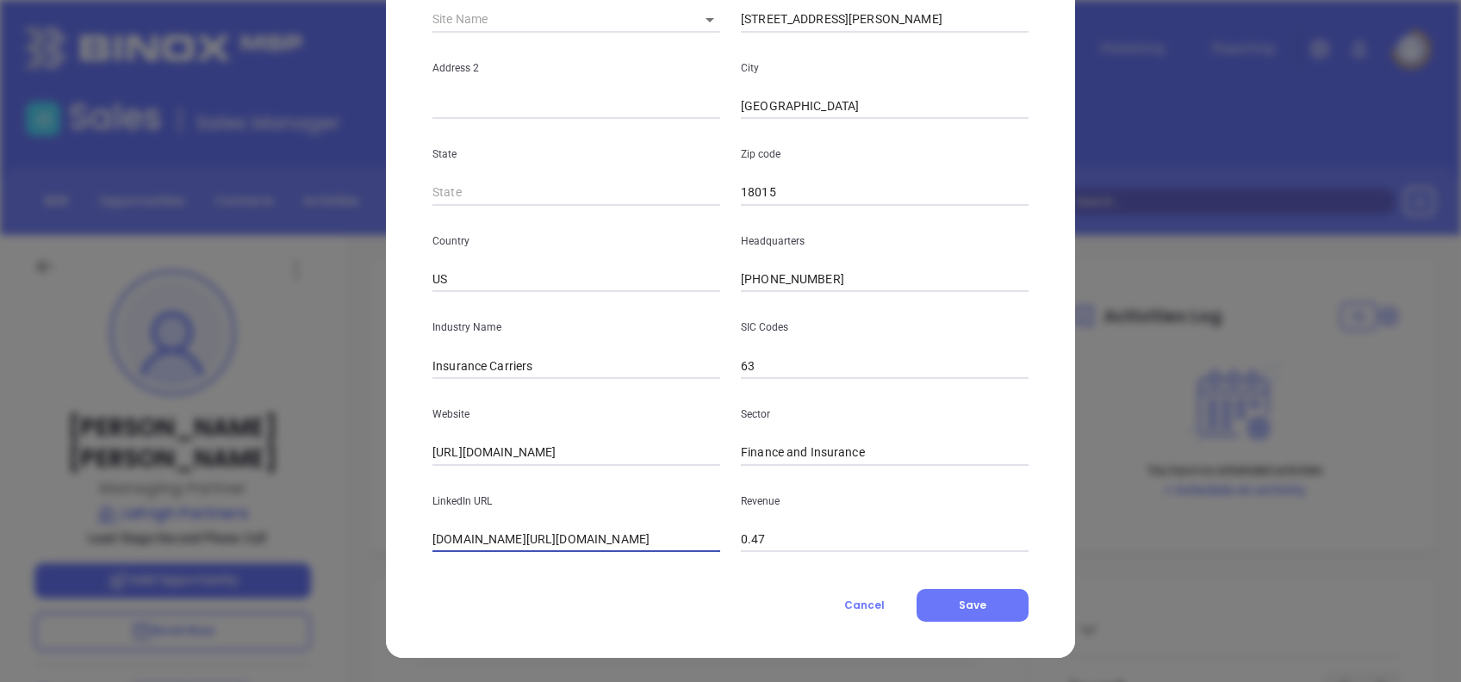
scroll to position [0, 0]
drag, startPoint x: 710, startPoint y: 537, endPoint x: 0, endPoint y: 466, distance: 713.4
click at [0, 466] on html "Leads CRM Marketing Reporting Financial Leads Leads Sales Sales Manager BDR Opp…" at bounding box center [730, 341] width 1461 height 682
paste input "text"
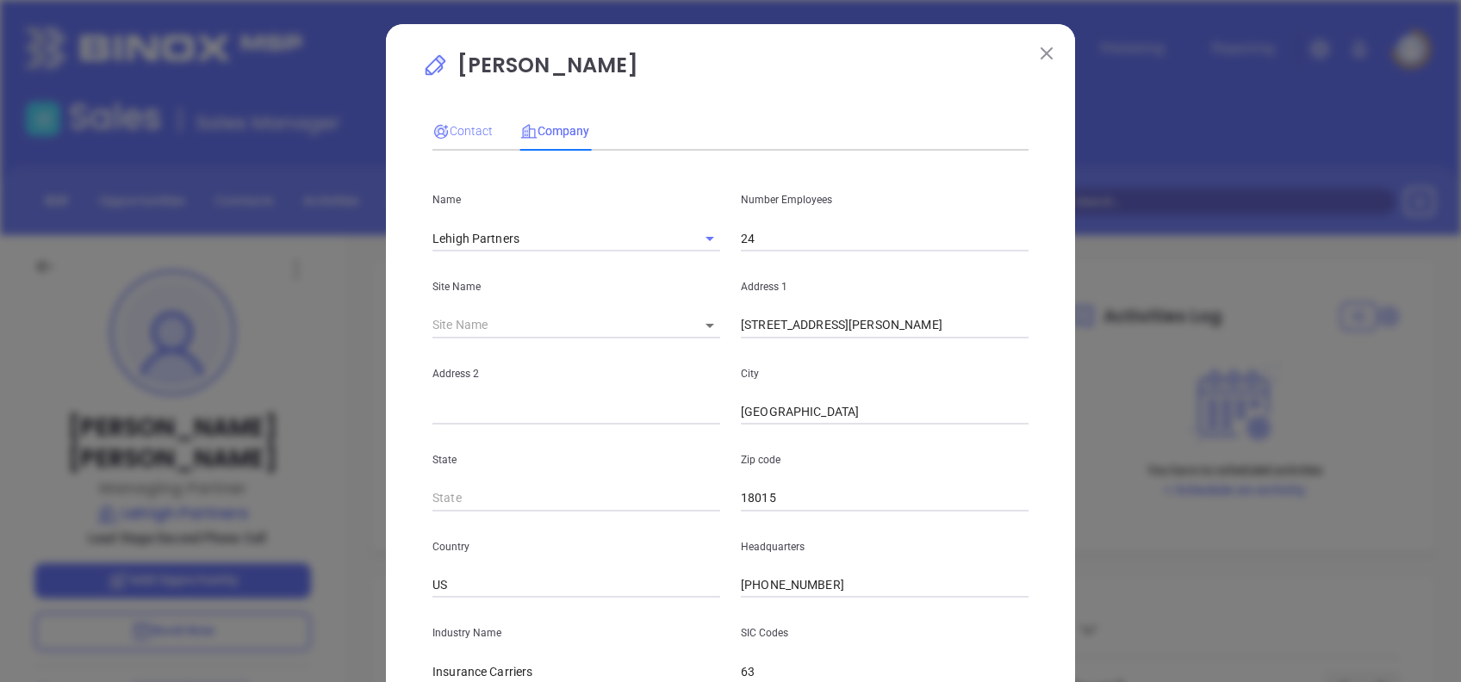
type input "www.linkedin.com/company/lehigh-partners/"
click at [432, 124] on icon at bounding box center [440, 131] width 17 height 17
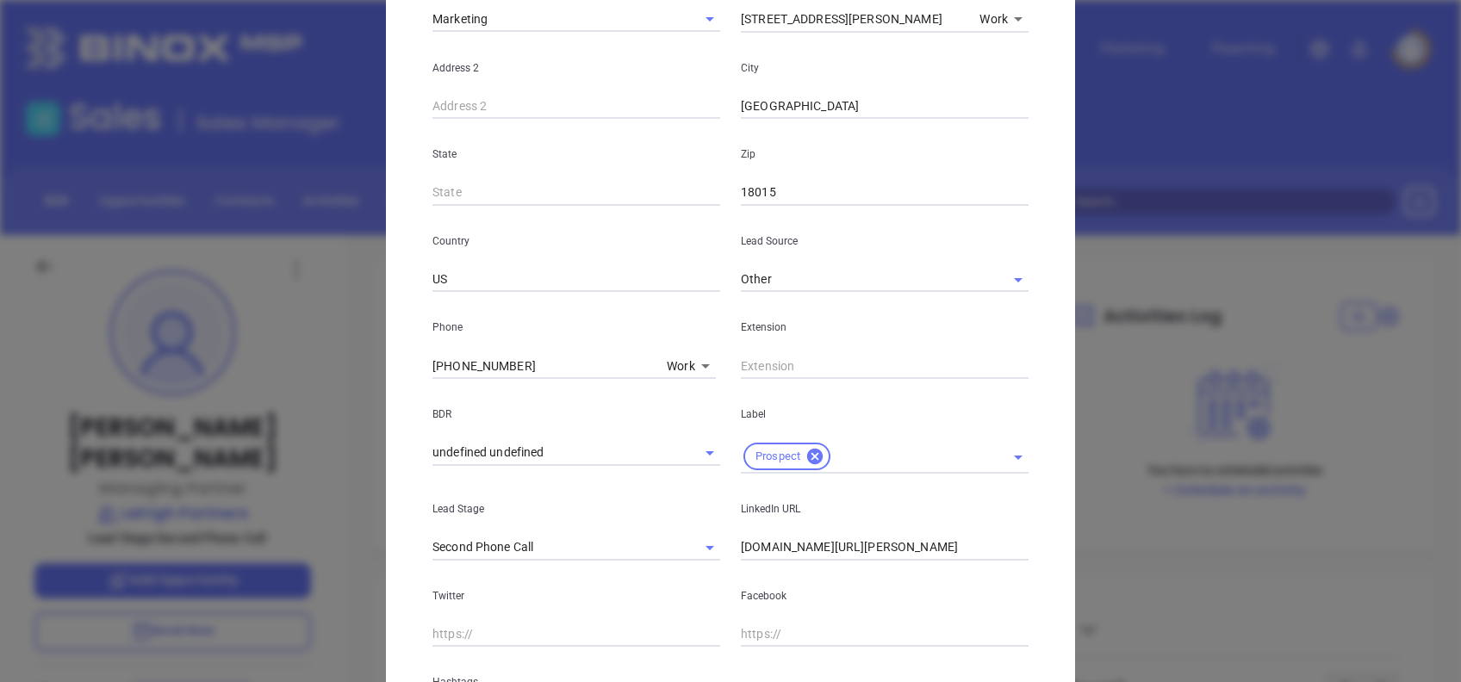
scroll to position [615, 0]
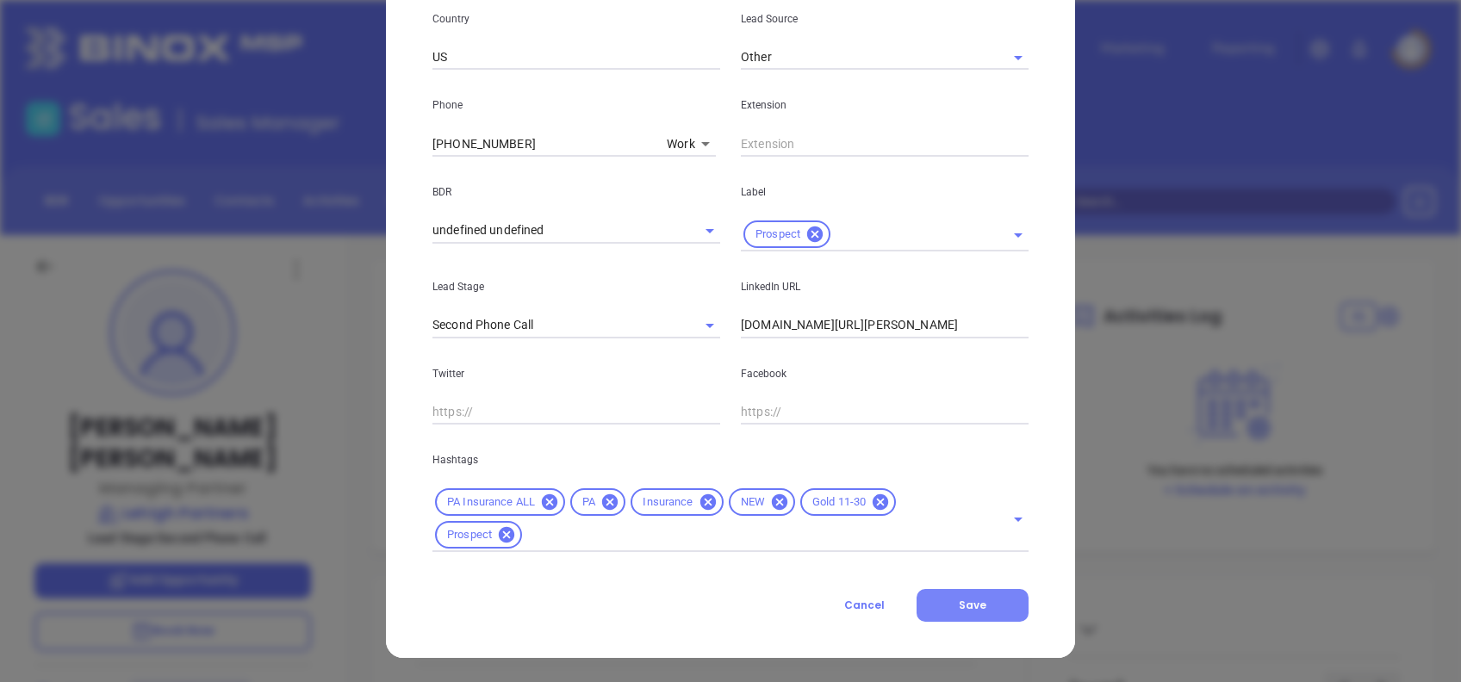
click at [969, 599] on span "Save" at bounding box center [973, 605] width 28 height 15
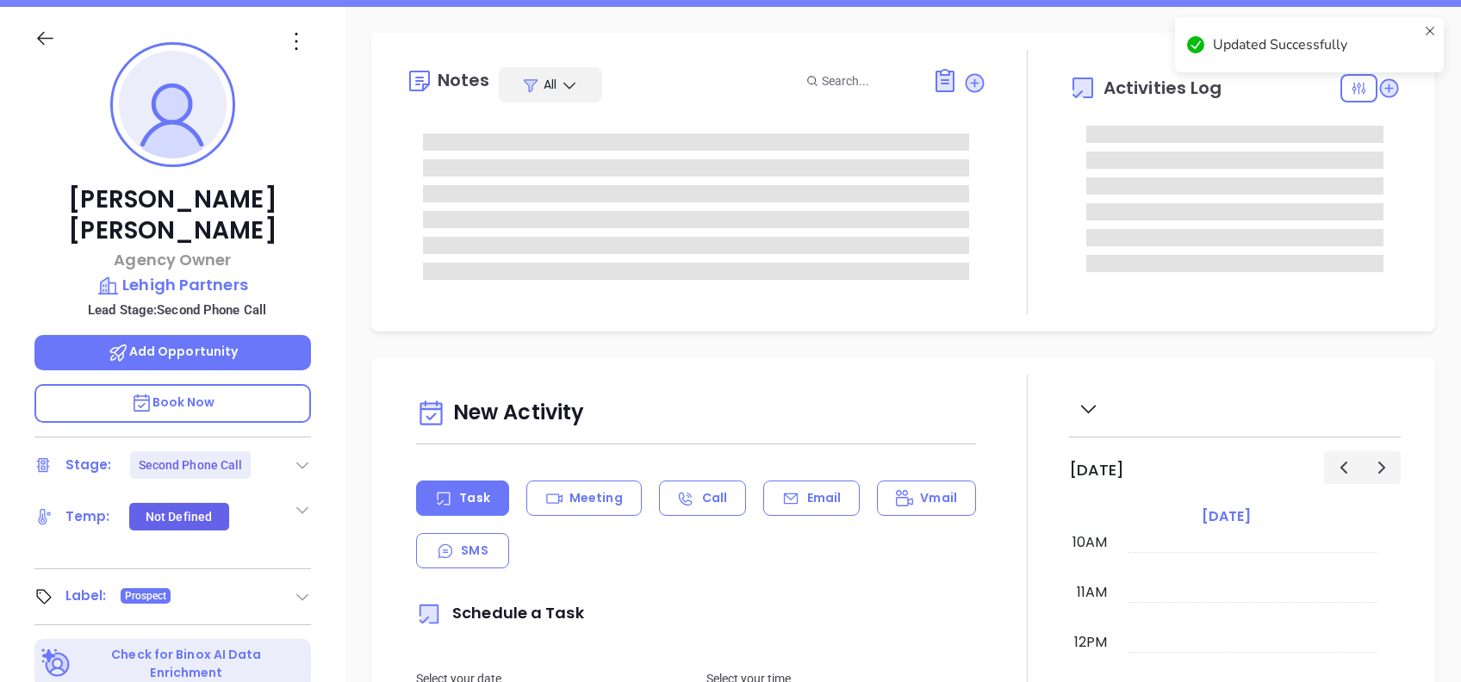
scroll to position [229, 0]
click at [296, 456] on icon at bounding box center [302, 464] width 17 height 17
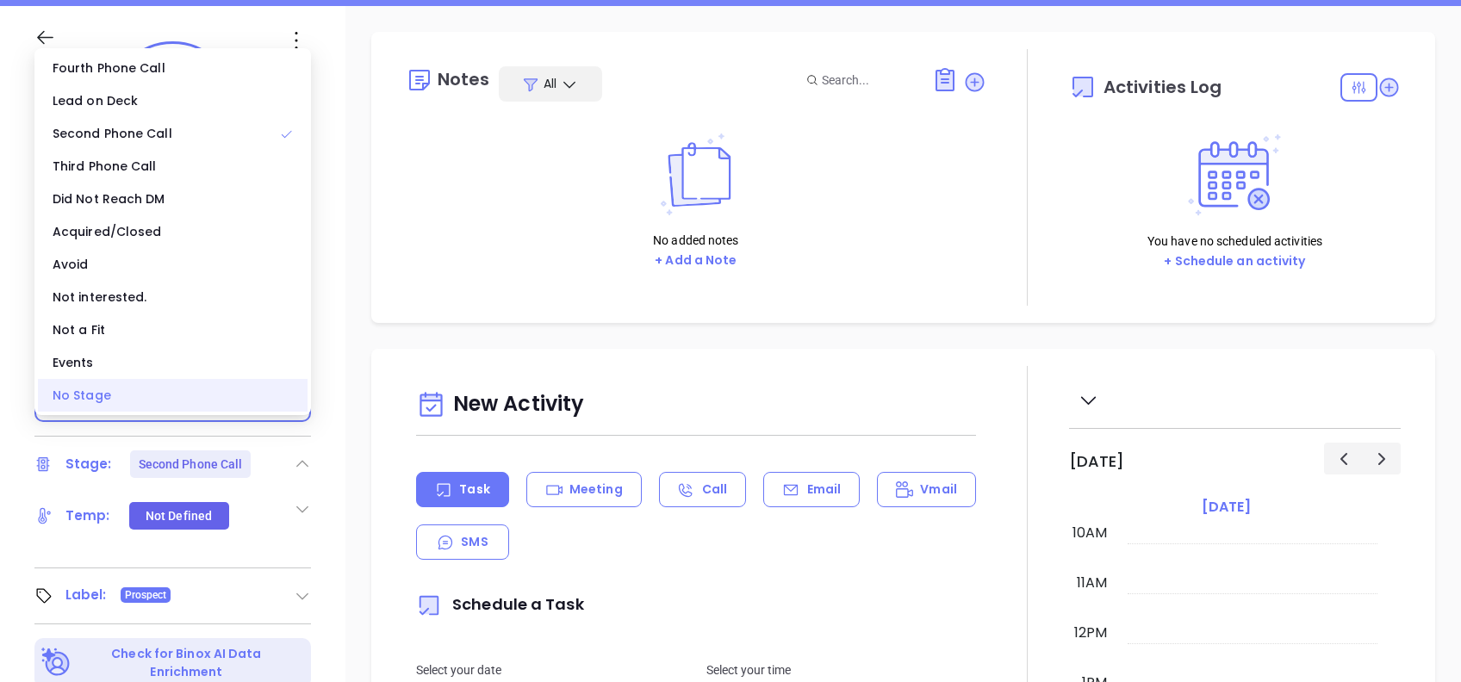
click at [178, 401] on div "No Stage" at bounding box center [173, 395] width 270 height 33
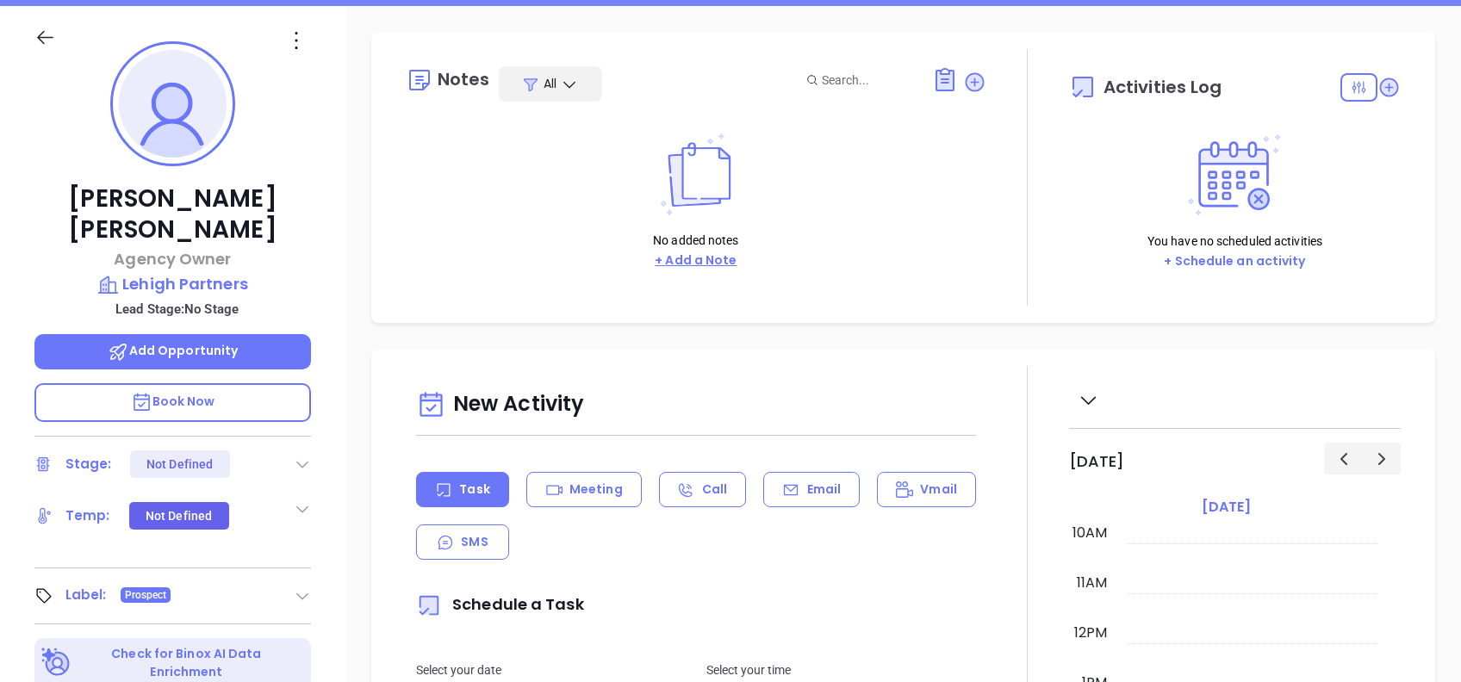
click at [717, 260] on button "+ Add a Note" at bounding box center [696, 261] width 92 height 20
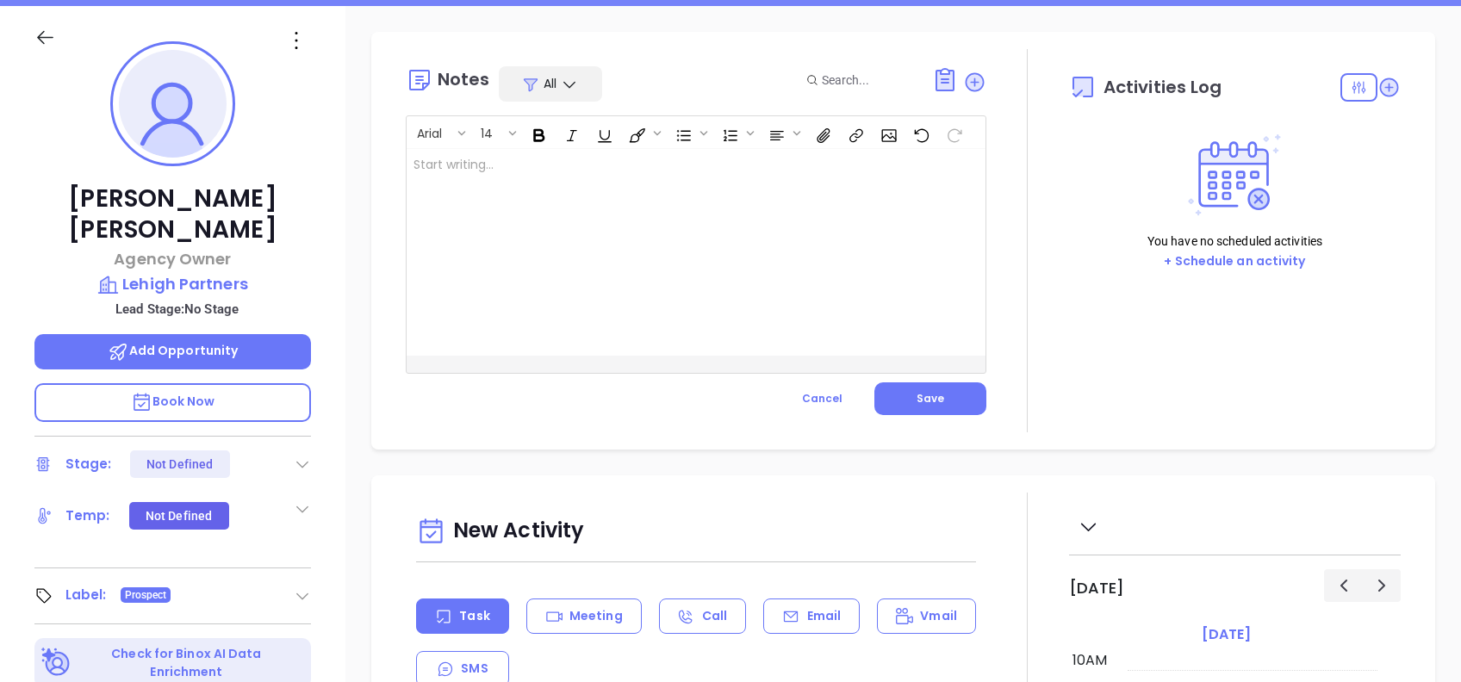
click at [696, 308] on div at bounding box center [676, 252] width 538 height 207
click at [661, 241] on div "Confirm email on call" at bounding box center [676, 252] width 538 height 207
click at [928, 394] on span "Save" at bounding box center [931, 398] width 28 height 15
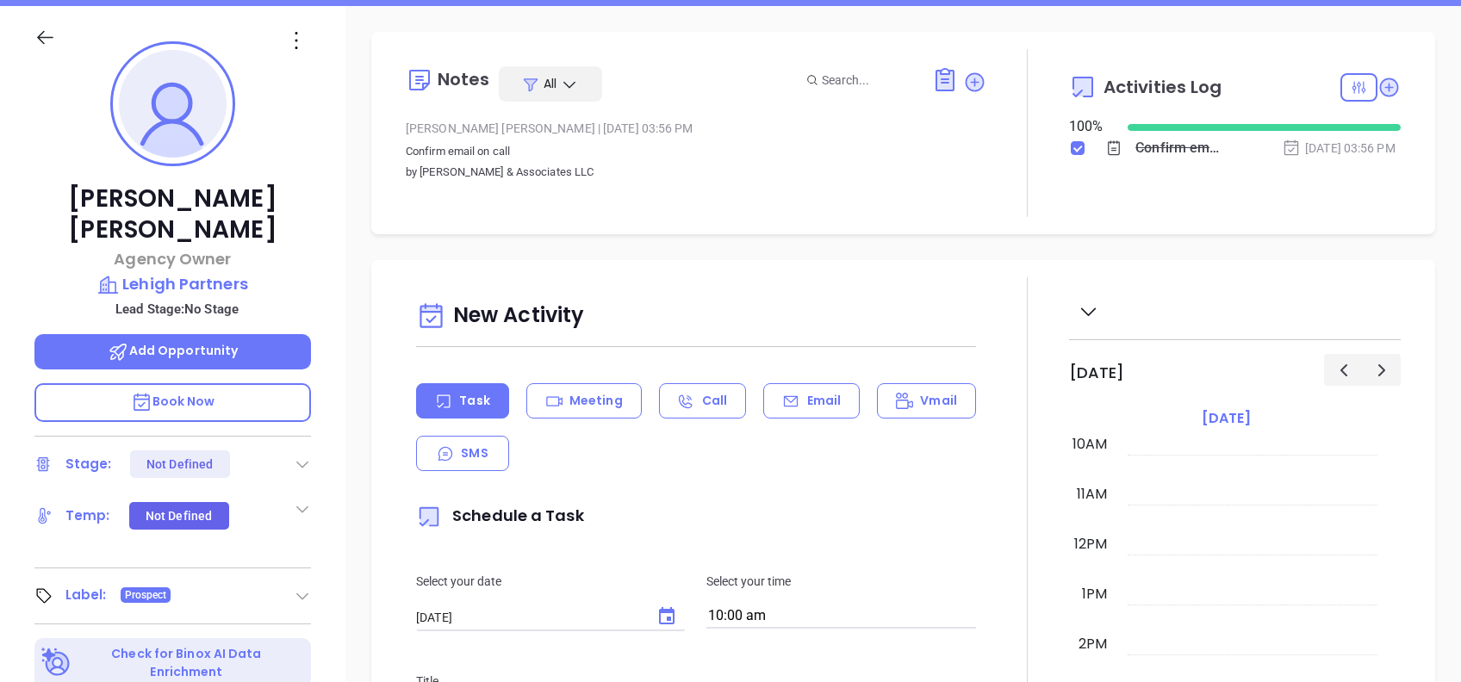
click at [374, 232] on div "Notes All Alejandra Lara | Oct 2, 2025 03:56 PM Confirm email on call by Dauber…" at bounding box center [903, 133] width 1064 height 202
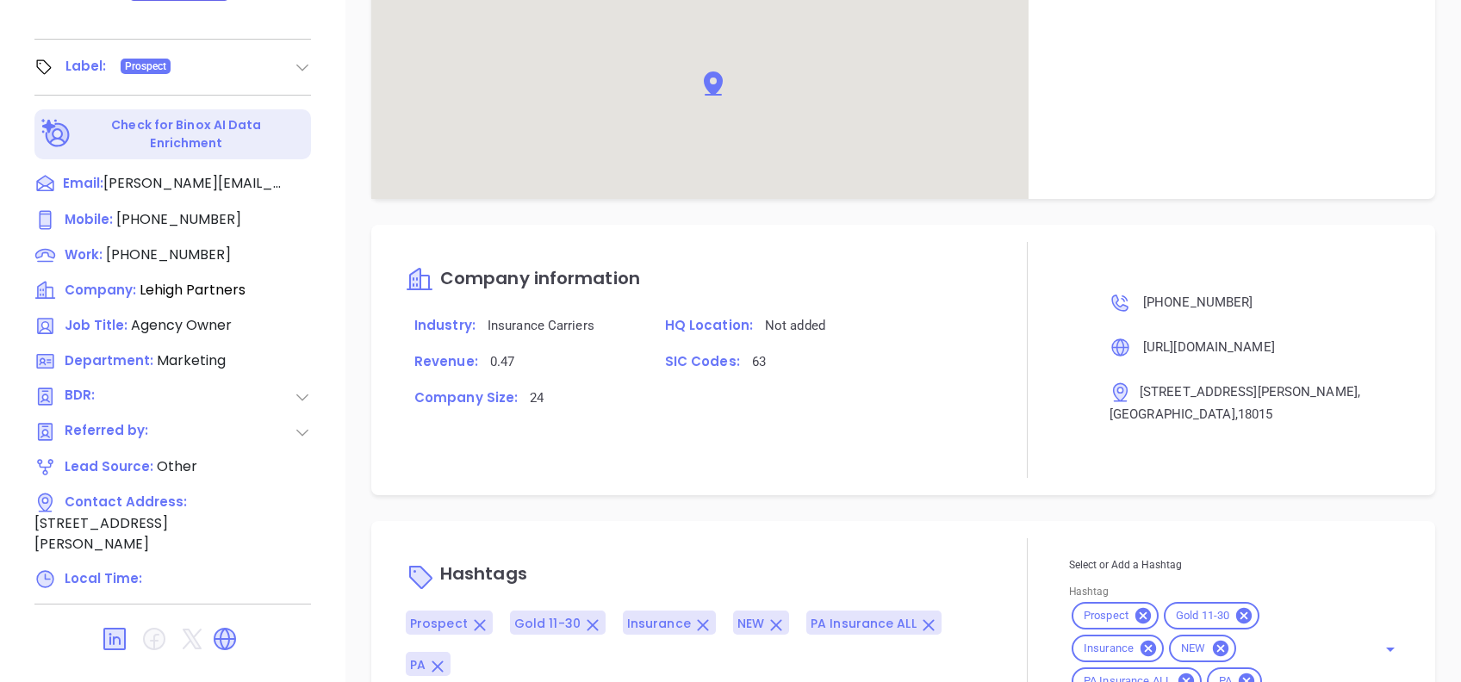
scroll to position [862, 0]
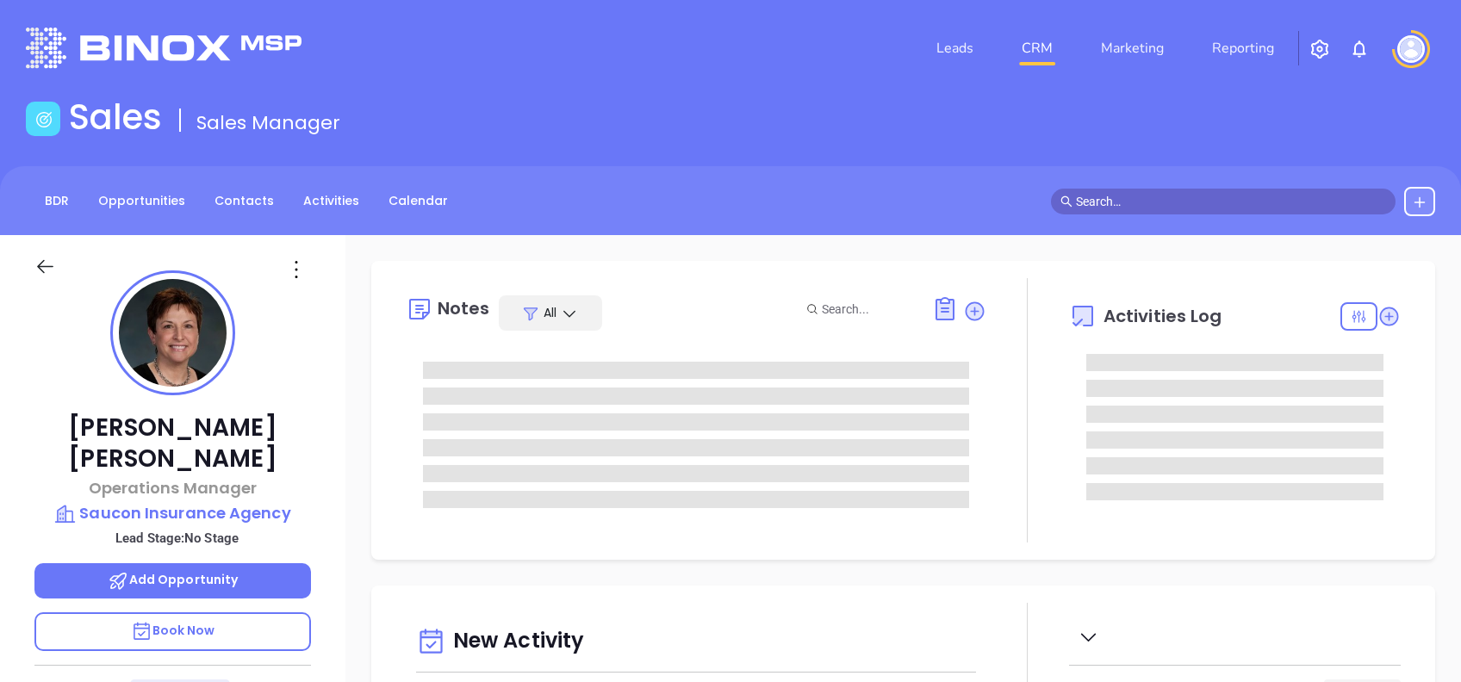
type input "[DATE]"
type input "[PERSON_NAME]"
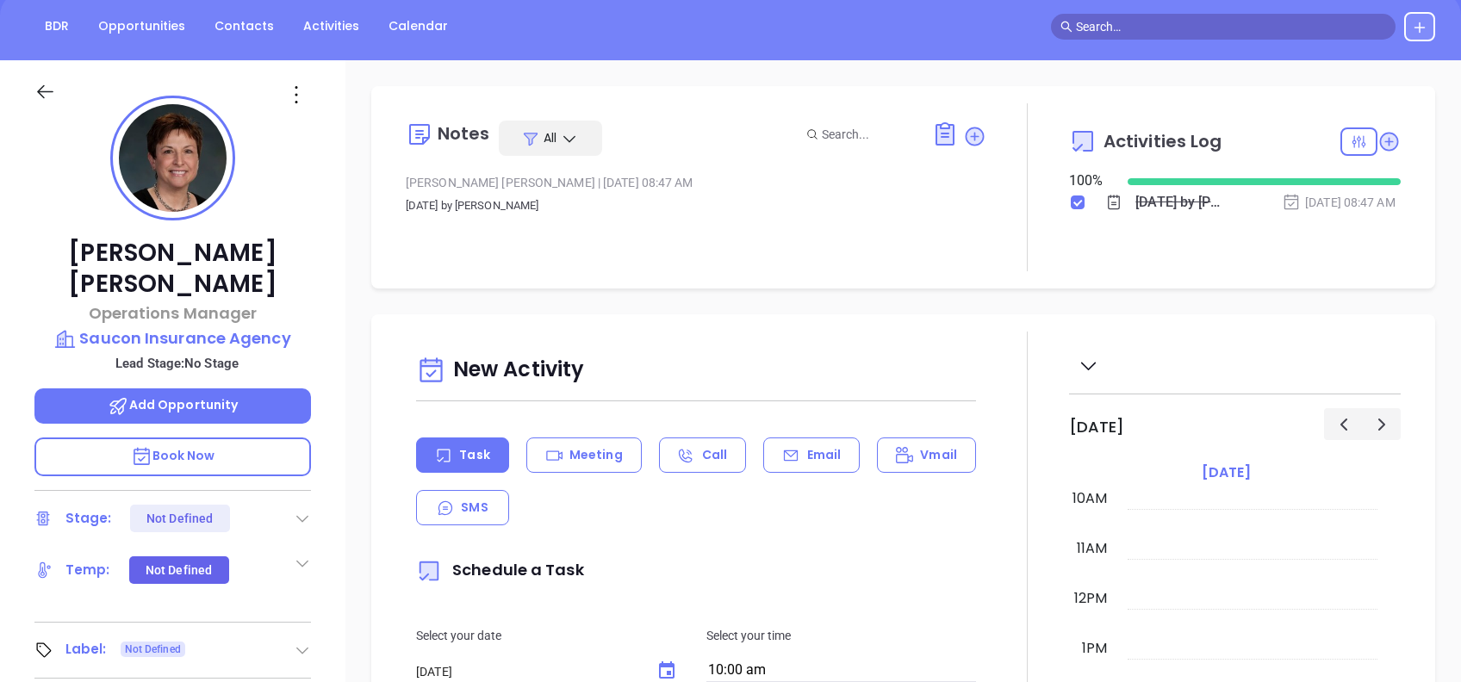
scroll to position [69, 0]
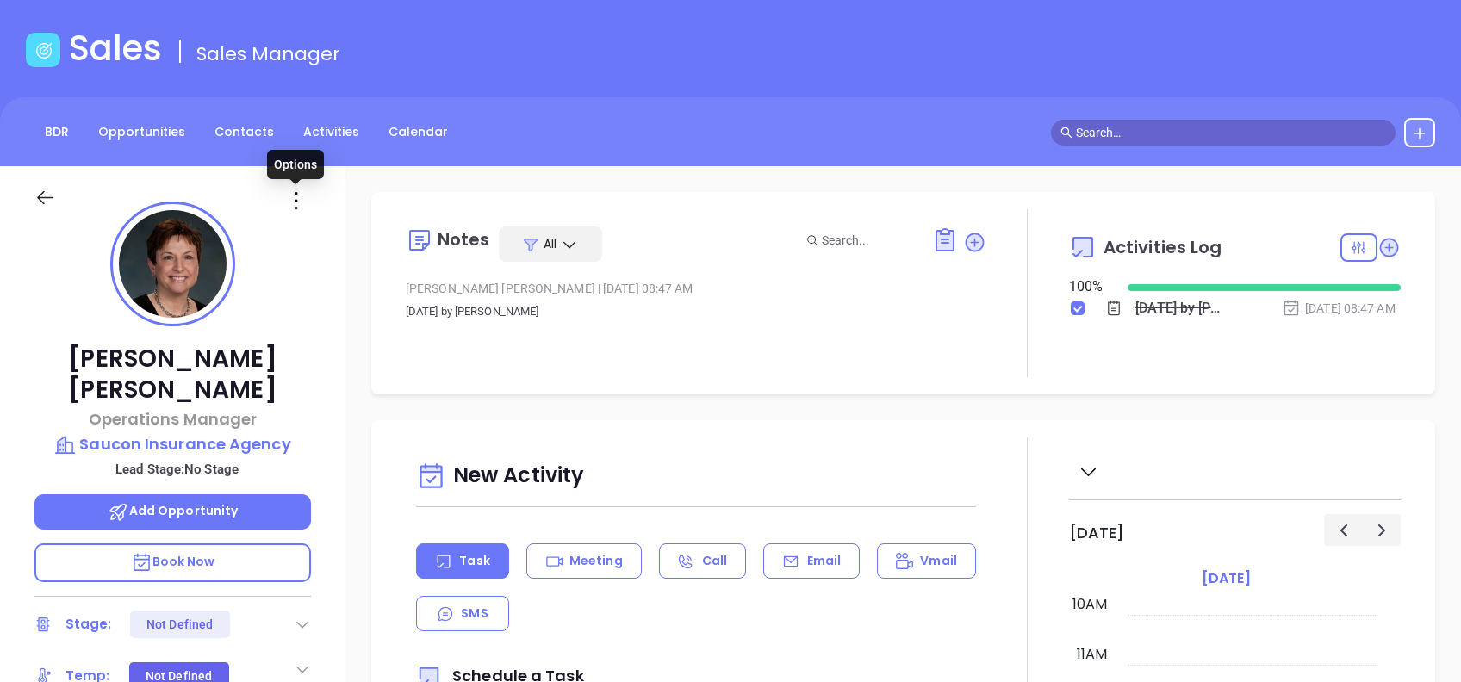
click at [300, 200] on icon at bounding box center [297, 201] width 28 height 28
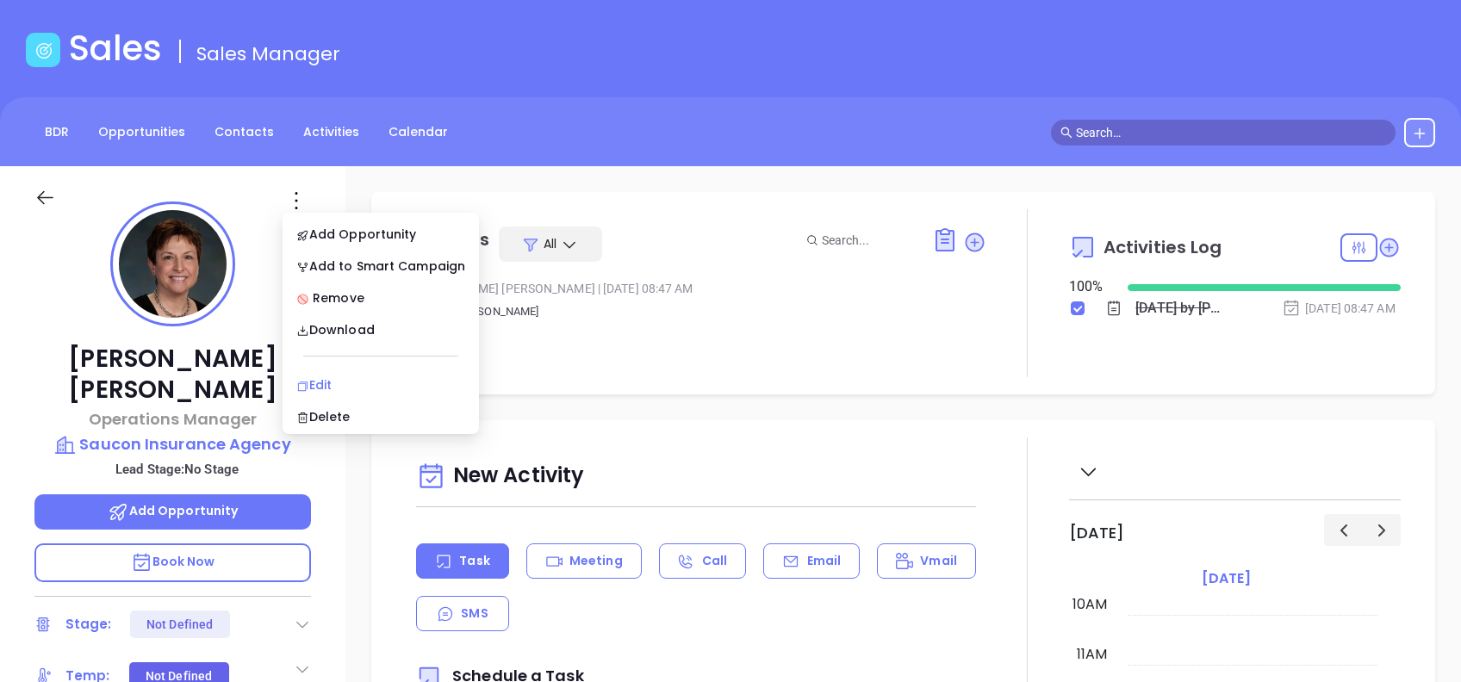
click at [352, 381] on div "Edit" at bounding box center [380, 385] width 169 height 19
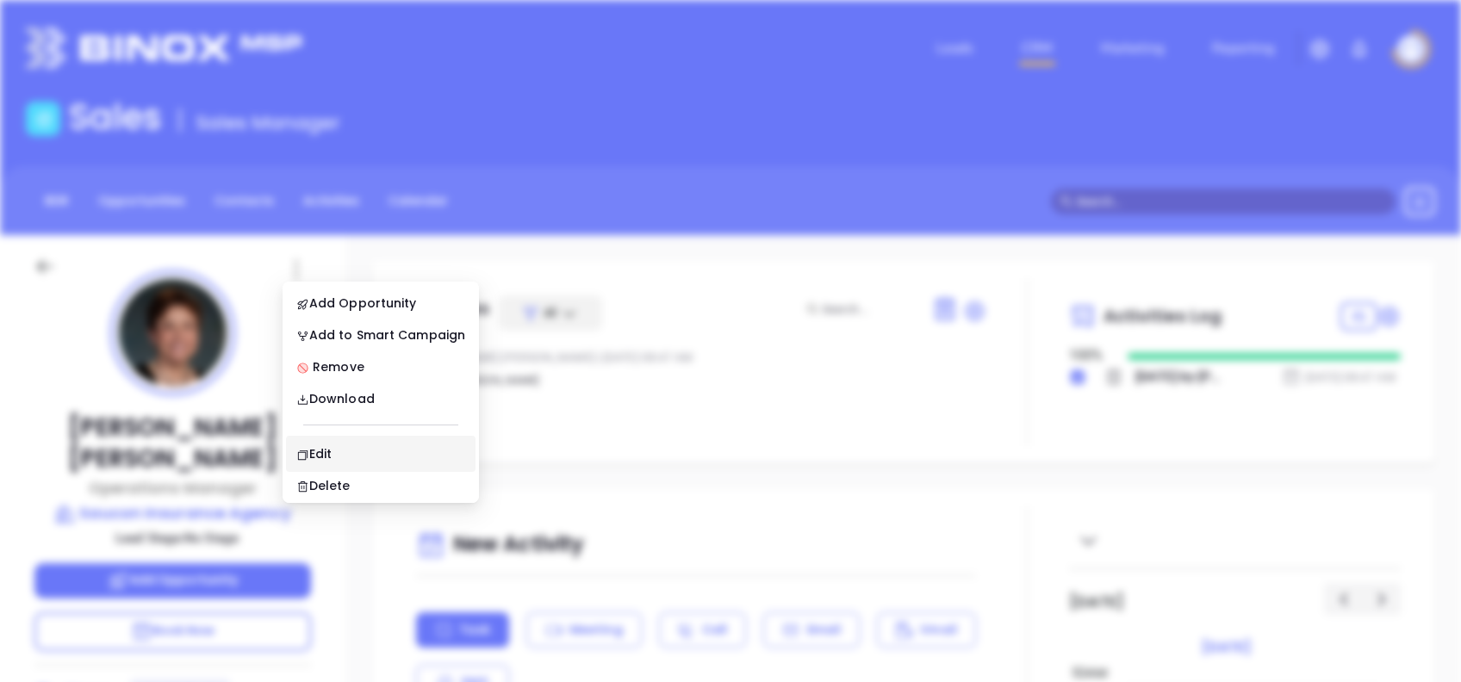
scroll to position [0, 0]
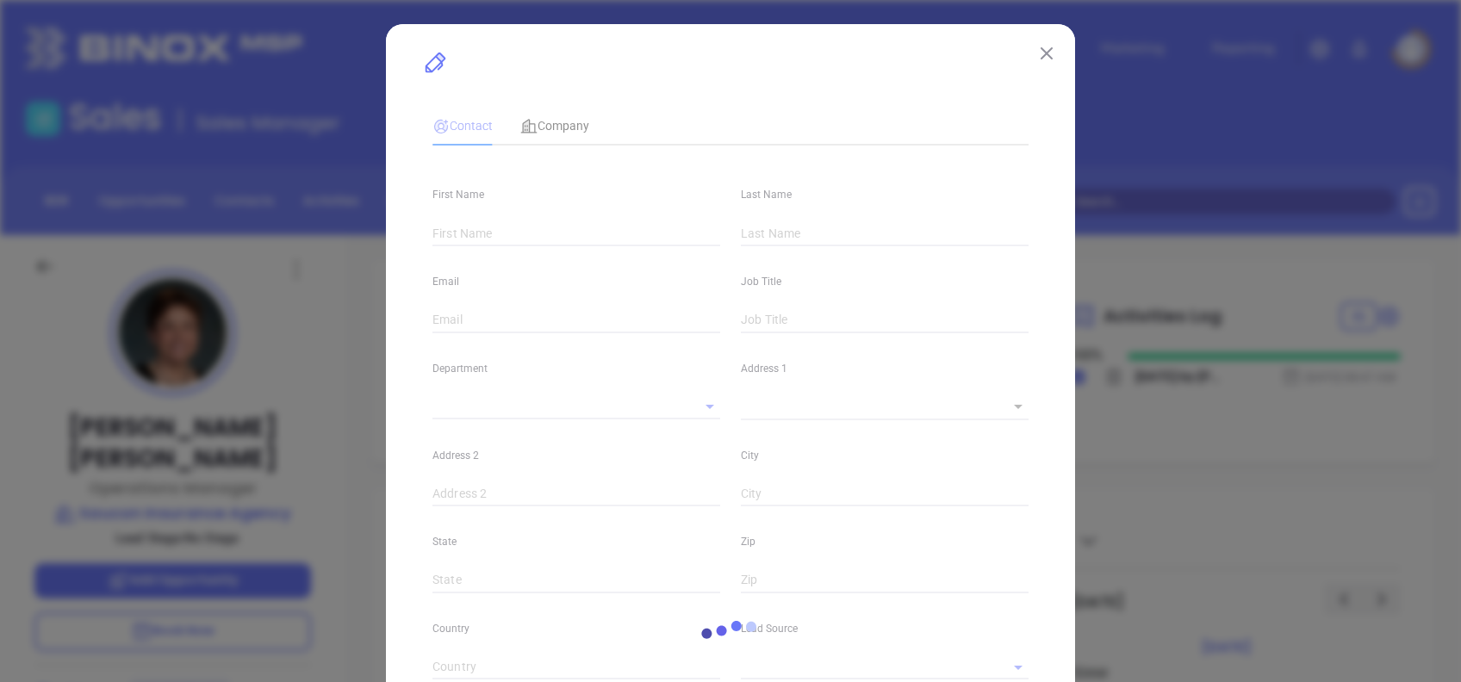
type input "[PERSON_NAME]"
type input "Bertsch"
type input "susan.bertsch@sauconinsurance.com"
type input "Operations Manager"
type textarea "645 Hamilton Street"
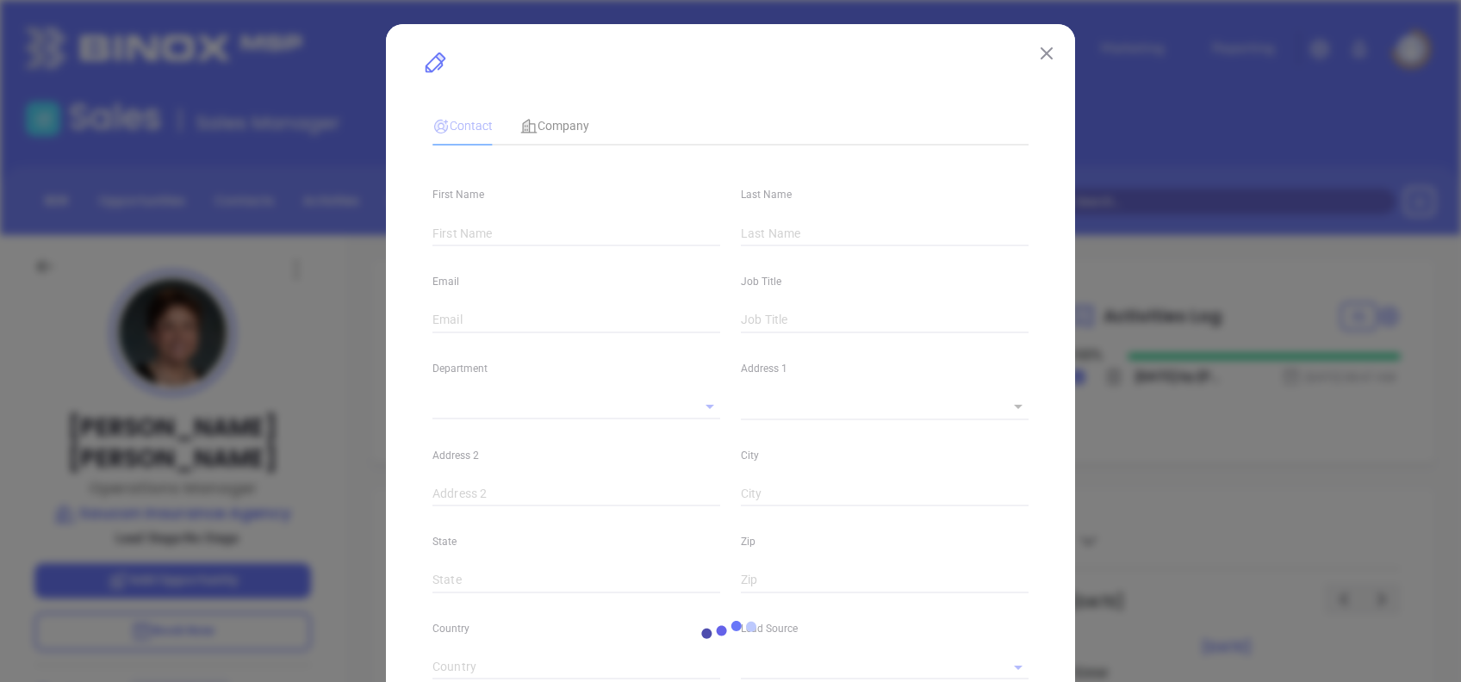
type input "1"
type input "Suite 602"
type input "Allentown"
type input "PA"
type input "18101"
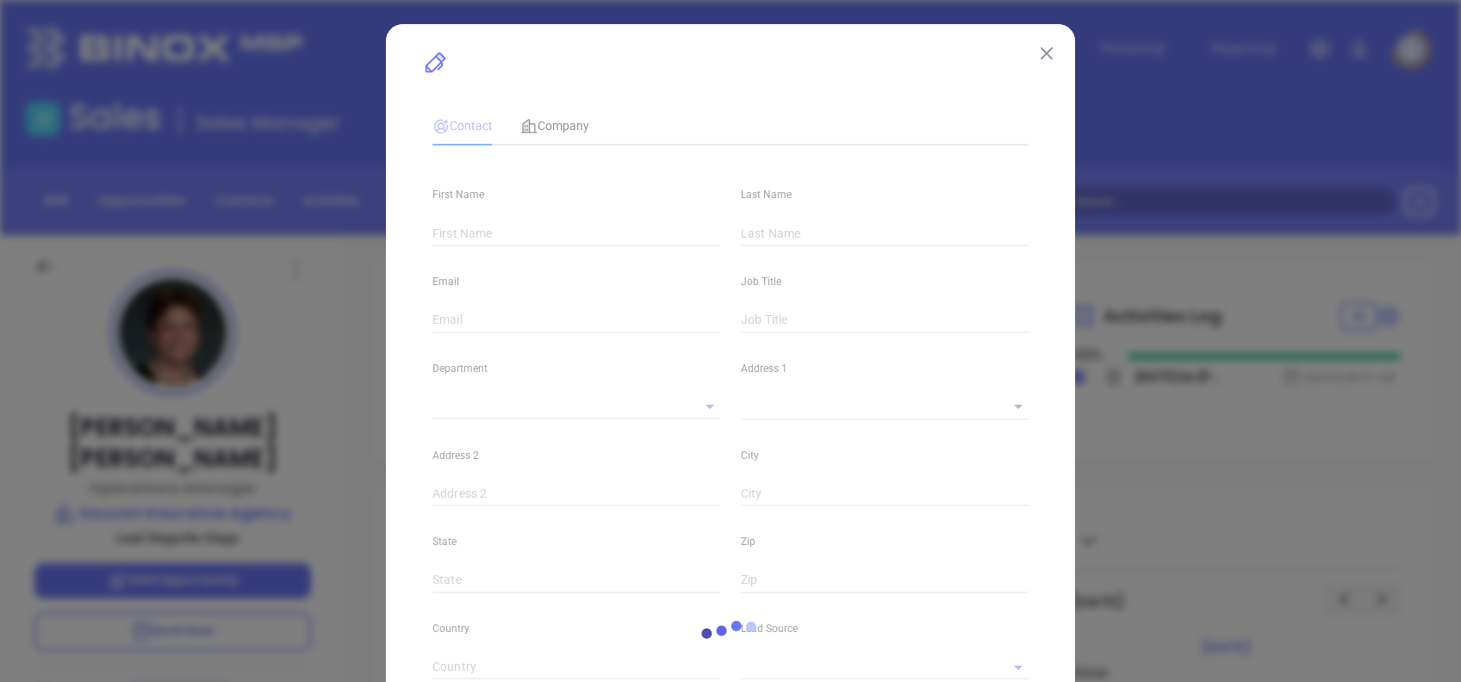
type input "www.linkedin.com/in/susan-bertsch-47035390/"
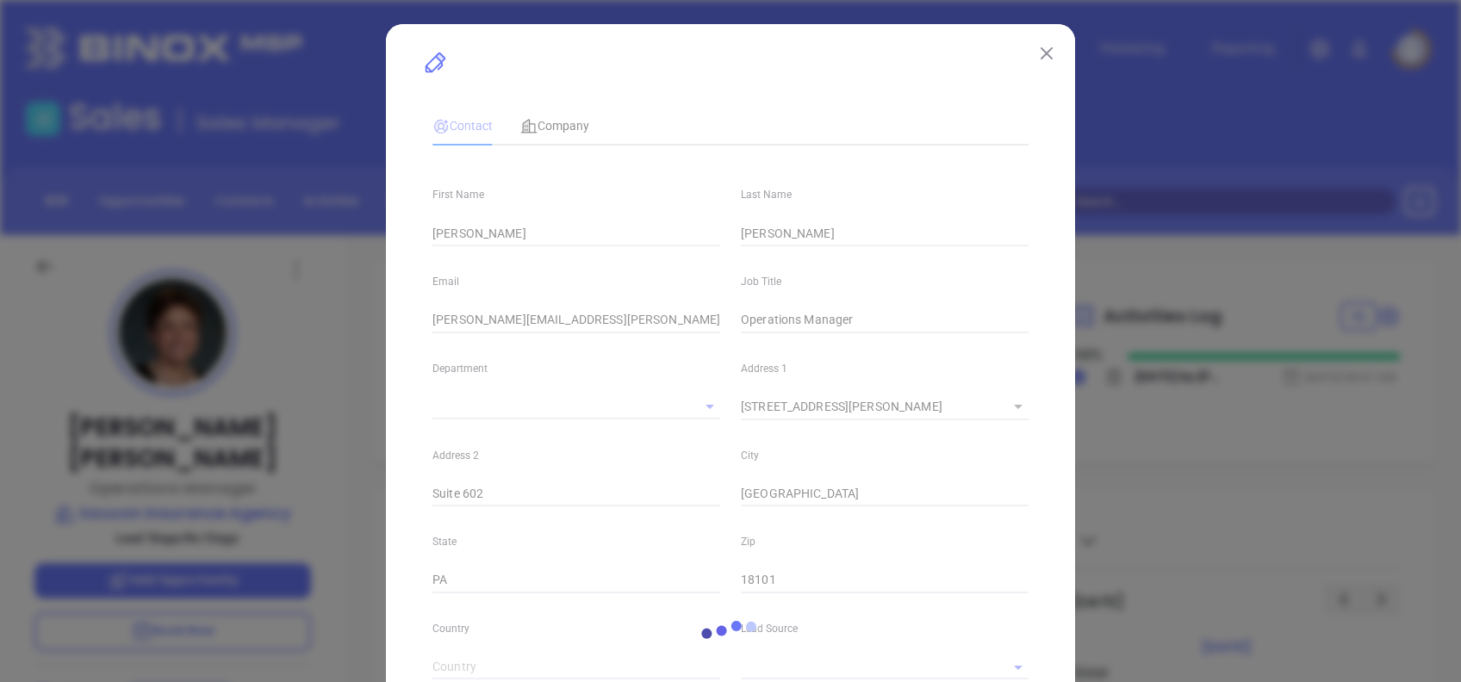
type input "Binox"
type input "1"
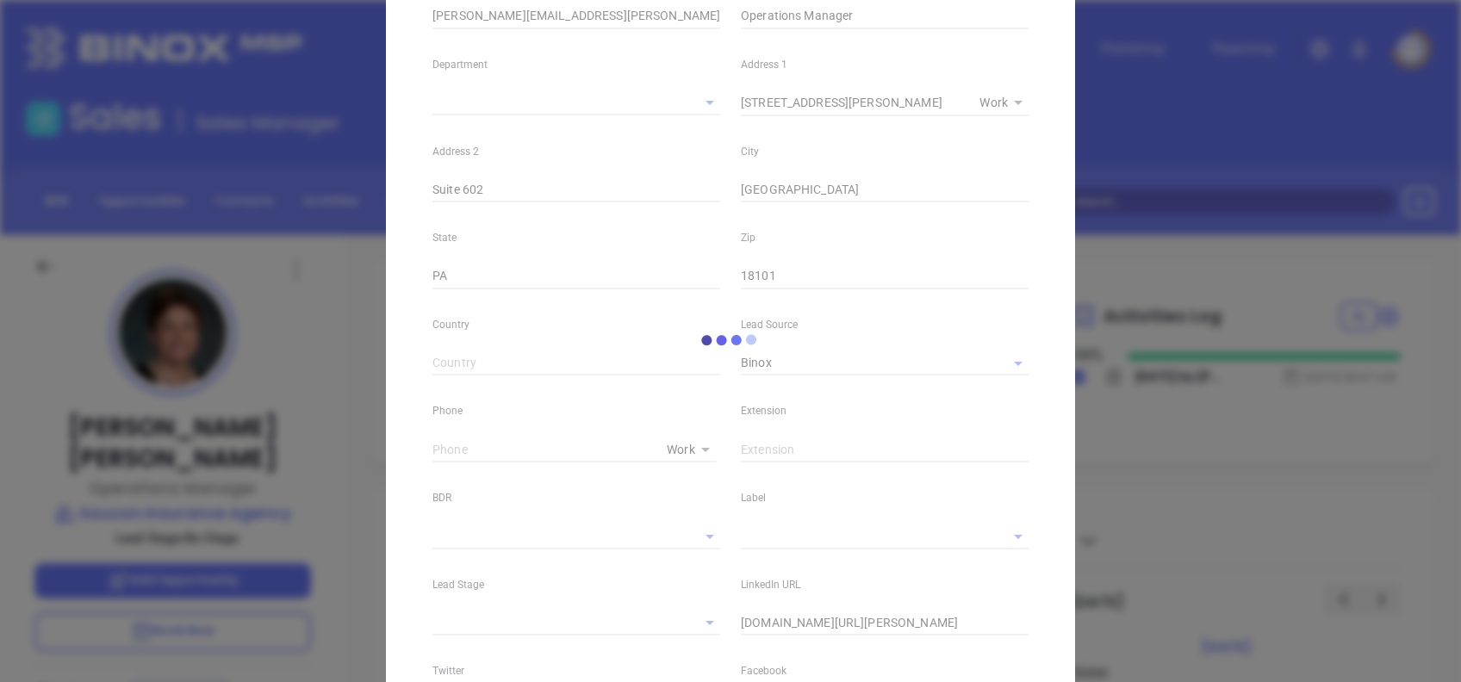
scroll to position [345, 0]
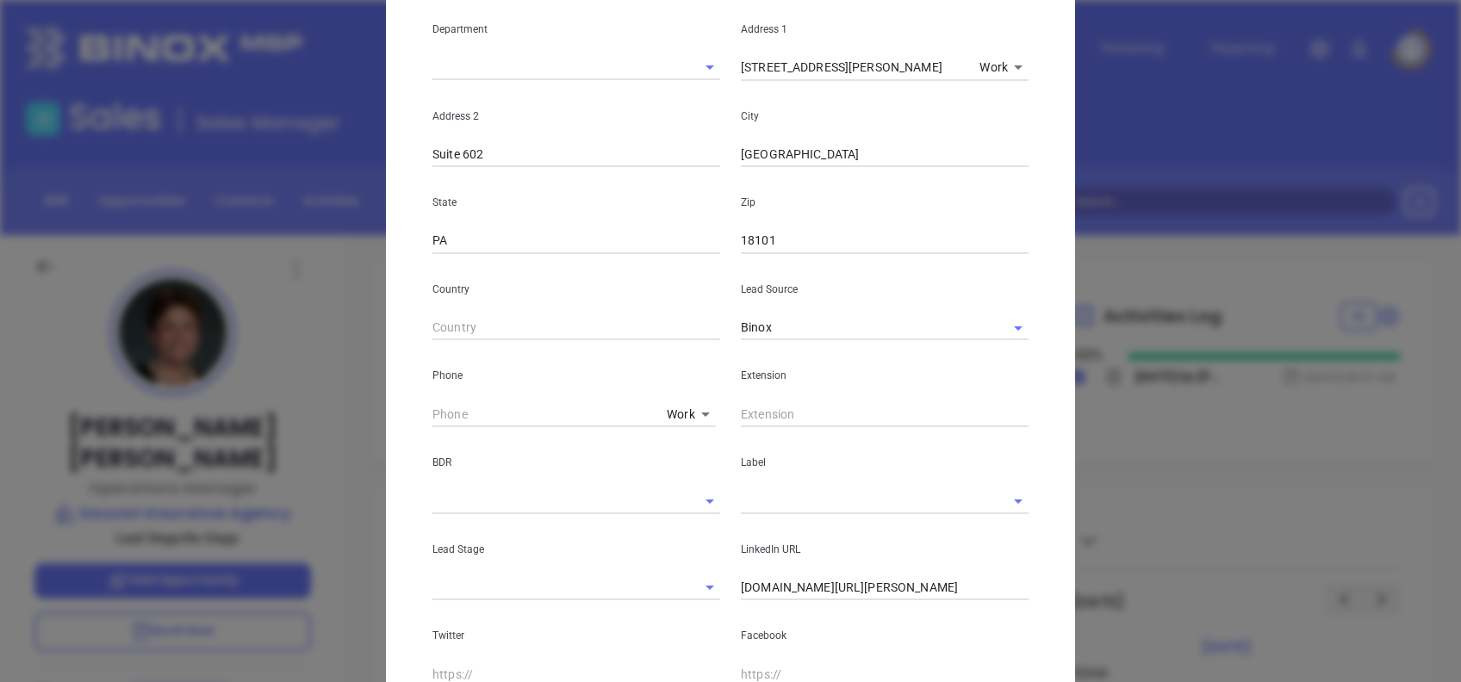
click at [762, 499] on input "text" at bounding box center [861, 500] width 240 height 25
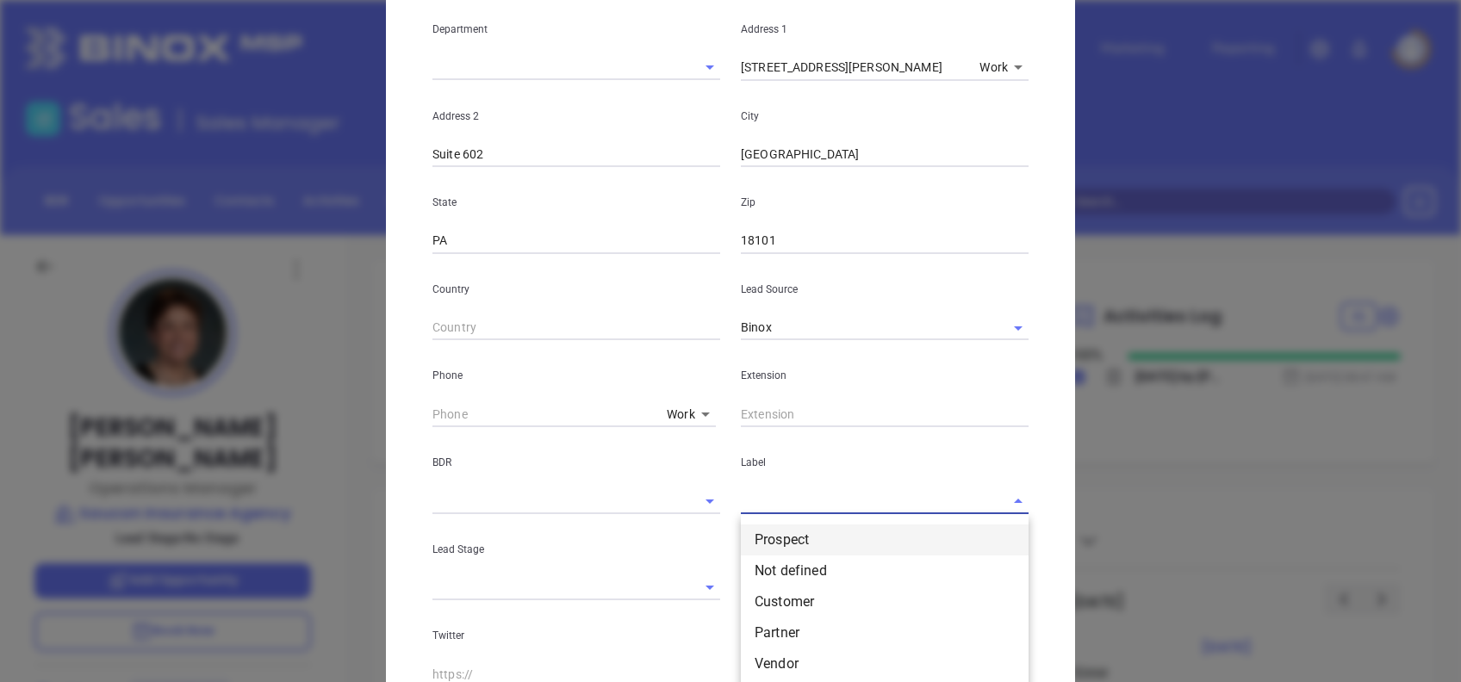
click at [798, 535] on li "Prospect" at bounding box center [885, 540] width 288 height 31
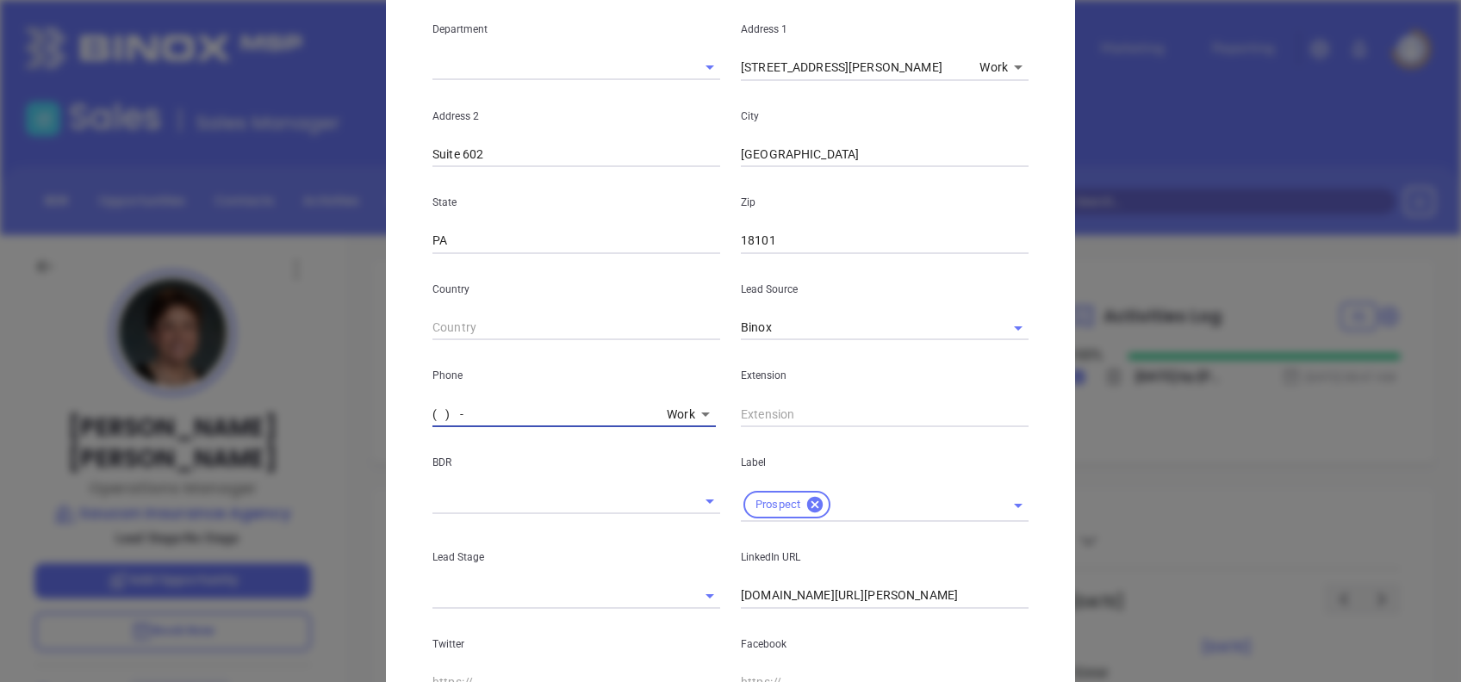
click at [432, 414] on input "( ) -" at bounding box center [545, 414] width 227 height 26
paste input "610) 868-1832"
type input "(610) 868-1832"
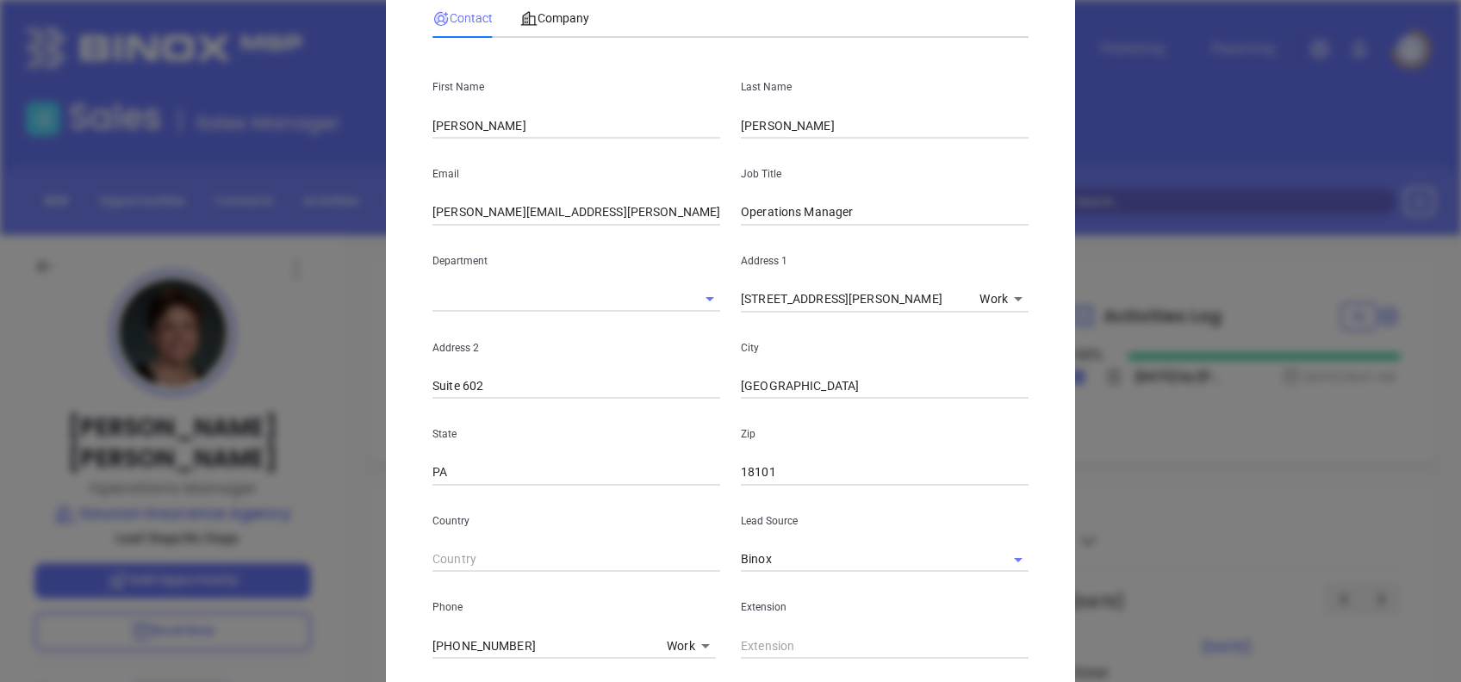
scroll to position [0, 0]
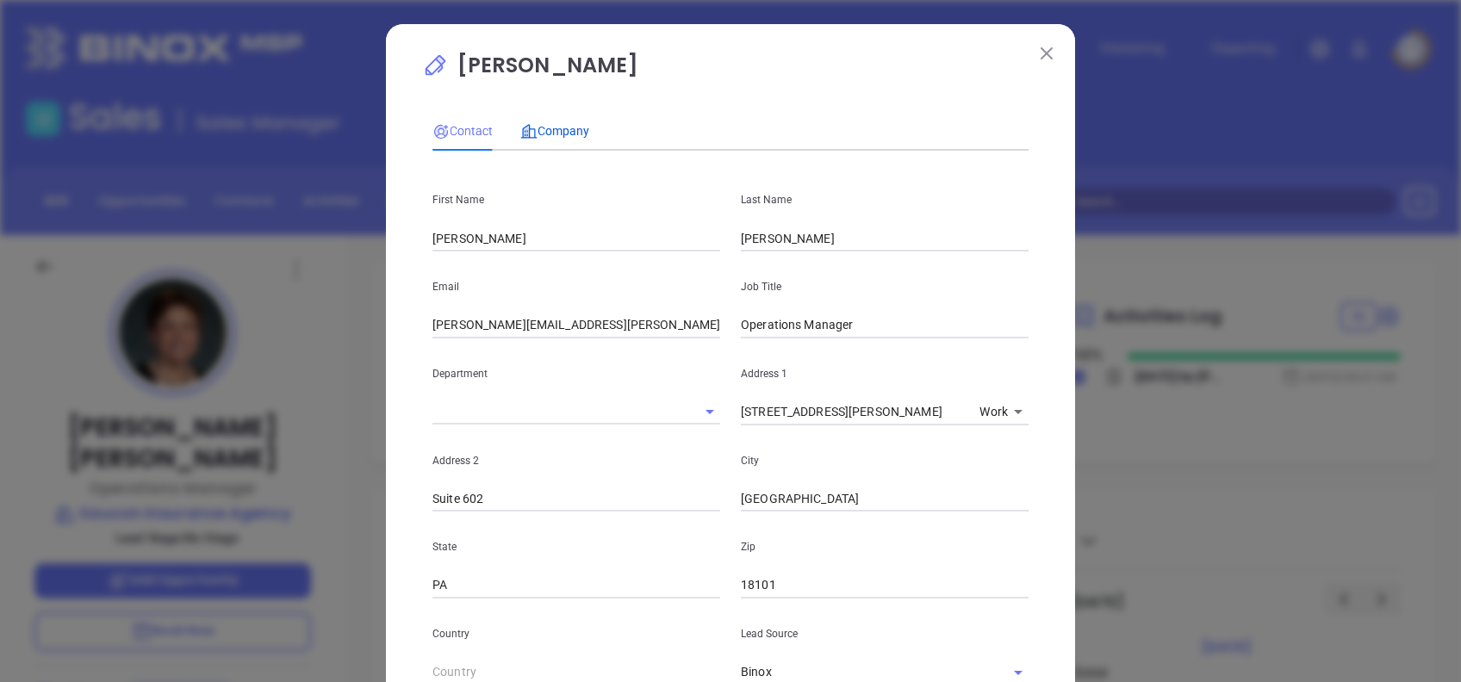
click at [561, 124] on span "Company" at bounding box center [554, 131] width 69 height 14
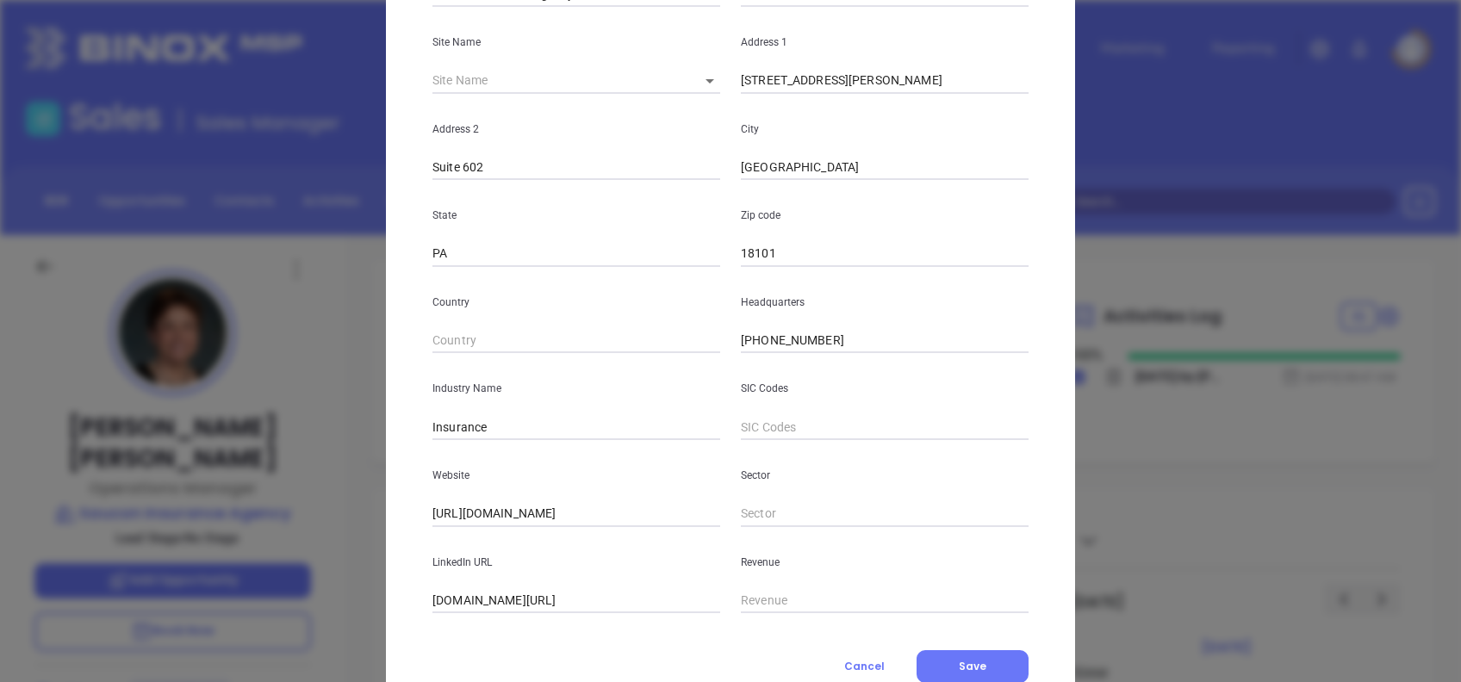
scroll to position [306, 0]
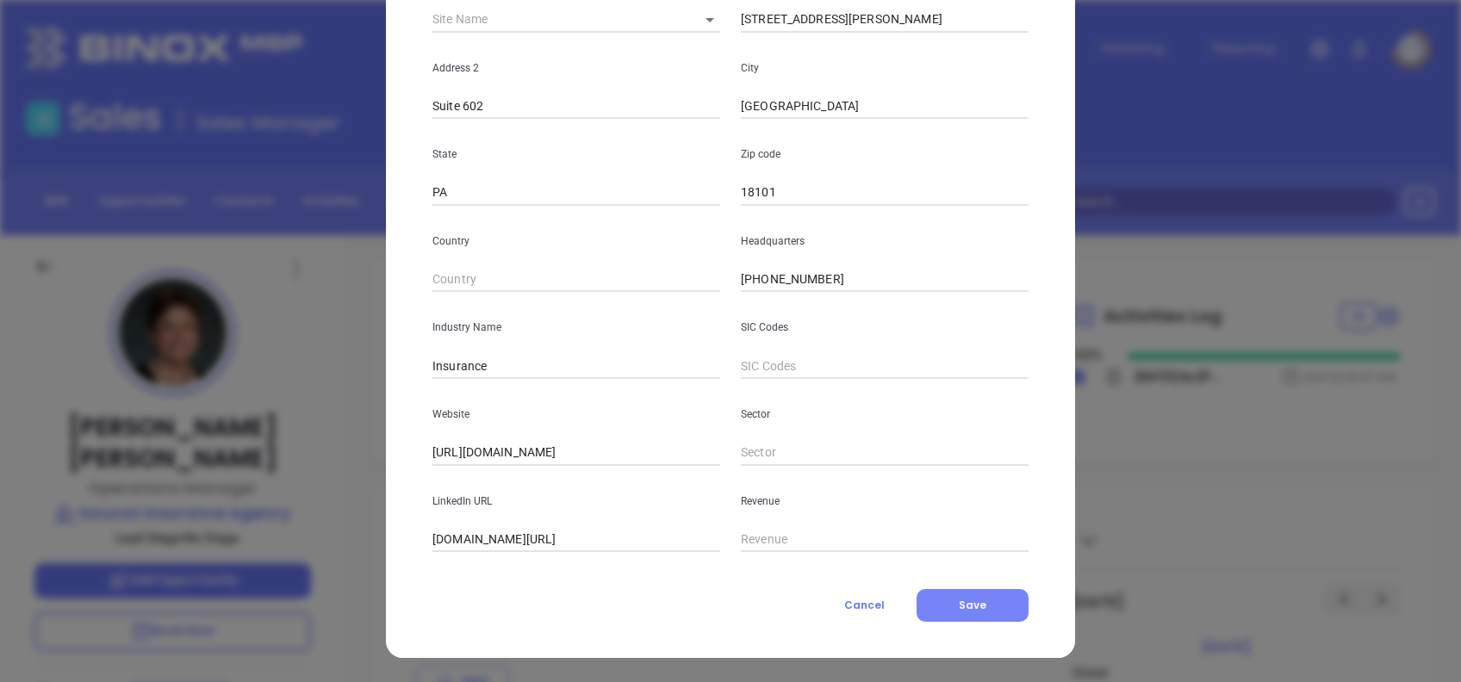
click at [959, 598] on span "Save" at bounding box center [973, 605] width 28 height 15
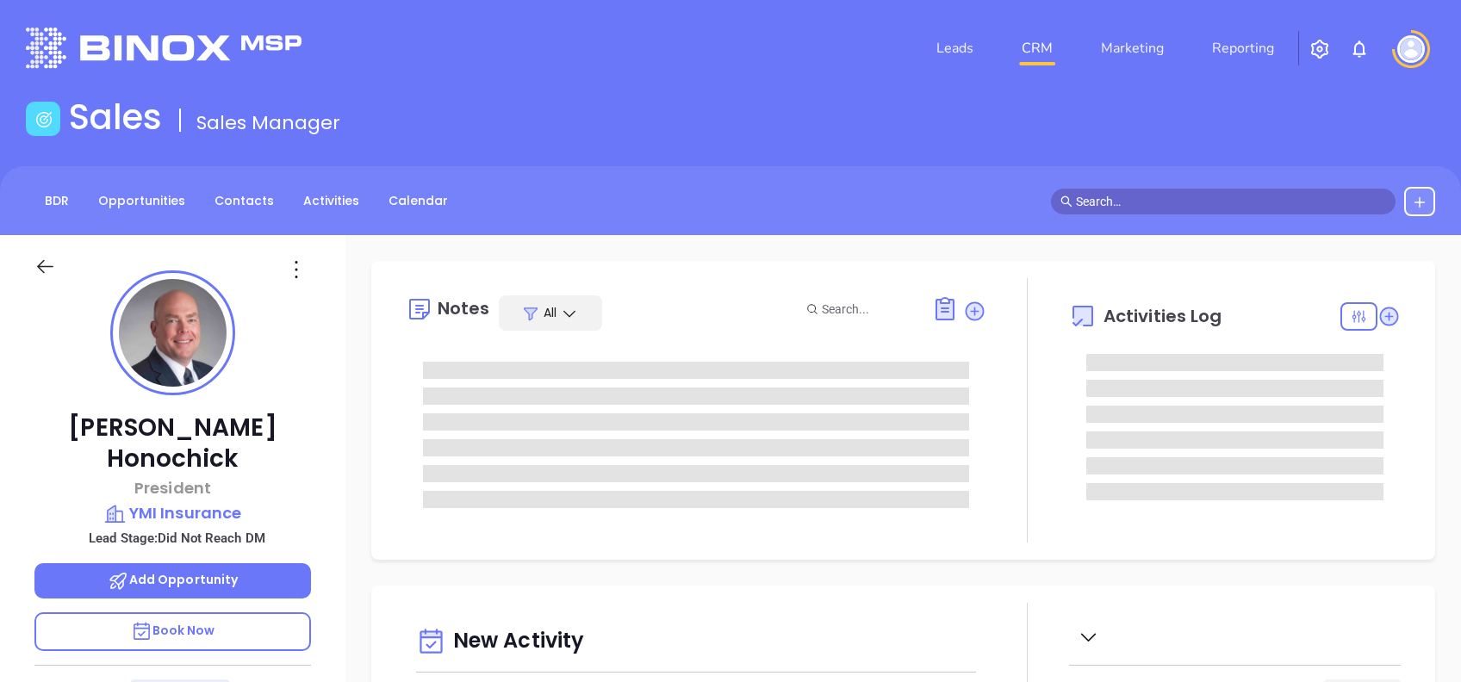
type input "[DATE]"
type input "[PERSON_NAME]"
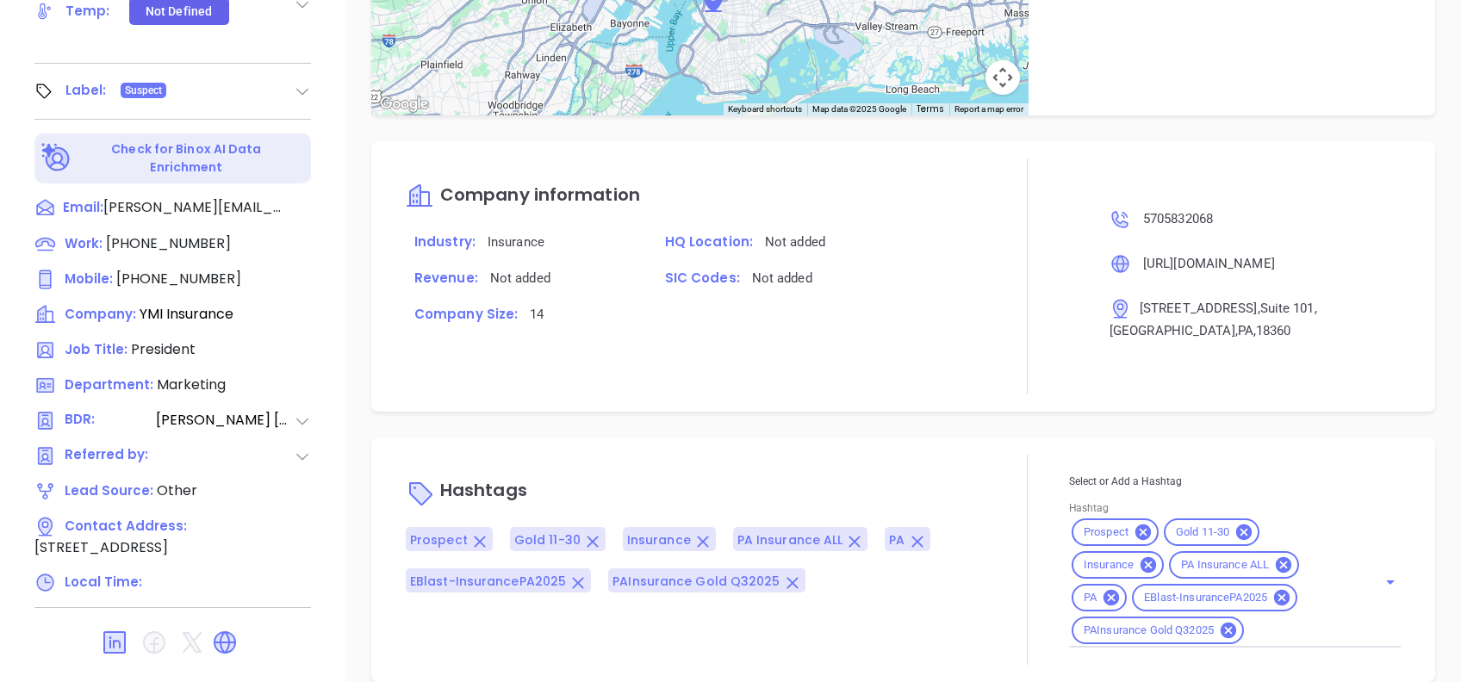
scroll to position [758, 0]
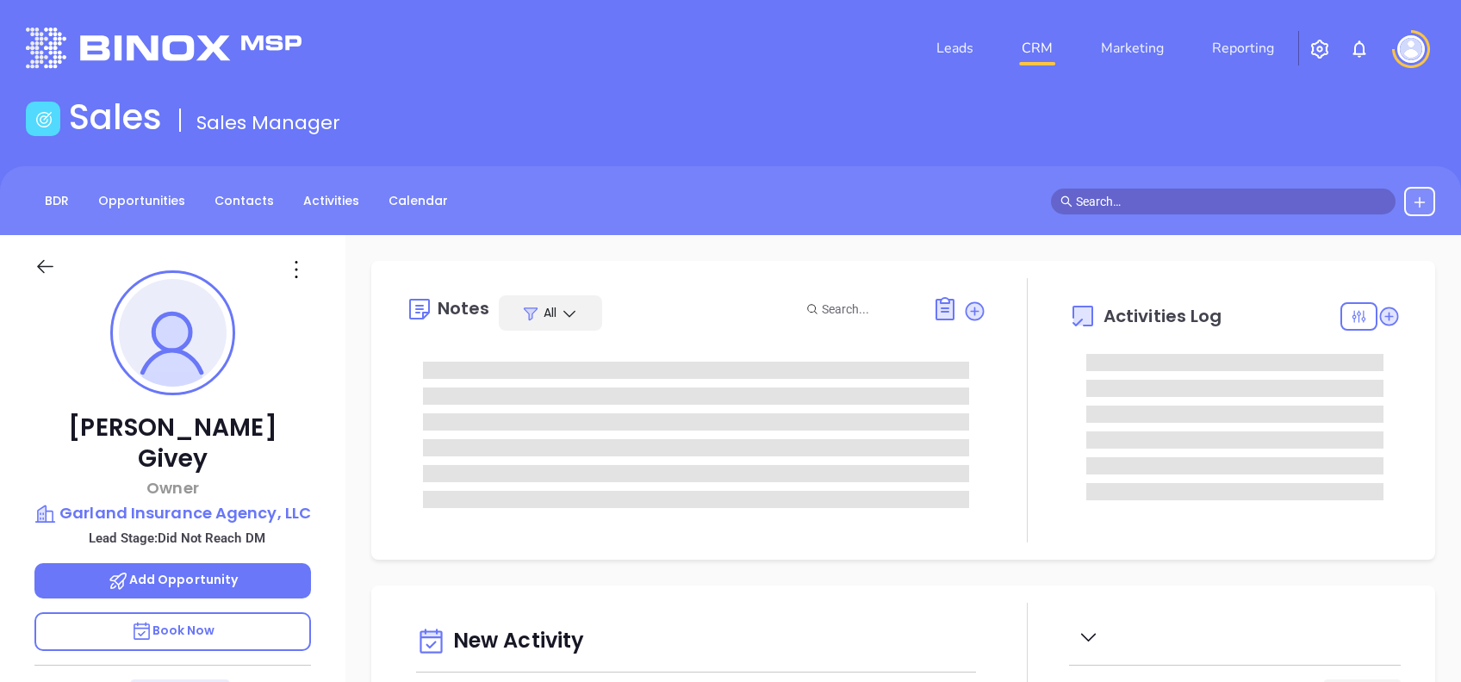
type input "[DATE]"
type input "[PERSON_NAME]"
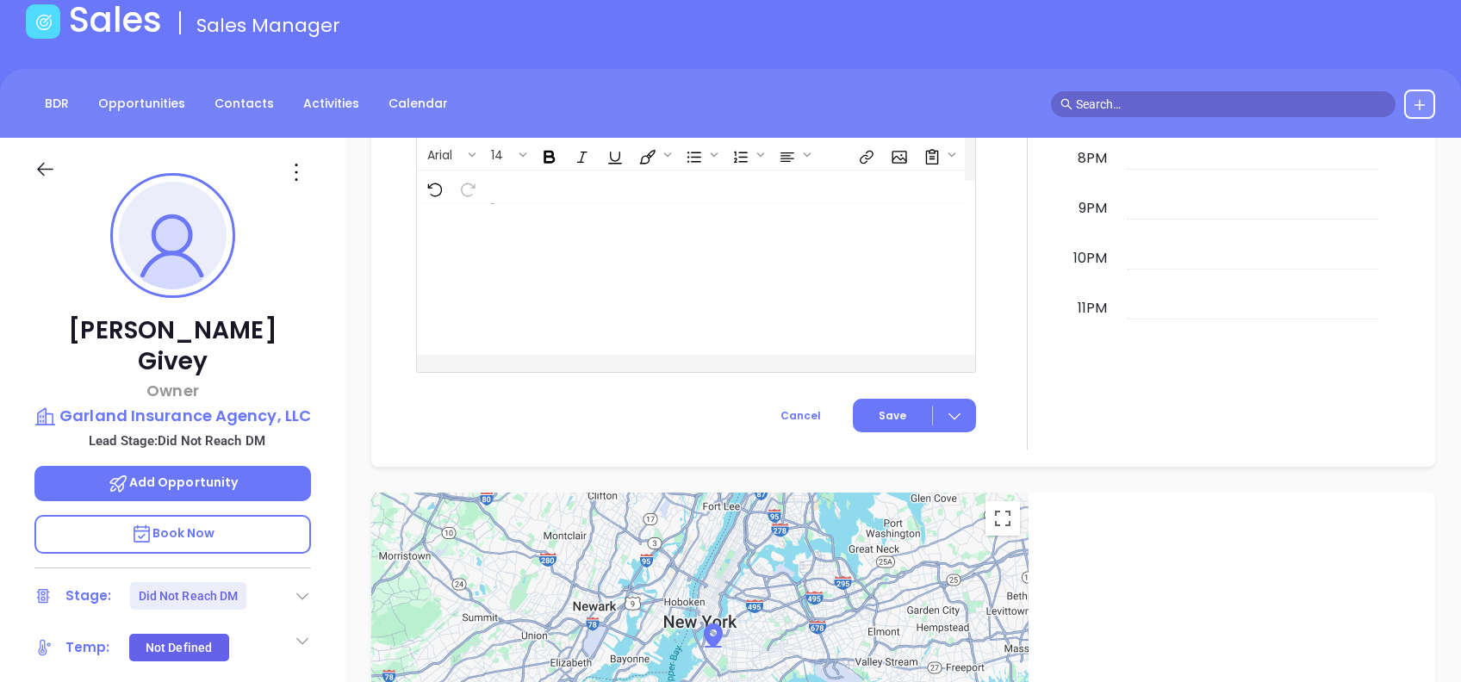
scroll to position [69, 0]
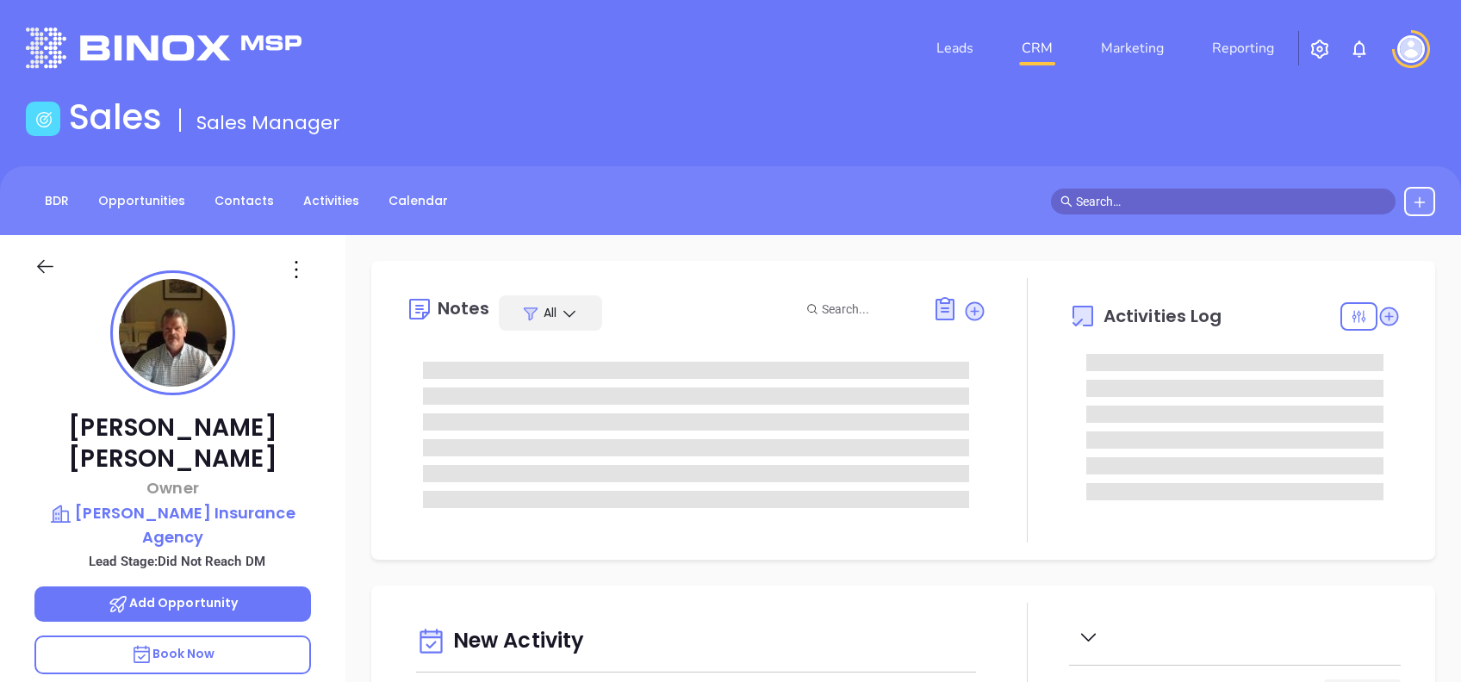
type input "[DATE]"
type input "[PERSON_NAME]"
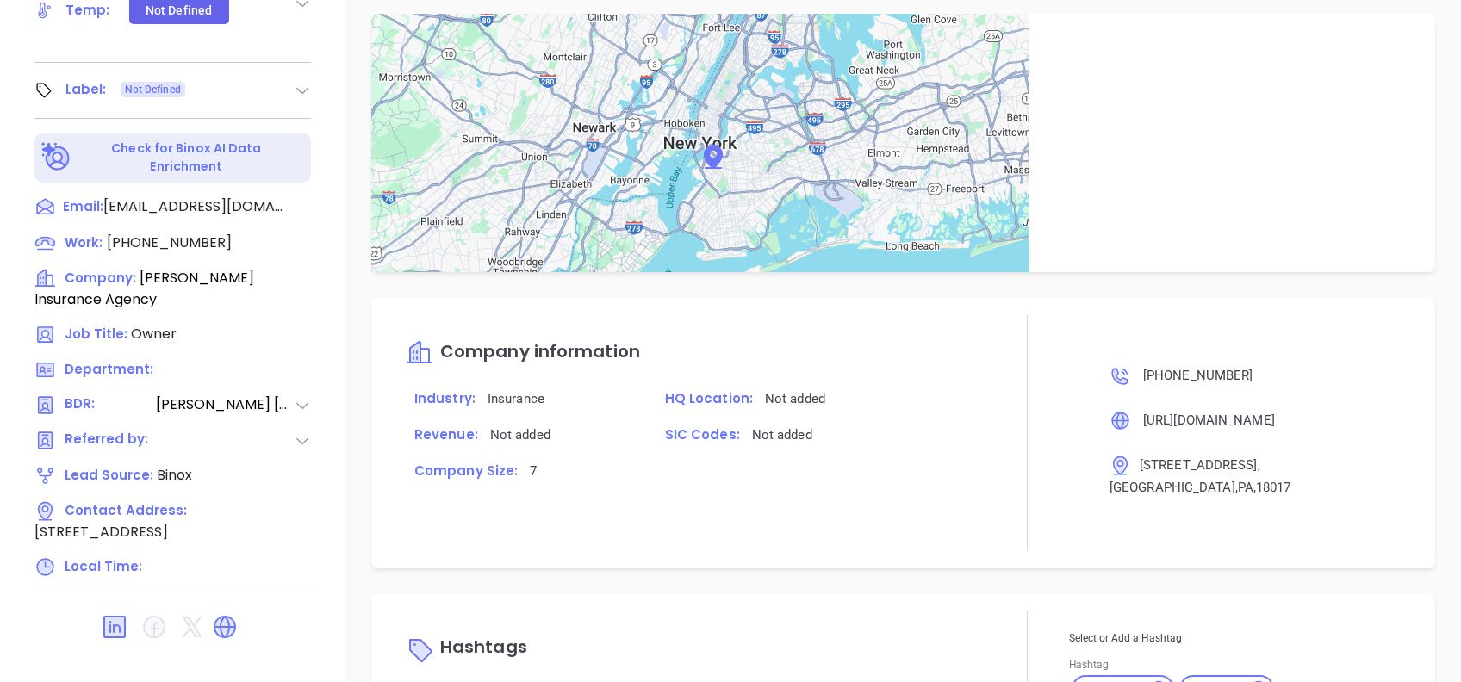
scroll to position [1133, 0]
